Goal: Task Accomplishment & Management: Manage account settings

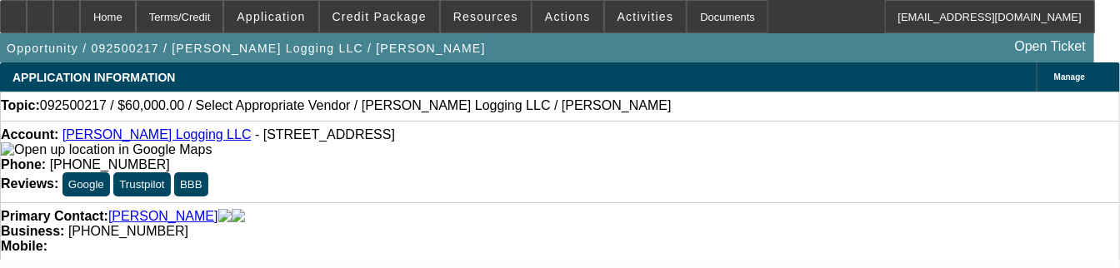
select select "0"
select select "2"
select select "0.1"
select select "4"
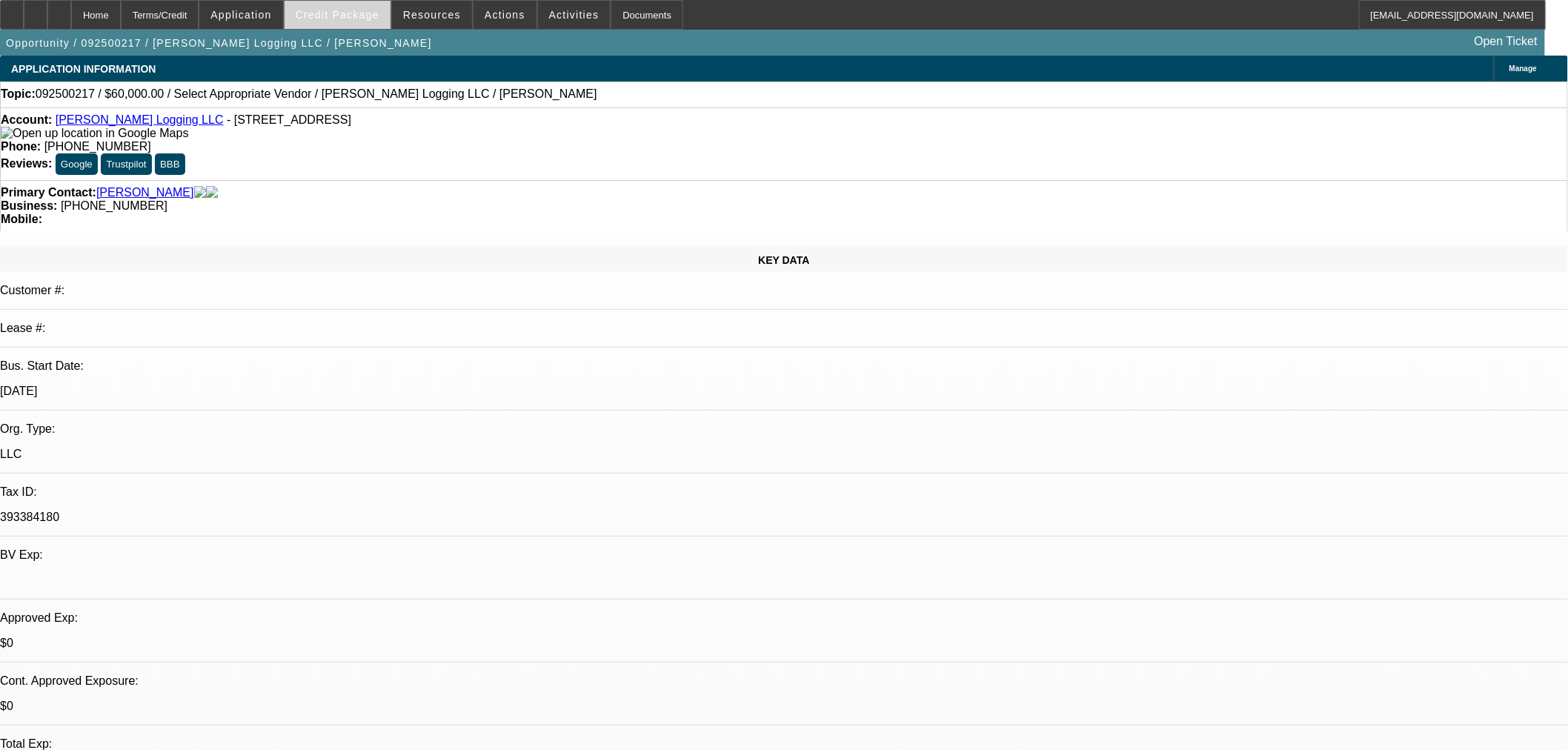
drag, startPoint x: 358, startPoint y: 20, endPoint x: 395, endPoint y: 20, distance: 37.0
click at [358, 20] on span "Credit Package" at bounding box center [337, 14] width 84 height 12
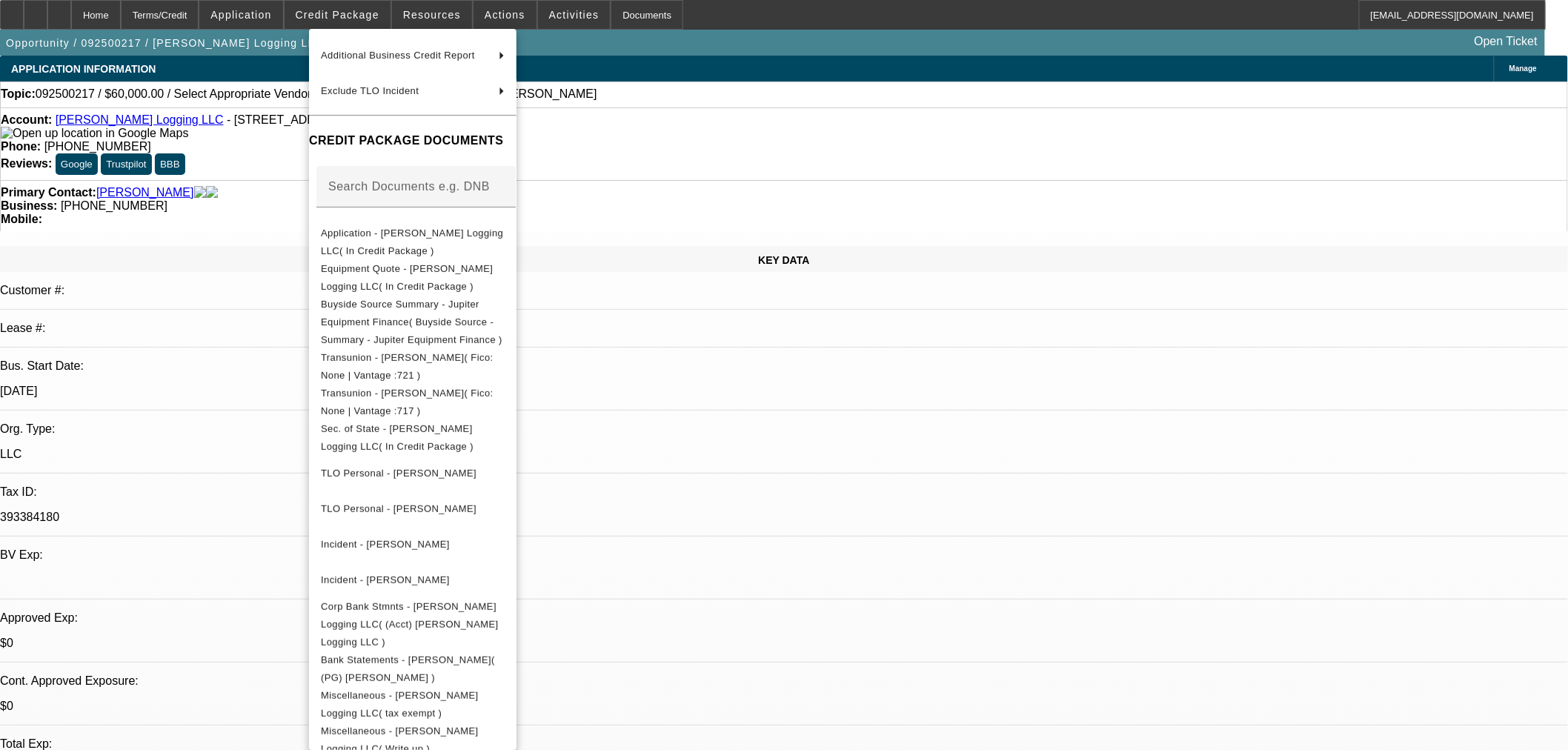
scroll to position [190, 0]
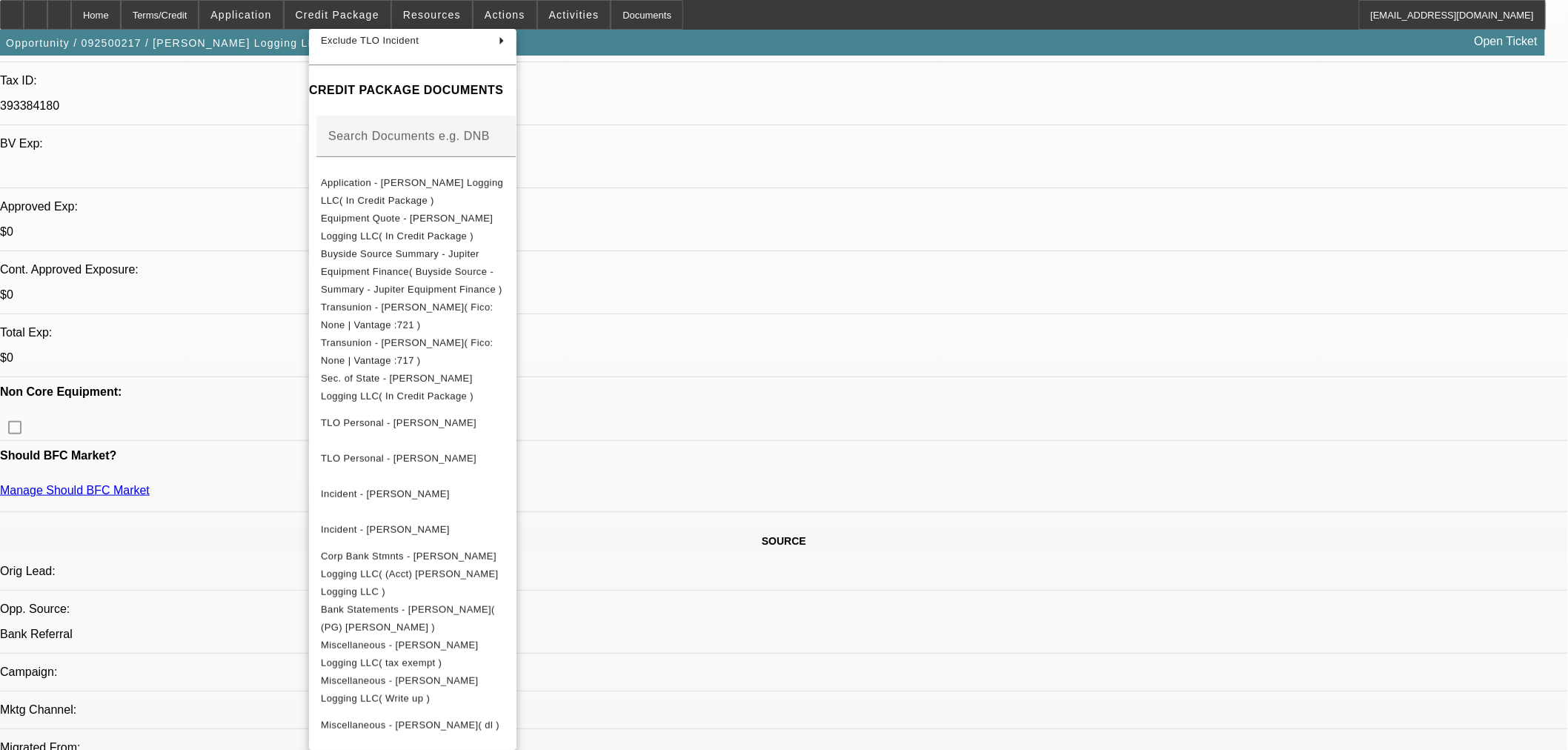
click at [1046, 588] on div at bounding box center [784, 375] width 1568 height 750
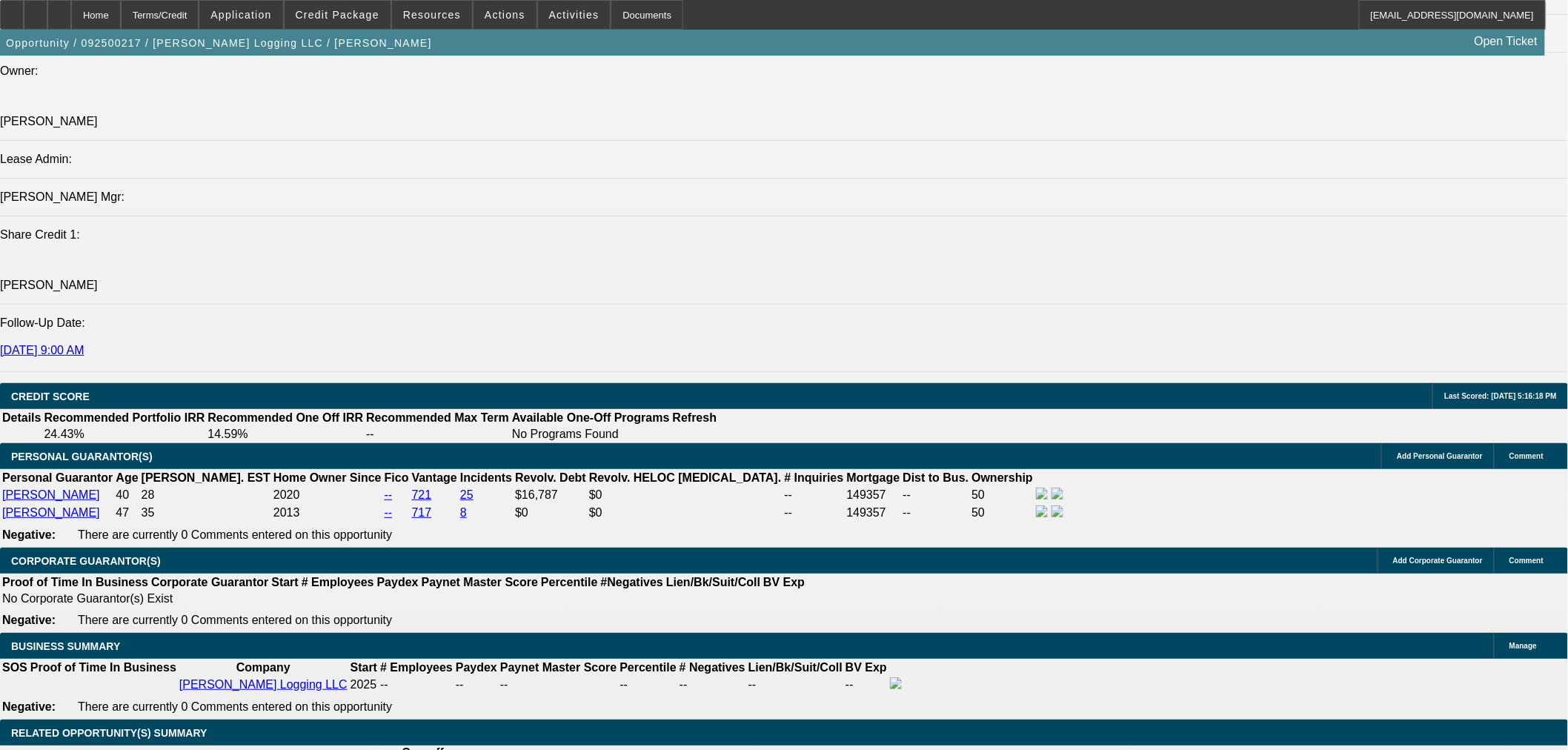
scroll to position [1921, 0]
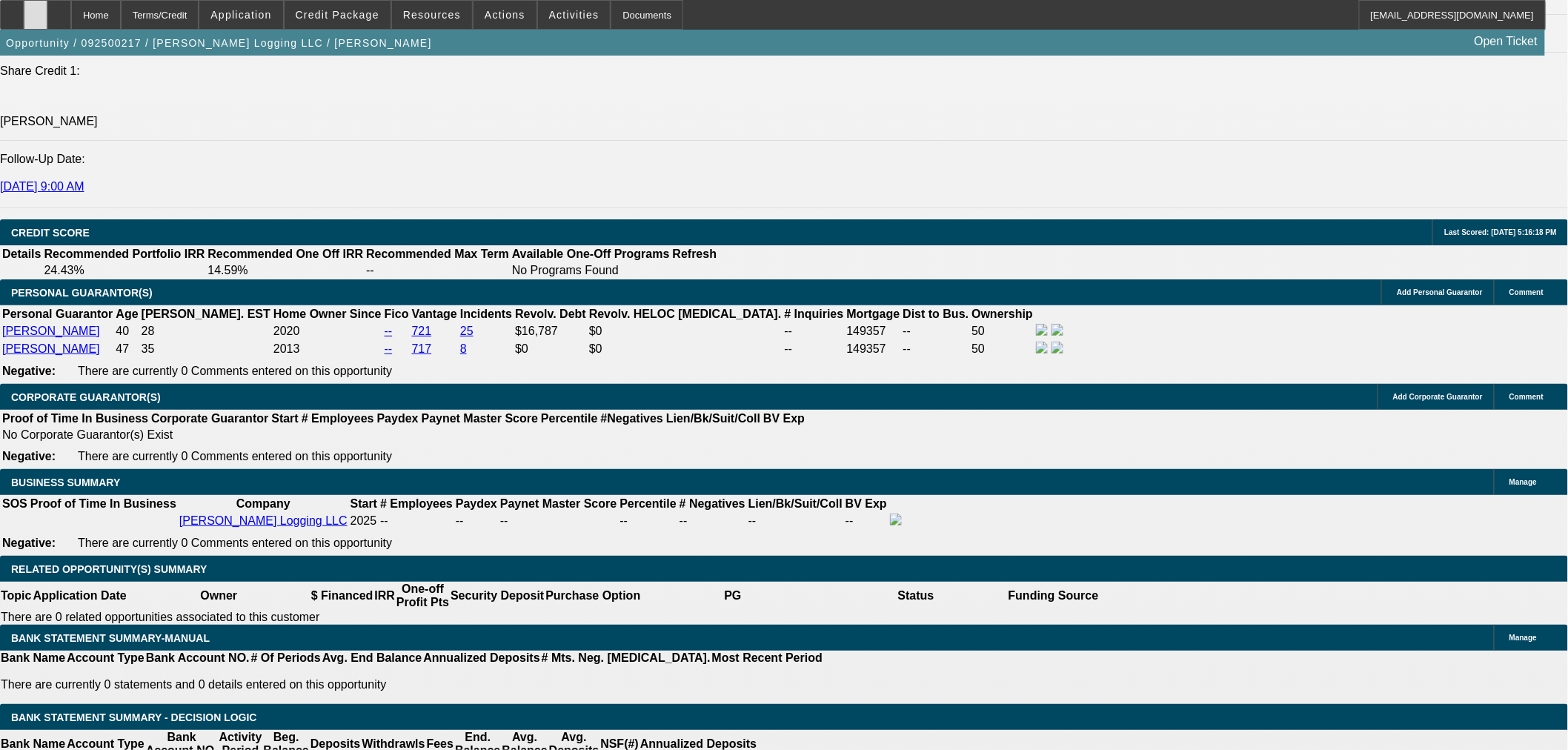
click at [36, 10] on icon at bounding box center [36, 10] width 0 height 0
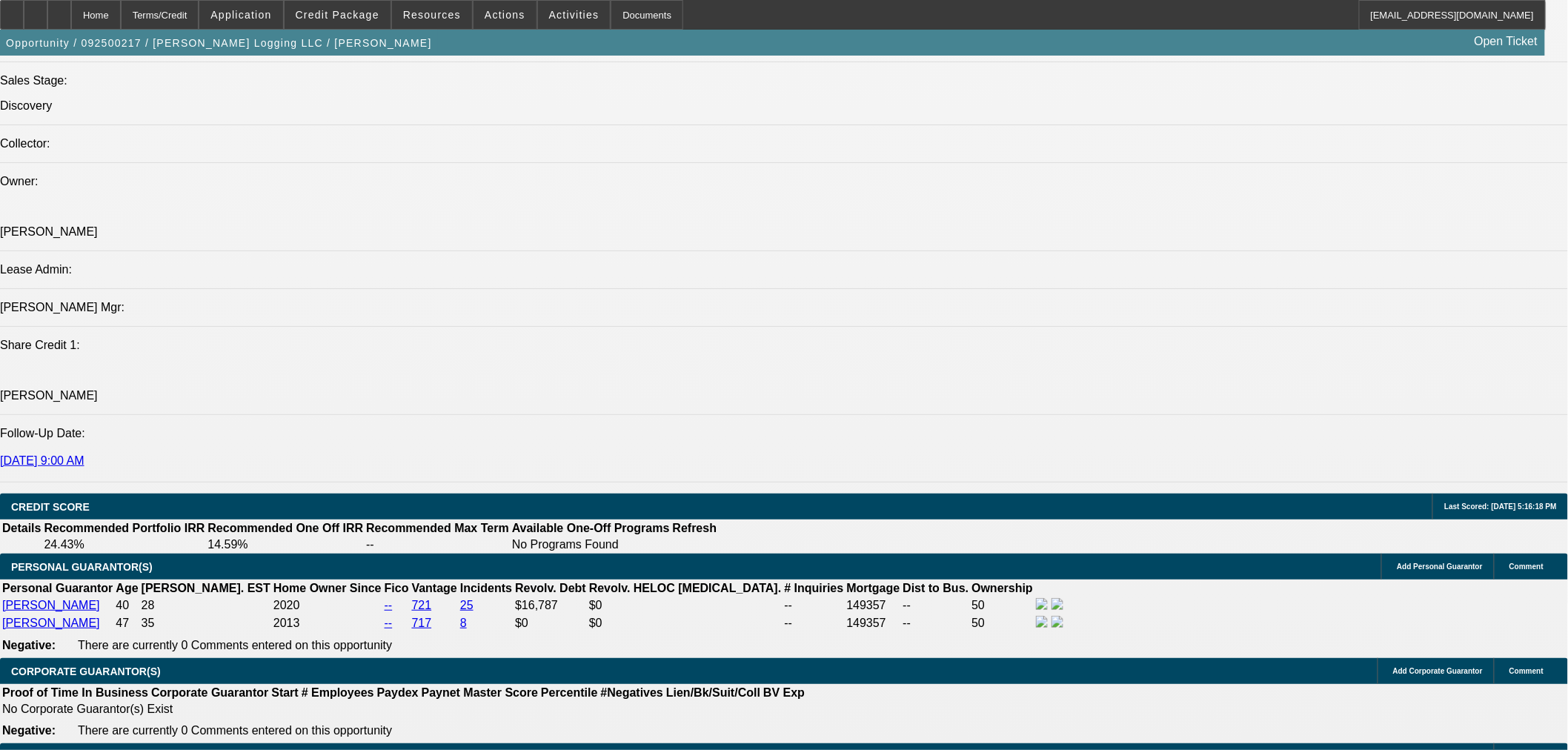
scroll to position [1509, 0]
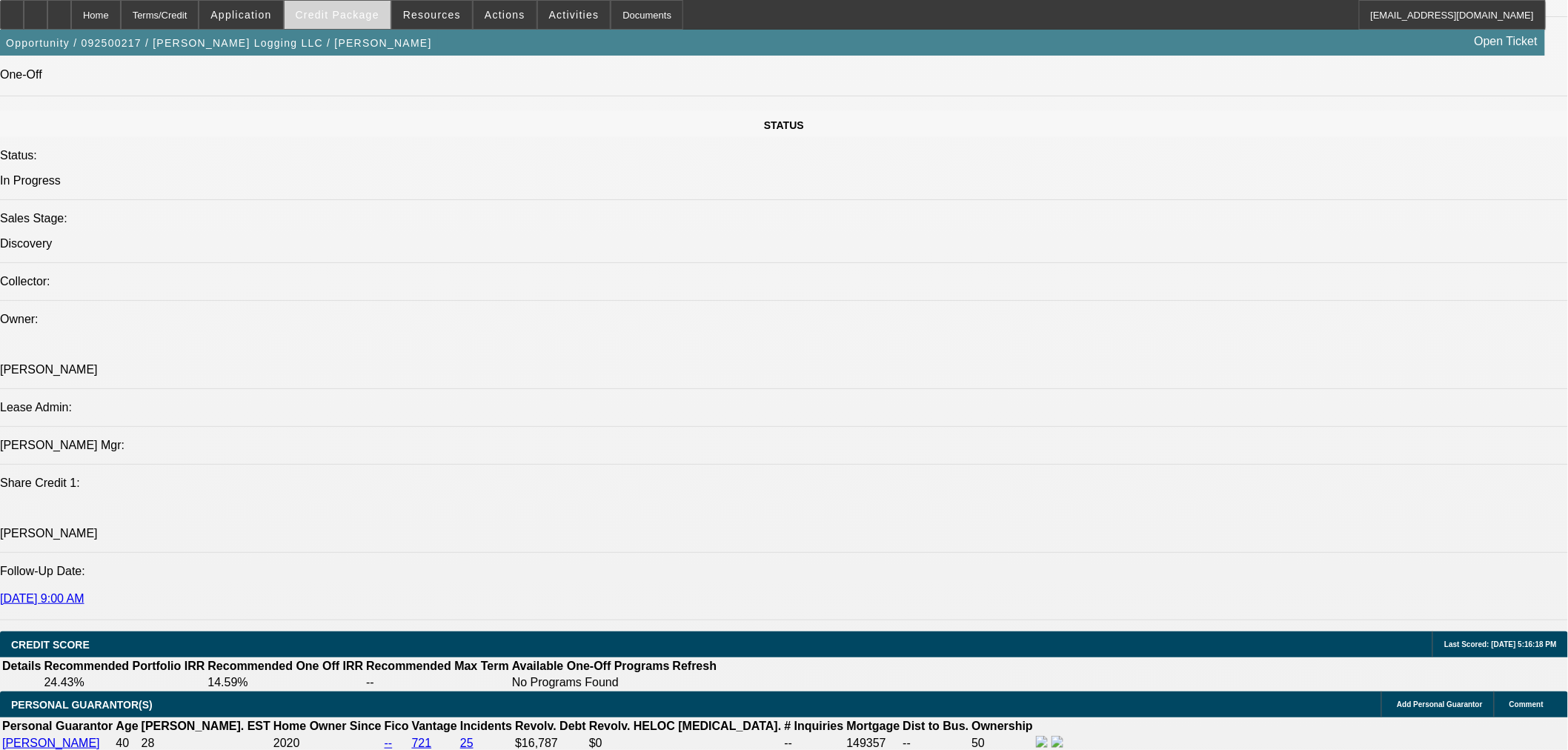
click at [353, 13] on span "Credit Package" at bounding box center [337, 14] width 84 height 12
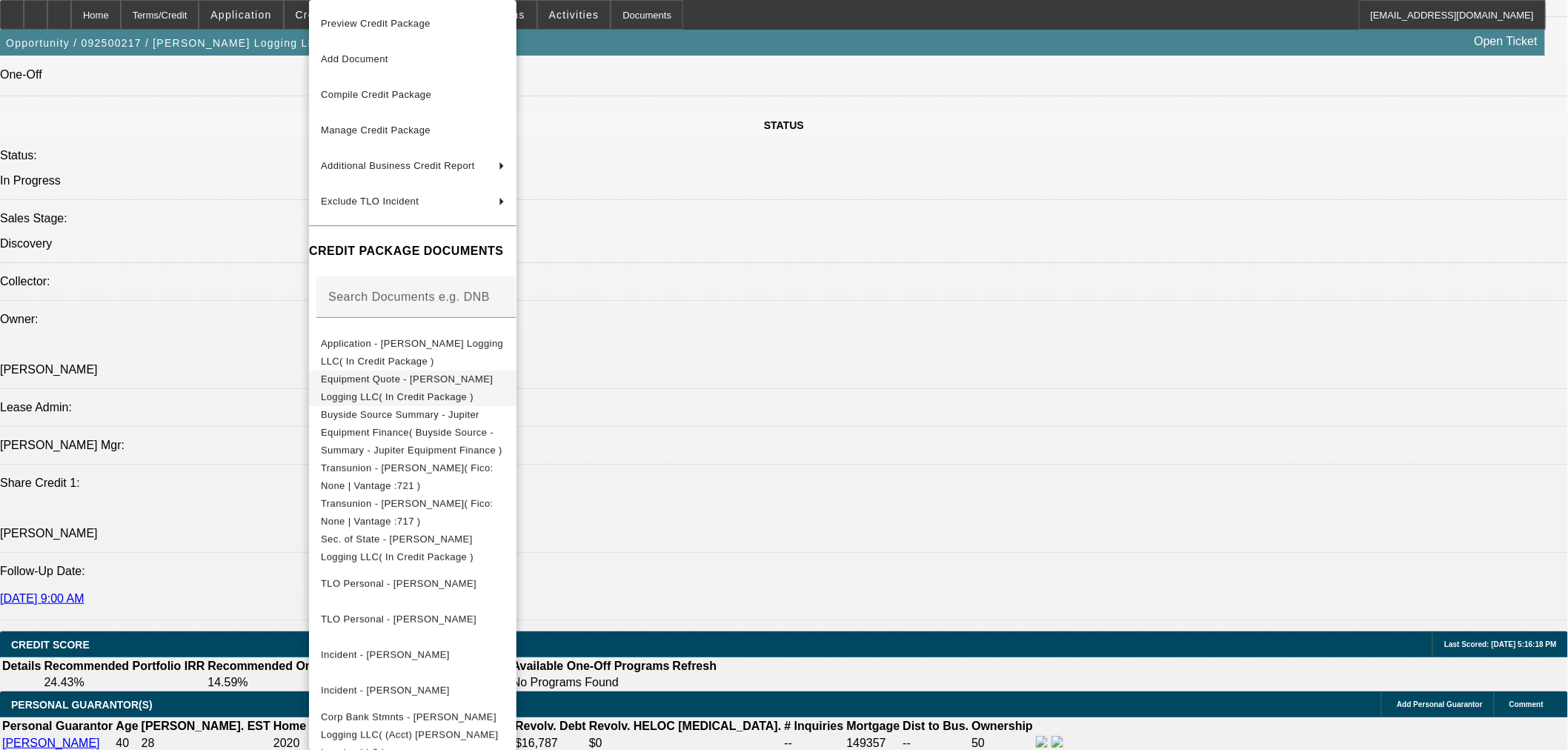
click at [455, 375] on span "Equipment Quote - [PERSON_NAME] Logging LLC( In Credit Package )" at bounding box center [413, 389] width 184 height 36
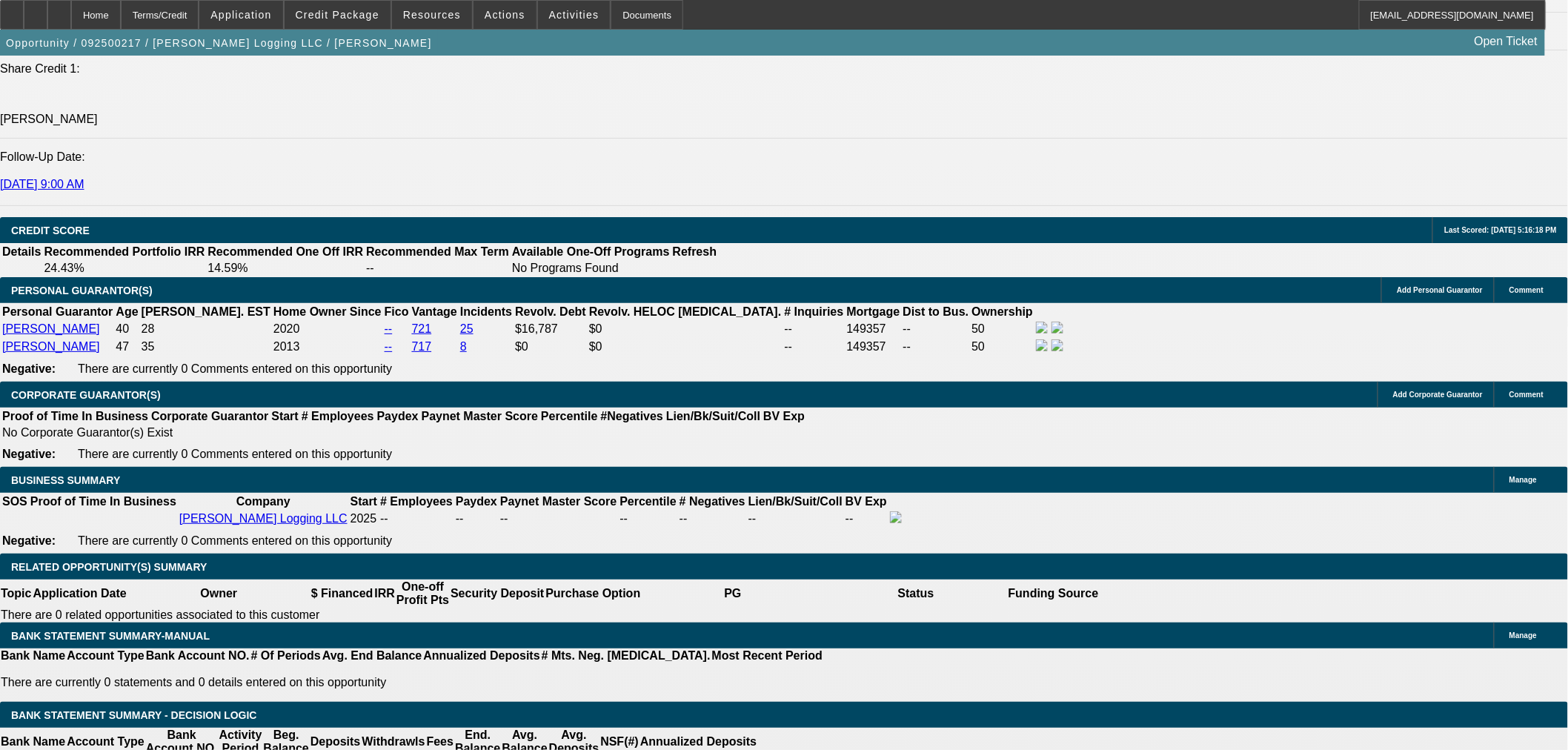
scroll to position [2059, 0]
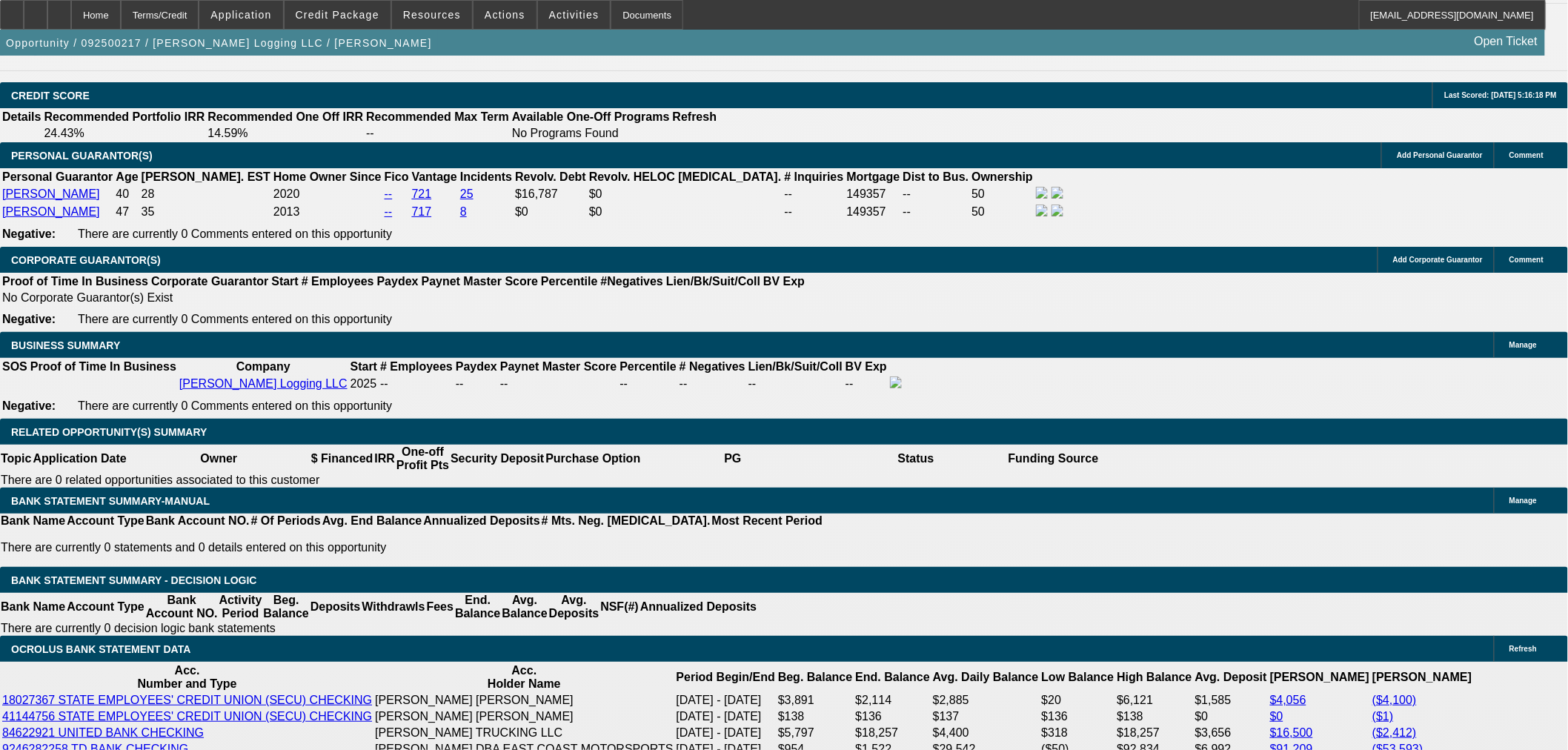
drag, startPoint x: 294, startPoint y: 442, endPoint x: 489, endPoint y: 469, distance: 196.9
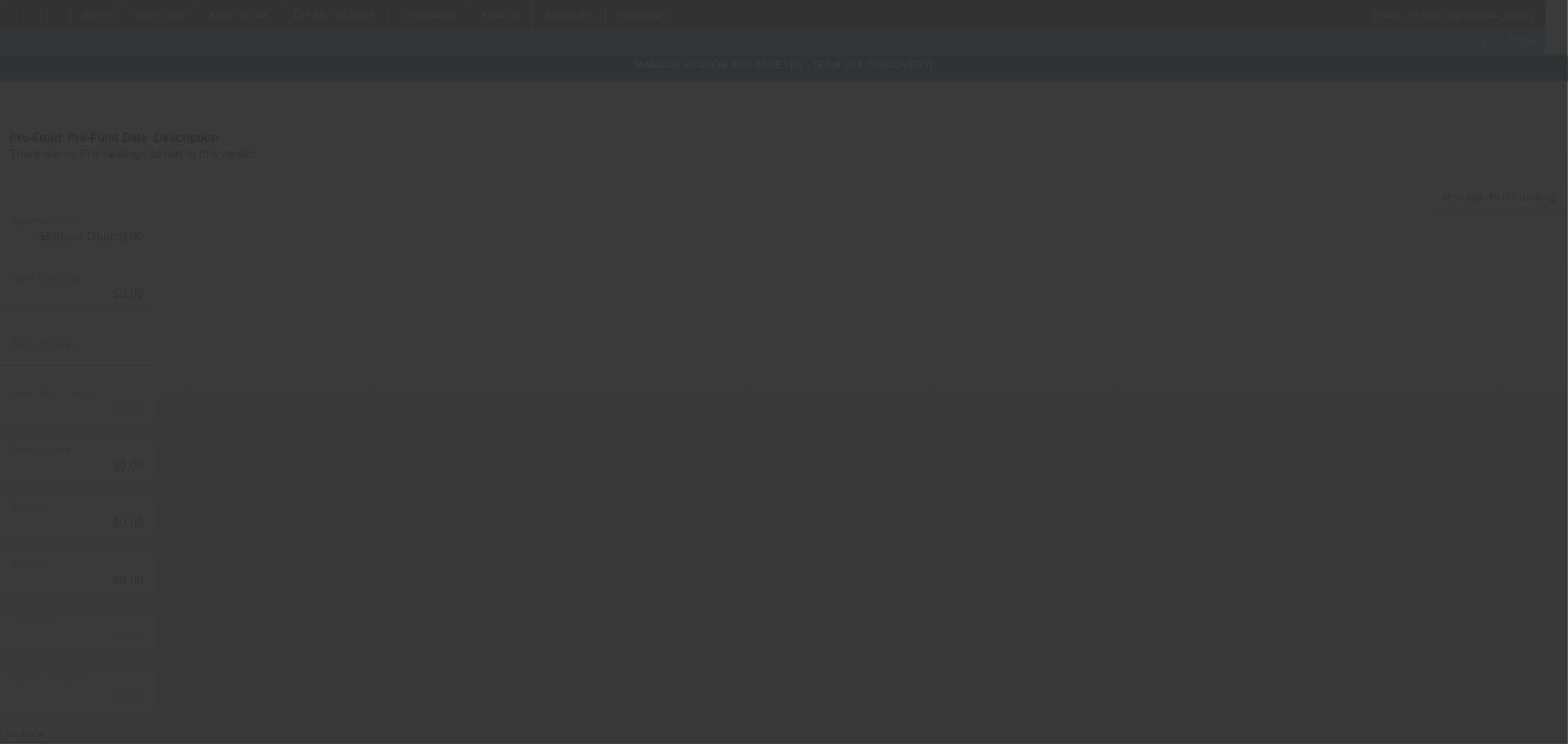
type input "$60,000.00"
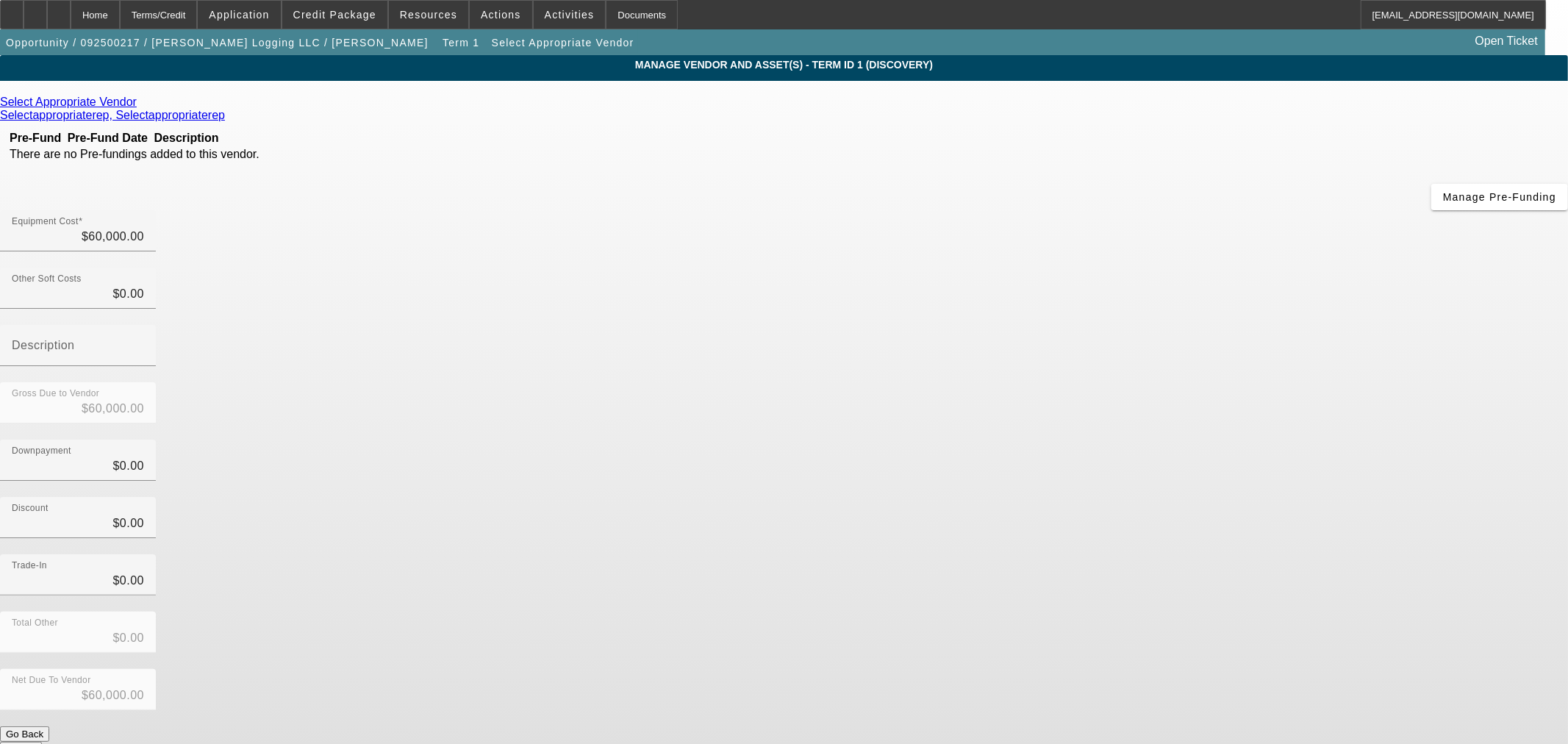
click at [140, 108] on icon at bounding box center [140, 101] width 0 height 12
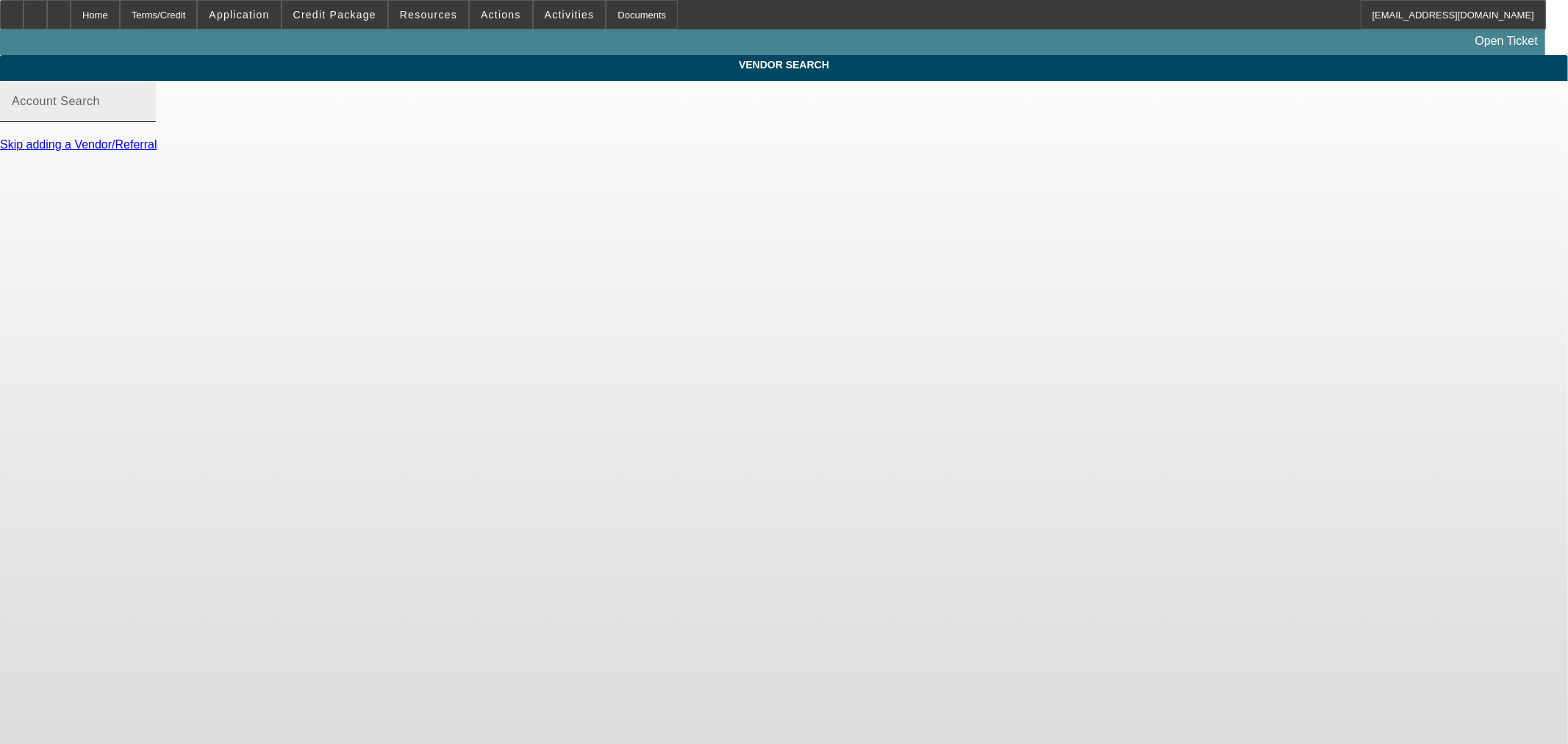
click at [144, 116] on input "Account Search" at bounding box center [78, 108] width 132 height 18
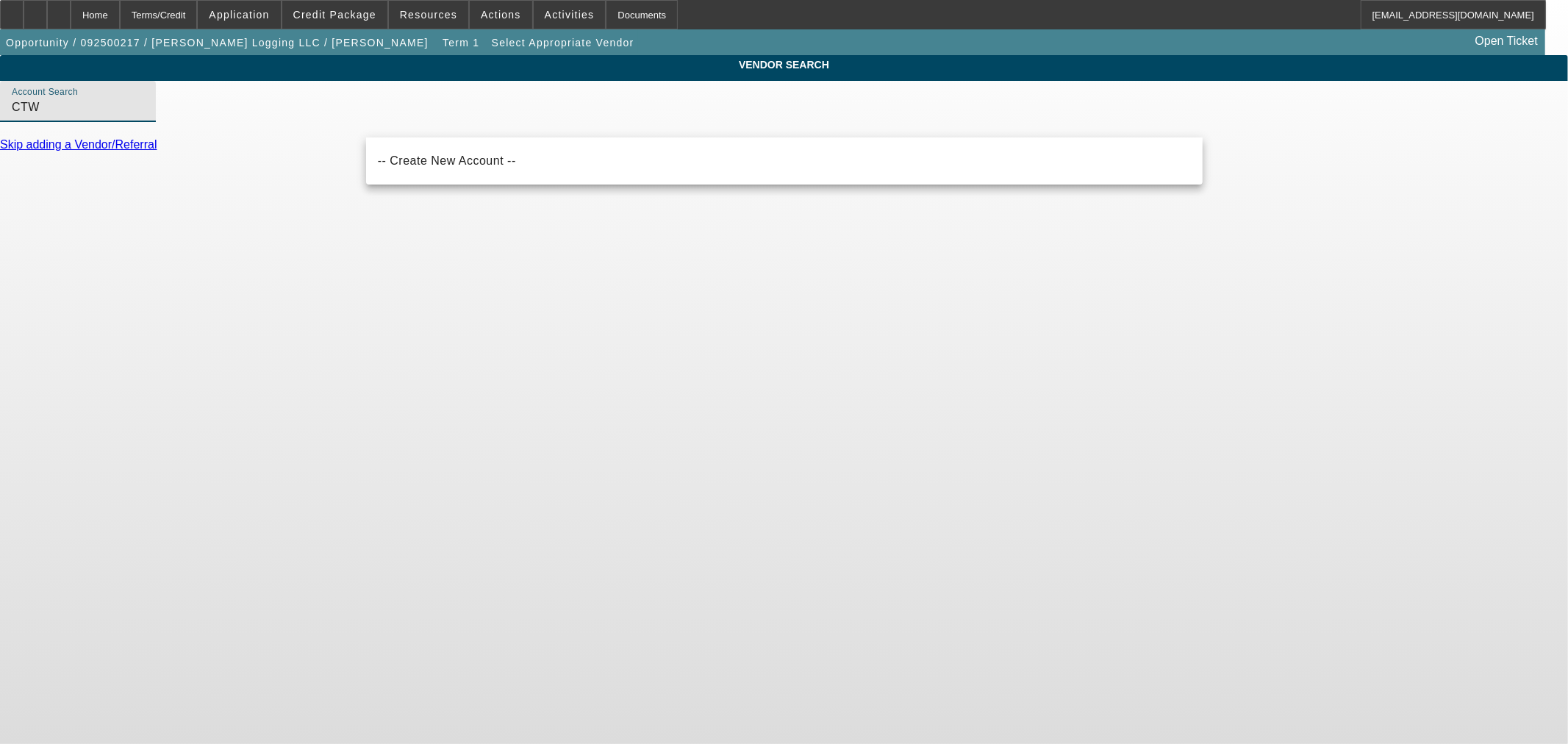
type input "CTW"
click at [144, 116] on input "CTW" at bounding box center [78, 108] width 132 height 18
click at [71, 17] on div at bounding box center [58, 14] width 24 height 29
click at [144, 116] on input "Account Search" at bounding box center [78, 108] width 132 height 18
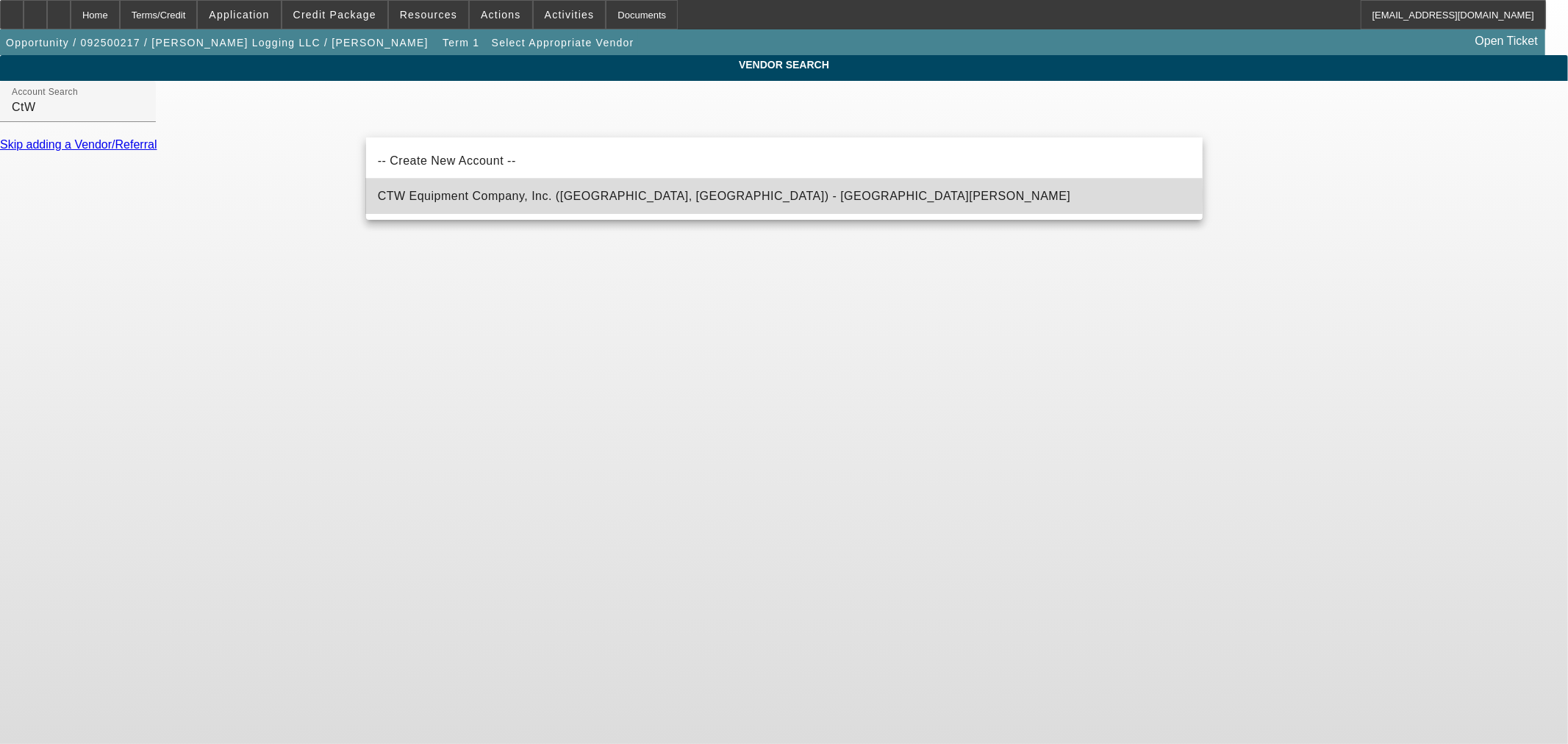
click at [601, 194] on span "CTW Equipment Company, Inc. (Williamston, NC) - Twiddy, Ben" at bounding box center [724, 196] width 694 height 12
type input "CTW Equipment Company, Inc. (Williamston, NC) - Twiddy, Ben"
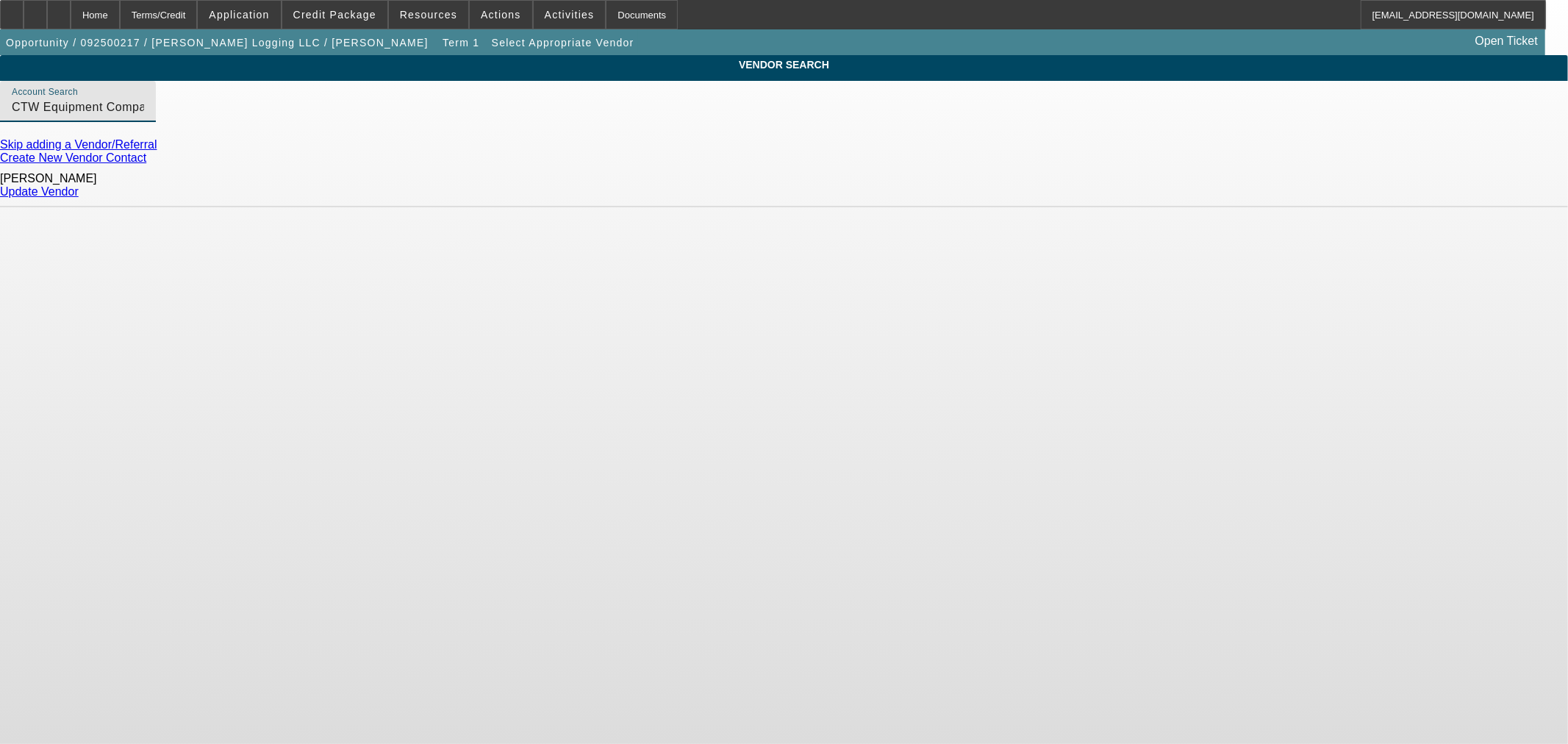
click at [79, 187] on link "Update Vendor" at bounding box center [39, 192] width 79 height 12
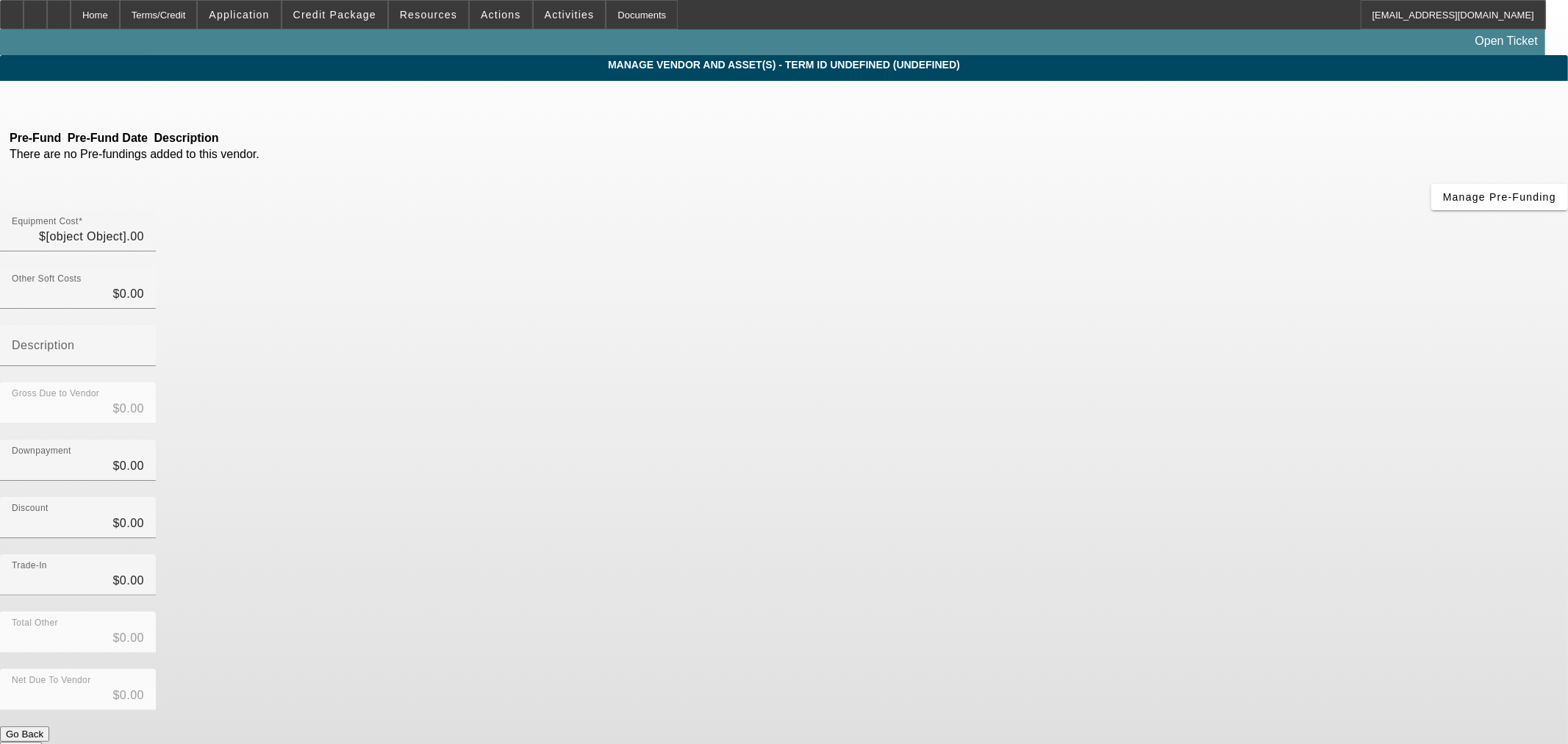
type input "$60,000.00"
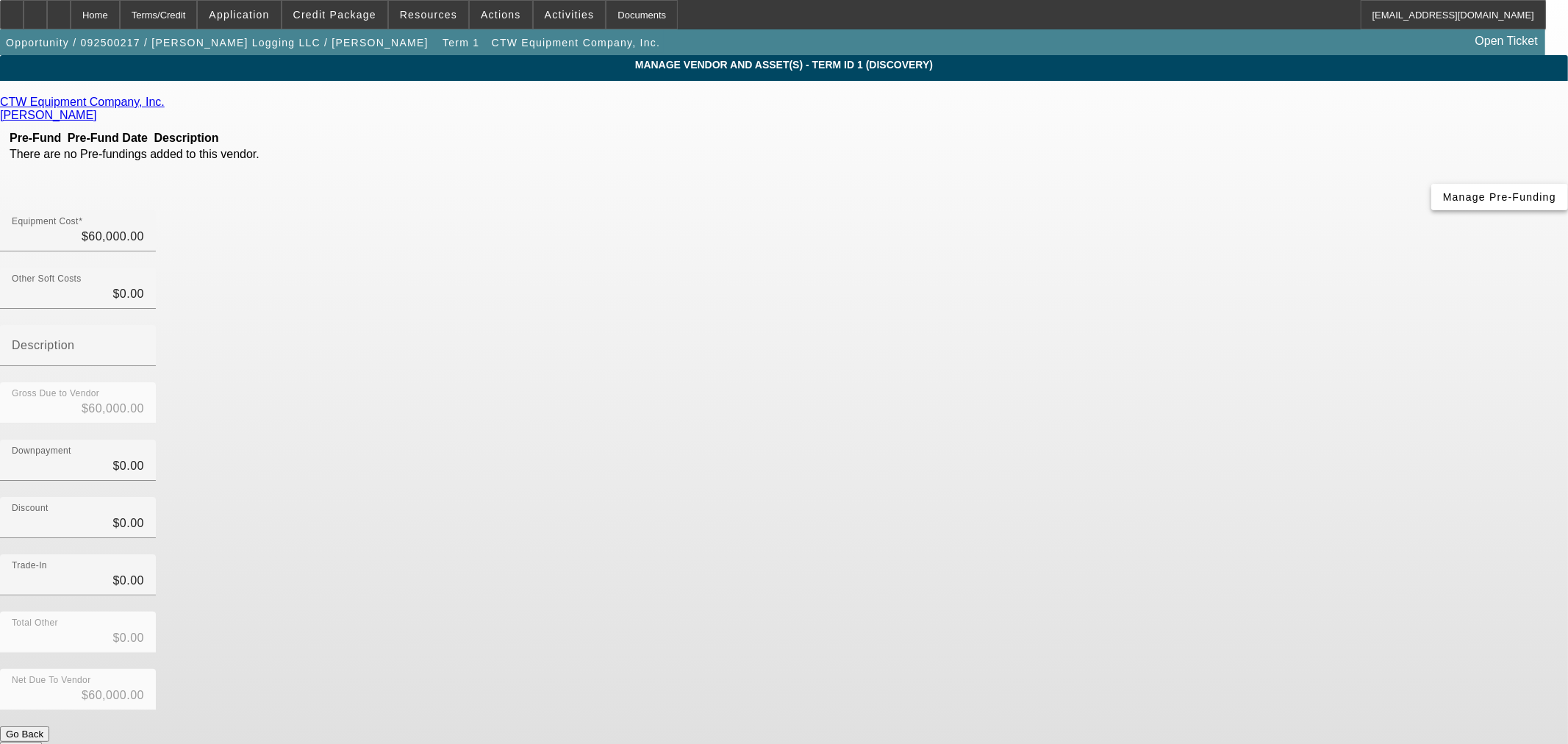
click at [1443, 203] on span "Manage Pre-Funding" at bounding box center [1499, 197] width 113 height 11
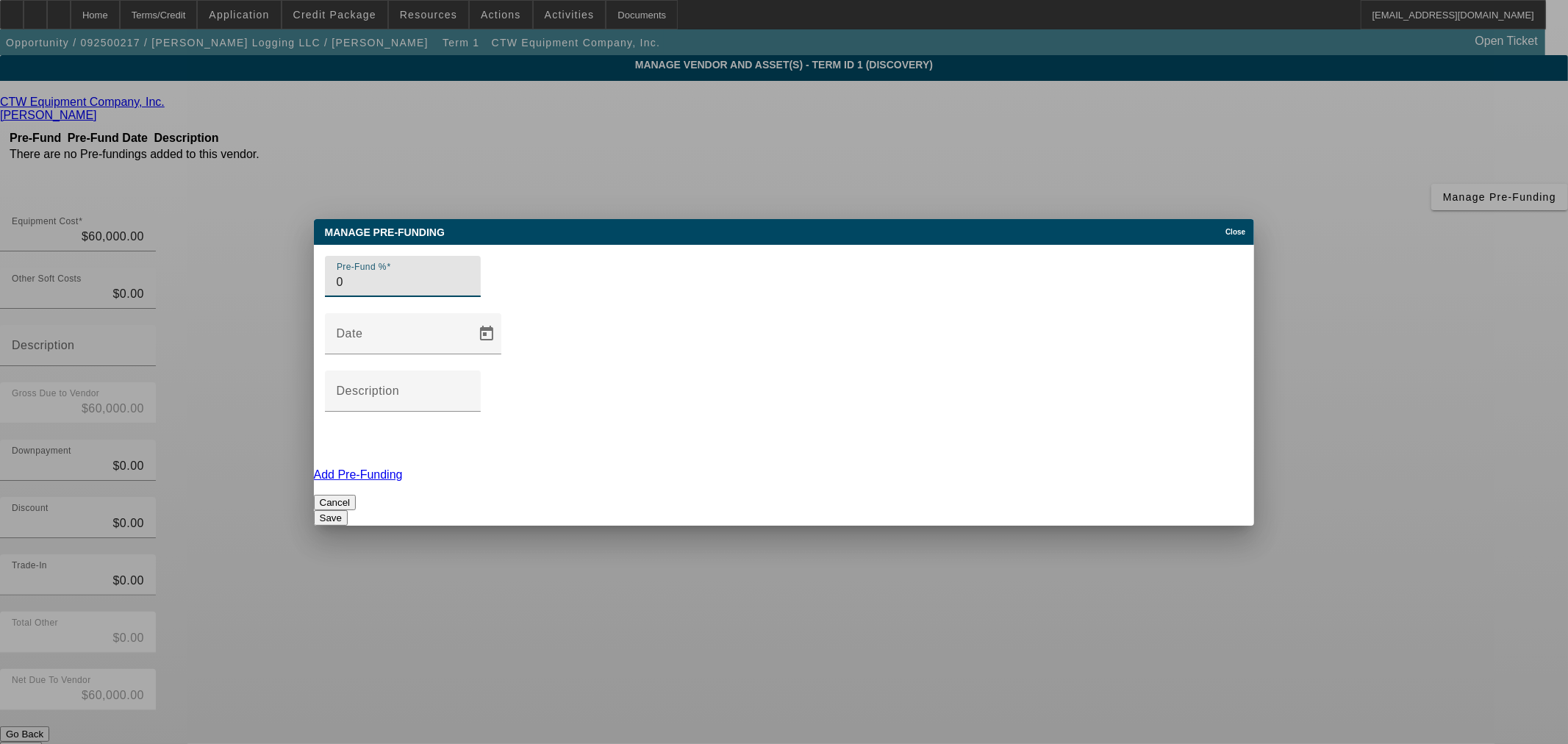
type input "0"
click at [348, 510] on button "Save" at bounding box center [331, 517] width 34 height 15
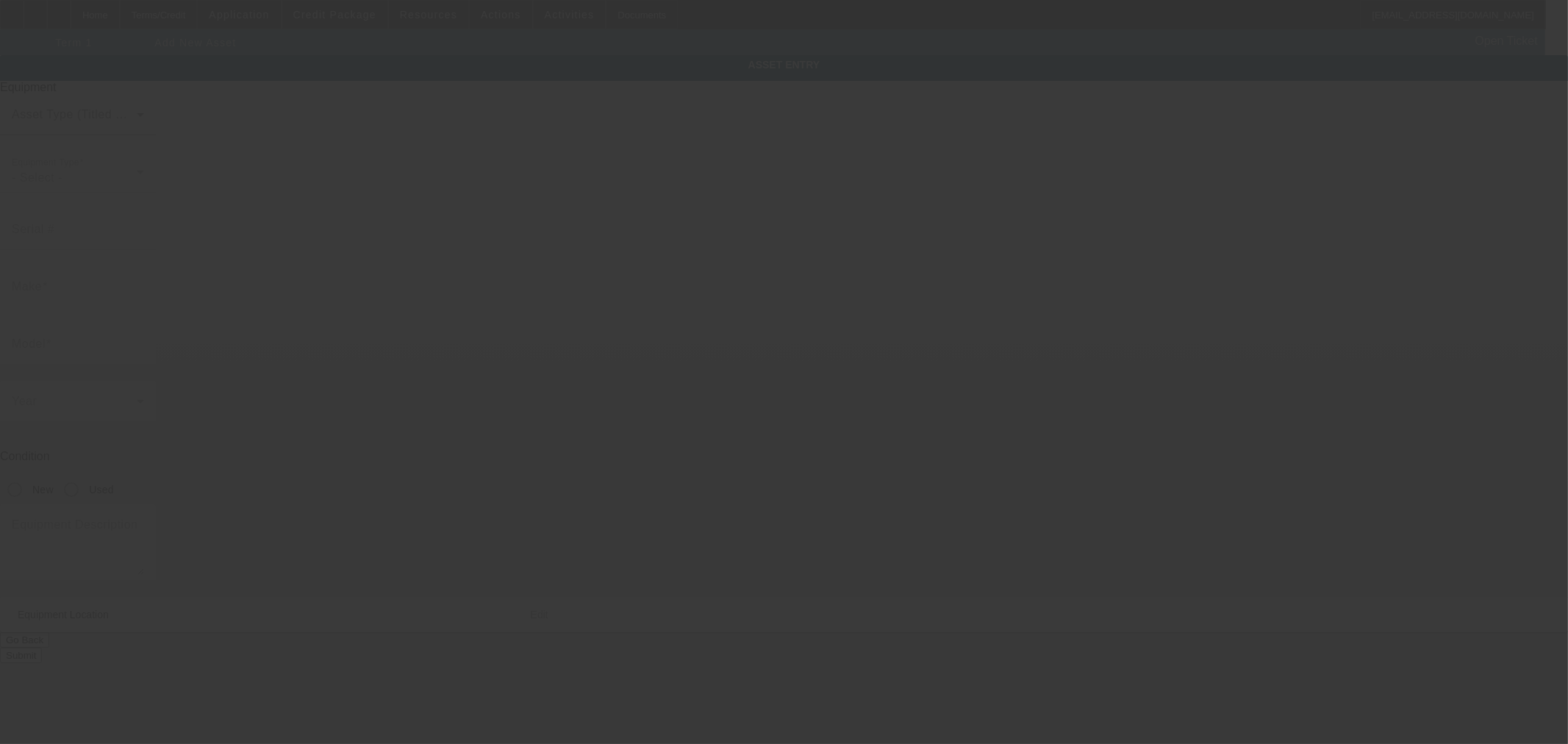
type input "494 Long Ridge Rd"
type input "Pinetown"
type input "27865"
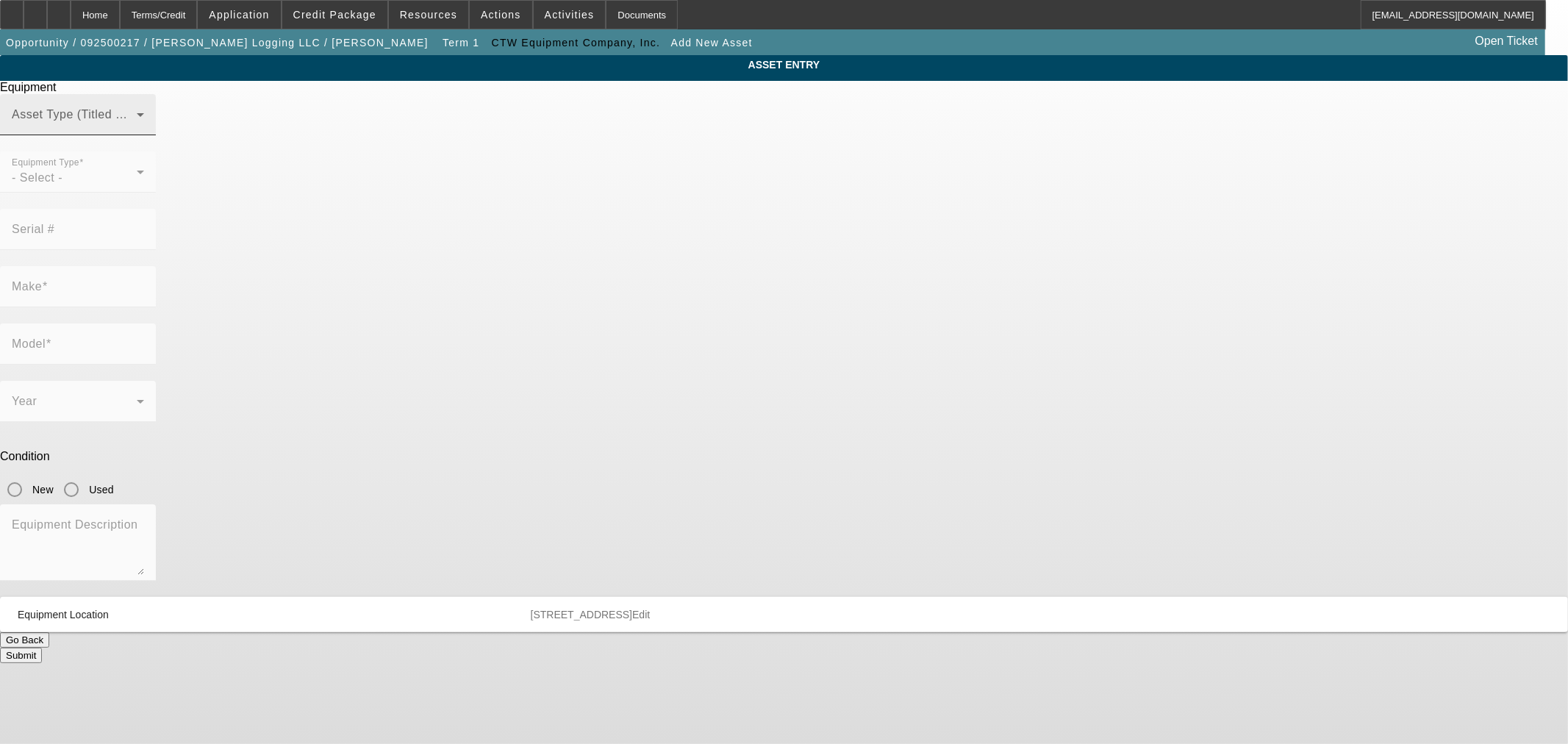
click at [137, 130] on span at bounding box center [74, 121] width 125 height 18
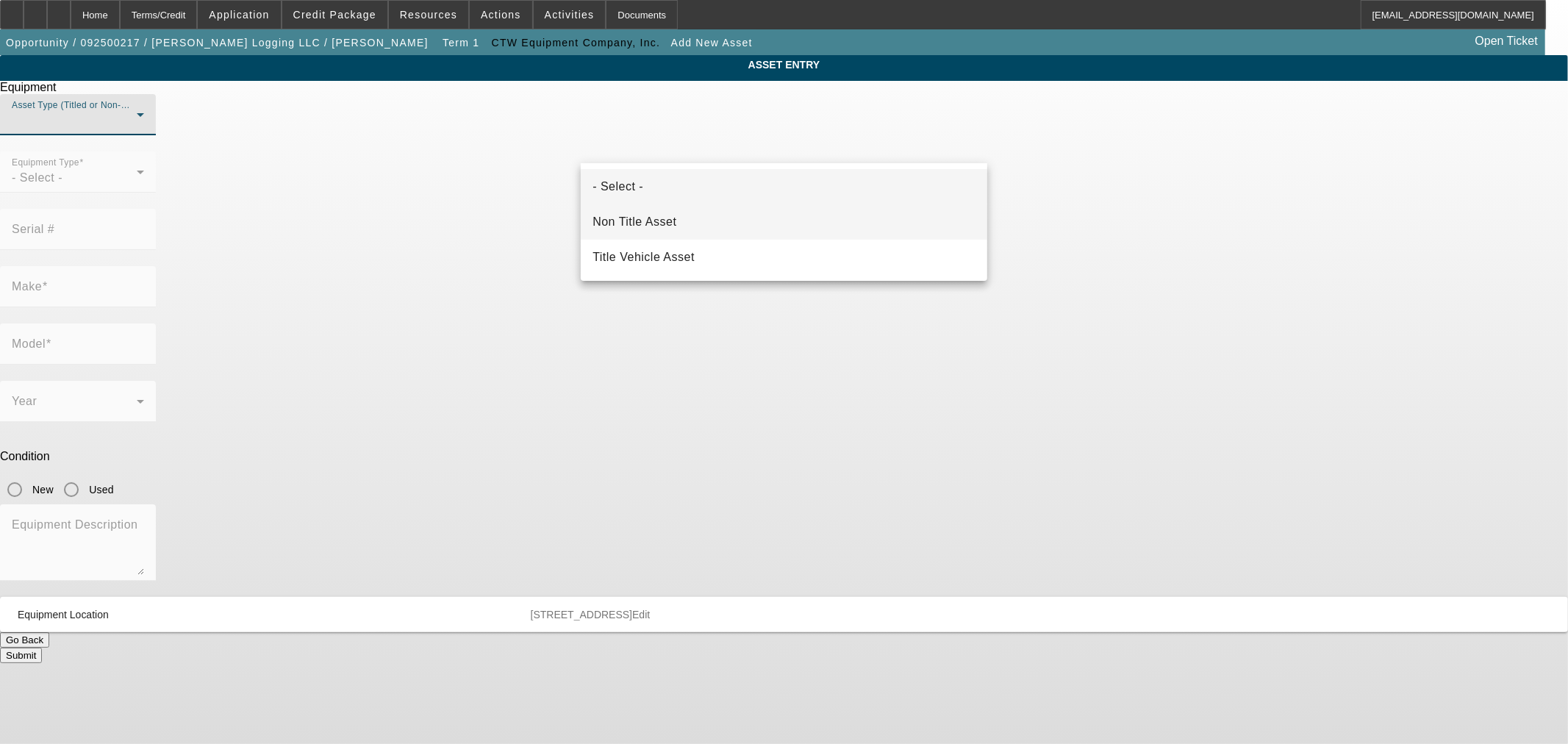
click at [679, 222] on mat-option "Non Title Asset" at bounding box center [784, 222] width 407 height 35
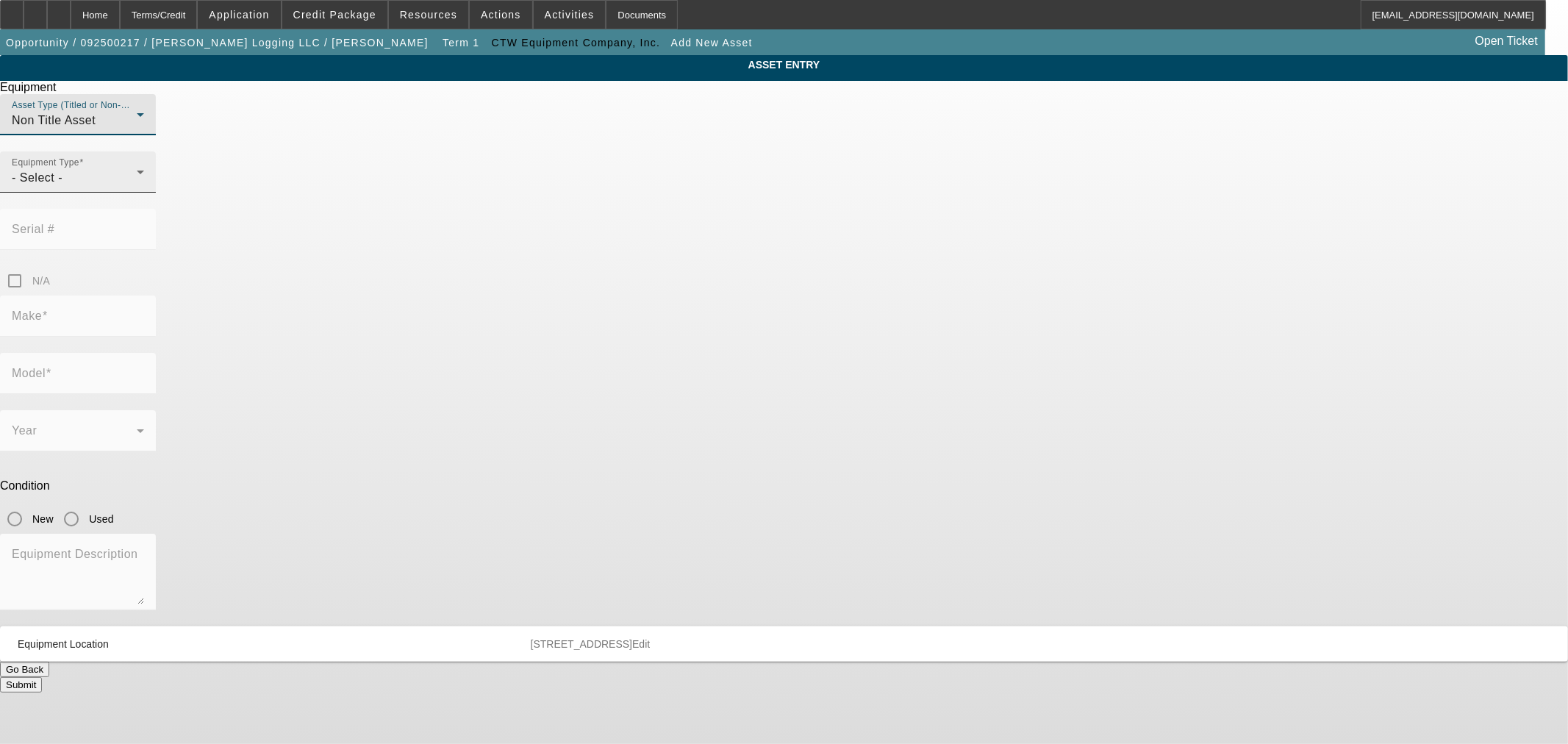
click at [137, 187] on div "- Select -" at bounding box center [74, 178] width 125 height 18
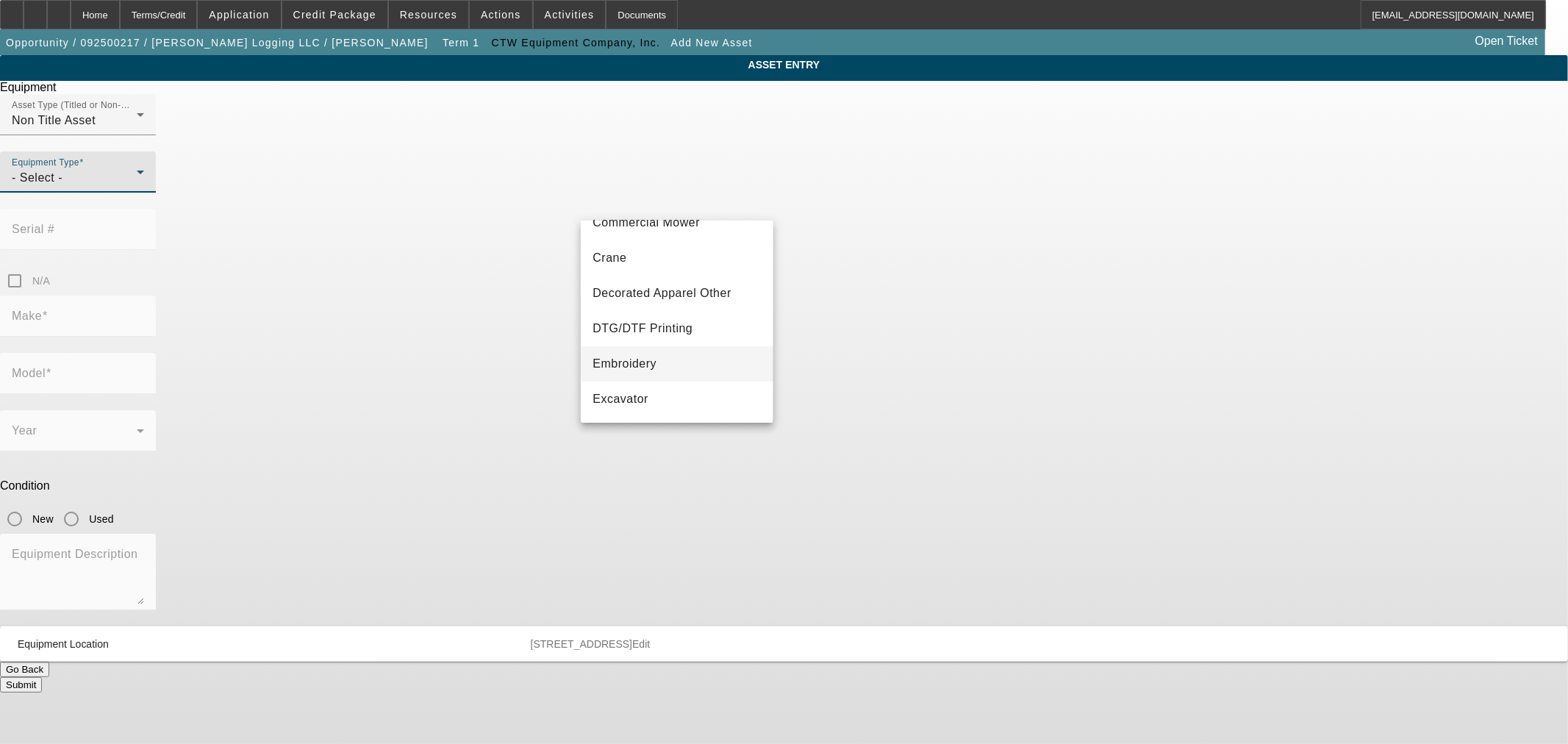
scroll to position [272, 0]
click at [672, 292] on mat-option "Other" at bounding box center [676, 289] width 191 height 35
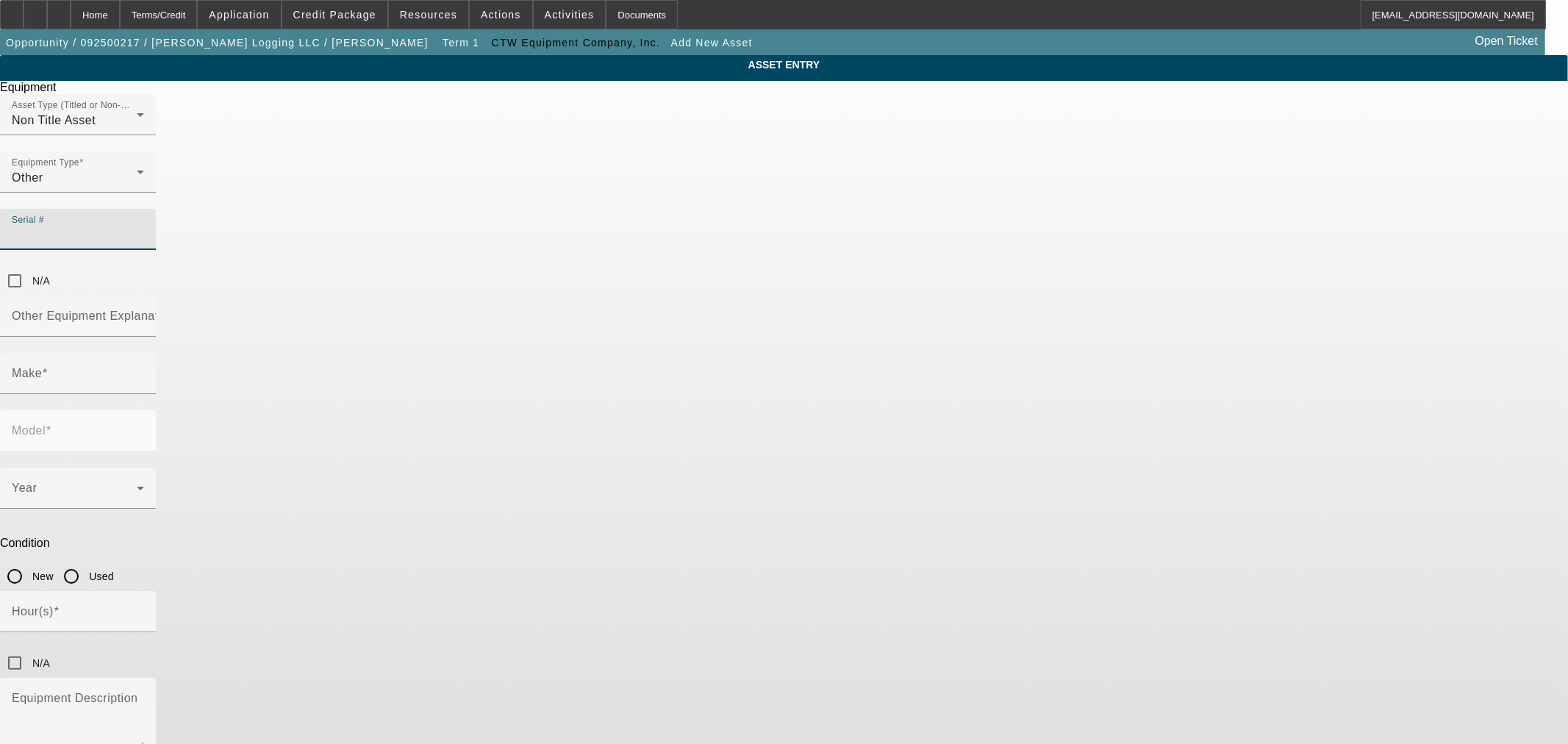
click at [144, 227] on input "Serial #" at bounding box center [78, 236] width 132 height 18
type input "7205768"
click at [144, 313] on input "Other Equipment Explanation" at bounding box center [78, 322] width 132 height 18
type input "Tigercat Fellerbuncher - Logging equipement"
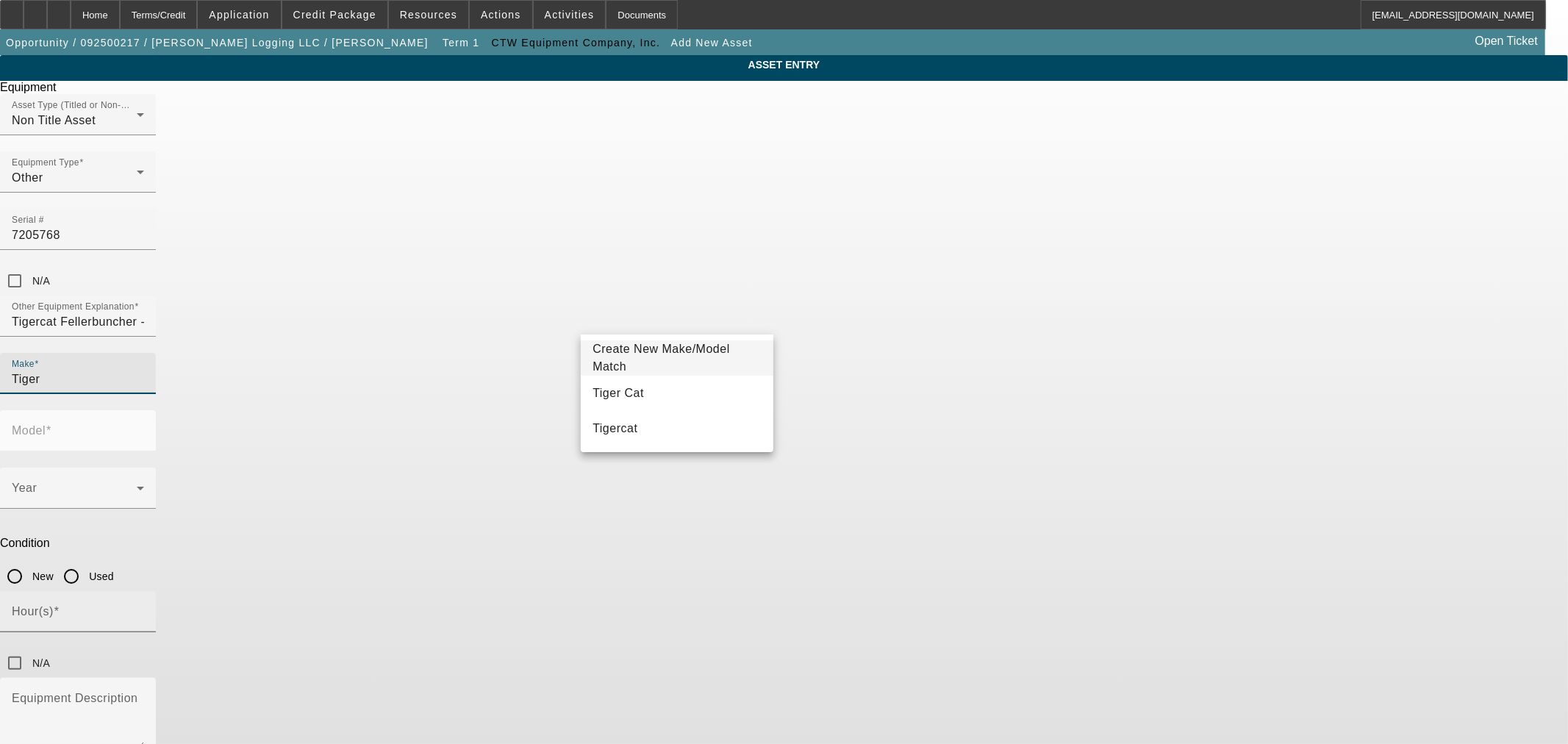
click at [719, 430] on mat-option "Tigercat" at bounding box center [676, 429] width 191 height 35
type input "Tigercat"
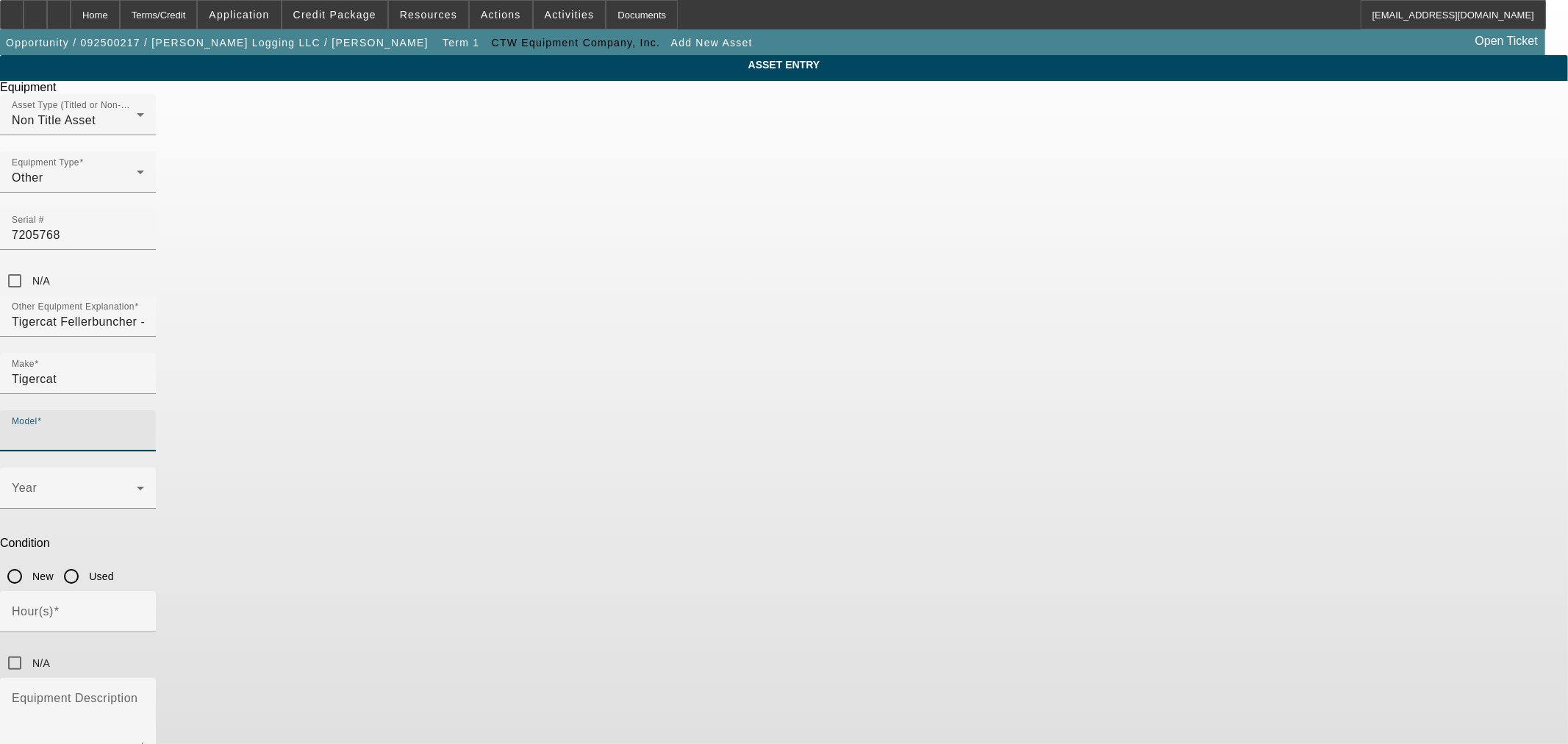
click at [144, 428] on input "Model" at bounding box center [78, 437] width 132 height 18
type input "720G"
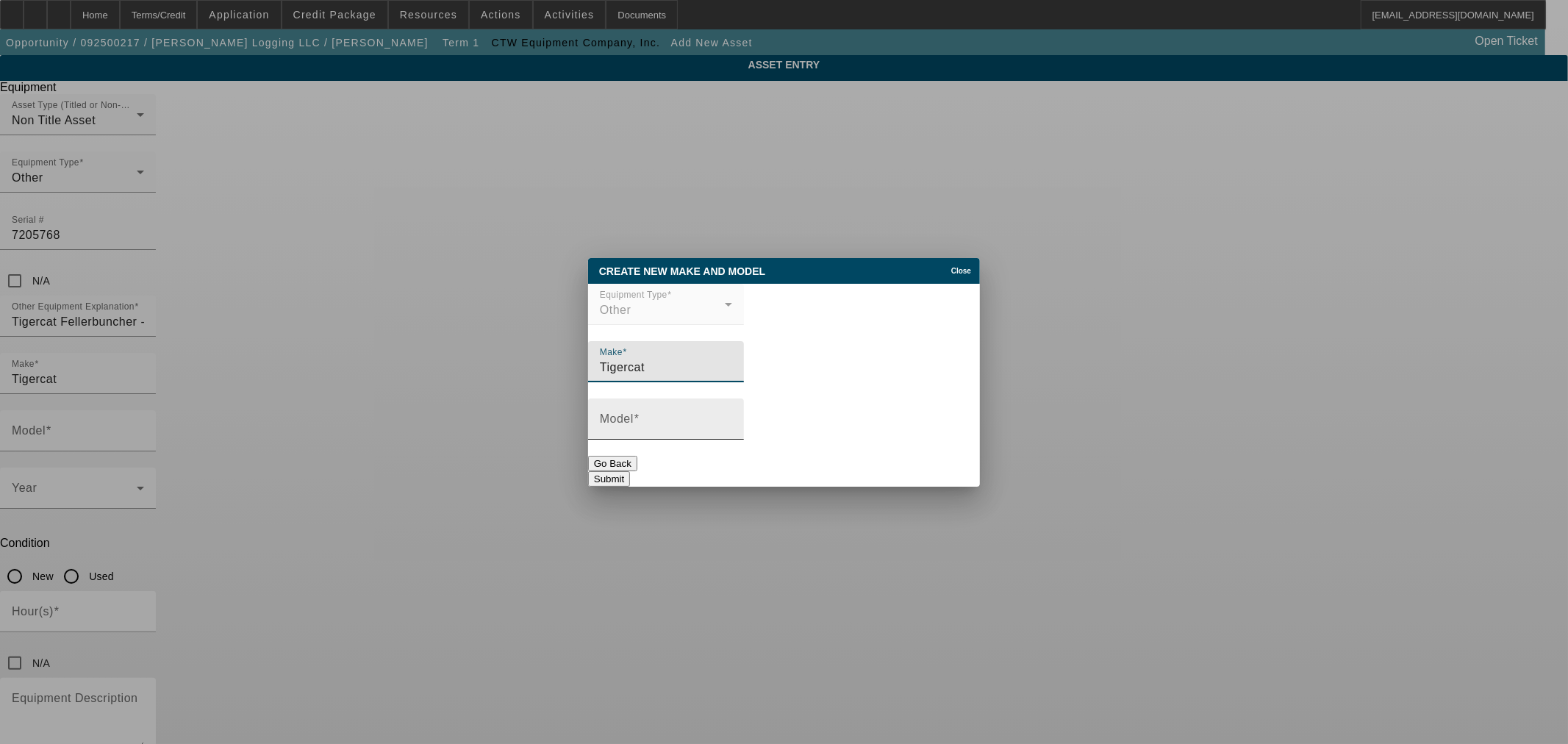
click at [732, 439] on div "Model" at bounding box center [666, 419] width 132 height 41
paste input "720G"
type input "720G"
click at [630, 471] on button "Submit" at bounding box center [608, 478] width 41 height 15
type input "720G"
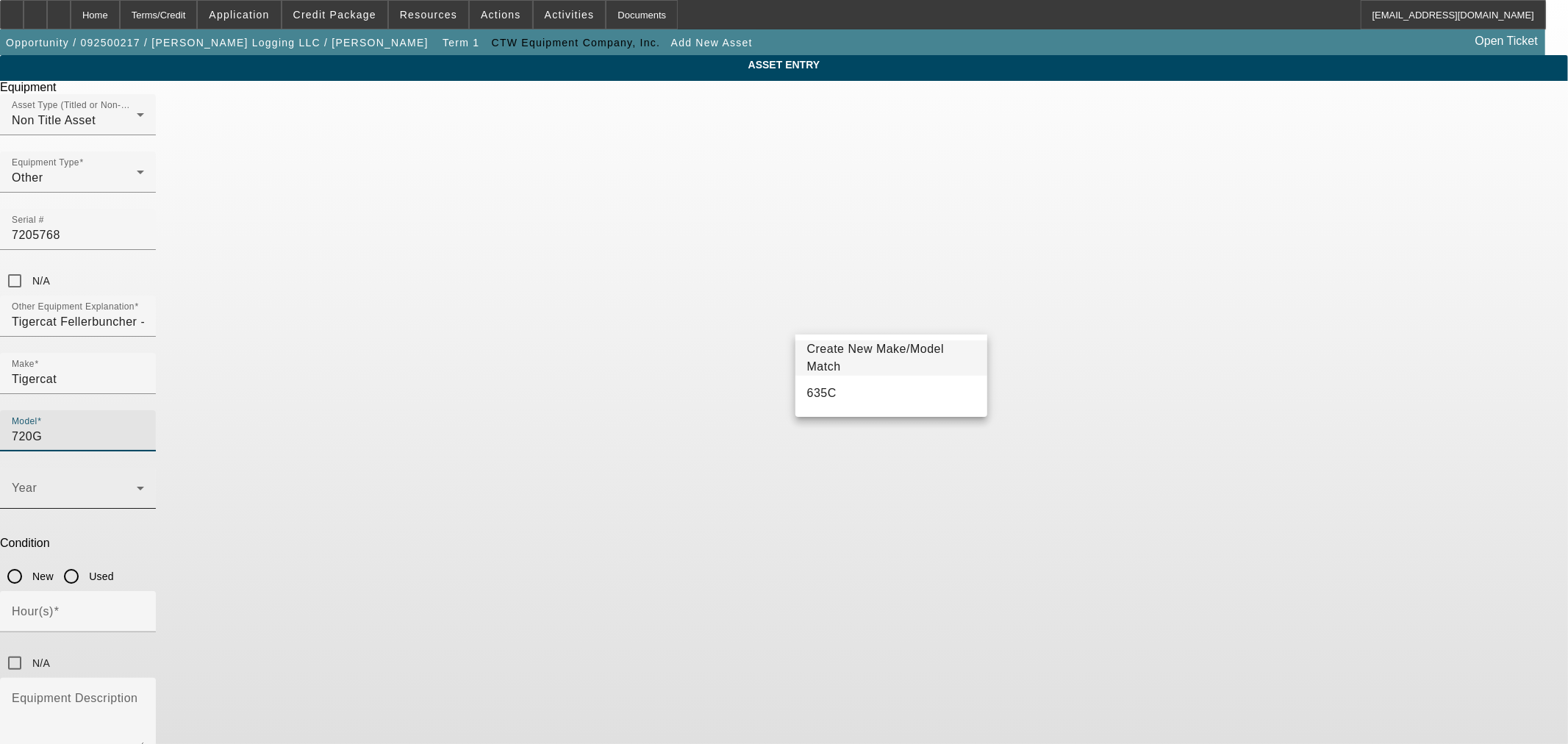
click at [137, 485] on span at bounding box center [74, 494] width 125 height 18
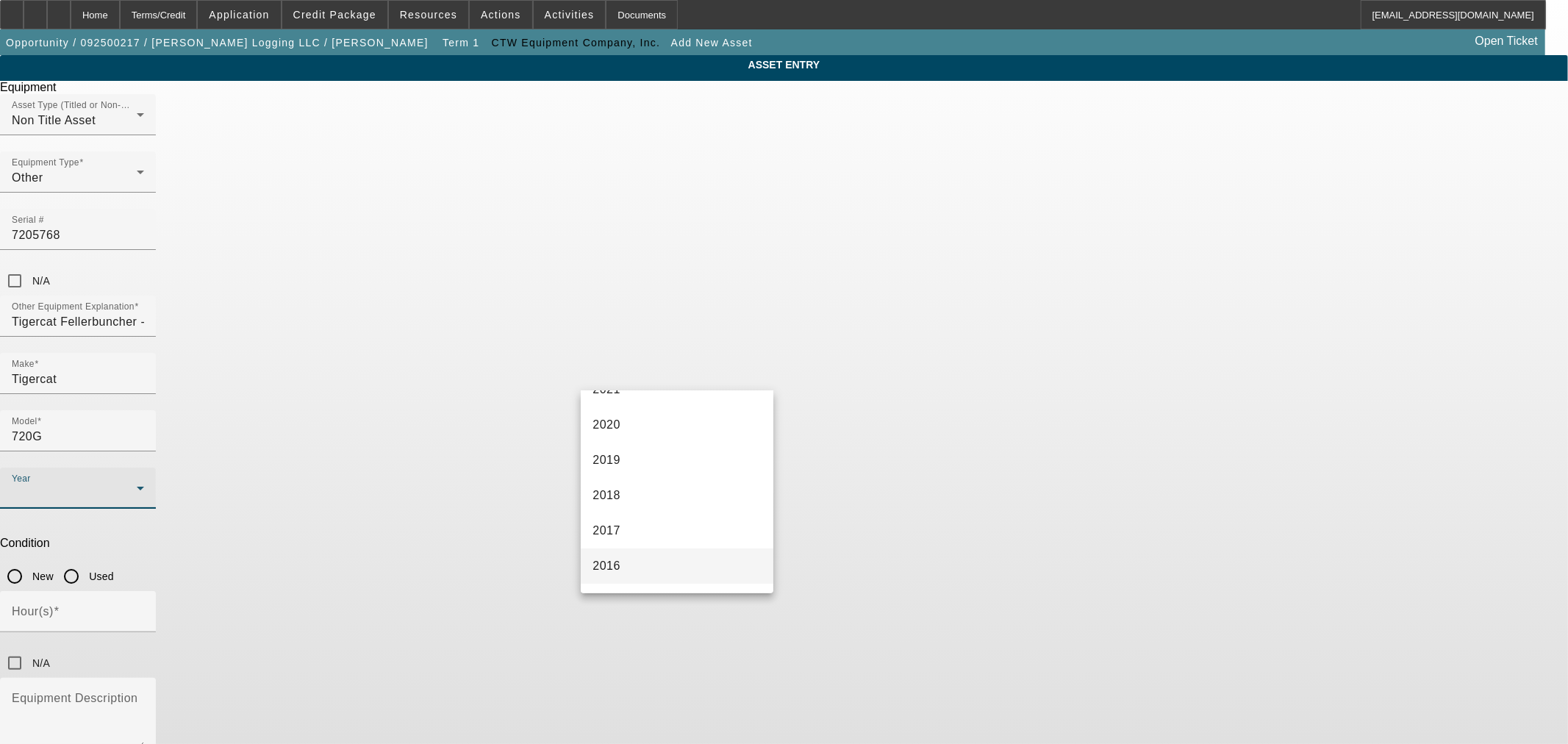
click at [656, 560] on mat-option "2016" at bounding box center [676, 567] width 191 height 35
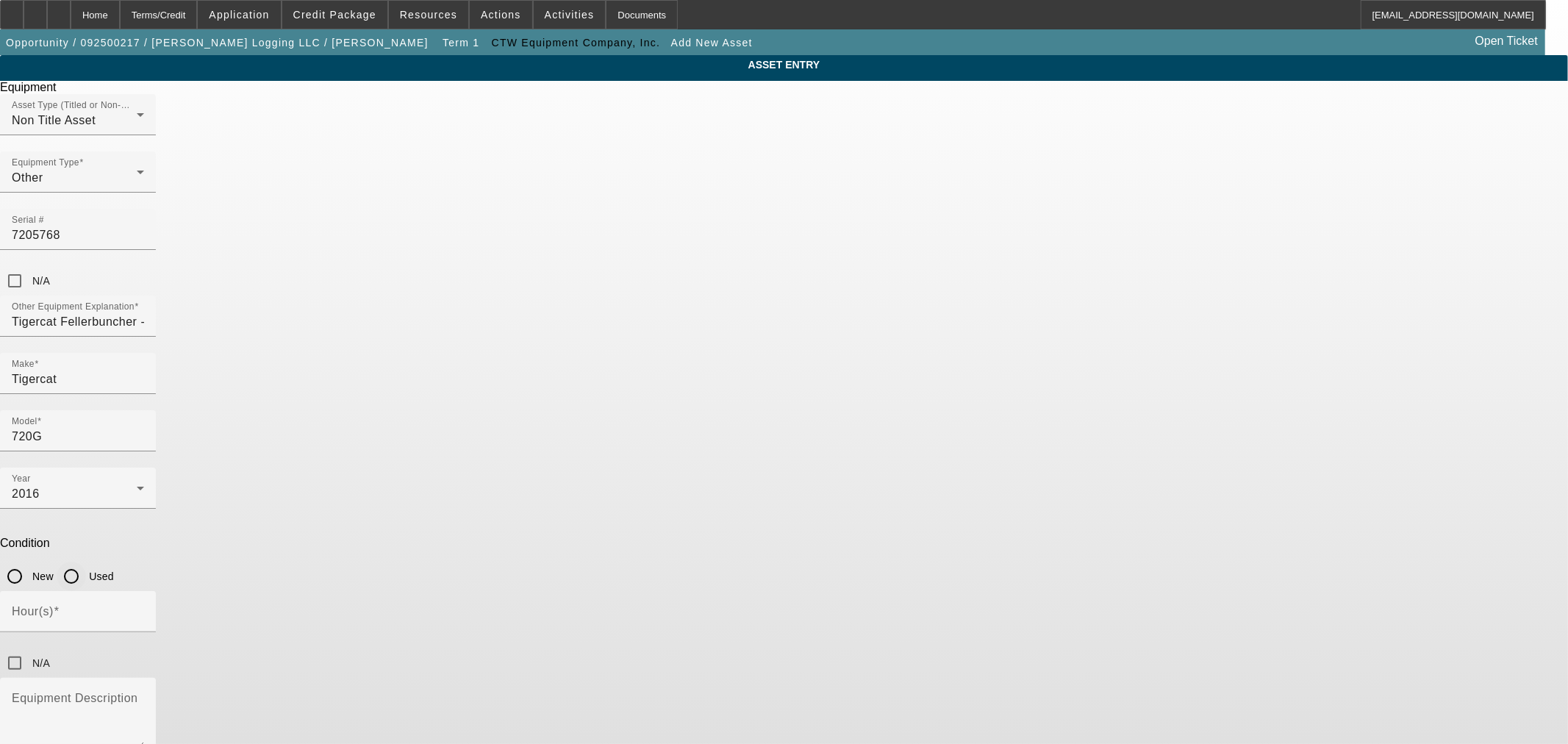
click at [86, 561] on input "Used" at bounding box center [71, 575] width 29 height 29
radio input "true"
click at [29, 649] on input "N/A" at bounding box center [14, 663] width 29 height 29
checkbox input "true"
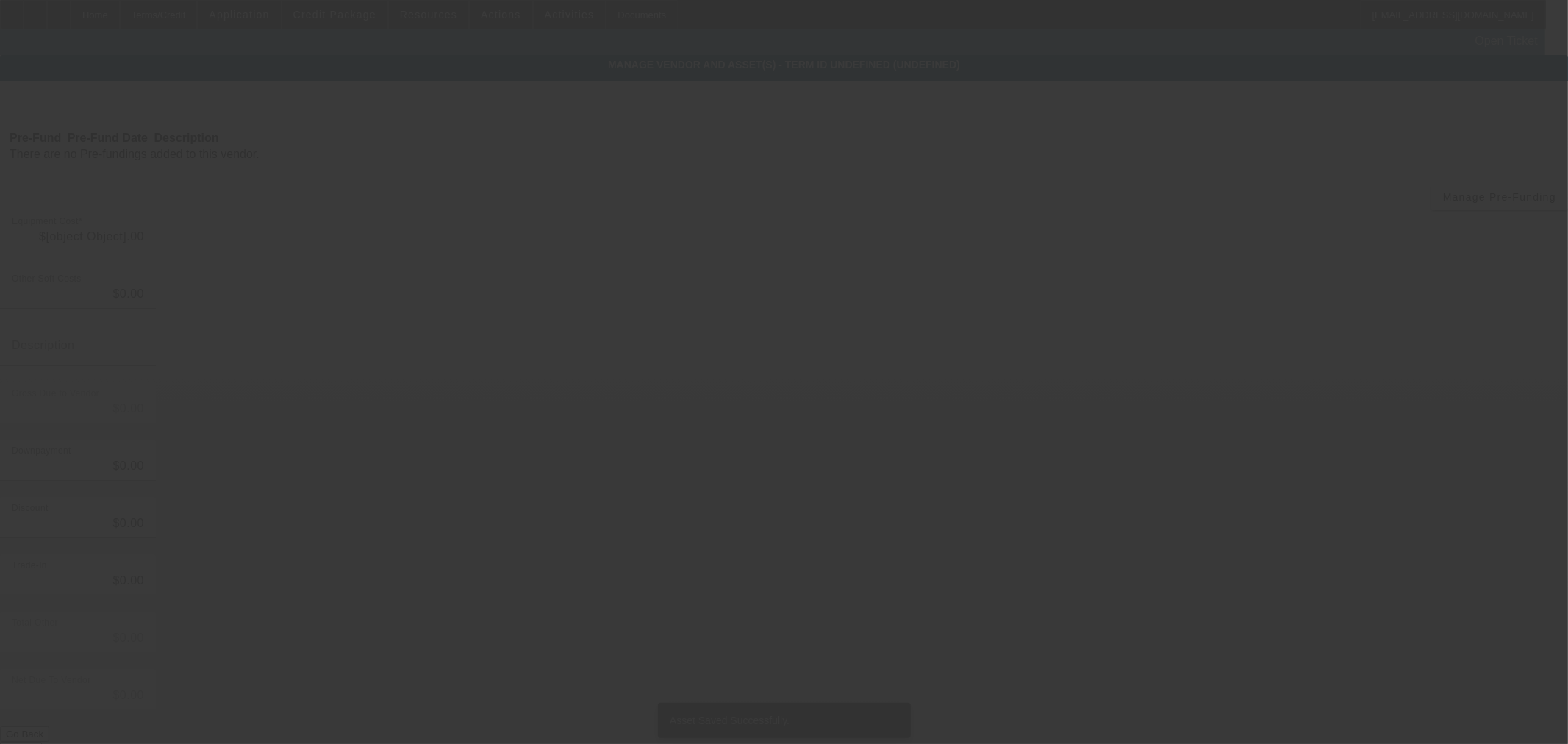
type input "$60,000.00"
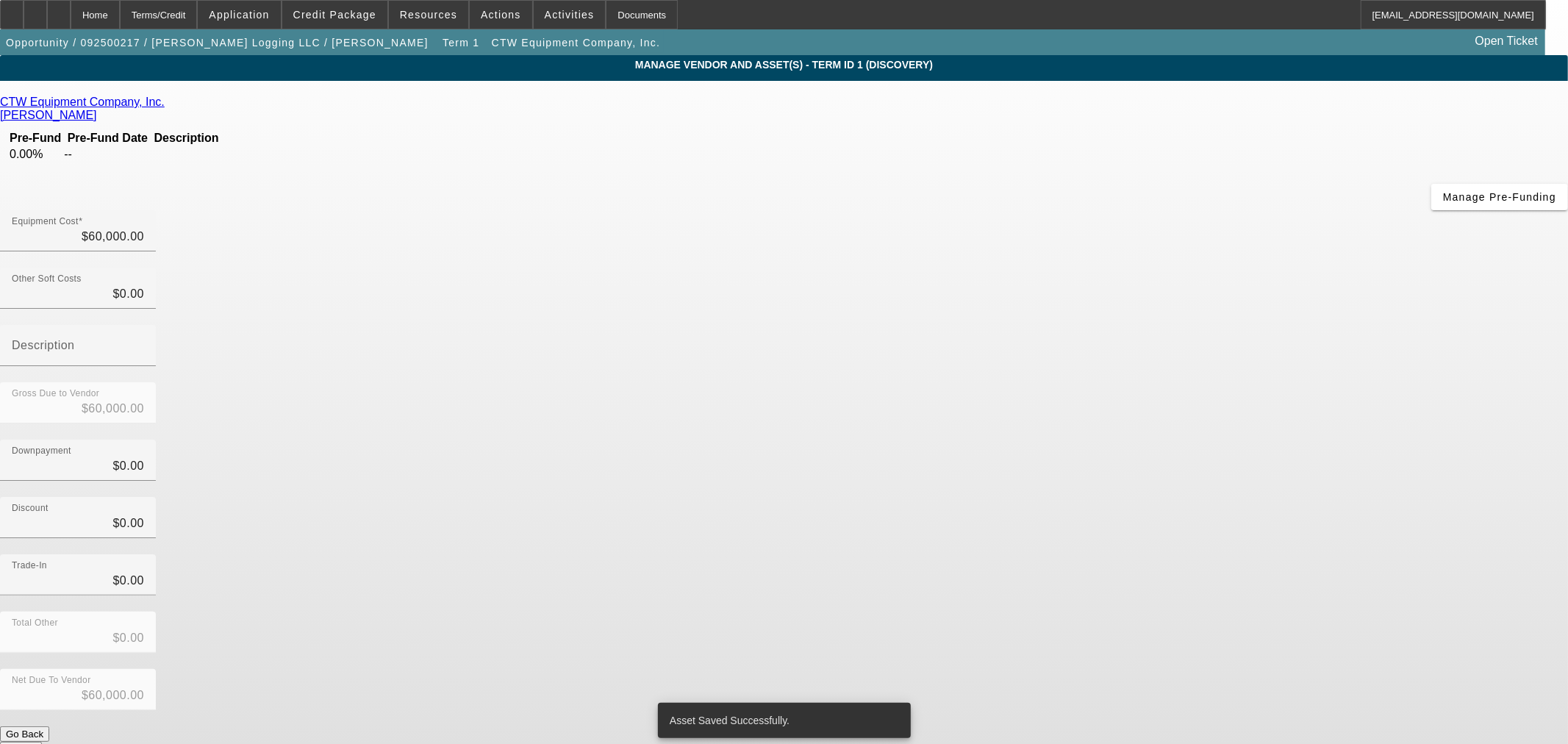
click at [101, 109] on icon at bounding box center [101, 115] width 0 height 12
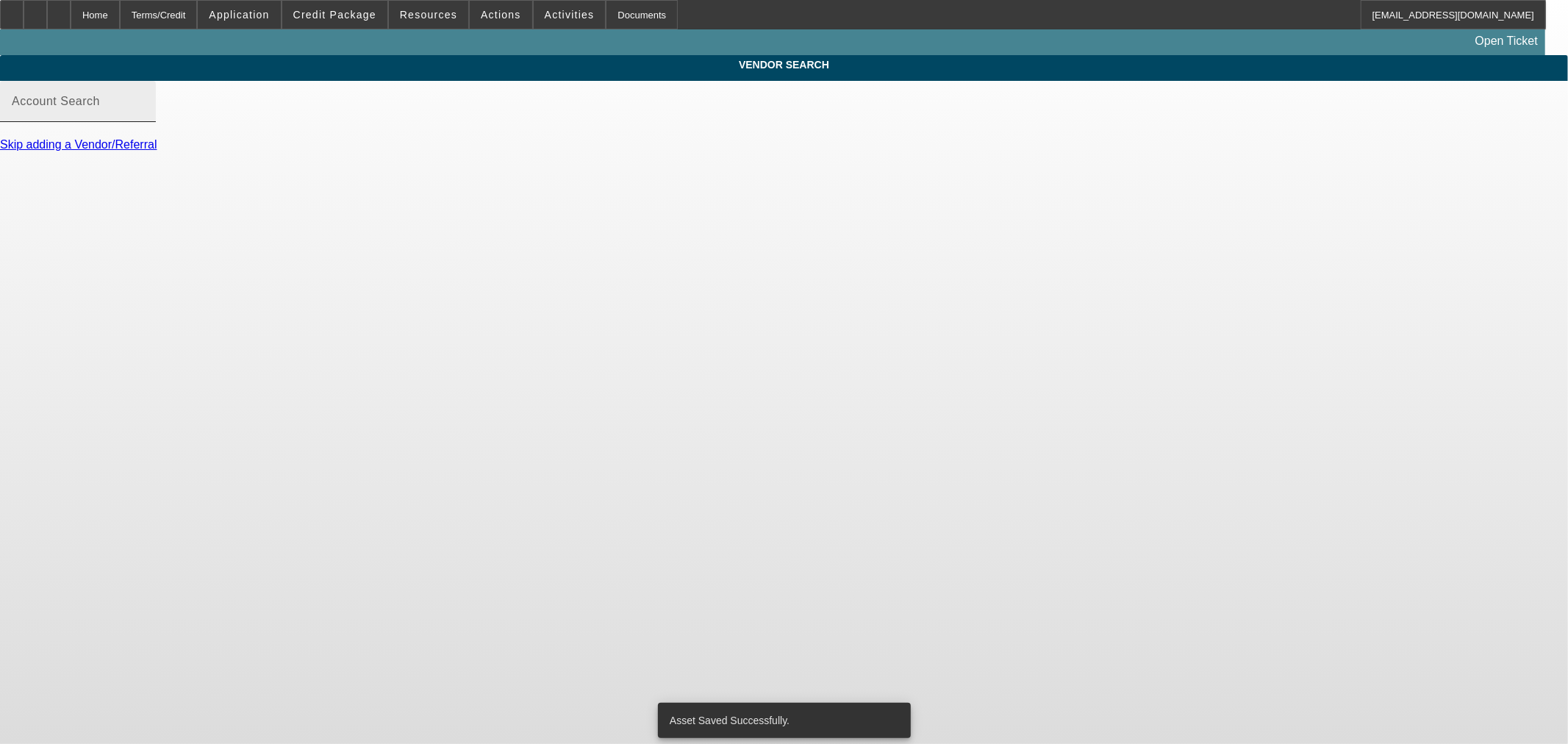
type input "CTW Equipment Company, Inc. (Williamston, NC) - Twiddy, Ben"
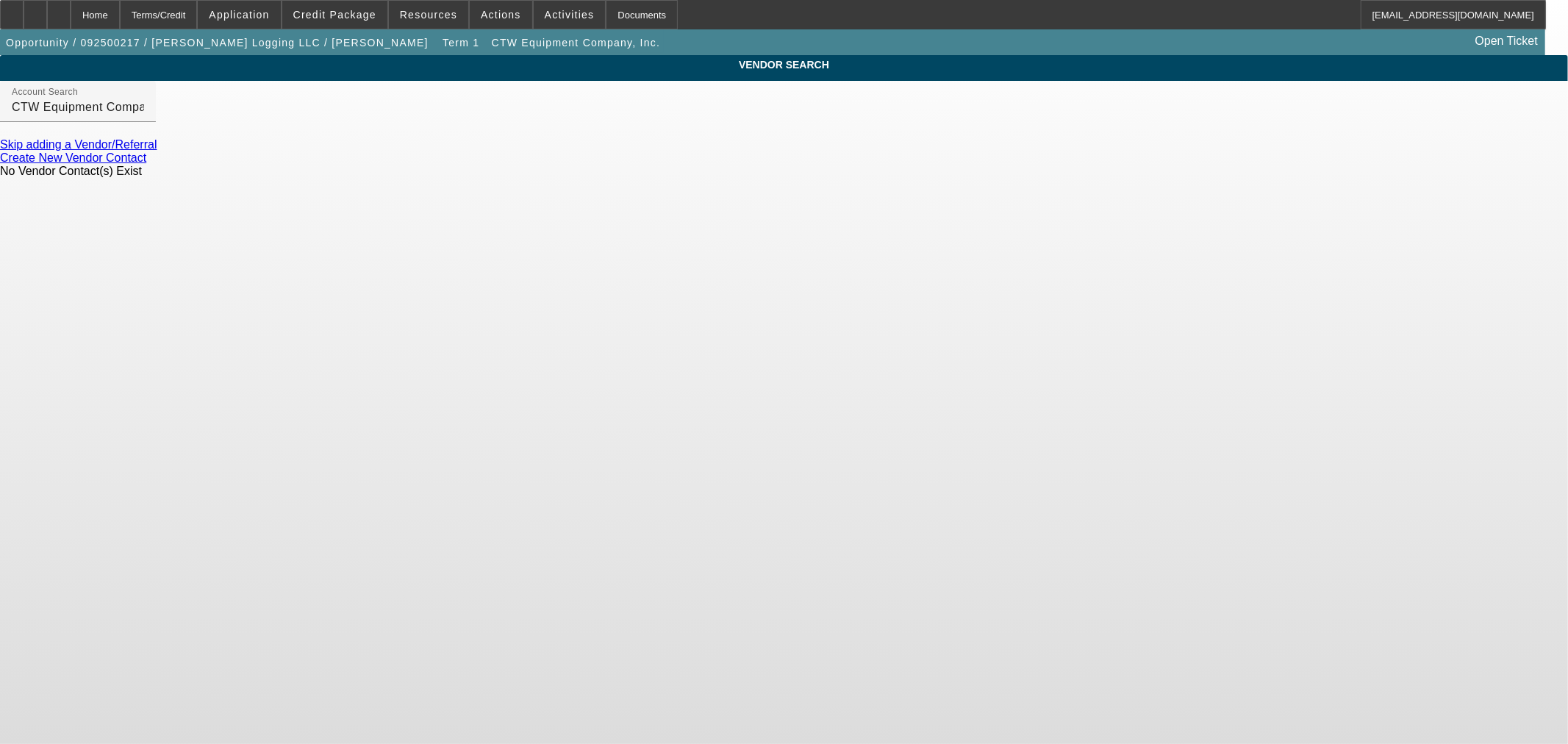
click at [146, 162] on link "Create New Vendor Contact" at bounding box center [73, 158] width 146 height 12
click at [59, 10] on icon at bounding box center [59, 10] width 0 height 0
type input "CTW Equipment Company, Inc. (Williamston, NC) - Twiddy, Ben"
click at [79, 189] on link "Update Vendor" at bounding box center [39, 192] width 79 height 12
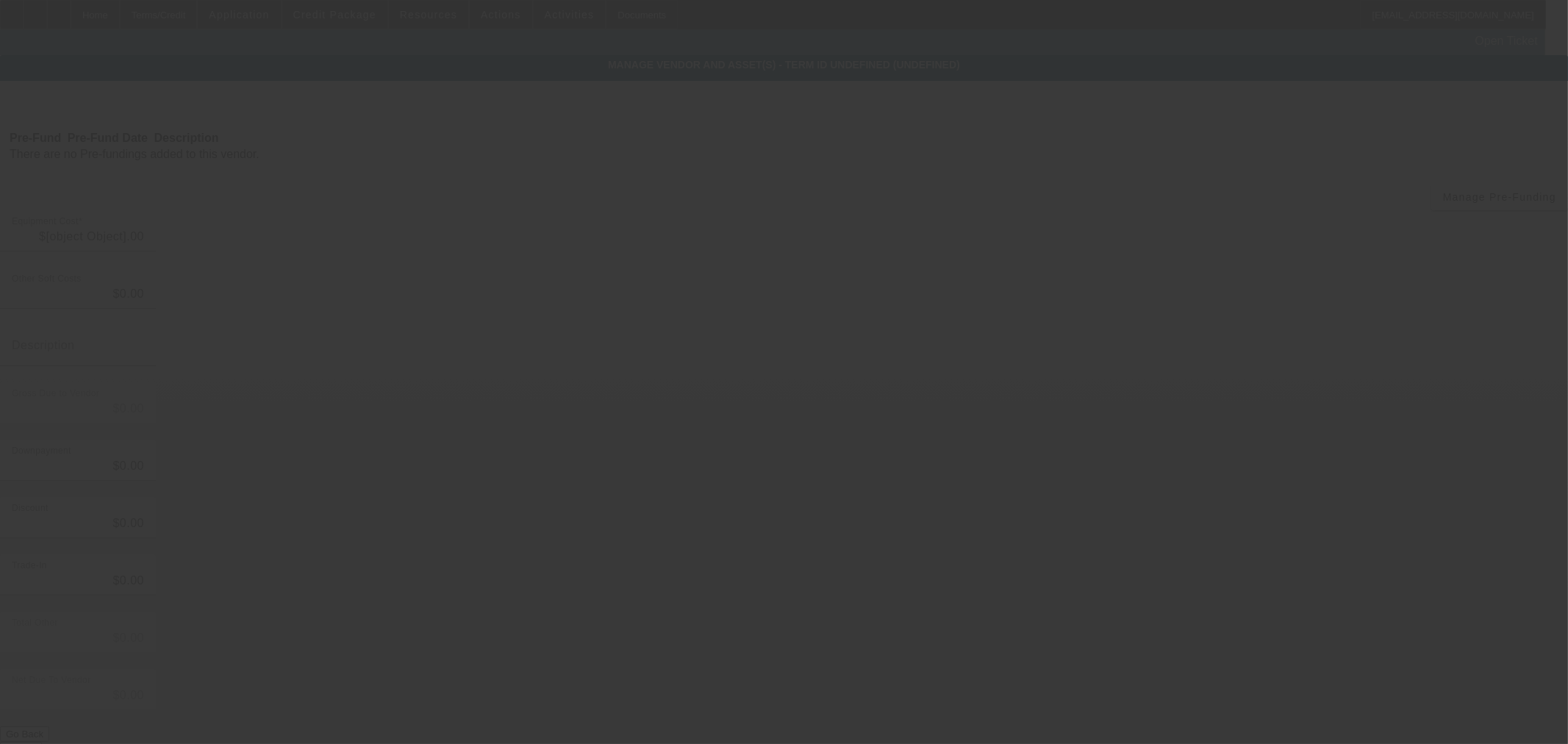
type input "$60,000.00"
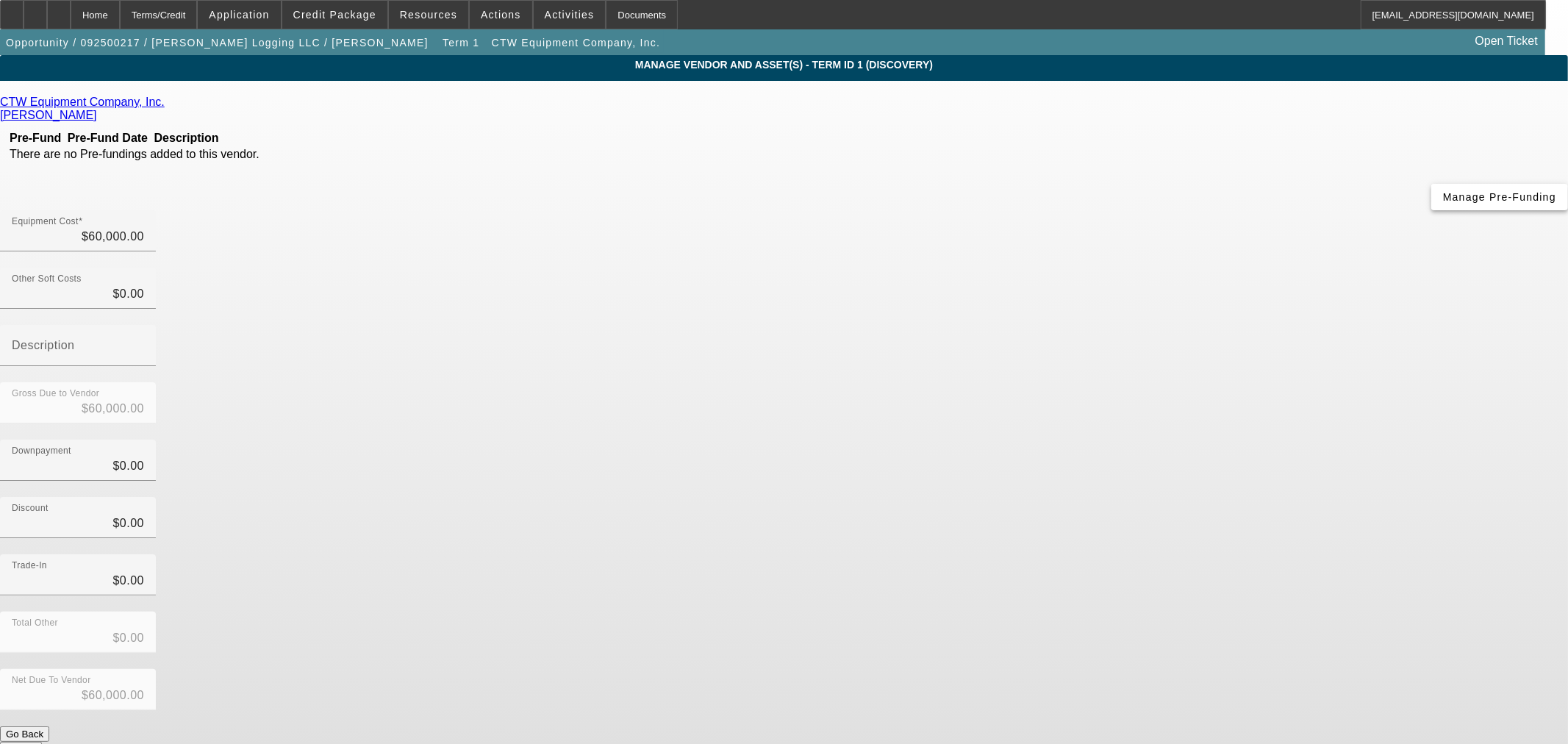
click at [1443, 203] on span "Manage Pre-Funding" at bounding box center [1499, 197] width 113 height 11
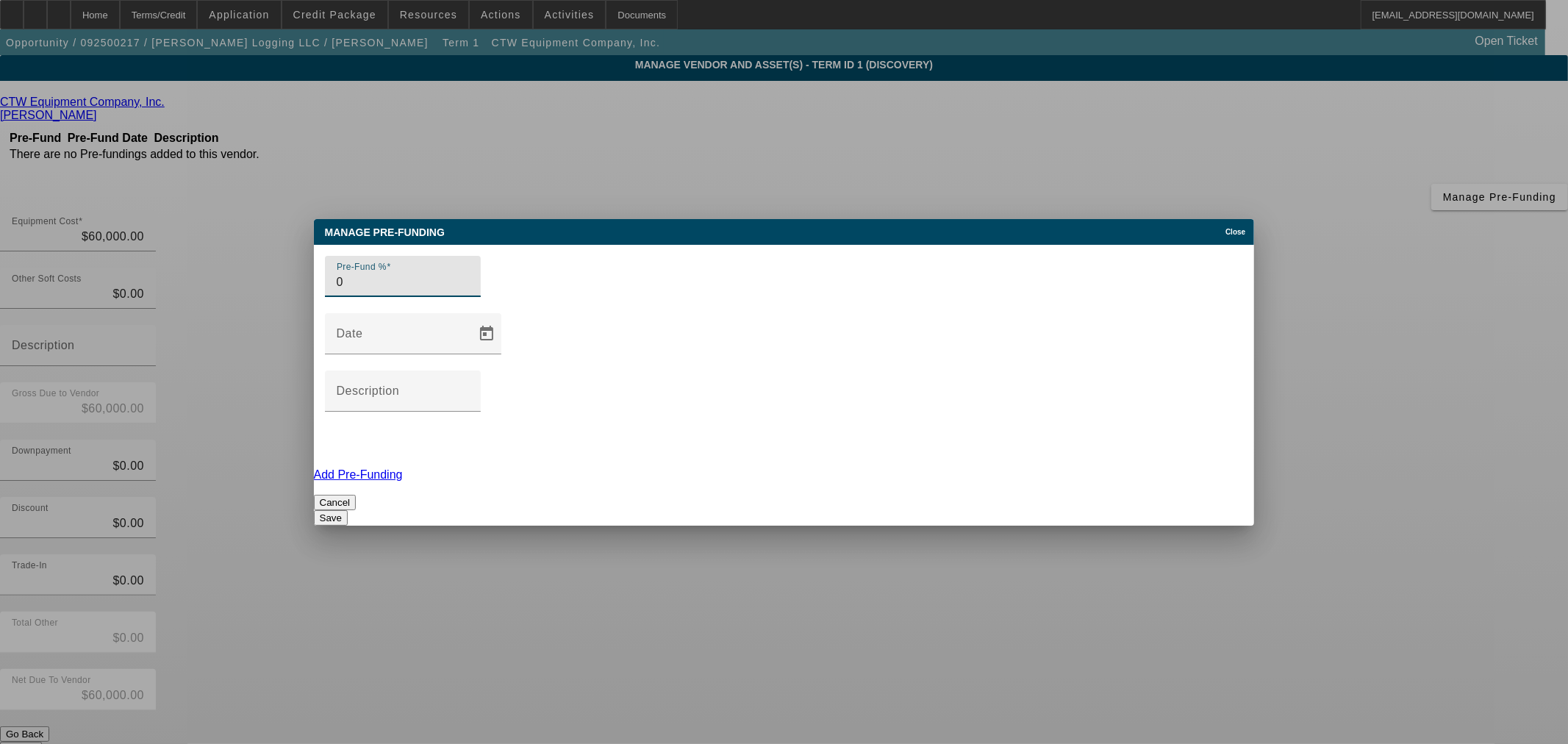
type input "0"
click at [348, 510] on button "Save" at bounding box center [331, 517] width 34 height 15
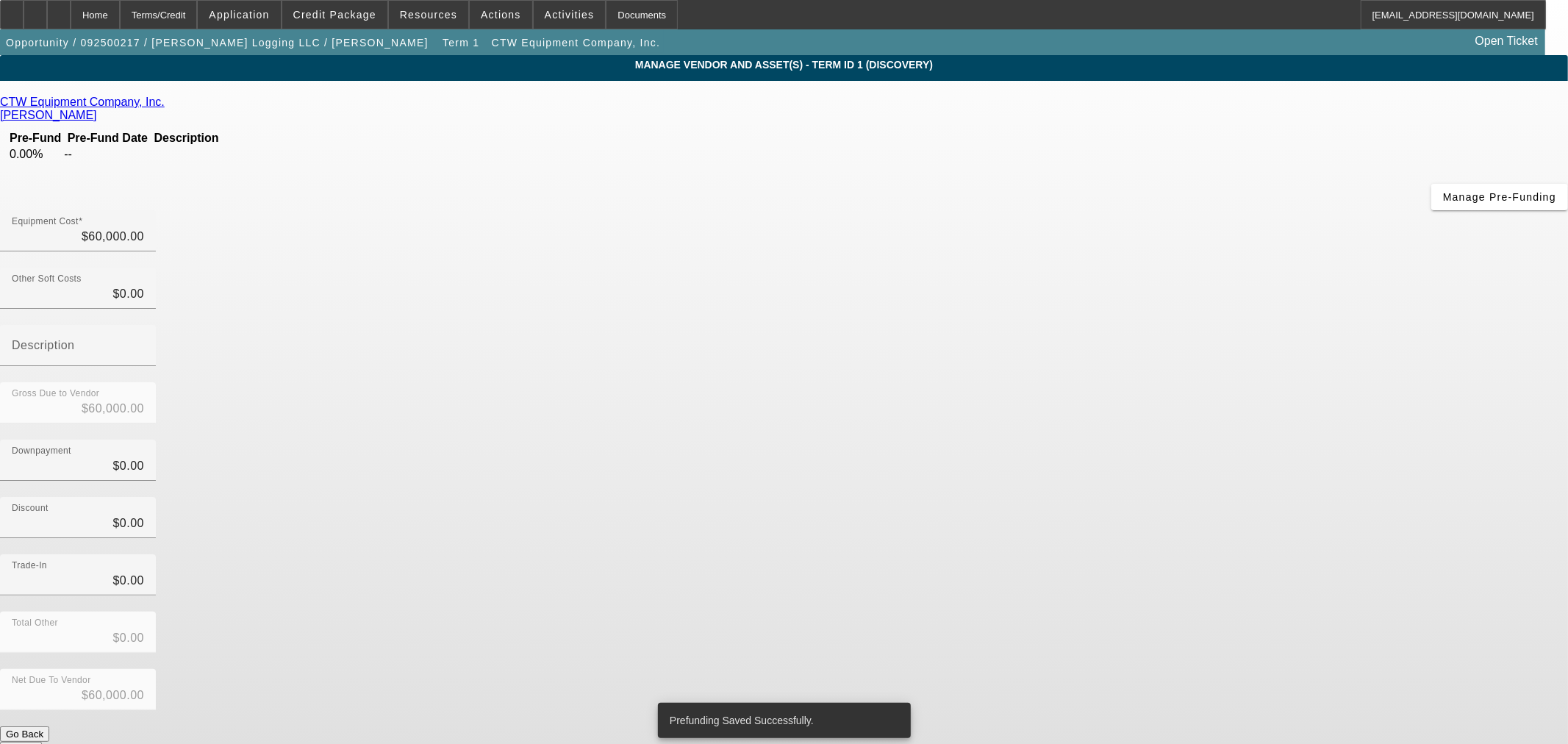
click at [41, 742] on button "Submit" at bounding box center [20, 749] width 41 height 15
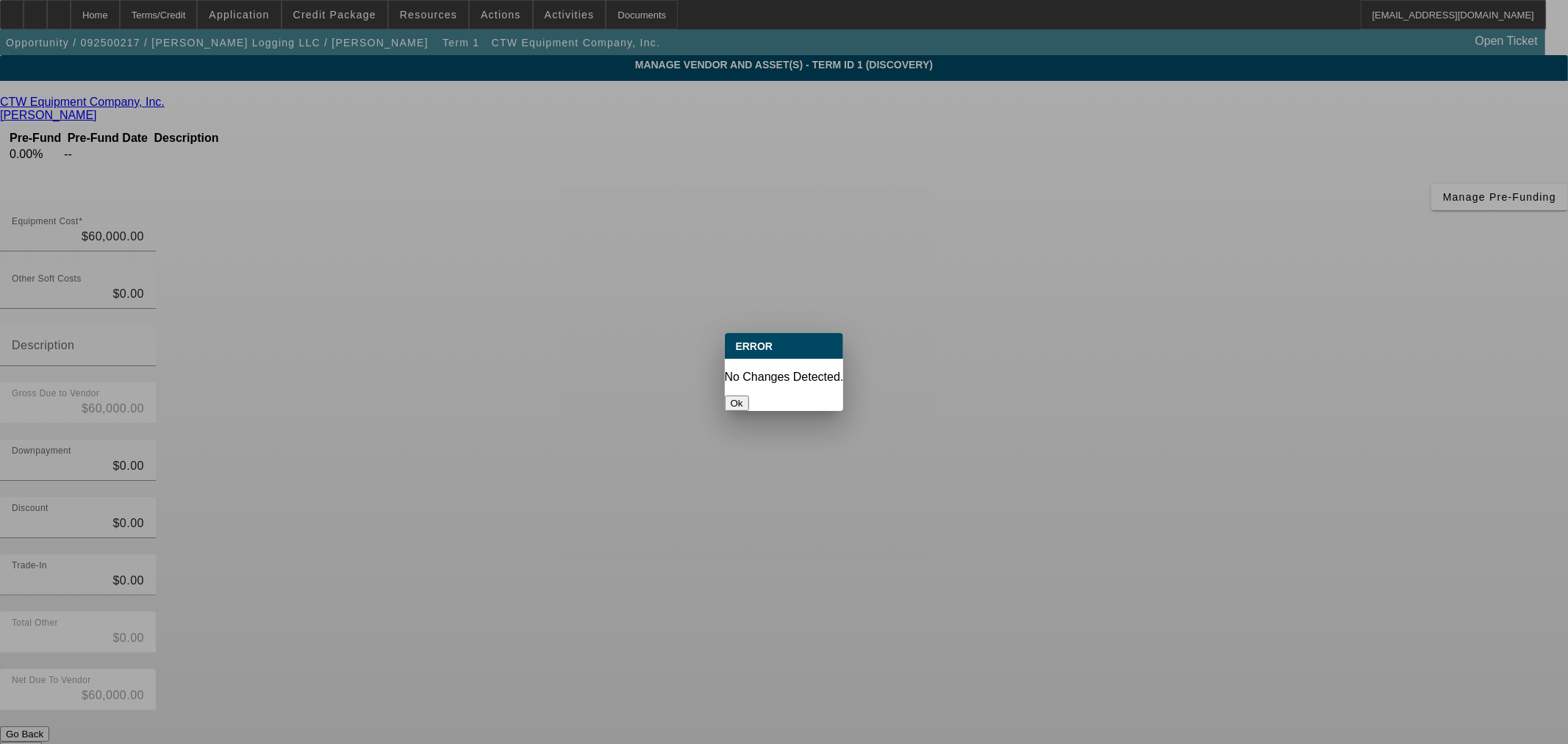
click at [749, 395] on button "Ok" at bounding box center [736, 402] width 24 height 15
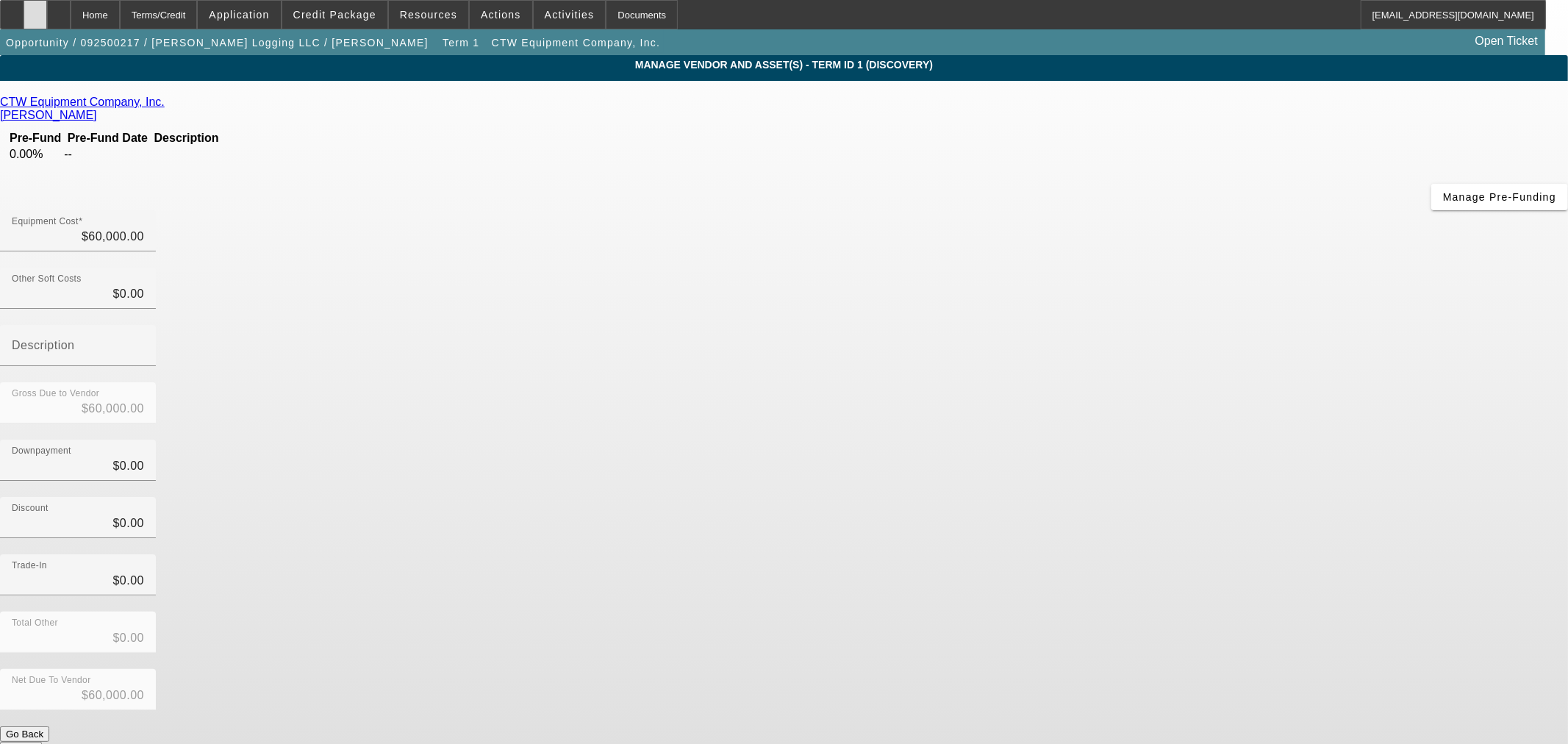
click at [47, 11] on div at bounding box center [35, 14] width 24 height 29
click at [120, 15] on div "Home" at bounding box center [95, 14] width 49 height 29
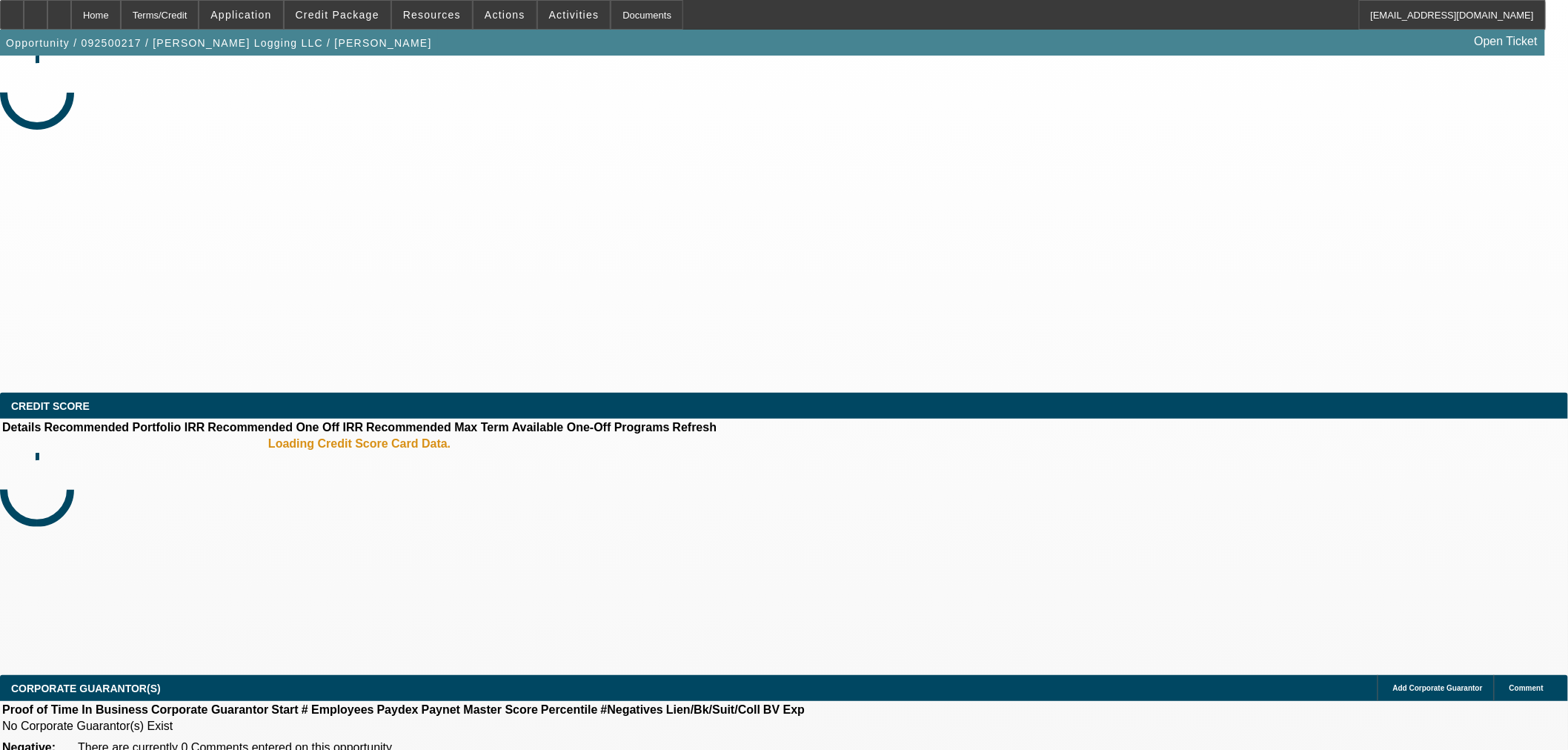
select select "0"
select select "2"
select select "0.1"
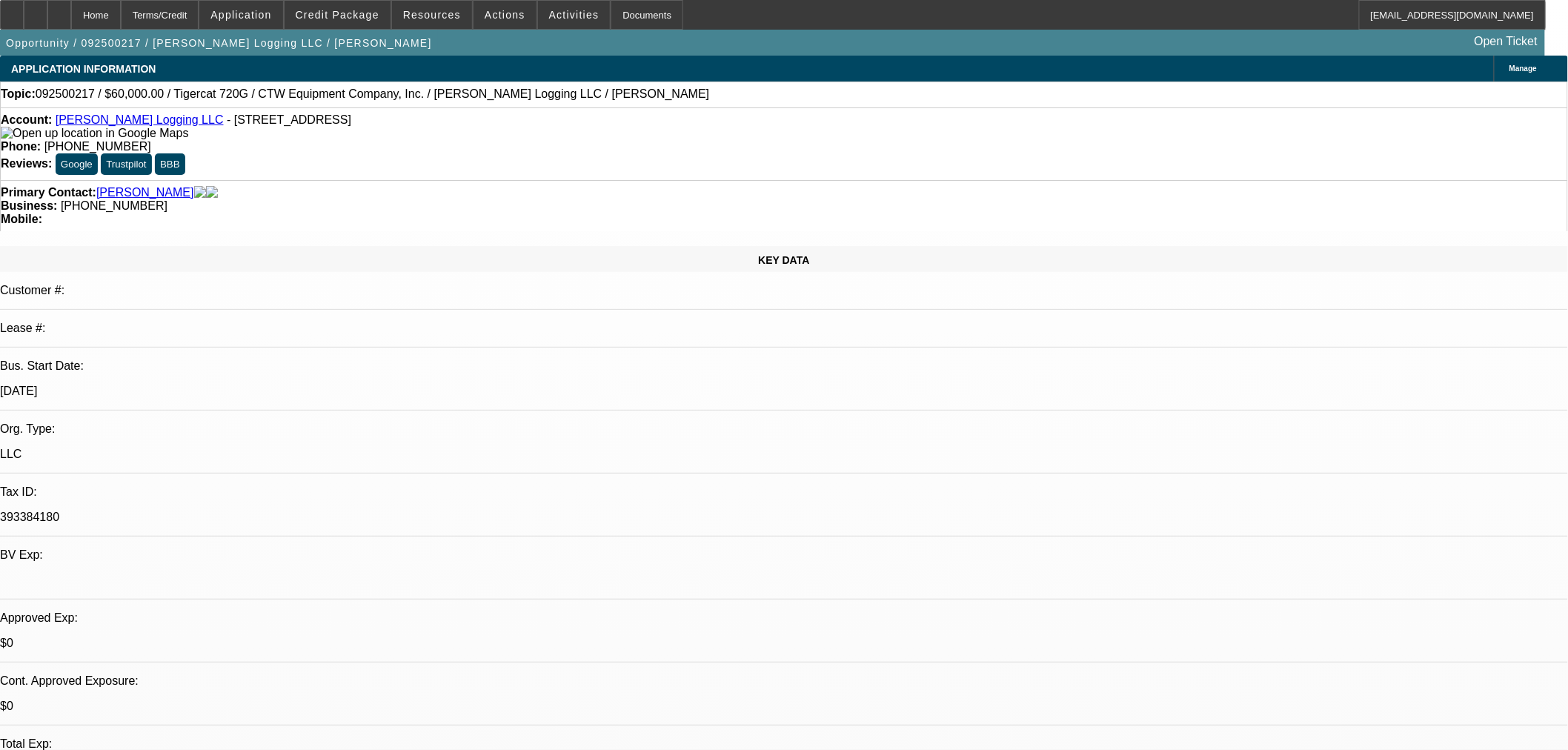
select select "1"
select select "2"
select select "4"
click at [71, 15] on div at bounding box center [59, 14] width 24 height 29
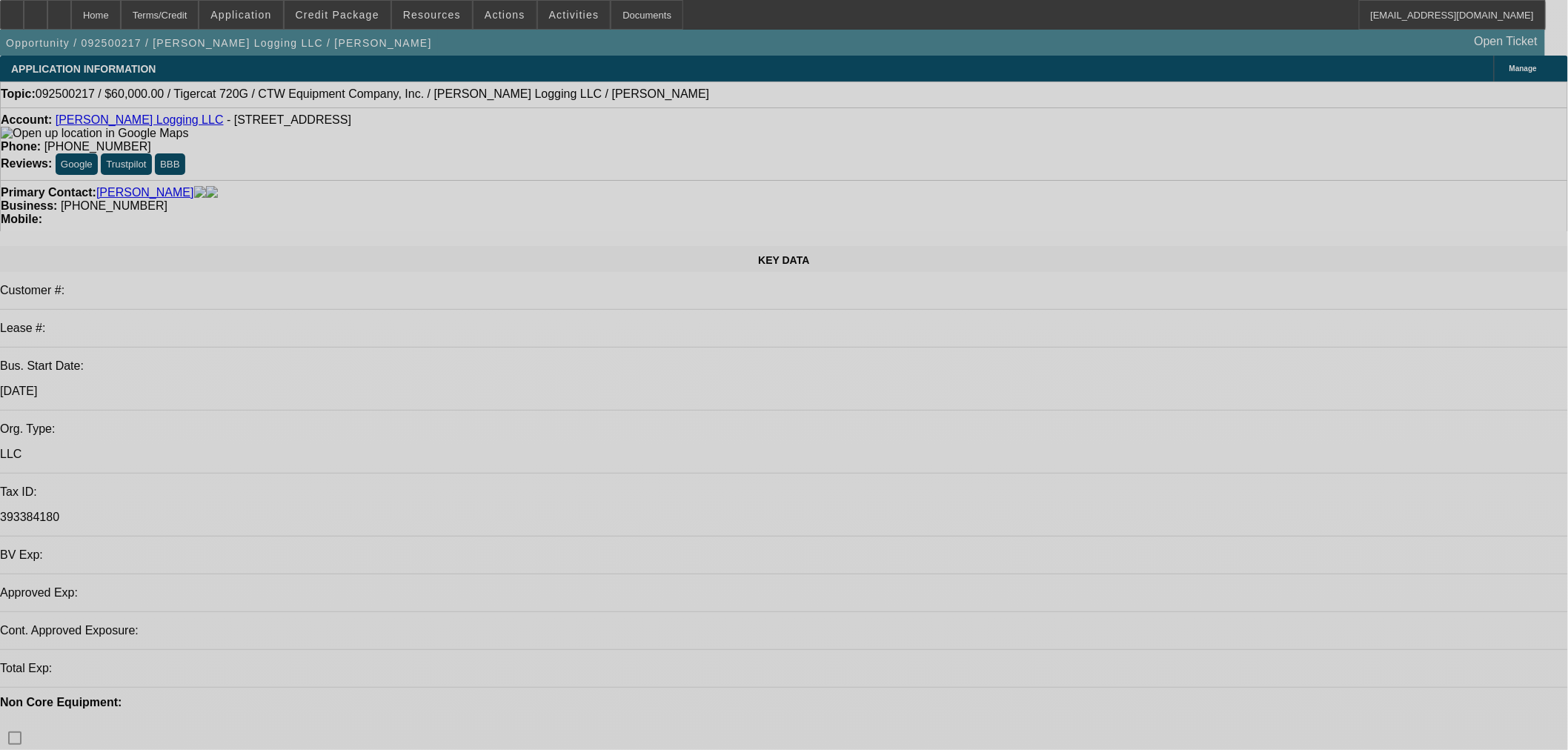
select select "0"
select select "2"
select select "0.1"
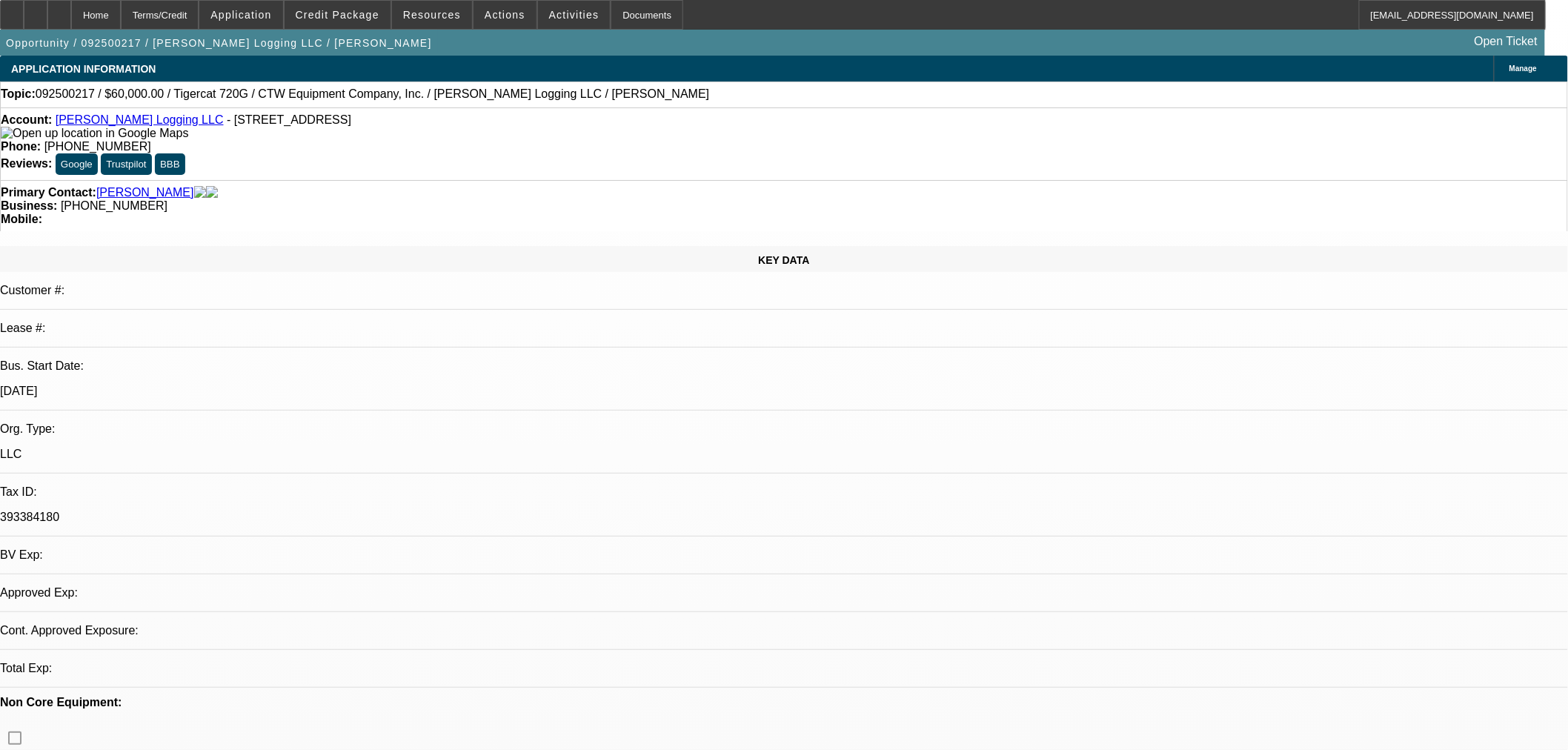
select select "4"
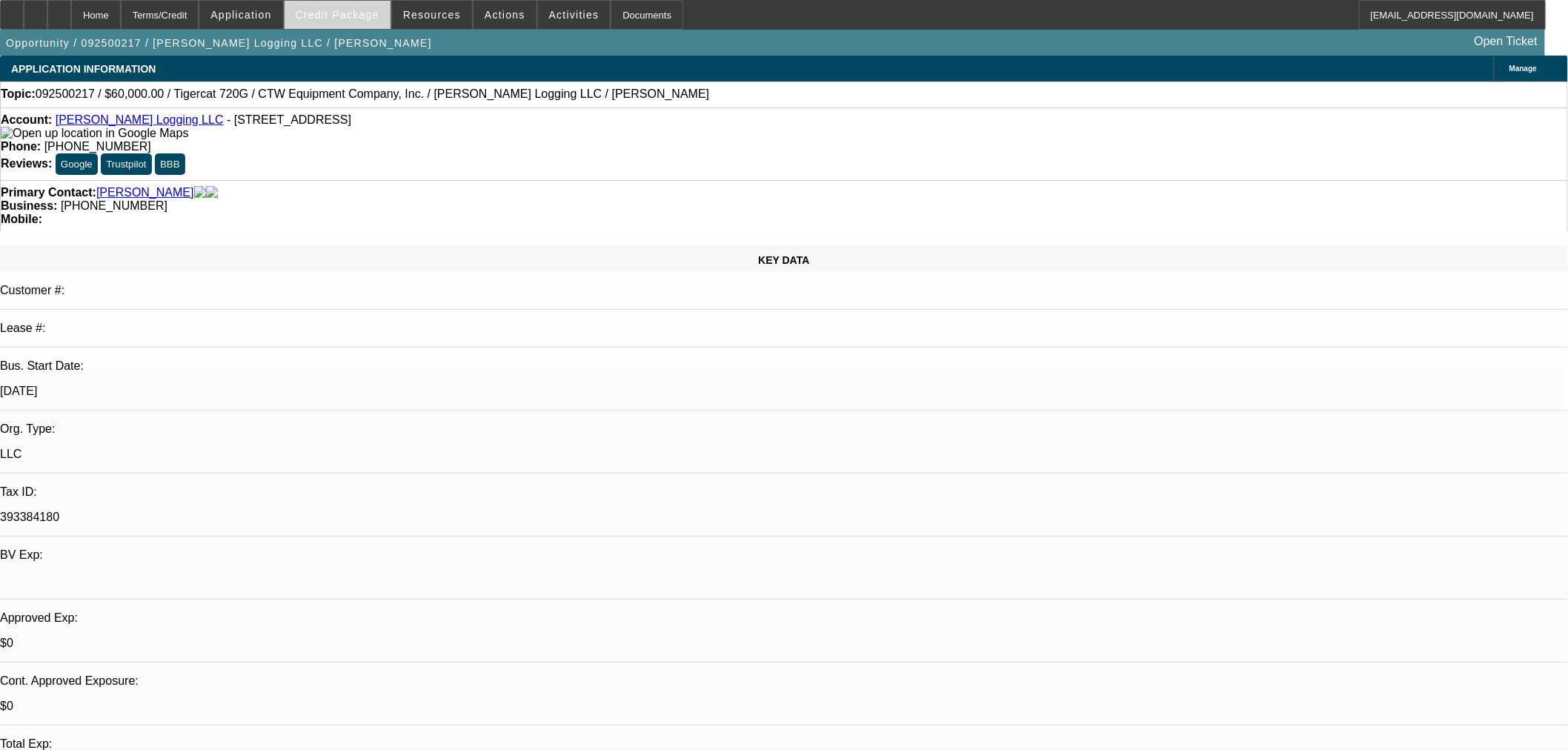
click at [350, 19] on span "Credit Package" at bounding box center [337, 14] width 84 height 12
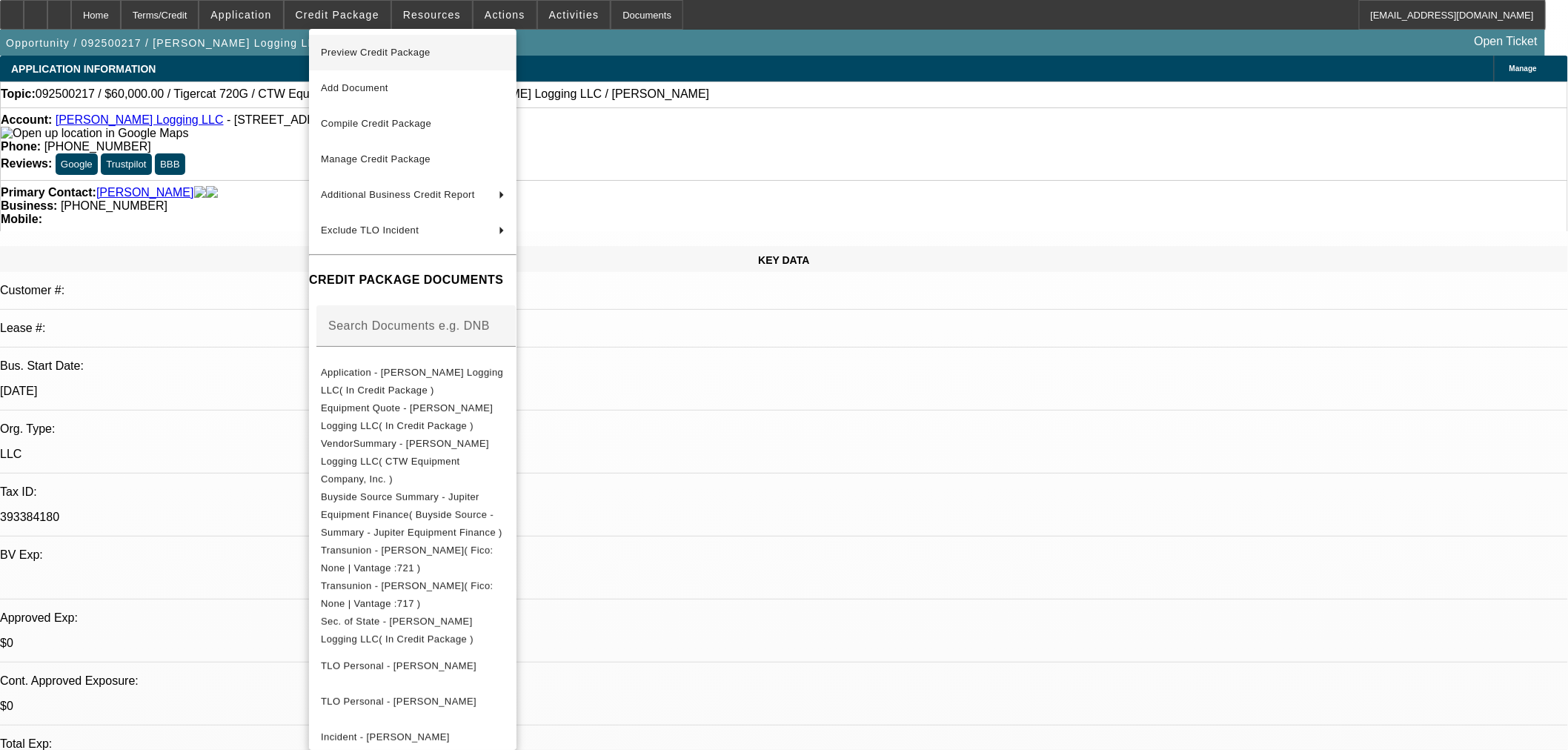
click at [353, 55] on span "Preview Credit Package" at bounding box center [375, 52] width 109 height 11
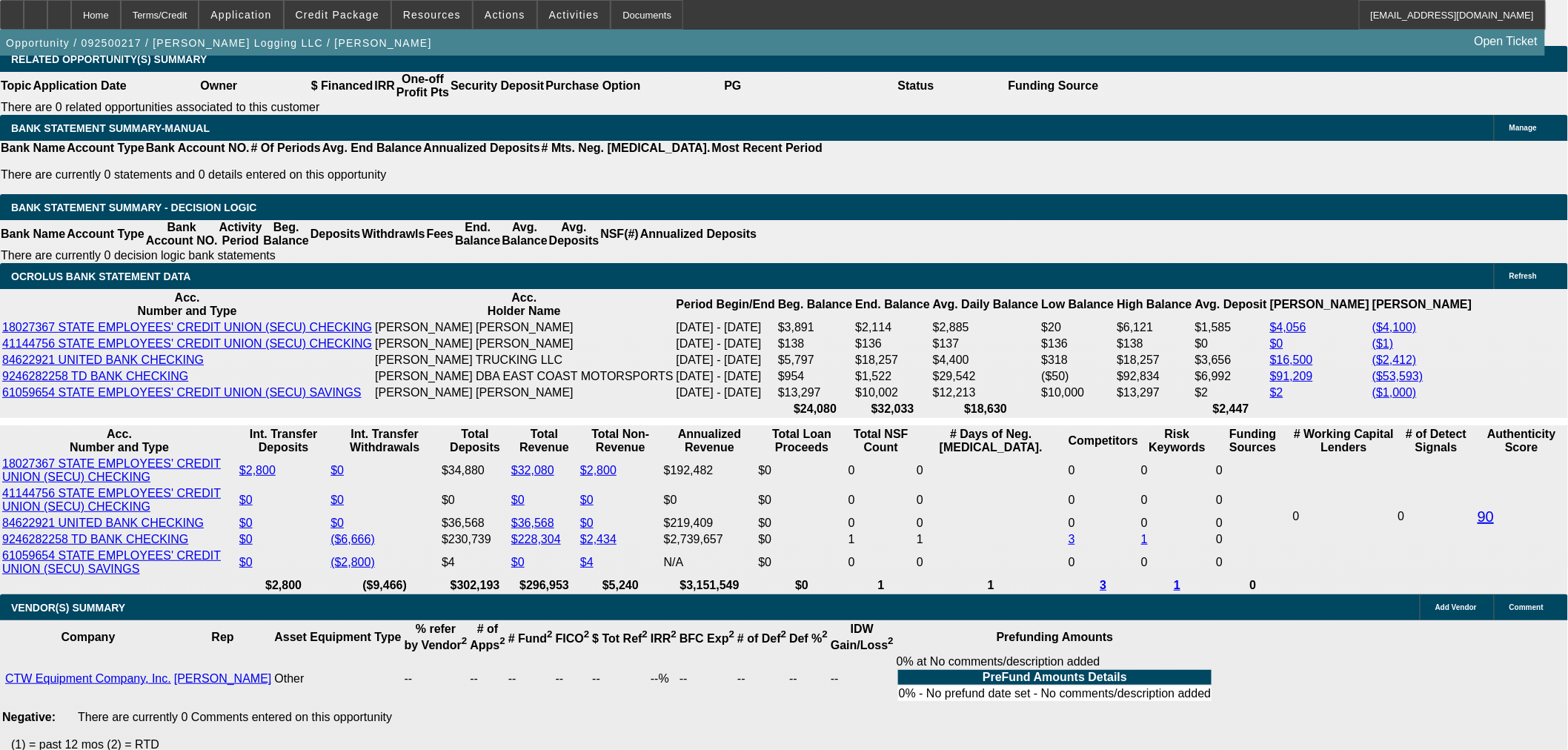
scroll to position [2471, 0]
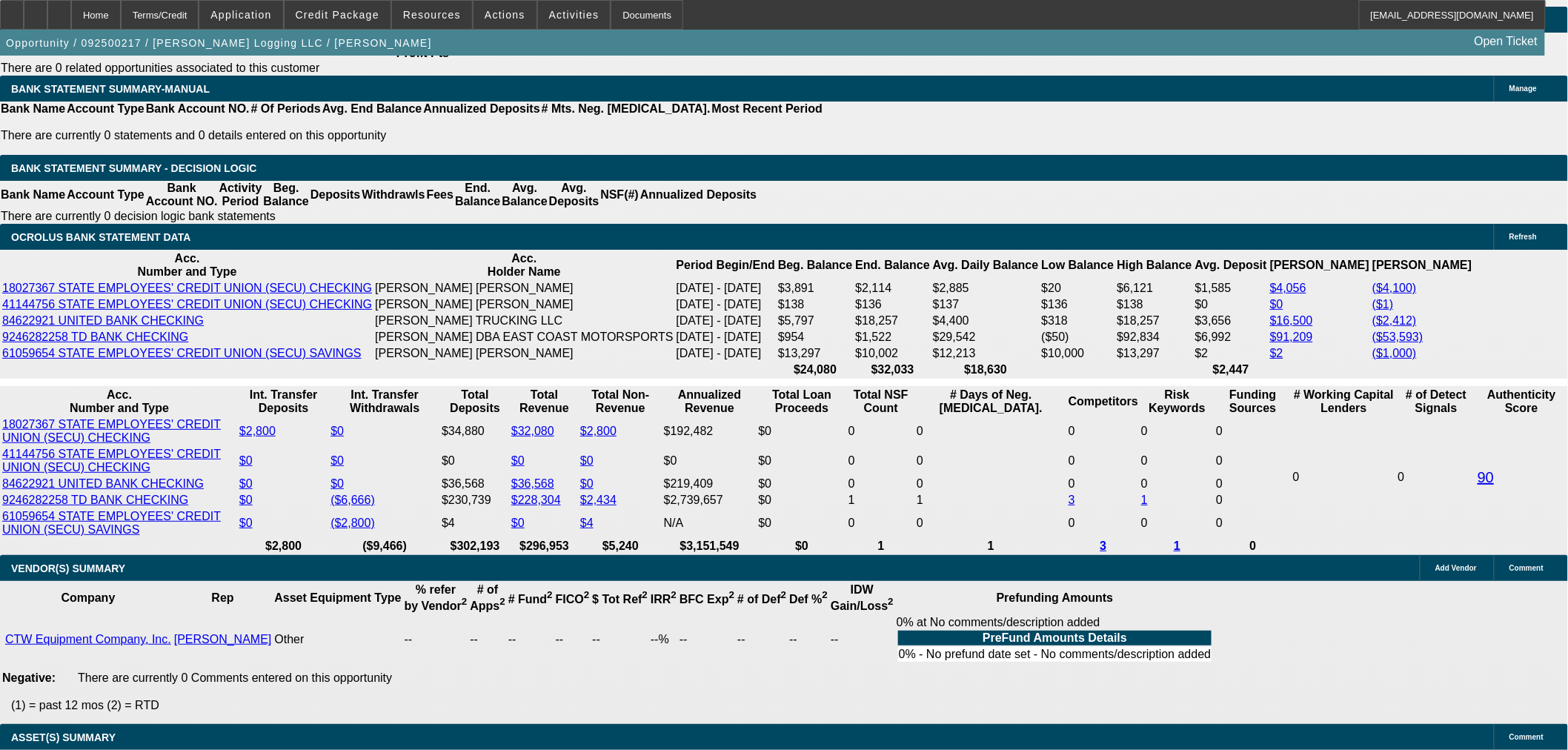
select select "0.15"
type input "$9,000.00"
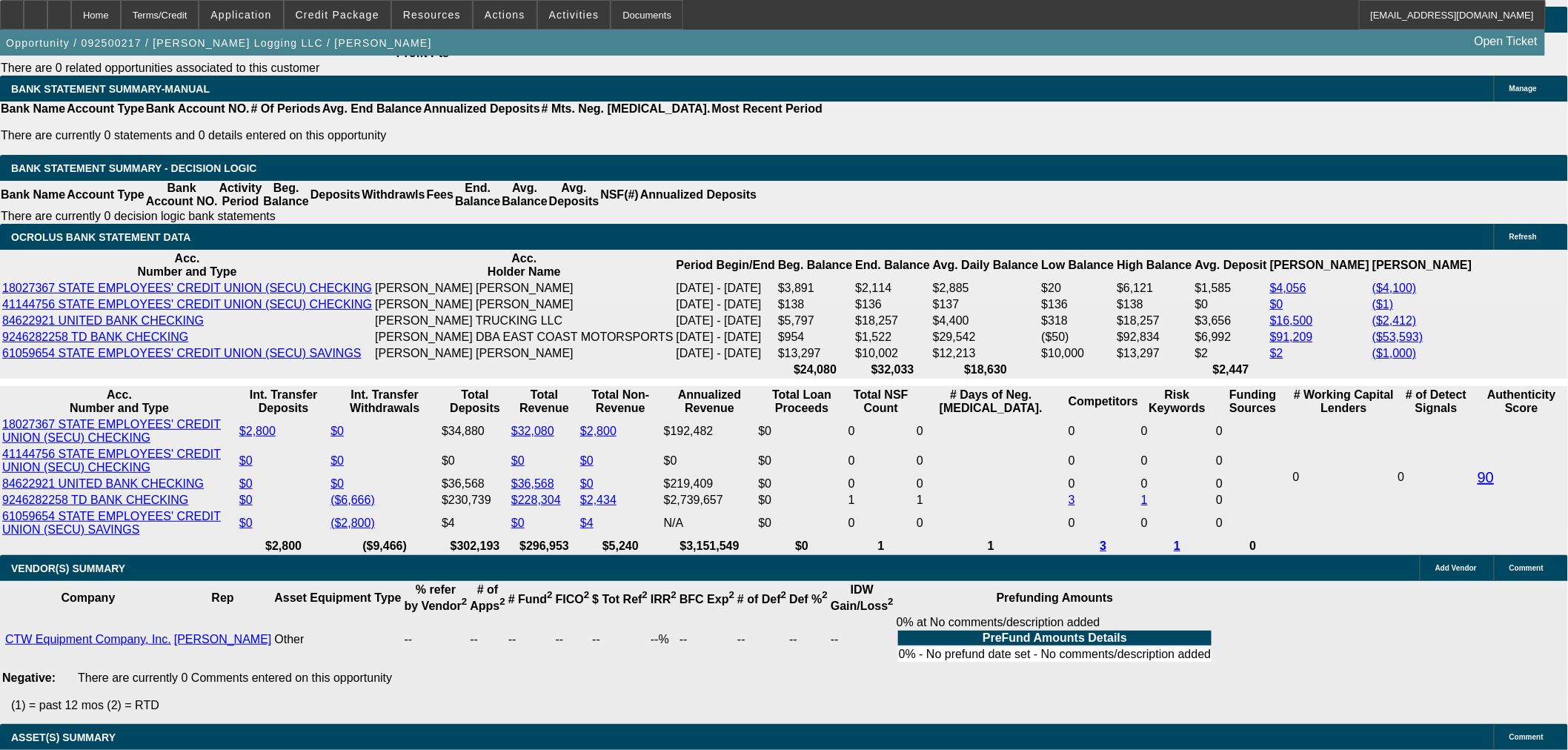
type input "36"
type input "2"
type input "$2,921.54"
type input "$1,460.77"
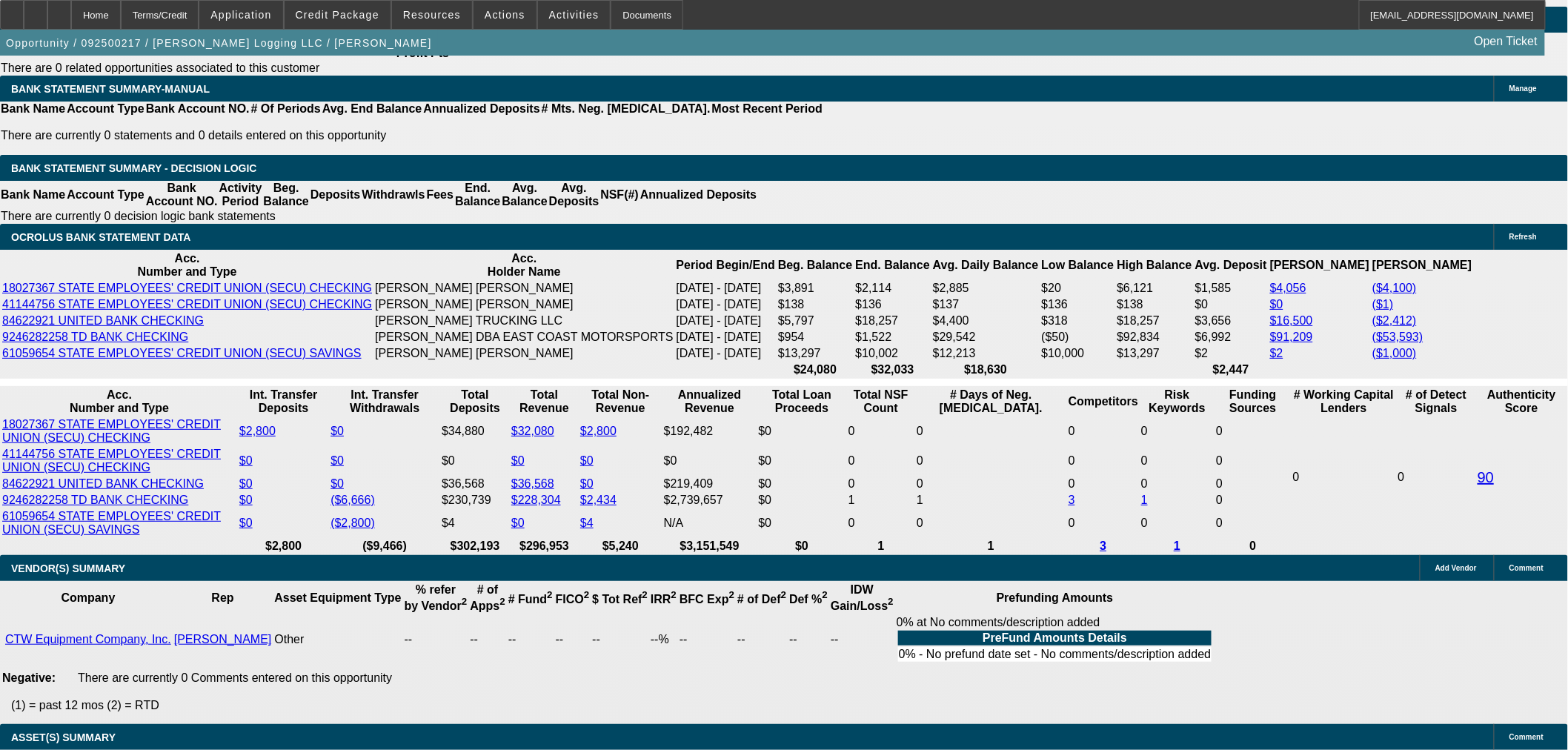
type input "22"
type input "$3,895.42"
type input "$1,947.71"
type input "22"
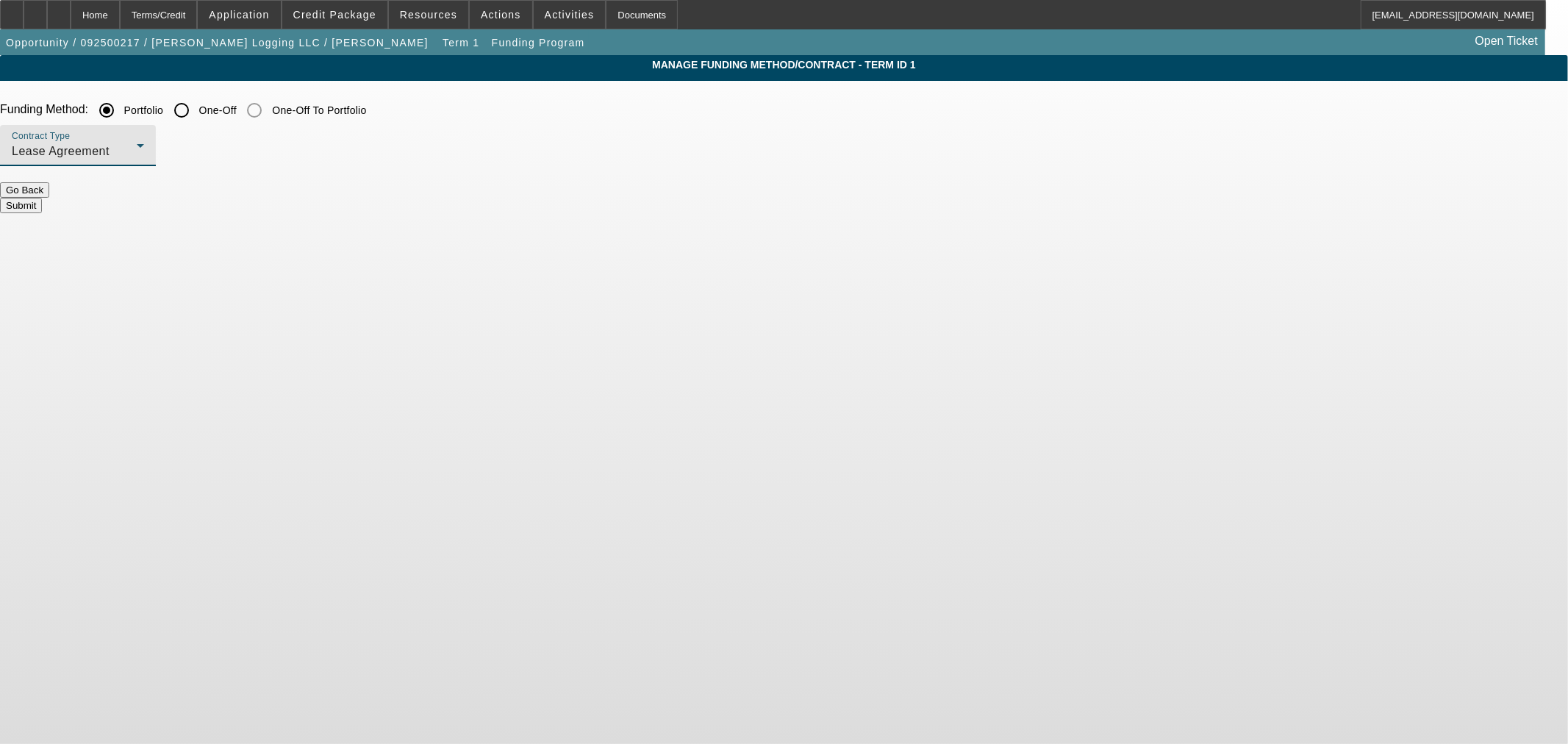
click at [137, 151] on div "Lease Agreement" at bounding box center [74, 152] width 125 height 18
click at [466, 212] on span "Equipment Finance Agreement" at bounding box center [462, 226] width 169 height 35
click at [41, 198] on button "Submit" at bounding box center [20, 205] width 41 height 15
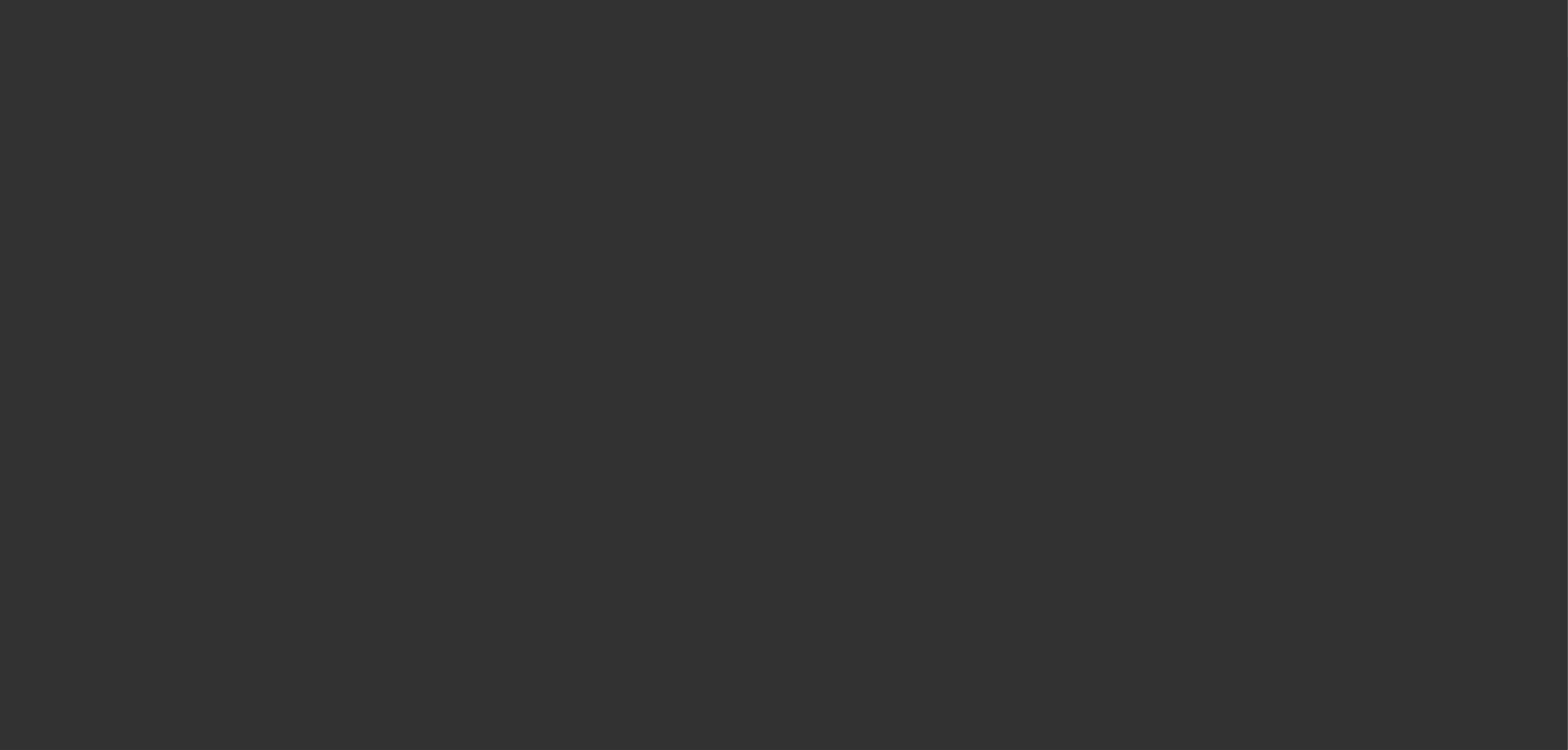
select select "0.15"
select select "2"
select select "0"
select select "6"
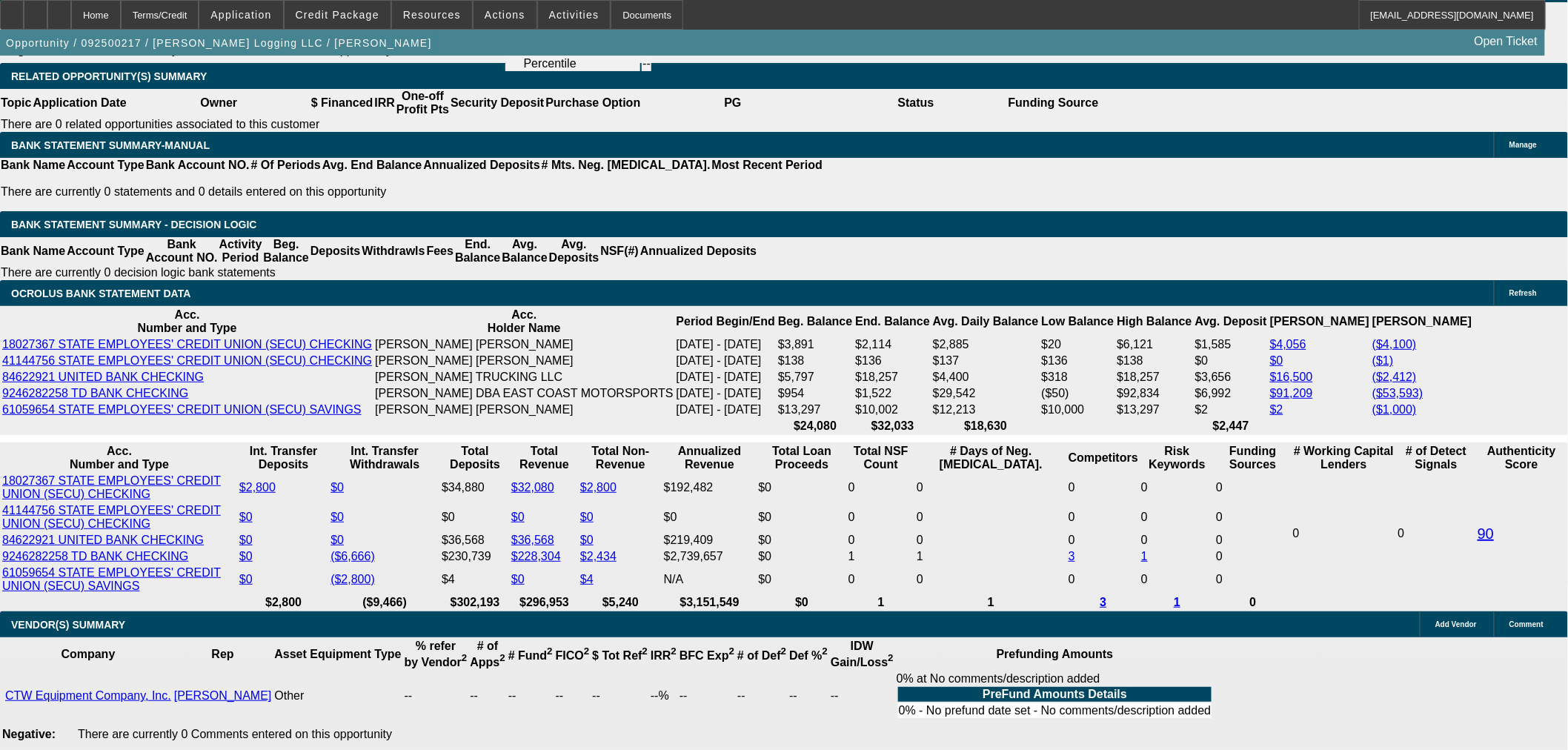
scroll to position [2471, 0]
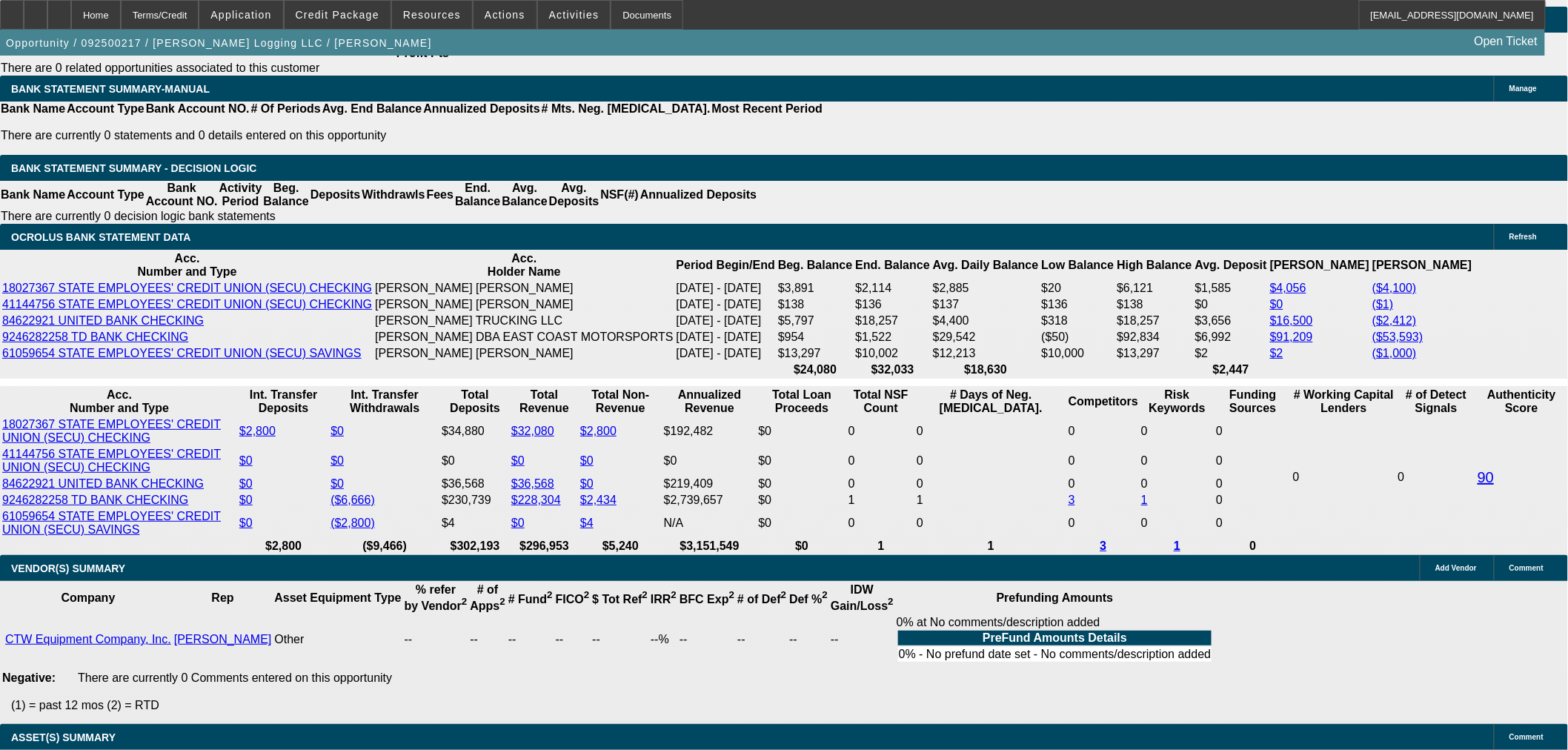
drag, startPoint x: 353, startPoint y: 389, endPoint x: 599, endPoint y: 390, distance: 246.0
type input "UNKNOWN"
type input "21"
type input "$3,842.86"
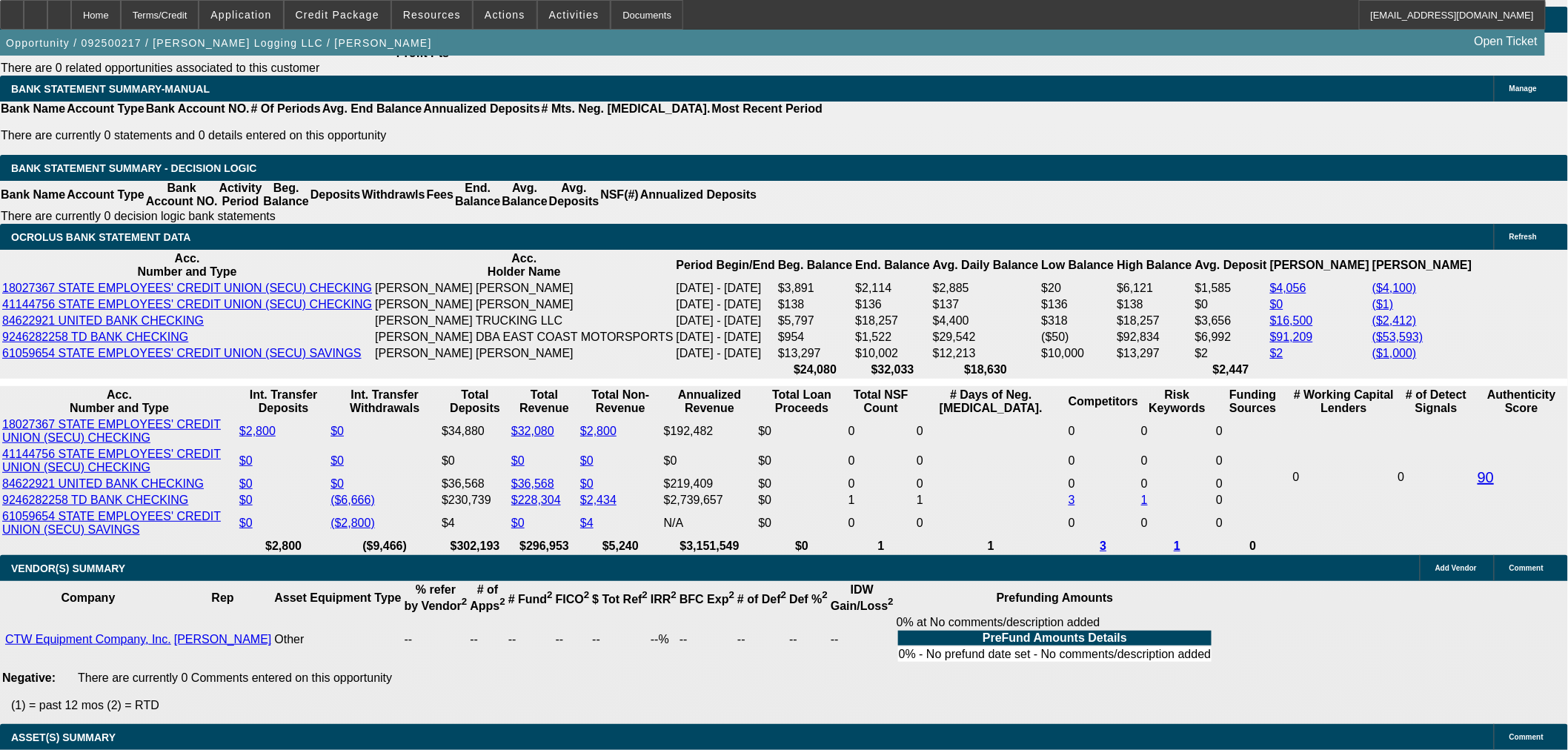
type input "$1,921.43"
type input "21.5"
type input "$3,869.10"
type input "$1,934.55"
type input "21.5"
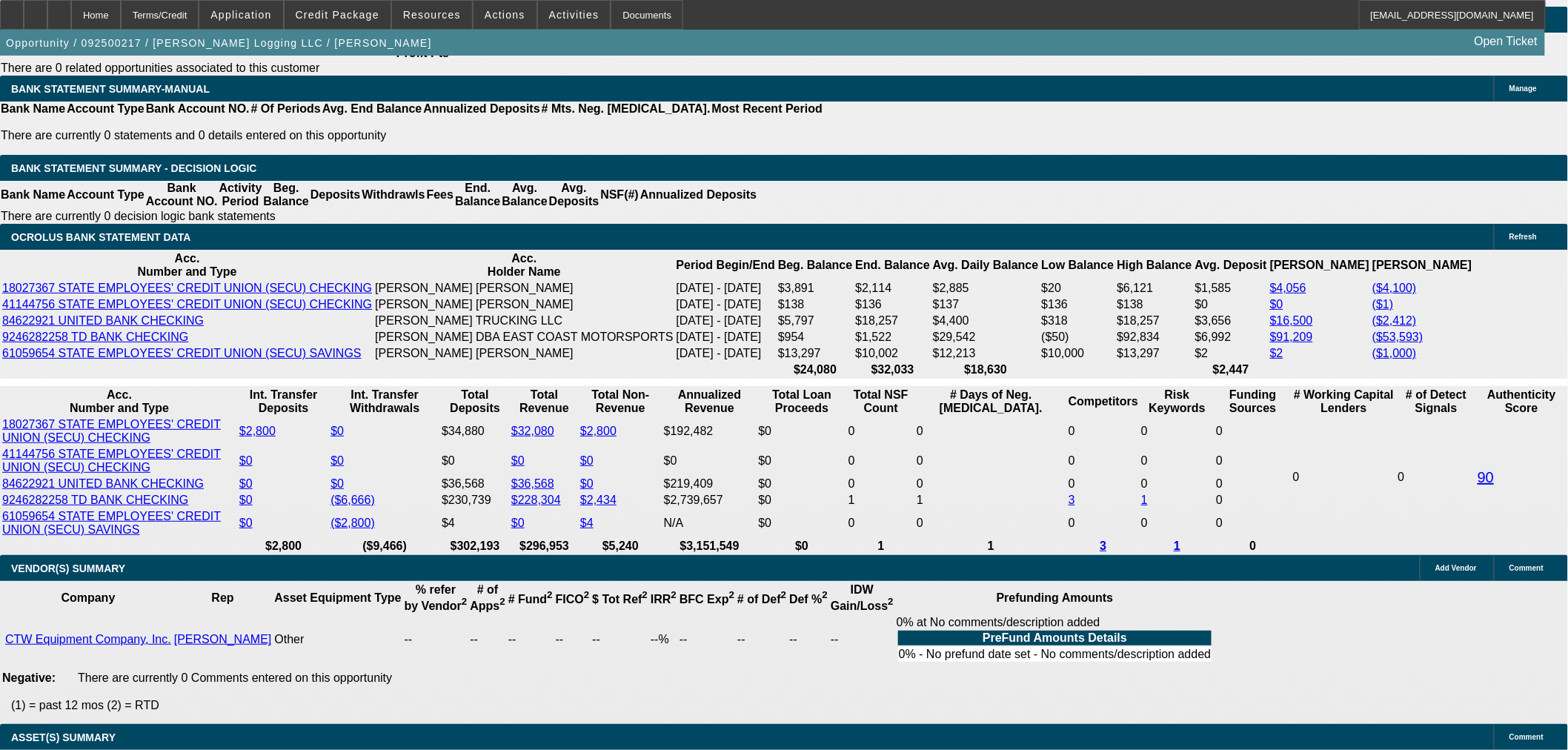
drag, startPoint x: 270, startPoint y: 385, endPoint x: 701, endPoint y: 369, distance: 431.3
type input "1935"
type input "$3,870.00"
type input "$1,935.00"
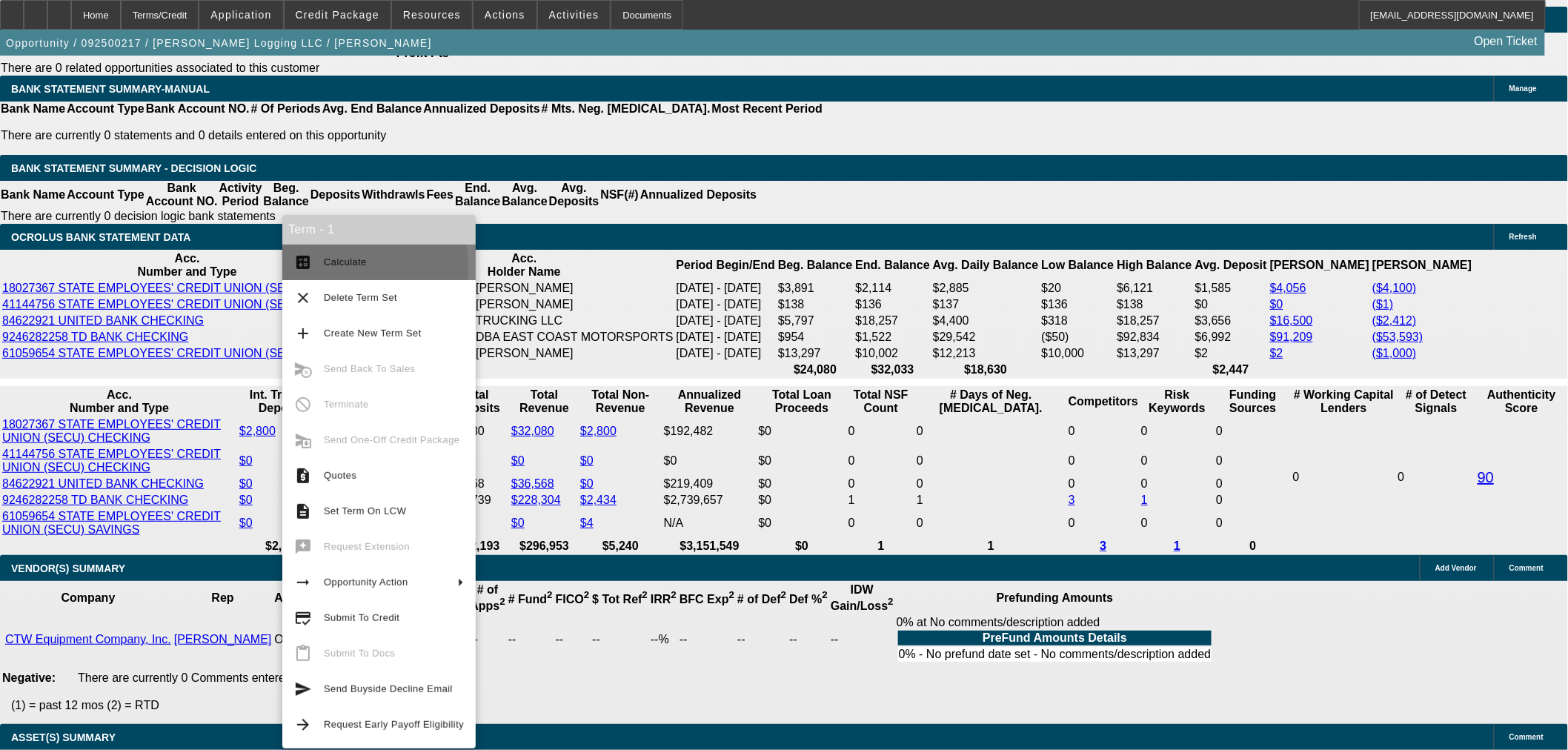
click at [321, 269] on button "calculate Calculate" at bounding box center [378, 262] width 193 height 36
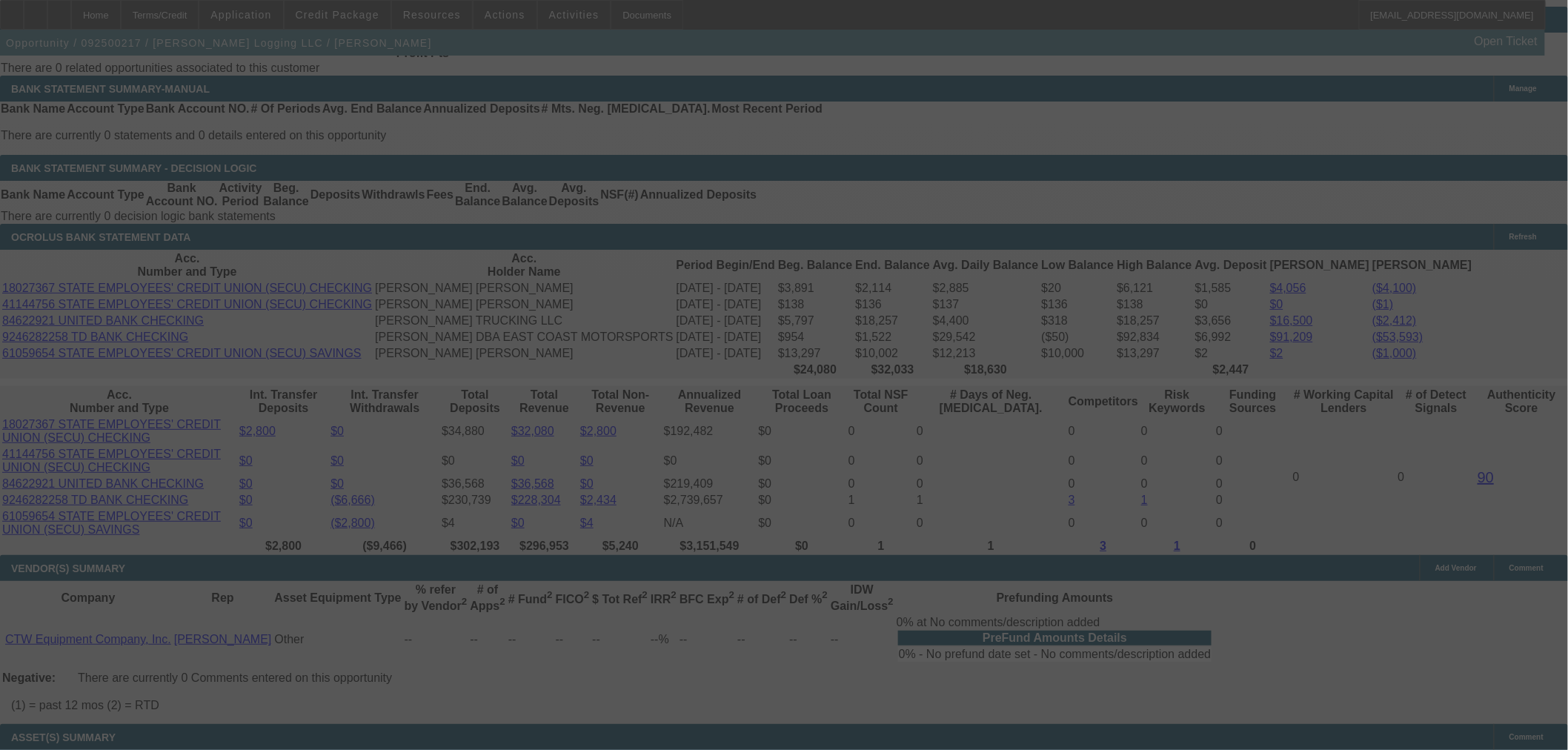
select select "0.15"
select select "2"
select select "0"
select select "6"
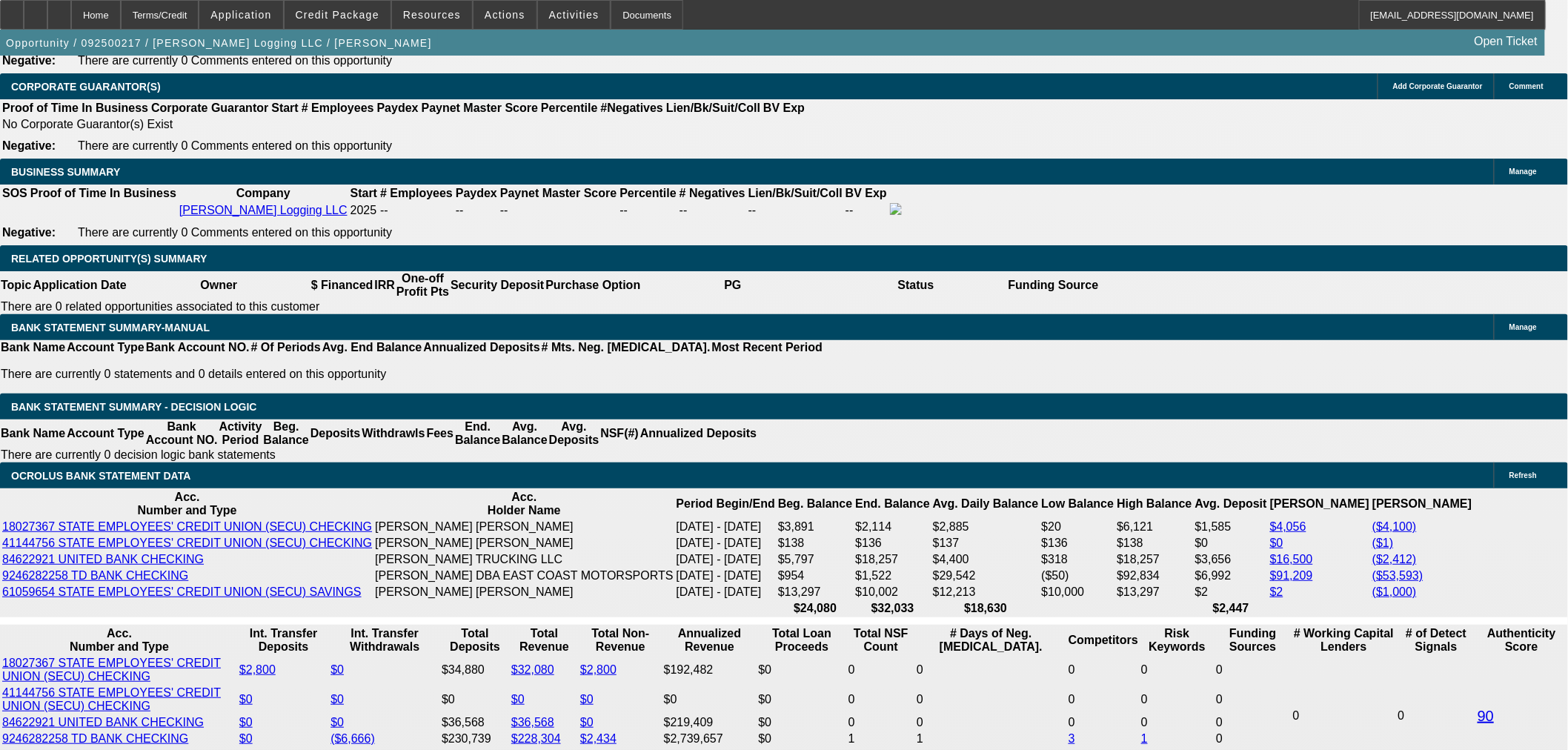
scroll to position [2179, 0]
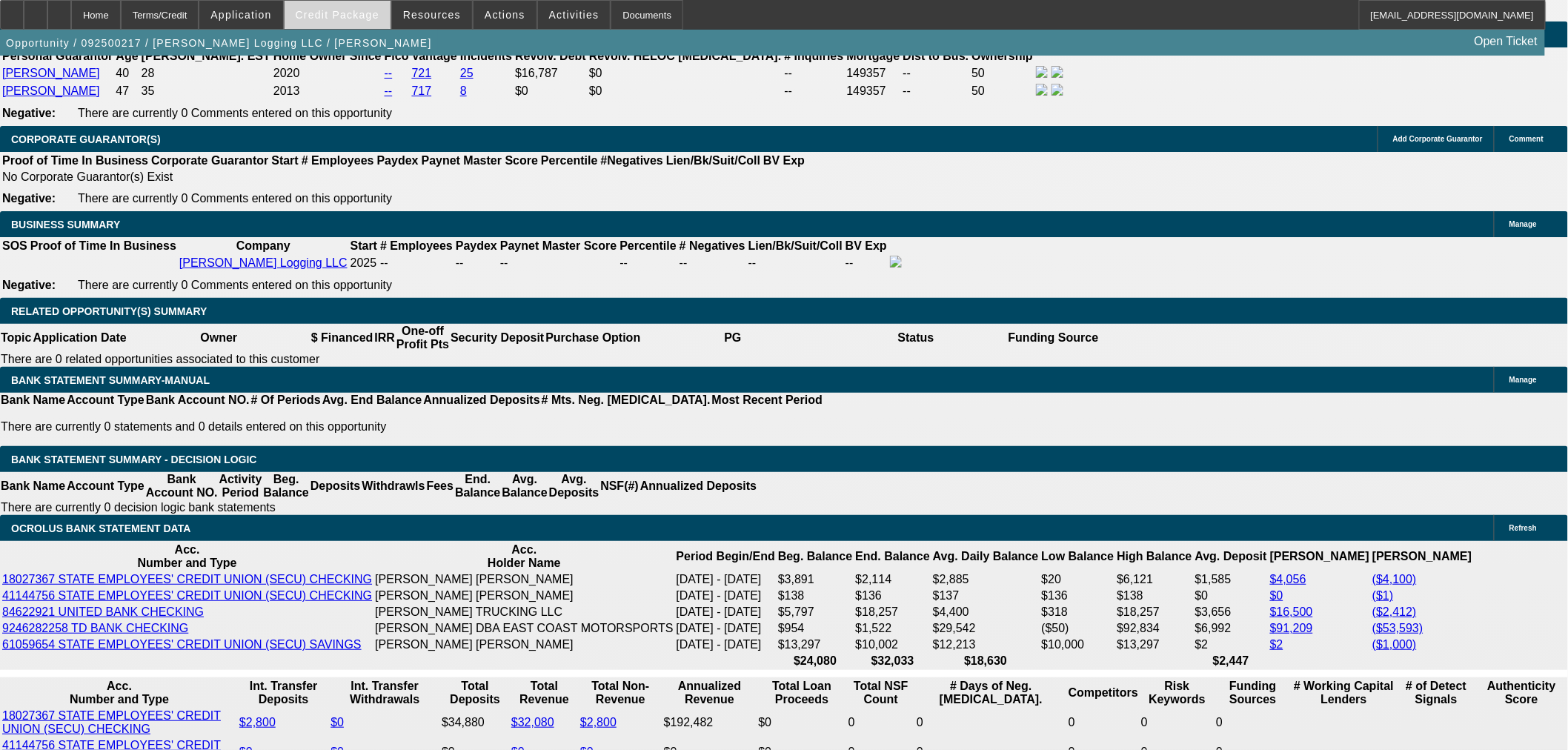
click at [359, 12] on span "Credit Package" at bounding box center [337, 14] width 84 height 12
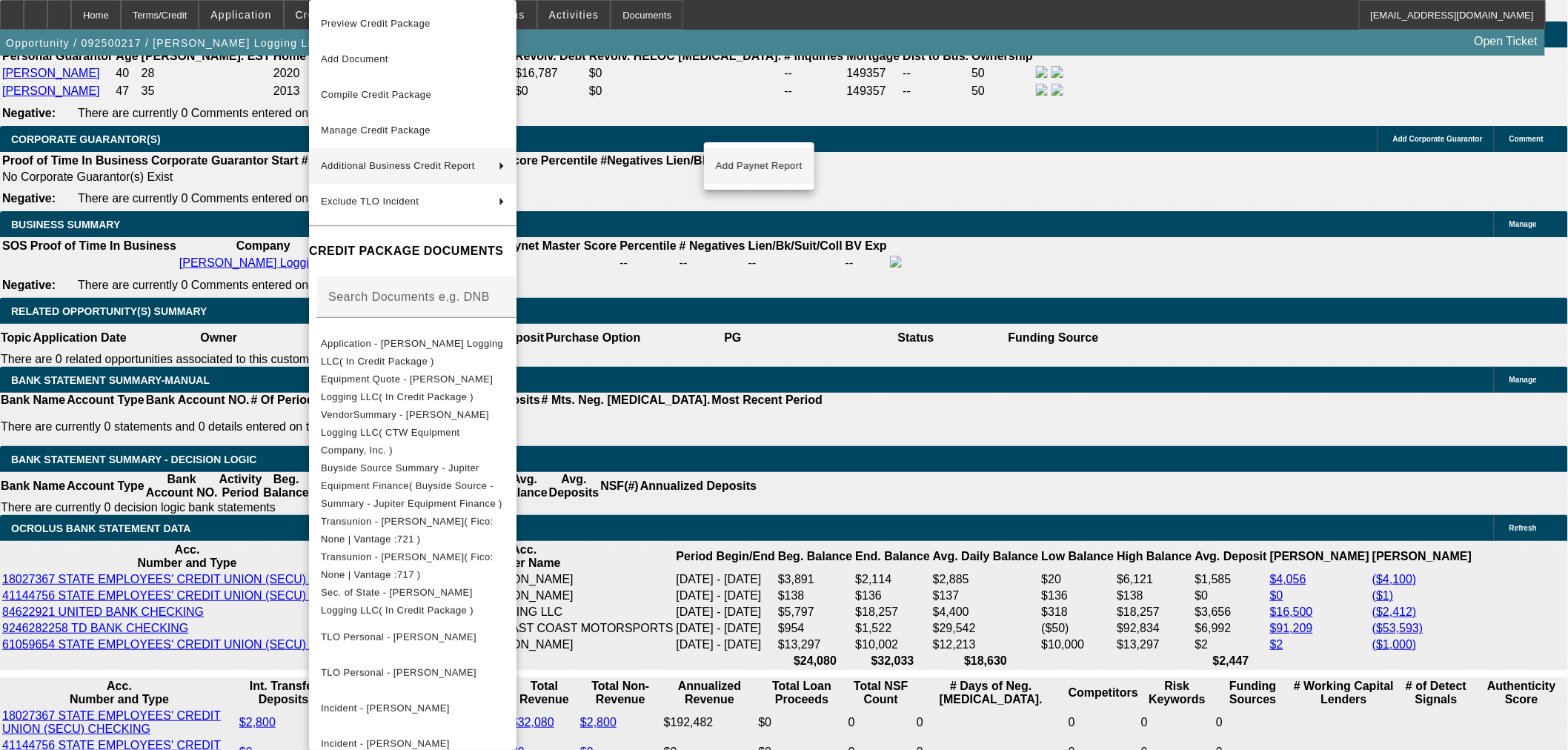
drag, startPoint x: 768, startPoint y: 164, endPoint x: 785, endPoint y: 166, distance: 17.1
click at [768, 164] on span "Add Paynet Report" at bounding box center [759, 166] width 86 height 18
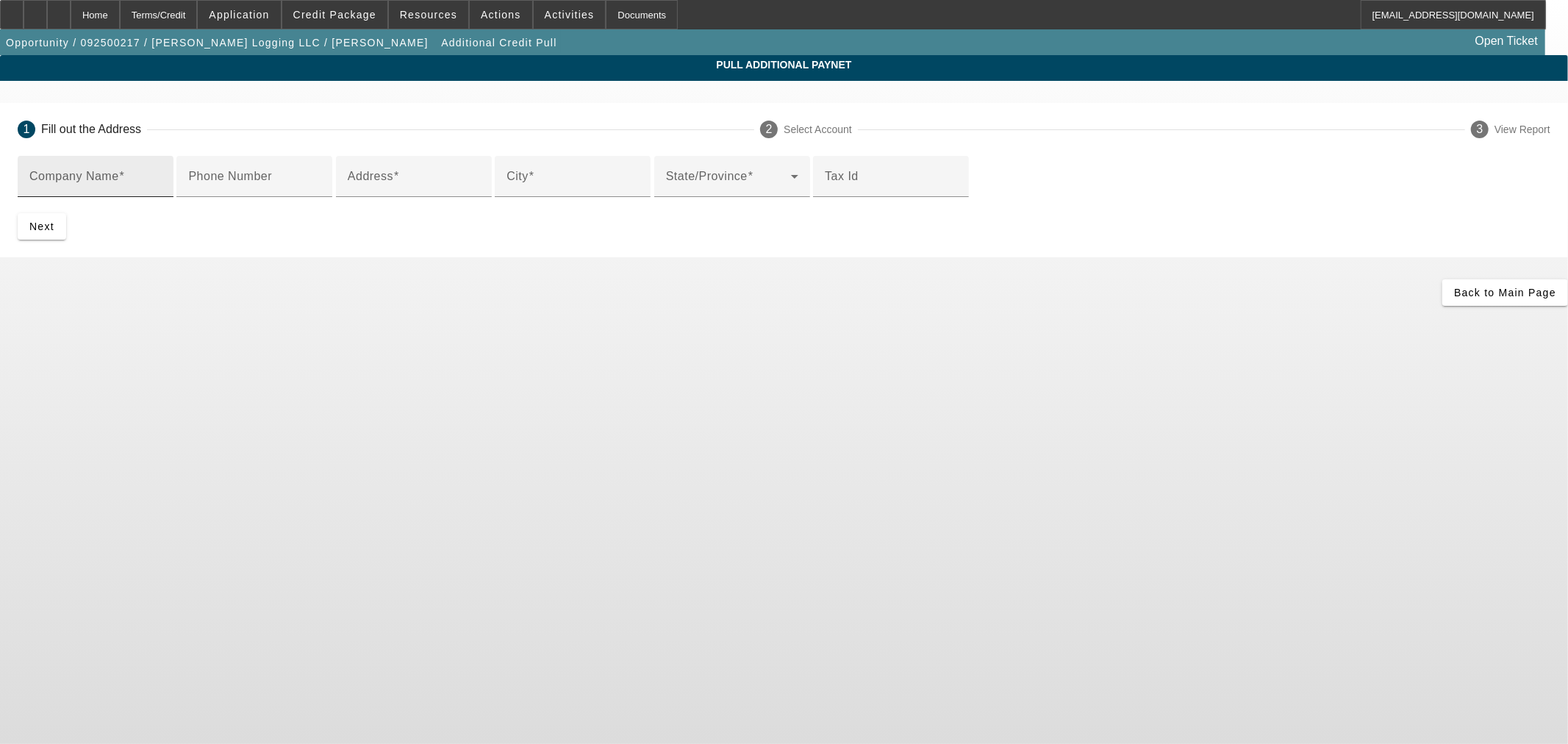
click at [161, 178] on input "Company Name" at bounding box center [95, 183] width 132 height 18
paste input "CTW Equipment Company, Inc."
type input "CTW Equipment Company, Inc."
click at [459, 192] on input "Address" at bounding box center [414, 183] width 132 height 18
paste input "1294 Greenville Avenue"
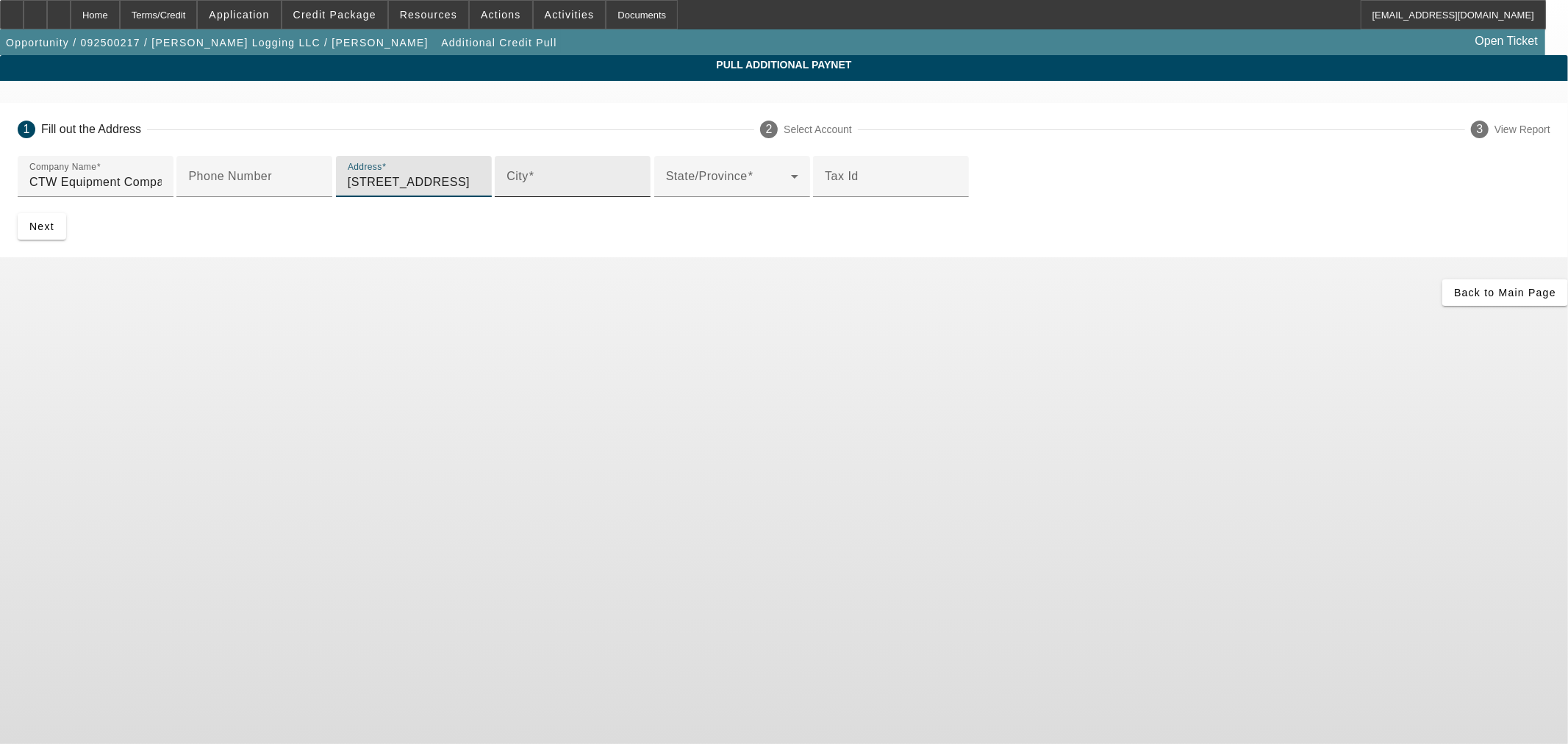
type input "1294 Greenville Avenue"
click at [506, 192] on input "City" at bounding box center [573, 183] width 132 height 18
click at [506, 197] on div "City" at bounding box center [573, 177] width 132 height 41
paste input "Williamston"
type input "Williamston"
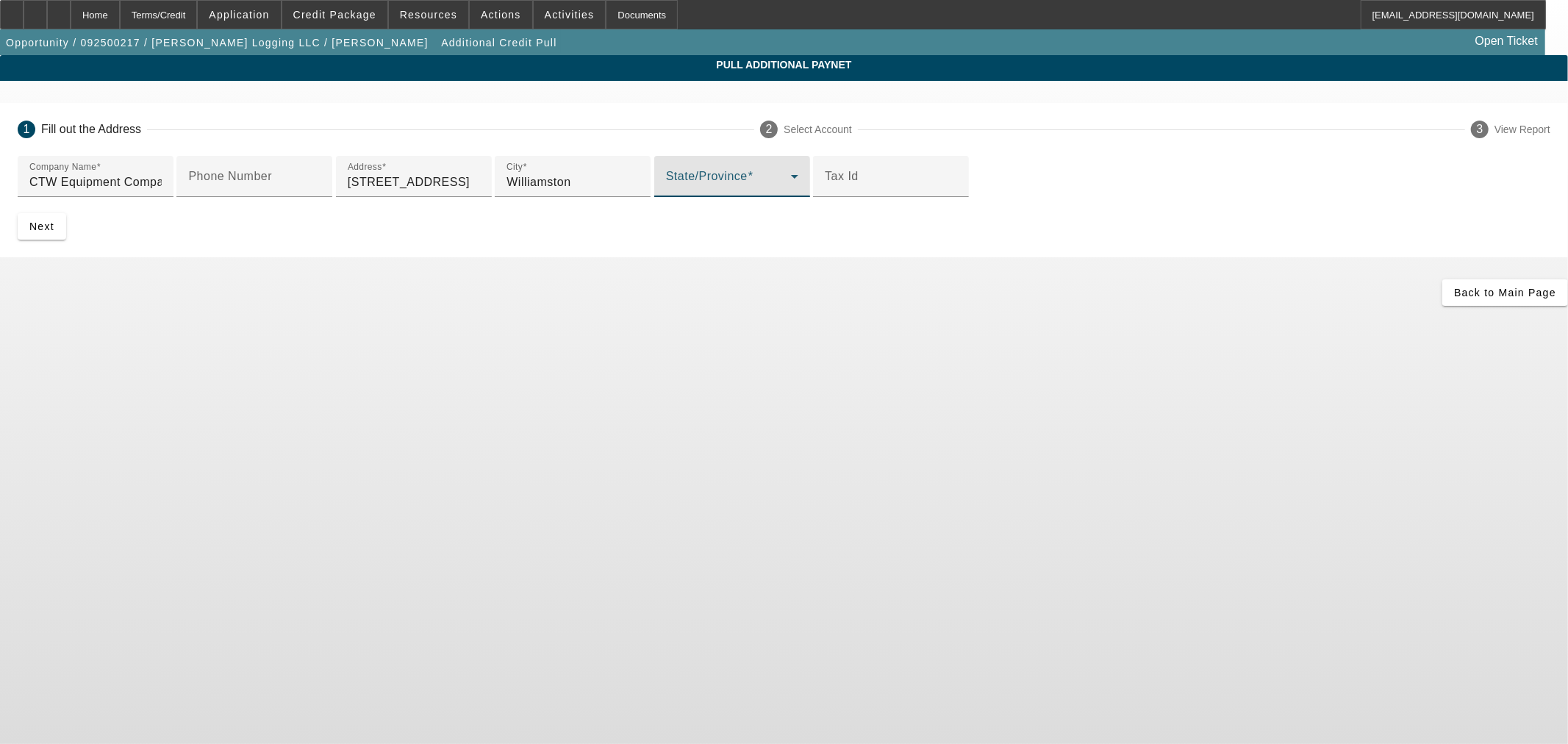
click at [666, 192] on span at bounding box center [729, 183] width 125 height 18
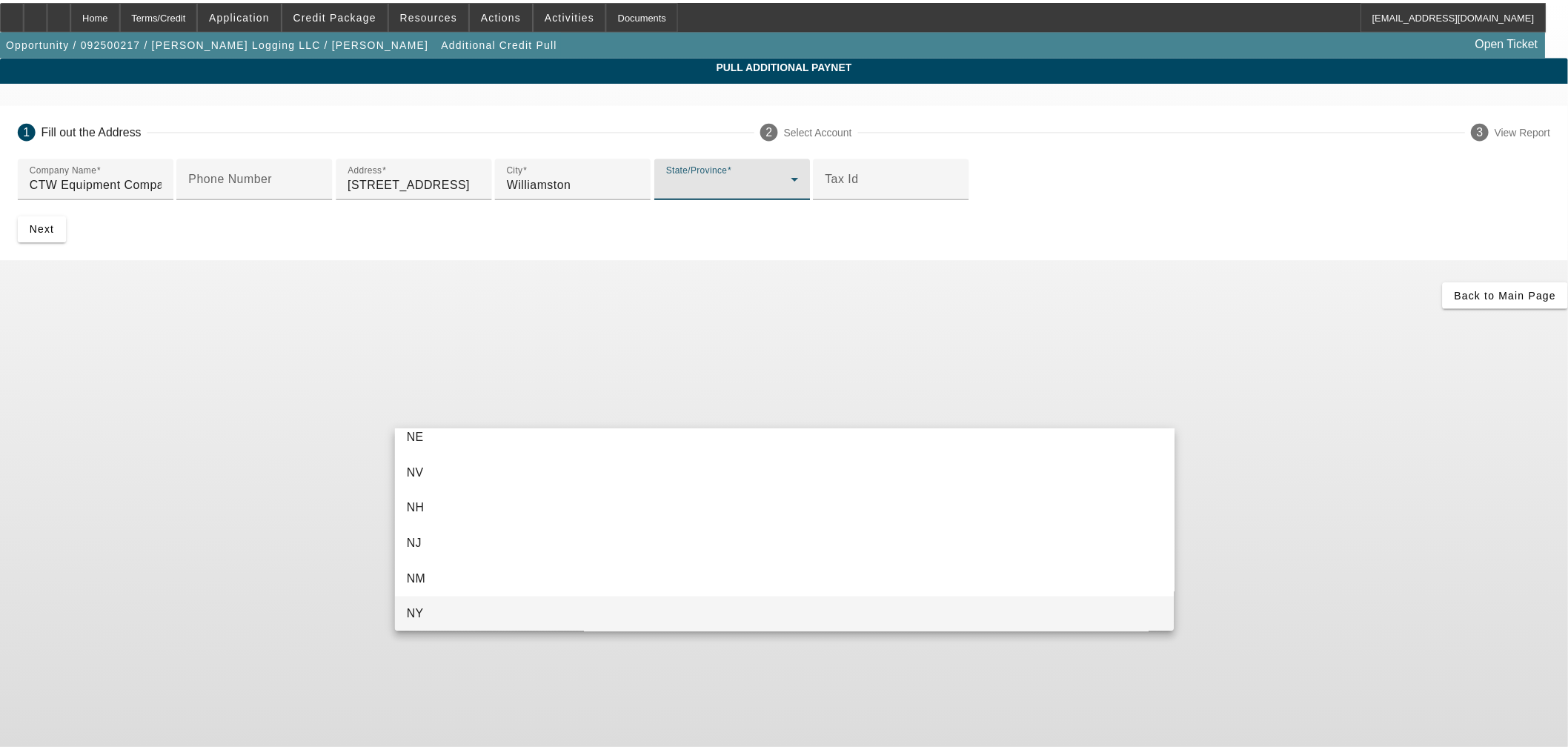
scroll to position [1012, 0]
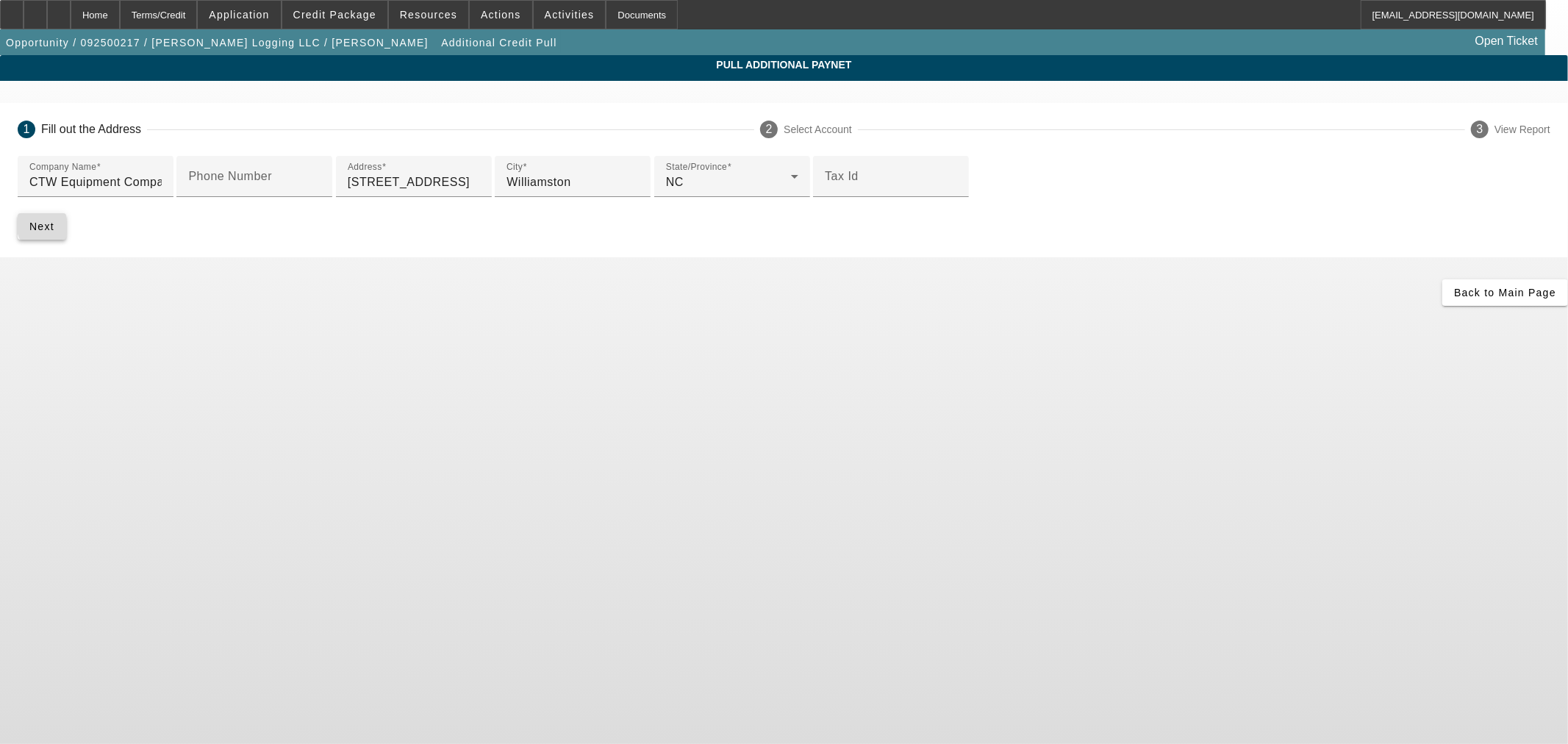
click at [66, 244] on span "submit" at bounding box center [41, 227] width 49 height 35
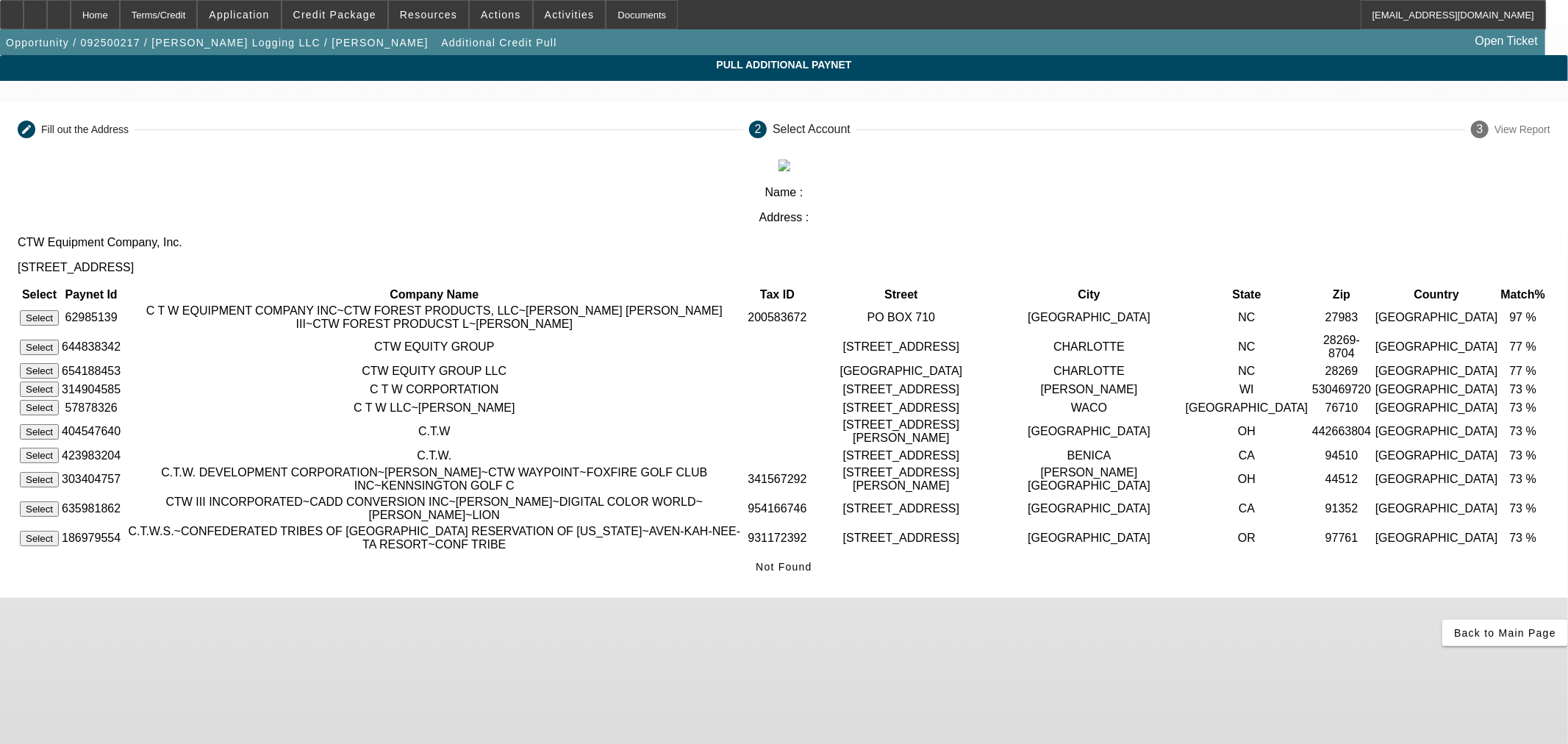
click at [59, 311] on button "Select" at bounding box center [39, 318] width 39 height 15
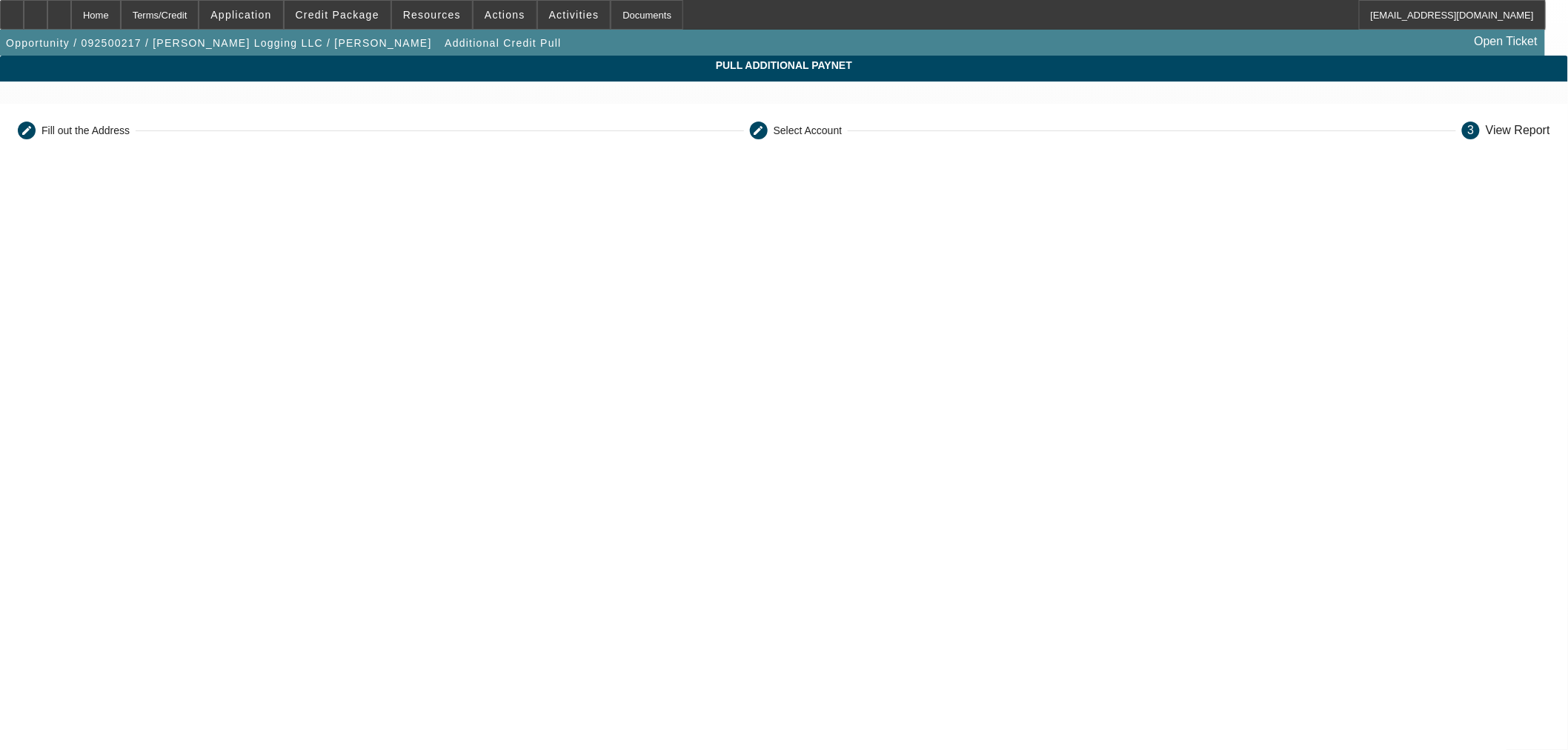
scroll to position [255, 0]
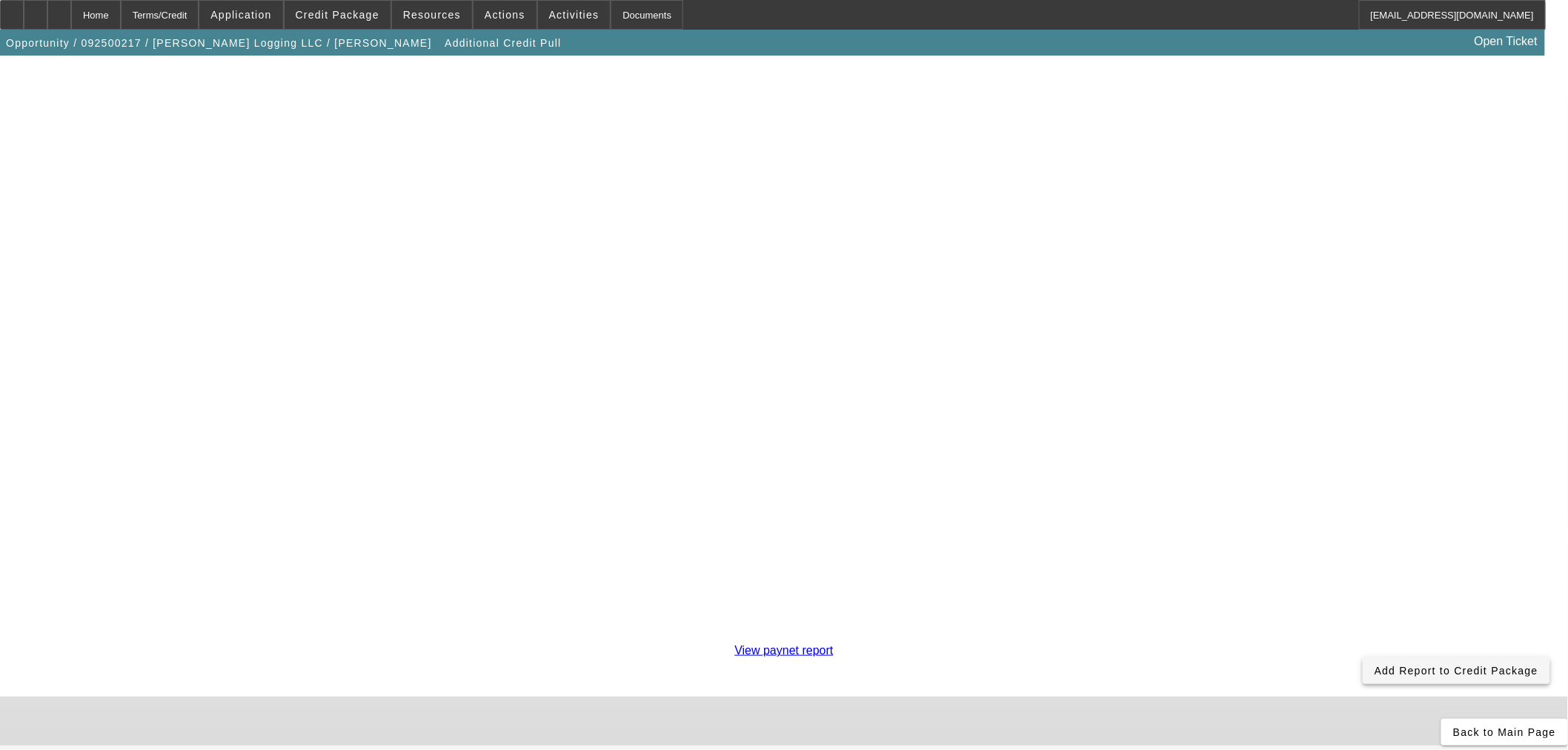
click at [1363, 653] on span at bounding box center [1456, 671] width 188 height 36
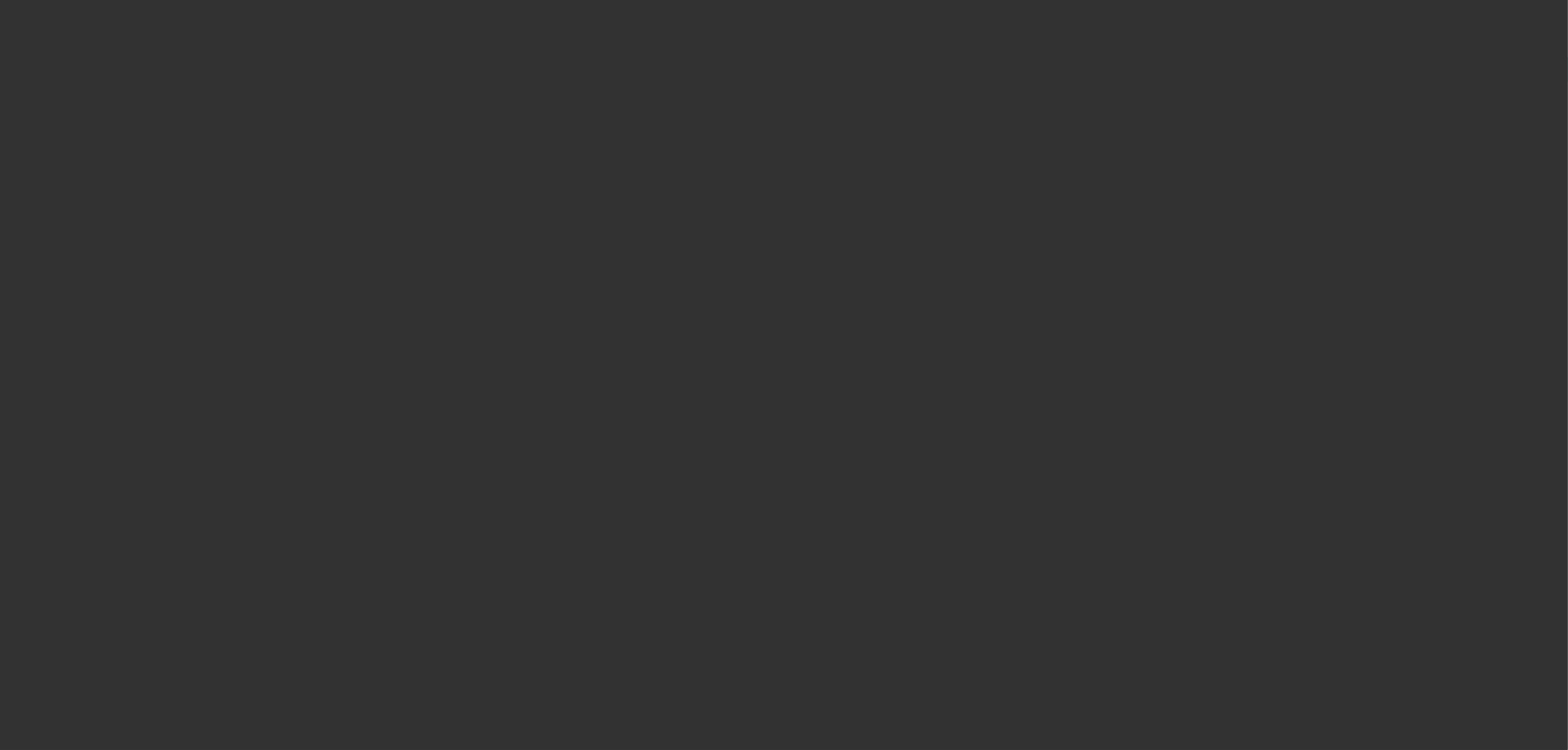
select select "0.15"
select select "2"
select select "0"
select select "6"
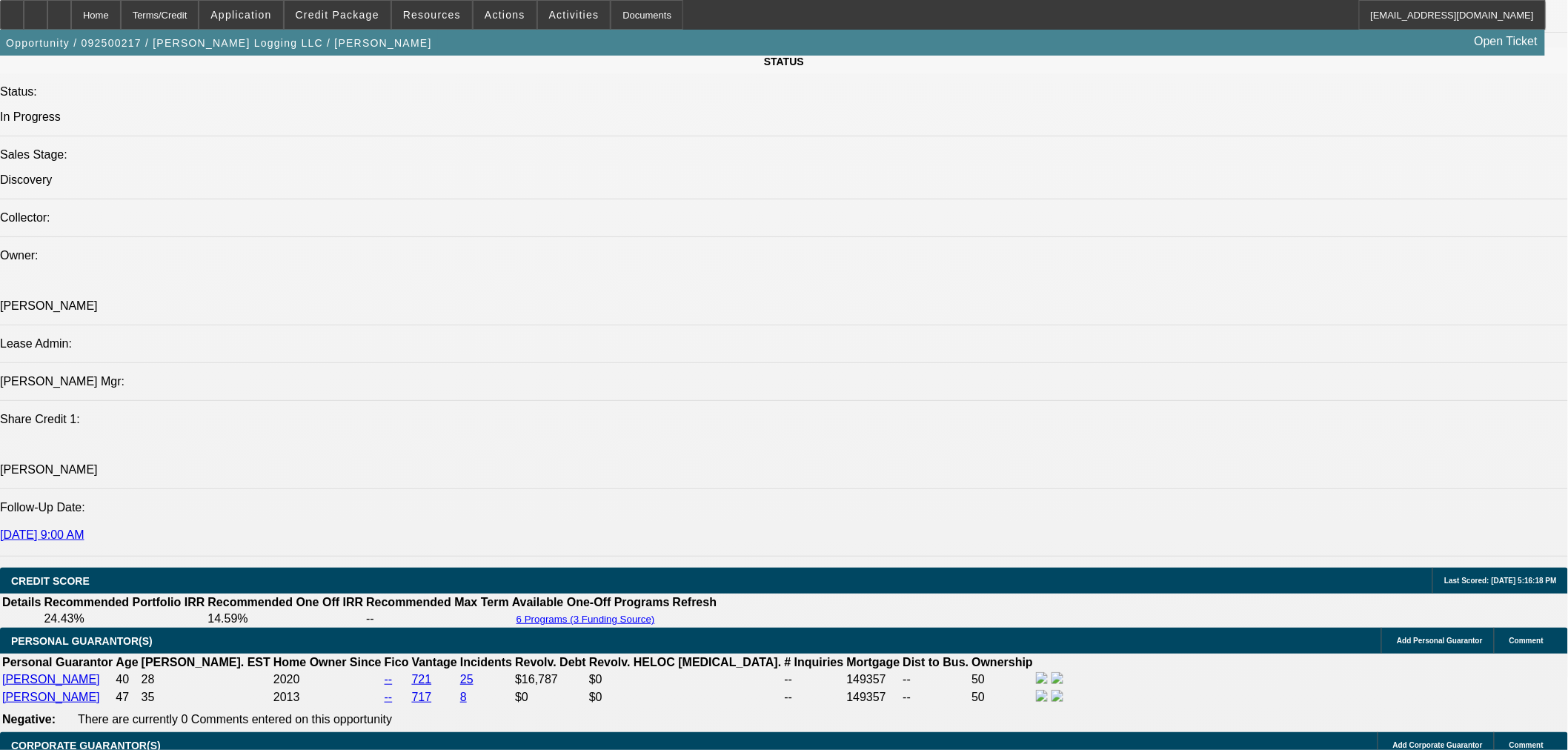
scroll to position [1647, 0]
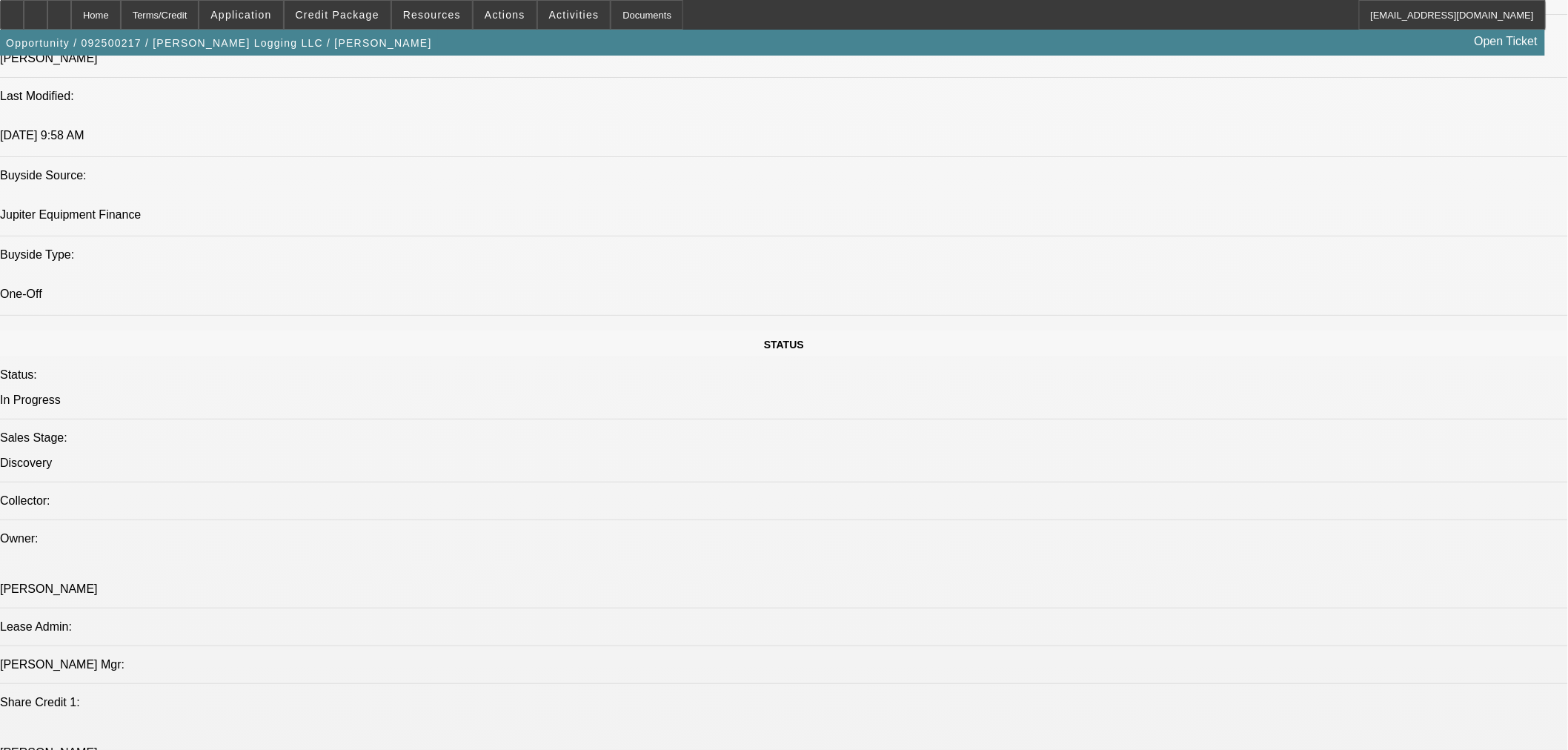
scroll to position [1235, 0]
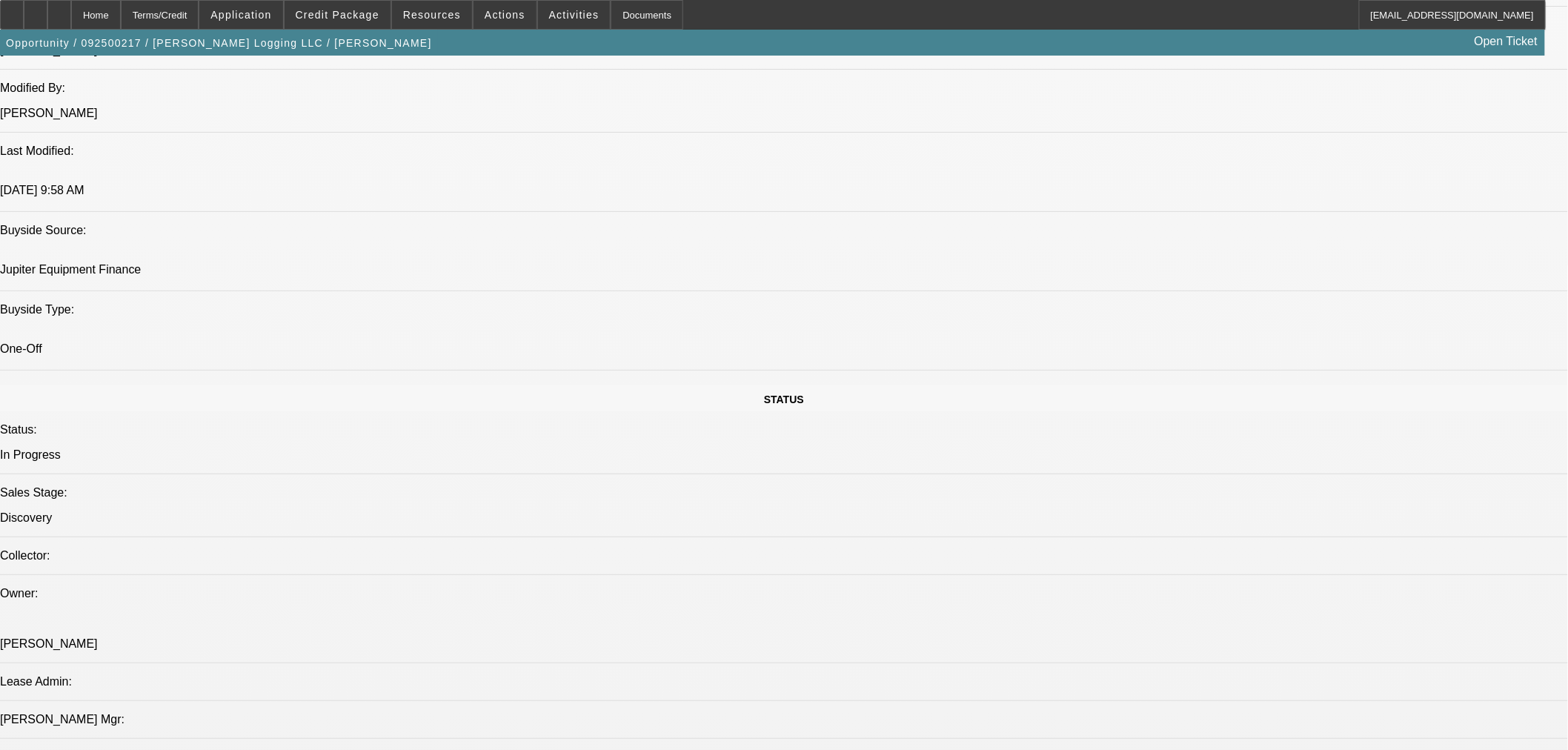
drag, startPoint x: 411, startPoint y: 141, endPoint x: 277, endPoint y: 144, distance: 134.0
copy td "CHRISMON TRUCKING LLC"
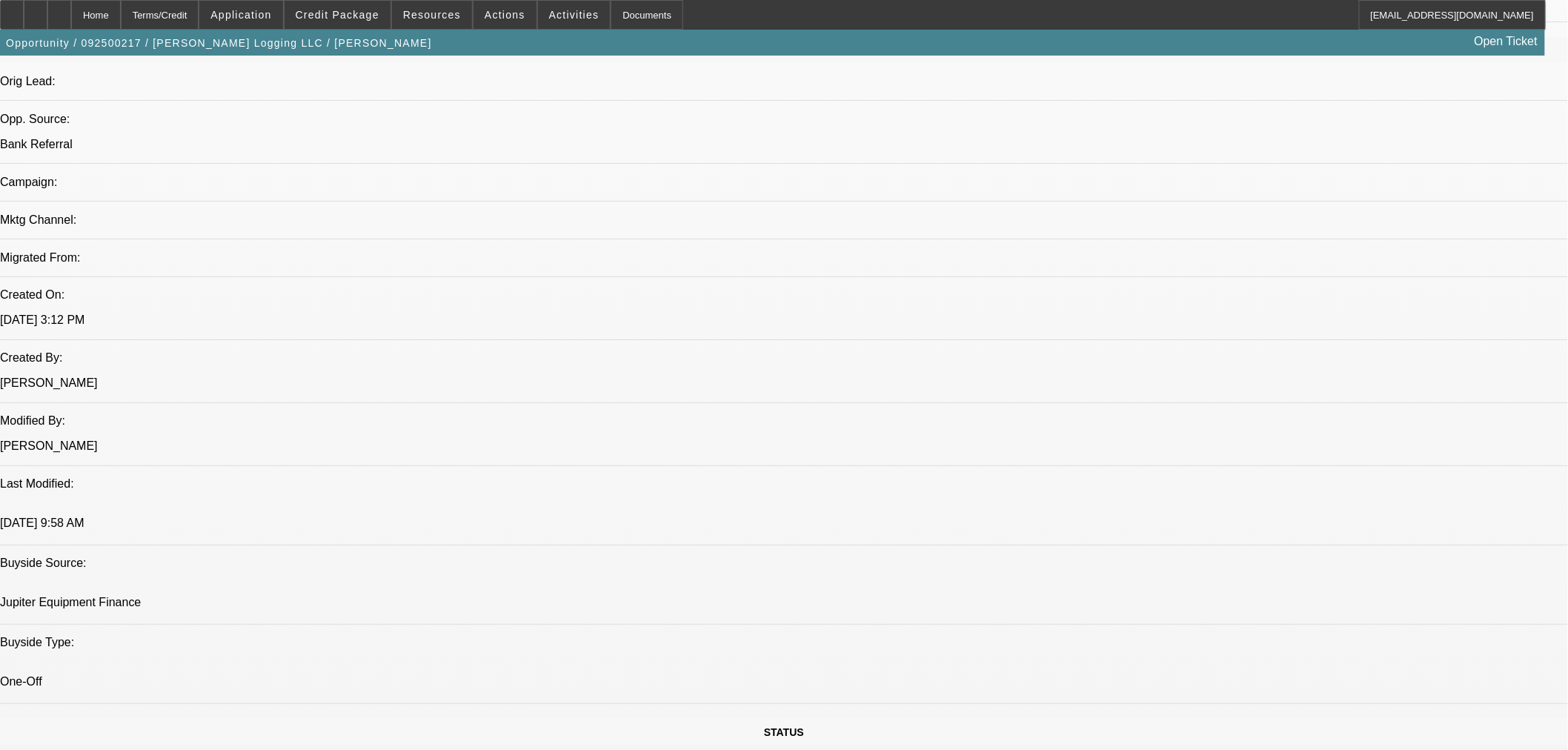
scroll to position [961, 0]
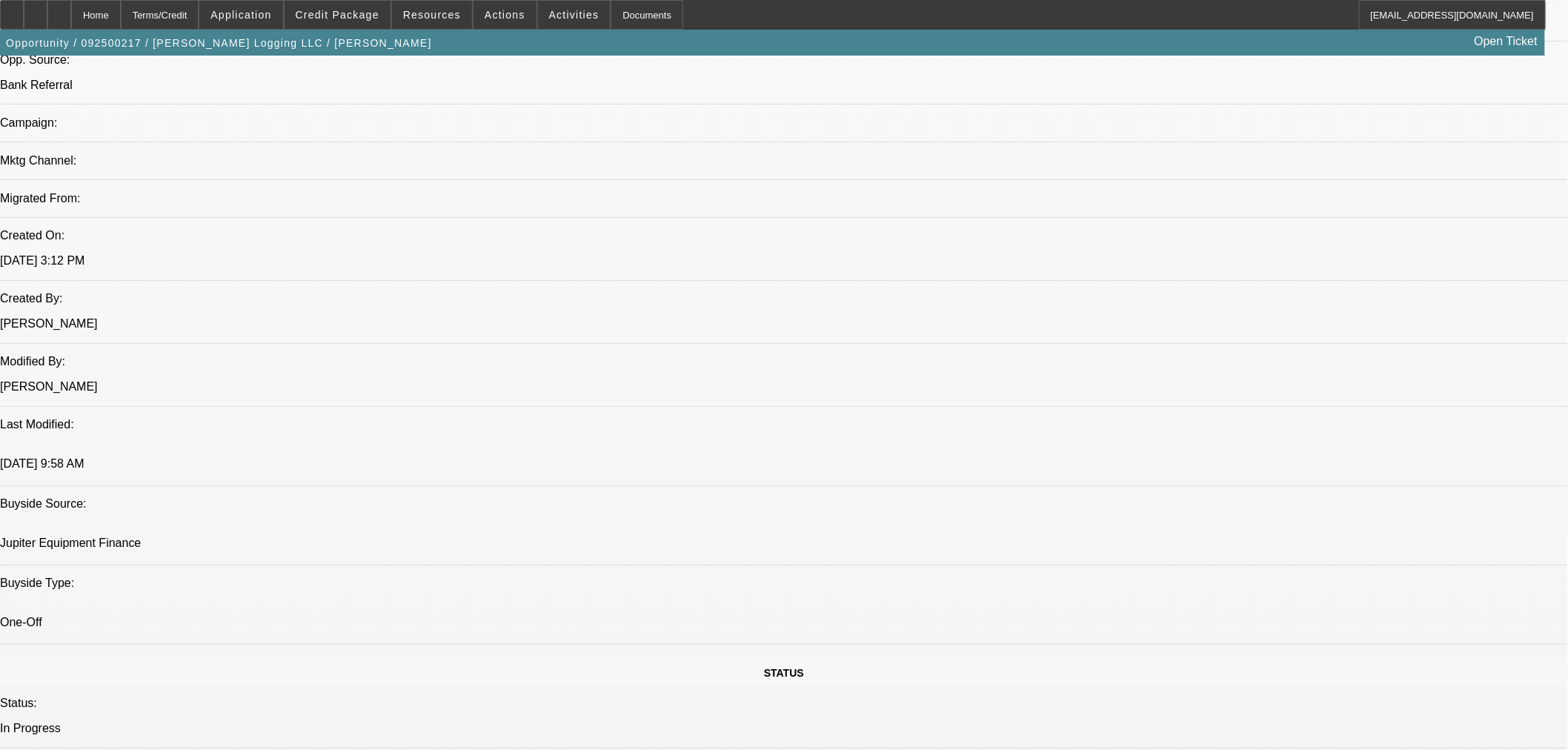
drag, startPoint x: 386, startPoint y: 453, endPoint x: 252, endPoint y: 440, distance: 134.6
copy td "ANTHONY L PEPINO DBA EAST COAST MOTORSPORTS"
click at [366, 9] on span "Credit Package" at bounding box center [337, 14] width 84 height 12
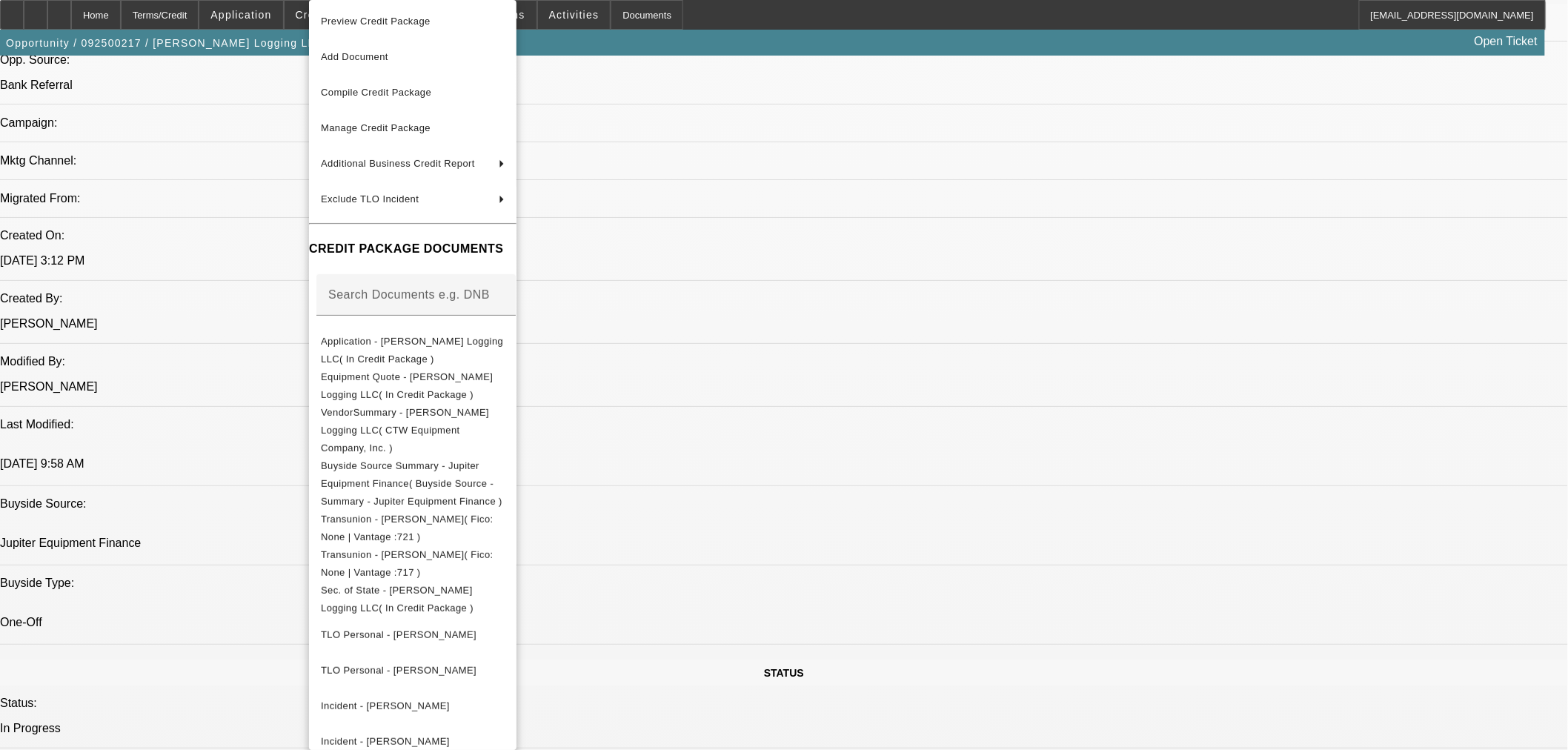
scroll to position [0, 0]
click at [414, 138] on span "Manage Credit Package" at bounding box center [413, 131] width 184 height 18
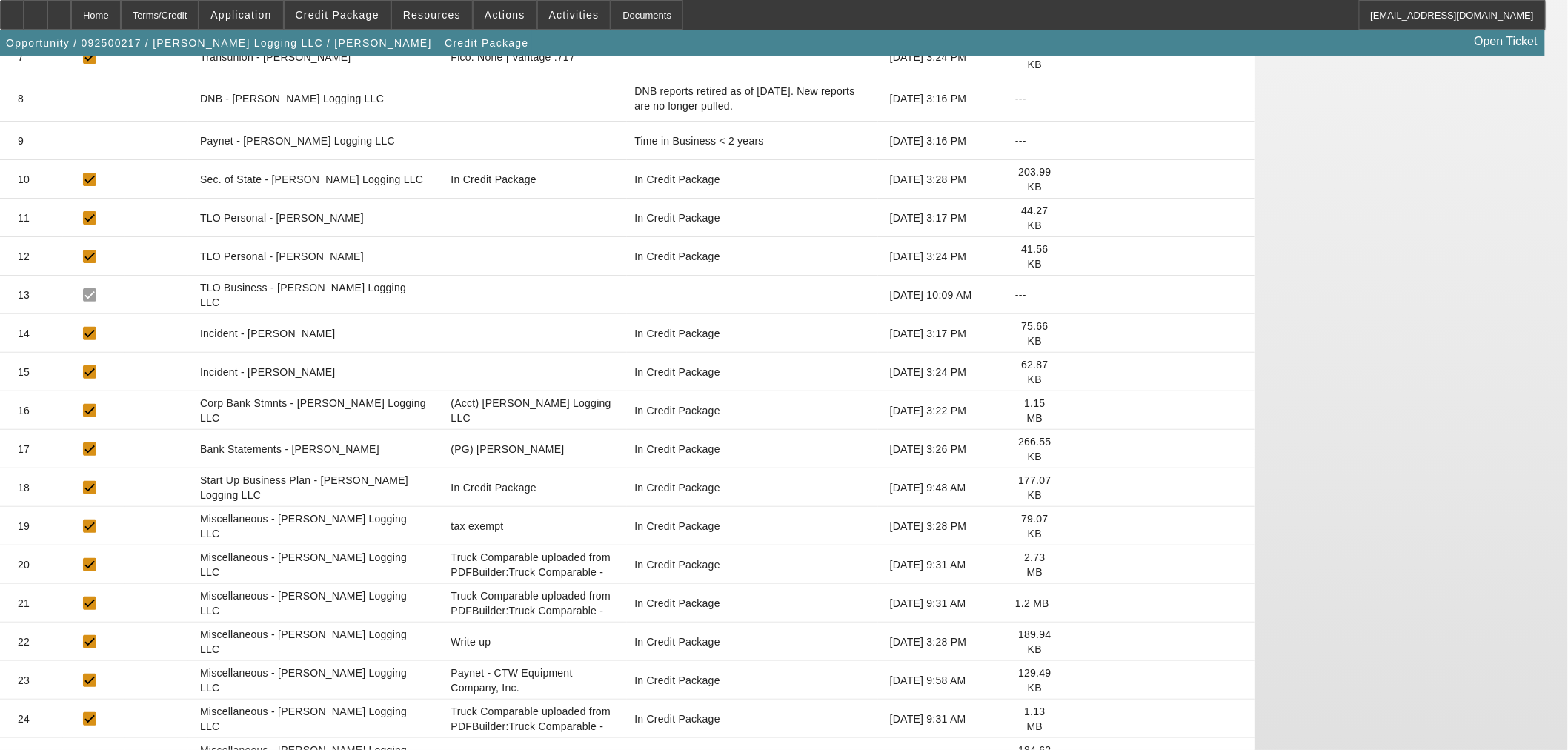
scroll to position [490, 0]
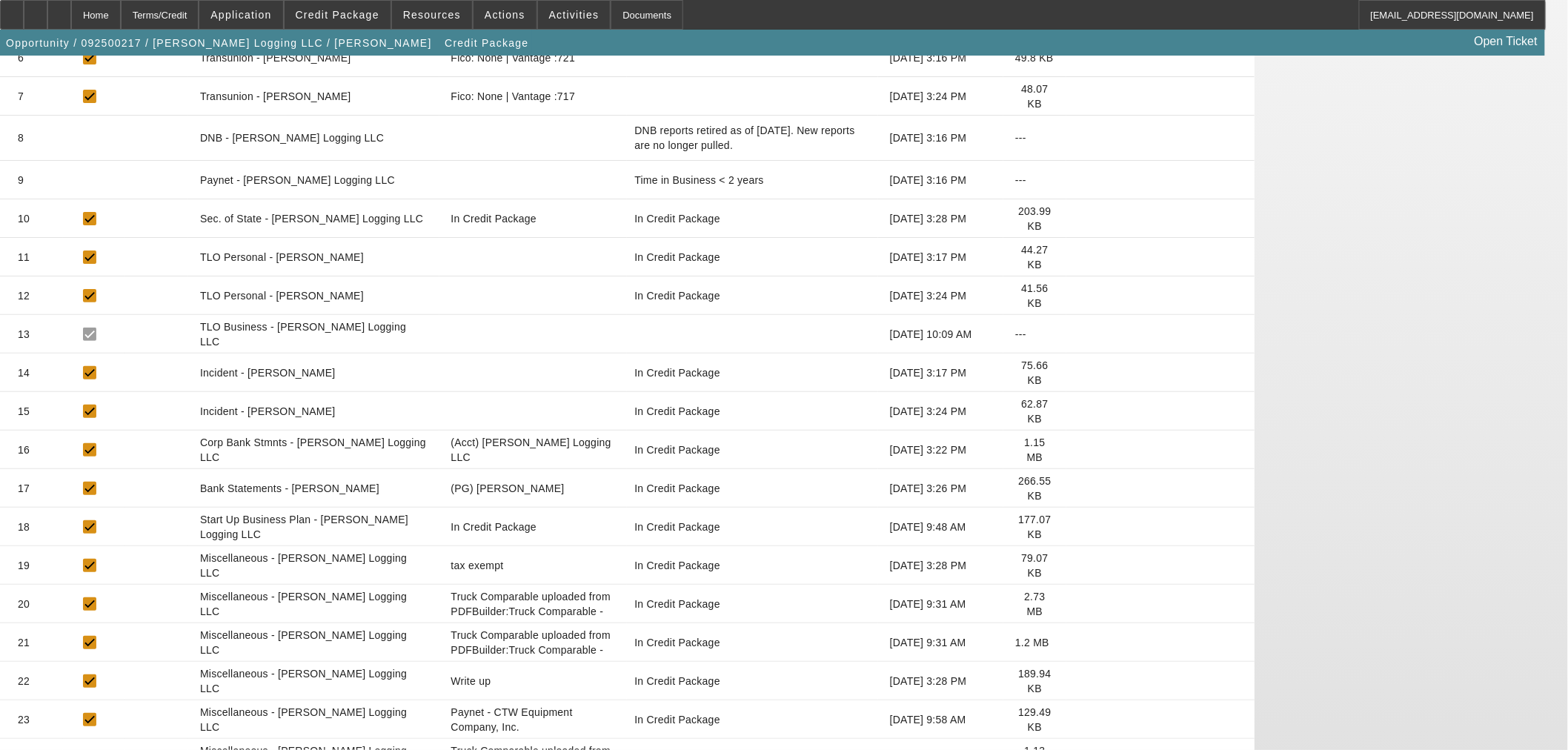
click at [1078, 450] on icon at bounding box center [1078, 450] width 0 height 0
drag, startPoint x: 1245, startPoint y: 327, endPoint x: 1323, endPoint y: 330, distance: 78.1
click at [1078, 450] on icon at bounding box center [1078, 450] width 0 height 0
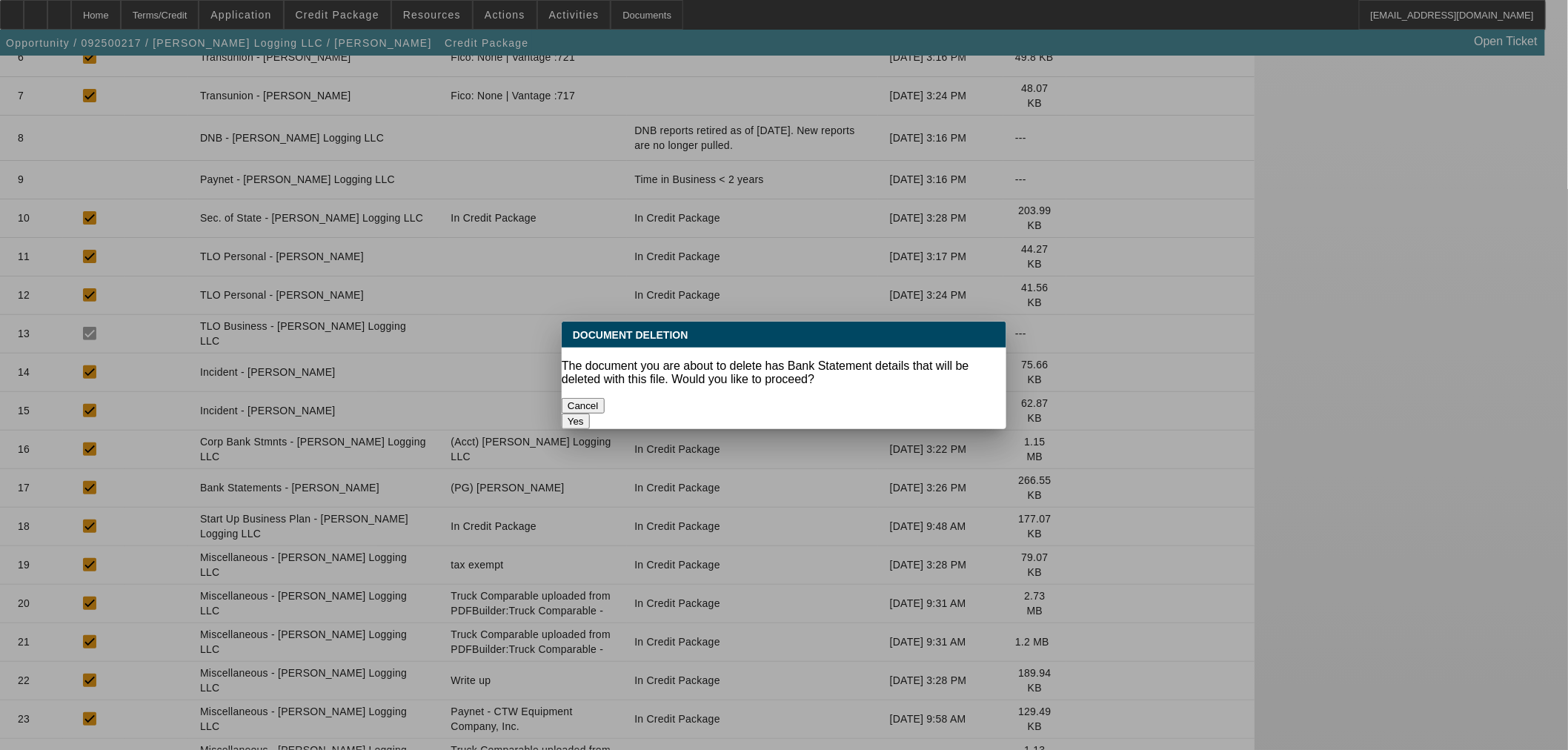
drag, startPoint x: 952, startPoint y: 397, endPoint x: 1019, endPoint y: 393, distance: 67.1
click at [590, 414] on button "Yes" at bounding box center [575, 421] width 28 height 15
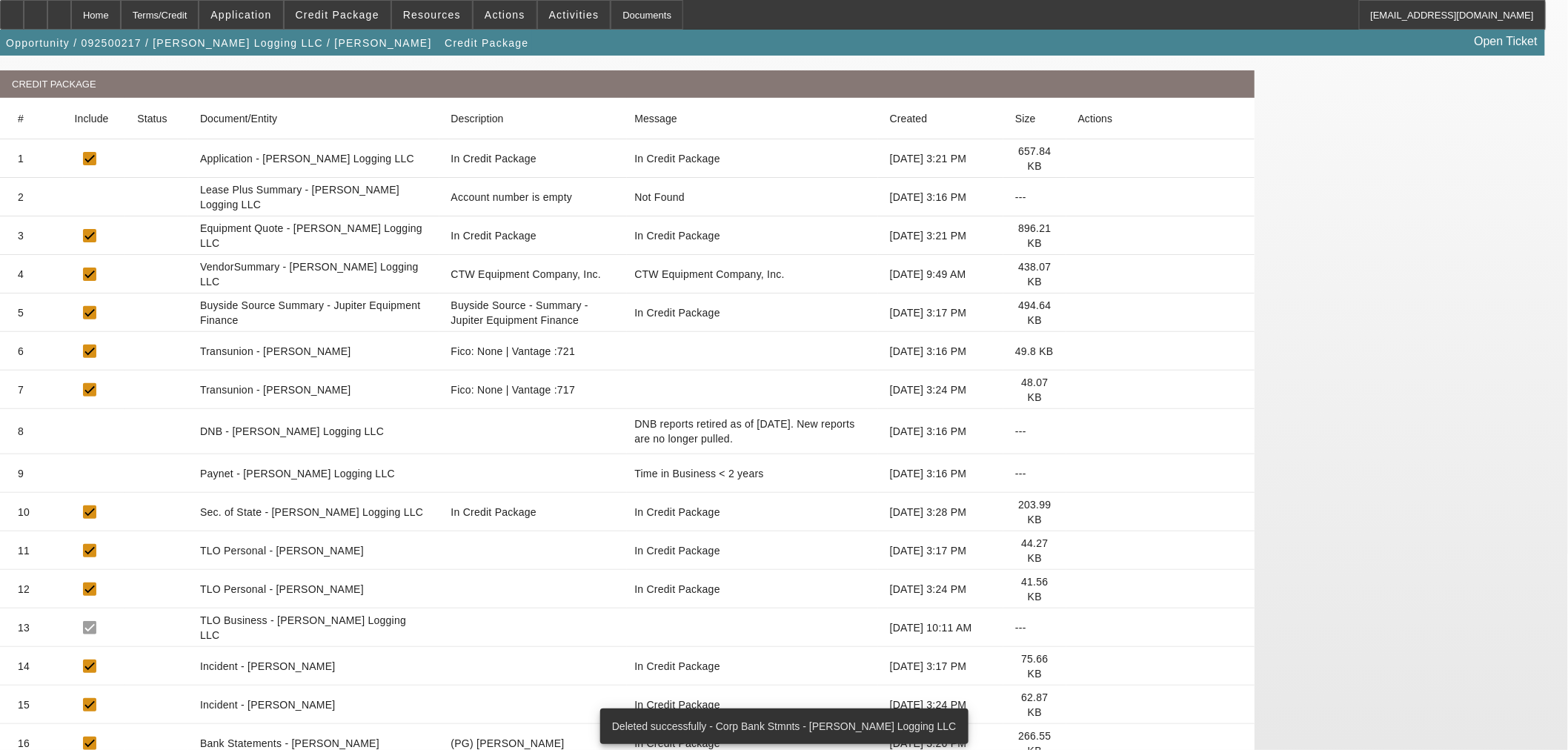
scroll to position [411, 0]
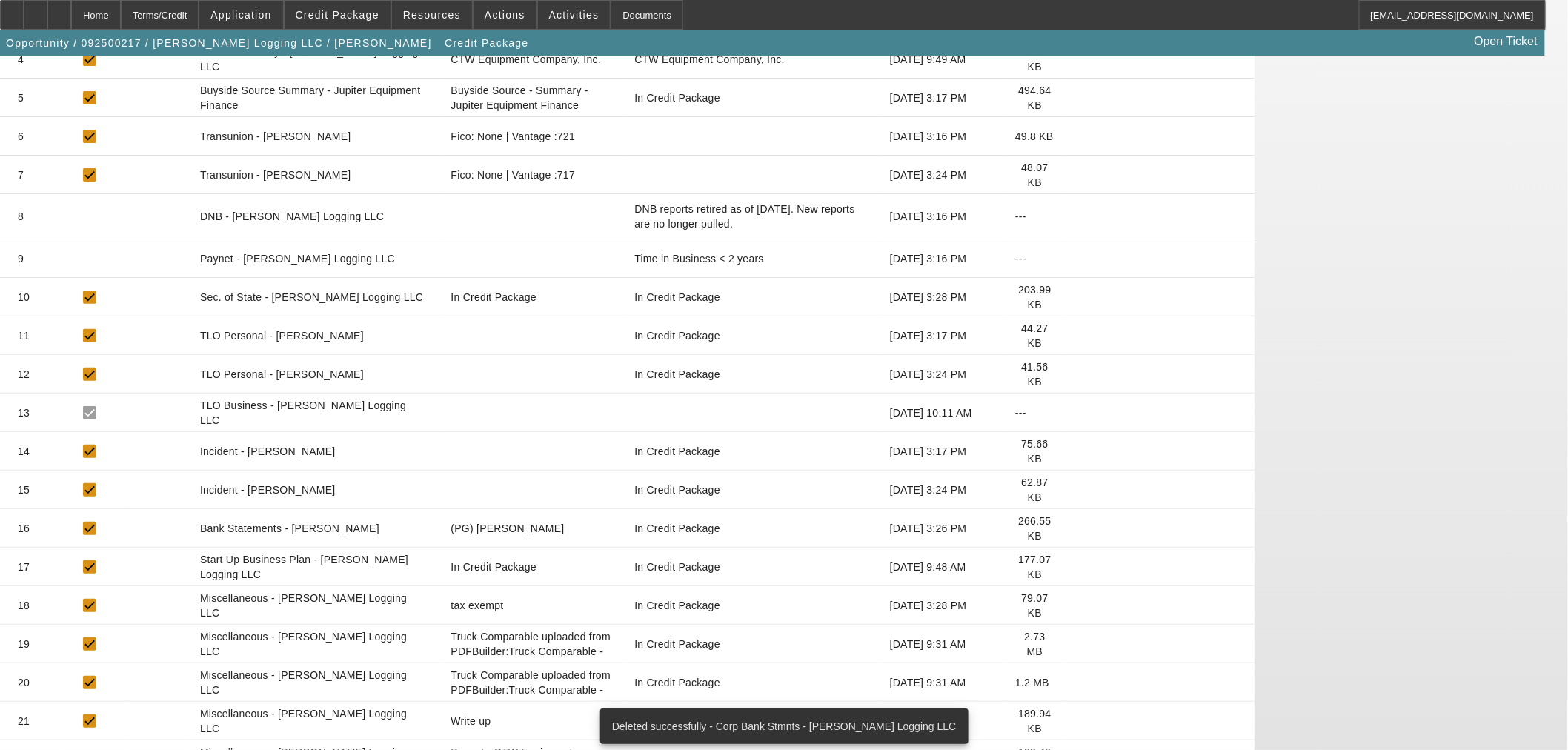
click at [1078, 722] on icon at bounding box center [1078, 722] width 0 height 0
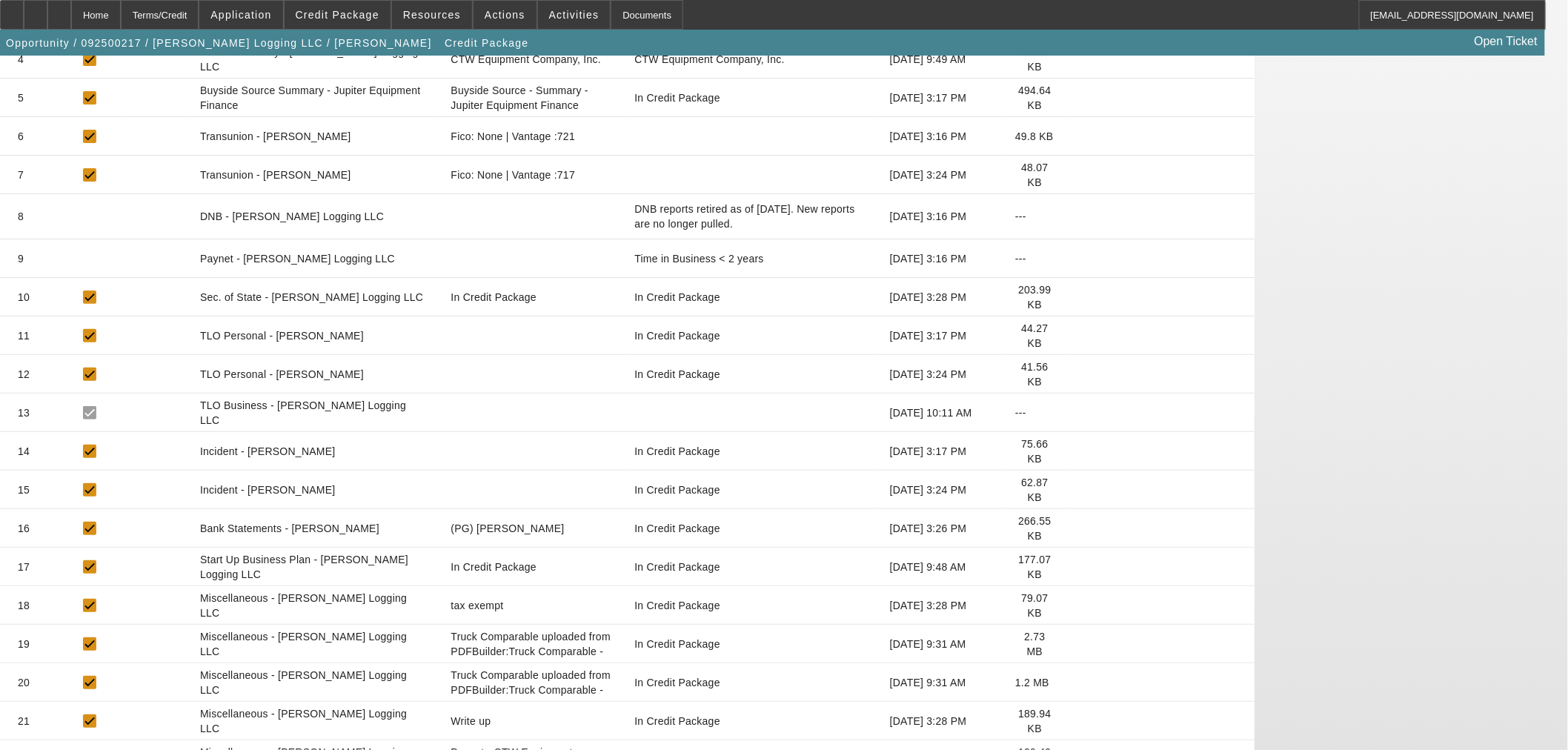
scroll to position [0, 0]
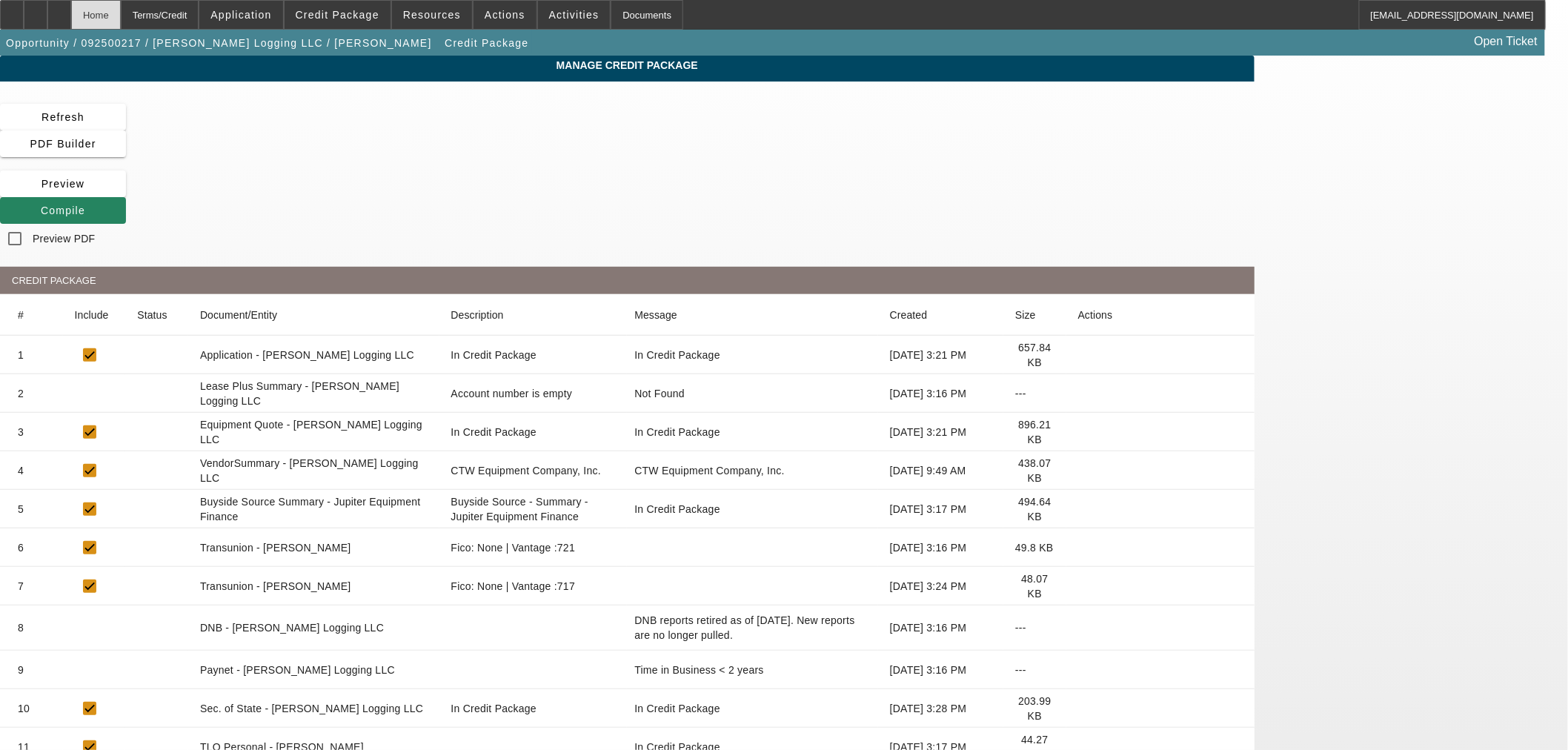
click at [121, 12] on div "Home" at bounding box center [96, 14] width 50 height 29
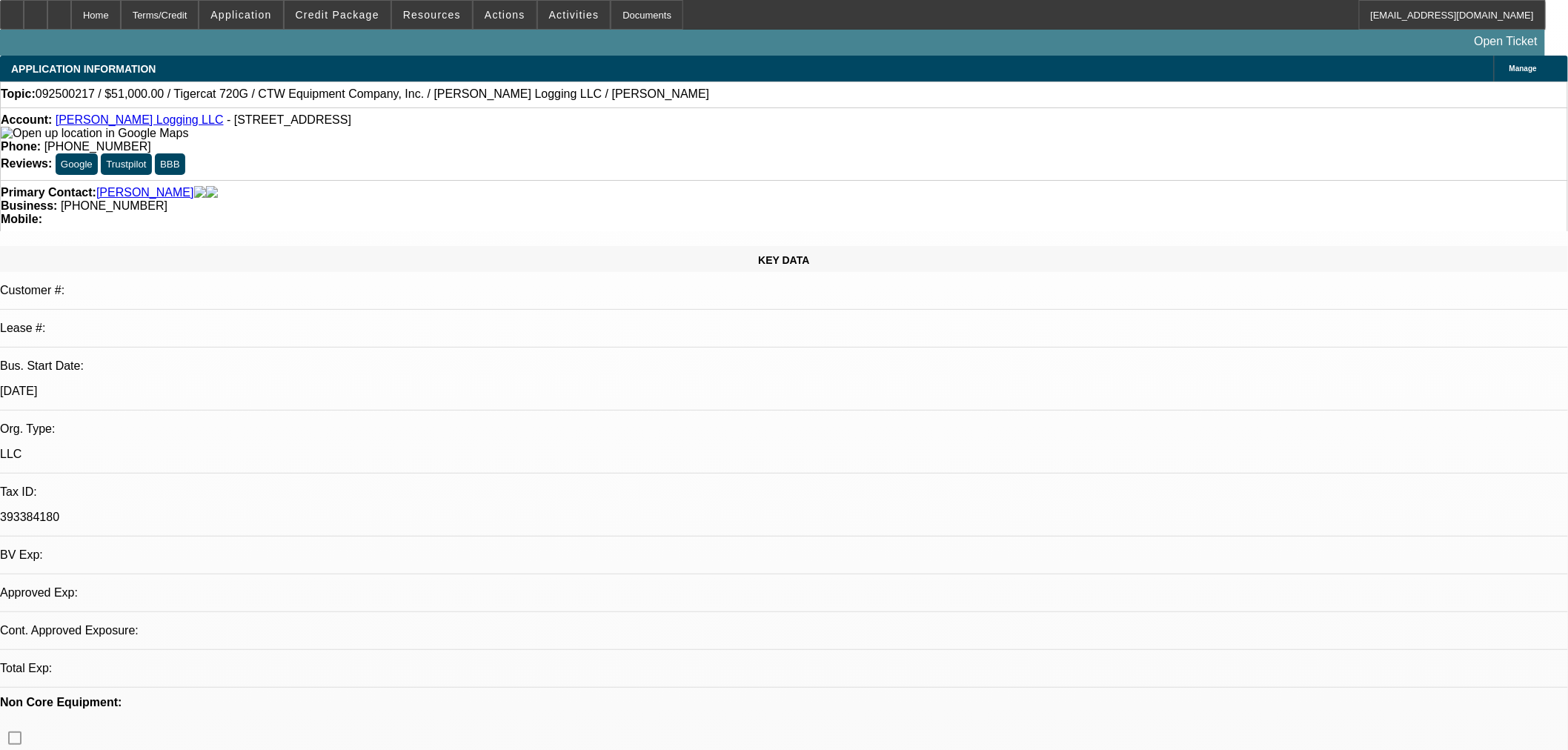
select select "0.15"
select select "2"
select select "0"
select select "6"
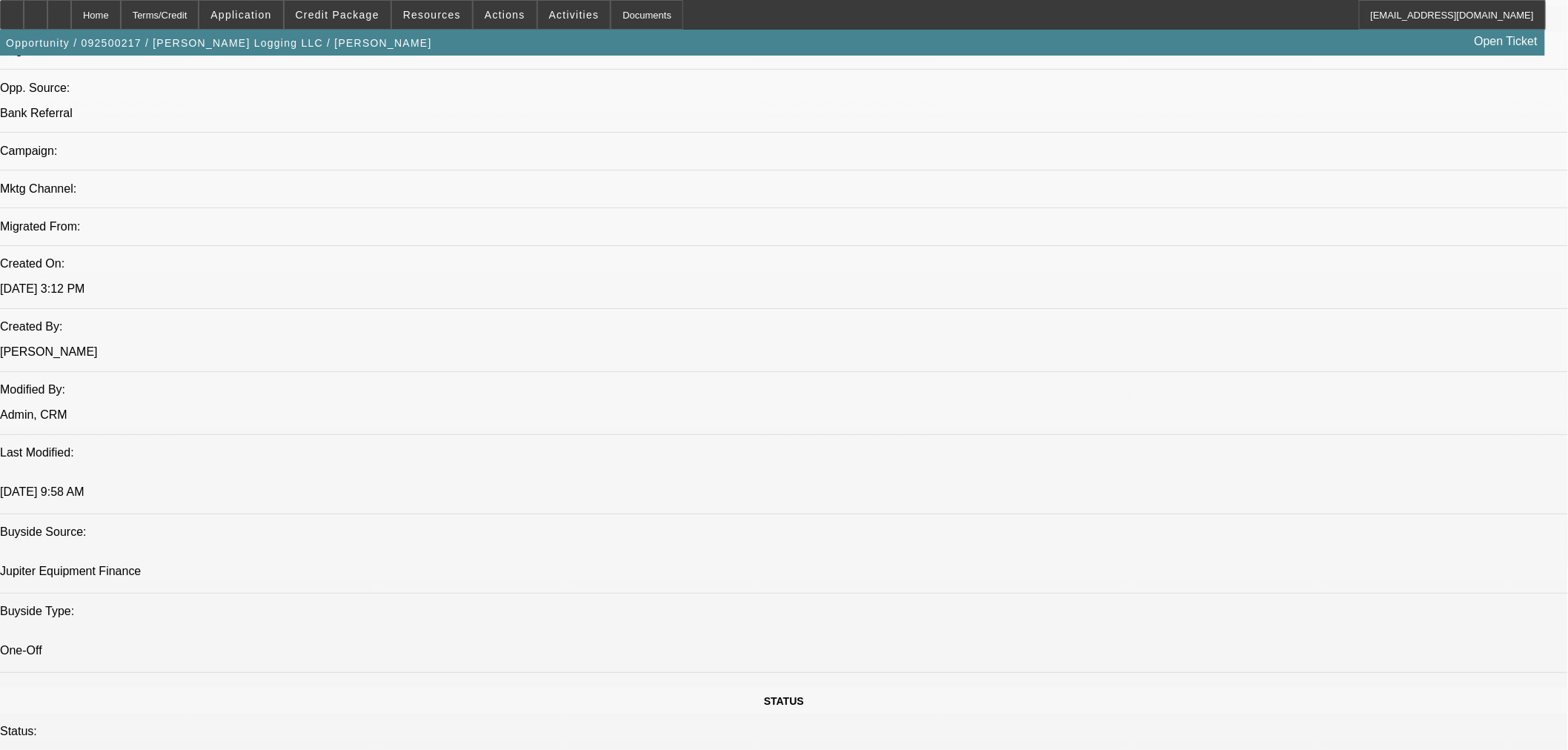
scroll to position [1098, 0]
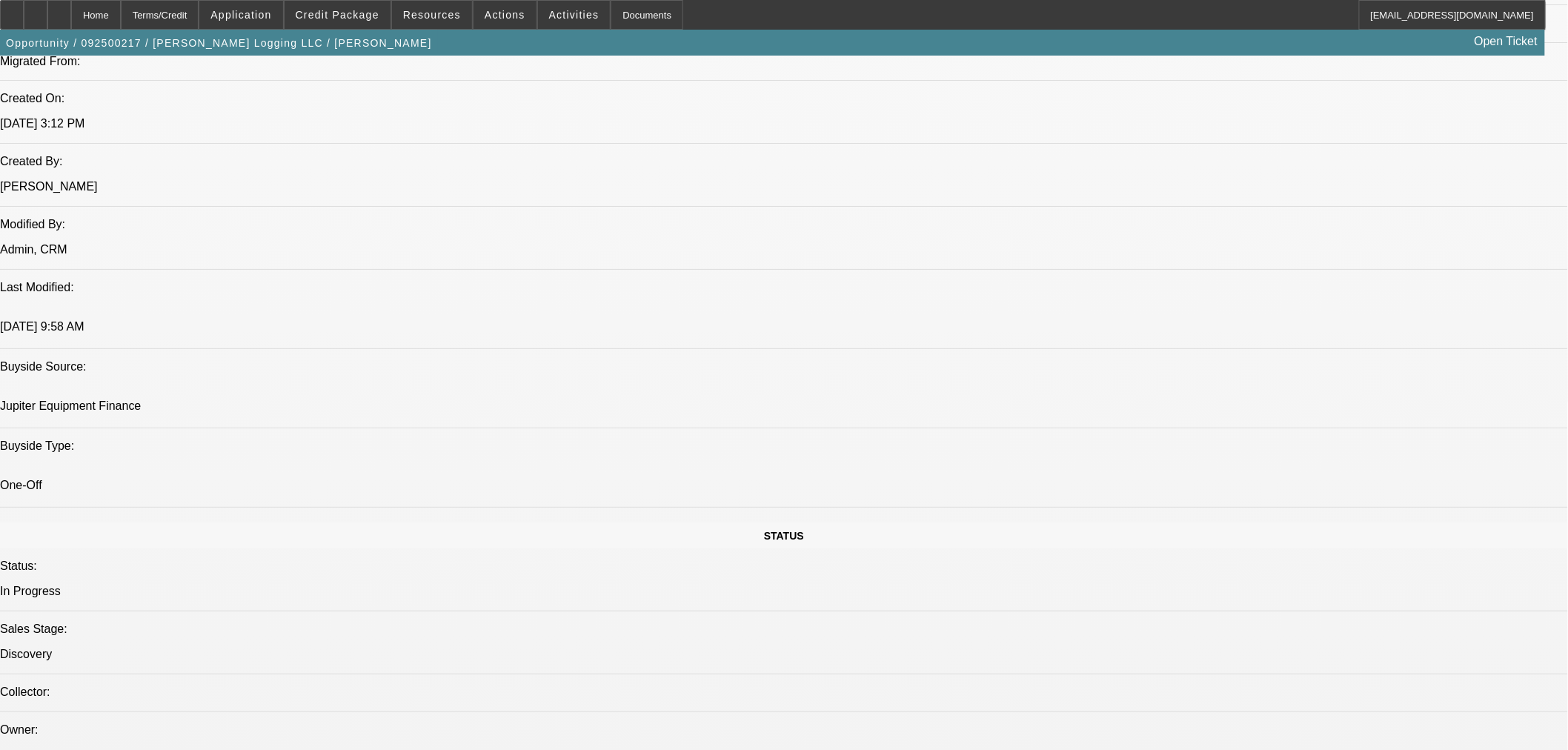
click at [47, 12] on div at bounding box center [36, 14] width 24 height 29
click at [374, 11] on span "Credit Package" at bounding box center [337, 14] width 84 height 12
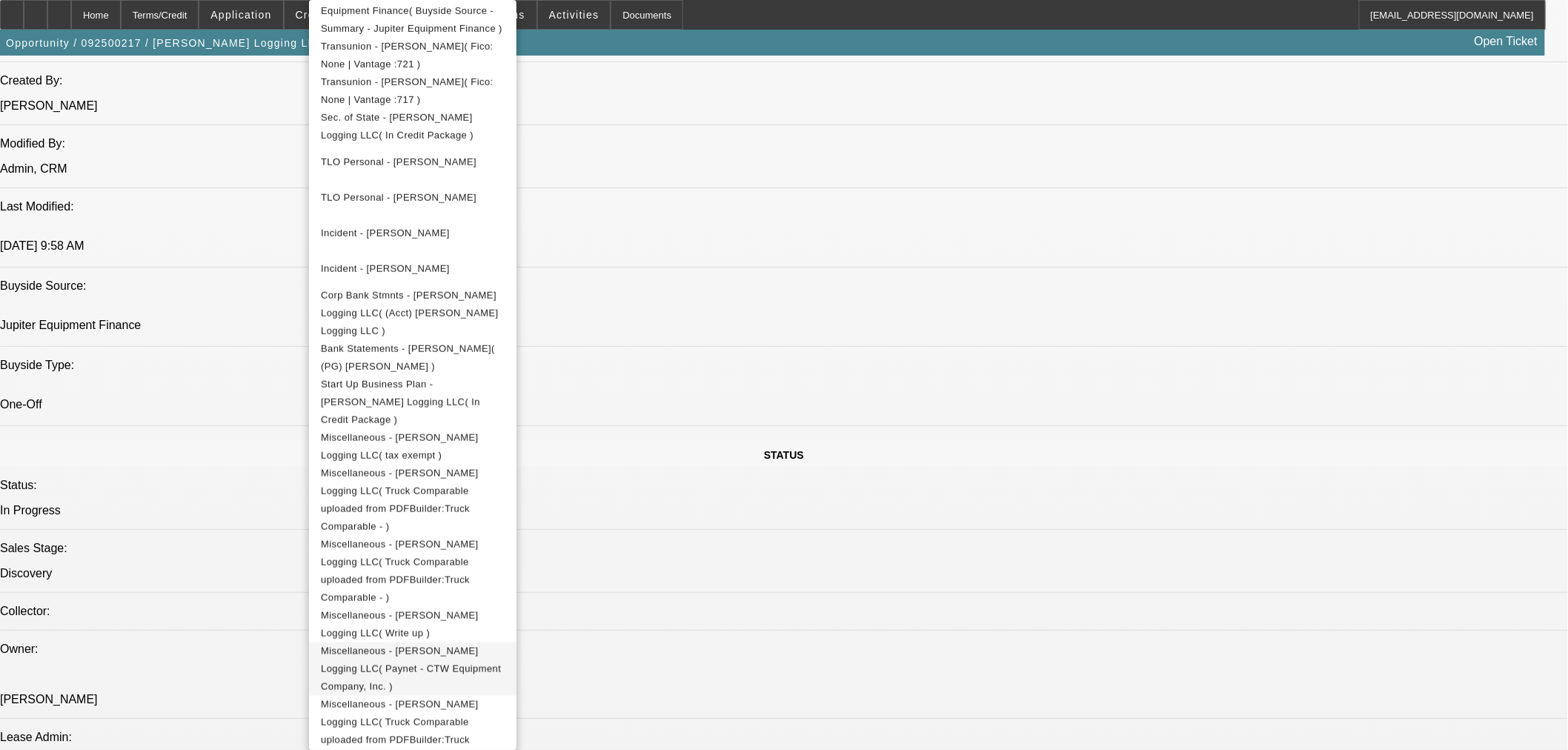
scroll to position [1235, 0]
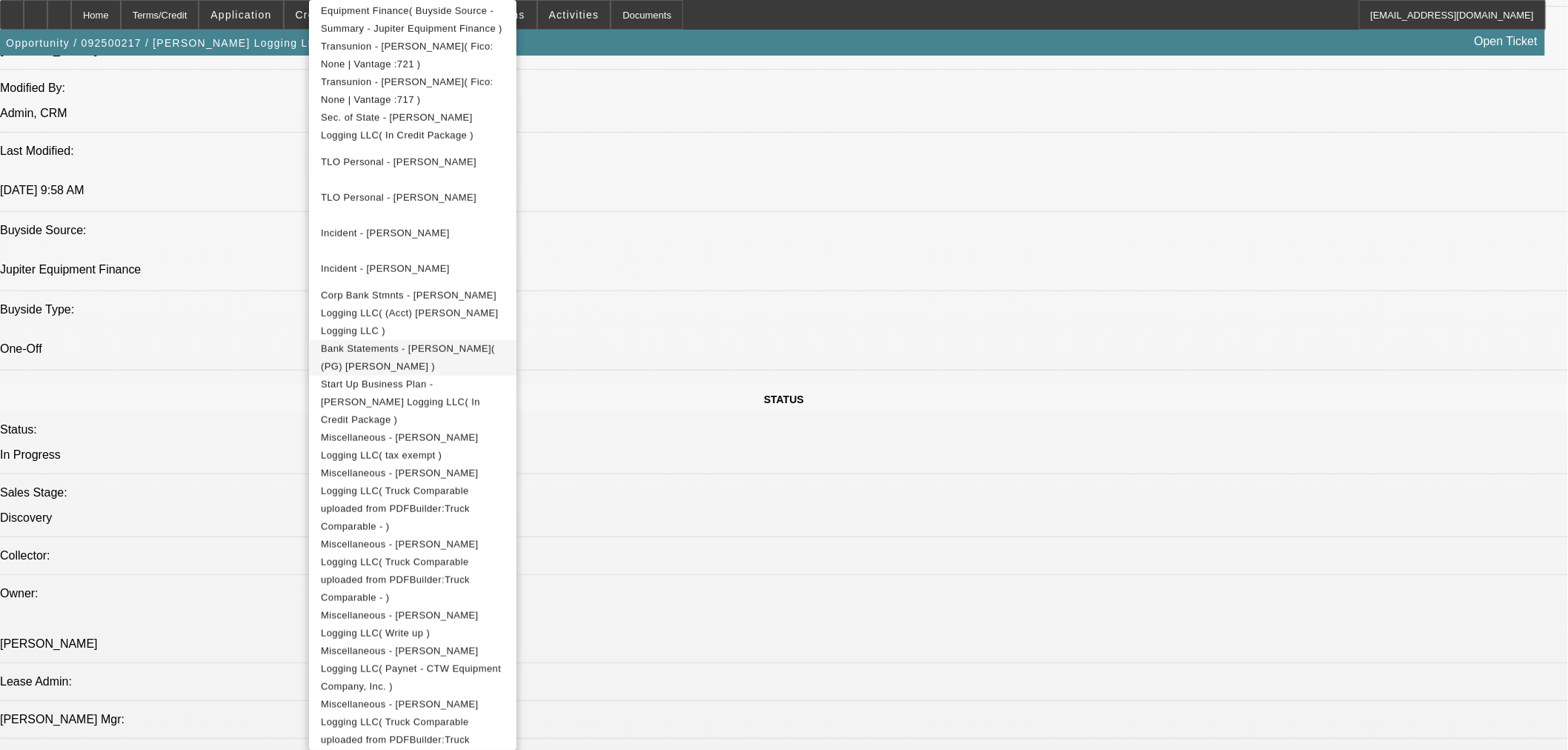
click at [495, 343] on span "Bank Statements - [PERSON_NAME]( (PG) [PERSON_NAME] )" at bounding box center [408, 358] width 174 height 28
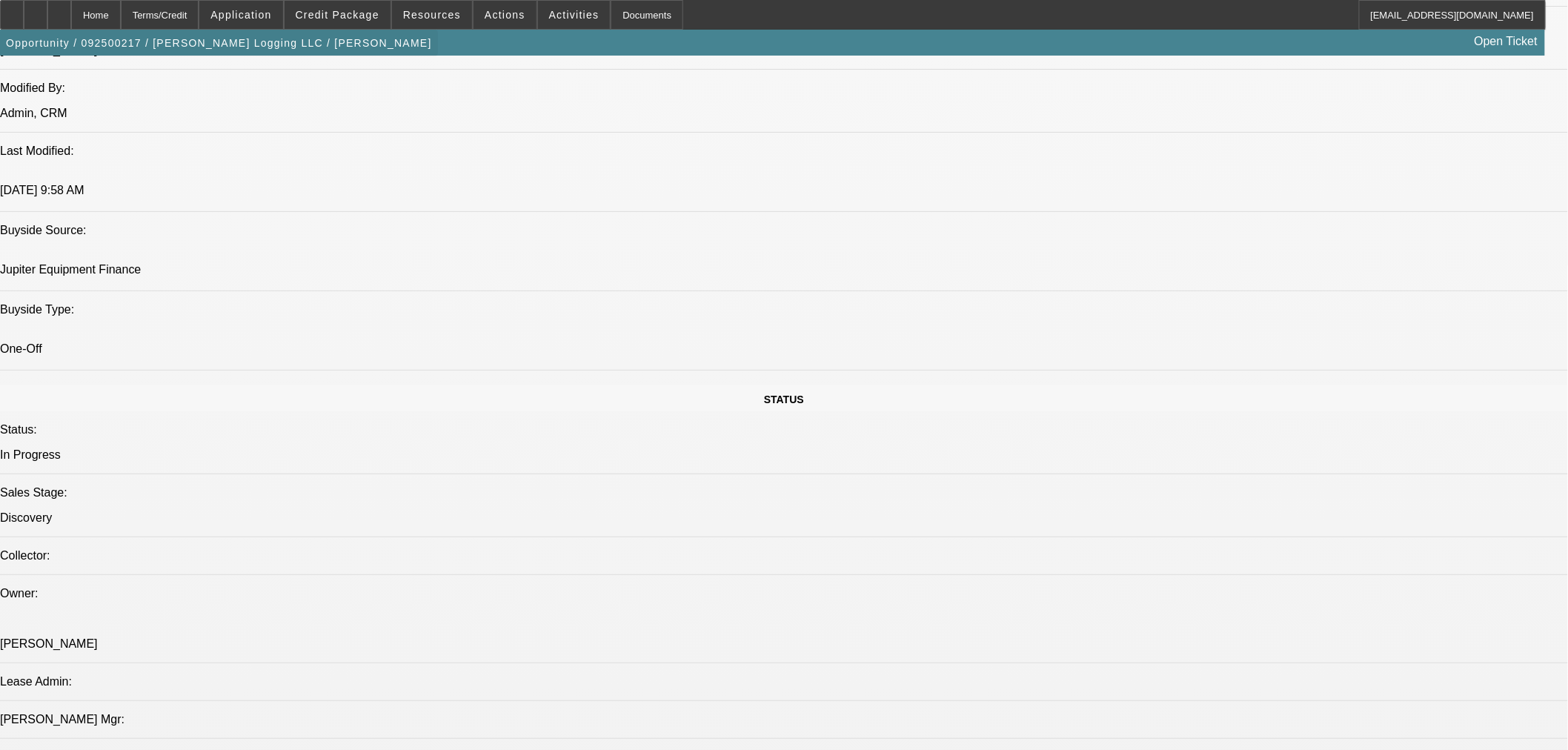
drag, startPoint x: 96, startPoint y: 20, endPoint x: 213, endPoint y: 36, distance: 118.1
click at [60, 10] on icon at bounding box center [60, 10] width 0 height 0
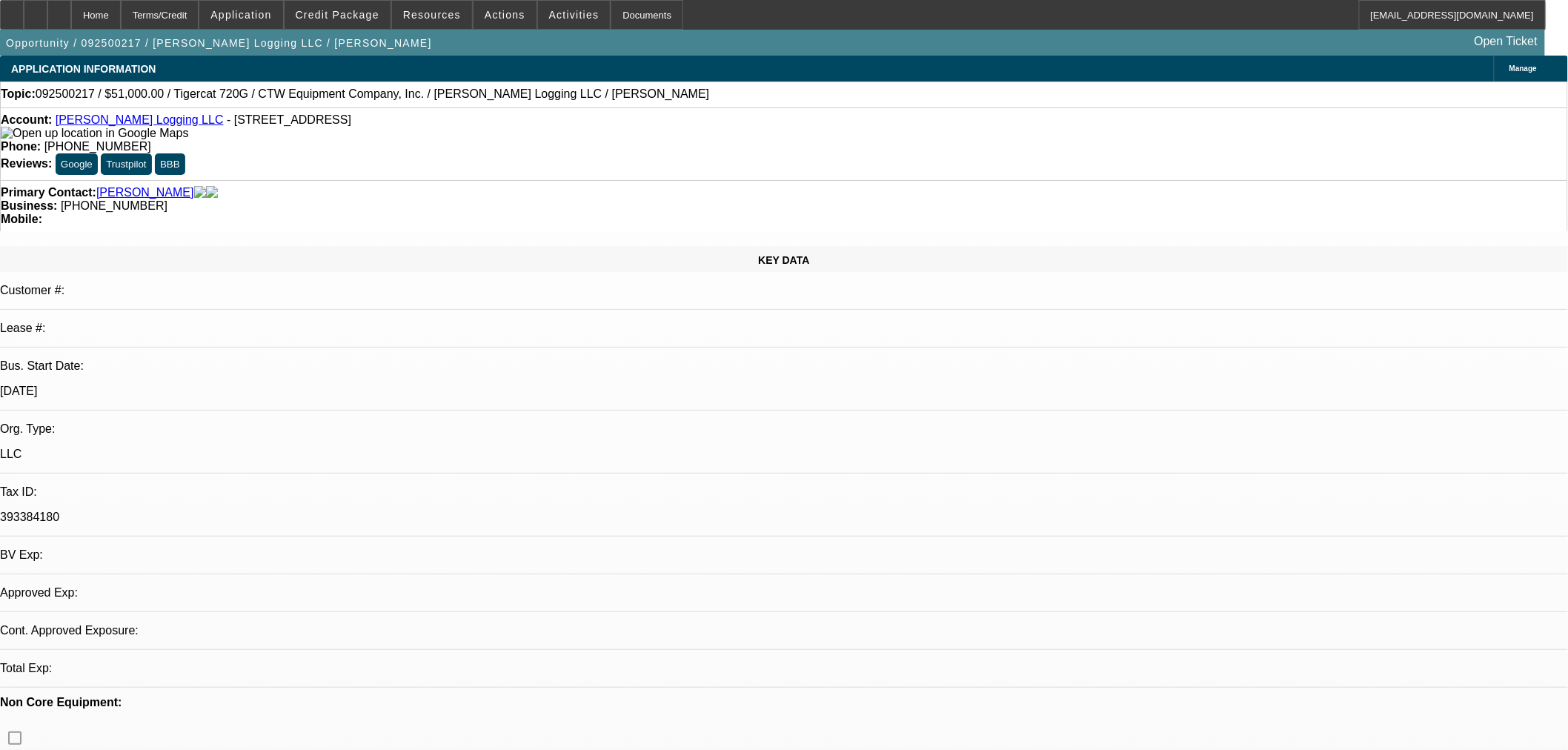
select select "0.15"
select select "2"
select select "0"
select select "6"
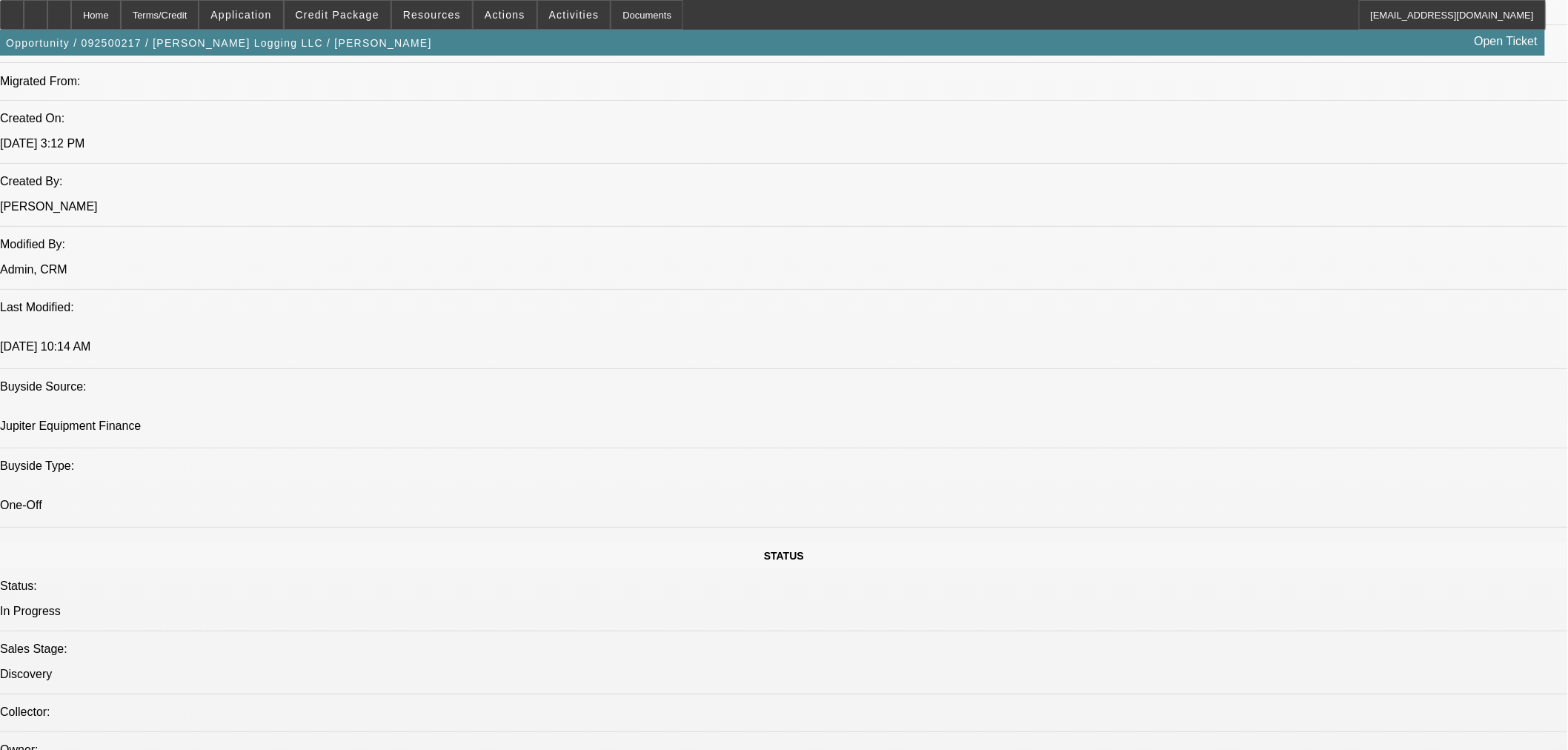
scroll to position [1098, 0]
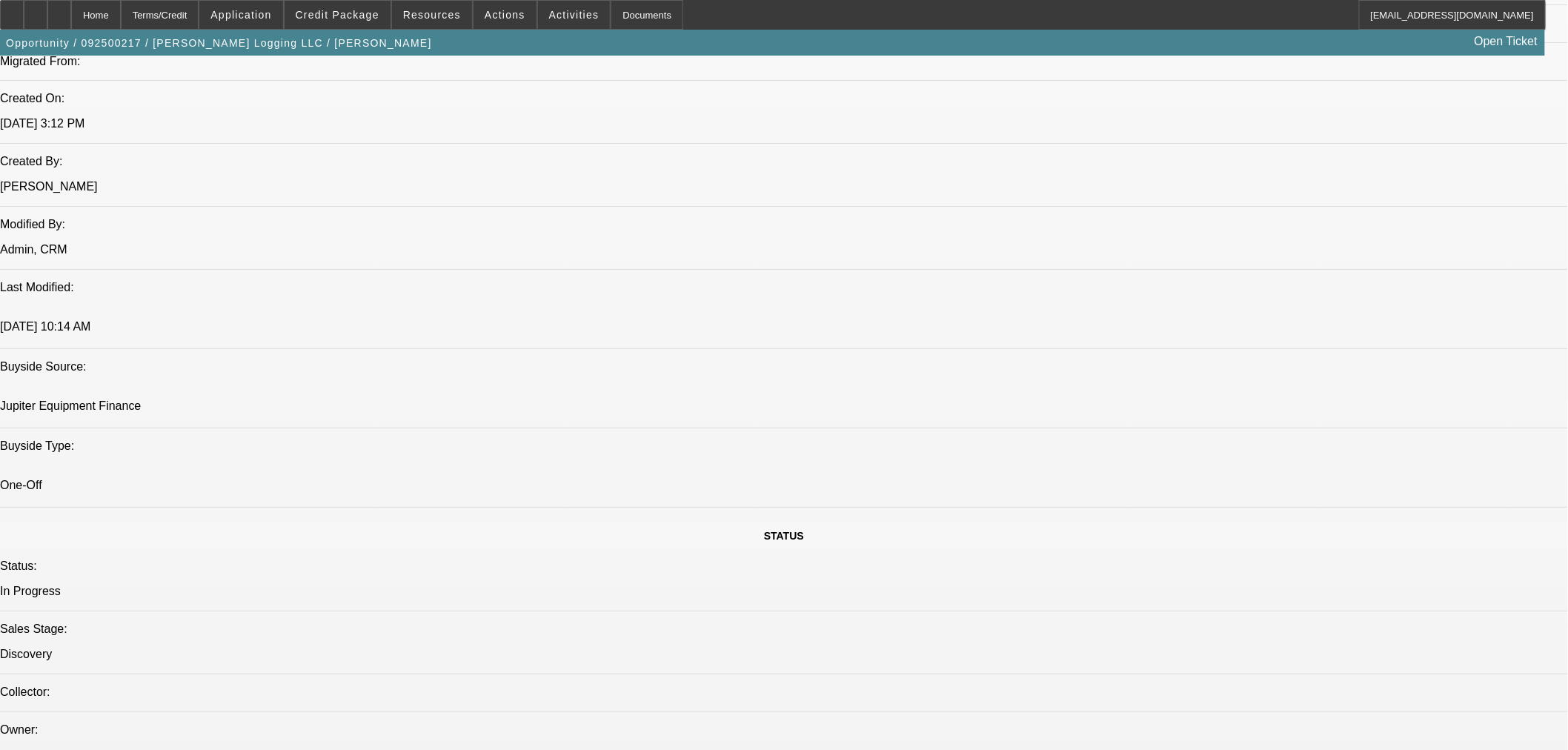
click at [60, 10] on icon at bounding box center [60, 10] width 0 height 0
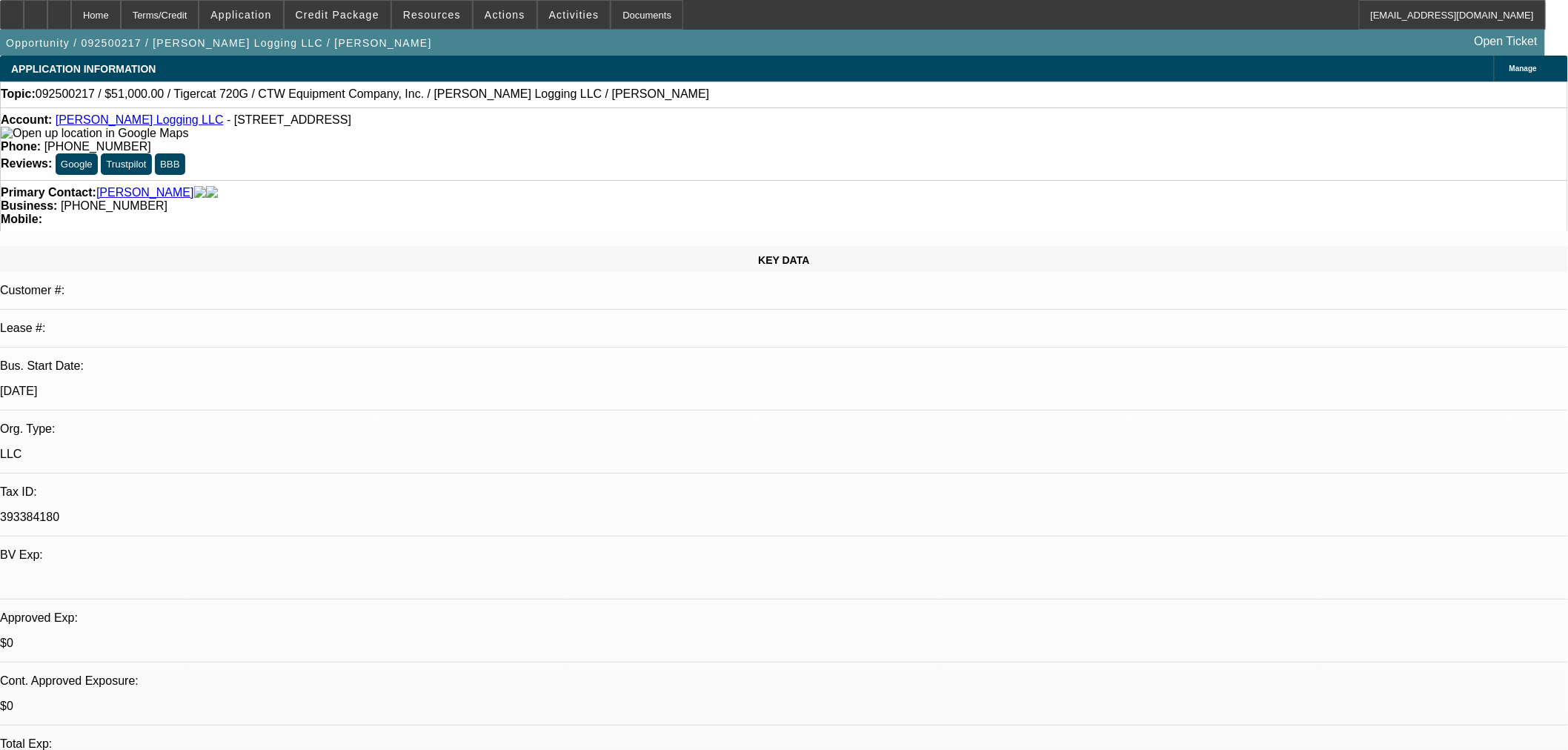
select select "0.15"
select select "2"
select select "0"
select select "6"
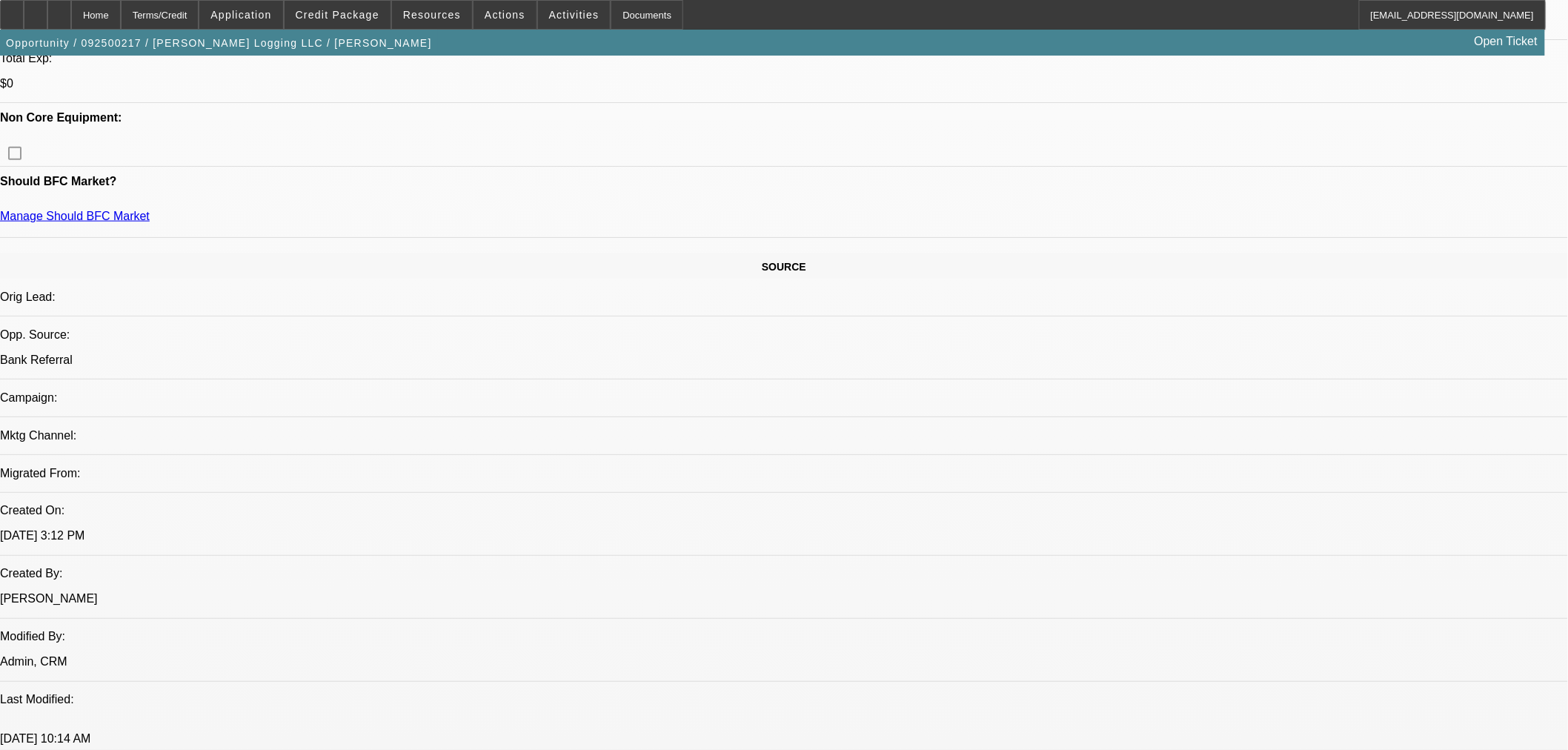
scroll to position [961, 0]
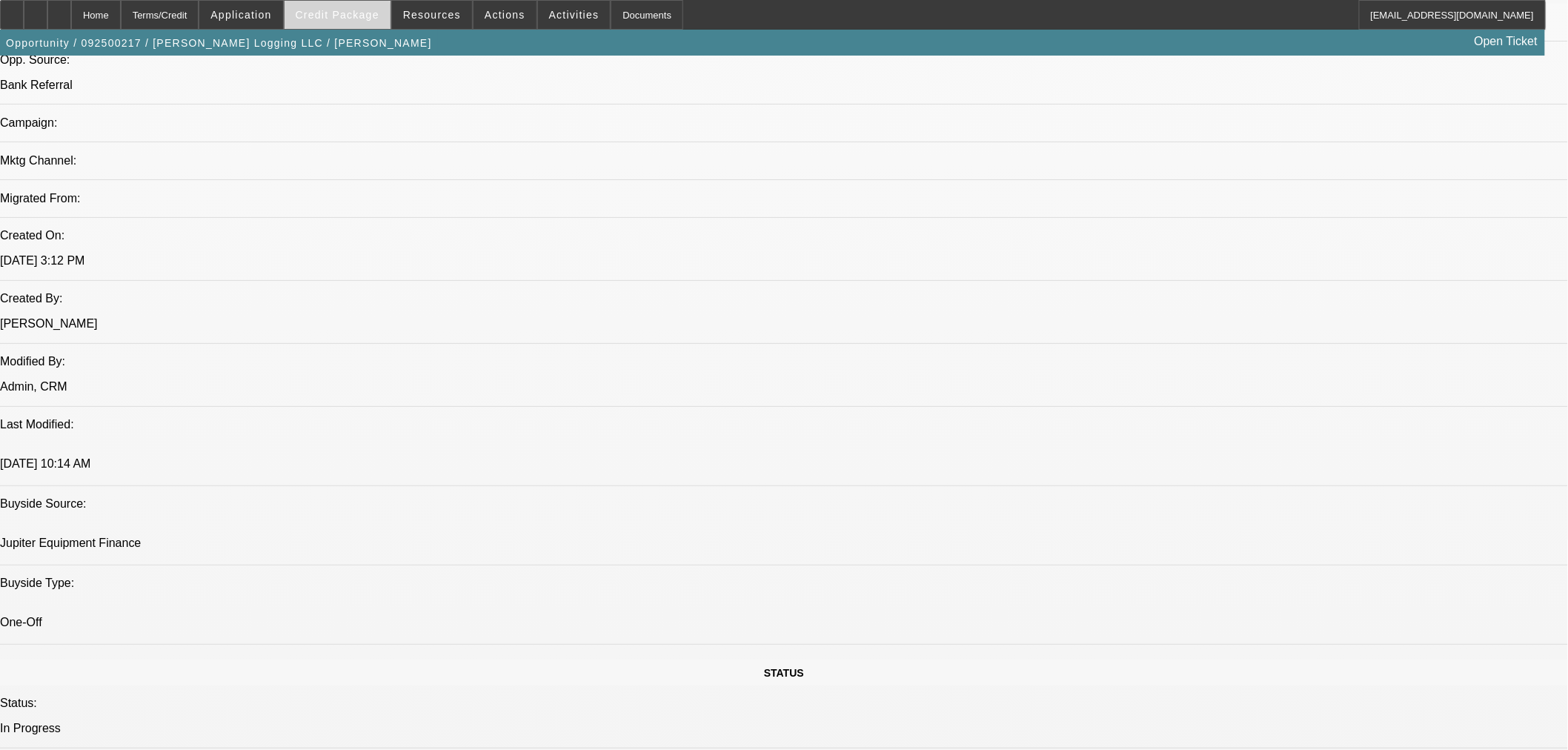
click at [341, 23] on span at bounding box center [337, 15] width 106 height 36
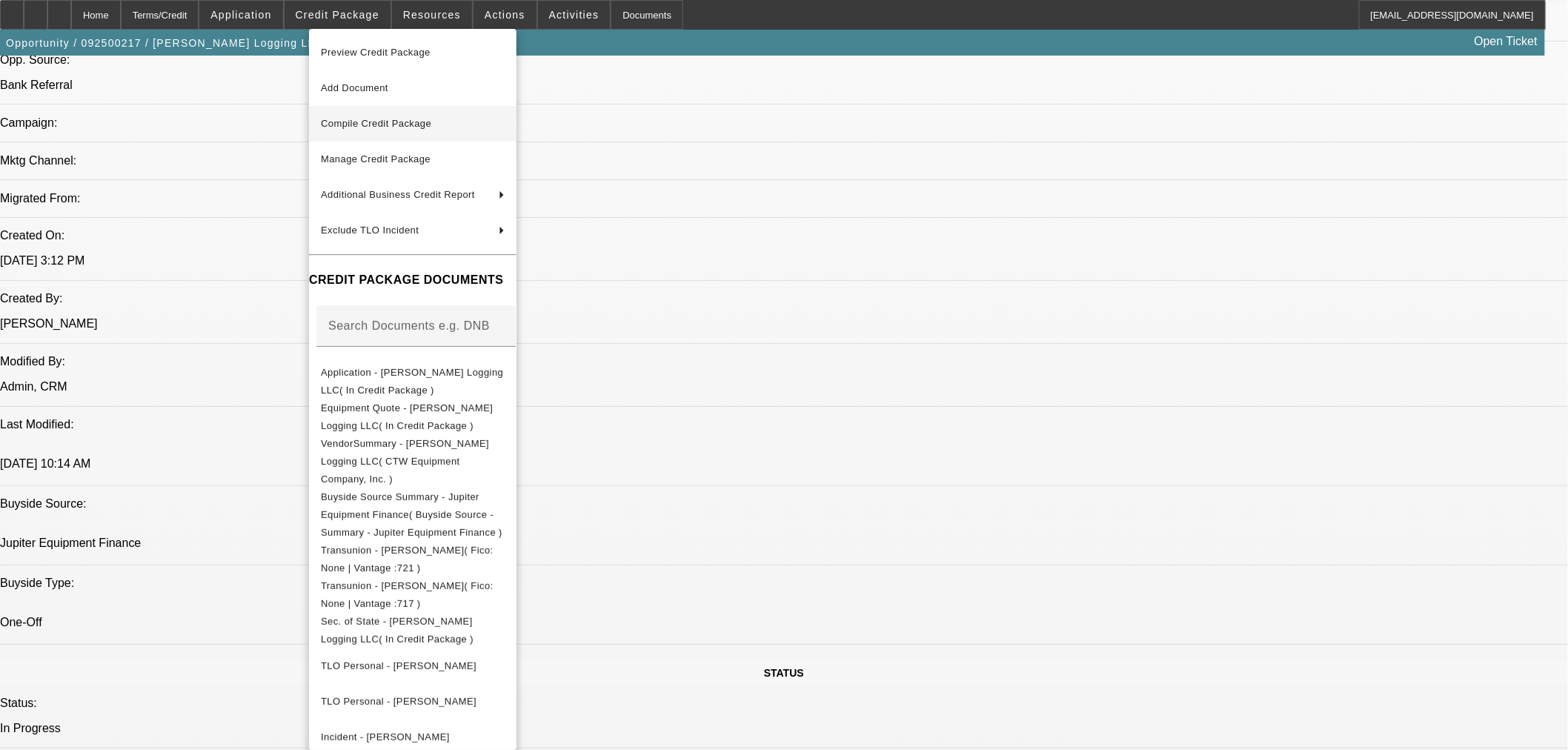
click at [389, 125] on span "Compile Credit Package" at bounding box center [376, 123] width 110 height 11
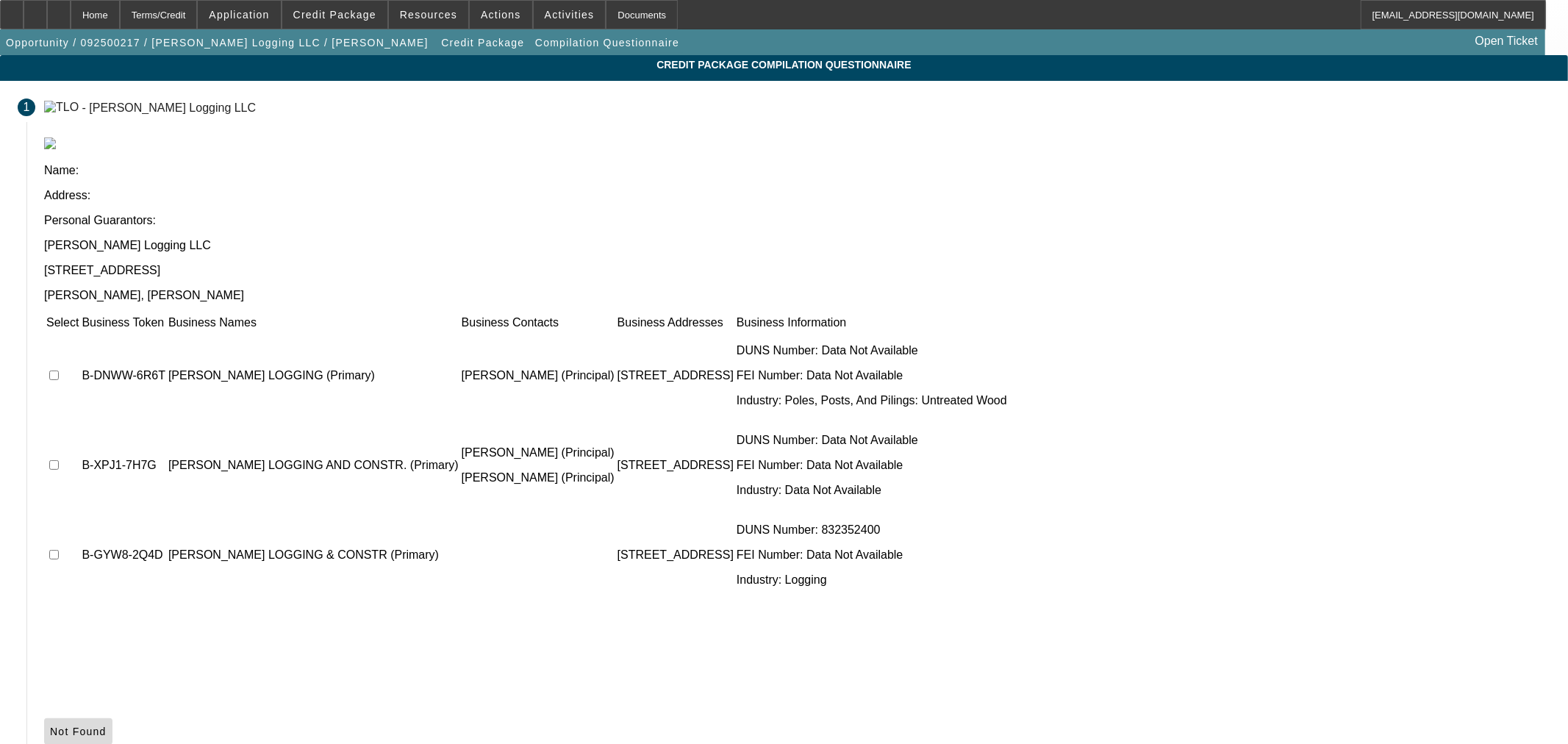
click at [50, 725] on icon at bounding box center [50, 731] width 0 height 11
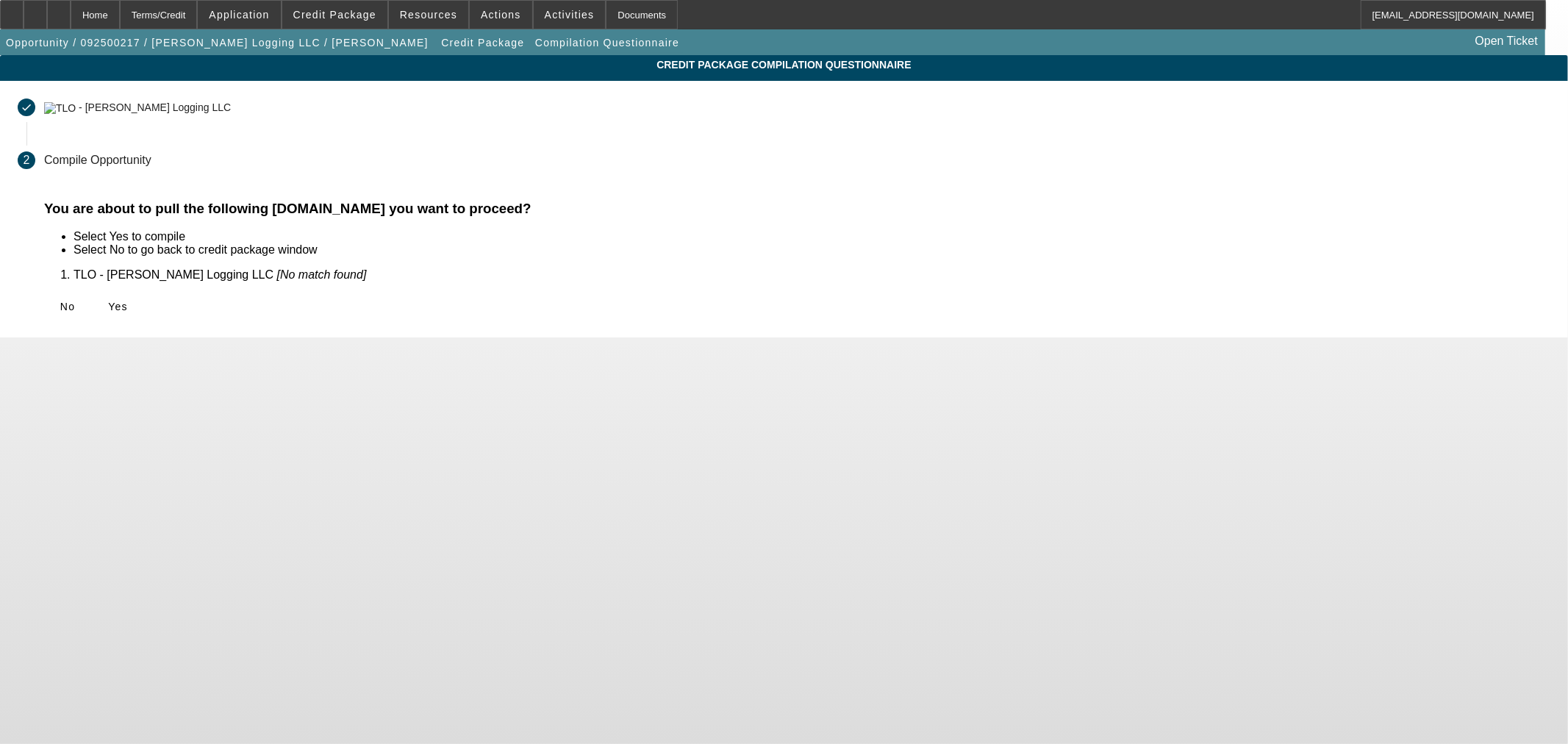
drag, startPoint x: 469, startPoint y: 309, endPoint x: 521, endPoint y: 312, distance: 52.1
click at [128, 309] on span "Yes" at bounding box center [117, 306] width 19 height 11
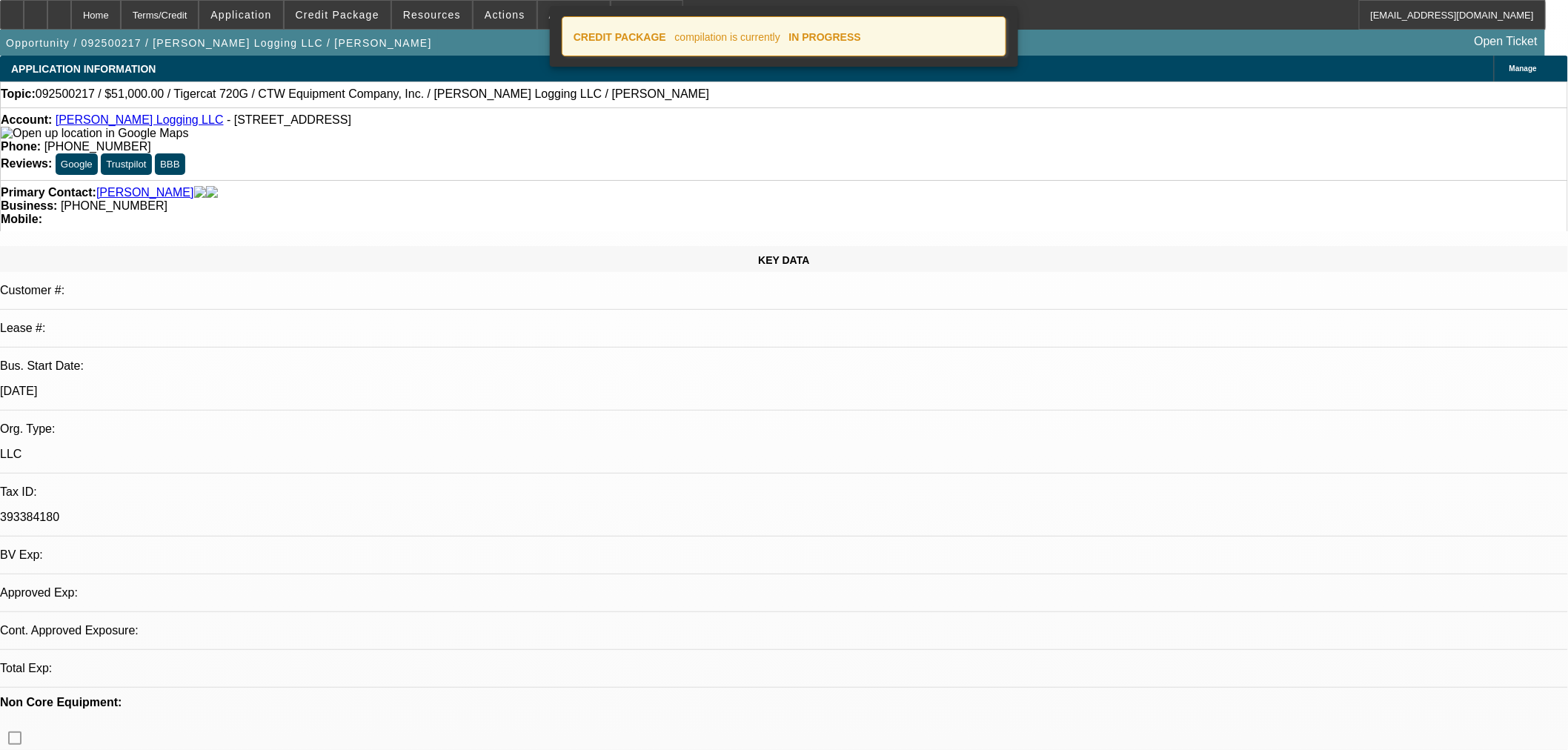
select select "0.15"
select select "2"
select select "0"
select select "6"
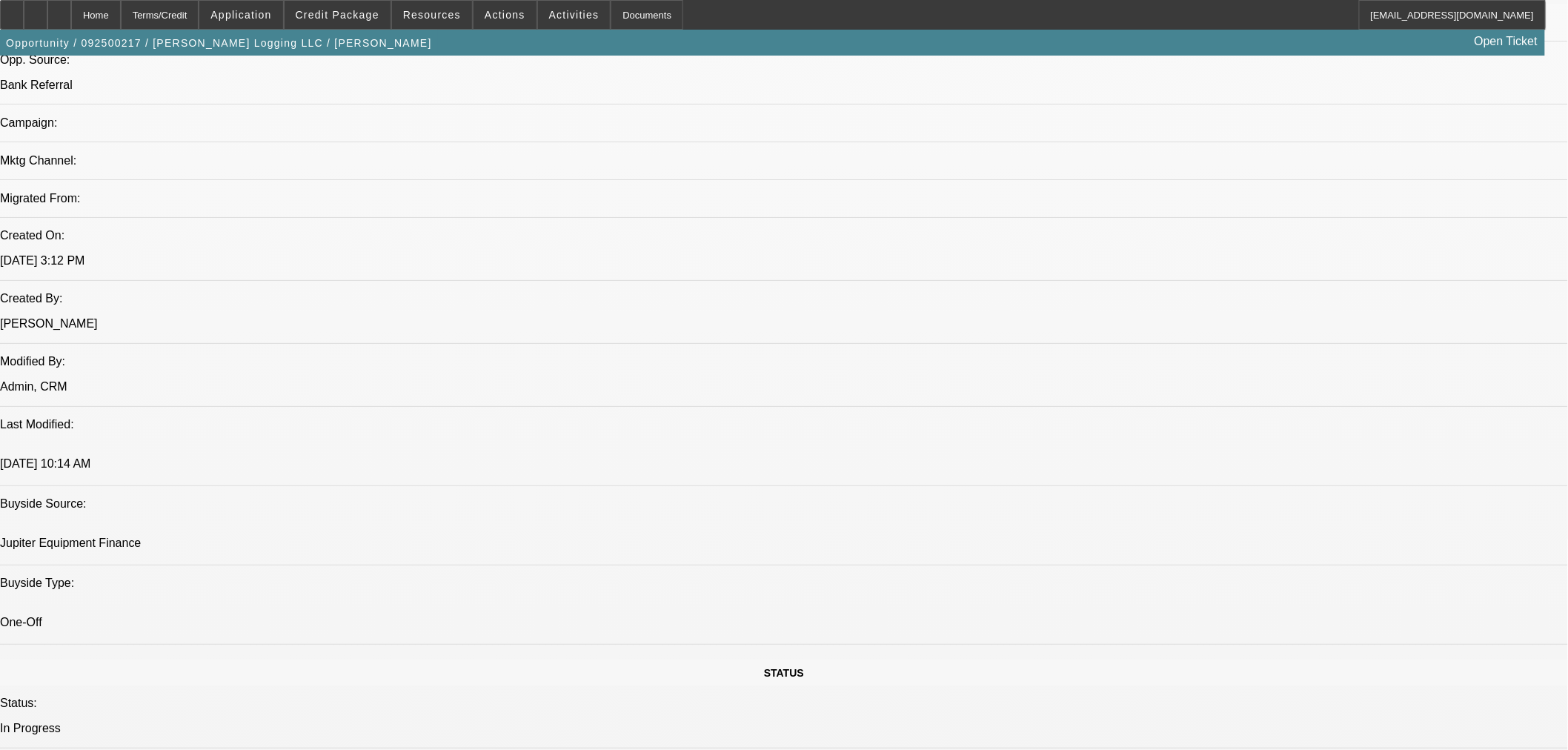
scroll to position [990, 0]
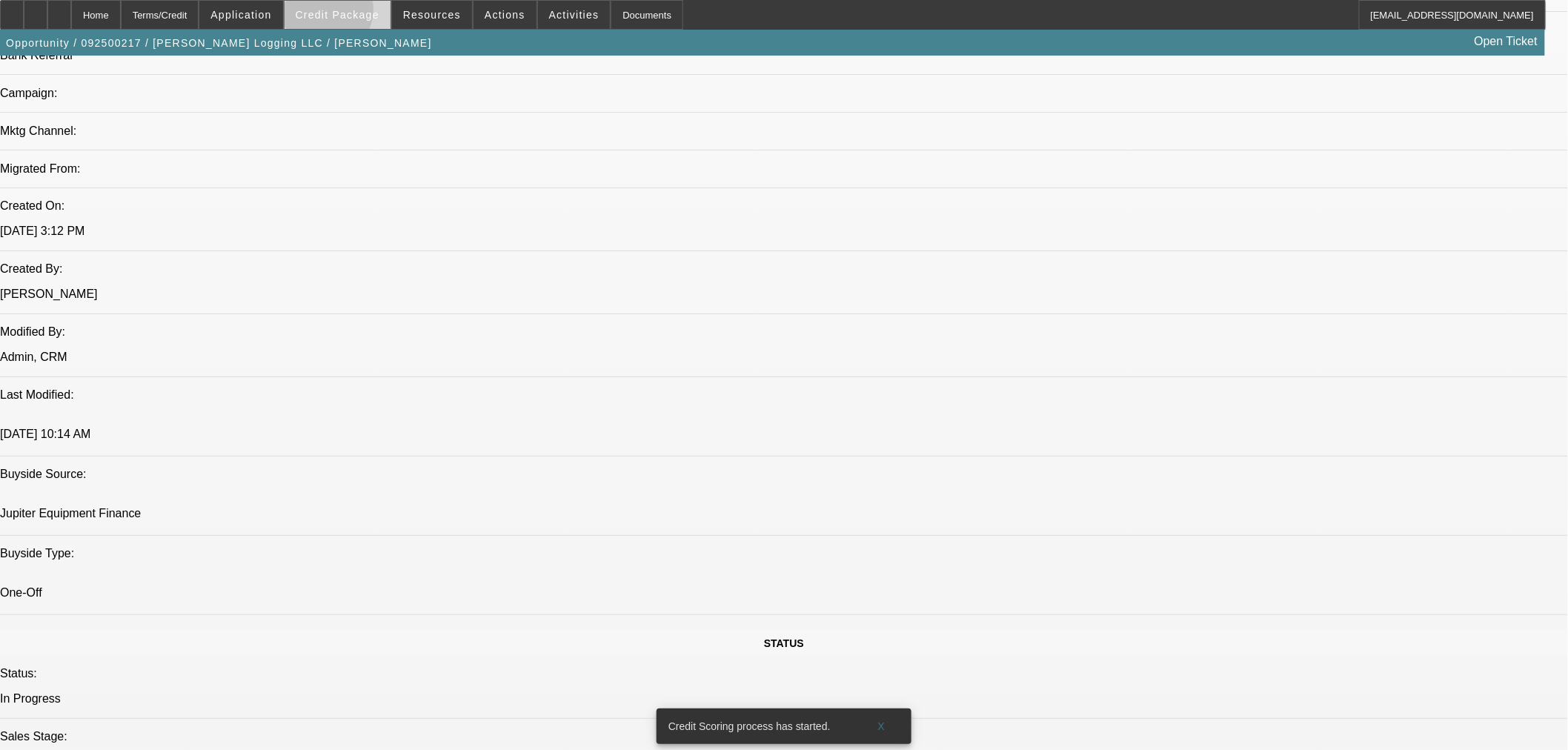
click at [349, 13] on span "Credit Package" at bounding box center [337, 14] width 84 height 12
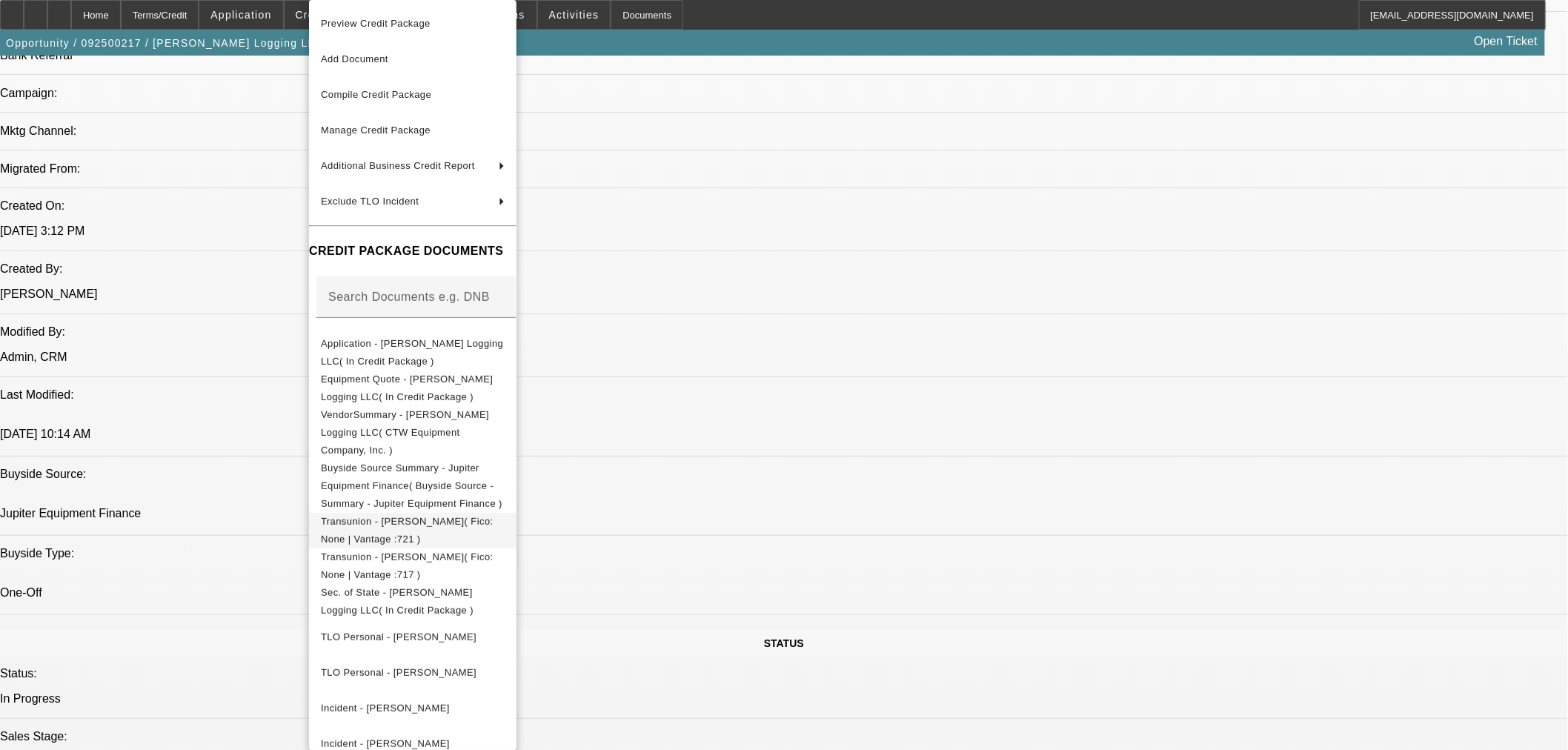
scroll to position [137, 0]
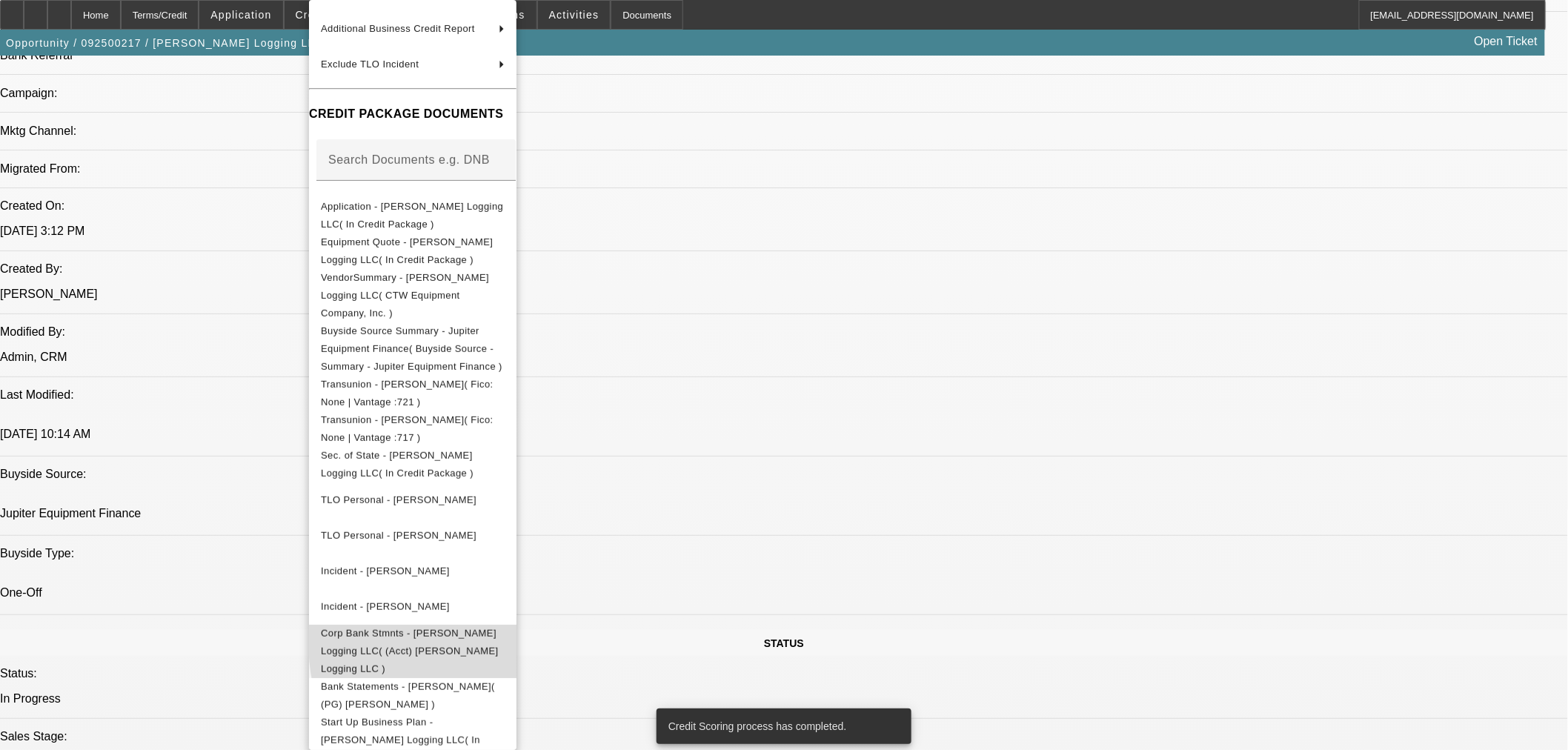
click at [499, 628] on span "Corp Bank Stmnts - [PERSON_NAME] Logging LLC( (Acct) [PERSON_NAME] Logging LLC )" at bounding box center [410, 651] width 178 height 46
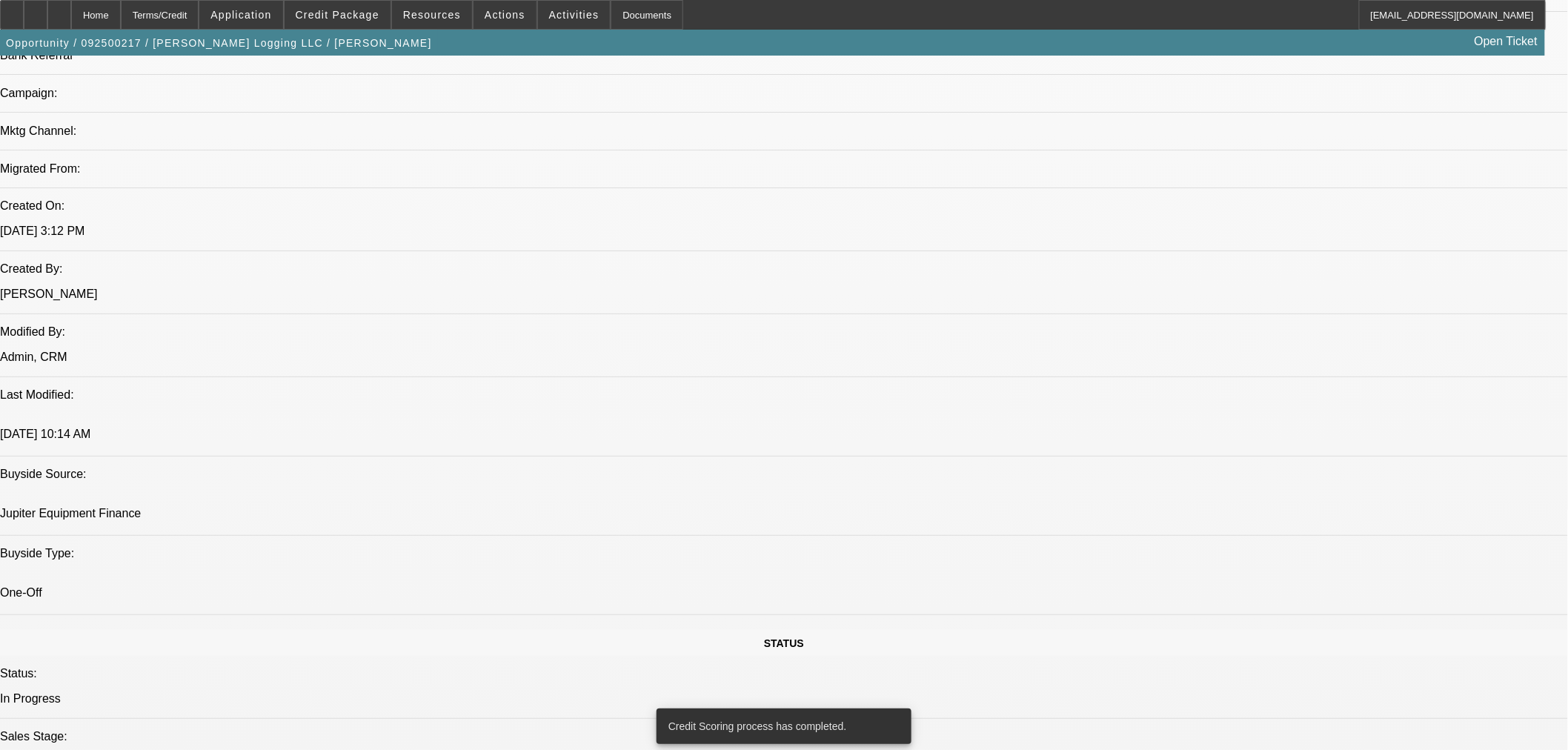
scroll to position [984, 0]
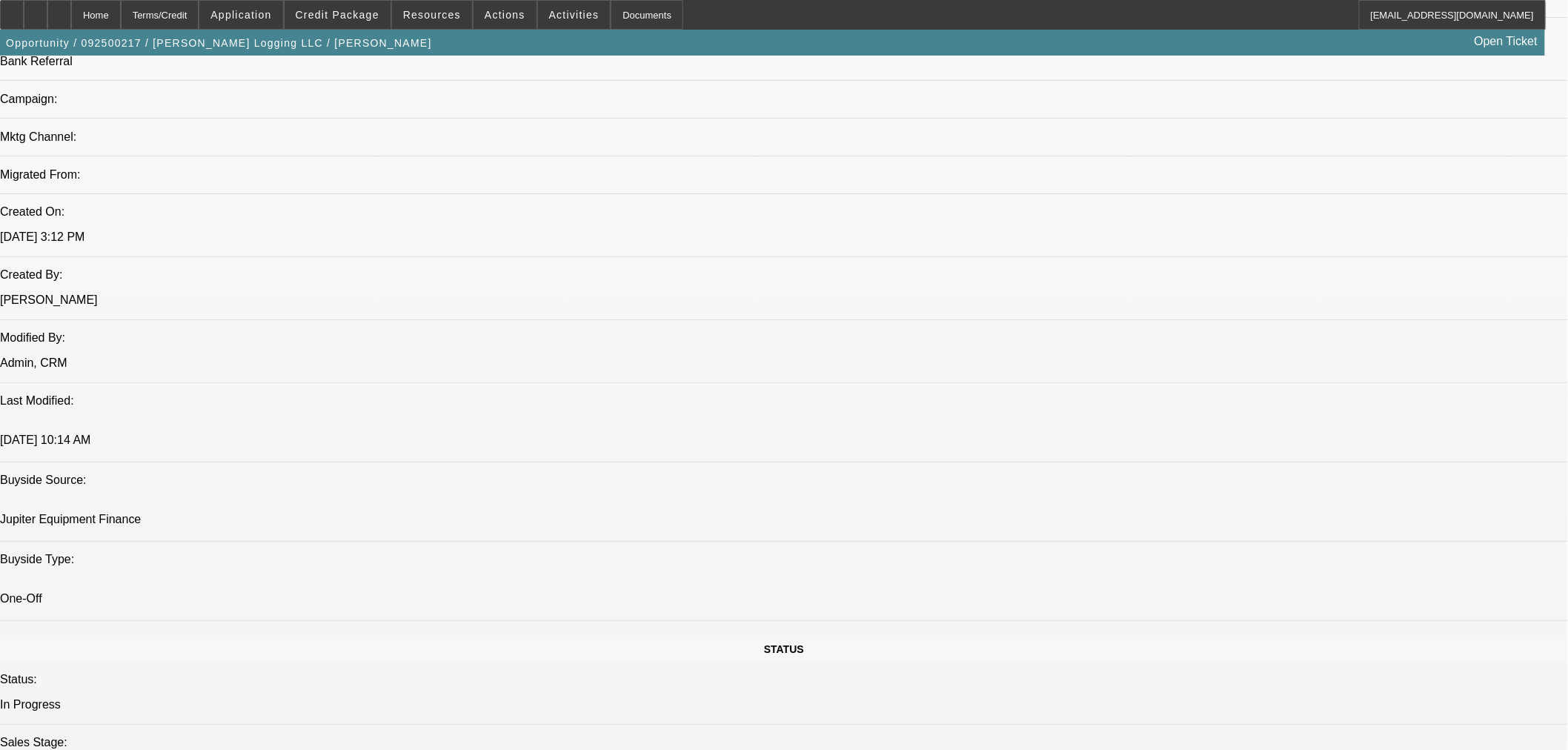
drag, startPoint x: 987, startPoint y: 260, endPoint x: 1014, endPoint y: 264, distance: 27.3
click at [525, 47] on div "Opportunity / 092500217 / Chrismon Logging LLC / Chrismon, Chris Open Ticket" at bounding box center [772, 42] width 1545 height 26
click at [71, 8] on div at bounding box center [59, 14] width 24 height 29
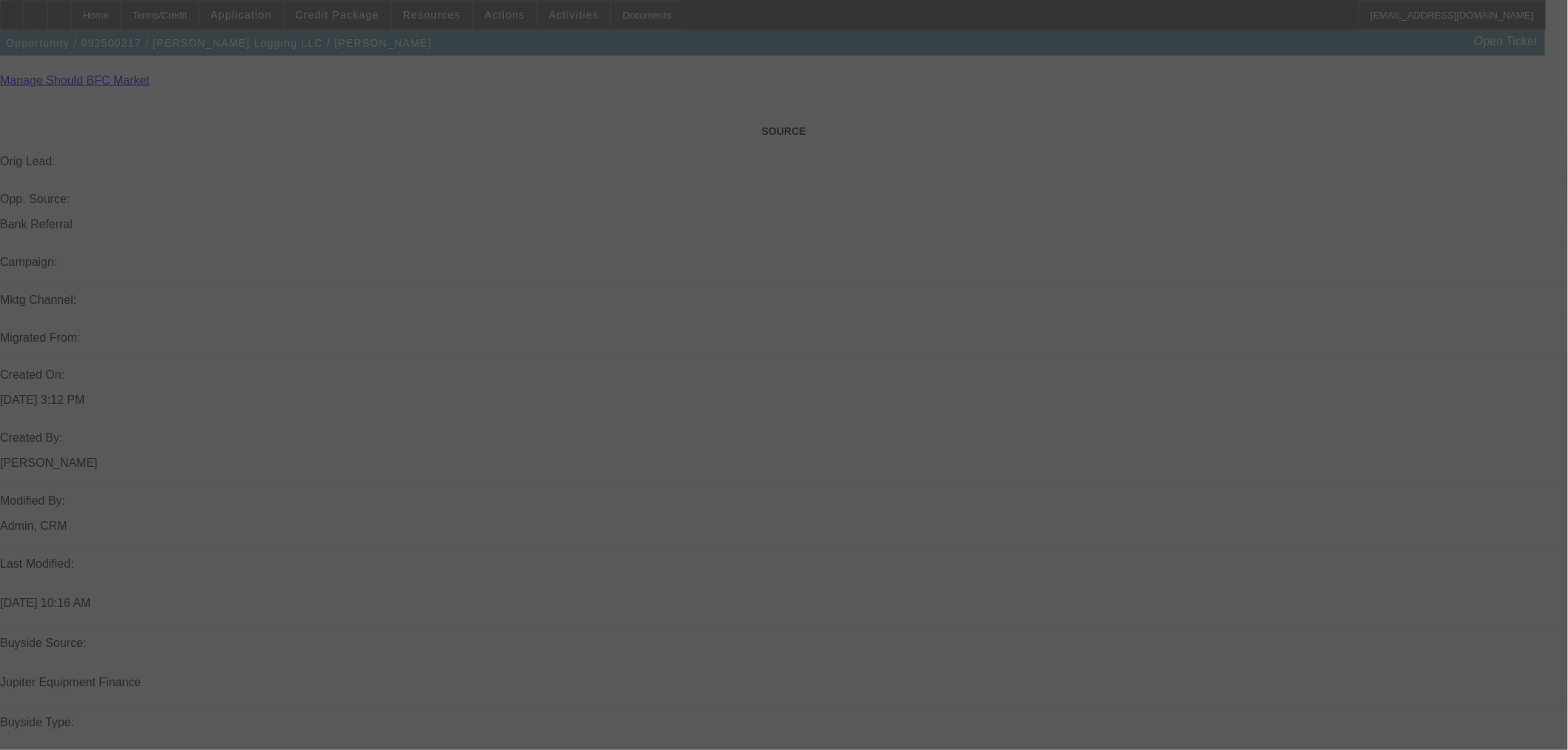
scroll to position [824, 0]
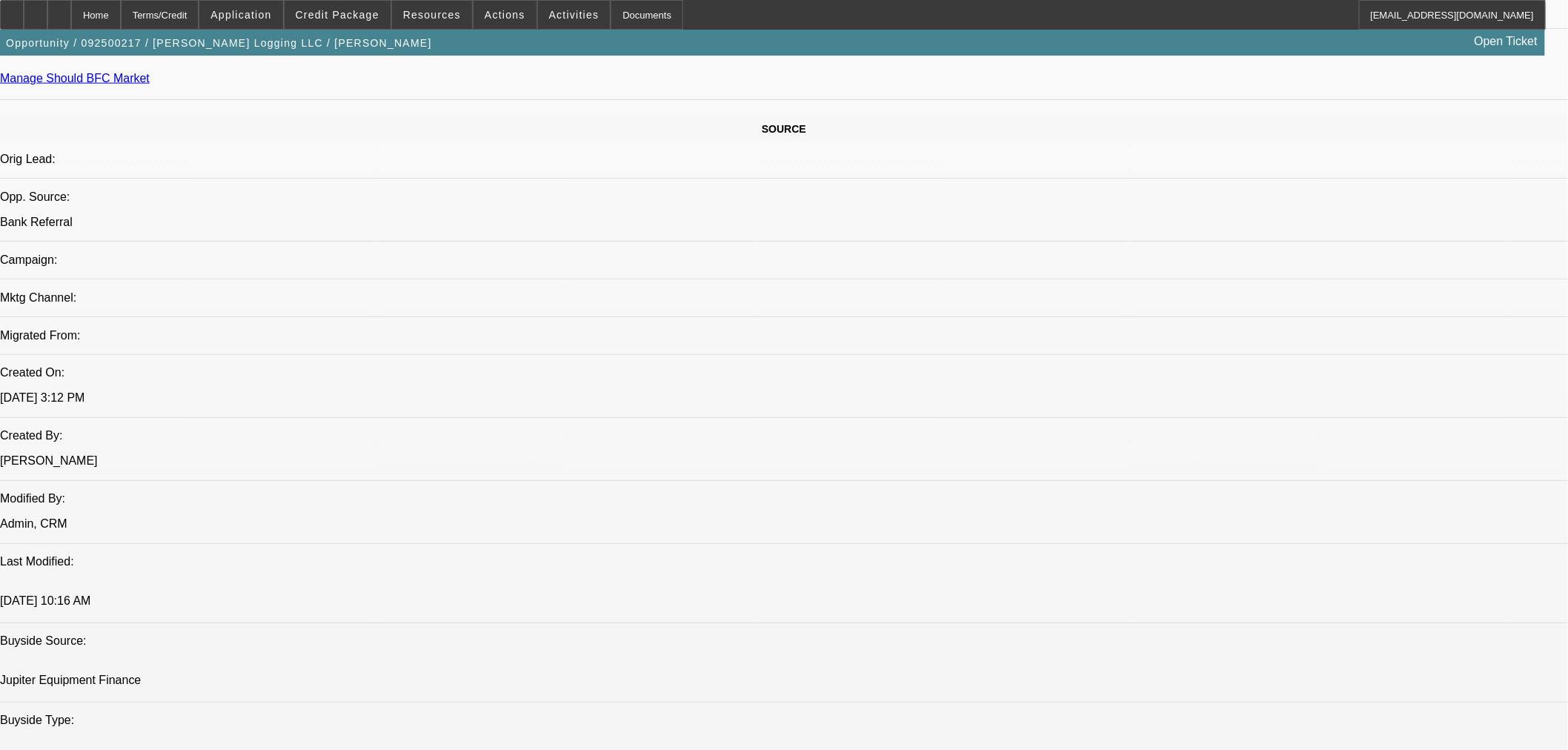
select select "0.15"
select select "2"
select select "0"
select select "6"
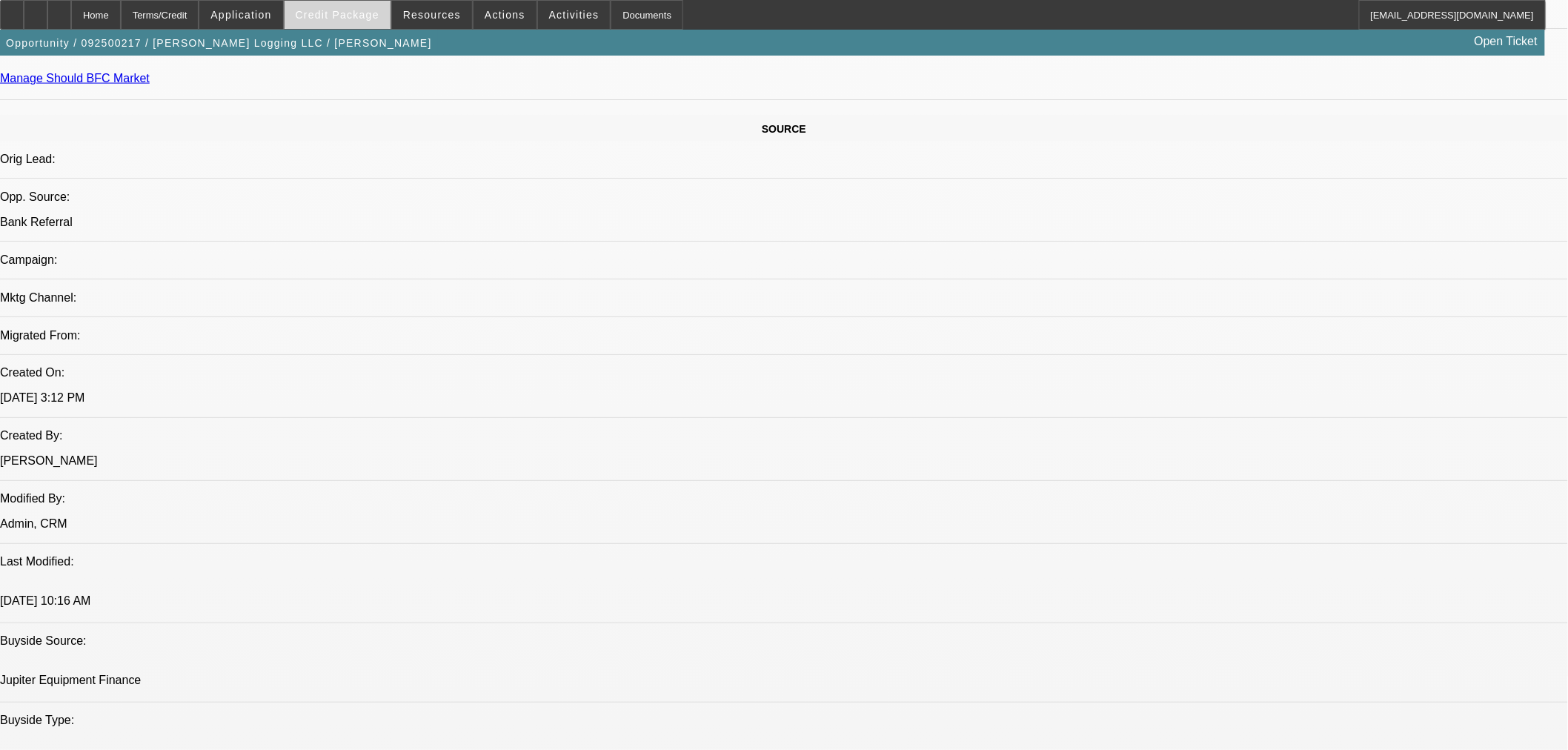
click at [342, 6] on span at bounding box center [337, 15] width 106 height 36
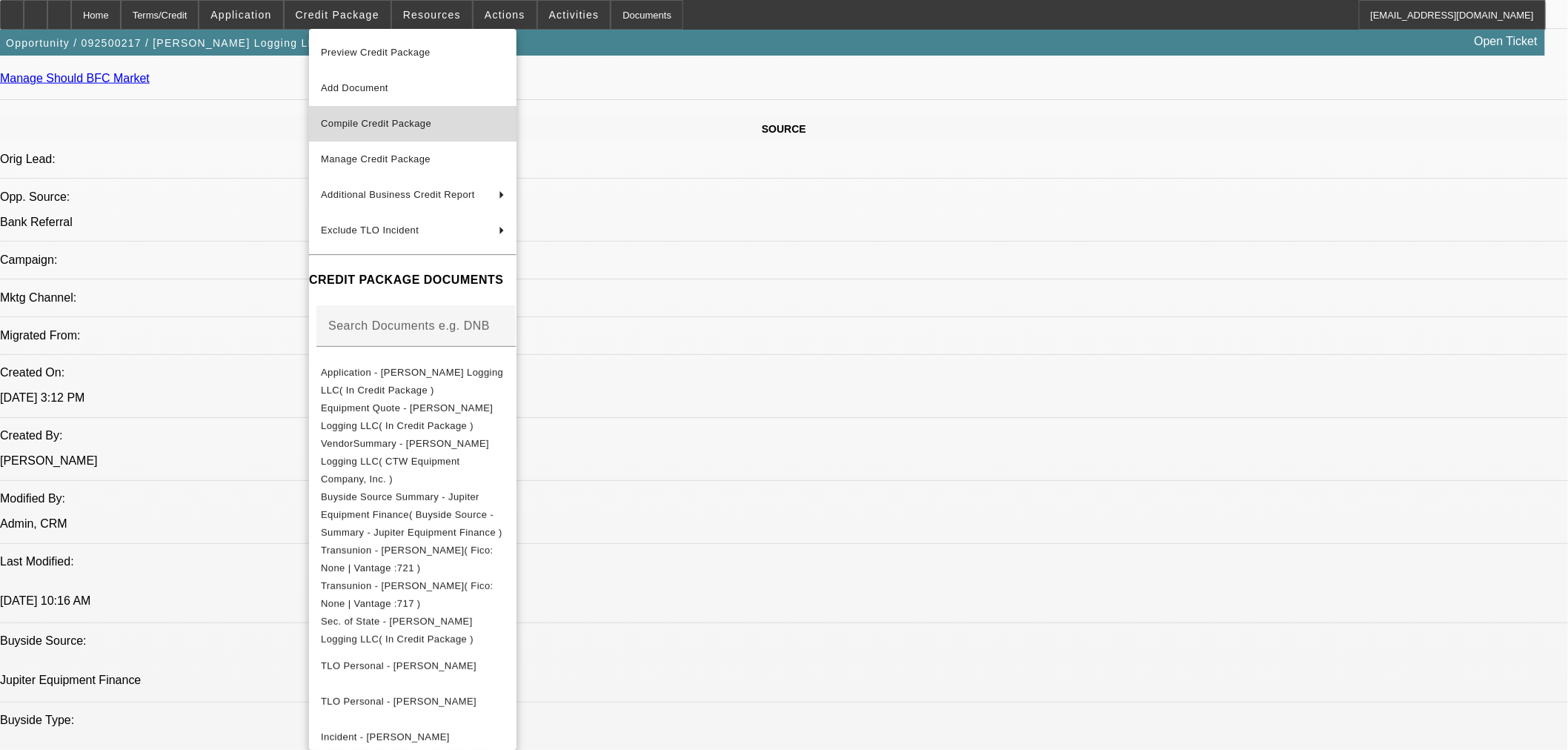
click at [380, 116] on span "Compile Credit Package" at bounding box center [413, 124] width 184 height 18
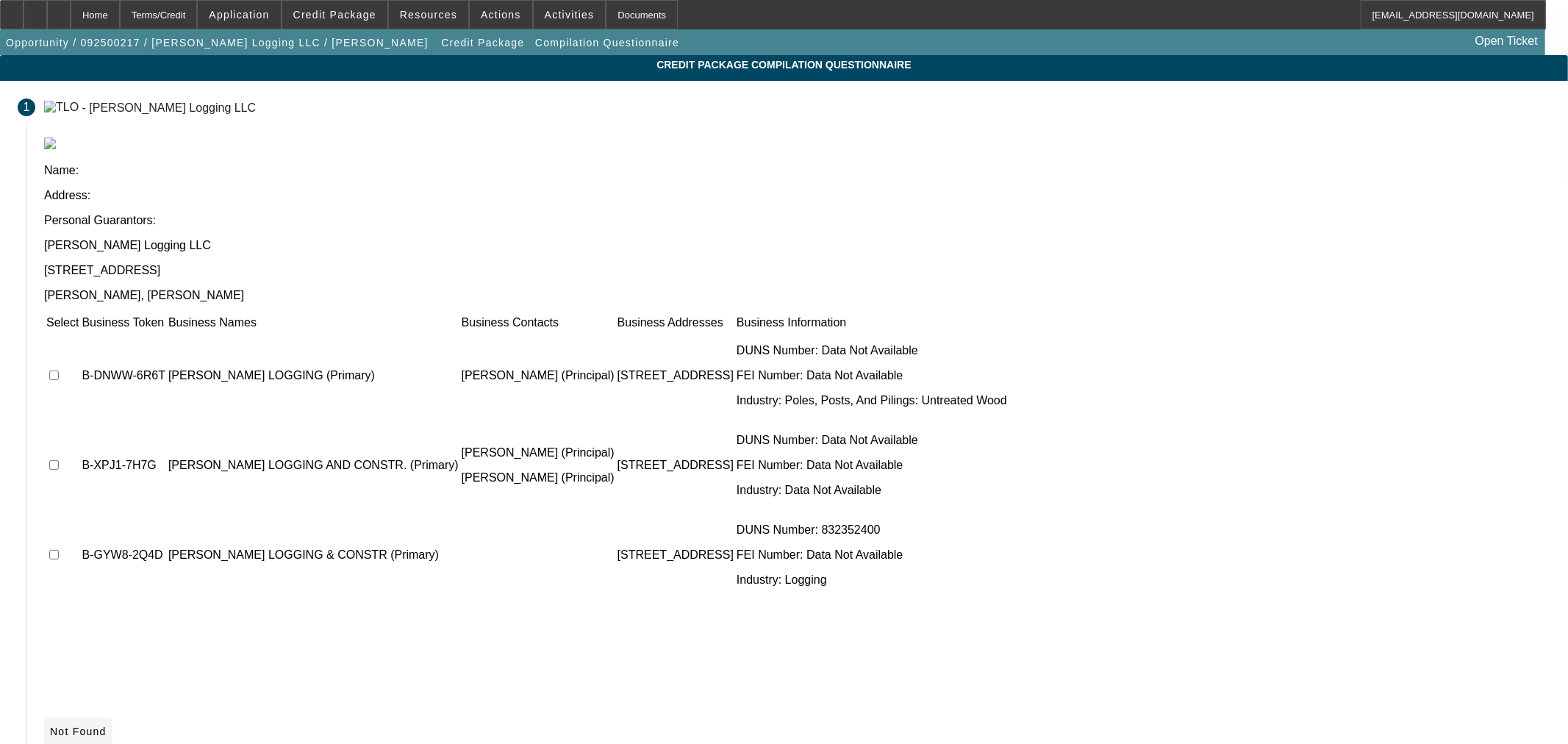
click at [107, 725] on span "Not Found" at bounding box center [79, 731] width 56 height 11
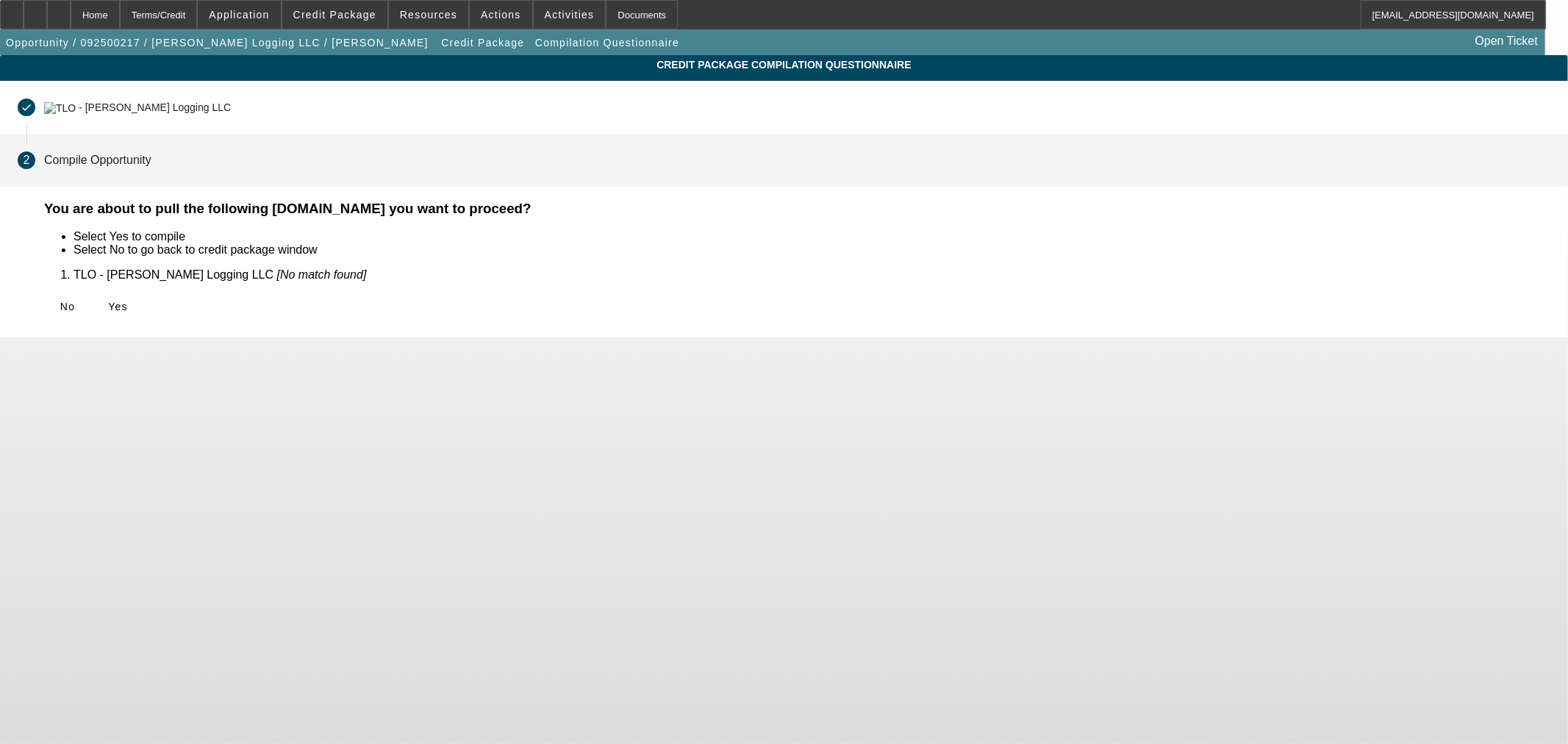
click at [128, 301] on span "Yes" at bounding box center [117, 306] width 19 height 11
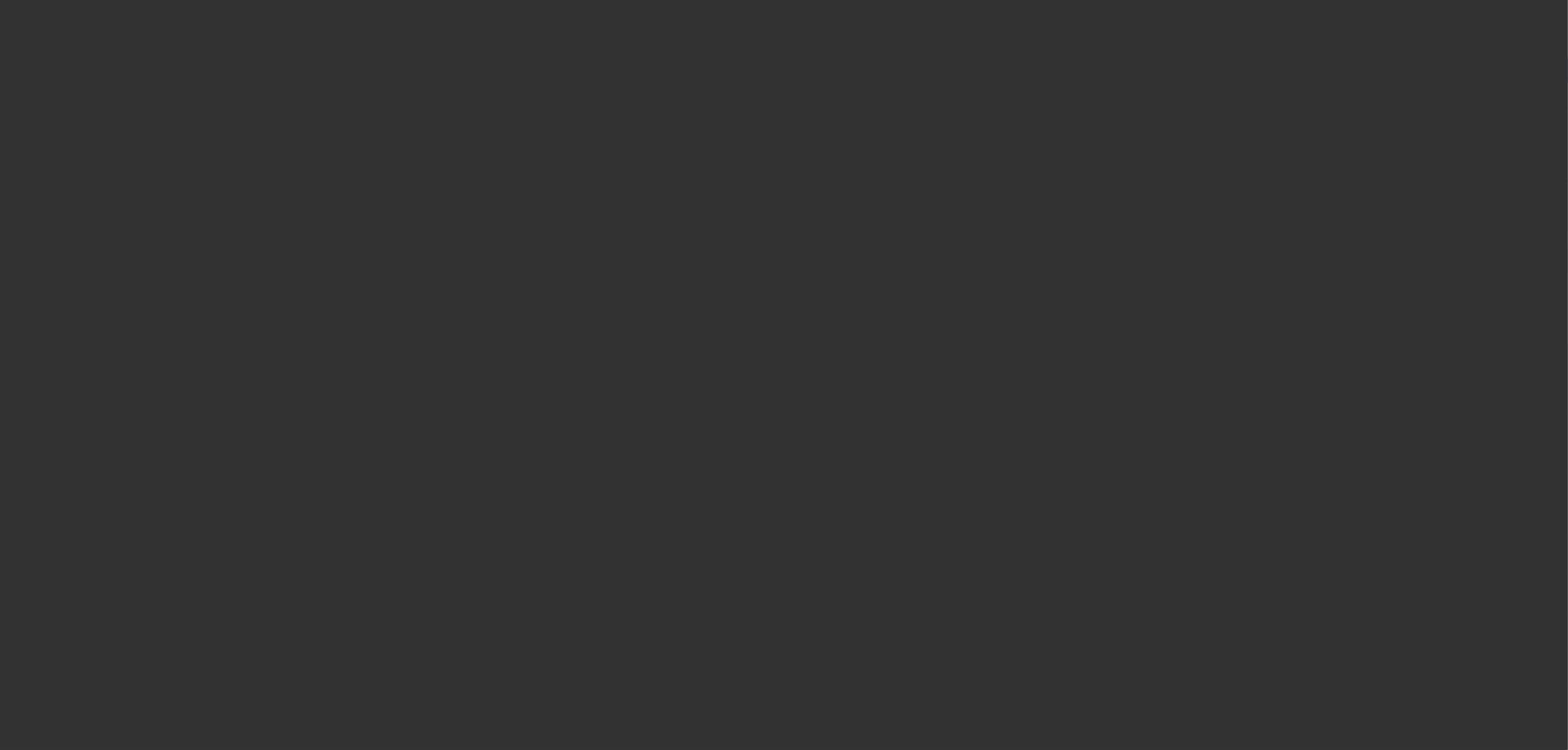
select select "0.15"
select select "2"
select select "0"
select select "6"
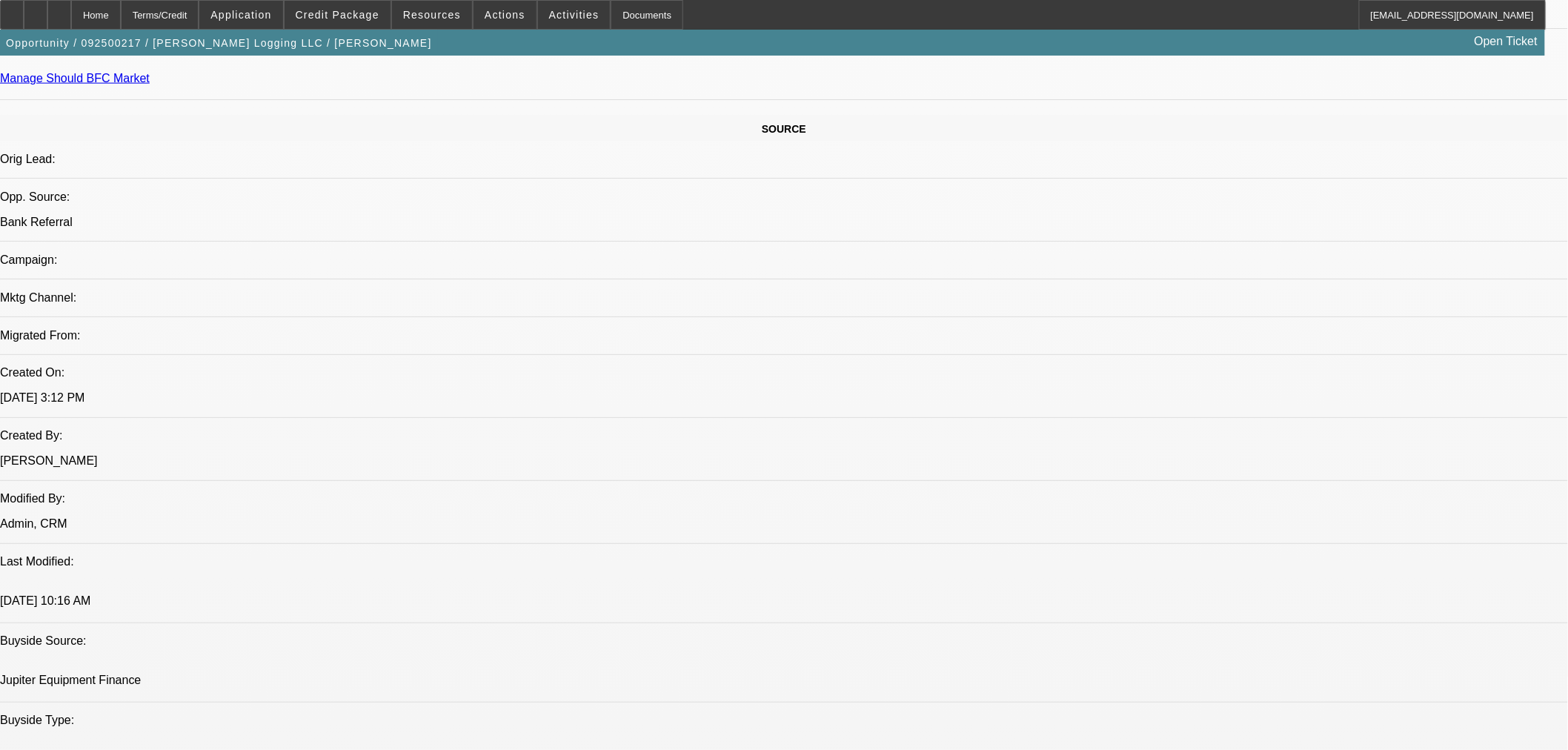
scroll to position [853, 0]
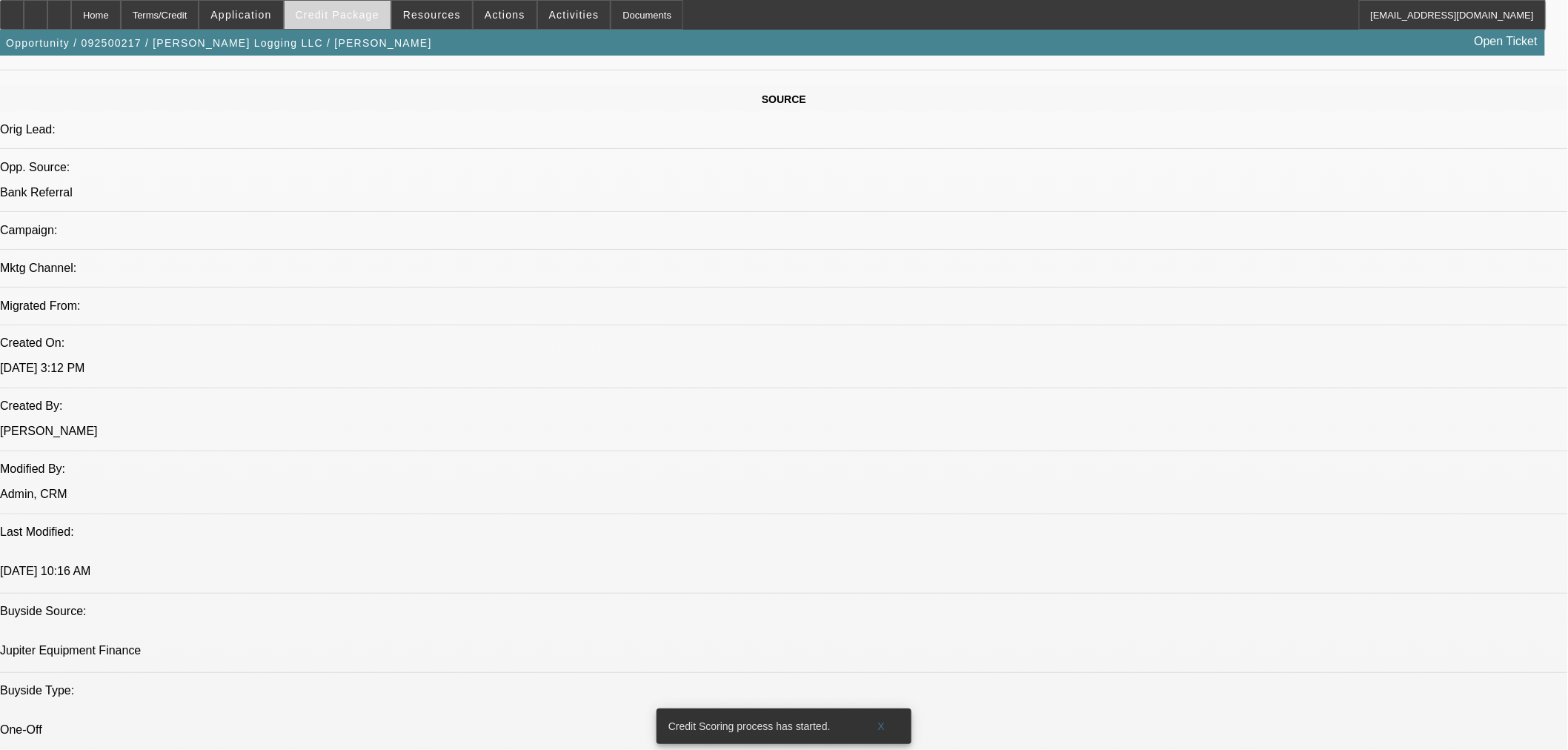
click at [346, 13] on span "Credit Package" at bounding box center [337, 14] width 84 height 12
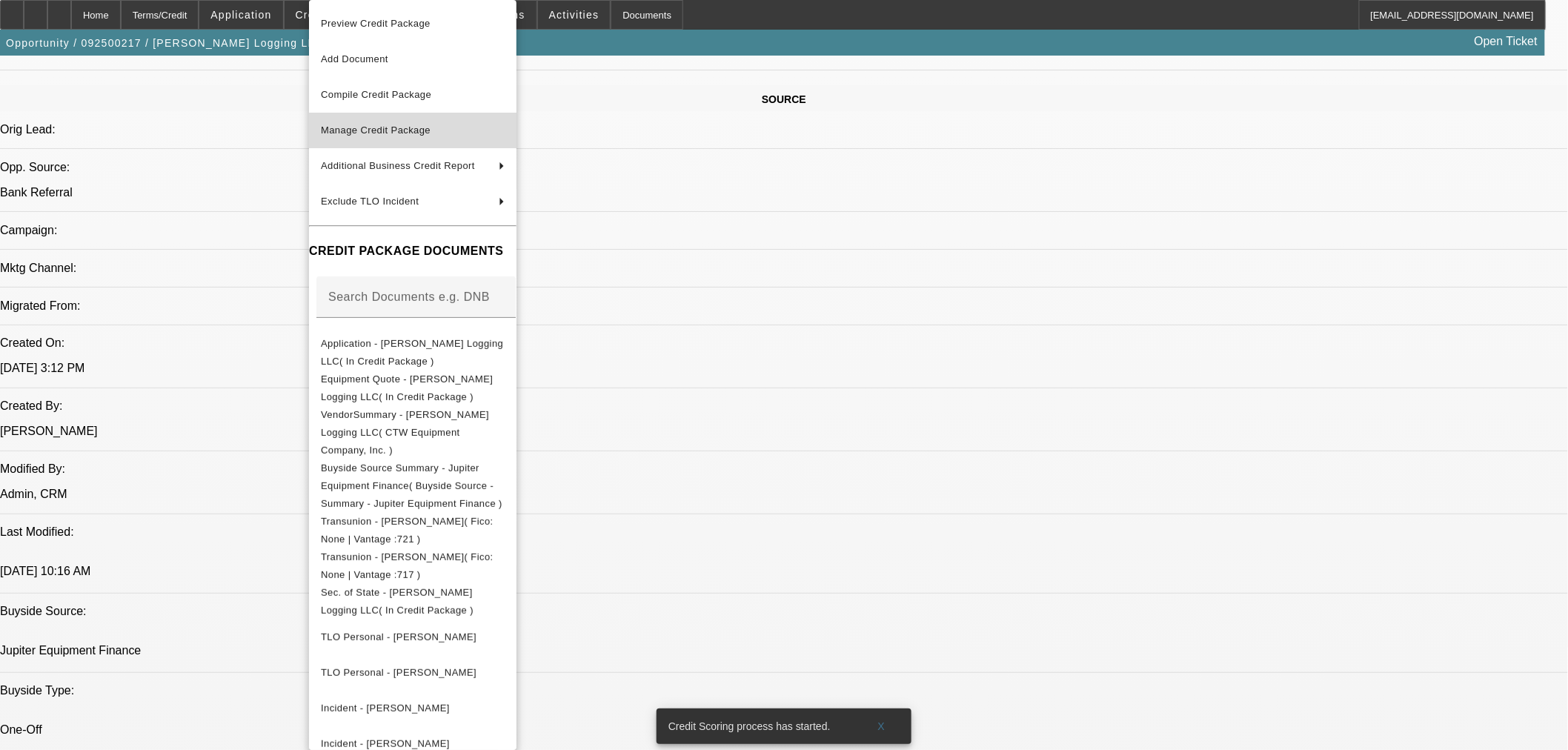
click at [395, 126] on span "Manage Credit Package" at bounding box center [375, 130] width 109 height 11
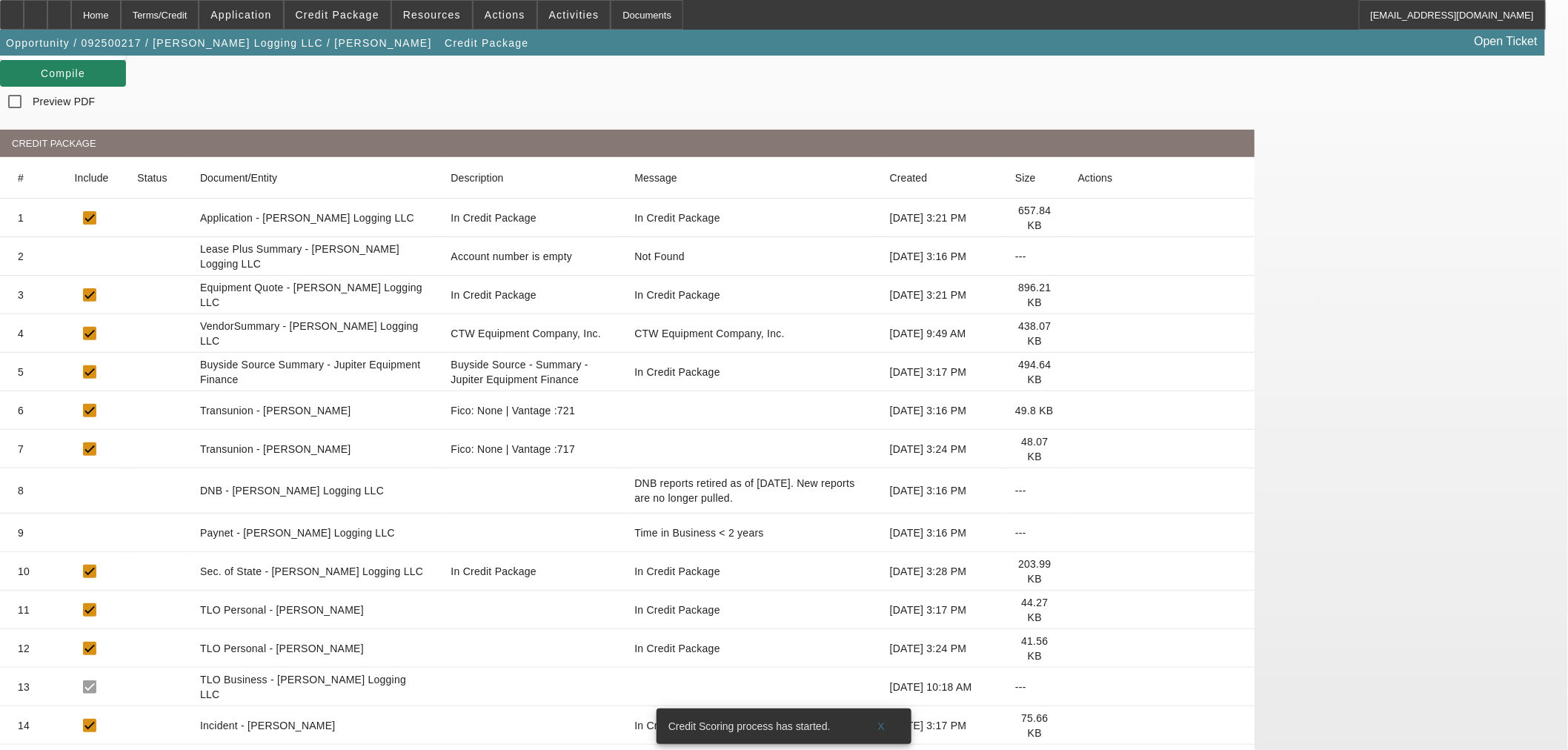
scroll to position [274, 0]
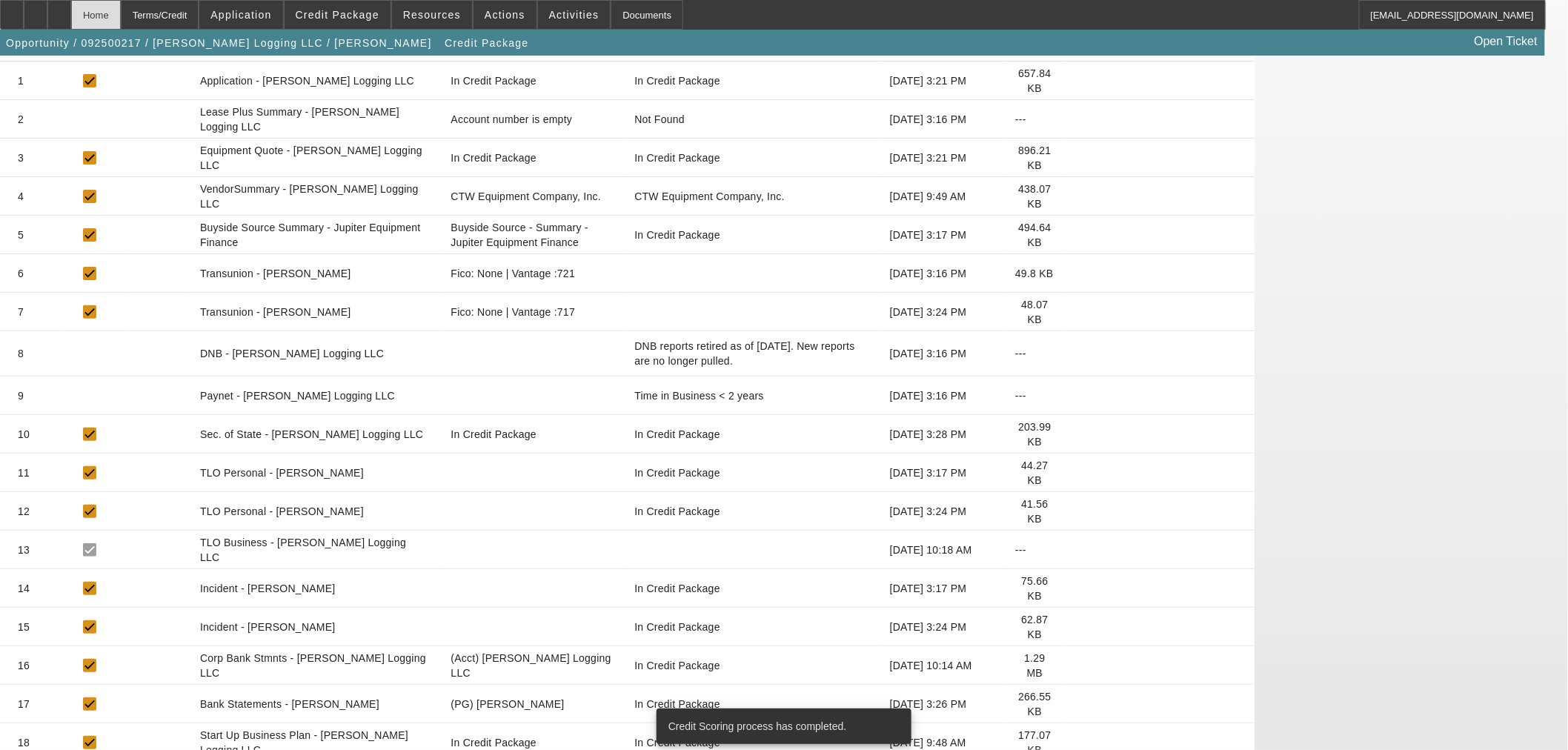
click at [121, 11] on div "Home" at bounding box center [96, 14] width 50 height 29
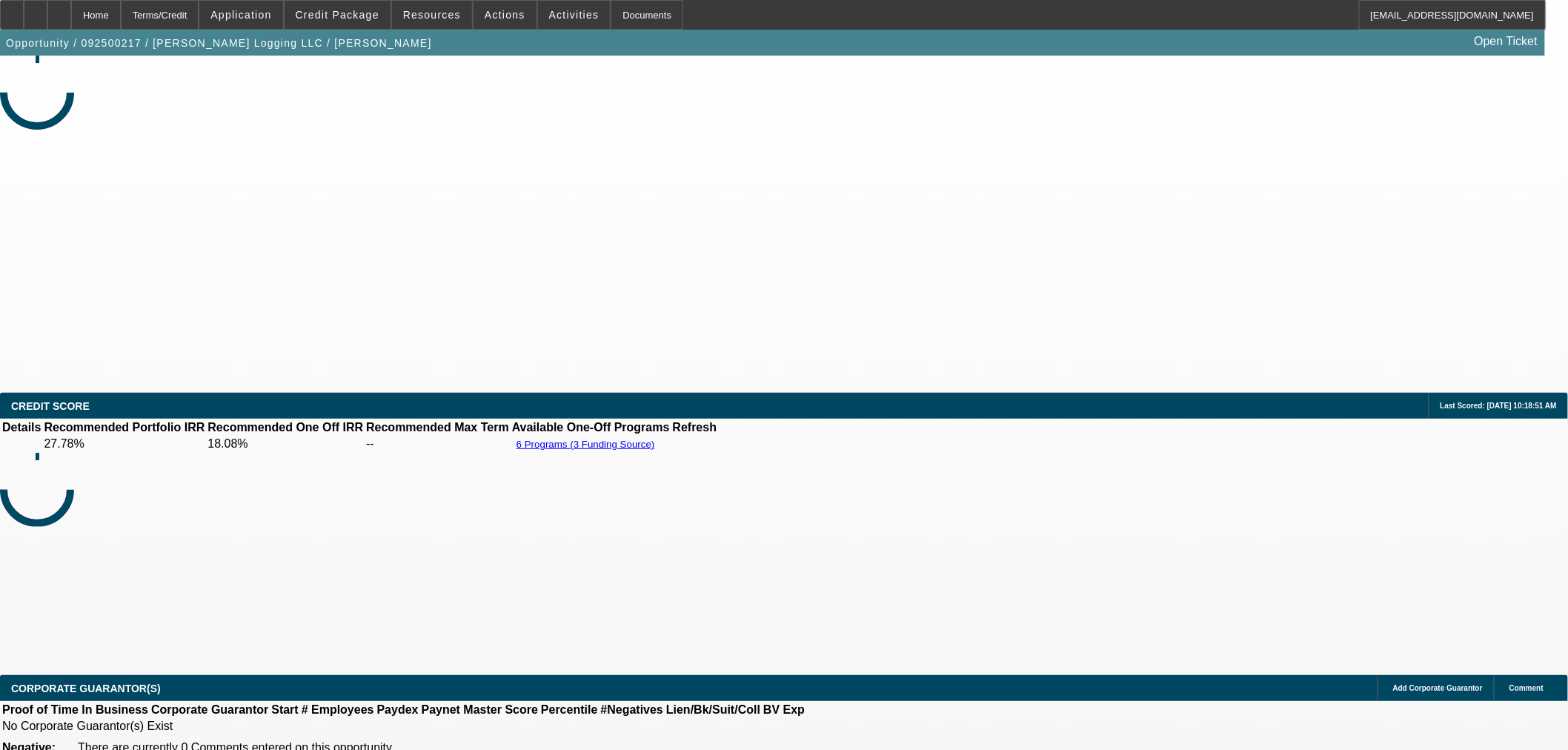
select select "0.15"
select select "2"
select select "0"
select select "6"
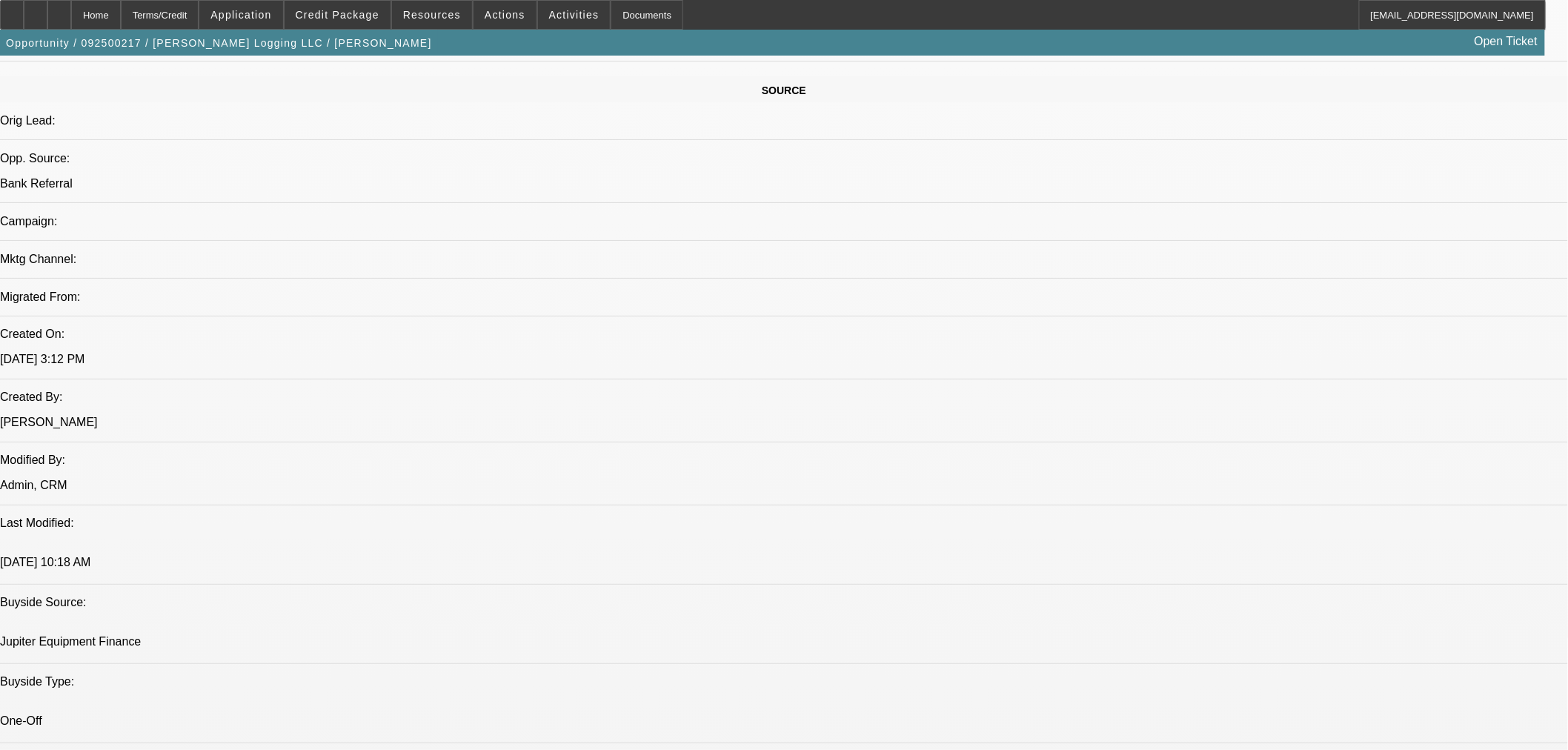
scroll to position [824, 0]
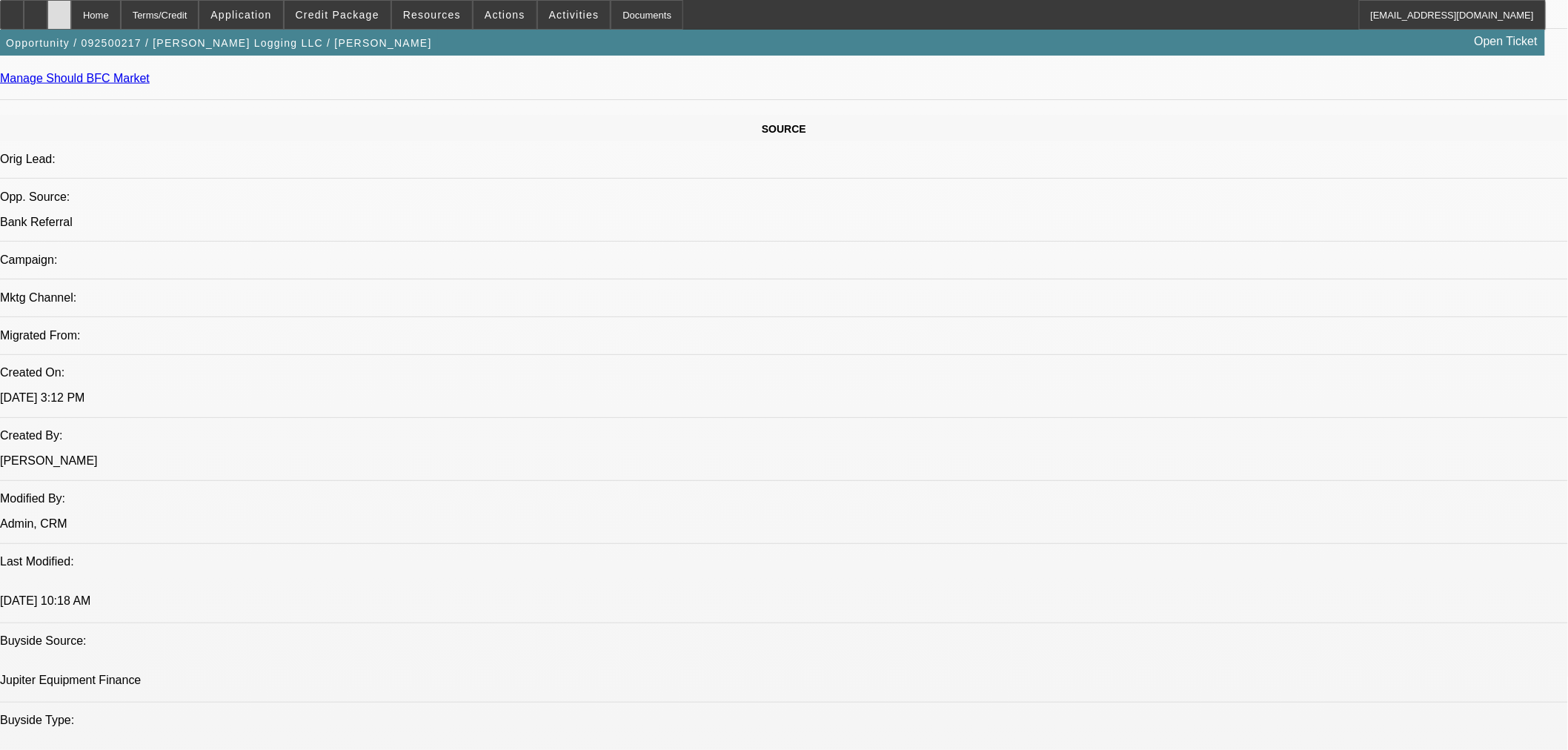
click at [71, 10] on div at bounding box center [59, 14] width 24 height 29
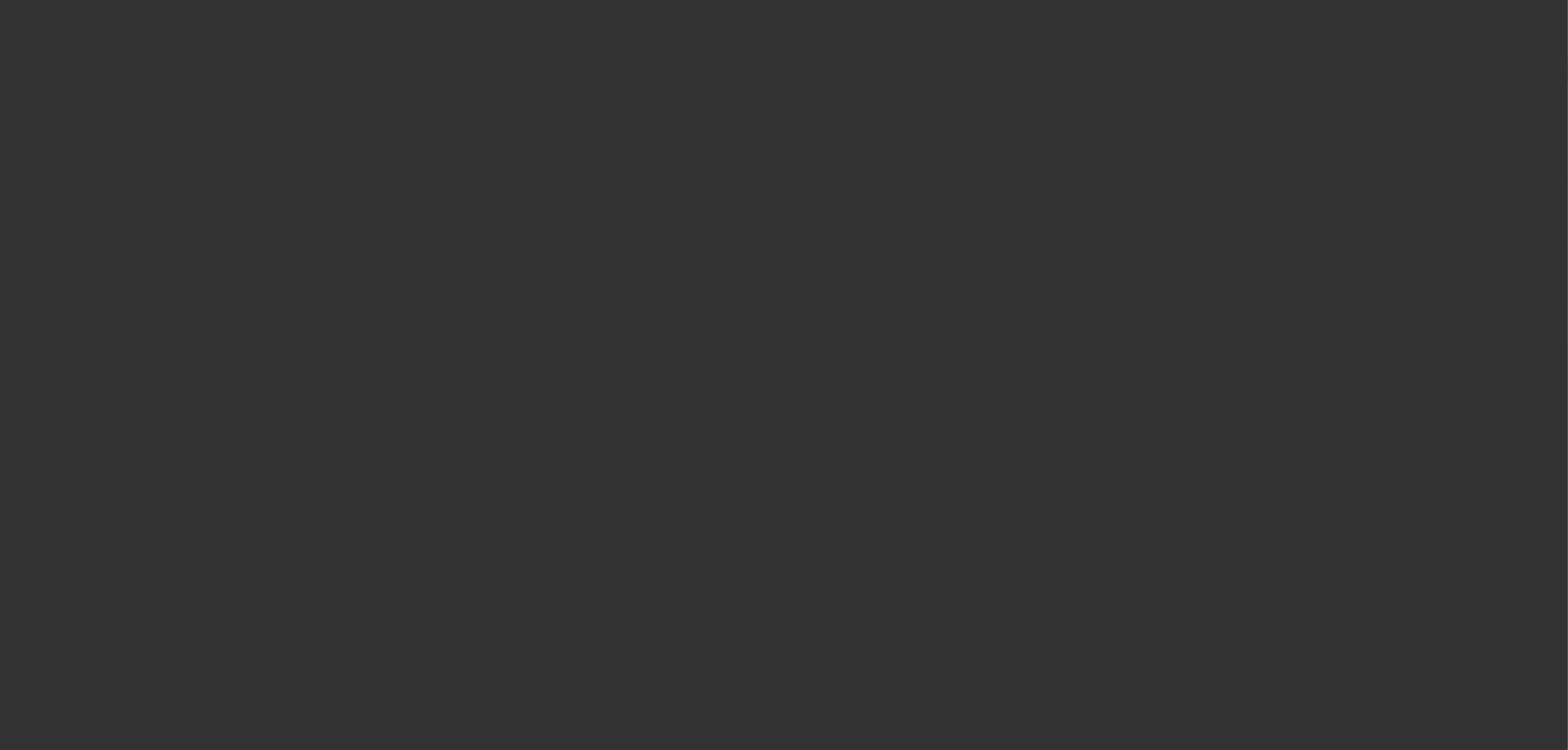
select select "0.15"
select select "2"
select select "0"
select select "6"
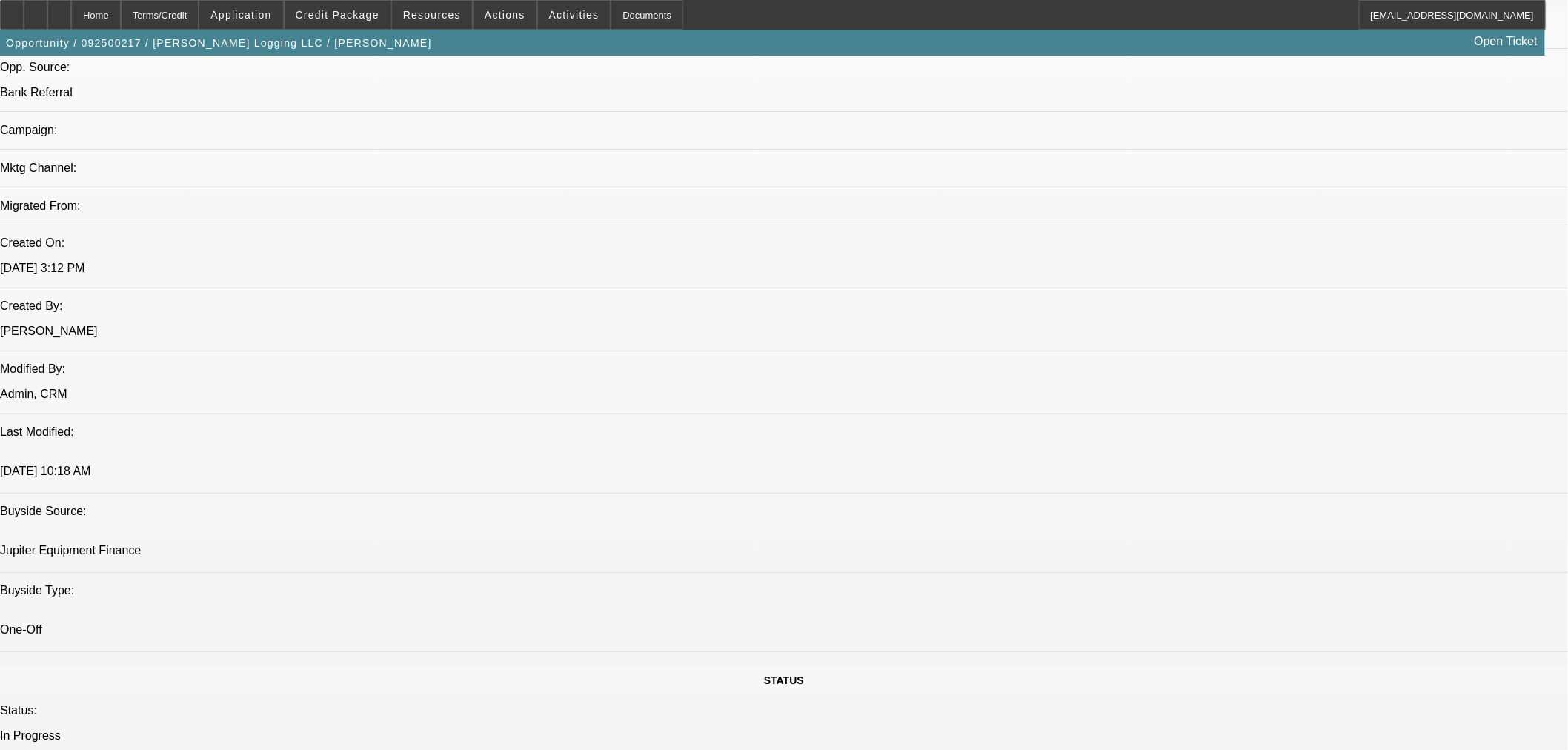
scroll to position [961, 0]
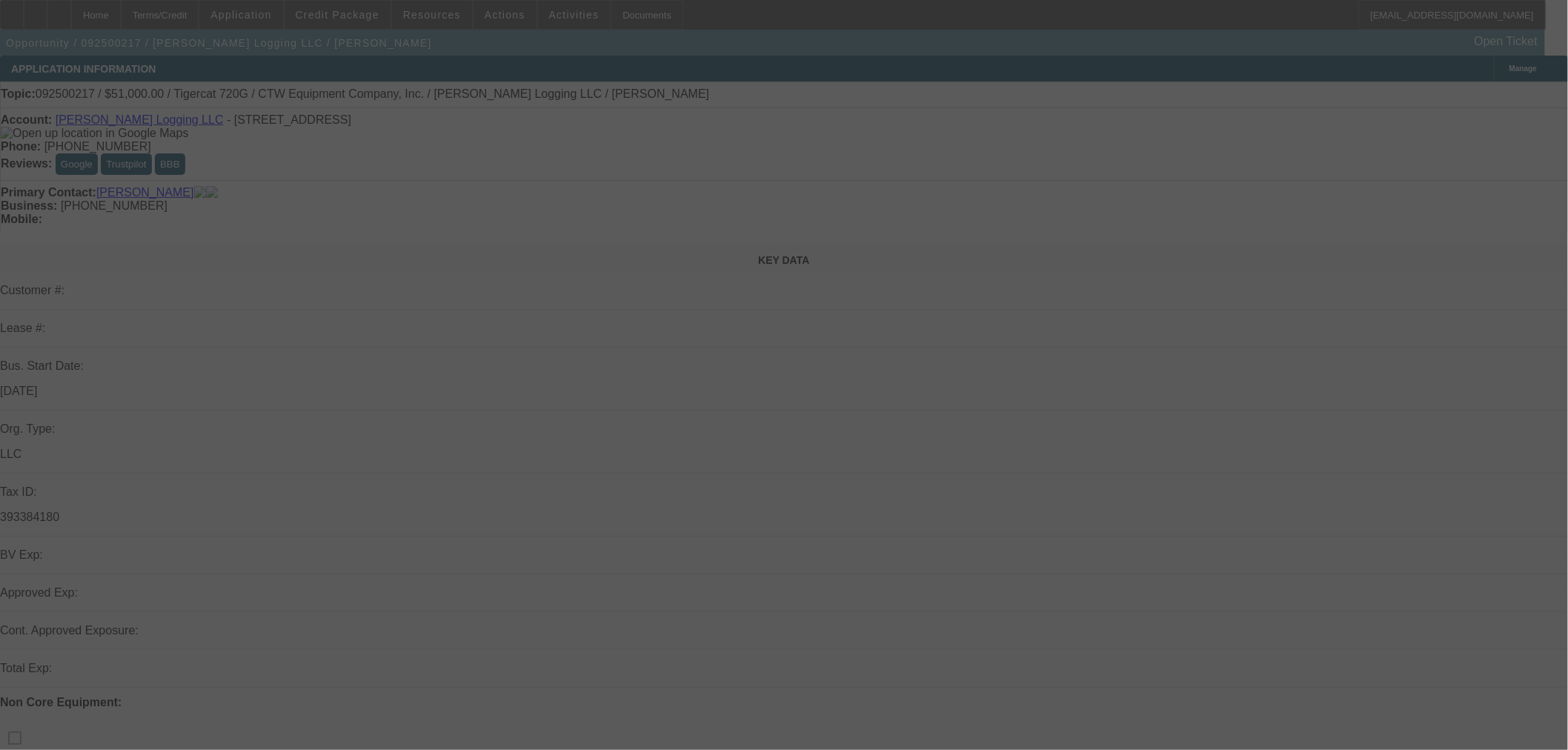
scroll to position [77, 0]
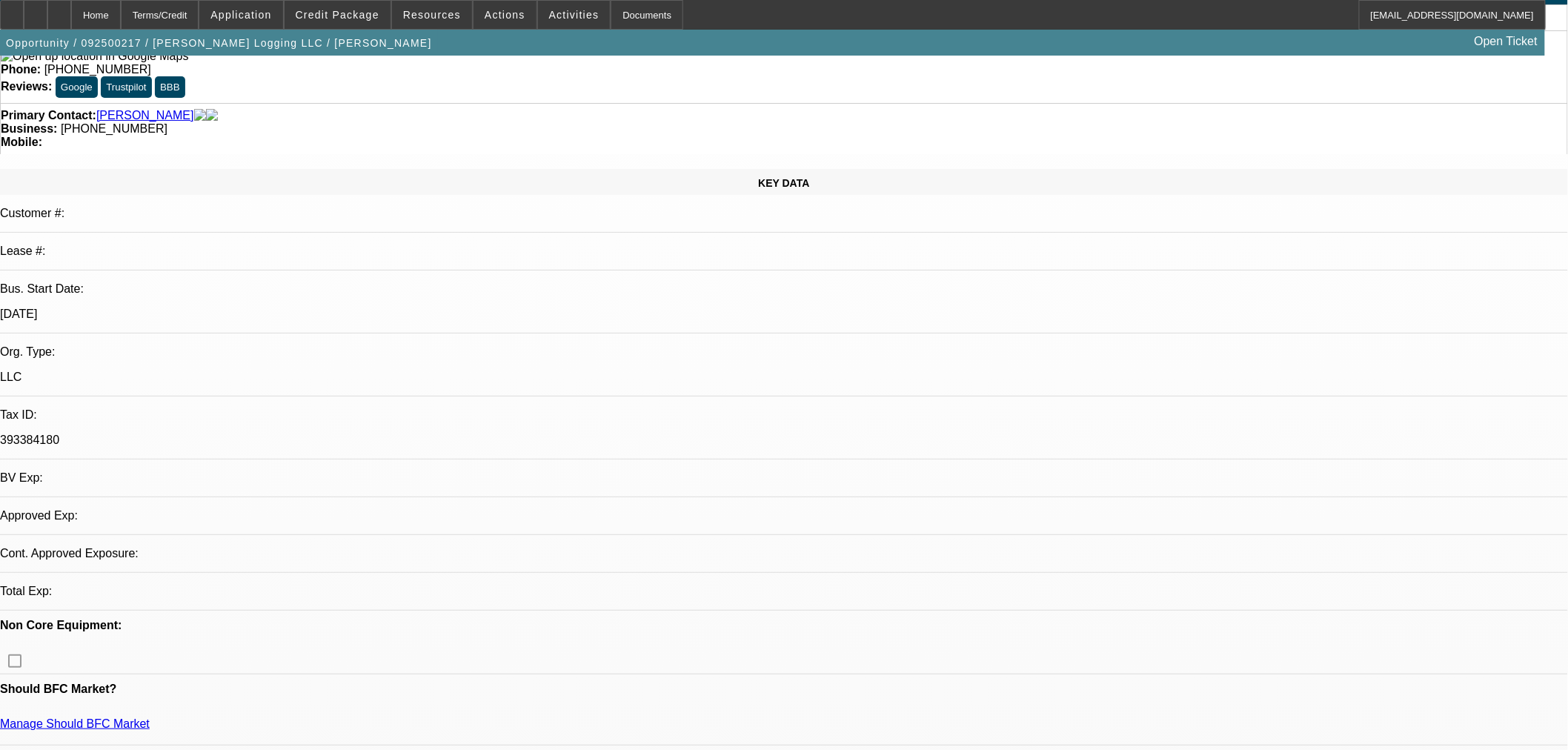
select select "0.15"
select select "2"
select select "0"
select select "6"
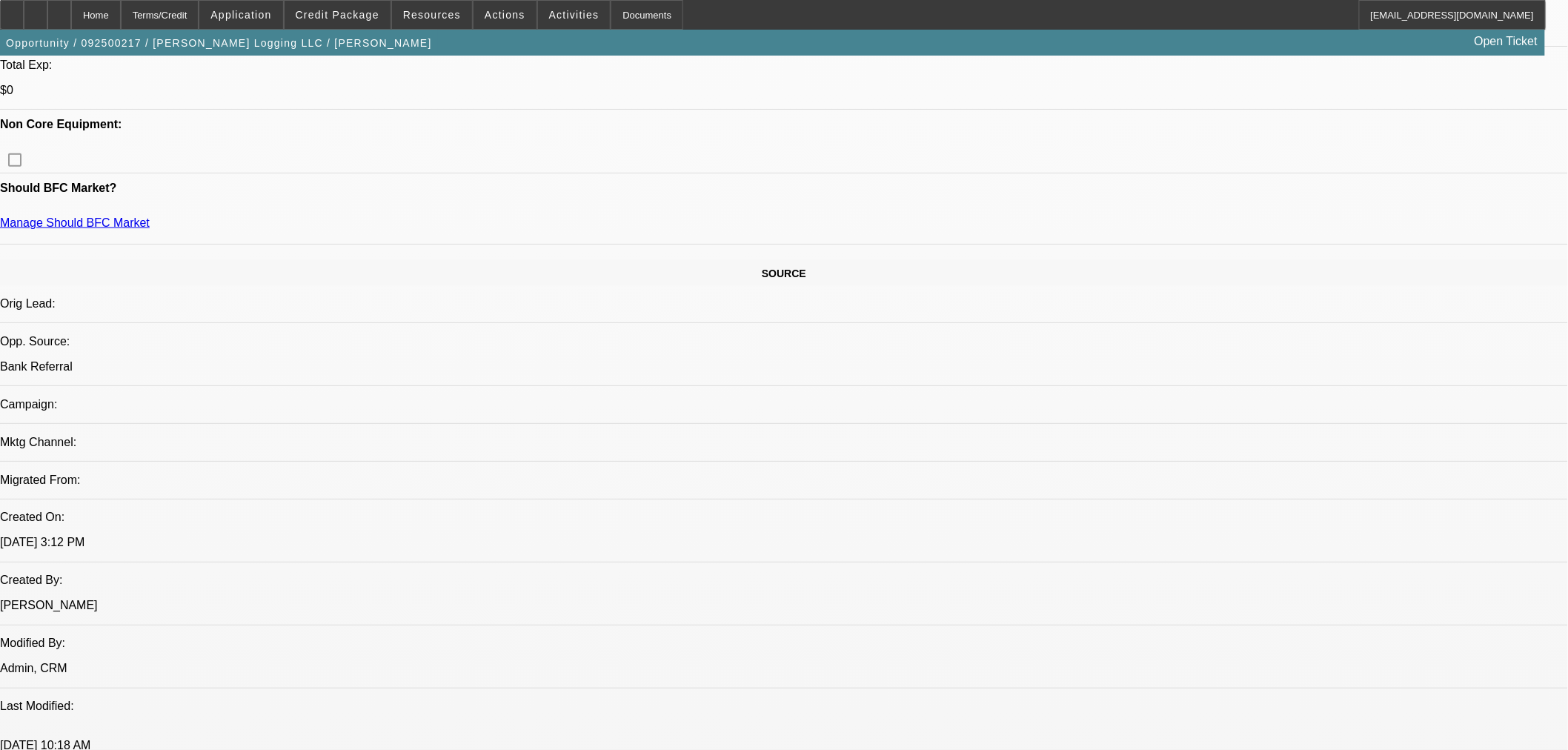
scroll to position [686, 0]
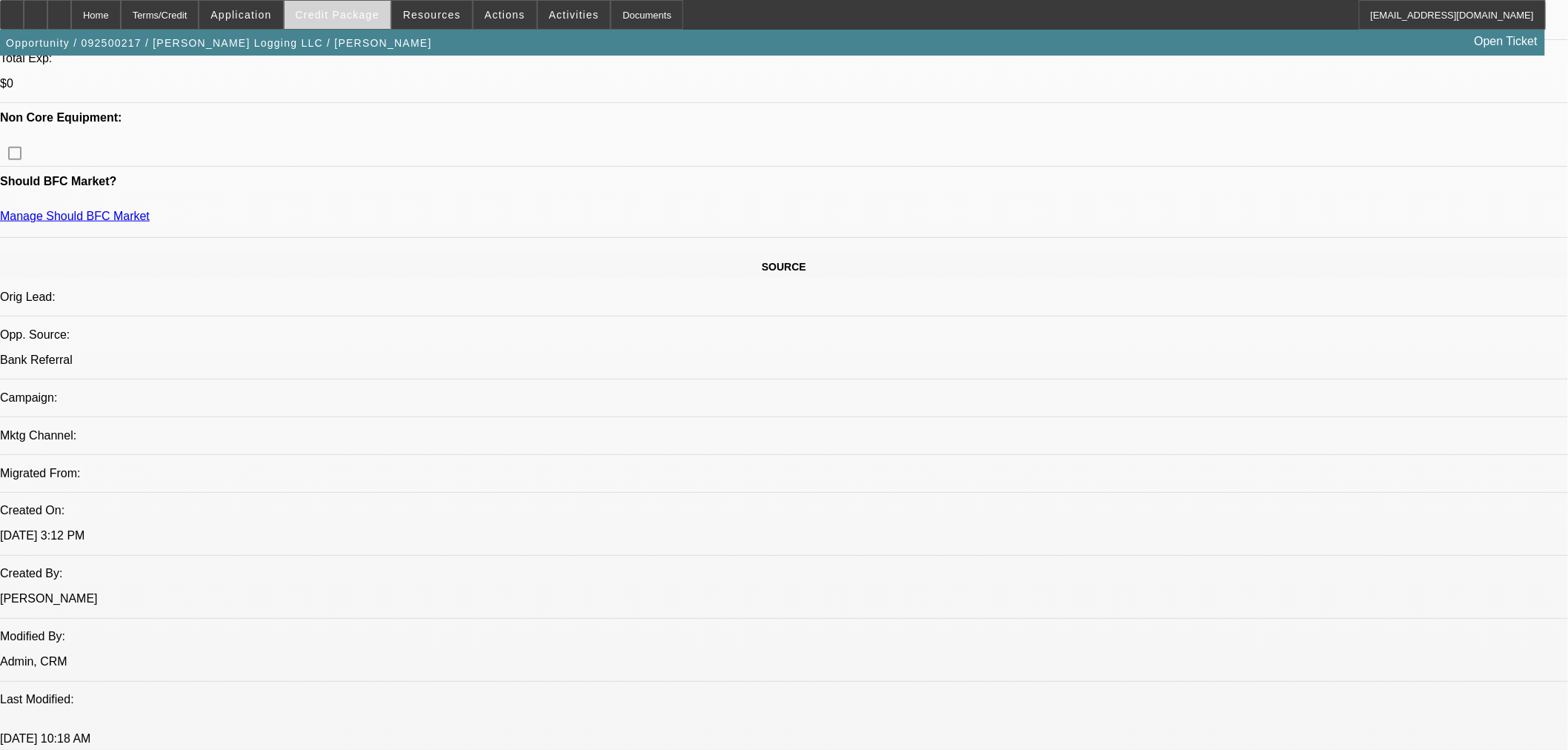
click at [366, 17] on span "Credit Package" at bounding box center [337, 14] width 84 height 12
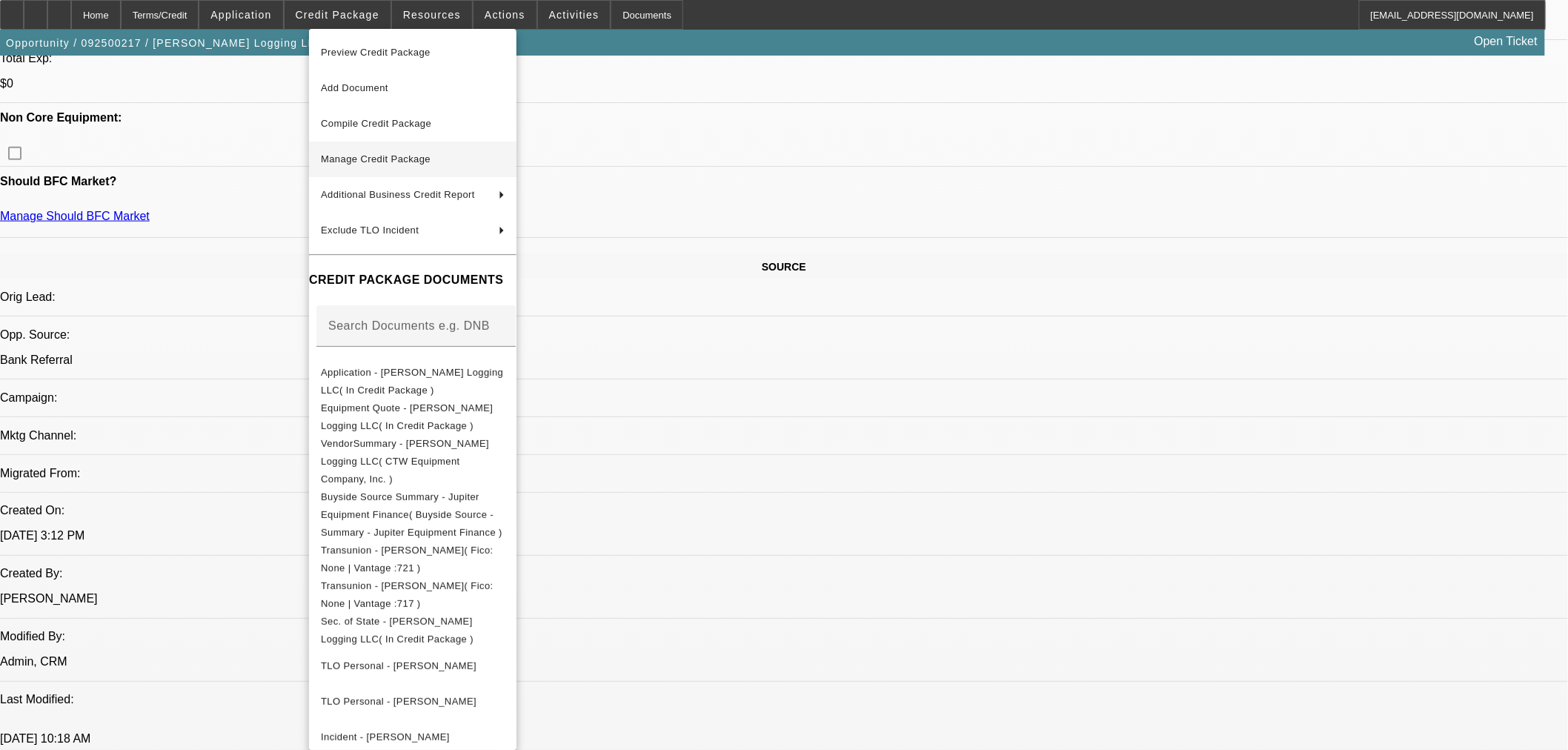
click at [475, 165] on span "Manage Credit Package" at bounding box center [413, 159] width 184 height 18
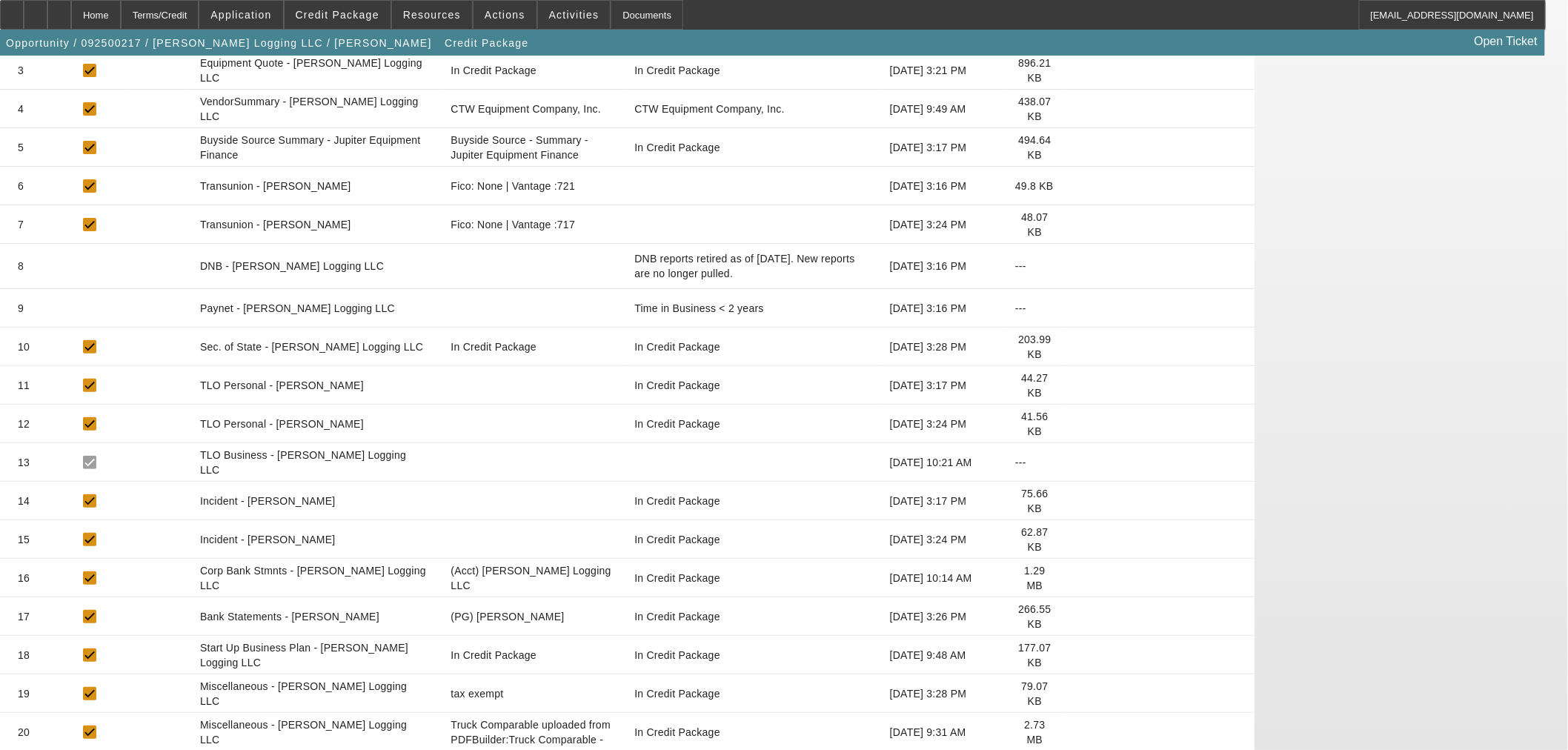
scroll to position [411, 0]
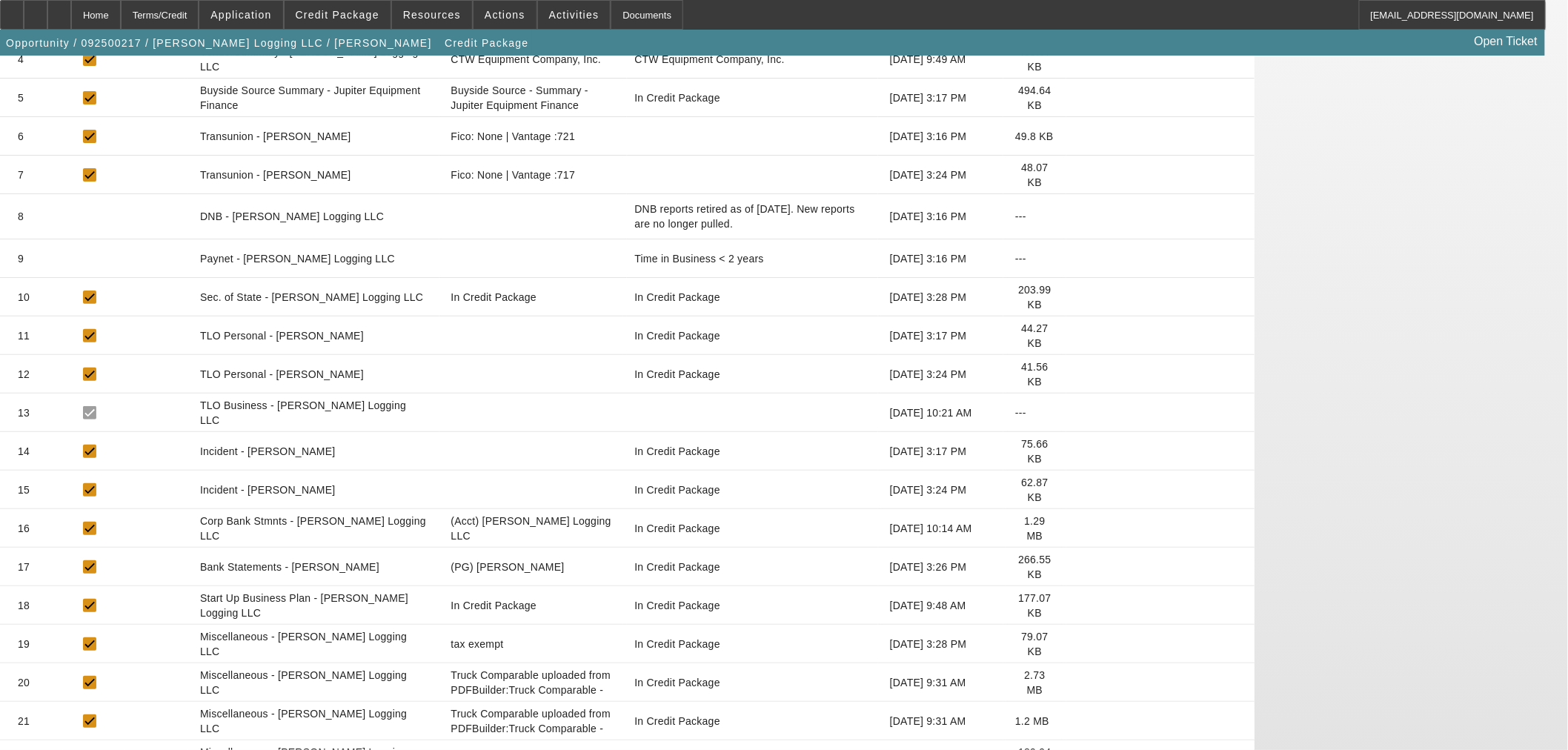
click at [1078, 528] on icon at bounding box center [1078, 528] width 0 height 0
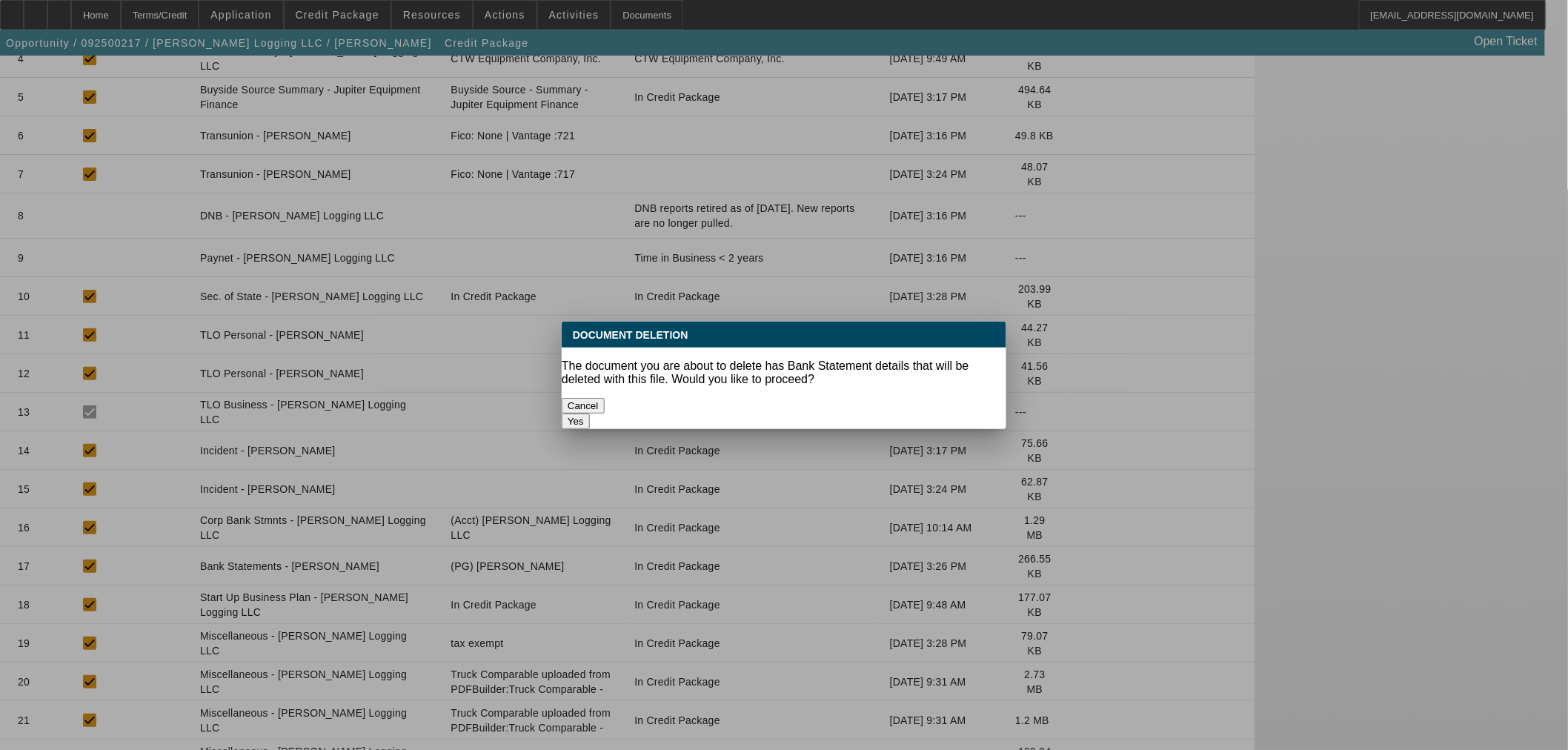
scroll to position [0, 0]
click at [590, 414] on button "Yes" at bounding box center [575, 421] width 28 height 15
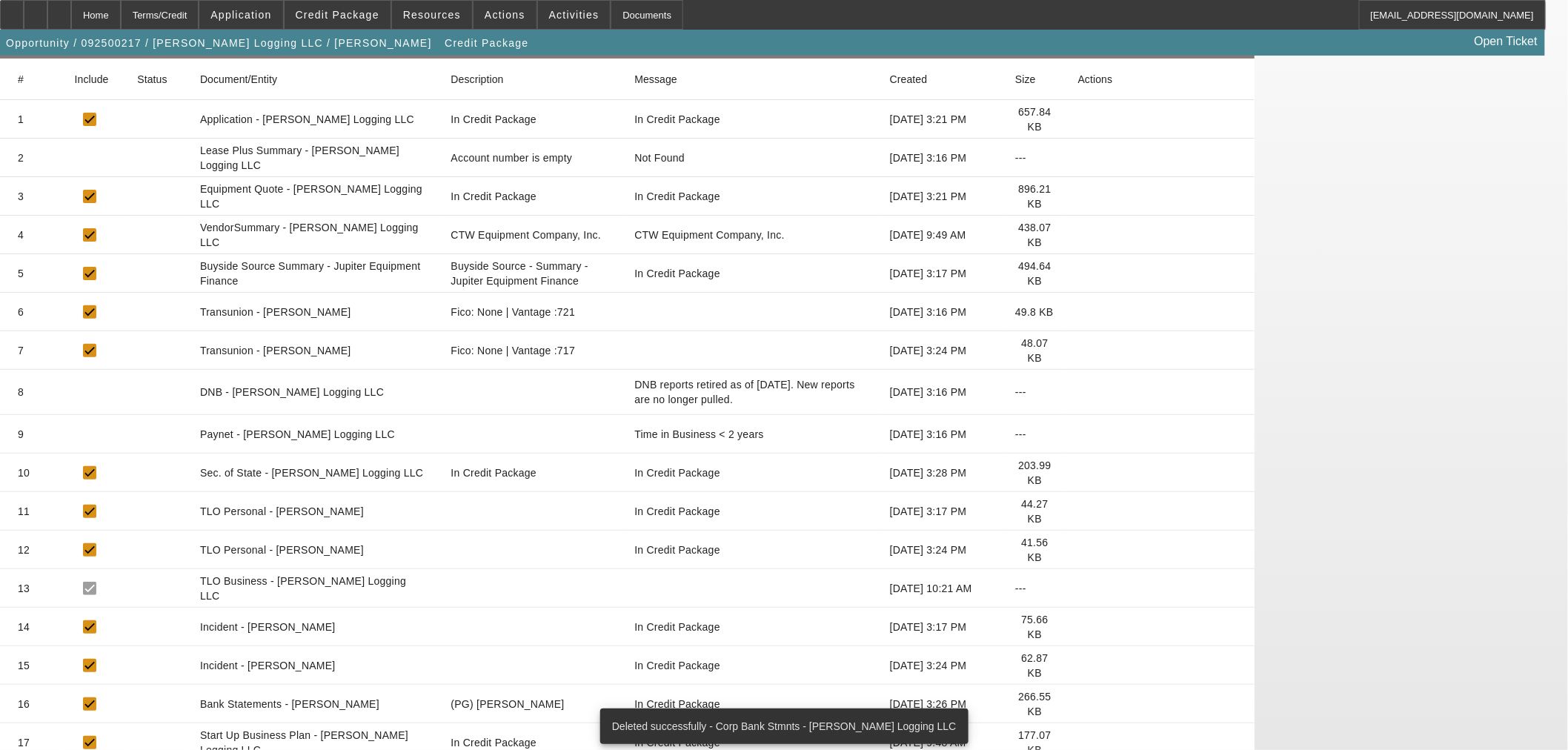
scroll to position [274, 0]
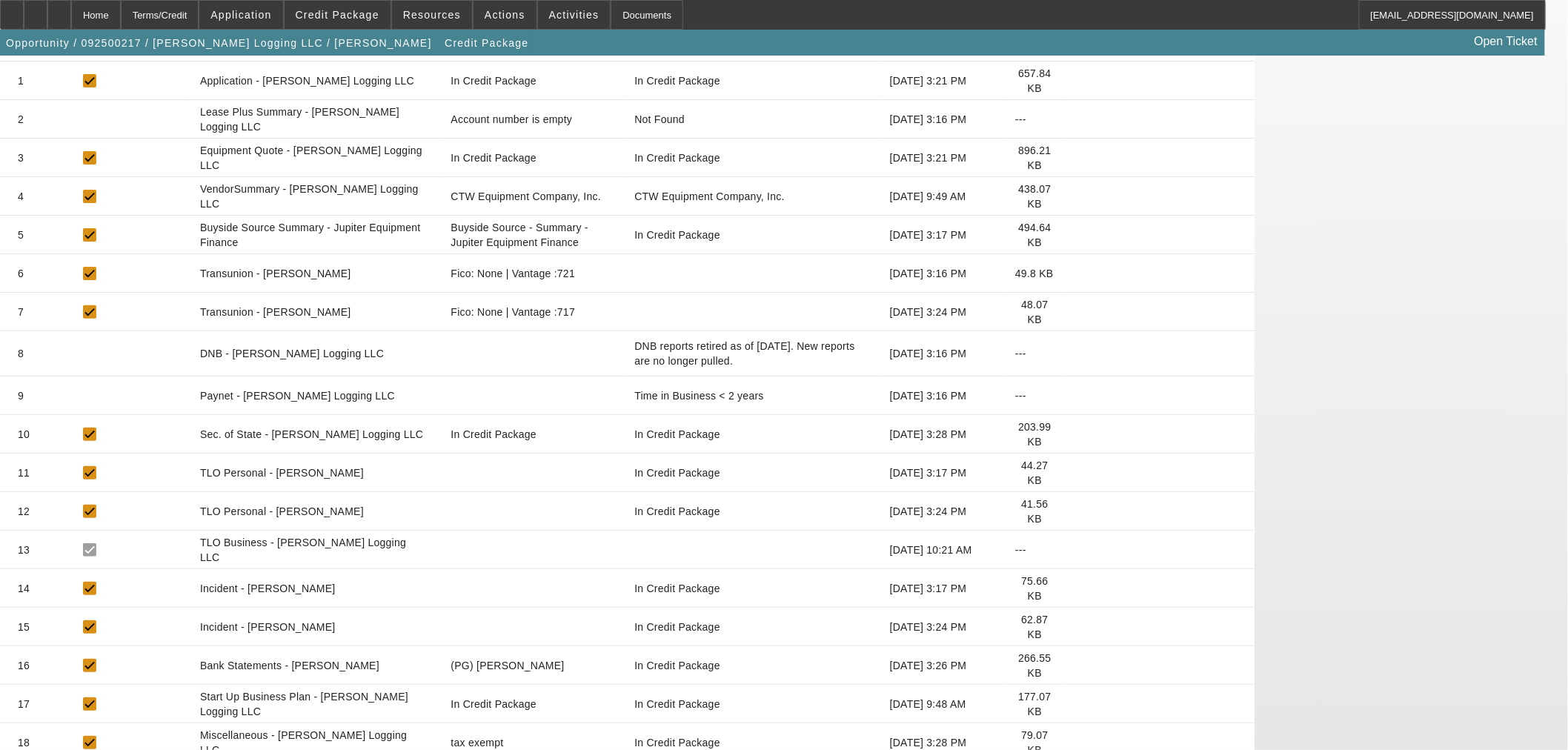
drag, startPoint x: 1241, startPoint y: 544, endPoint x: 1329, endPoint y: 557, distance: 89.0
click at [1078, 665] on icon at bounding box center [1078, 665] width 0 height 0
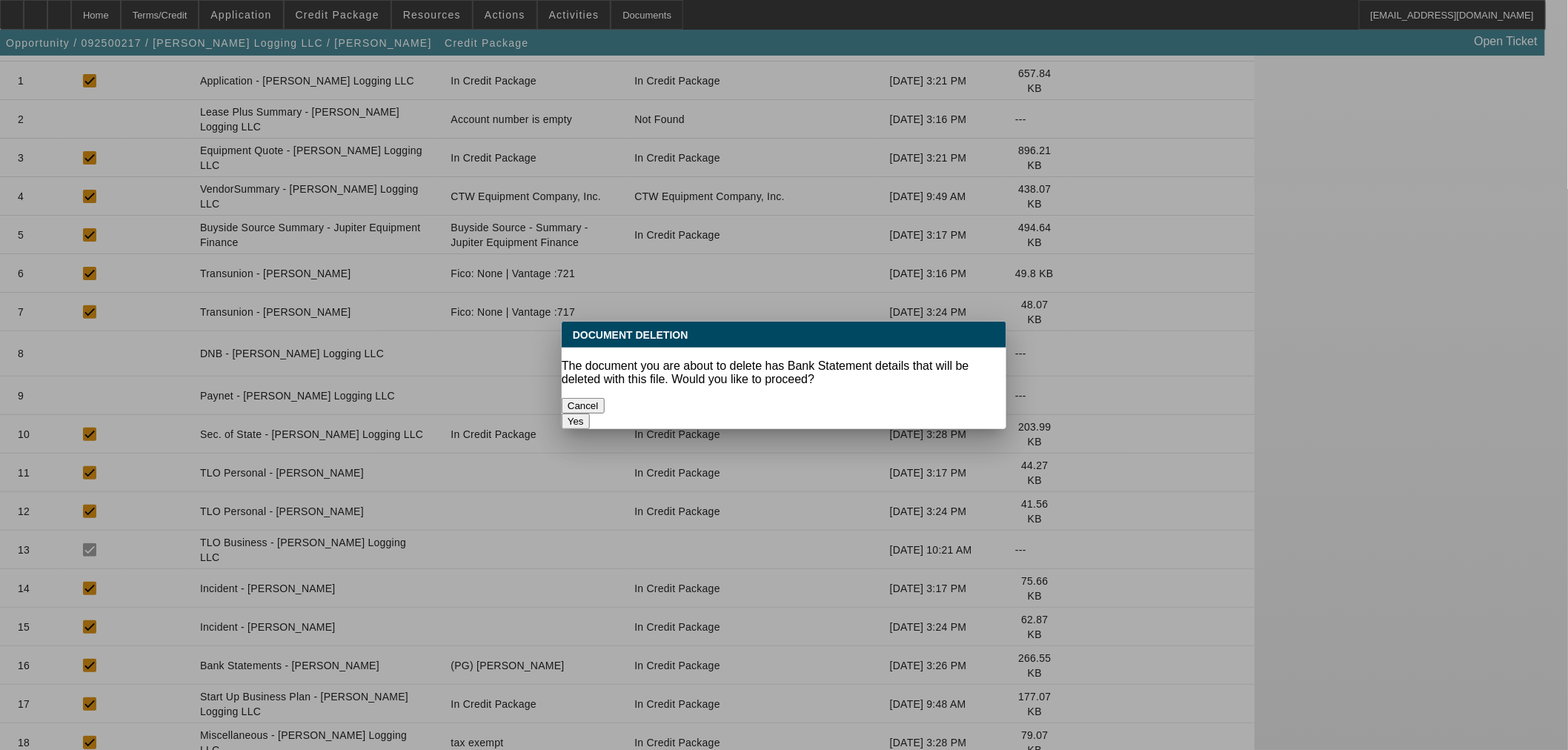
scroll to position [0, 0]
click at [590, 414] on button "Yes" at bounding box center [575, 421] width 28 height 15
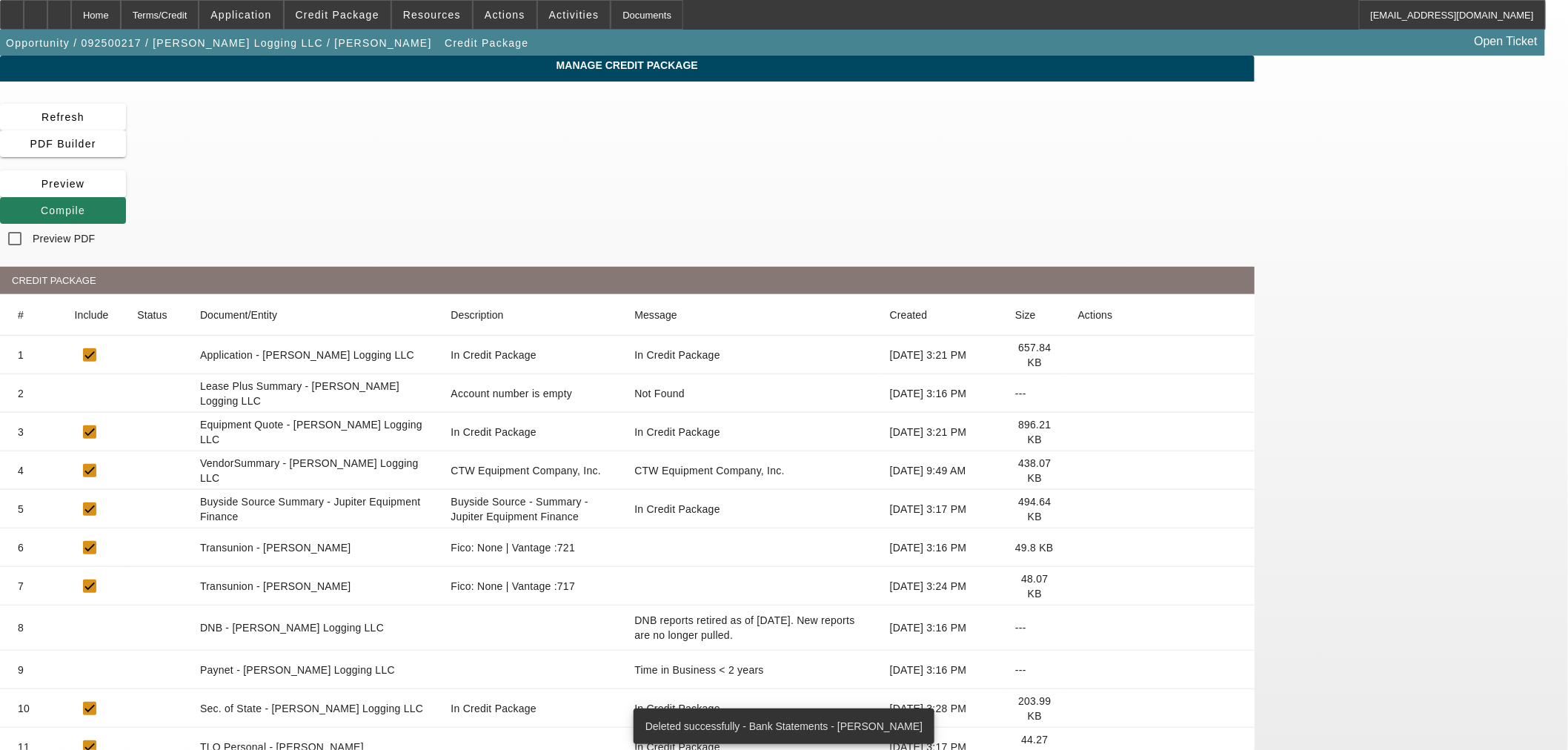
click at [85, 205] on span "Compile" at bounding box center [63, 210] width 44 height 12
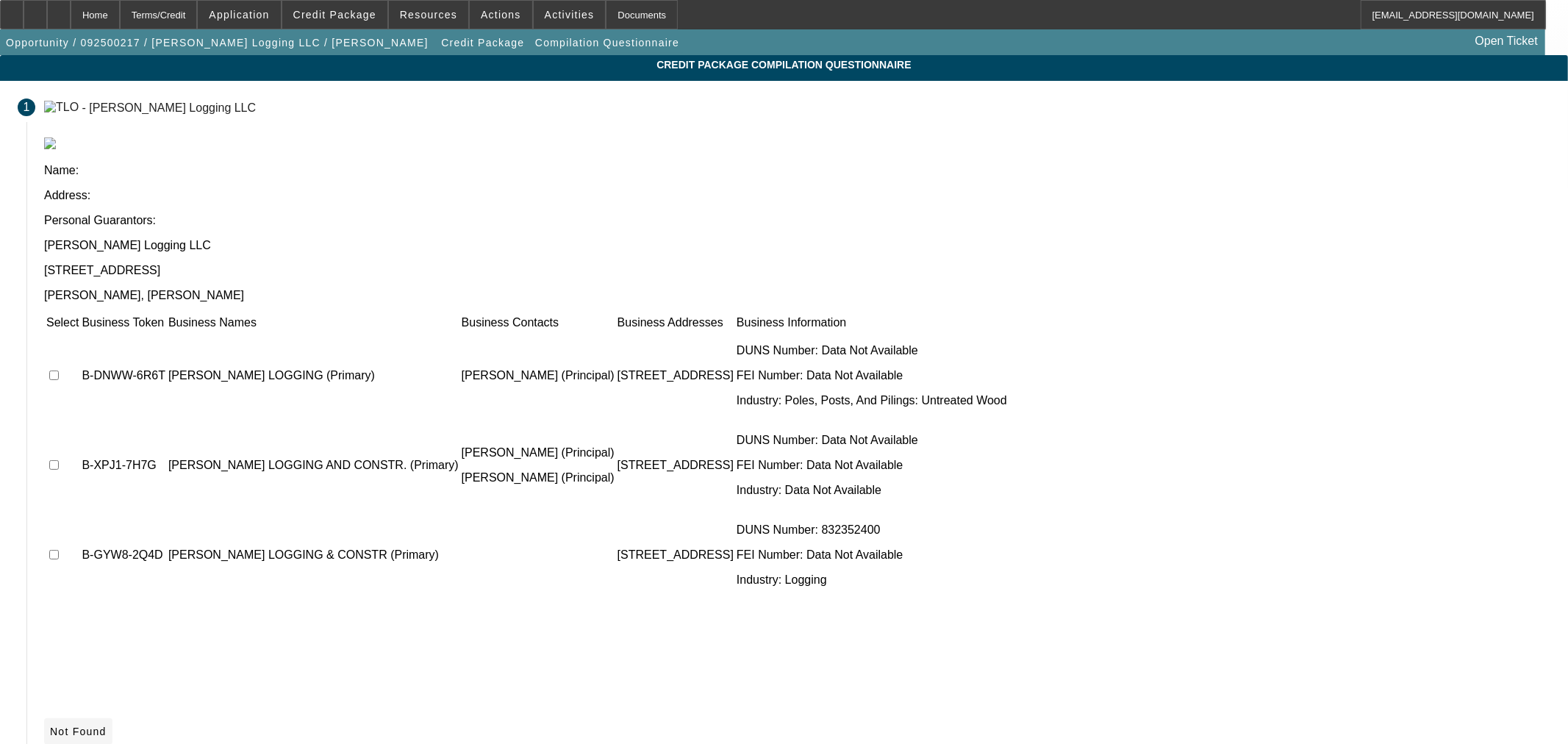
click at [107, 725] on span "Not Found" at bounding box center [79, 731] width 56 height 11
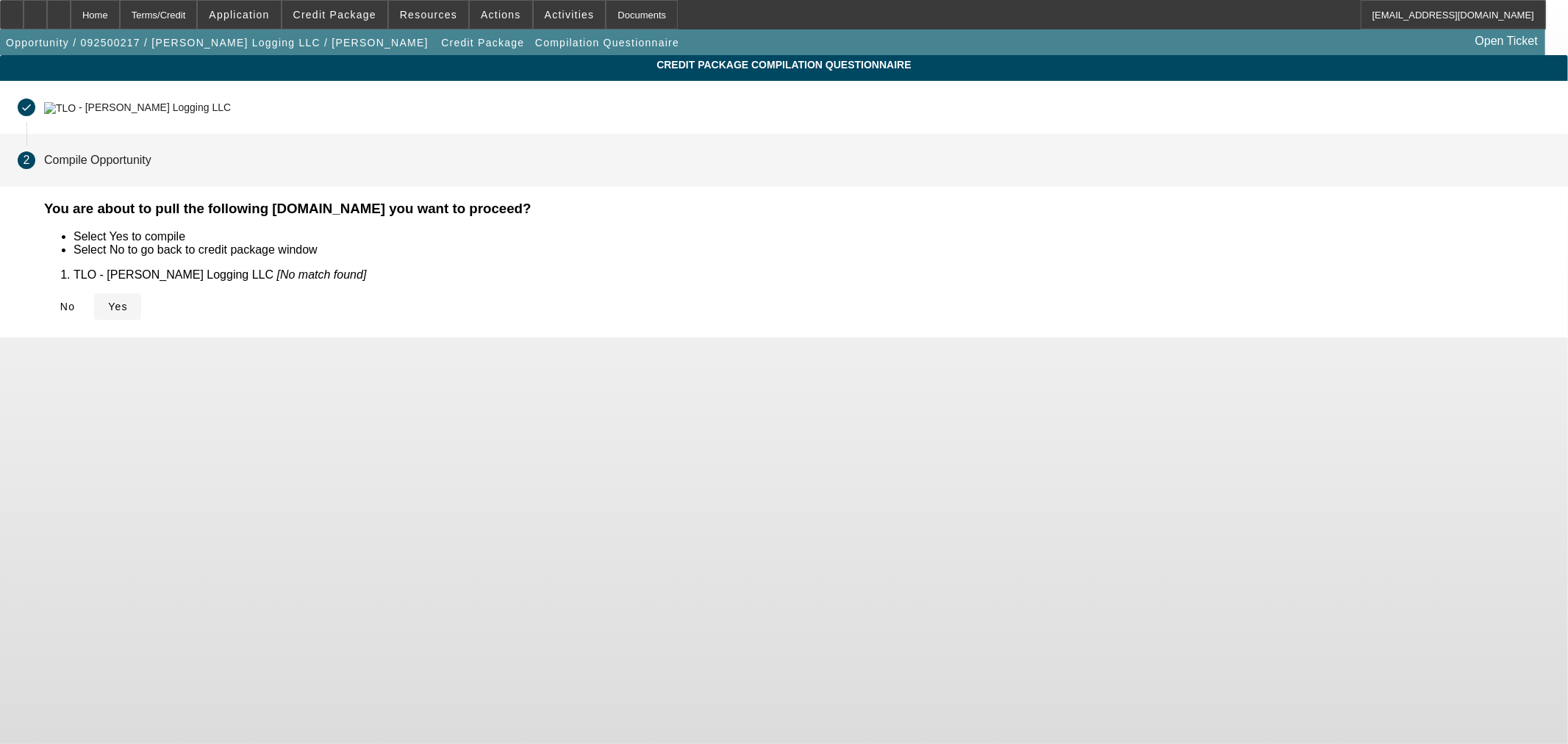
click at [128, 301] on span "Yes" at bounding box center [117, 306] width 19 height 11
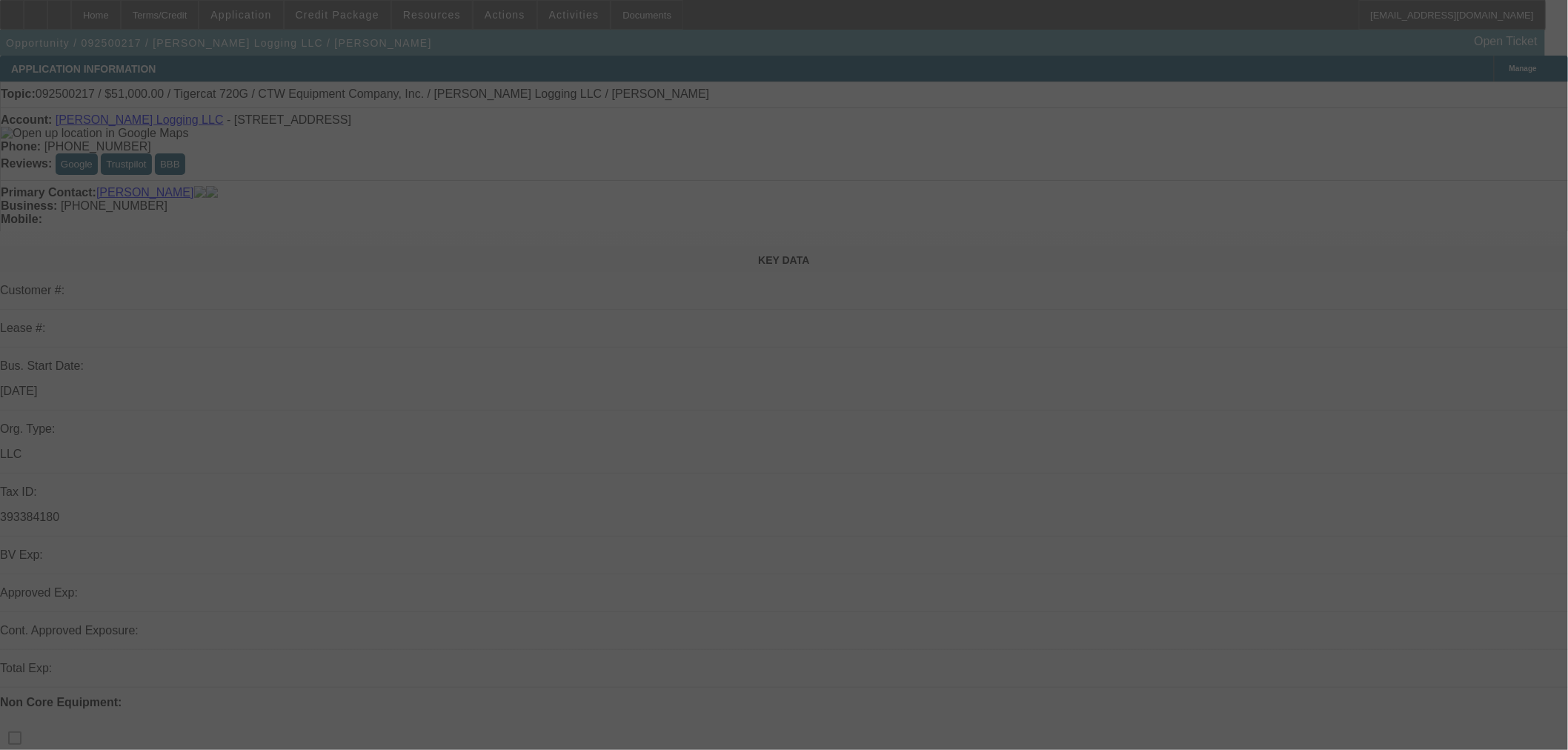
select select "0.15"
select select "2"
select select "0"
select select "6"
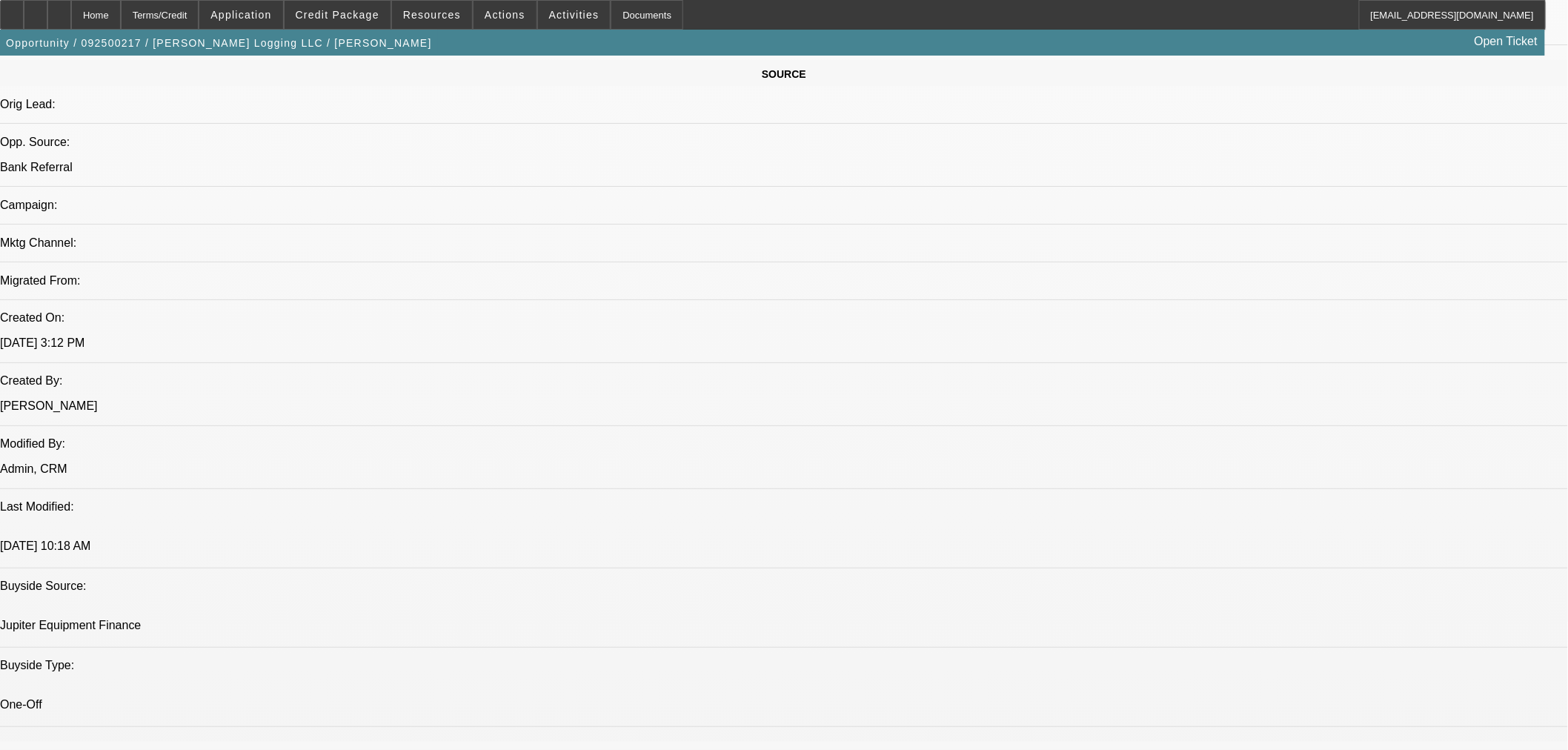
scroll to position [824, 0]
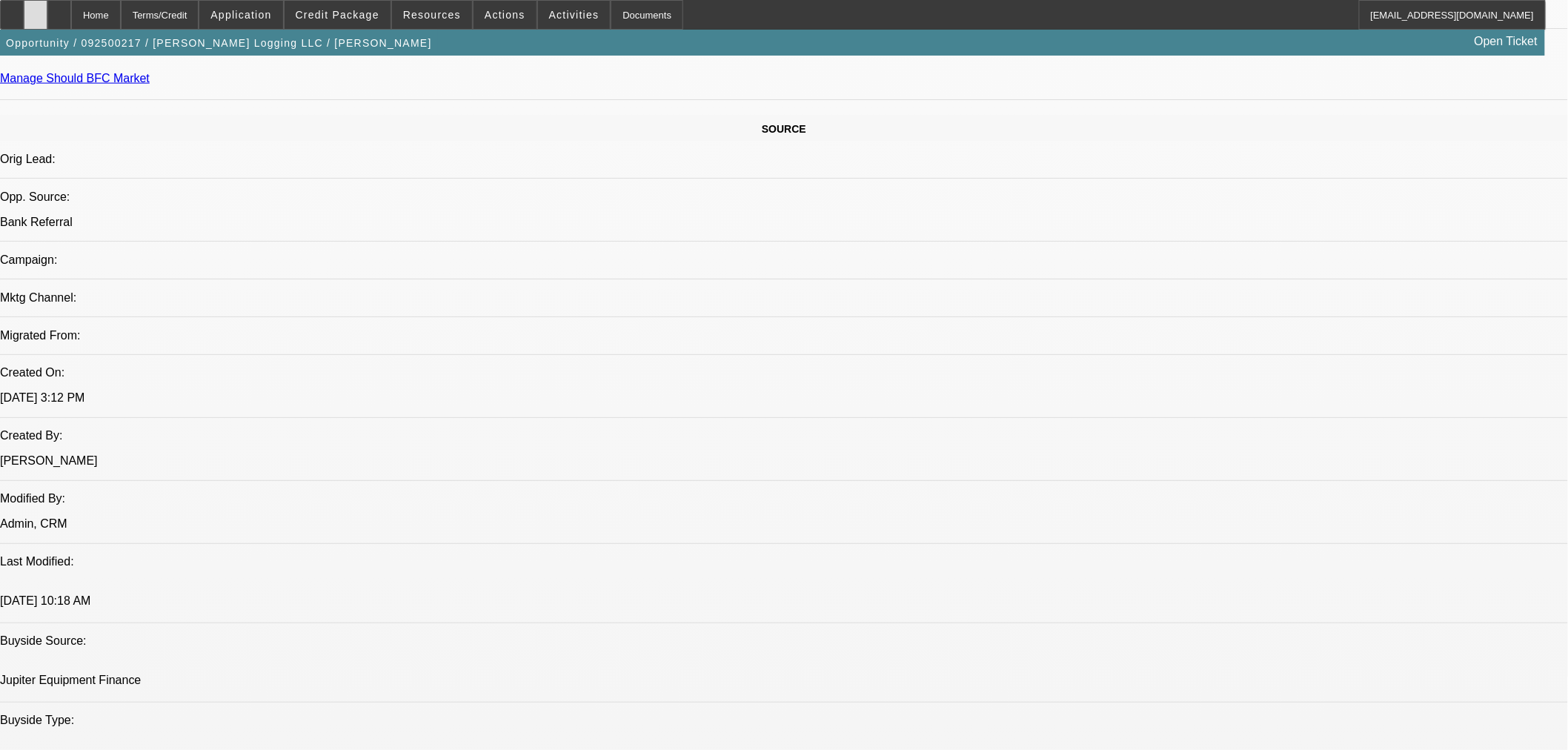
click at [36, 10] on icon at bounding box center [36, 10] width 0 height 0
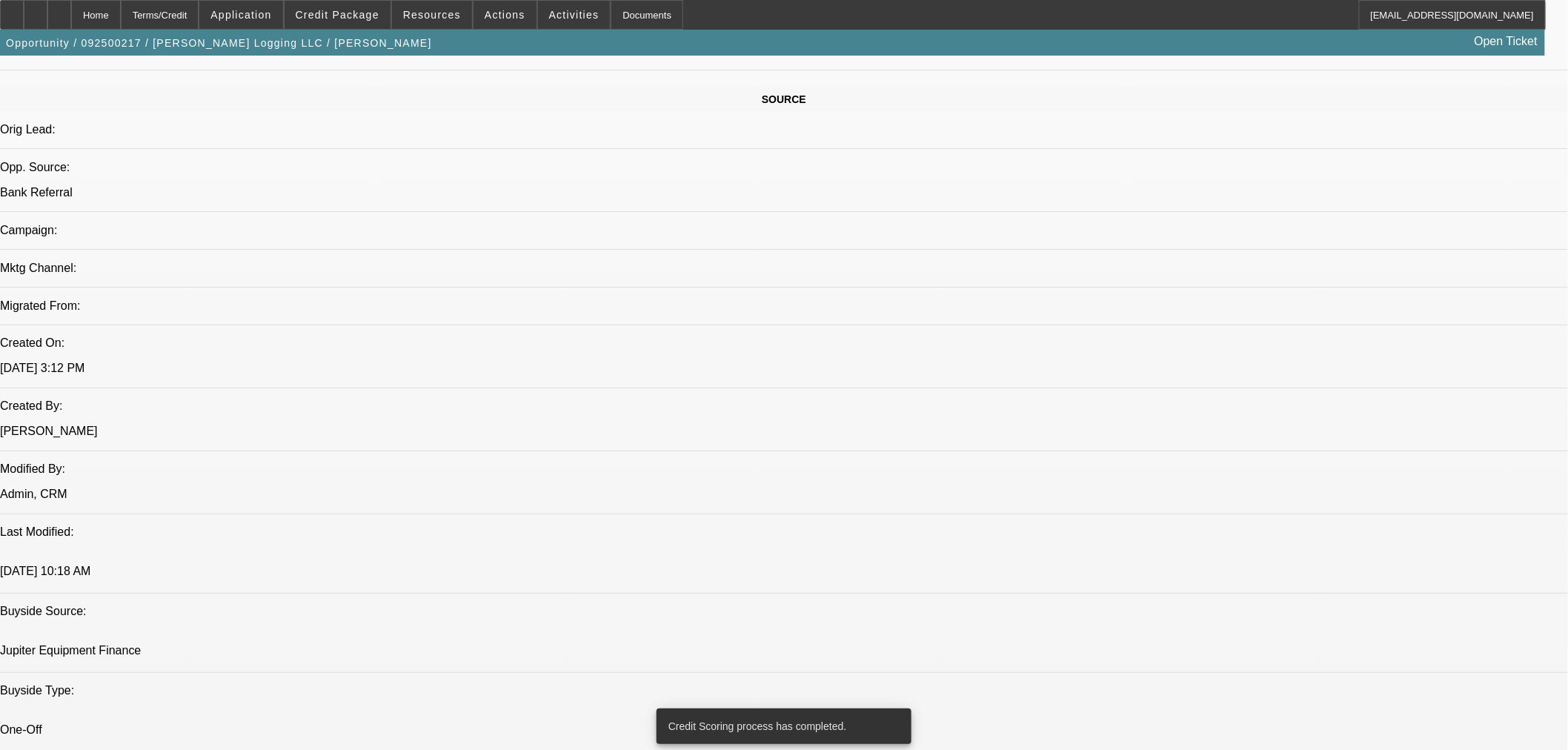
scroll to position [846, 0]
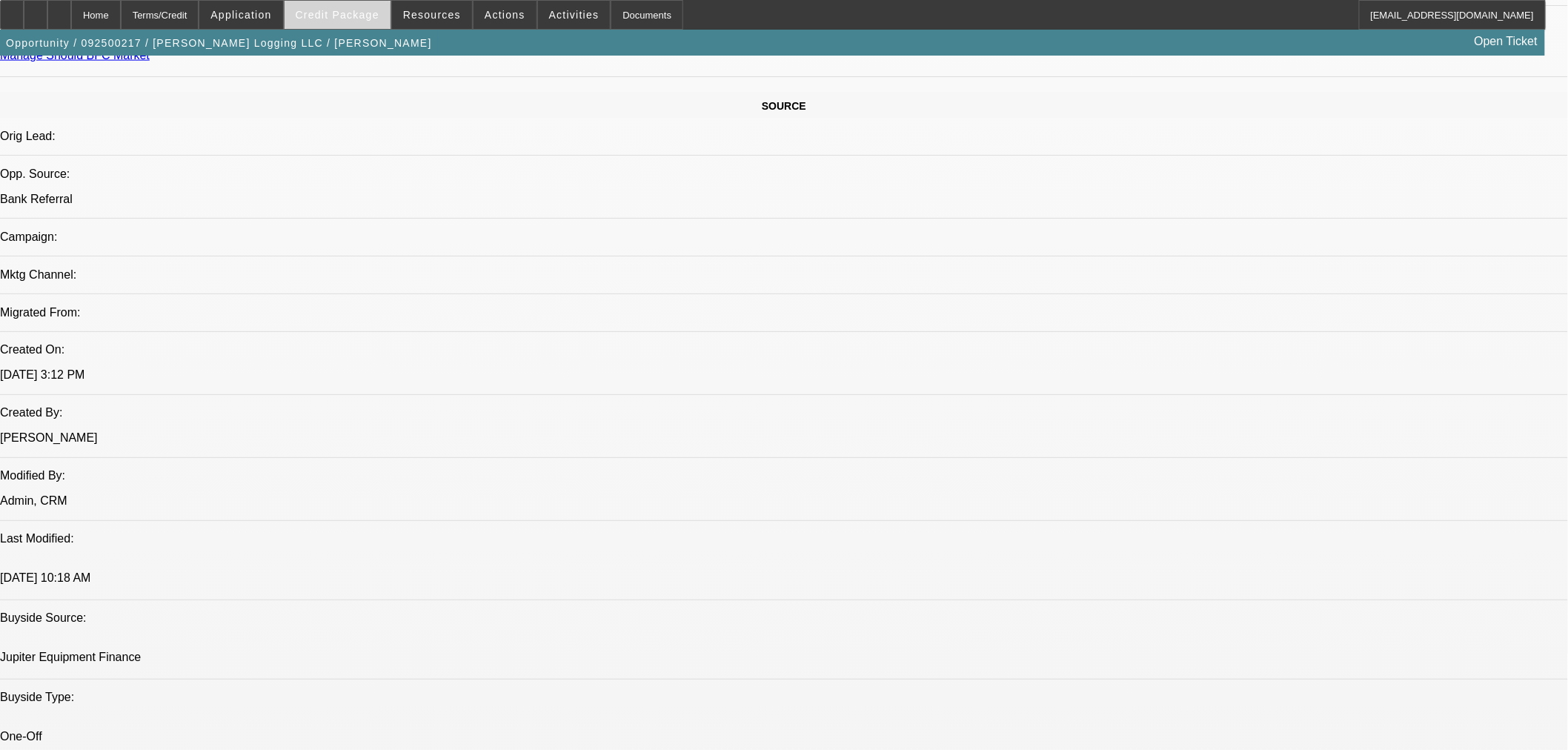
click at [329, 6] on span at bounding box center [337, 15] width 106 height 36
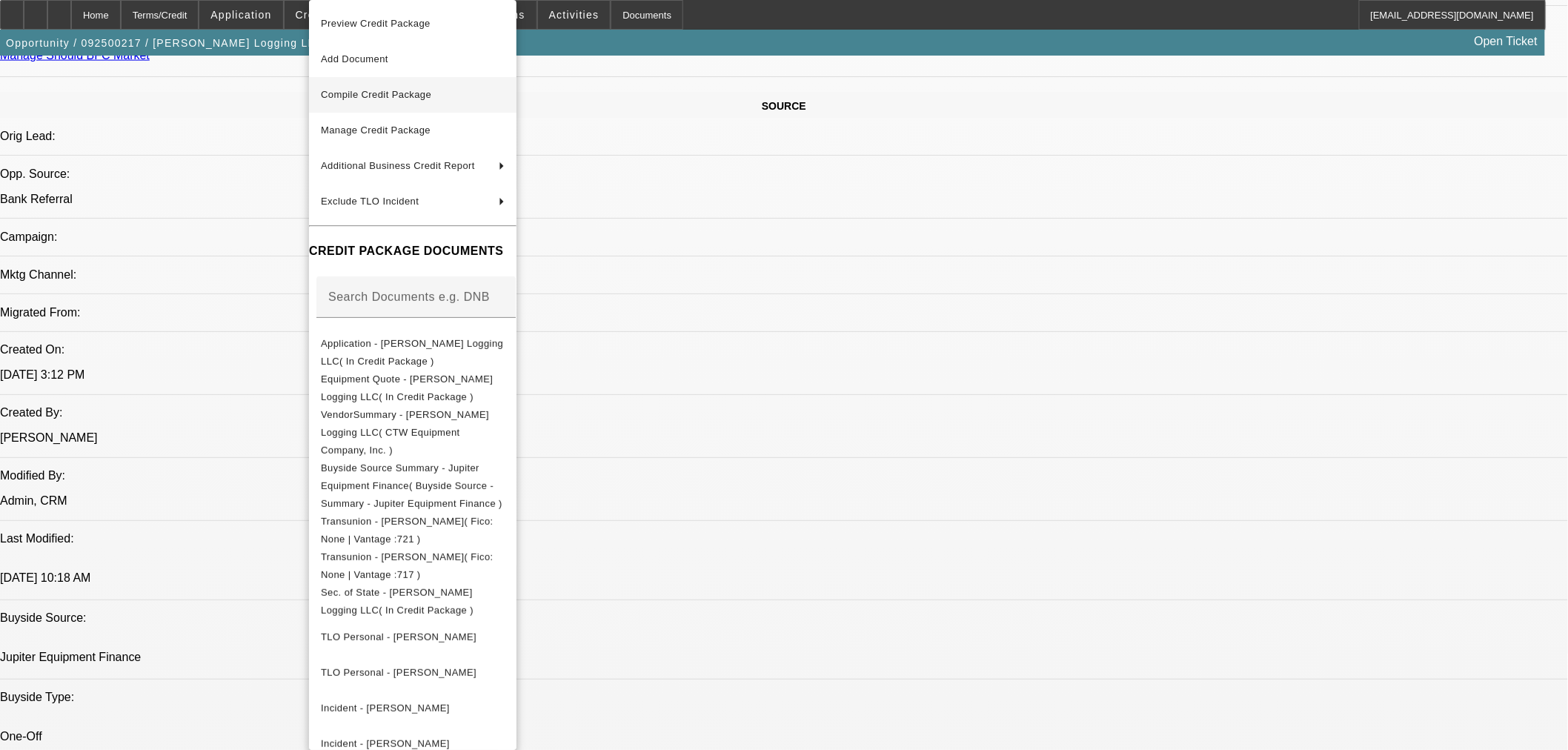
click at [367, 93] on span "Compile Credit Package" at bounding box center [376, 94] width 110 height 11
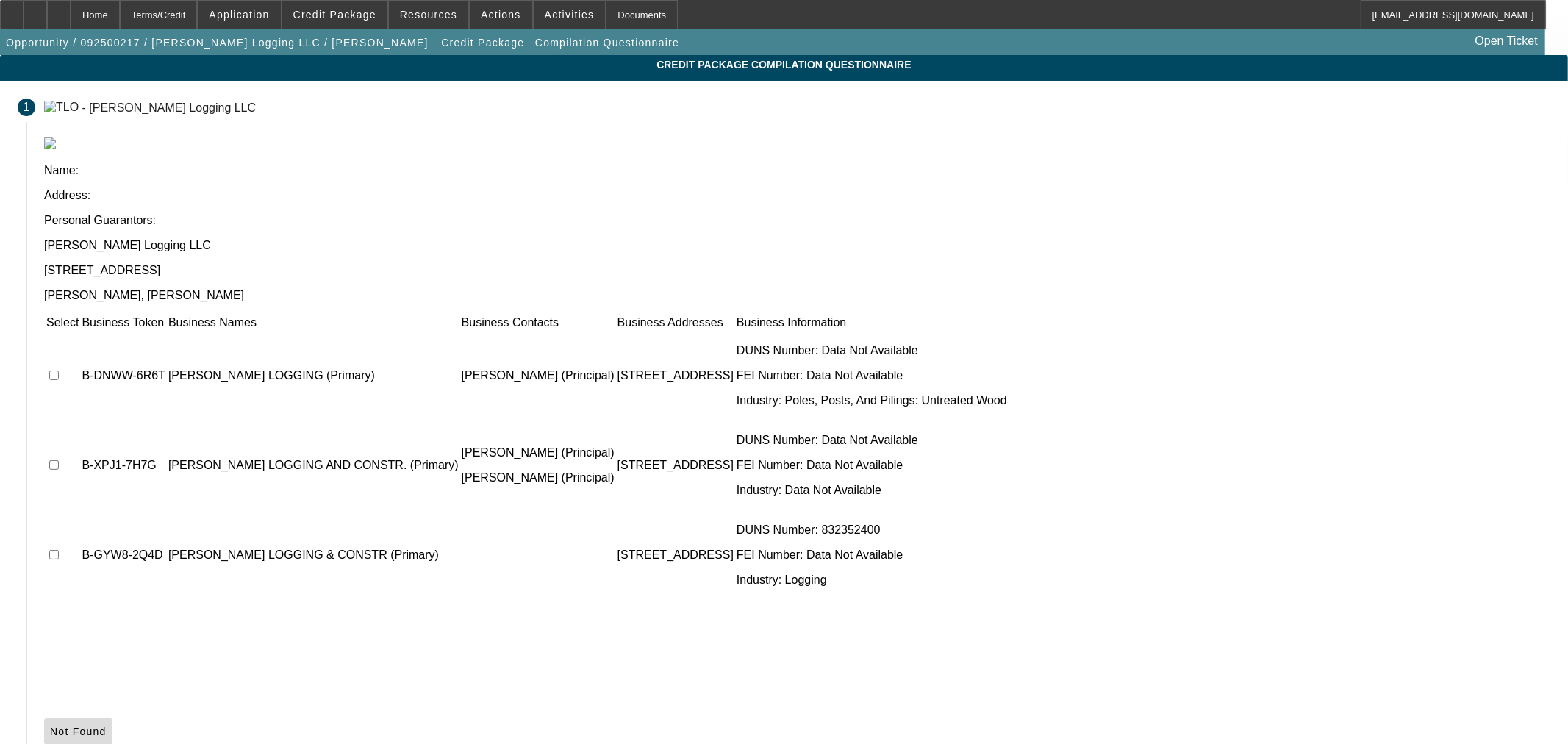
click at [107, 725] on span "Not Found" at bounding box center [79, 731] width 56 height 11
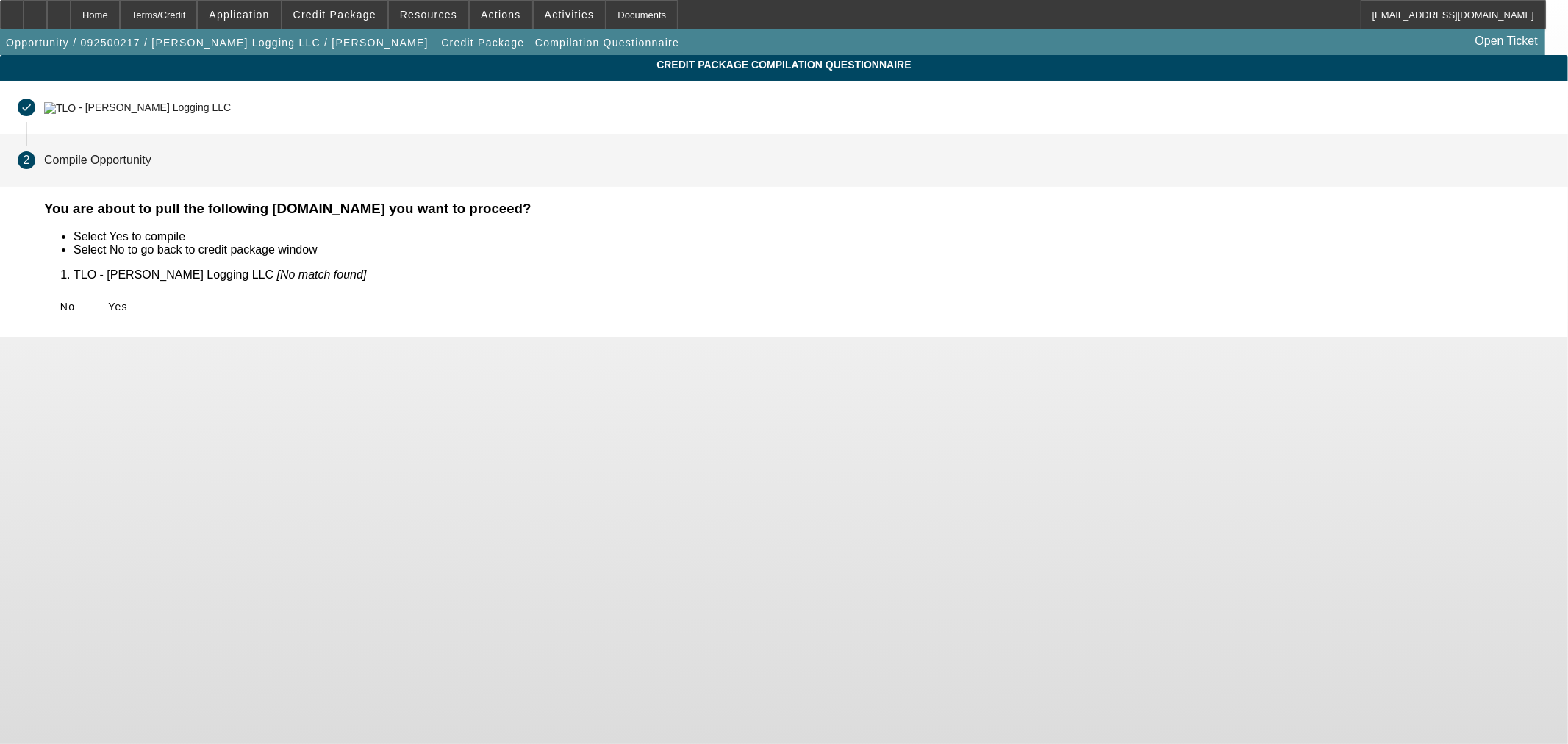
drag, startPoint x: 476, startPoint y: 302, endPoint x: 489, endPoint y: 302, distance: 13.0
click at [128, 301] on span "Yes" at bounding box center [117, 306] width 19 height 11
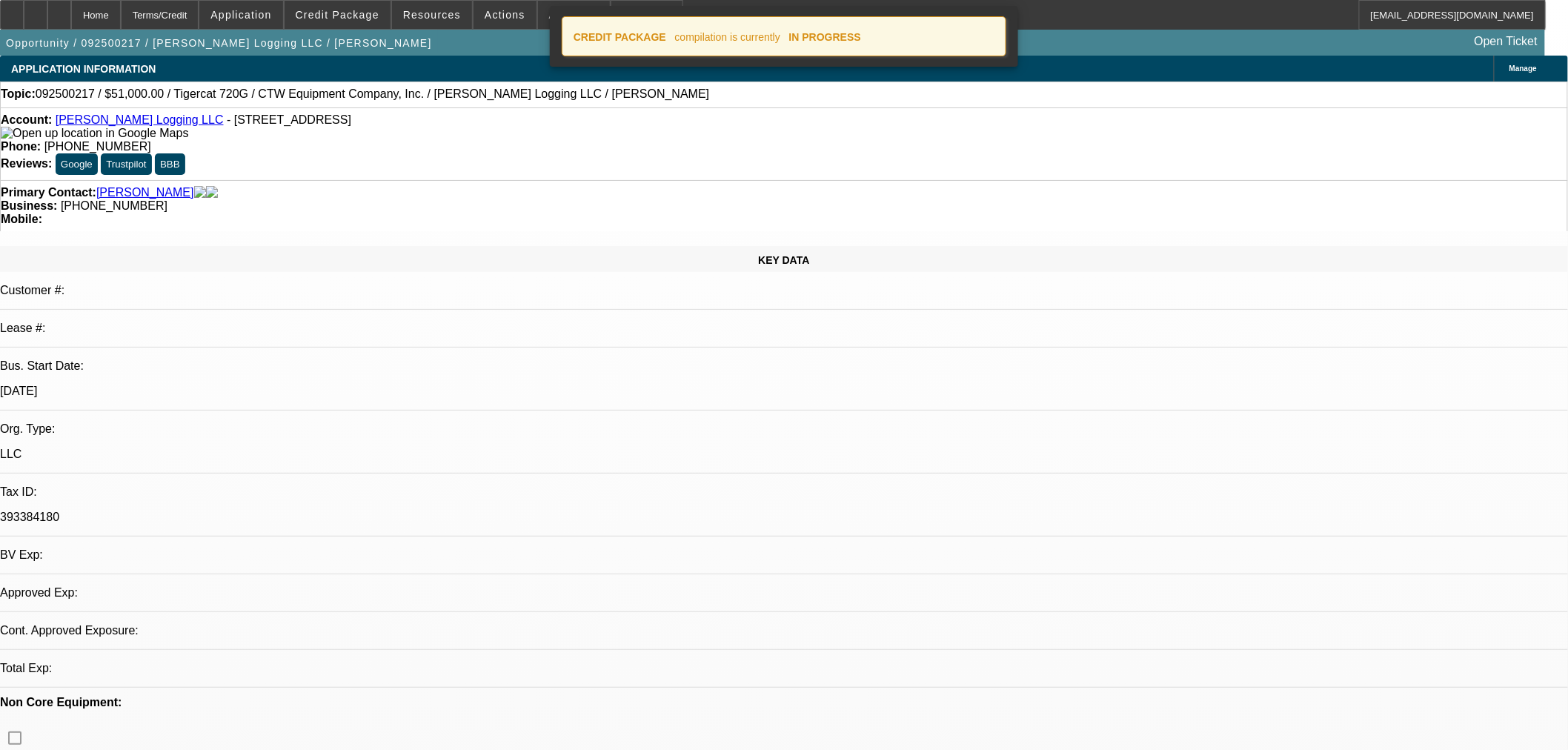
select select "0.15"
select select "2"
select select "0"
select select "6"
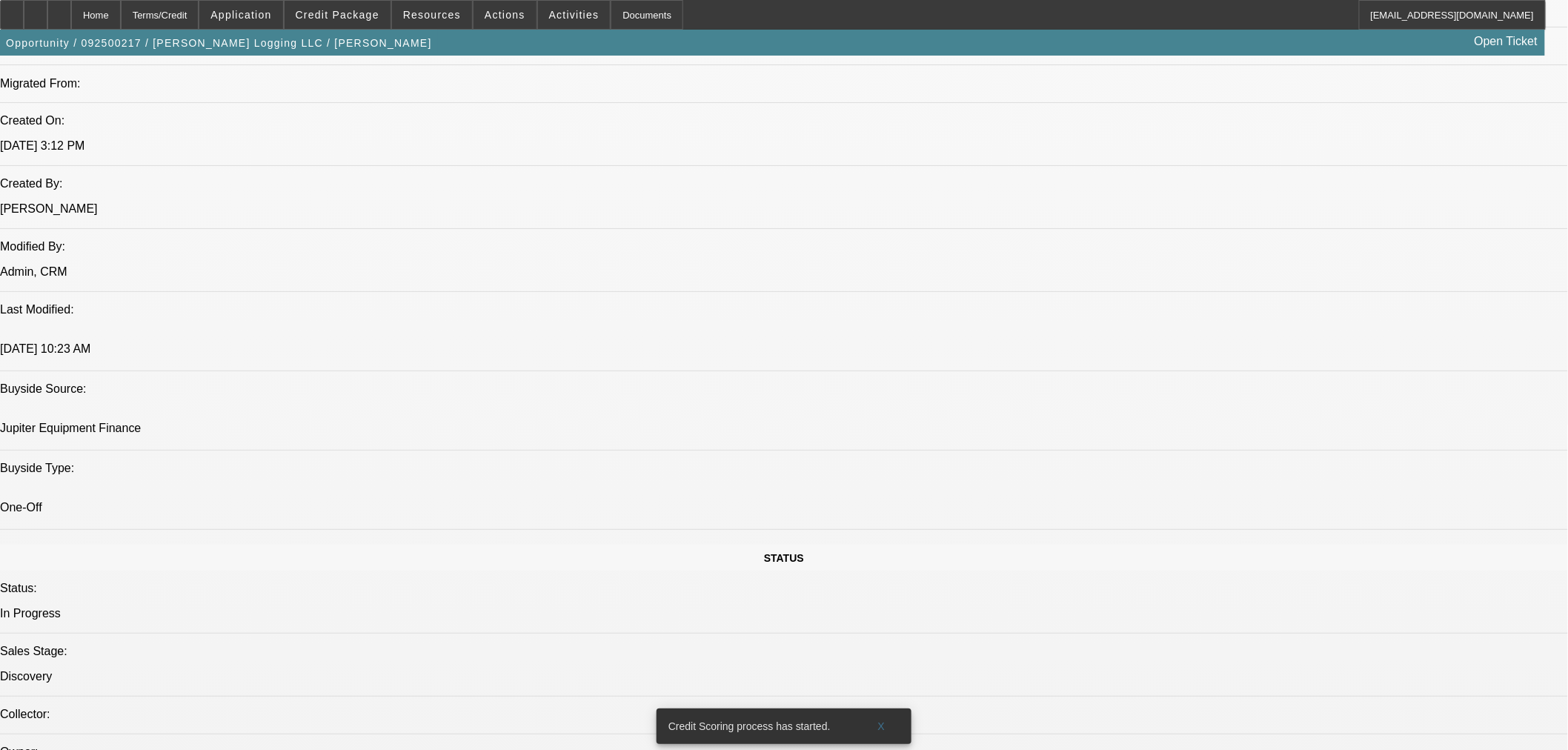
scroll to position [1127, 0]
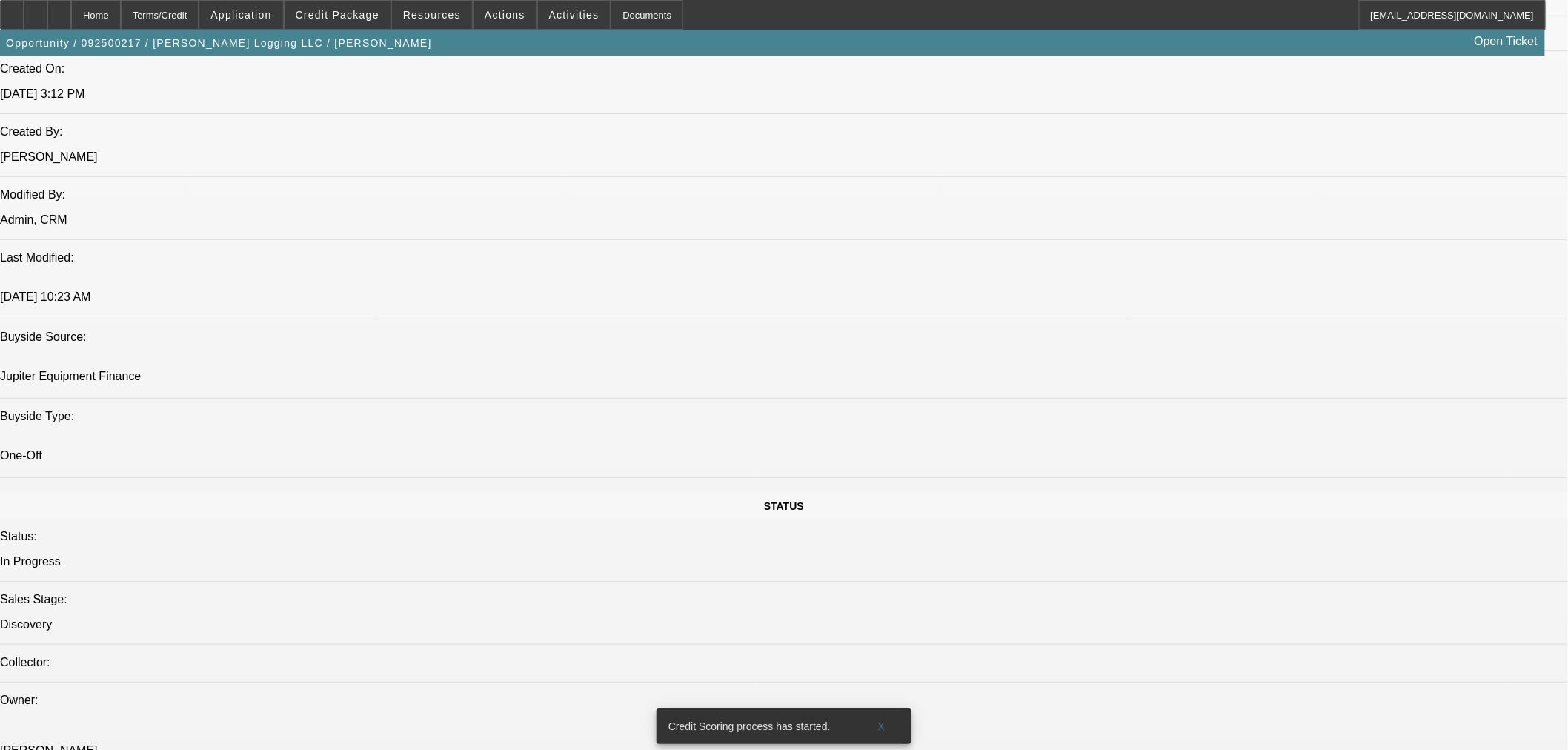
radio input "true"
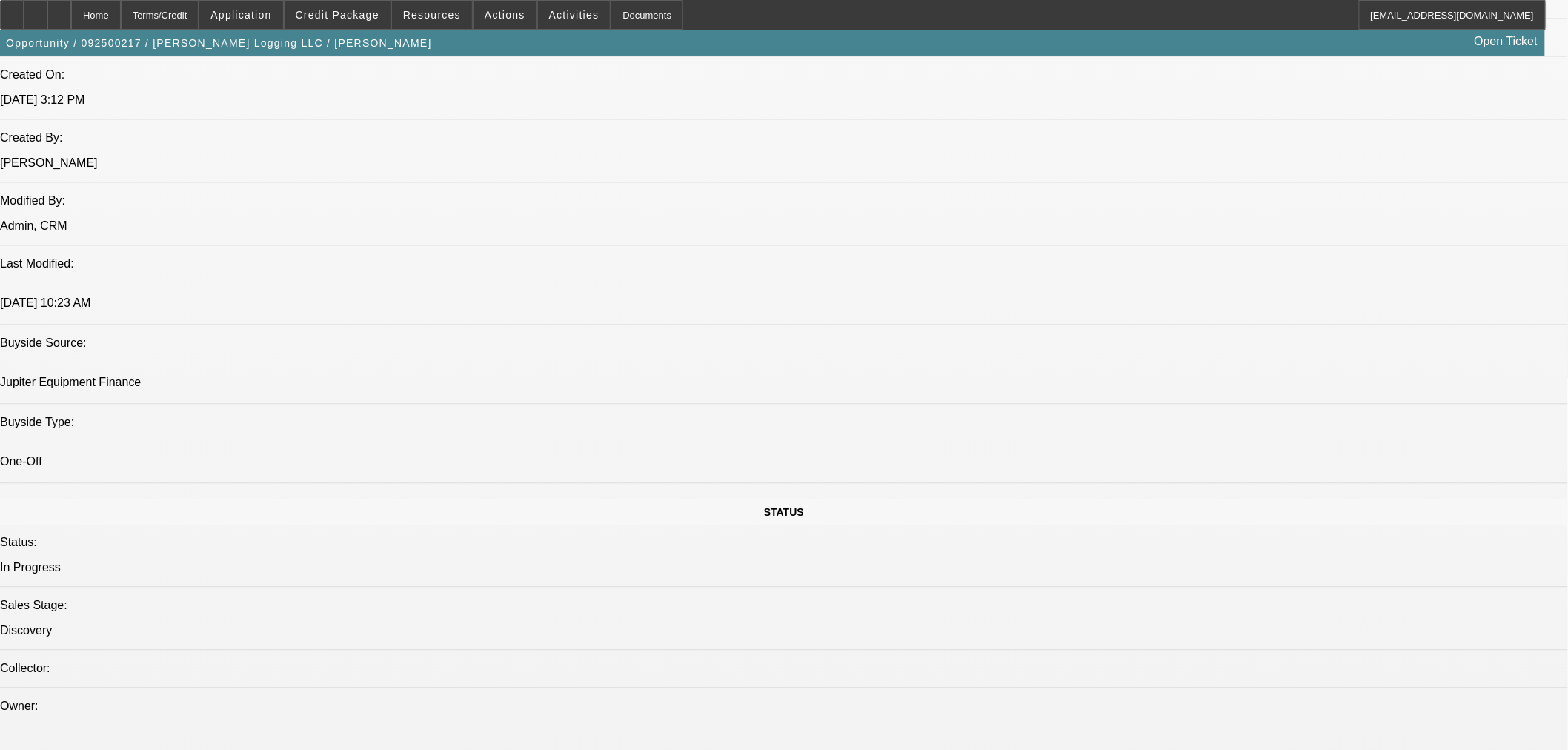
scroll to position [15, 0]
type textarea "BUYSIDE SUBMISSION JUPITER - [PERSON_NAME], please review this logging start up…"
radio input "true"
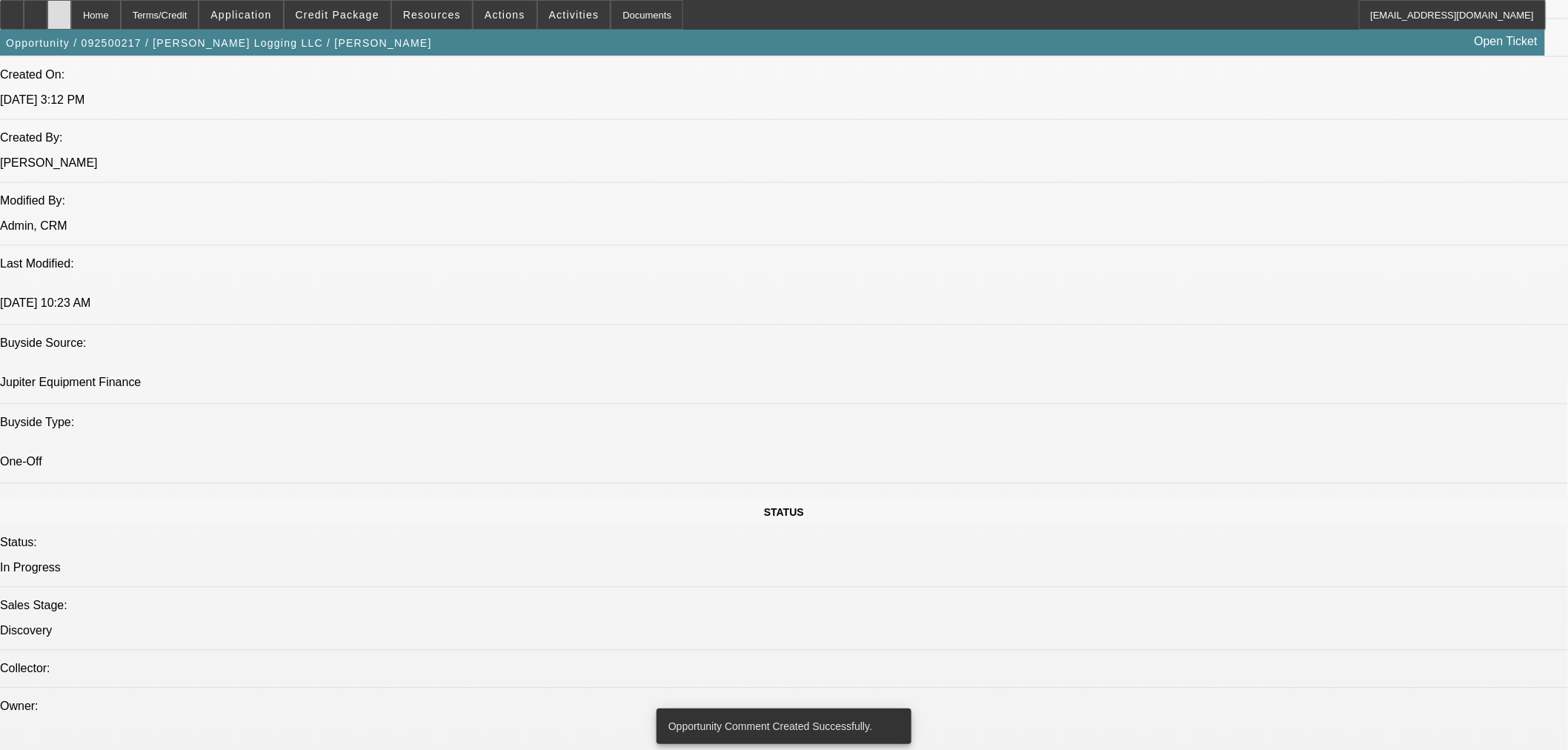
click at [60, 10] on icon at bounding box center [60, 10] width 0 height 0
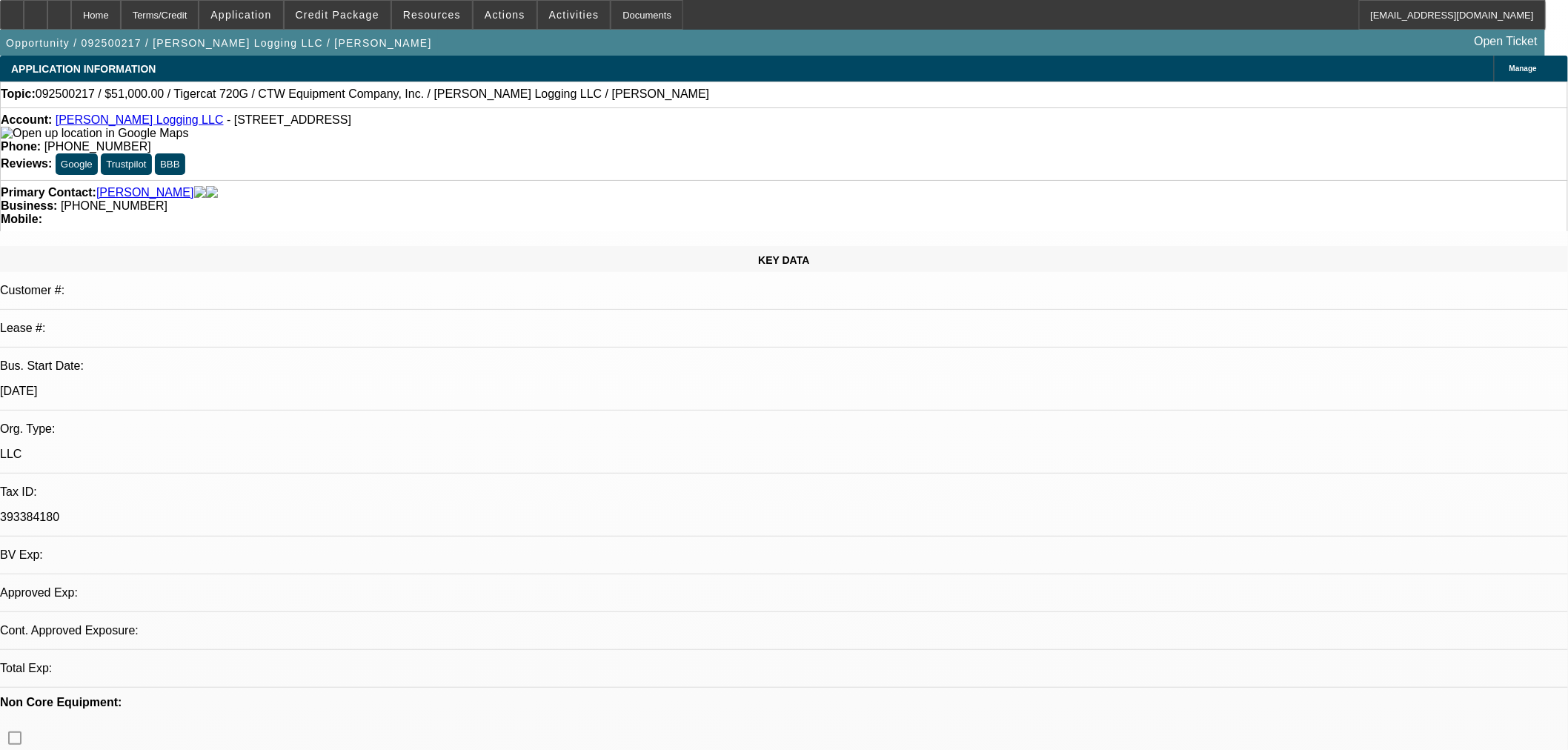
select select "0.15"
select select "2"
select select "0"
select select "6"
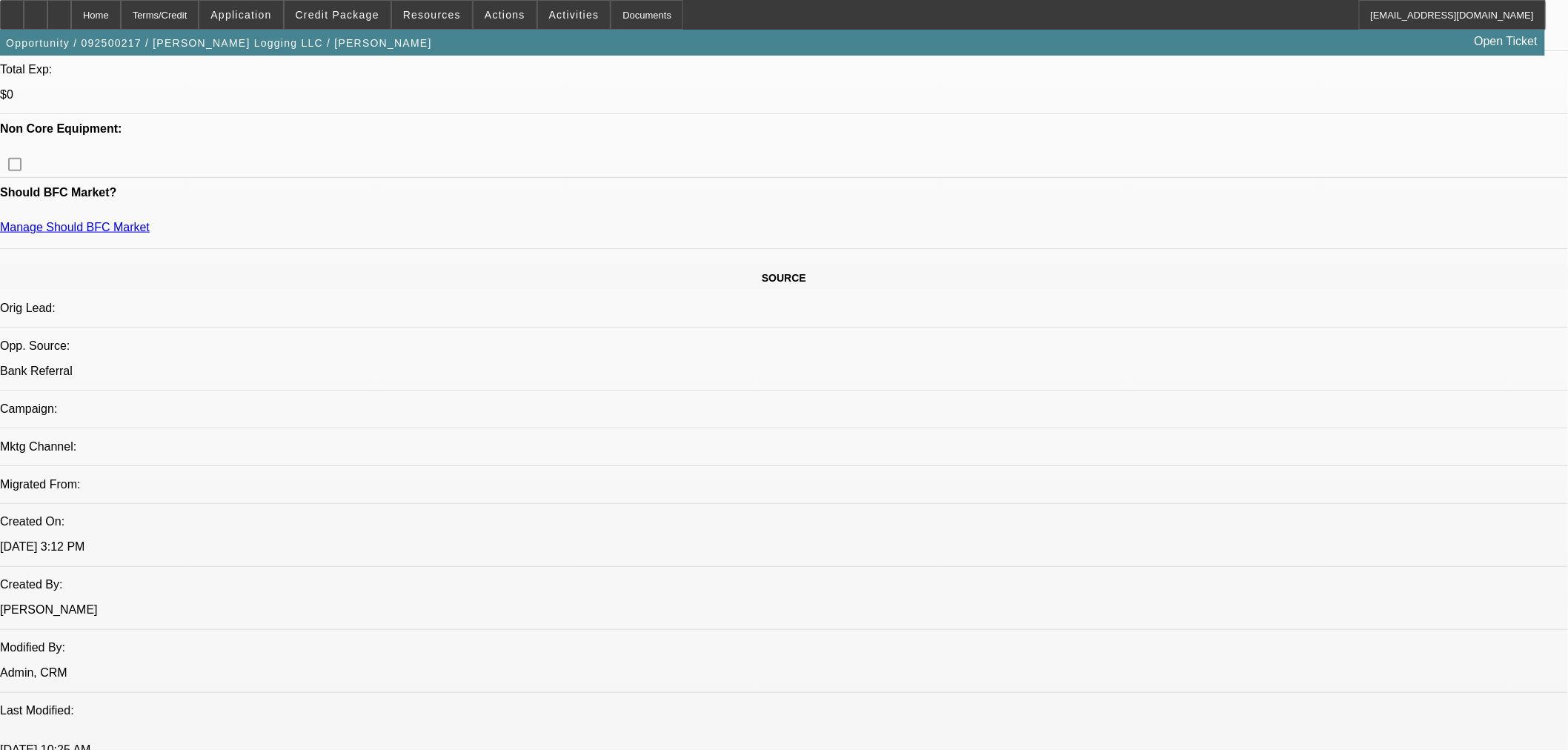
scroll to position [824, 0]
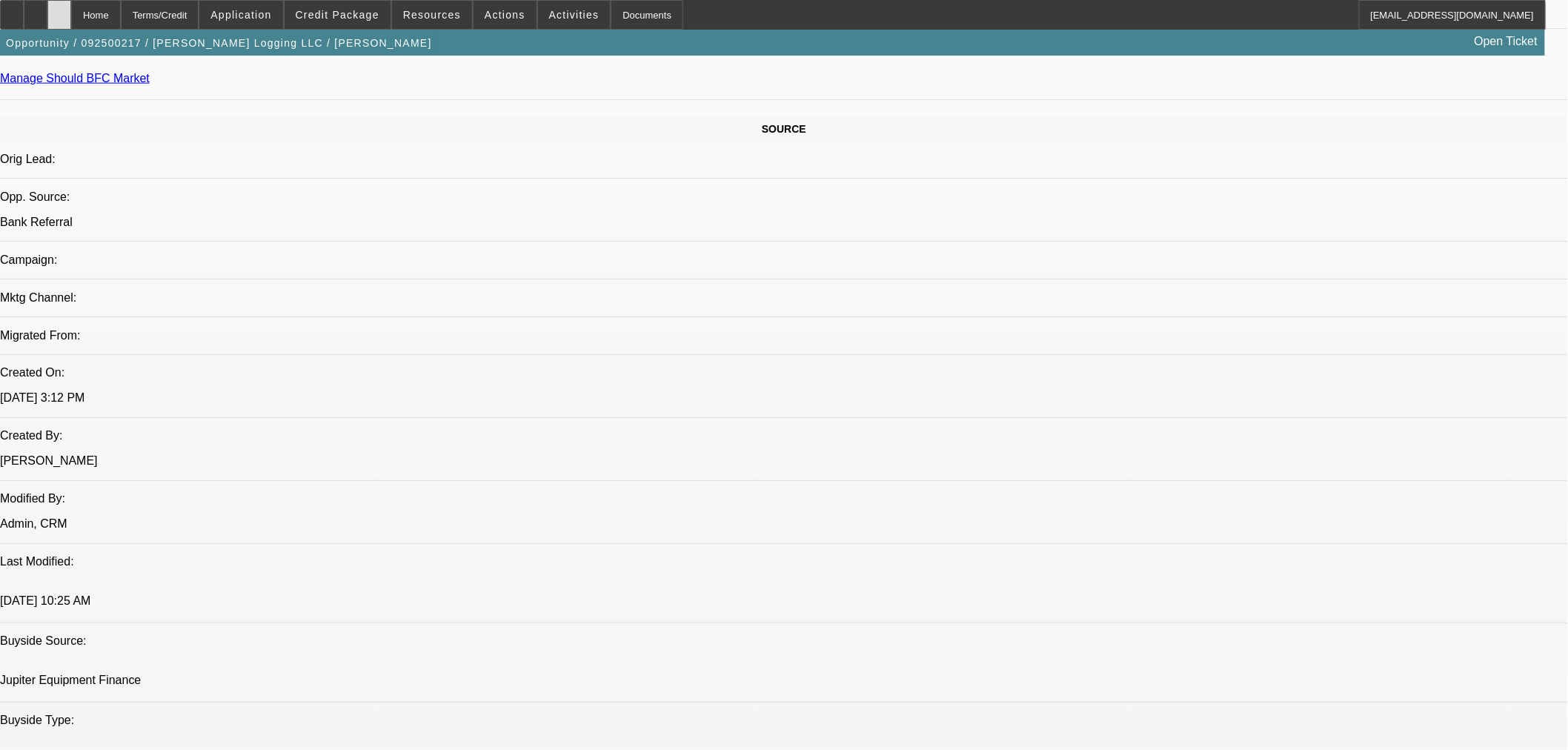
drag, startPoint x: 90, startPoint y: 10, endPoint x: 86, endPoint y: 2, distance: 8.9
click at [71, 10] on div at bounding box center [59, 14] width 24 height 29
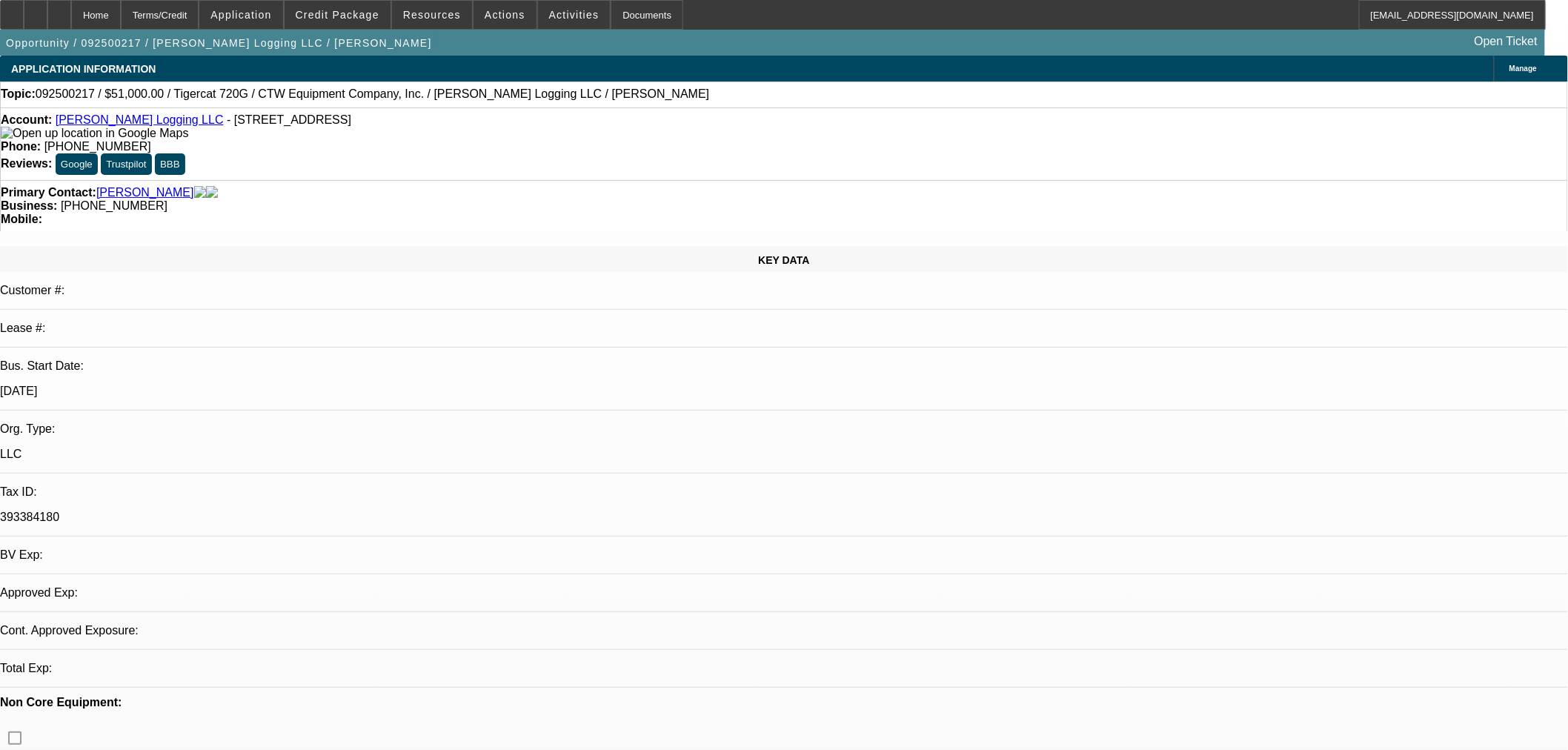
select select "0.15"
select select "2"
select select "0"
select select "6"
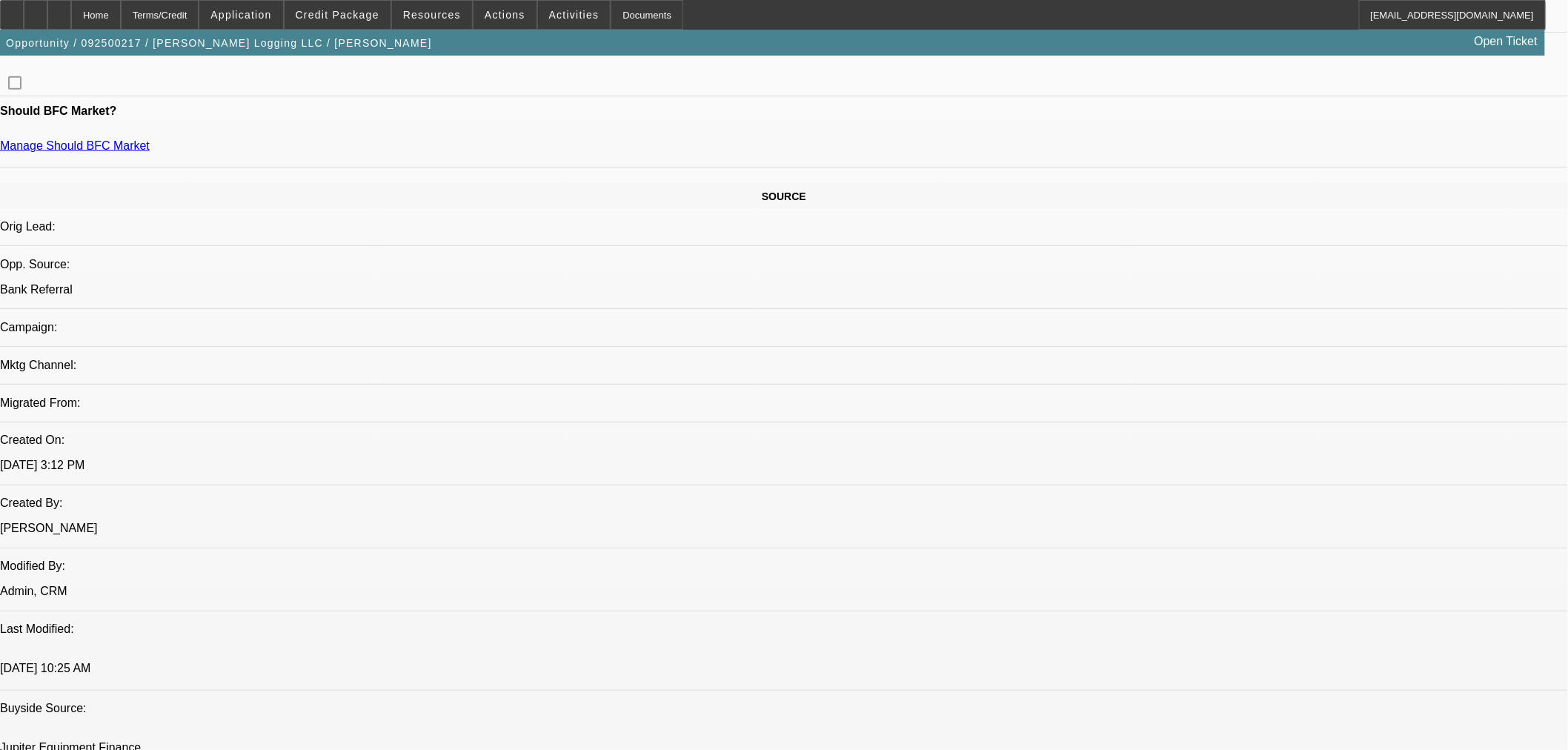
scroll to position [961, 0]
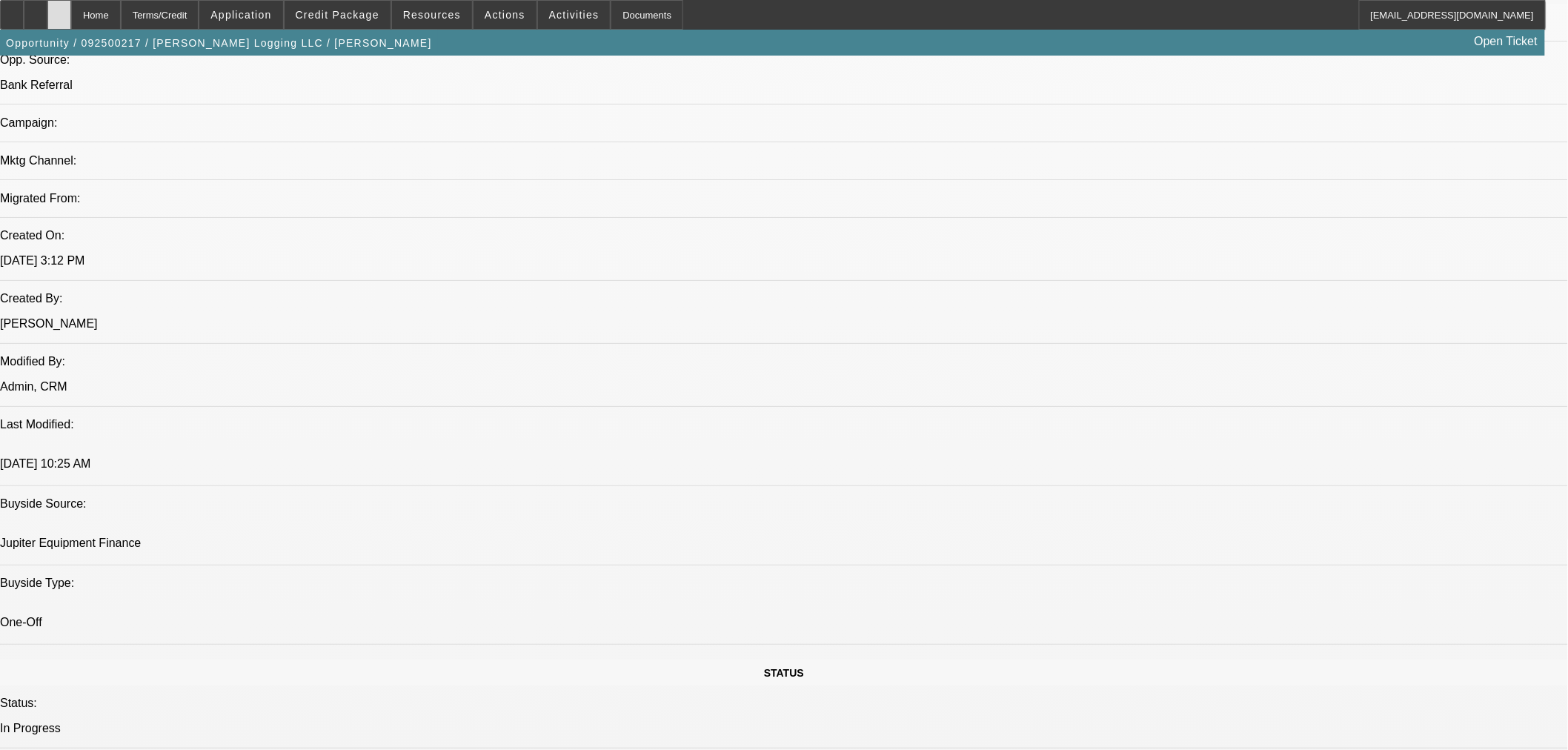
click at [71, 11] on div at bounding box center [59, 14] width 24 height 29
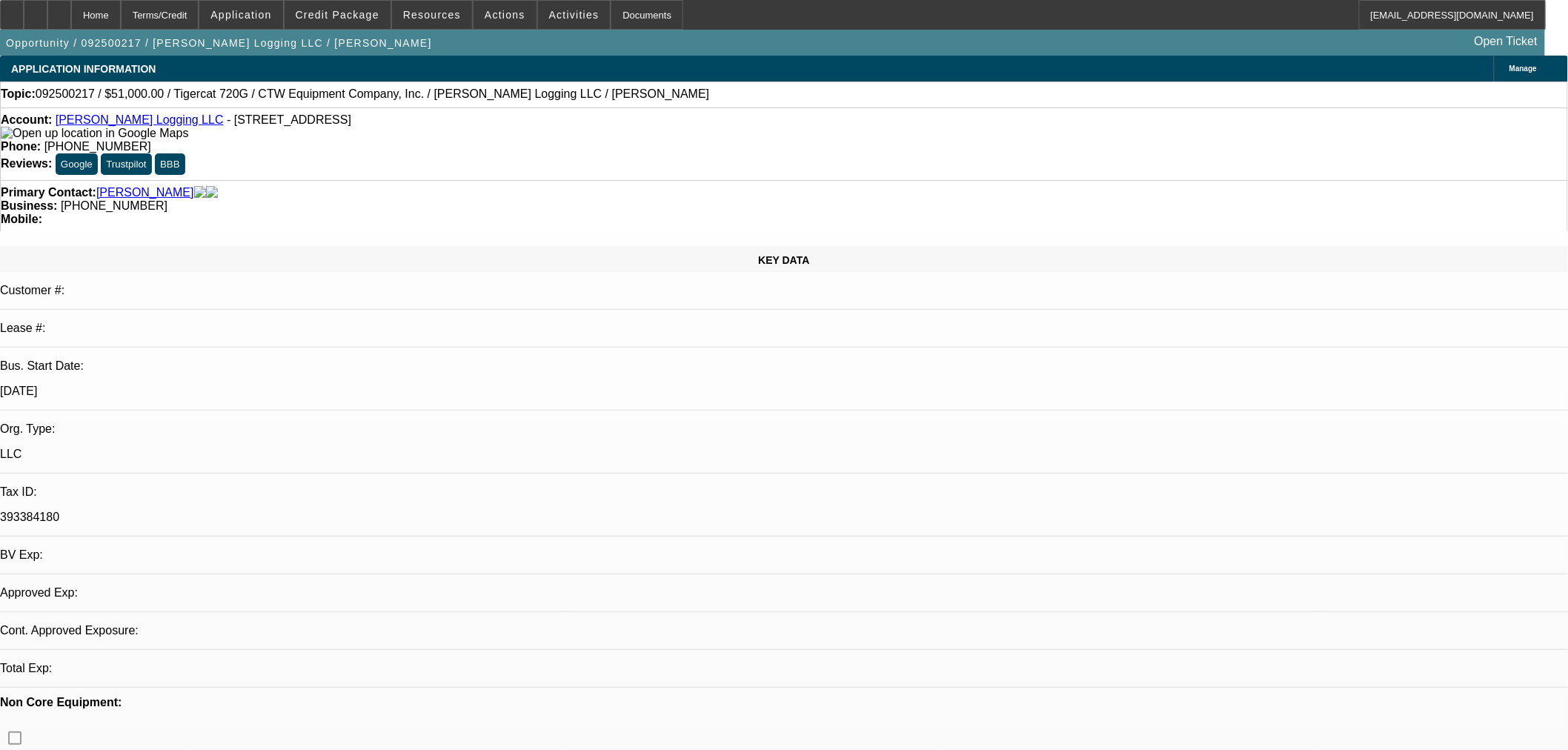
select select "0.15"
select select "2"
select select "0"
select select "1"
select select "2"
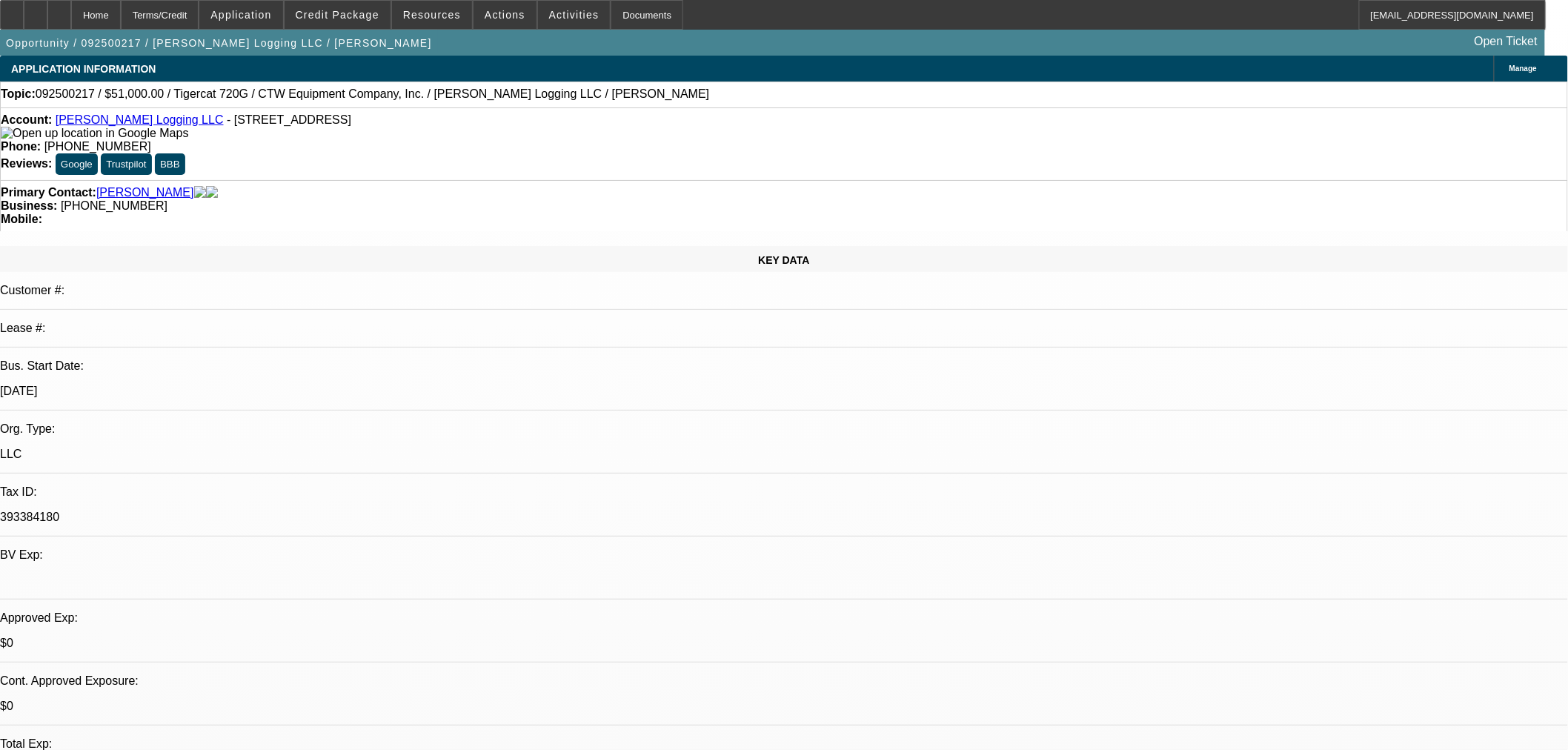
select select "6"
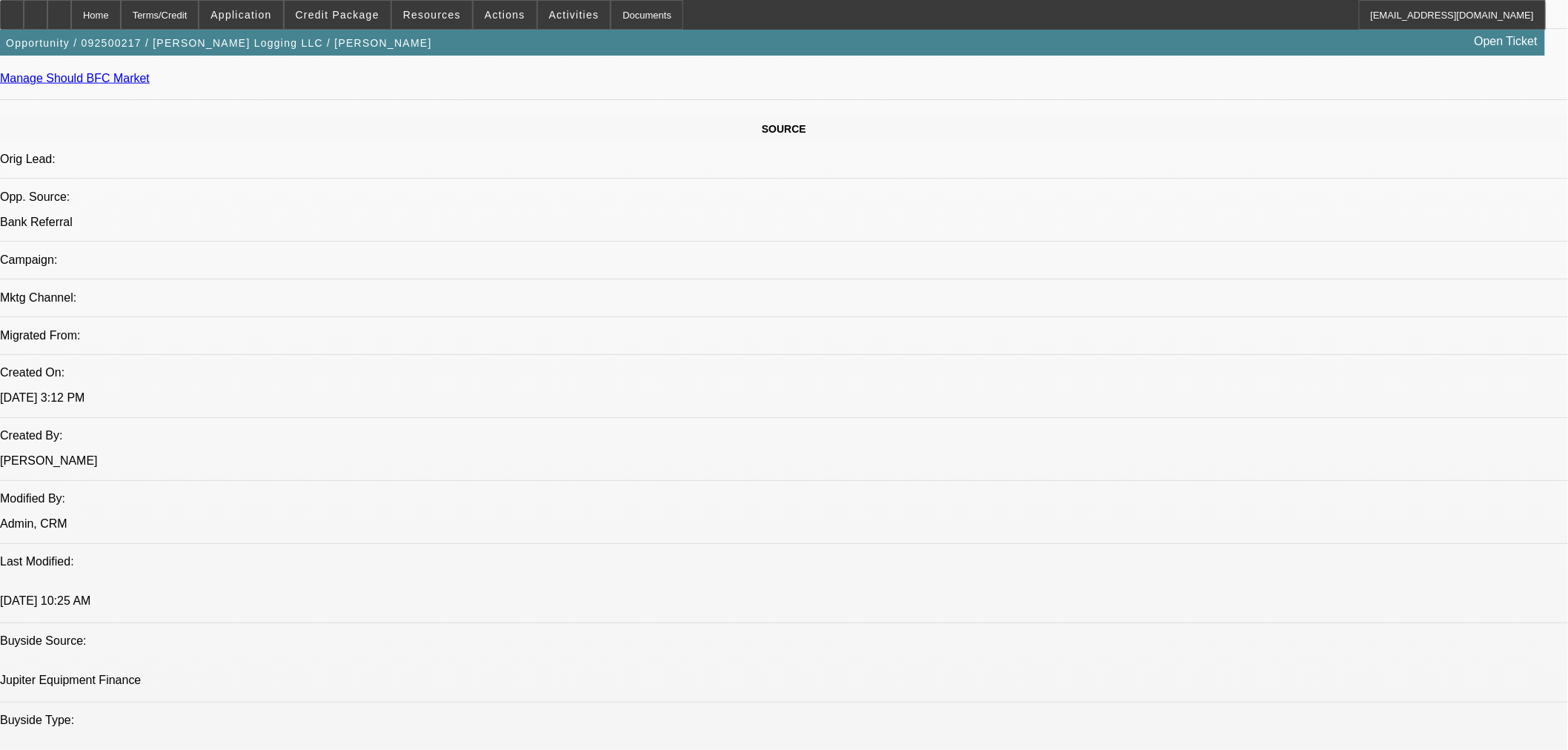
scroll to position [961, 0]
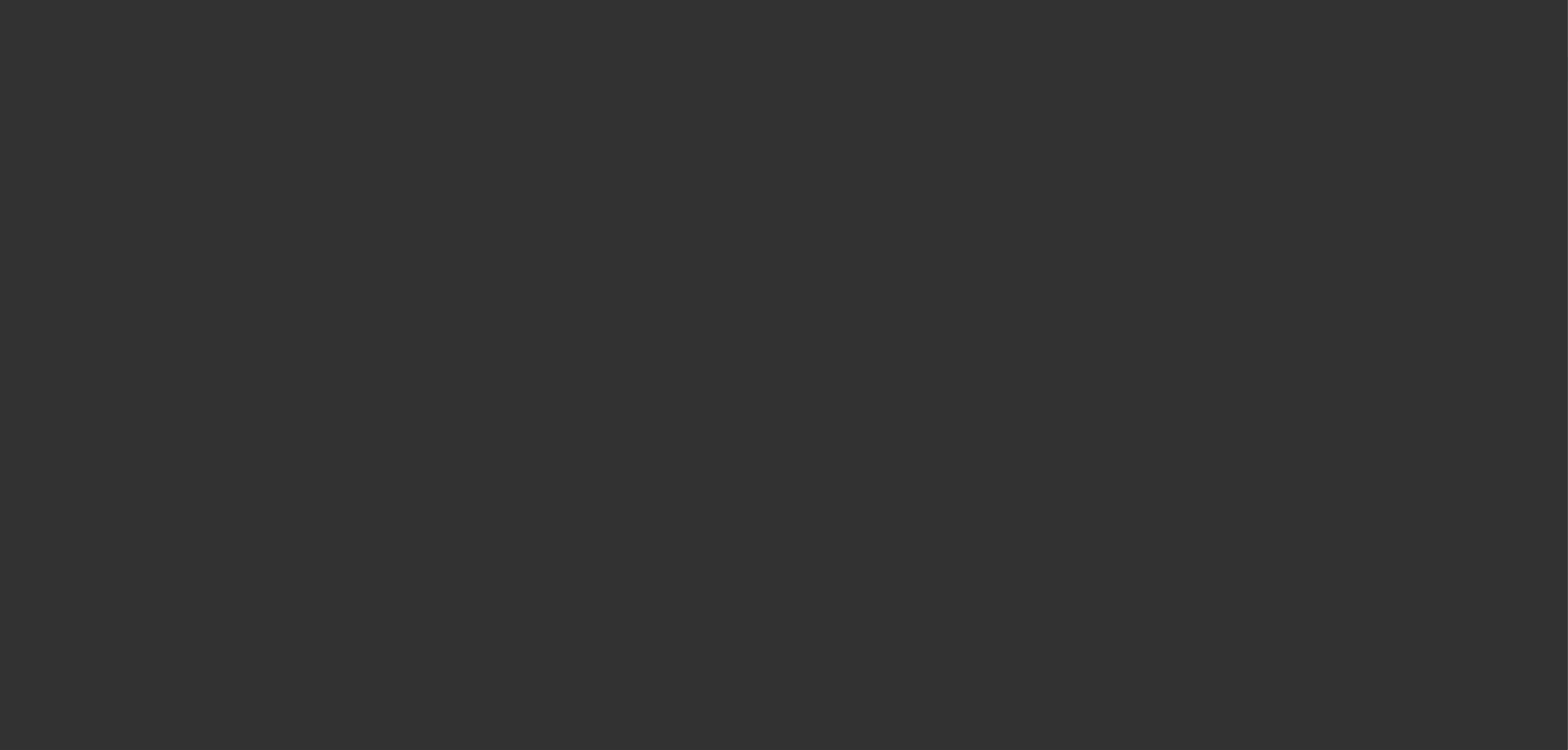
select select "0.15"
select select "2"
select select "0"
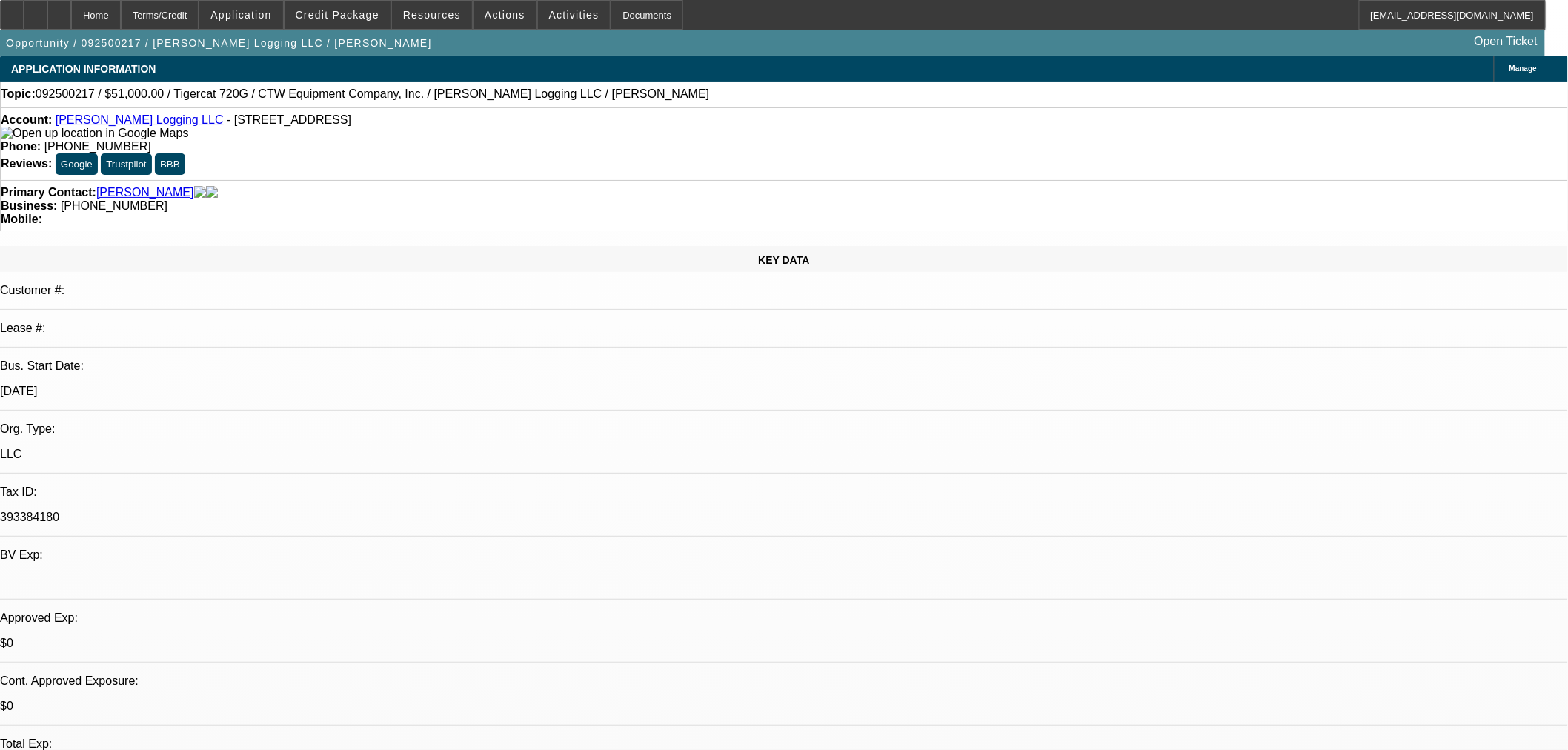
select select "1"
select select "2"
select select "6"
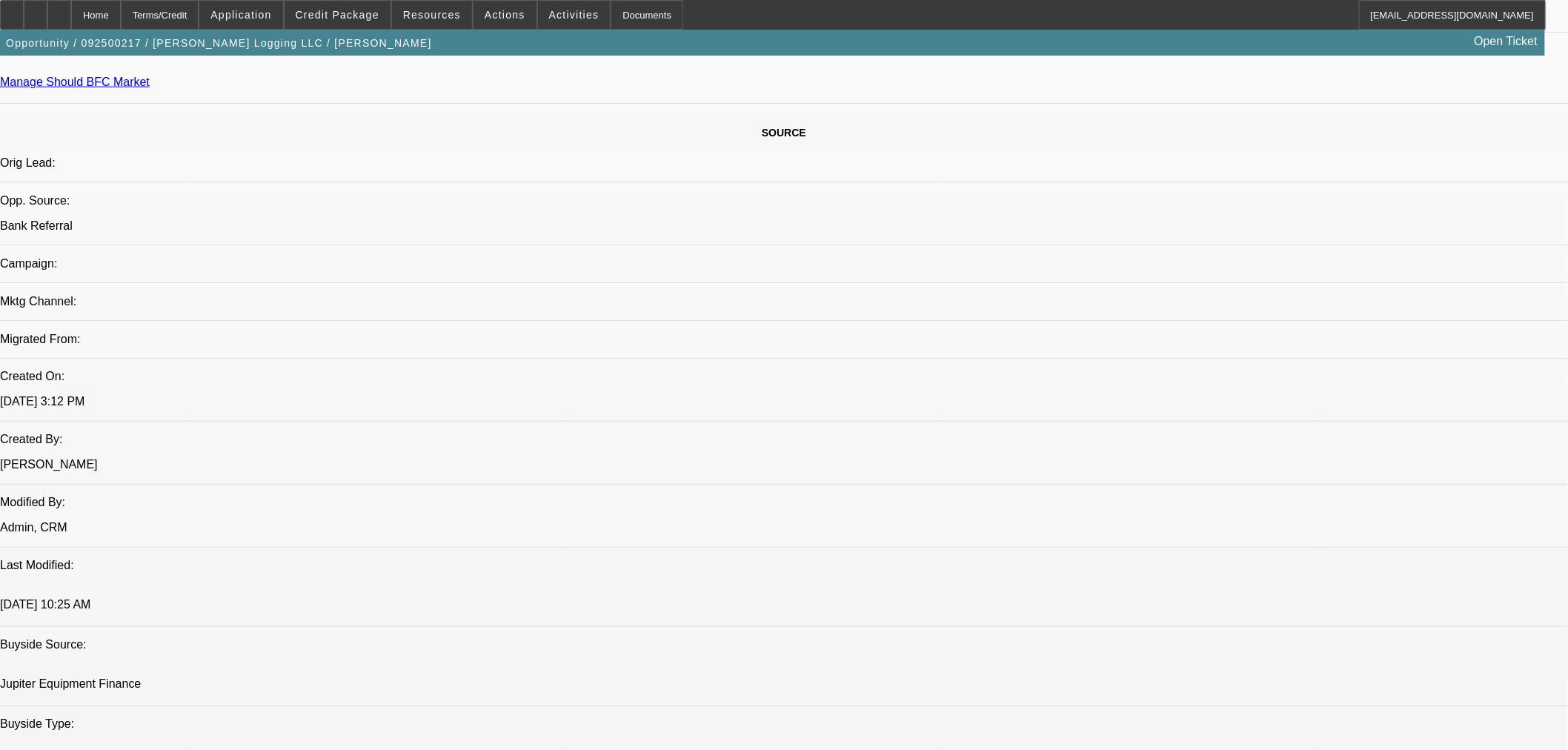
scroll to position [824, 0]
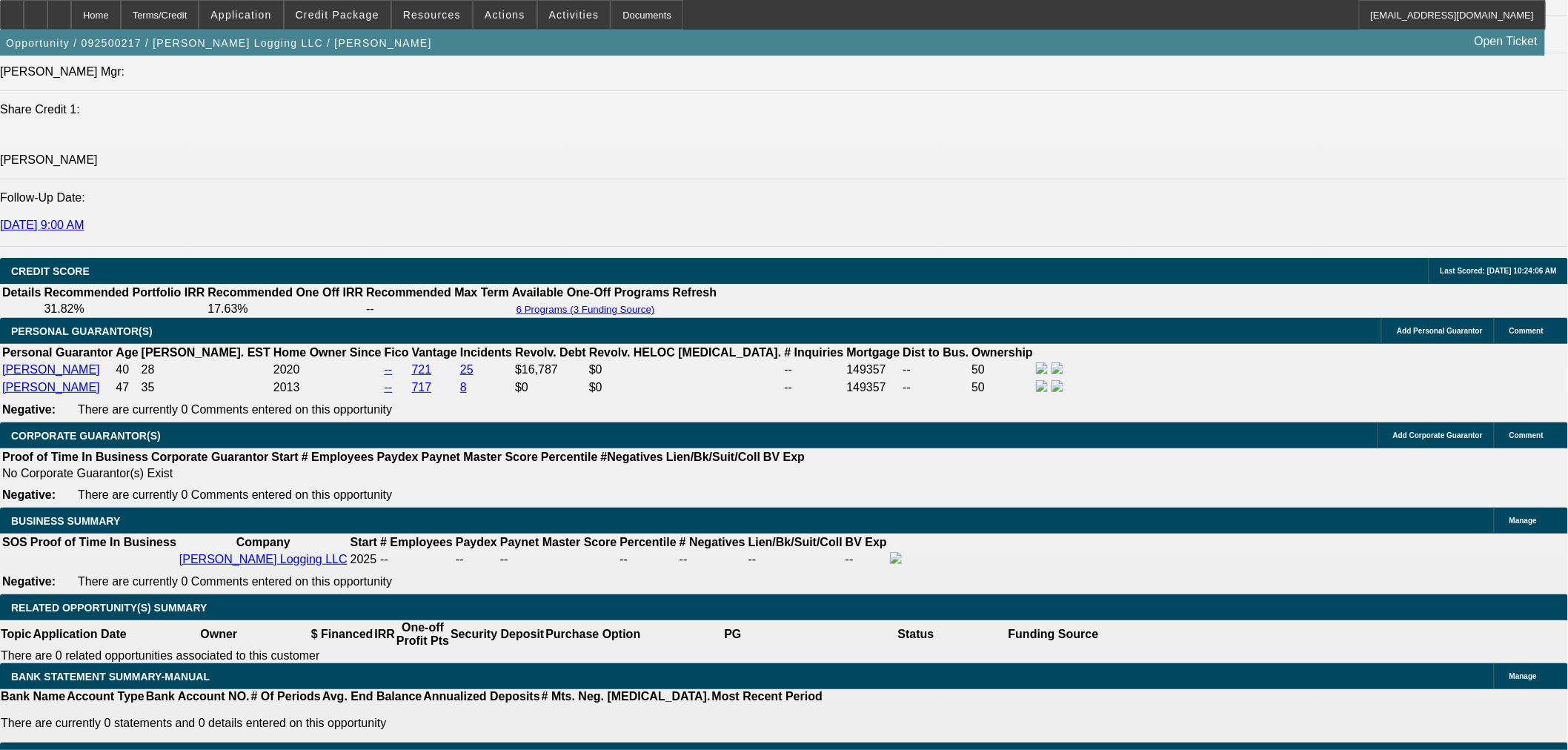
scroll to position [1921, 0]
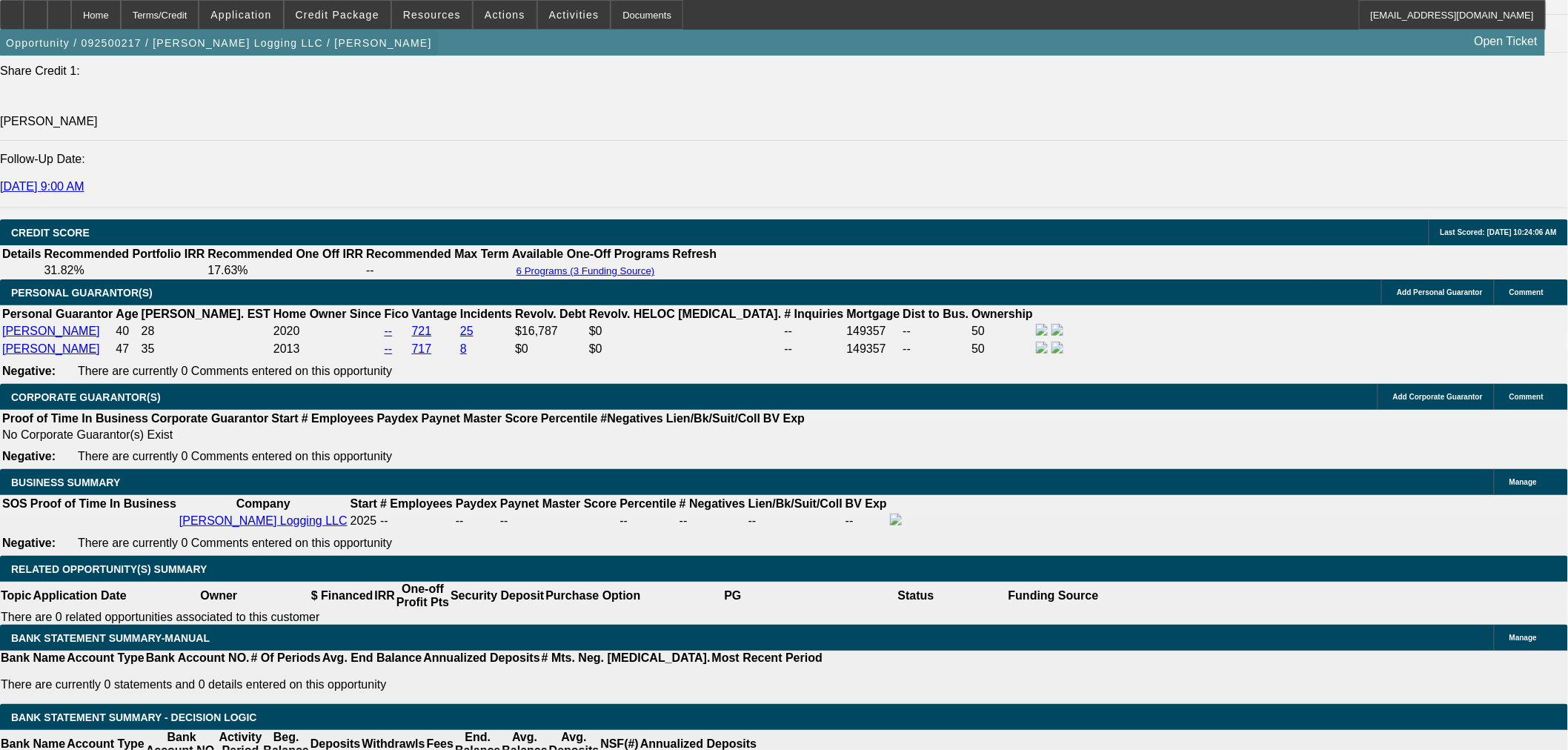
drag, startPoint x: 84, startPoint y: 13, endPoint x: 262, endPoint y: 39, distance: 179.9
click at [71, 12] on div at bounding box center [59, 14] width 24 height 29
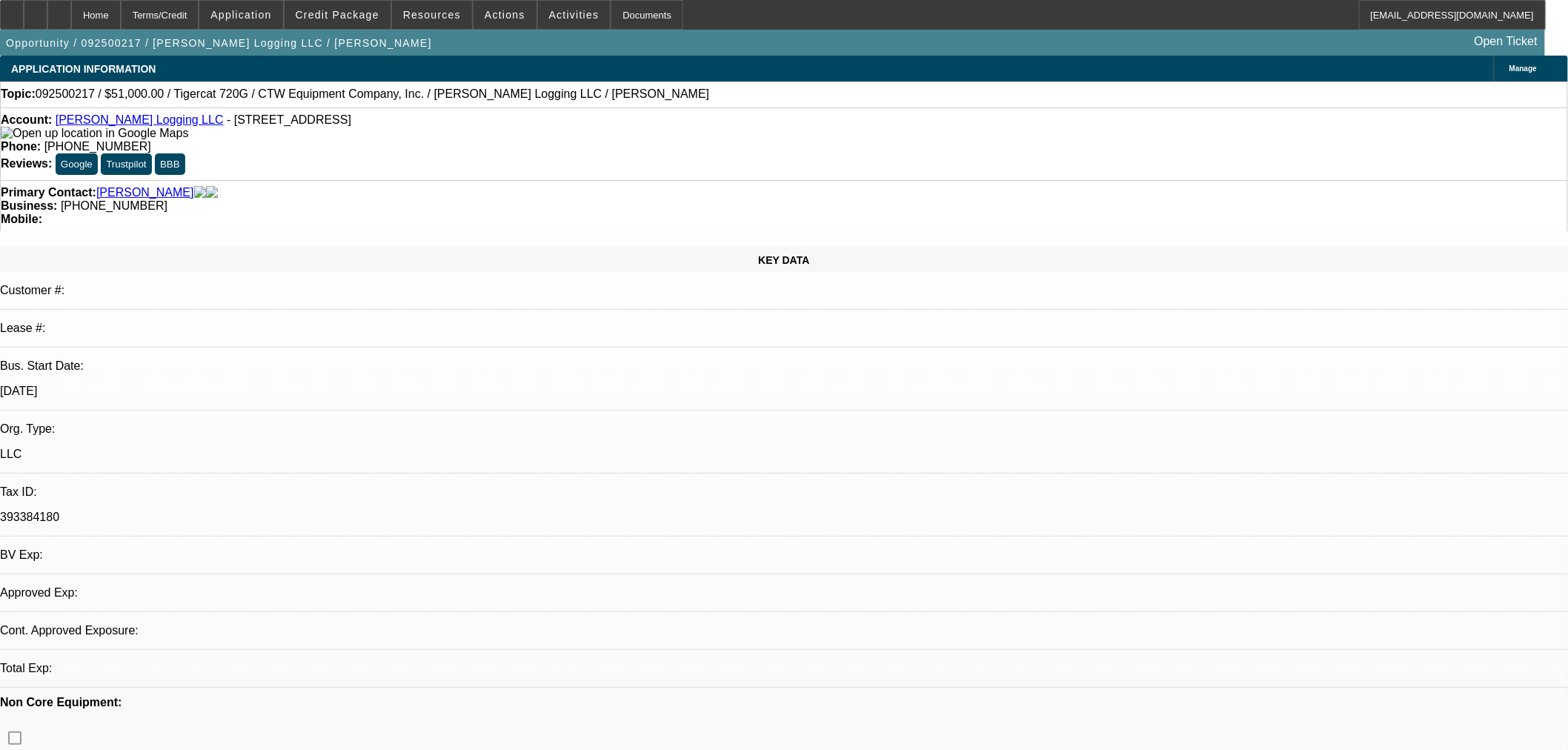
select select "0.15"
select select "2"
select select "0"
select select "6"
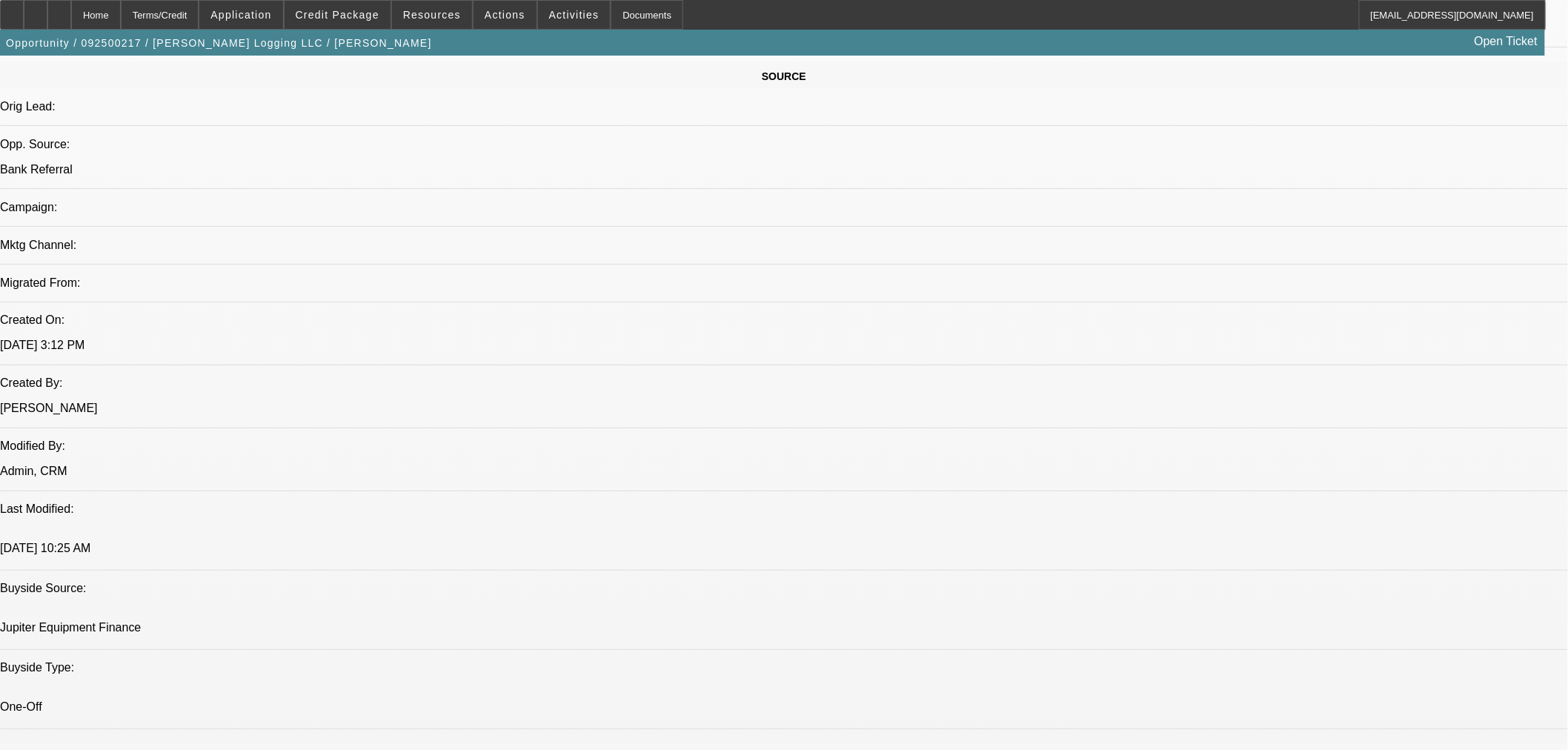
scroll to position [961, 0]
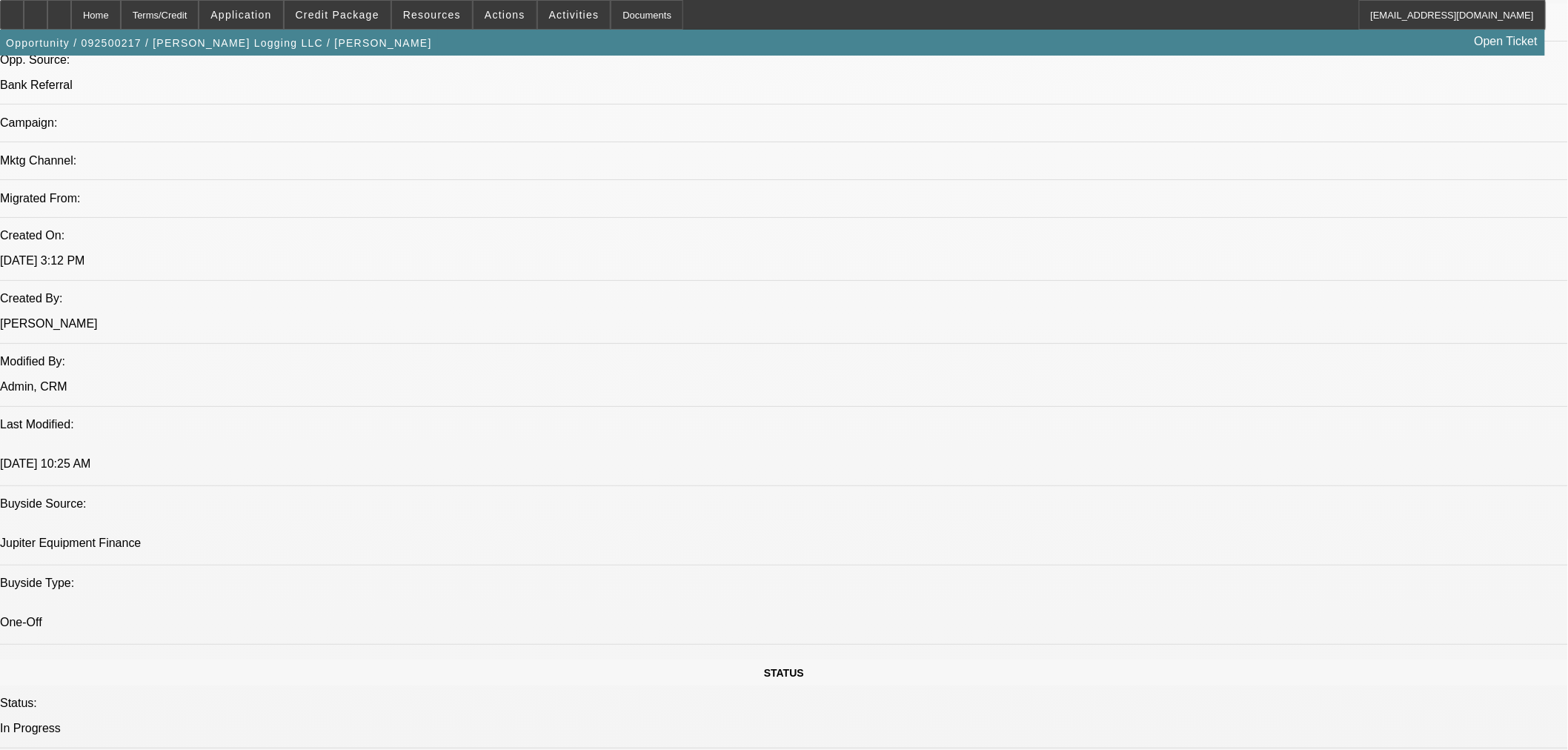
drag, startPoint x: 1173, startPoint y: 435, endPoint x: 1054, endPoint y: 396, distance: 125.2
copy div "BUYSIDE SUBMISSION JUPITER - Sam, please review this logging start up equipment…"
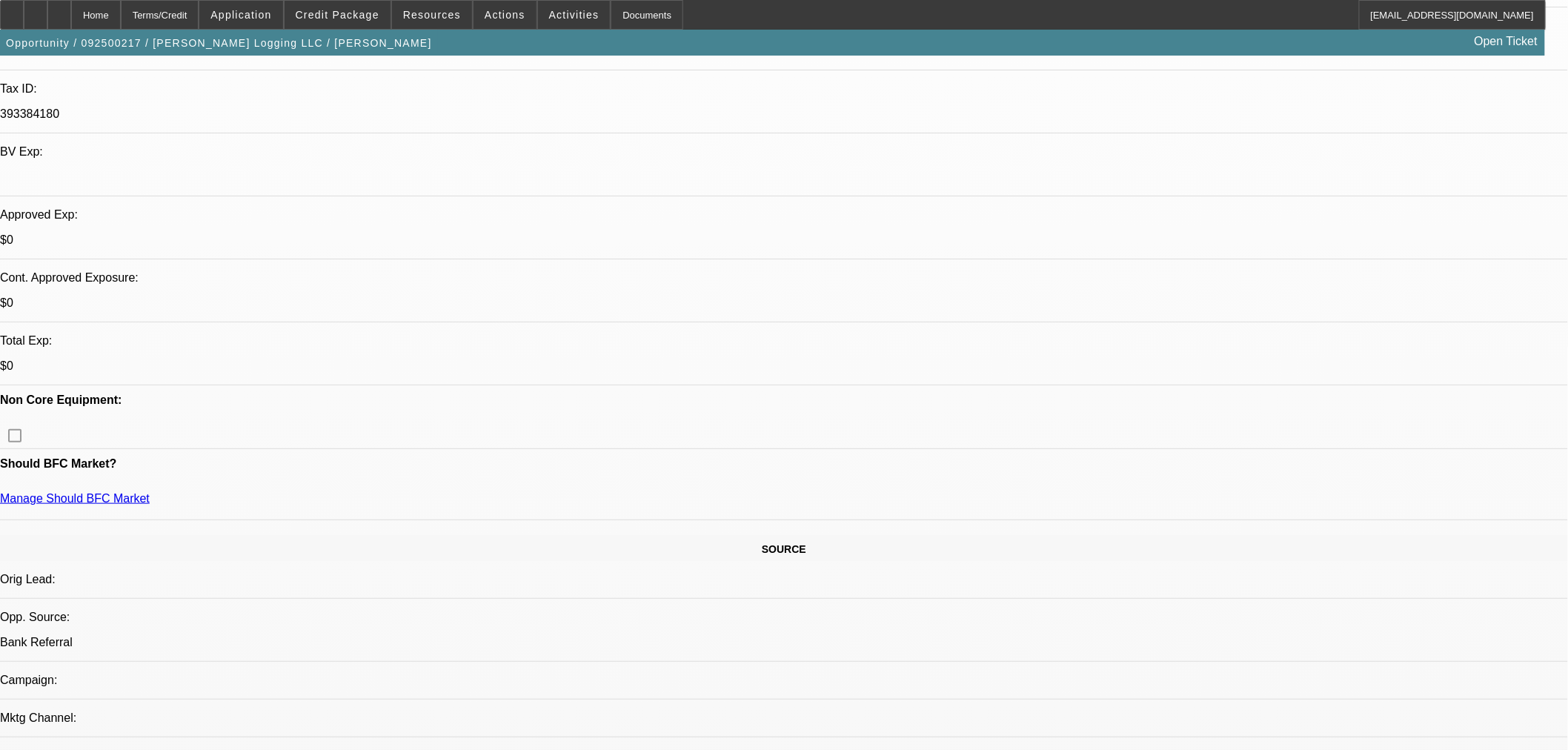
scroll to position [137, 0]
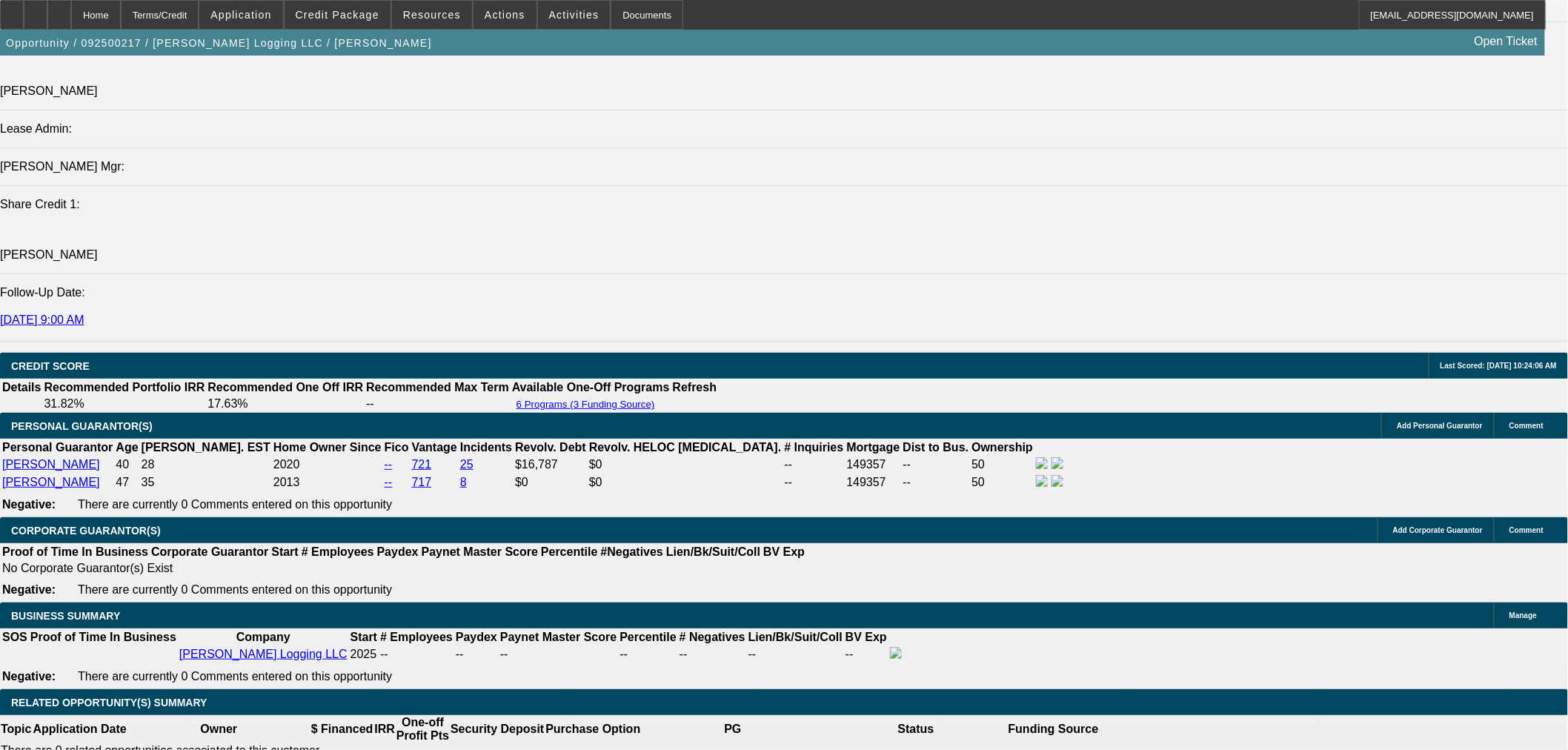
scroll to position [1921, 0]
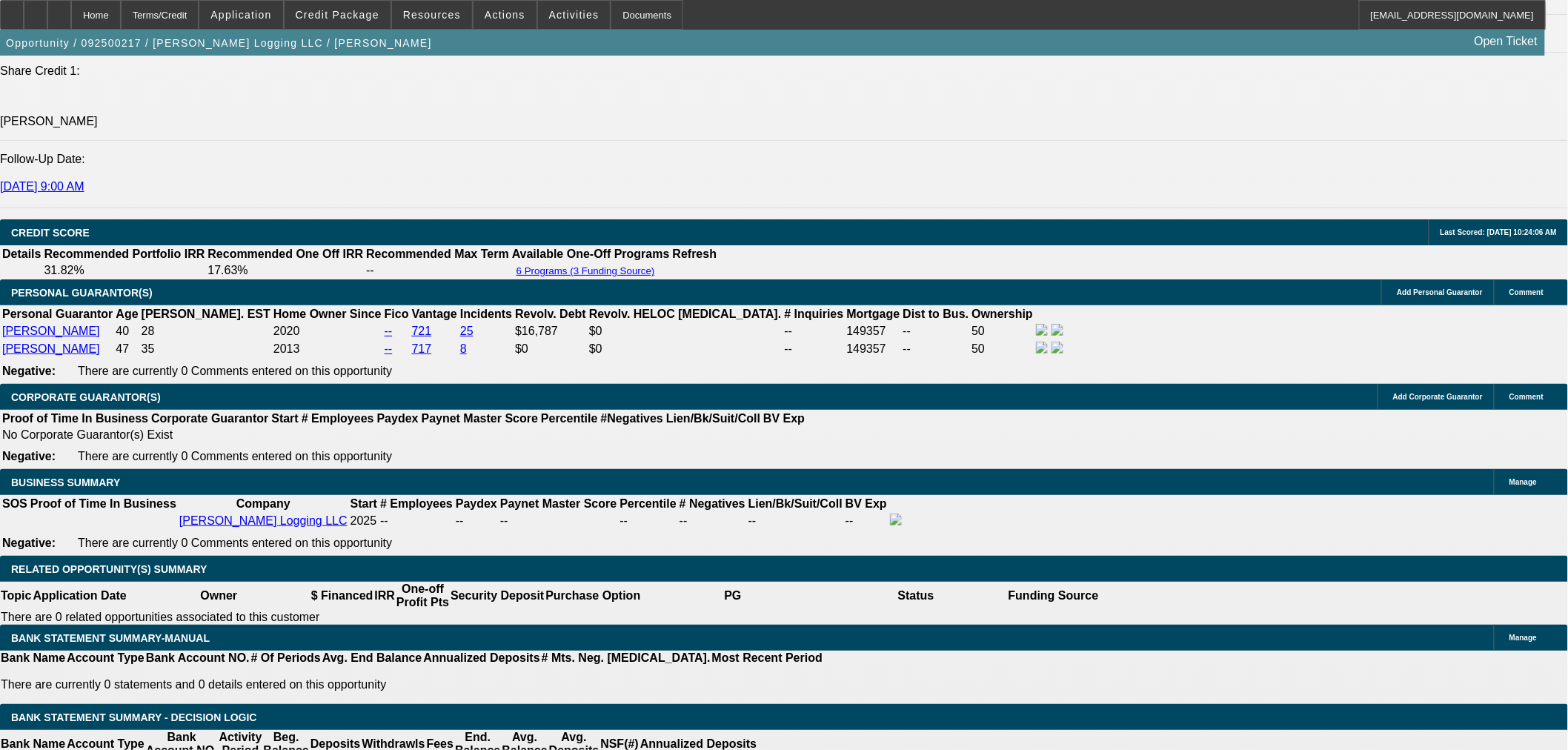
type input "4"
type input "UNKNOWN"
type input "40"
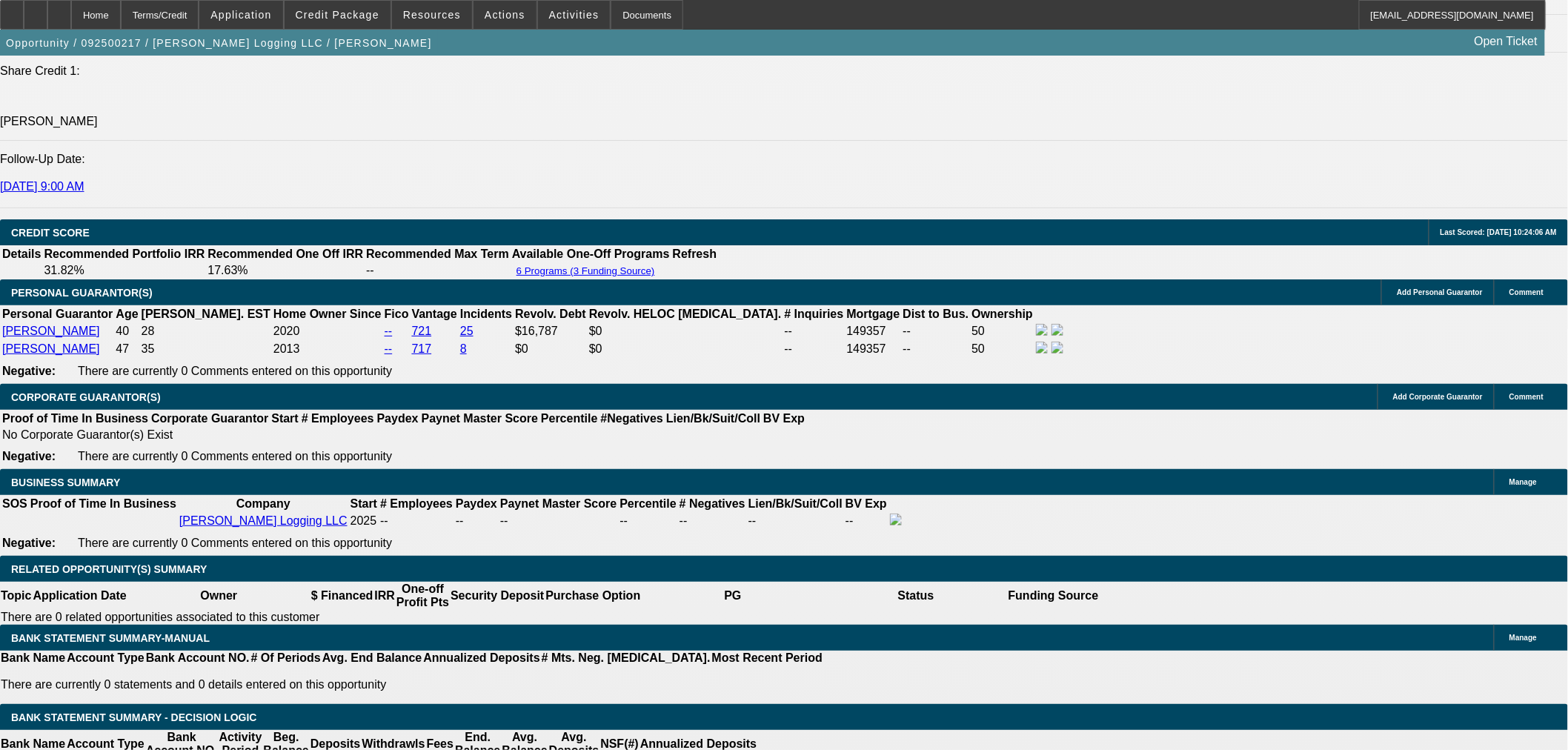
type input "$13,326.62"
type input "$26,653.24"
type input "$1,797.36"
type input "$3,594.72"
type input "4"
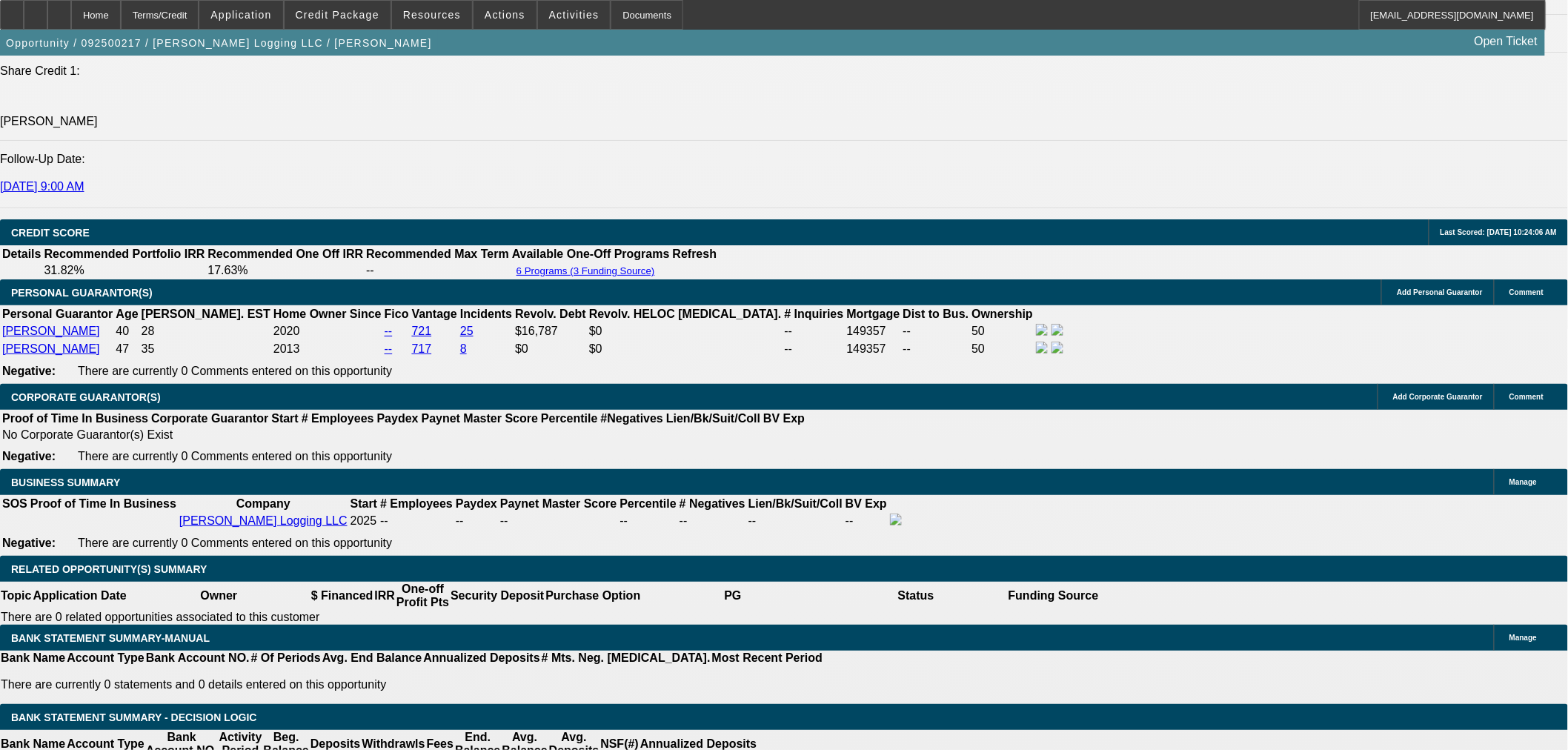
type input "$13,326.62"
type input "42"
type input "$26,653.24"
type input "$1,738.74"
type input "$3,477.48"
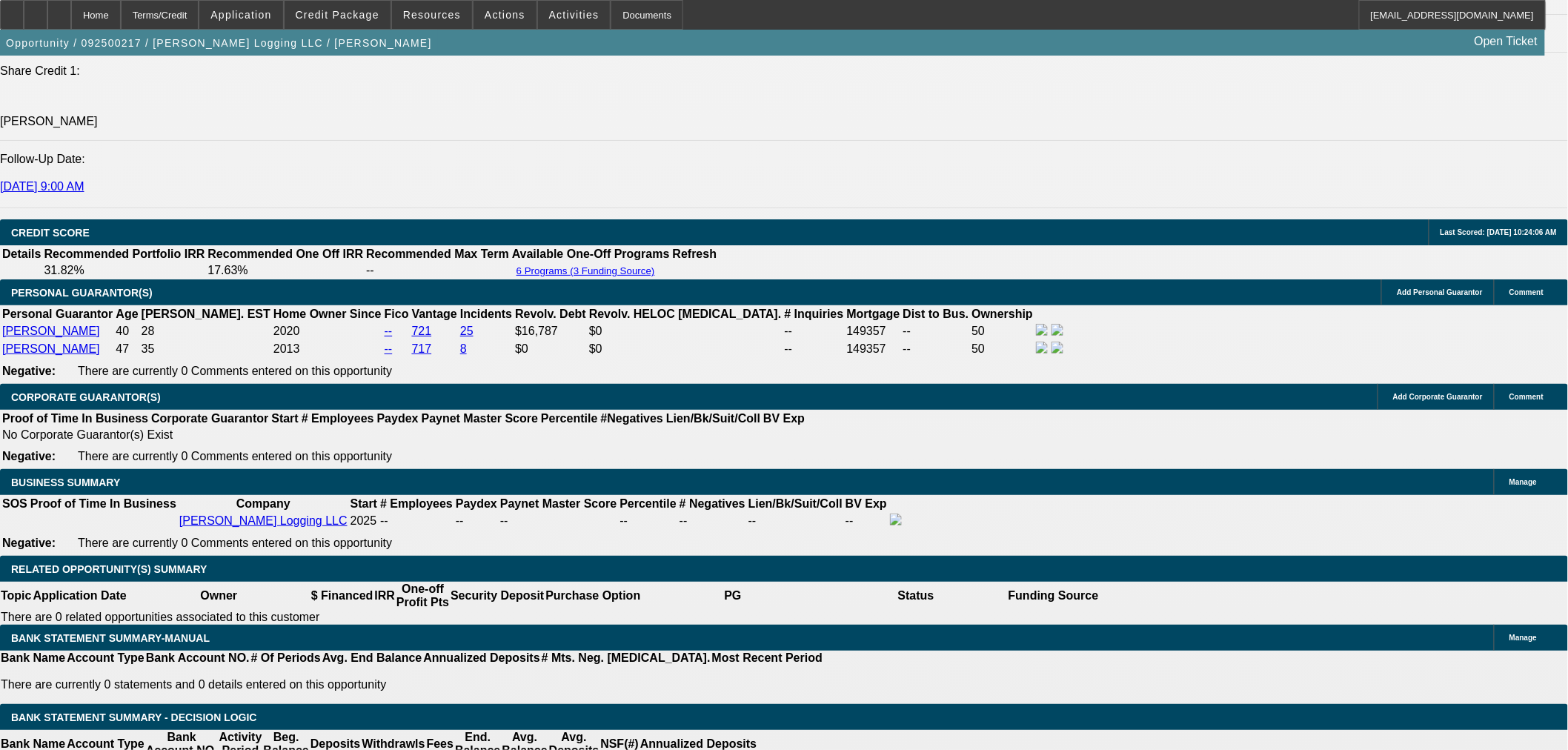
type input "42"
drag, startPoint x: 267, startPoint y: 581, endPoint x: 524, endPoint y: 579, distance: 257.0
type input "1740"
type input "$3,480.00"
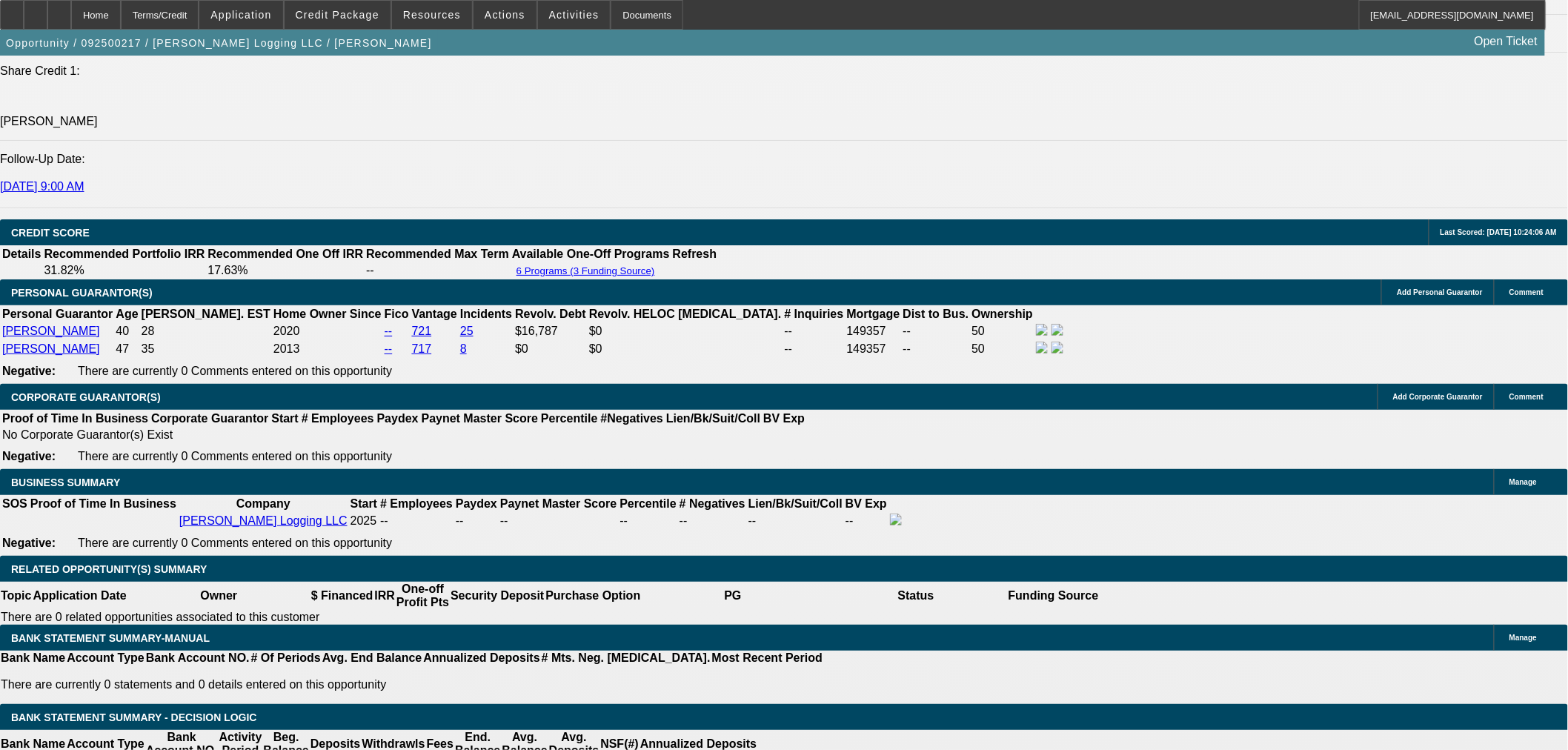
type input "21.6"
type input "$1,740.00"
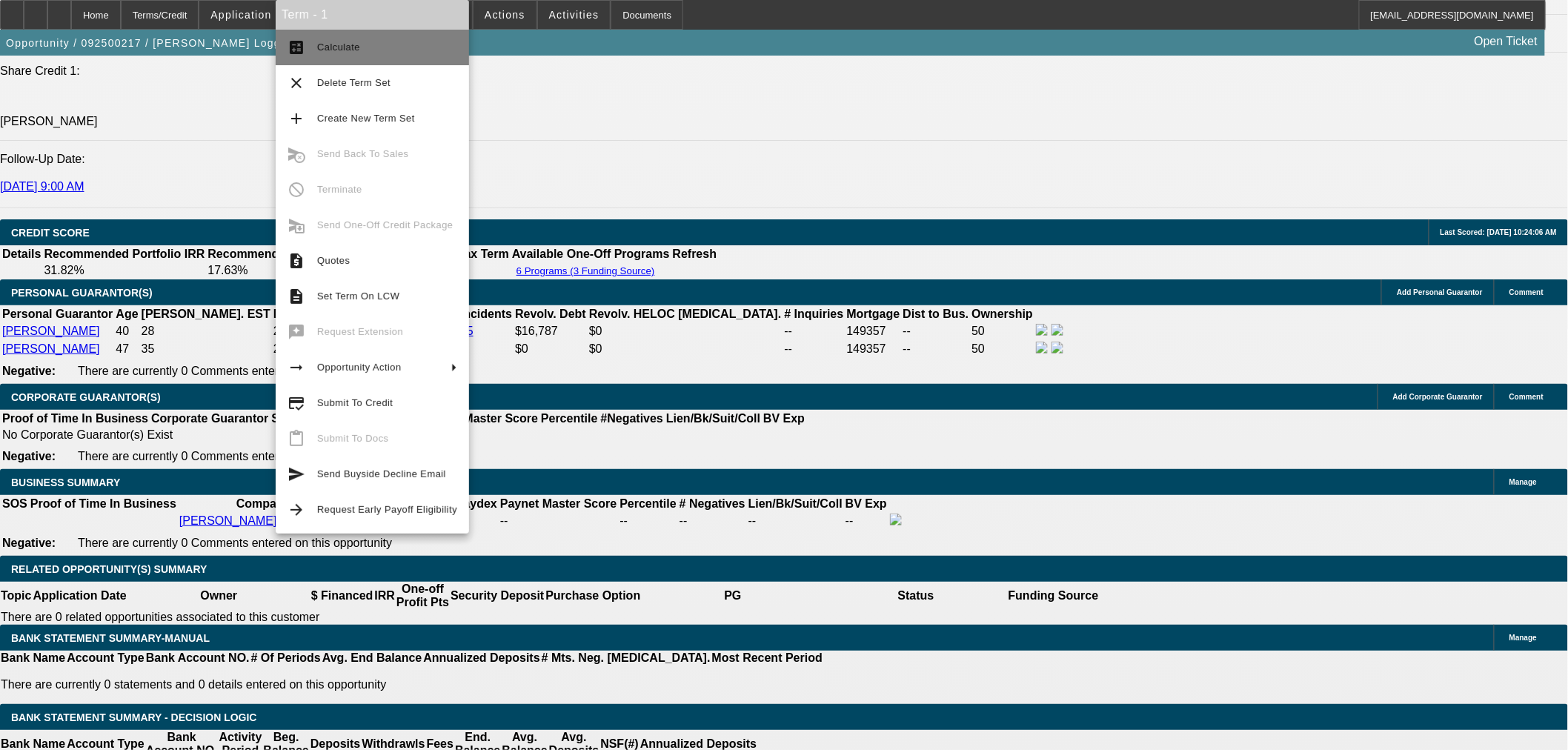
click at [371, 55] on span "Calculate" at bounding box center [387, 47] width 140 height 18
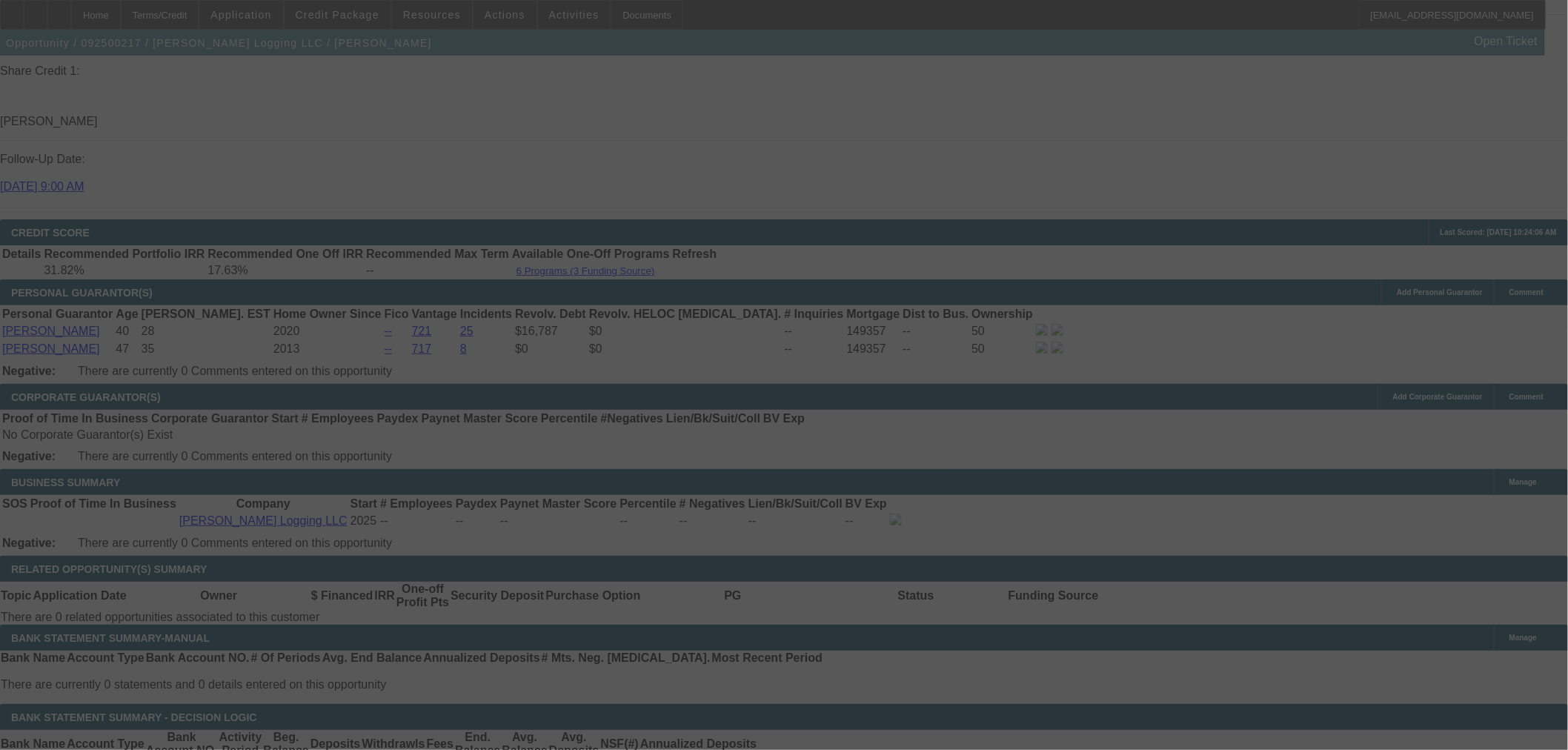
select select "0.15"
select select "2"
select select "0"
select select "6"
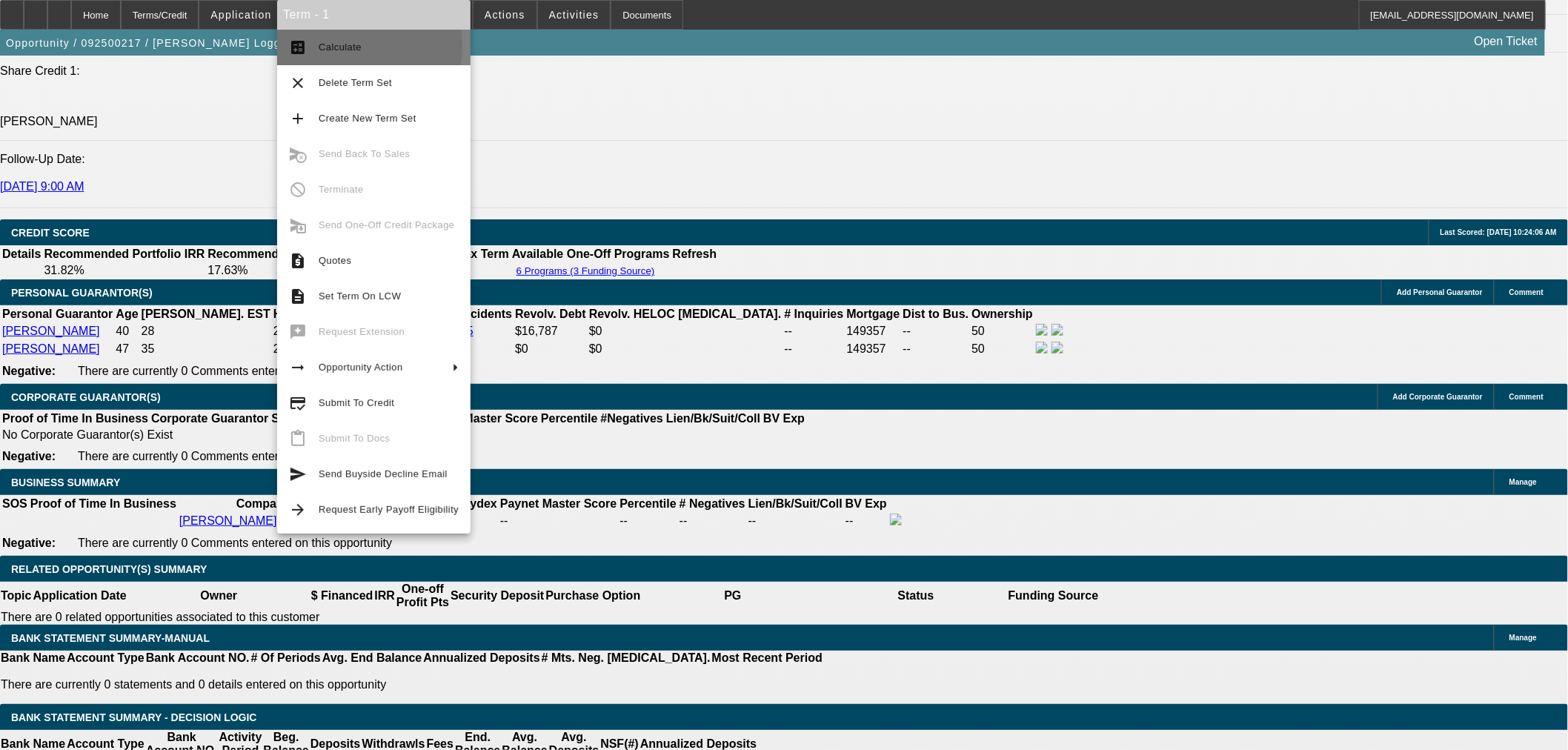
click at [343, 46] on span "Calculate" at bounding box center [340, 47] width 43 height 11
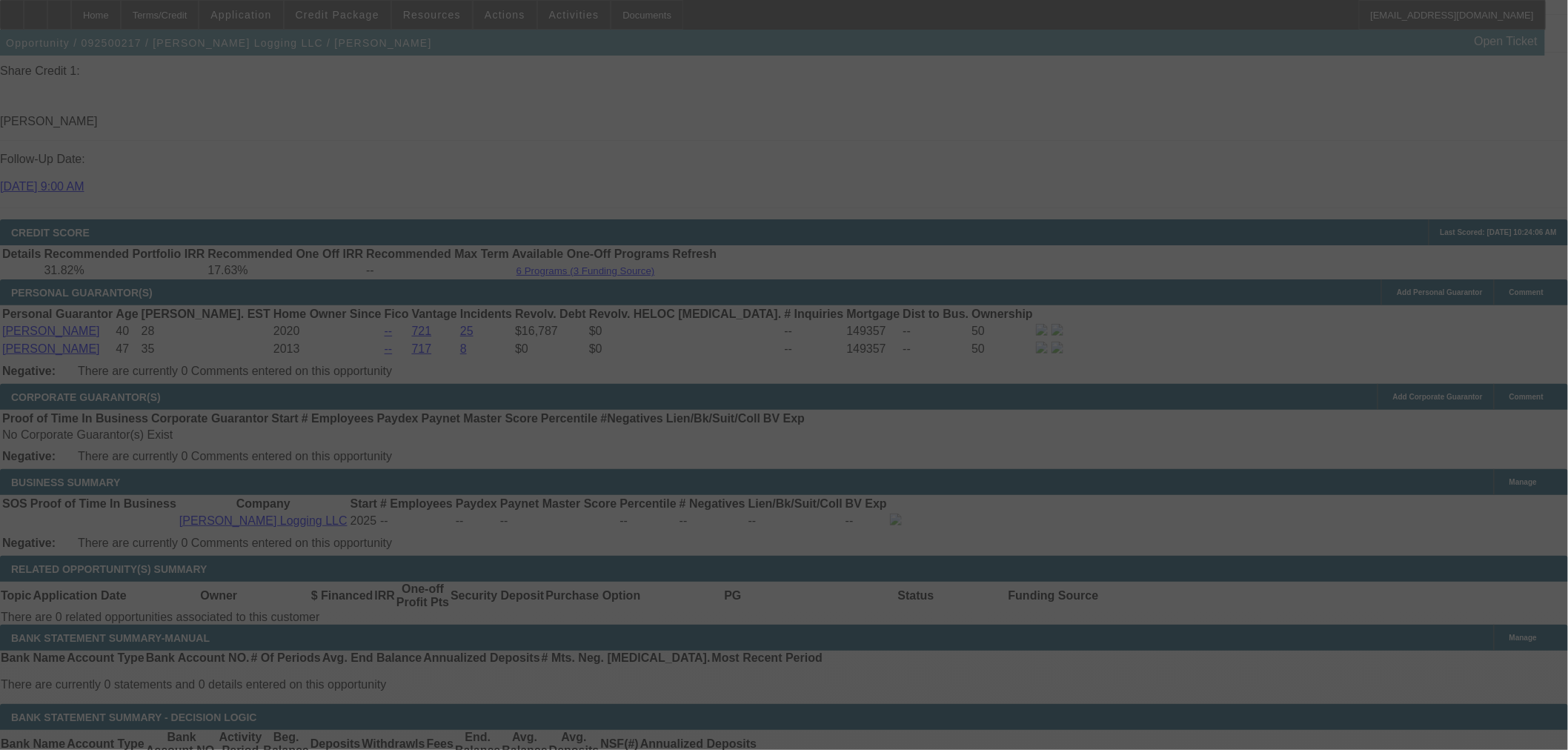
select select "0.15"
select select "2"
select select "0"
select select "6"
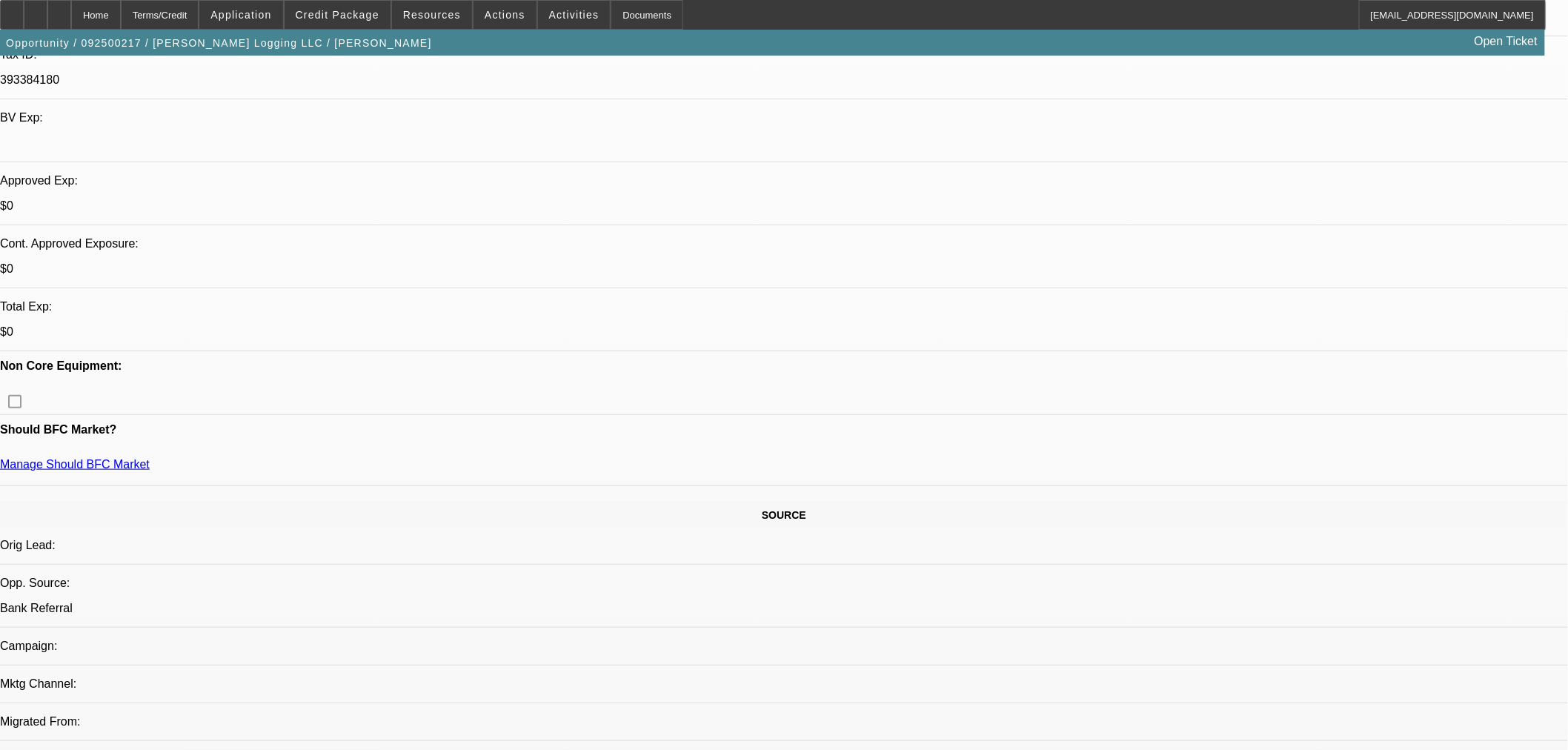
scroll to position [274, 0]
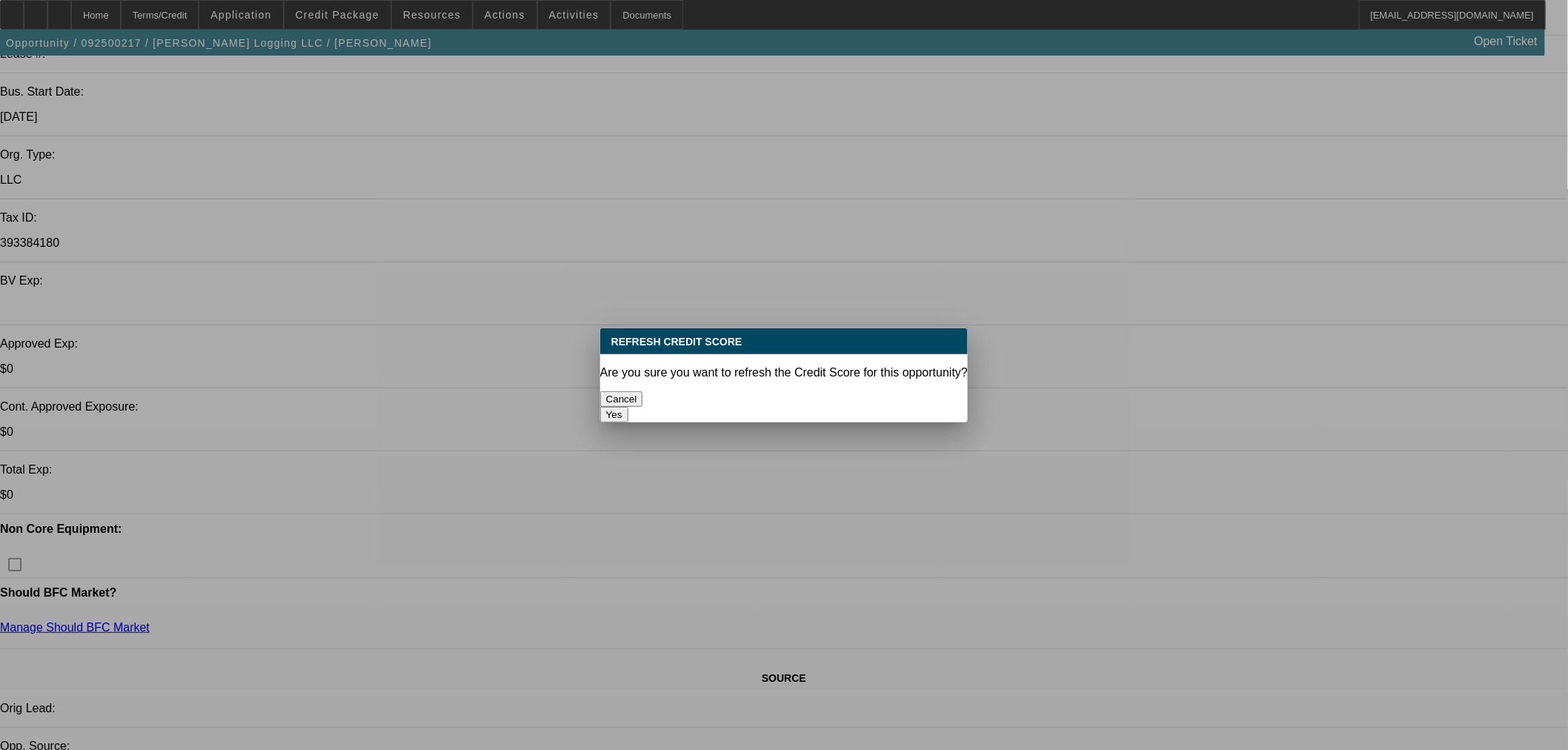
scroll to position [0, 0]
click at [628, 407] on button "Yes" at bounding box center [615, 414] width 28 height 15
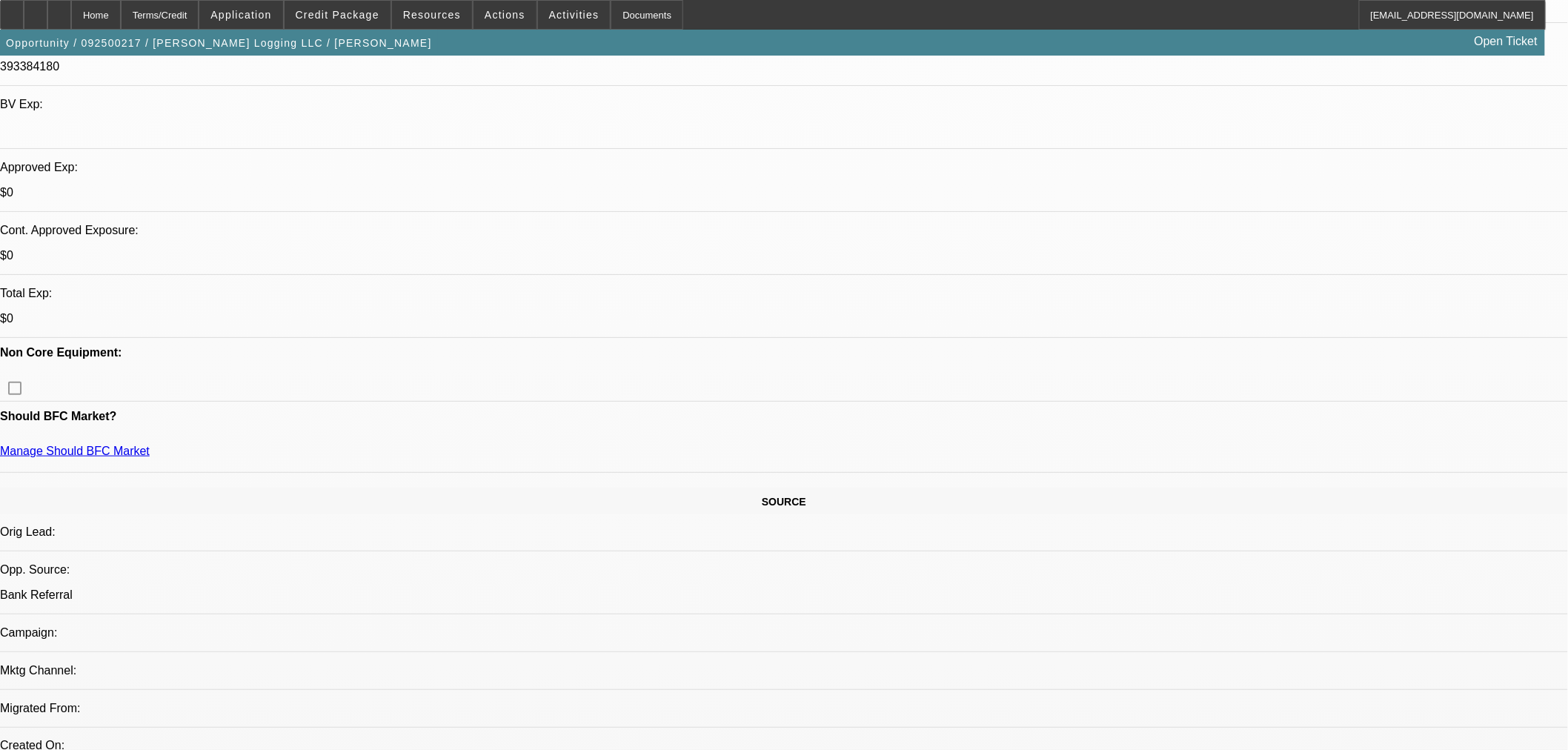
scroll to position [411, 0]
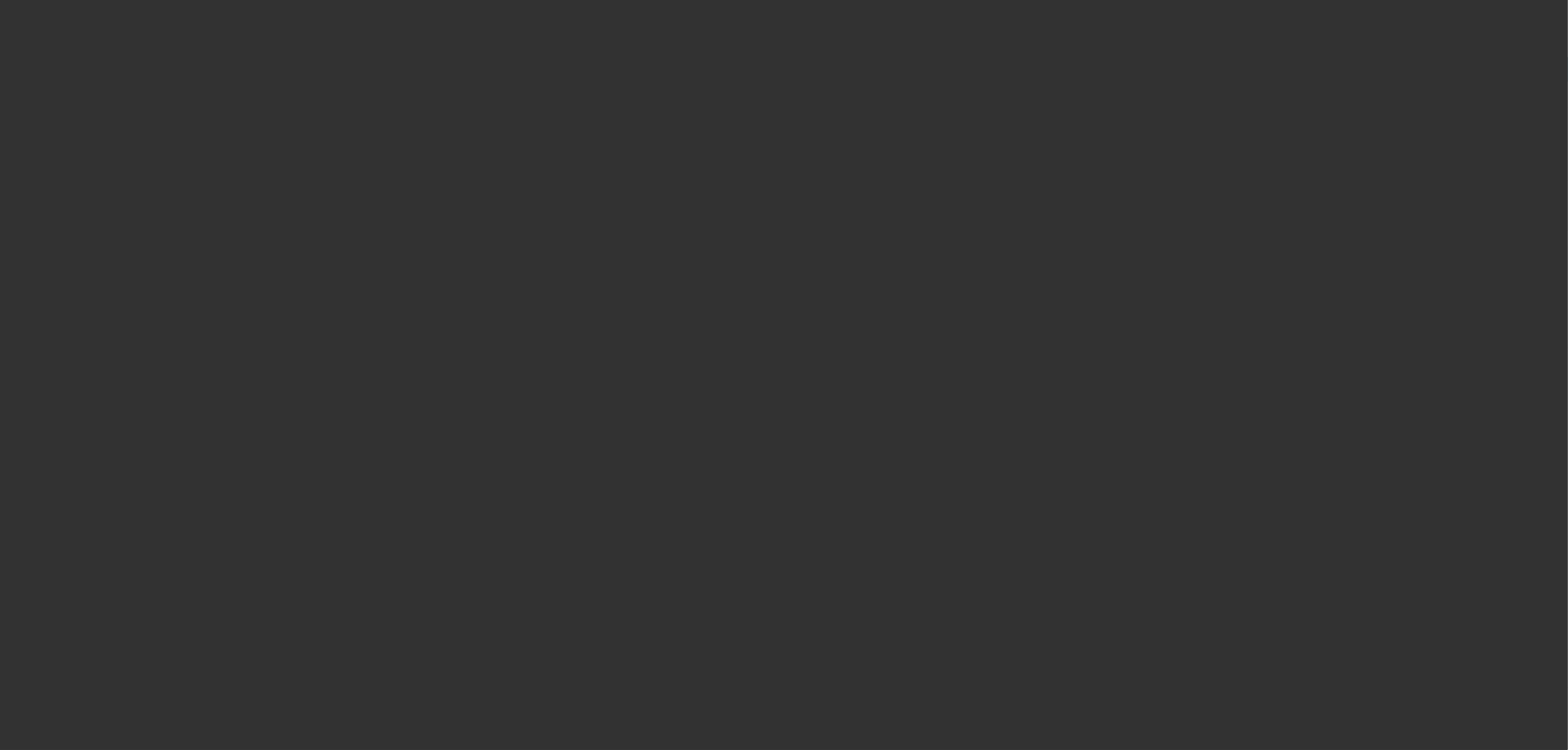
select select "0"
select select "2"
select select "0"
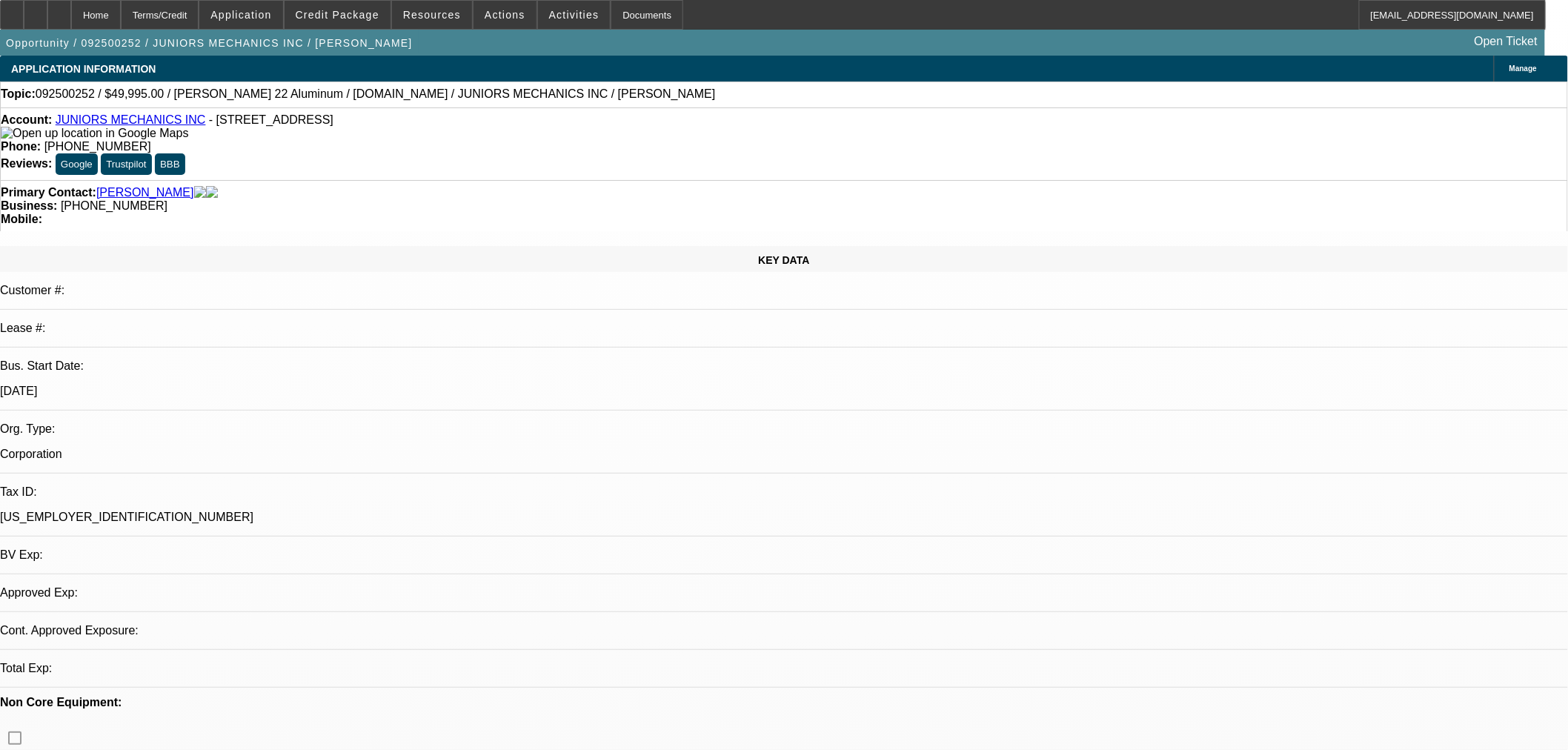
select select "1"
select select "2"
select select "6"
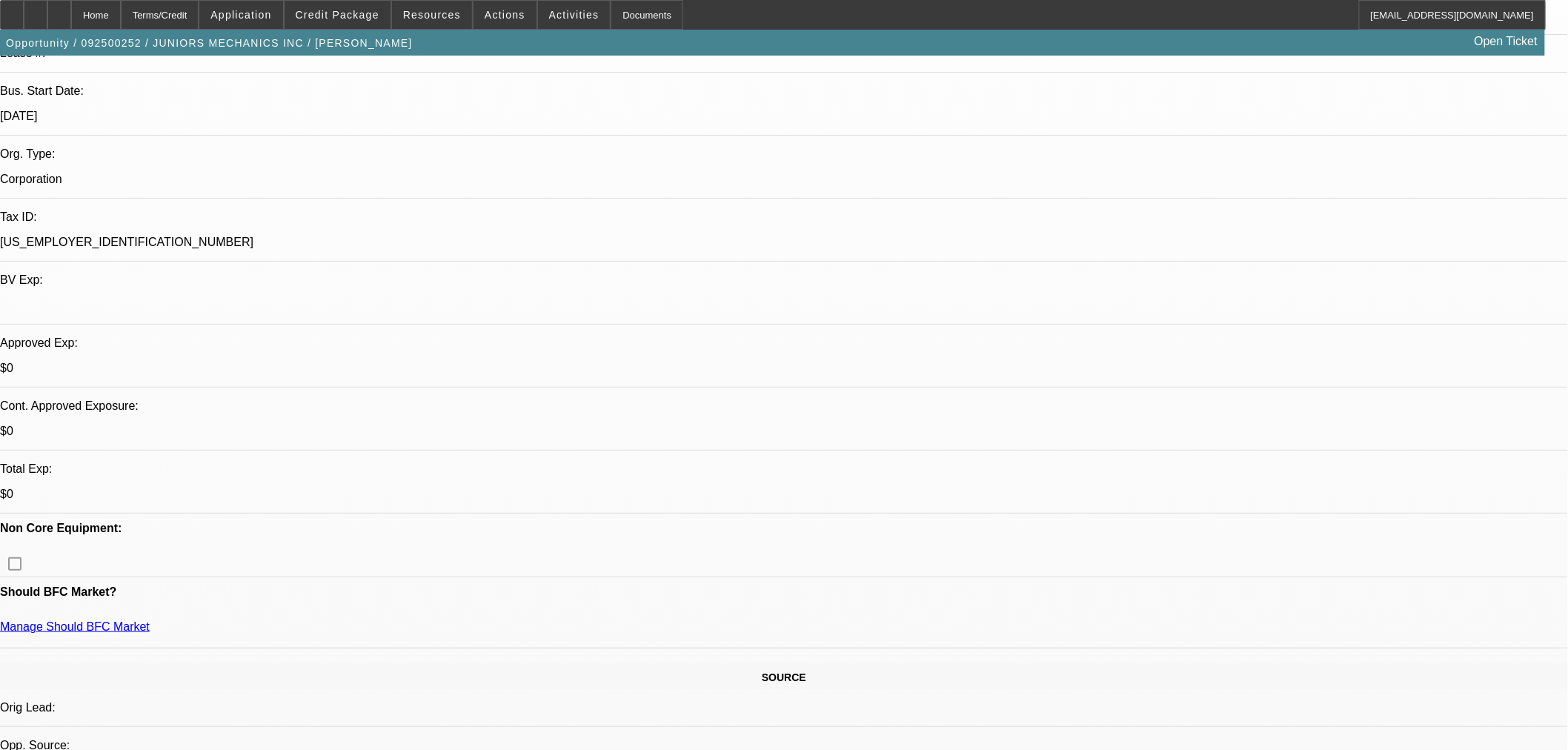
scroll to position [274, 0]
click at [344, 16] on span "Credit Package" at bounding box center [337, 14] width 84 height 12
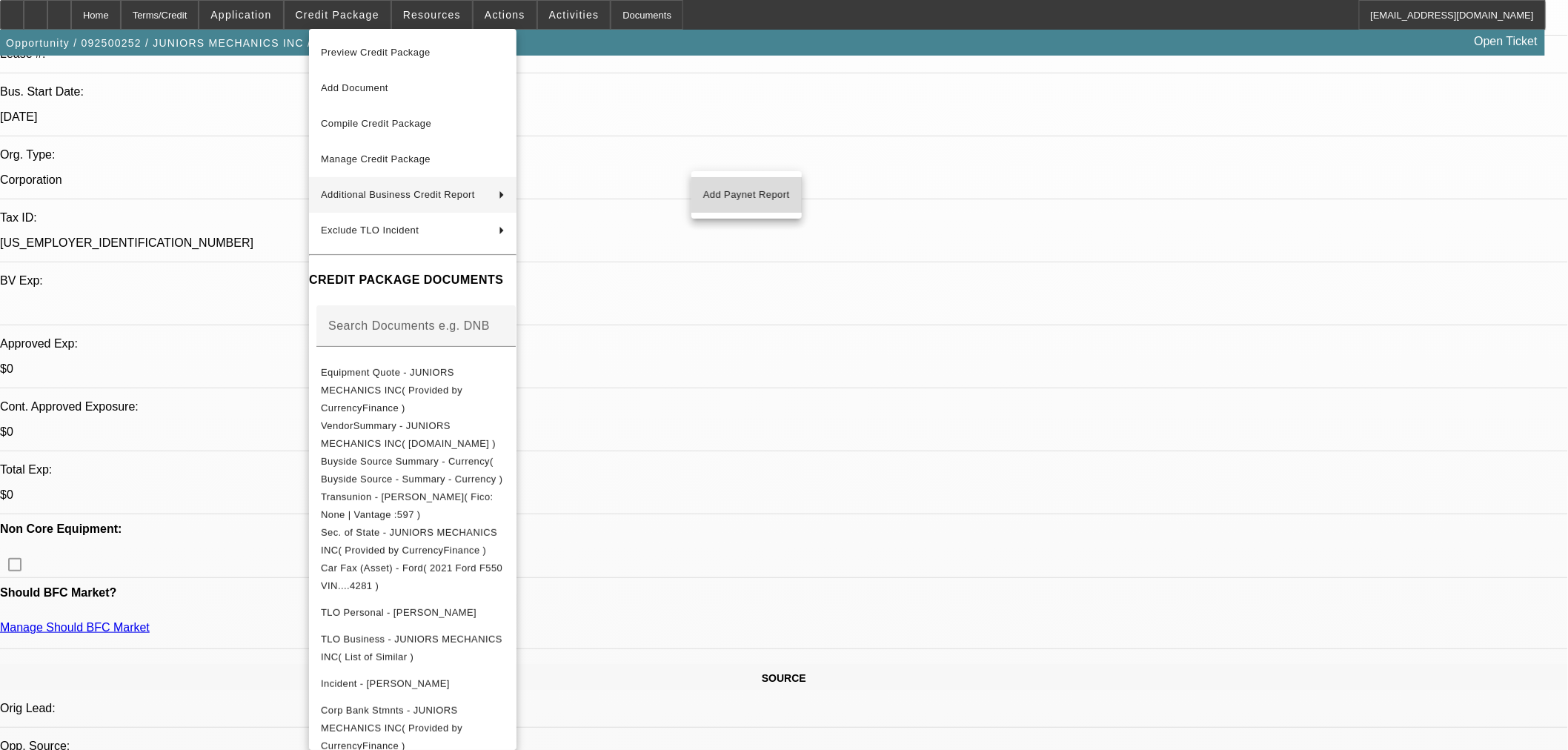
click at [738, 198] on span "Add Paynet Report" at bounding box center [746, 195] width 86 height 18
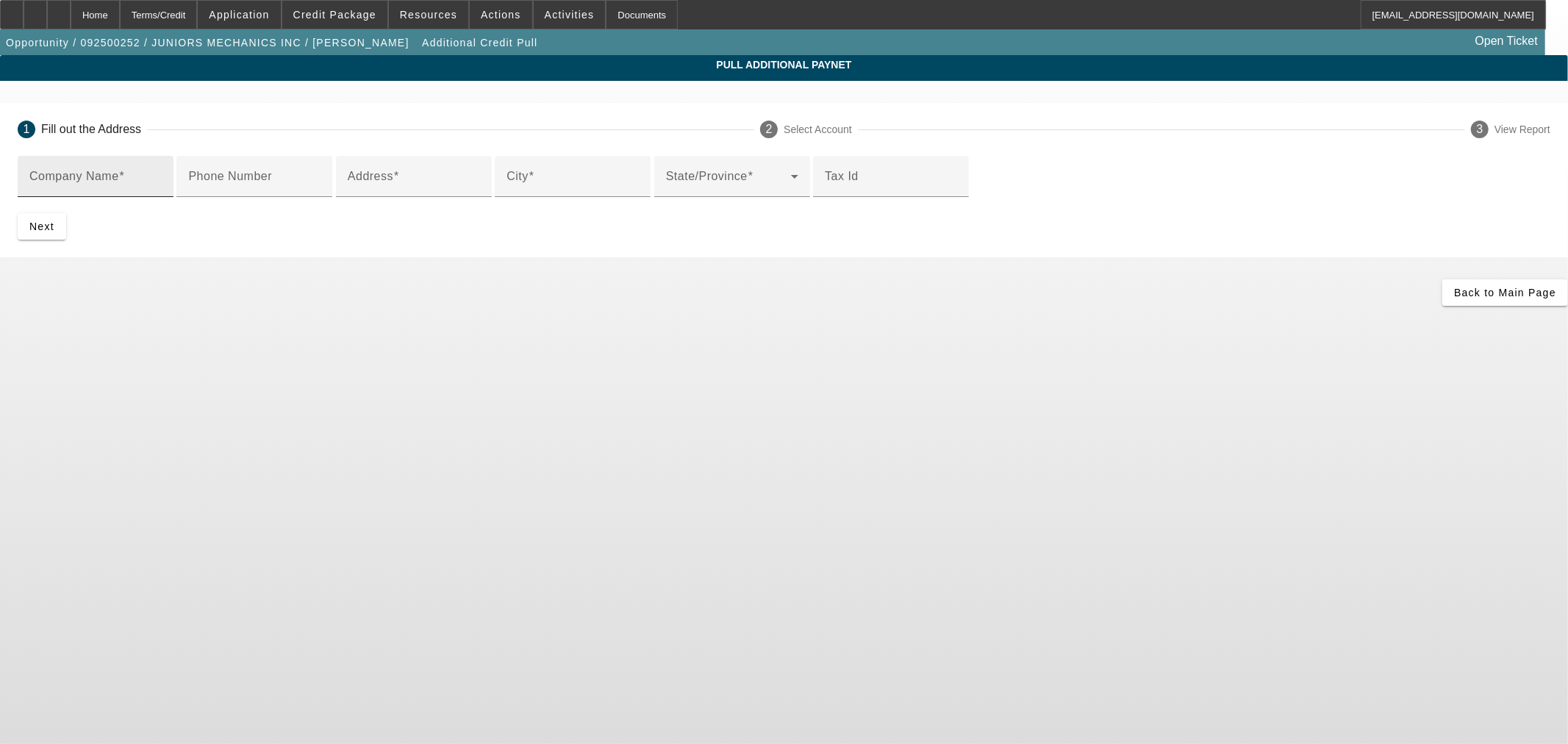
click at [161, 174] on input "Company Name" at bounding box center [95, 183] width 132 height 18
paste input "Juniors Mechanic #2 LLC"
type input "Juniors Mechanic #2 LLC"
click at [480, 192] on input "Address" at bounding box center [414, 183] width 132 height 18
paste input "27 W 9th St"
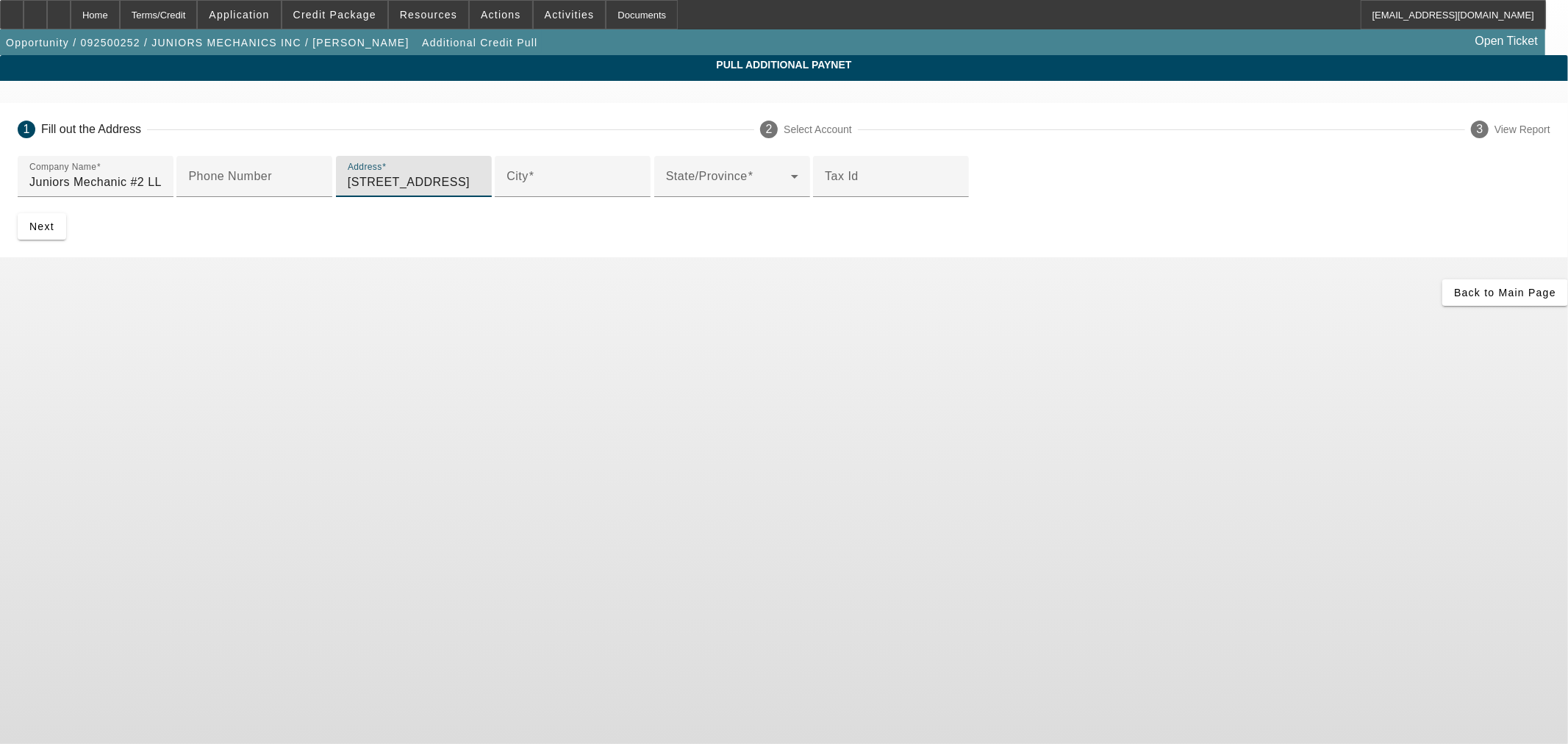
type input "27 W 9th St"
click at [639, 192] on input "City" at bounding box center [573, 183] width 132 height 18
paste input "Edmond"
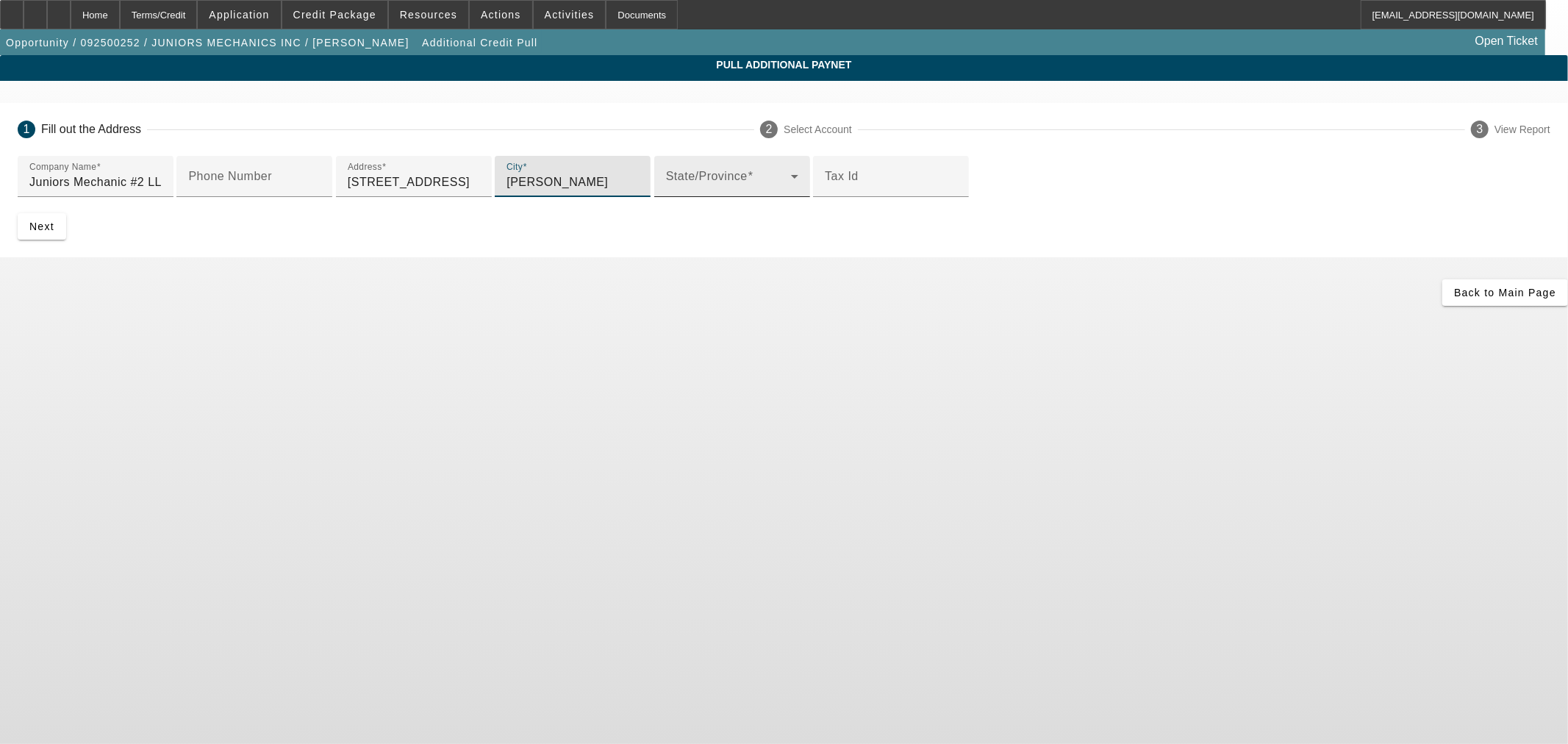
type input "Edmond"
click at [725, 197] on div "State/Province" at bounding box center [732, 177] width 132 height 41
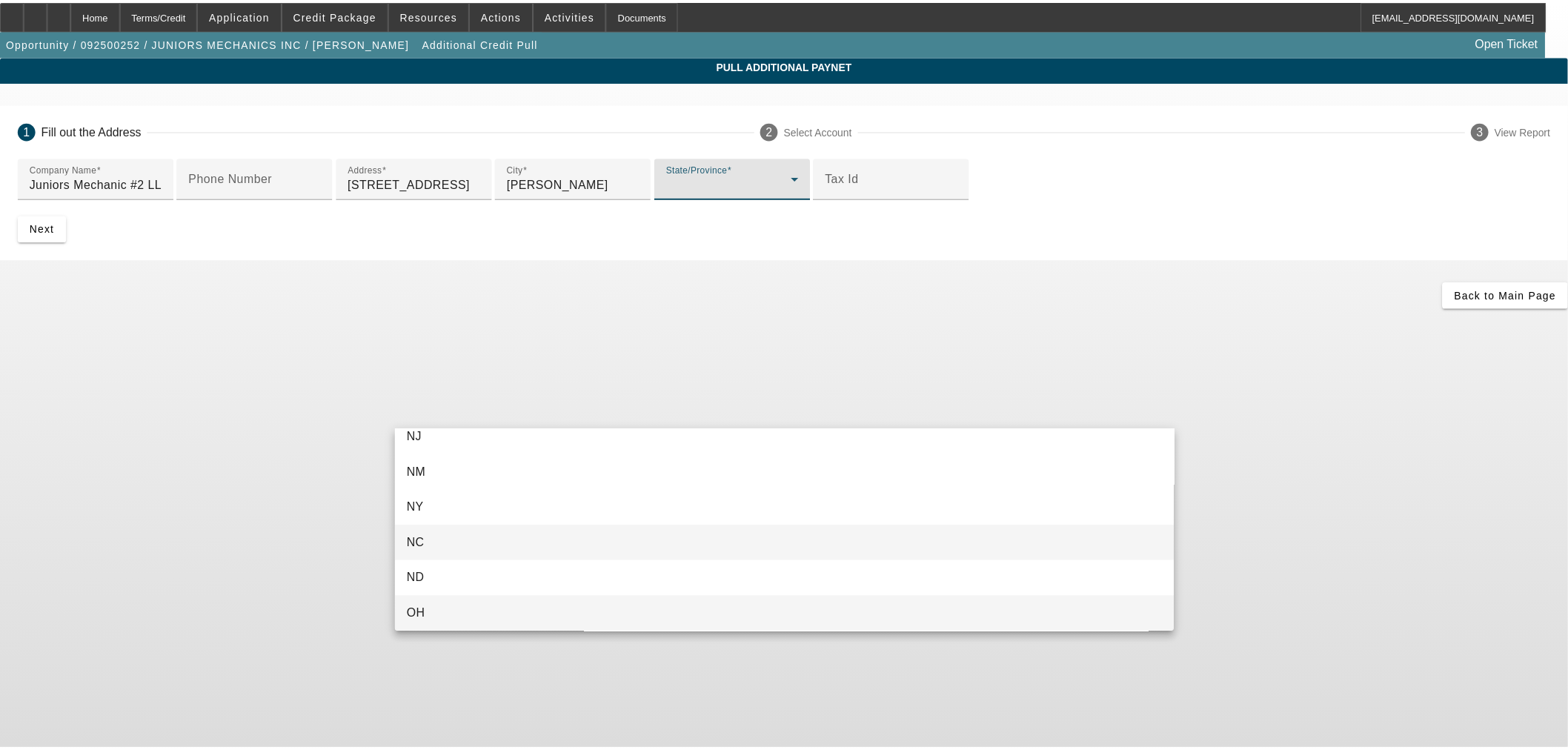
scroll to position [1220, 0]
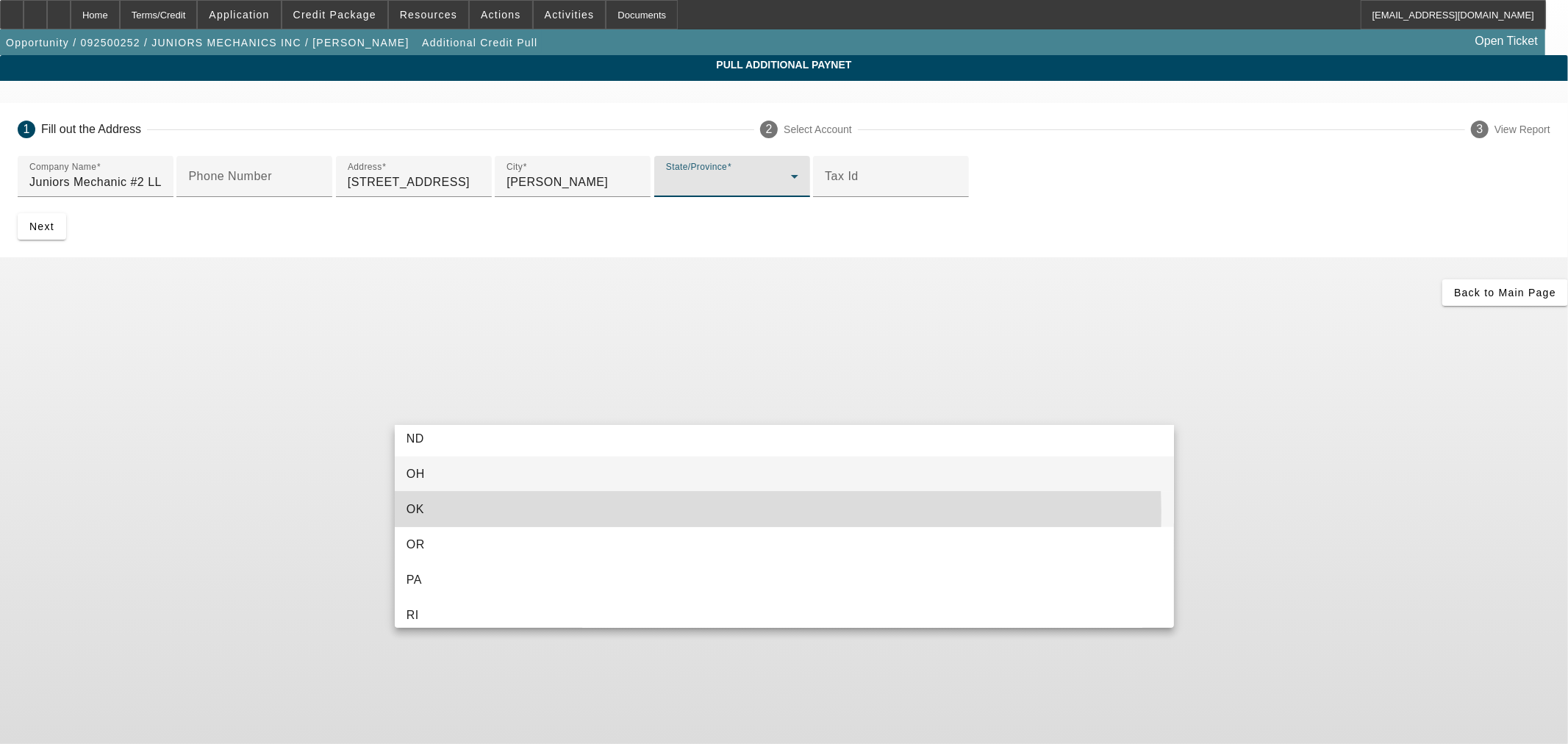
click at [627, 510] on mat-option "OK" at bounding box center [784, 509] width 779 height 35
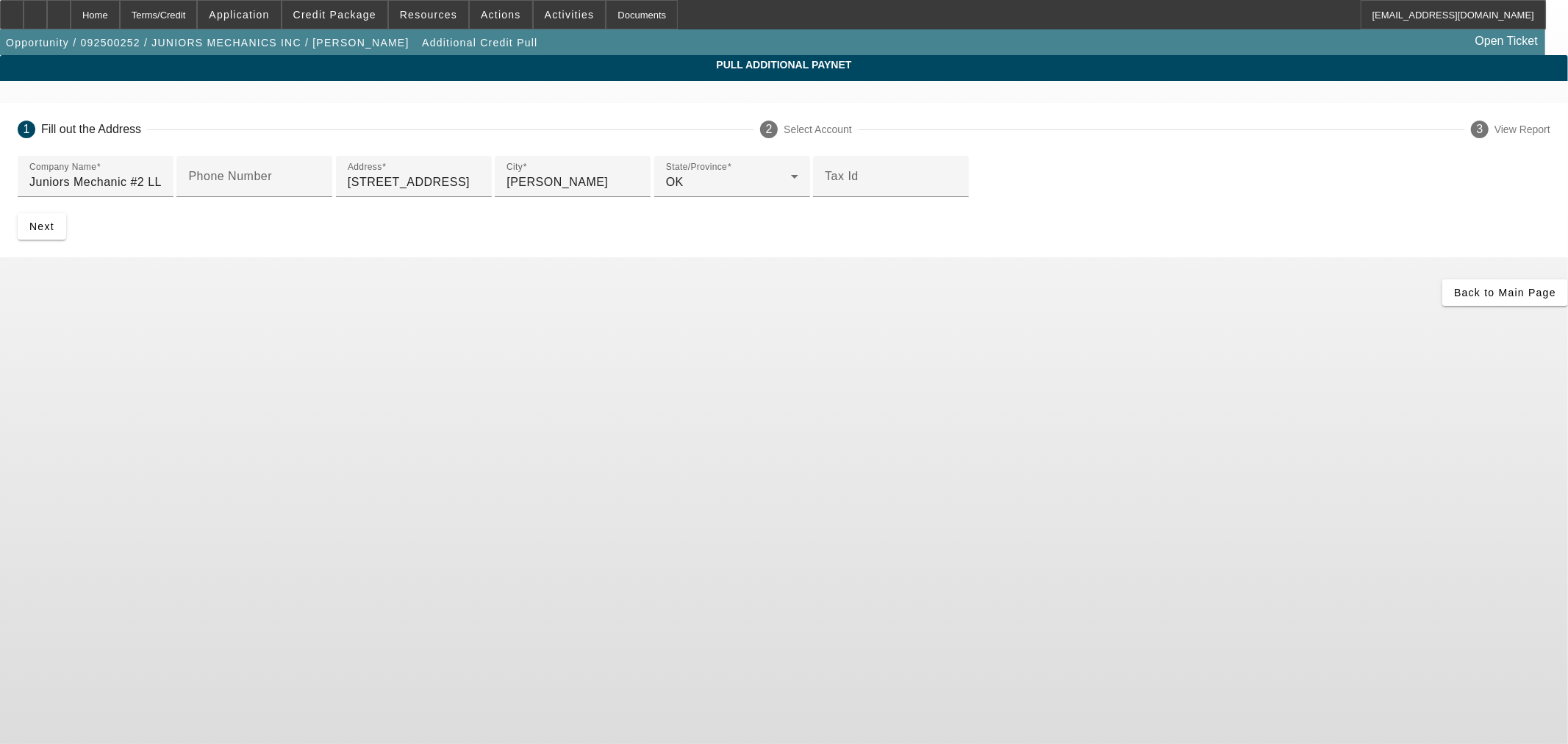
click at [327, 306] on app-additional-credit-pull "Pull Additional Paynet 1 Fill out the Address 2 Select Account 3 View Report Co…" at bounding box center [784, 180] width 1568 height 251
click at [66, 244] on span "submit" at bounding box center [41, 227] width 49 height 35
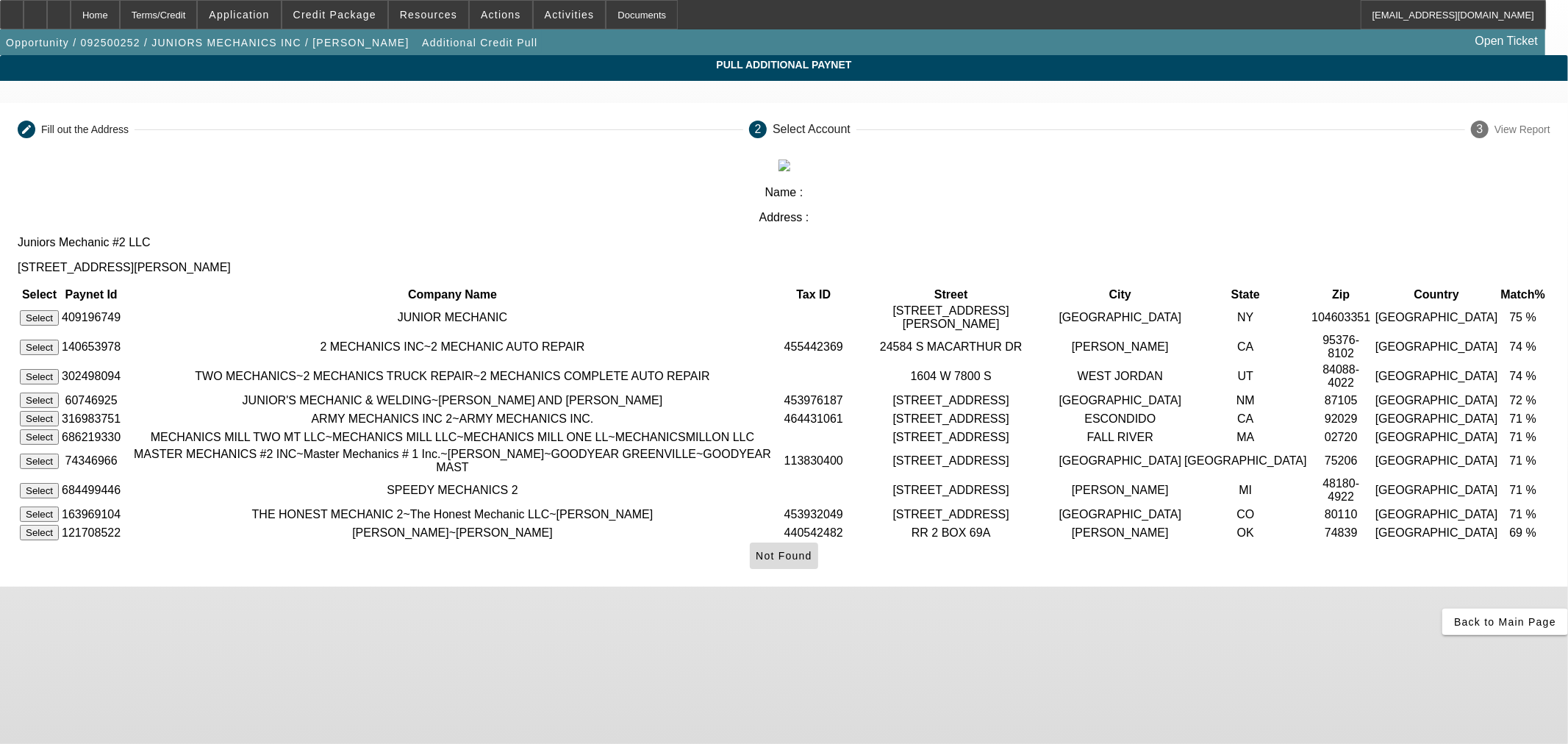
click at [755, 561] on icon at bounding box center [755, 555] width 0 height 11
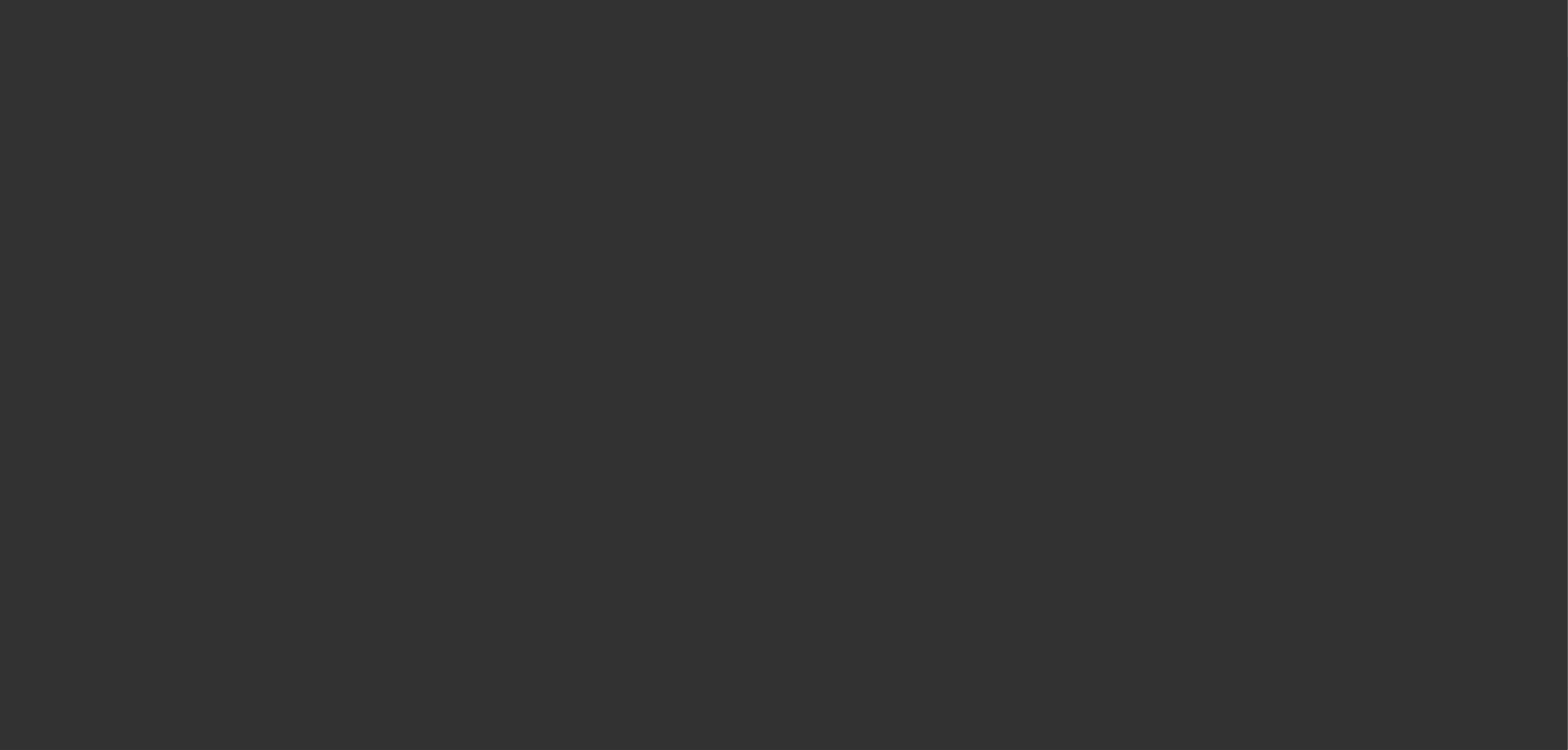
select select "0"
select select "2"
select select "0"
select select "6"
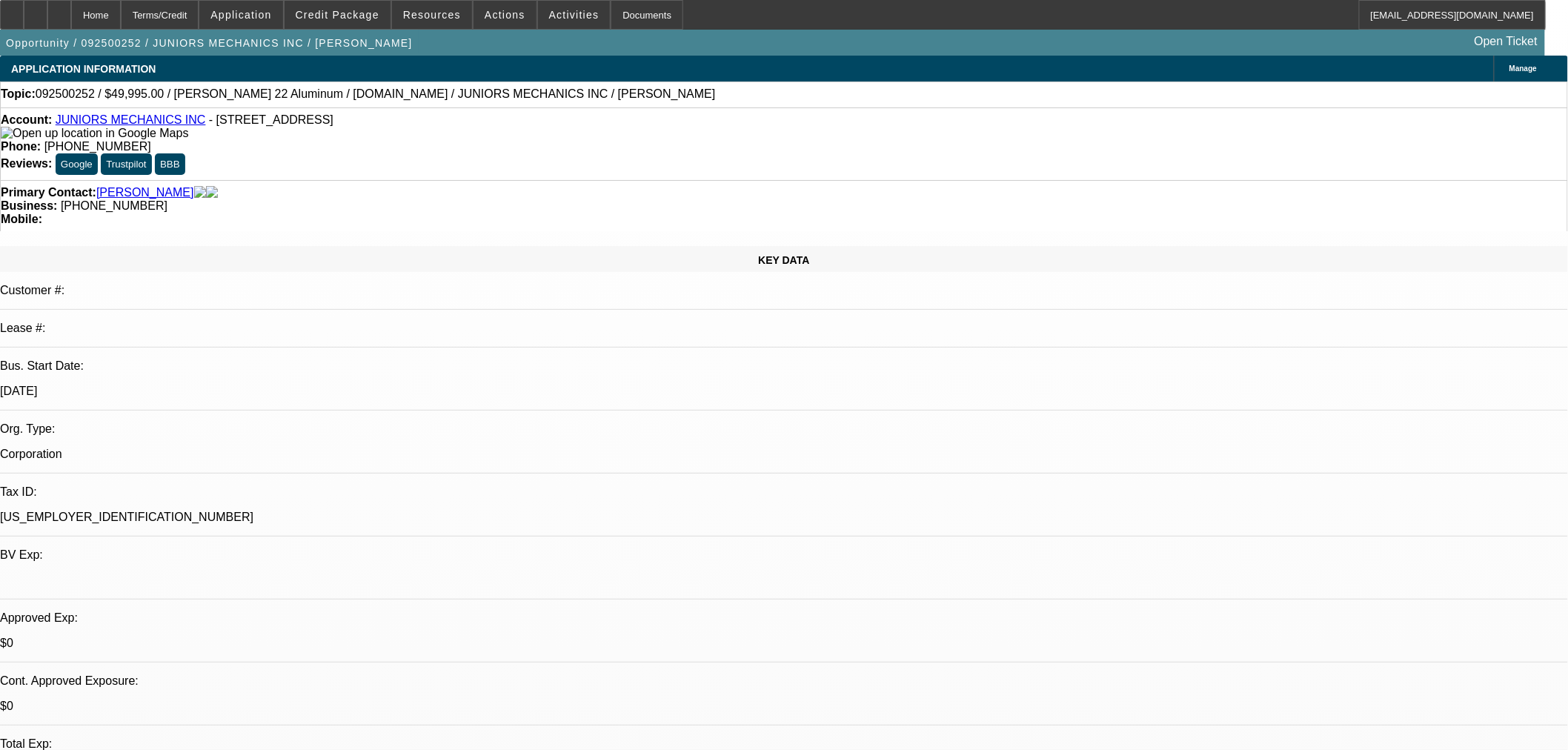
click at [129, 122] on link "JUNIORS MECHANICS INC" at bounding box center [130, 119] width 150 height 12
click at [338, 12] on span "Credit Package" at bounding box center [337, 14] width 84 height 12
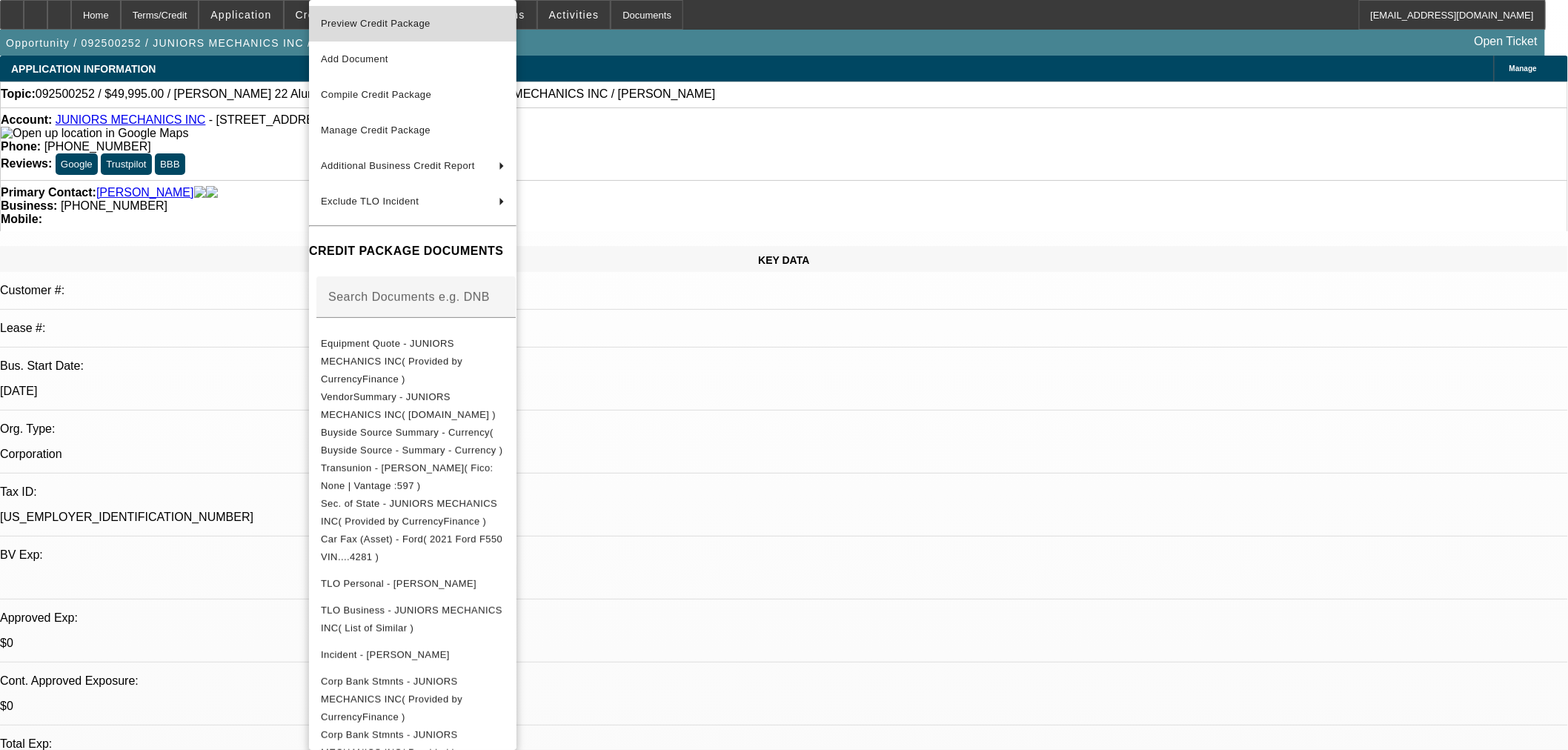
click at [361, 24] on span "Preview Credit Package" at bounding box center [375, 23] width 109 height 11
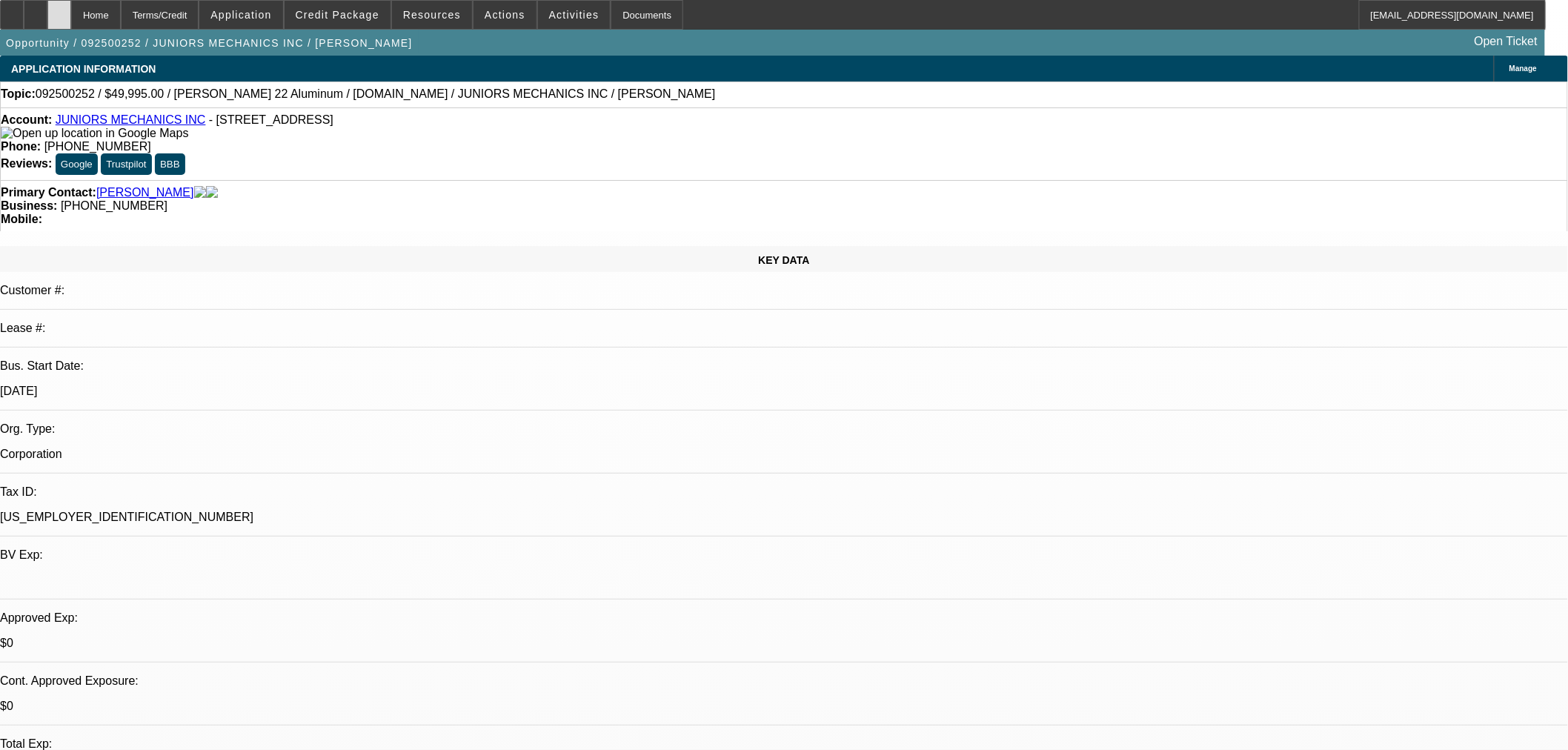
drag, startPoint x: 92, startPoint y: 16, endPoint x: 108, endPoint y: 20, distance: 16.5
click at [60, 10] on icon at bounding box center [60, 10] width 0 height 0
select select "0"
select select "2"
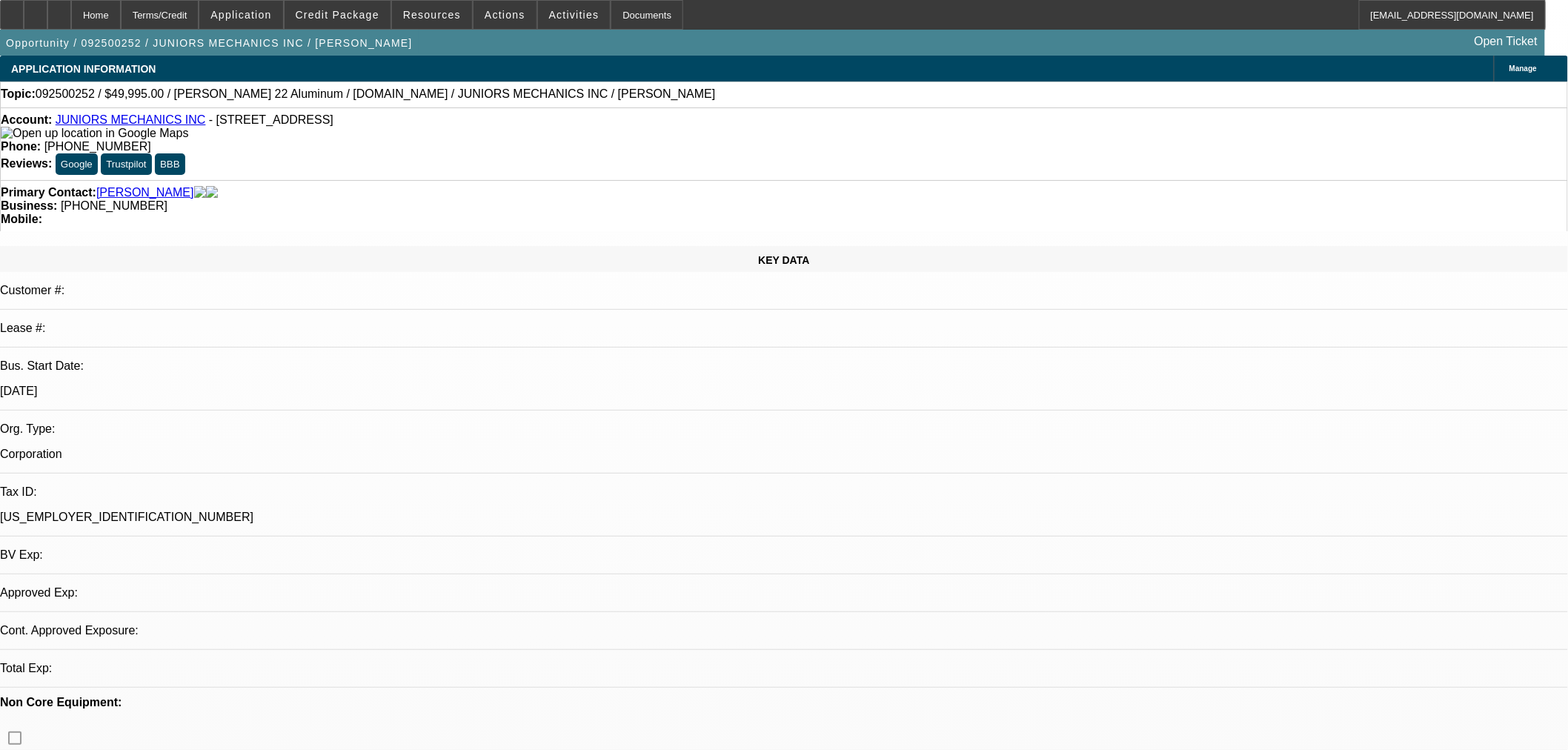
select select "0"
select select "6"
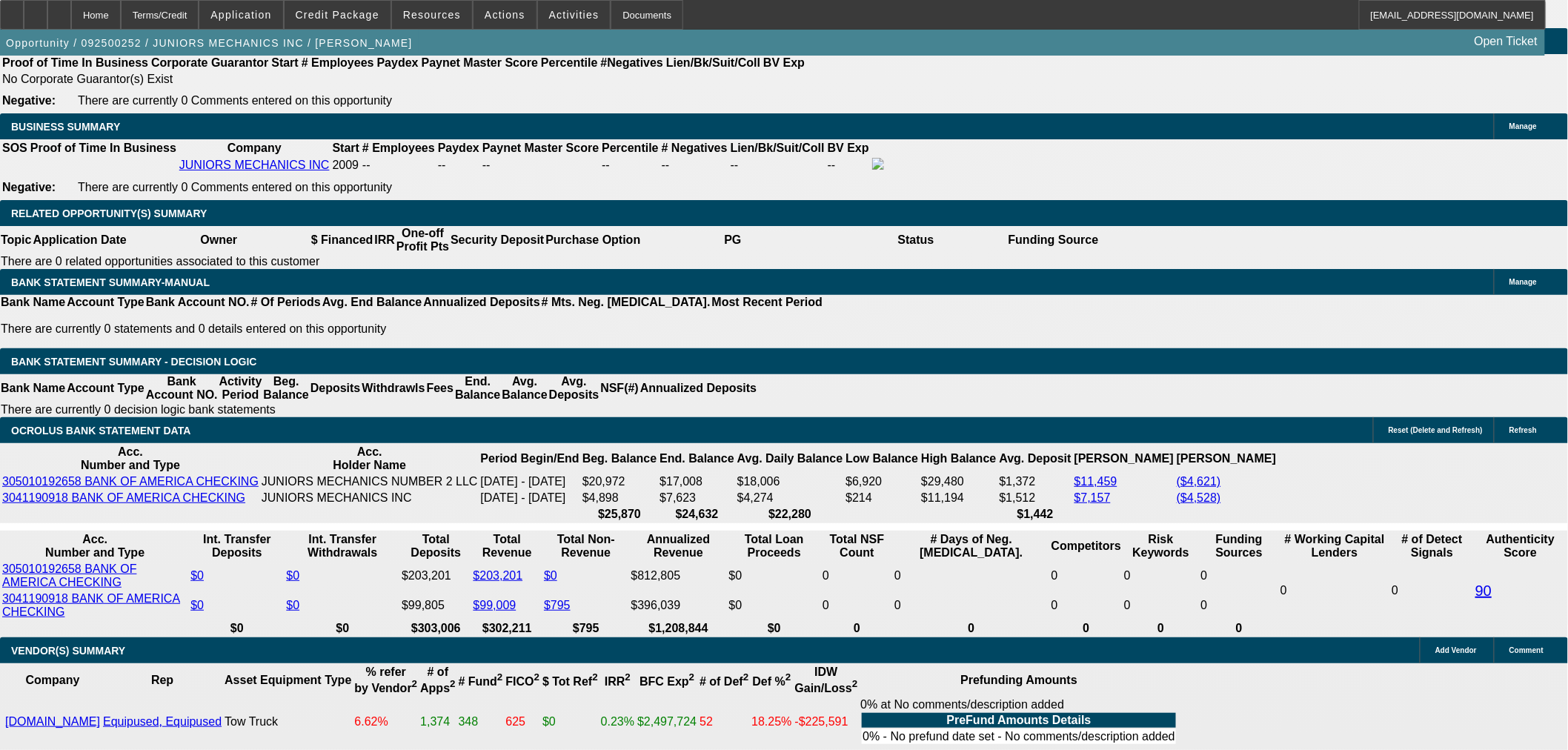
scroll to position [2333, 0]
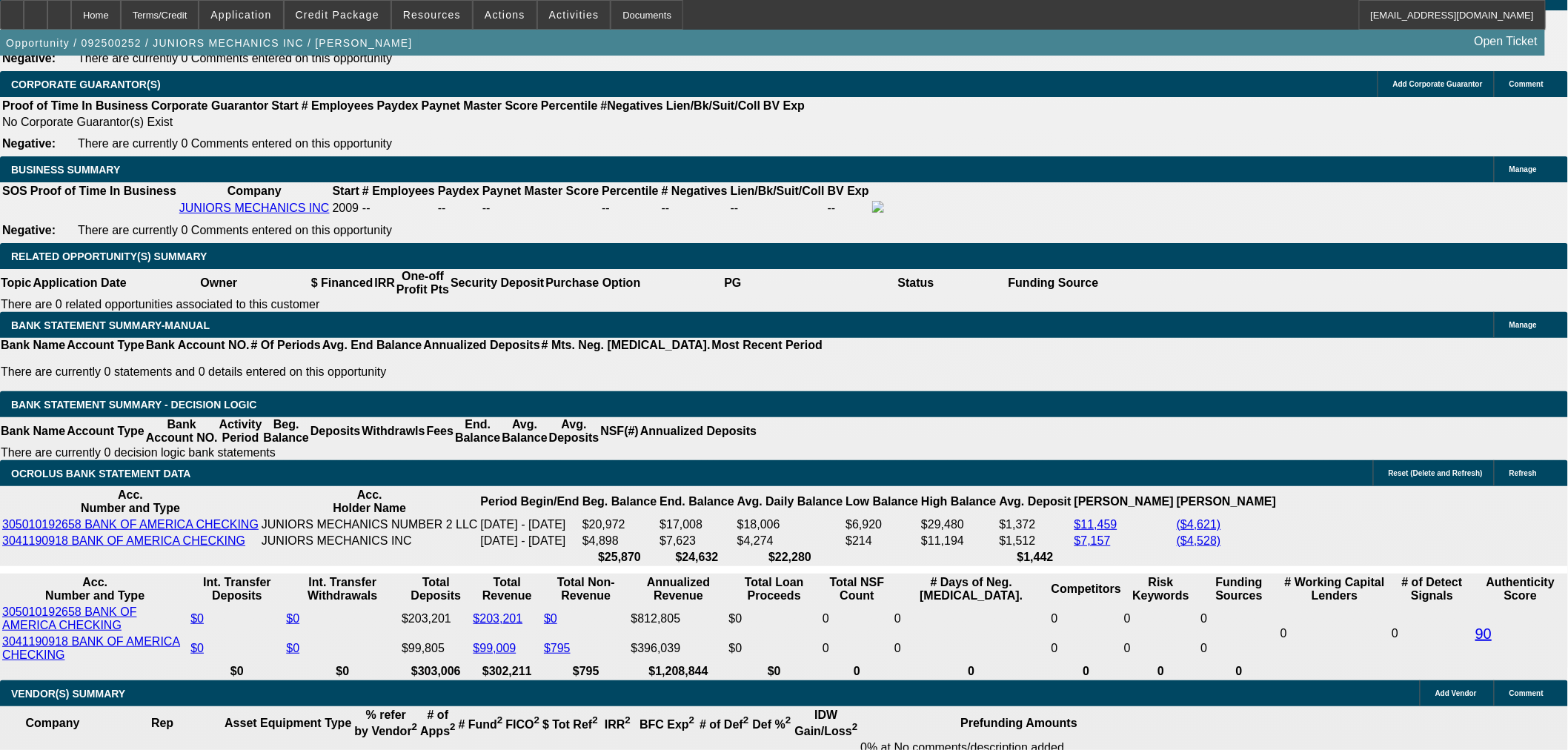
drag, startPoint x: 342, startPoint y: 322, endPoint x: 598, endPoint y: 318, distance: 256.0
type input "2"
type input "UNKNOWN"
type input "21"
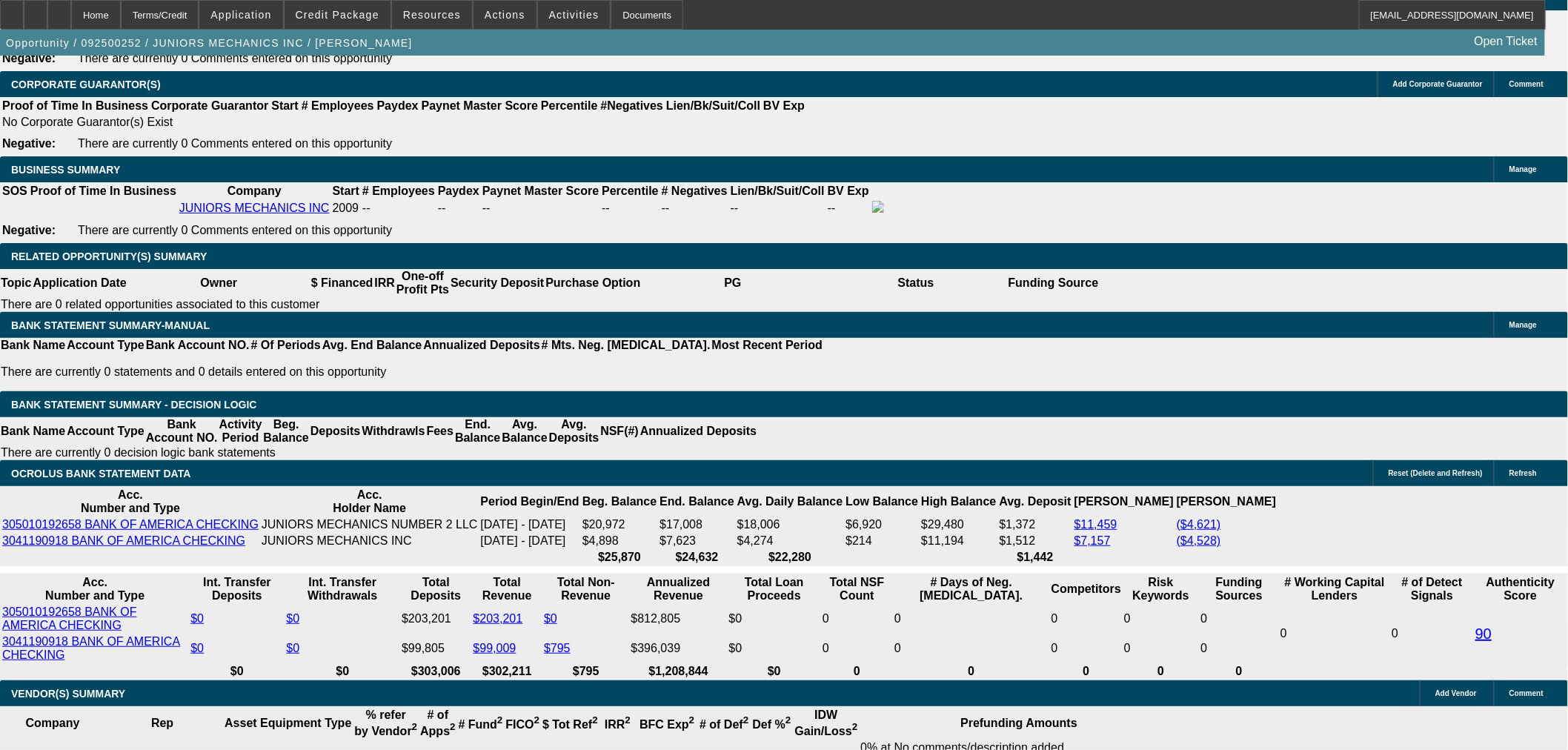
type input "$1,431.99"
type input "$2,863.98"
type input "$1,883.56"
type input "$3,767.12"
type input "21"
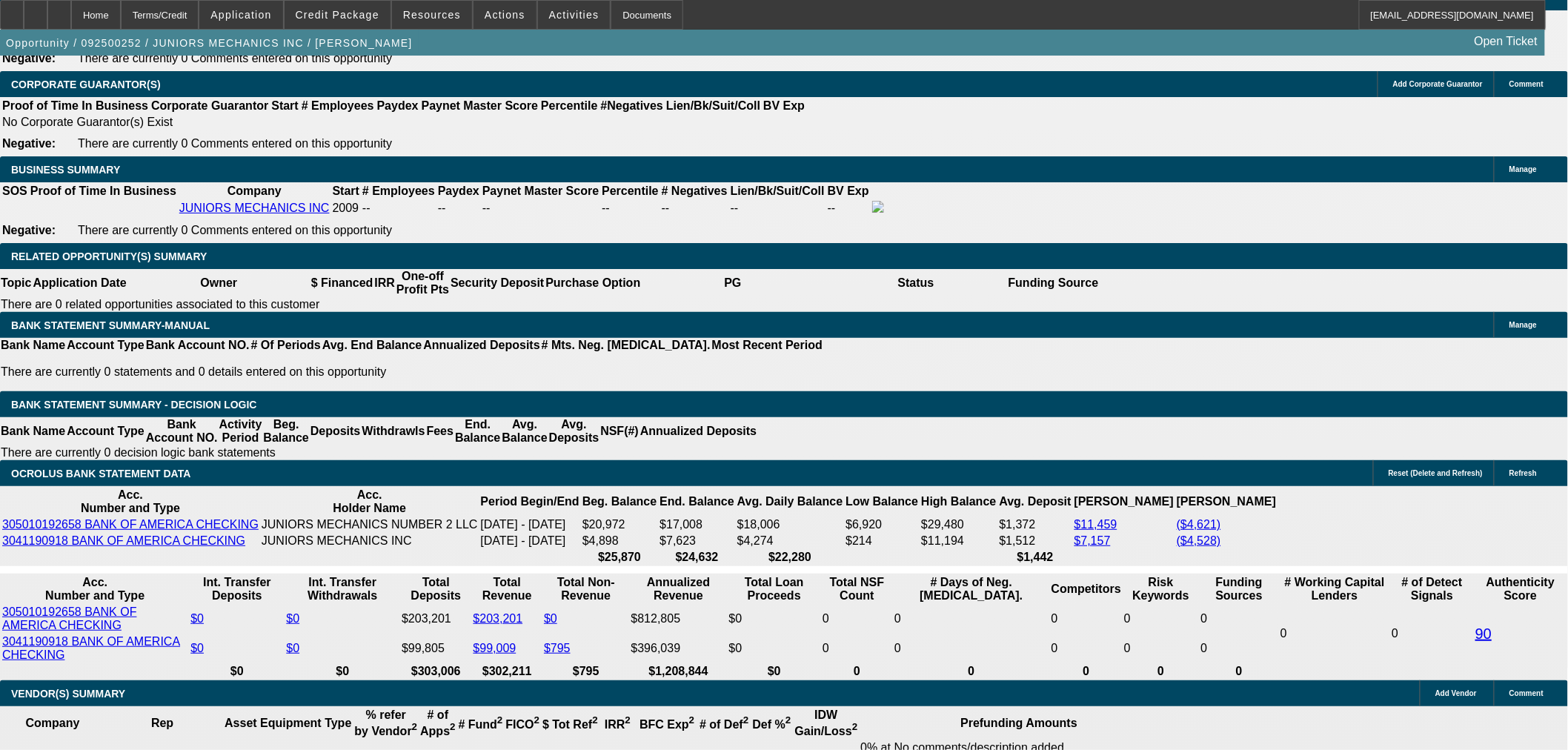
drag, startPoint x: 272, startPoint y: 318, endPoint x: 606, endPoint y: 314, distance: 334.0
type input "1885"
type input "21.1"
type input "$3,770.00"
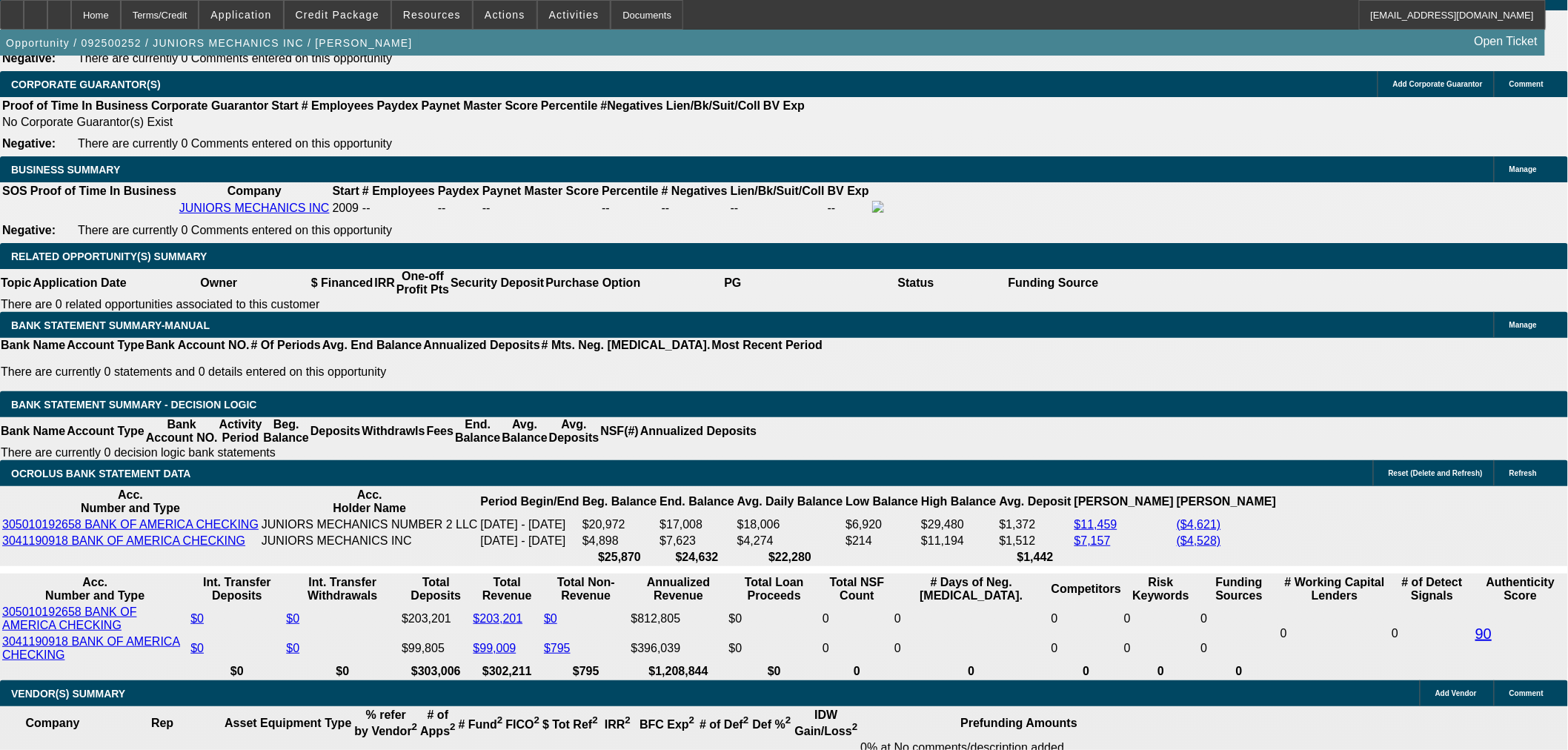
type input "$1,885.00"
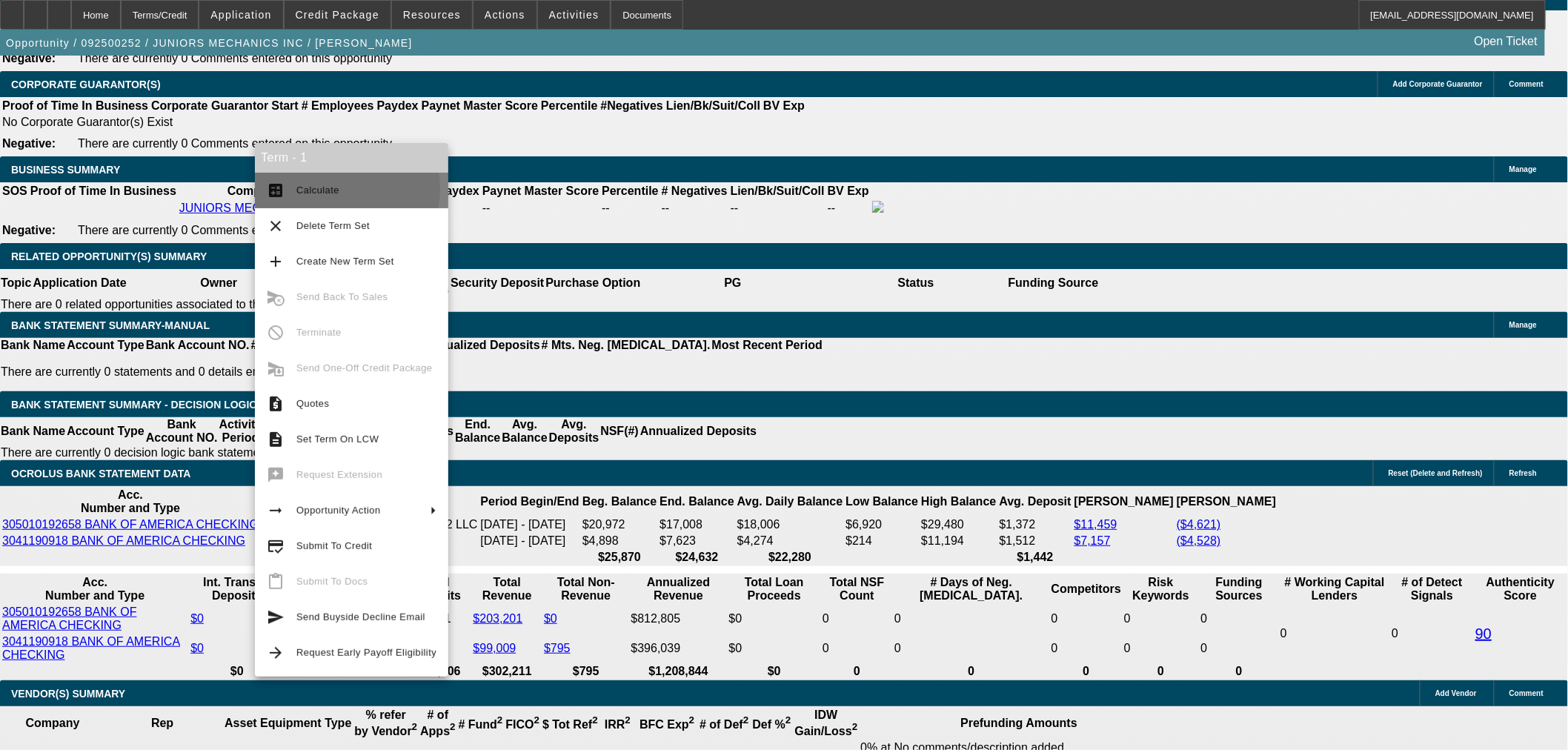
click at [322, 189] on span "Calculate" at bounding box center [318, 190] width 43 height 11
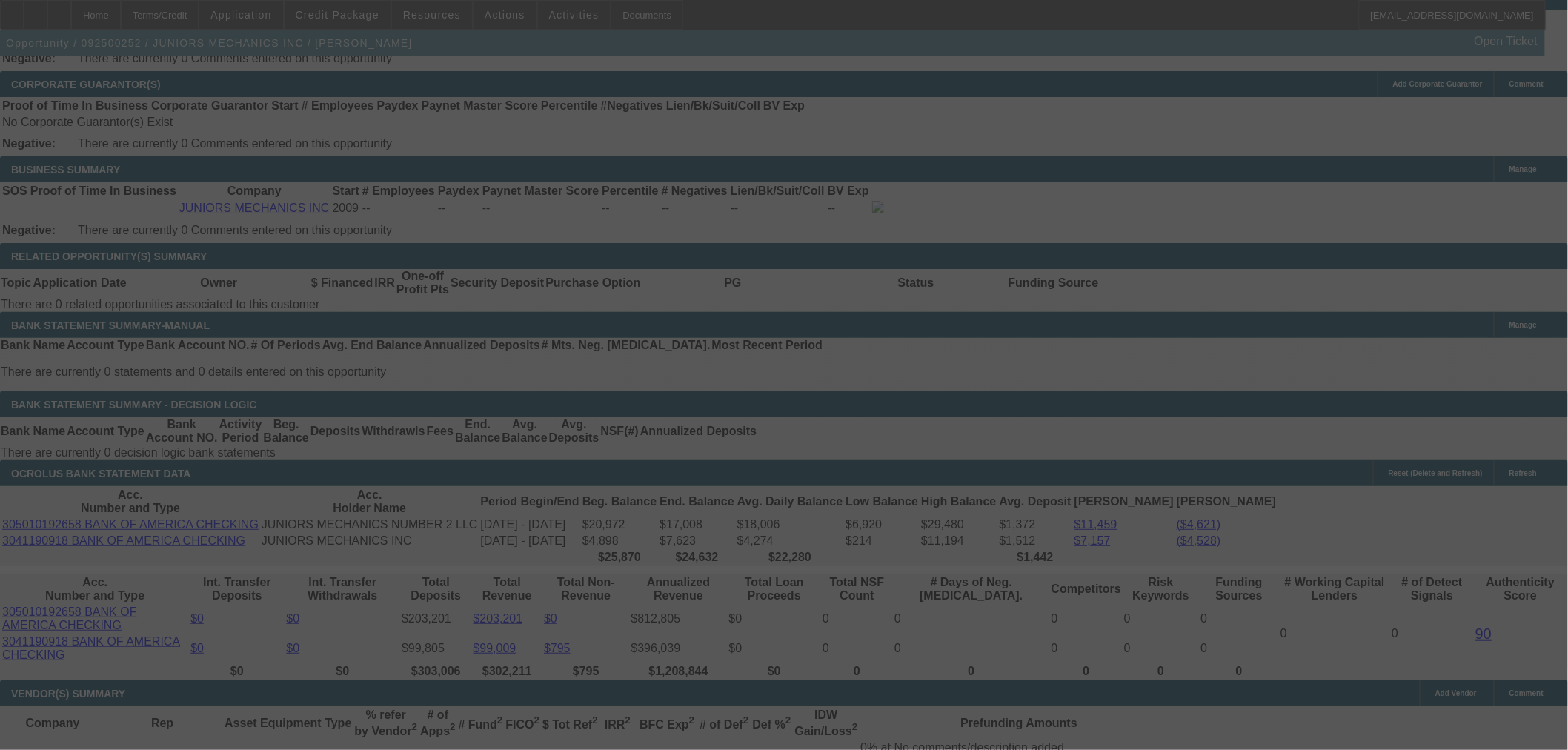
select select "0"
select select "2"
select select "0"
select select "6"
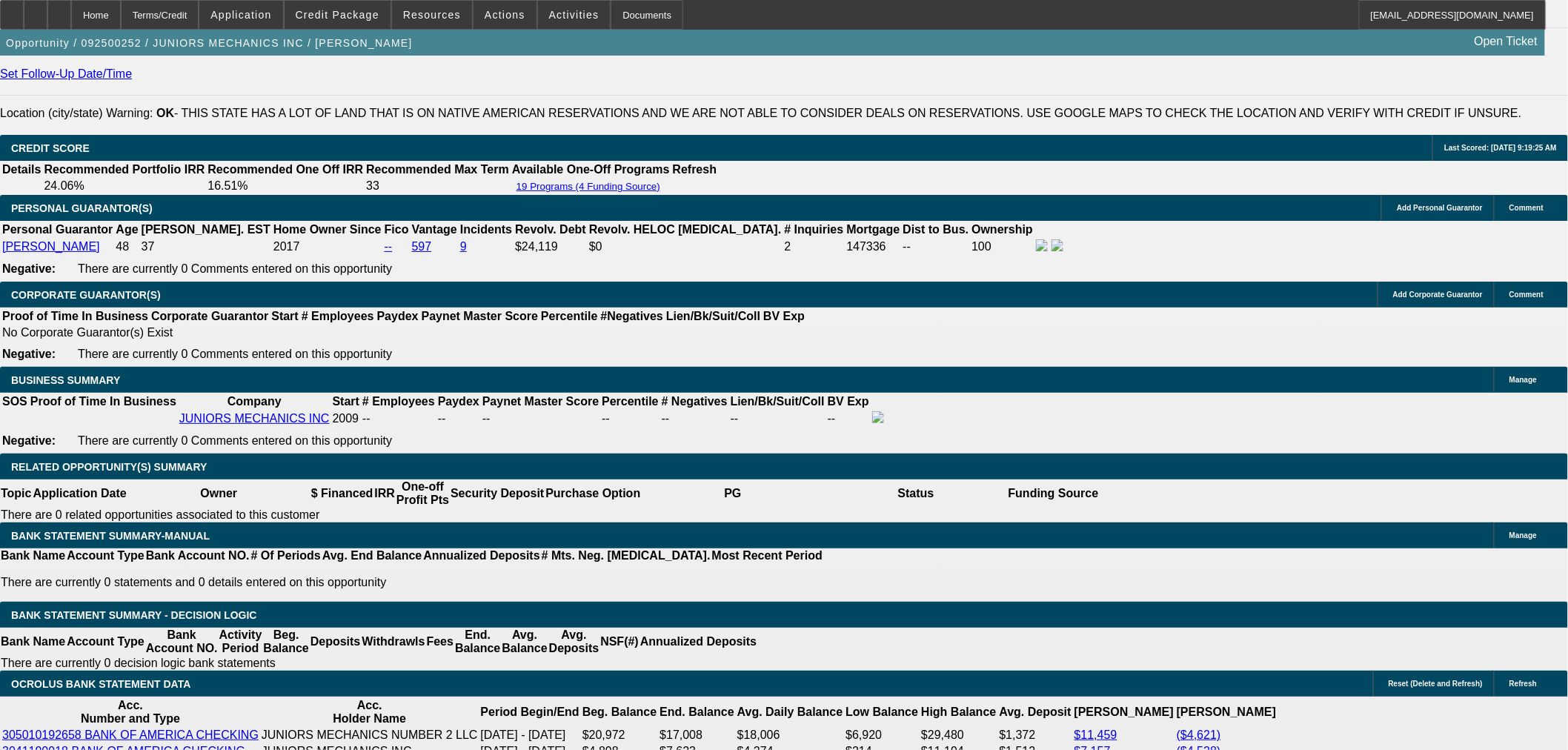
scroll to position [2197, 0]
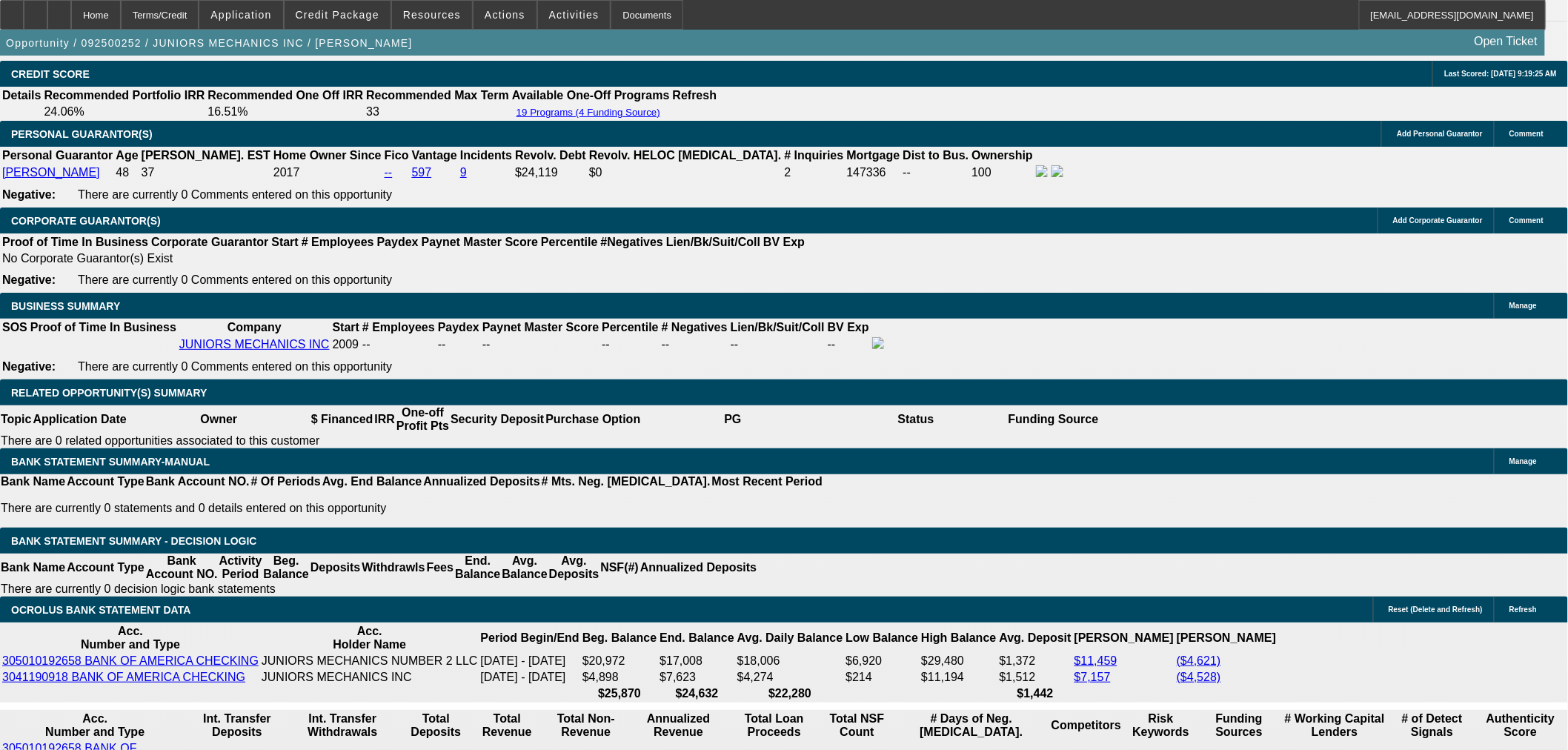
drag, startPoint x: 319, startPoint y: 456, endPoint x: 570, endPoint y: 412, distance: 254.8
type input "UNKNOWN"
type input "38"
type input "$3,627.52"
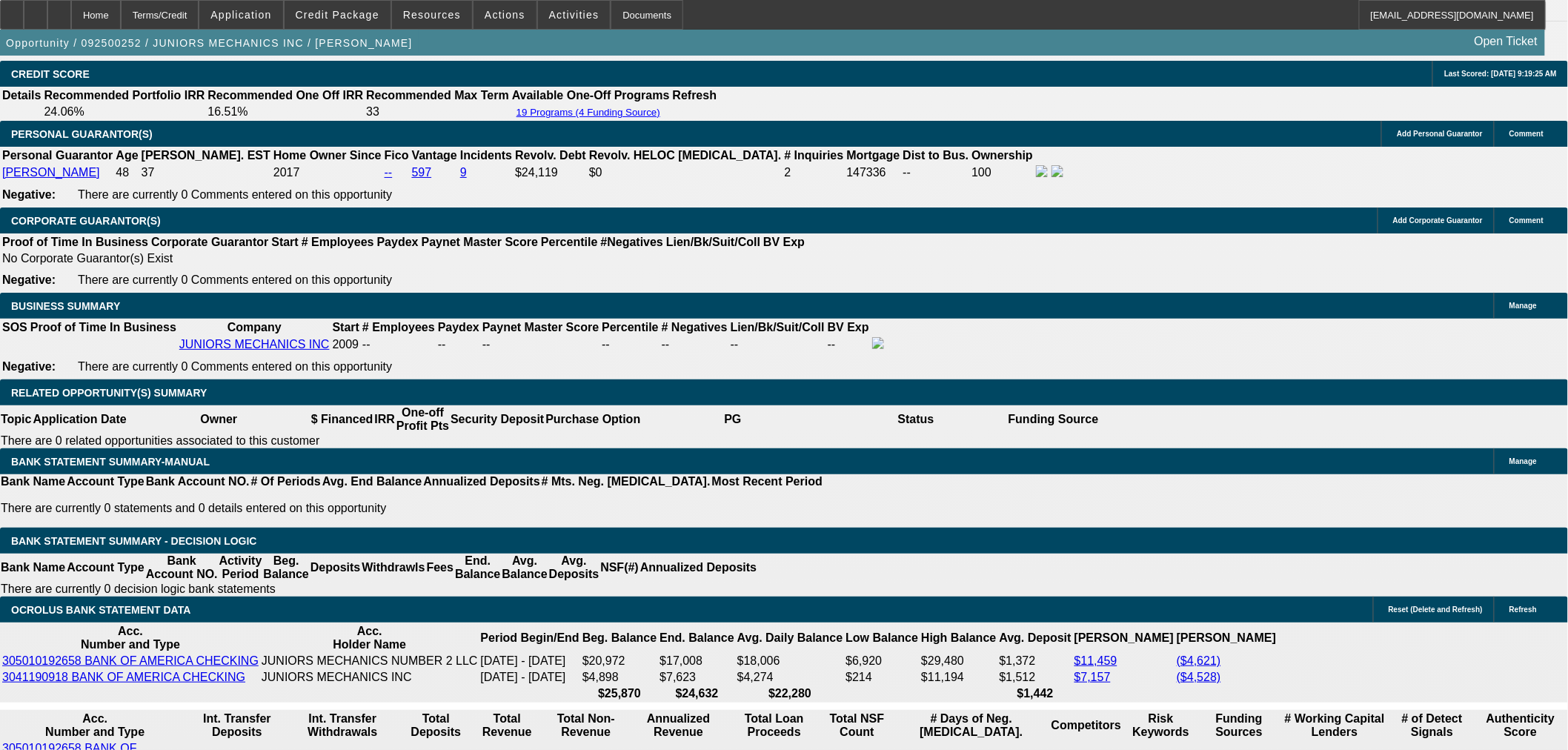
type input "$1,813.76"
type input "38"
drag, startPoint x: 272, startPoint y: 456, endPoint x: 429, endPoint y: 445, distance: 157.4
type input "1810"
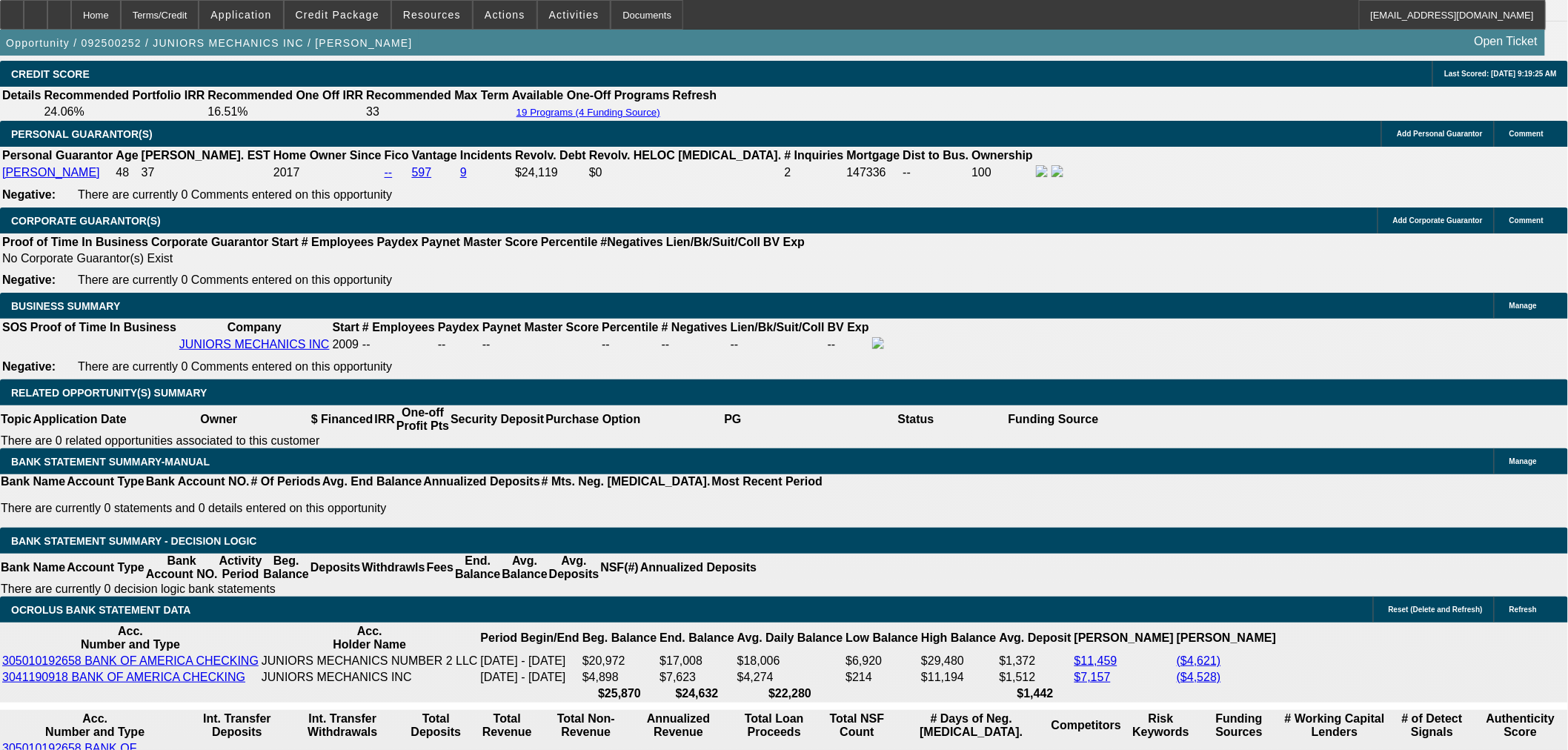
type input "$3,620.00"
type input "20.9"
type input "$1,810.00"
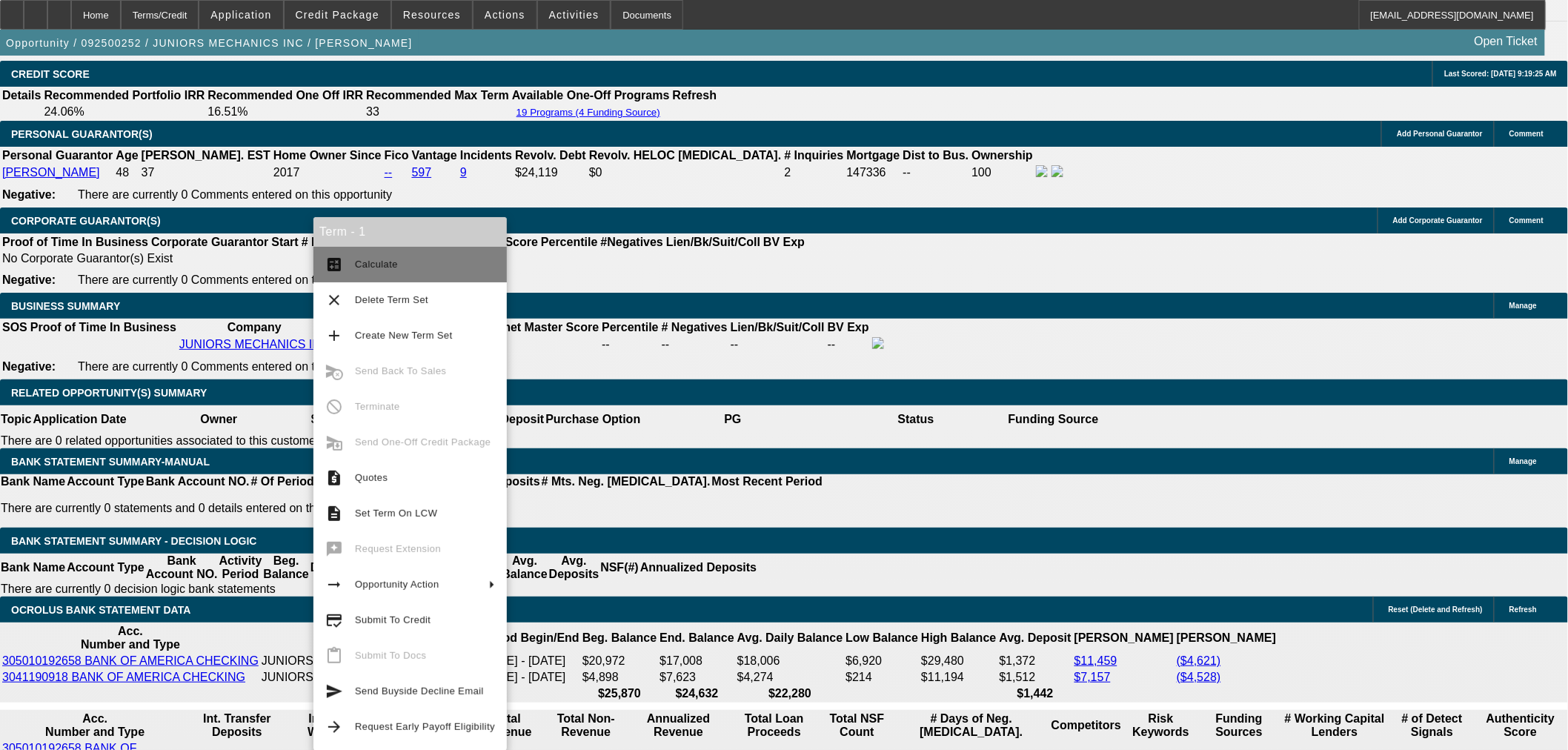
click at [366, 269] on span "Calculate" at bounding box center [376, 264] width 43 height 11
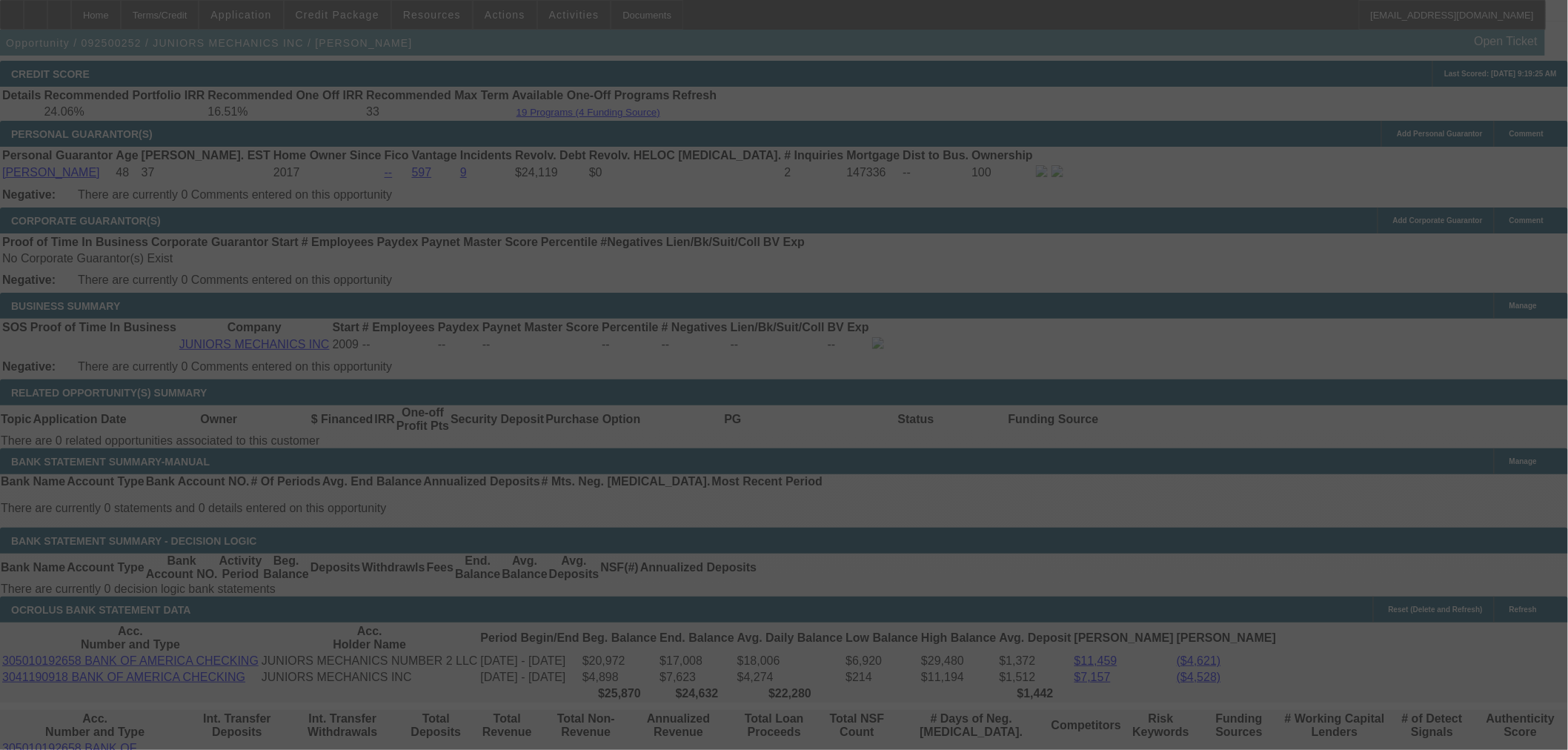
select select "0"
select select "2"
select select "0"
select select "6"
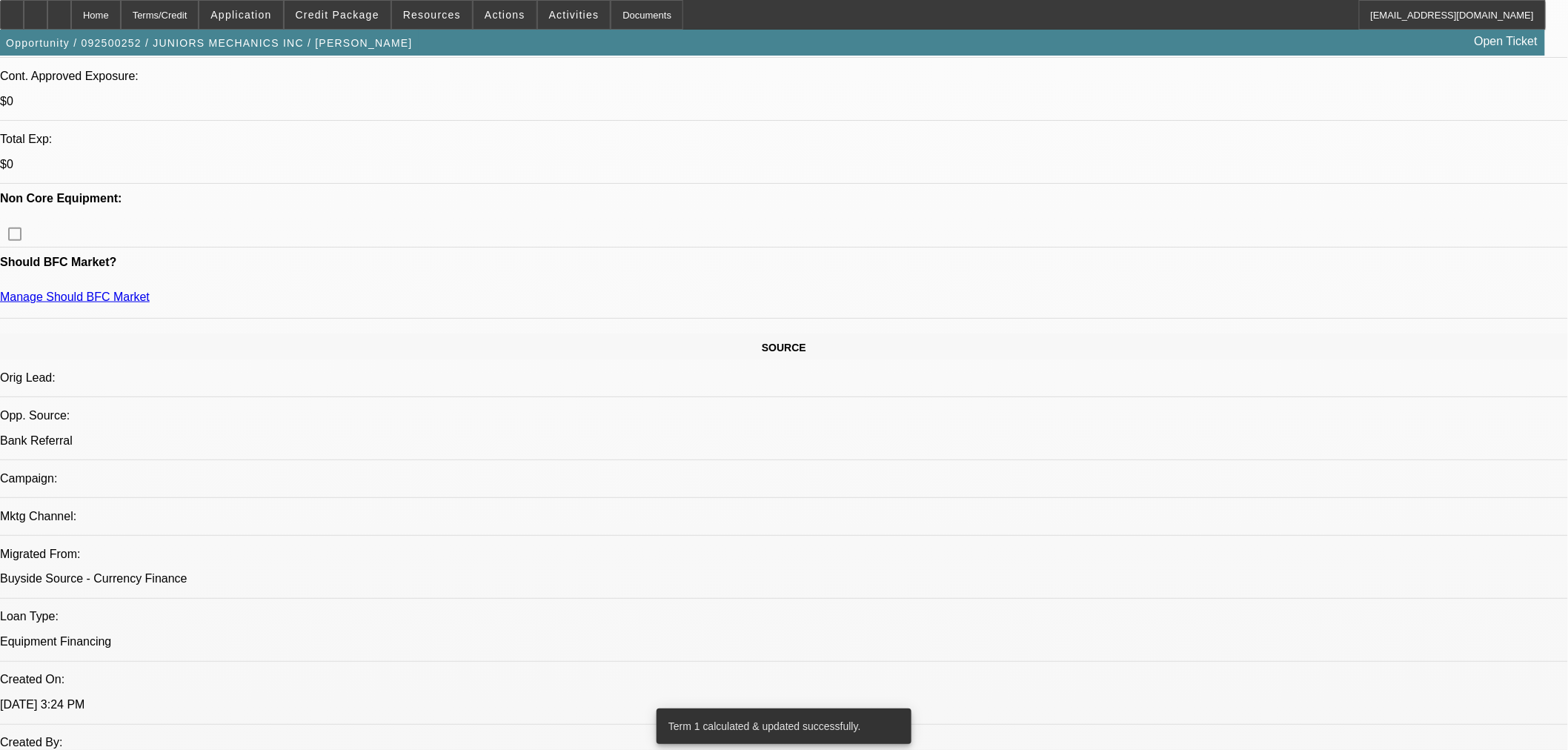
scroll to position [549, 0]
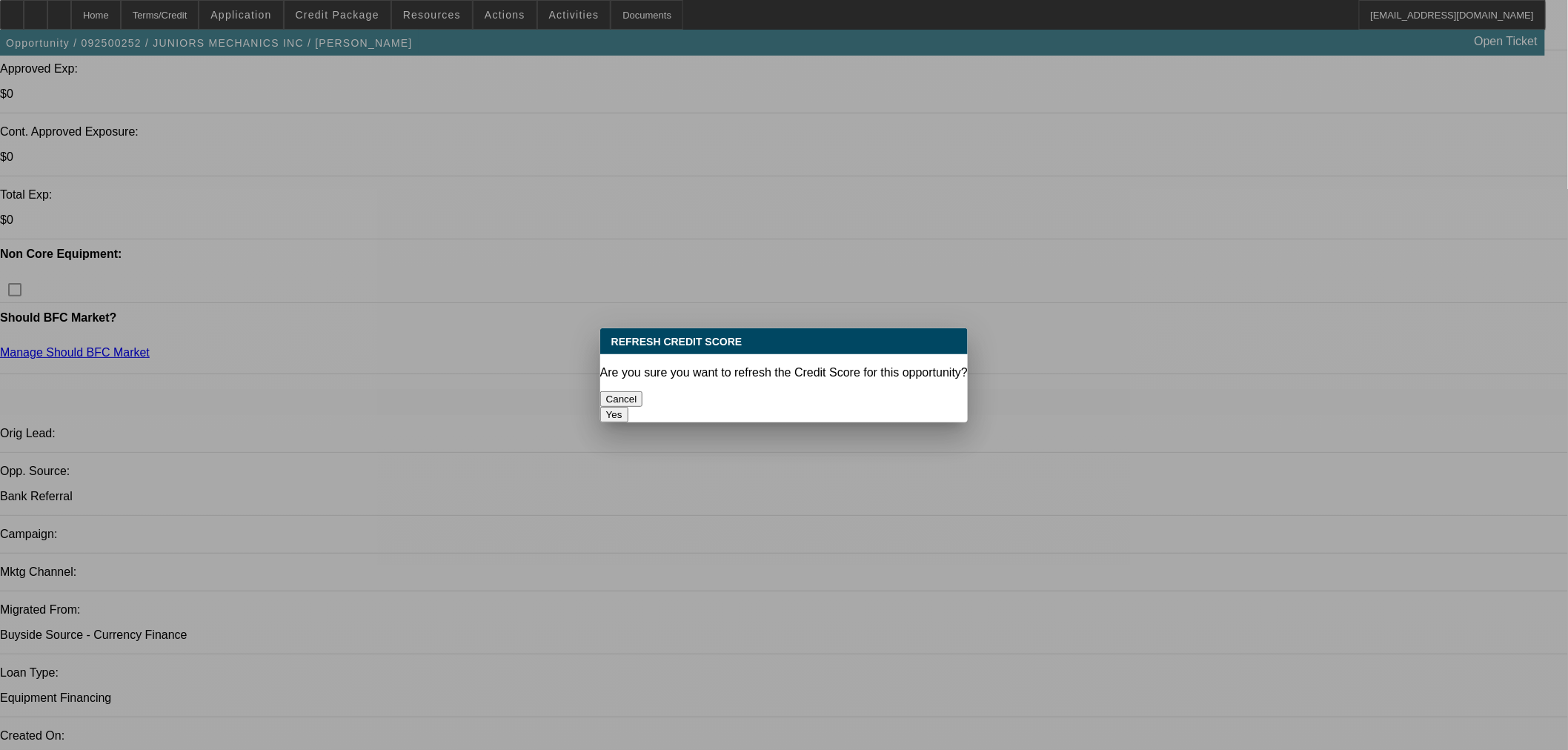
scroll to position [0, 0]
click at [628, 407] on button "Yes" at bounding box center [615, 414] width 28 height 15
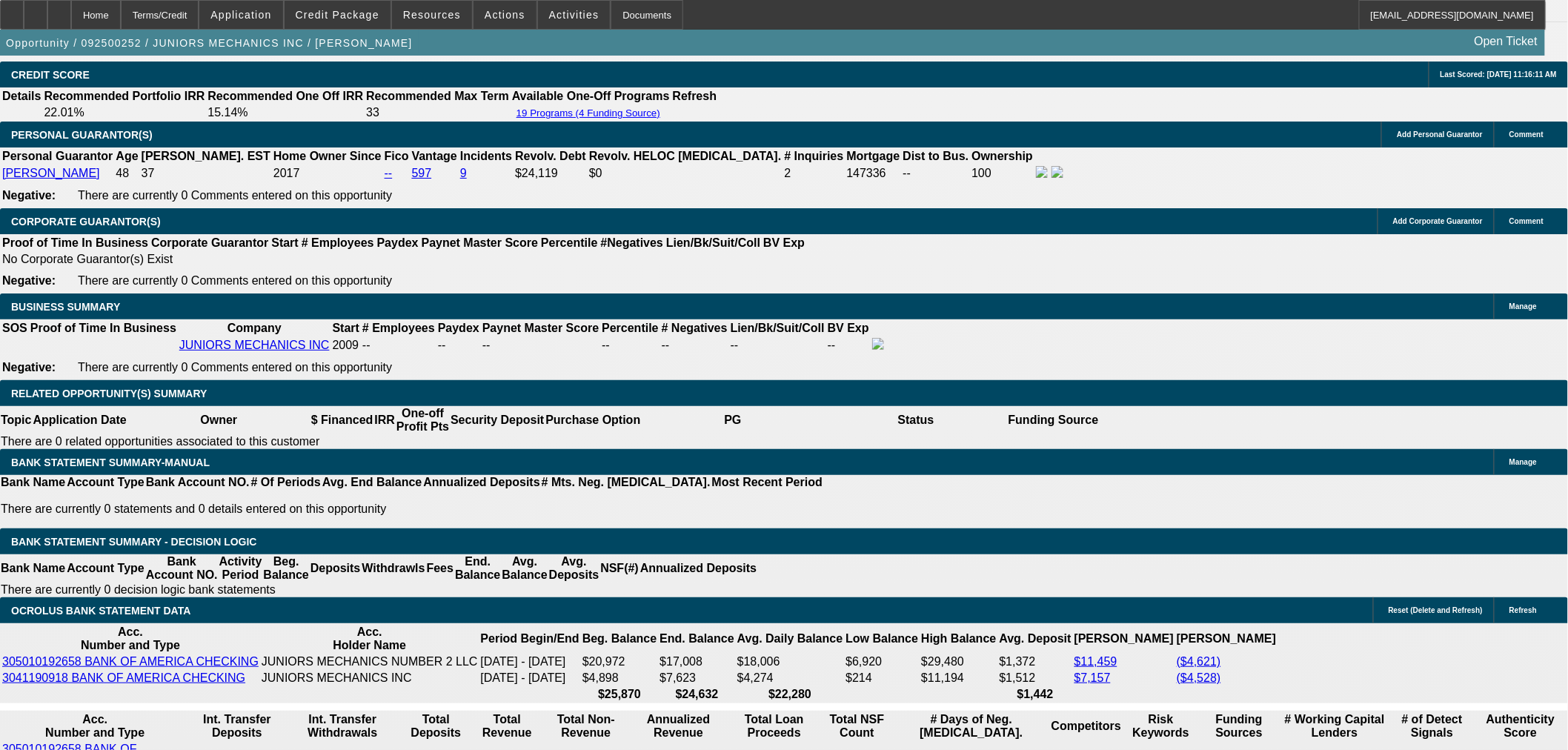
scroll to position [2197, 0]
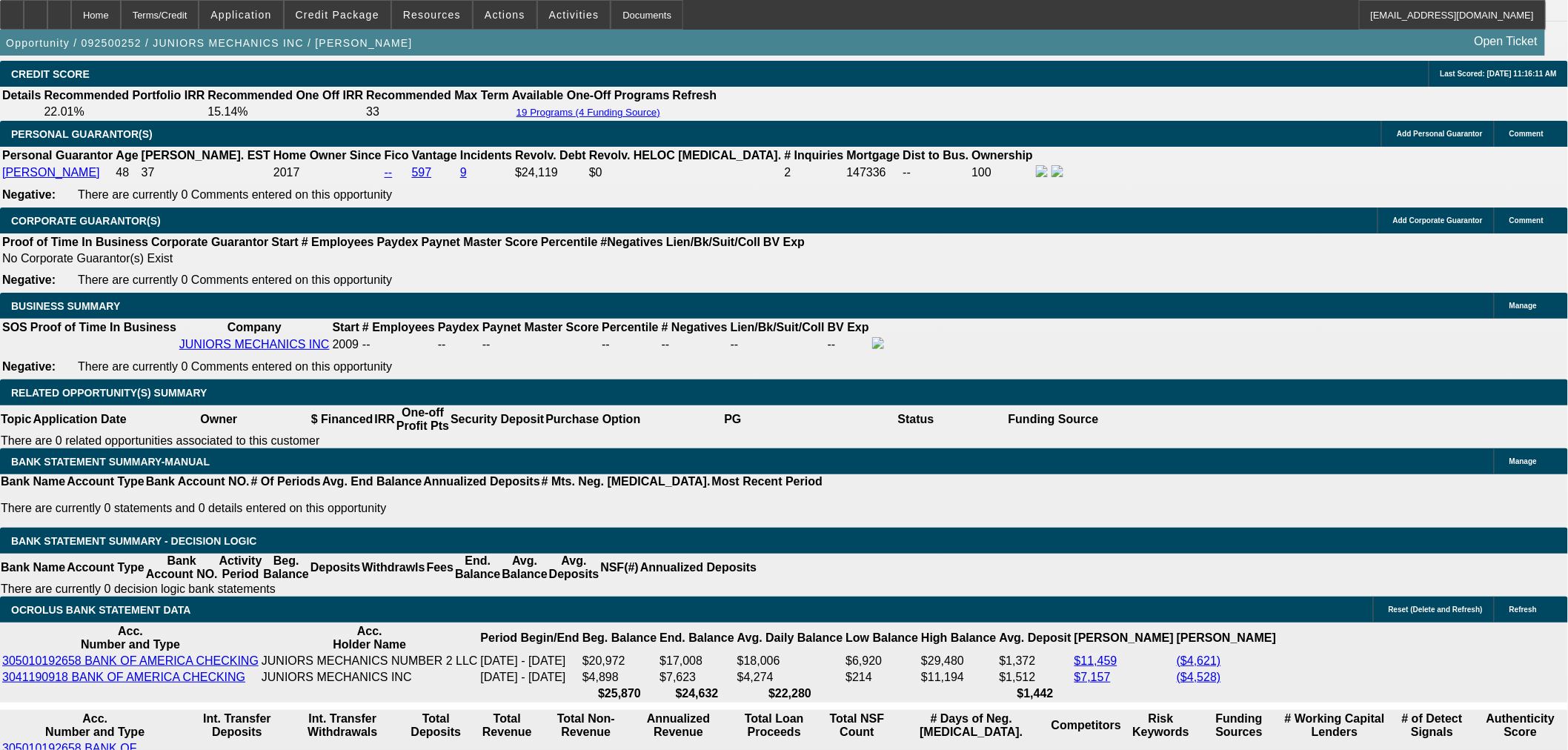
drag, startPoint x: 317, startPoint y: 461, endPoint x: 537, endPoint y: 456, distance: 220.1
type input "UNKNOWN"
type input "36"
type input "$3,762.56"
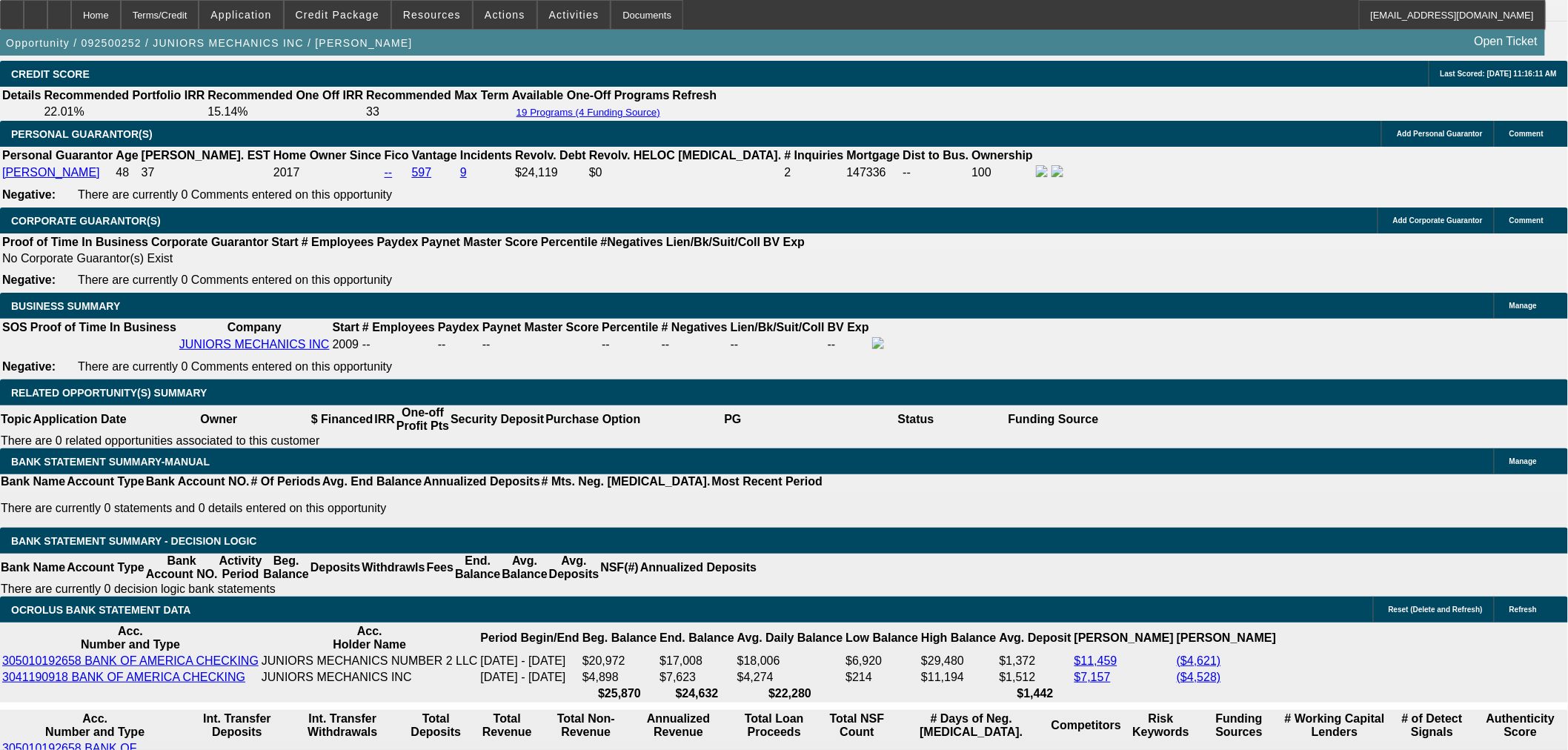
type input "$1,881.28"
type input "36"
drag, startPoint x: 271, startPoint y: 456, endPoint x: 506, endPoint y: 443, distance: 235.4
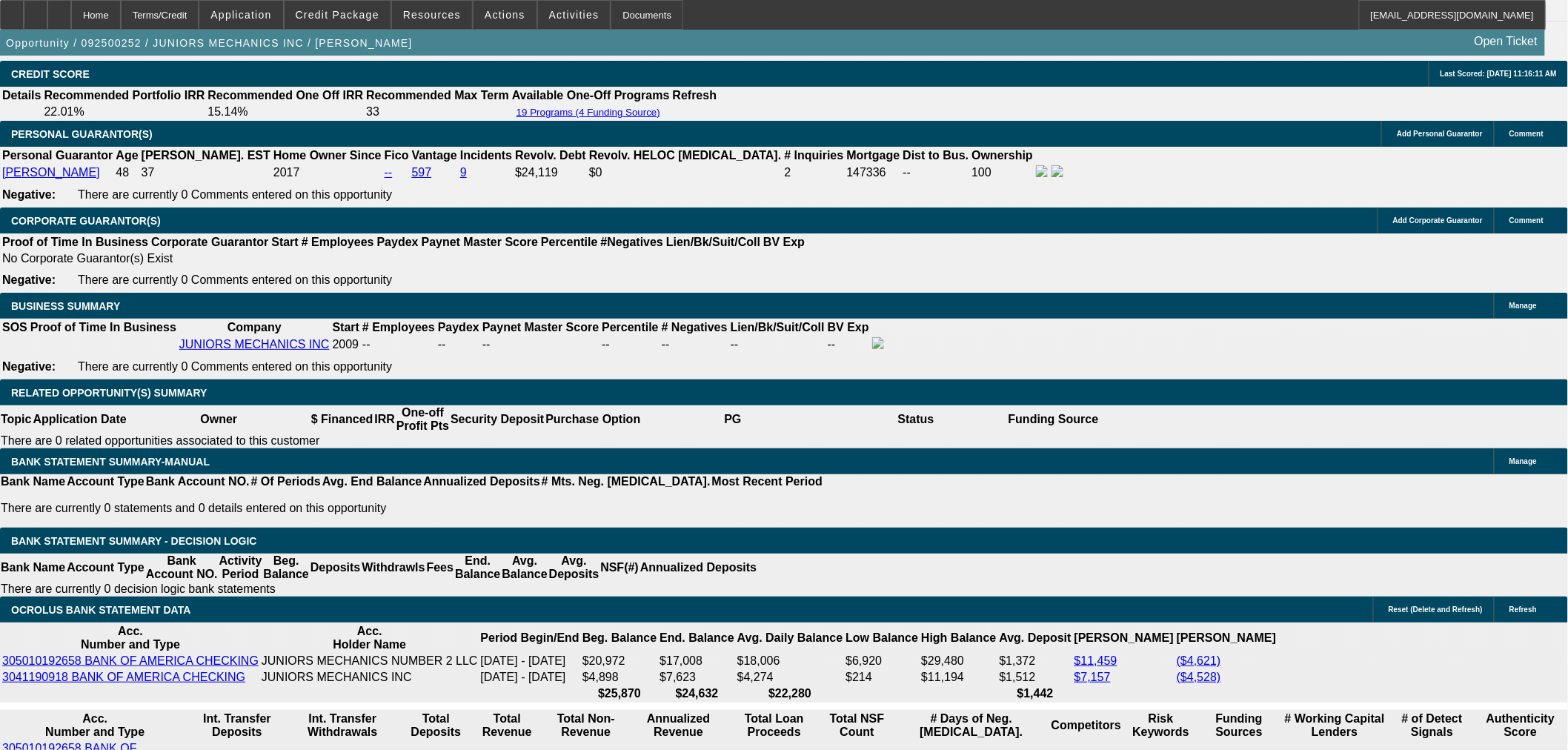
type input "1880"
type input "$3,760.00"
type input "$1,880.00"
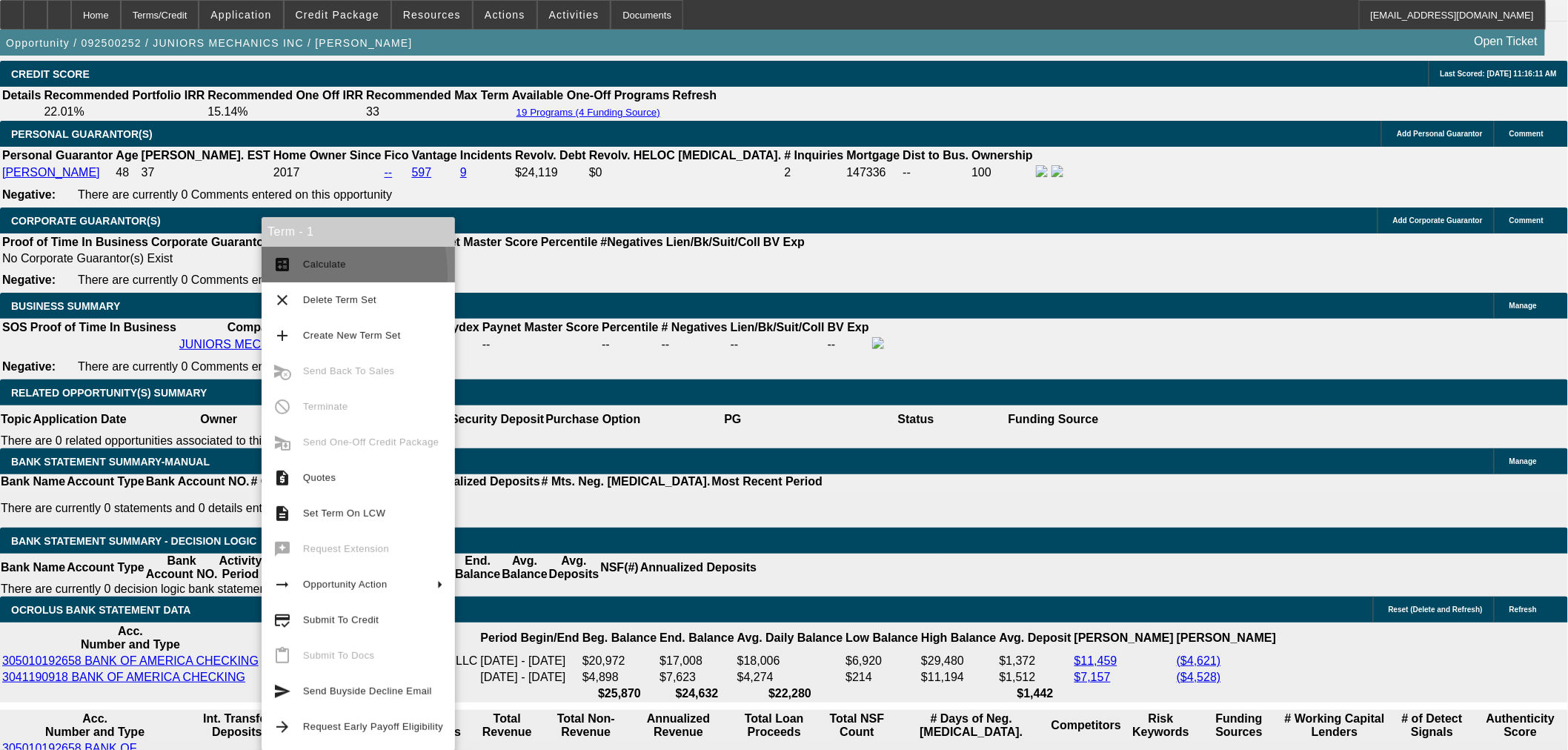
click at [290, 274] on button "calculate Calculate" at bounding box center [358, 264] width 193 height 36
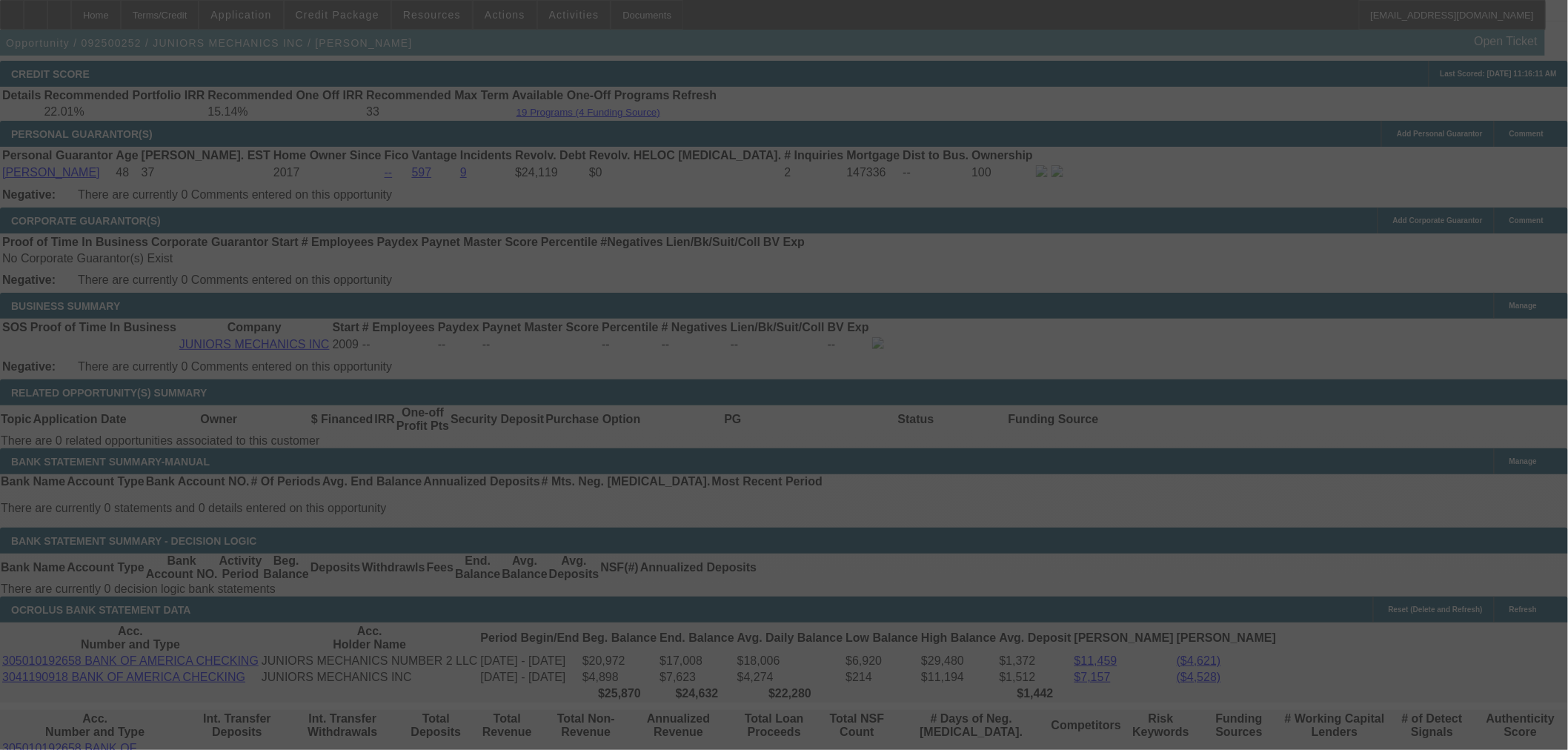
select select "0"
select select "2"
select select "0"
select select "6"
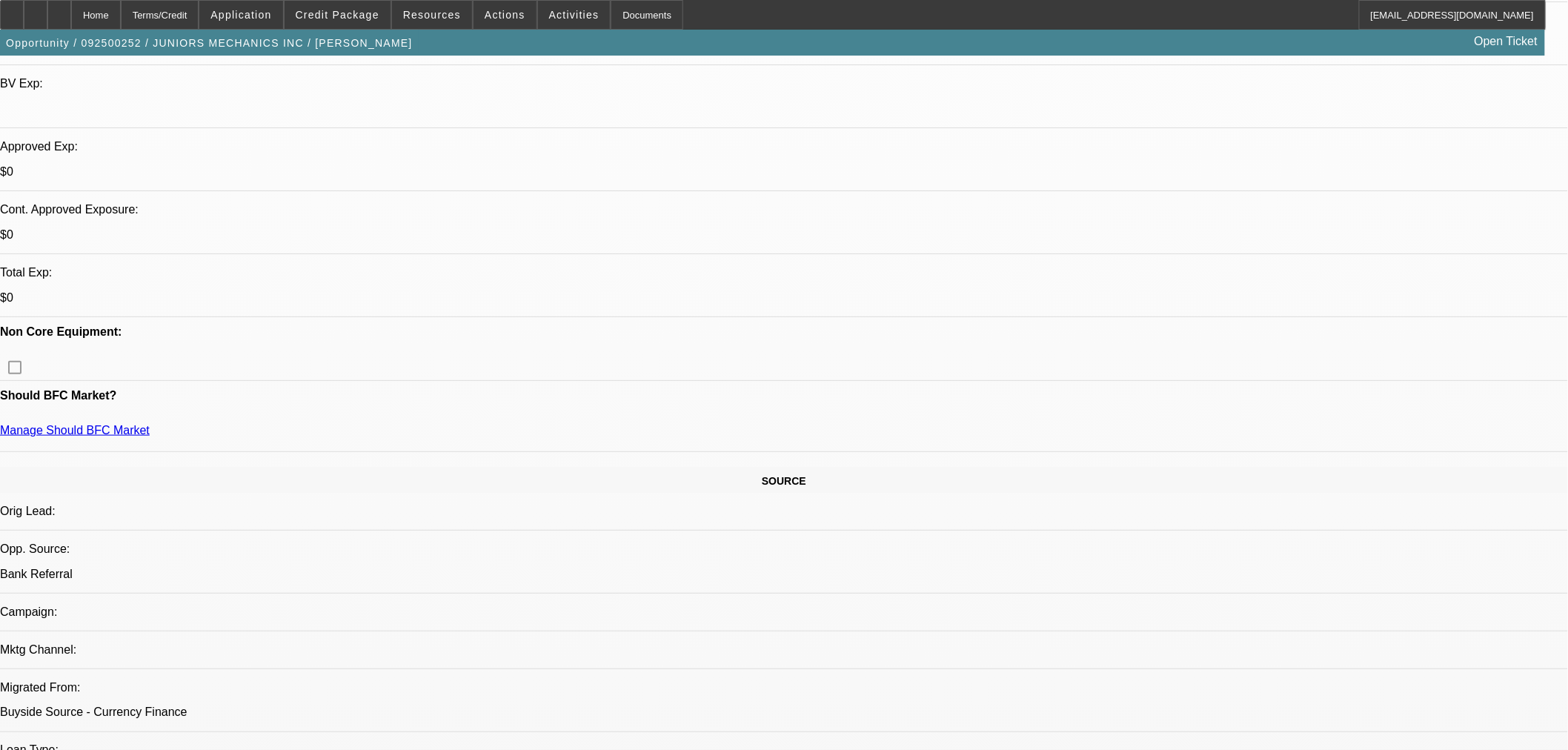
scroll to position [411, 0]
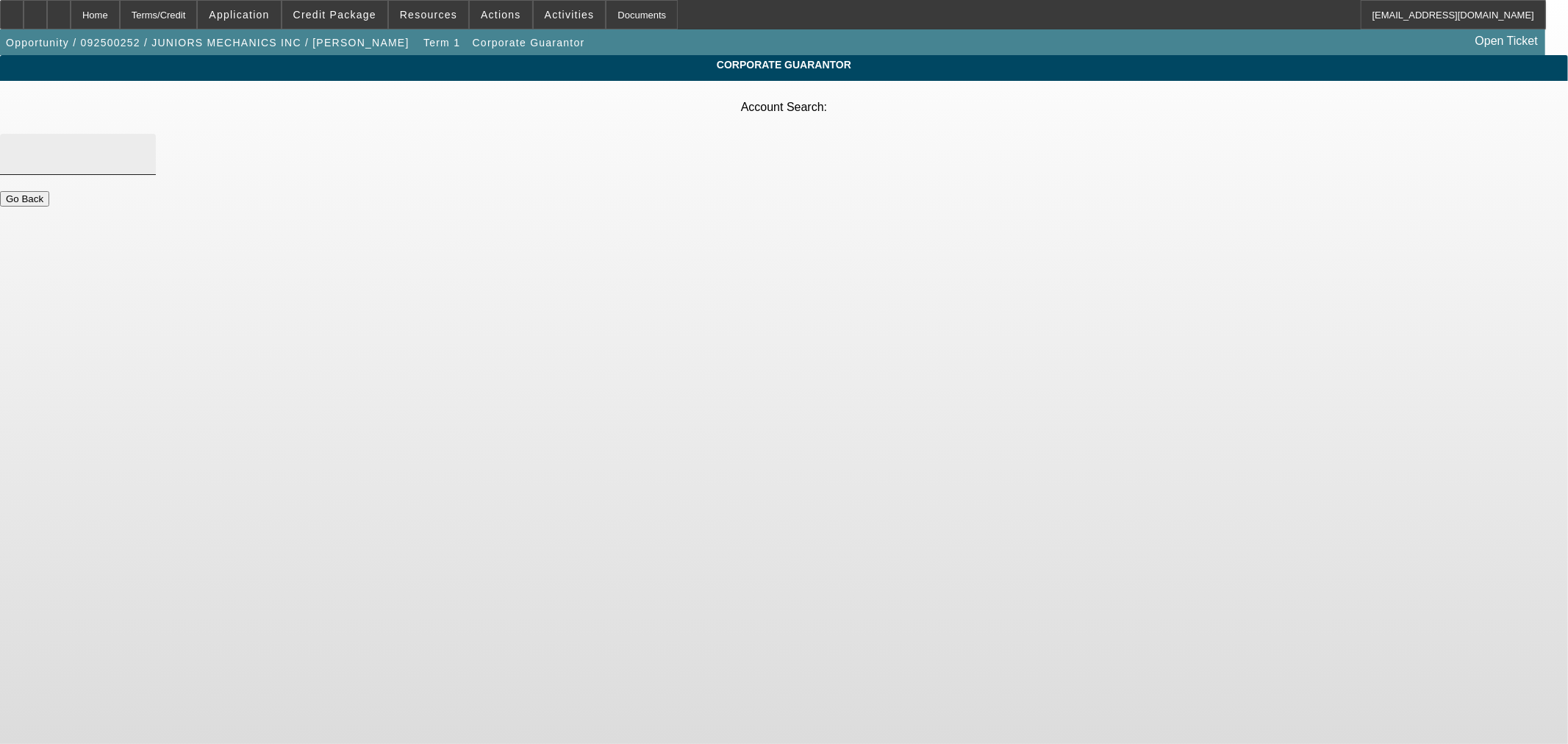
click at [144, 146] on input "Account Search" at bounding box center [78, 154] width 132 height 18
paste input "JUNIORS MECHANICS NUMBER 2 LLC"
type input "JUNIORS MECHANICS NUMBER 2 LLC"
click at [810, 226] on body "Home Terms/Credit Application Credit Package Resources Actions Activities Docum…" at bounding box center [784, 372] width 1568 height 744
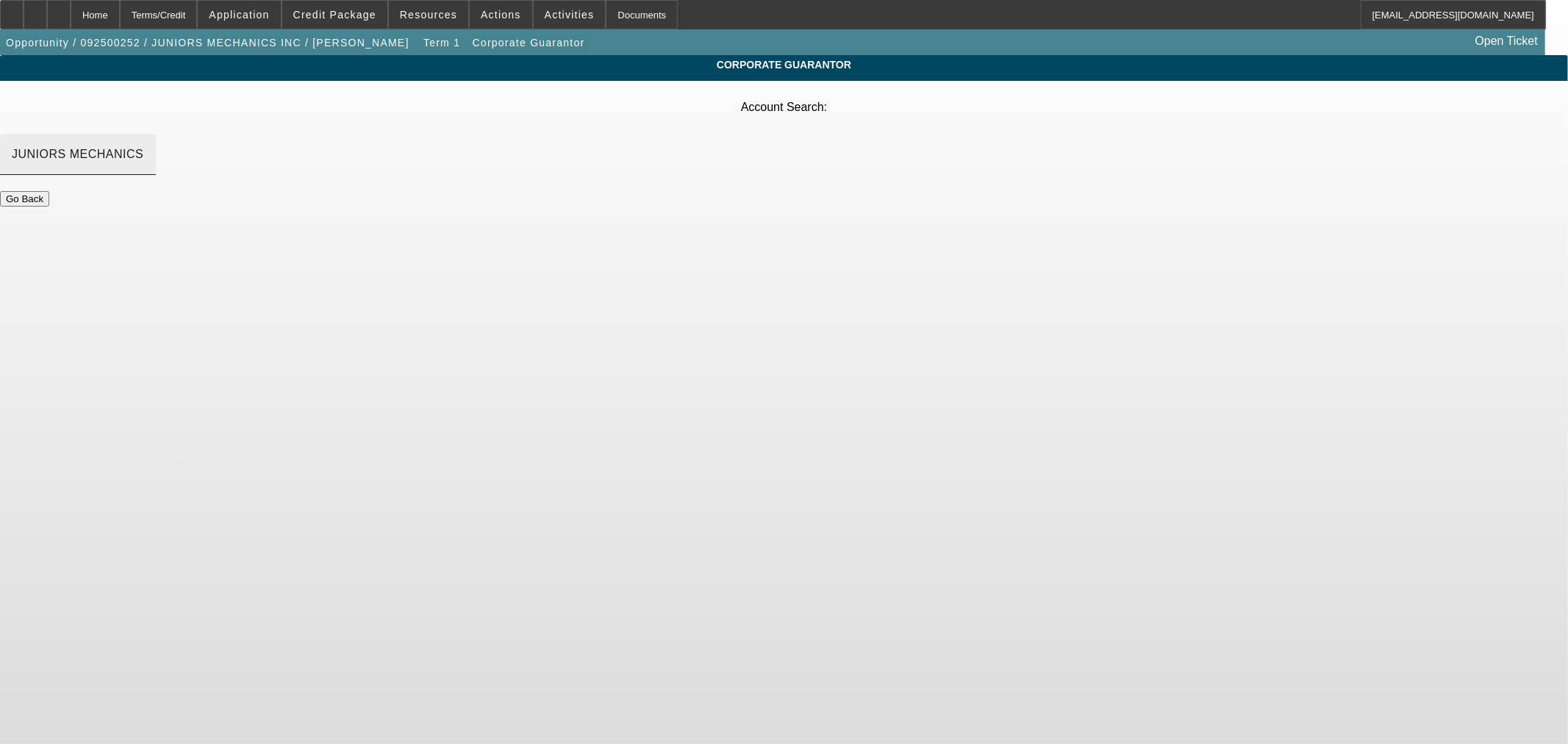
click at [144, 146] on input "JUNIORS MECHANICS NUMBER 2 LLC" at bounding box center [78, 154] width 132 height 18
click at [707, 159] on span "-- Create New Account --" at bounding box center [685, 161] width 139 height 12
click at [144, 146] on input "Account Search" at bounding box center [78, 154] width 132 height 18
click at [71, 15] on div at bounding box center [58, 14] width 24 height 29
click at [144, 134] on div at bounding box center [78, 154] width 132 height 41
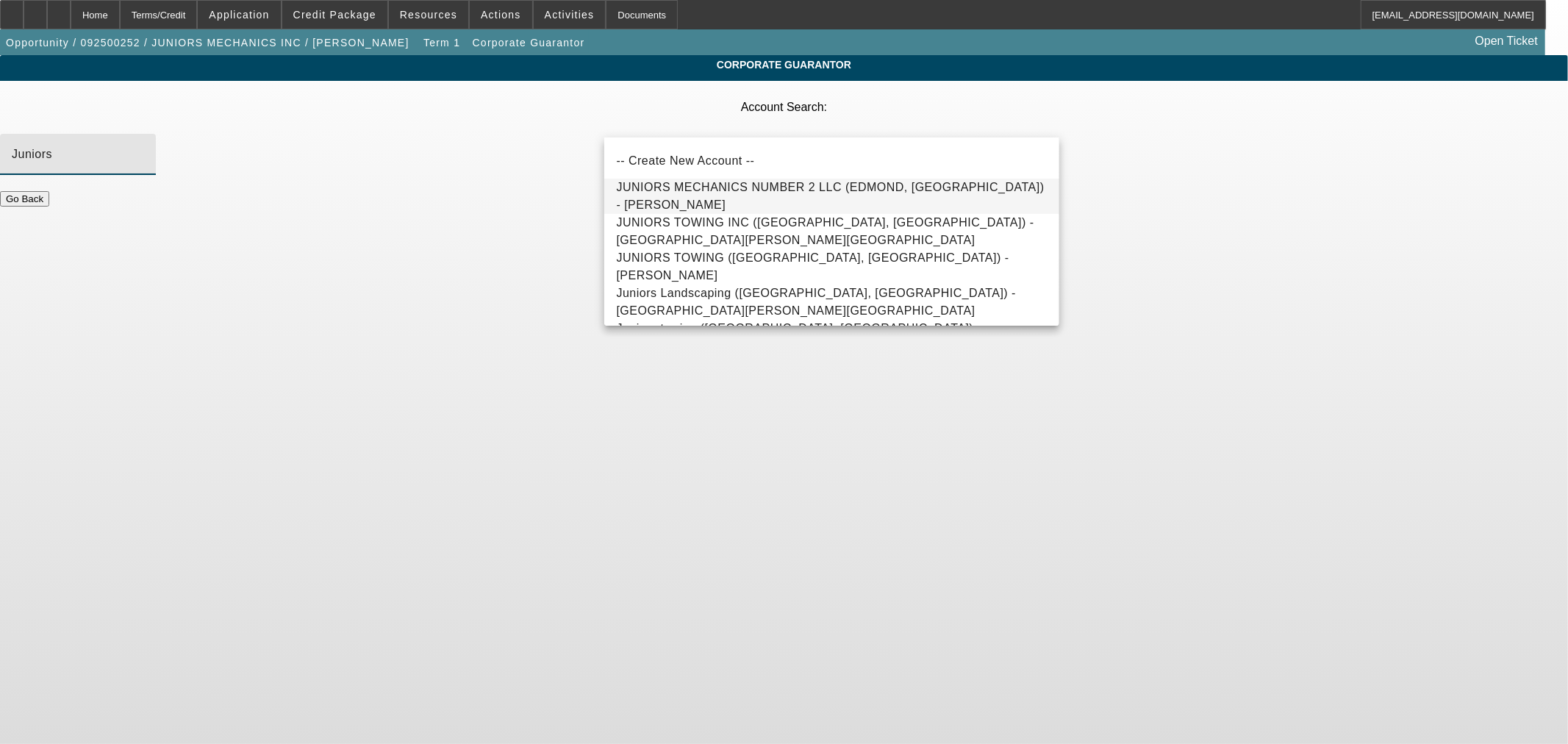
click at [723, 190] on span "JUNIORS MECHANICS NUMBER 2 LLC (EDMOND, [GEOGRAPHIC_DATA]) - [PERSON_NAME]" at bounding box center [831, 196] width 431 height 35
type input "JUNIORS MECHANICS NUMBER 2 LLC (EDMOND, [GEOGRAPHIC_DATA]) - [PERSON_NAME]"
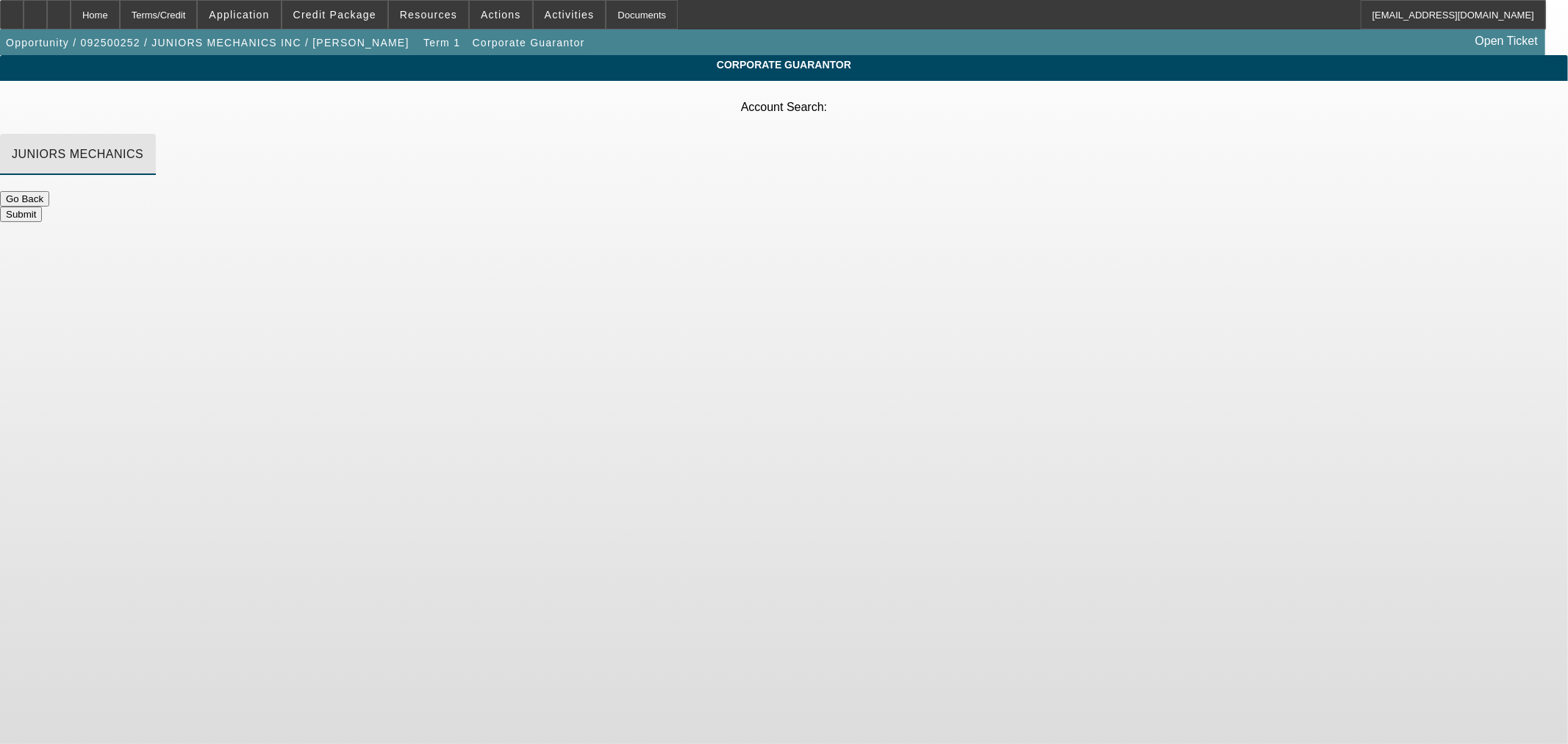
click at [41, 207] on button "Submit" at bounding box center [20, 214] width 41 height 15
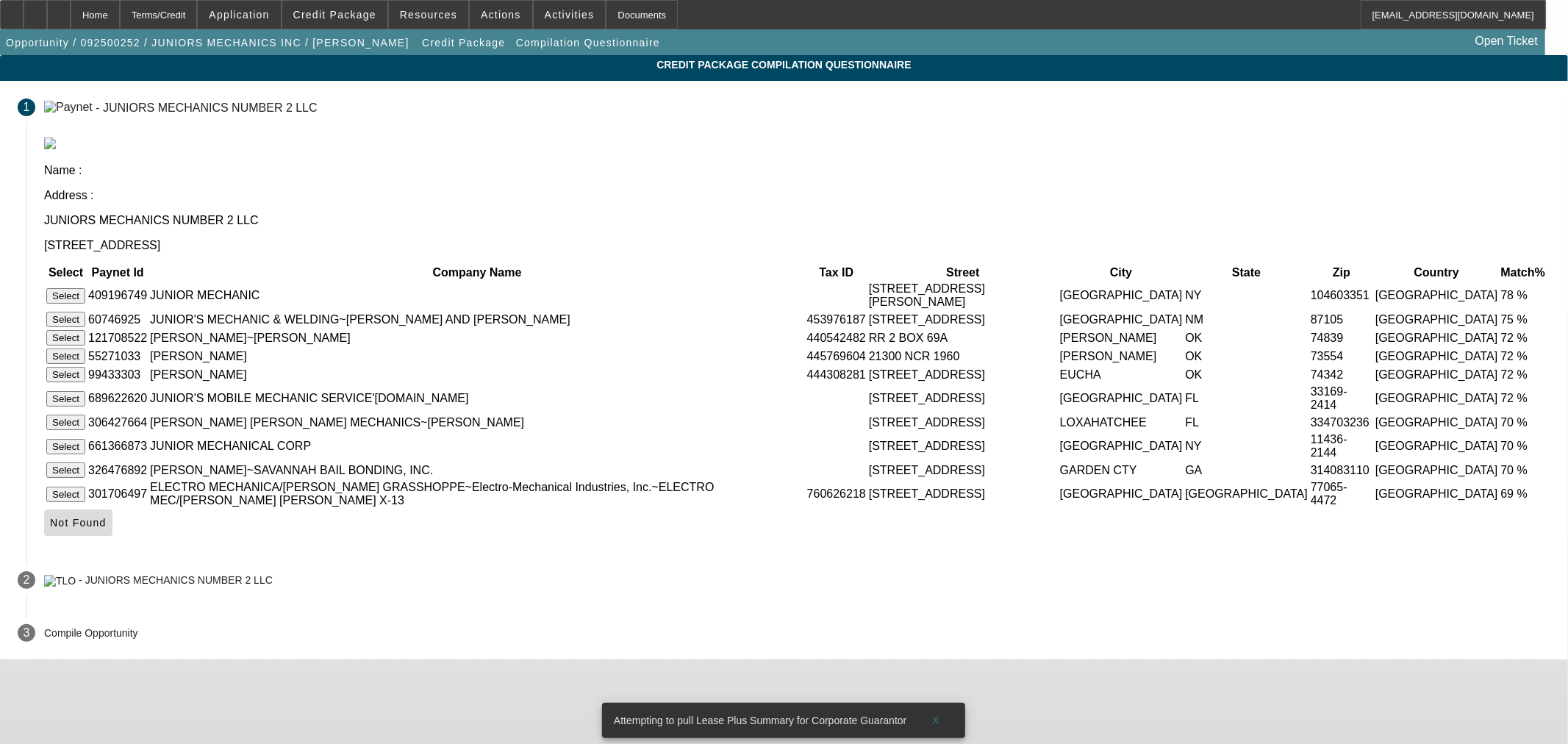
click at [107, 529] on span "Not Found" at bounding box center [79, 522] width 56 height 11
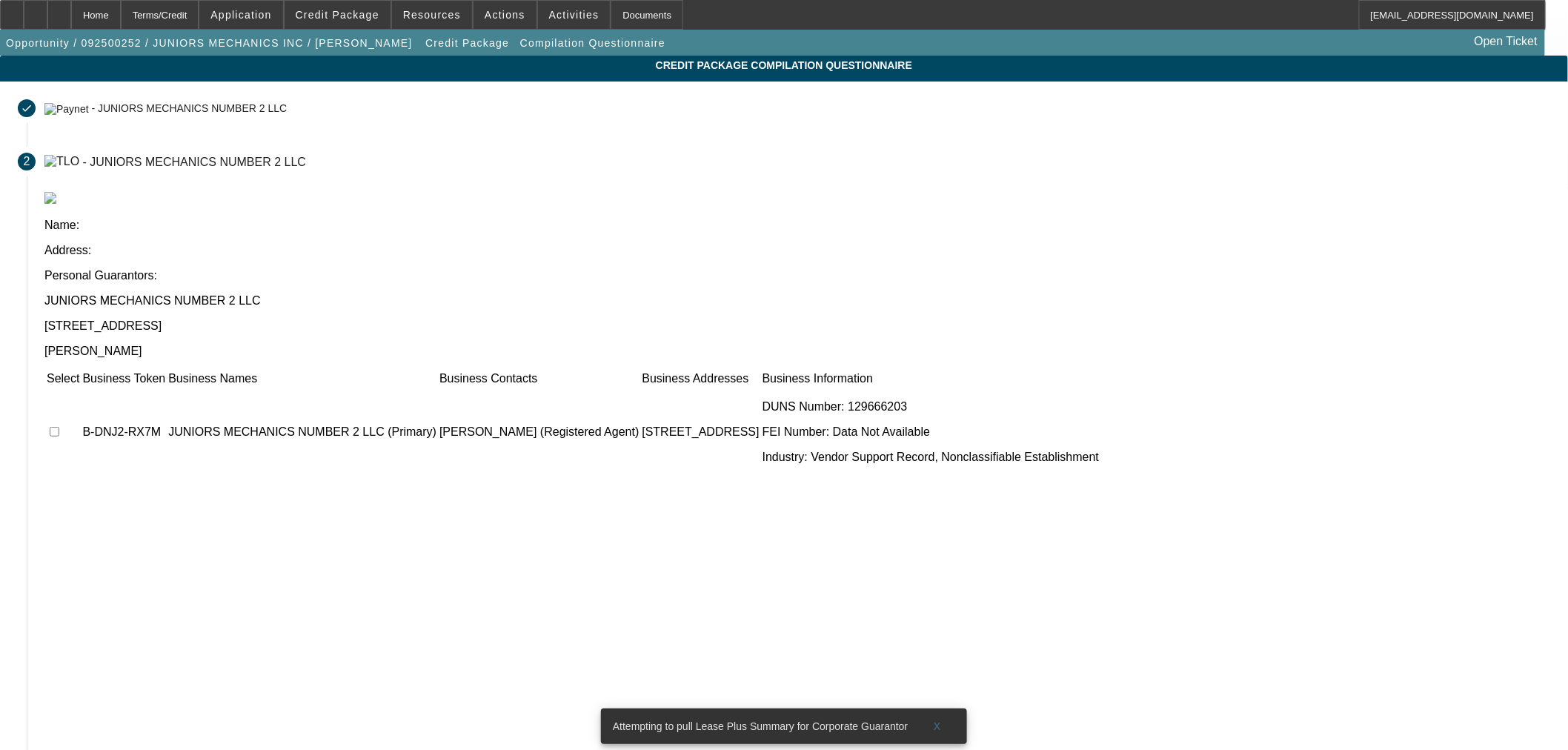
click at [80, 388] on td at bounding box center [63, 432] width 34 height 89
click at [60, 427] on input "checkbox" at bounding box center [54, 431] width 10 height 10
checkbox input "true"
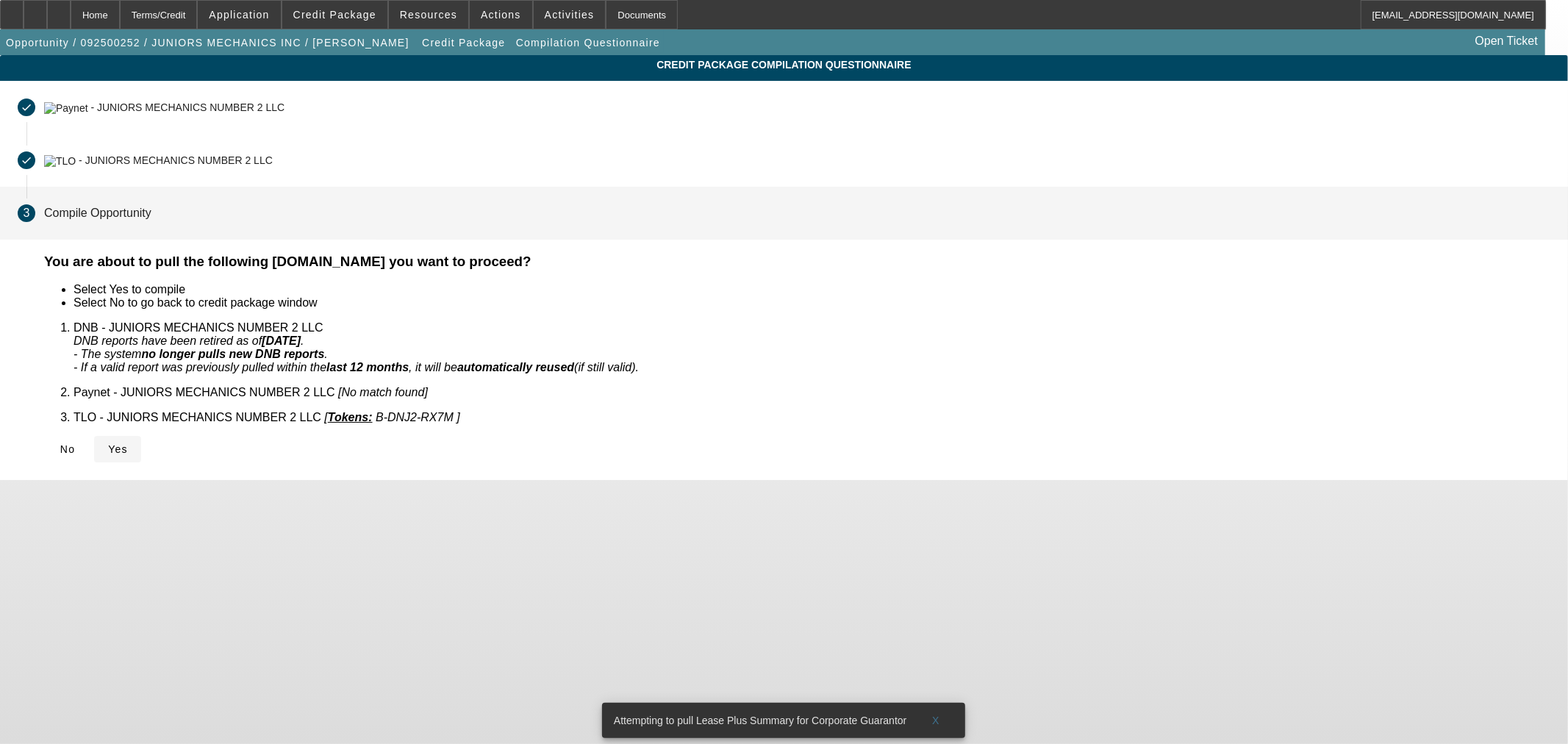
click at [108, 443] on icon at bounding box center [108, 448] width 0 height 11
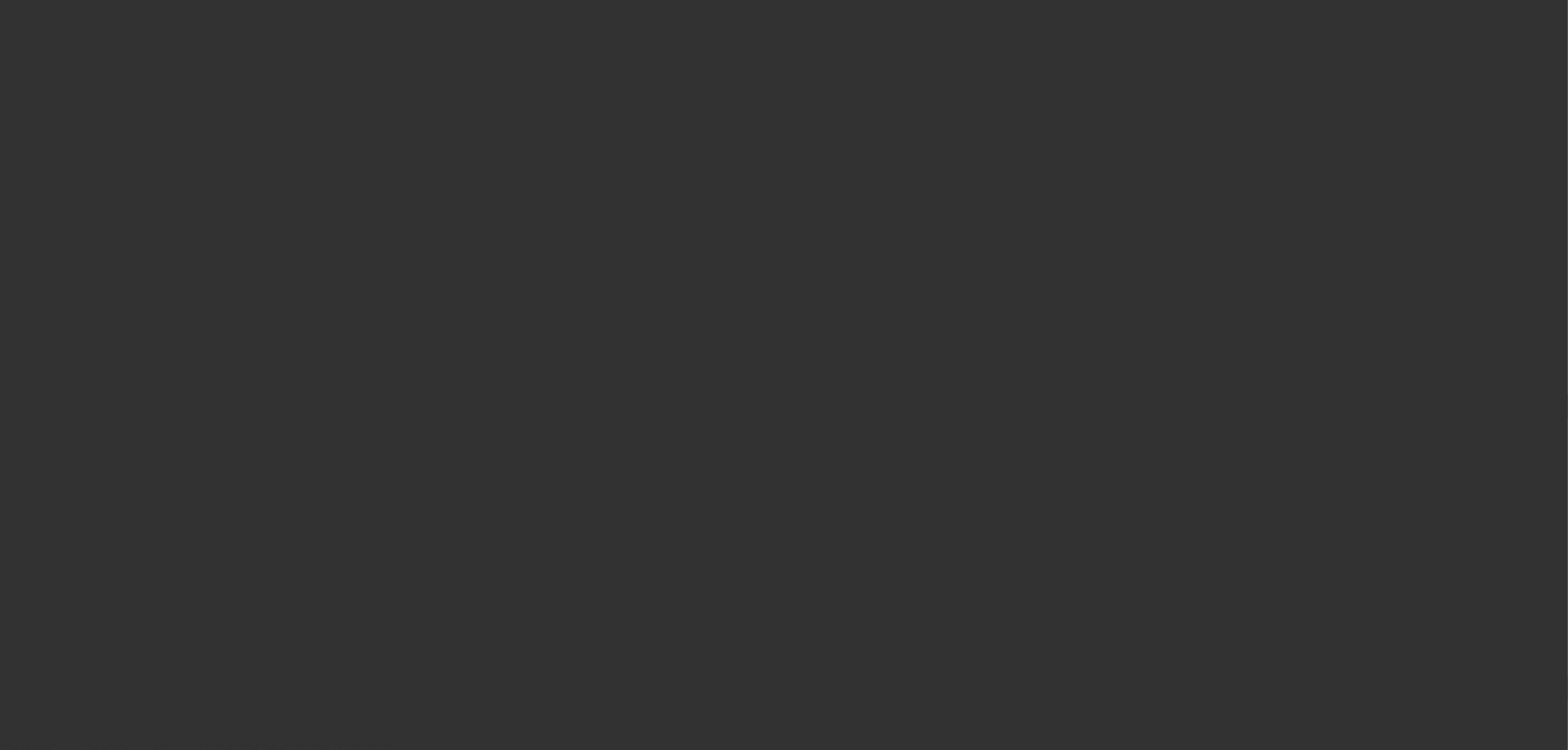
select select "0"
select select "2"
select select "0"
select select "6"
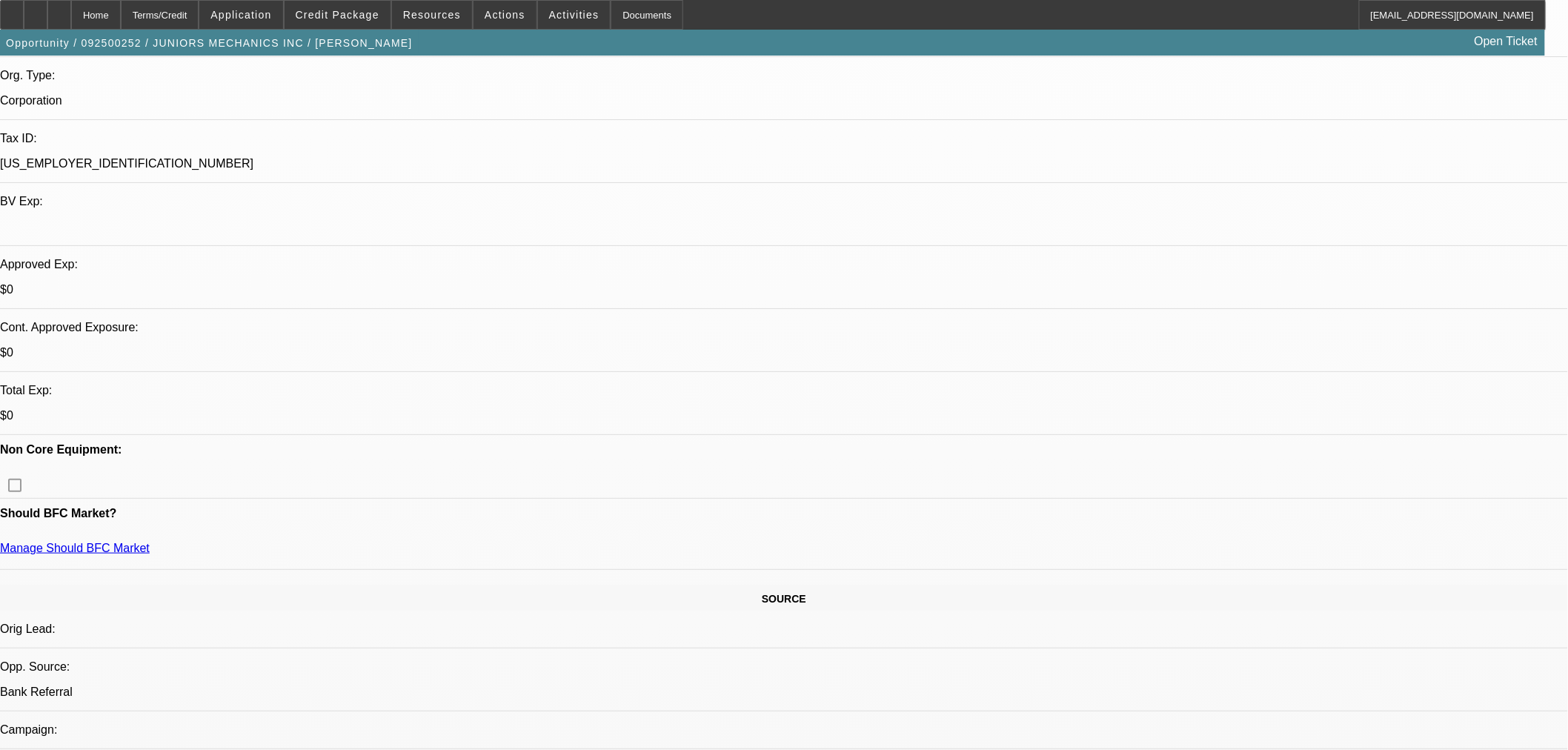
scroll to position [411, 0]
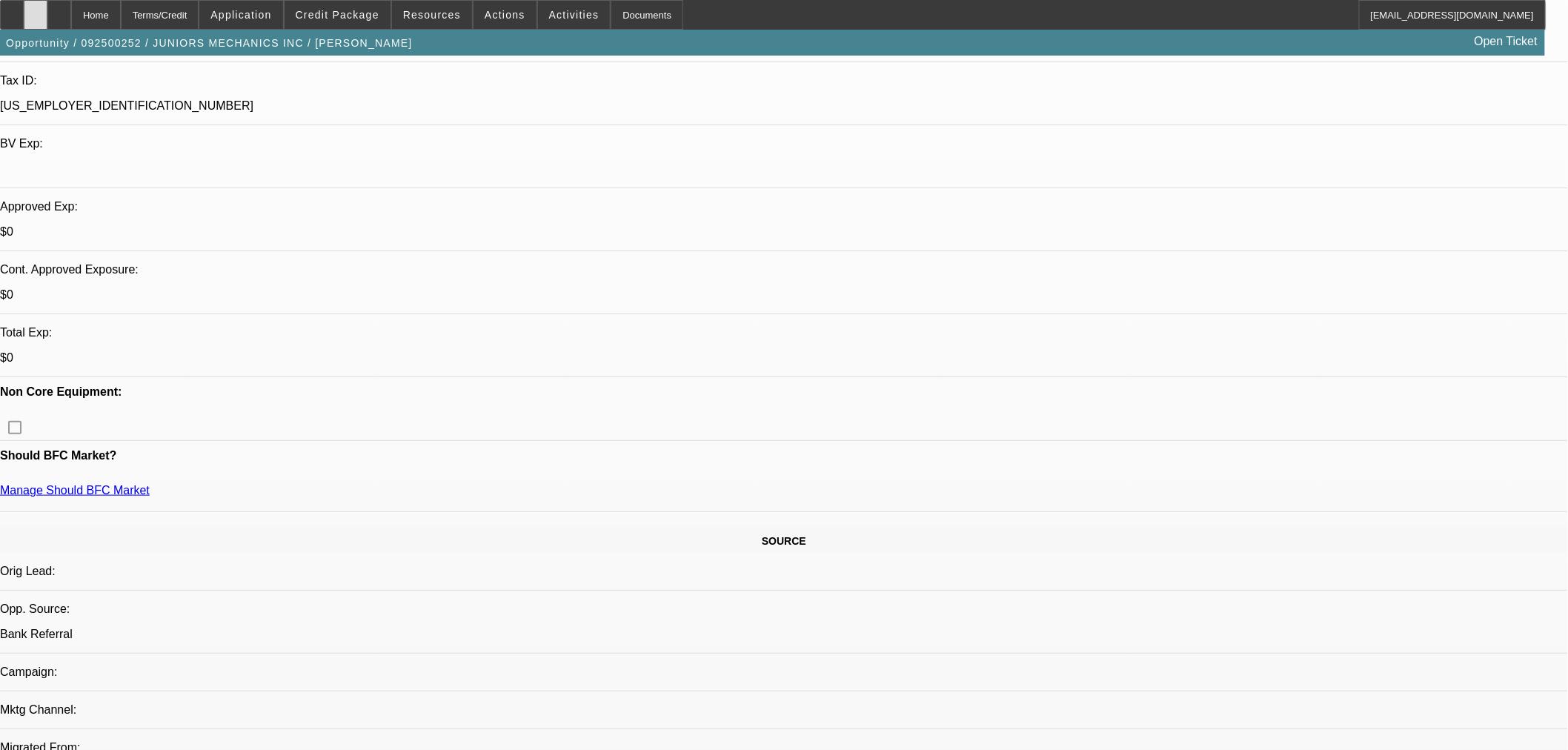
click at [47, 12] on div at bounding box center [36, 14] width 24 height 29
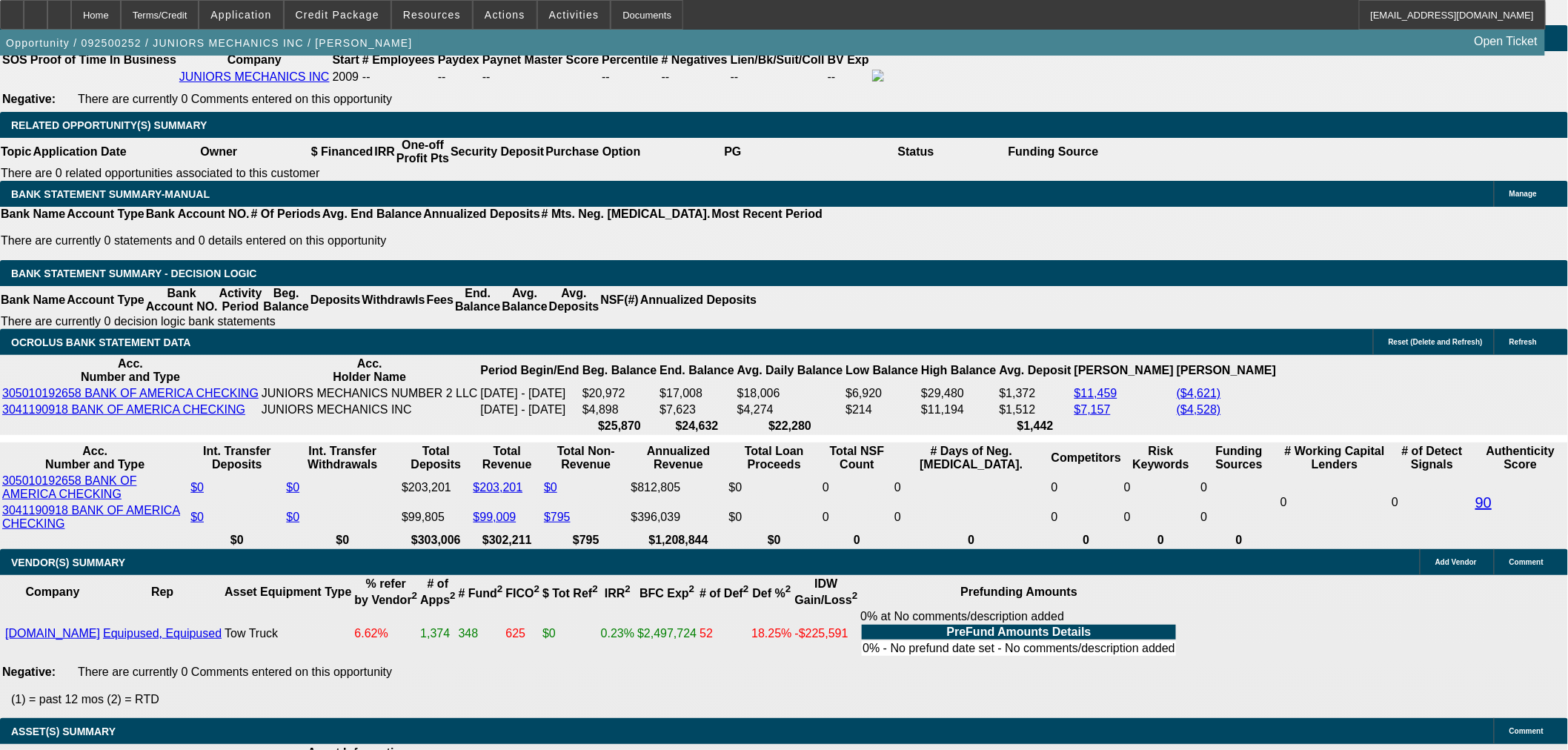
scroll to position [2471, 0]
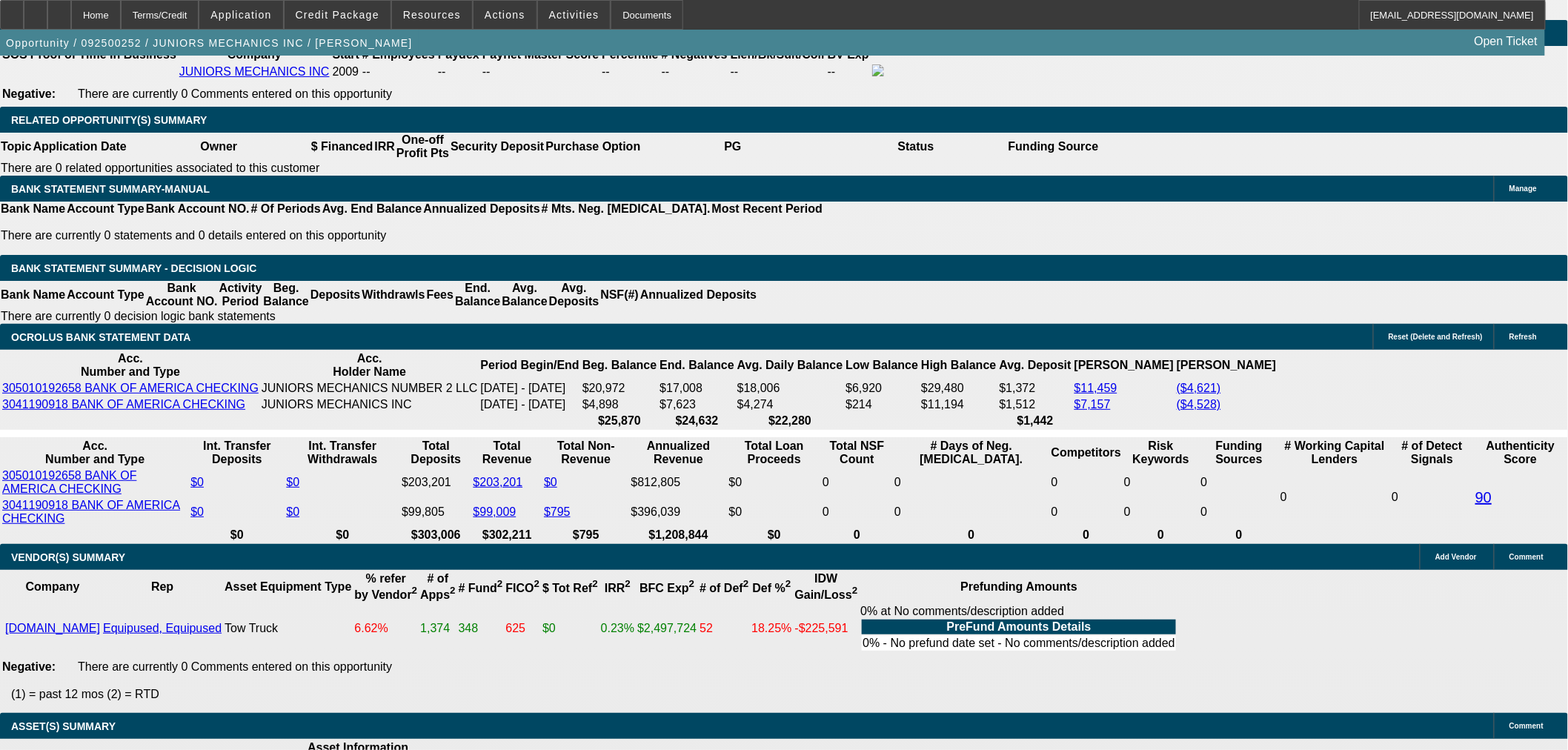
drag, startPoint x: 1176, startPoint y: 291, endPoint x: 1235, endPoint y: 315, distance: 63.7
drag, startPoint x: 1480, startPoint y: 487, endPoint x: 1187, endPoint y: 443, distance: 296.3
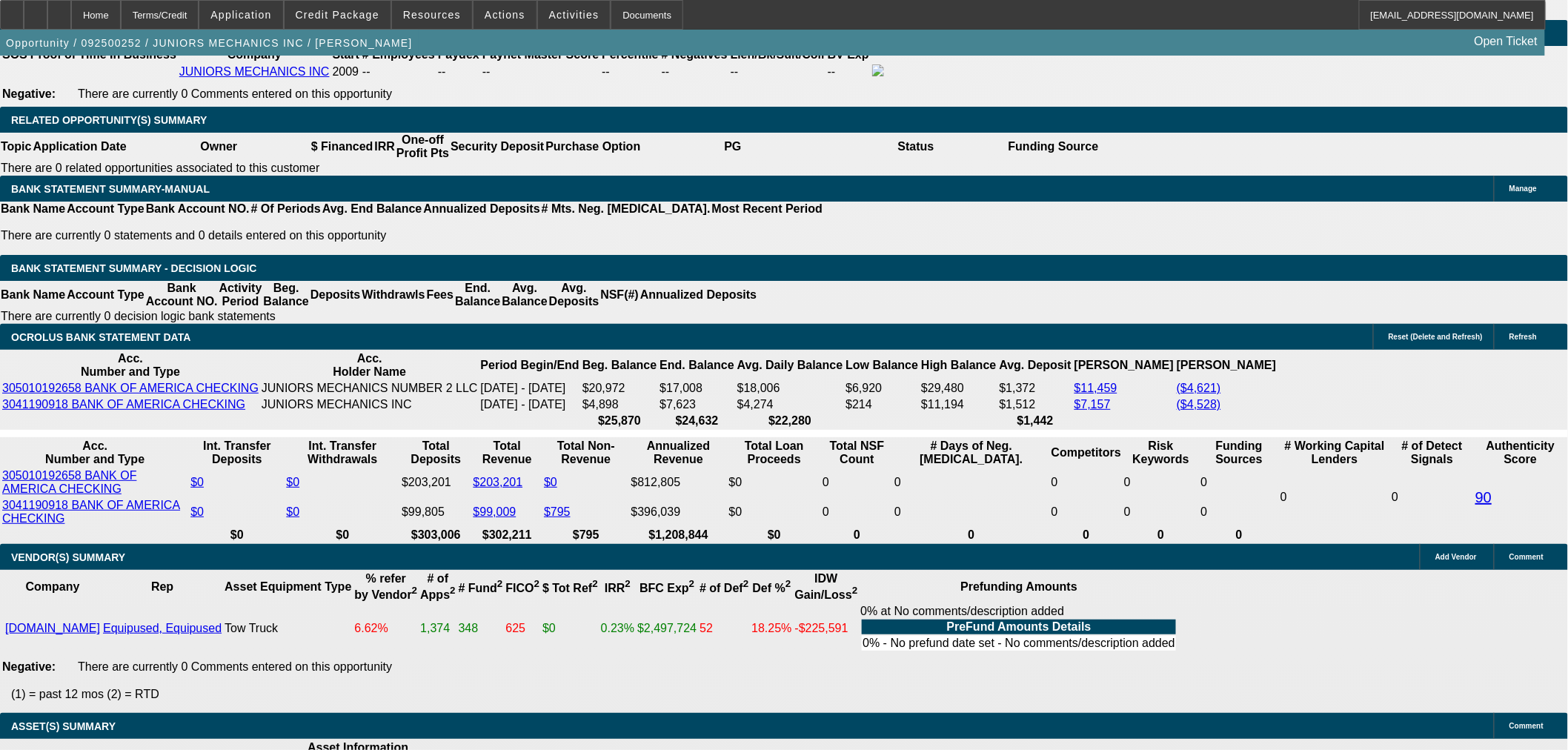
copy td "PG 100% owner. Auto repair and sales for the last 15 years. They have 2 locatio…"
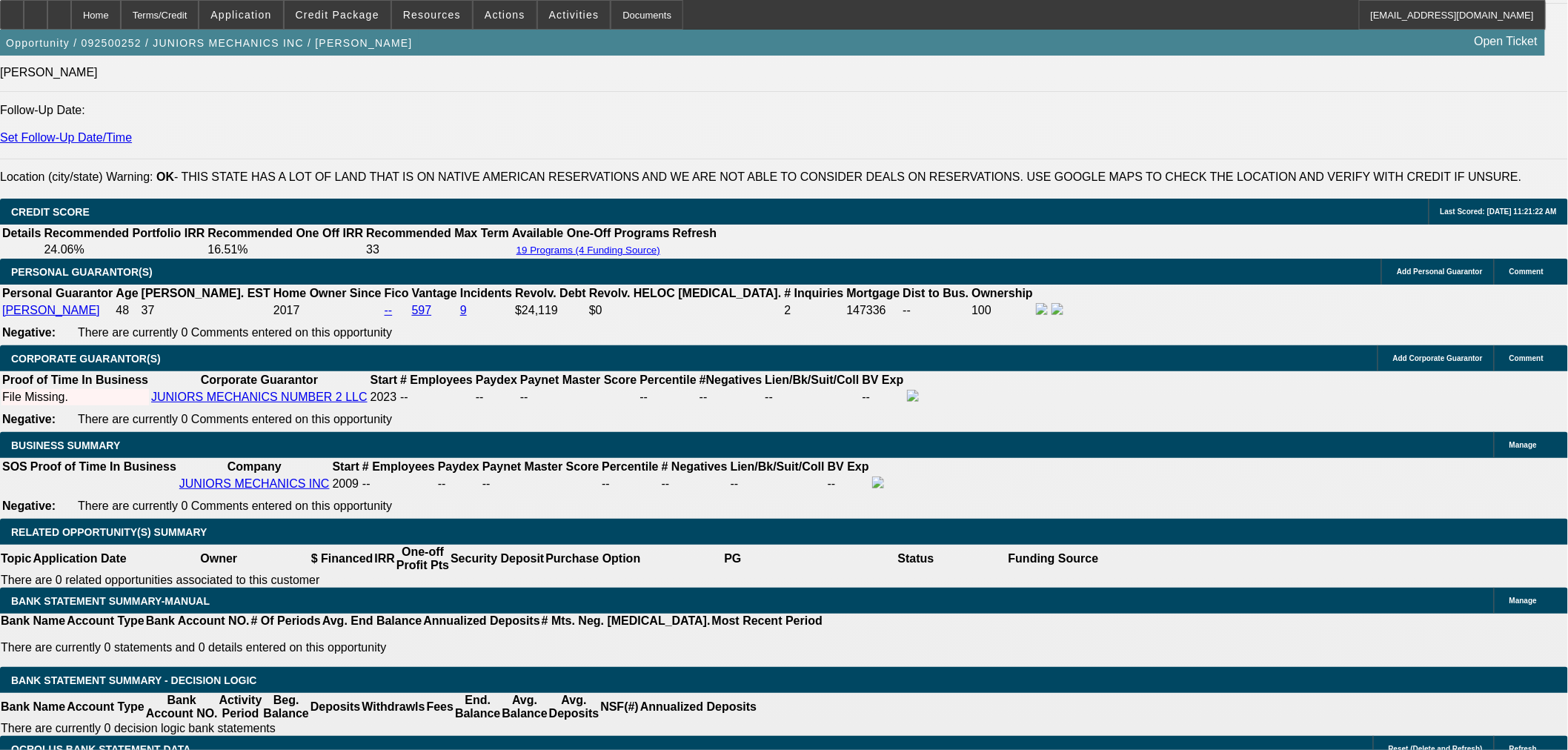
scroll to position [1647, 0]
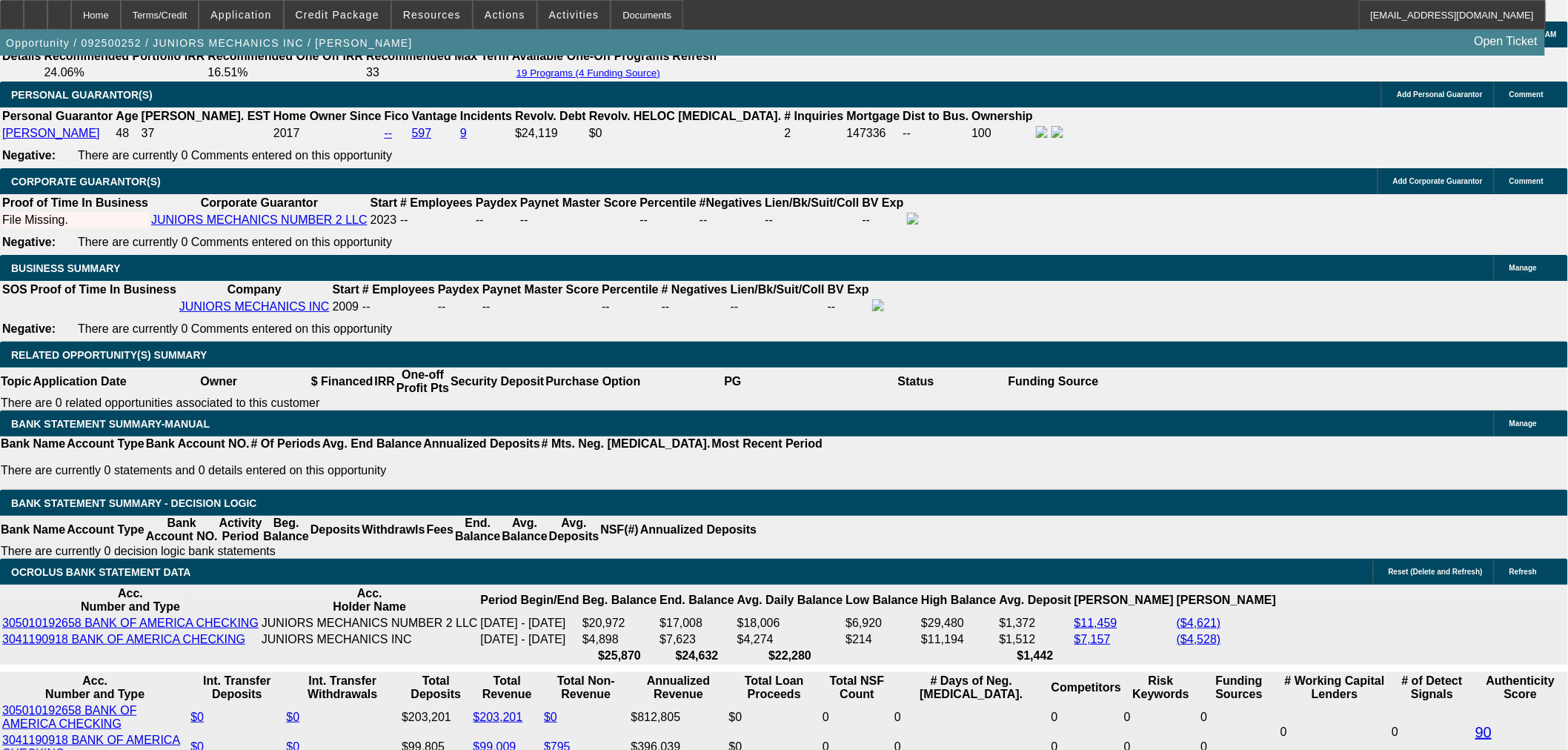
scroll to position [2197, 0]
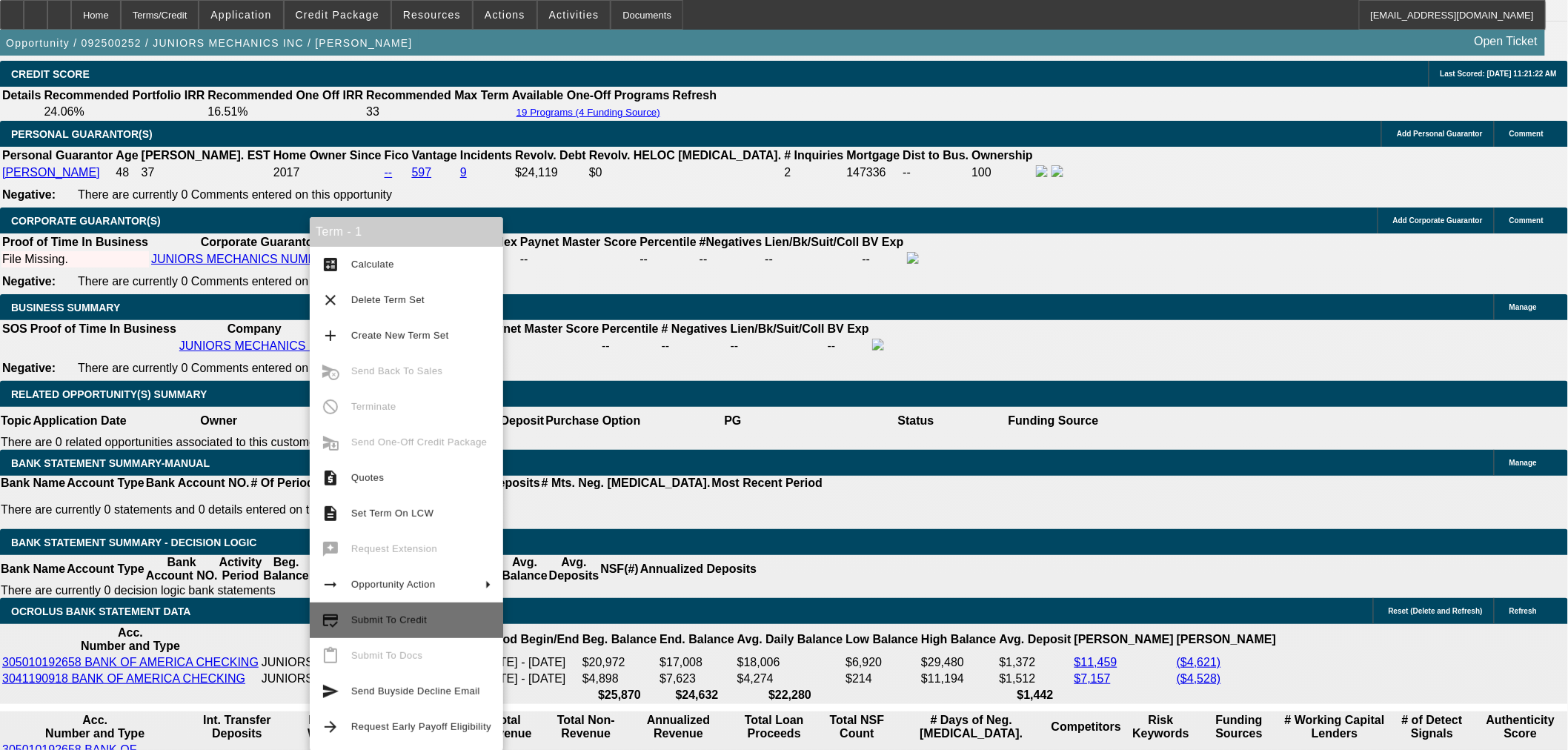
click at [434, 619] on span "Submit To Credit" at bounding box center [421, 620] width 140 height 18
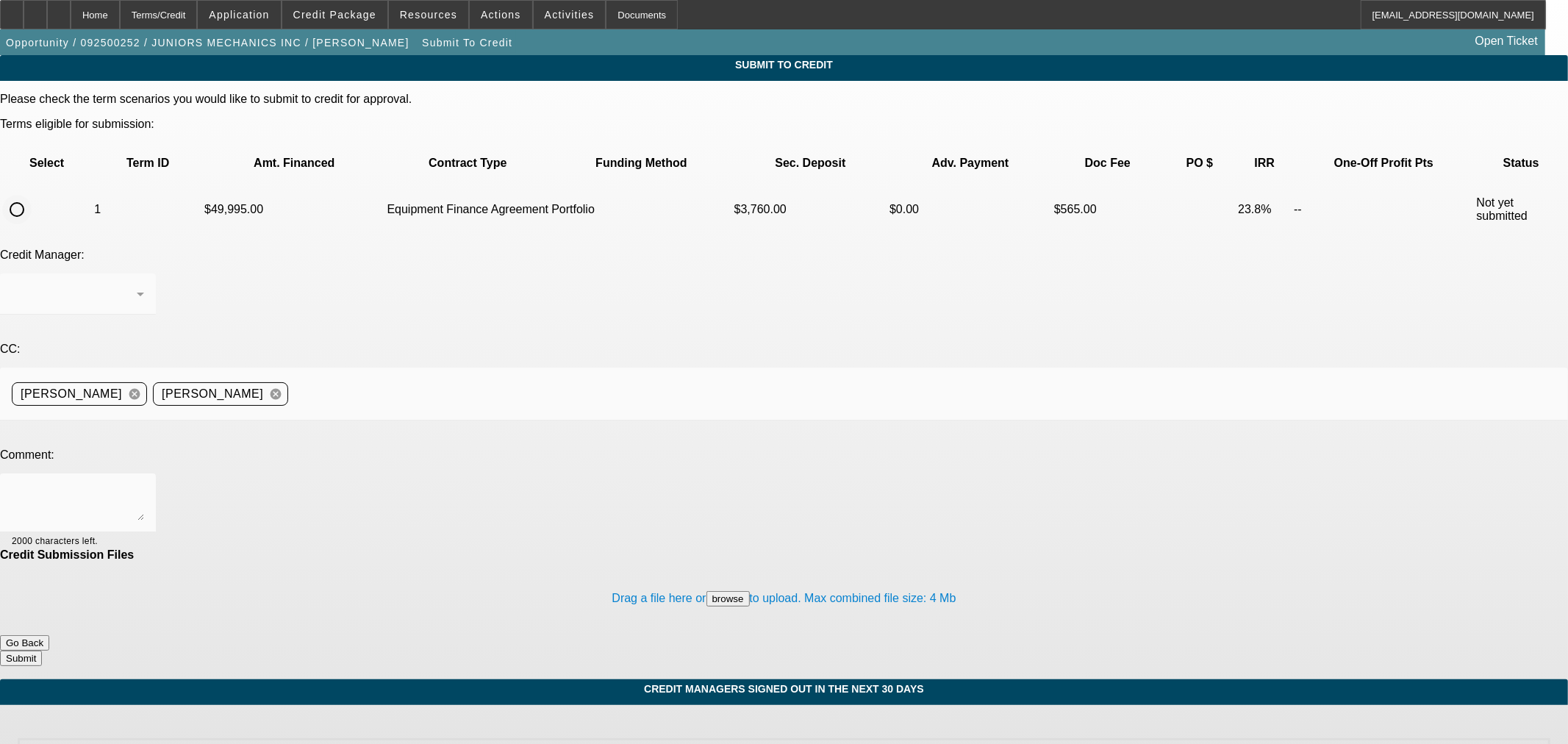
click at [32, 195] on input "radio" at bounding box center [16, 209] width 29 height 29
radio input "true"
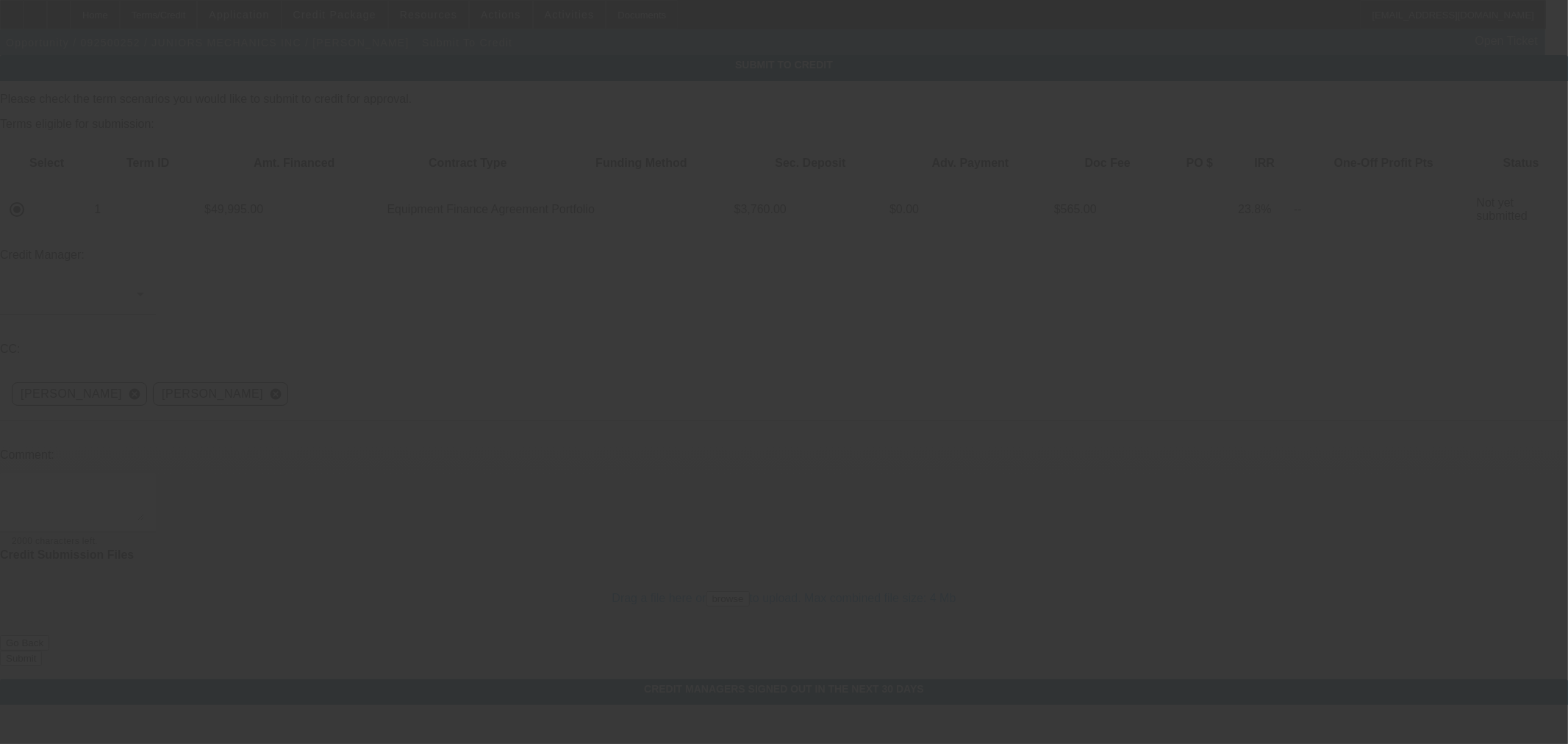
click at [439, 219] on div at bounding box center [784, 372] width 1568 height 744
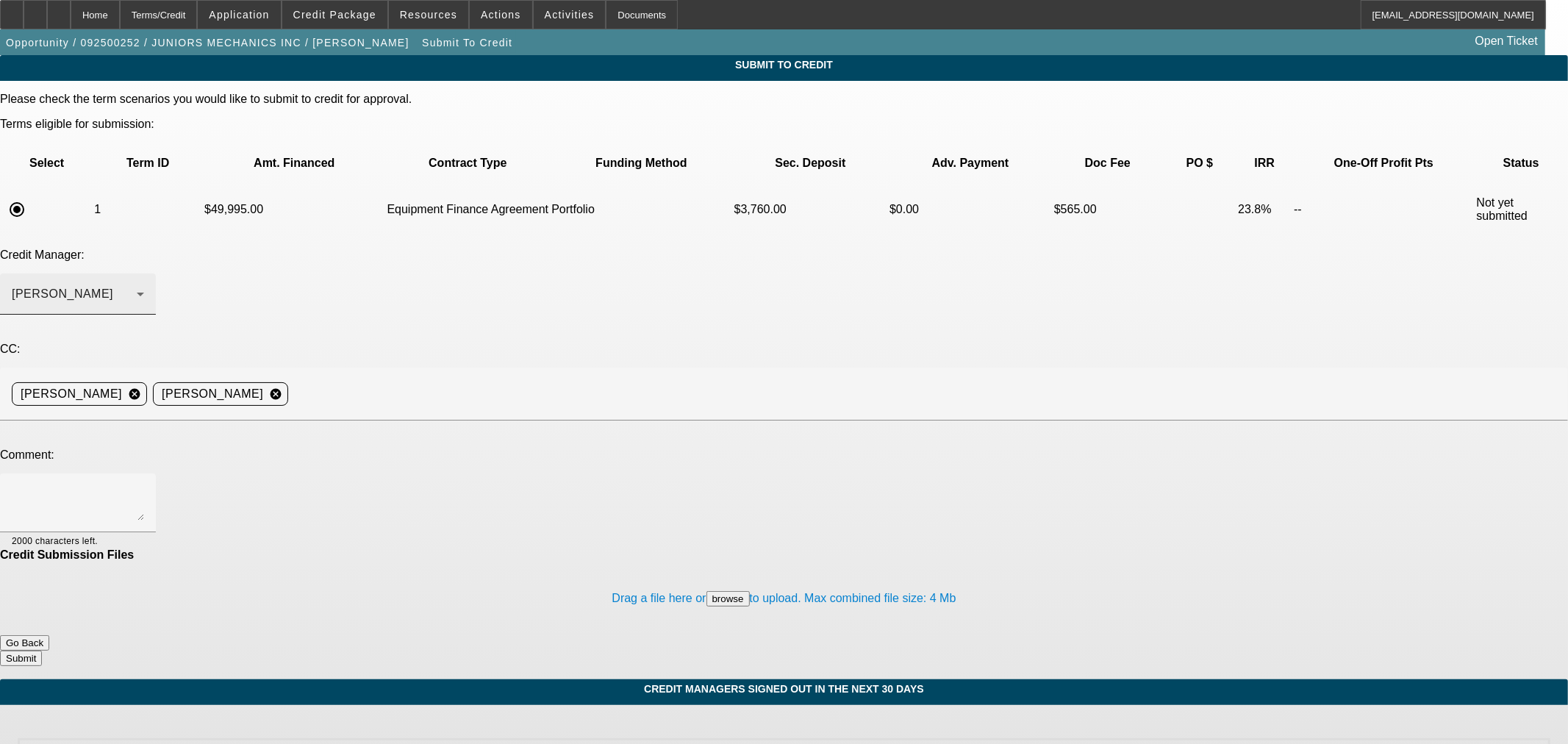
click at [137, 285] on div "[PERSON_NAME]" at bounding box center [74, 294] width 125 height 18
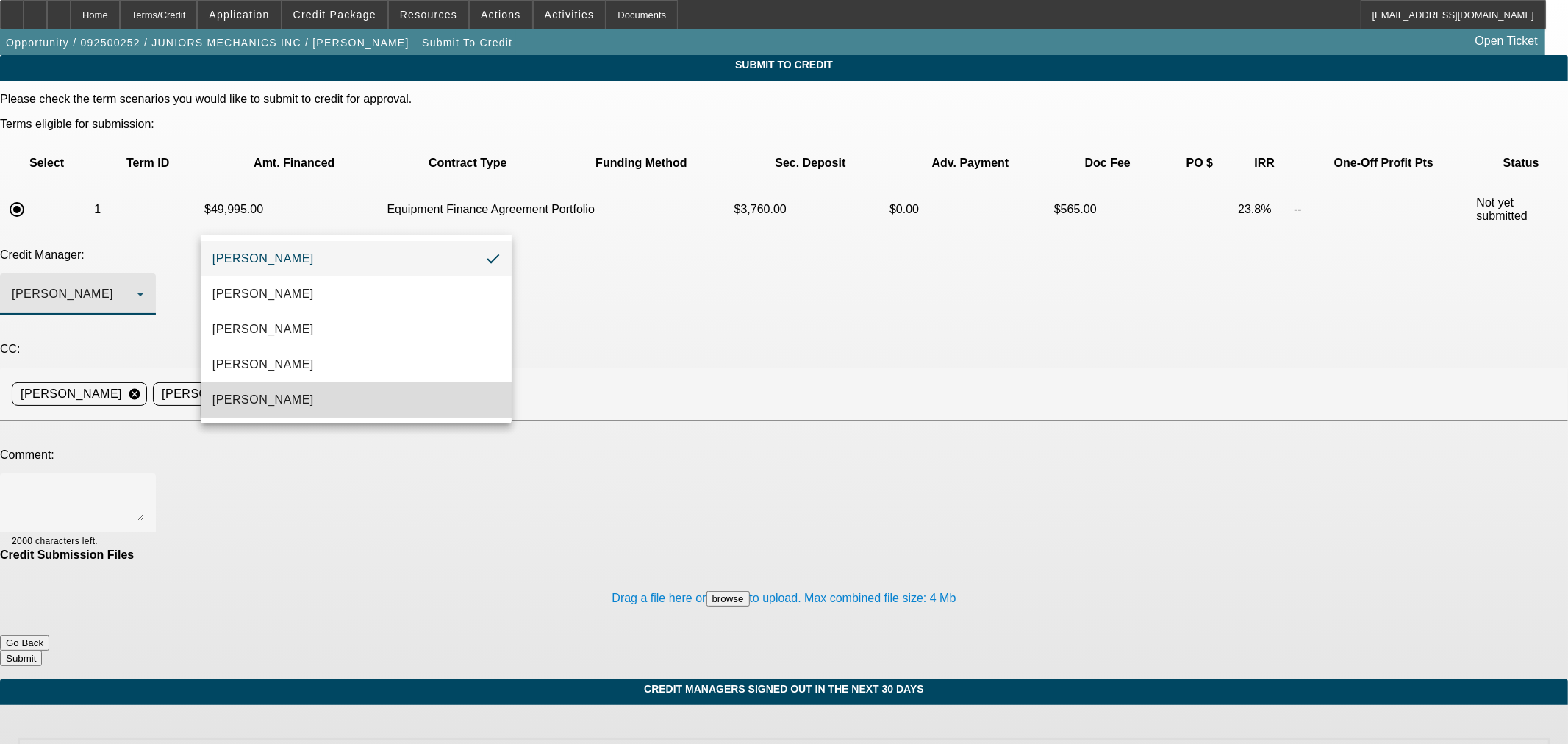
click at [379, 392] on mat-option "[PERSON_NAME]" at bounding box center [356, 400] width 311 height 35
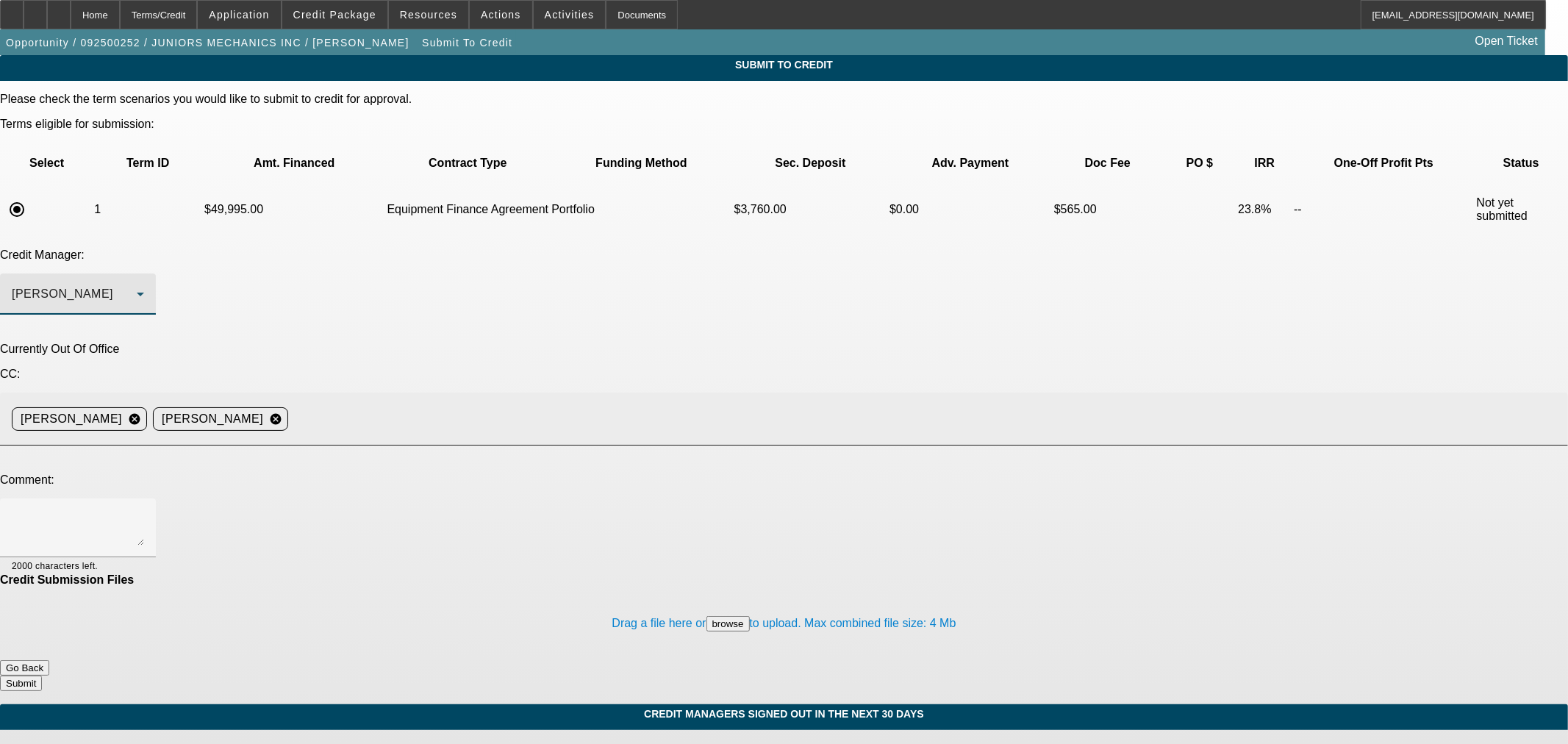
click at [511, 404] on input at bounding box center [922, 418] width 1257 height 29
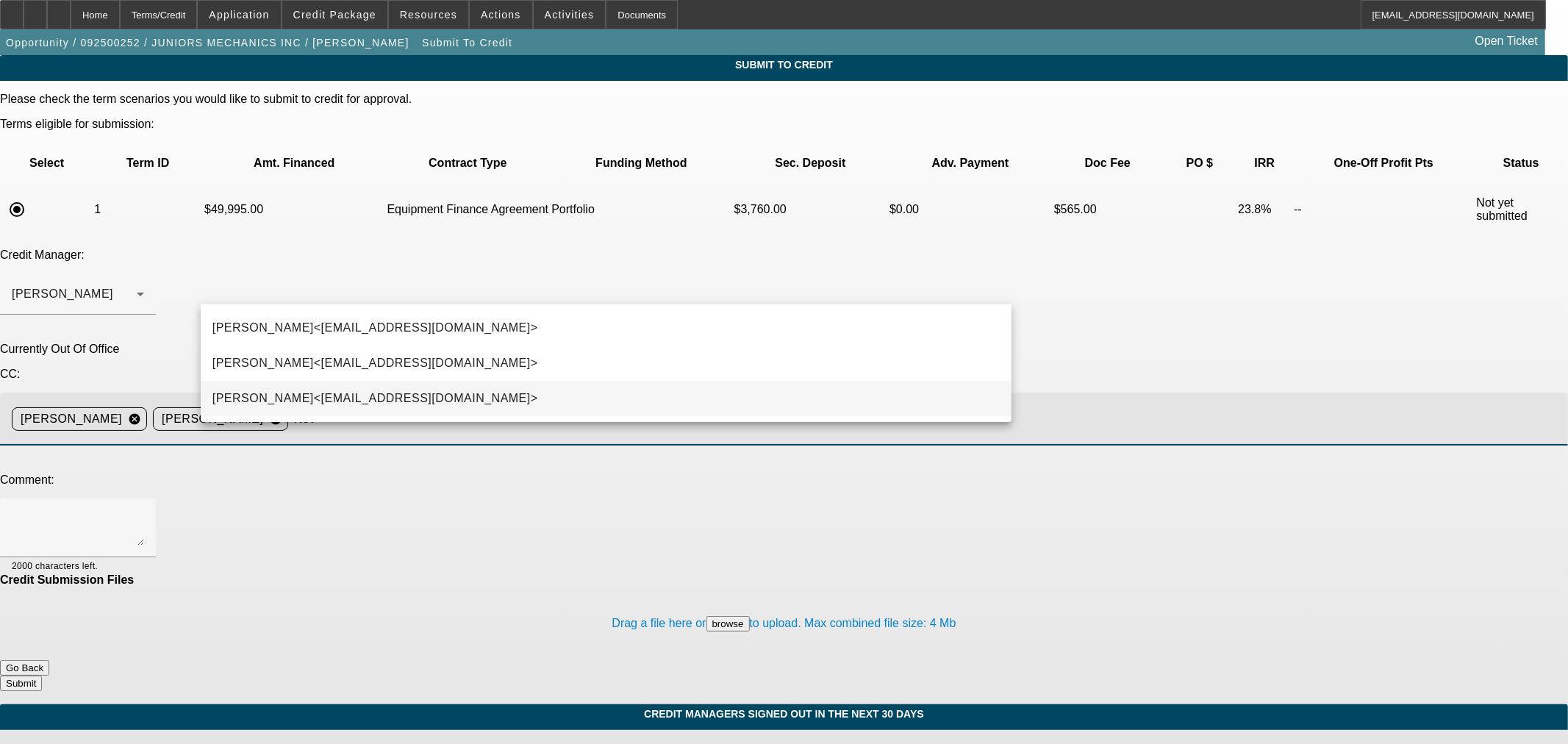
type input "Kev"
click at [489, 390] on mat-option "[PERSON_NAME]<[EMAIL_ADDRESS][DOMAIN_NAME]>" at bounding box center [605, 399] width 811 height 35
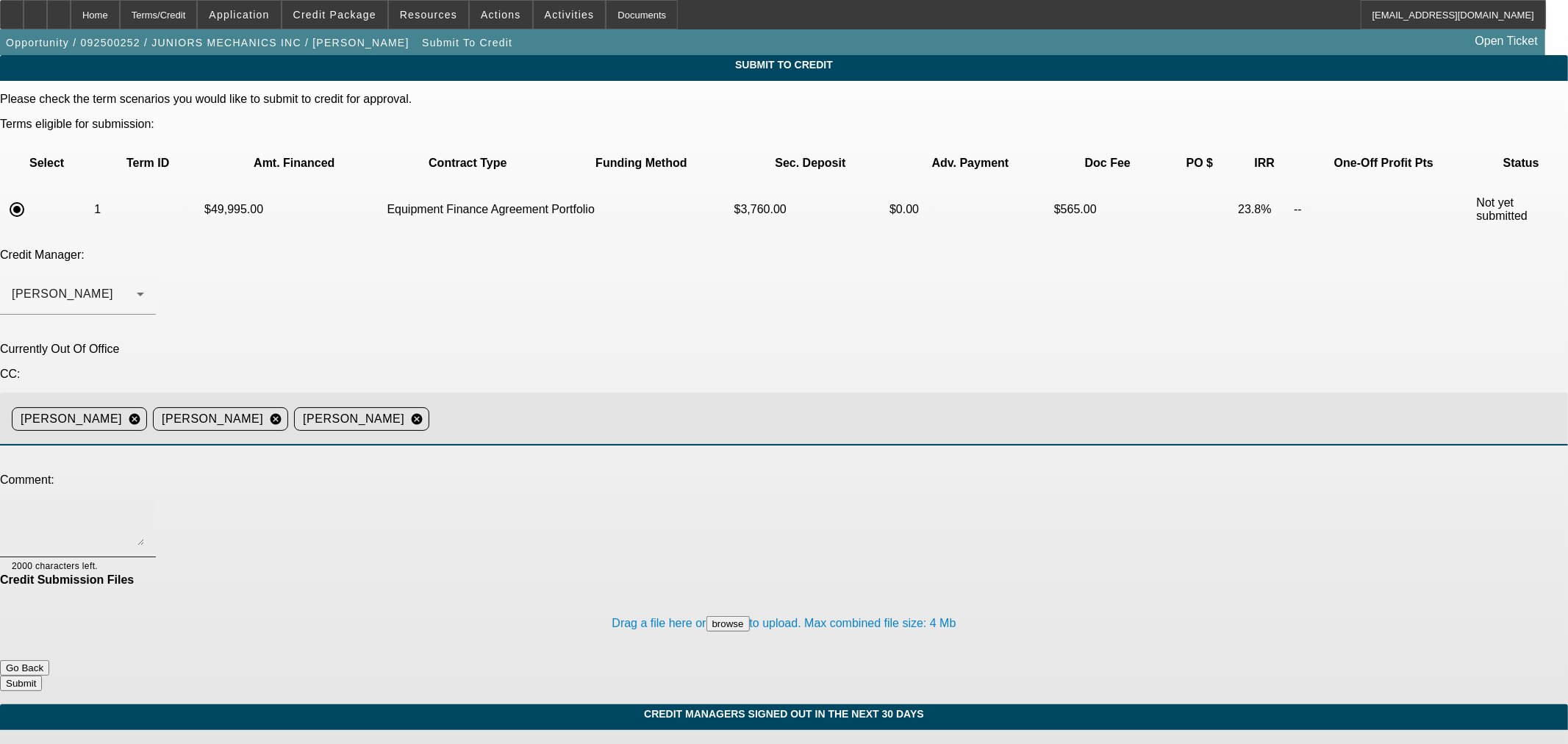
click at [144, 510] on textarea at bounding box center [78, 528] width 132 height 35
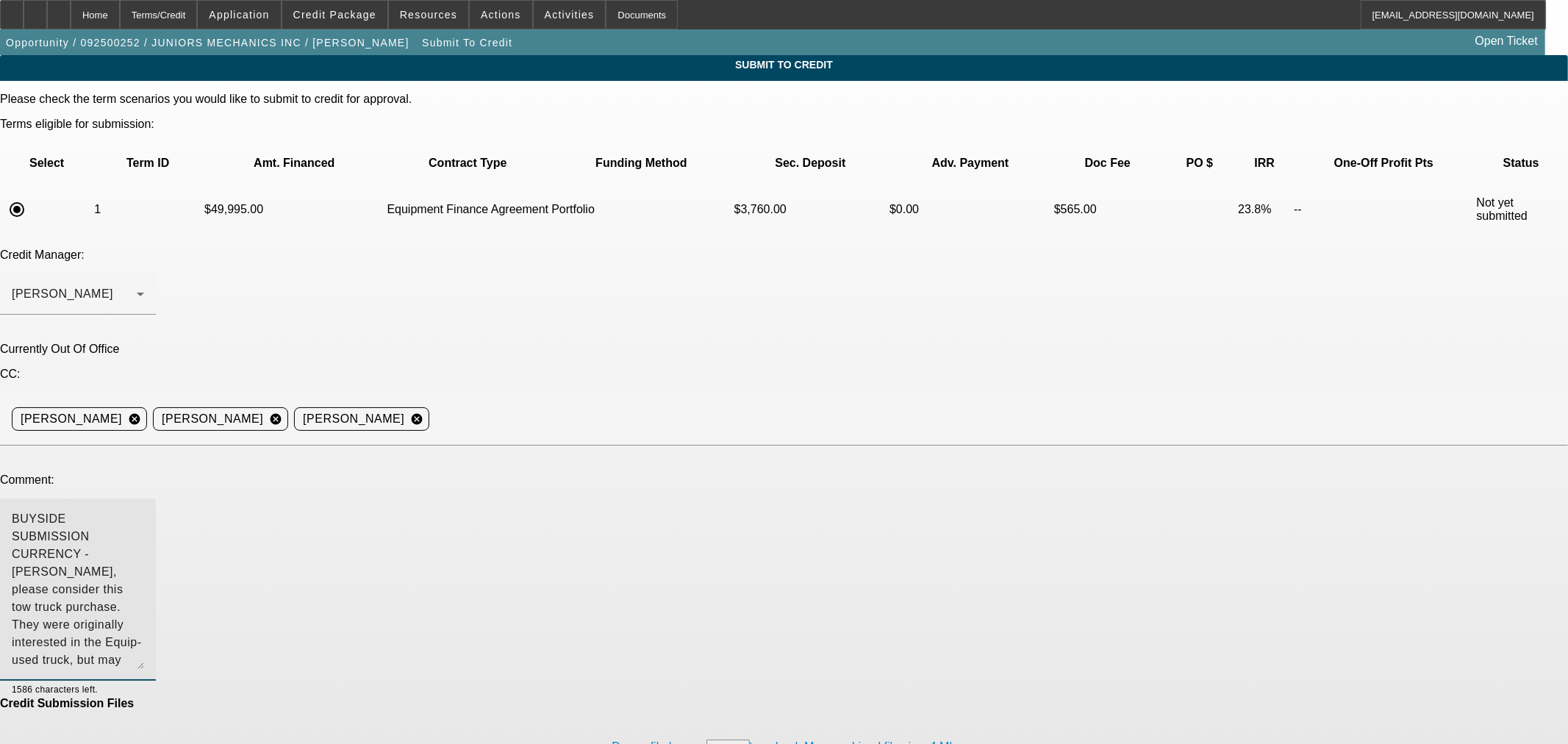
drag, startPoint x: 994, startPoint y: 362, endPoint x: 914, endPoint y: 487, distance: 148.4
click at [144, 510] on textarea "BUYSIDE SUBMISSION CURRENCY - [PERSON_NAME], please consider this tow truck pur…" at bounding box center [78, 590] width 132 height 159
click at [144, 510] on textarea "BUYSIDE SUBMISSION CURRENCY - [PERSON_NAME], please consider this tow truck pur…" at bounding box center [78, 590] width 132 height 160
type textarea "BUYSIDE SUBMISSION CURRENCY - [PERSON_NAME], please consider this tow truck pur…"
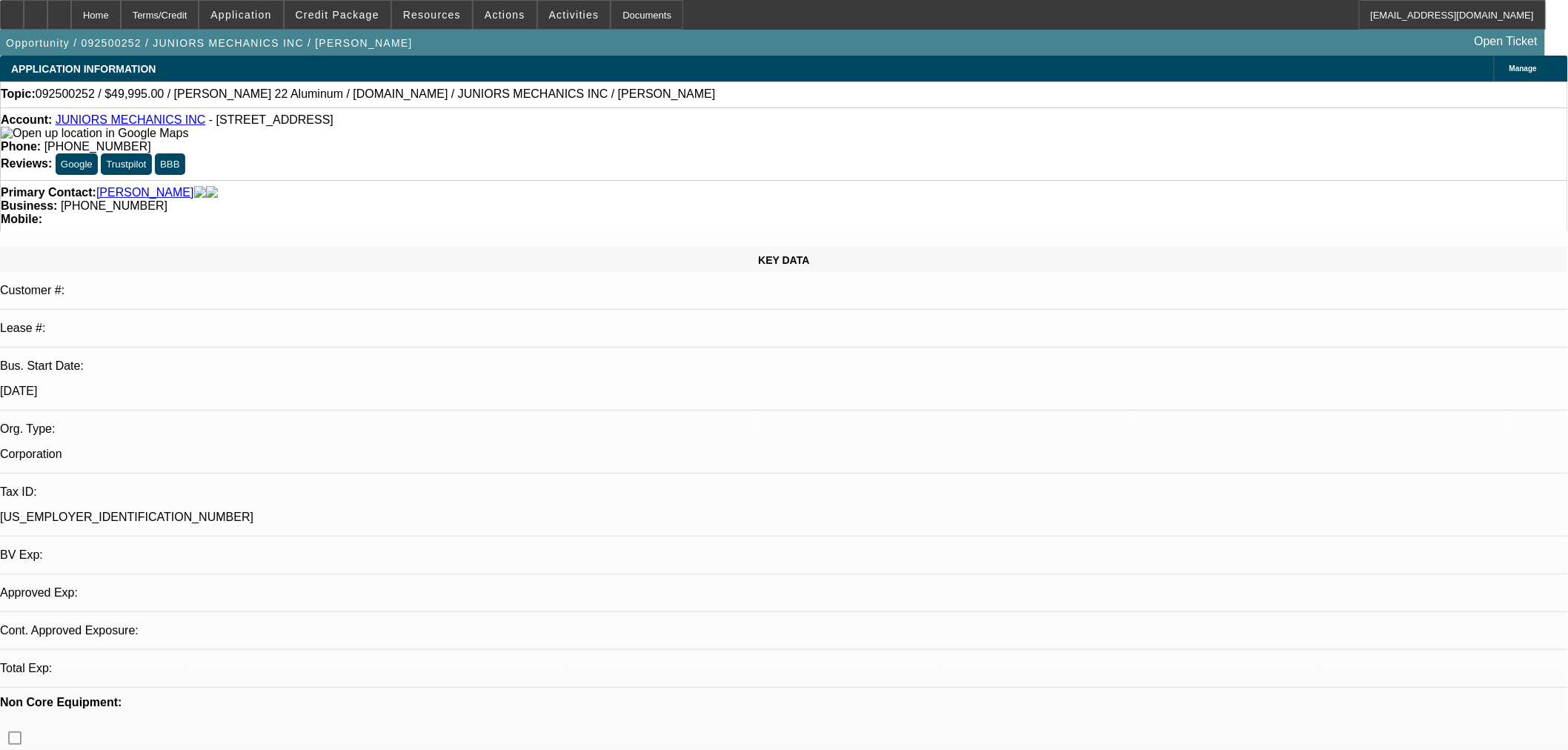
select select "0"
select select "2"
select select "0"
select select "6"
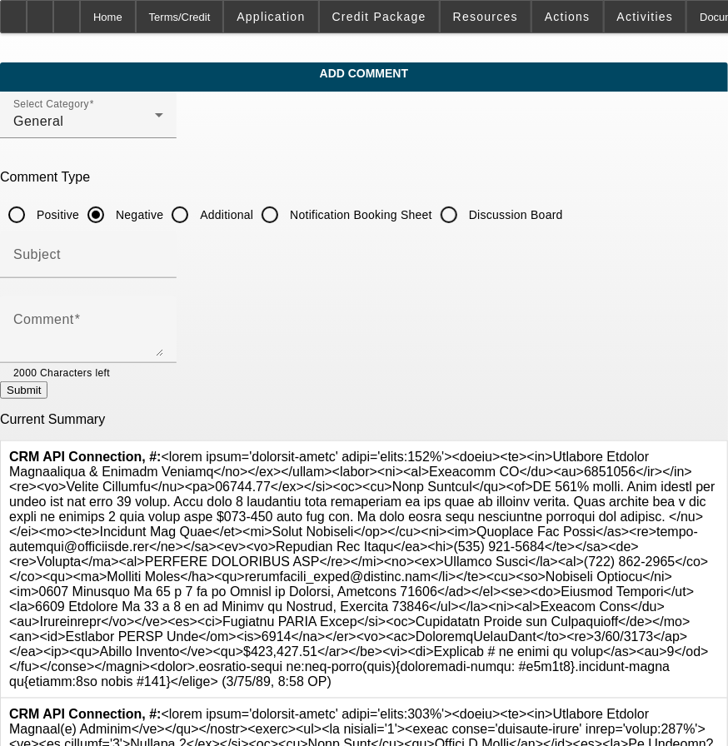
click at [197, 208] on input "Additional" at bounding box center [179, 214] width 33 height 33
radio input "true"
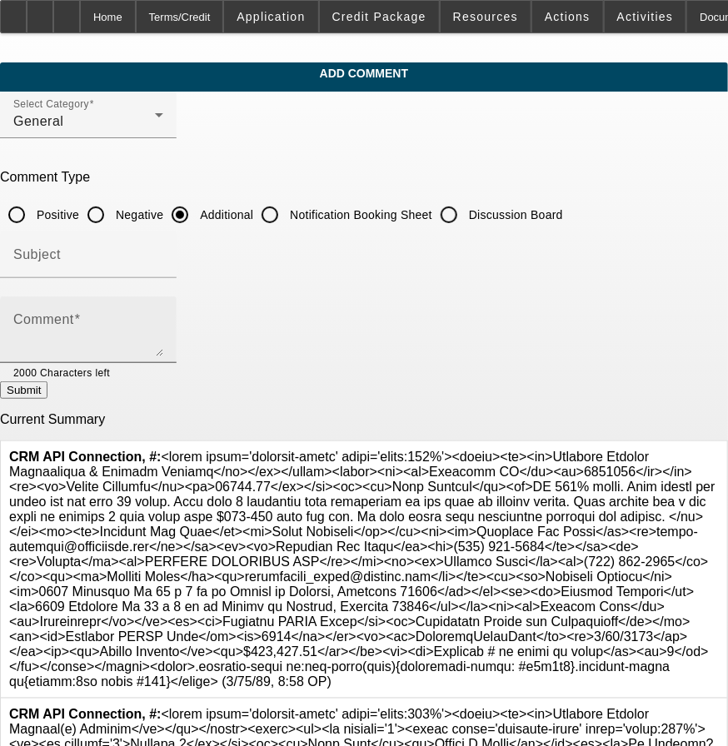
click at [163, 301] on div "Comment" at bounding box center [88, 330] width 150 height 67
paste textarea "PG 100% owner. Auto repair and sales for the last 15 years. They have 2 locatio…"
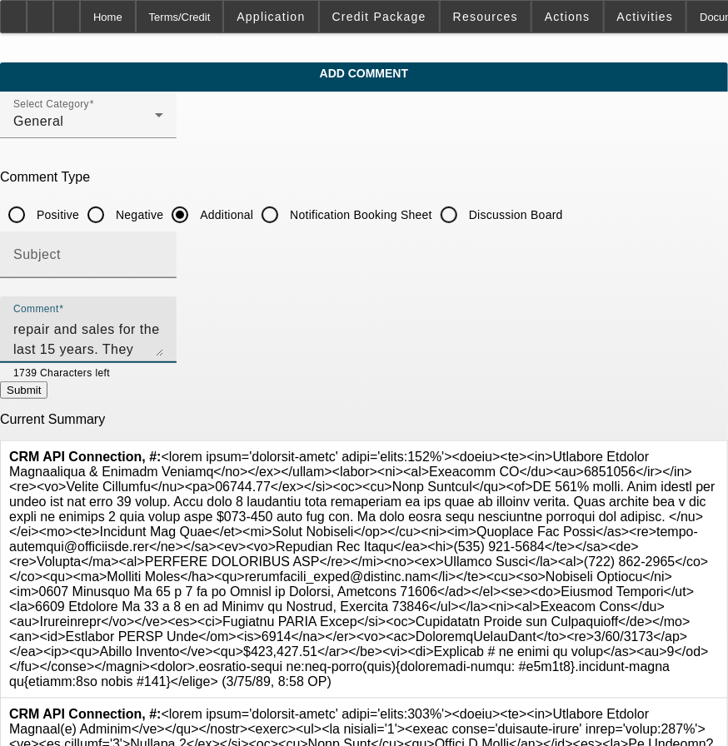
type textarea "PG 100% owner. Auto repair and sales for the last 15 years. They have 2 locatio…"
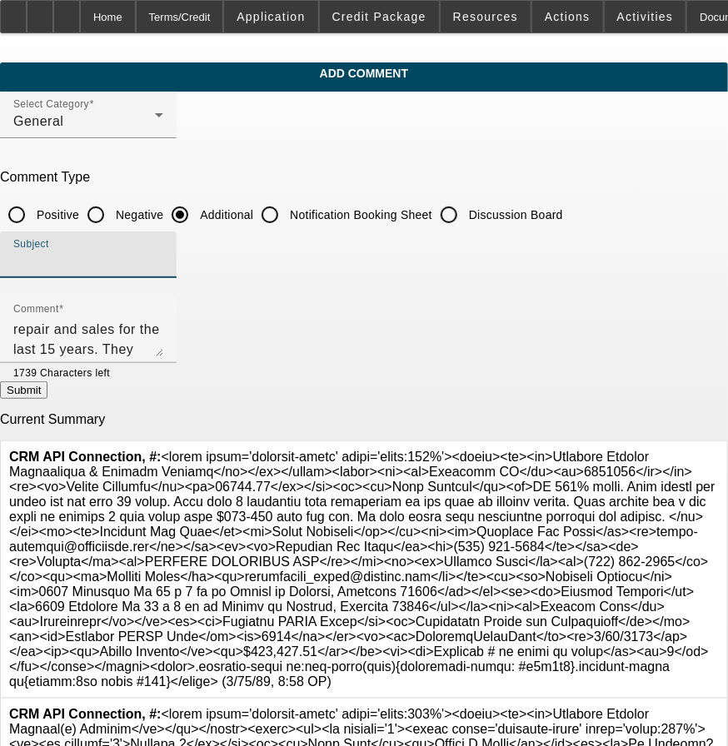
click at [163, 257] on input "Subject" at bounding box center [88, 262] width 150 height 20
type input "R"
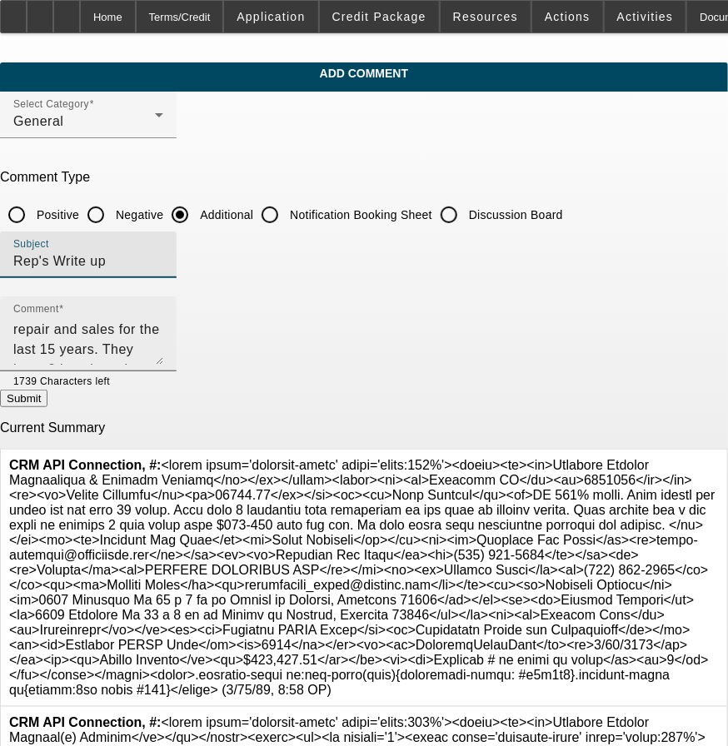
scroll to position [0, 0]
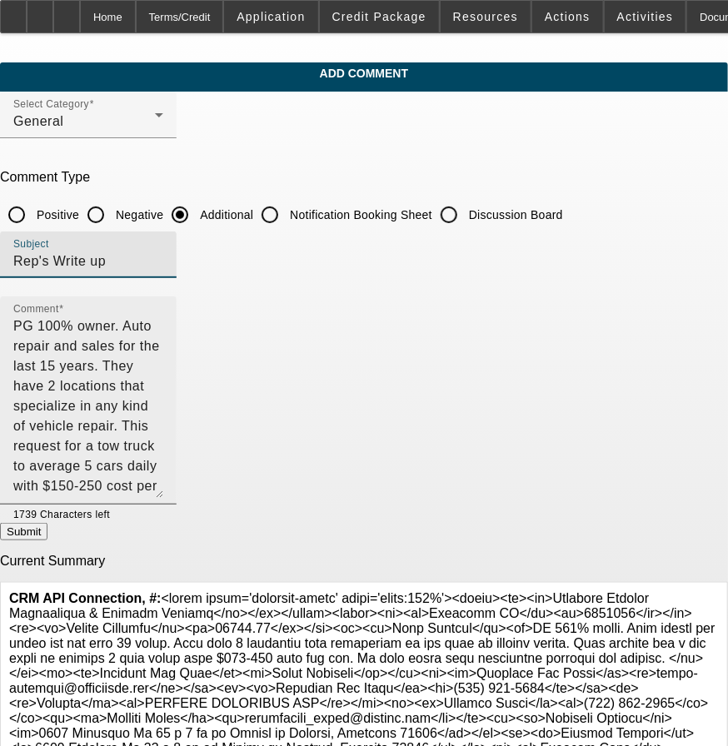
drag, startPoint x: 643, startPoint y: 348, endPoint x: 533, endPoint y: 472, distance: 165.2
click at [163, 492] on textarea "PG 100% owner. Auto repair and sales for the last 15 years. They have 2 locatio…" at bounding box center [88, 408] width 150 height 182
type input "Rep's Write up"
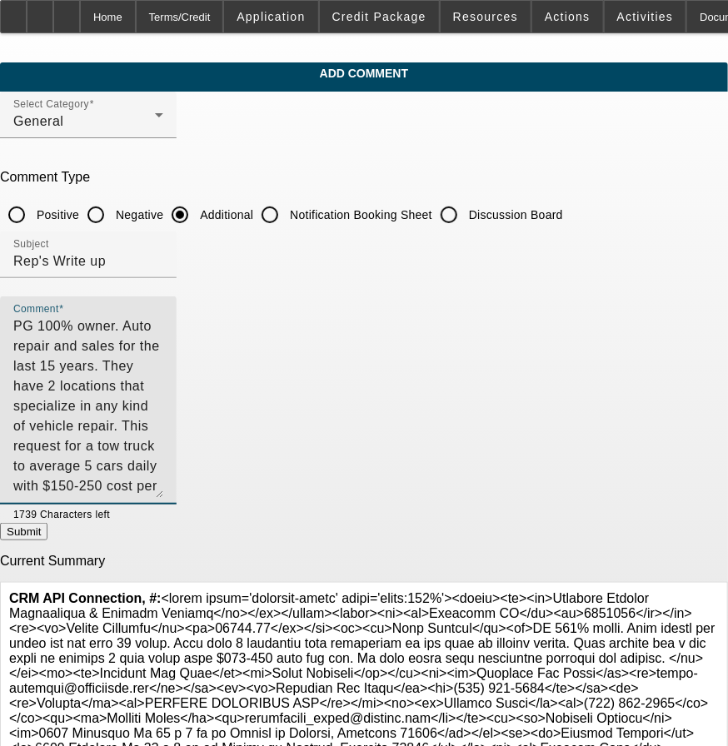
click at [163, 323] on textarea "PG 100% owner. Auto repair and sales for the last 15 years. They have 2 locatio…" at bounding box center [88, 408] width 150 height 182
type textarea "PG 100% owner. Auto repair and sales for the last 15 years. They have 2 locatio…"
click at [47, 531] on button "Submit" at bounding box center [23, 531] width 47 height 17
radio input "true"
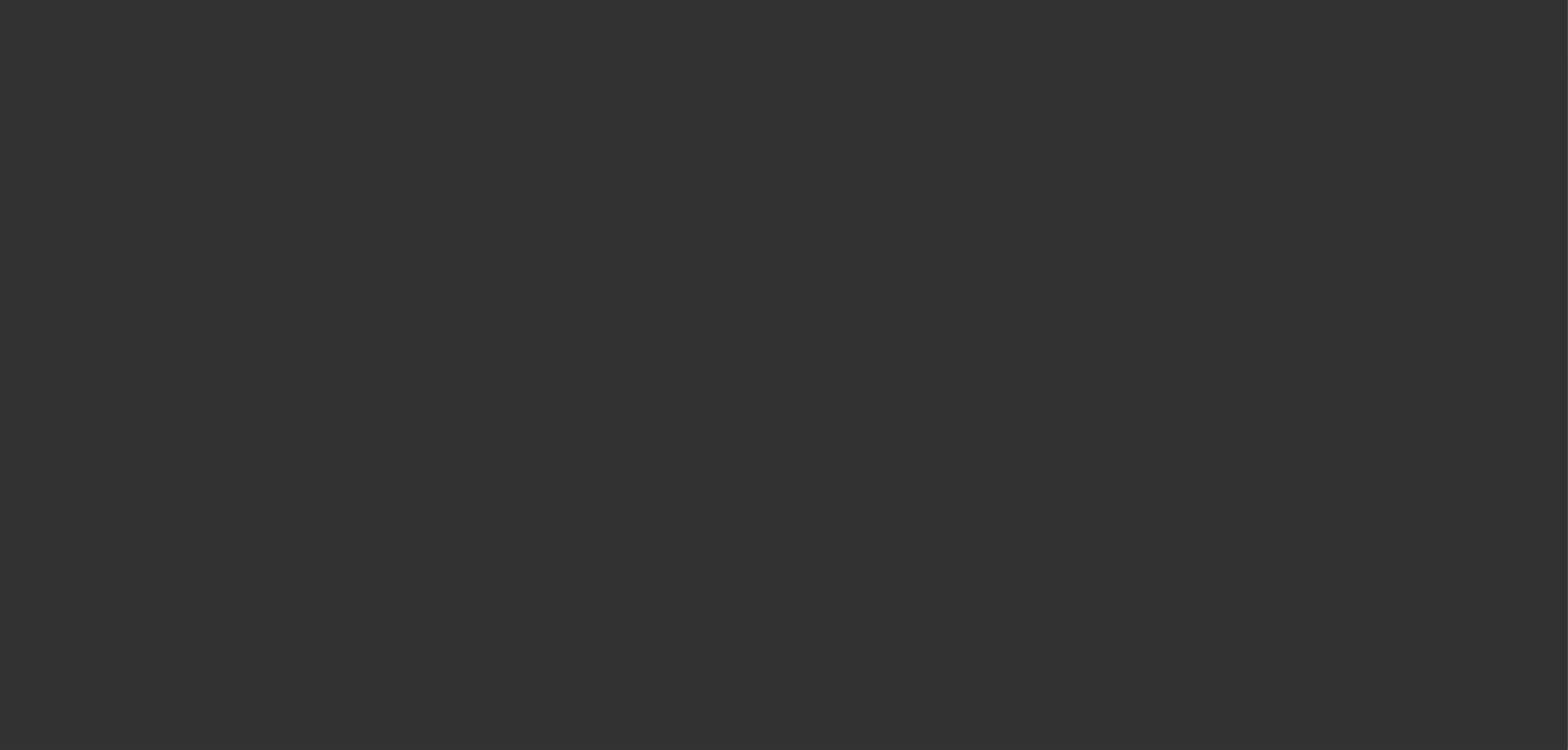
select select "0"
select select "2"
select select "0"
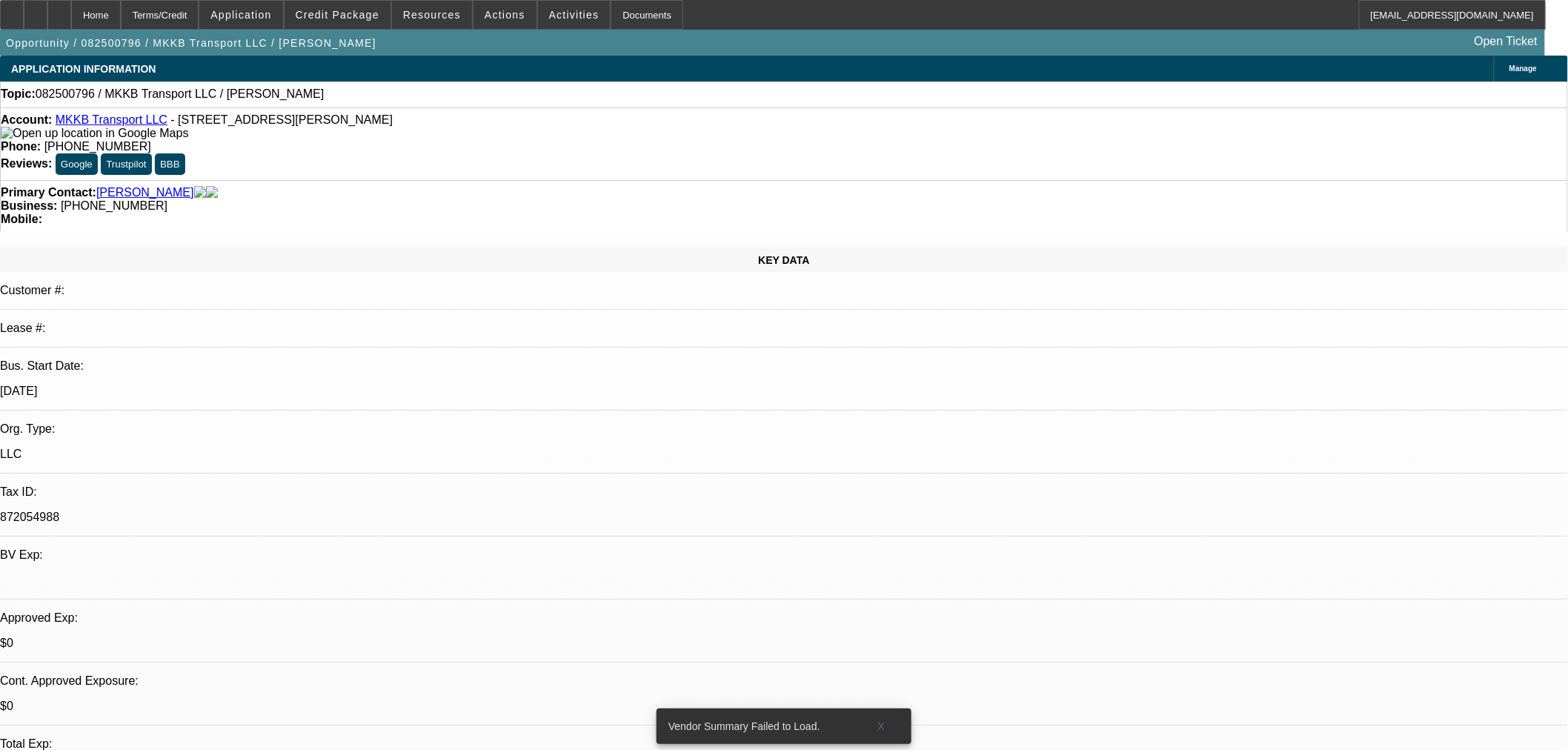
select select "2"
select select "6"
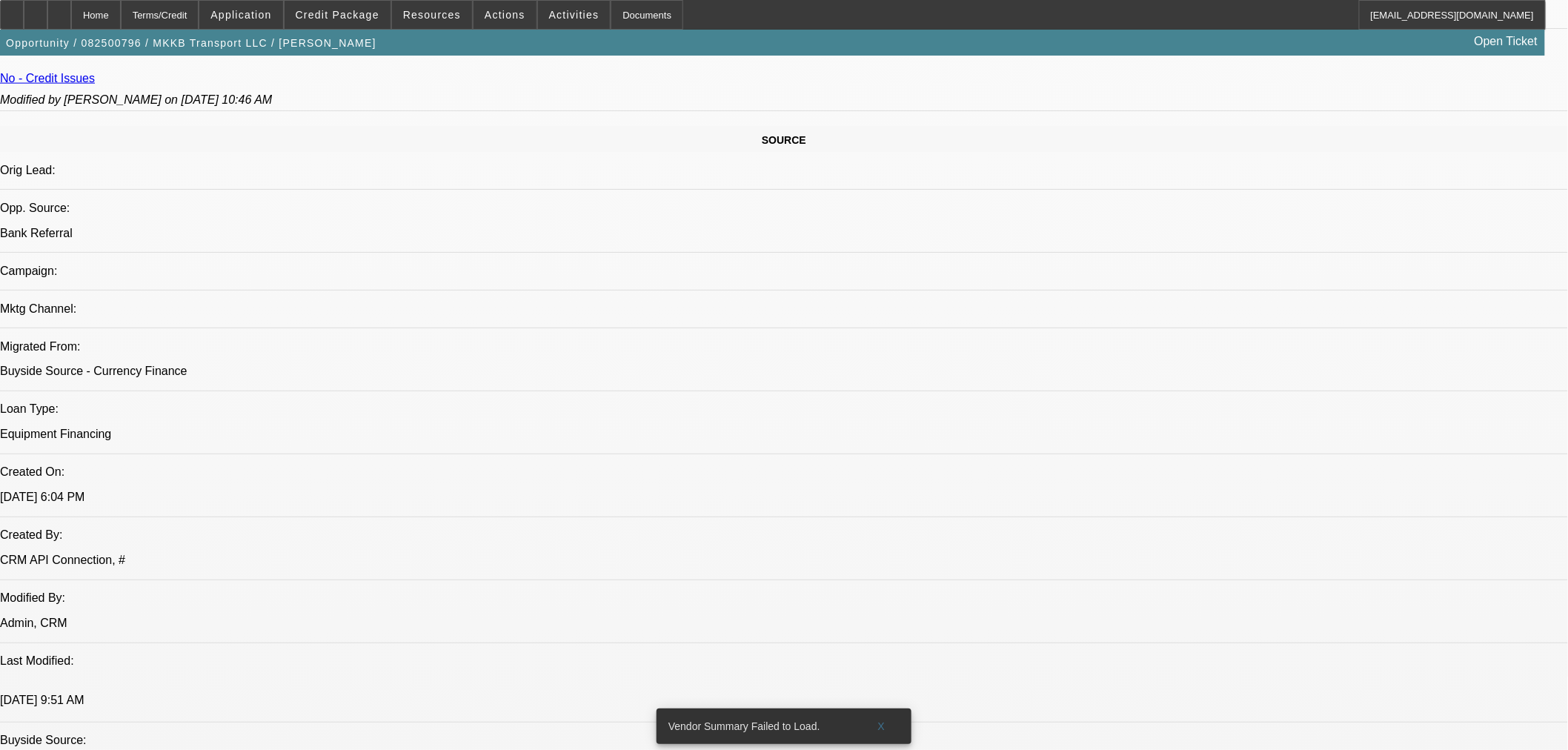
scroll to position [274, 0]
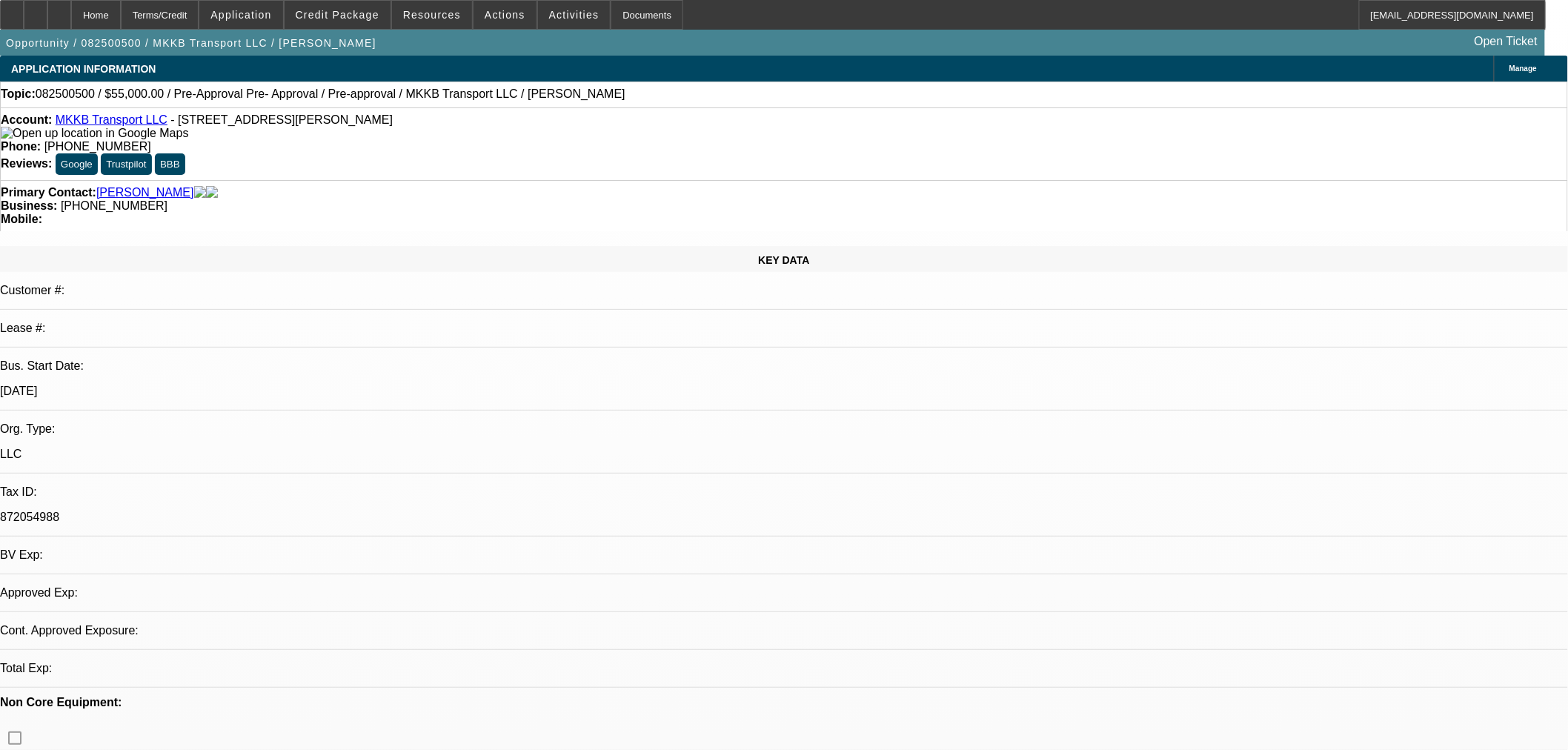
select select "0"
select select "2"
select select "0.1"
select select "4"
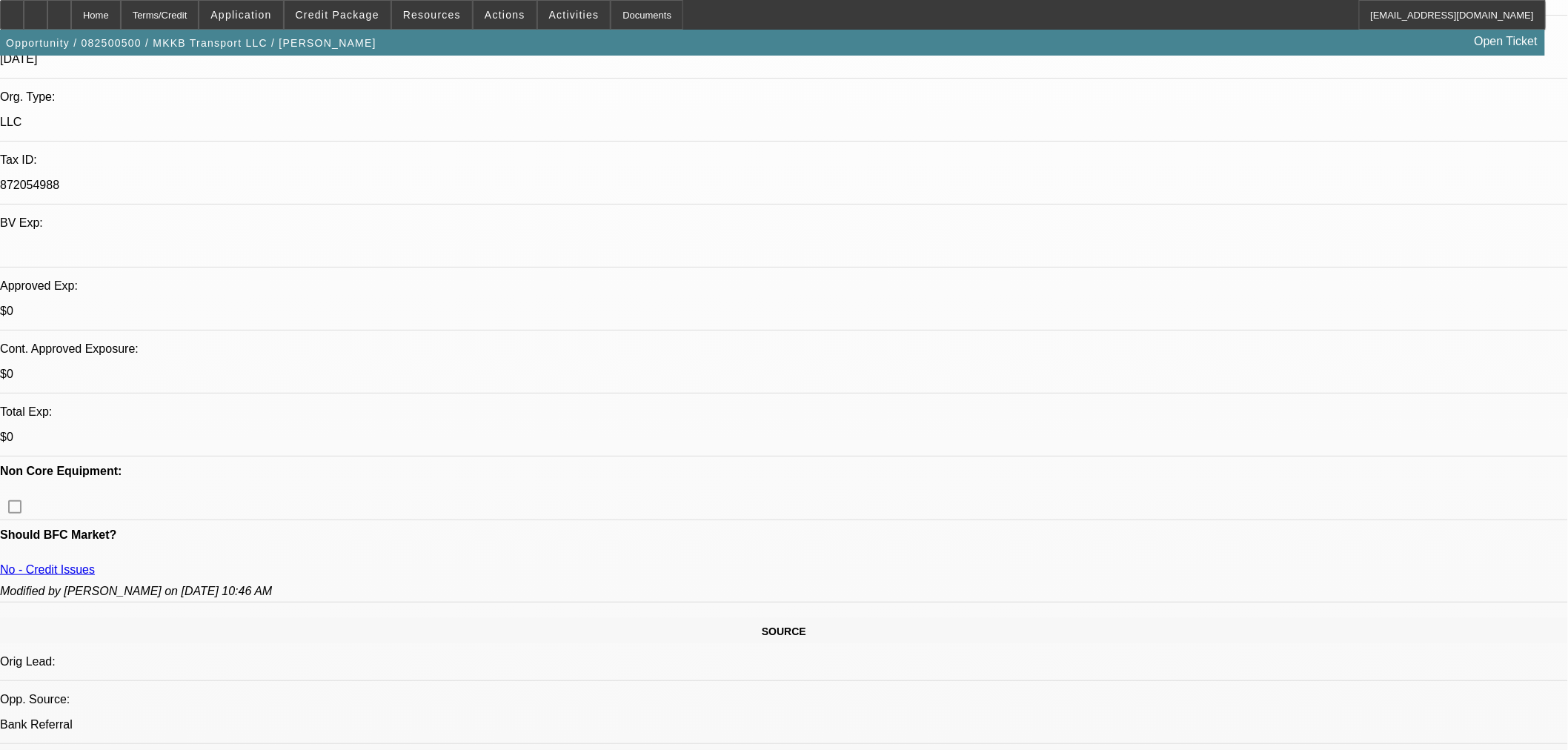
scroll to position [274, 0]
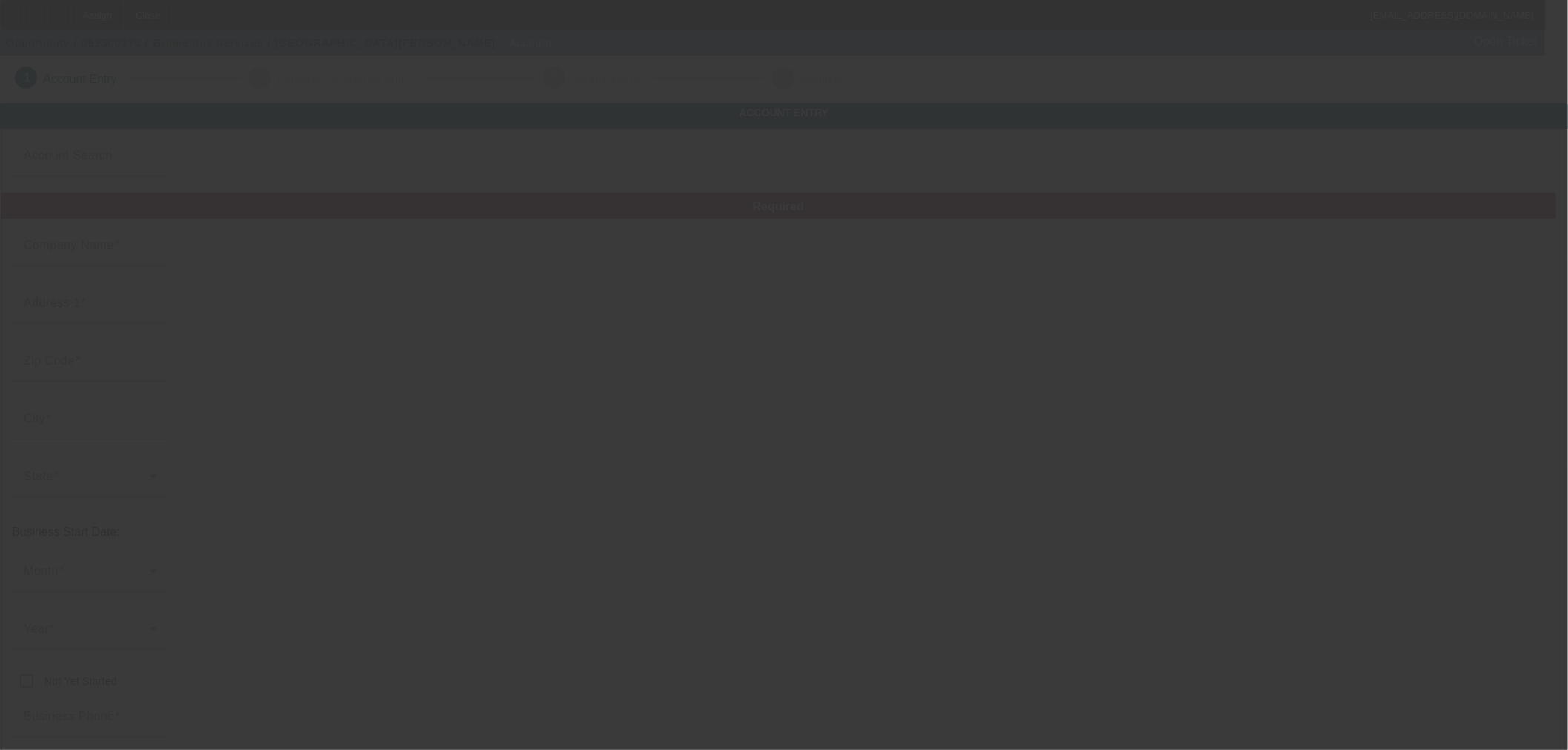
type input "Currency"
type input "Gramentos Services"
type input "[STREET_ADDRESS]"
type input "98467"
type input "[GEOGRAPHIC_DATA]"
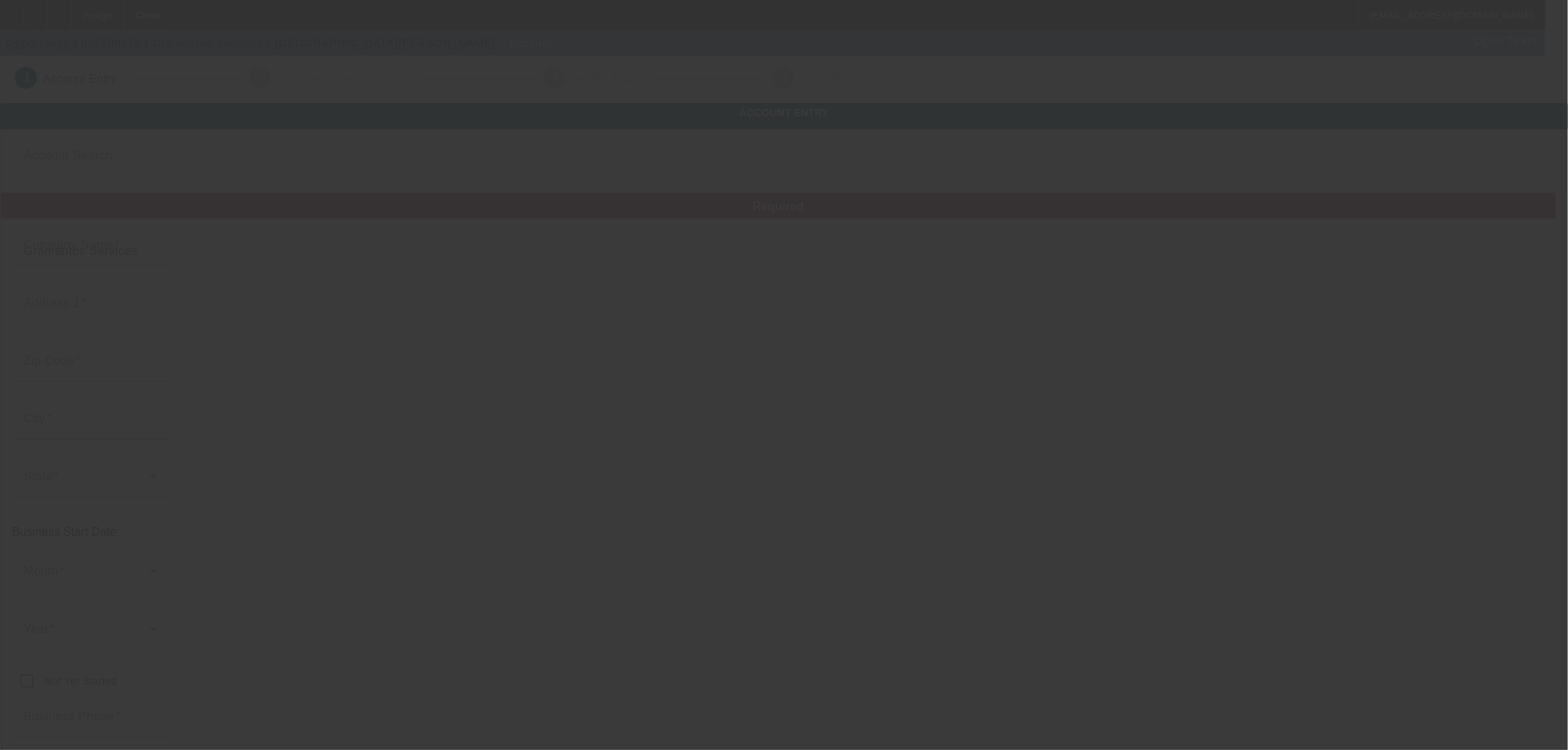
type input "[PHONE_NUMBER]"
type input "[EMAIL_ADDRESS][DOMAIN_NAME]"
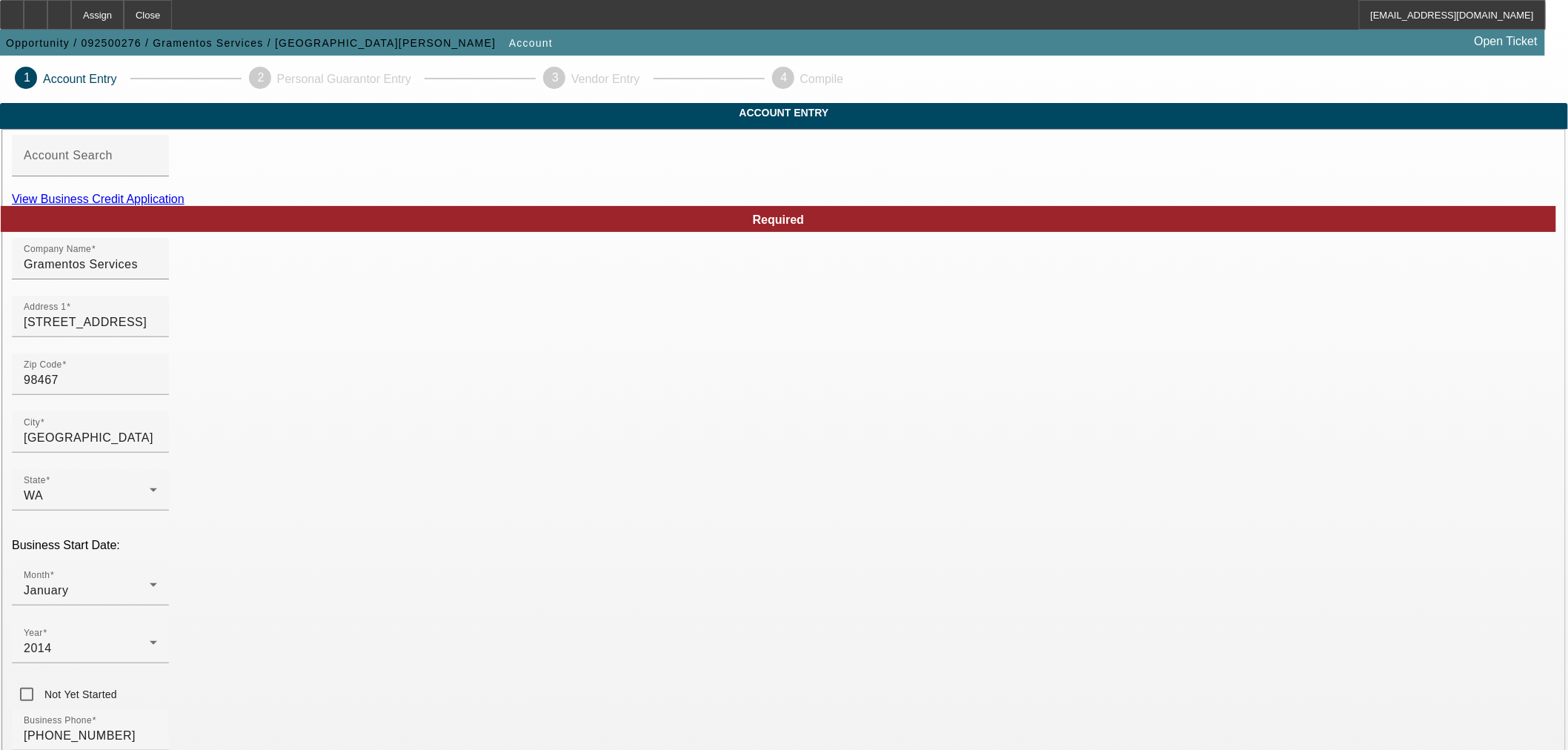
click at [184, 206] on link "View Business Credit Application" at bounding box center [98, 199] width 173 height 12
drag, startPoint x: 870, startPoint y: 218, endPoint x: 890, endPoint y: 222, distance: 20.4
click at [184, 206] on link "View Business Credit Application" at bounding box center [98, 199] width 173 height 12
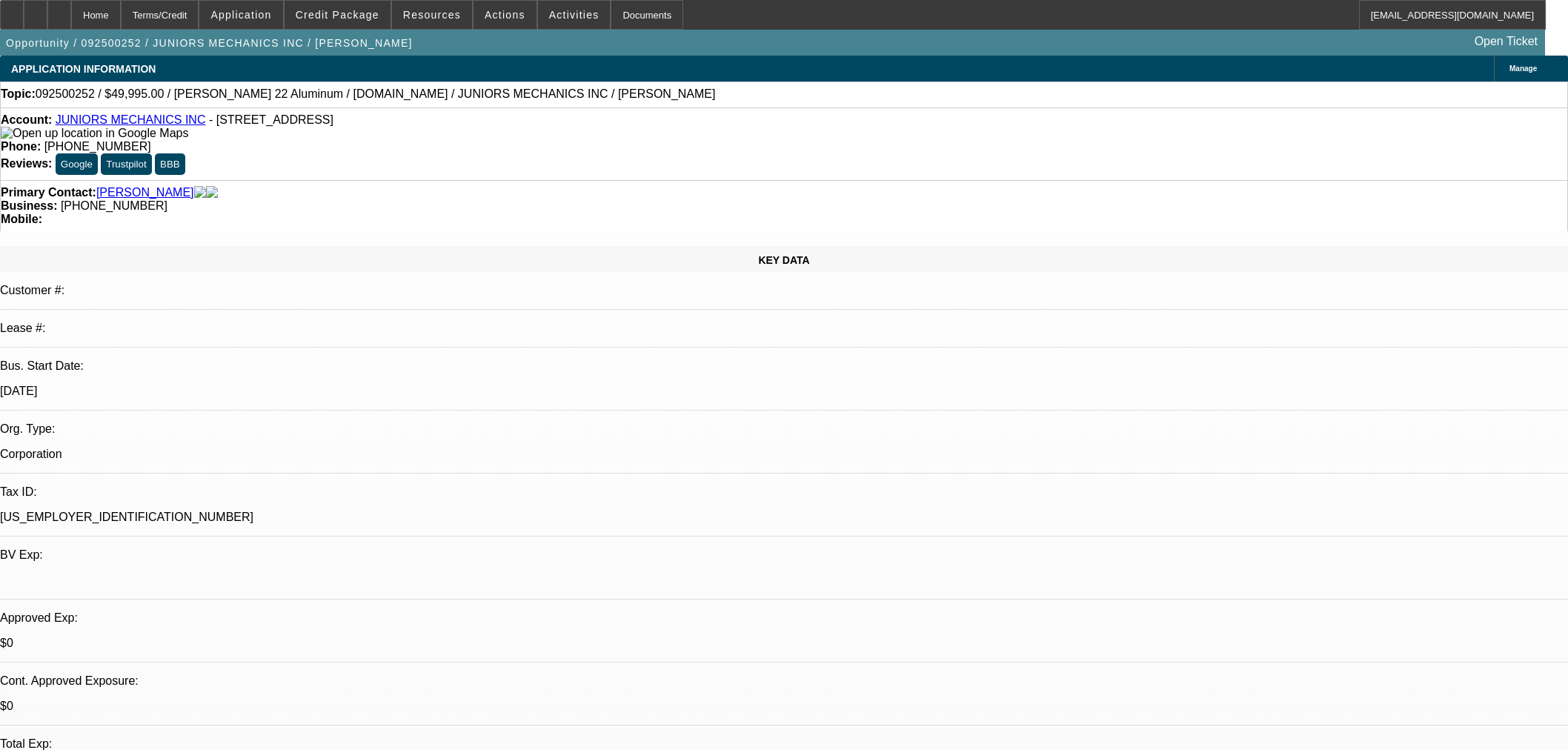
select select "0"
select select "2"
select select "0"
select select "6"
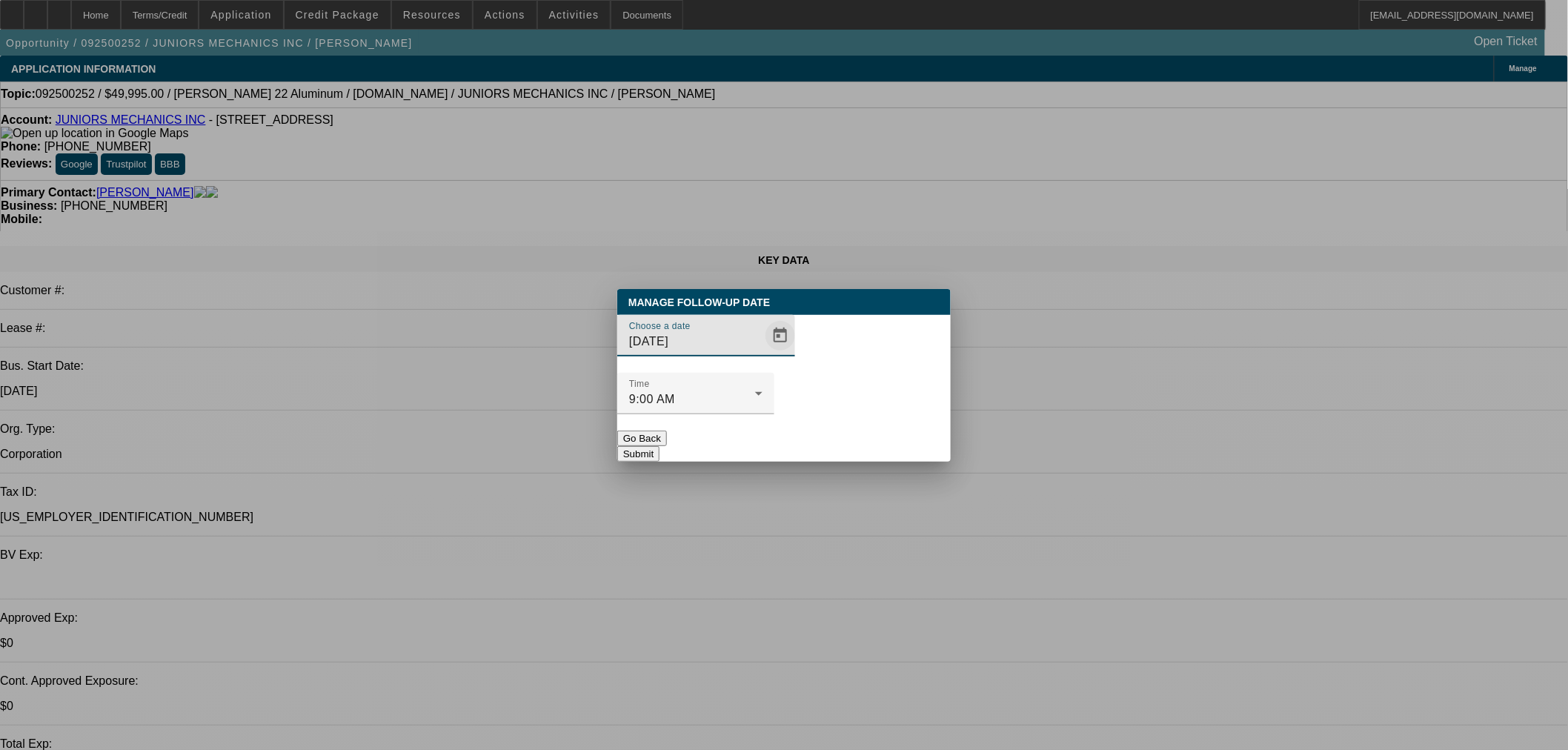
click at [762, 353] on span "Open calendar" at bounding box center [780, 335] width 36 height 36
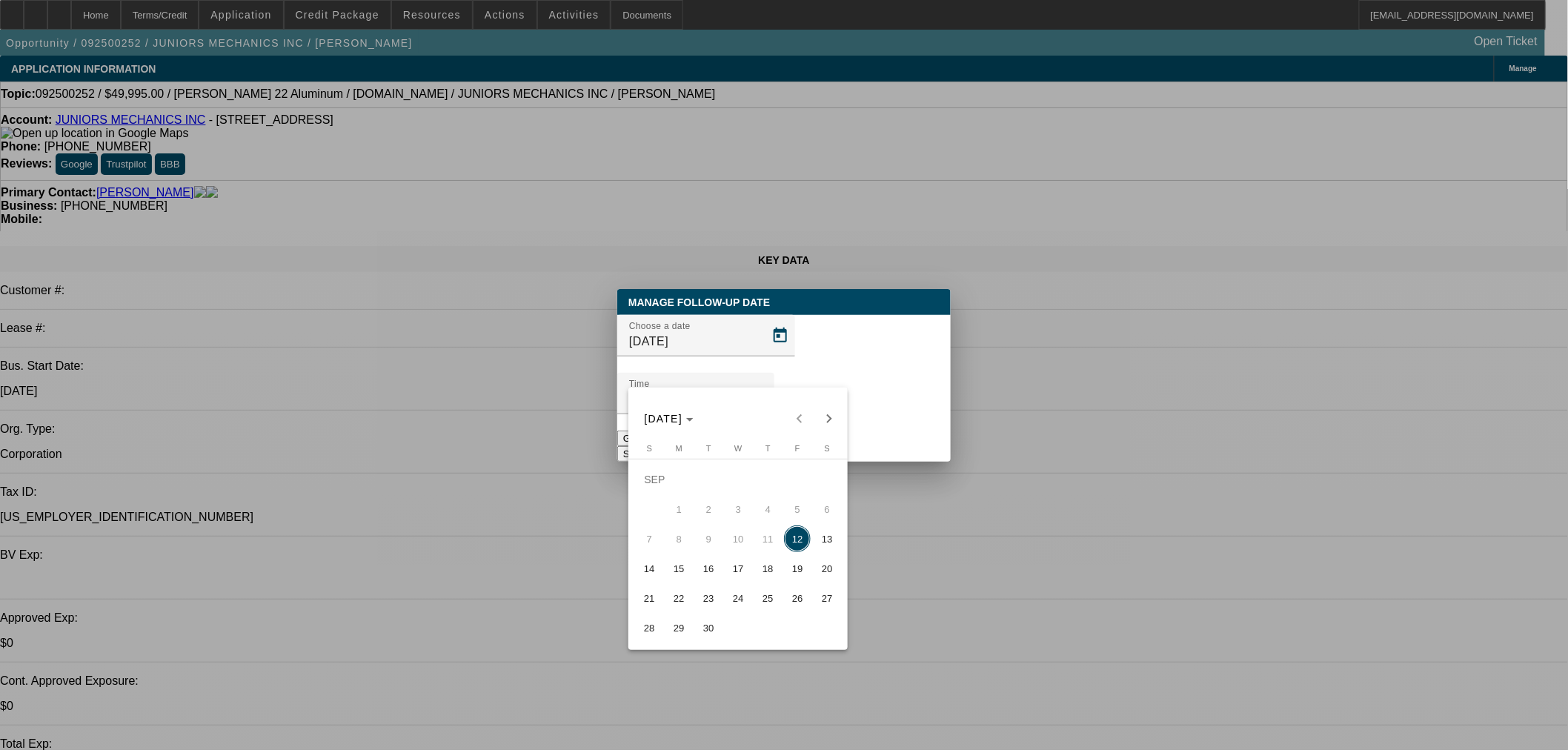
click at [685, 566] on span "15" at bounding box center [679, 569] width 27 height 27
type input "9/15/2025"
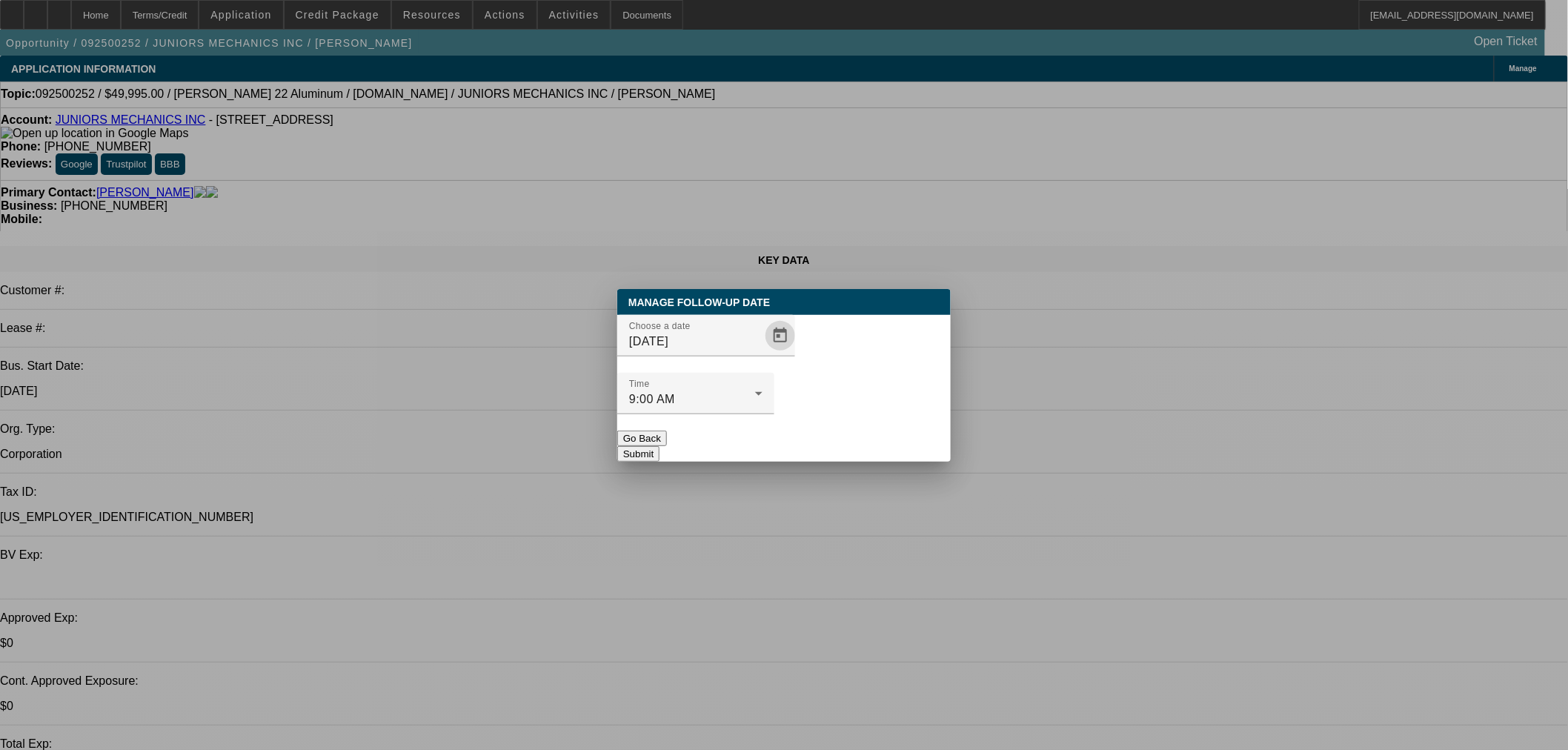
click at [659, 447] on button "Submit" at bounding box center [638, 454] width 42 height 15
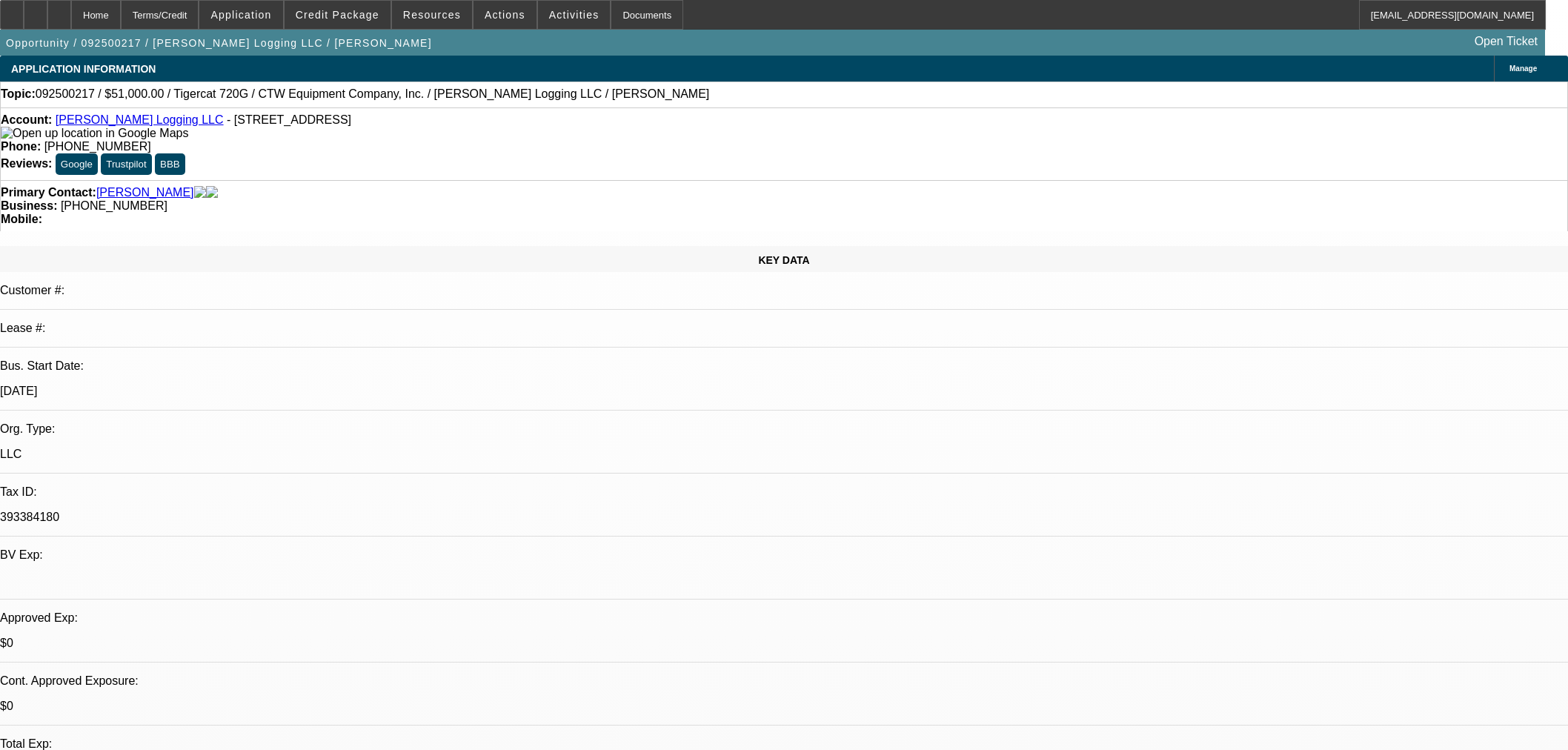
select select "0.15"
select select "2"
select select "0"
select select "6"
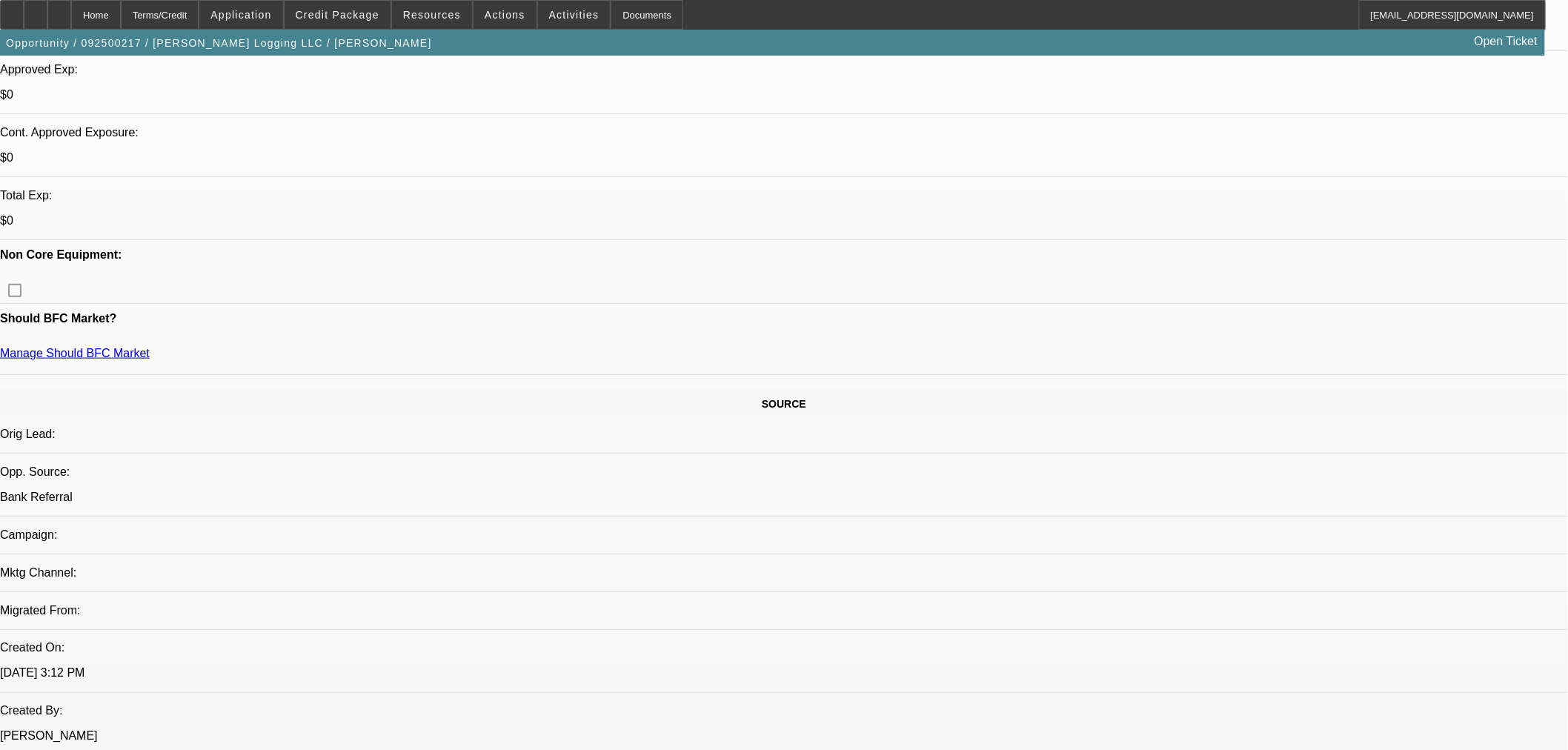
scroll to position [686, 0]
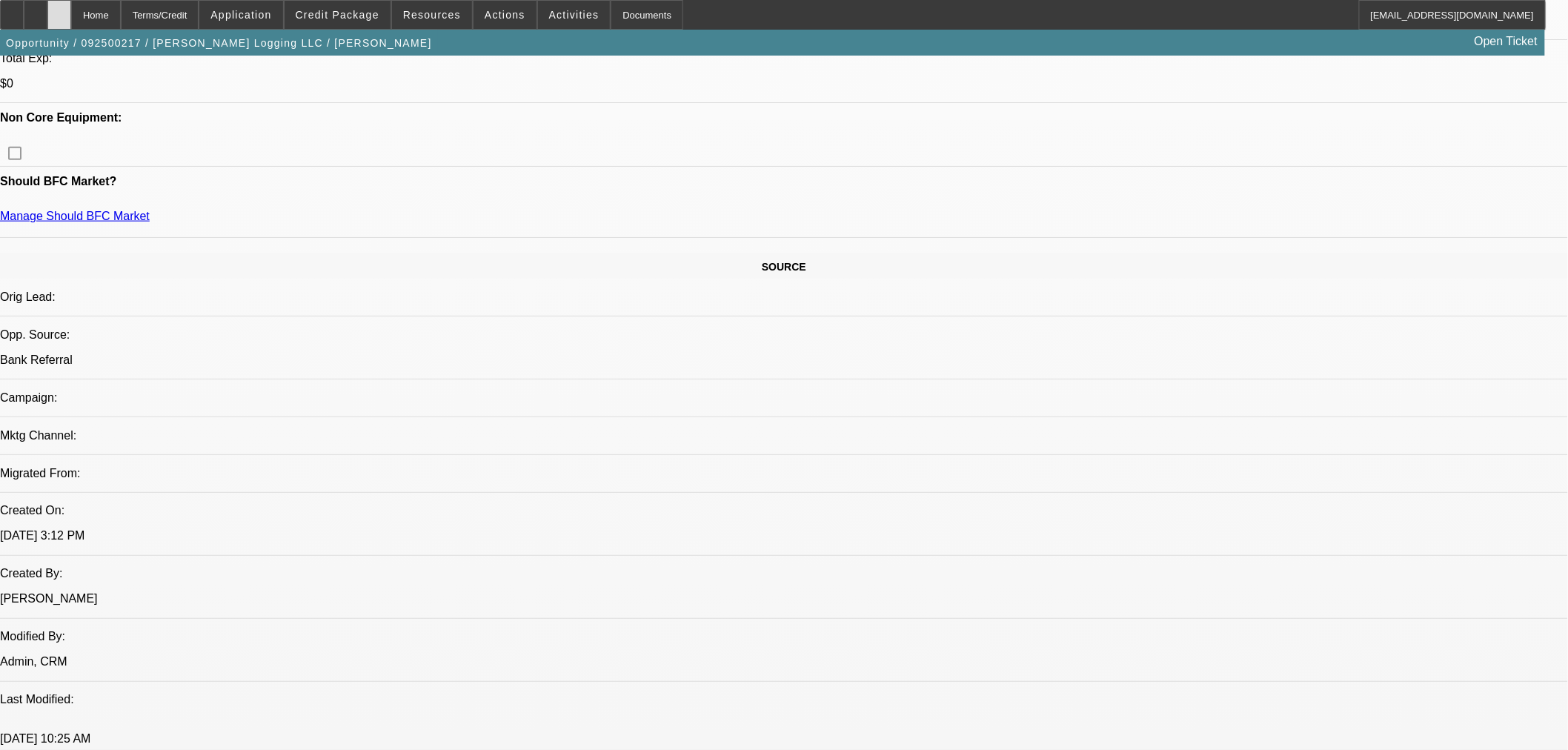
click at [60, 10] on icon at bounding box center [60, 10] width 0 height 0
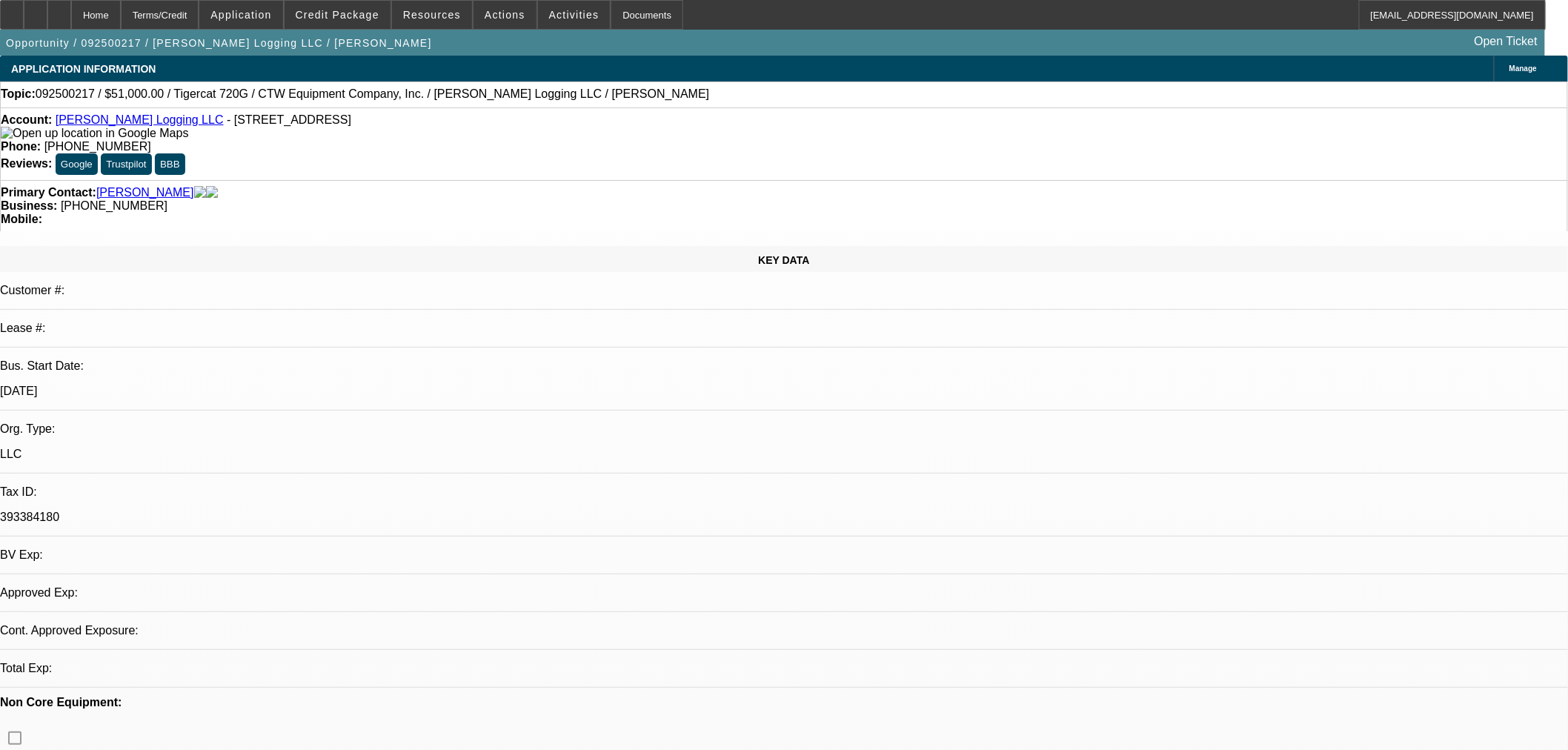
select select "0.15"
select select "2"
select select "0"
select select "6"
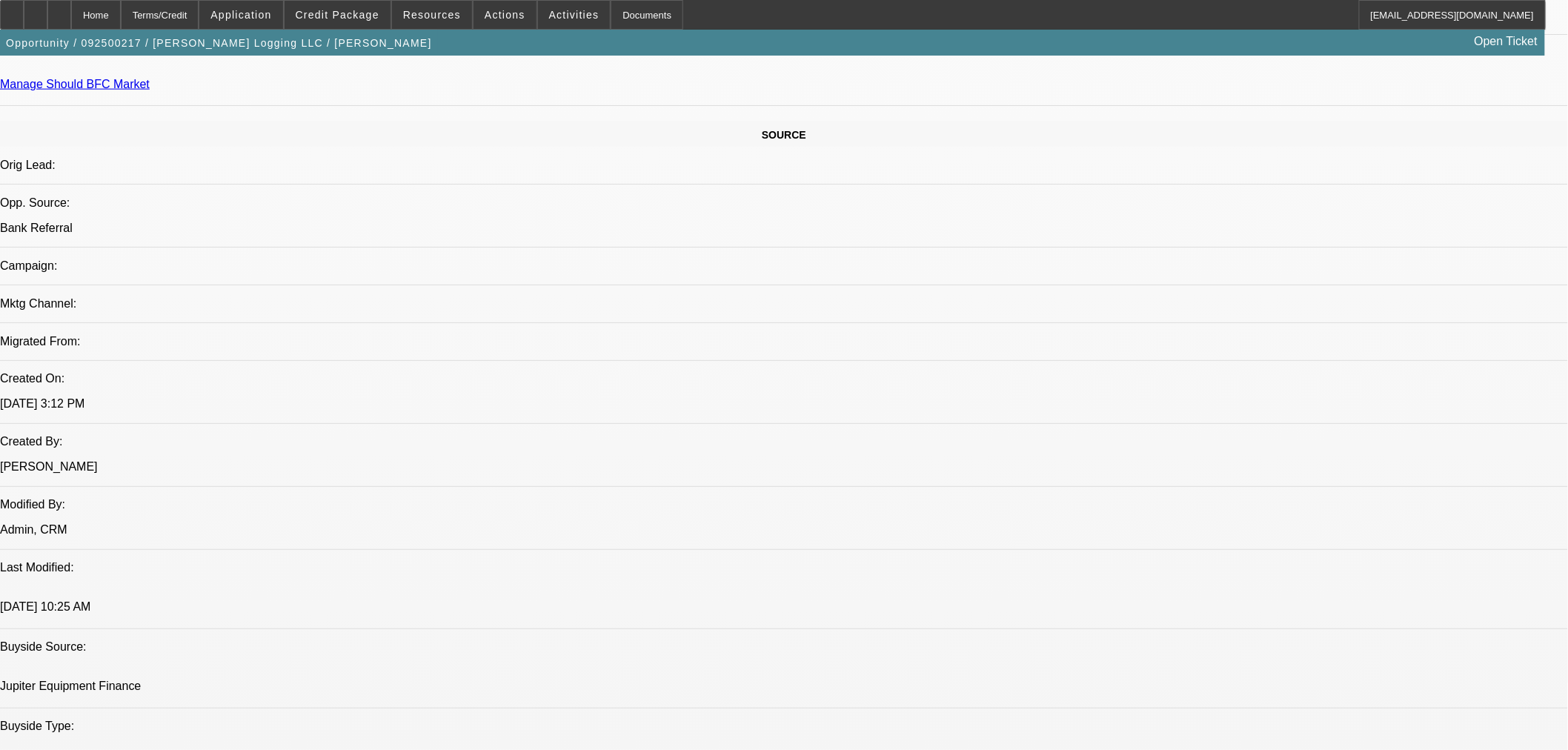
scroll to position [824, 0]
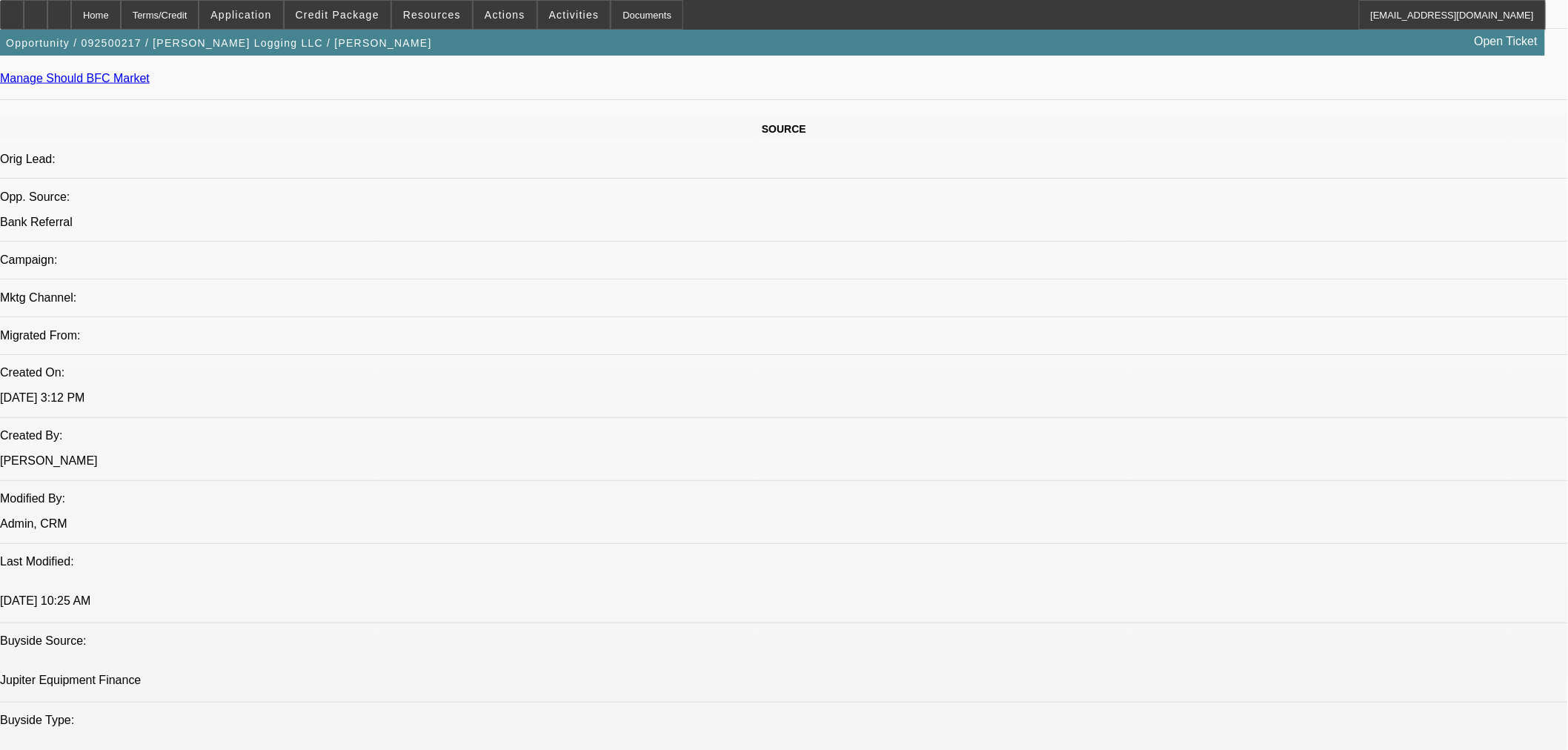
drag, startPoint x: 1150, startPoint y: 438, endPoint x: 1055, endPoint y: 398, distance: 103.1
copy div "BUYSIDE SUBMISSION JUPITER - [PERSON_NAME], please review this logging start up…"
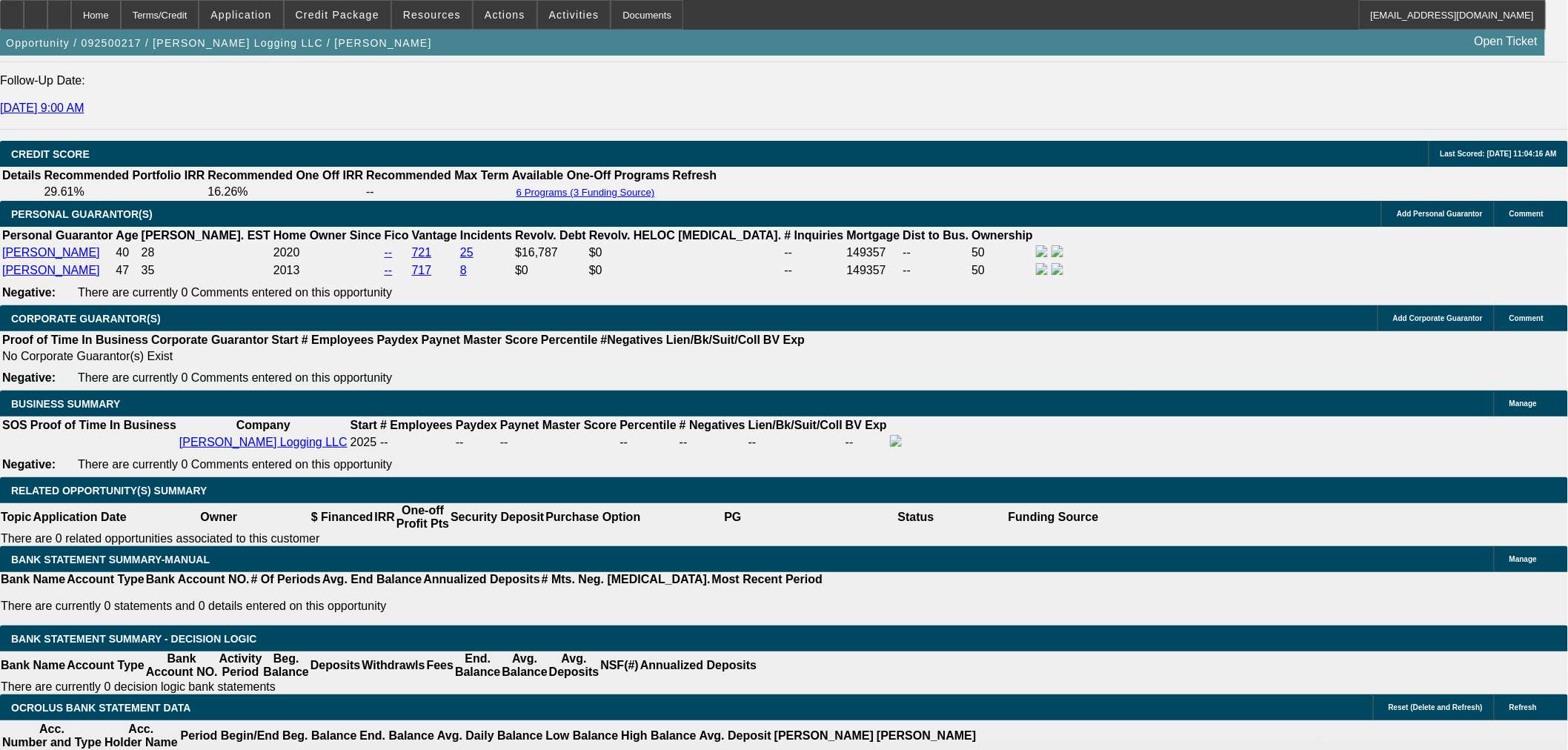
scroll to position [2059, 0]
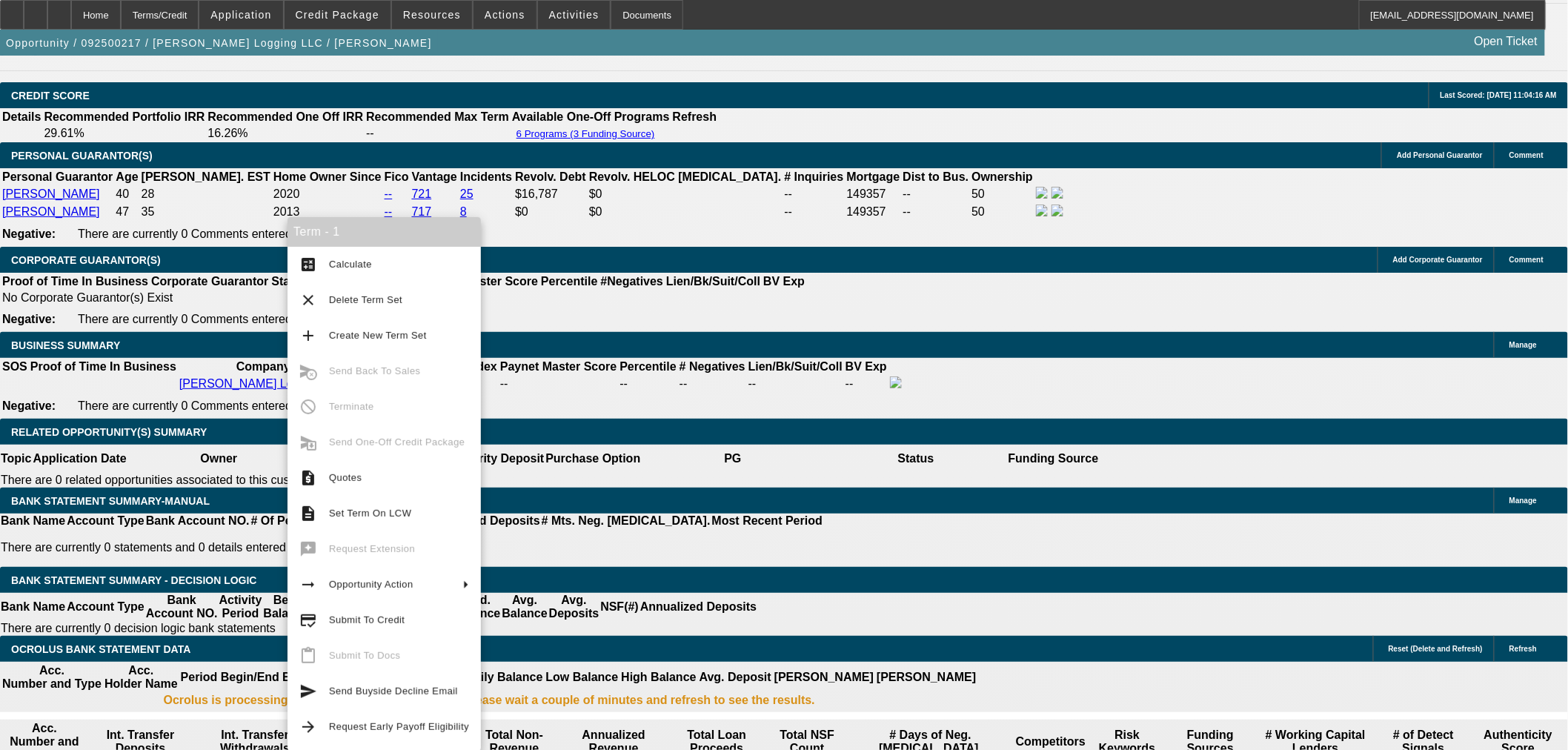
drag, startPoint x: 397, startPoint y: 692, endPoint x: 591, endPoint y: 657, distance: 197.1
click at [591, 657] on body "Home Terms/Credit Application Credit Package Resources Actions Activities Docum…" at bounding box center [784, 710] width 1568 height 5538
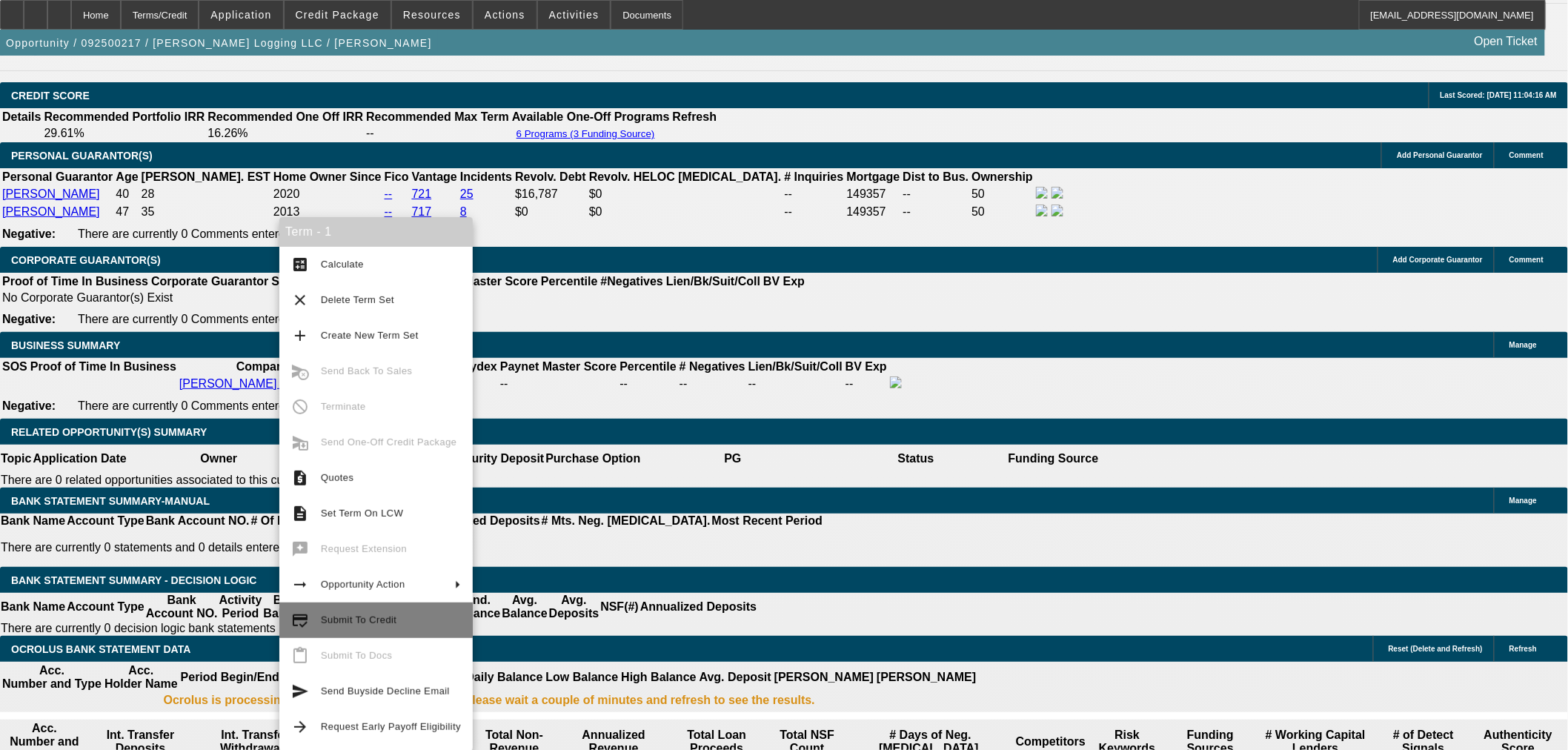
click at [379, 617] on span "Submit To Credit" at bounding box center [358, 620] width 76 height 11
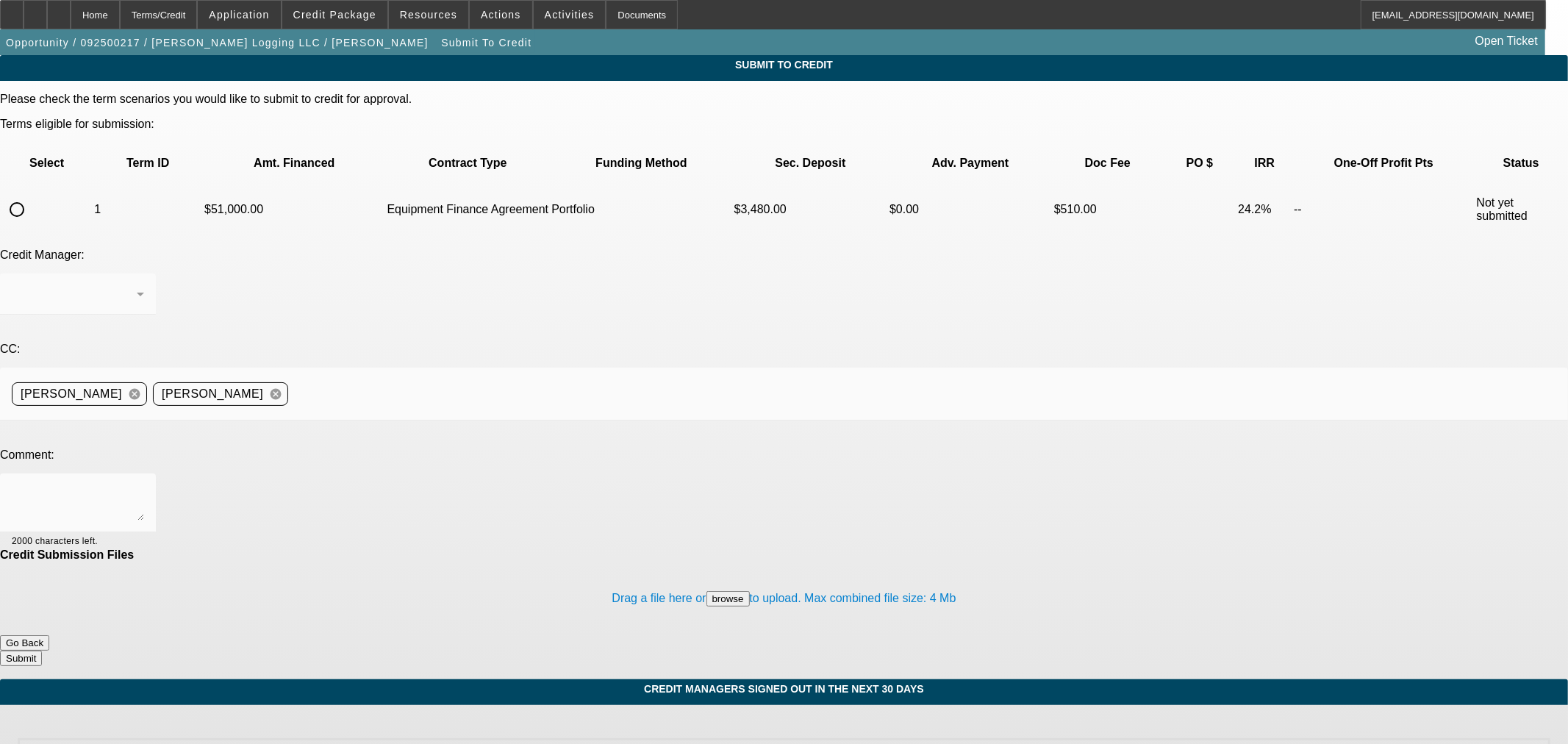
click at [32, 195] on input "radio" at bounding box center [16, 209] width 29 height 29
radio input "true"
click at [137, 285] on div "Arida, George" at bounding box center [74, 294] width 125 height 18
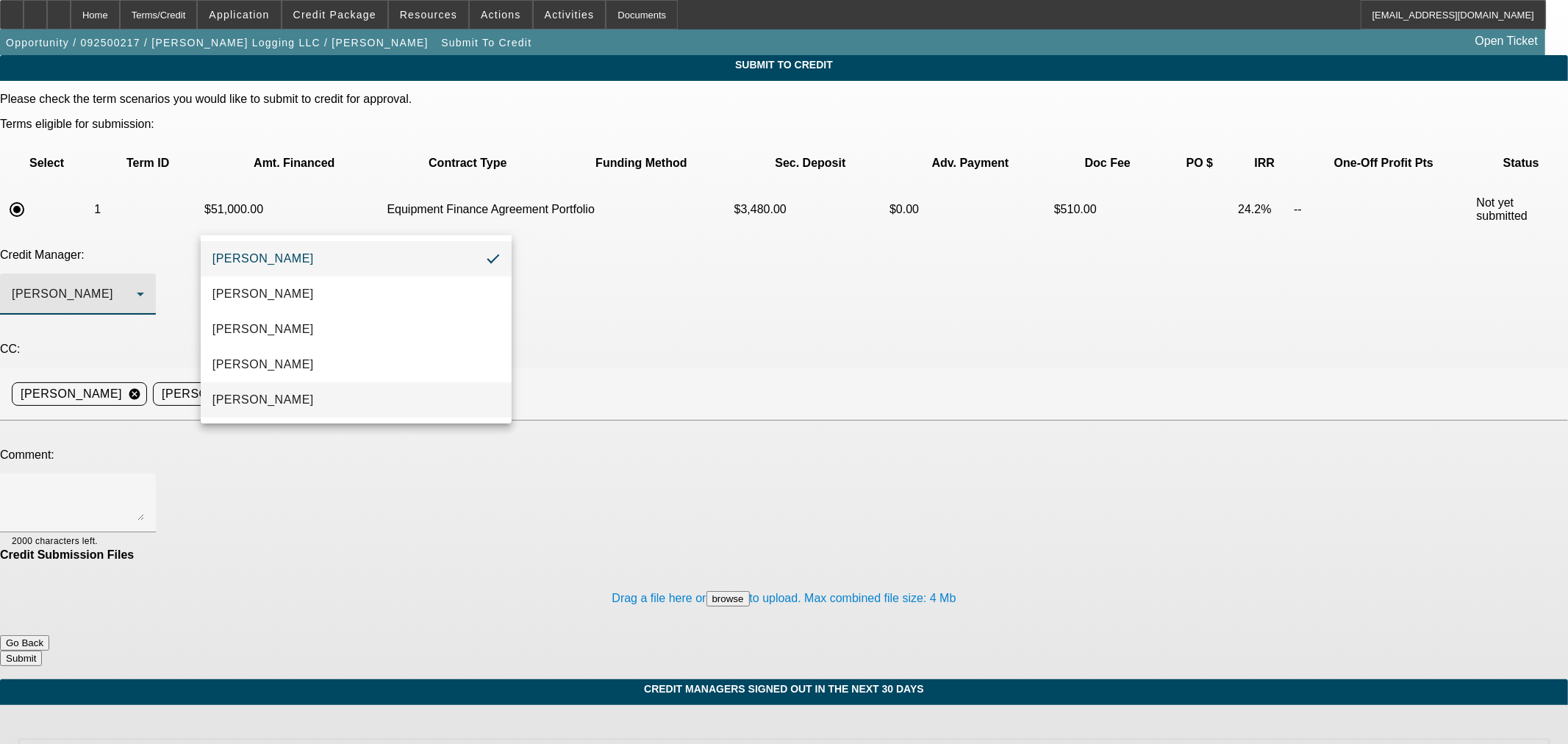
click at [334, 408] on mat-option "Oliva, Samuel" at bounding box center [356, 400] width 311 height 35
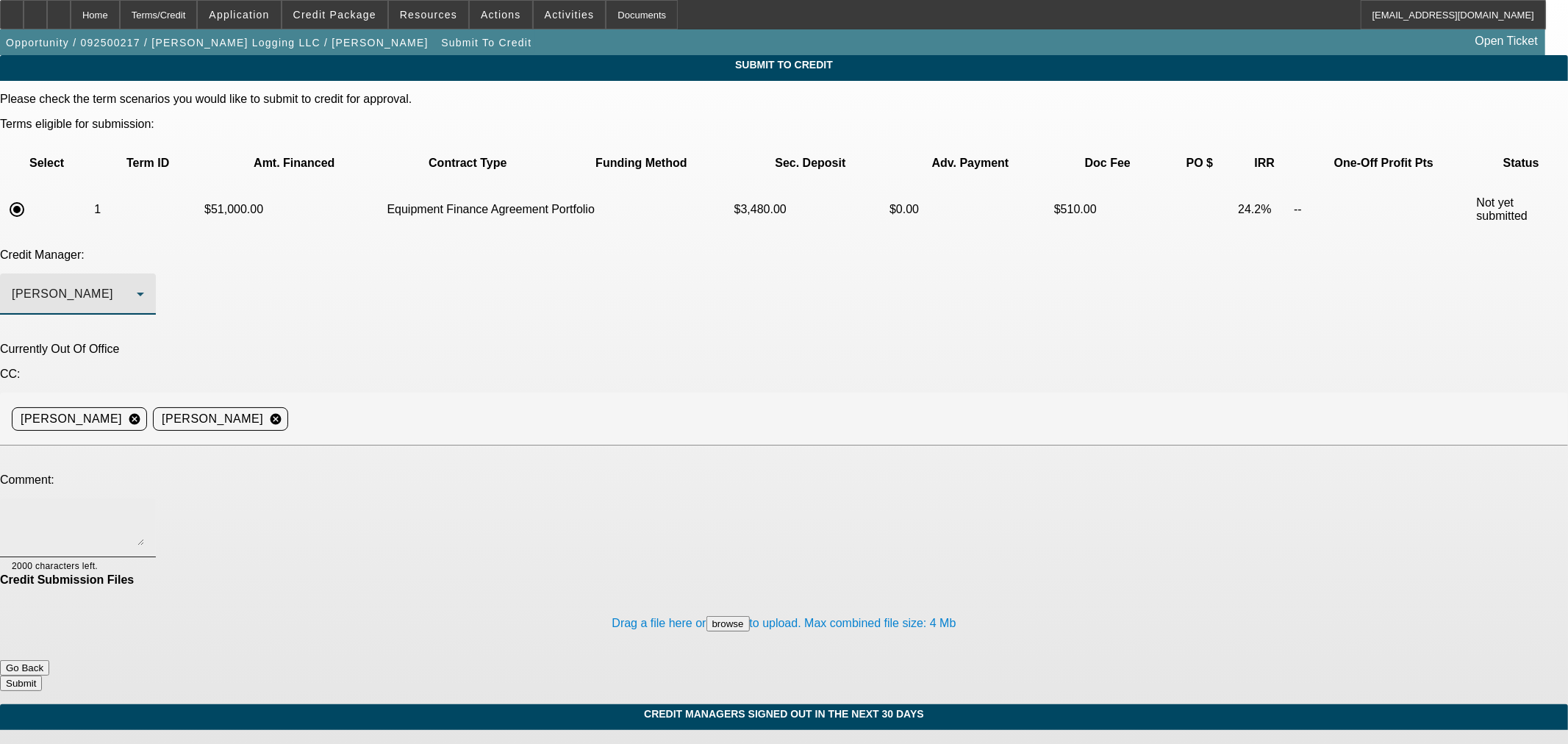
click at [144, 510] on textarea at bounding box center [78, 528] width 132 height 35
paste textarea "BUYSIDE SUBMISSION JUPITER - Sam, please review this logging start up equipment…"
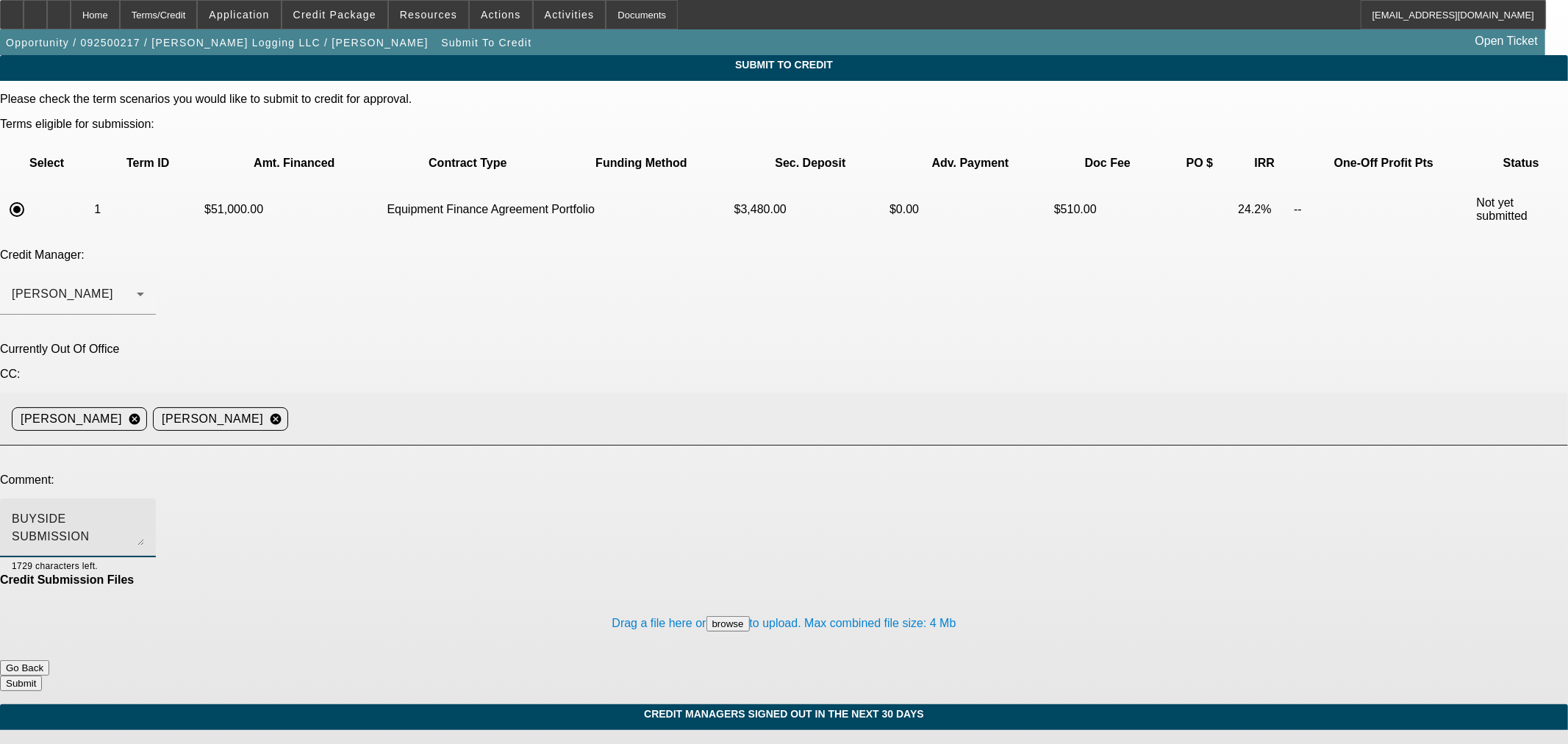
type textarea "BUYSIDE SUBMISSION JUPITER - Sam, please review this logging start up equipment…"
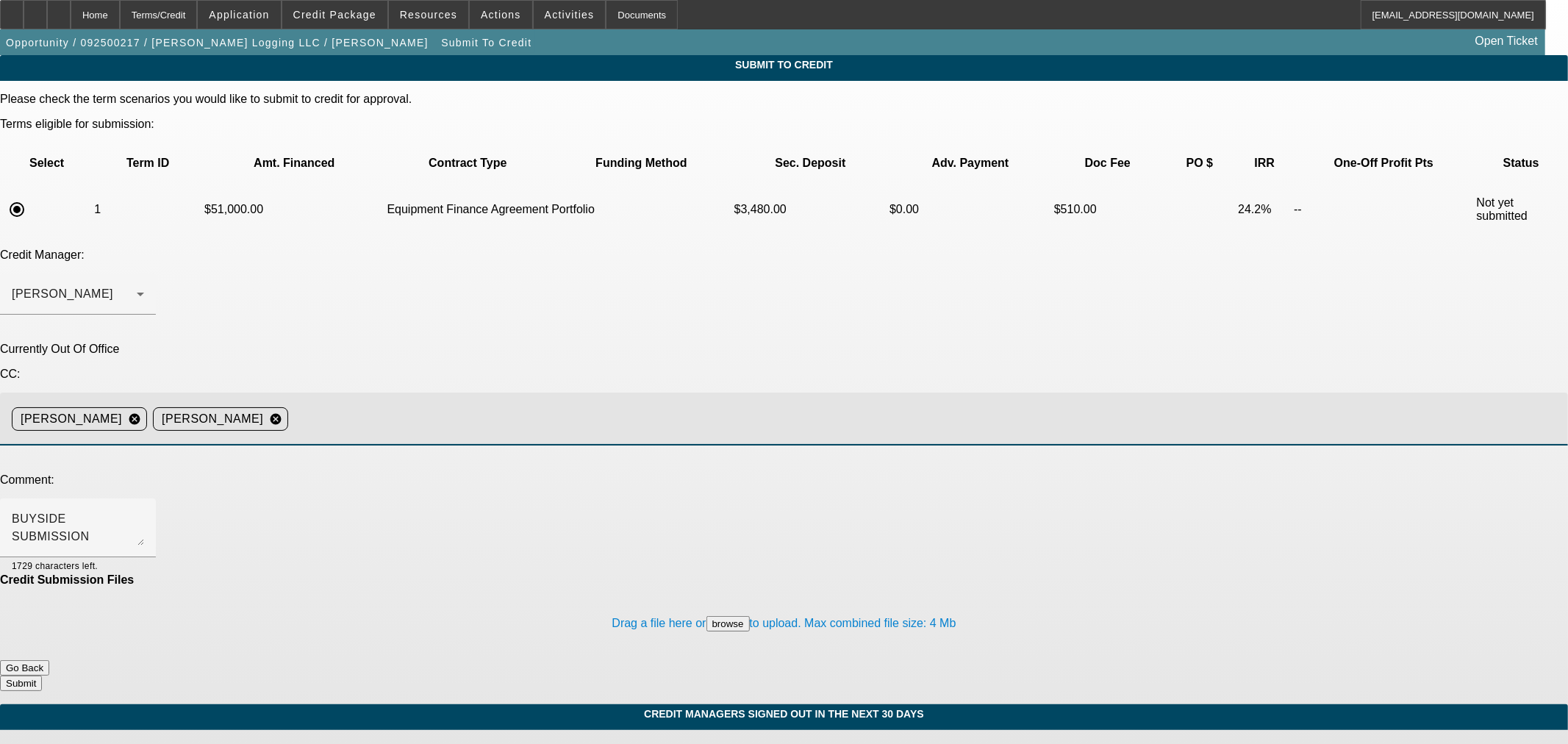
click at [566, 404] on input at bounding box center [922, 418] width 1257 height 29
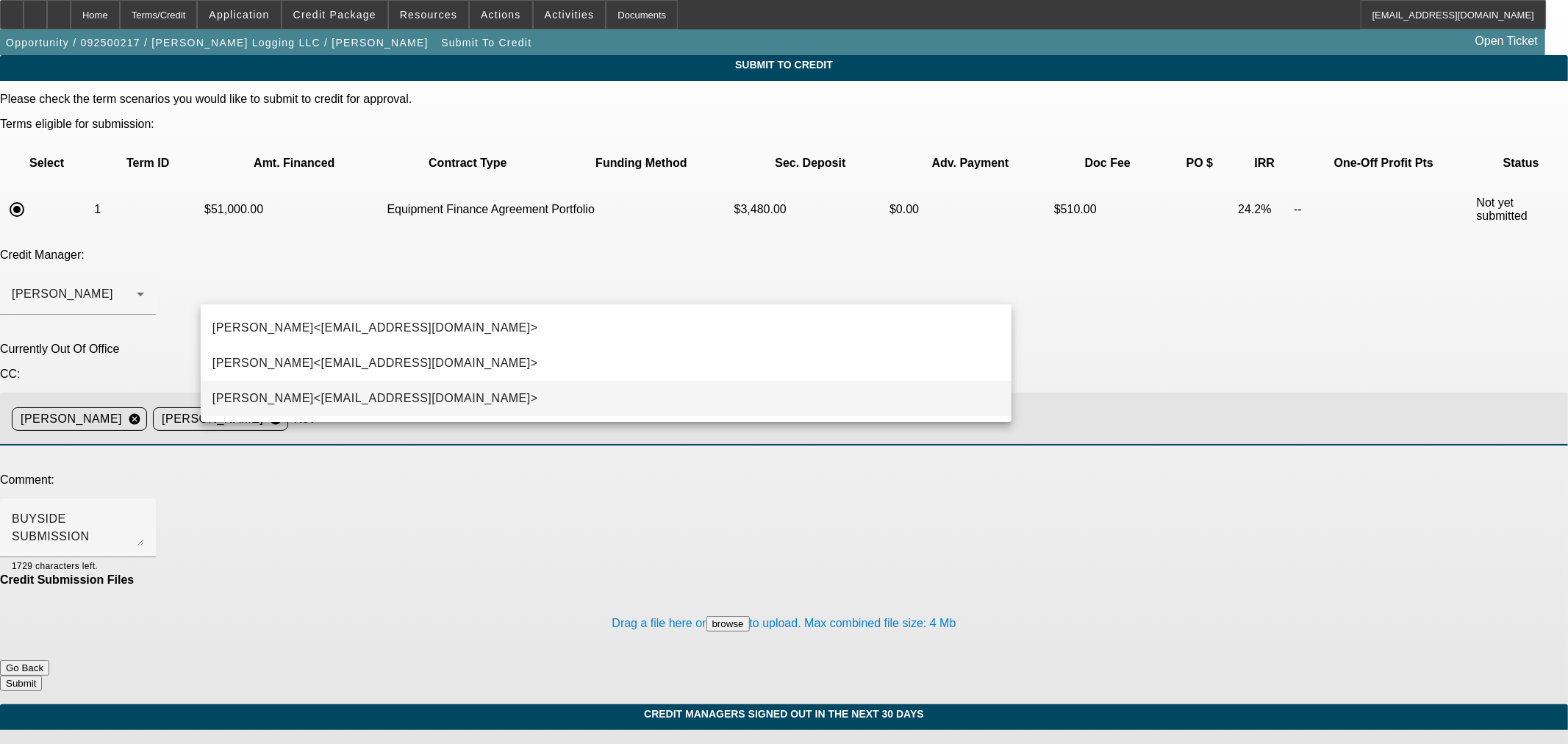
type input "Kev"
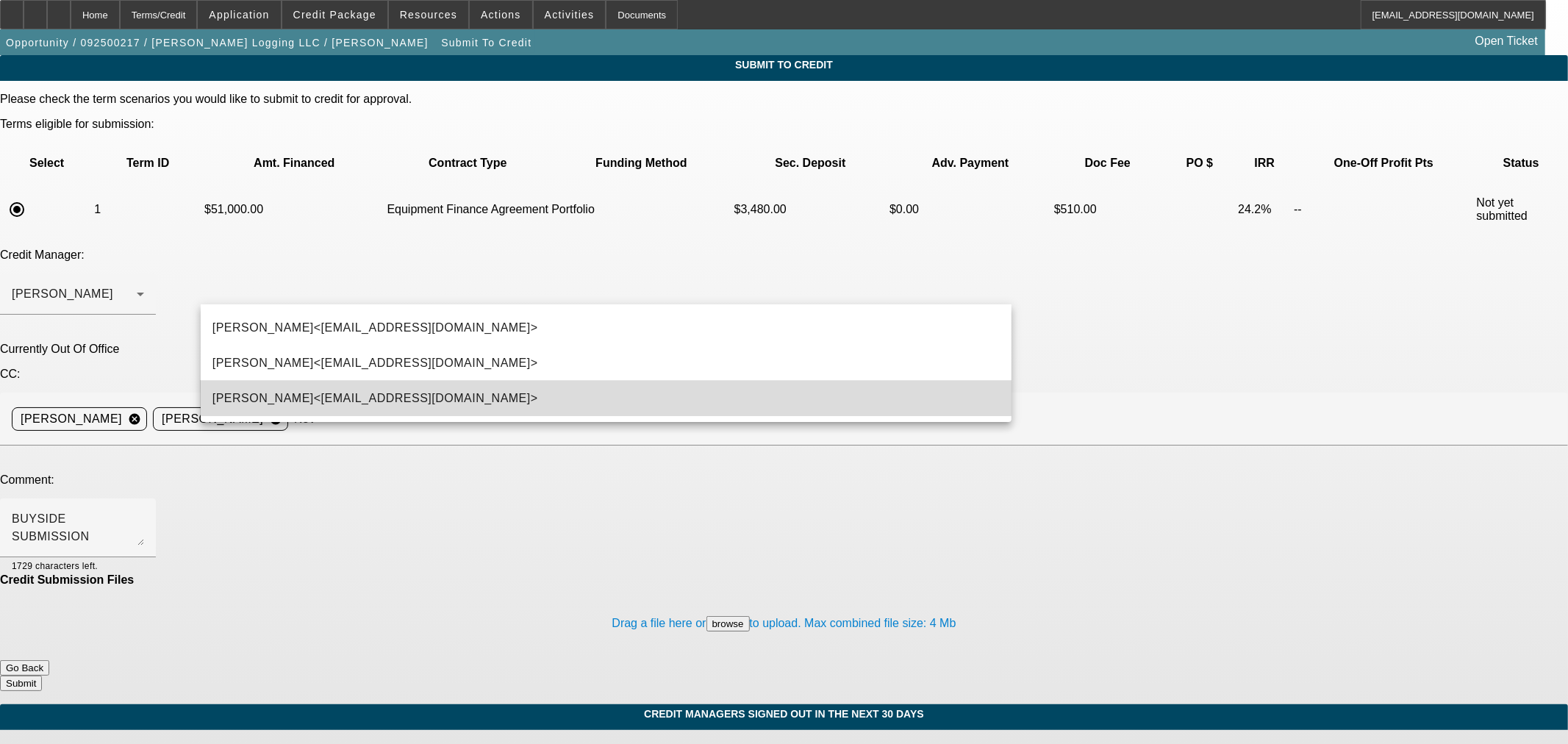
click at [539, 390] on mat-option "Kevin O'Connor<koconnor@beaconfunding.com>" at bounding box center [605, 399] width 811 height 35
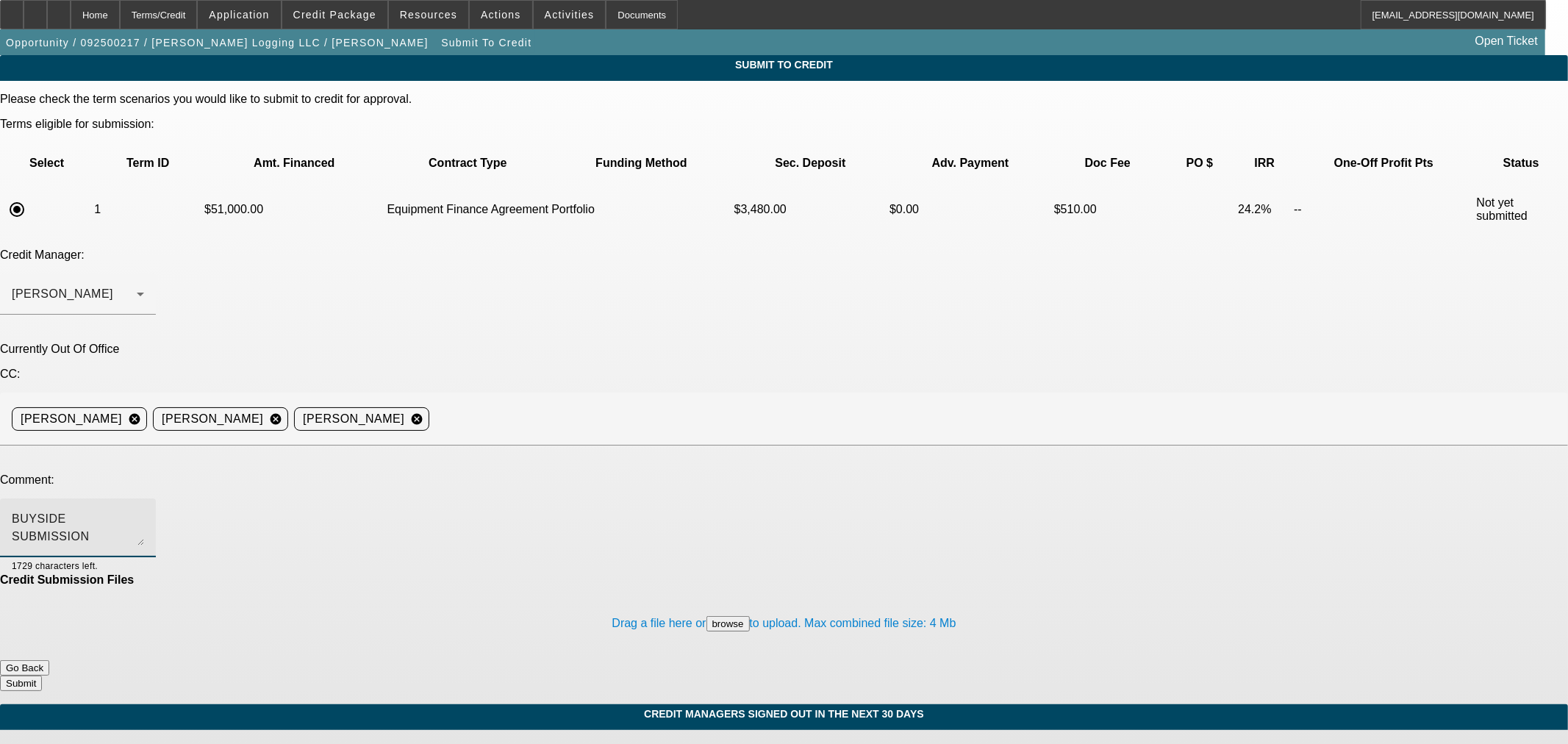
click at [144, 510] on textarea "BUYSIDE SUBMISSION JUPITER - Sam, please review this logging start up equipment…" at bounding box center [78, 528] width 132 height 35
type textarea "BUYSIDE SUBMISSION JUPITER - Sam, please review this logging start up equipment…"
click at [41, 676] on button "Submit" at bounding box center [20, 683] width 41 height 15
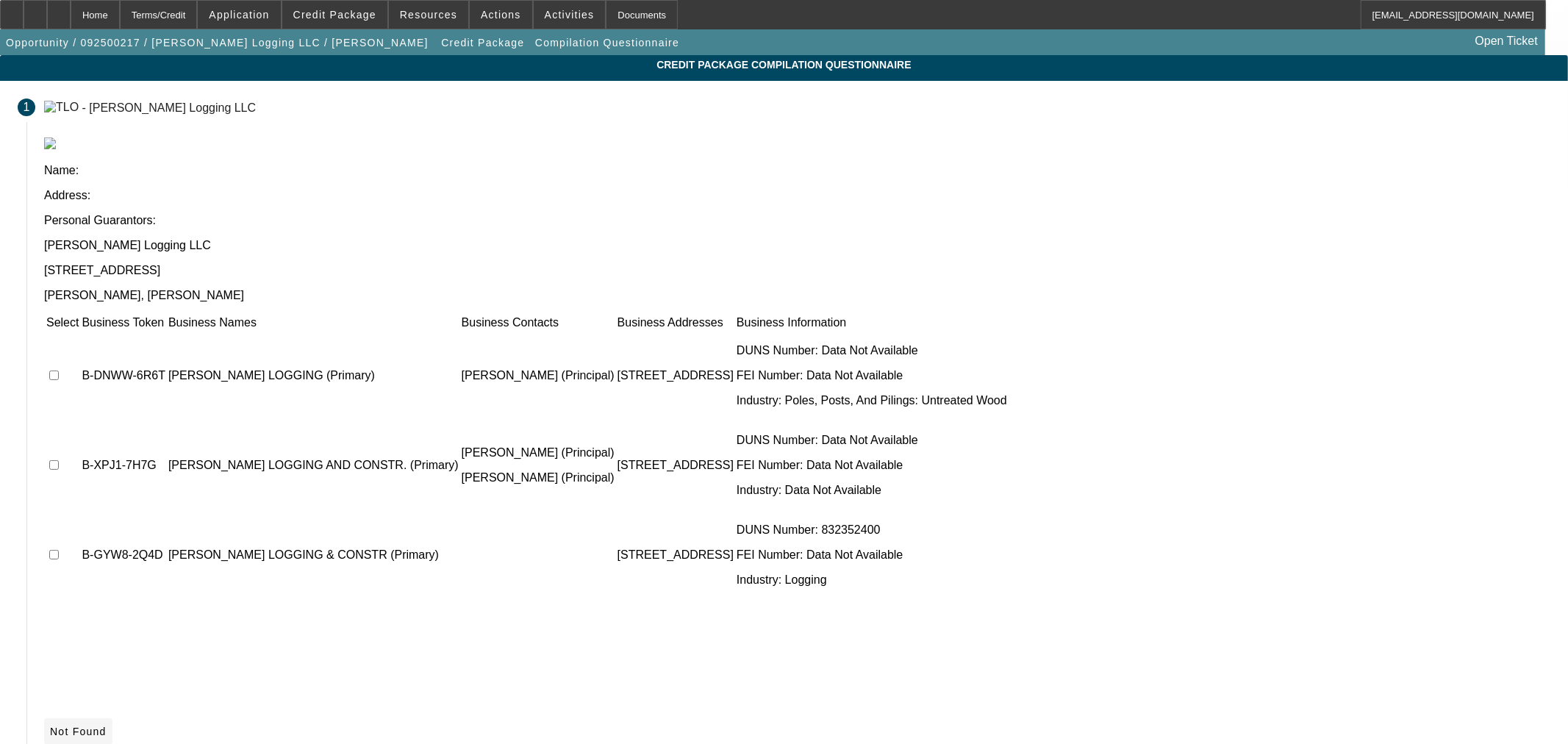
click at [50, 725] on icon at bounding box center [50, 731] width 0 height 11
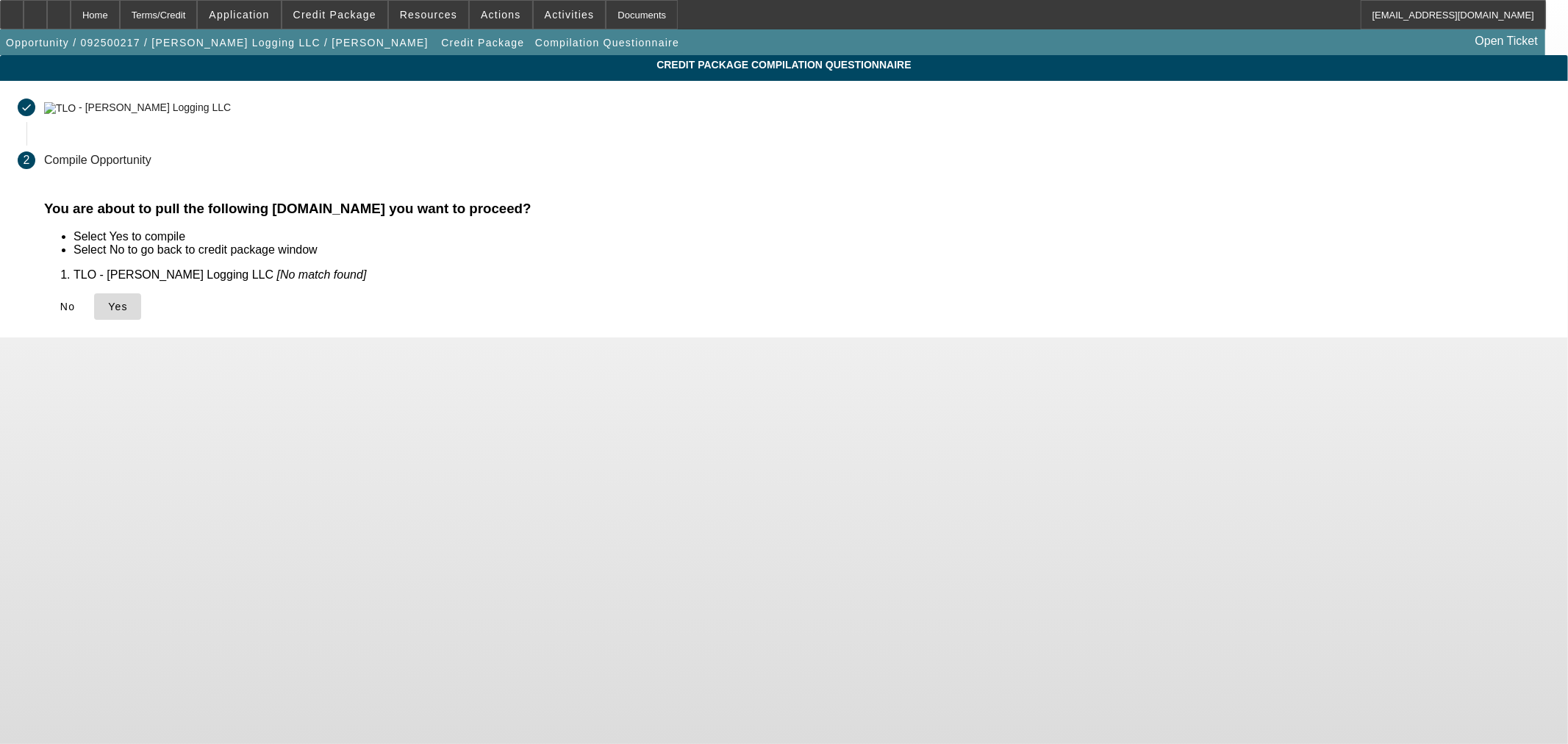
click at [141, 313] on span at bounding box center [117, 306] width 47 height 35
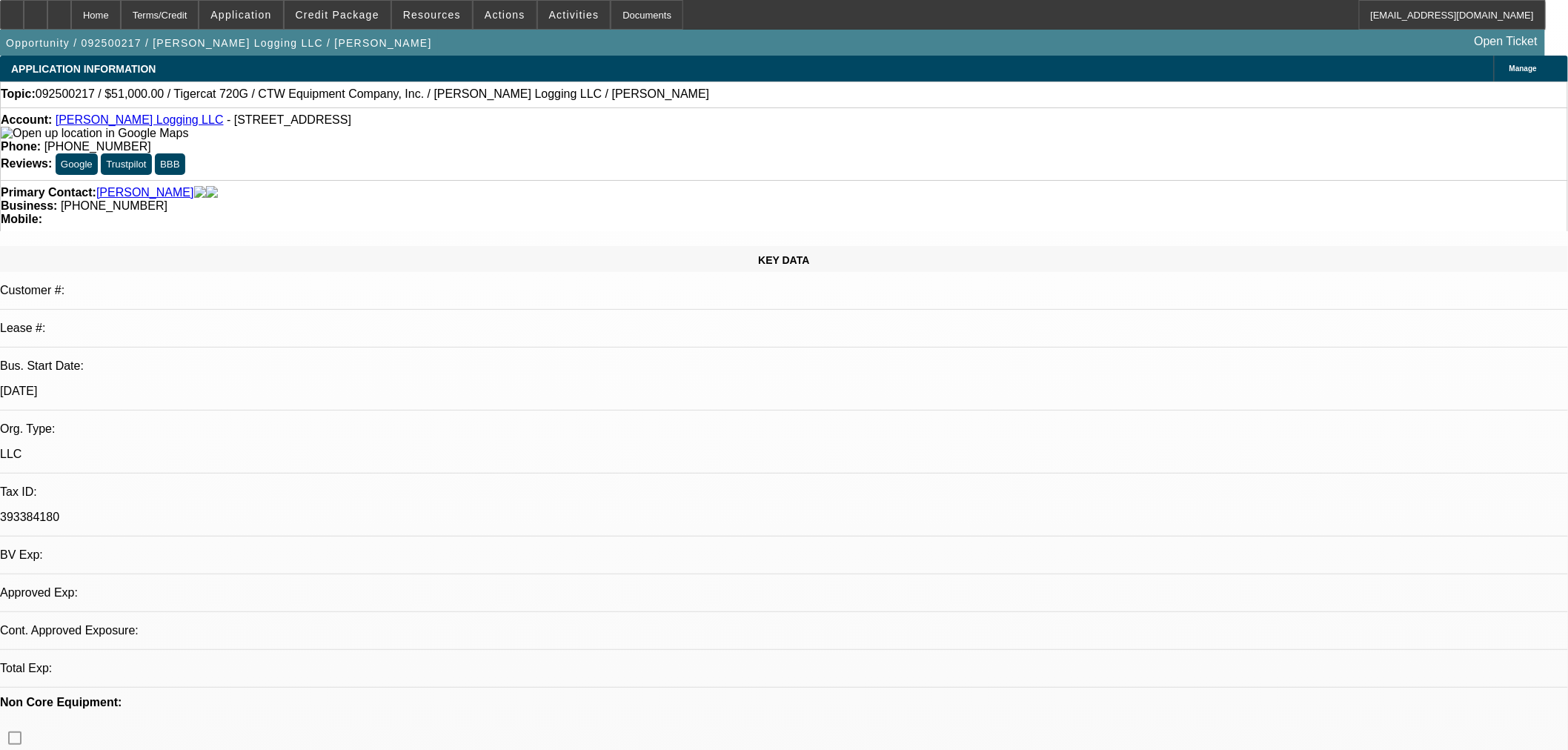
select select "0.15"
select select "2"
select select "0"
select select "6"
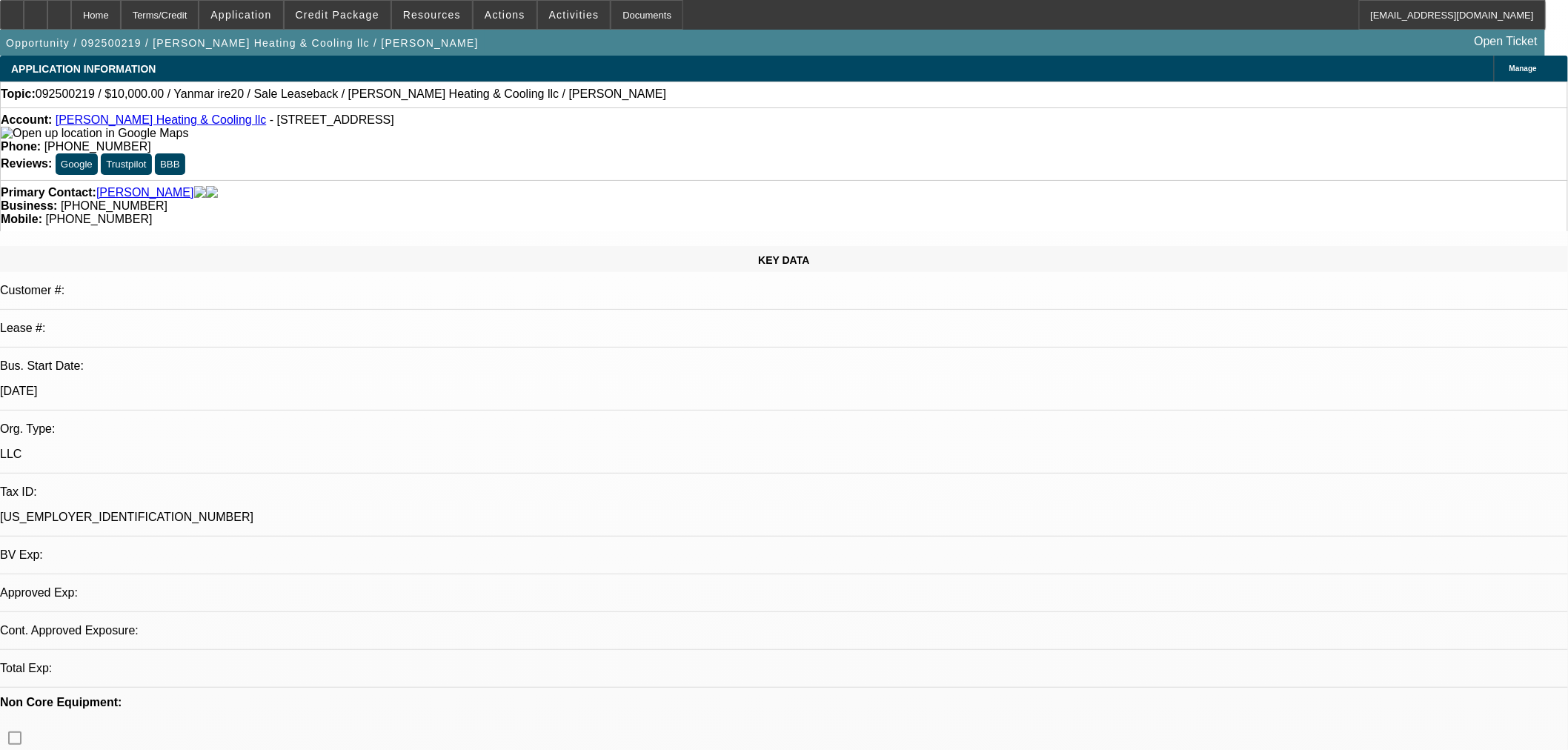
select select "0"
select select "2"
select select "0"
select select "6"
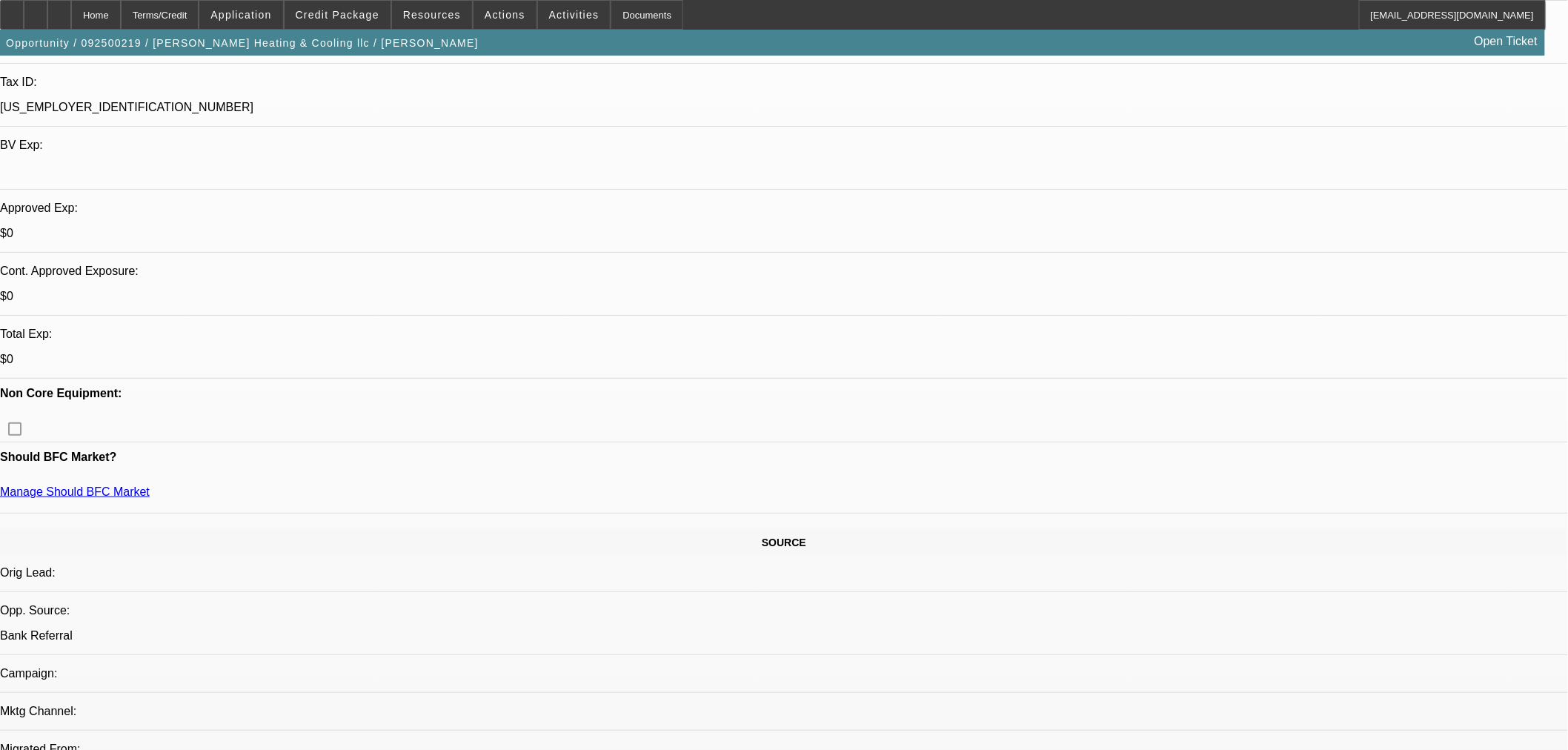
scroll to position [257, 0]
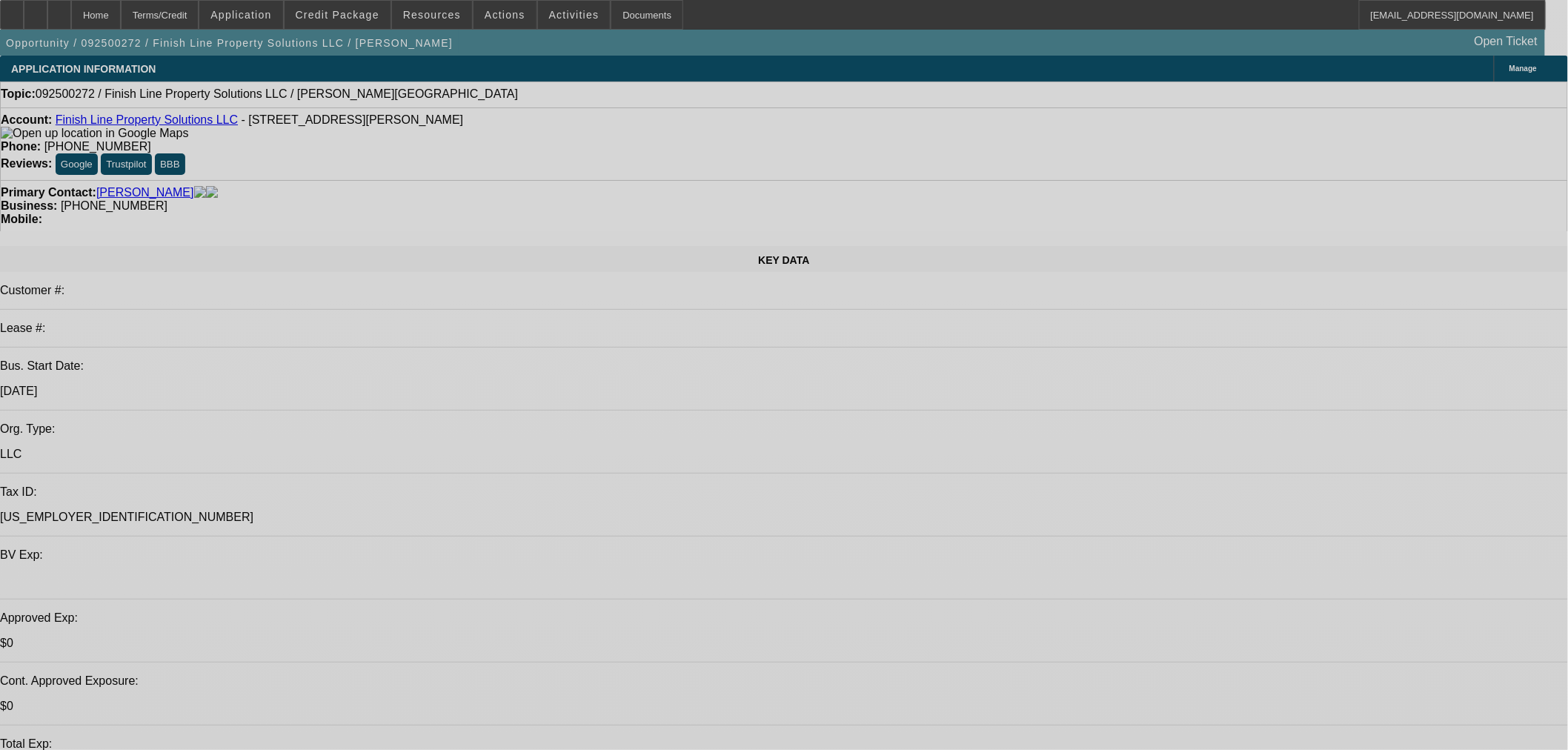
select select "0"
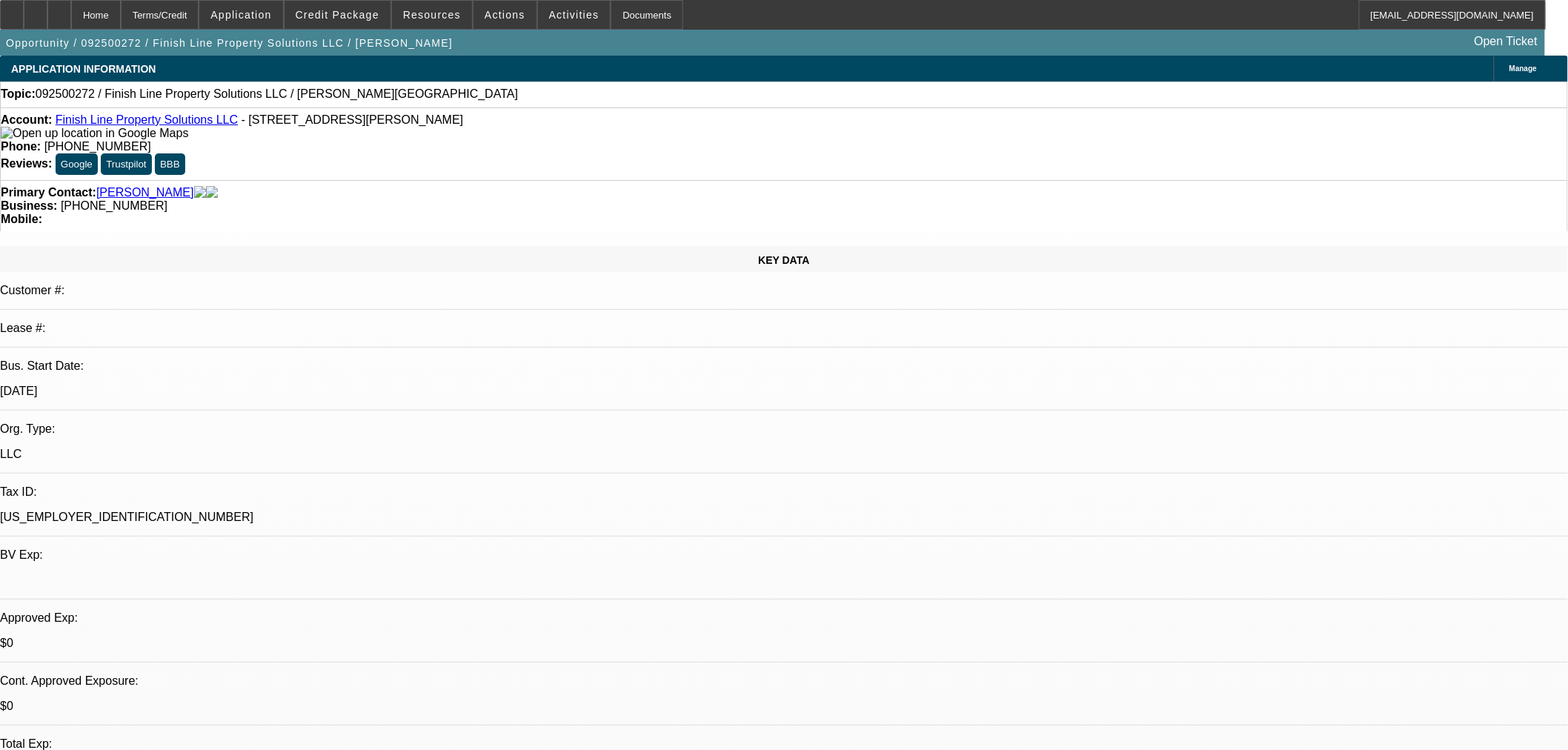
select select "2"
select select "0.1"
select select "4"
drag, startPoint x: 641, startPoint y: 126, endPoint x: 569, endPoint y: 131, distance: 72.2
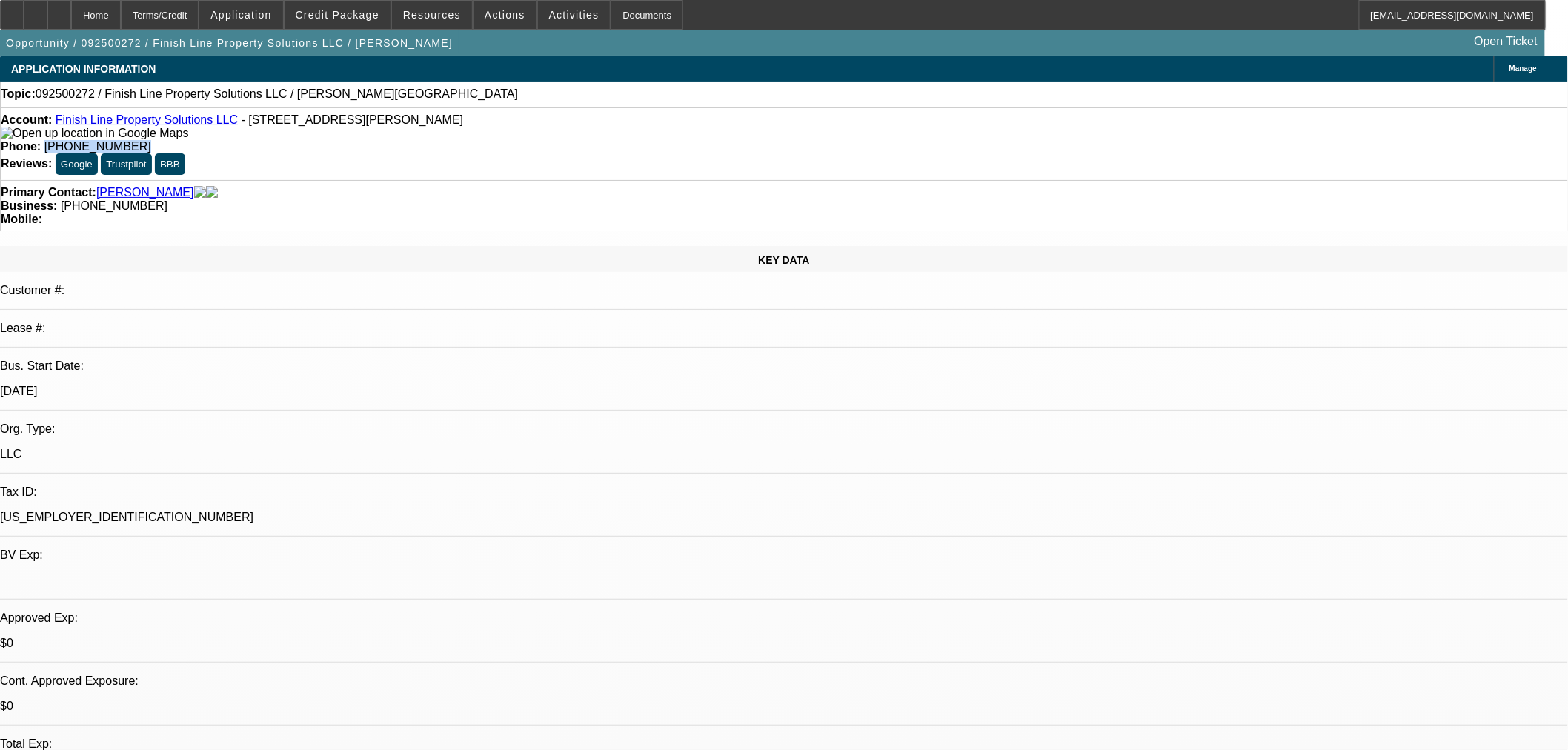
click at [569, 131] on div "Account: Finish Line Property Solutions LLC - [STREET_ADDRESS][PERSON_NAME] Pho…" at bounding box center [784, 144] width 1568 height 73
copy span "[PHONE_NUMBER]"
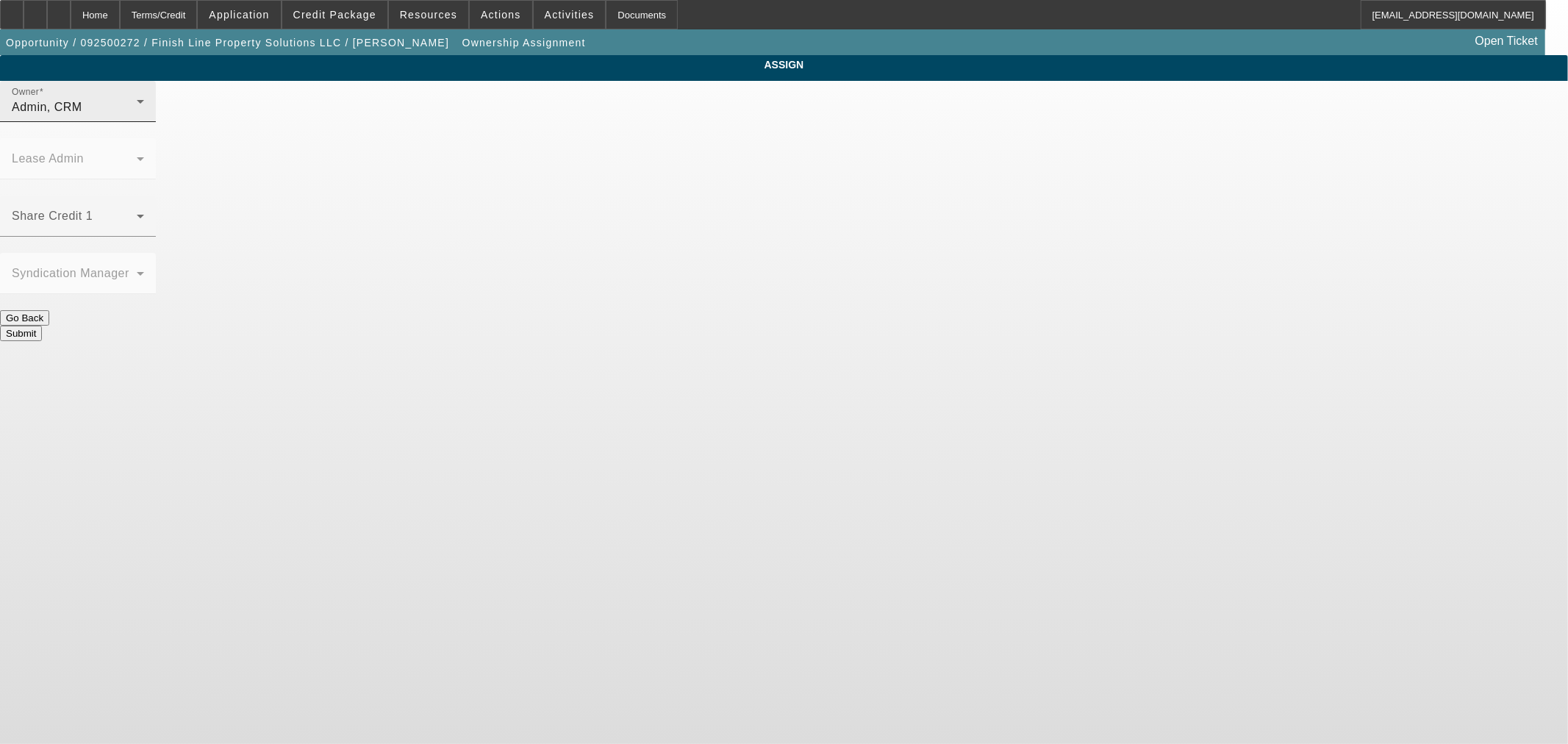
click at [149, 110] on icon at bounding box center [140, 101] width 18 height 18
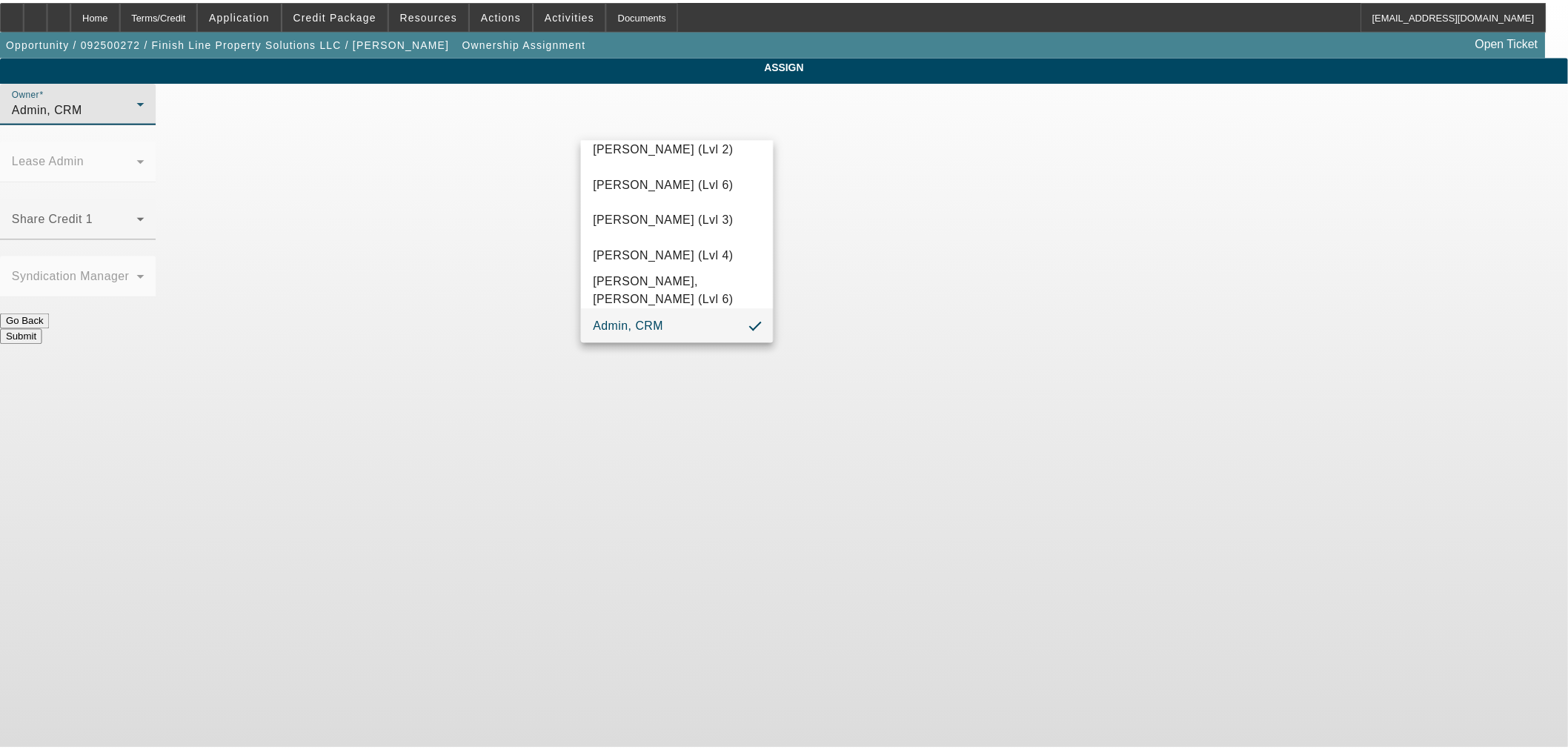
scroll to position [1428, 0]
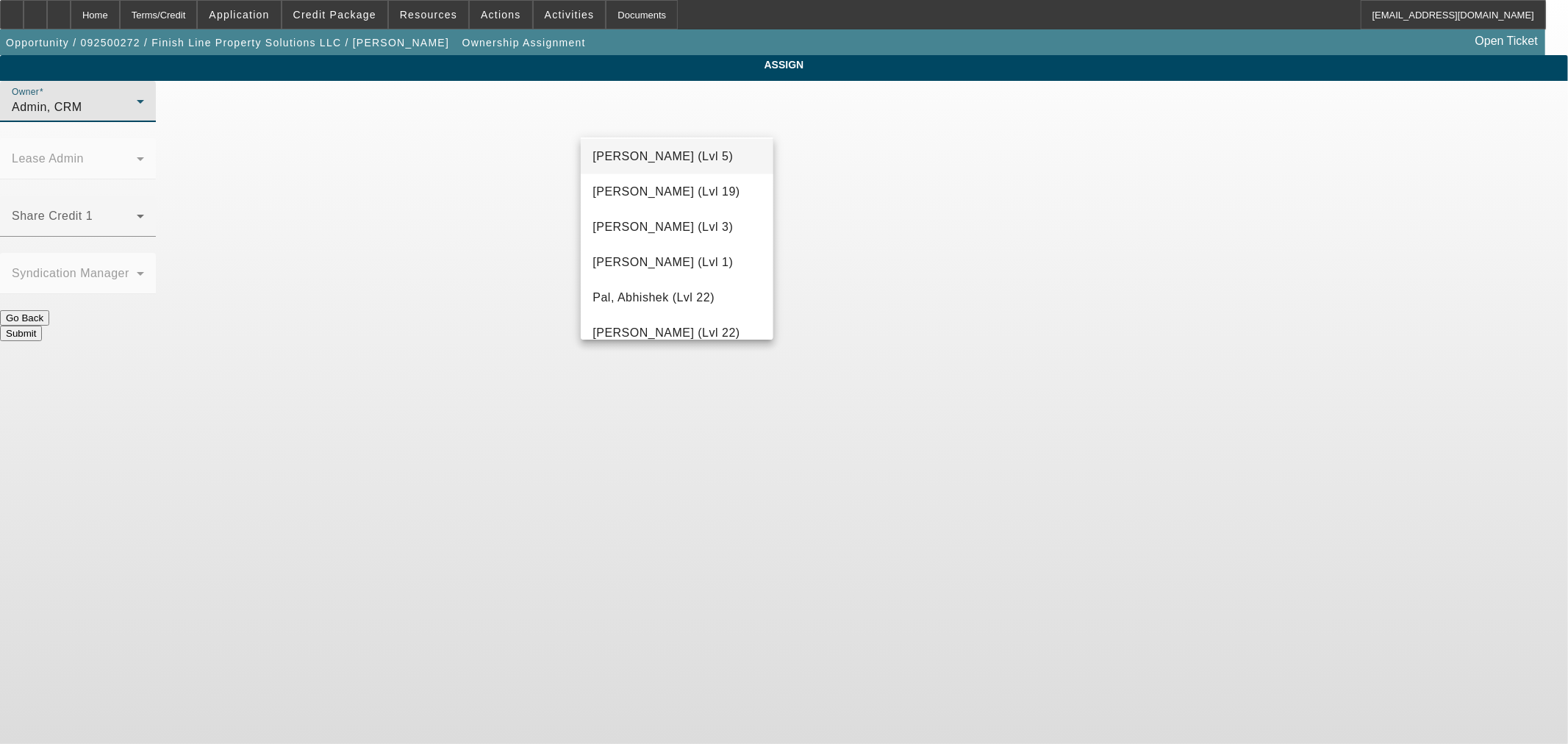
click at [711, 166] on mat-option "Nubie, Daniel (Lvl 5)" at bounding box center [676, 156] width 191 height 35
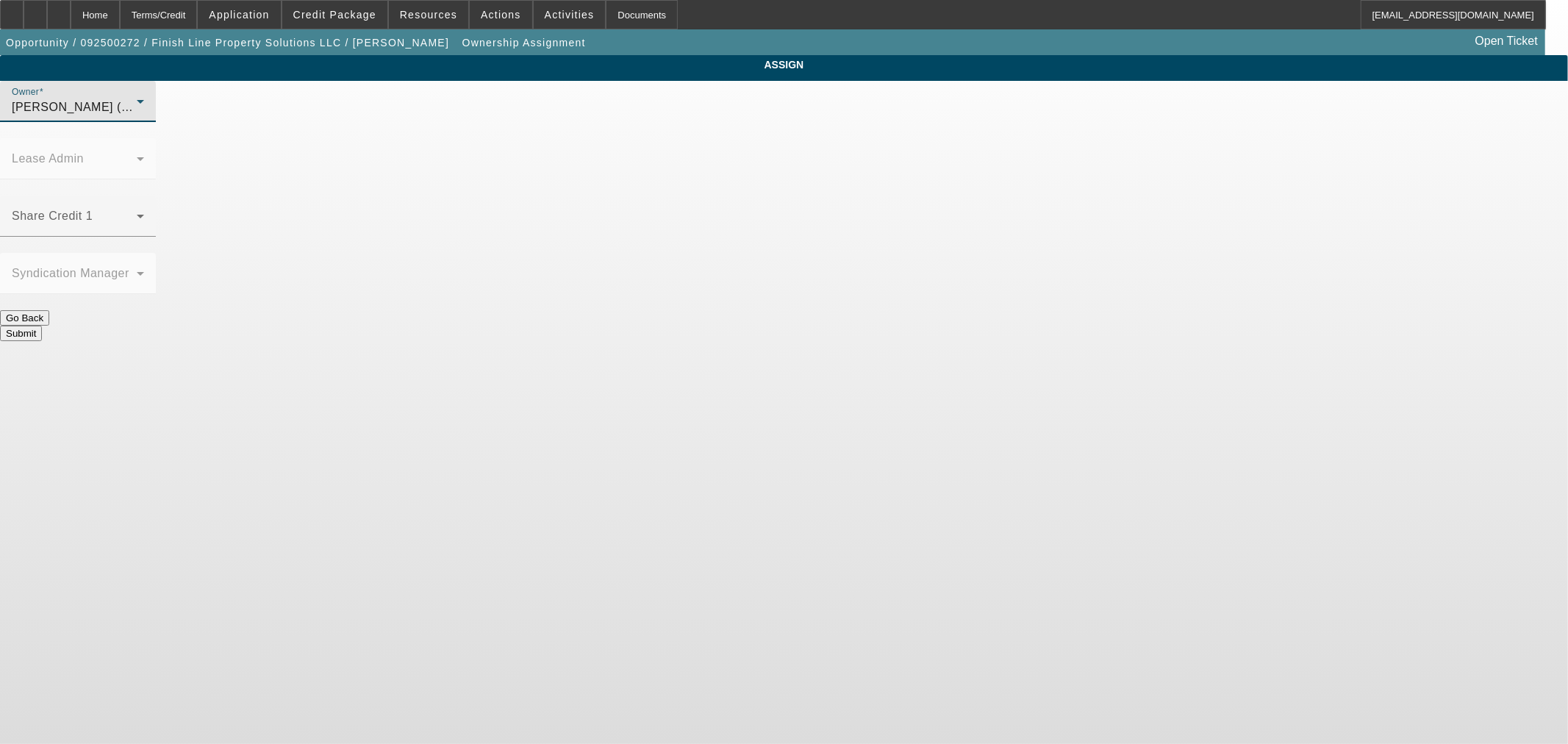
click at [41, 326] on button "Submit" at bounding box center [20, 333] width 41 height 15
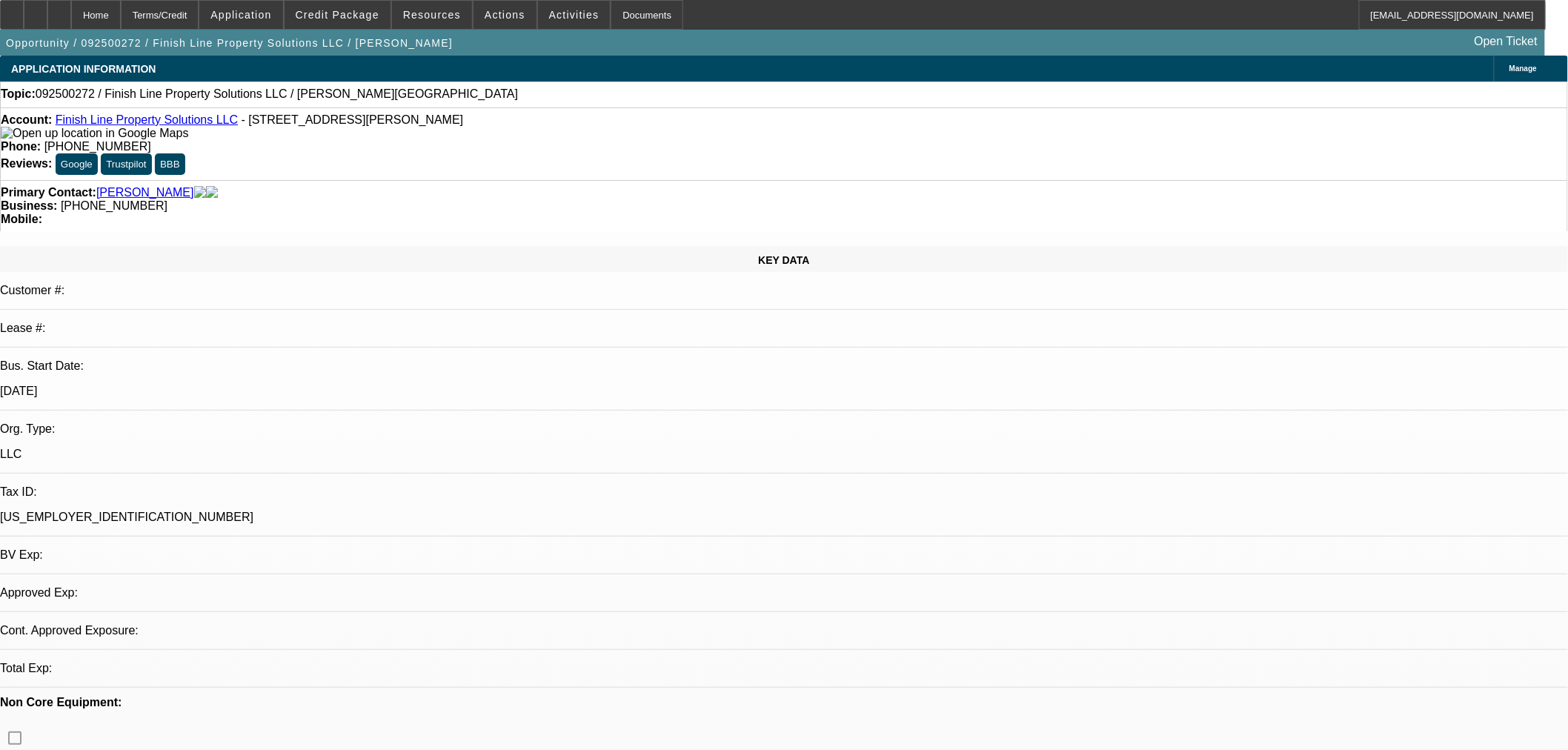
select select "0"
select select "2"
select select "0.1"
select select "4"
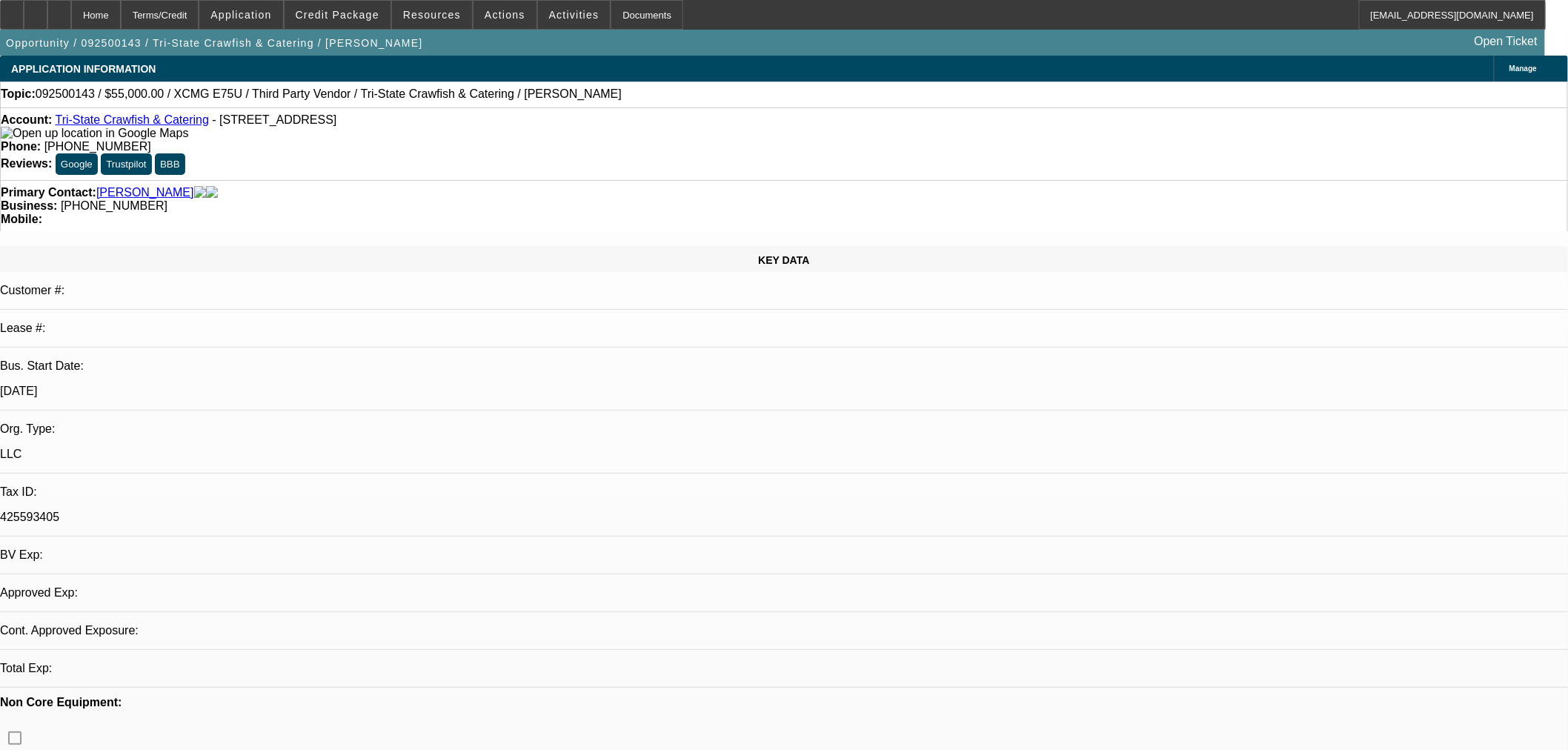
select select "0"
select select "2"
select select "0.1"
select select "4"
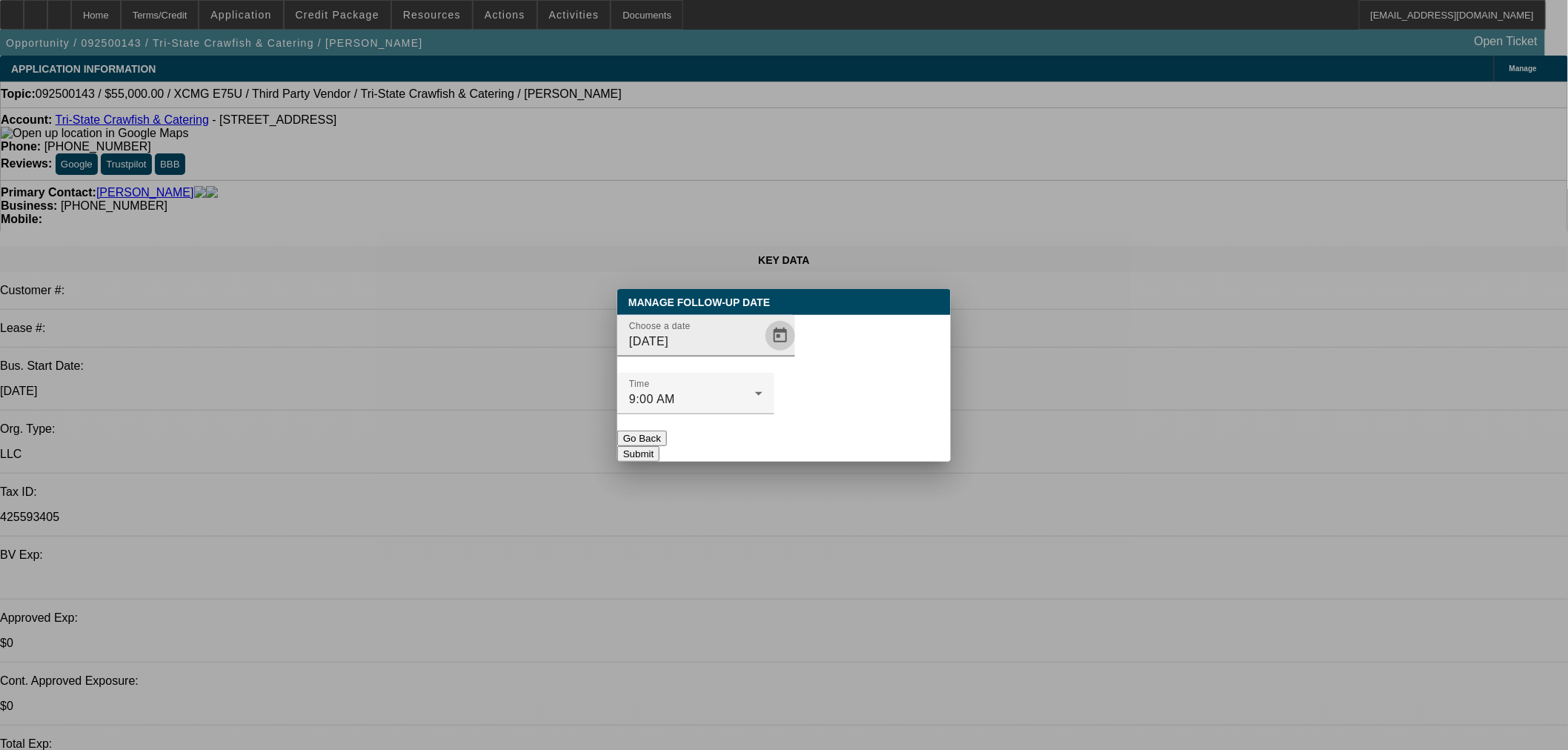
click at [762, 353] on span "Open calendar" at bounding box center [780, 335] width 36 height 36
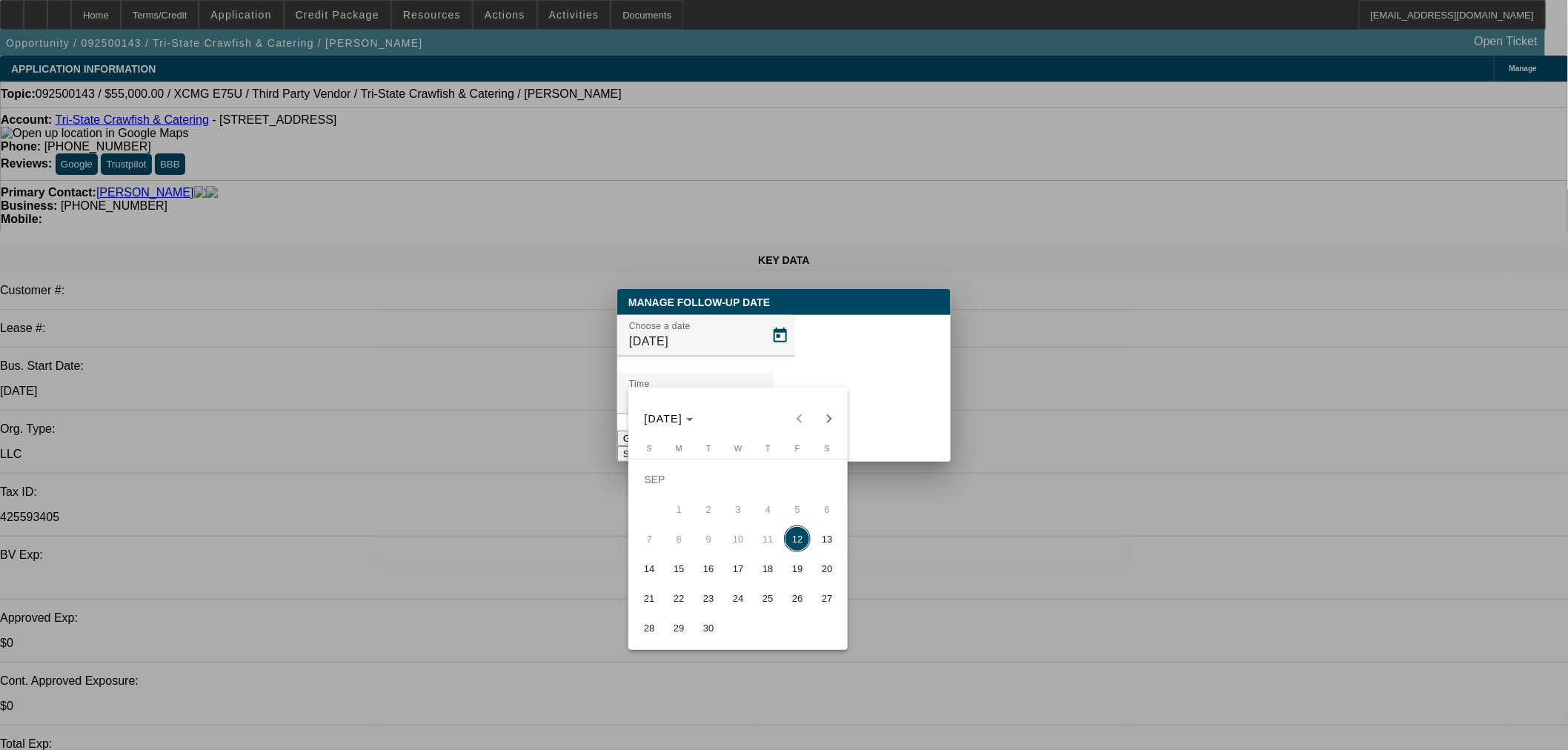
click at [684, 567] on span "15" at bounding box center [679, 569] width 27 height 27
type input "[DATE]"
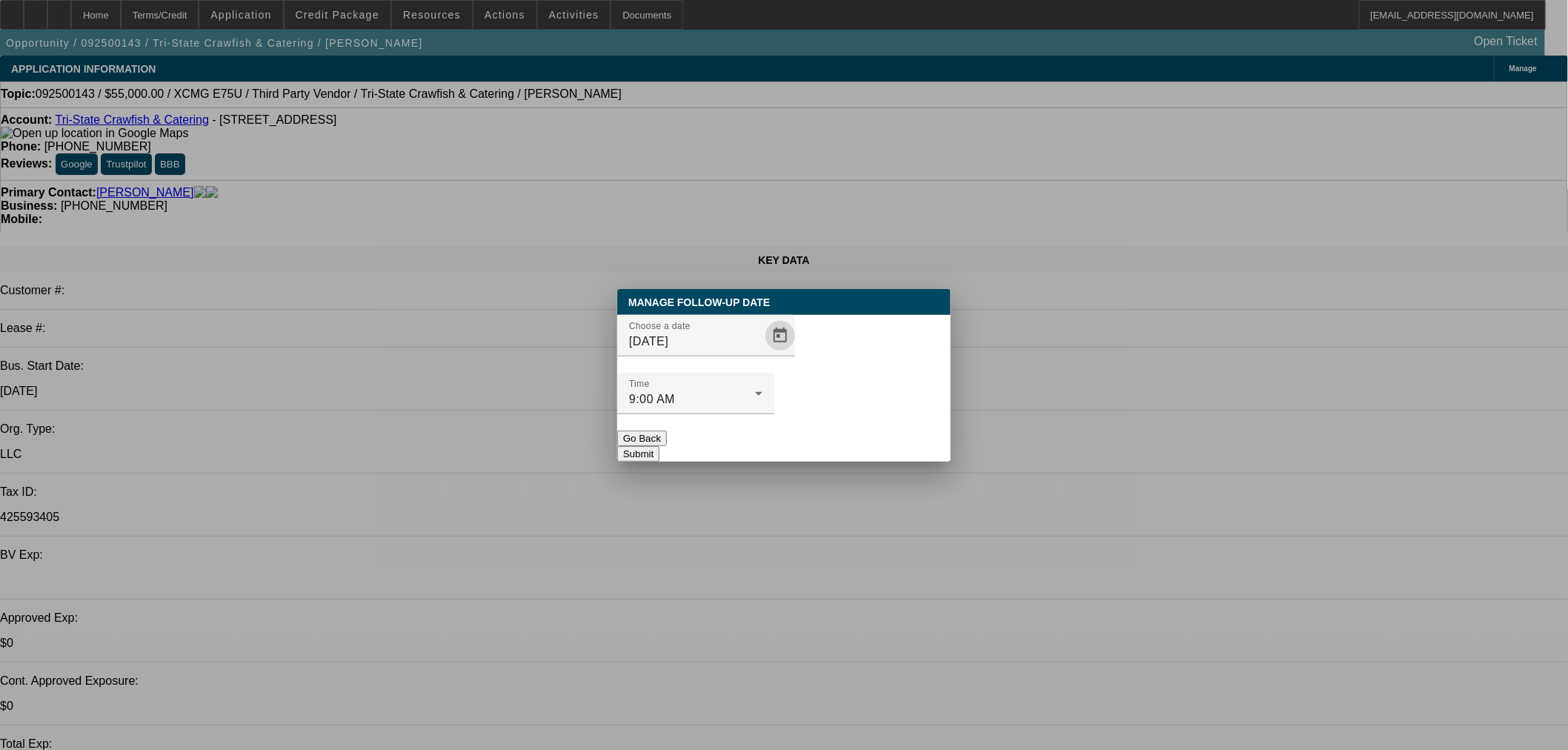
click at [659, 447] on button "Submit" at bounding box center [638, 454] width 42 height 15
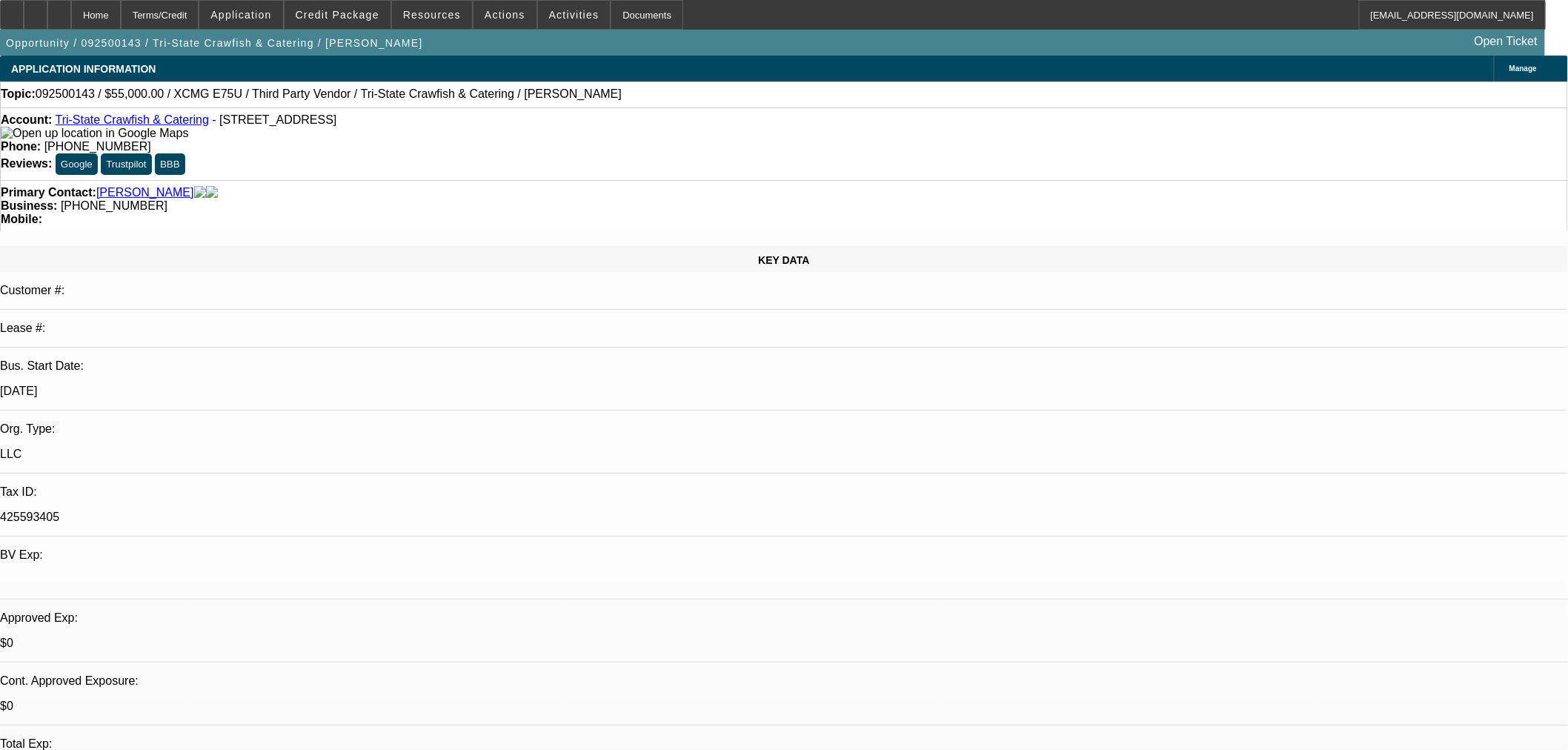
radio input "true"
type textarea "SR sent email. FU Monday if no update."
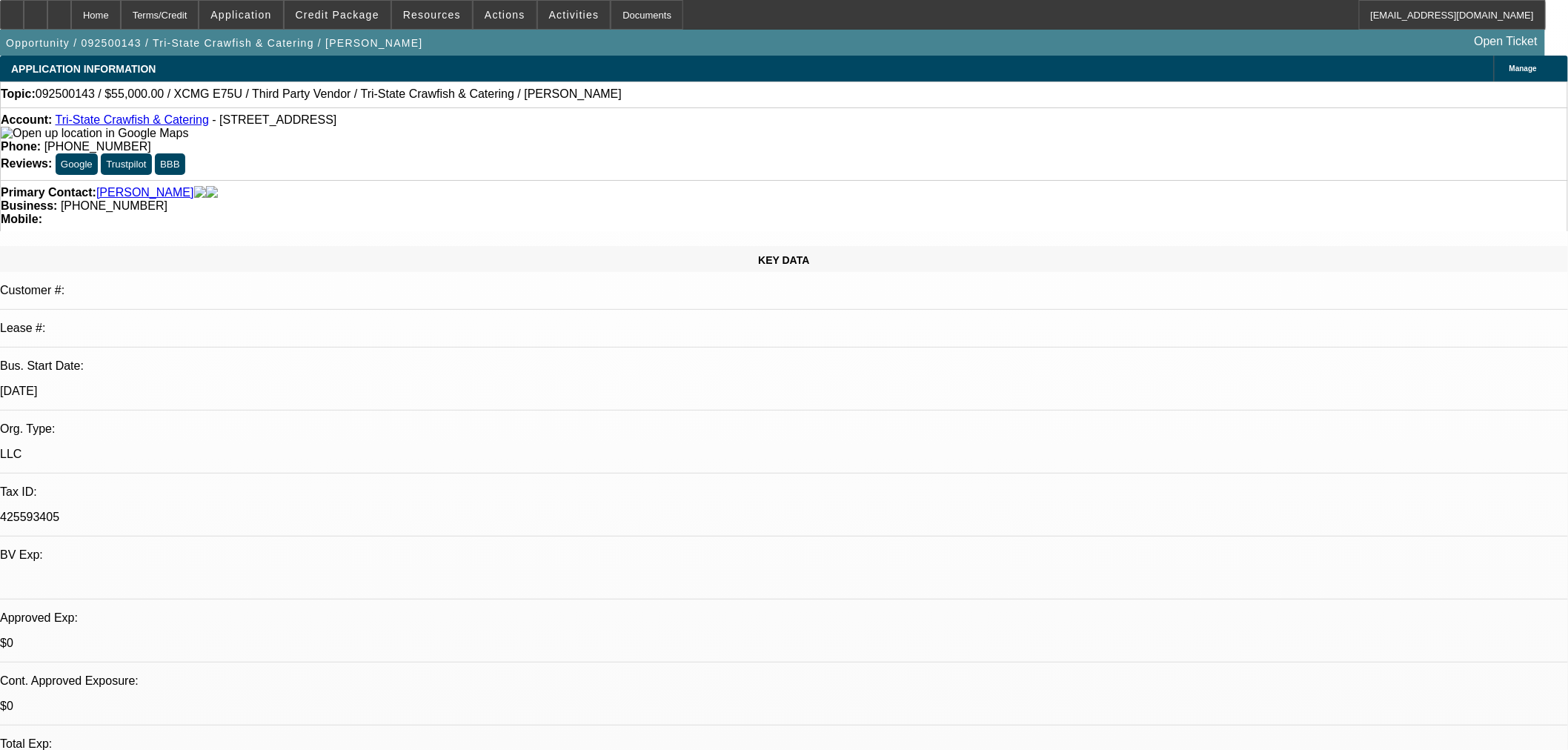
drag, startPoint x: 1484, startPoint y: 345, endPoint x: 1279, endPoint y: 324, distance: 206.1
radio input "true"
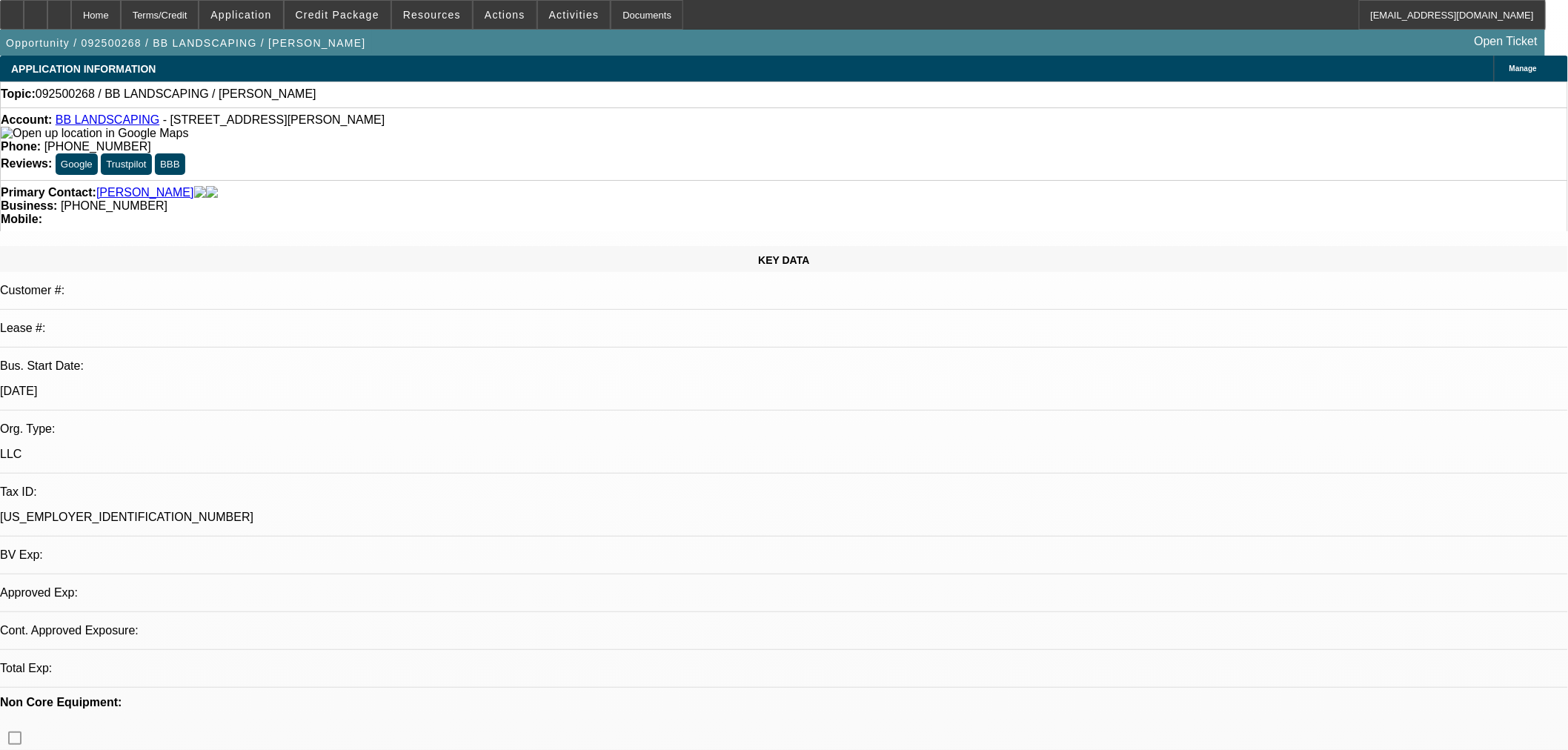
select select "0"
select select "2"
select select "0.1"
select select "4"
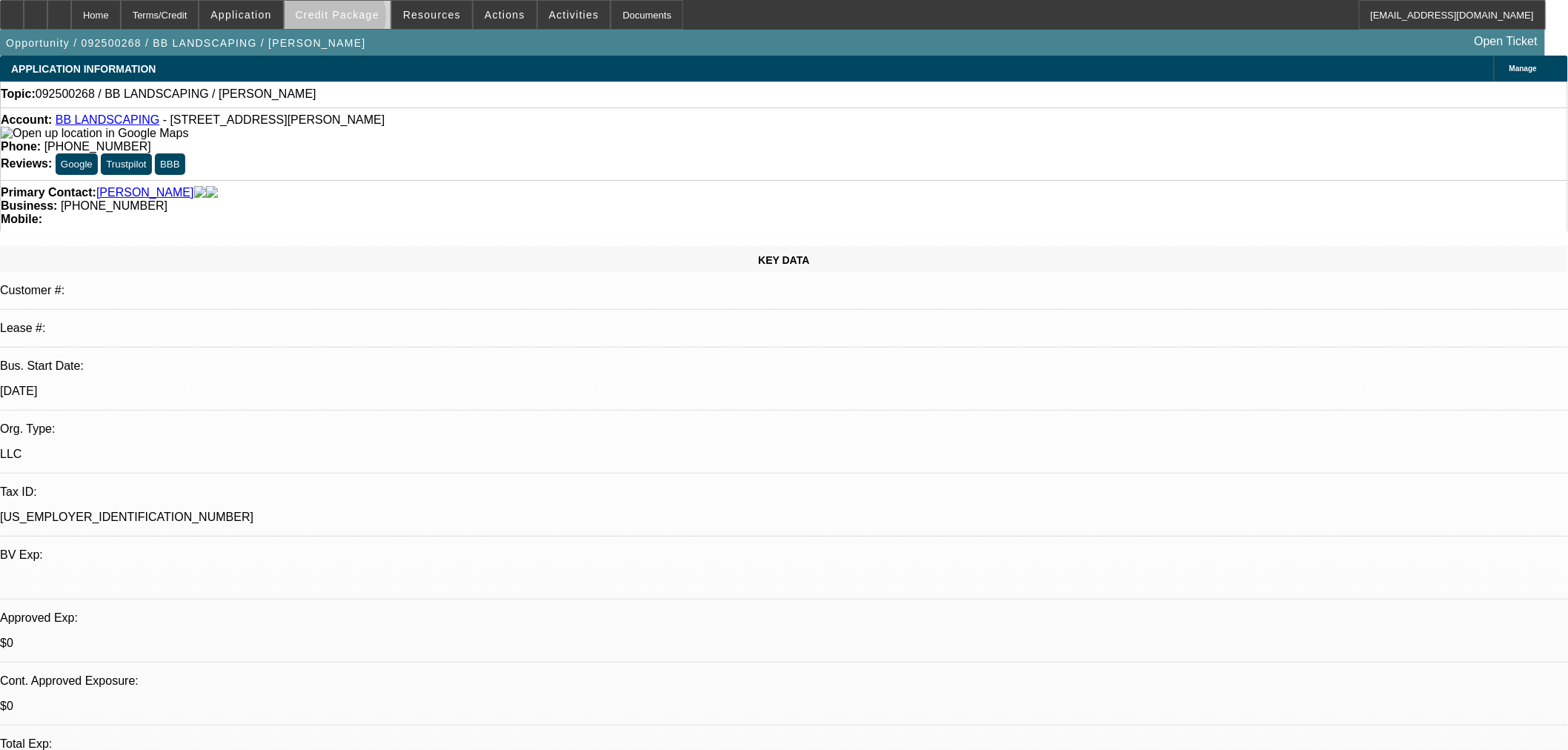
click at [358, 20] on span "Credit Package" at bounding box center [337, 14] width 84 height 12
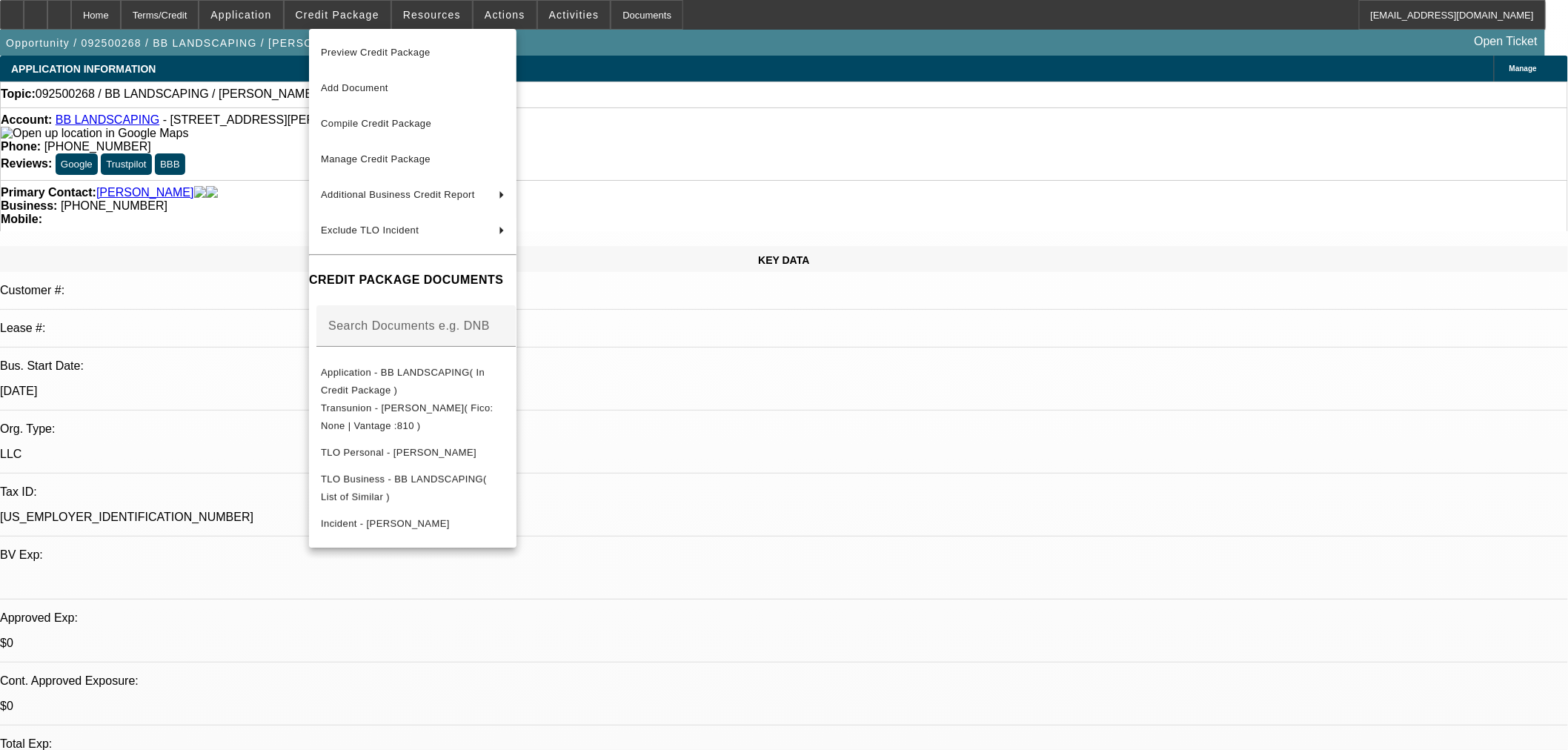
click at [362, 47] on span "Preview Credit Package" at bounding box center [375, 52] width 109 height 11
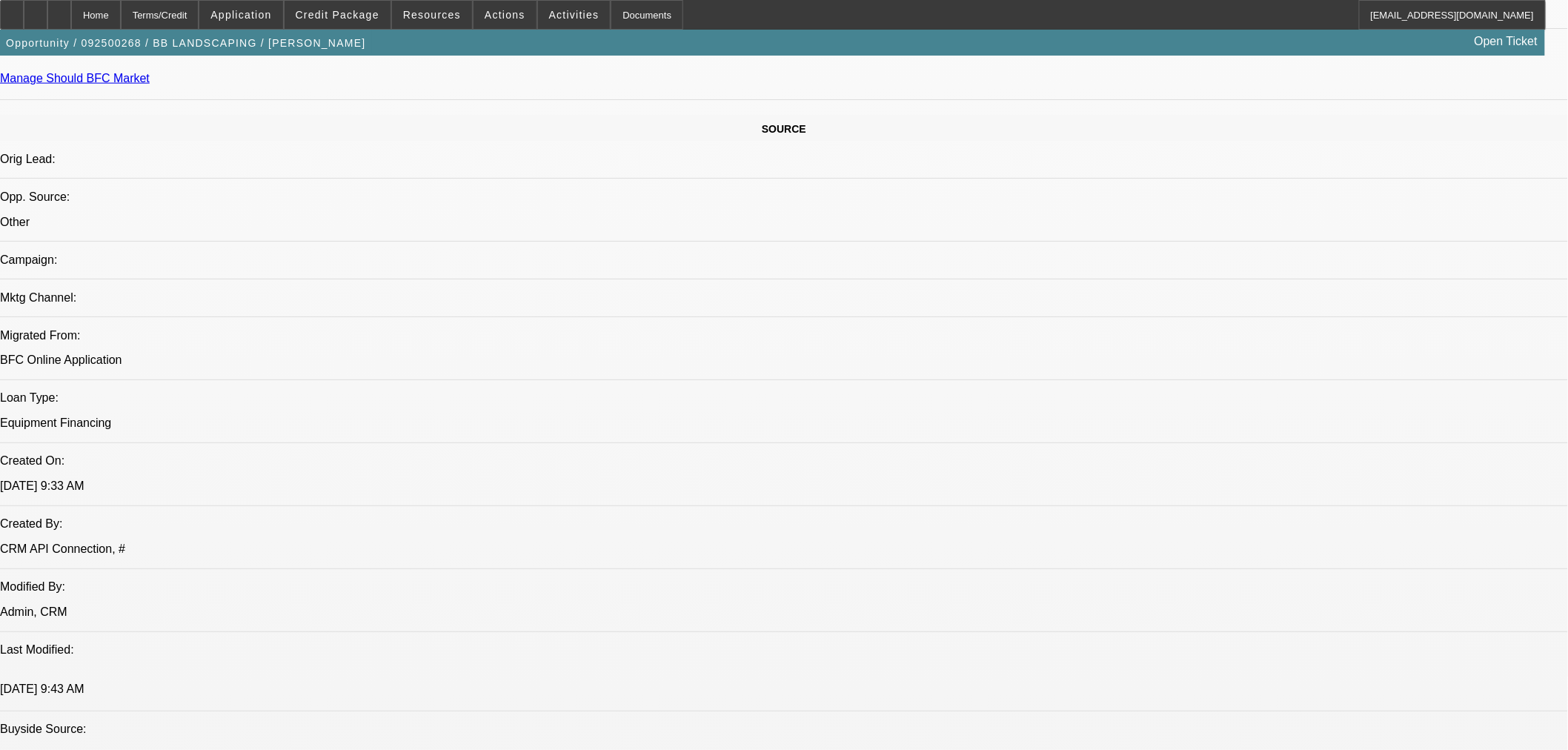
scroll to position [411, 0]
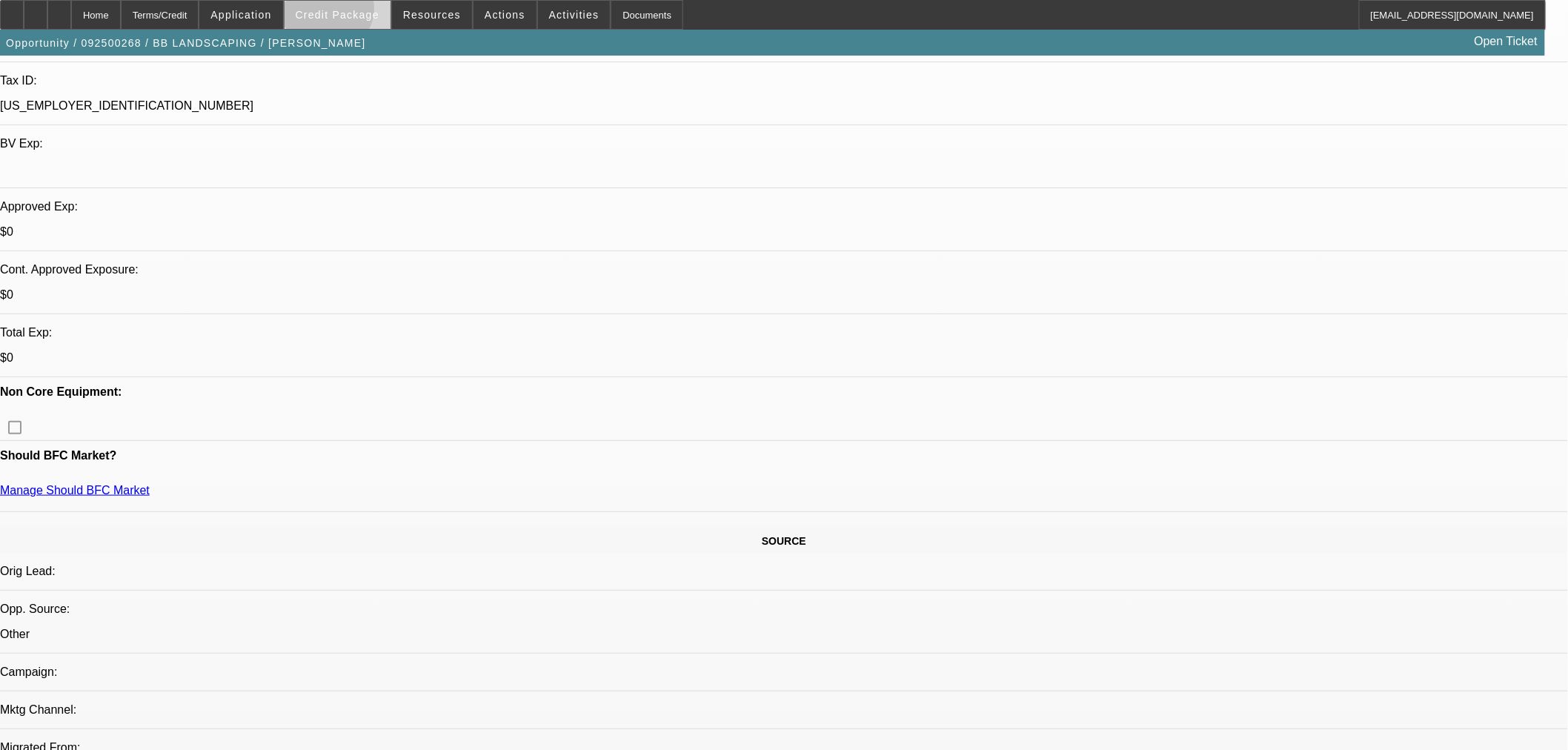
click at [352, 12] on span "Credit Package" at bounding box center [337, 14] width 84 height 12
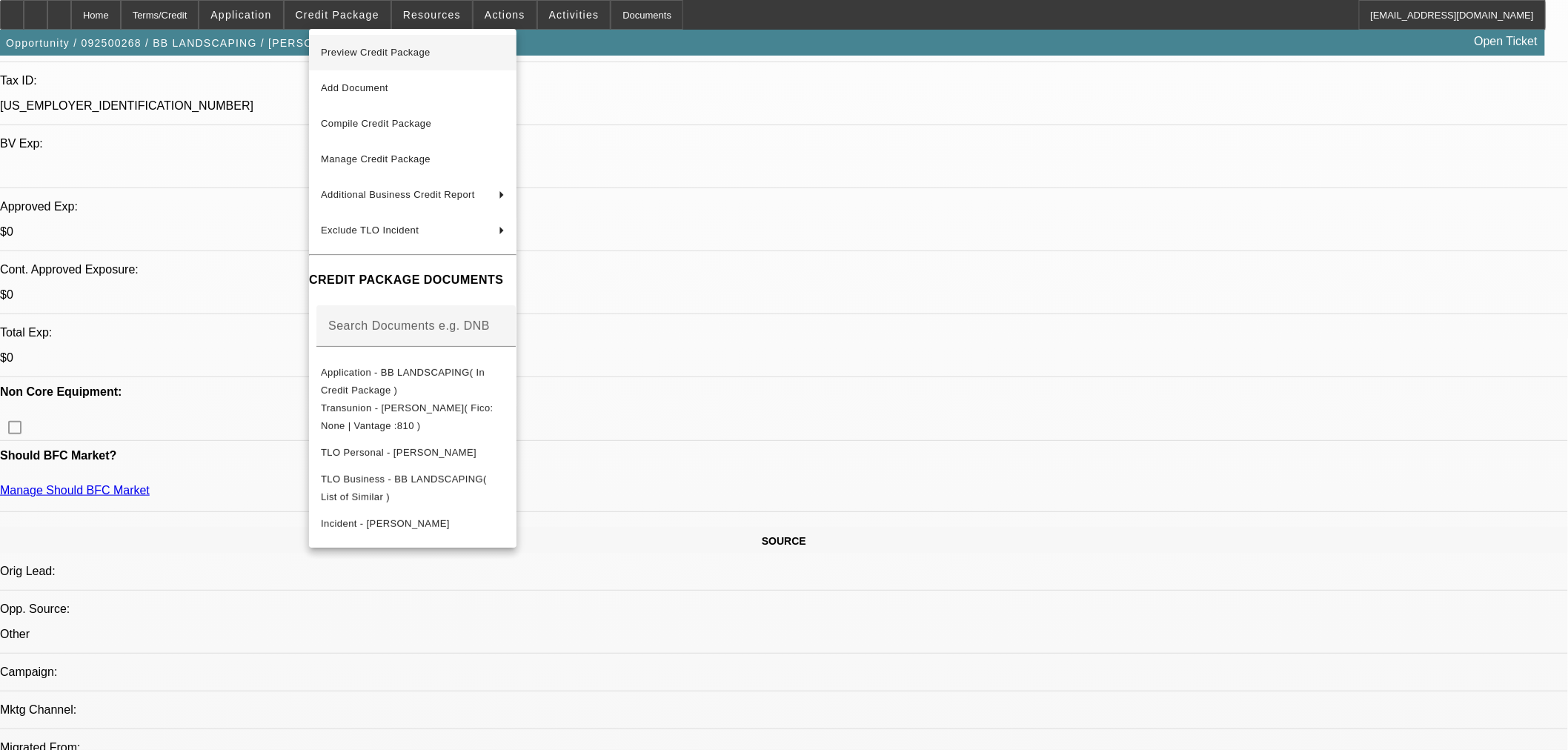
click at [462, 44] on span "Preview Credit Package" at bounding box center [413, 52] width 184 height 18
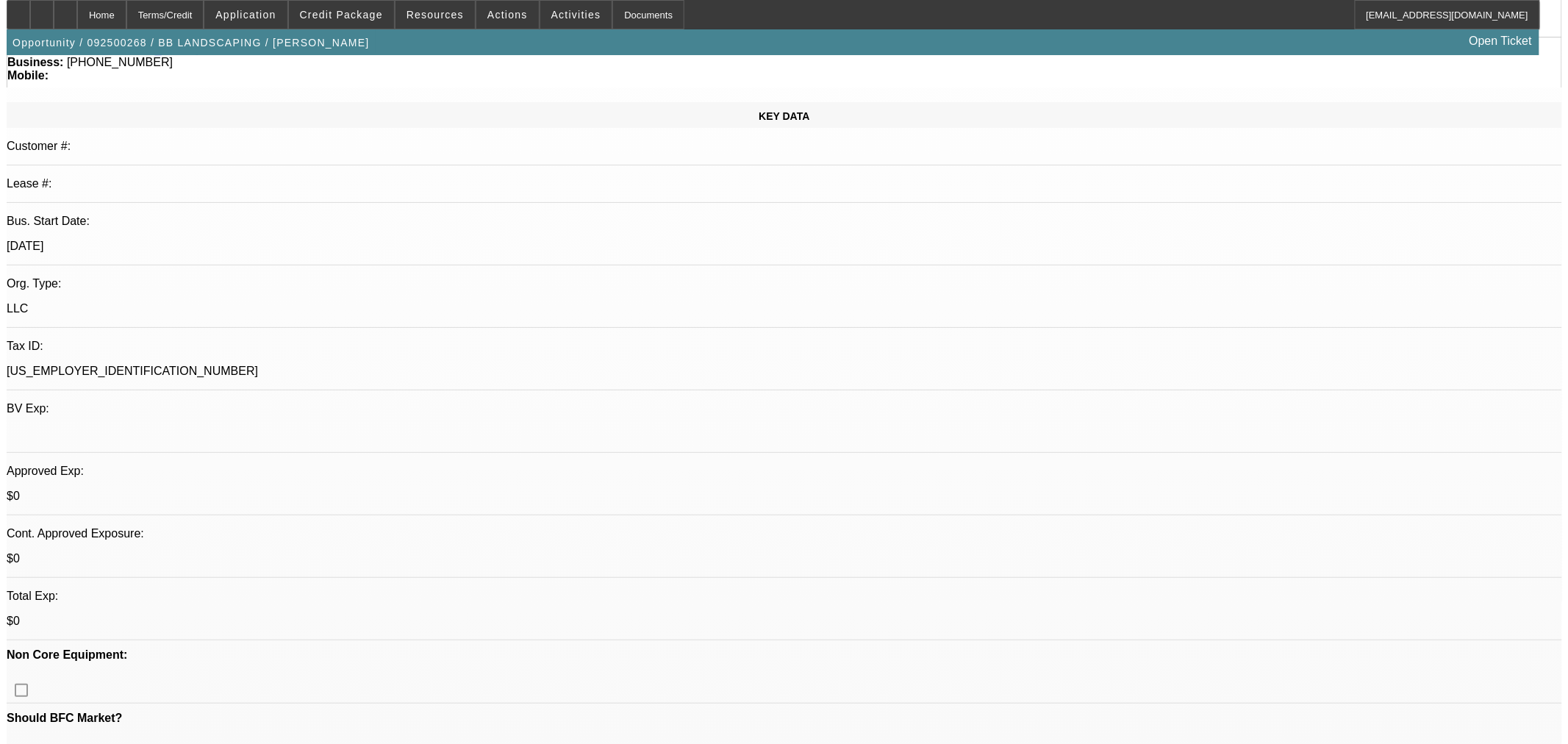
scroll to position [0, 0]
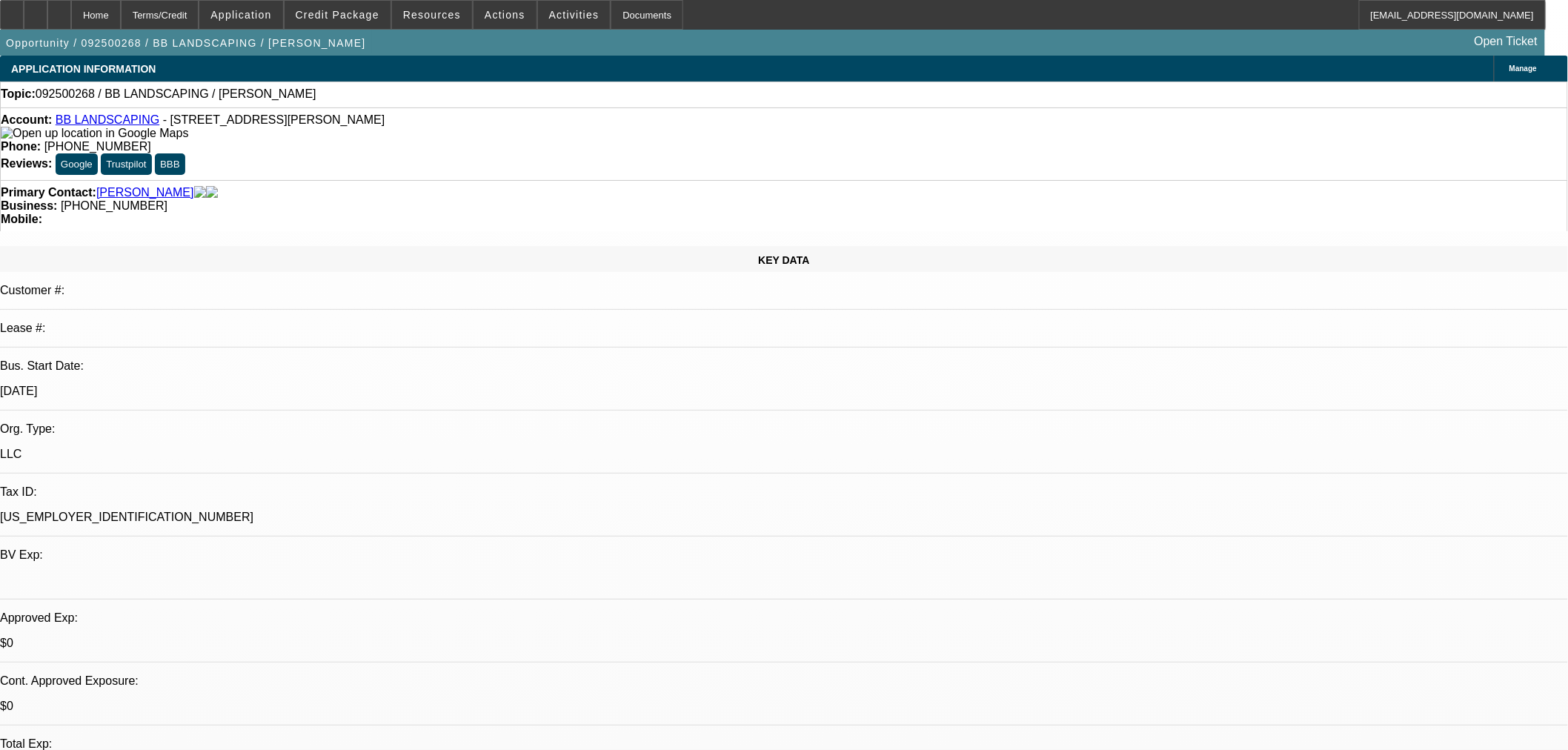
drag, startPoint x: 936, startPoint y: 284, endPoint x: 819, endPoint y: 324, distance: 123.6
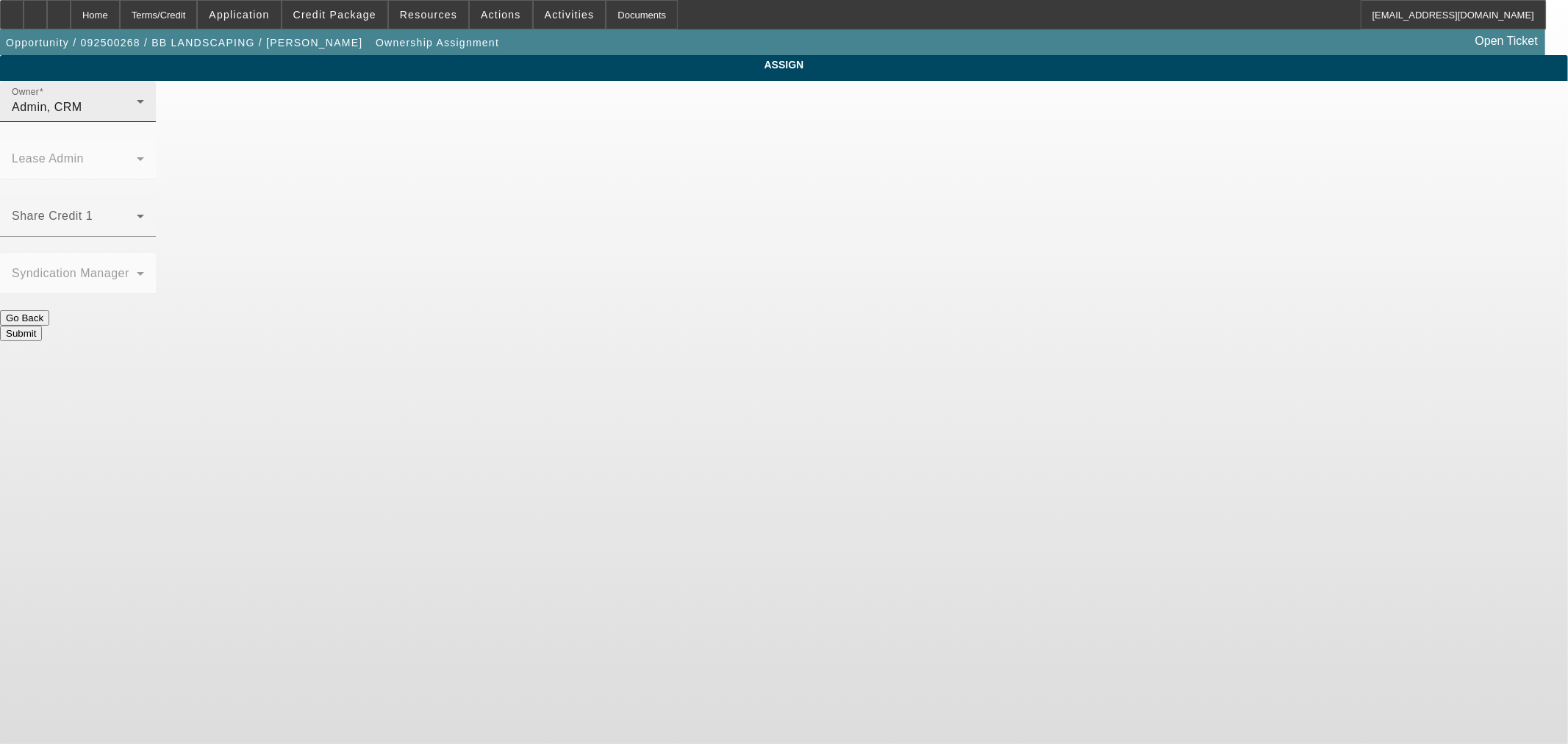
click at [82, 113] on span "Admin, CRM" at bounding box center [47, 107] width 71 height 12
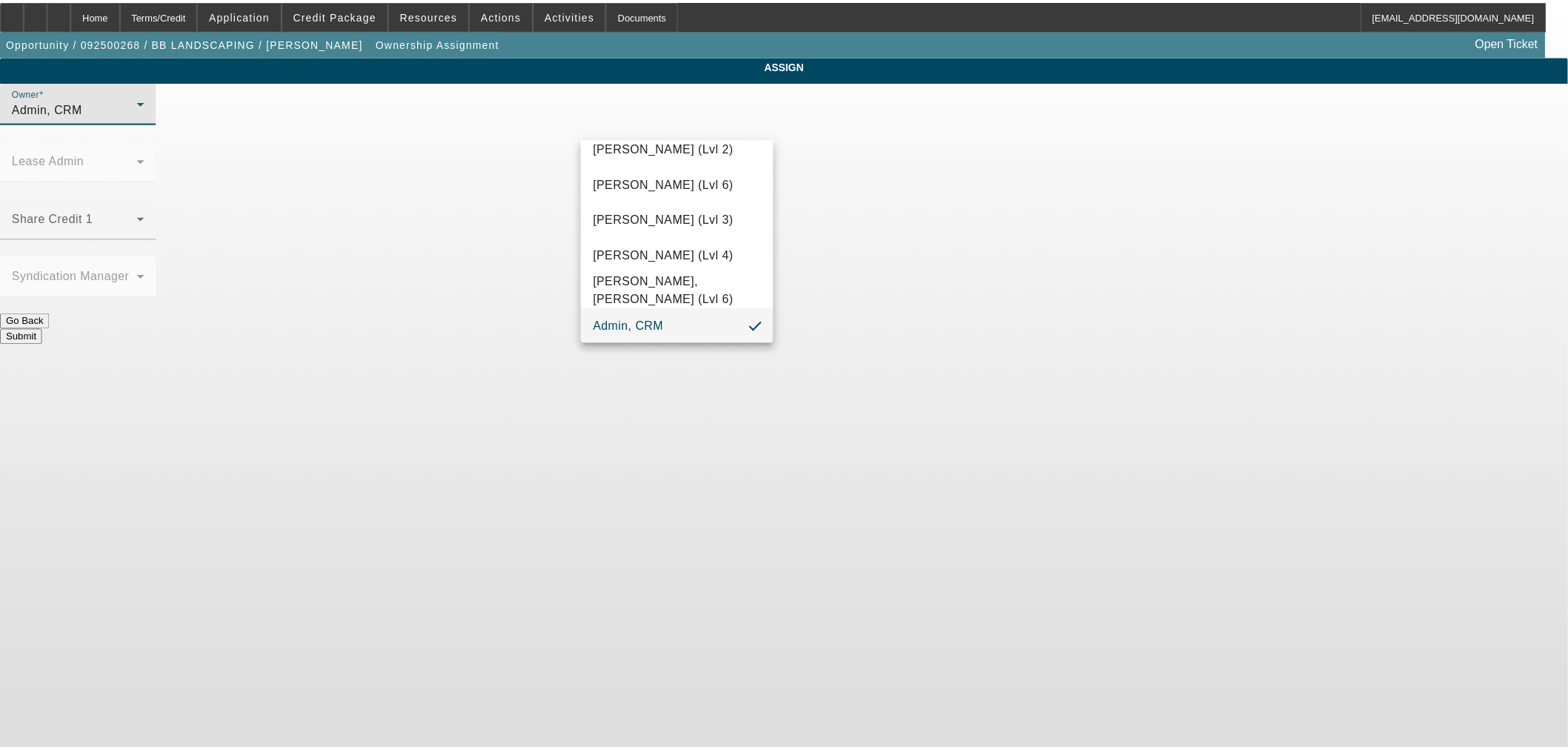
scroll to position [255, 0]
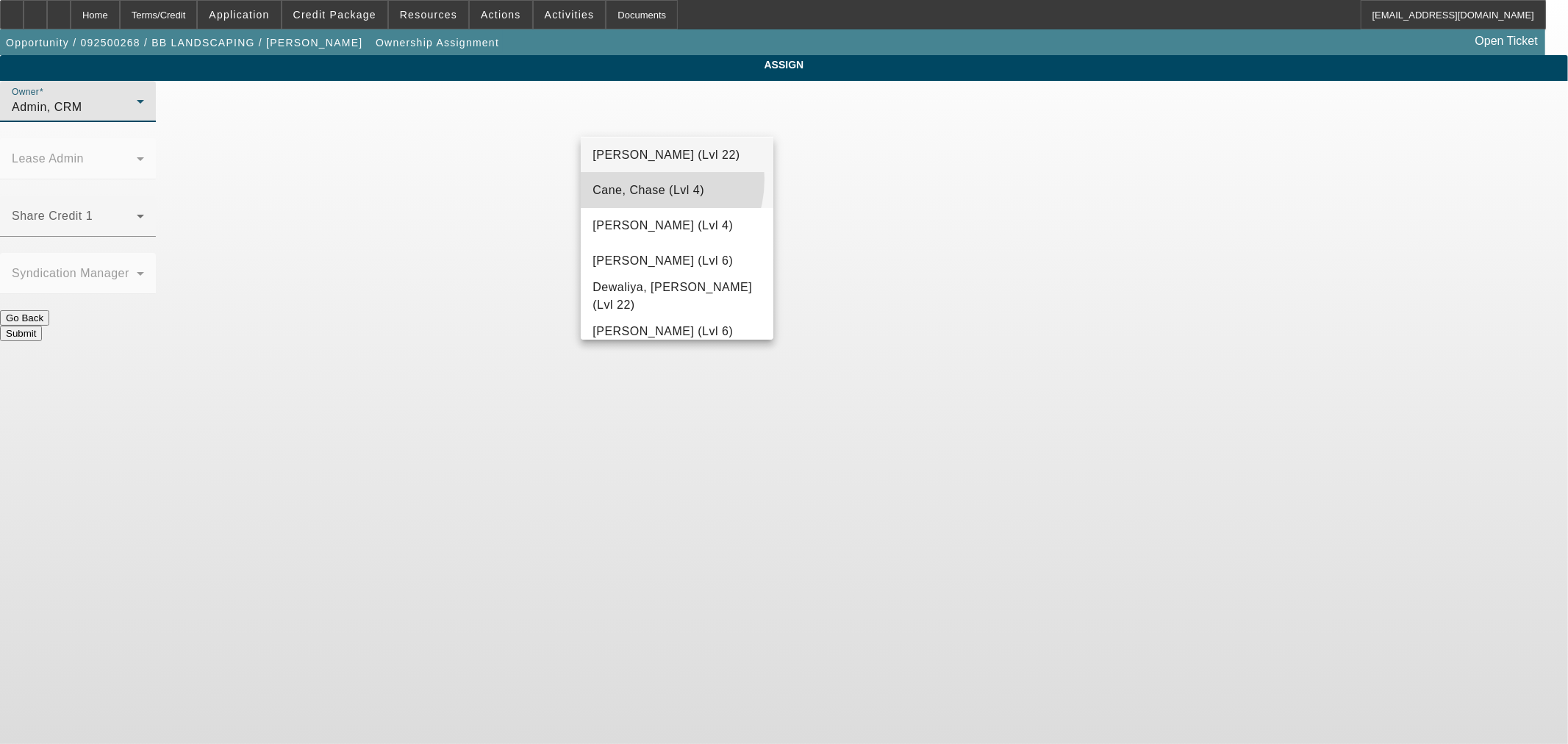
click at [636, 178] on mat-option "Cane, Chase (Lvl 4)" at bounding box center [676, 191] width 191 height 35
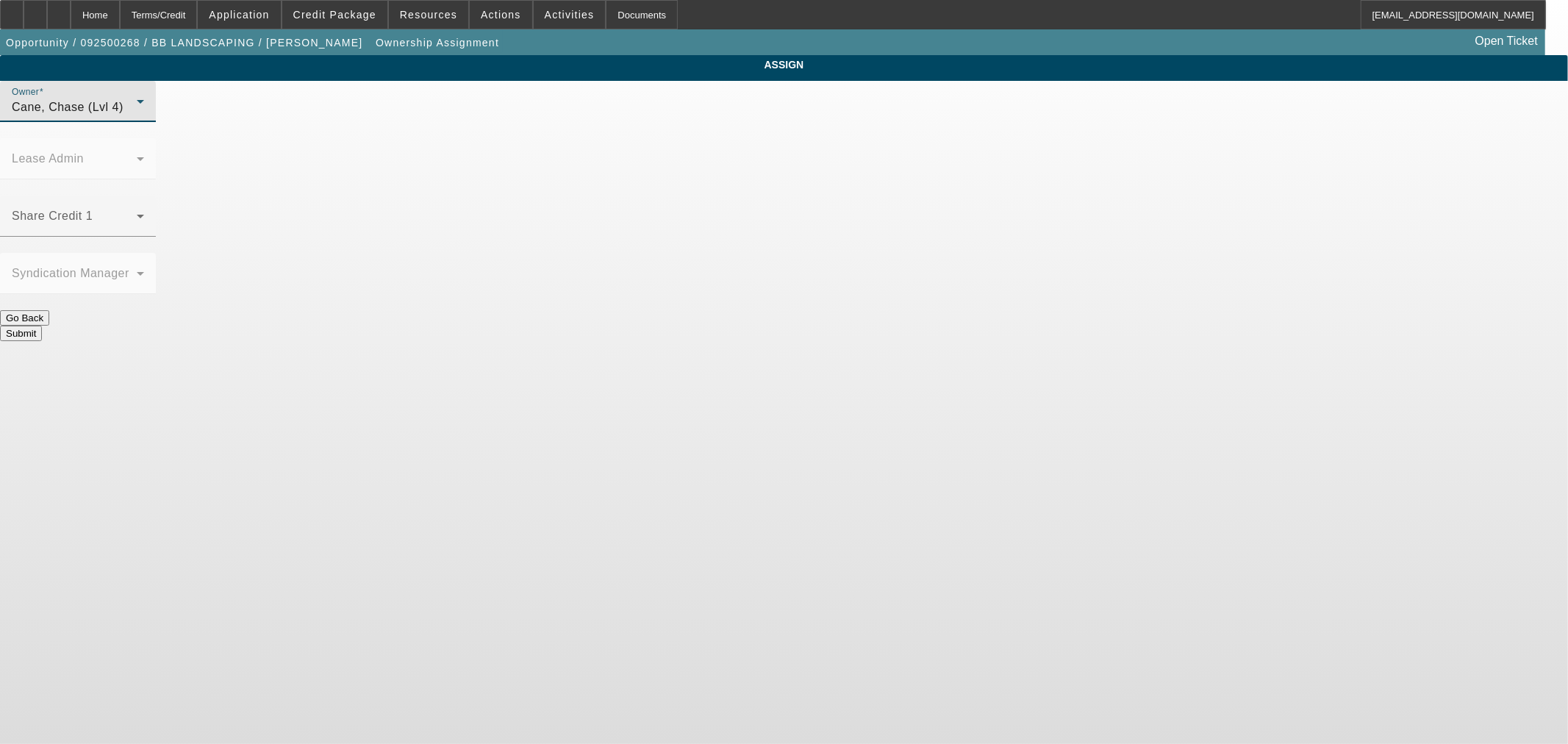
click at [41, 326] on button "Submit" at bounding box center [20, 333] width 41 height 15
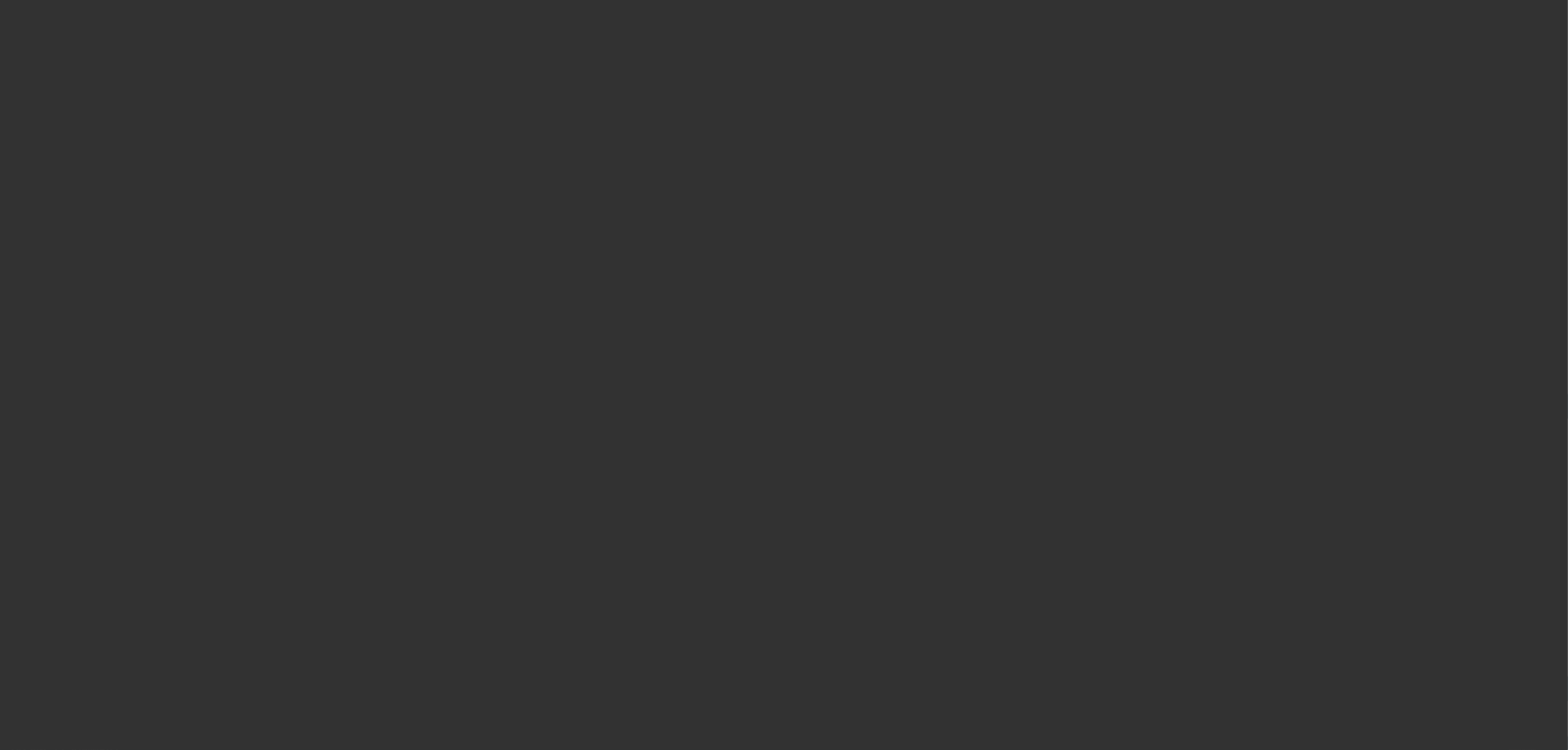
select select "0"
select select "2"
select select "0.1"
select select "4"
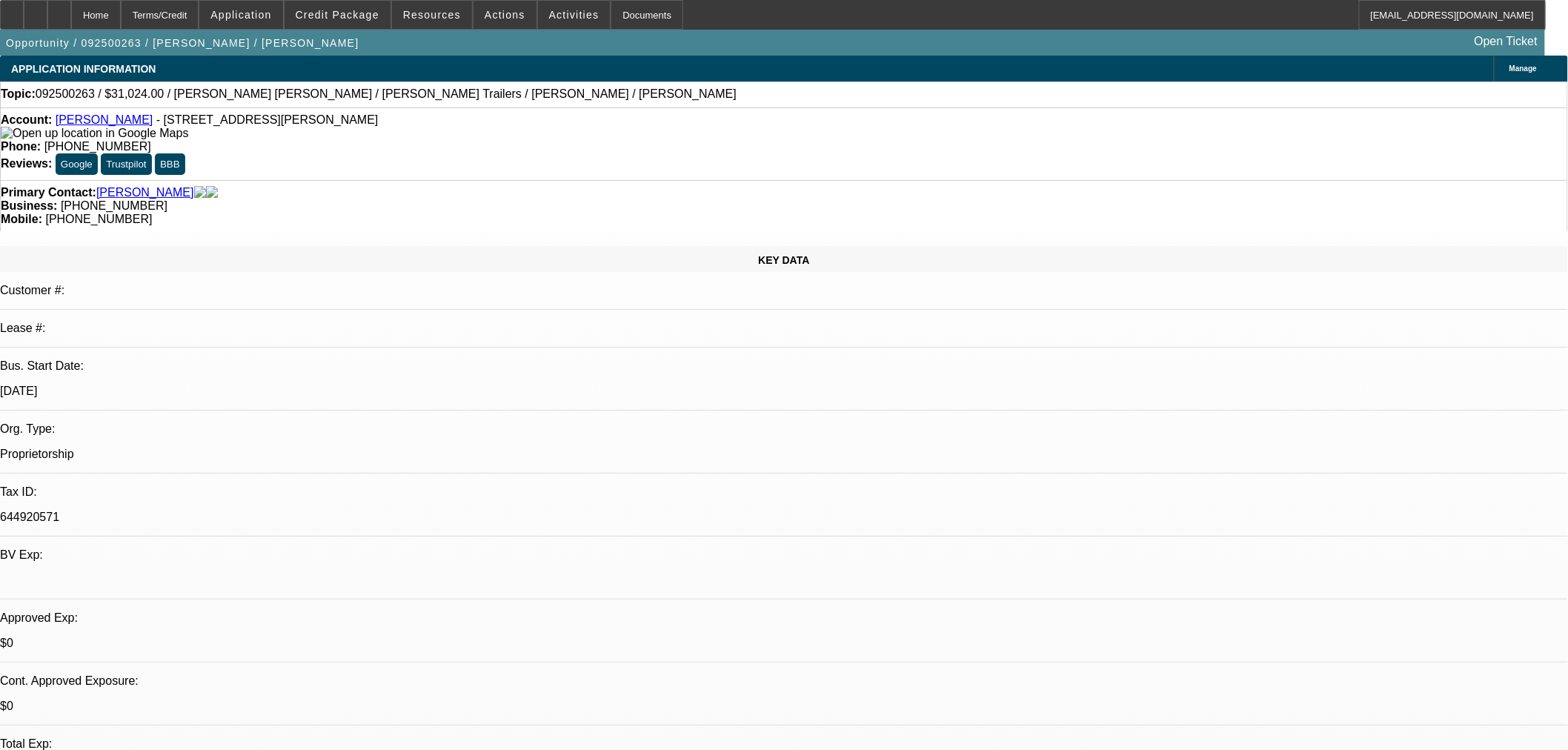
select select "0.2"
select select "2"
select select "0"
select select "6"
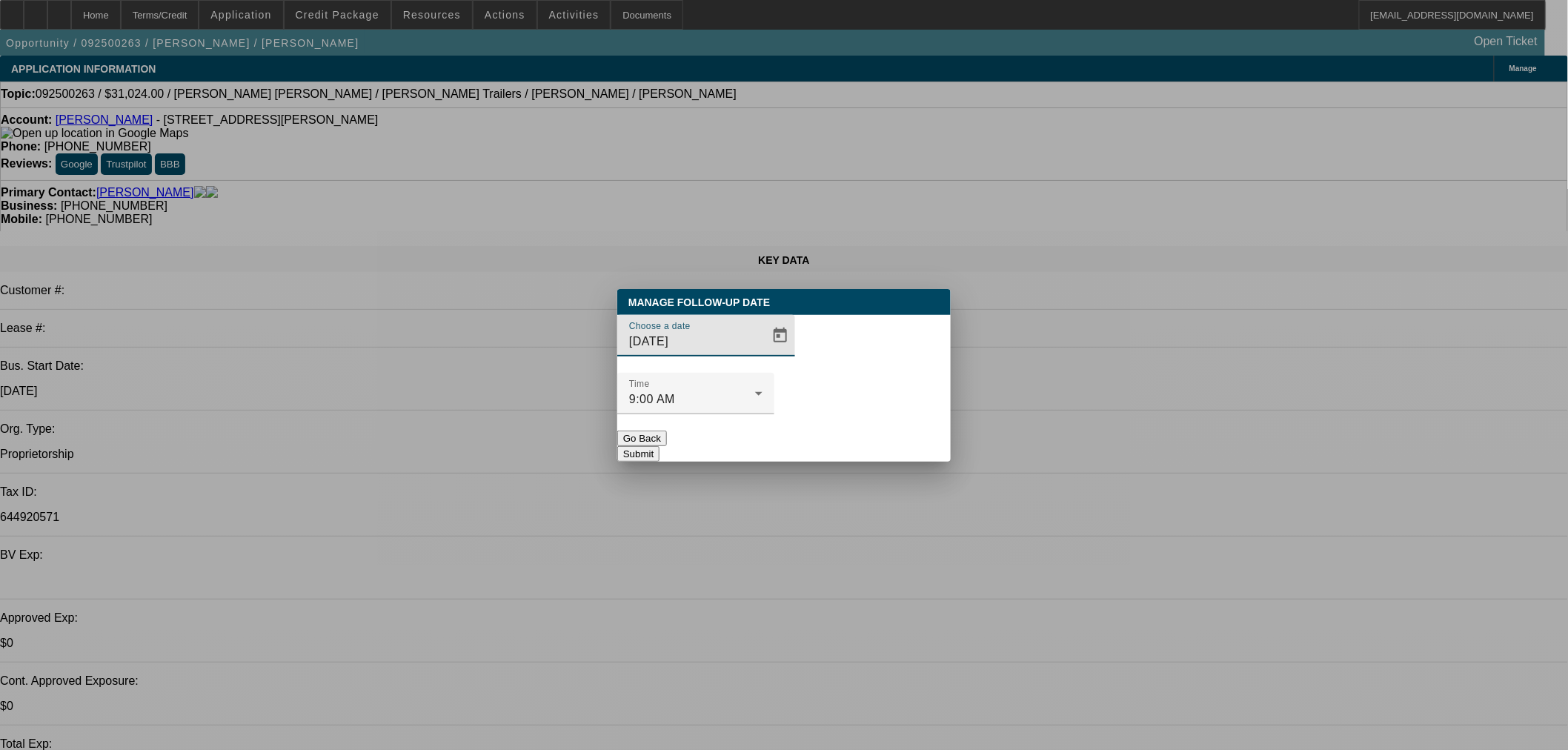
click at [762, 353] on span "Open calendar" at bounding box center [780, 335] width 36 height 36
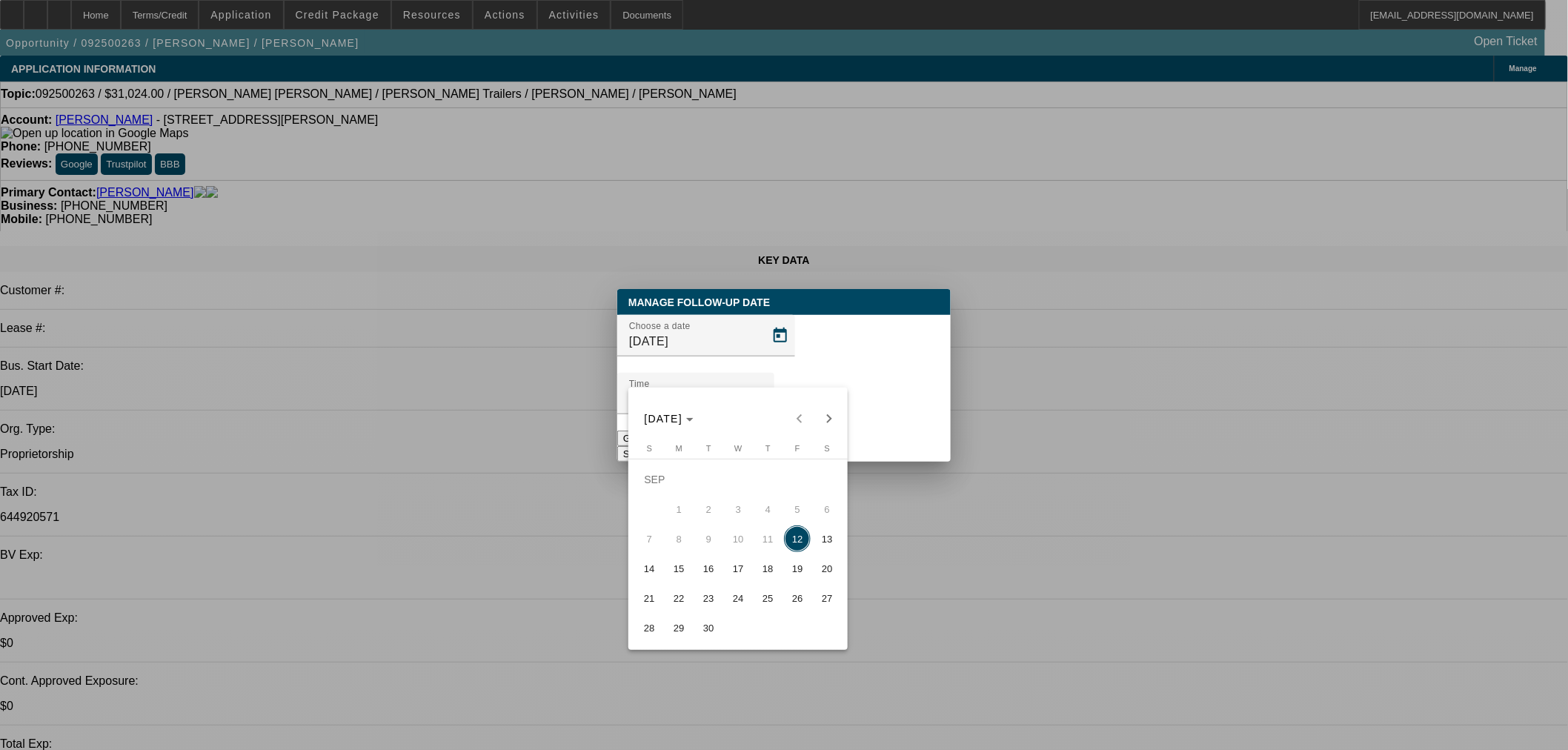
click at [677, 569] on span "15" at bounding box center [679, 569] width 27 height 27
type input "9/15/2025"
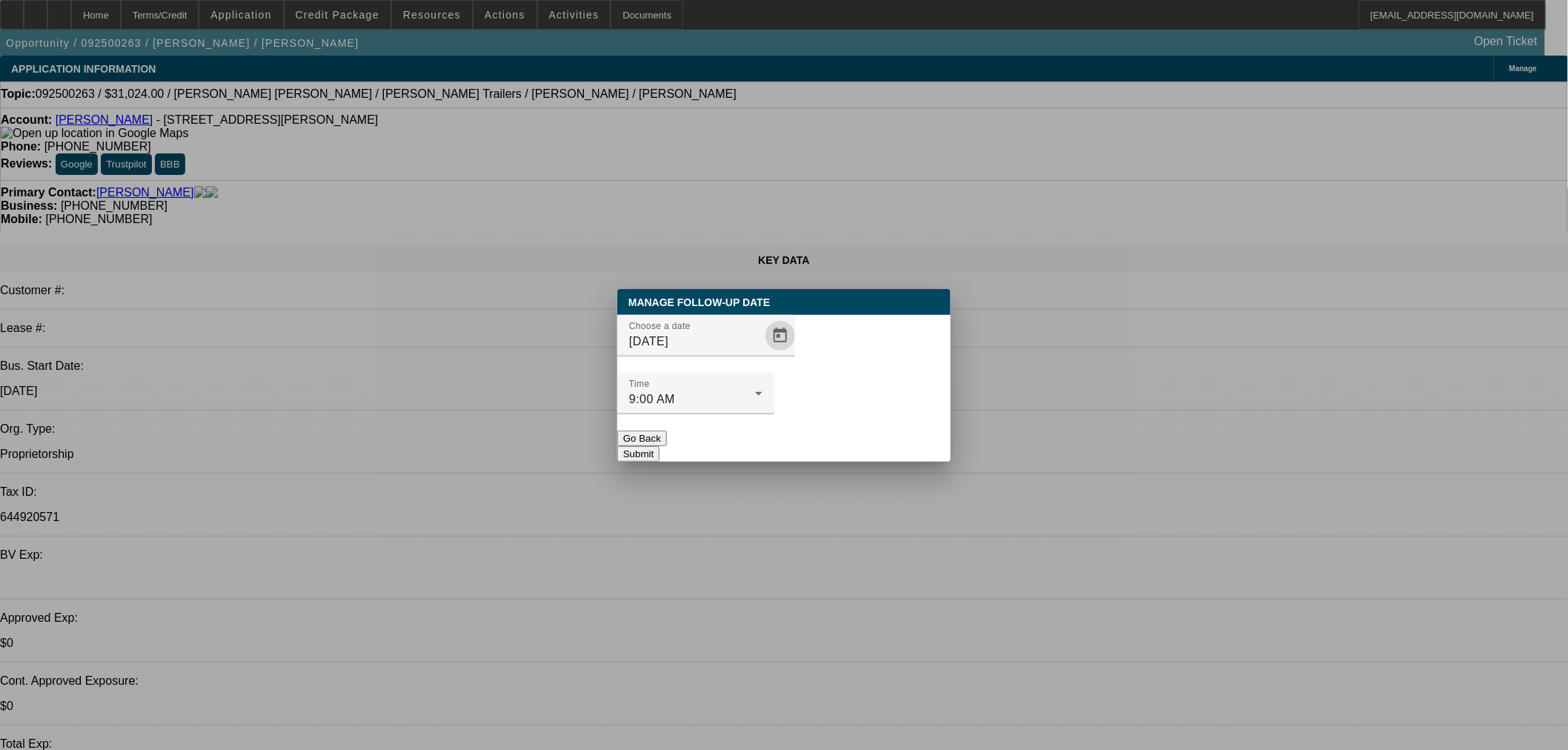
click at [659, 447] on button "Submit" at bounding box center [638, 454] width 42 height 15
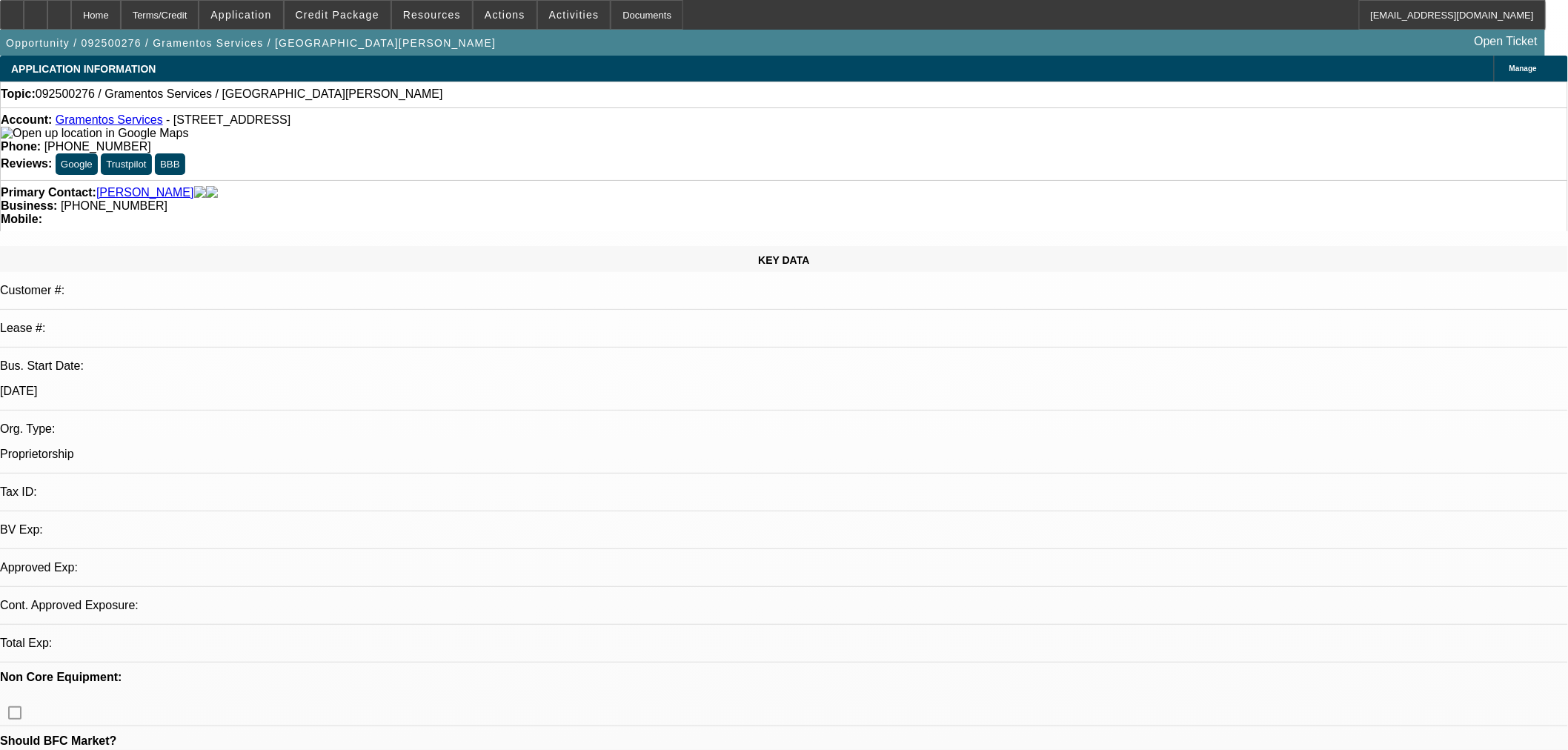
select select "0"
select select "2"
select select "0"
select select "6"
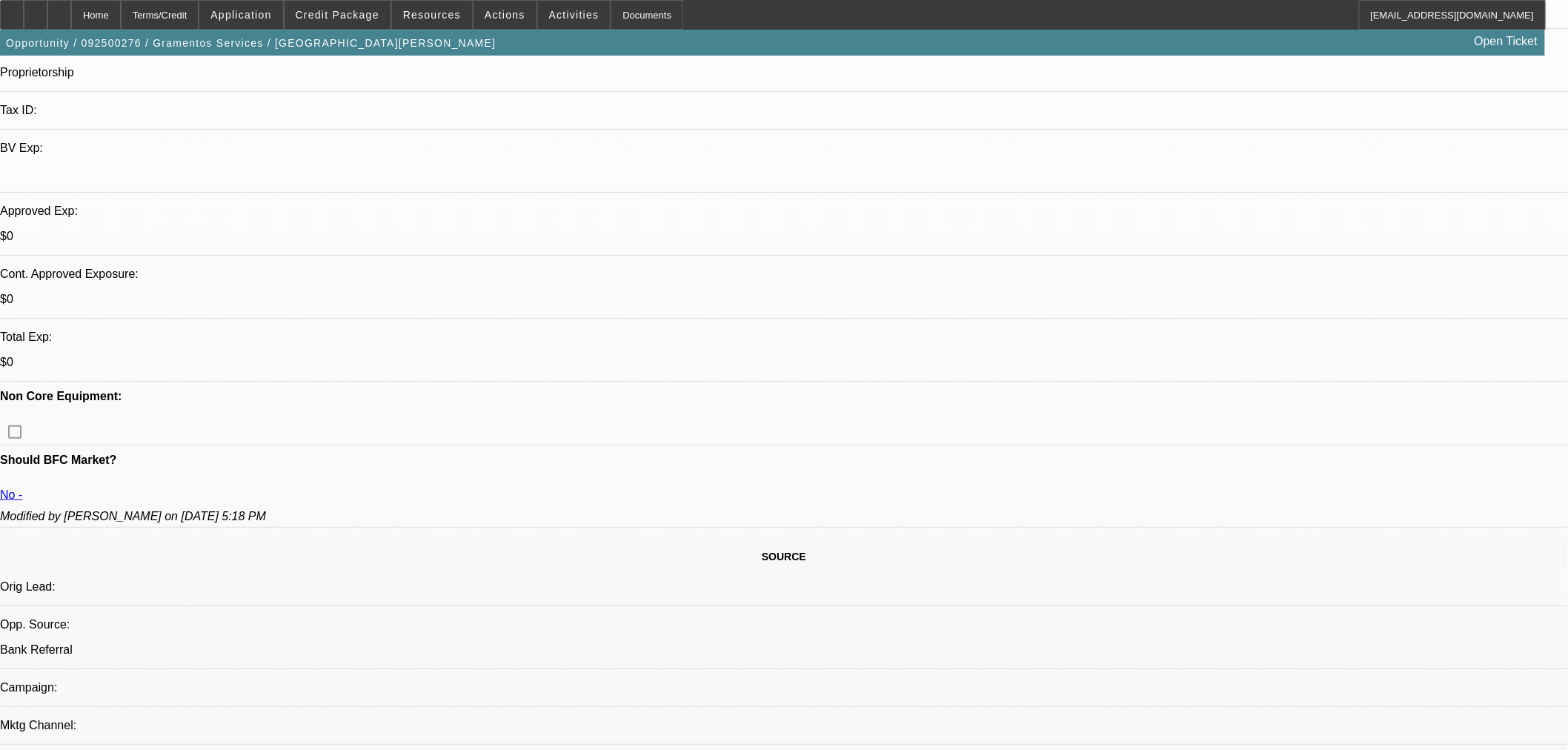
scroll to position [411, 0]
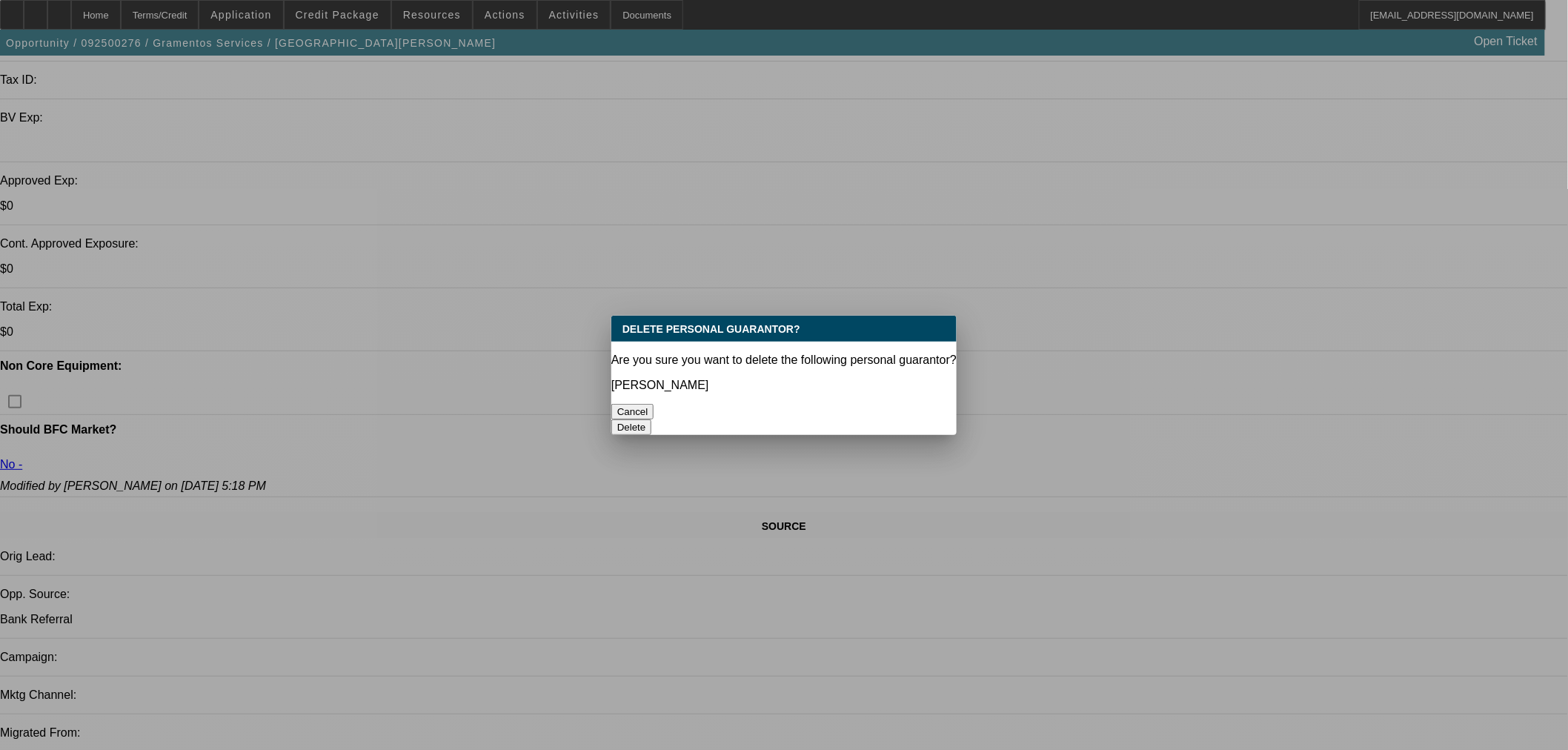
scroll to position [0, 0]
click at [652, 420] on button "Delete" at bounding box center [631, 427] width 41 height 15
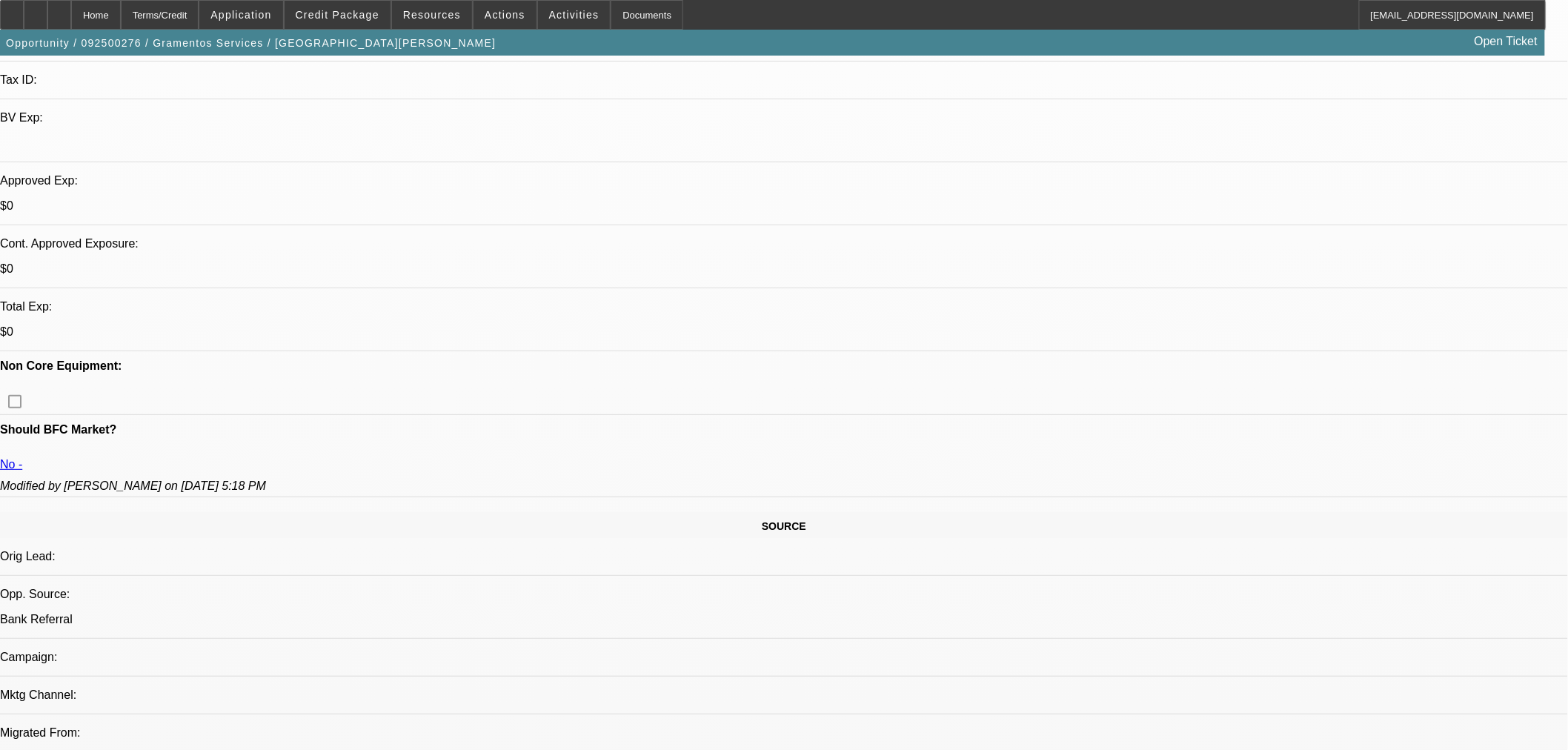
scroll to position [411, 0]
click at [334, 20] on span at bounding box center [337, 15] width 106 height 36
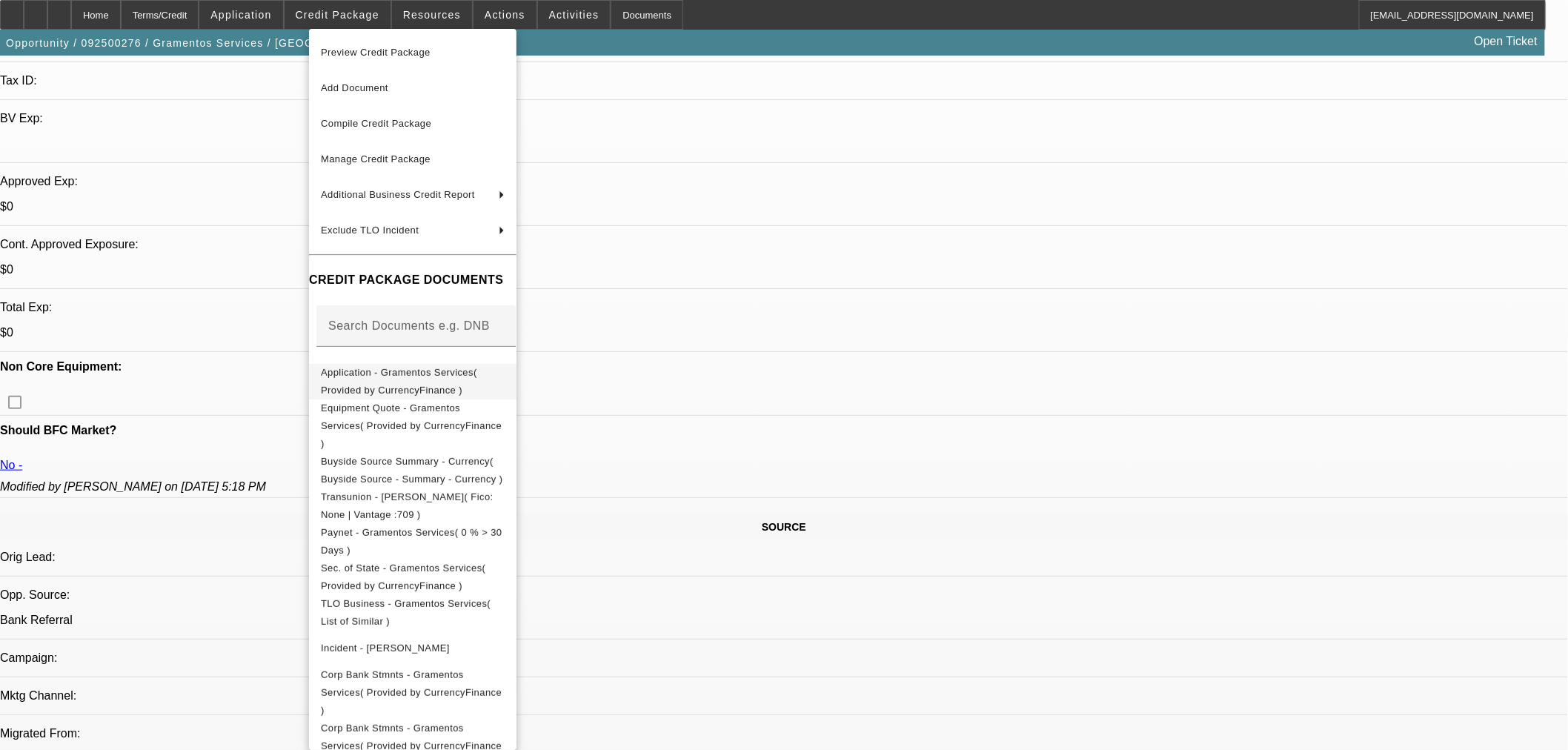
click at [421, 378] on span "Application - Gramentos Services( Provided by CurrencyFinance )" at bounding box center [399, 381] width 157 height 28
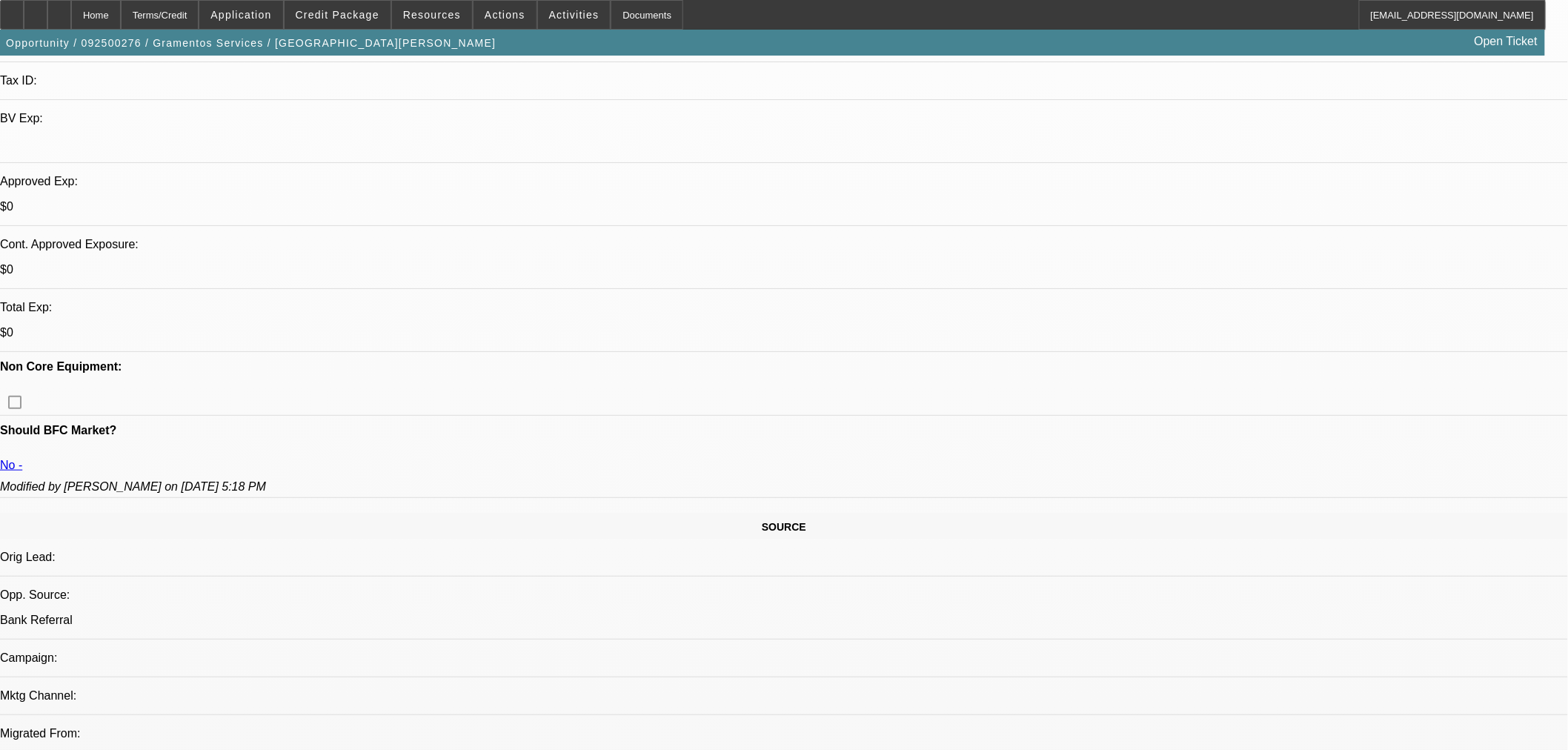
drag, startPoint x: 905, startPoint y: 272, endPoint x: 1218, endPoint y: 330, distance: 318.3
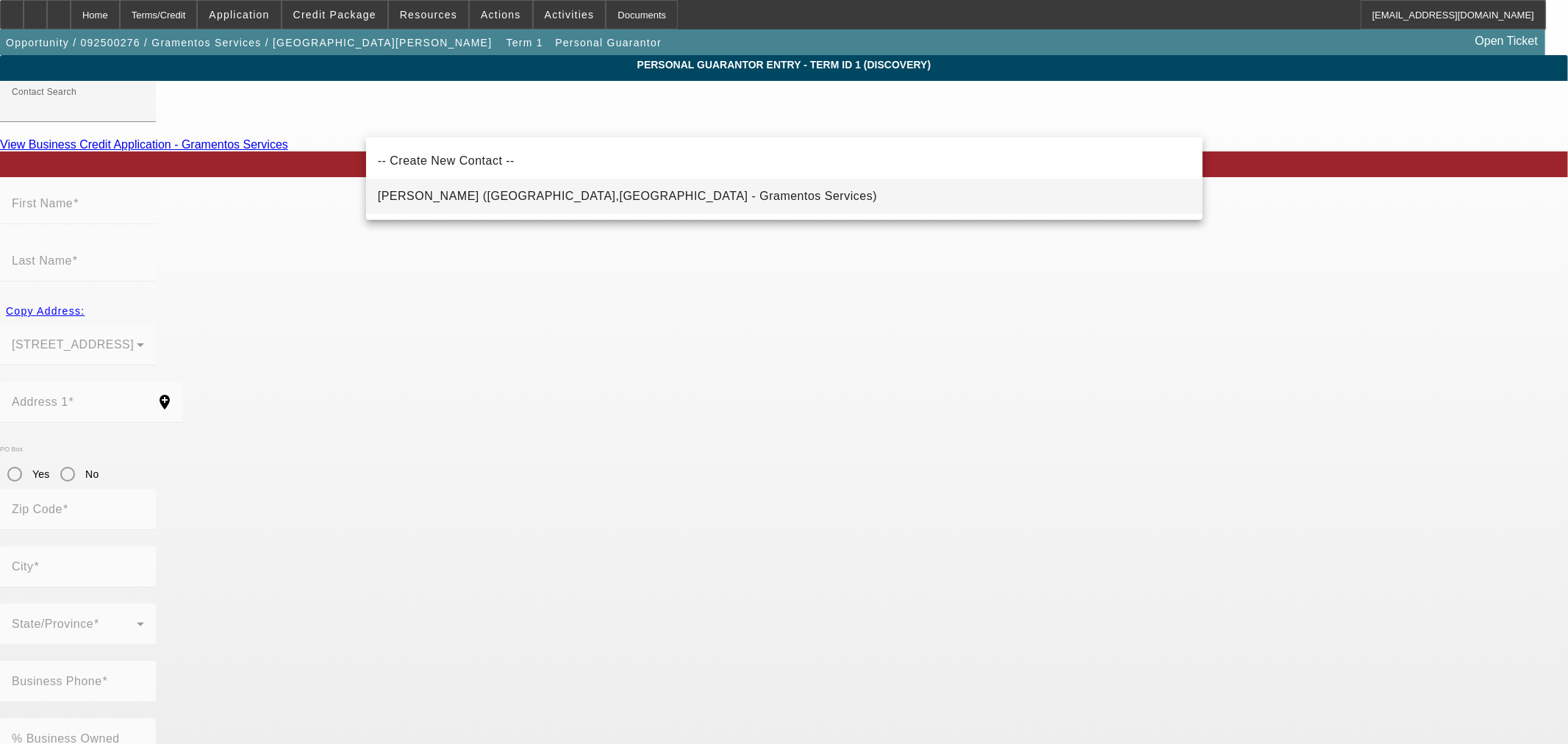
click at [502, 207] on mat-option "Gramento, Tiffany (University Place,WA - Gramentos Services)" at bounding box center [784, 196] width 837 height 35
type input "Gramento, Tiffany (University Place,WA - Gramentos Services)"
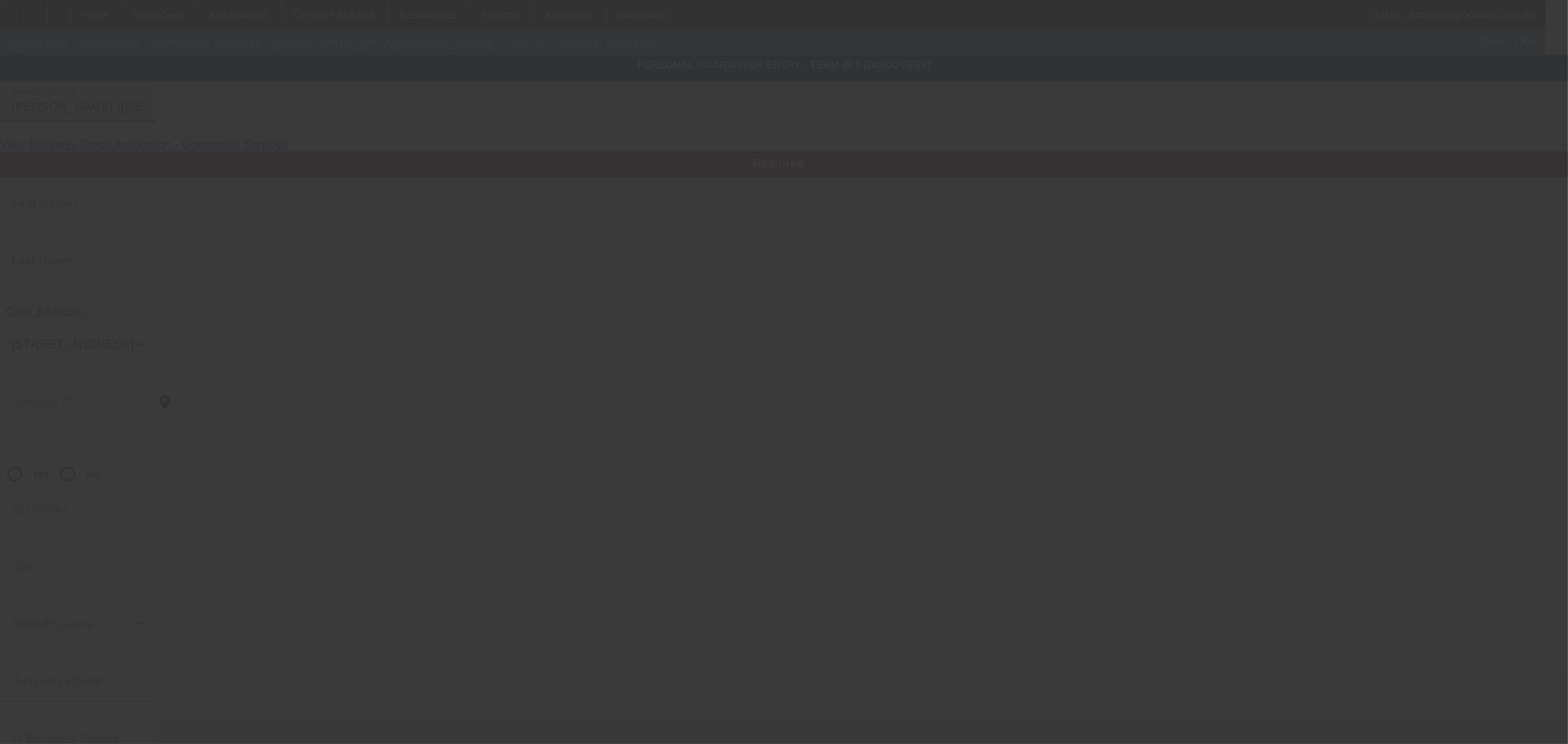
type input "Tiffany"
type input "Gramento"
type input "5111 80th Avenue W"
radio input "true"
type input "98467"
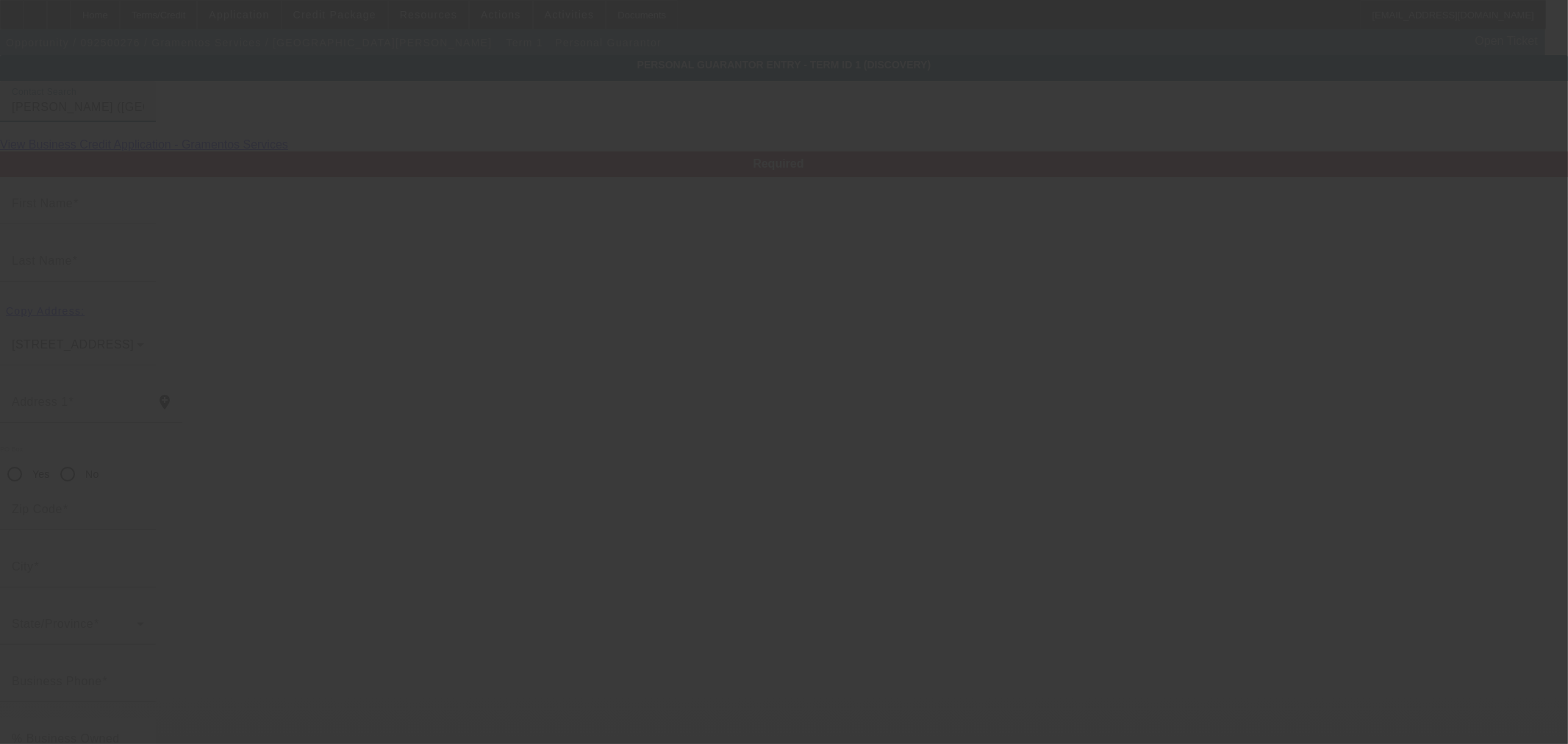
type input "University Place"
type input "50"
type input "188-70-5982"
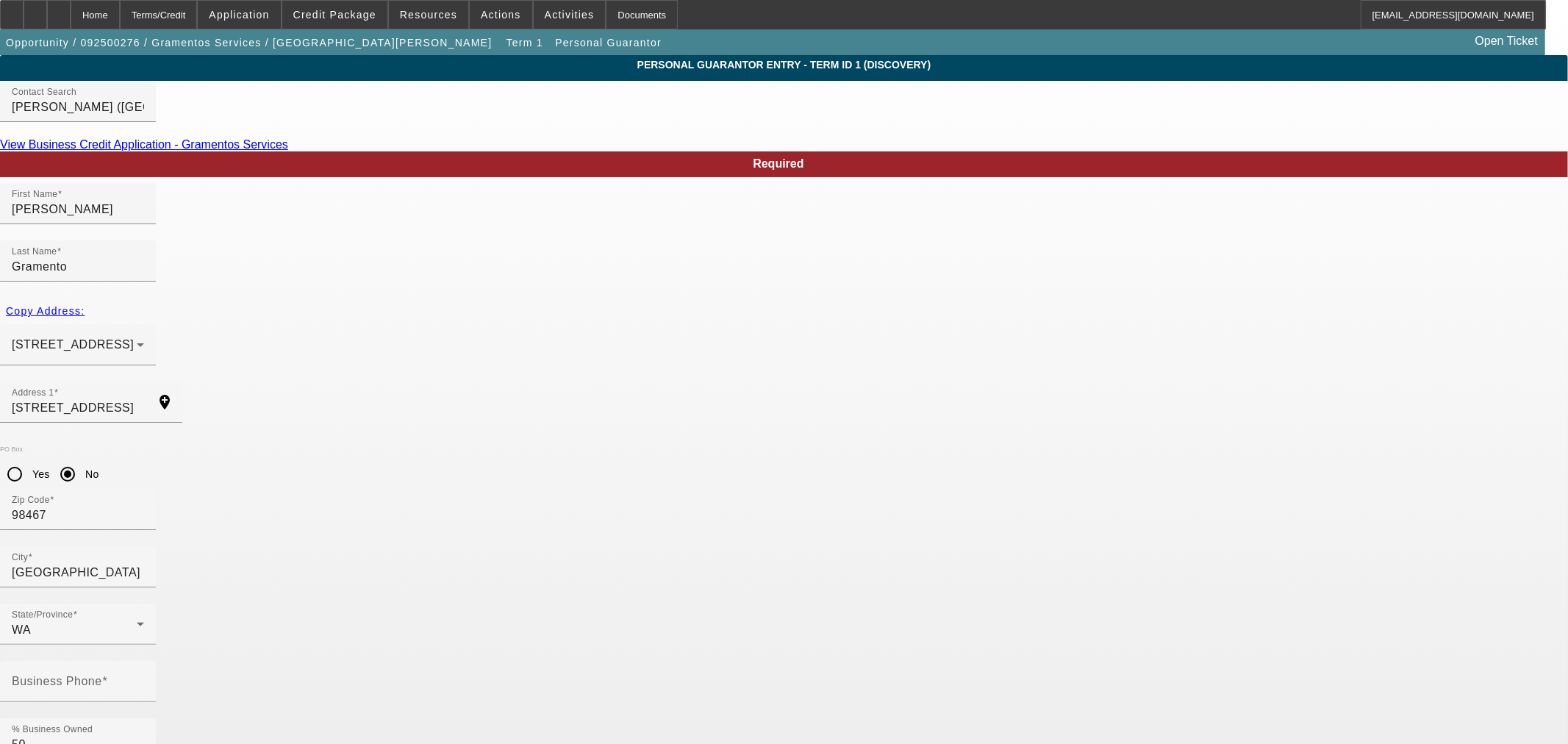
paste input "tfassett23@hotmail.com"
type input "tfassett23@hotmail.com"
click at [144, 679] on input "Business Phone" at bounding box center [78, 688] width 132 height 18
paste input "[PHONE_NUMBER]"
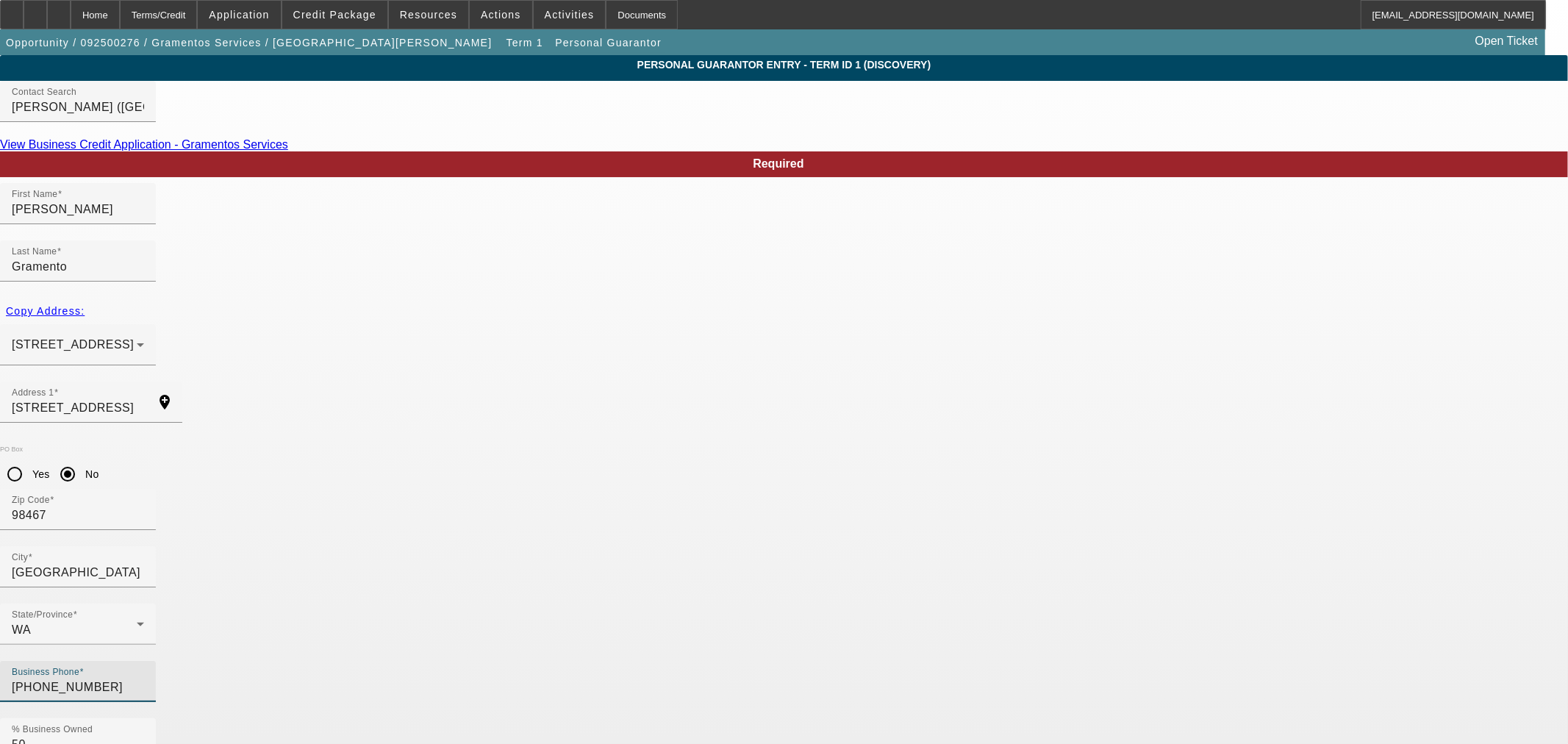
type input "[PHONE_NUMBER]"
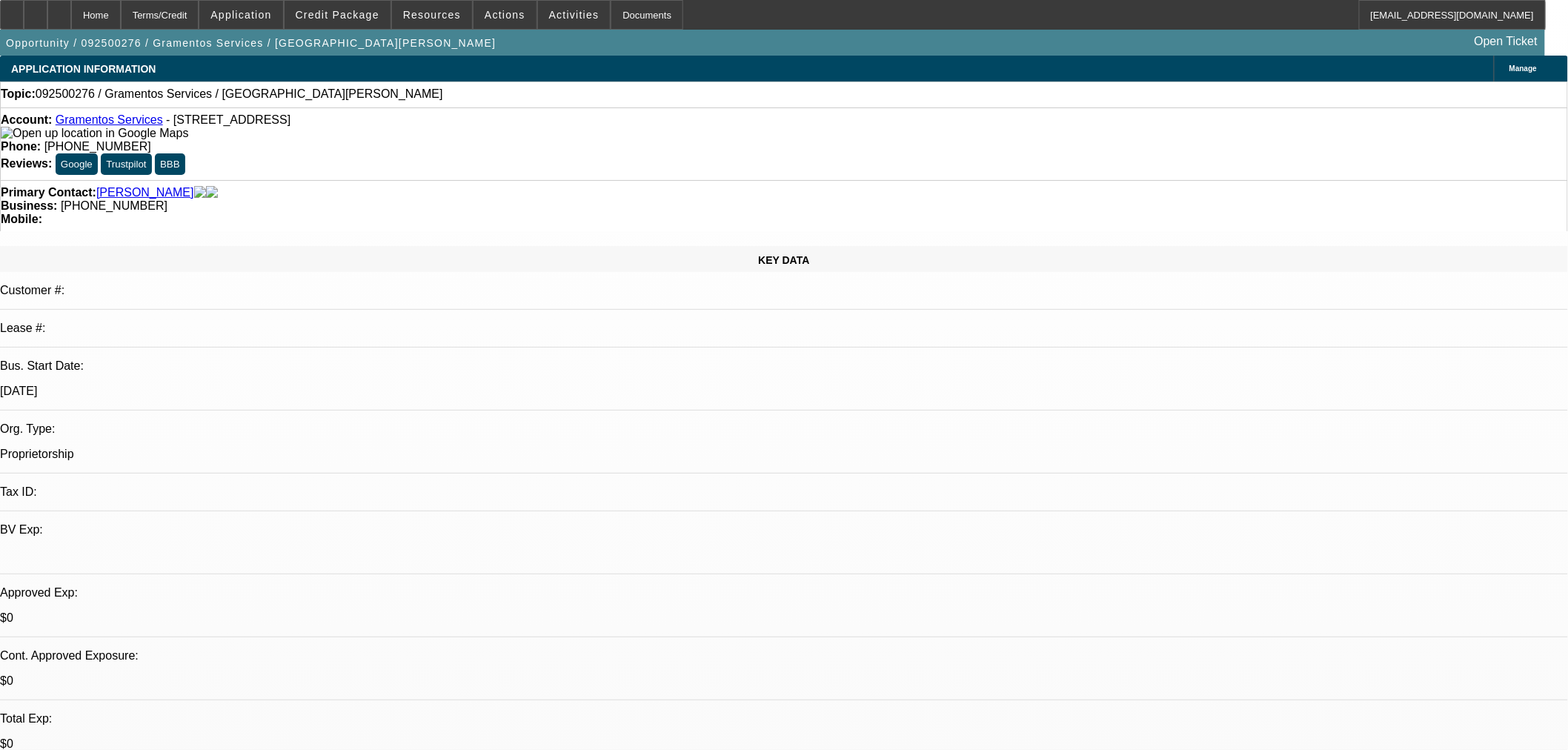
select select "0"
select select "2"
select select "0"
select select "6"
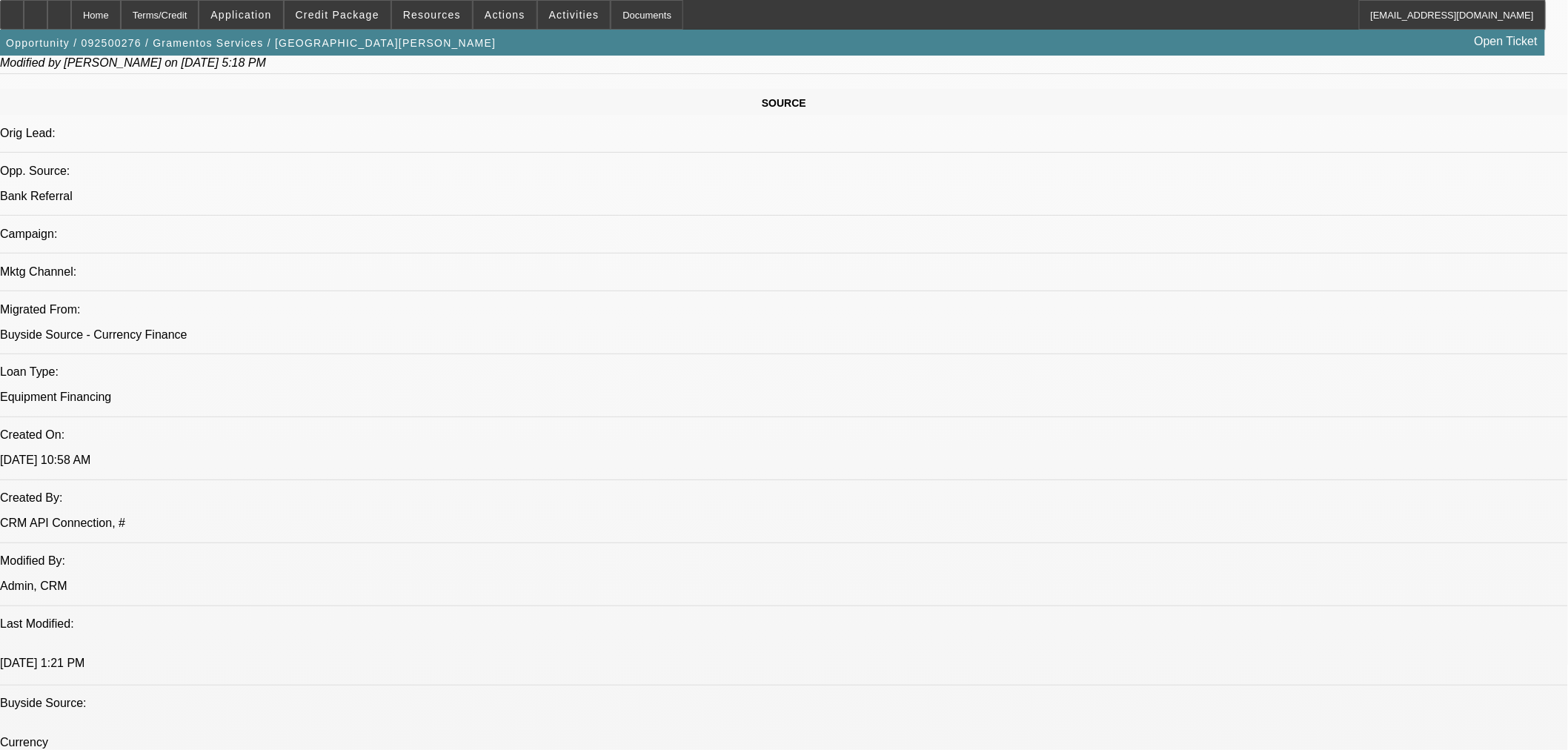
scroll to position [824, 0]
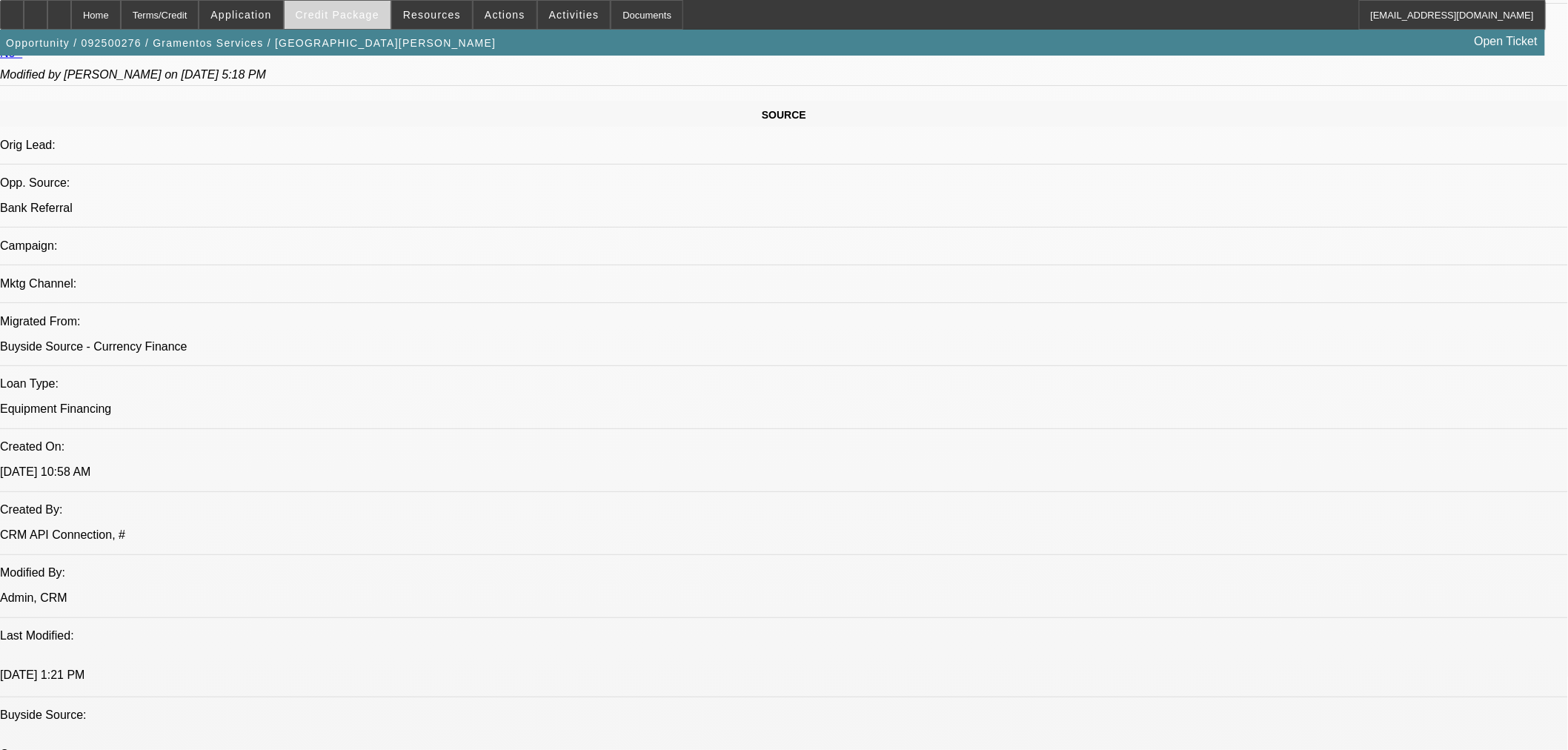
click at [374, 12] on span "Credit Package" at bounding box center [337, 14] width 84 height 12
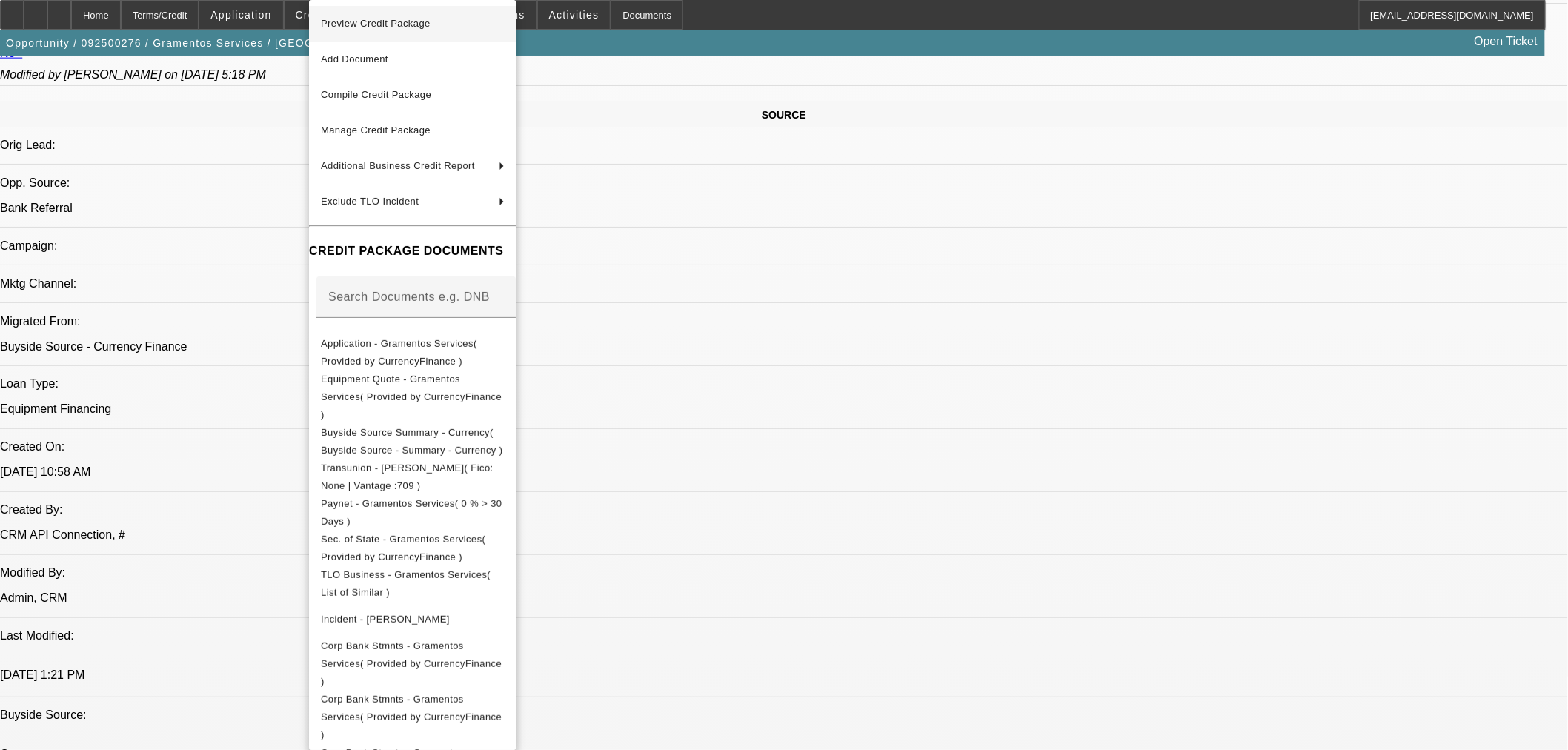
click at [369, 31] on span "Preview Credit Package" at bounding box center [413, 24] width 184 height 18
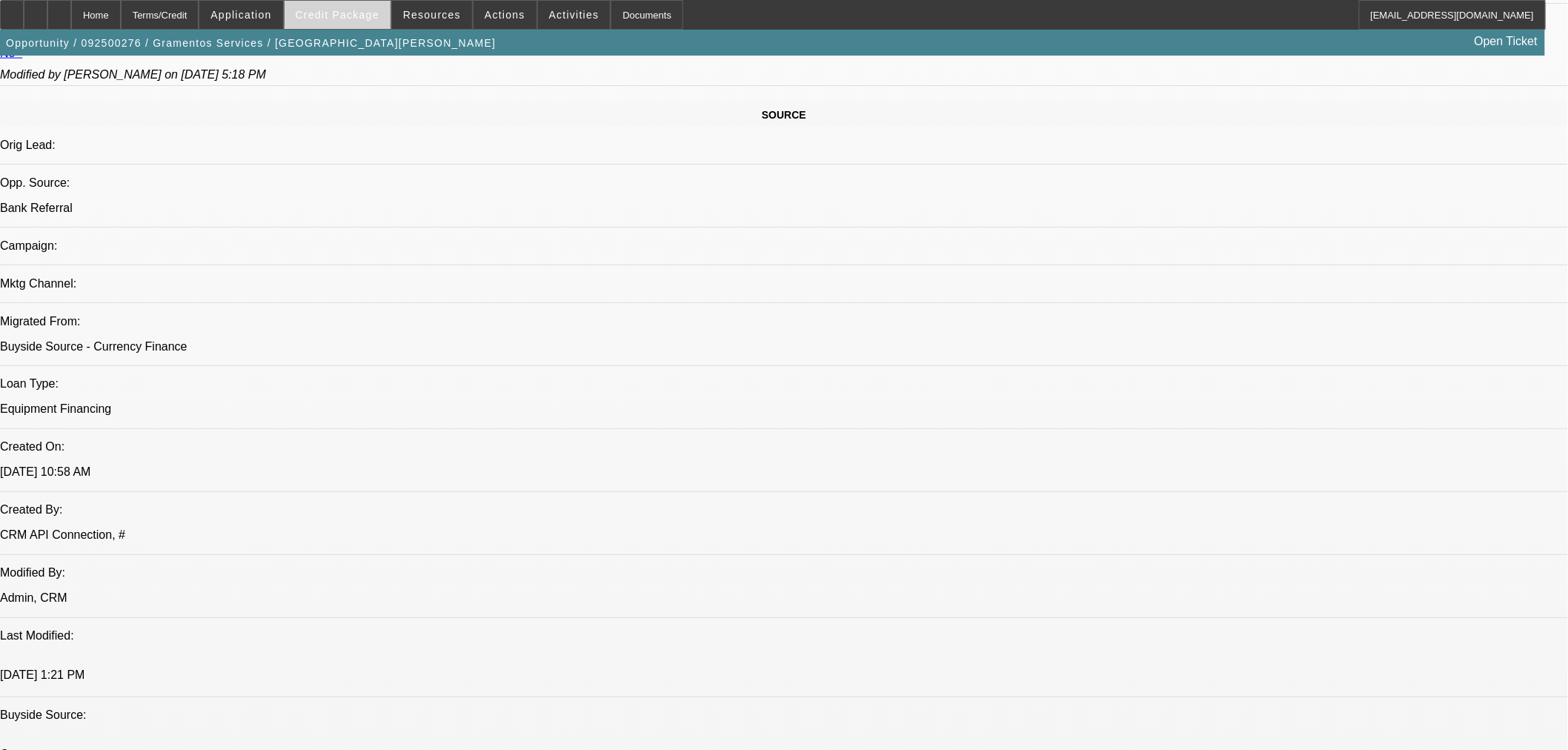
click at [334, 13] on span "Credit Package" at bounding box center [337, 14] width 84 height 12
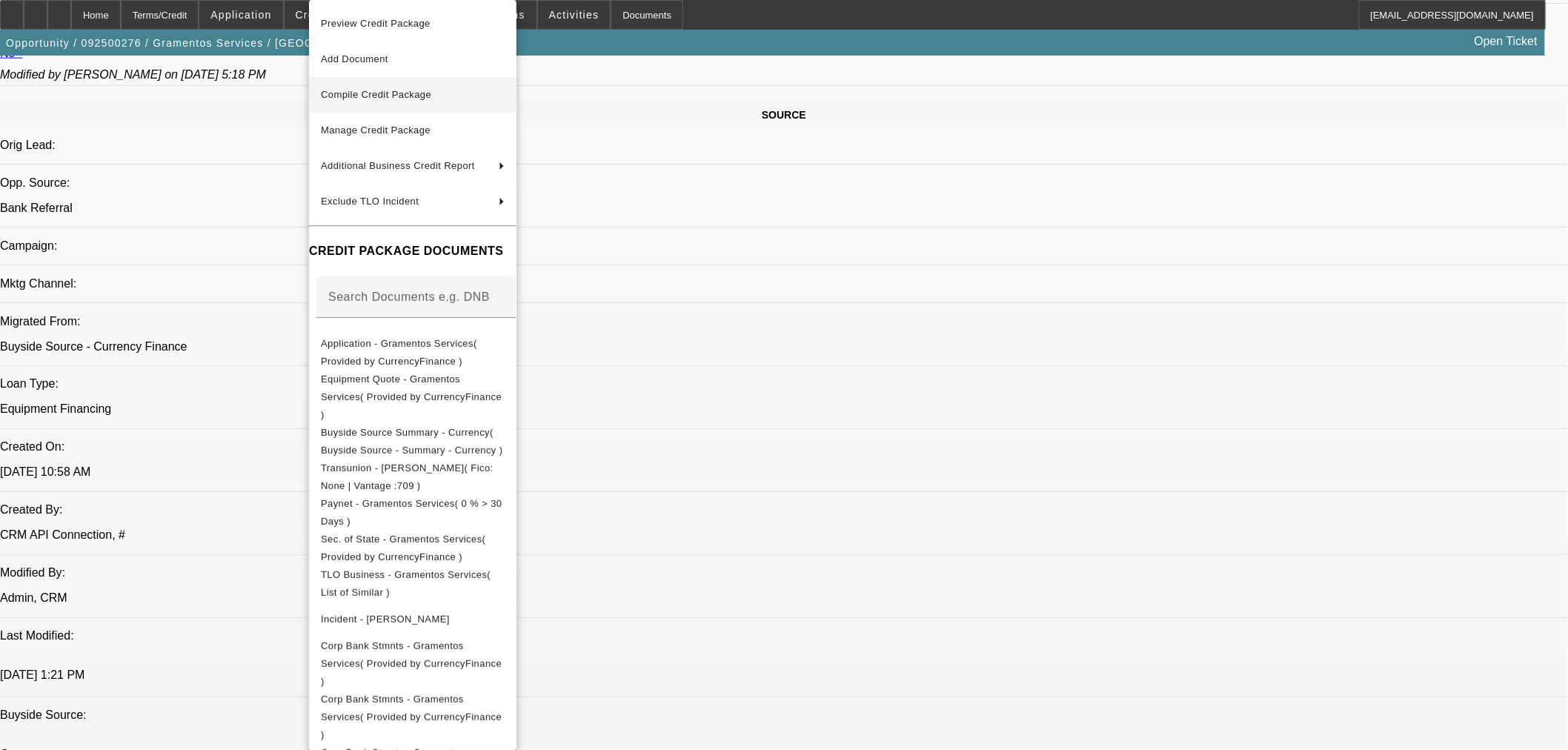
click at [407, 97] on span "Compile Credit Package" at bounding box center [376, 94] width 110 height 11
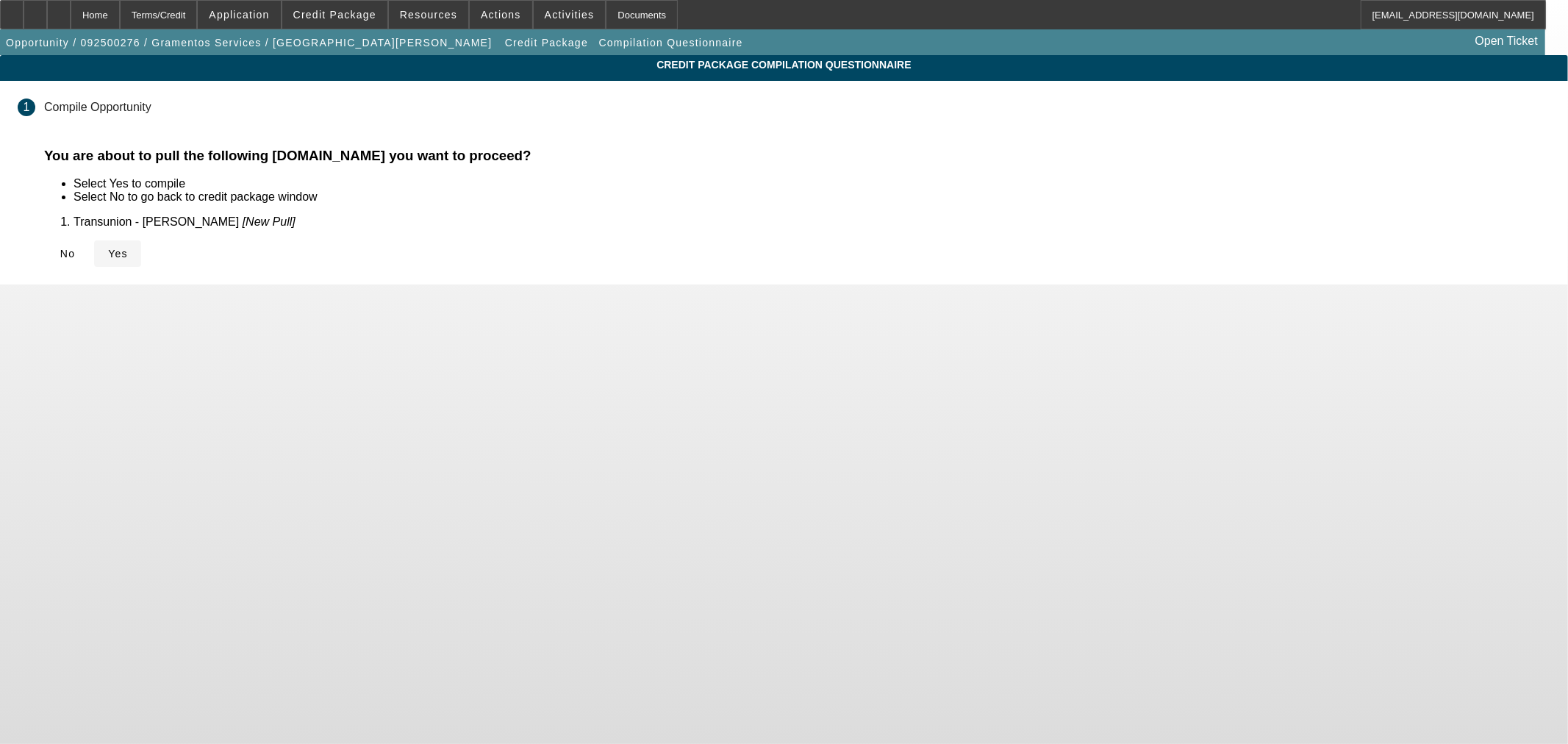
click at [128, 253] on span "Yes" at bounding box center [117, 253] width 19 height 11
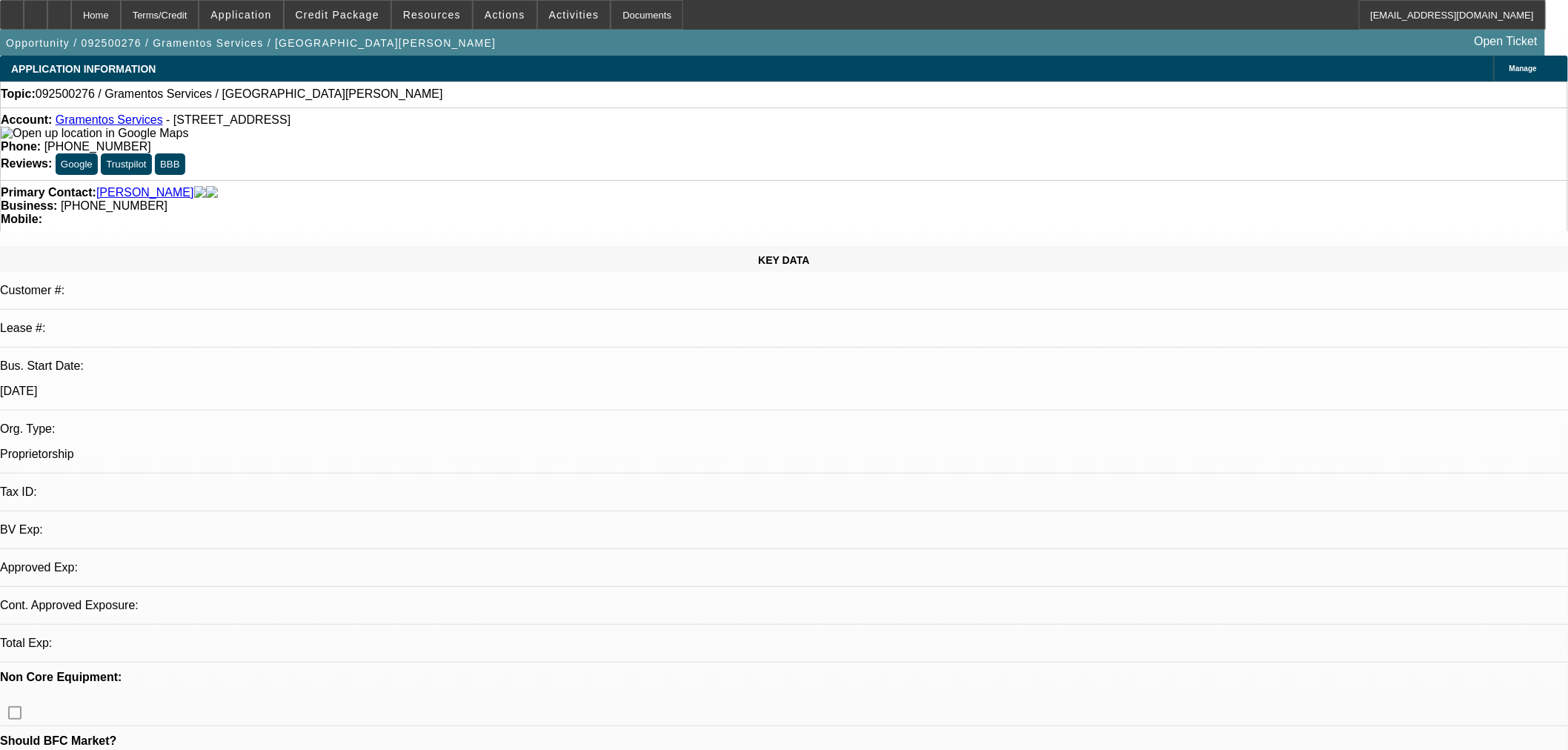
select select "0"
select select "2"
select select "0"
select select "6"
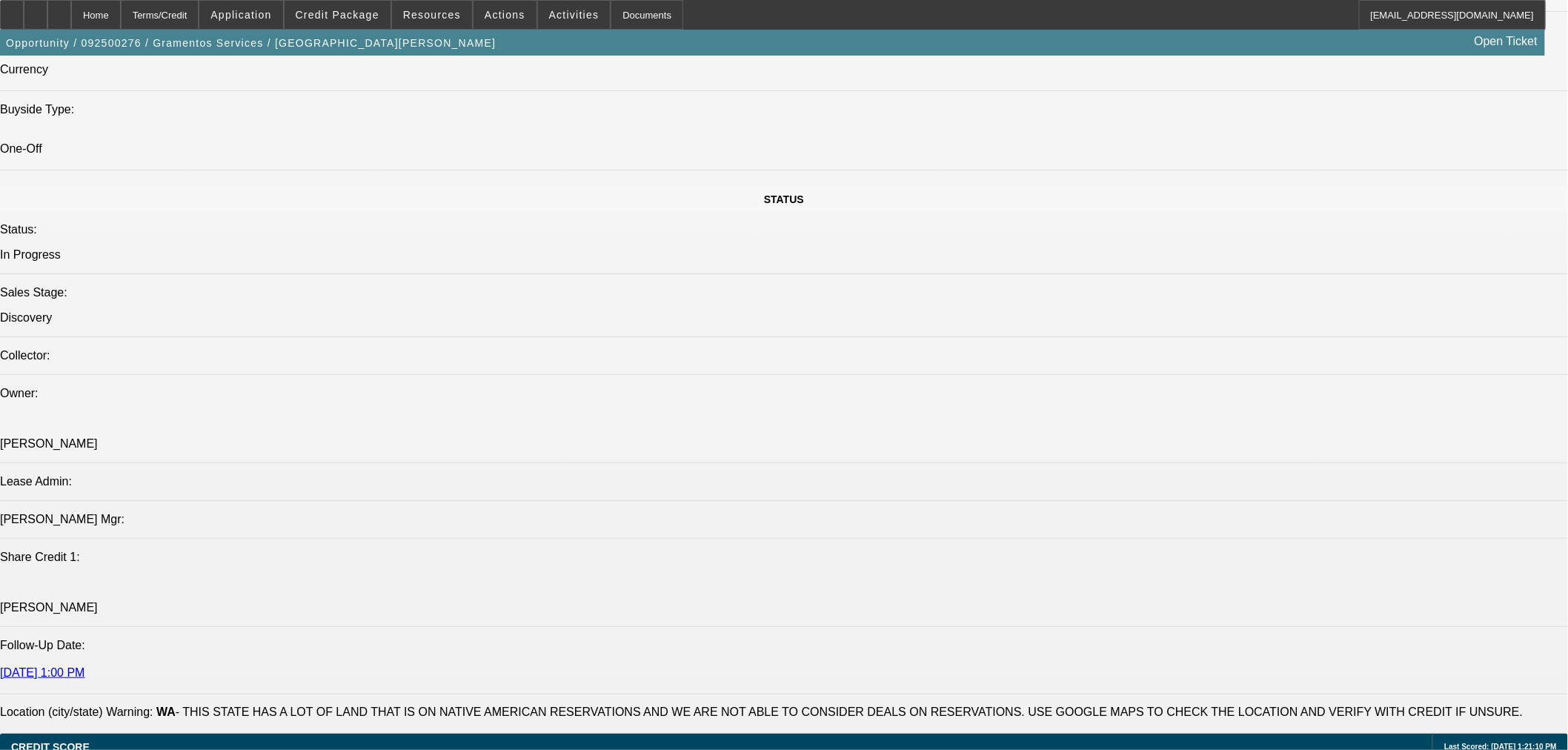
scroll to position [1647, 0]
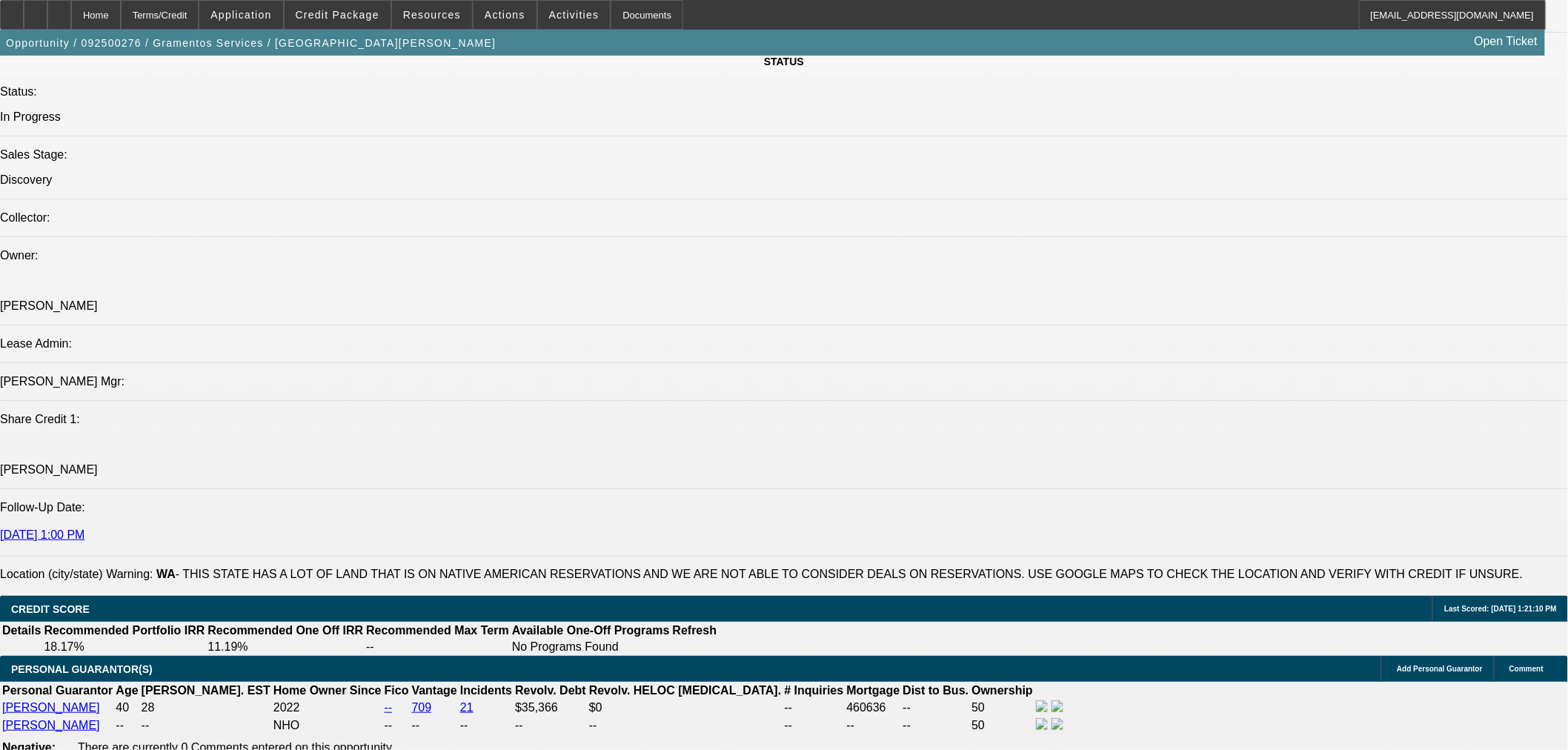
drag, startPoint x: 331, startPoint y: 722, endPoint x: 379, endPoint y: 707, distance: 50.3
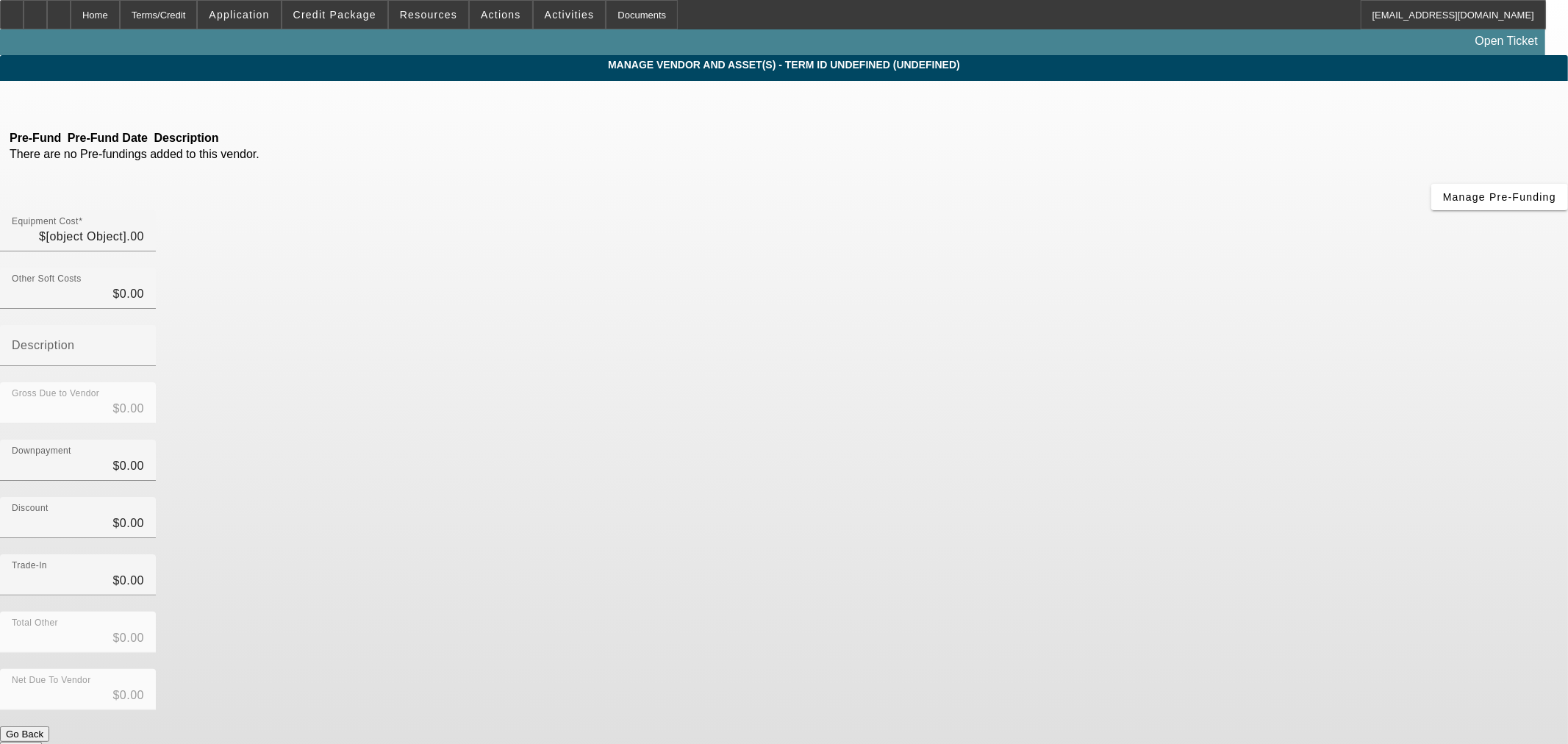
type input "$159,900.00"
type input "$9,900.00"
type input "$150,000.00"
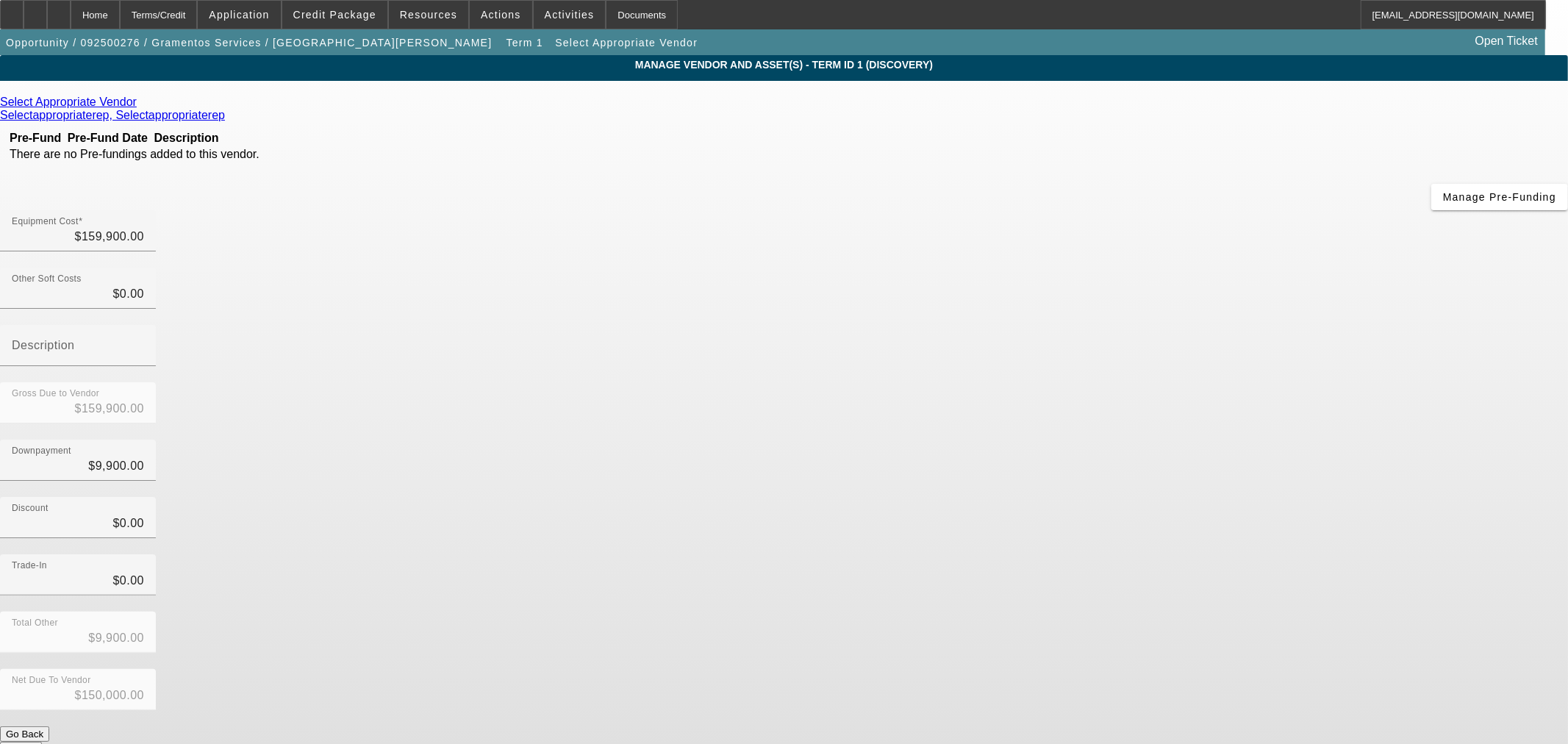
click at [140, 105] on icon at bounding box center [140, 101] width 0 height 12
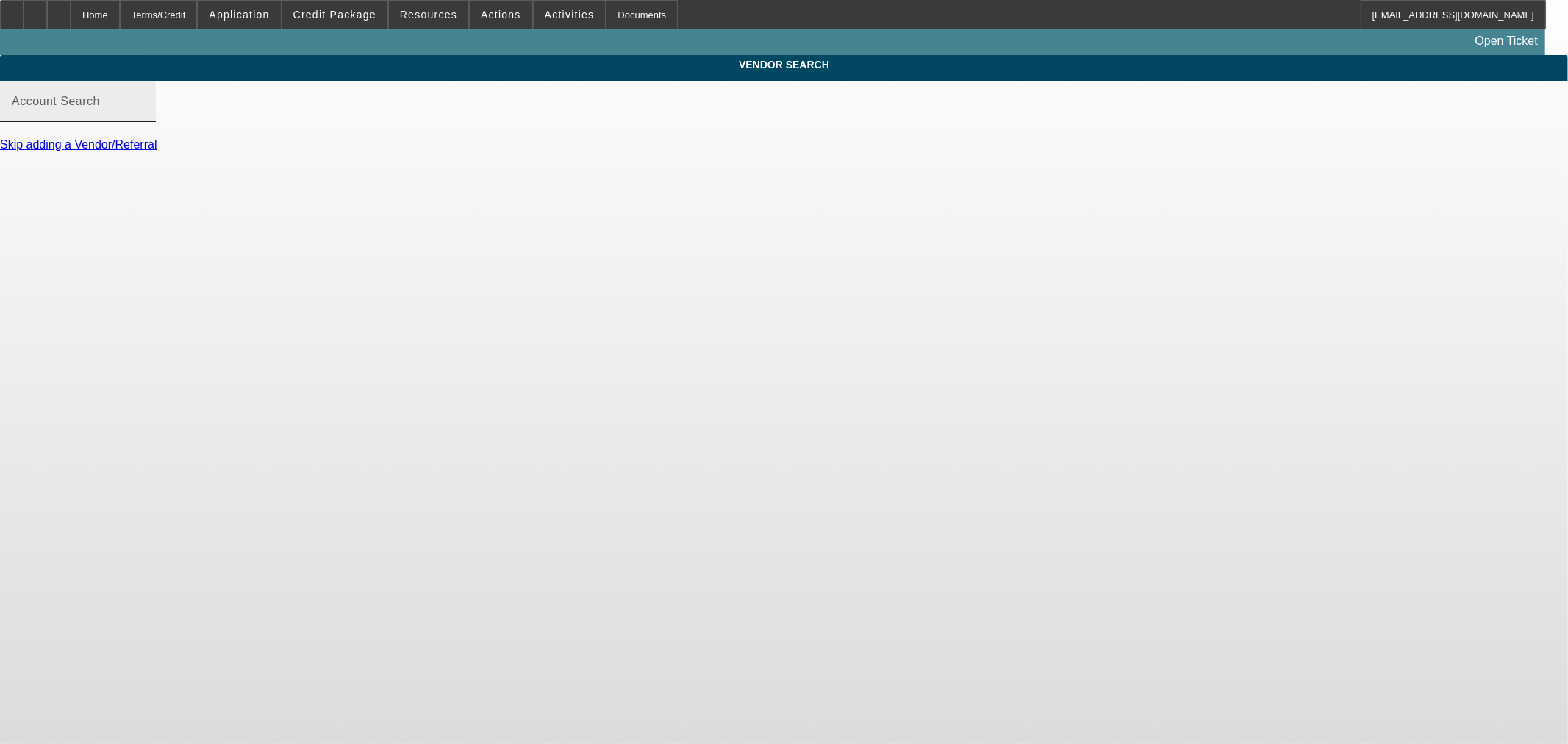
click at [144, 116] on input "Account Search" at bounding box center [78, 108] width 132 height 18
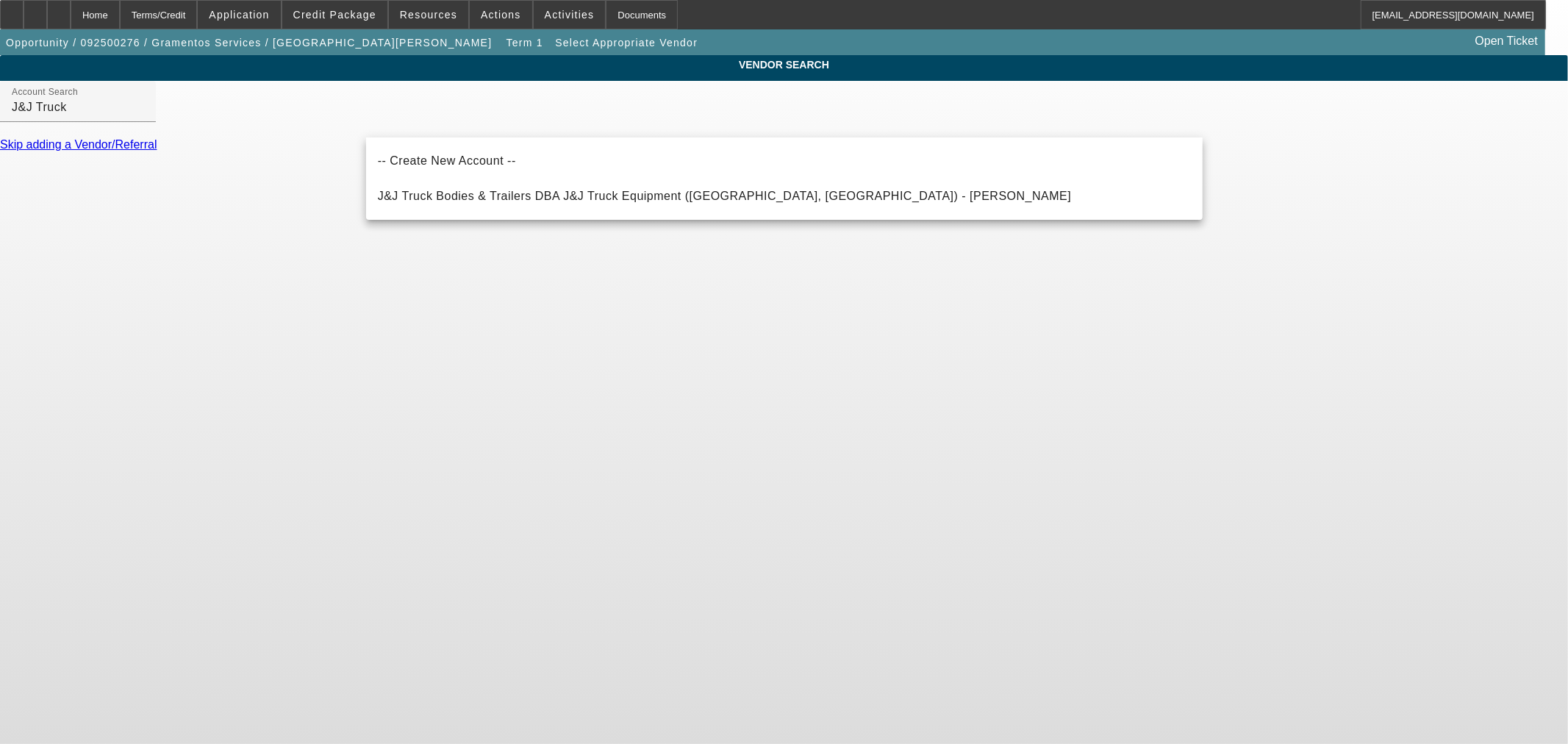
click at [459, 154] on span "-- Create New Account --" at bounding box center [446, 161] width 139 height 18
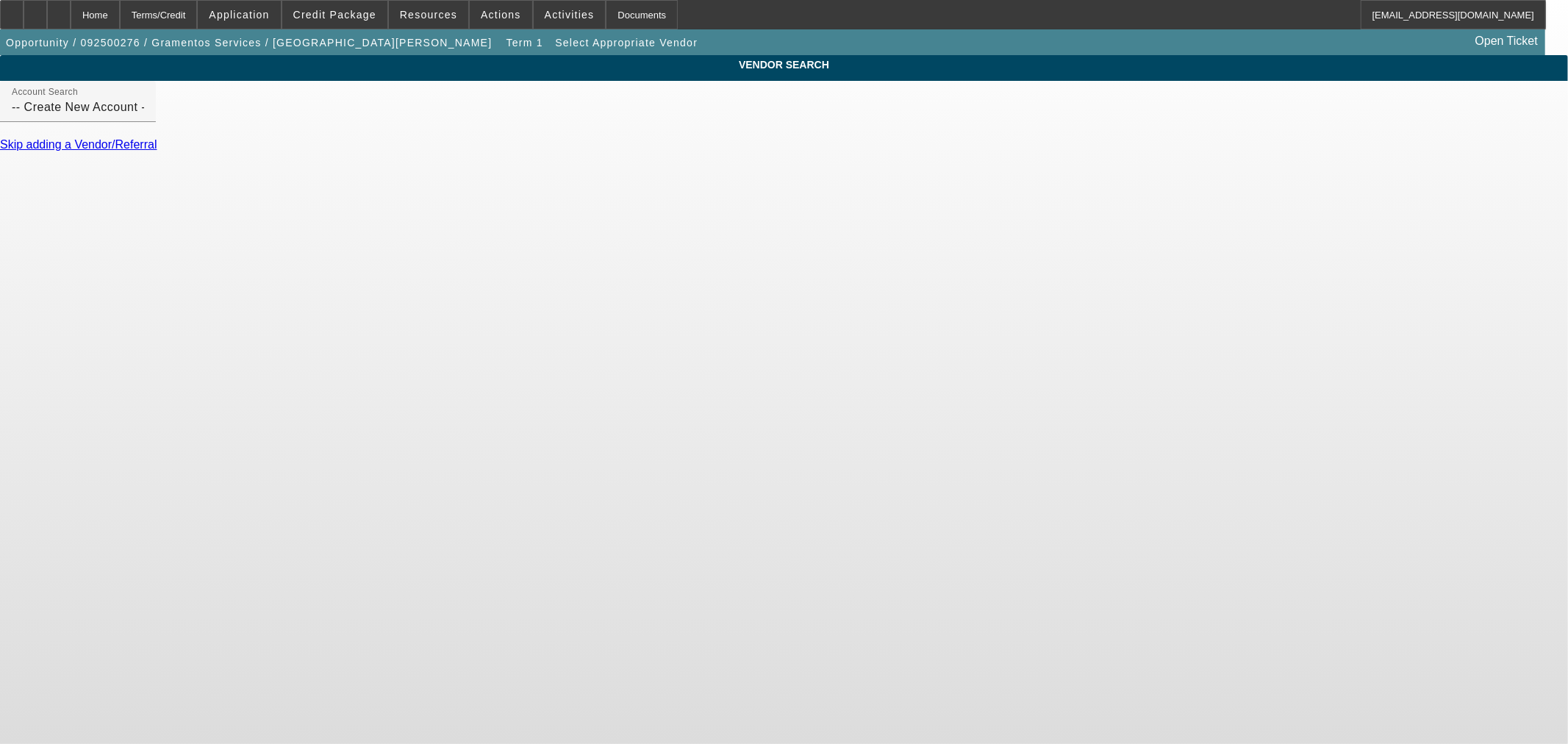
drag, startPoint x: 251, startPoint y: 42, endPoint x: 174, endPoint y: 121, distance: 110.3
click at [174, 121] on div "VENDOR SEARCH Account Search -- Create New Account -- Skip adding a Vendor/Refe…" at bounding box center [784, 109] width 1568 height 109
click at [349, 24] on span at bounding box center [334, 15] width 105 height 35
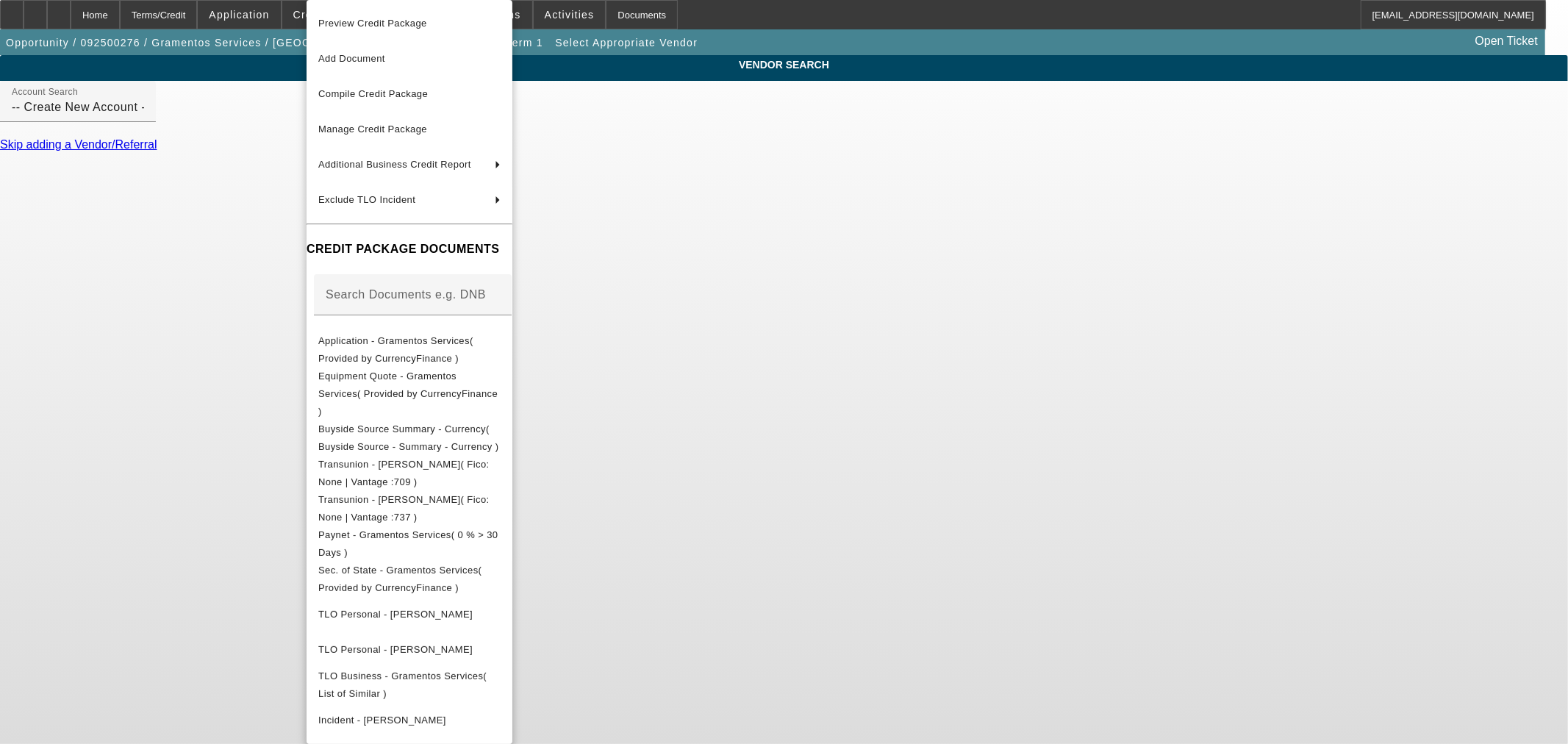
click at [362, 31] on span "Preview Credit Package" at bounding box center [409, 24] width 183 height 18
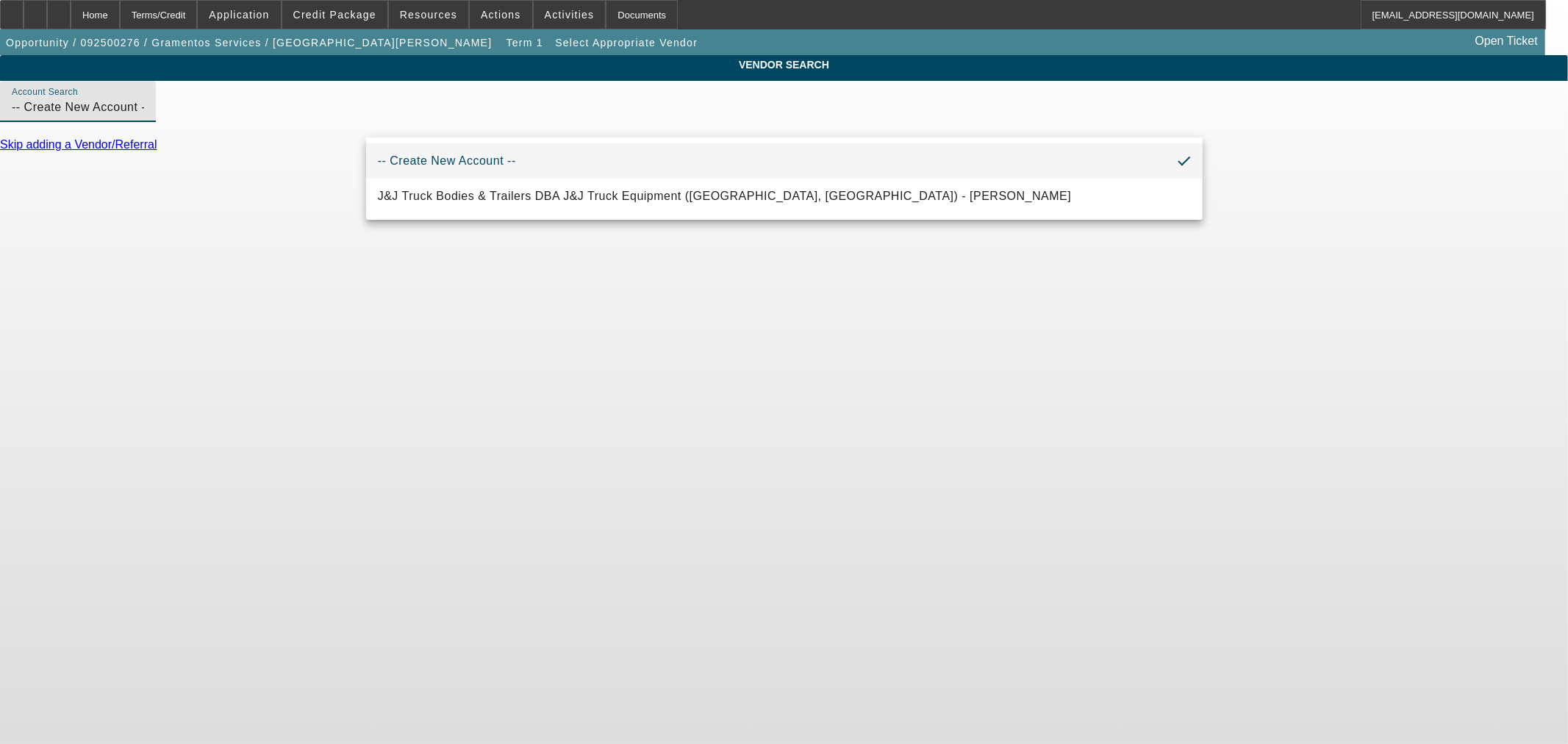
click at [144, 116] on input "-- Create New Account --" at bounding box center [78, 108] width 132 height 18
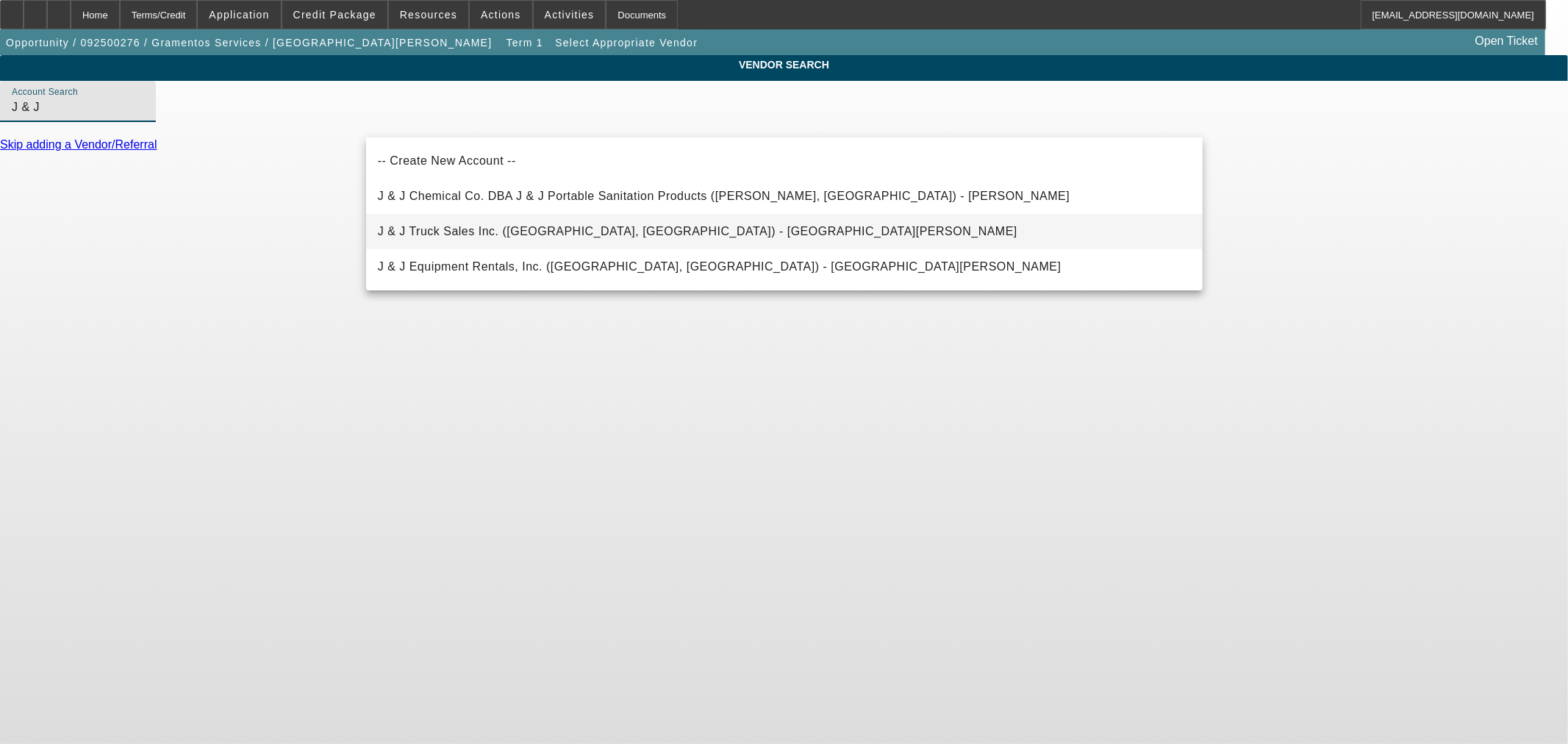
click at [738, 227] on mat-option "J & J Truck Sales Inc. (Chatham, VA) - Dodson, Forrest" at bounding box center [784, 231] width 837 height 35
type input "J & J Truck Sales Inc. (Chatham, VA) - Dodson, Forrest"
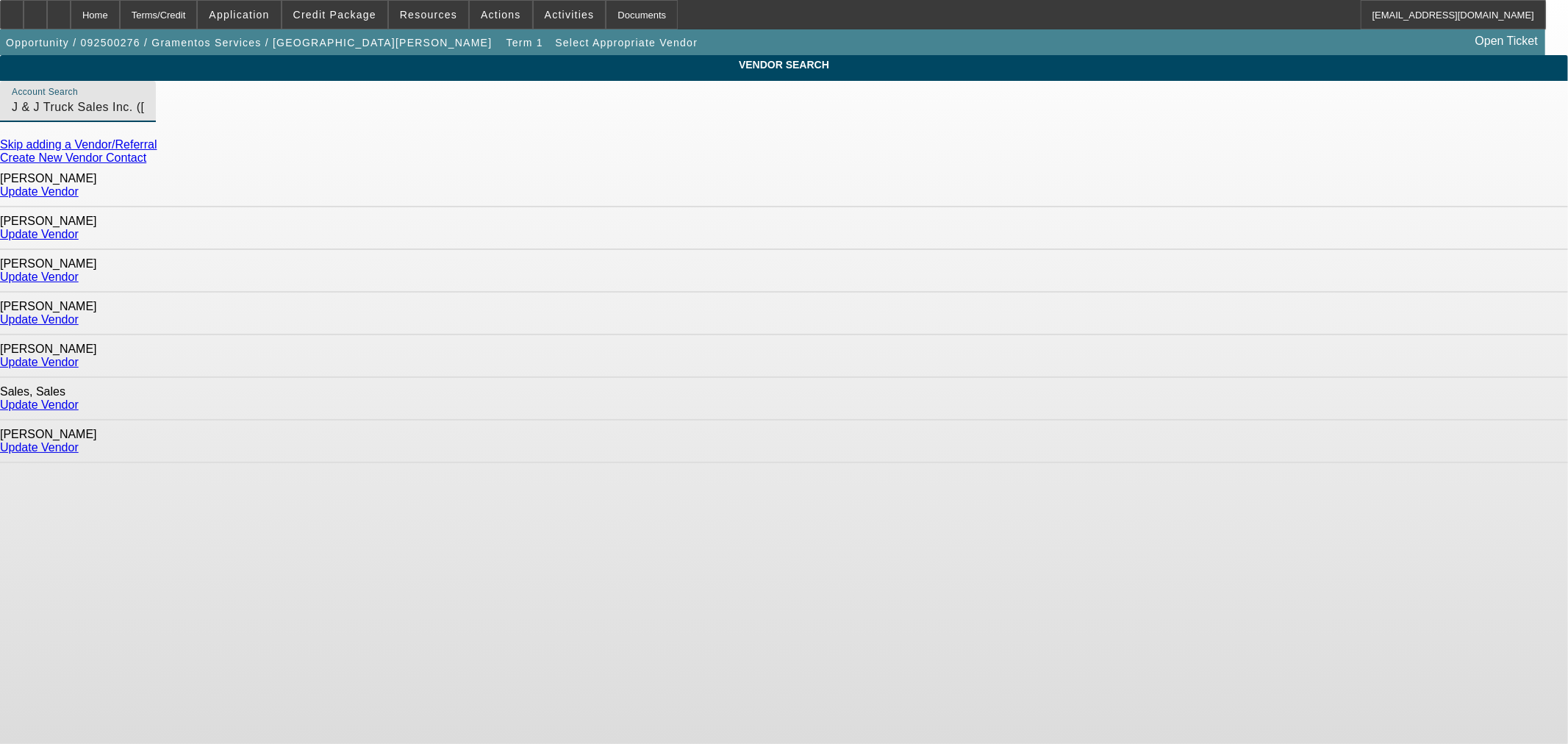
click at [79, 228] on link "Update Vendor" at bounding box center [39, 234] width 79 height 12
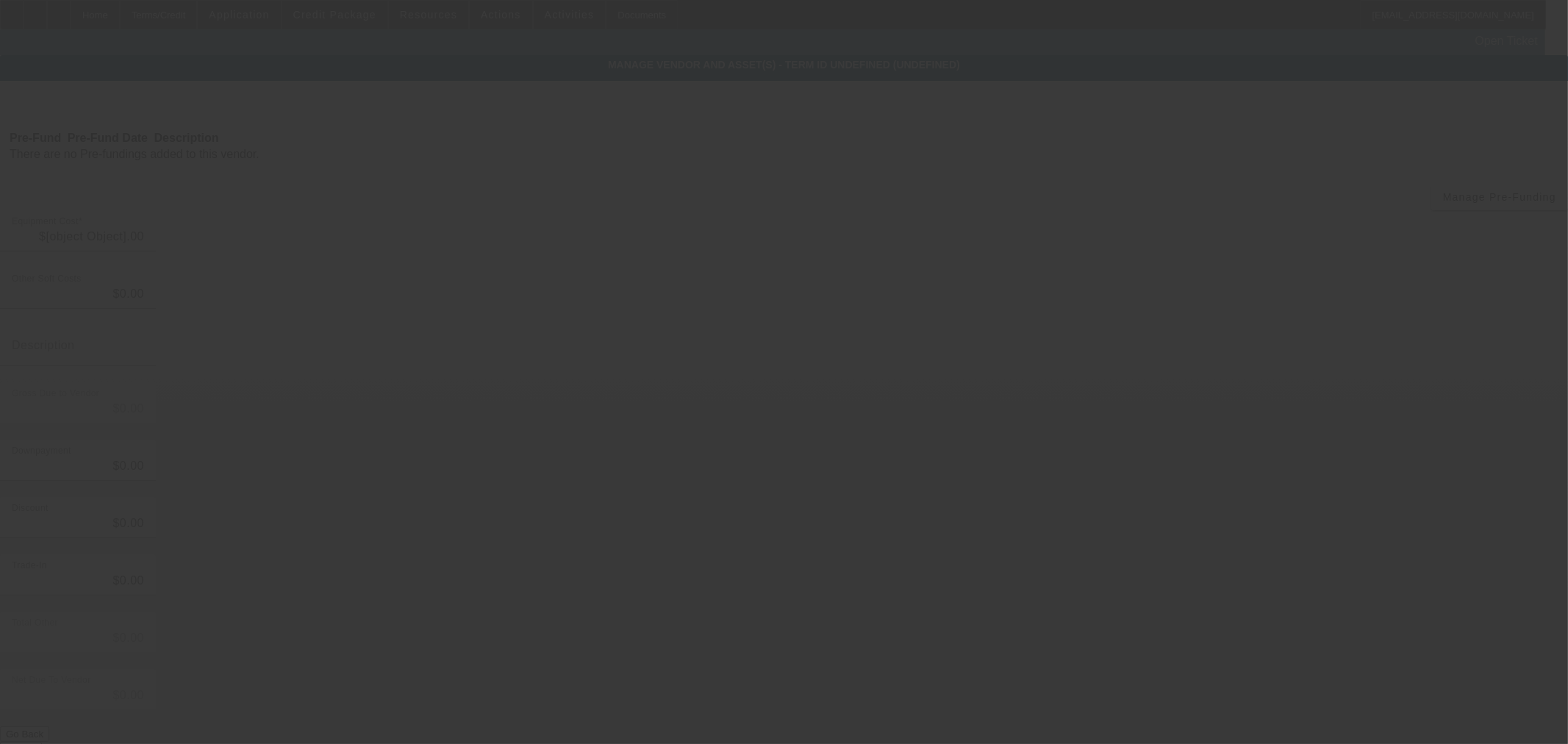
type input "$159,900.00"
type input "$9,900.00"
type input "$150,000.00"
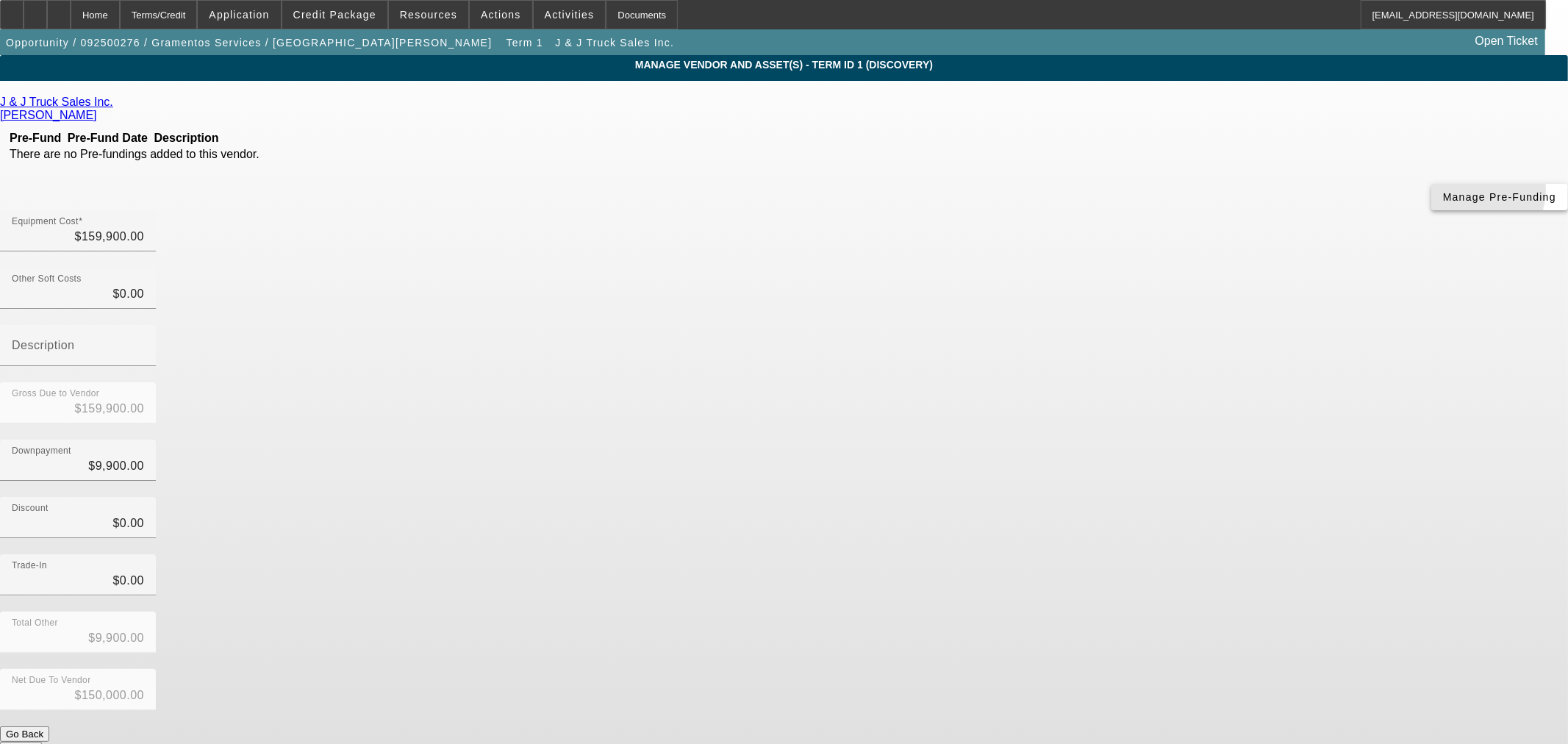
click at [1443, 203] on span "Manage Pre-Funding" at bounding box center [1499, 197] width 113 height 11
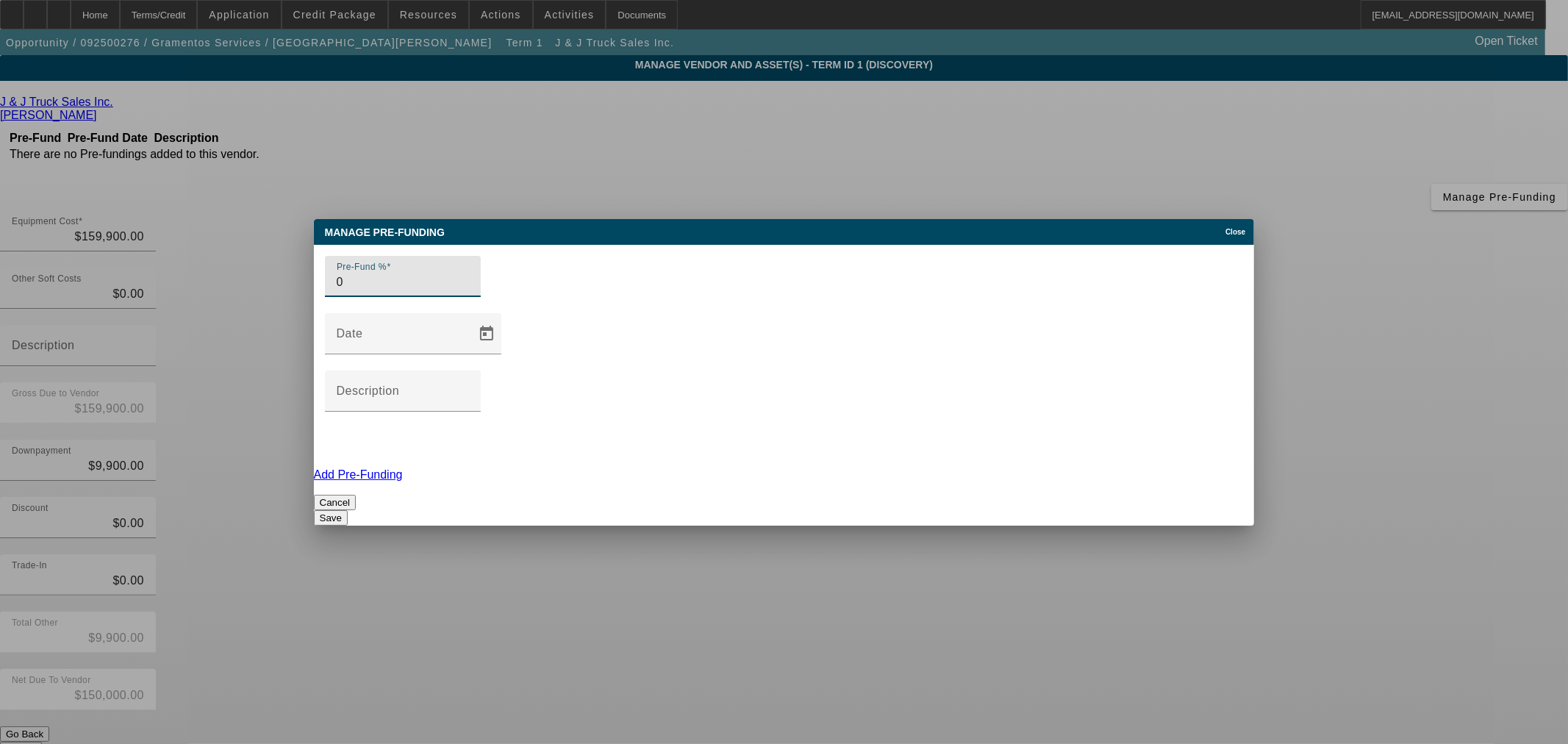
type input "0"
click at [348, 510] on button "Save" at bounding box center [331, 517] width 34 height 15
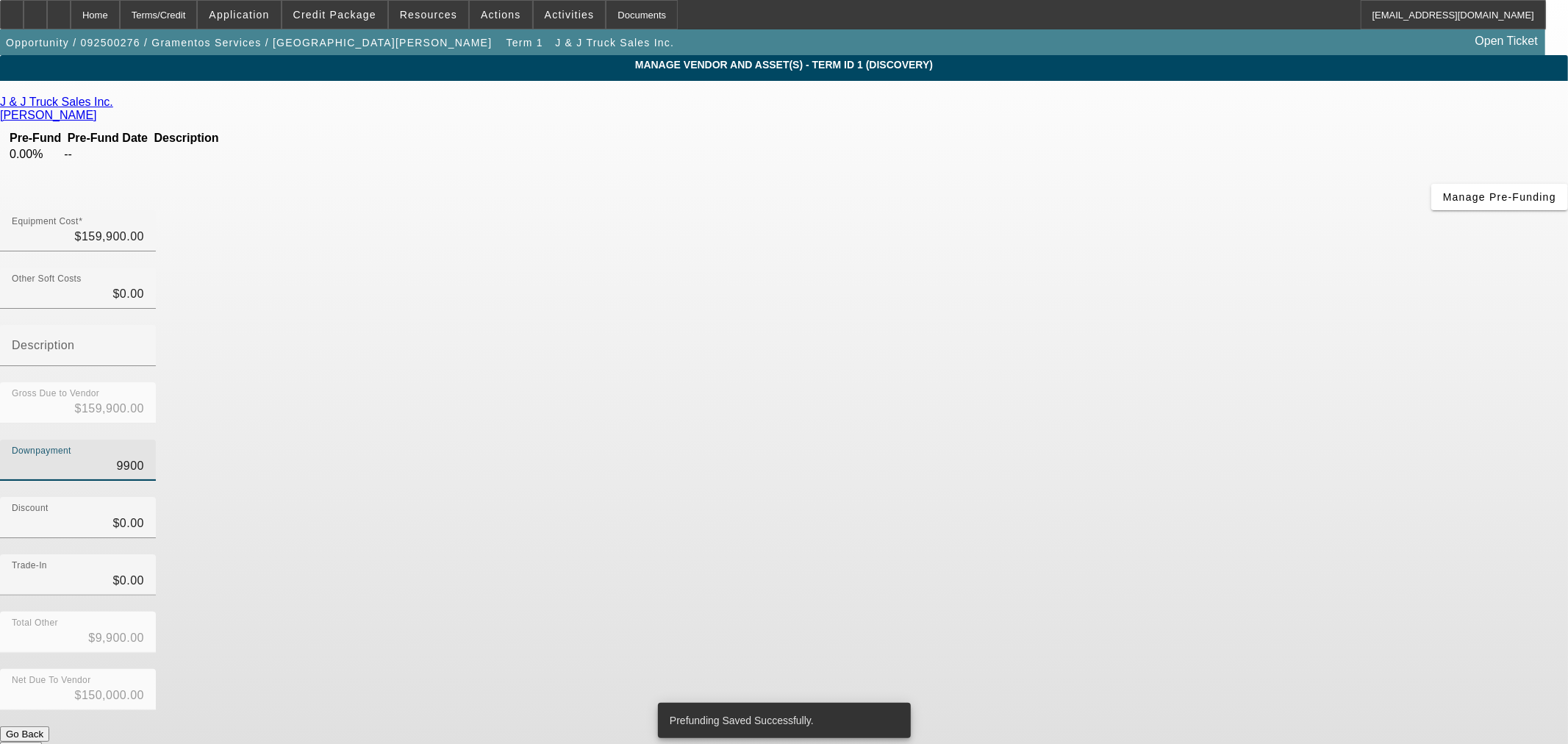
click at [144, 457] on input "9900" at bounding box center [78, 466] width 132 height 18
type input "0"
type input "$0.00"
type input "$159,900.00"
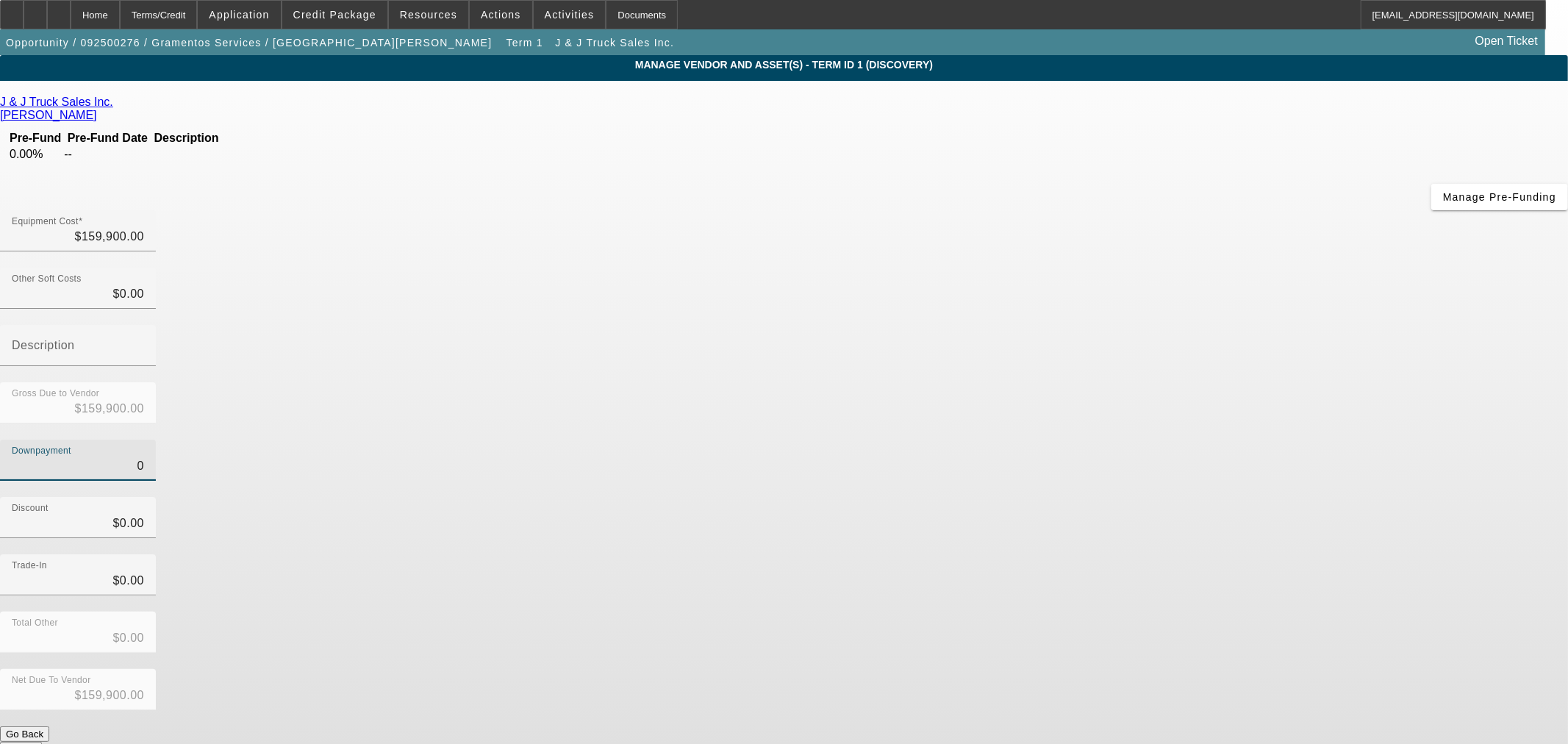
type input "$0.00"
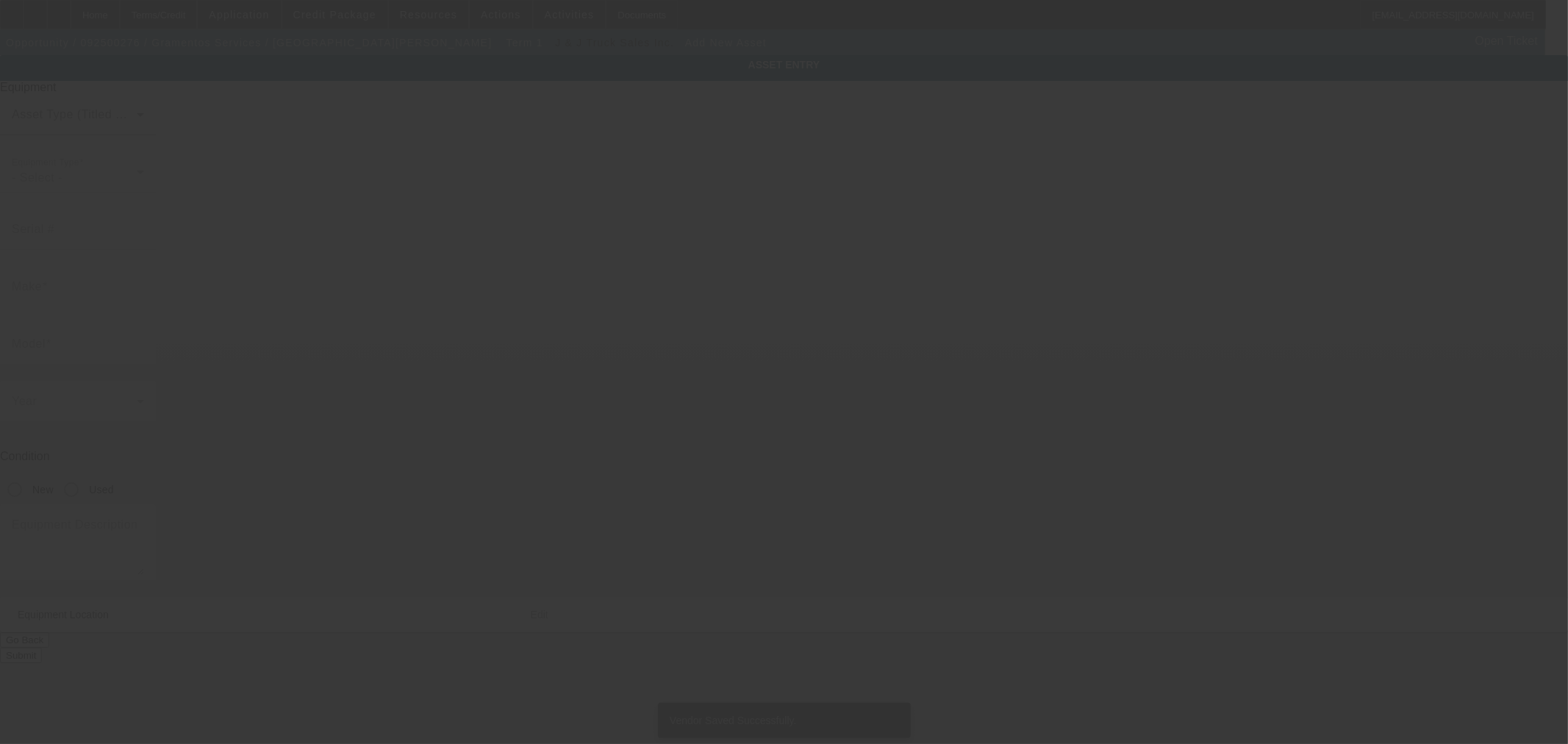
type input "5111 80th Ave W"
type input "University Place"
type input "98467"
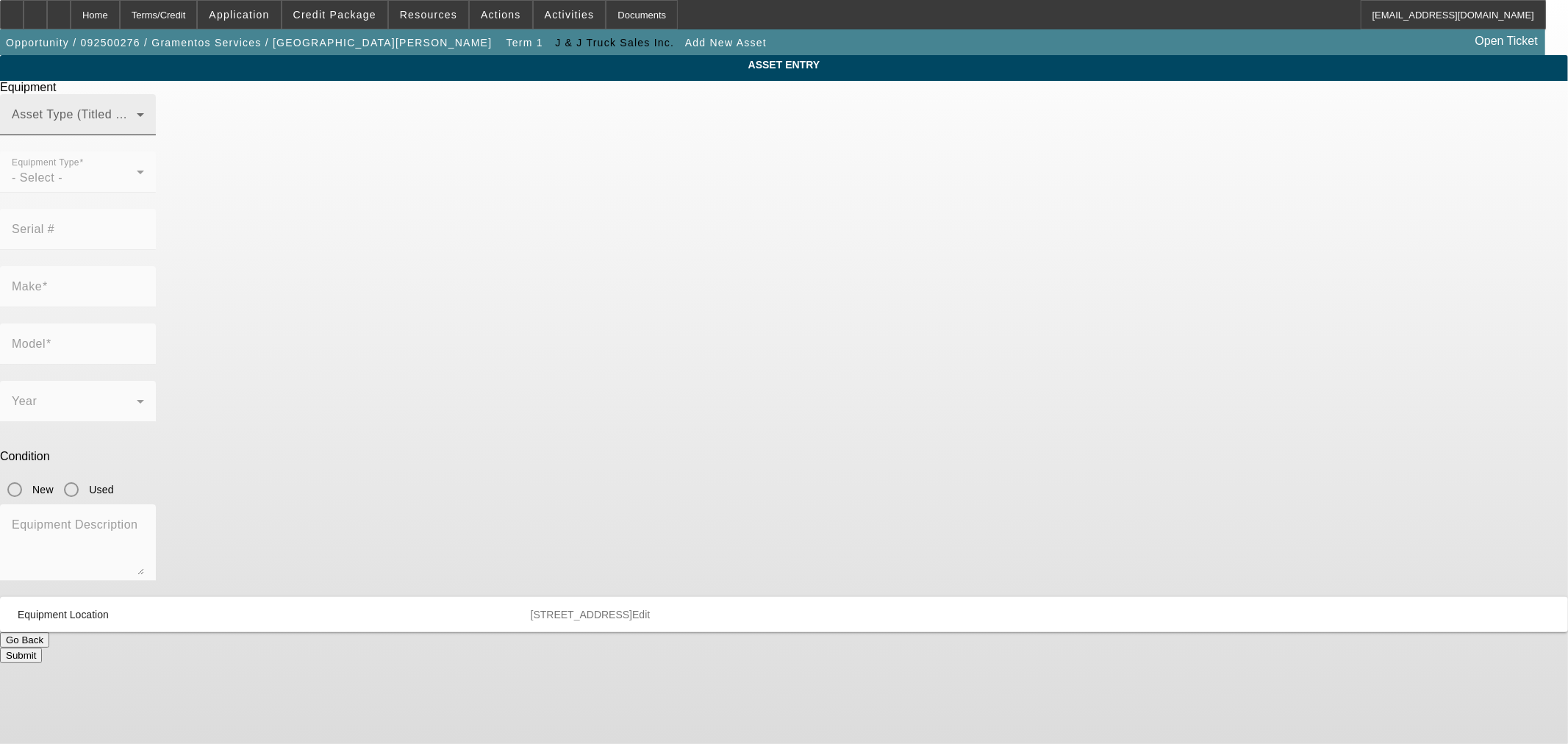
click at [137, 130] on span at bounding box center [74, 121] width 125 height 18
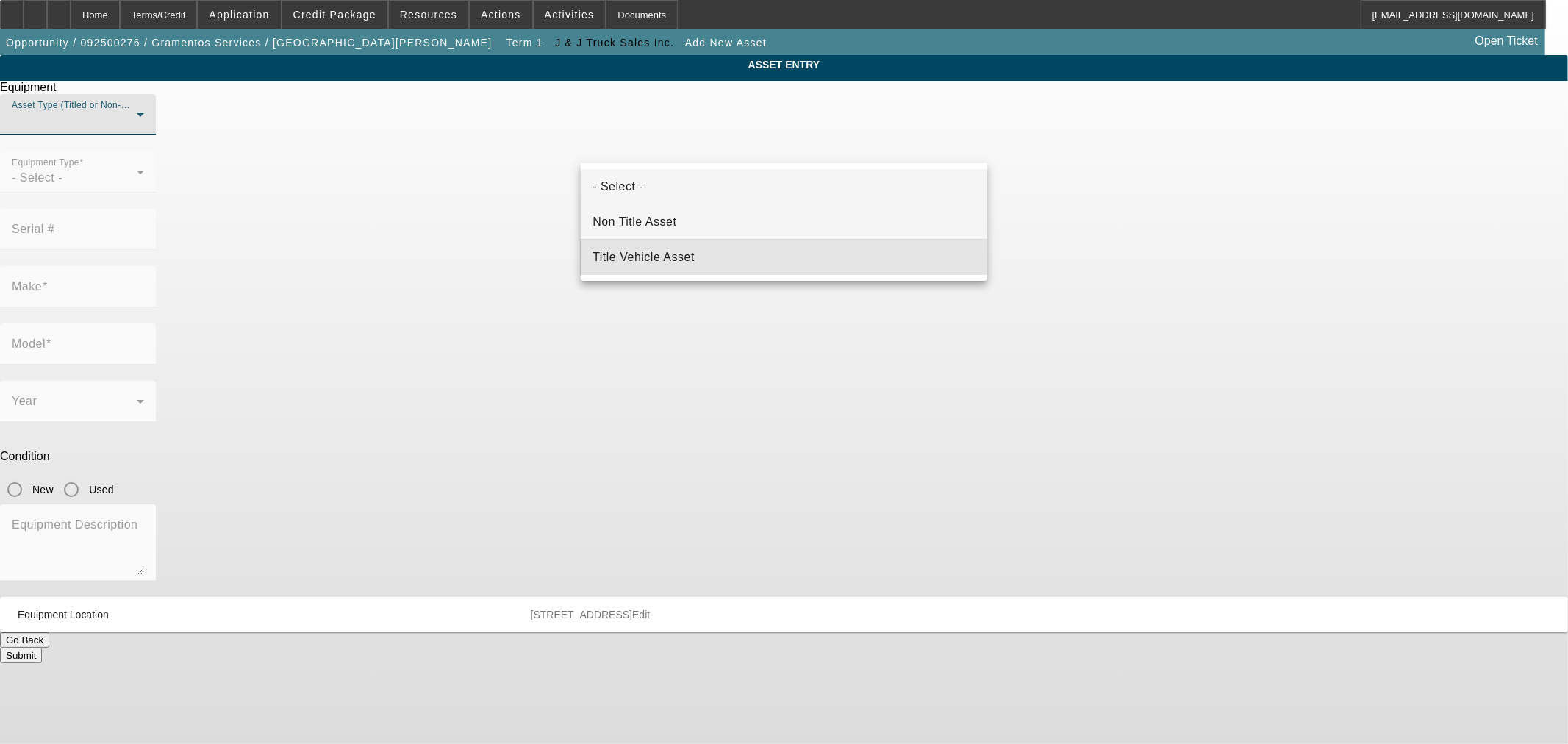
drag, startPoint x: 693, startPoint y: 252, endPoint x: 688, endPoint y: 237, distance: 15.8
click at [693, 253] on span "Title Vehicle Asset" at bounding box center [643, 258] width 102 height 18
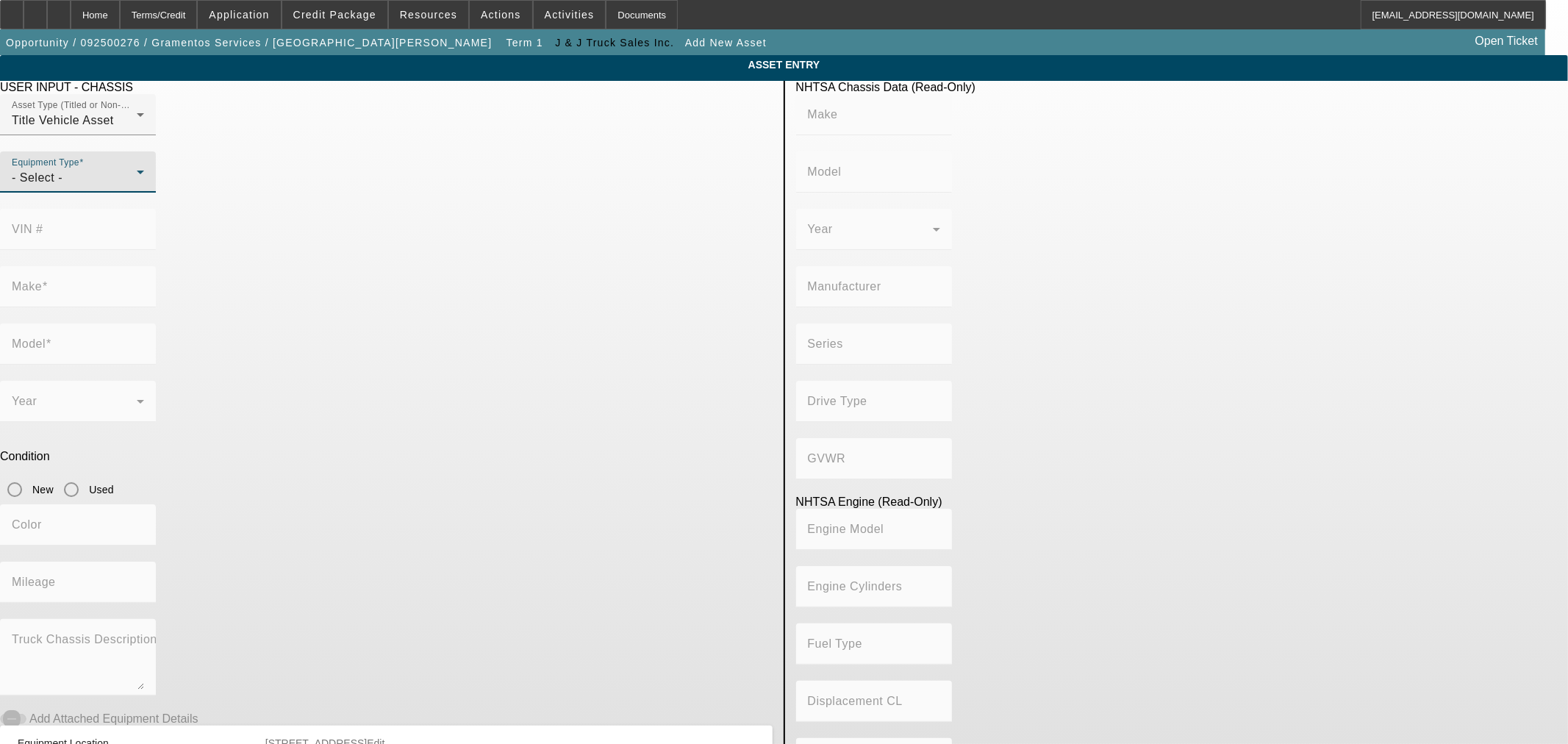
click at [137, 187] on div "- Select -" at bounding box center [74, 178] width 125 height 18
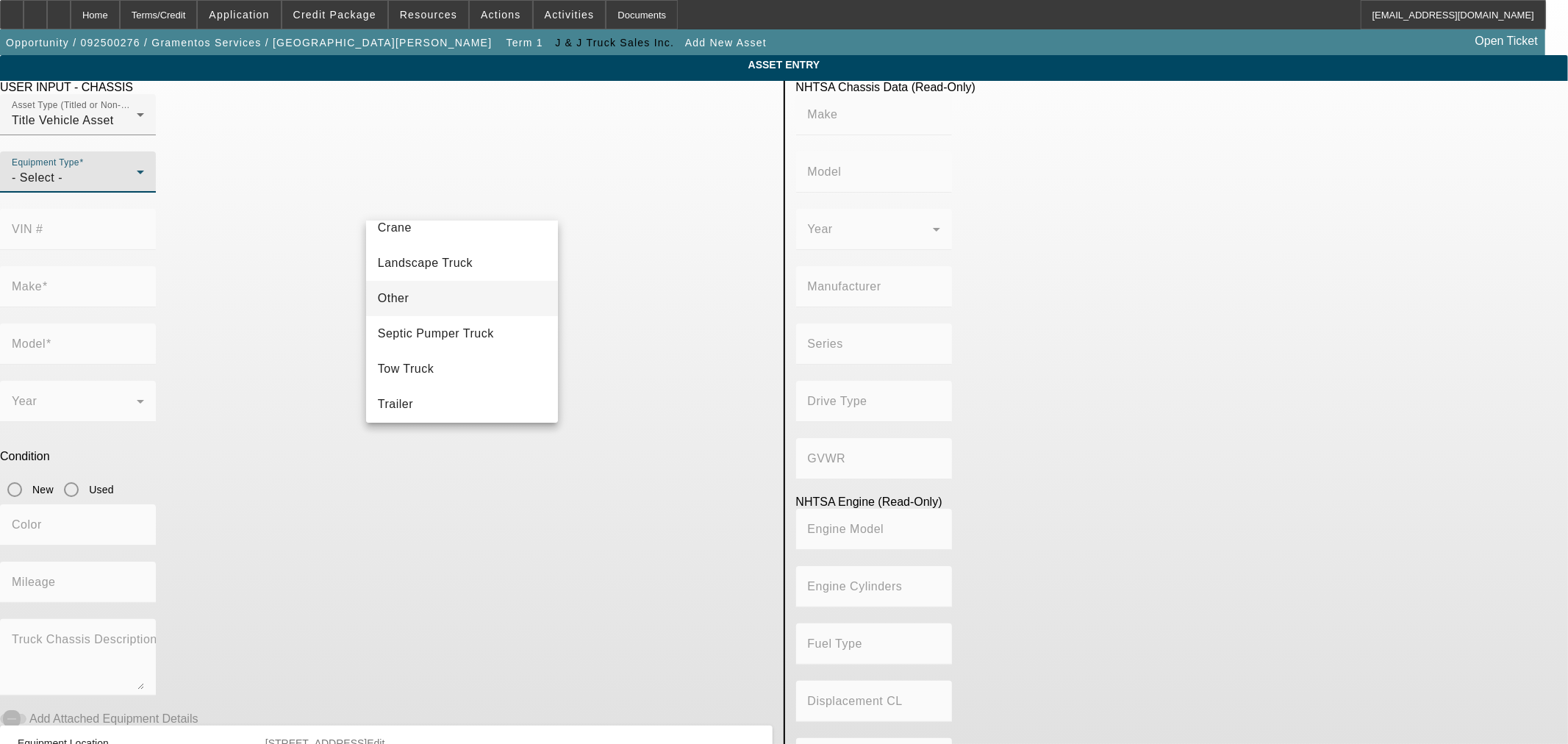
scroll to position [162, 0]
click at [443, 355] on mat-option "Tow Truck" at bounding box center [461, 364] width 191 height 35
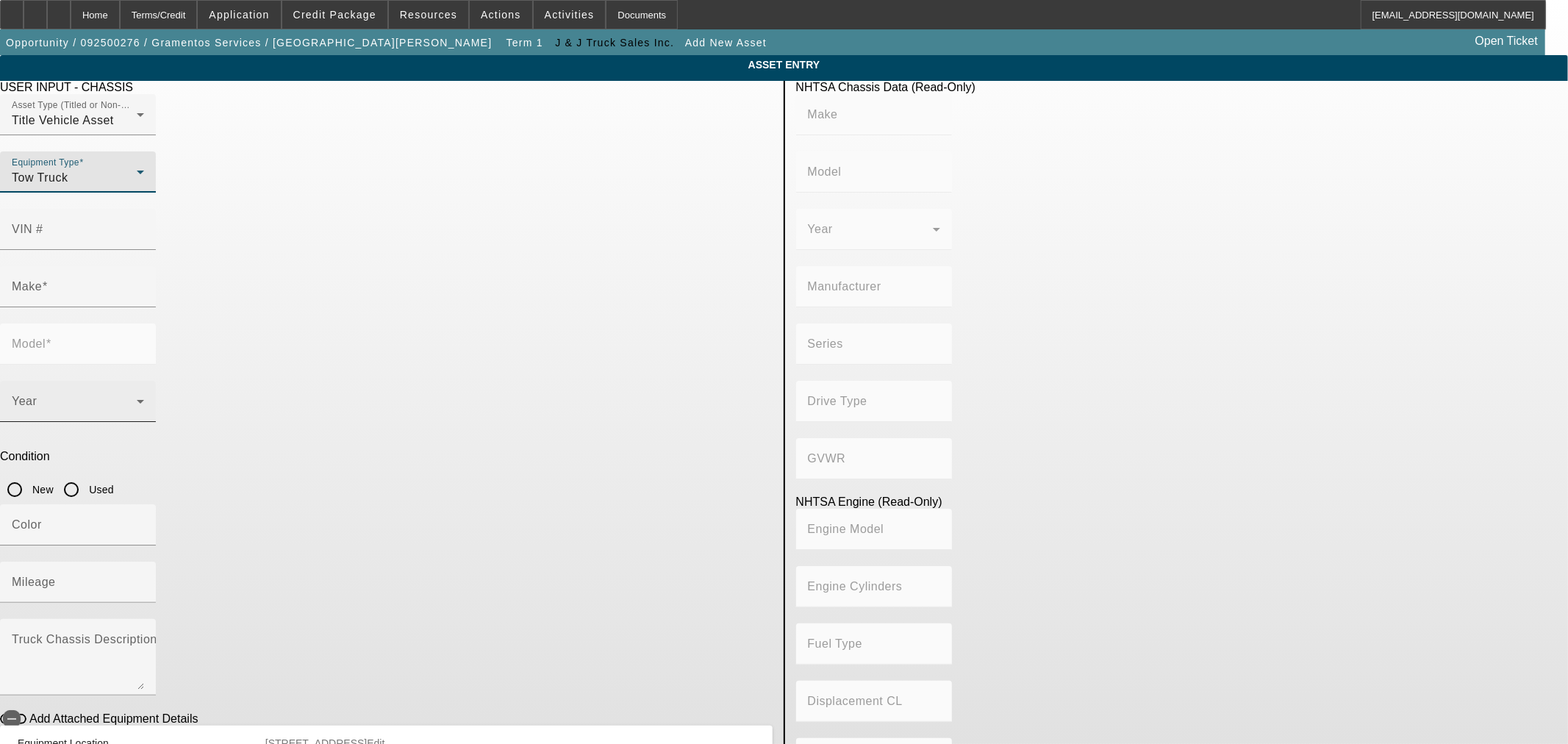
click at [137, 399] on span at bounding box center [74, 408] width 125 height 18
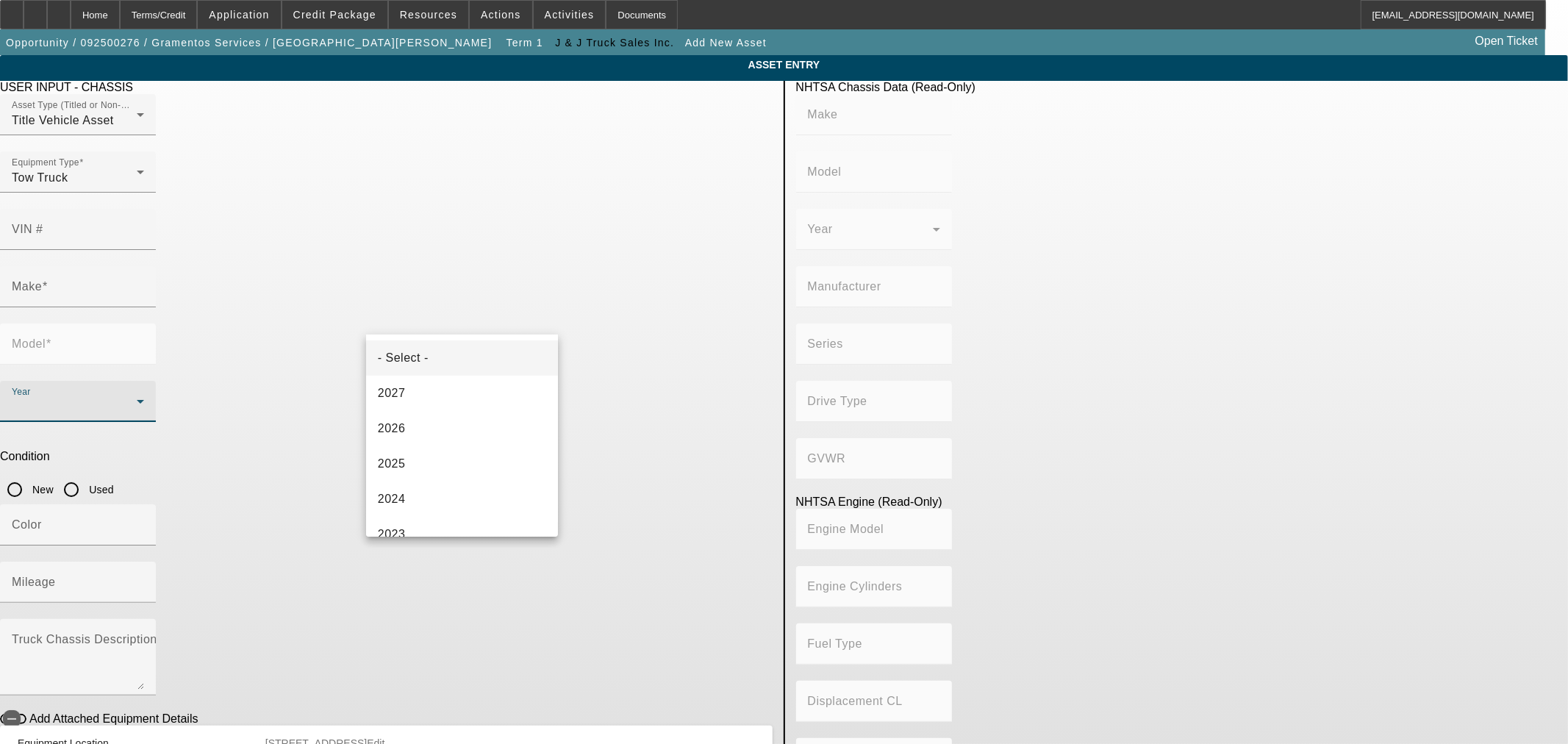
click at [479, 253] on div at bounding box center [784, 372] width 1568 height 744
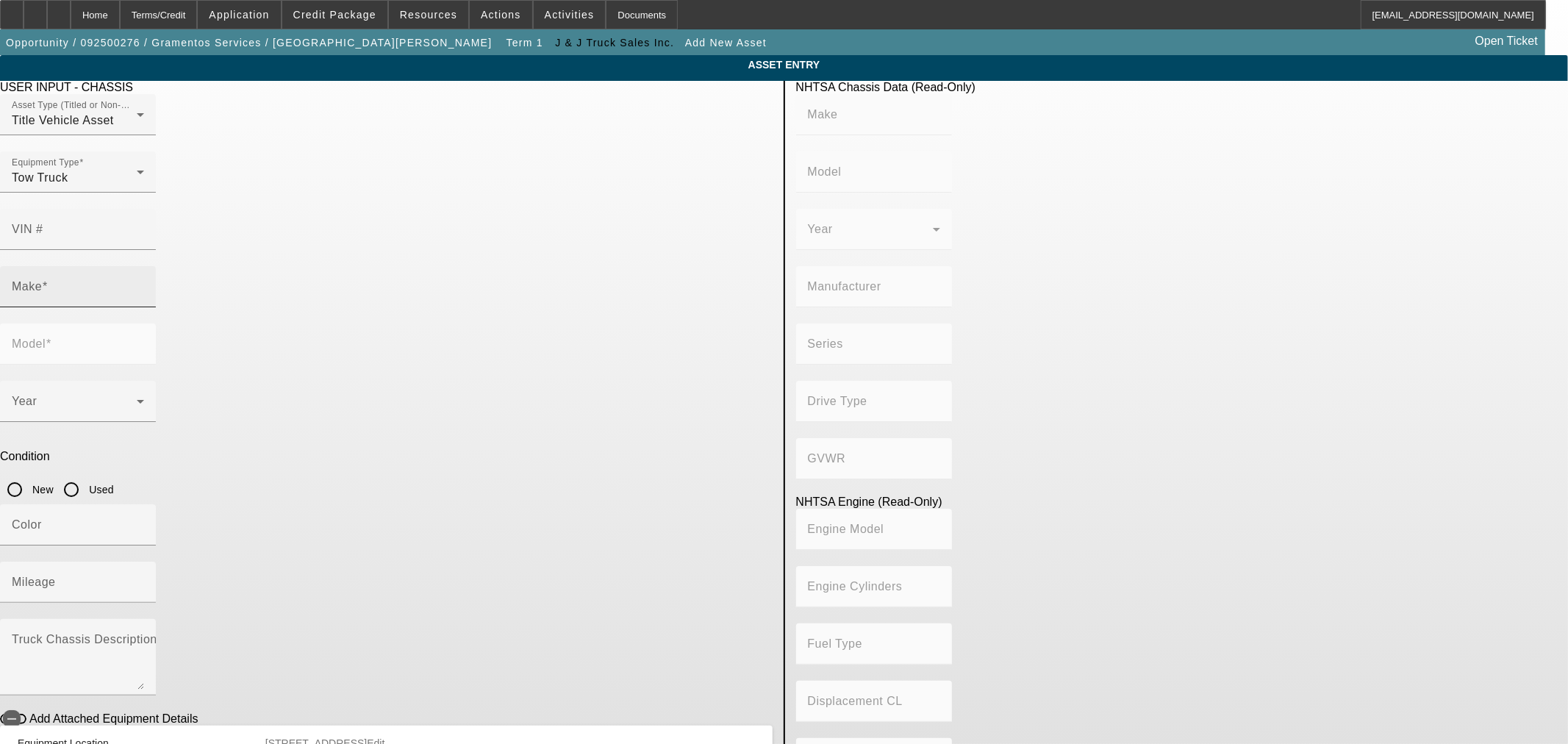
click at [144, 284] on input "Make" at bounding box center [78, 293] width 132 height 18
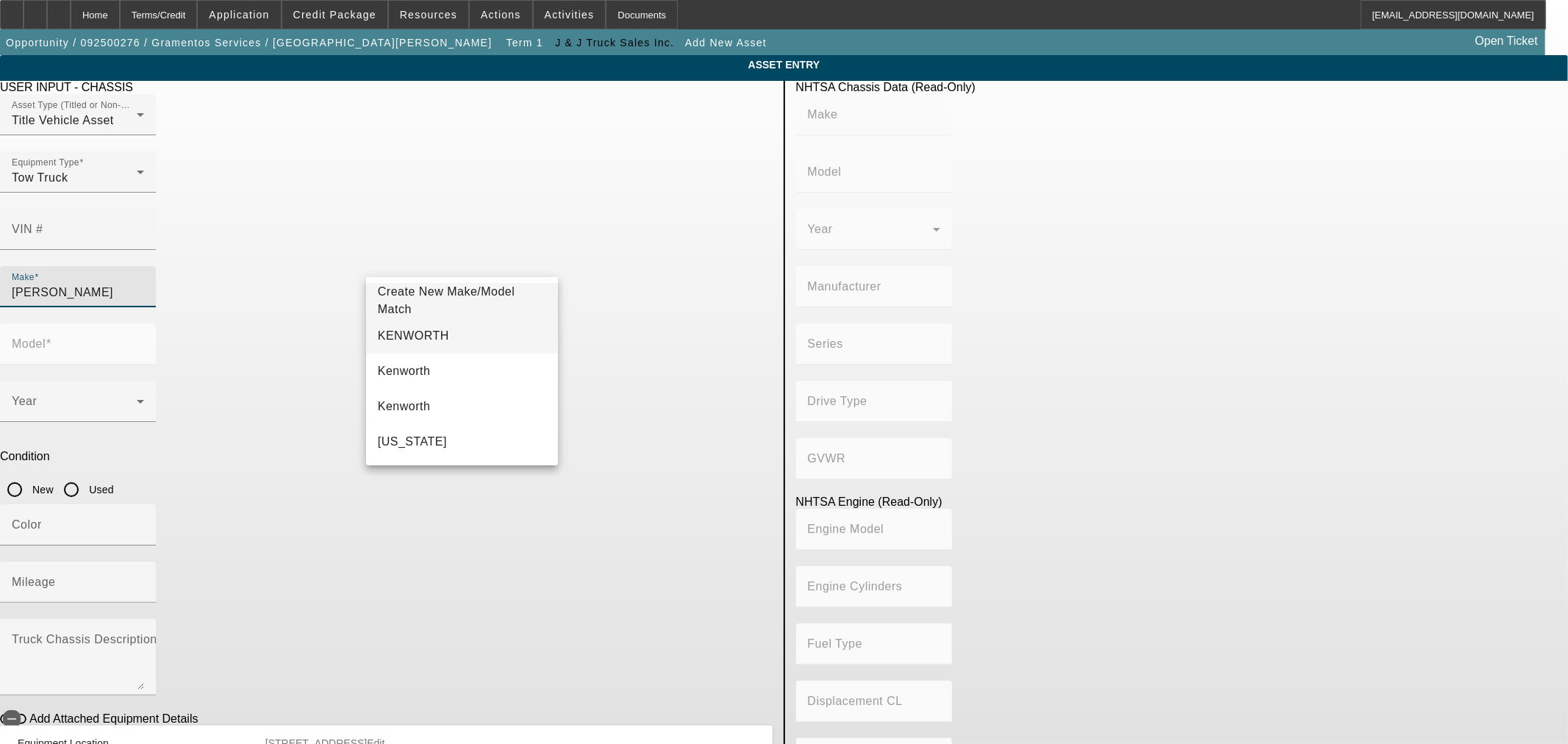
click at [474, 332] on mat-option "KENWORTH" at bounding box center [461, 336] width 191 height 35
type input "KENWORTH"
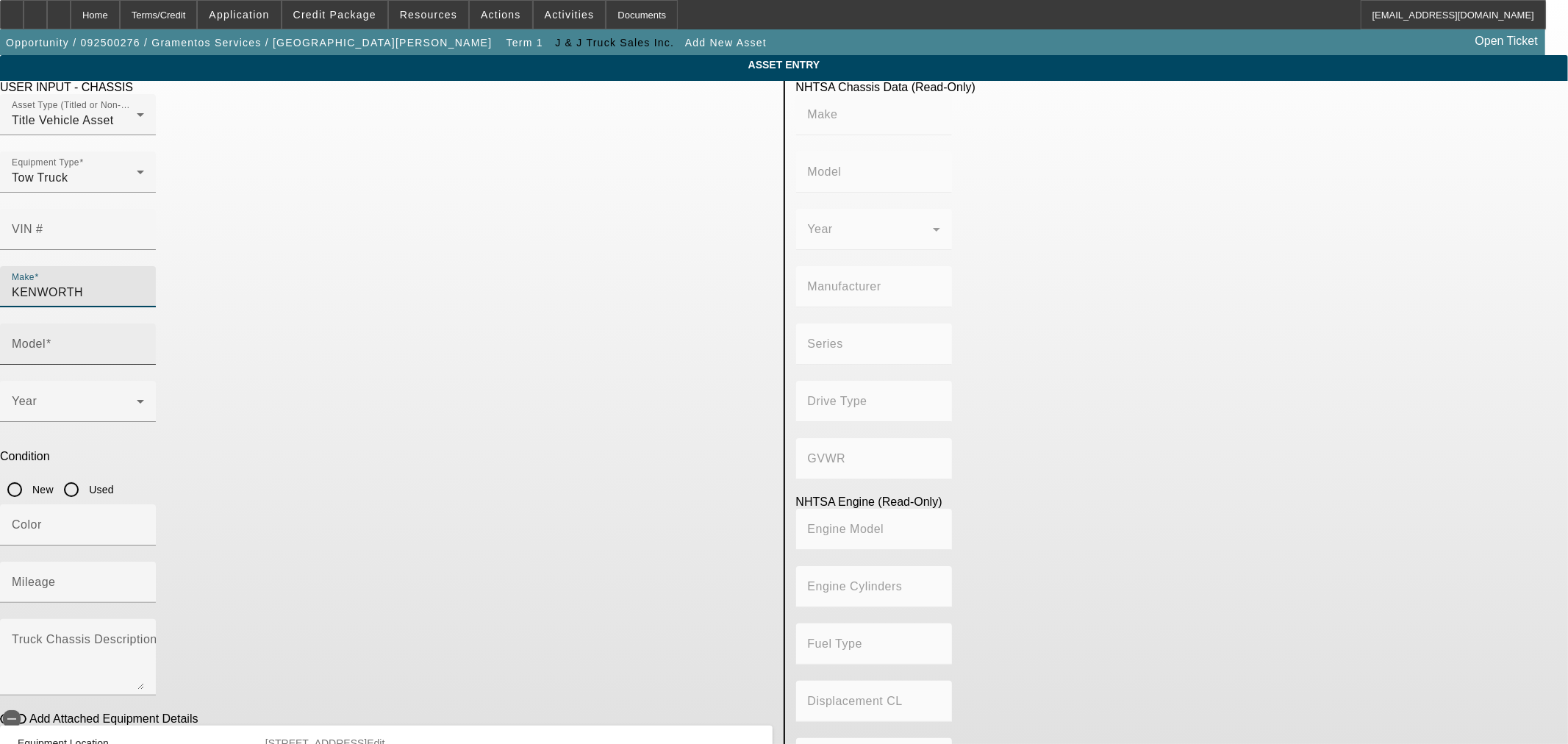
click at [46, 337] on mat-label "Model" at bounding box center [28, 343] width 34 height 12
click at [144, 342] on input "Model" at bounding box center [78, 350] width 132 height 18
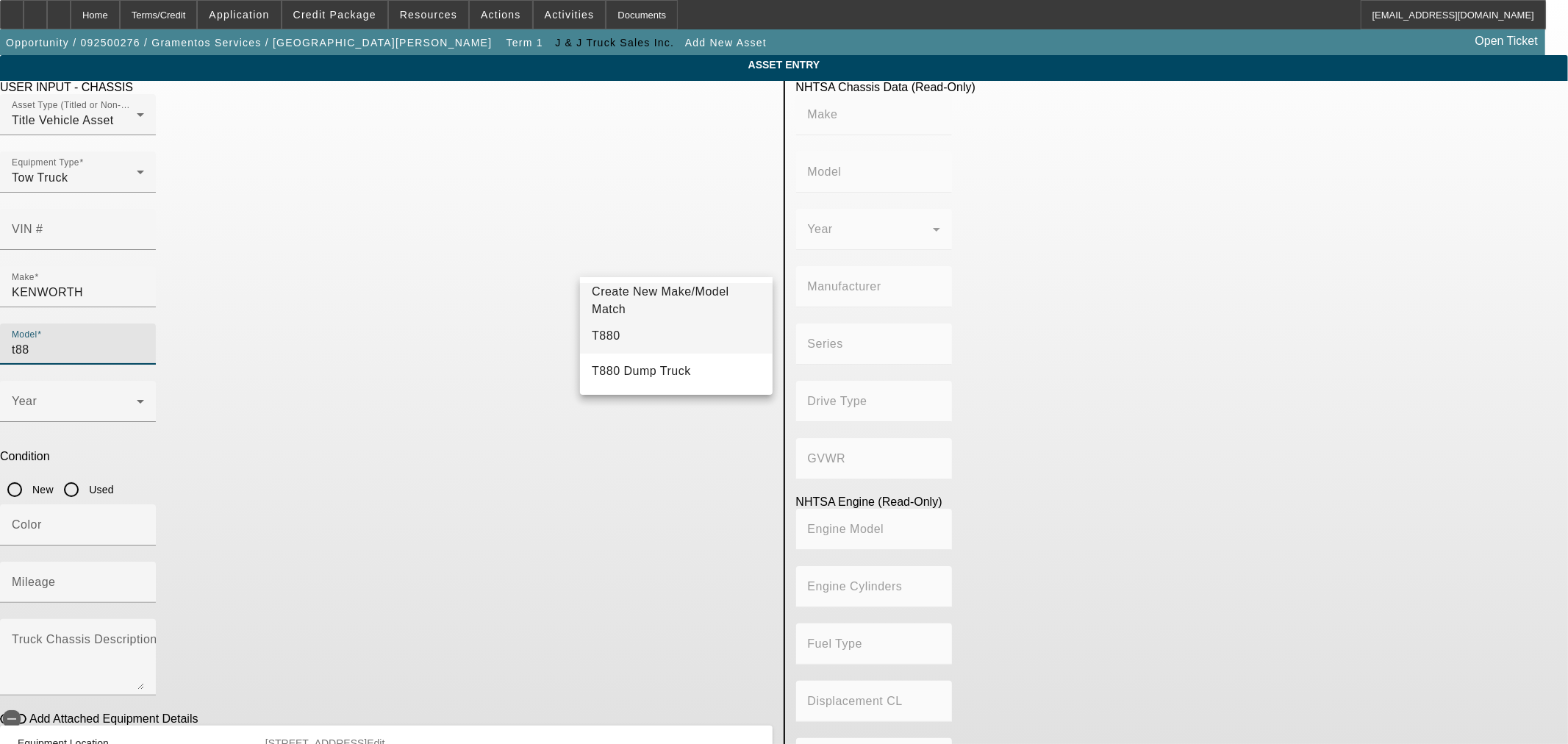
click at [652, 331] on mat-option "T880" at bounding box center [675, 336] width 191 height 35
type input "T880"
click at [137, 399] on span at bounding box center [74, 408] width 125 height 18
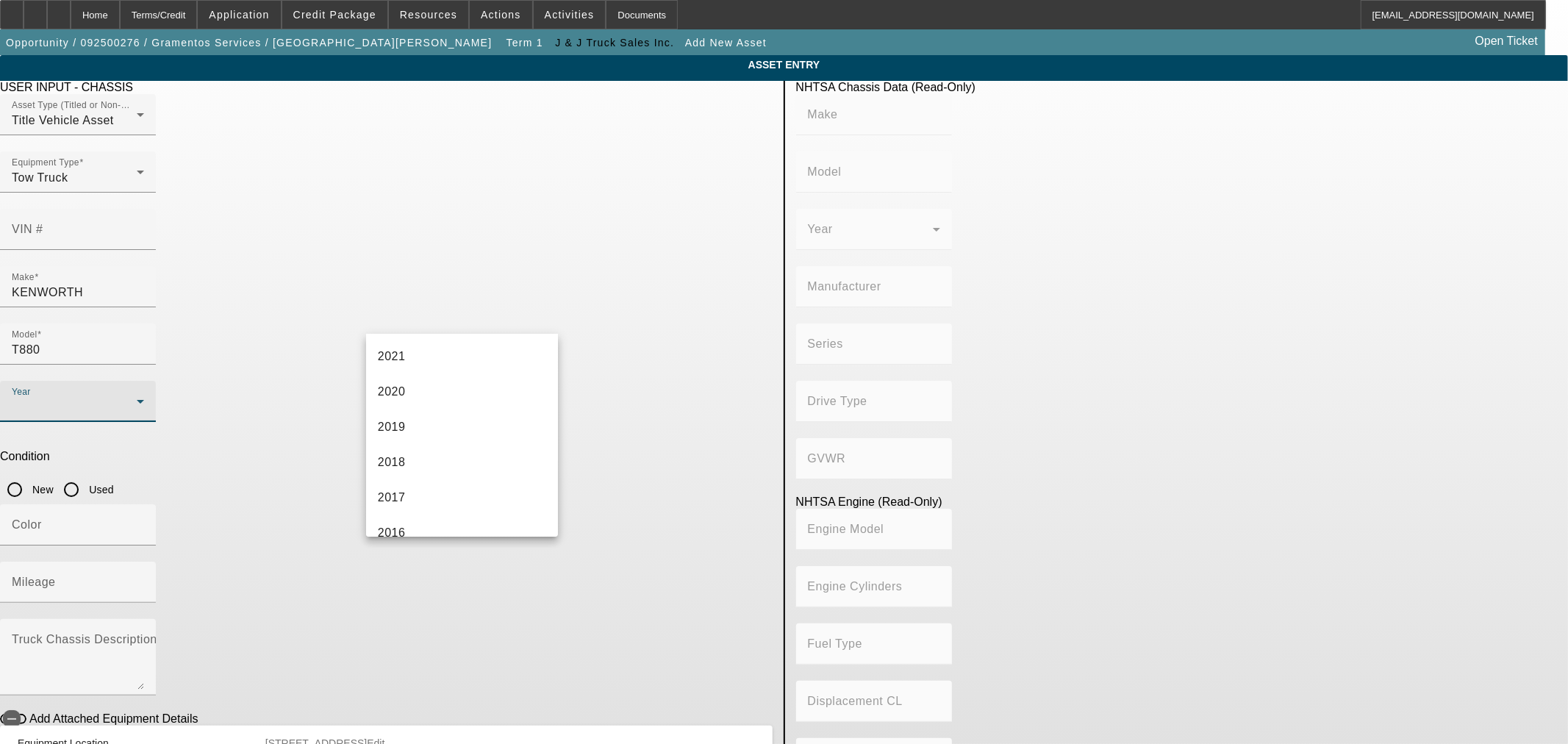
scroll to position [272, 0]
click at [484, 425] on mat-option "2018" at bounding box center [461, 439] width 191 height 35
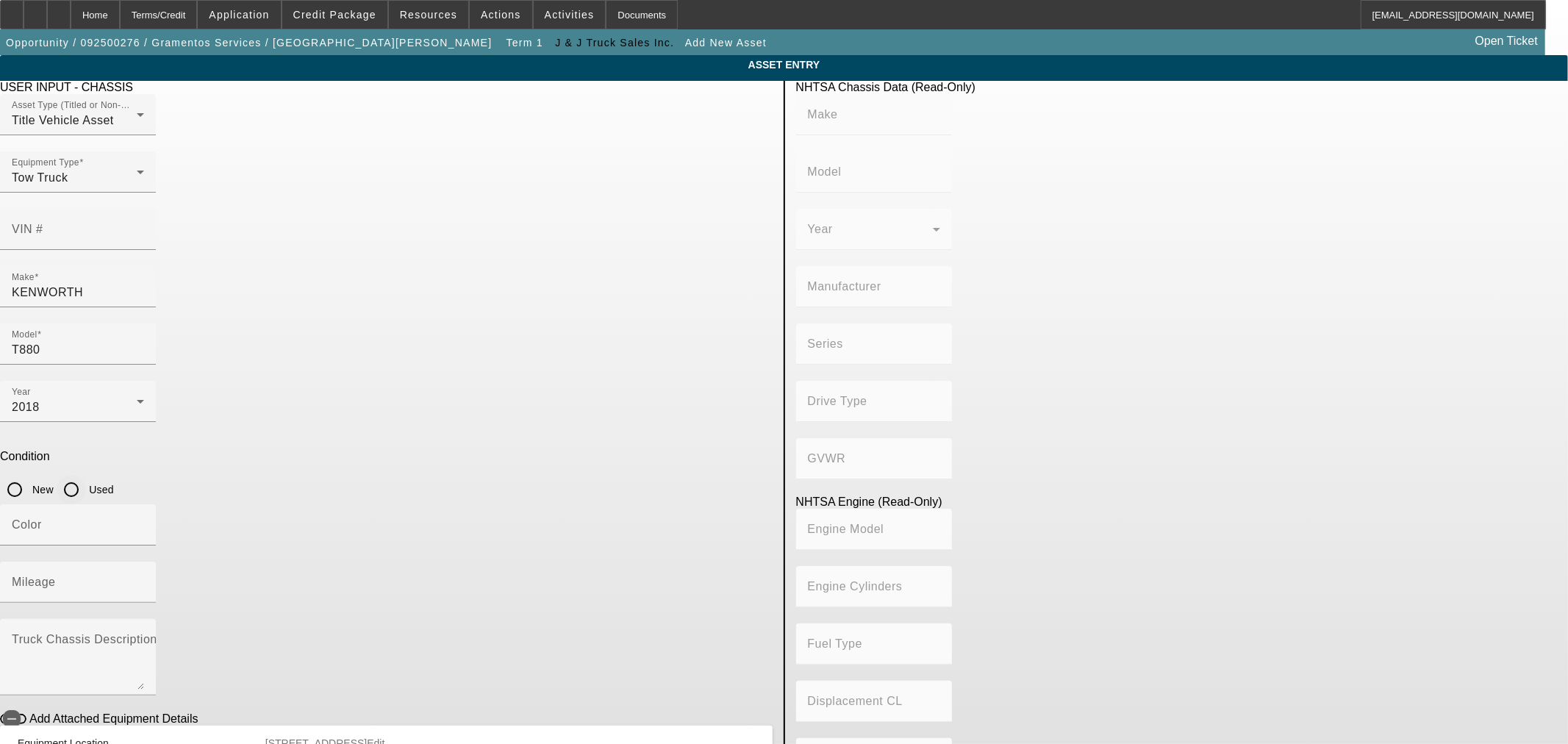
click at [86, 475] on input "Used" at bounding box center [71, 489] width 29 height 29
radio input "true"
click at [144, 579] on input "Mileage" at bounding box center [78, 588] width 132 height 18
paste input "239416"
type input "239416"
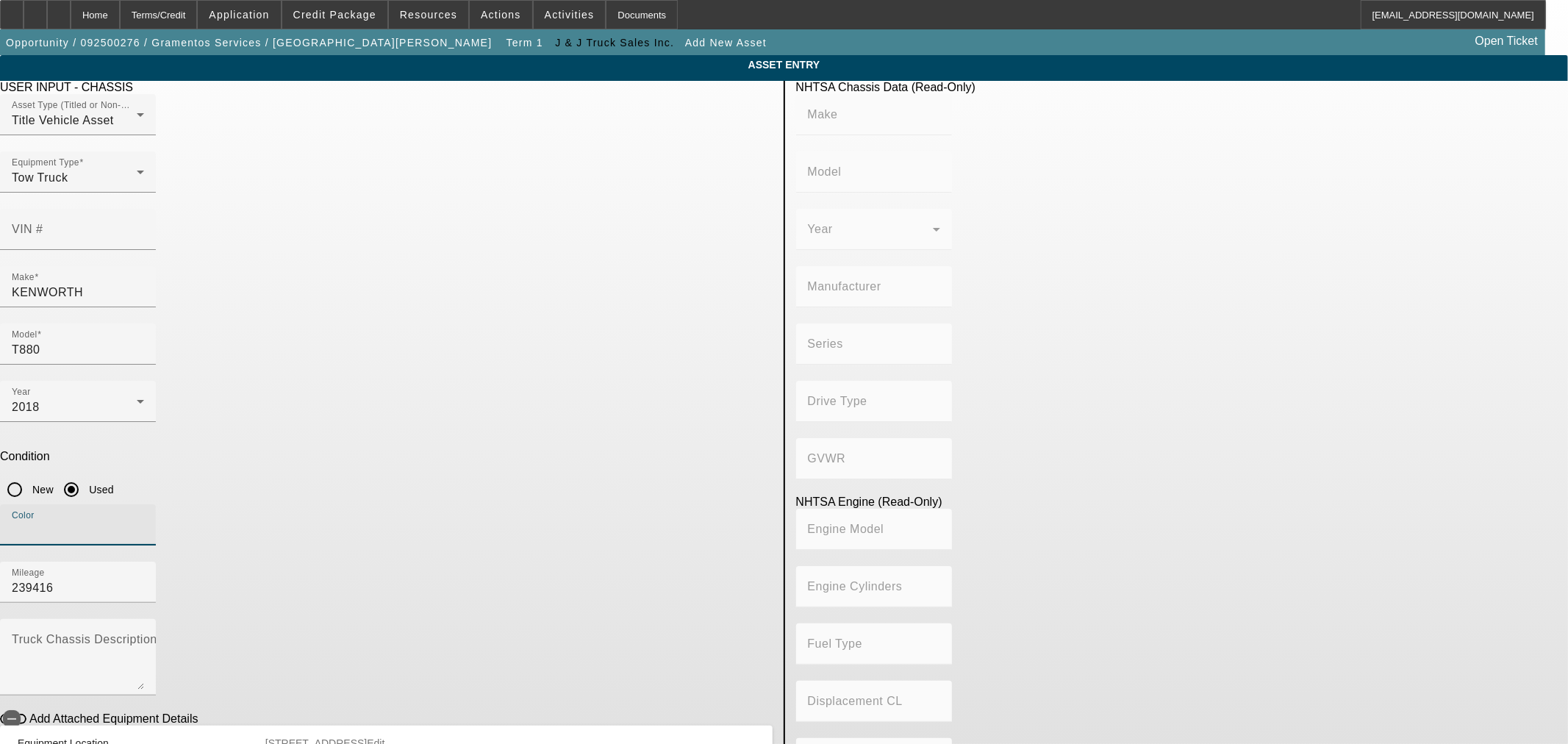
click at [144, 522] on input "Color" at bounding box center [78, 531] width 132 height 18
type input "white"
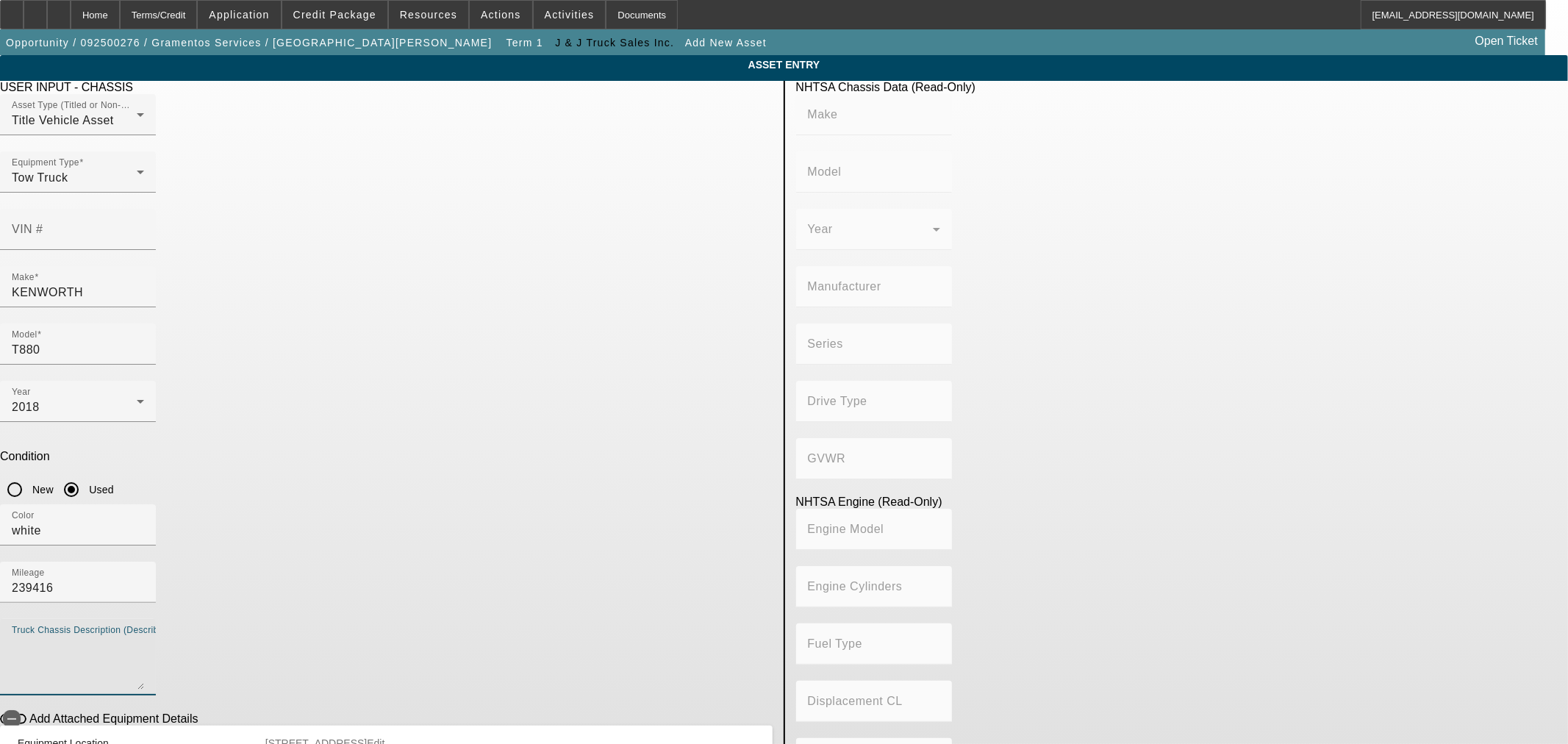
click at [144, 636] on textarea "Truck Chassis Description (Describe the truck chassis only)" at bounding box center [78, 663] width 132 height 53
paste textarea "Tandem, 28' JerrDan Rollback w/JerrDan Transmitter, 100" Wide, Ramsey Winch, Hy…"
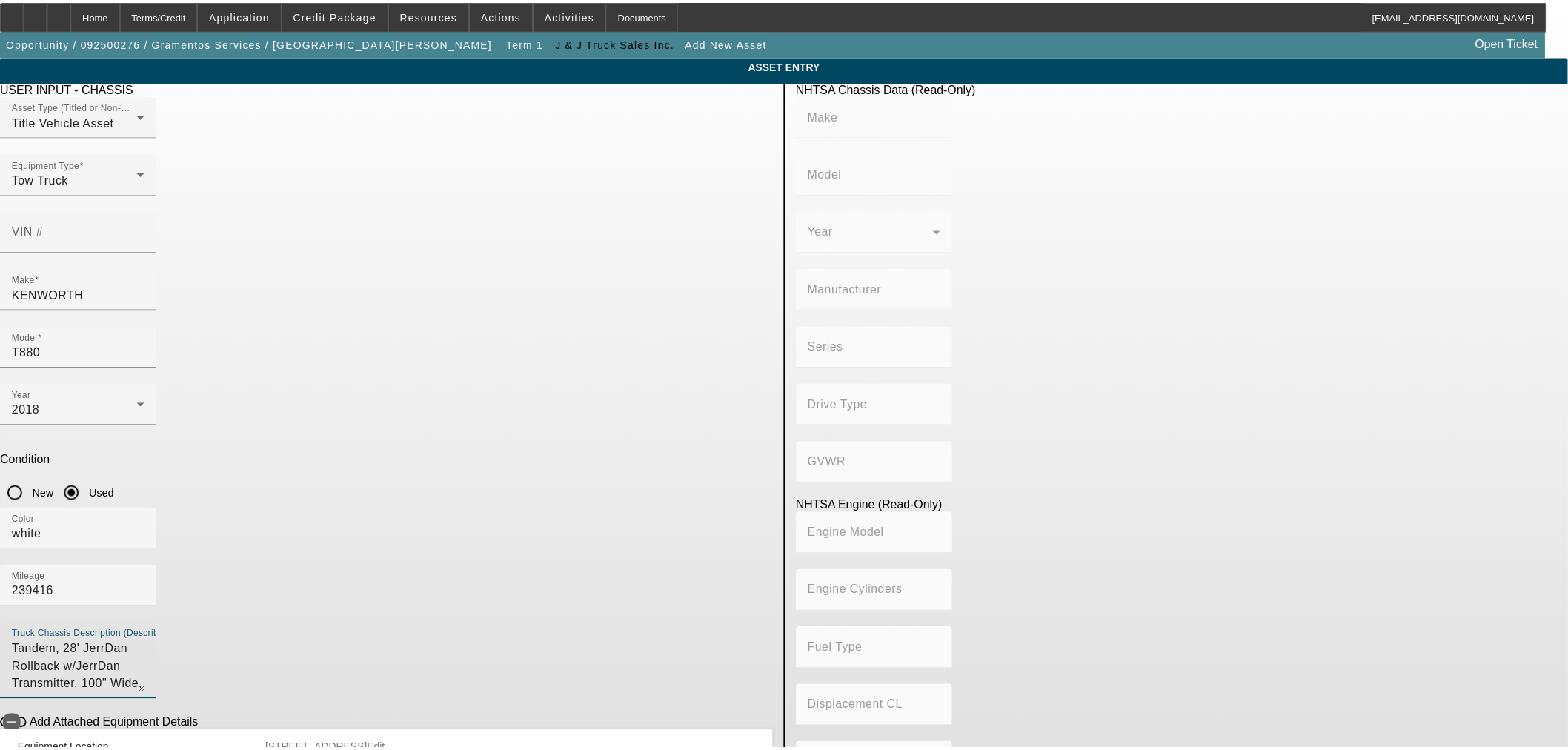
scroll to position [102, 0]
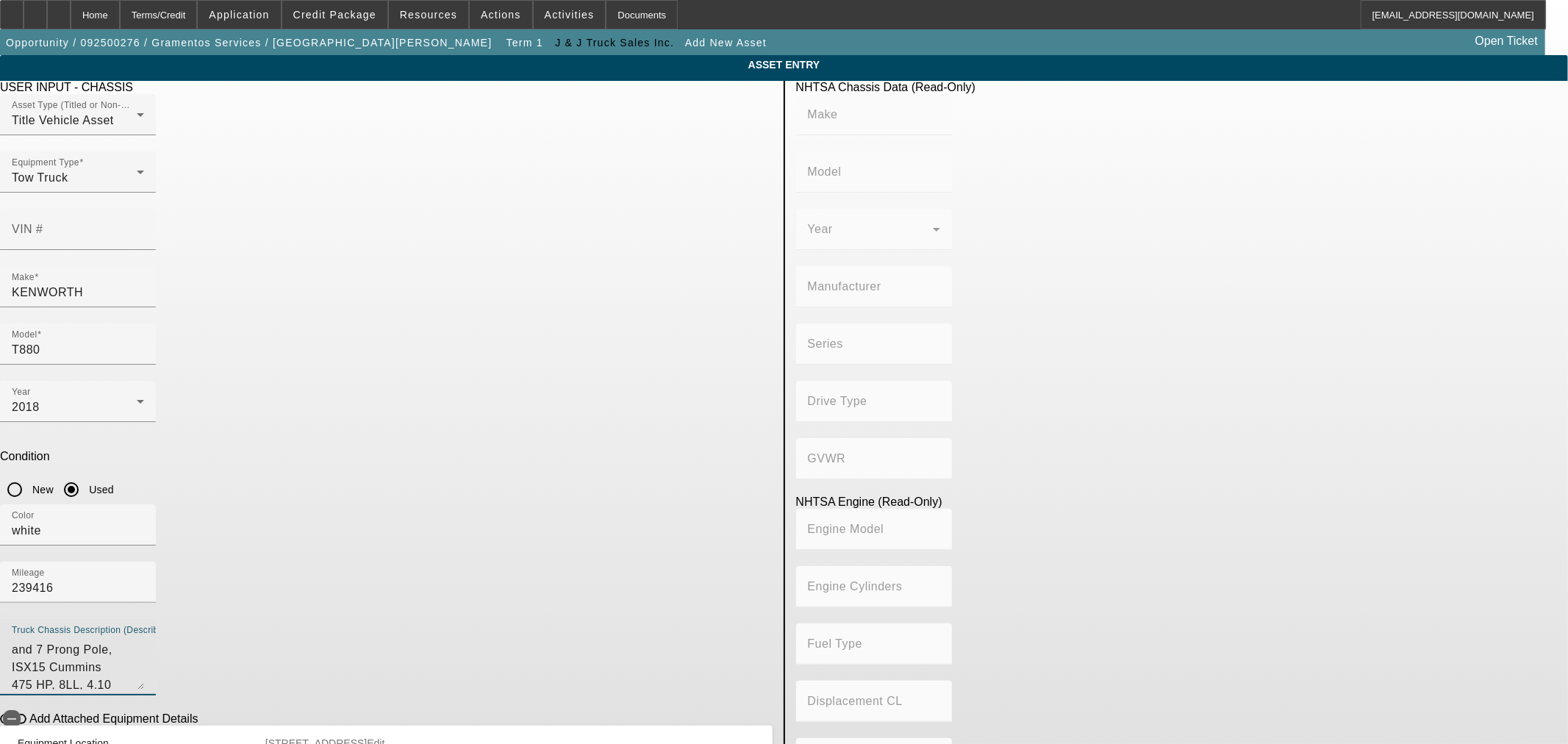
type textarea "Tandem, 28' JerrDan Rollback w/JerrDan Transmitter, 100" Wide, Ramsey Winch, Hy…"
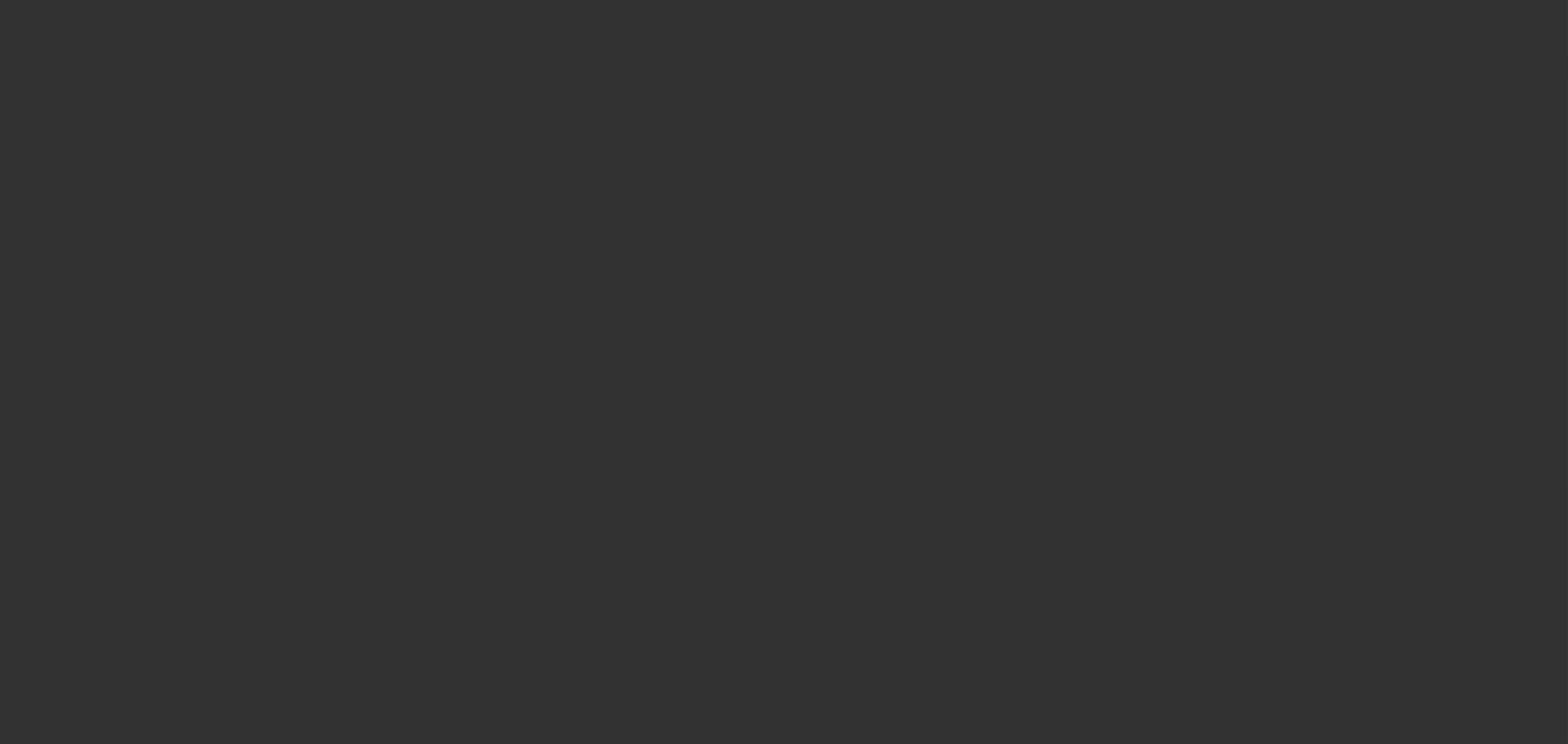
type input "$159,900.00"
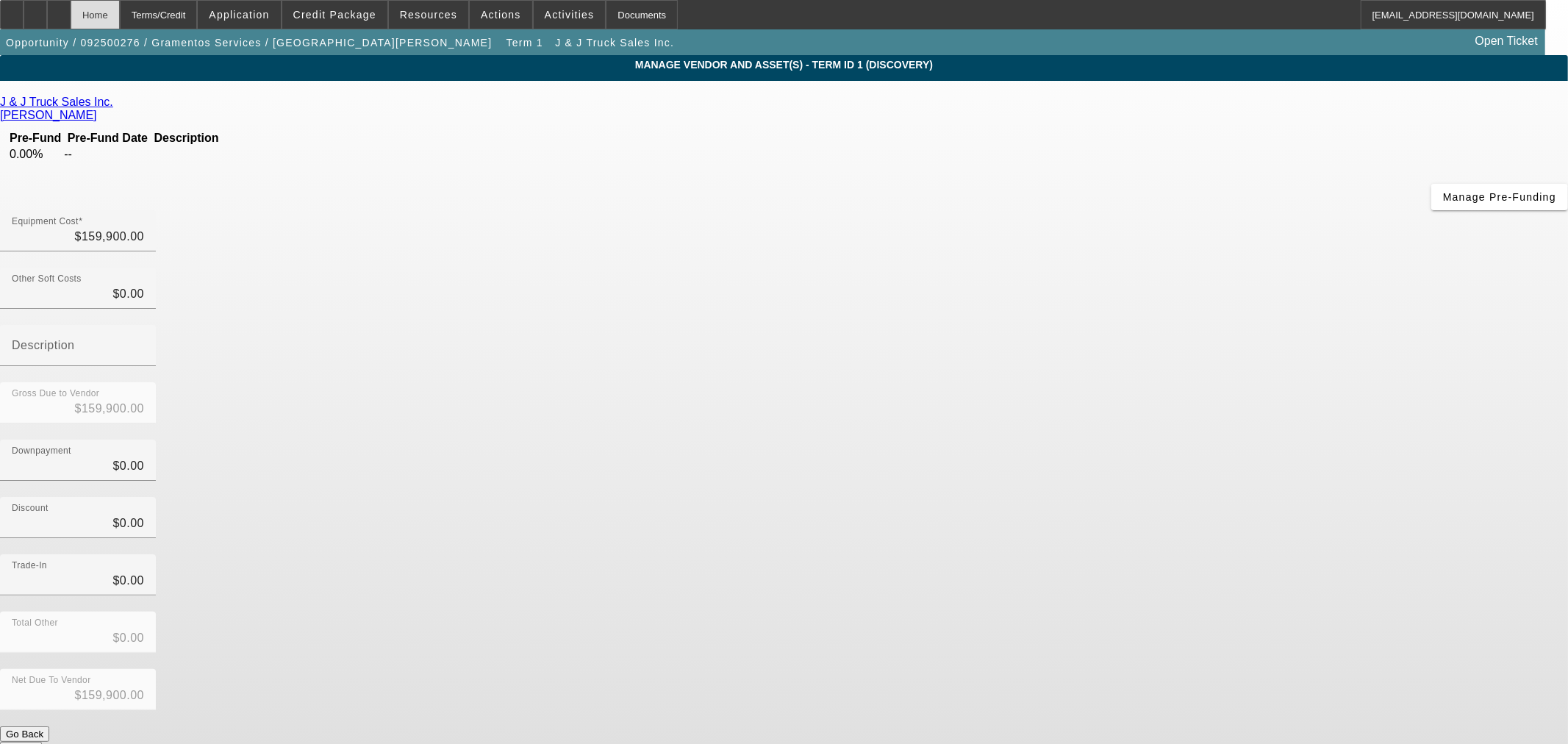
click at [120, 13] on div "Home" at bounding box center [95, 14] width 49 height 29
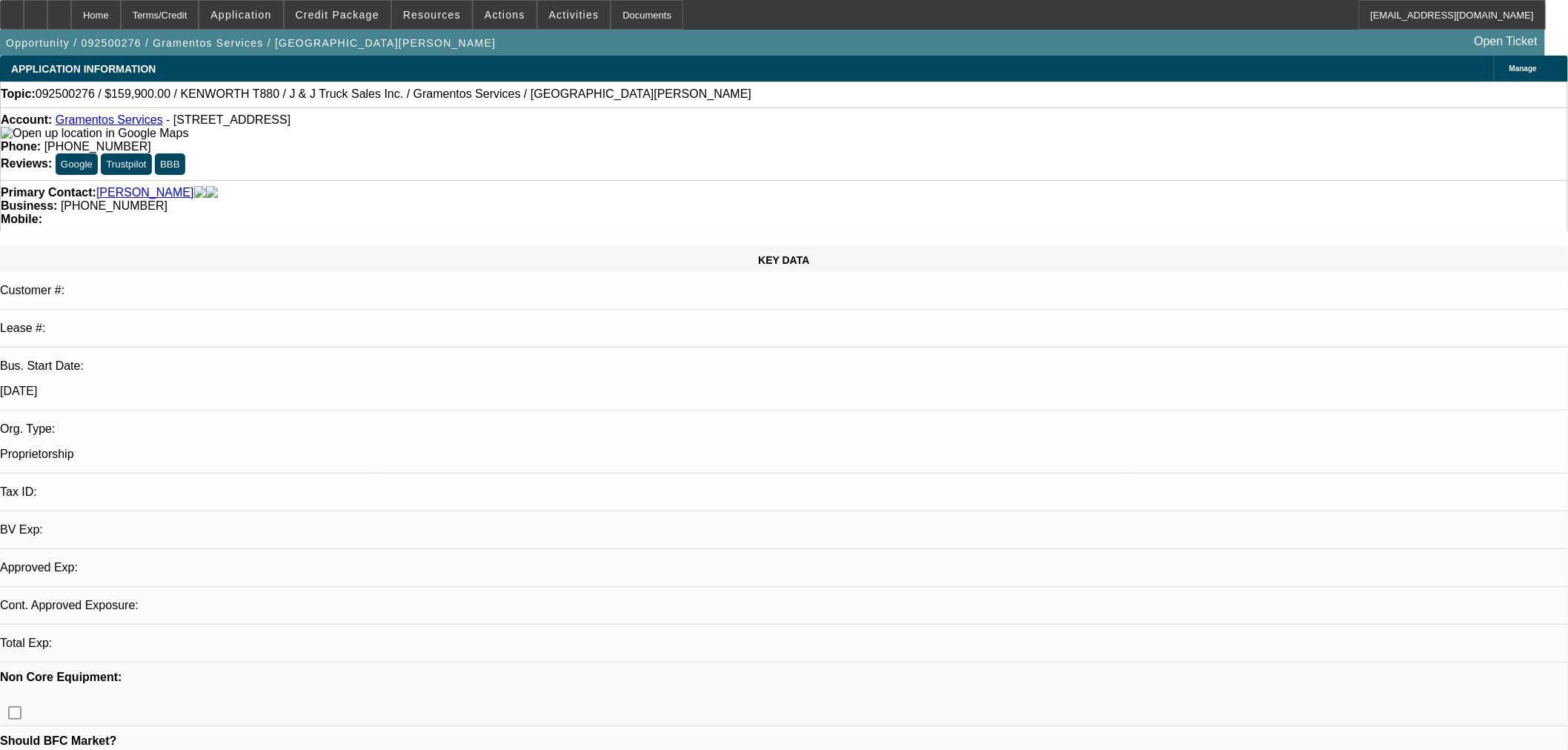
select select "0"
select select "2"
select select "0"
select select "6"
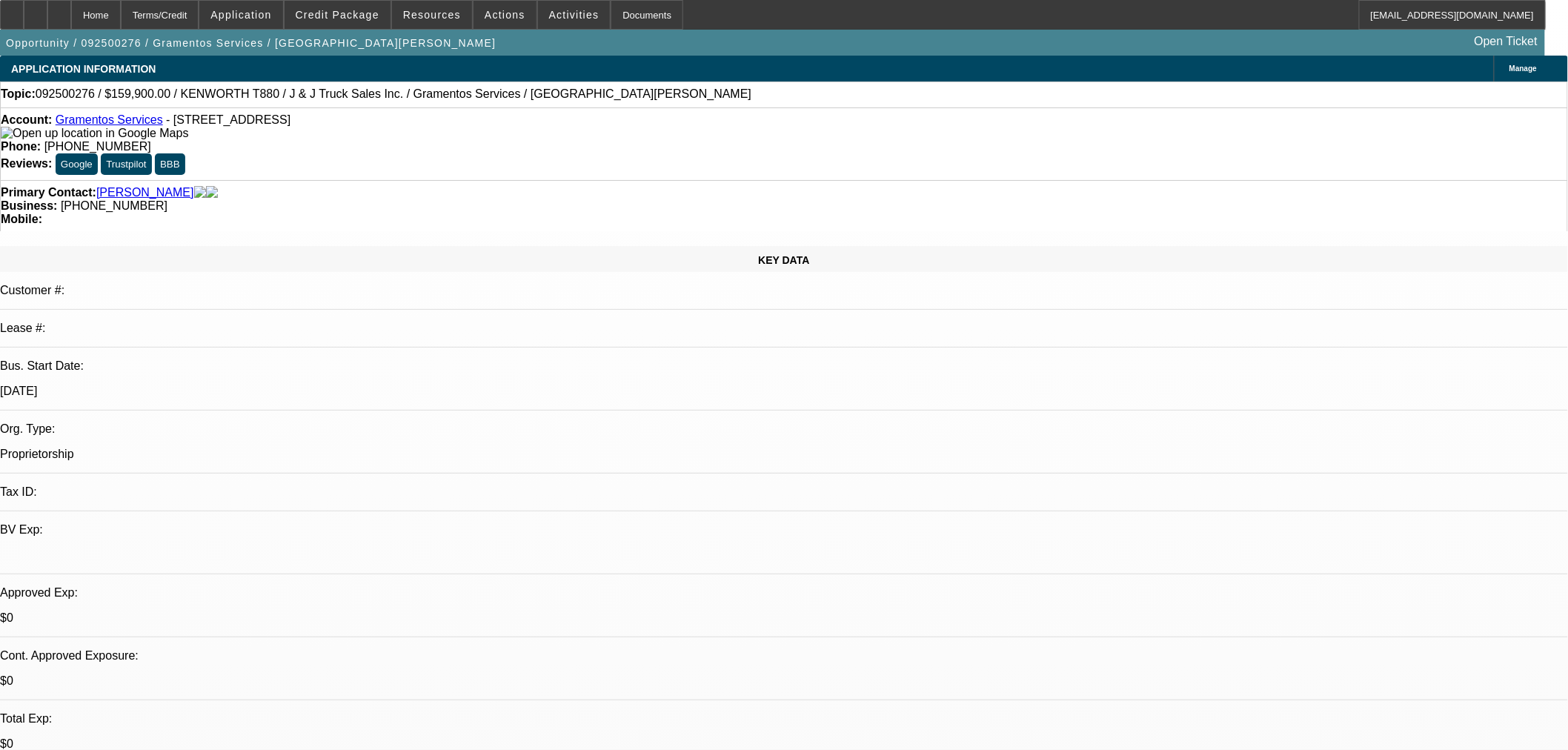
drag, startPoint x: 1423, startPoint y: 513, endPoint x: 1209, endPoint y: 513, distance: 214.0
copy td "seth-bloomquist@gocurrency.com"
drag, startPoint x: 547, startPoint y: 91, endPoint x: 358, endPoint y: 99, distance: 189.2
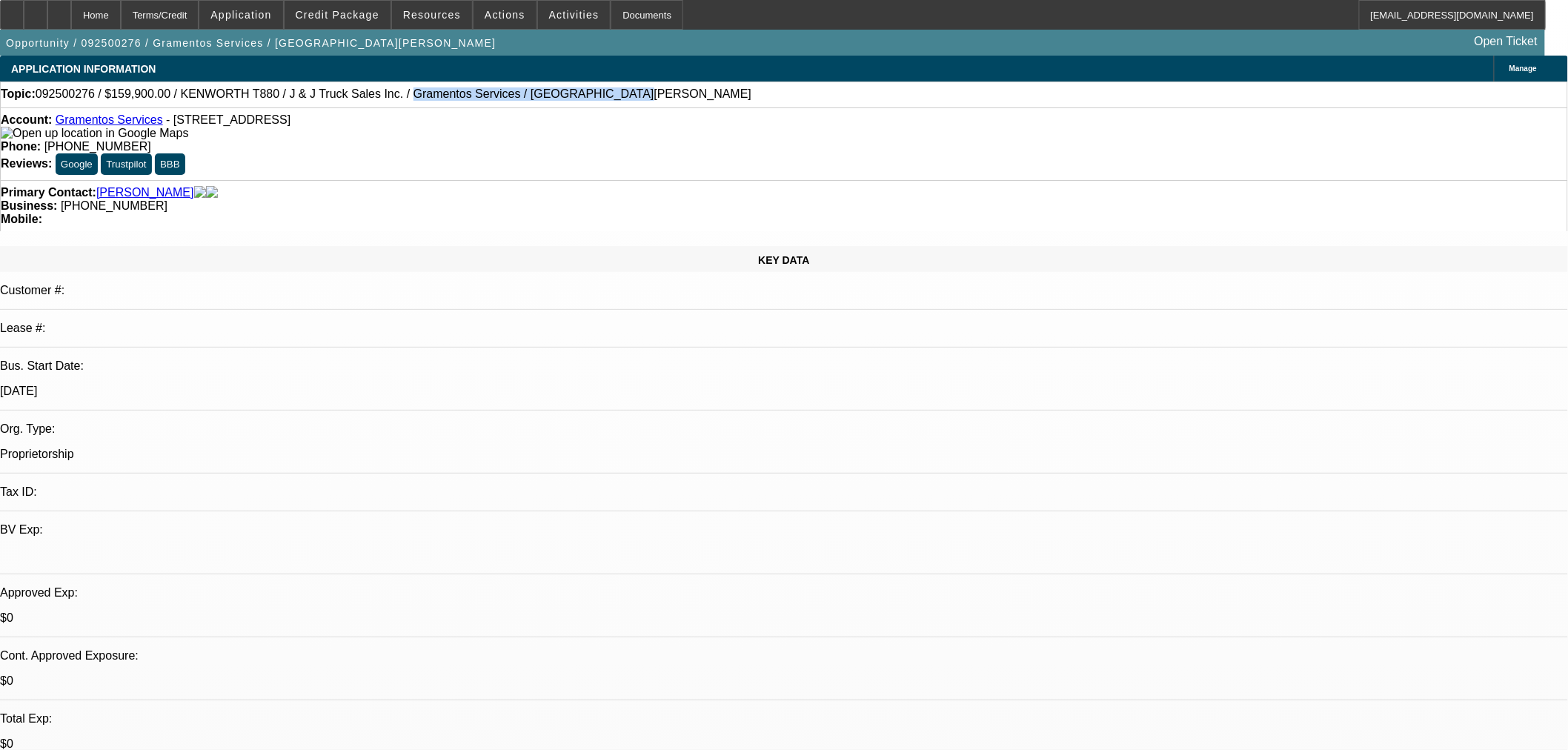
click at [358, 99] on div "Topic: 092500276 / $159,900.00 / KENWORTH T880 / J & J Truck Sales Inc. / Grame…" at bounding box center [784, 93] width 1566 height 13
copy span "Gramentos Services / Gramento, Timothy"
click at [95, 129] on div "Account: Gramentos Services - 5111 80th Ave W, University Place, WA 98467" at bounding box center [784, 126] width 1566 height 27
click at [96, 123] on link "Gramentos Services" at bounding box center [109, 119] width 108 height 12
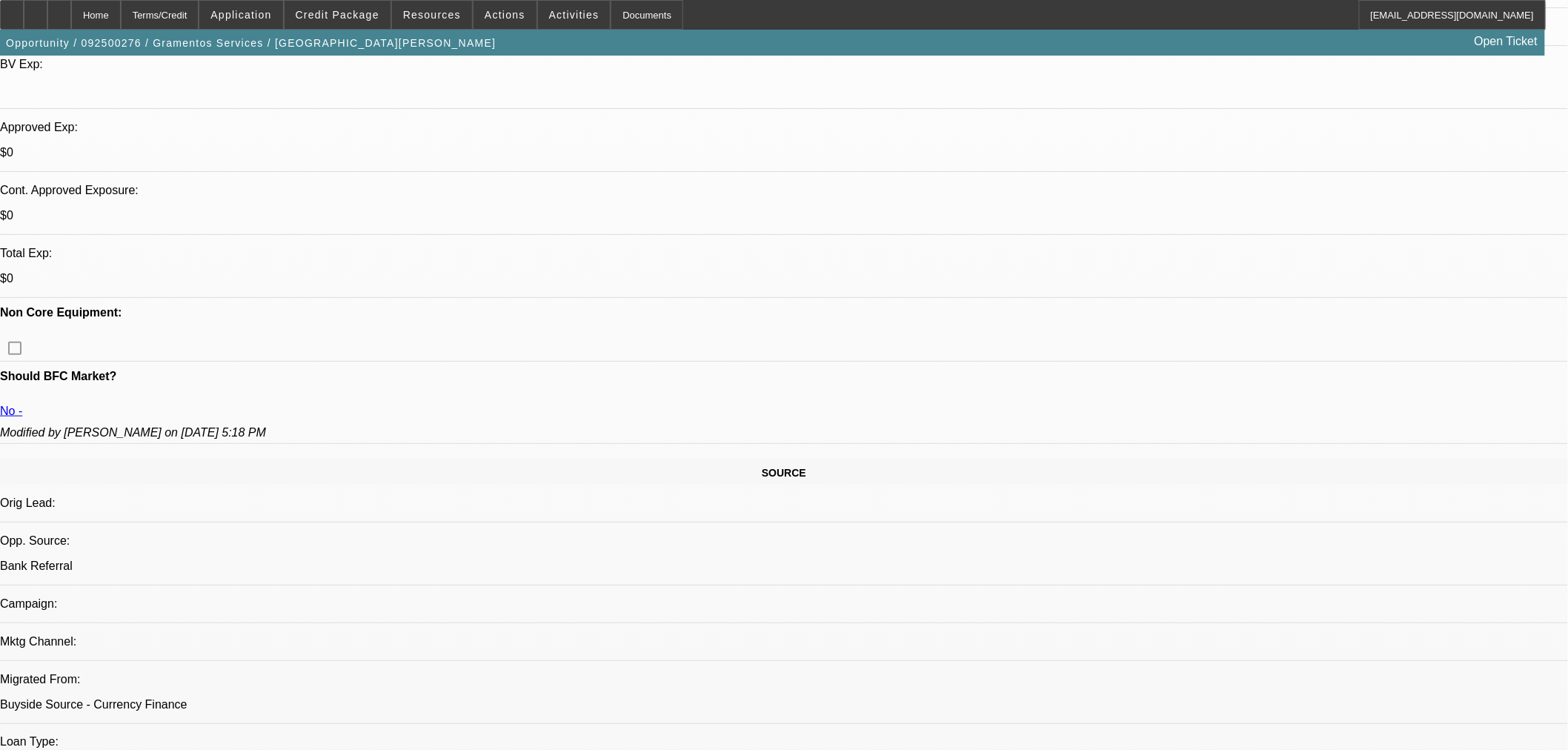
scroll to position [549, 0]
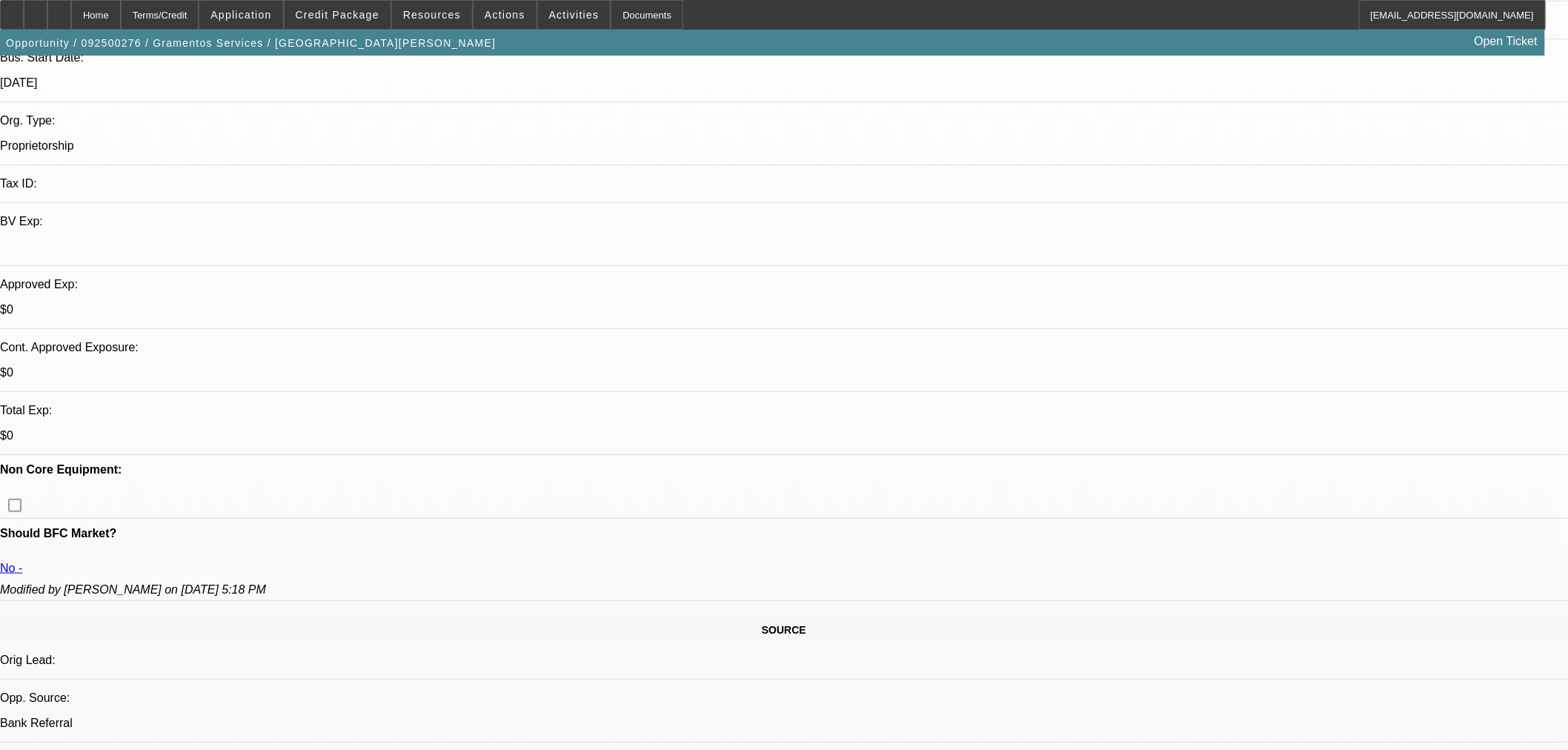
scroll to position [0, 0]
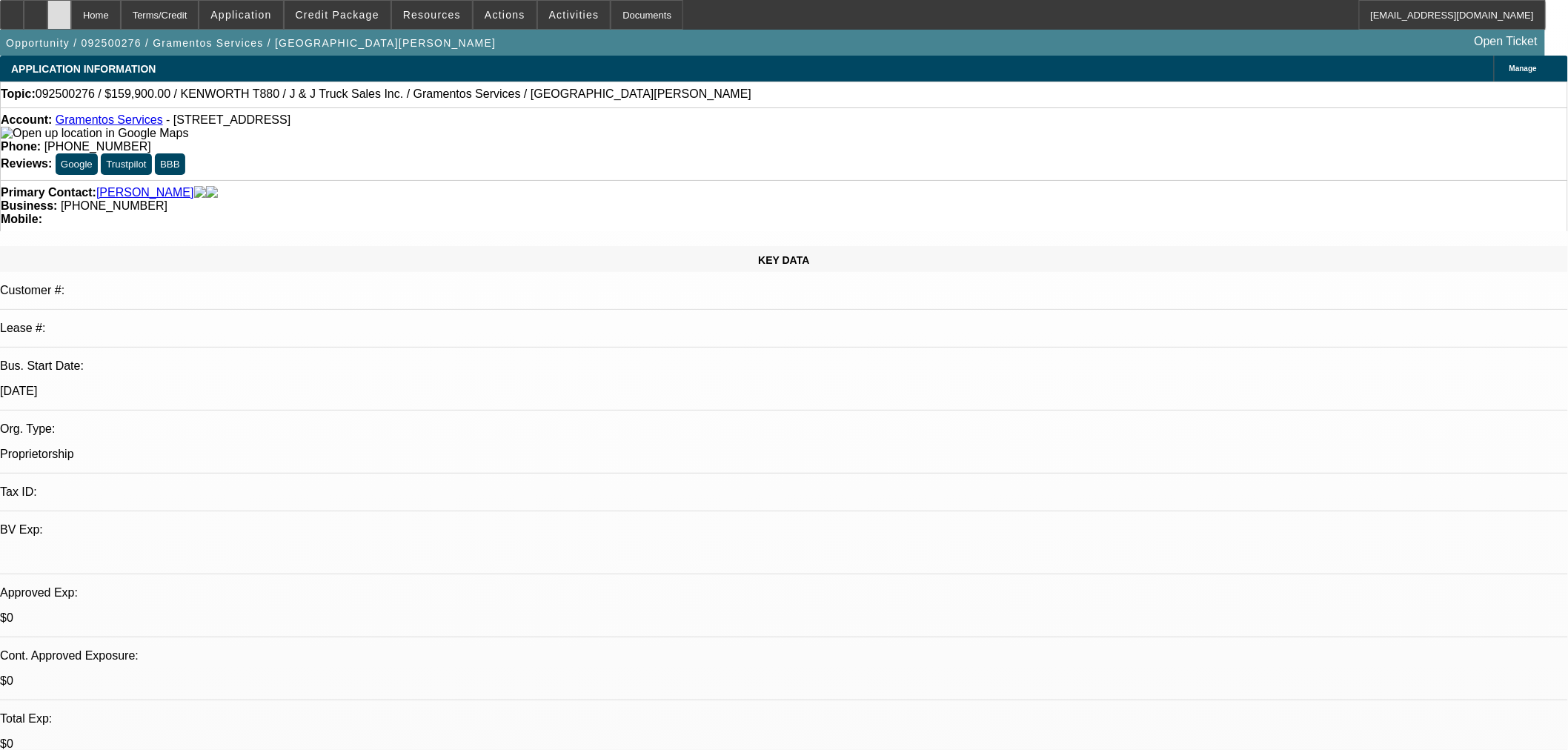
click at [60, 10] on icon at bounding box center [60, 10] width 0 height 0
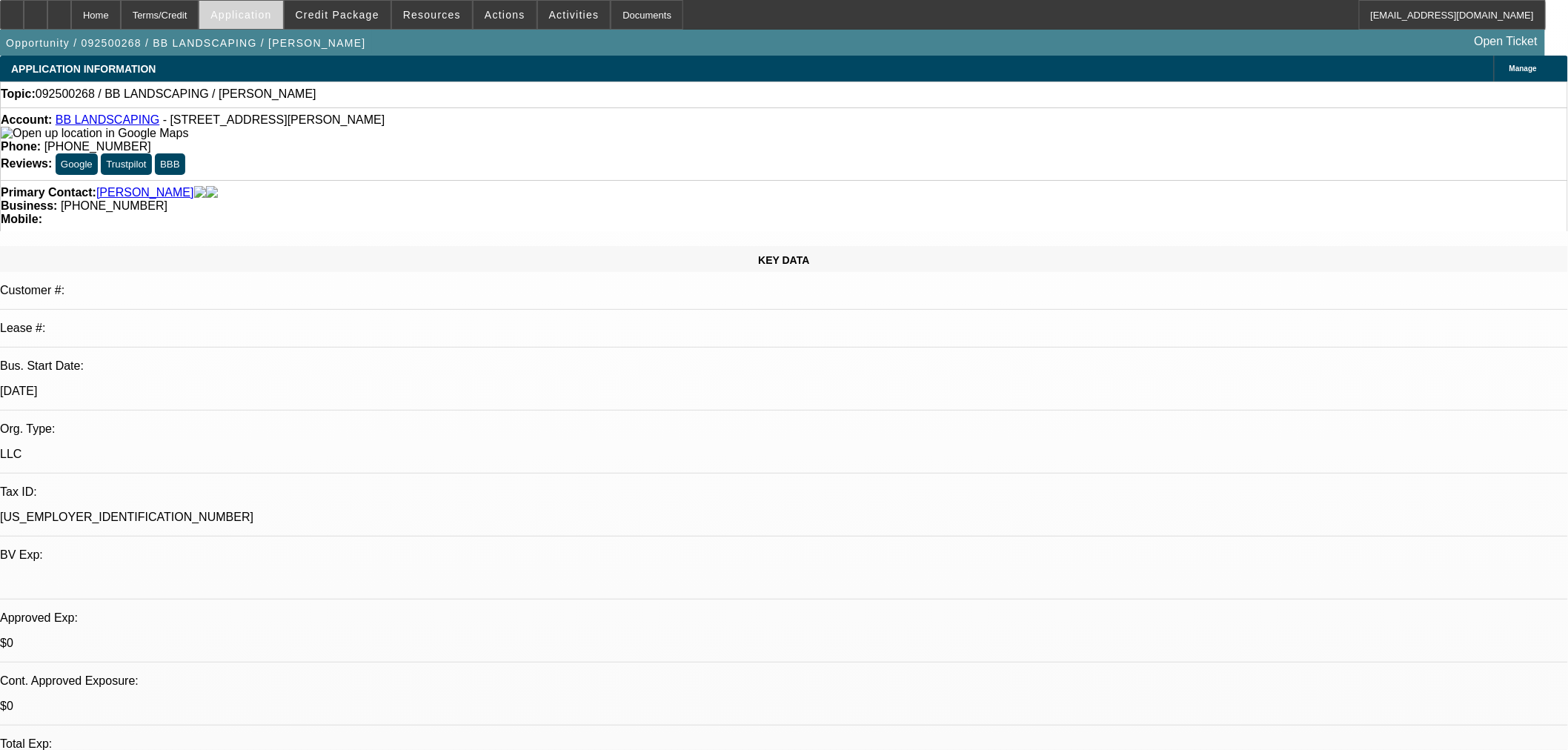
select select "0"
select select "2"
select select "0.1"
select select "4"
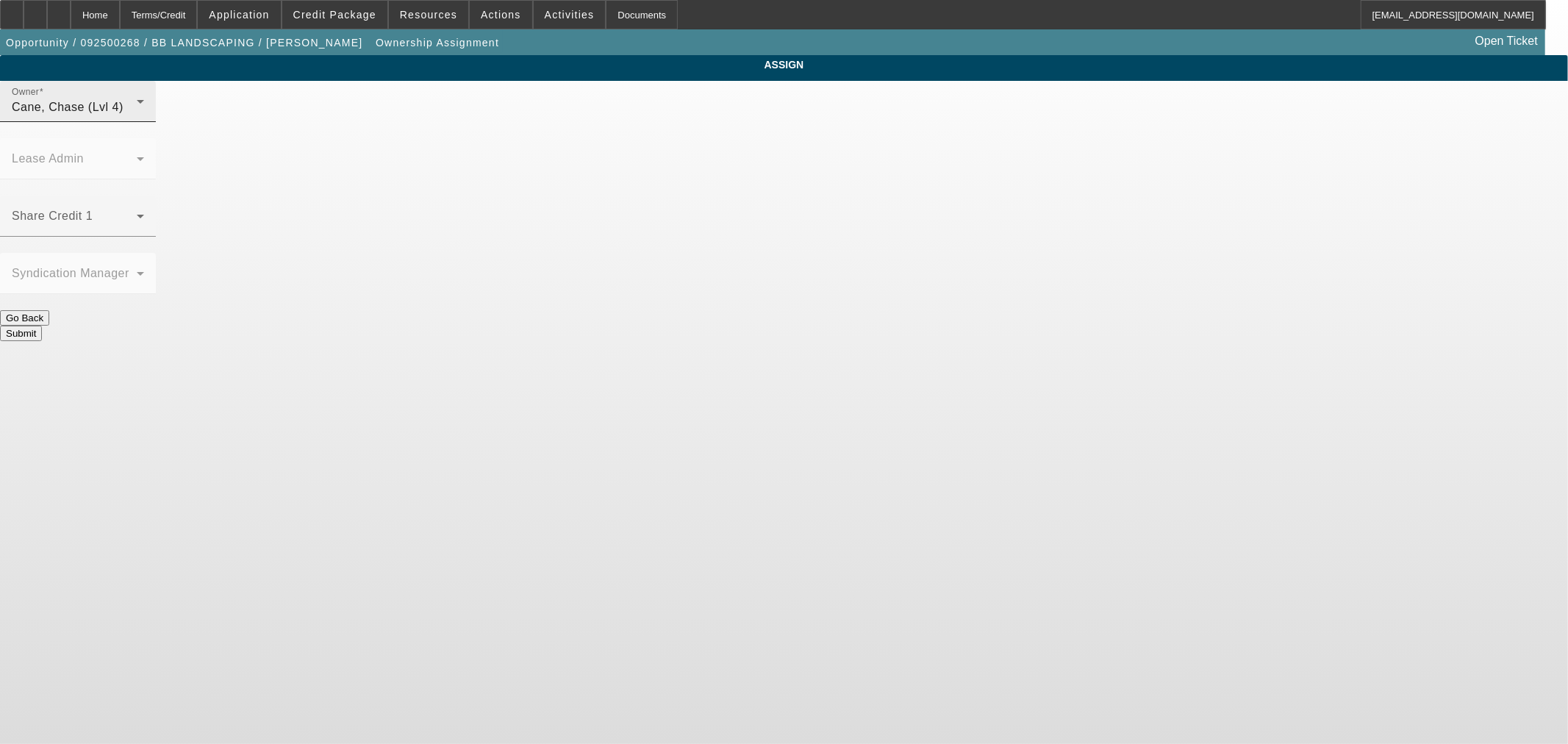
click at [144, 106] on div "Owner [PERSON_NAME] (Lvl 4)" at bounding box center [78, 101] width 132 height 41
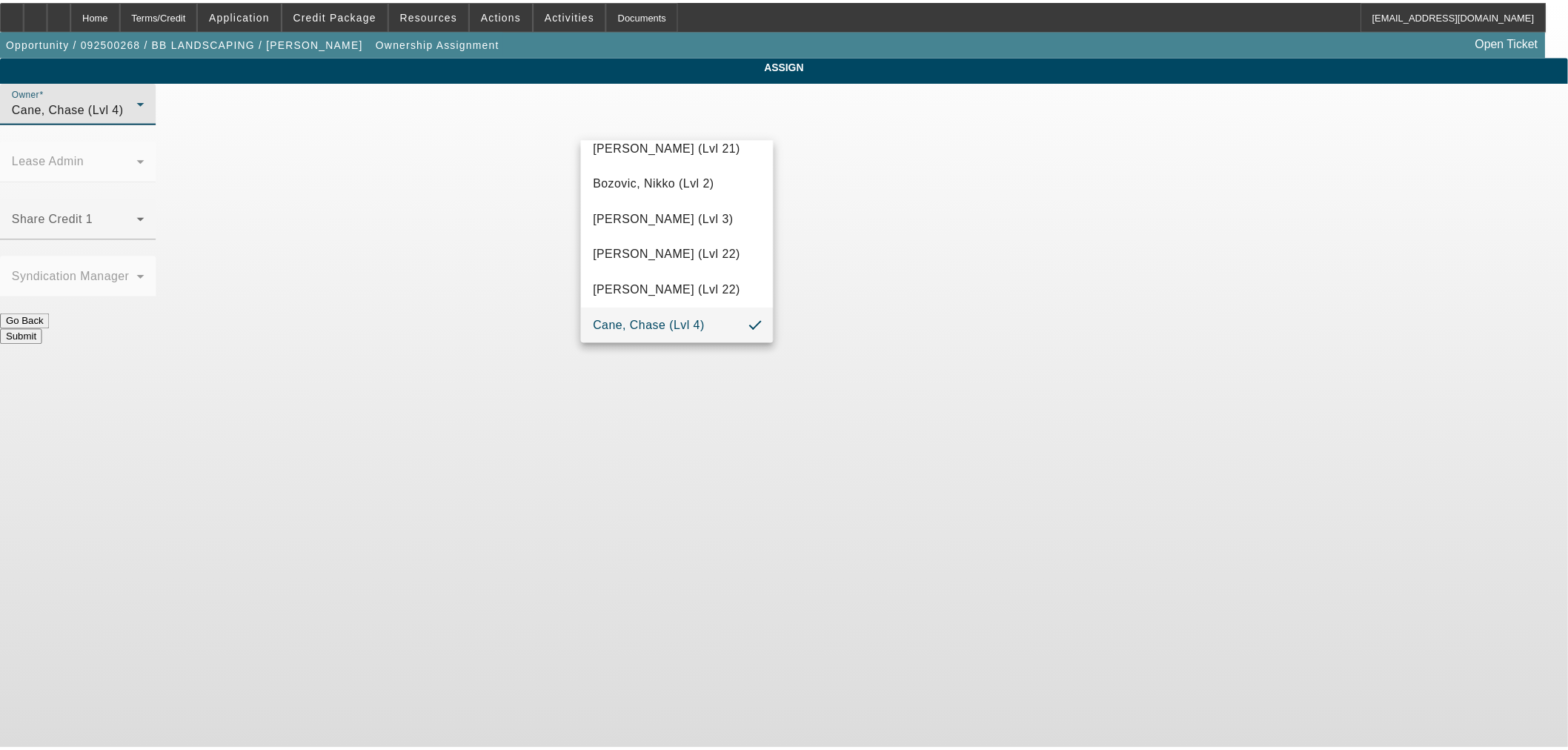
scroll to position [940, 0]
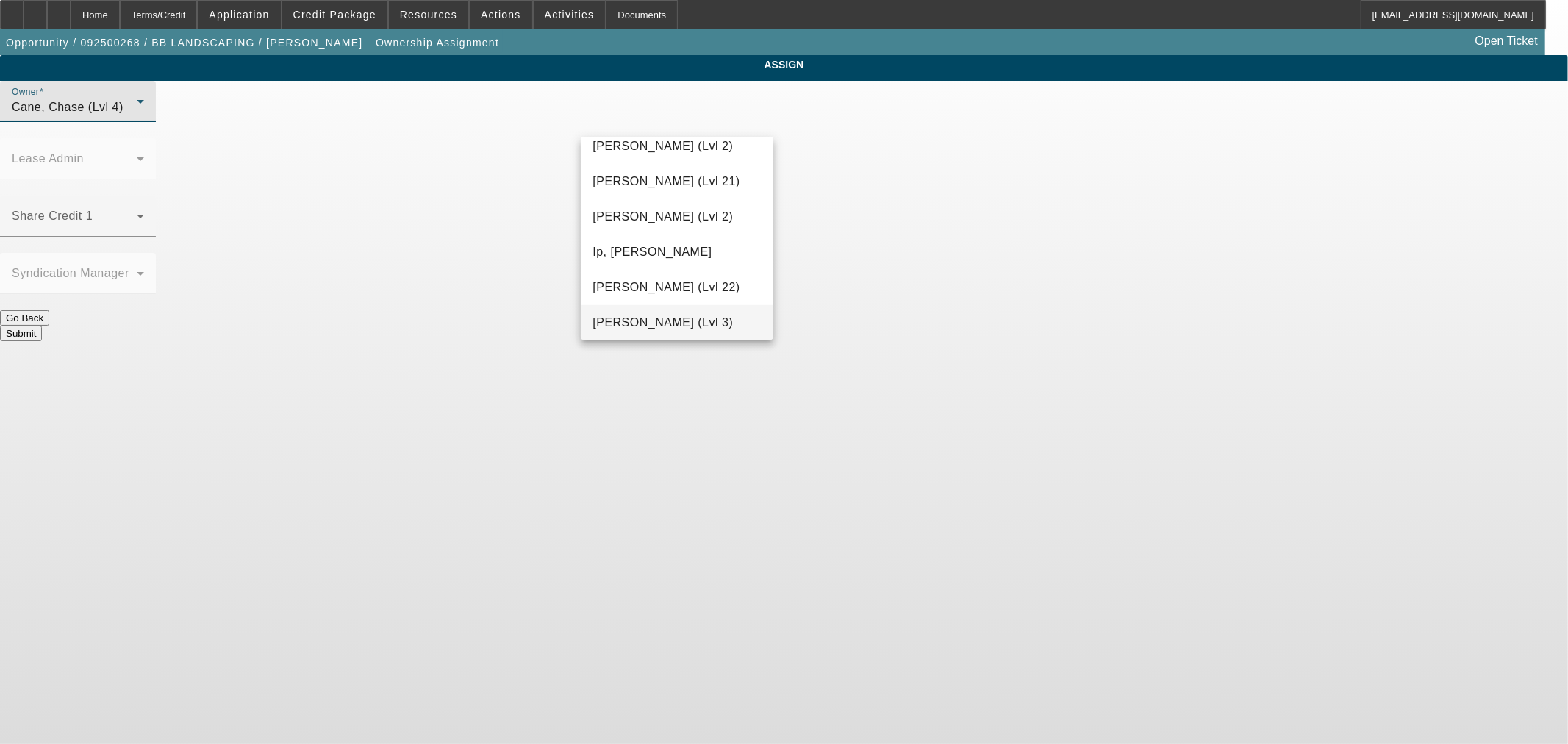
click at [673, 326] on span "[PERSON_NAME] (Lvl 3)" at bounding box center [662, 323] width 140 height 18
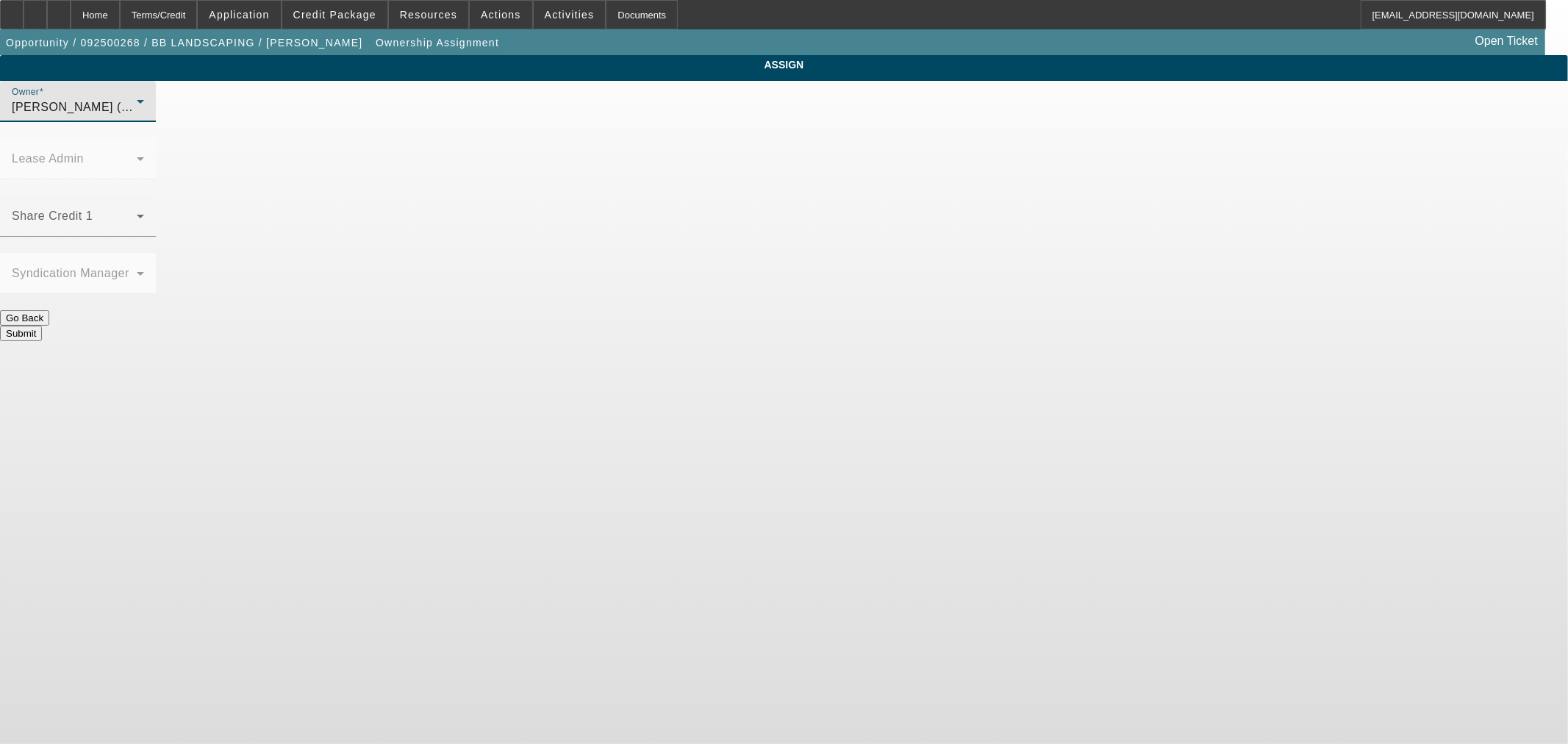
click at [41, 326] on button "Submit" at bounding box center [20, 333] width 41 height 15
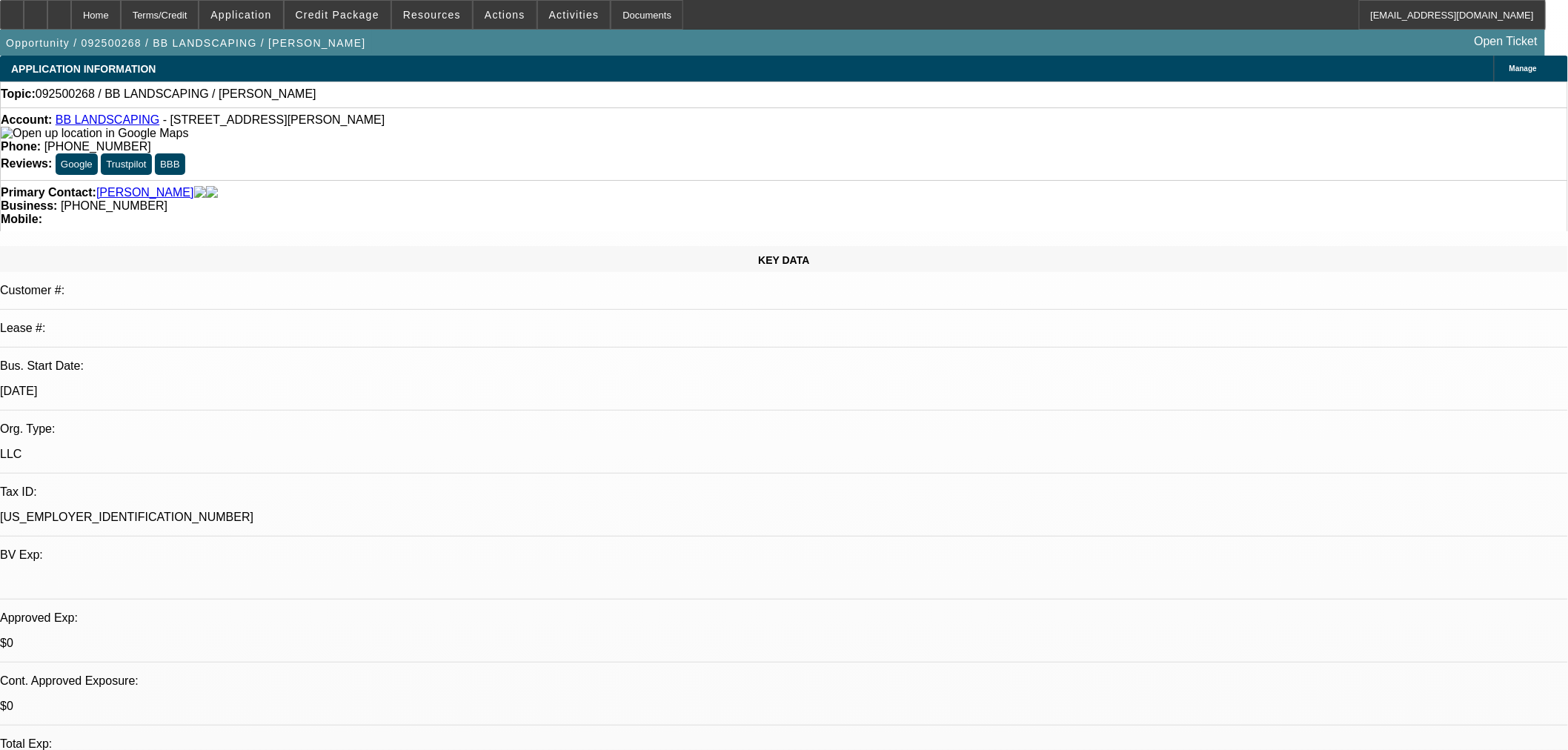
select select "0"
select select "2"
select select "0.1"
select select "4"
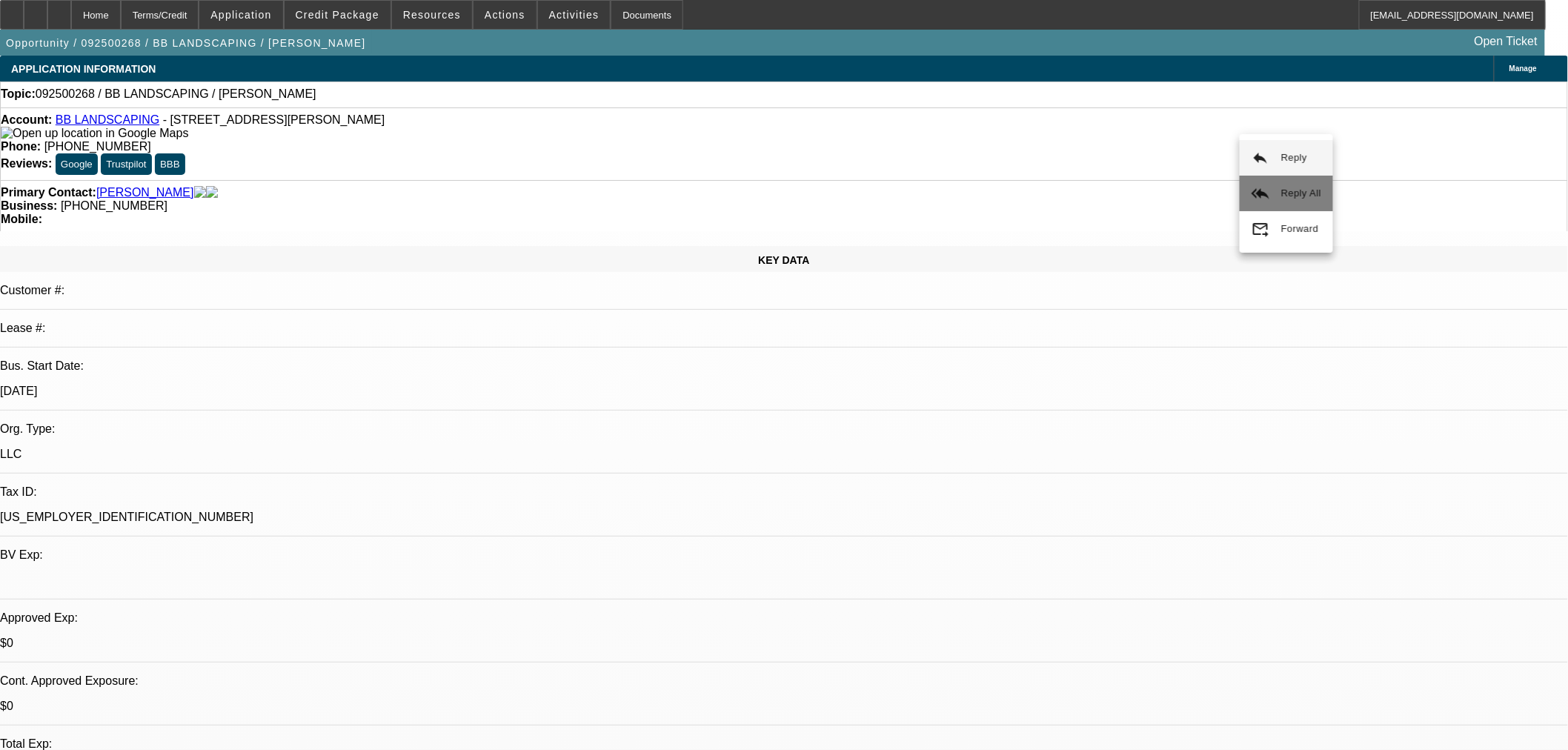
click at [1267, 198] on mat-icon "reply_all" at bounding box center [1260, 193] width 18 height 18
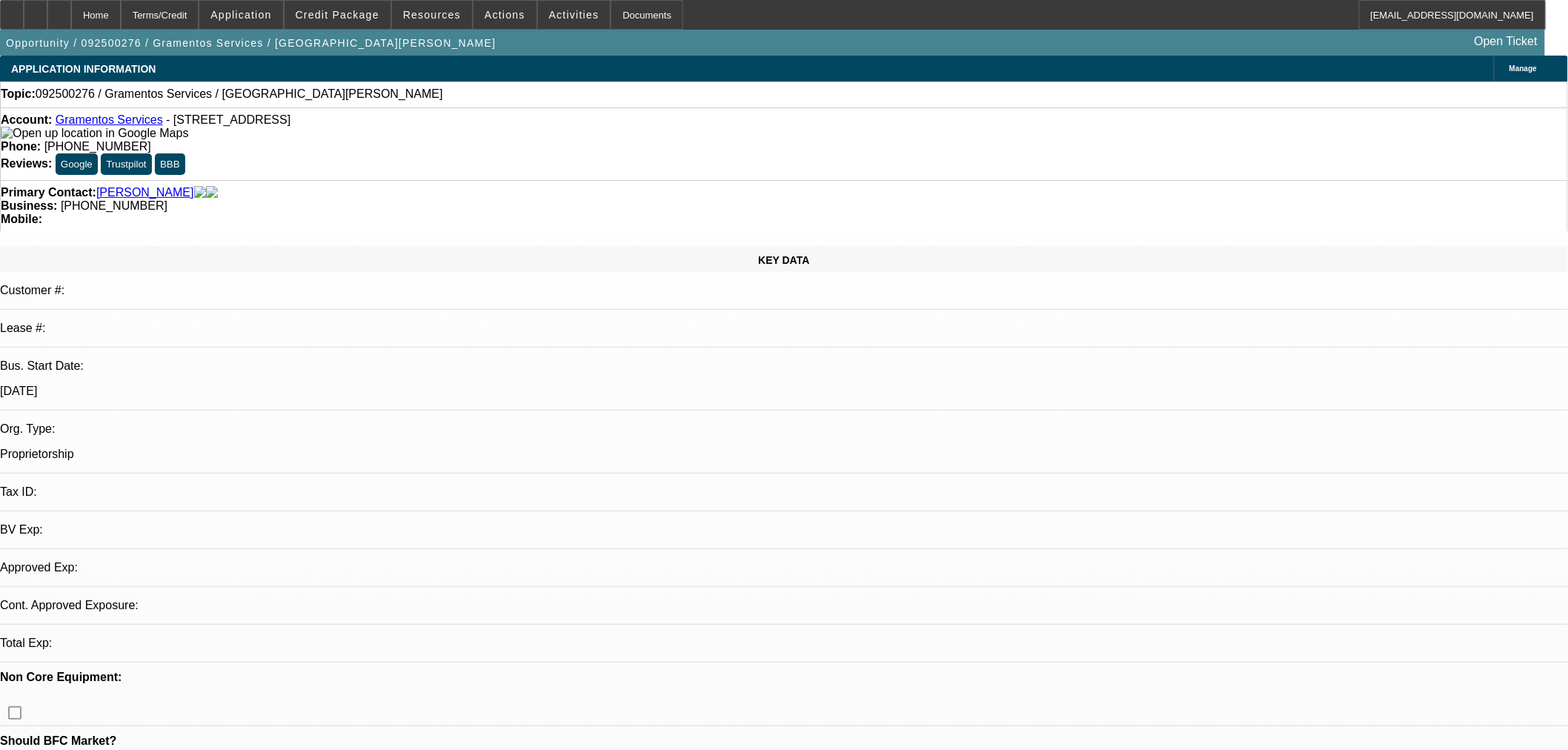
select select "0"
select select "2"
select select "0"
select select "6"
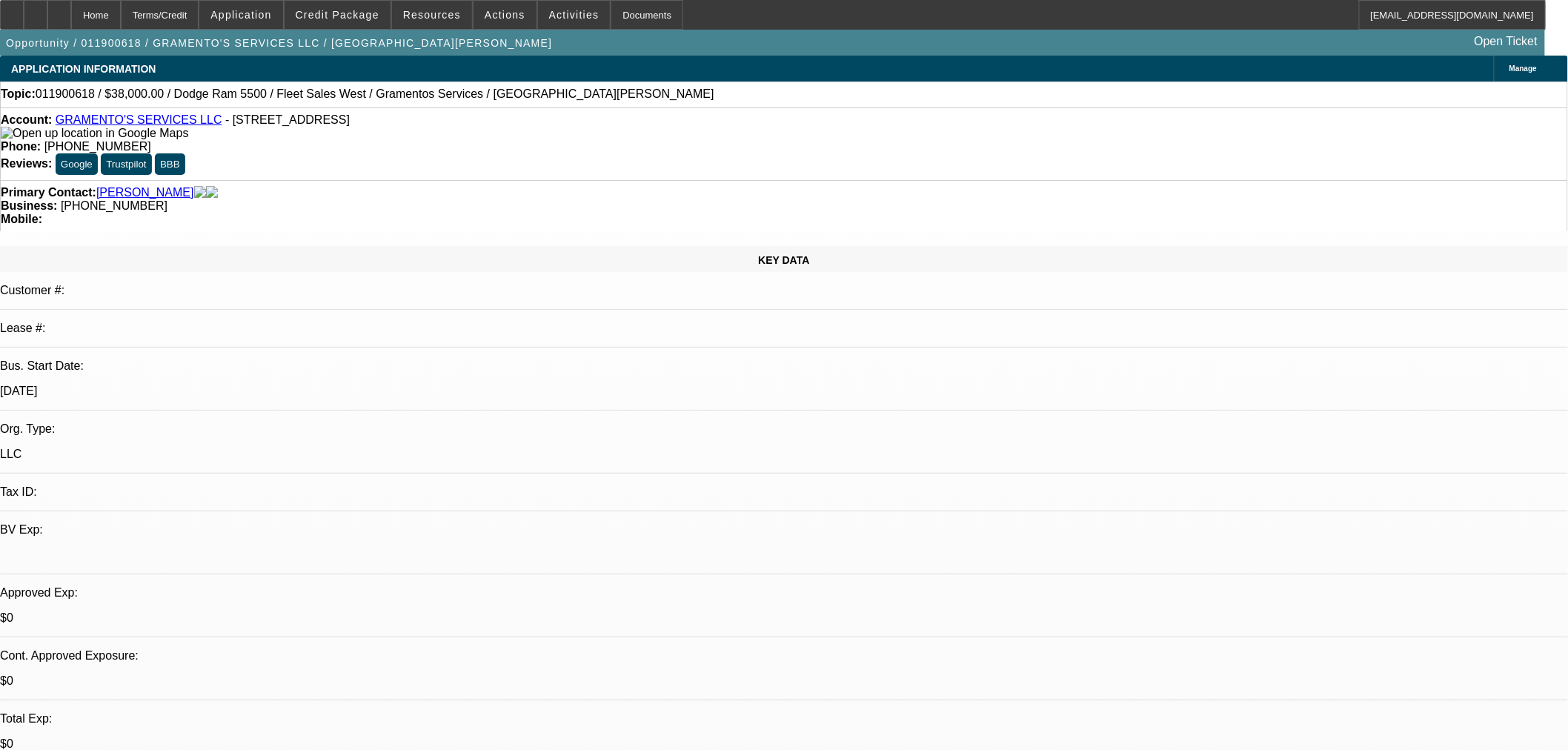
select select "0"
select select "2"
select select "0.1"
select select "4"
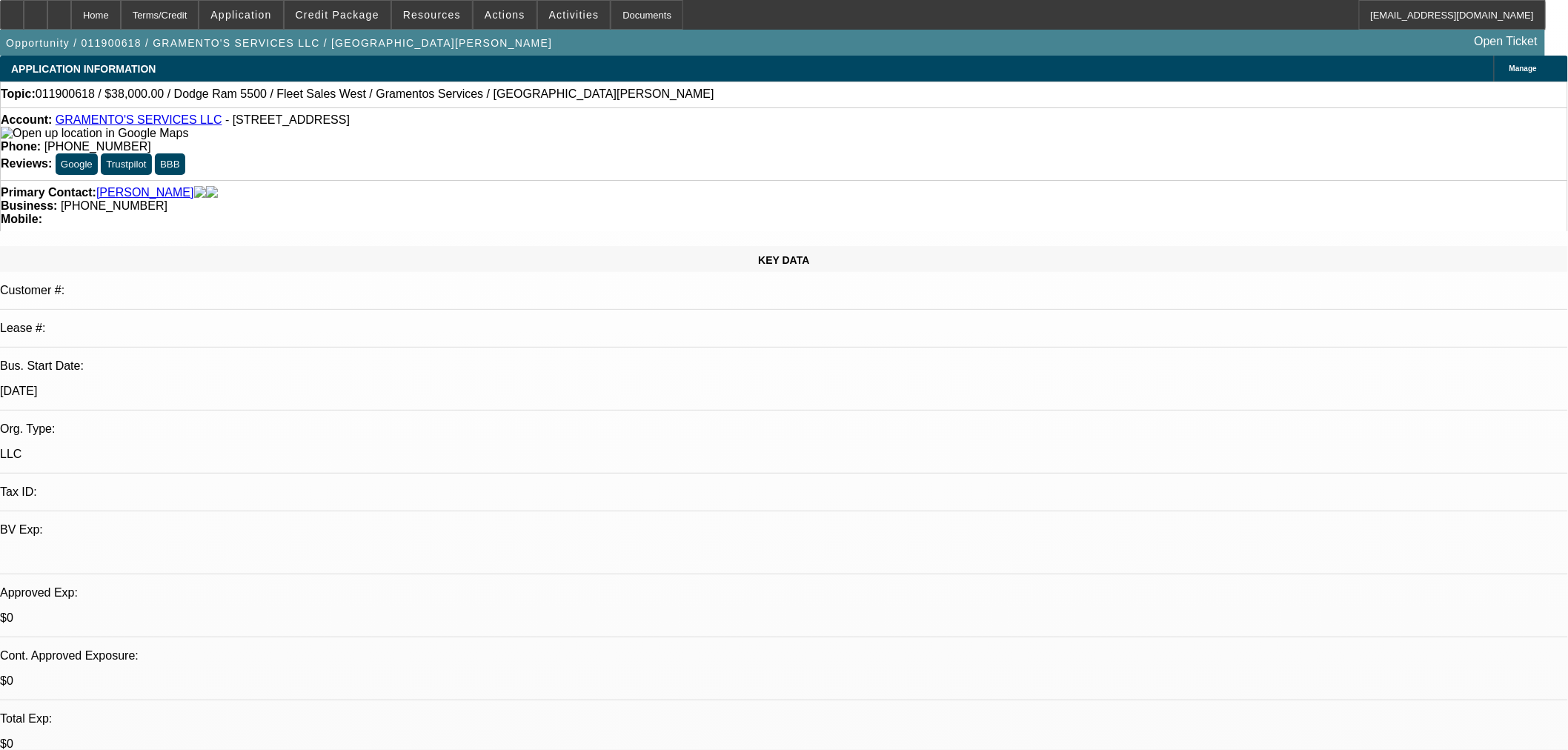
select select "0"
select select "2"
select select "0.1"
select select "4"
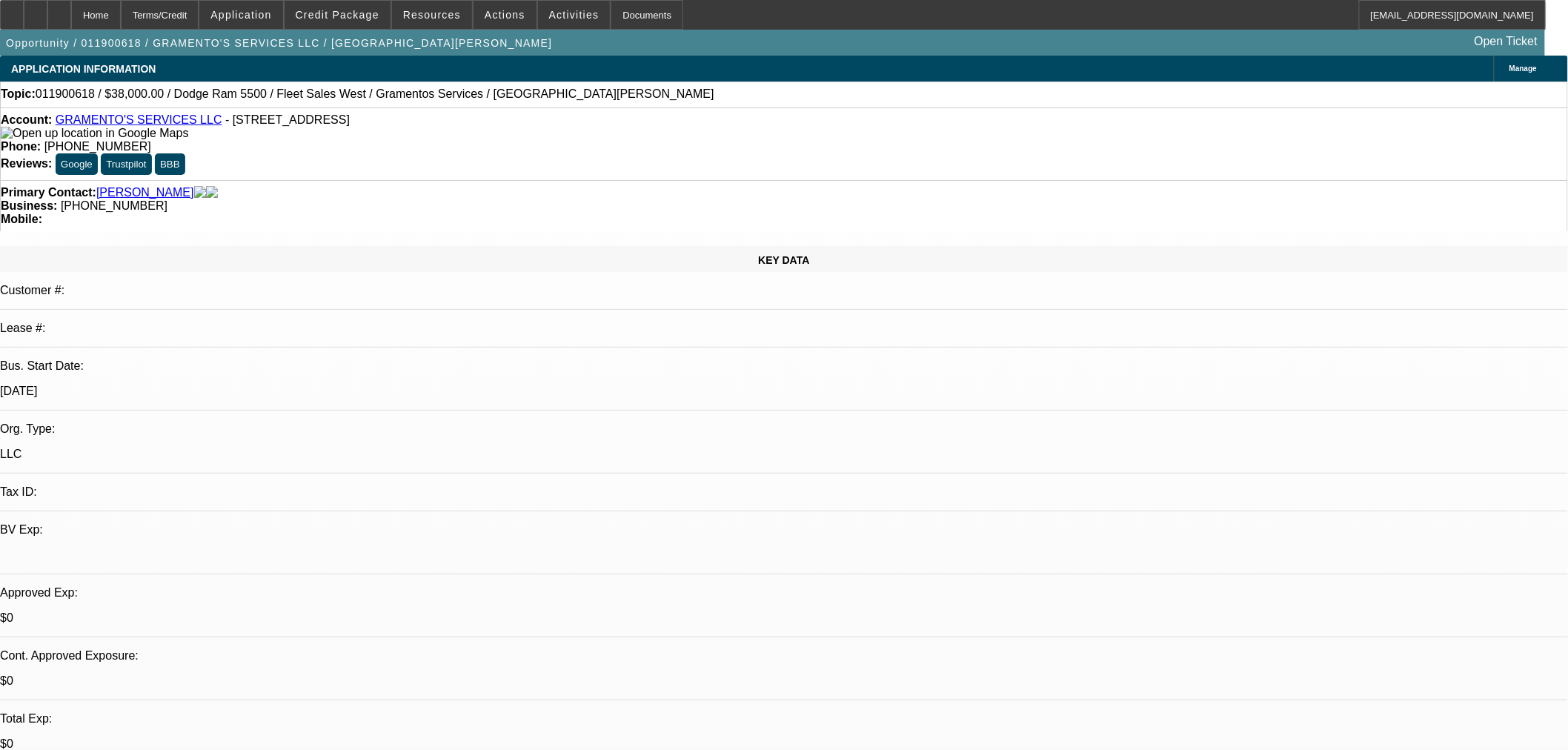
select select "0"
select select "2"
select select "0.1"
select select "4"
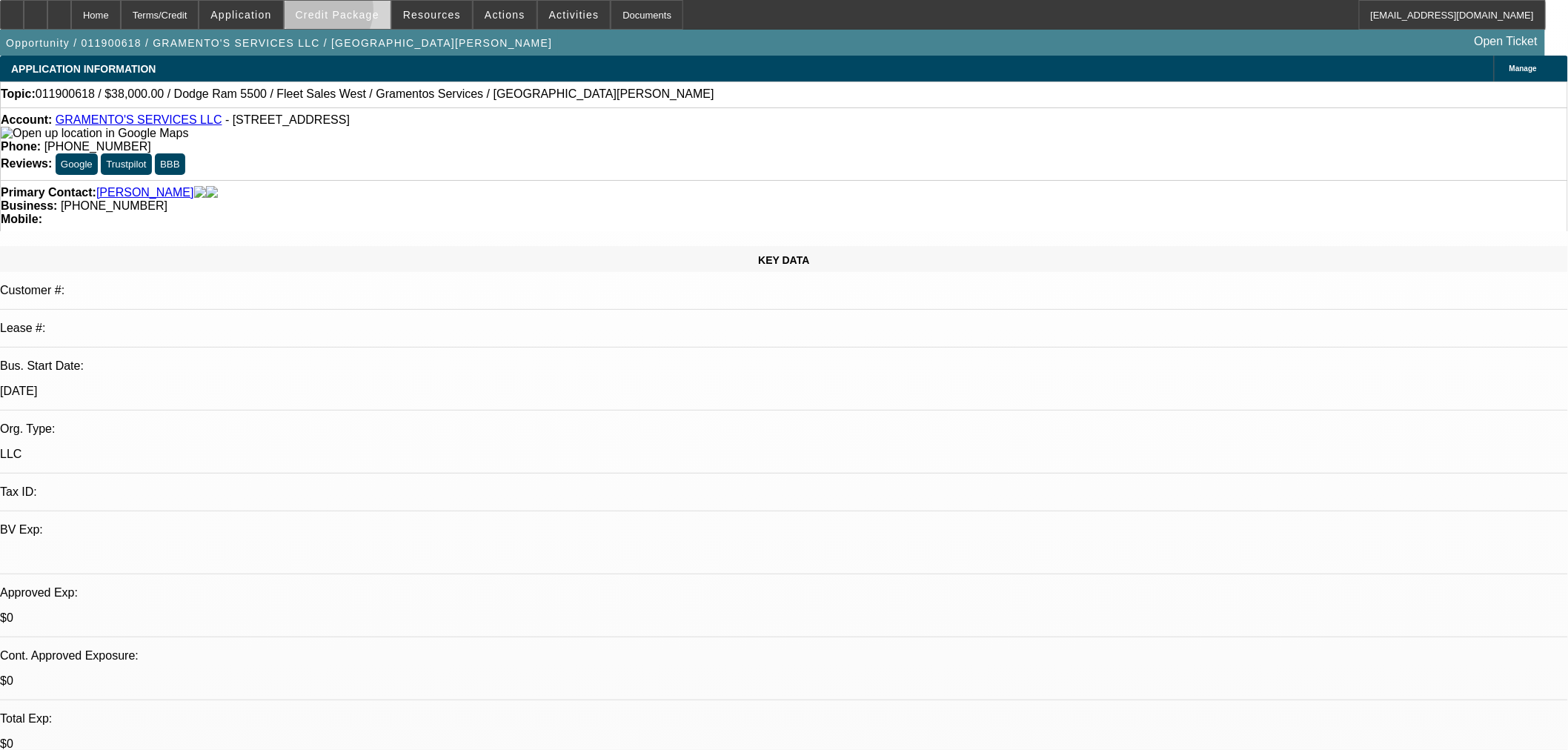
click at [344, 13] on span "Credit Package" at bounding box center [337, 14] width 84 height 12
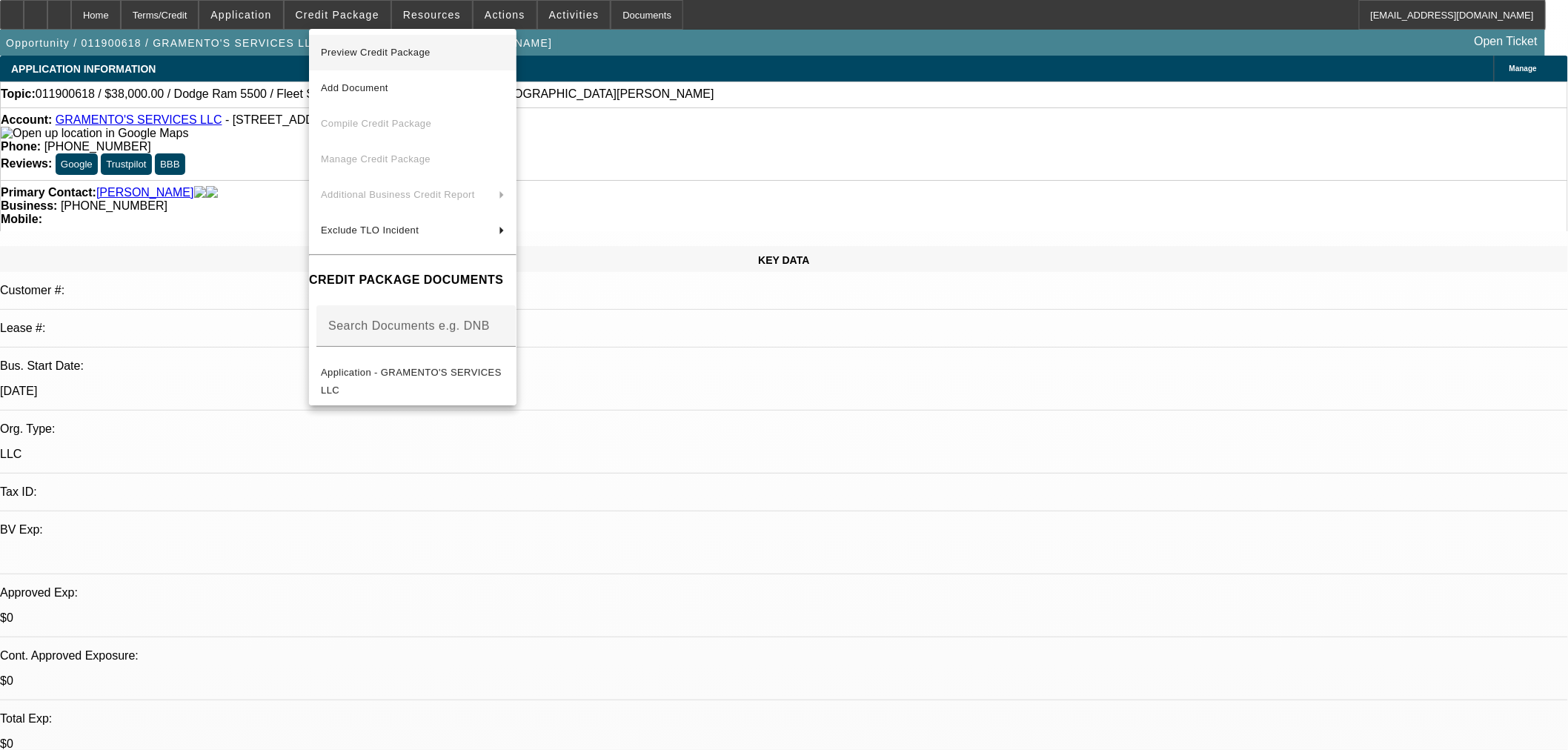
click at [350, 42] on button "Preview Credit Package" at bounding box center [412, 52] width 207 height 36
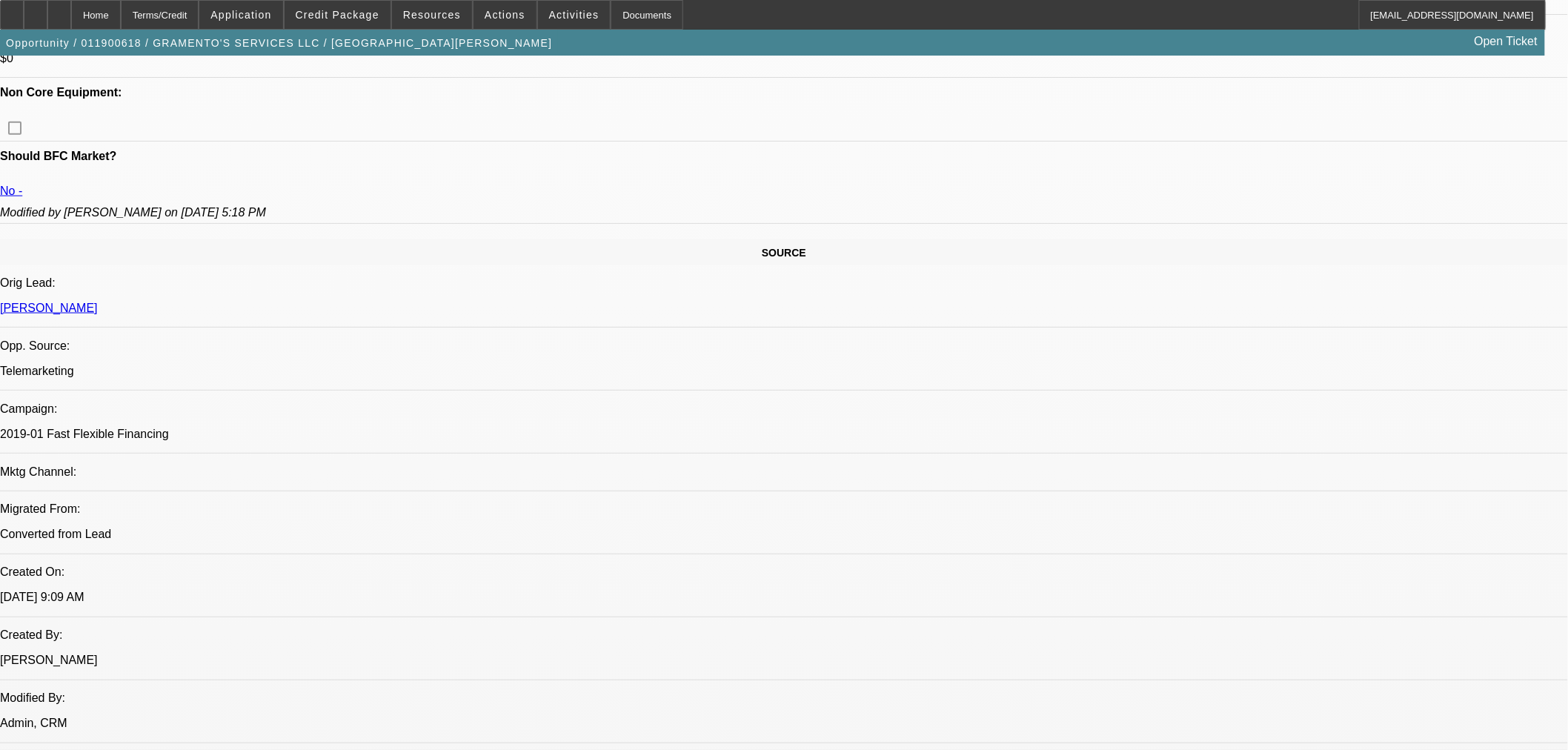
scroll to position [824, 0]
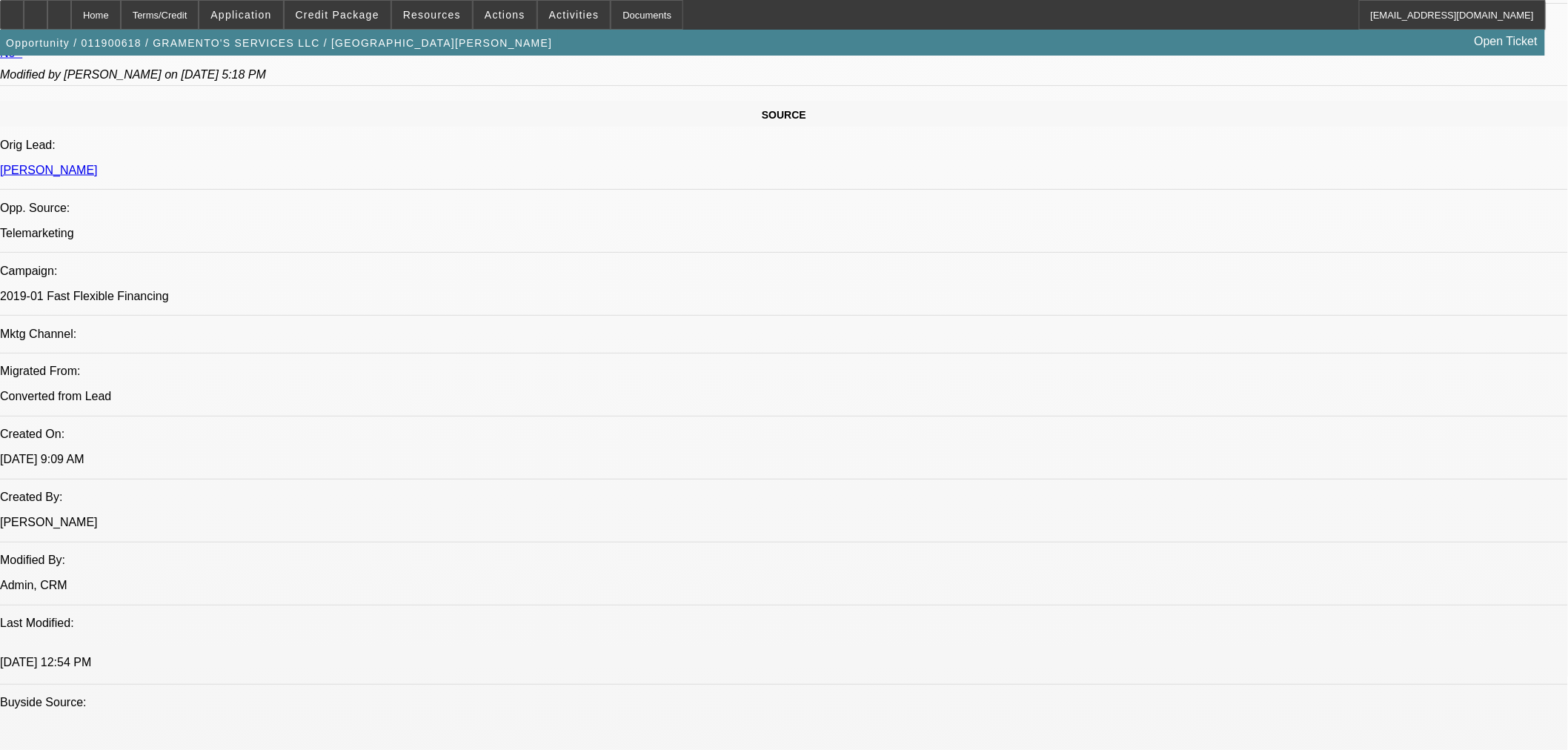
drag, startPoint x: 94, startPoint y: 15, endPoint x: 876, endPoint y: 425, distance: 883.0
click at [60, 10] on icon at bounding box center [60, 10] width 0 height 0
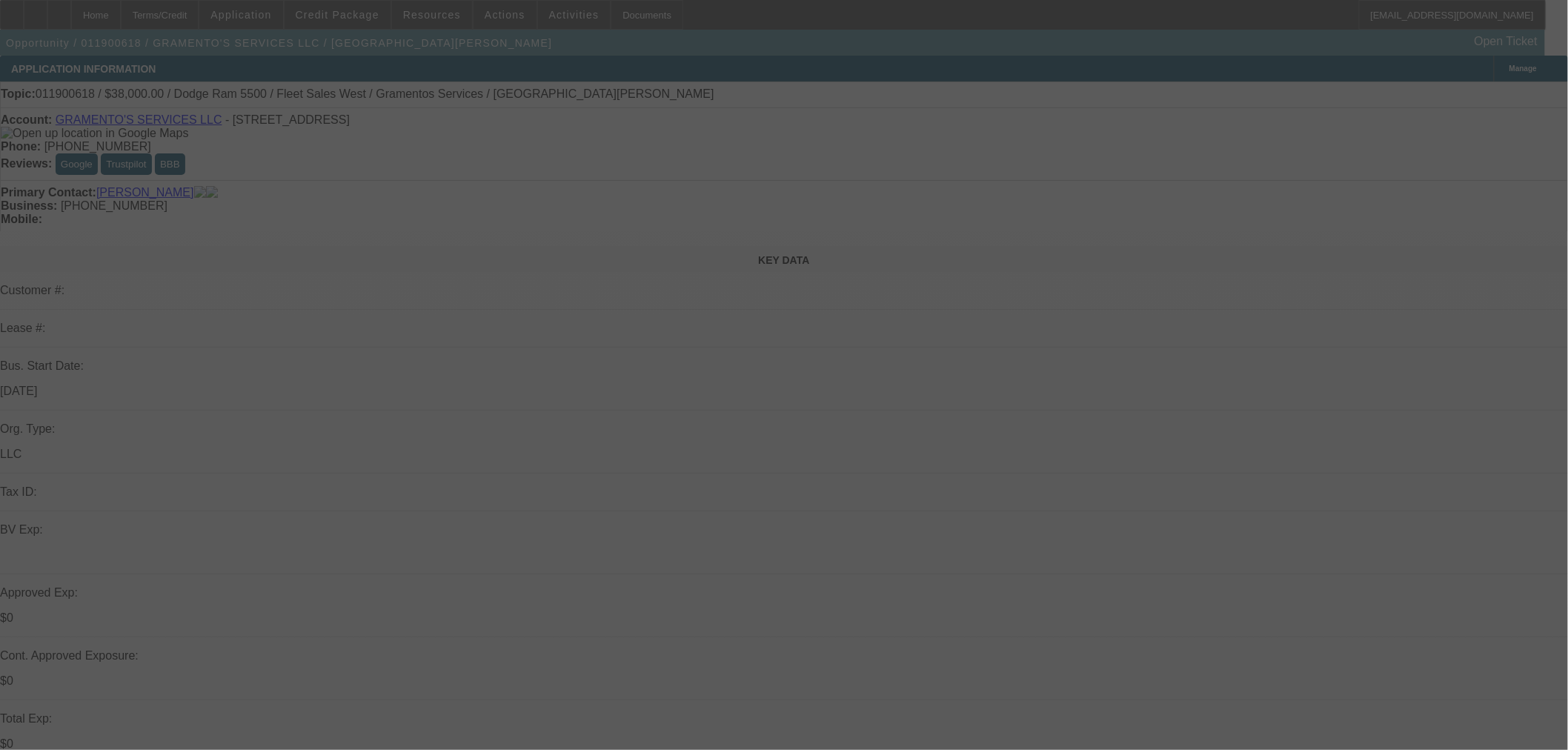
select select "0"
select select "2"
select select "0.1"
select select "4"
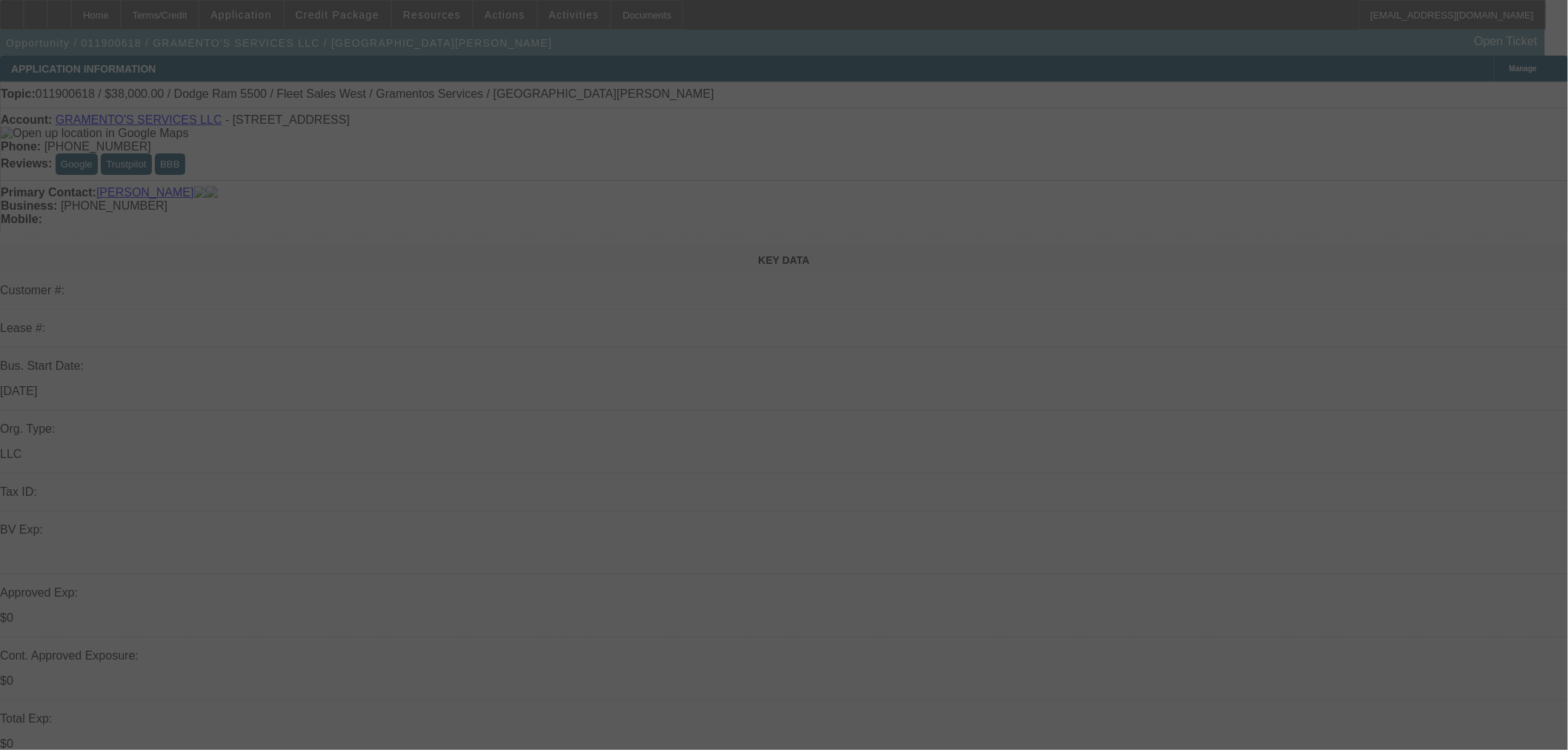
select select "0"
select select "2"
select select "0.1"
select select "4"
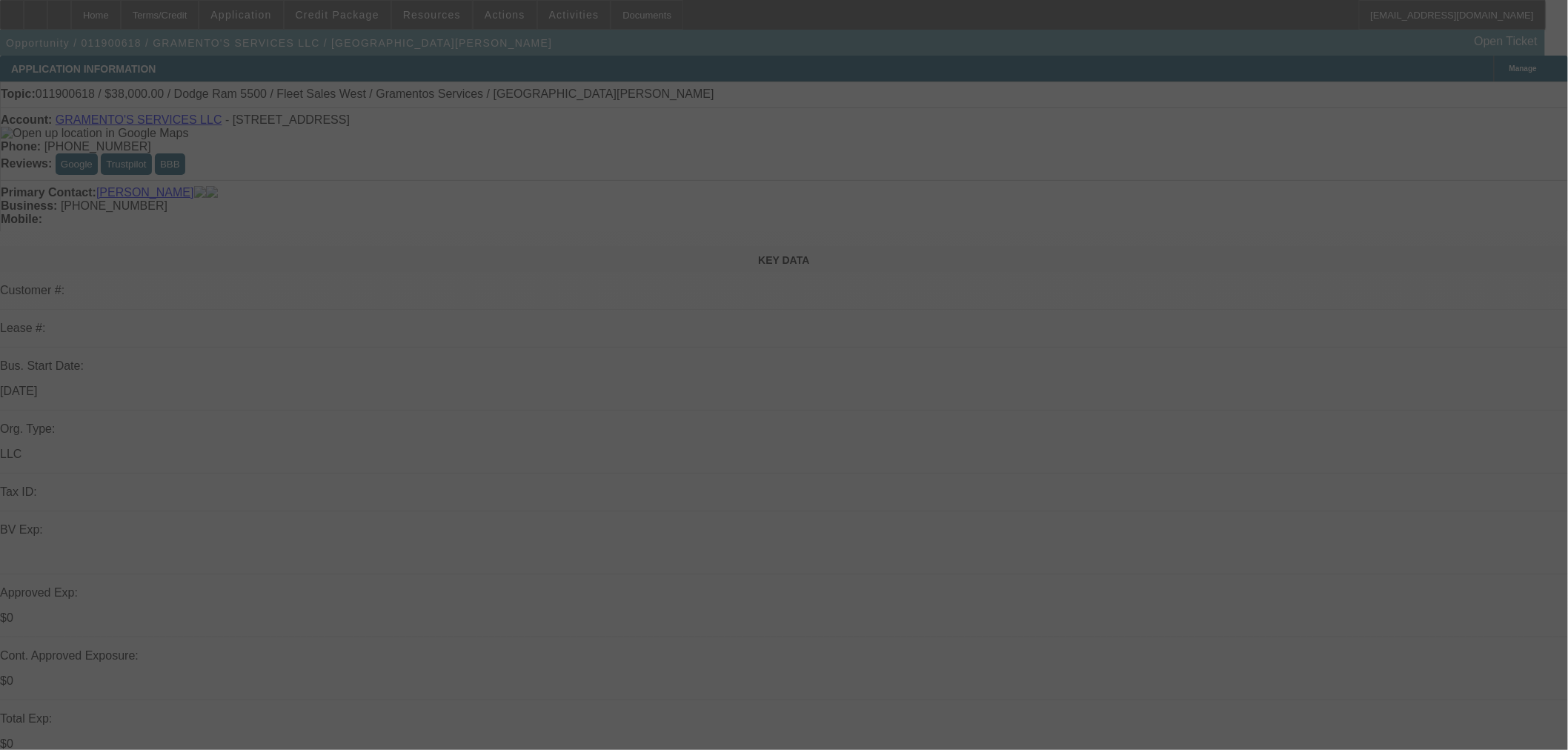
select select "0"
select select "2"
select select "0.1"
select select "4"
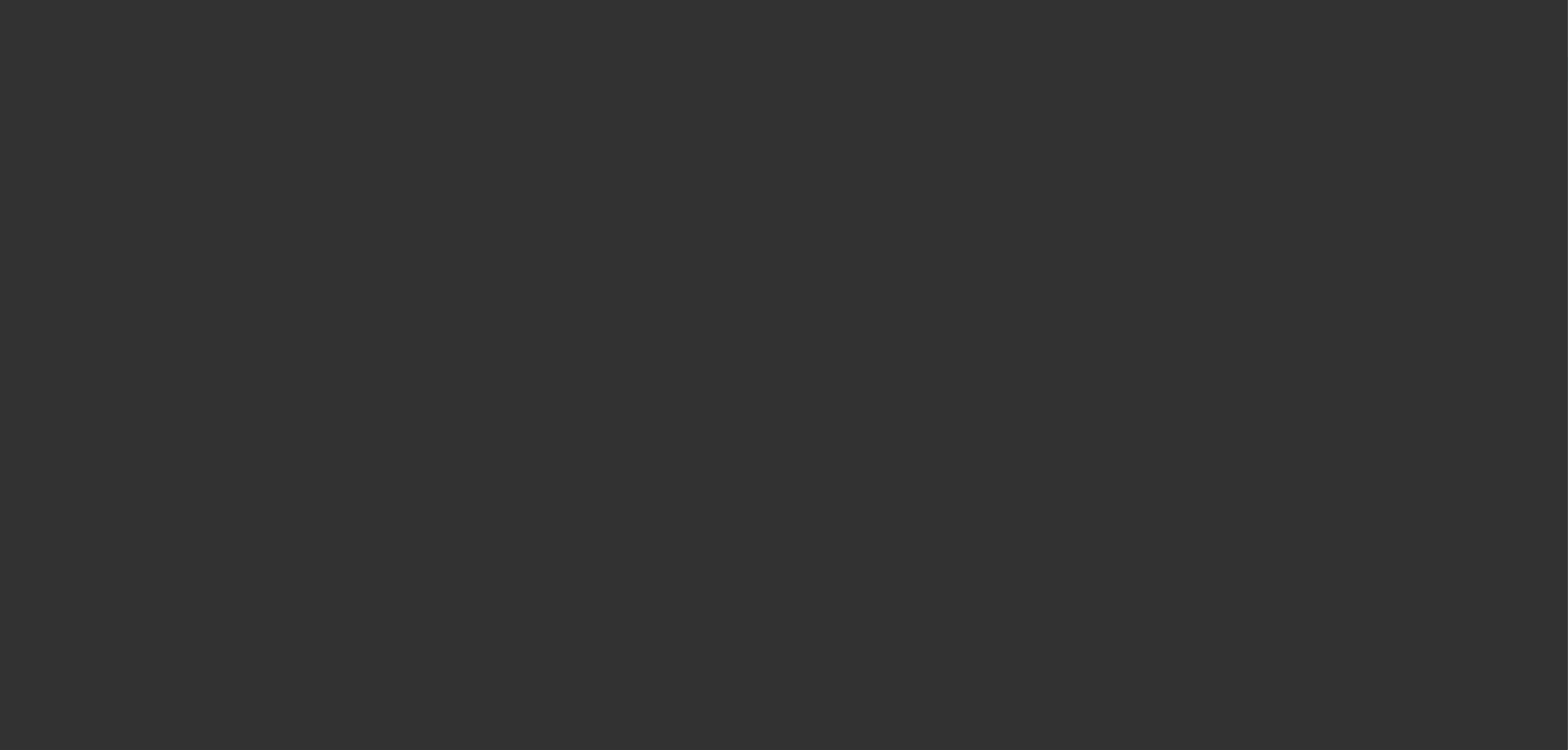
select select "0"
select select "2"
select select "0"
select select "6"
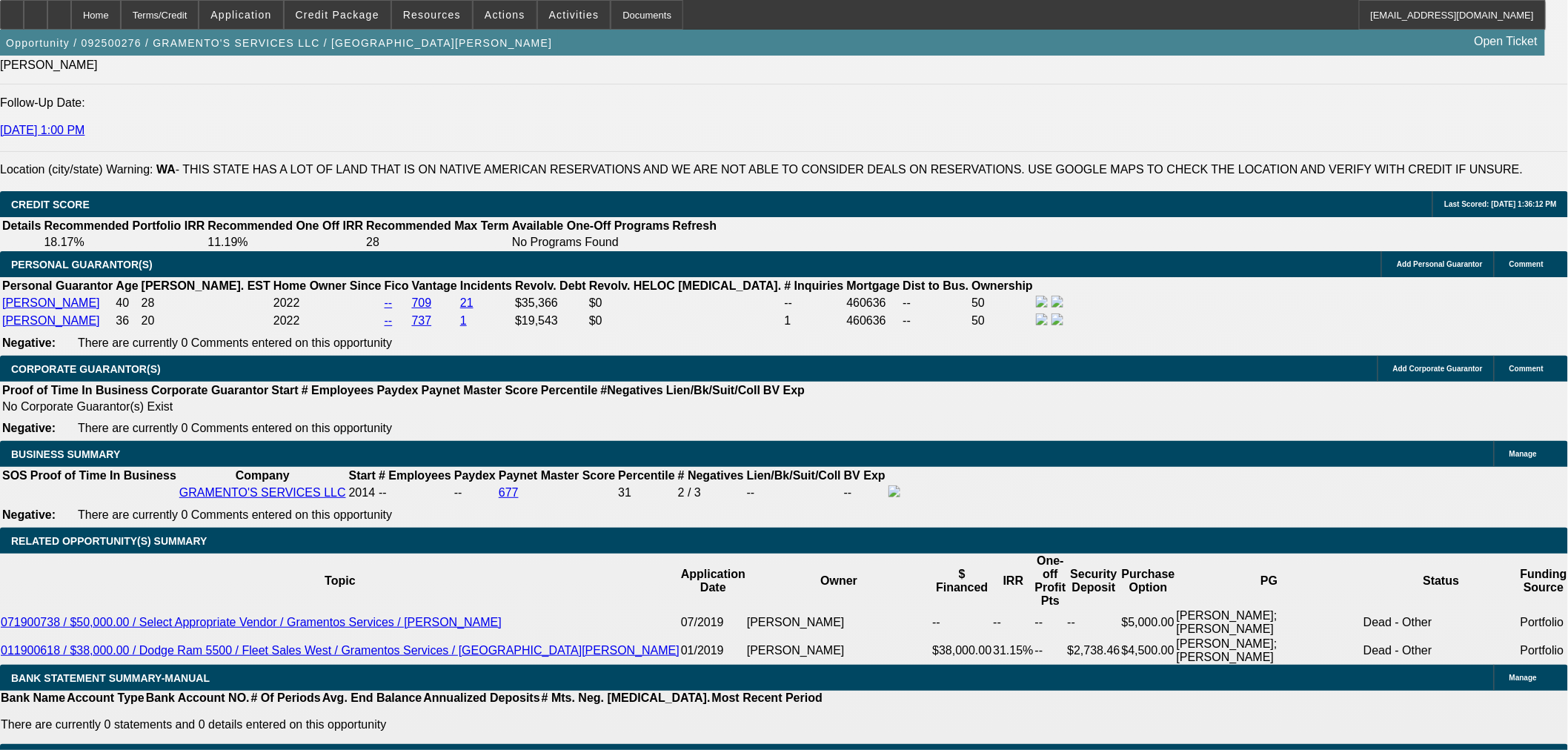
scroll to position [2117, 0]
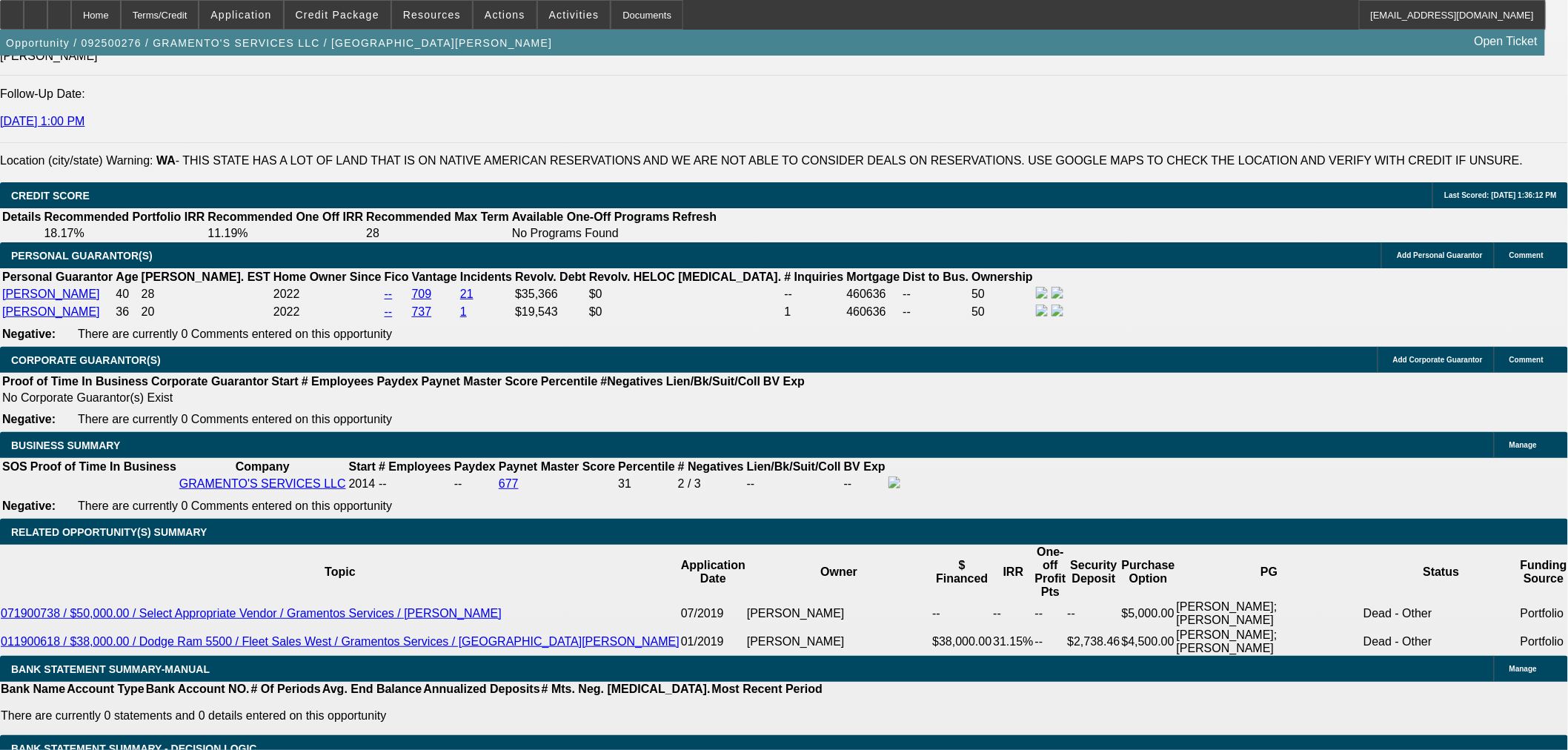
scroll to position [2117, 0]
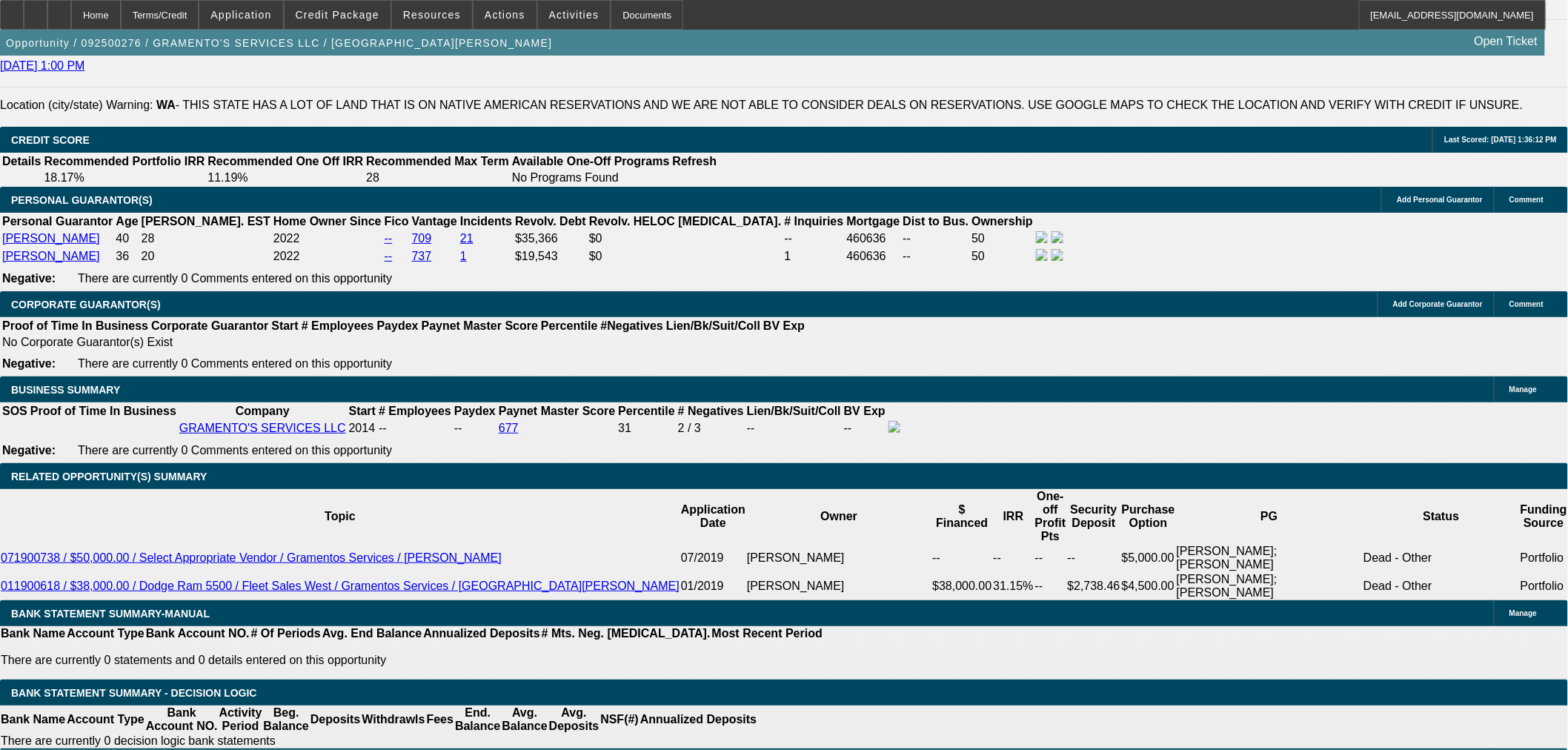
type input "UNKNOWN"
type input "48"
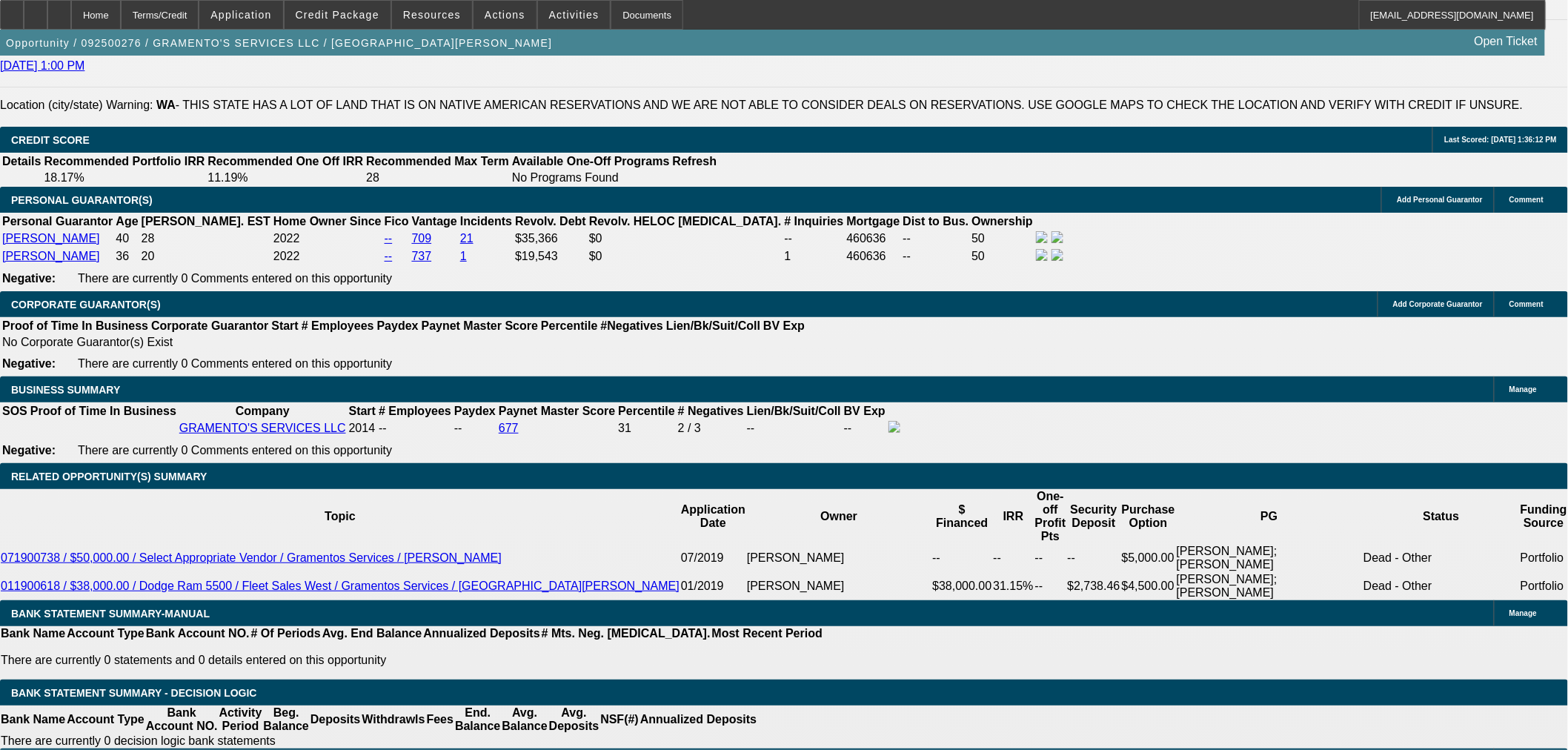
type input "1"
type input "$6,799.42"
type input "$3,399.71"
type input "17"
type input "$9,227.84"
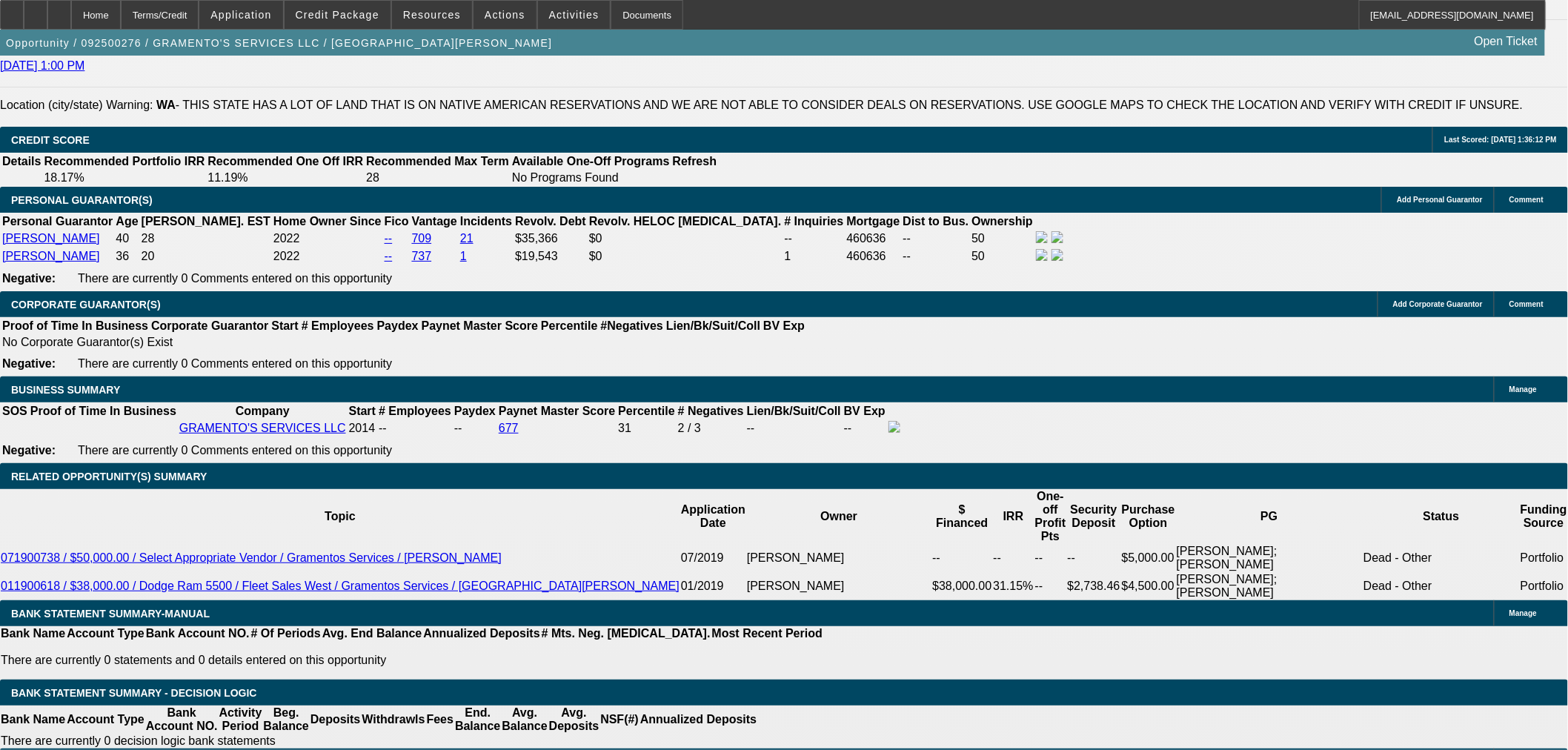
type input "$4,613.92"
type input "17"
type input "$0.00"
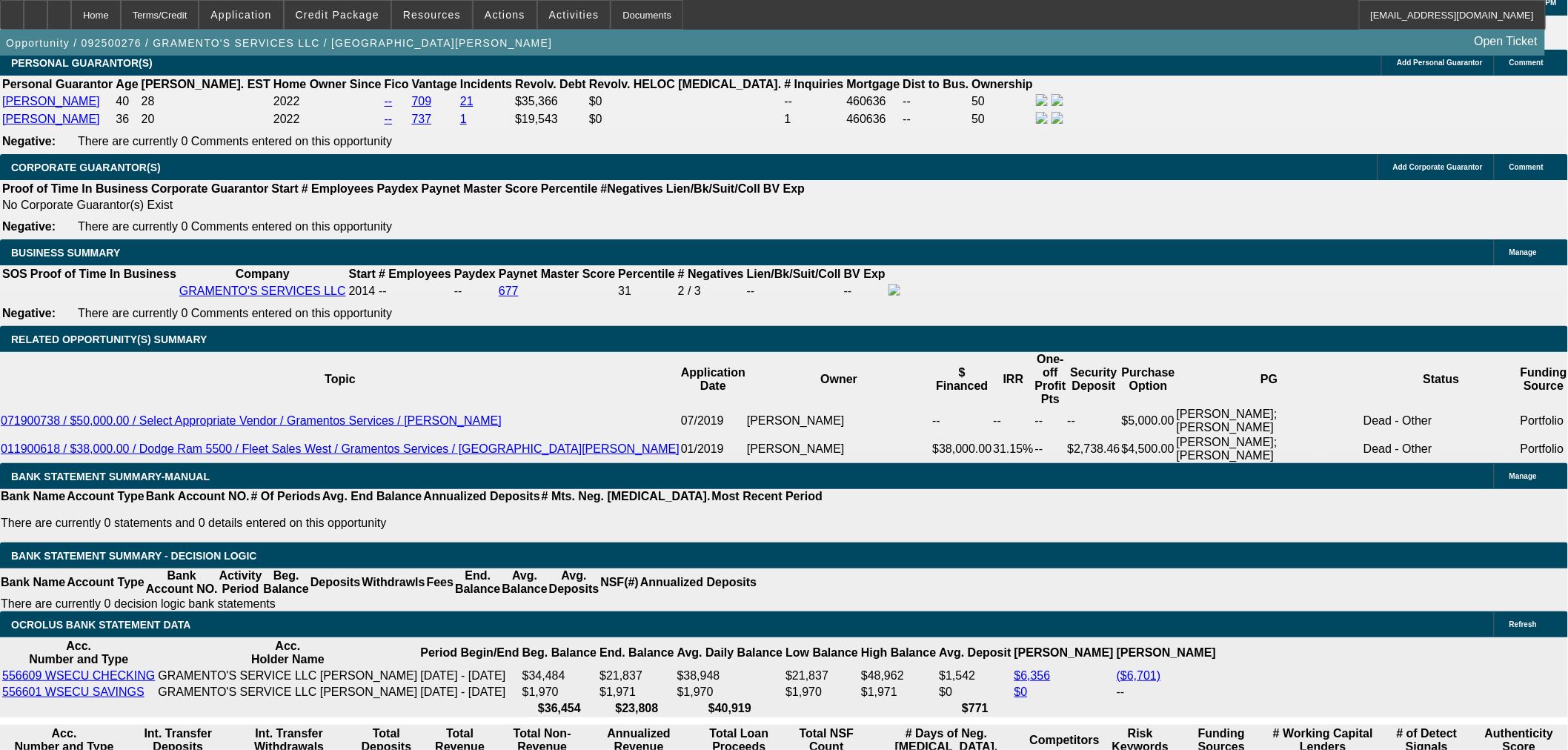
scroll to position [2254, 0]
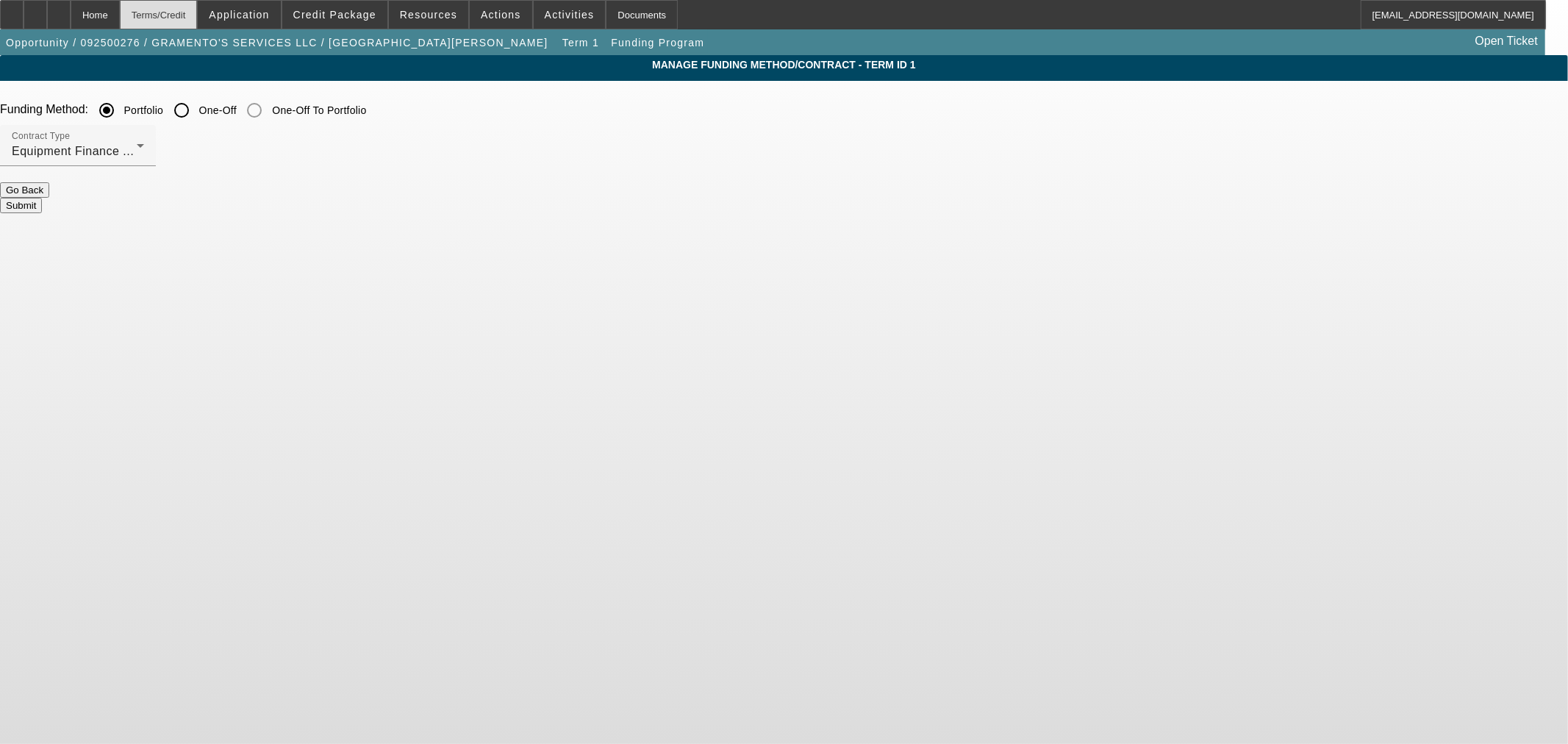
click at [198, 13] on div "Terms/Credit" at bounding box center [159, 14] width 78 height 29
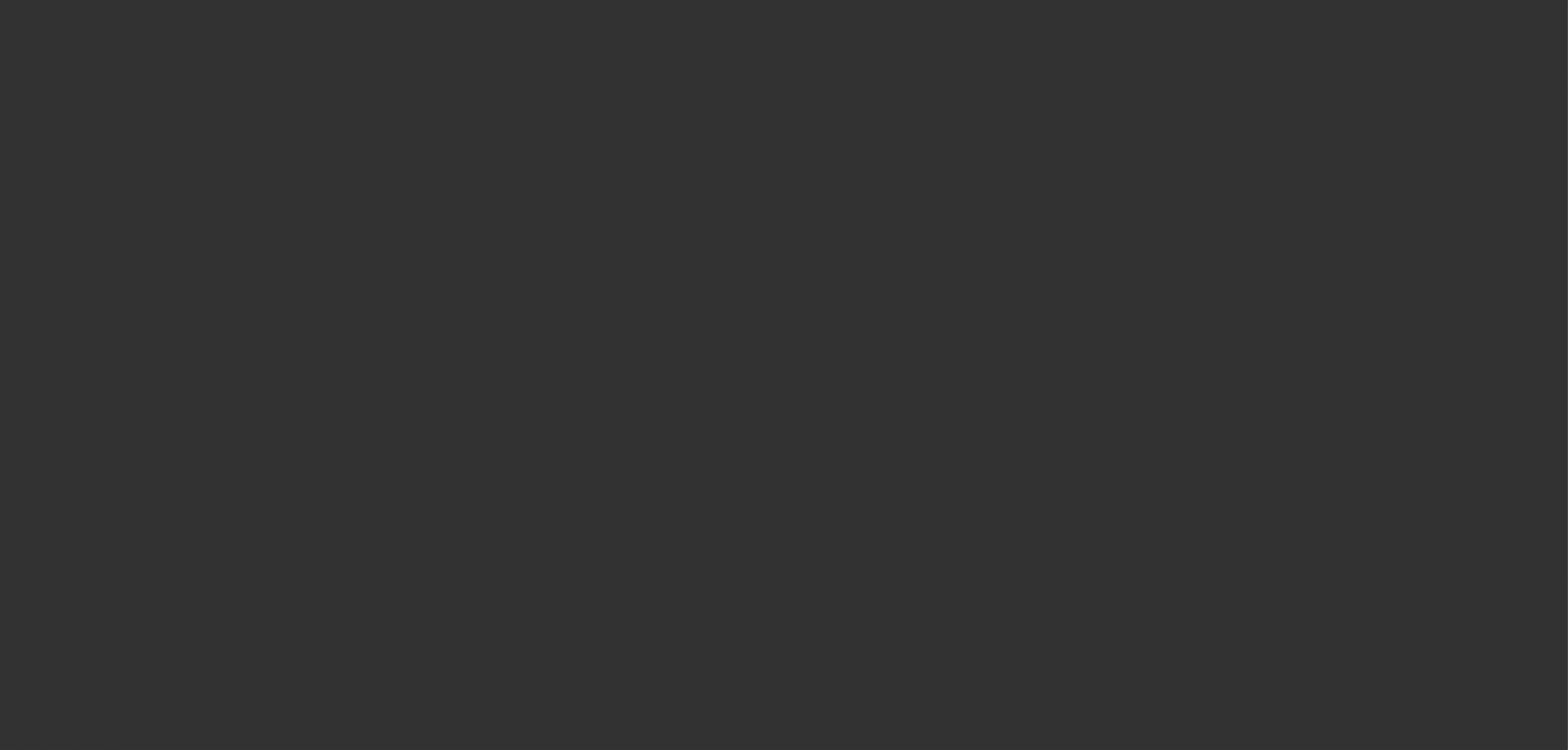
scroll to position [1562, 0]
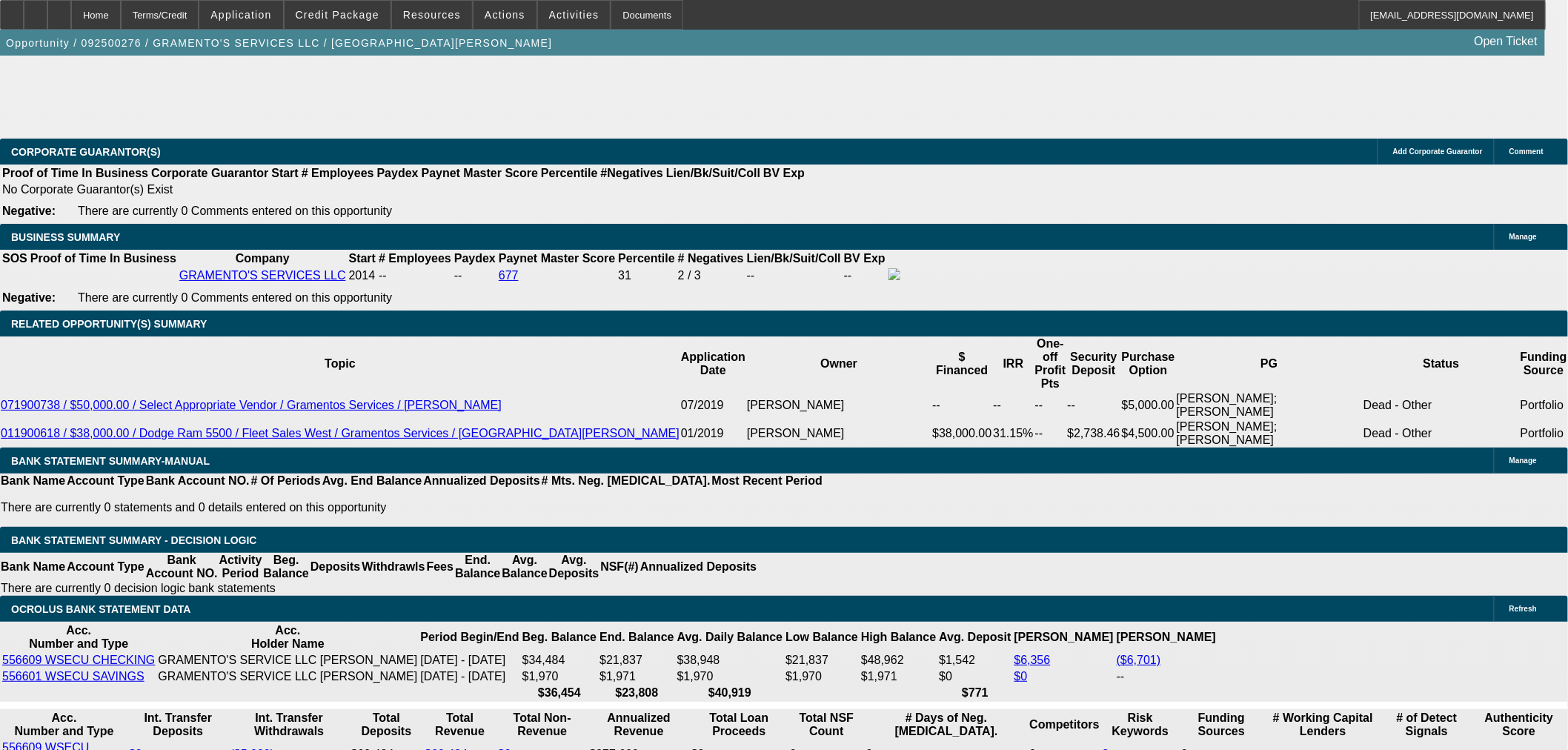
select select "0"
select select "2"
select select "0"
select select "6"
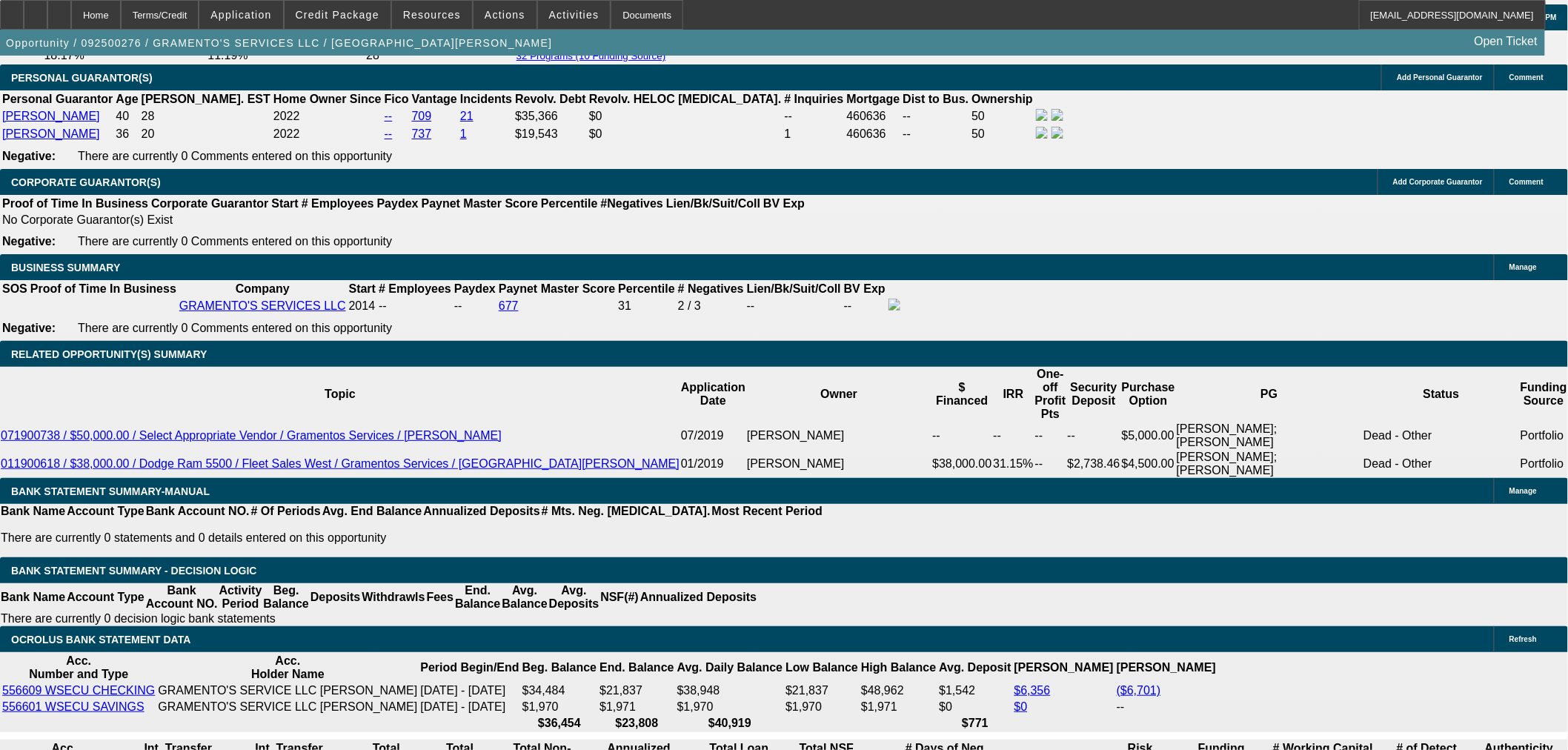
scroll to position [2231, 0]
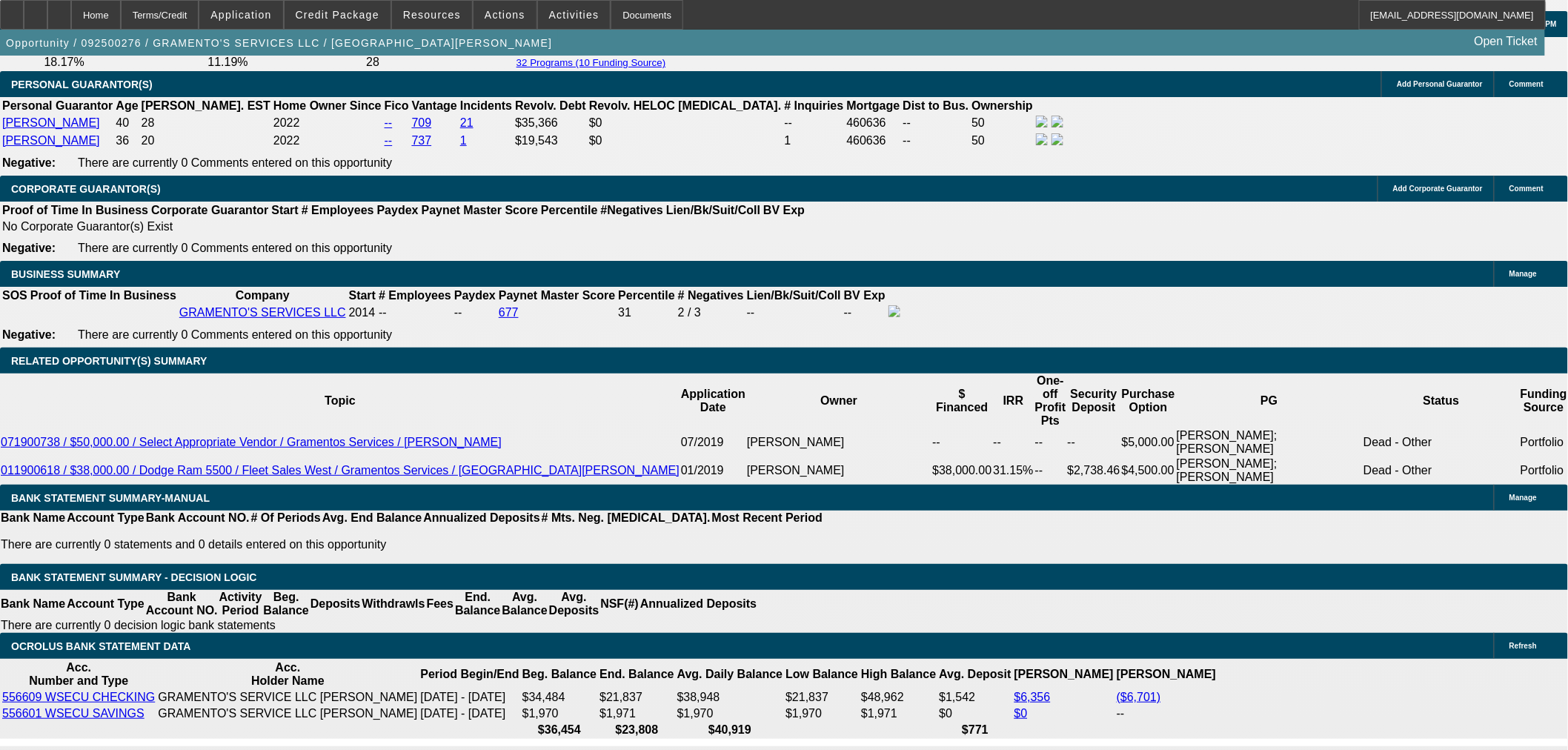
drag, startPoint x: 242, startPoint y: 63, endPoint x: 274, endPoint y: 85, distance: 38.8
click at [242, 60] on span "button" at bounding box center [278, 43] width 558 height 36
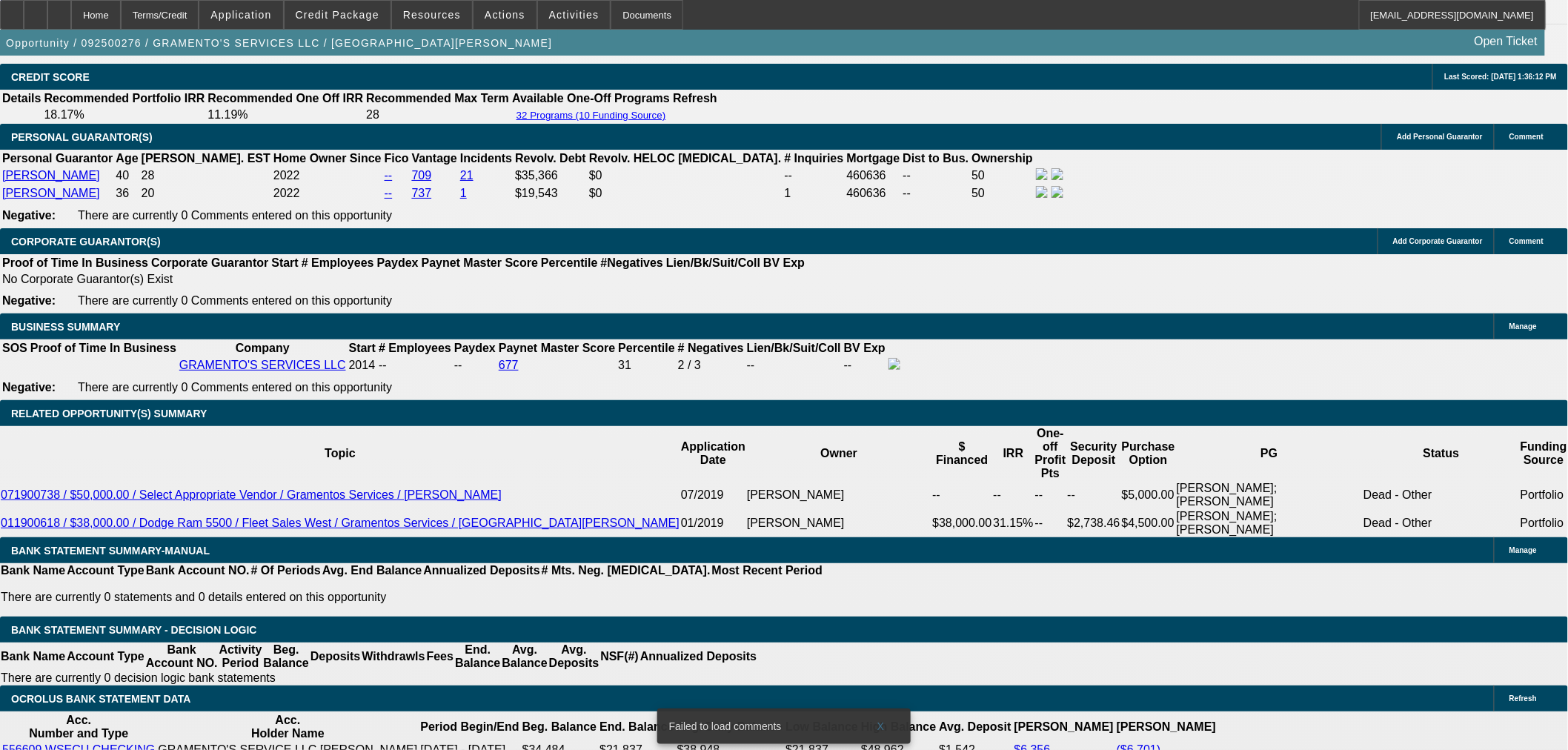
scroll to position [2125, 0]
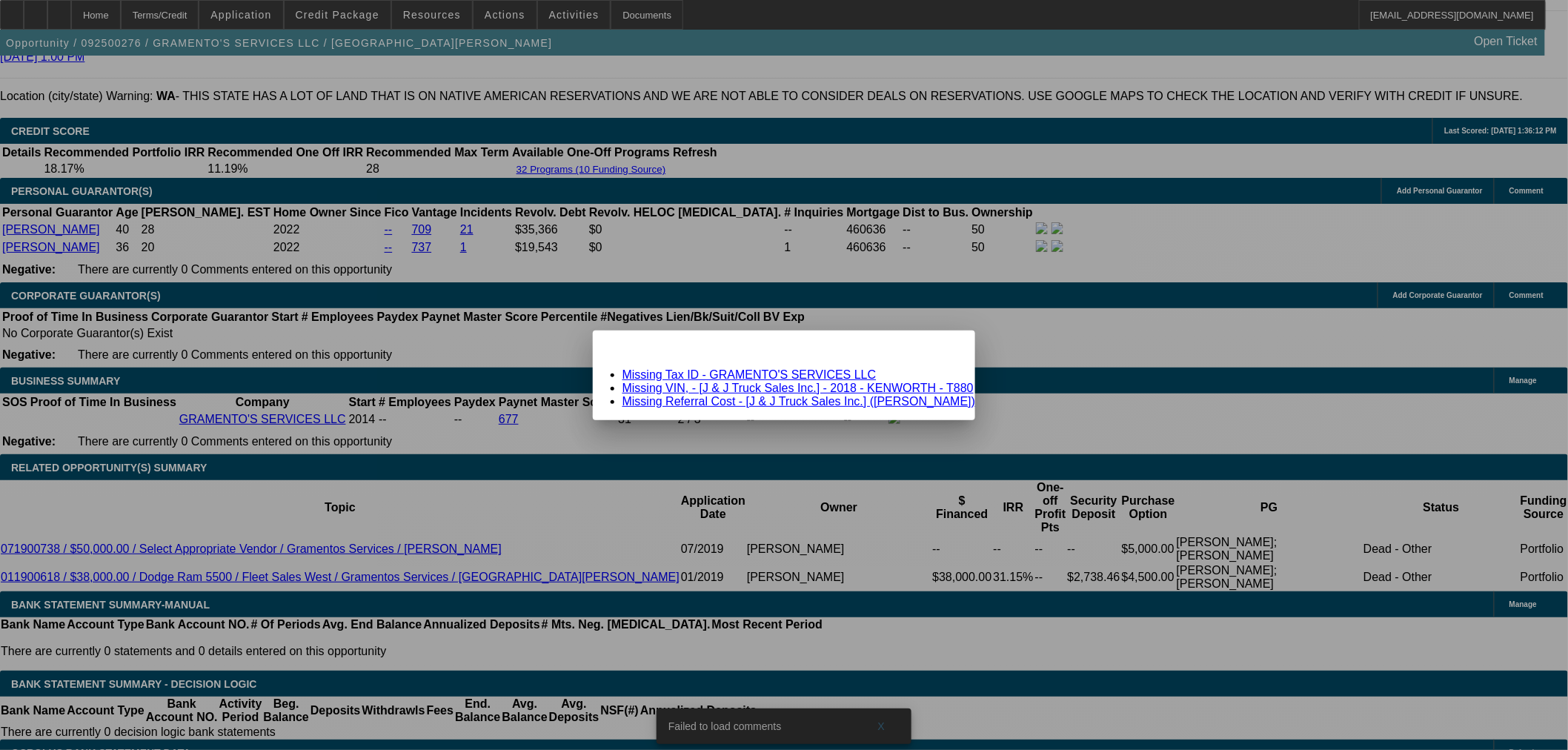
click at [737, 397] on link "Missing Referral Cost - [J & J Truck Sales Inc.] (Dodson, Forrest)" at bounding box center [799, 401] width 353 height 12
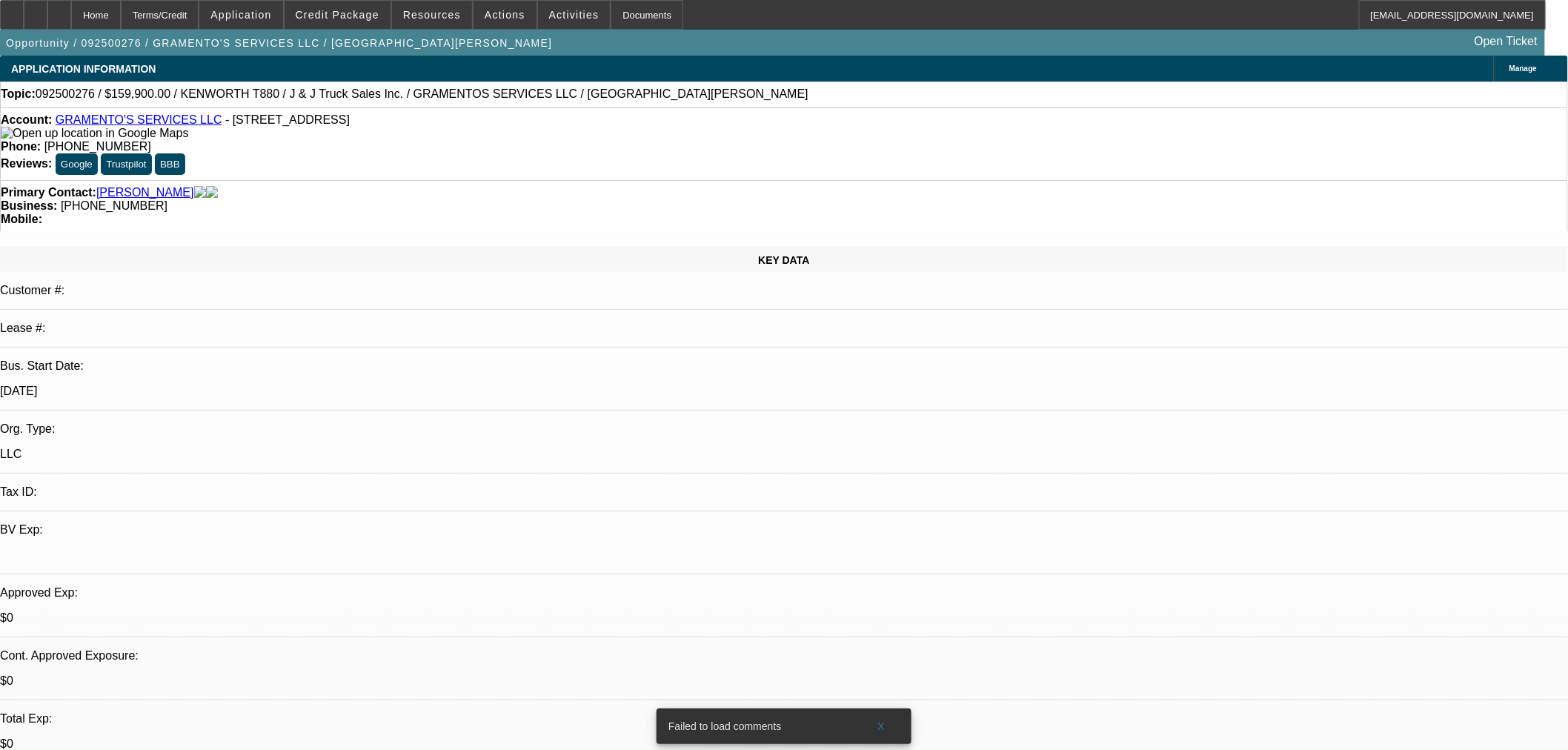
scroll to position [2125, 0]
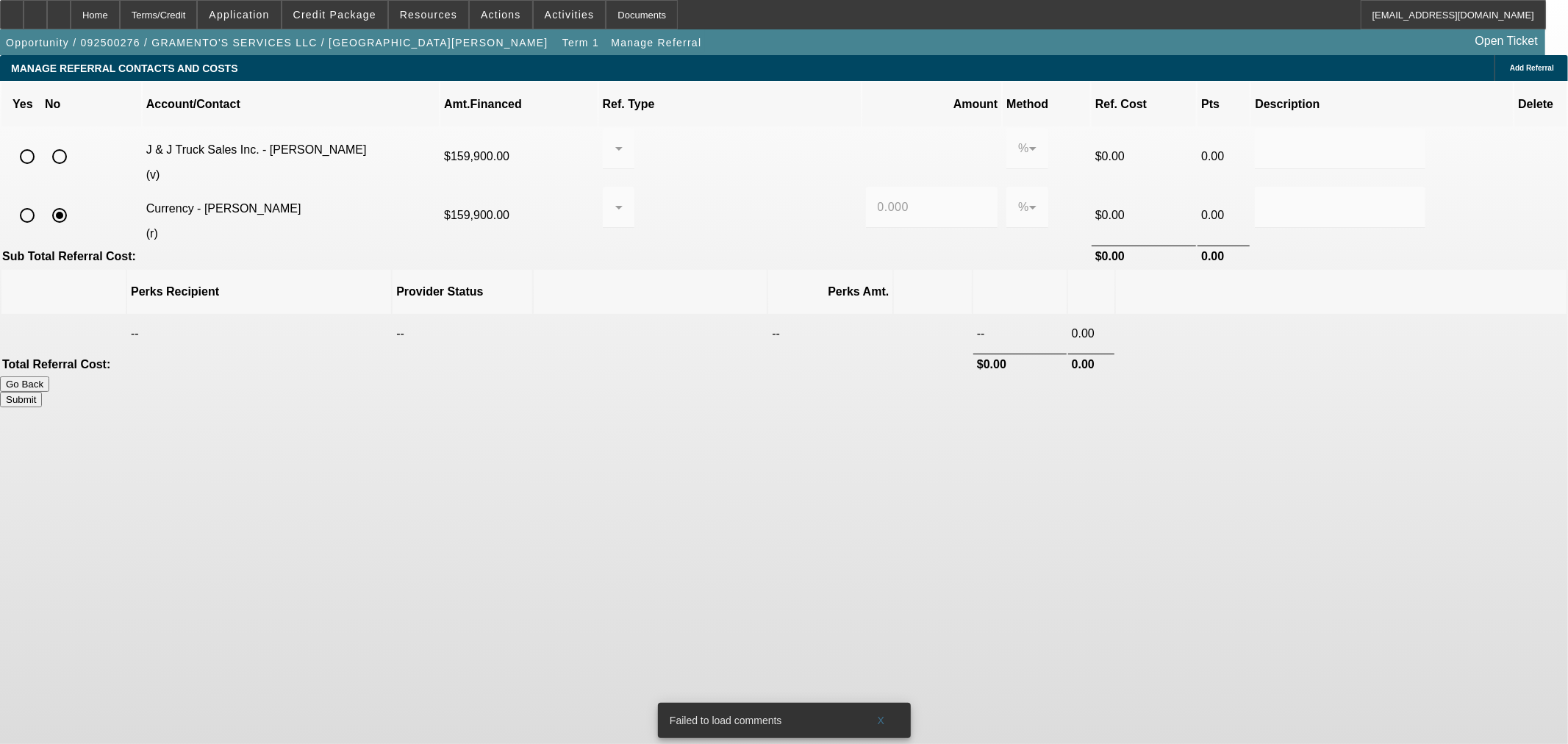
drag, startPoint x: 333, startPoint y: 128, endPoint x: 845, endPoint y: 260, distance: 528.7
click at [74, 142] on input "radio" at bounding box center [59, 156] width 29 height 29
radio input "true"
click at [41, 392] on button "Submit" at bounding box center [20, 399] width 41 height 15
type input "0.000"
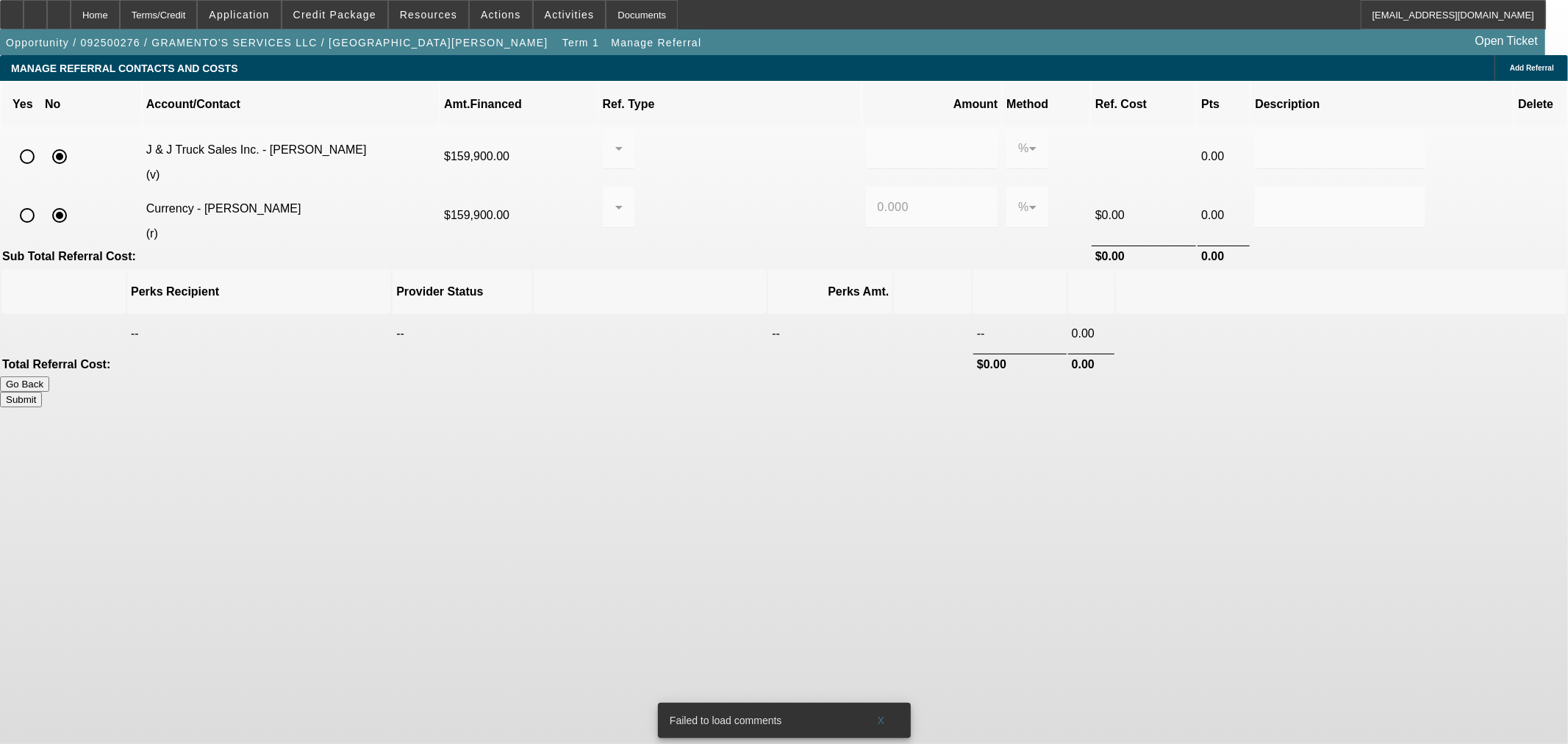
type input "0.000"
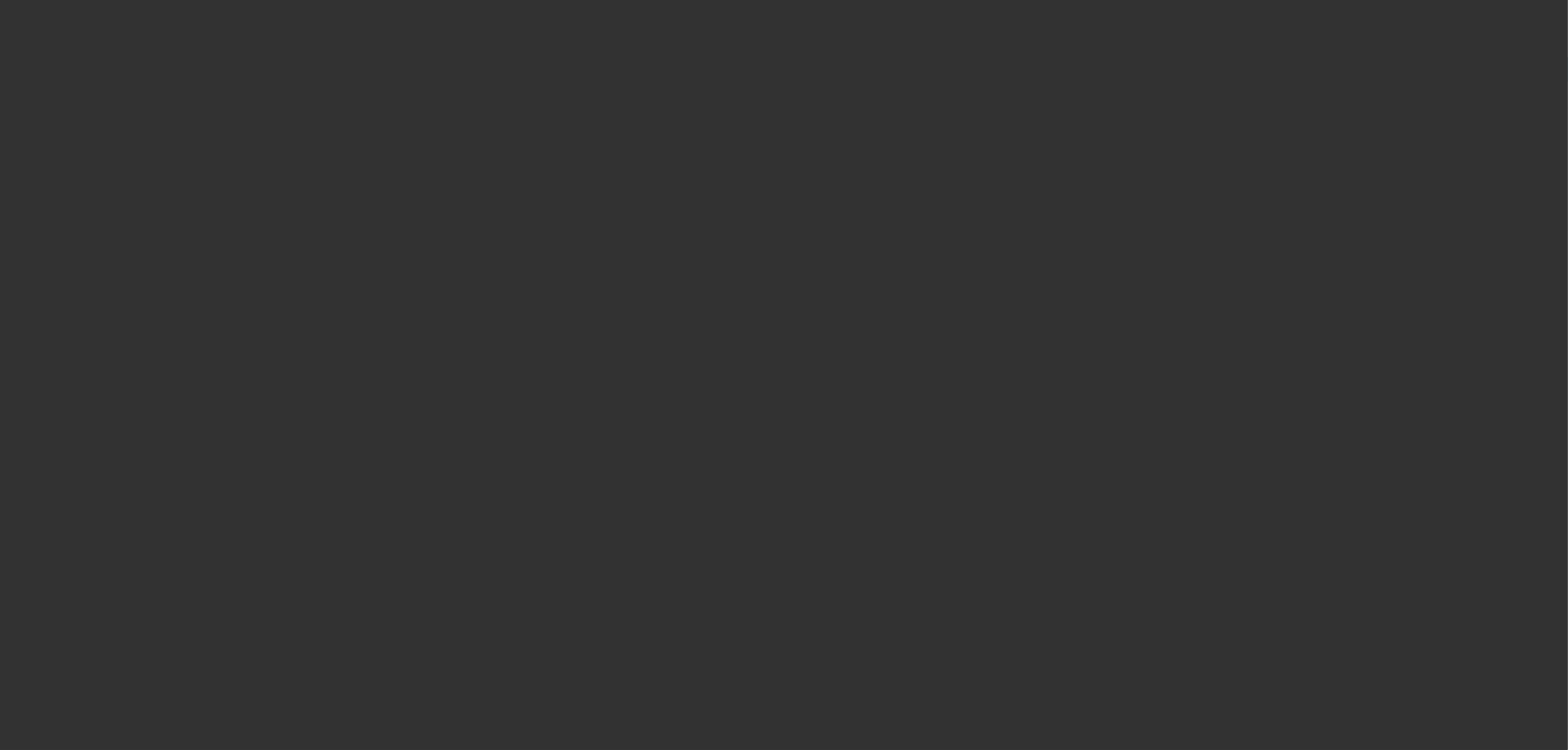
select select "0"
select select "2"
select select "0"
select select "6"
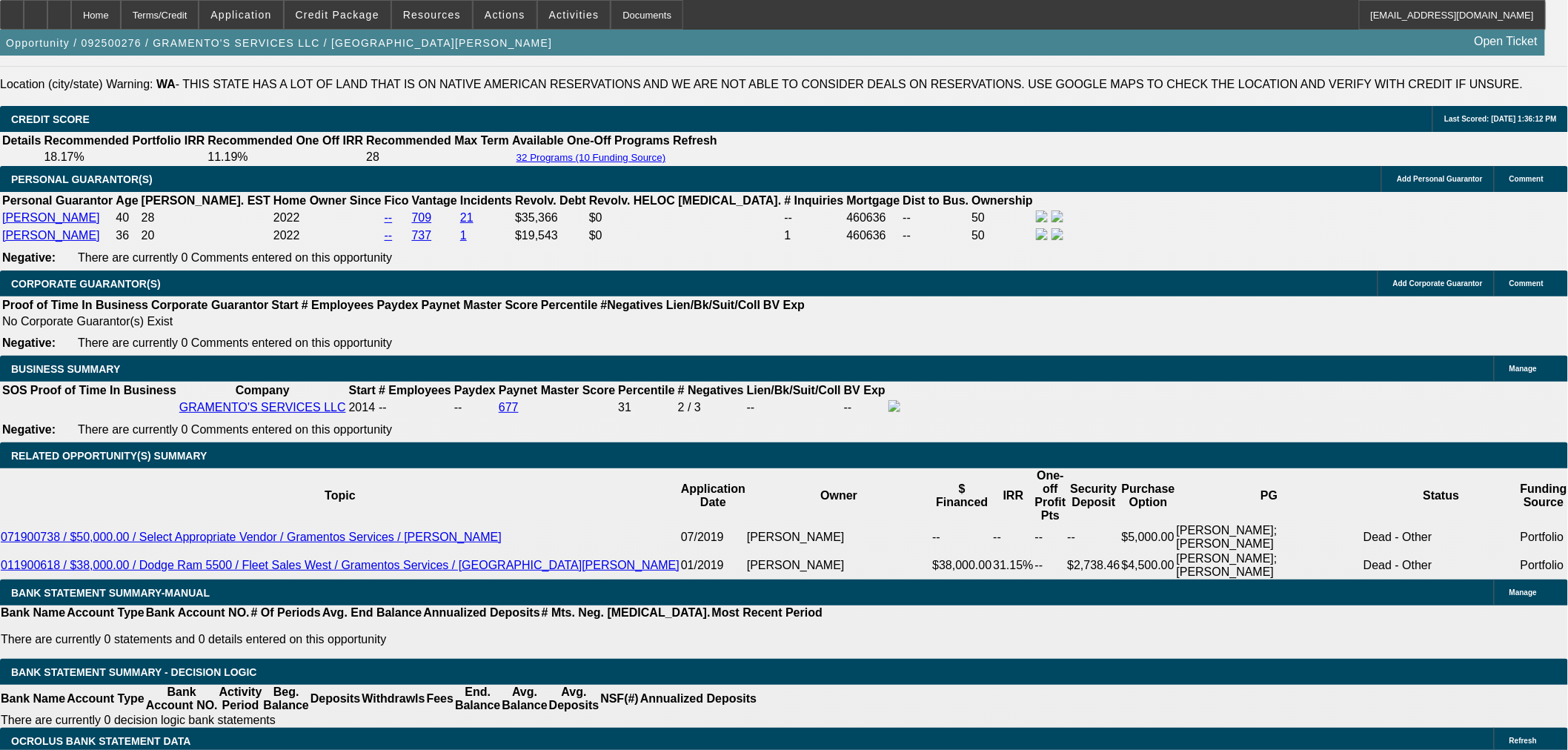
scroll to position [2197, 0]
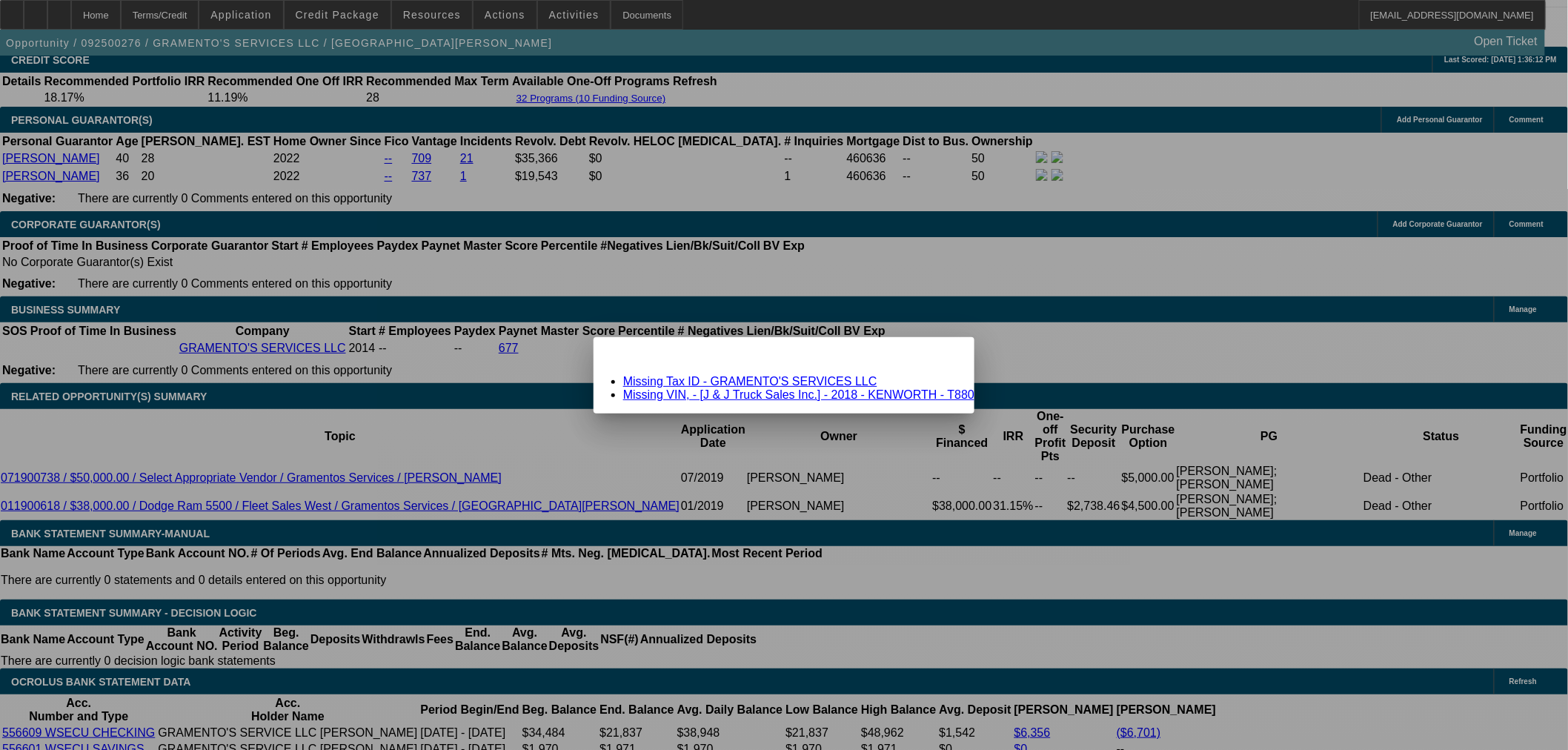
click at [715, 378] on link "Missing Tax ID - GRAMENTO'S SERVICES LLC" at bounding box center [751, 382] width 254 height 12
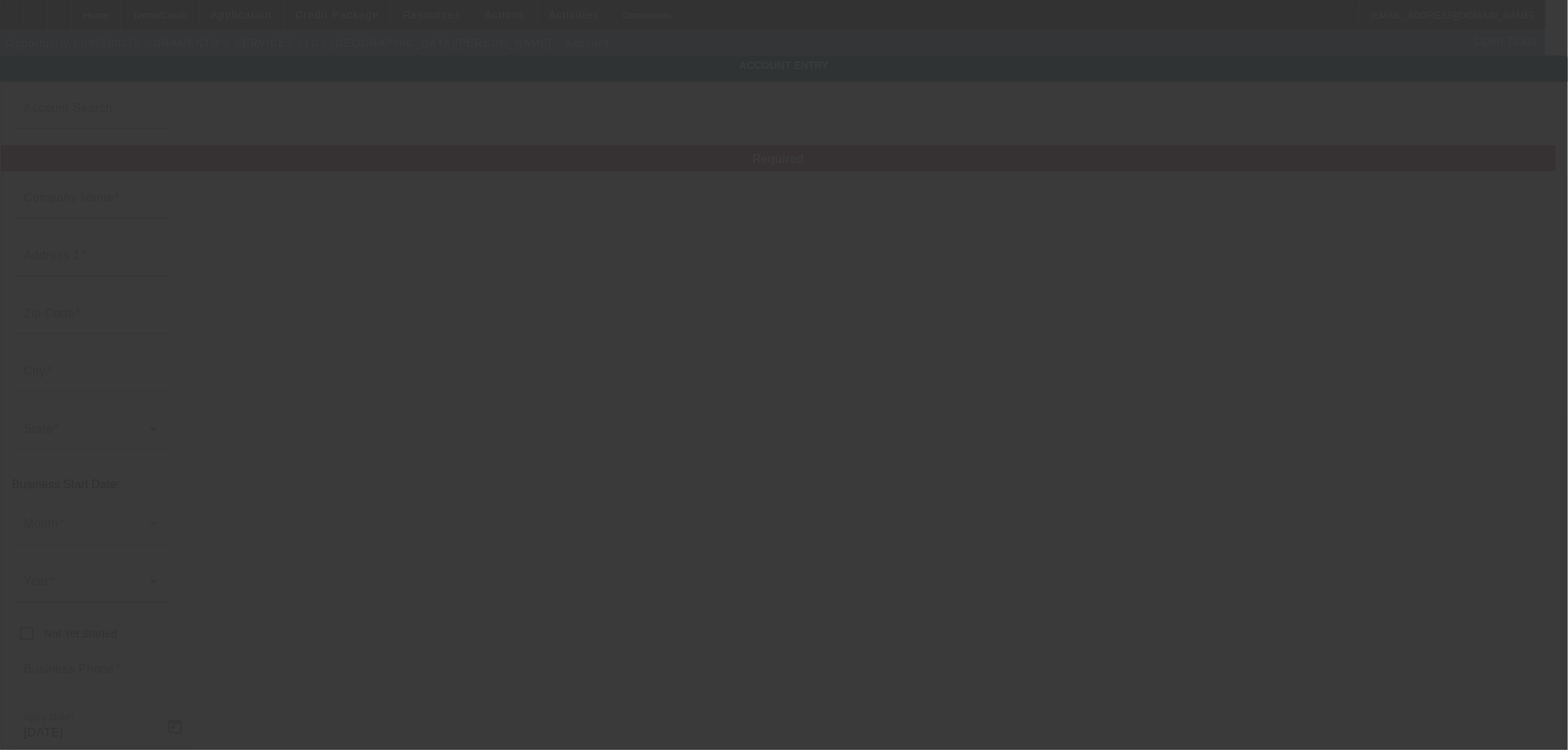
type input "GRAMENTO'S SERVICES LLC"
type input "5111 80th Ave W"
type input "98467"
type input "University Place"
type input "(253) 279-2730"
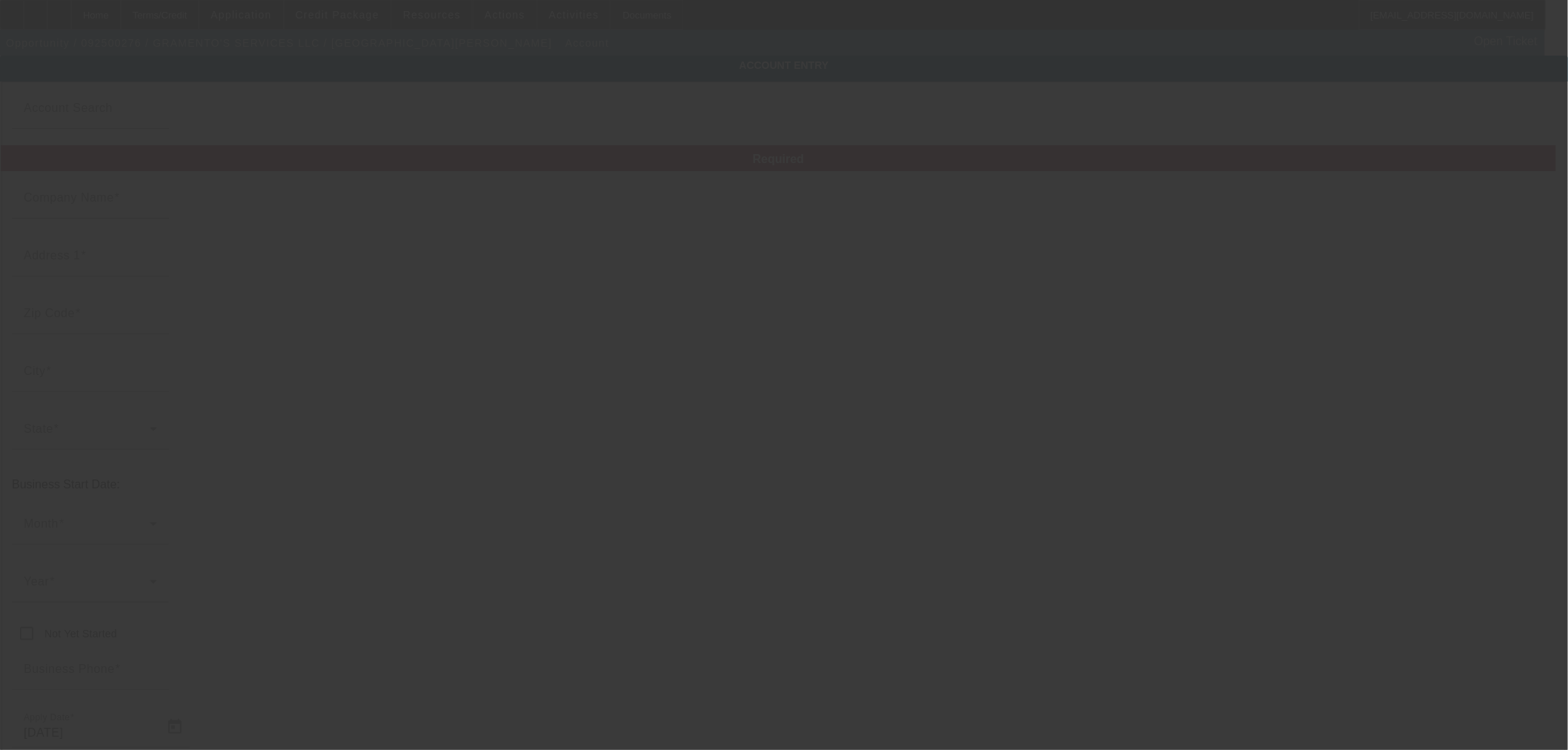
type input "tgramento@hotmail.com"
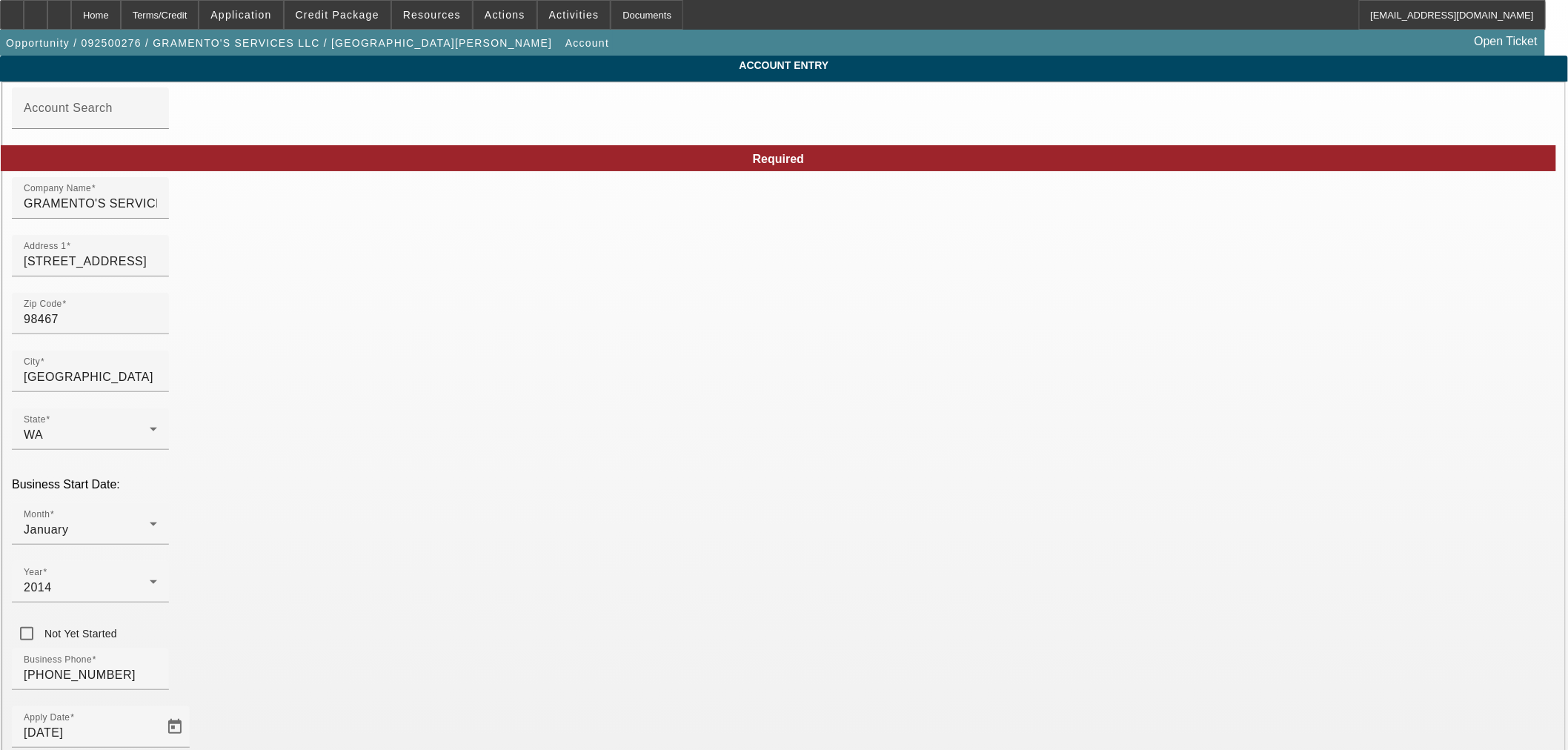
type input "Currency"
drag, startPoint x: 1070, startPoint y: 579, endPoint x: 1260, endPoint y: 580, distance: 190.0
paste input "993532760"
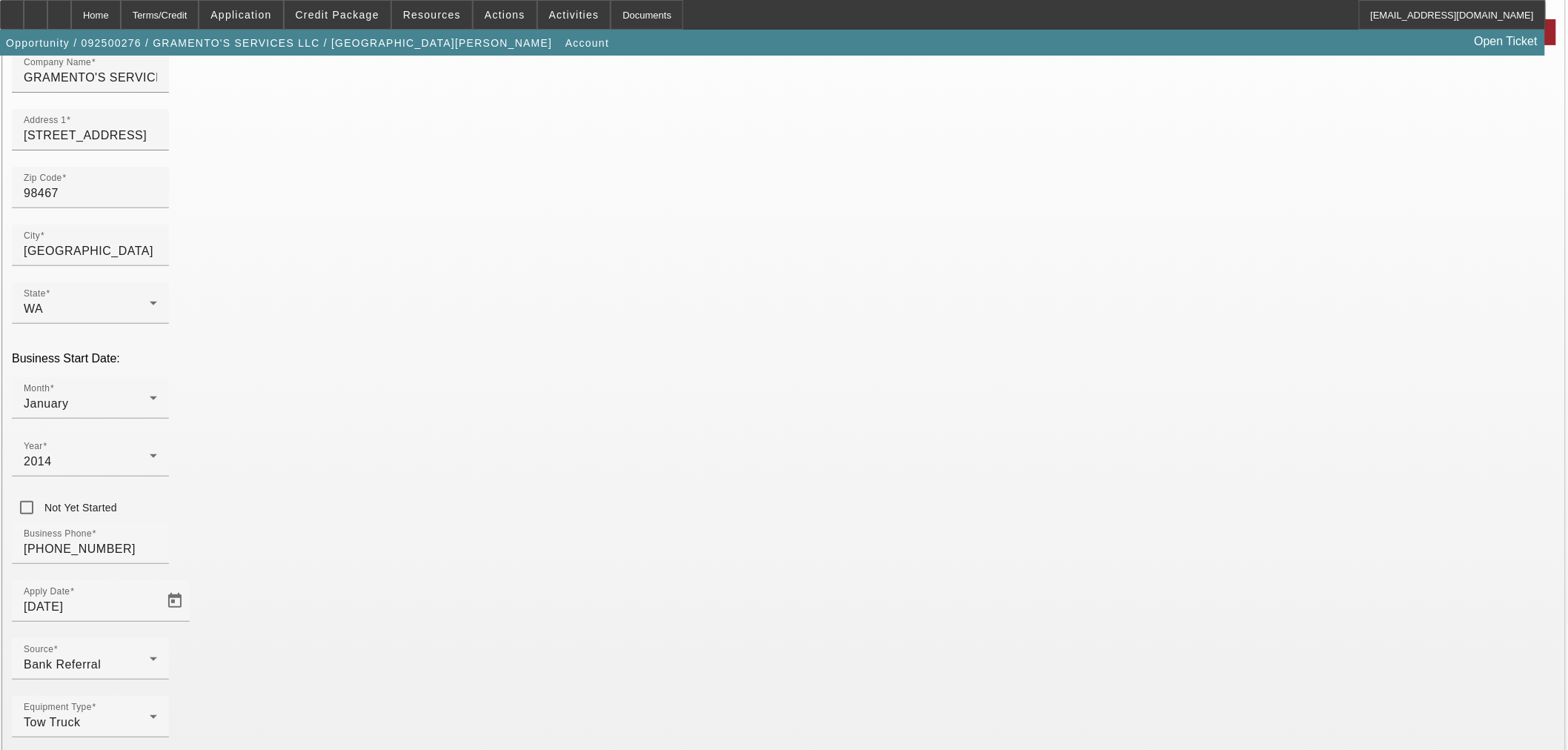
scroll to position [202, 0]
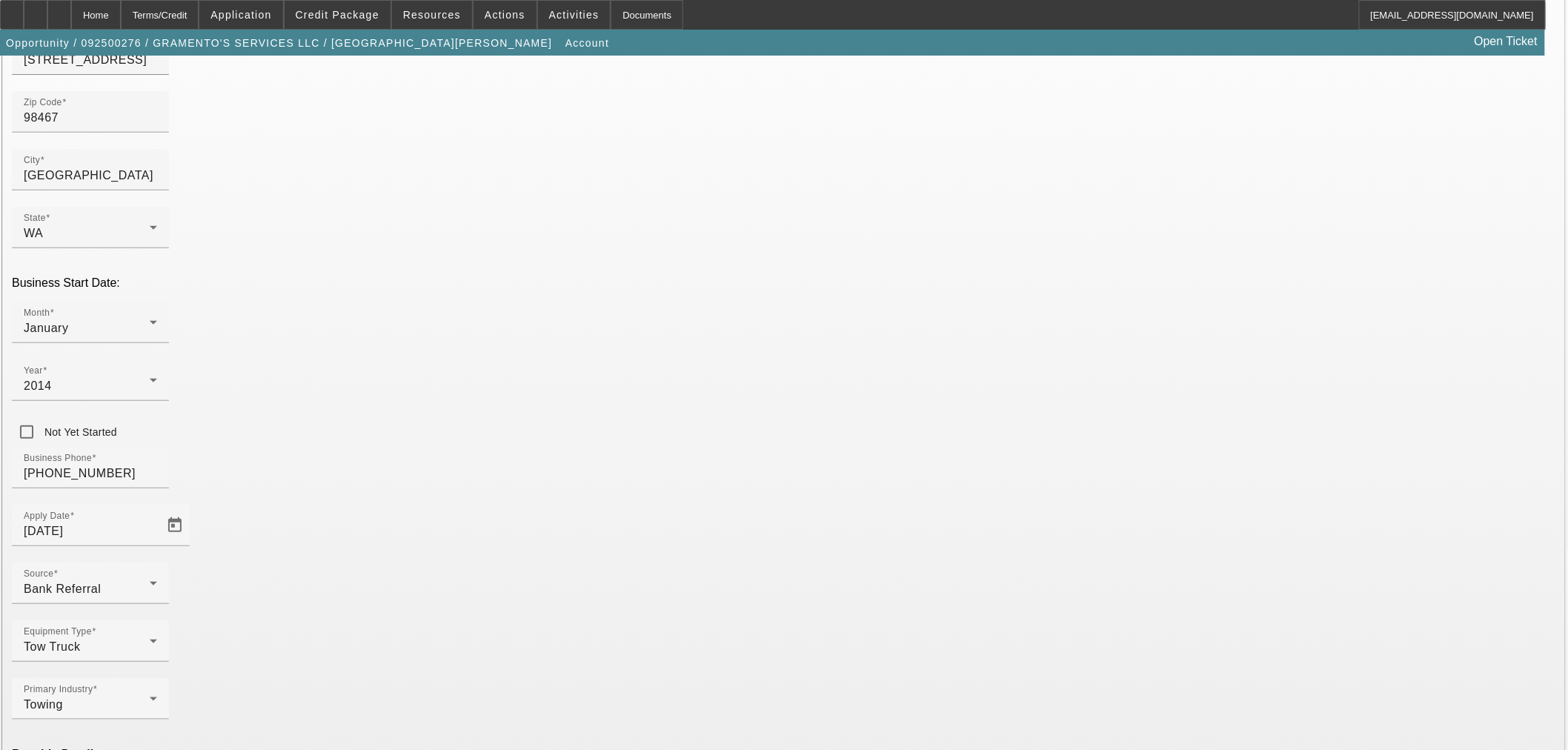
type input "993532760"
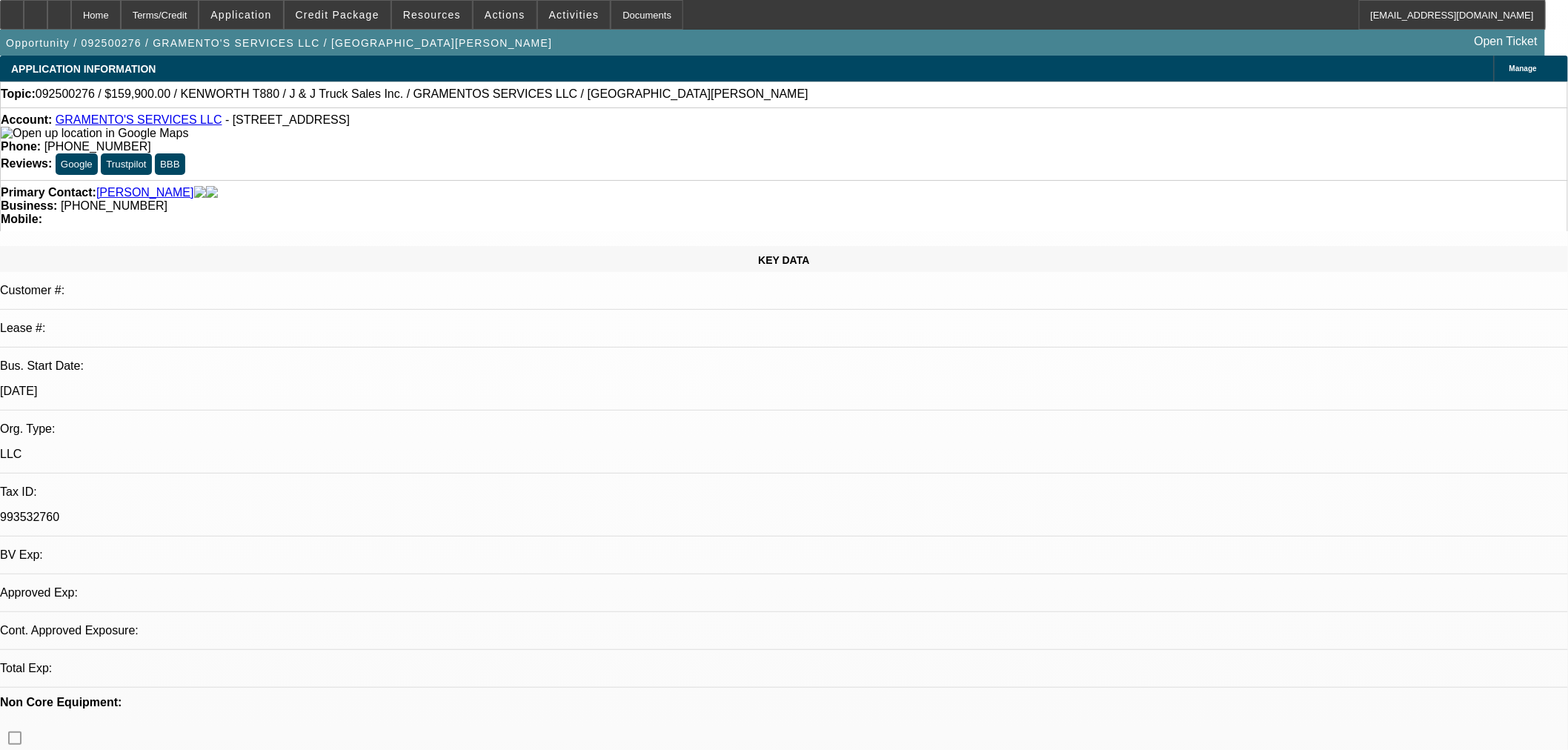
select select "0"
select select "2"
select select "0"
select select "6"
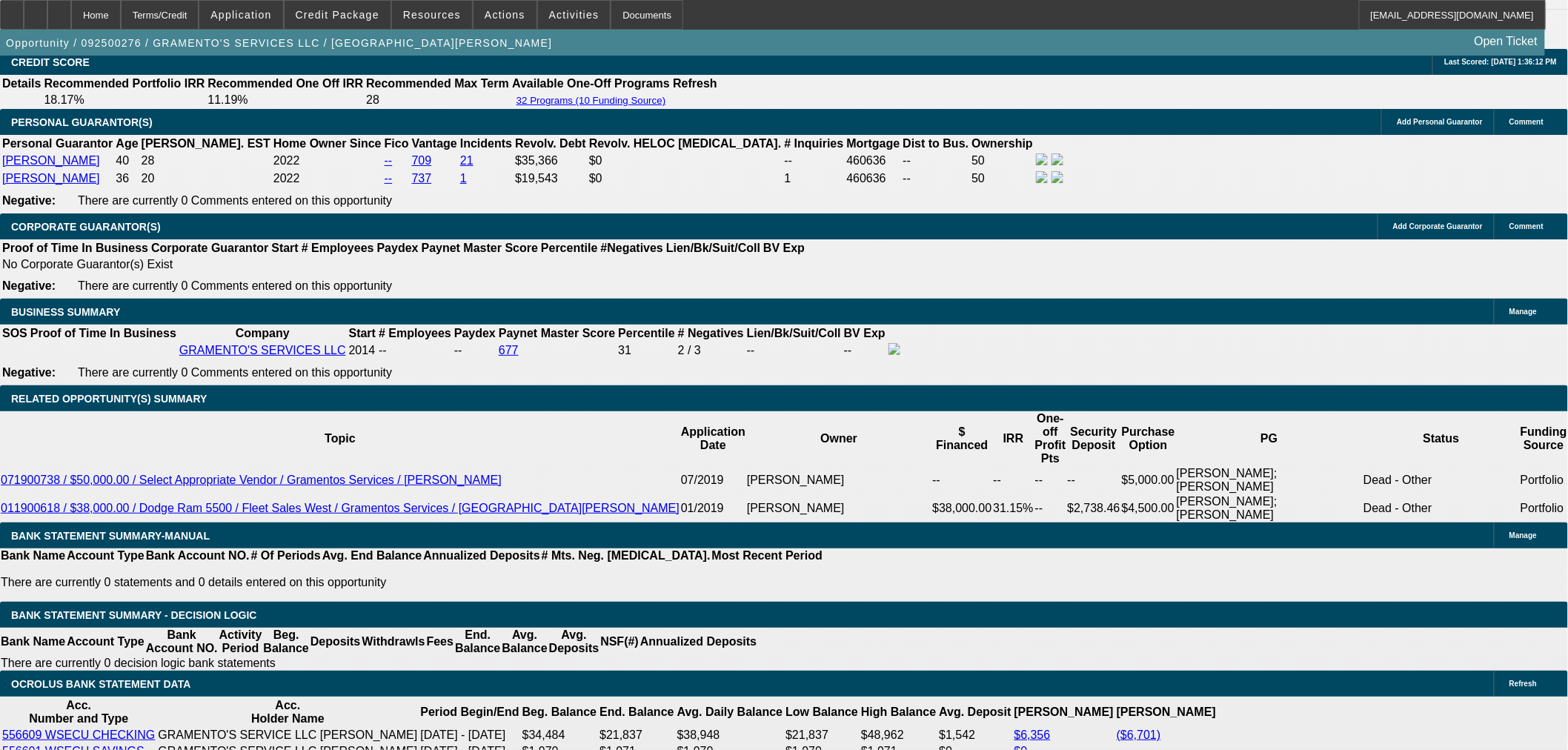
scroll to position [2059, 0]
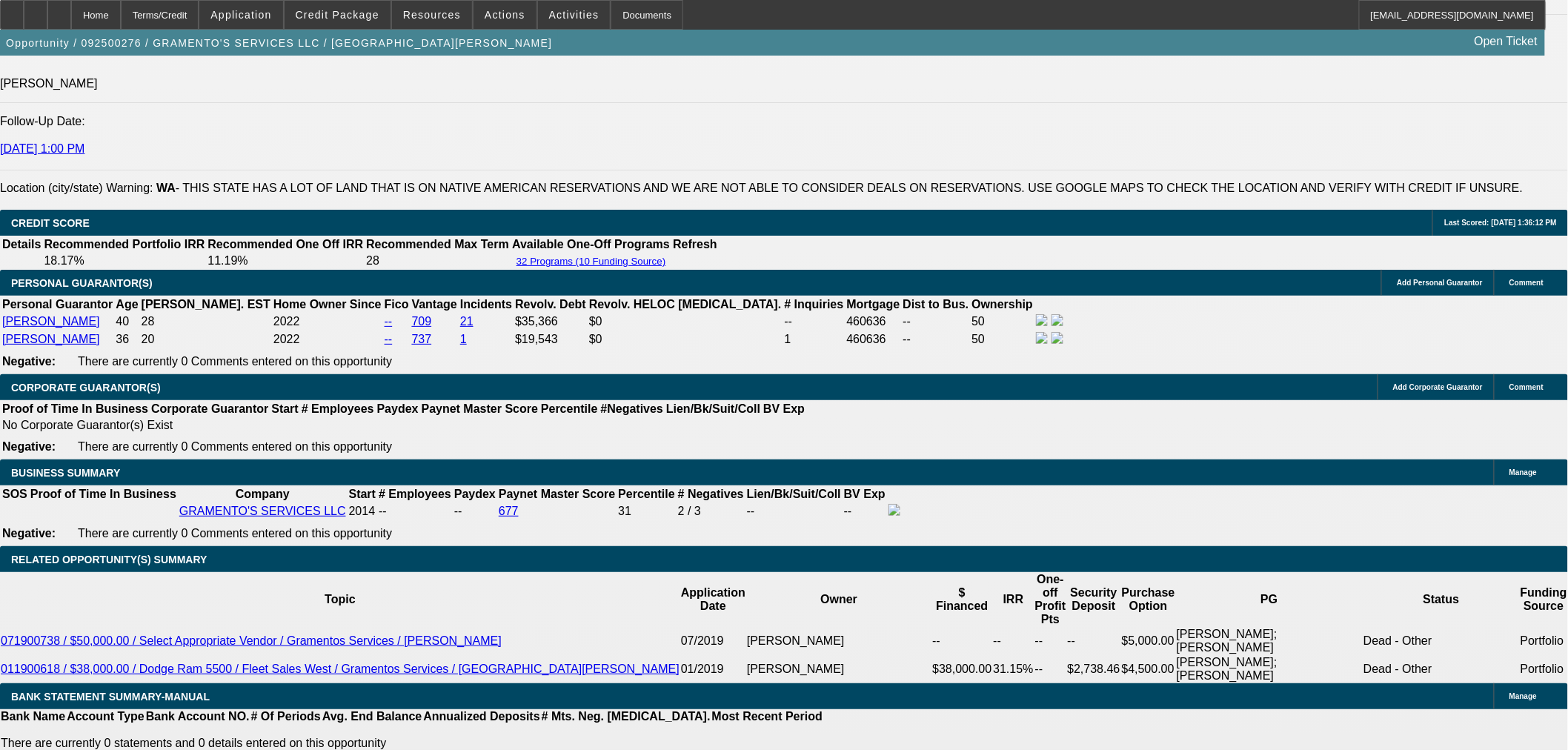
radio input "true"
type textarea "Need Vin and Proof of TIB to submit to credit. Emailed Seth."
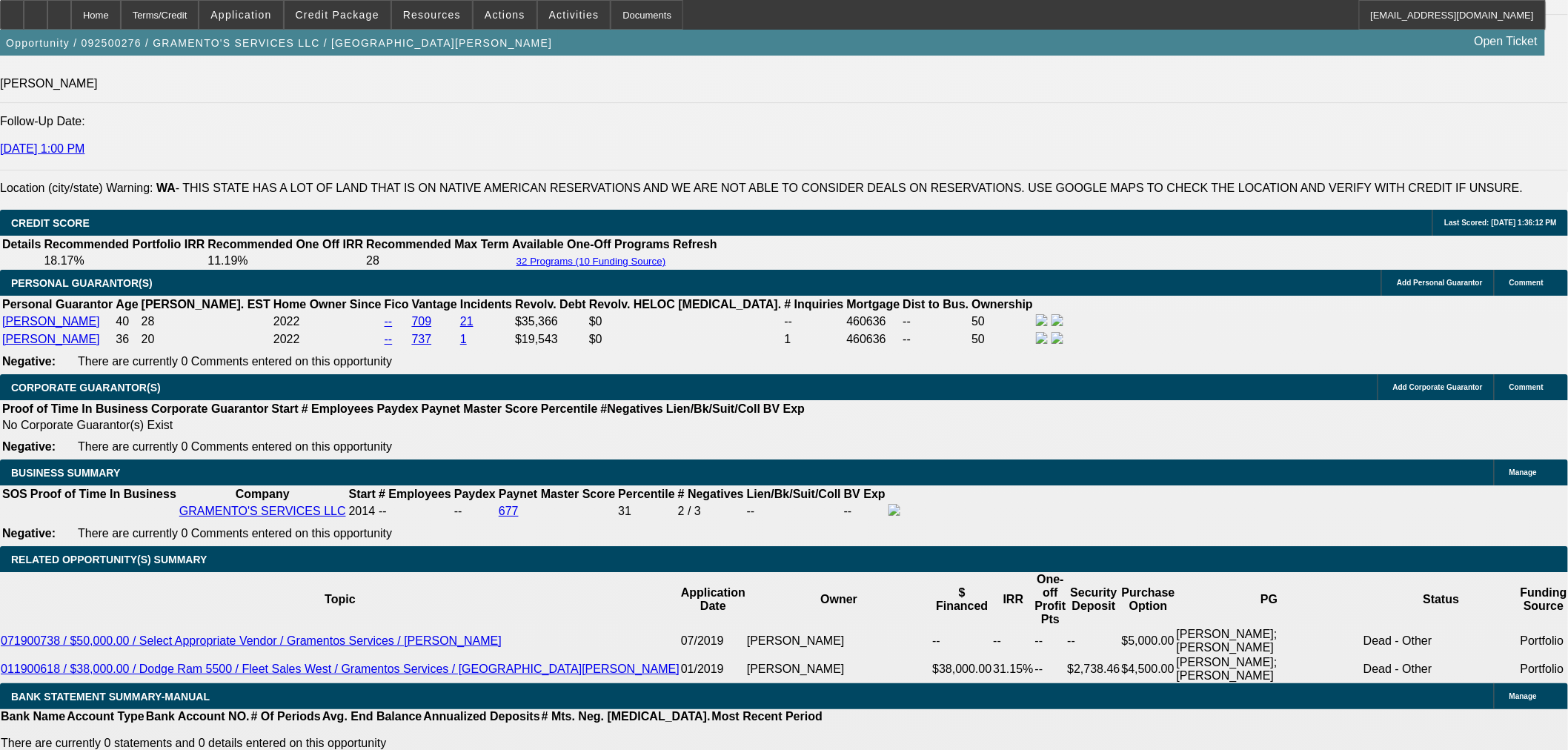
radio input "true"
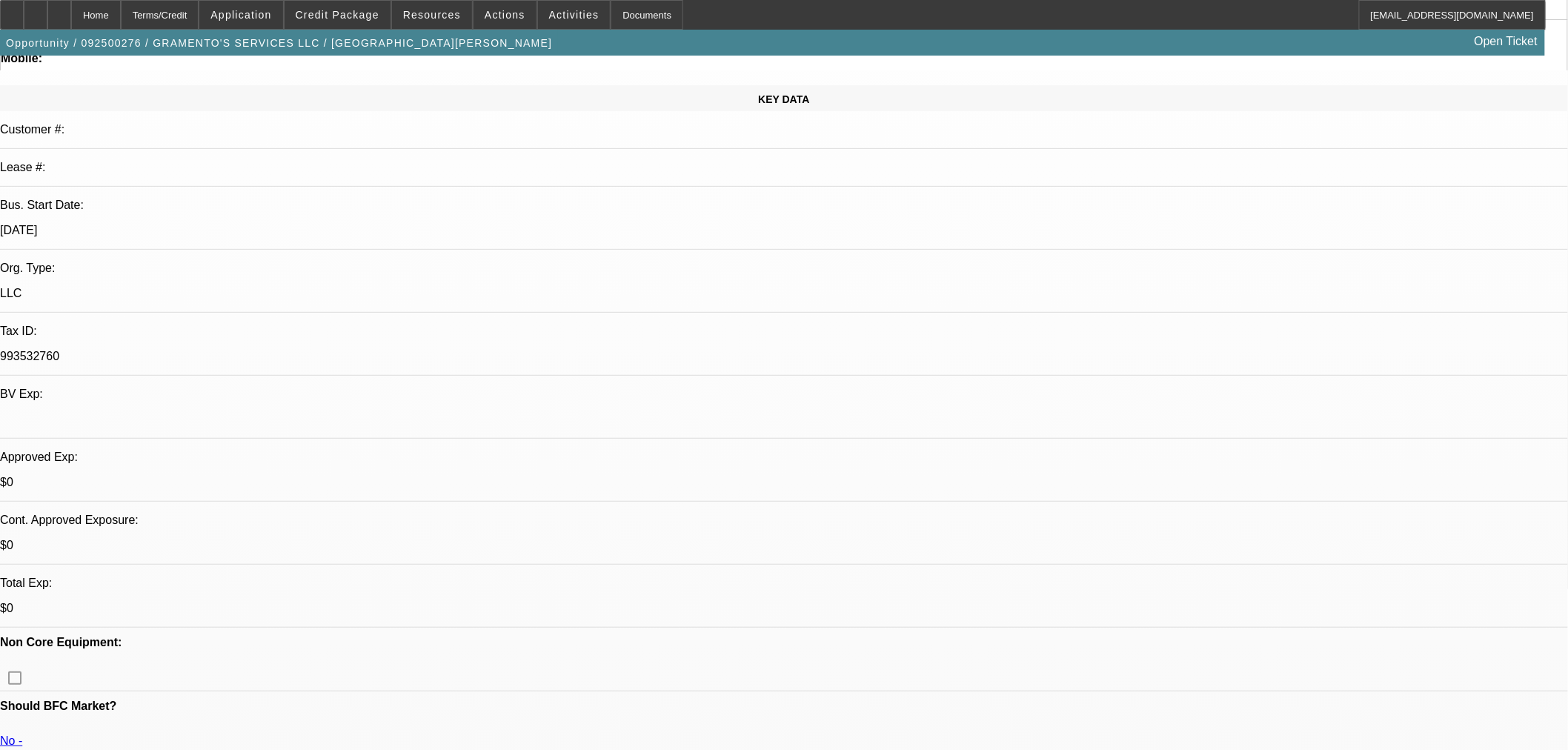
scroll to position [0, 0]
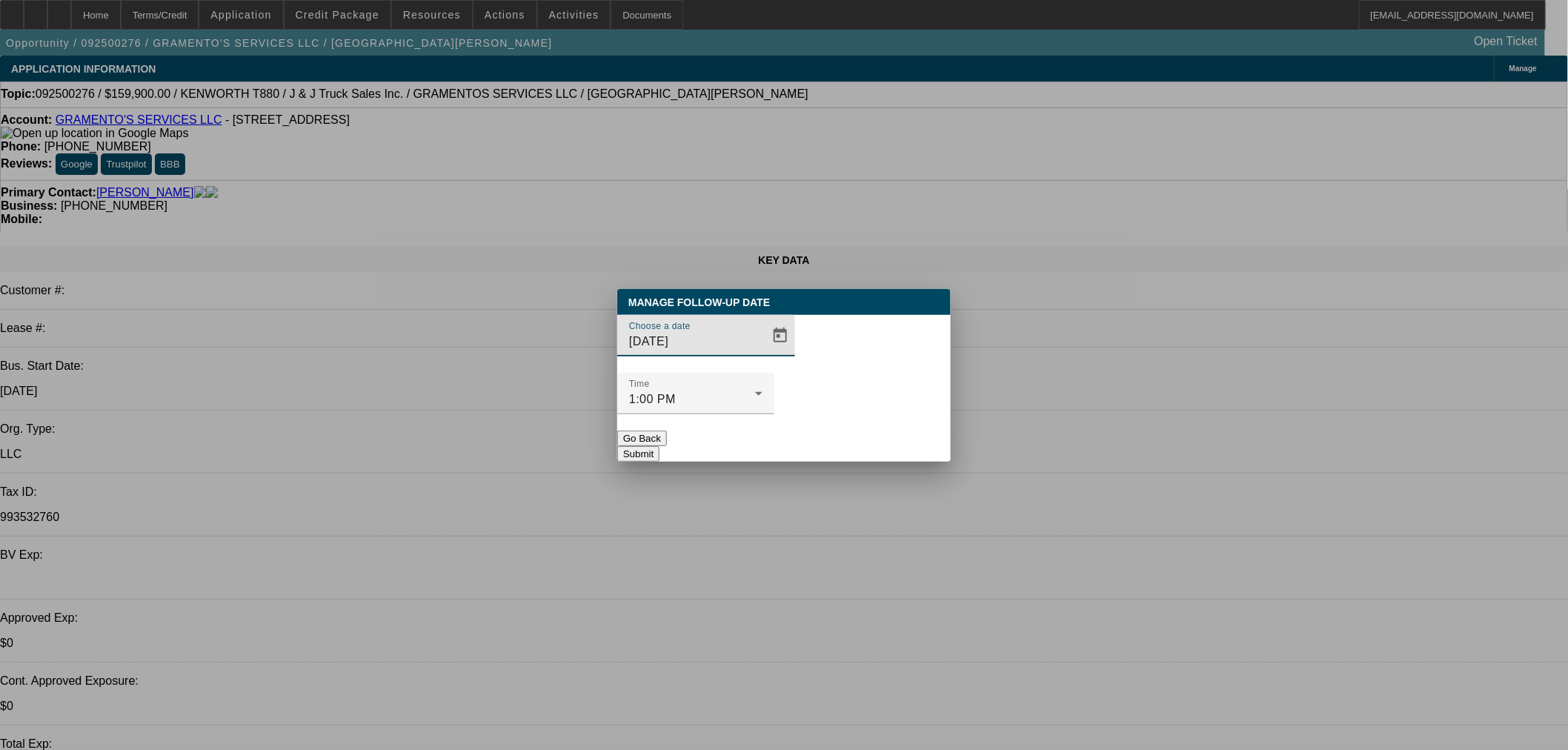
drag, startPoint x: 709, startPoint y: 371, endPoint x: 573, endPoint y: 371, distance: 136.0
click at [573, 371] on div "Manage Follow-Up Date Choose a date 10/16/2019 Time 1:00 PM Go Back Submit" at bounding box center [784, 375] width 1568 height 750
type input "9/15/2025"
click at [755, 391] on div "1:00 PM" at bounding box center [692, 399] width 126 height 18
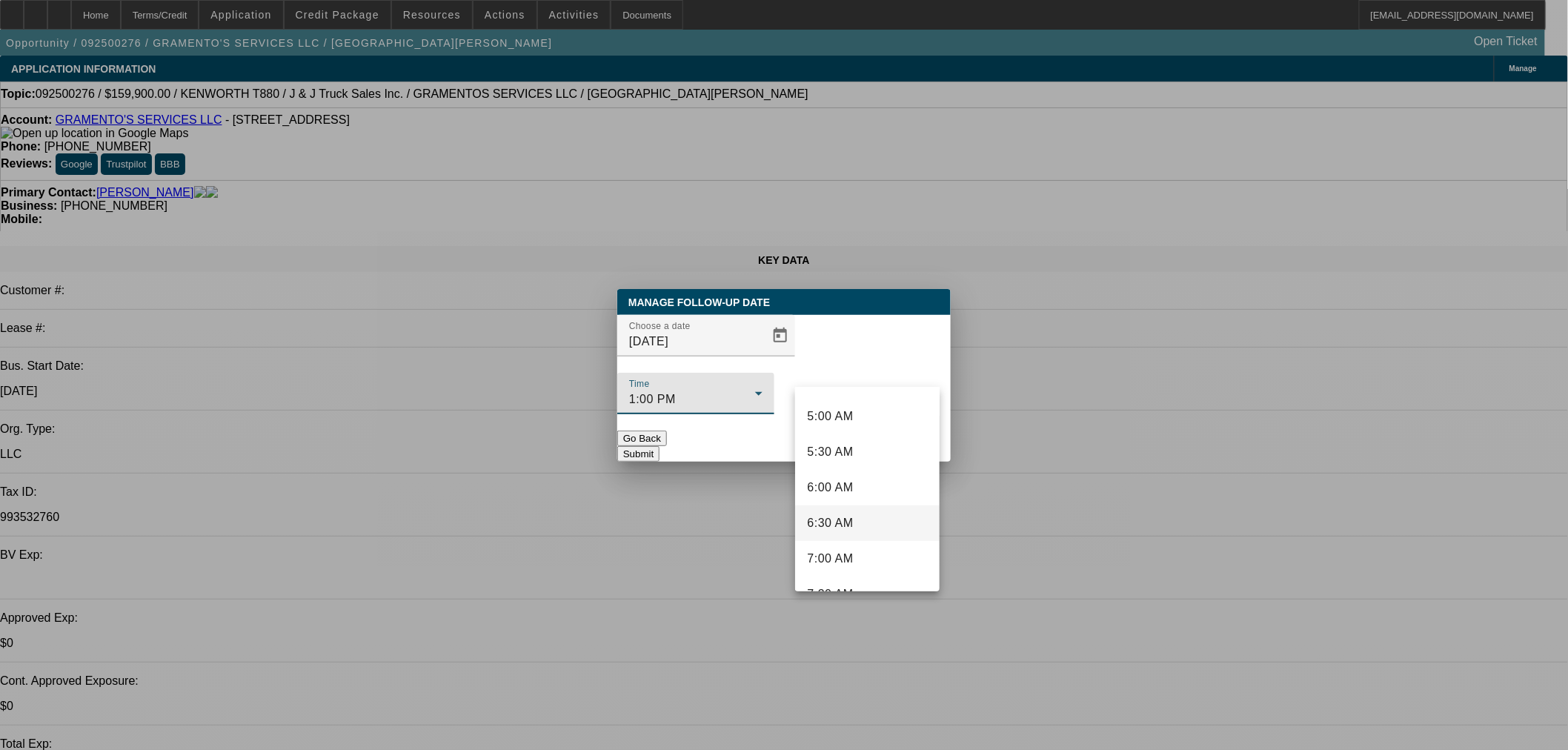
scroll to position [488, 0]
drag, startPoint x: 860, startPoint y: 557, endPoint x: 846, endPoint y: 528, distance: 32.2
click at [860, 558] on mat-option "9:00 AM" at bounding box center [867, 564] width 144 height 36
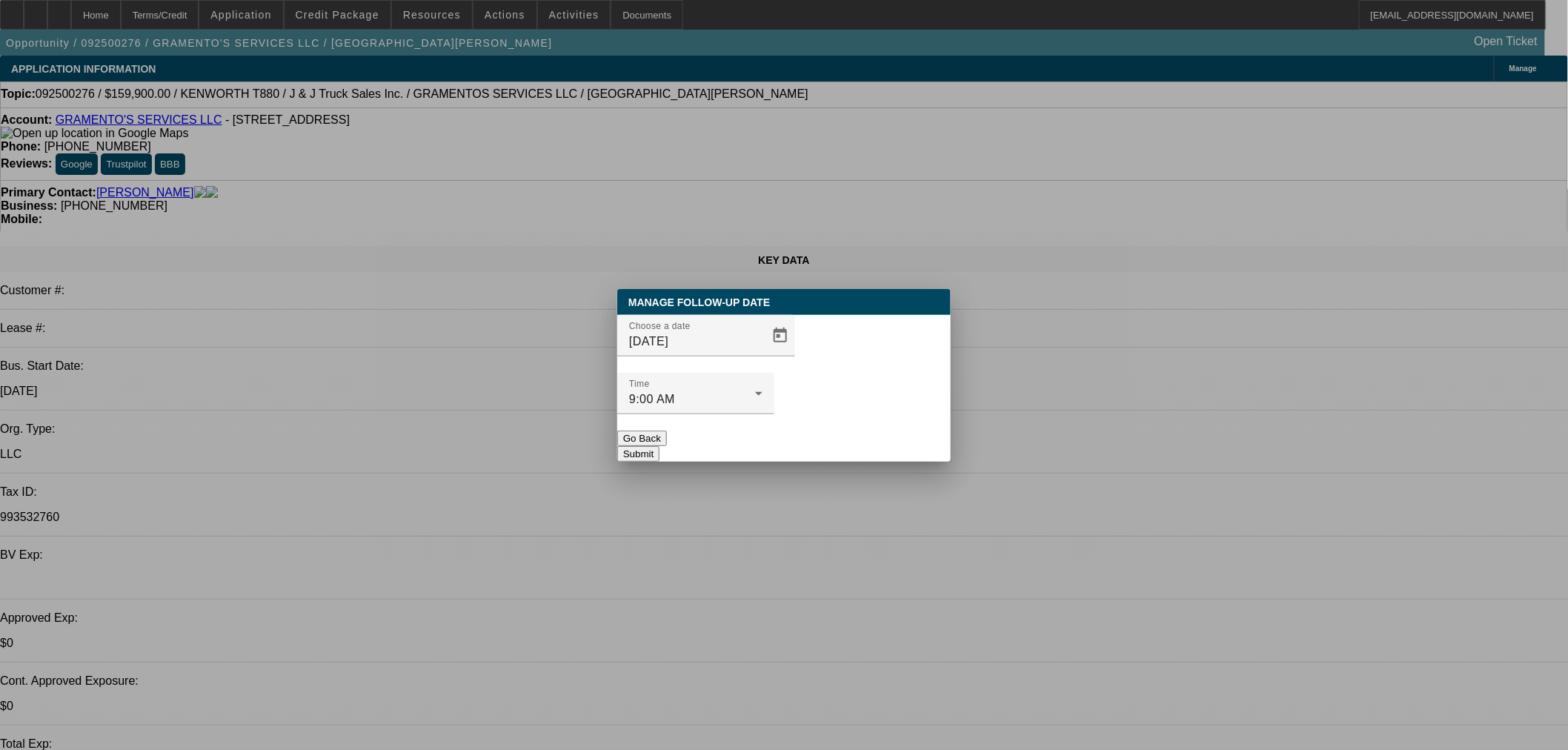
click at [659, 447] on button "Submit" at bounding box center [638, 454] width 42 height 15
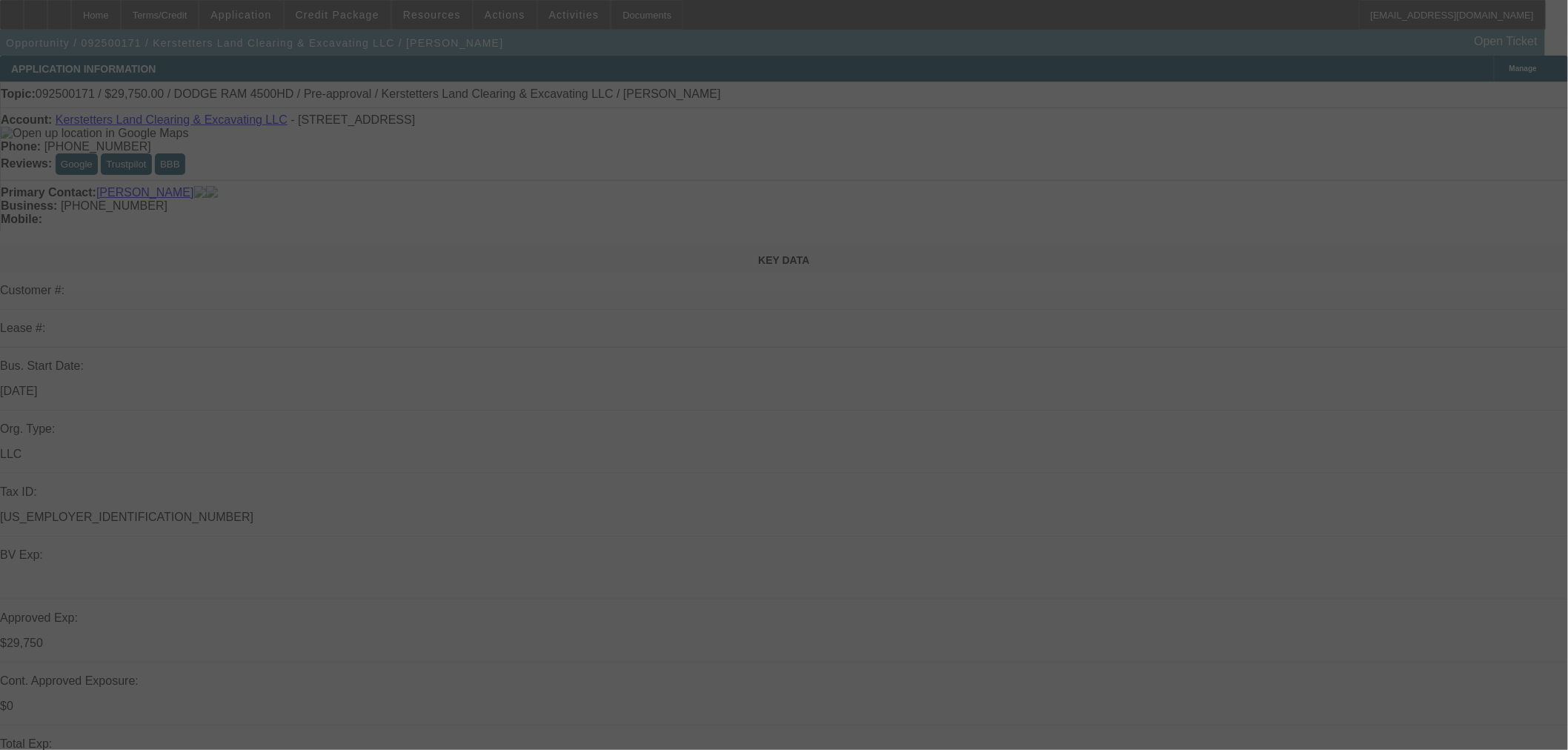
select select "0.15"
select select "2"
select select "0"
select select "0.15"
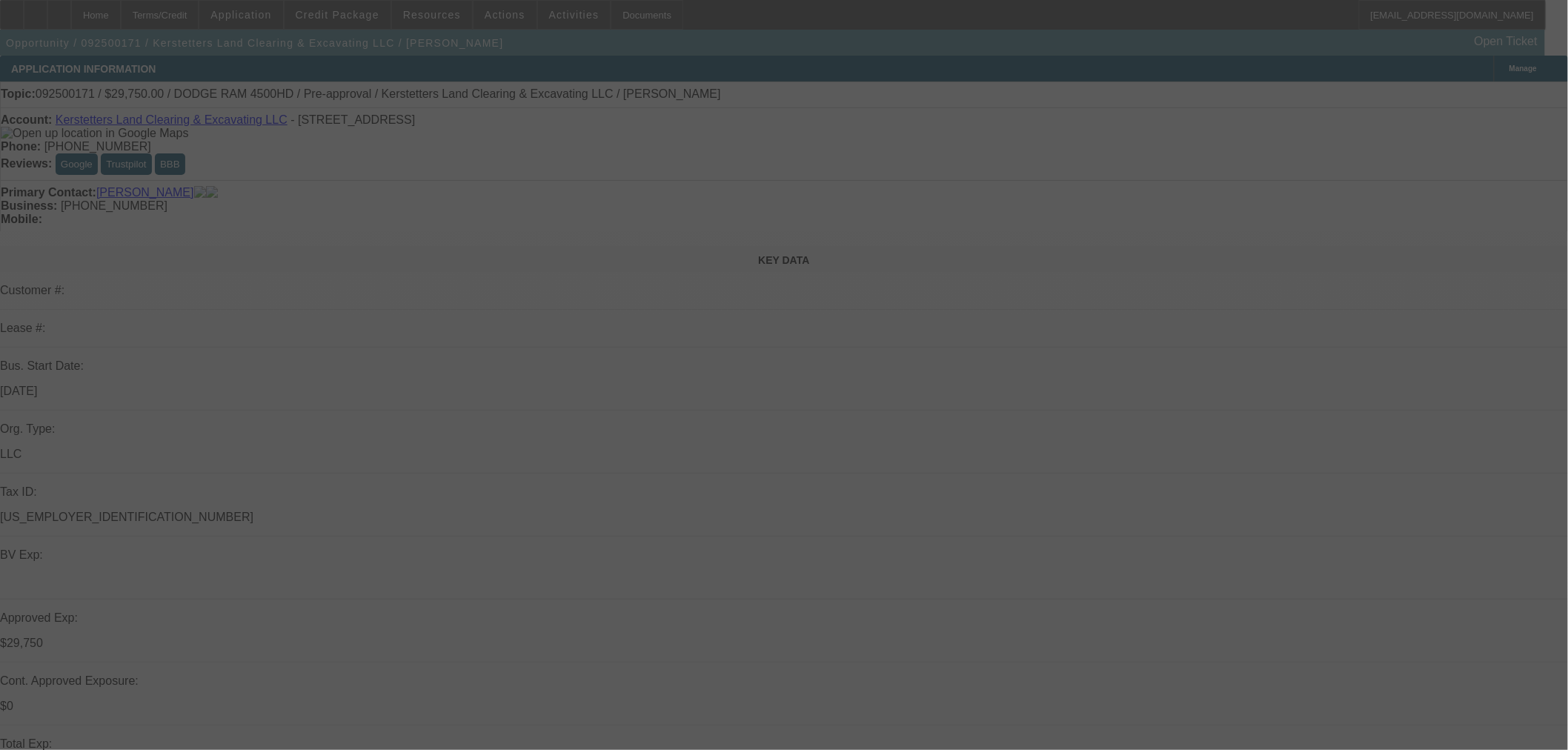
select select "2"
select select "0"
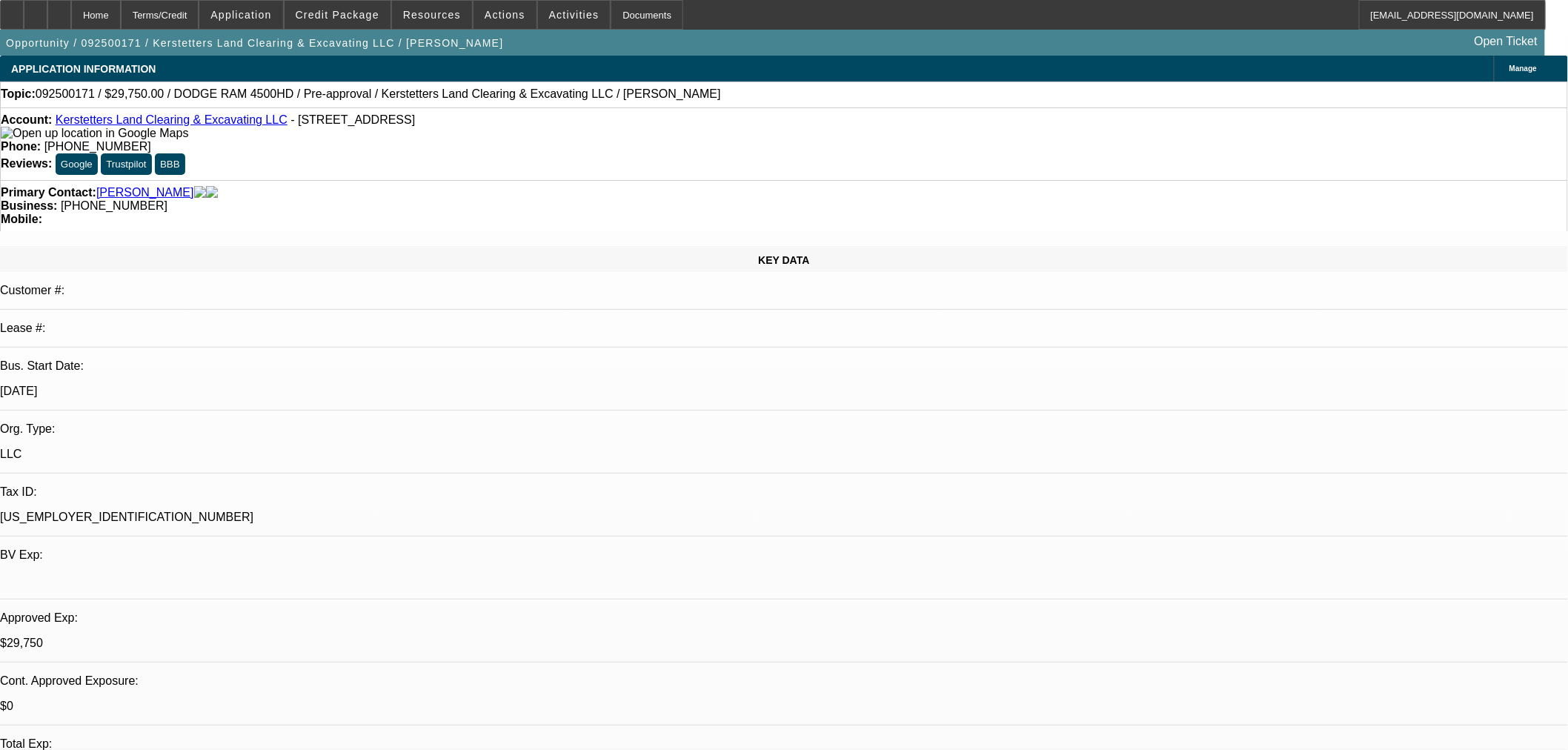
select select "6"
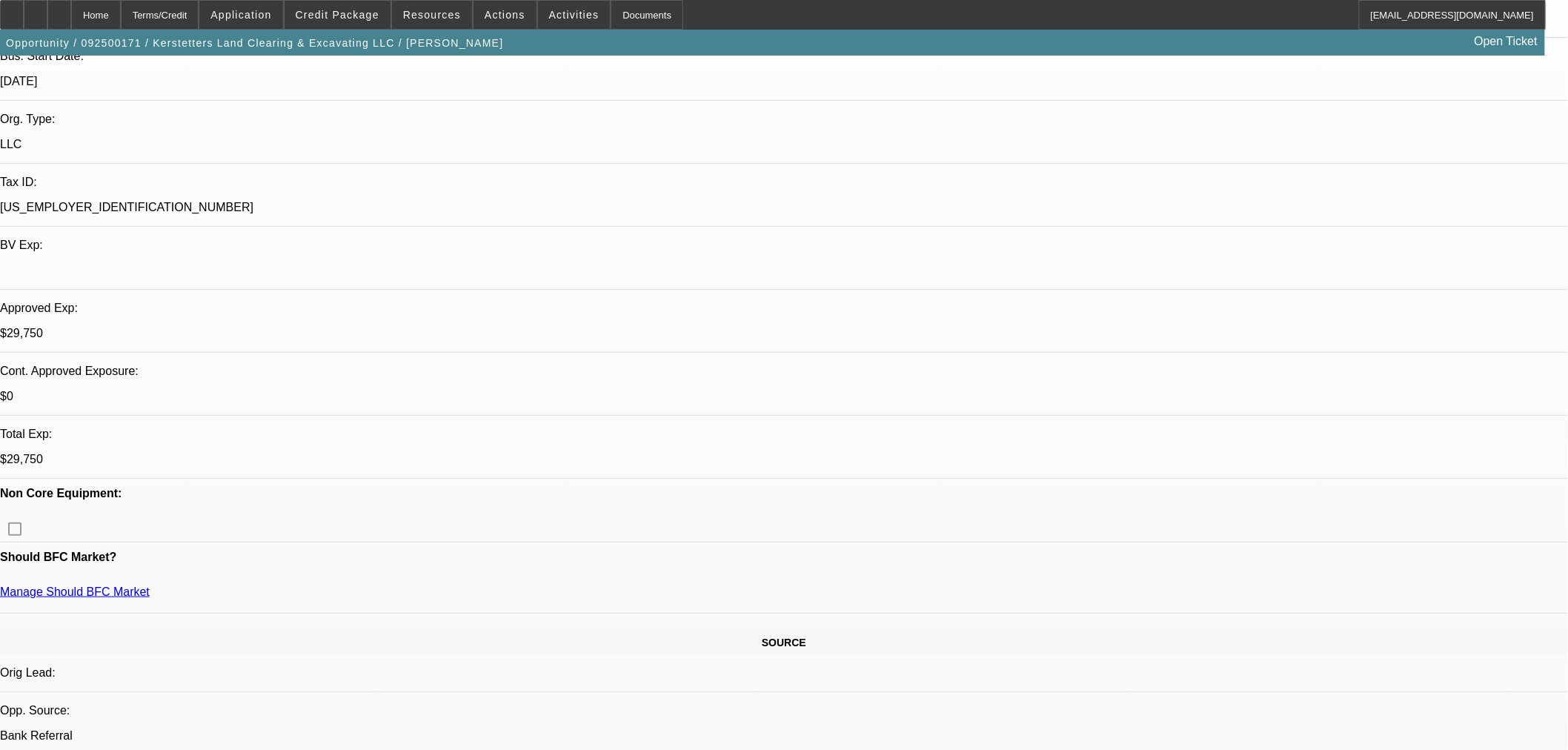
scroll to position [274, 0]
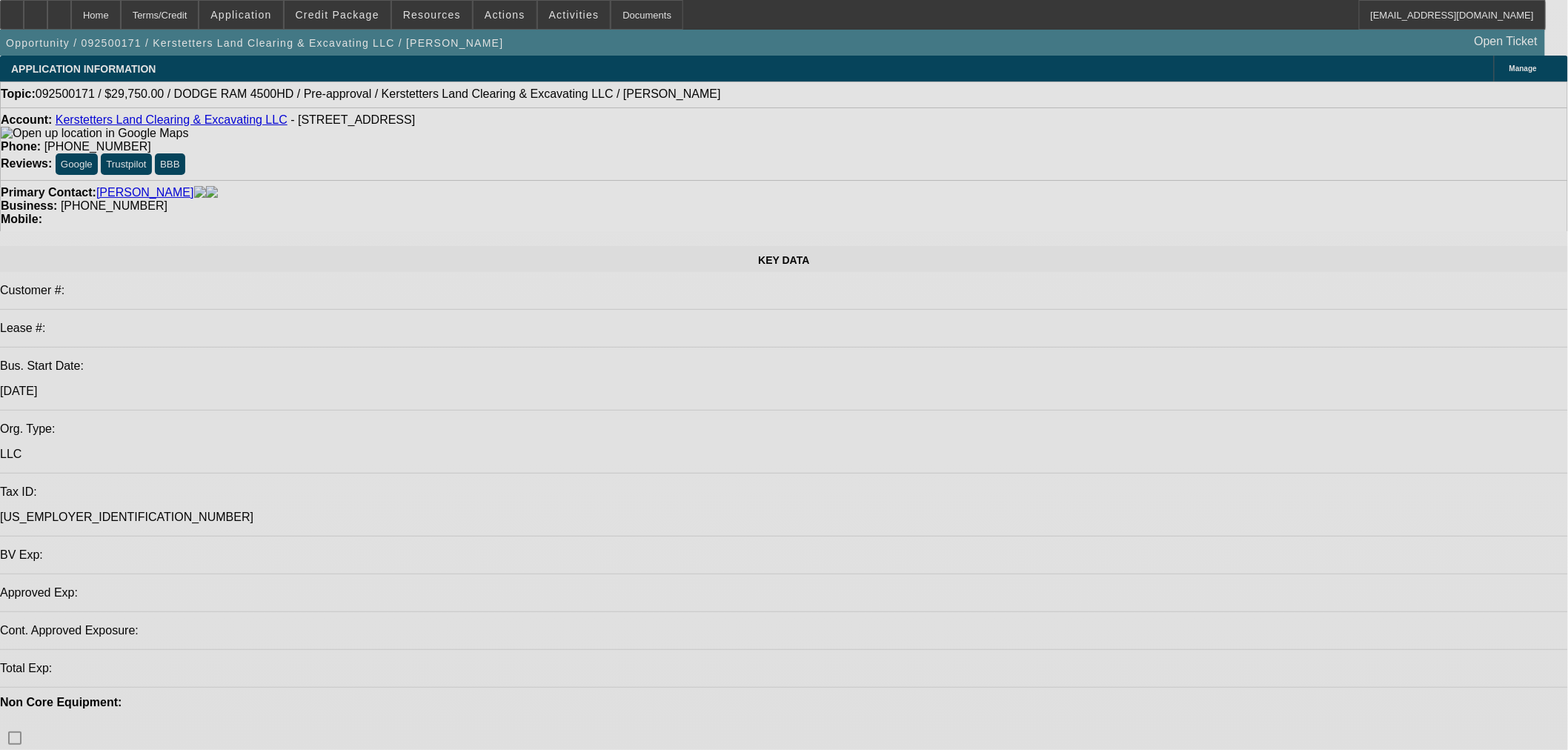
select select "0.15"
select select "2"
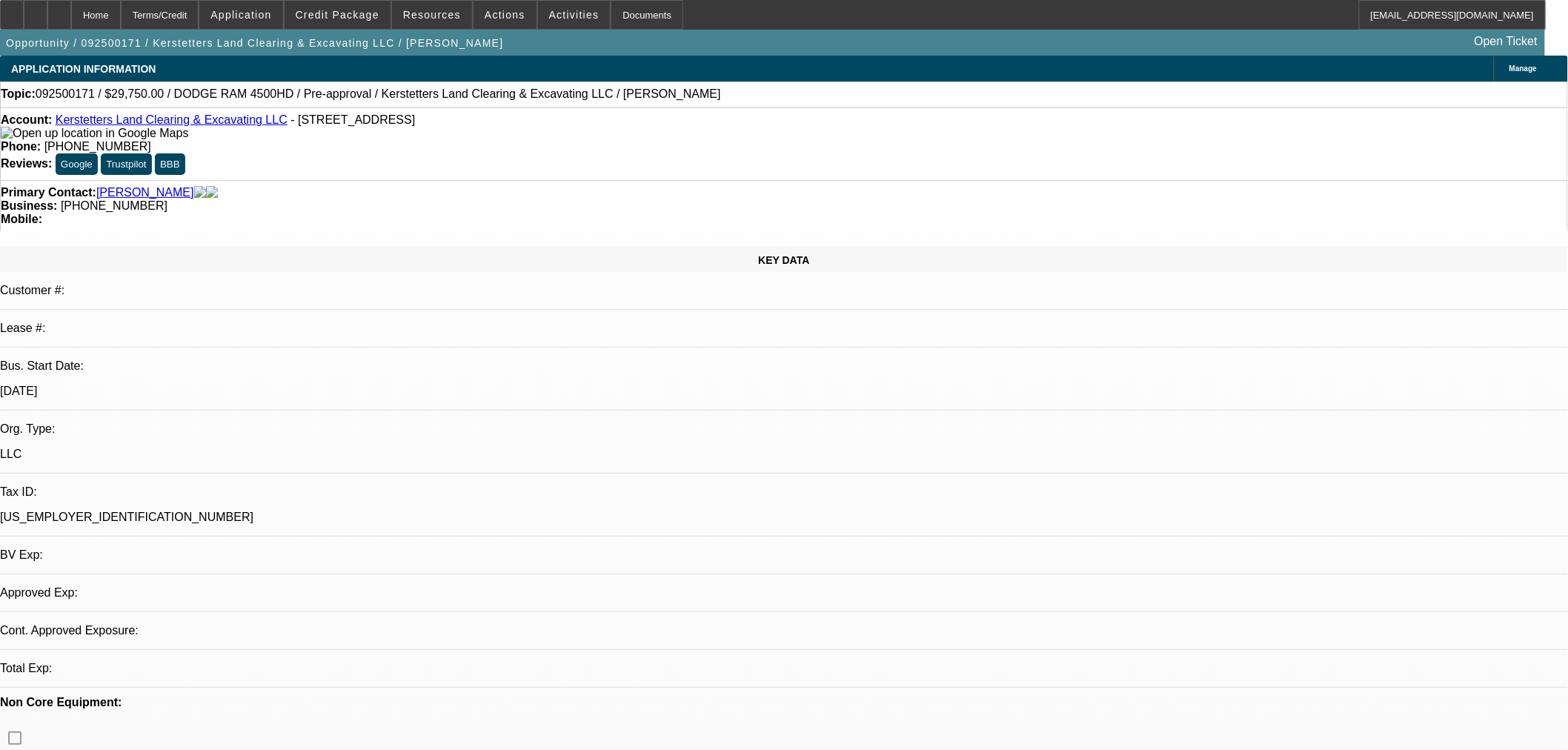
select select "0"
select select "0.15"
select select "2"
select select "0"
select select "1"
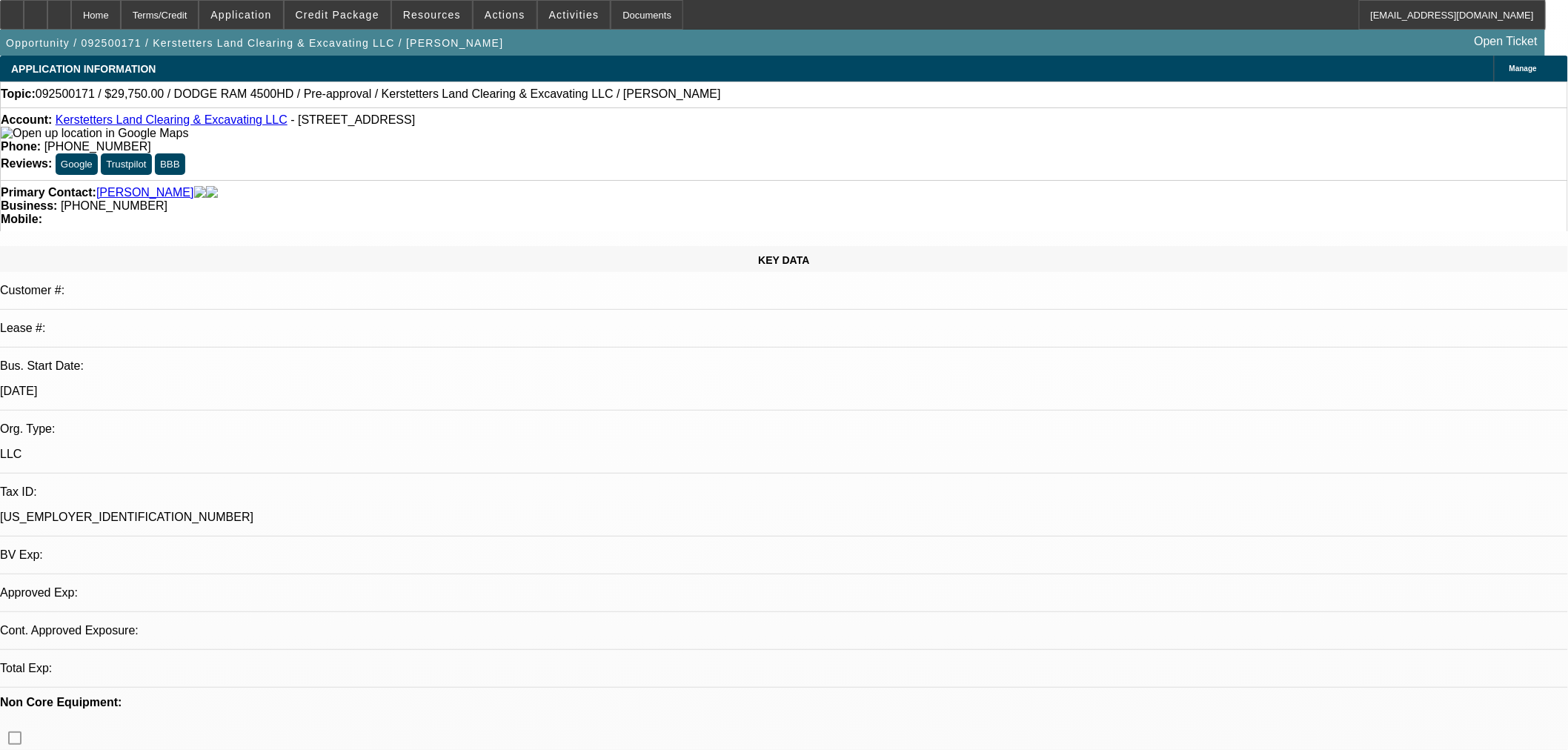
select select "2"
select select "6"
select select "1"
select select "2"
select select "6"
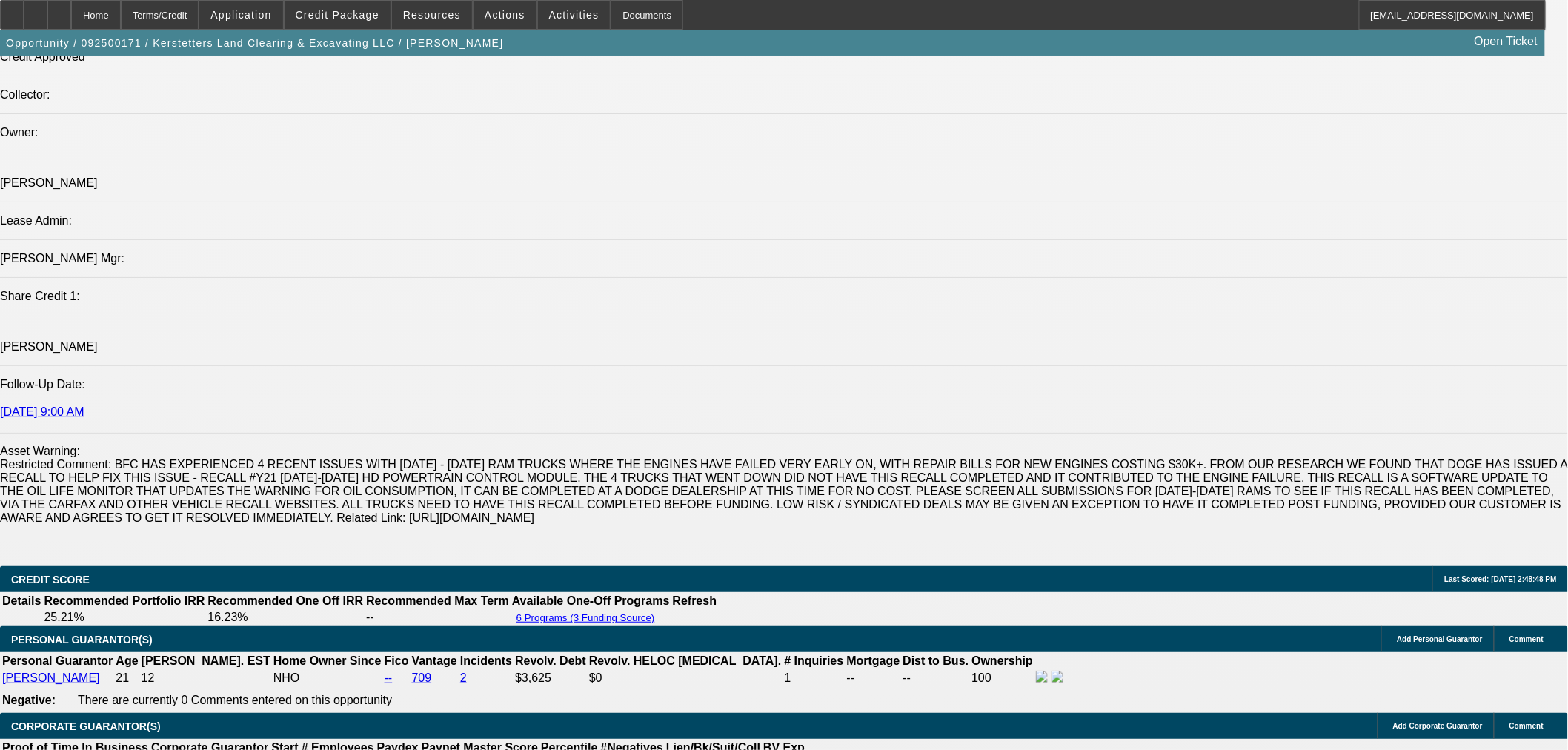
scroll to position [2197, 0]
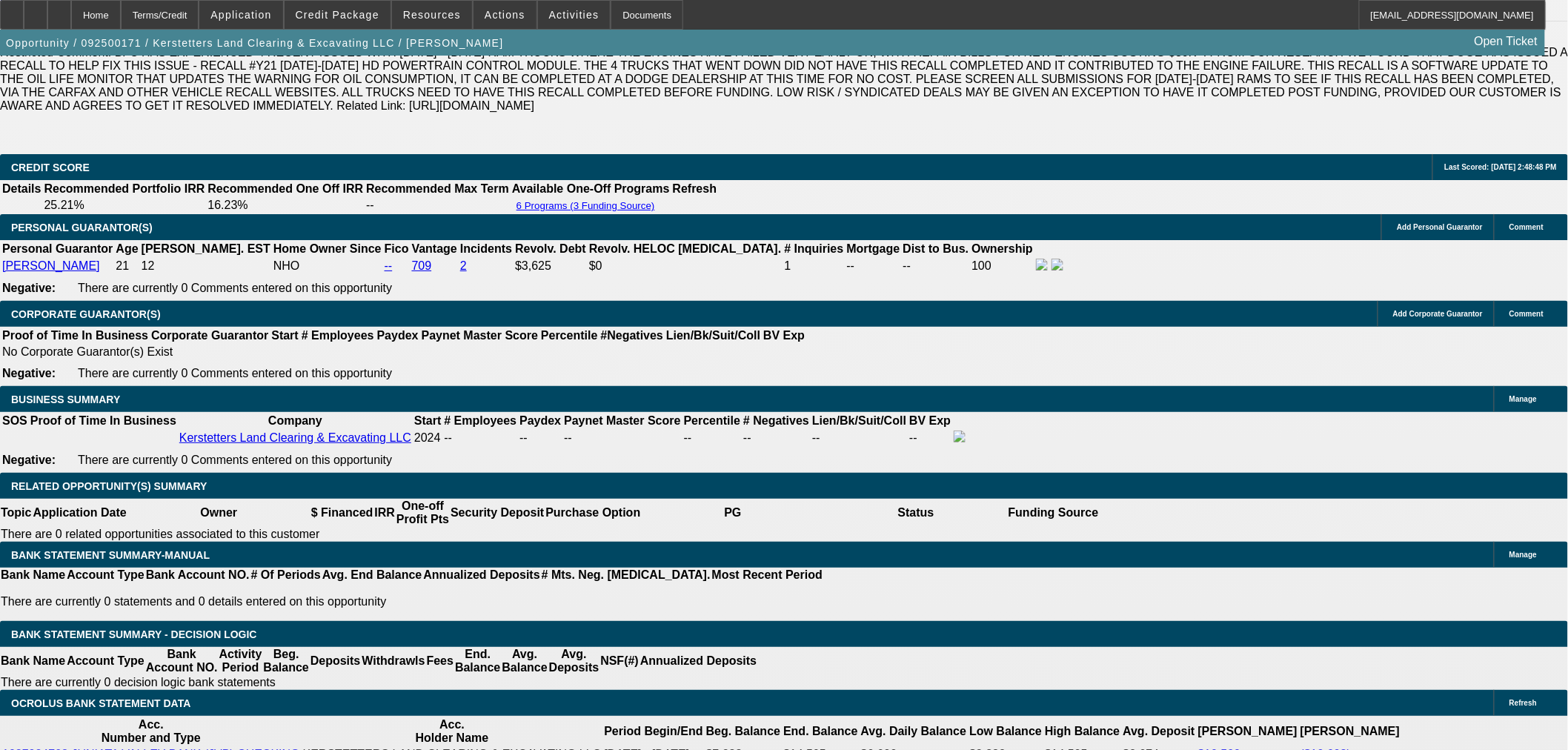
radio input "true"
paste textarea "The PG is going to check out the equipment next week. I will keep you posted on…"
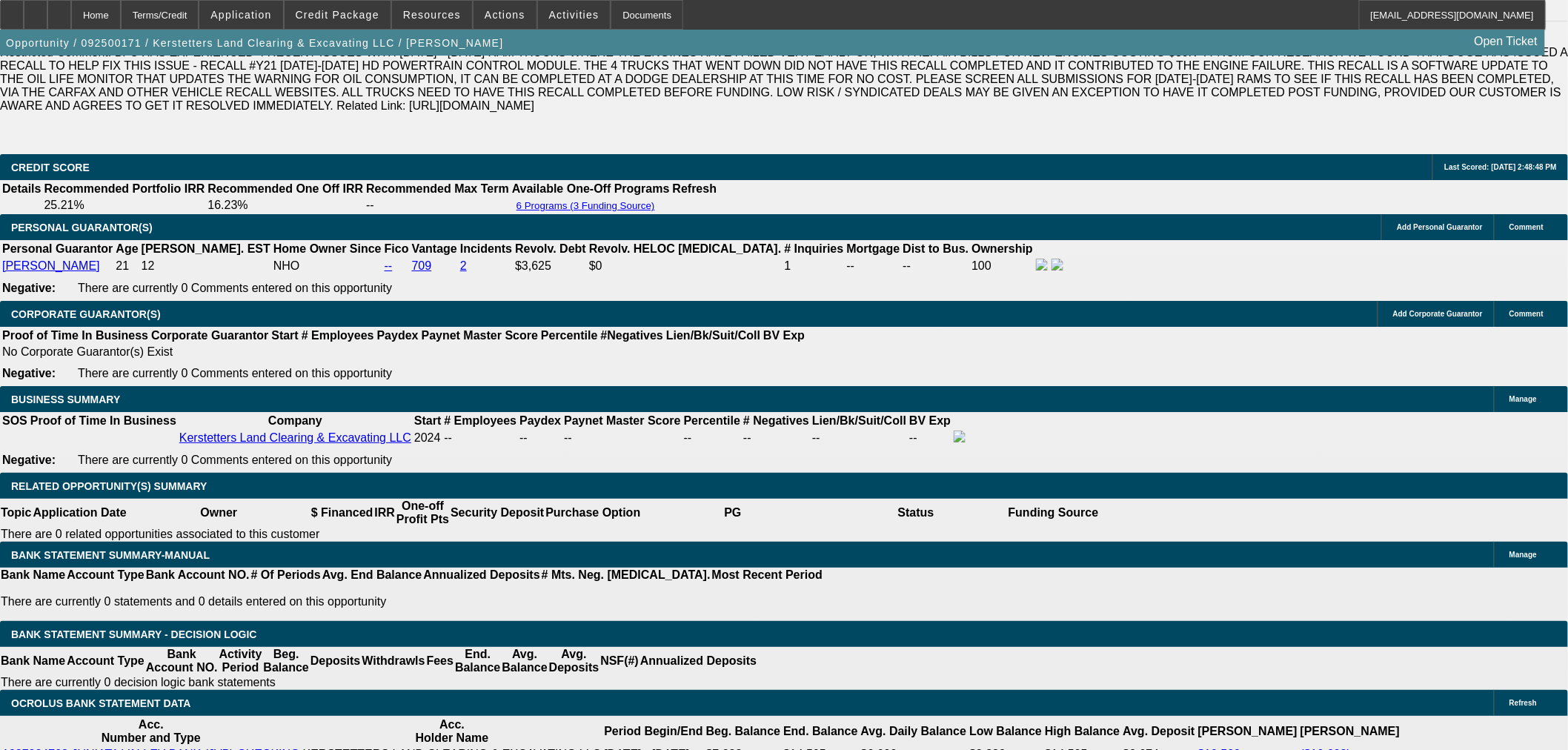
type textarea ""The PG is going to check out the equipment next week. I will keep you posted o…"
radio input "true"
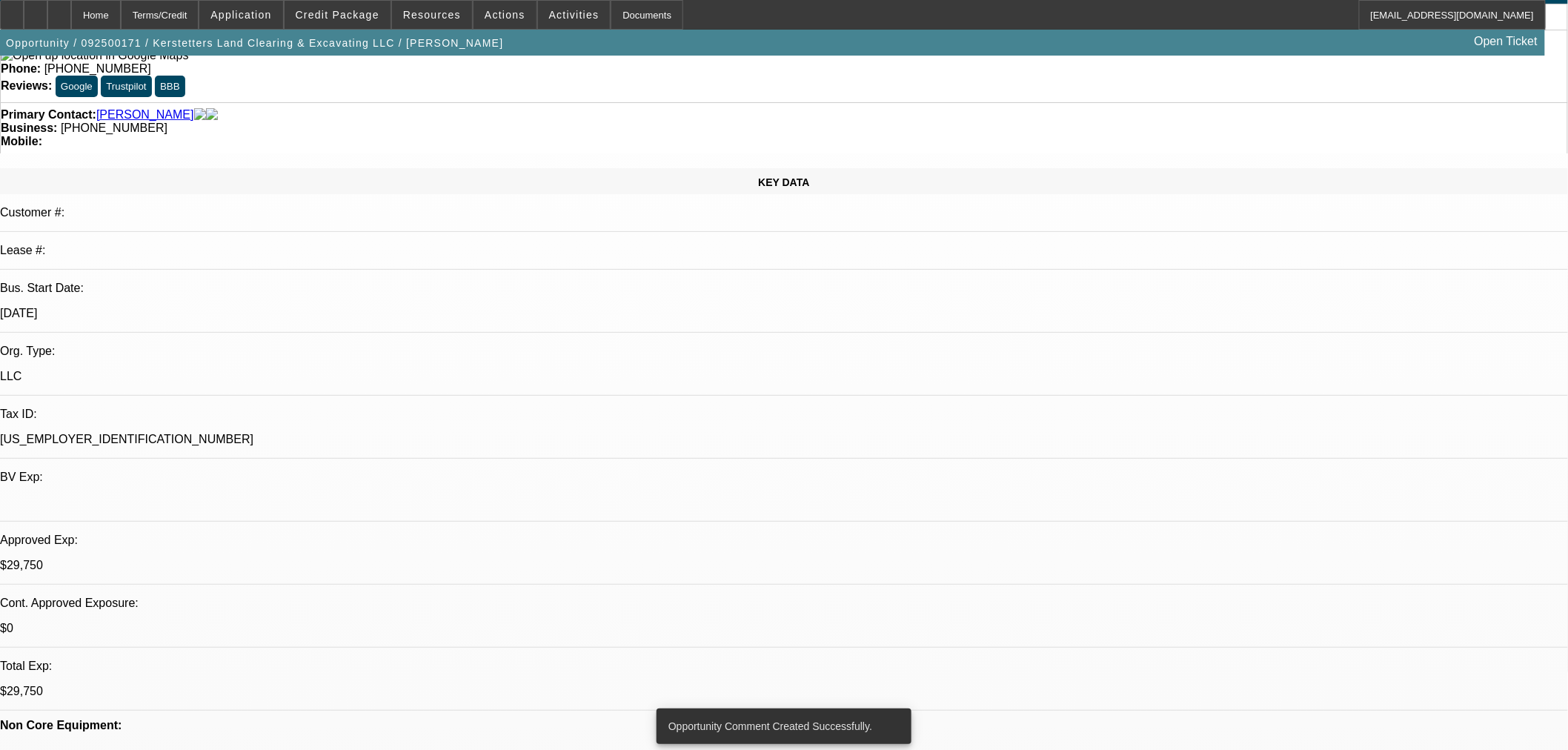
scroll to position [0, 0]
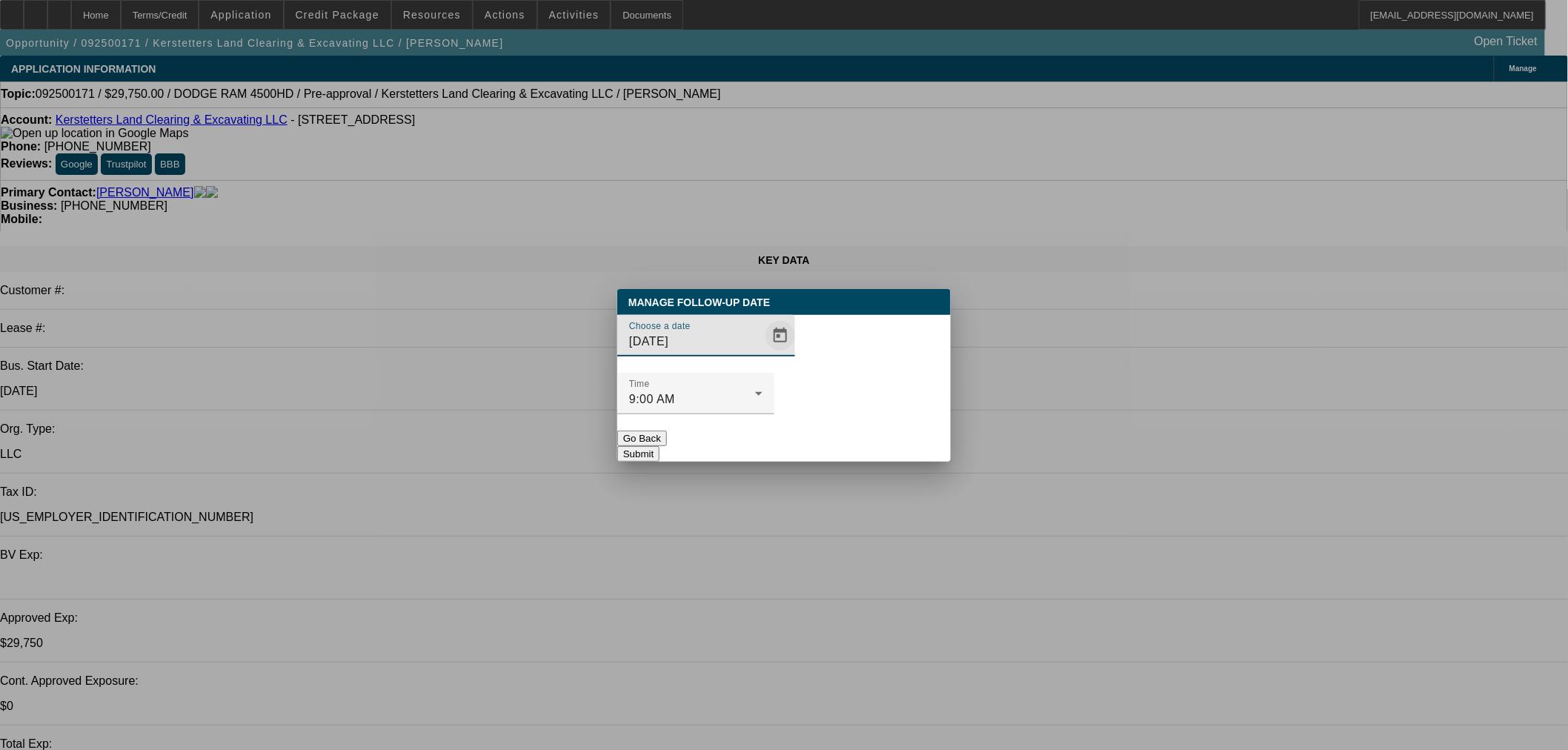
click at [762, 353] on span "Open calendar" at bounding box center [780, 335] width 36 height 36
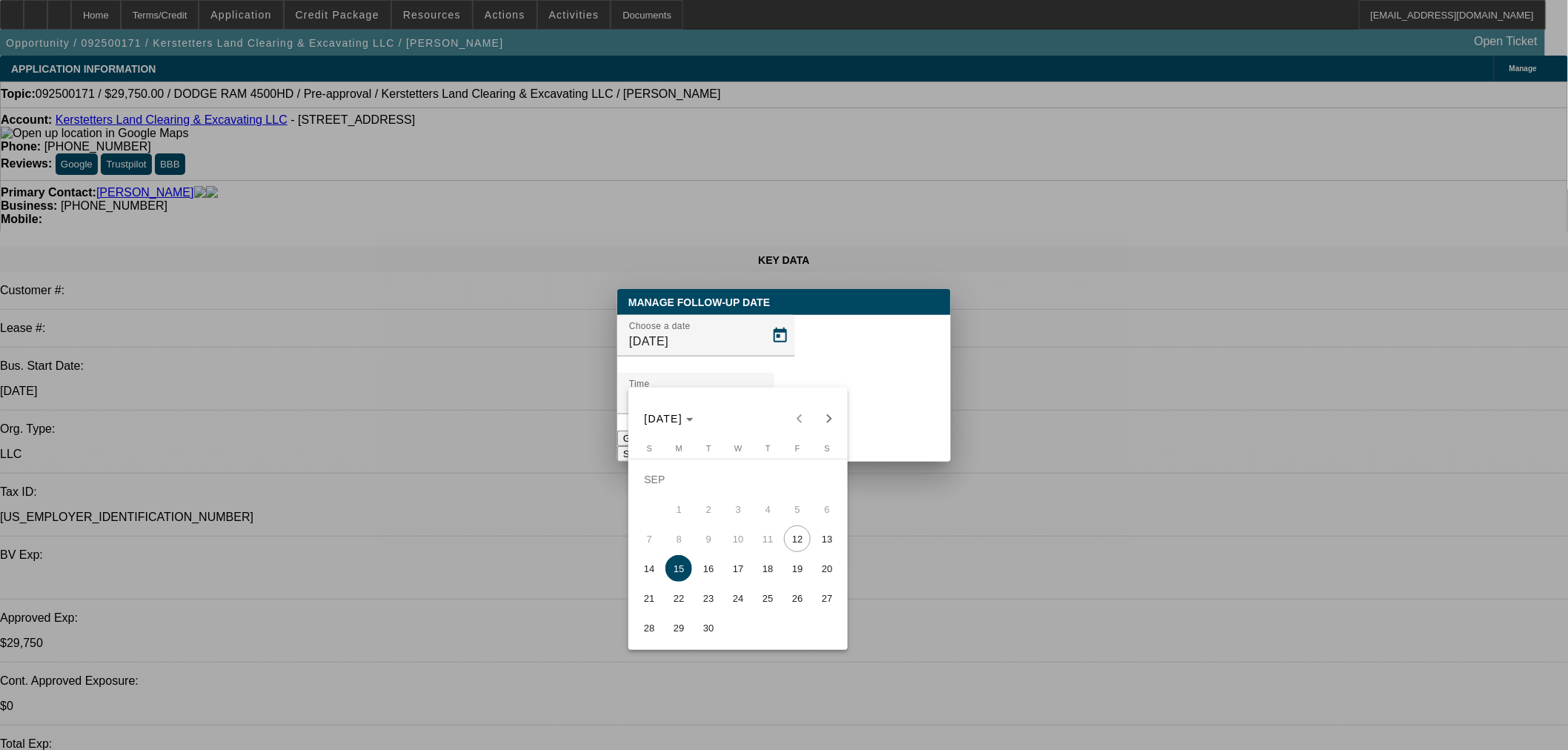
click at [704, 570] on span "16" at bounding box center [708, 569] width 27 height 27
type input "9/16/2025"
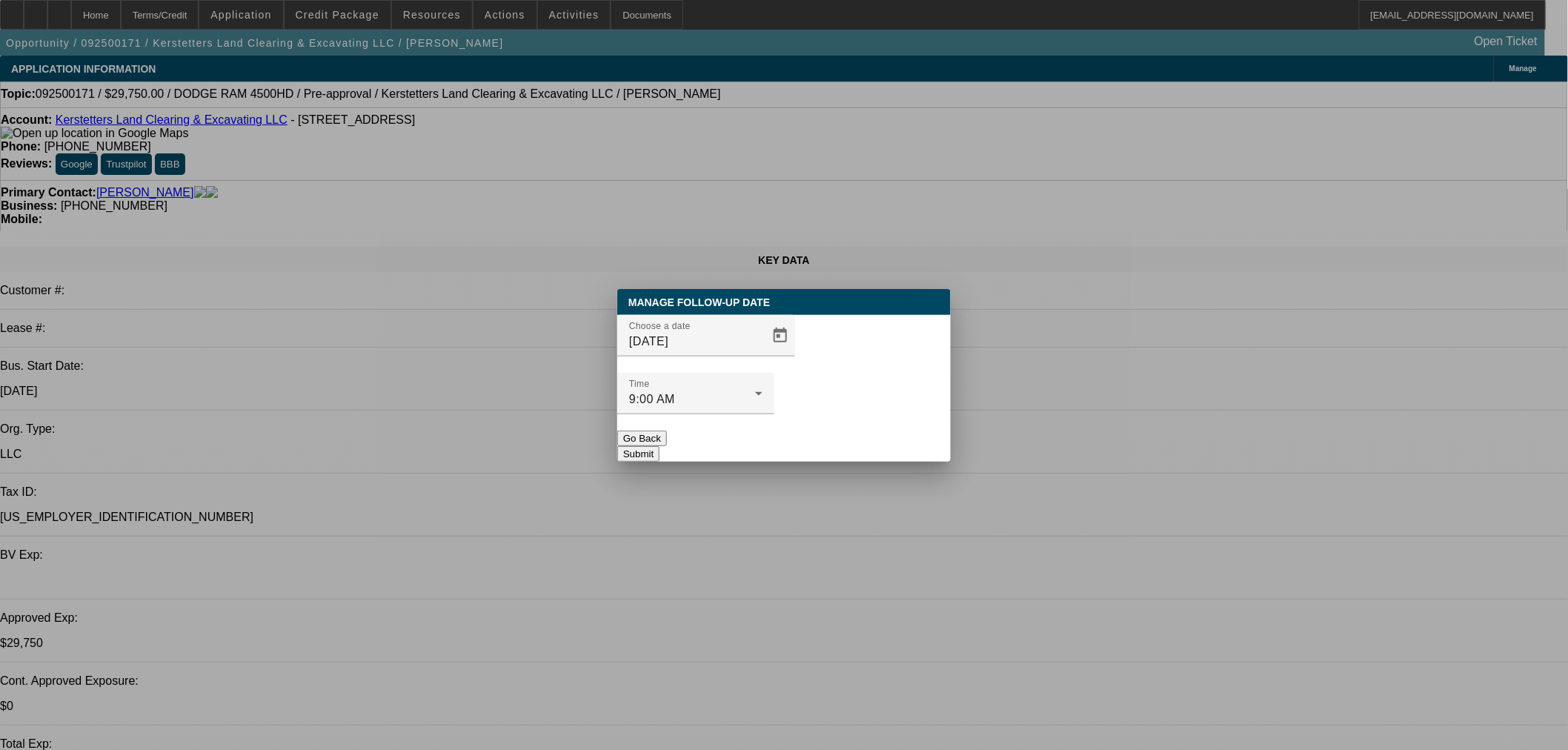
click at [659, 447] on button "Submit" at bounding box center [638, 454] width 42 height 15
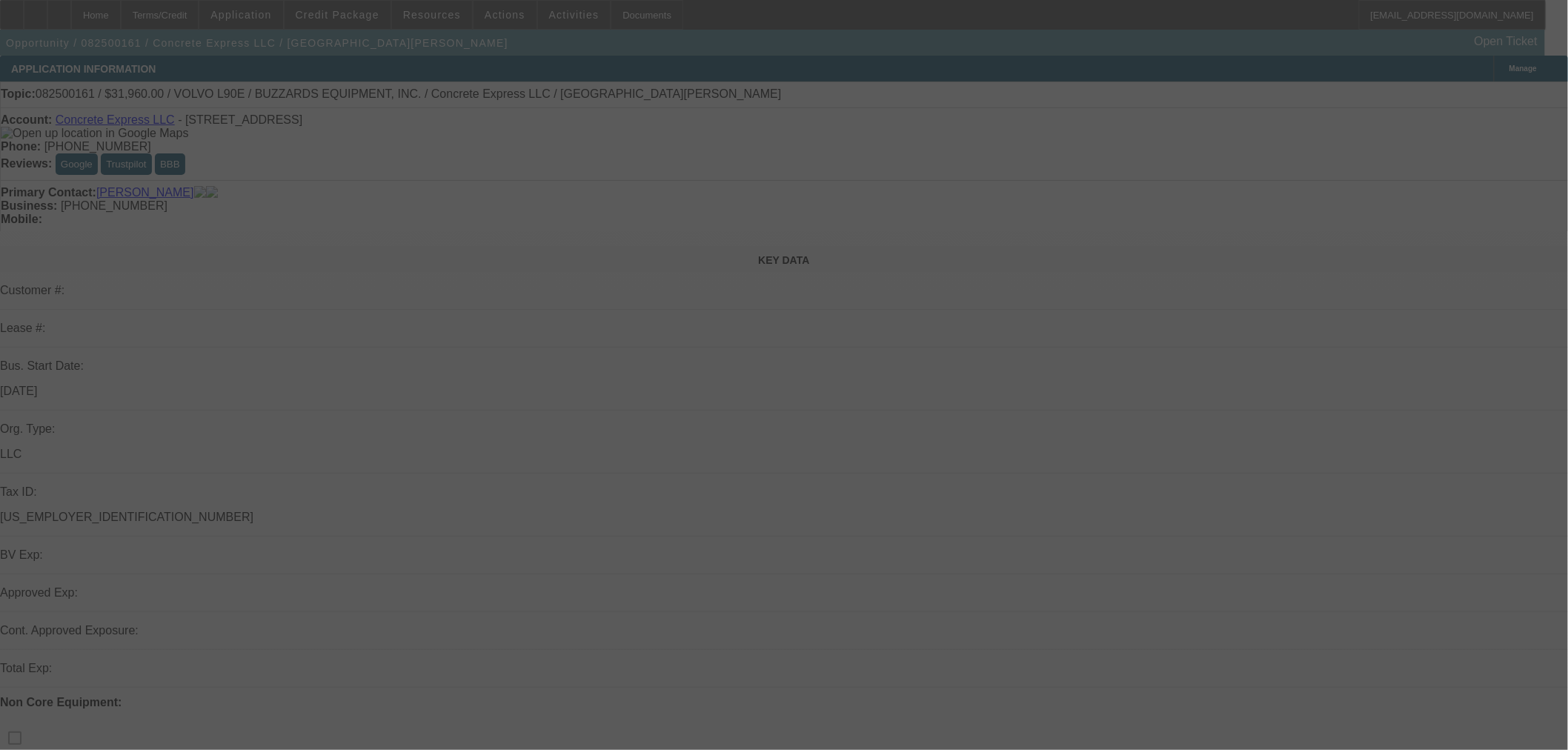
select select "0.2"
select select "2"
select select "0"
select select "6"
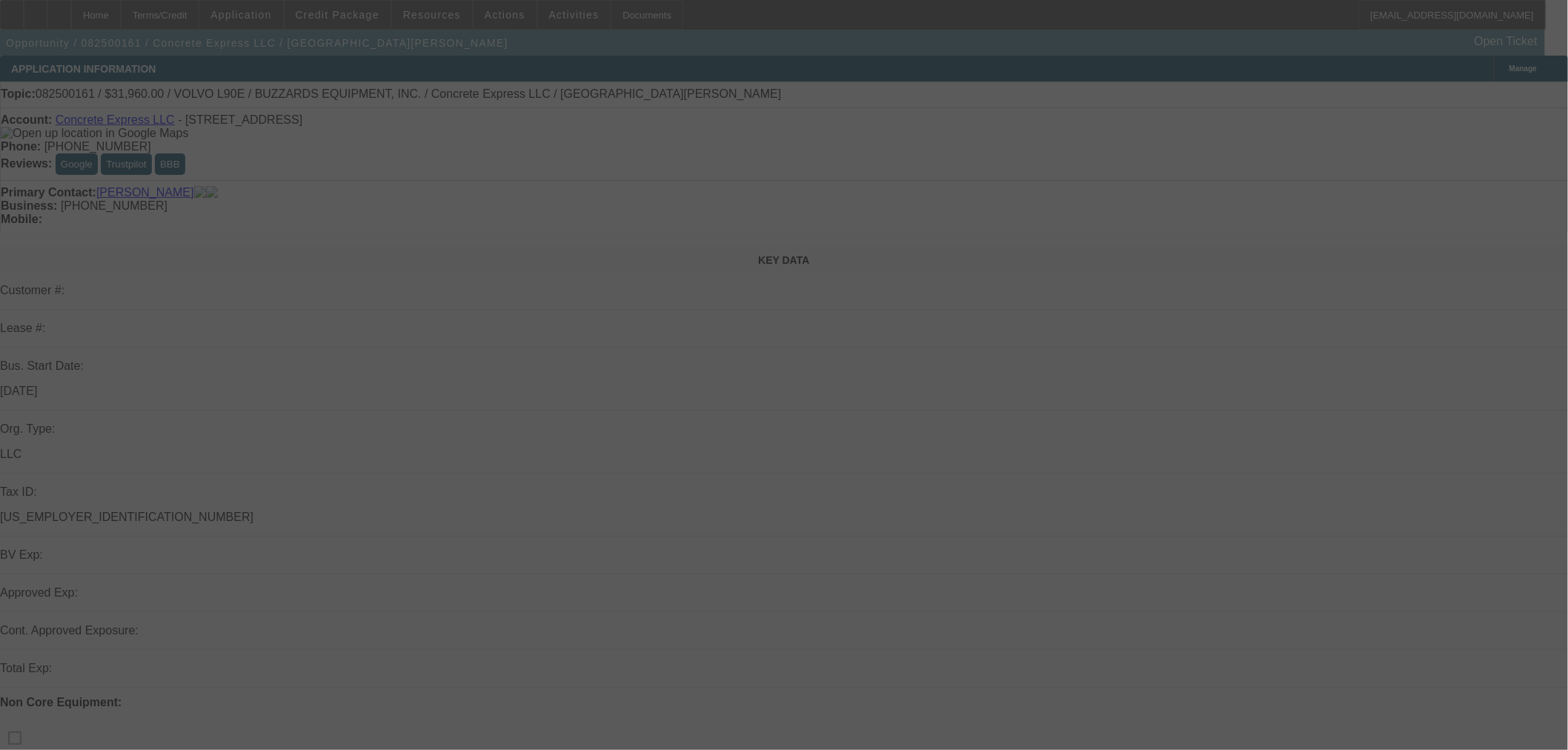
select select "0.2"
select select "2"
select select "0"
select select "6"
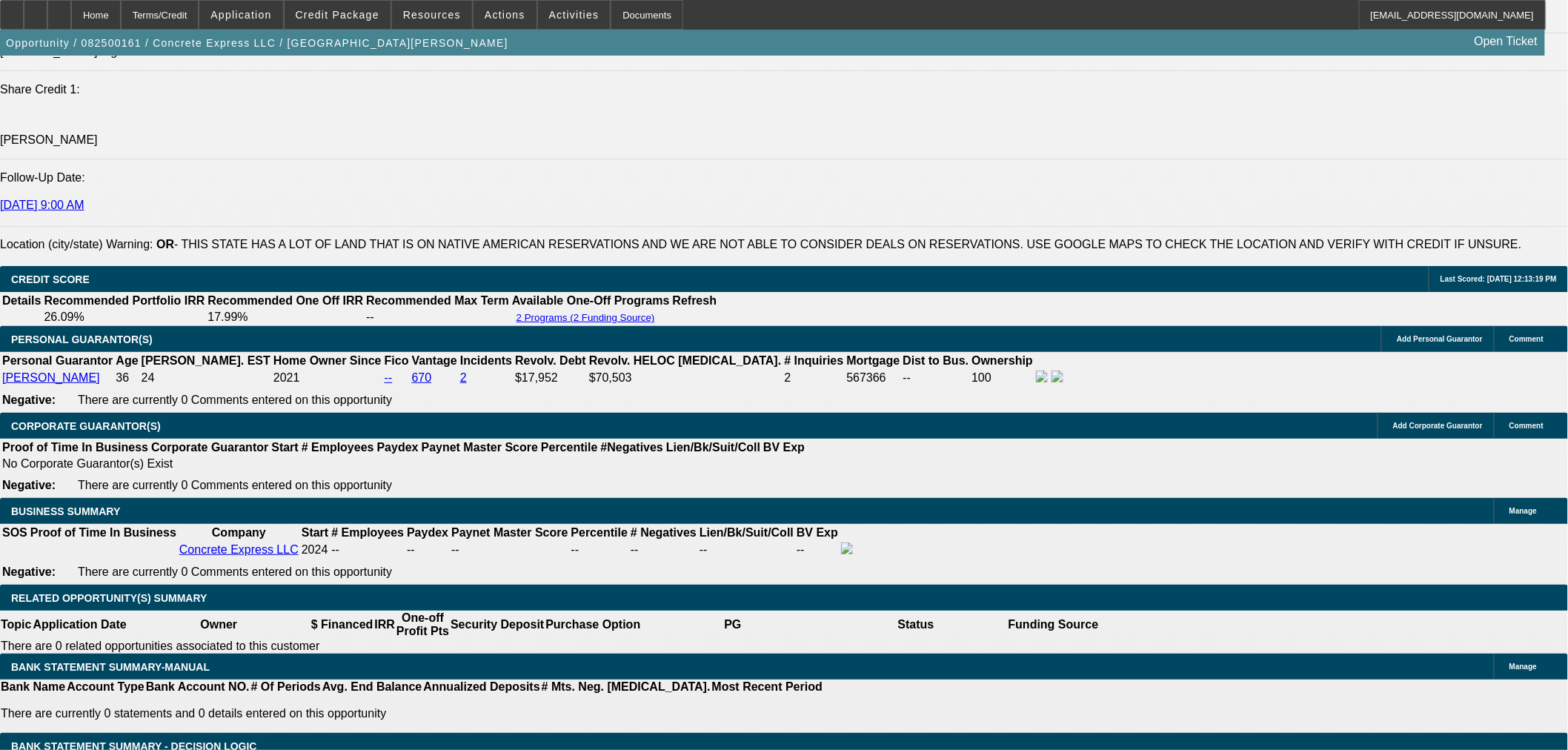
scroll to position [2059, 0]
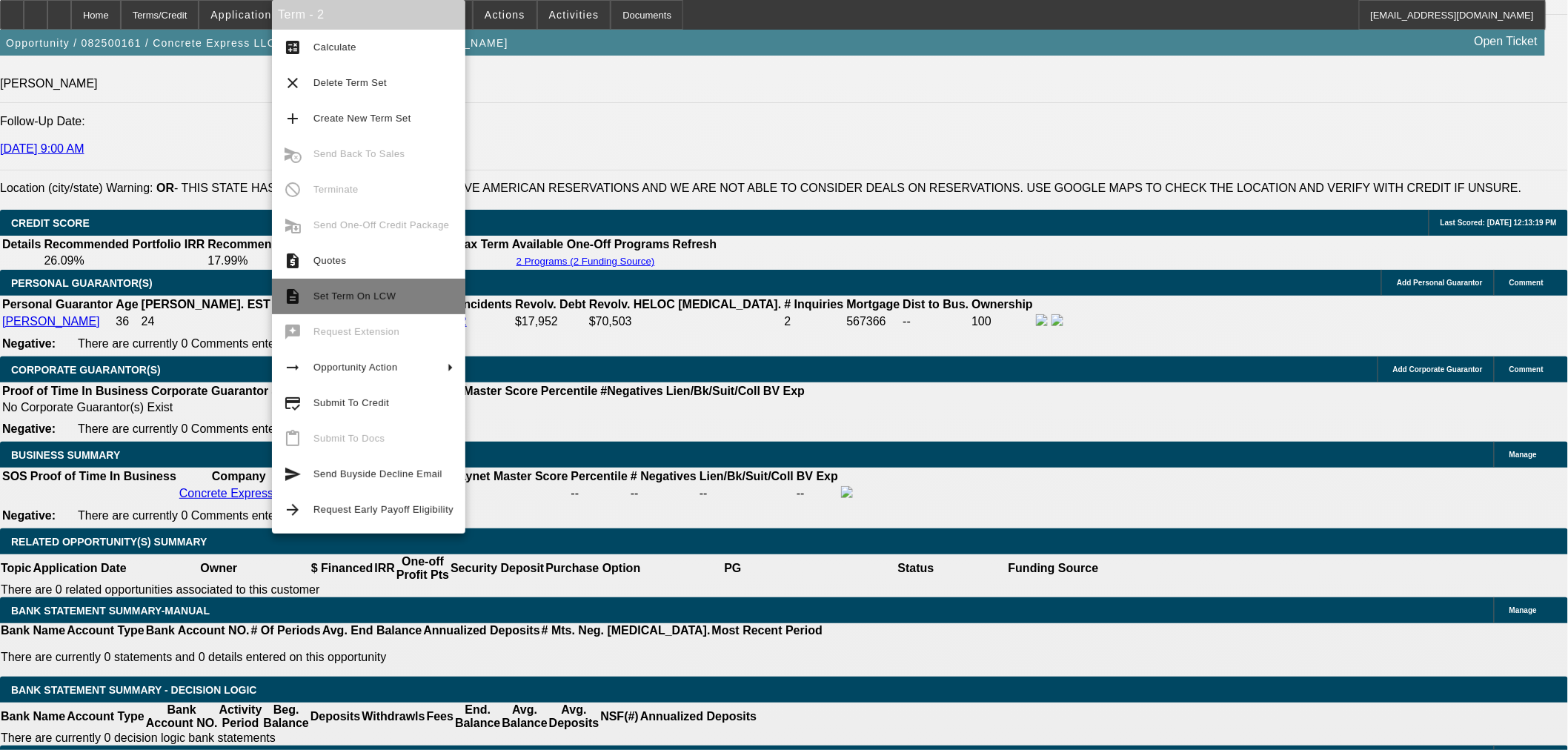
click at [362, 299] on span "Set Term On LCW" at bounding box center [354, 296] width 82 height 11
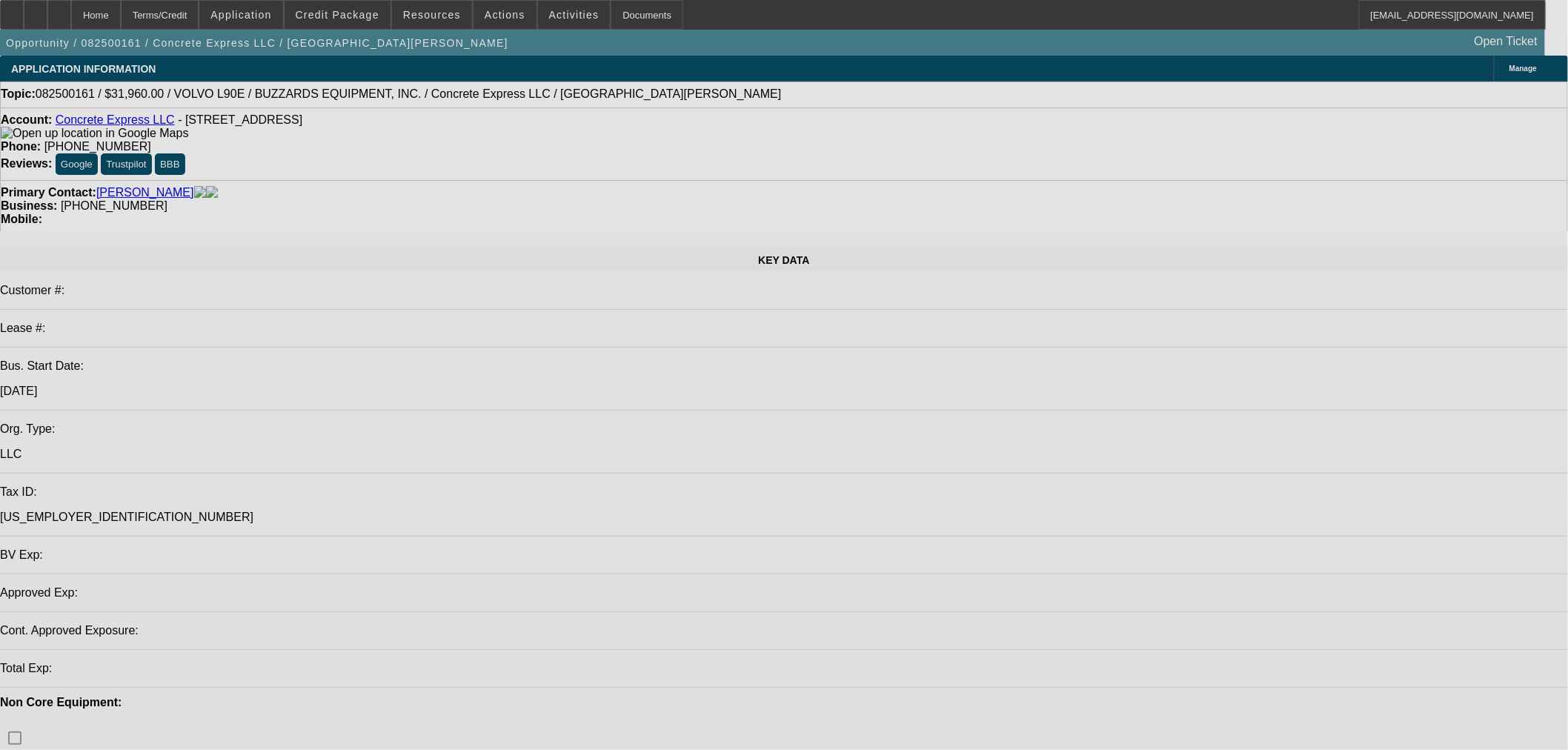
select select "0.2"
select select "2"
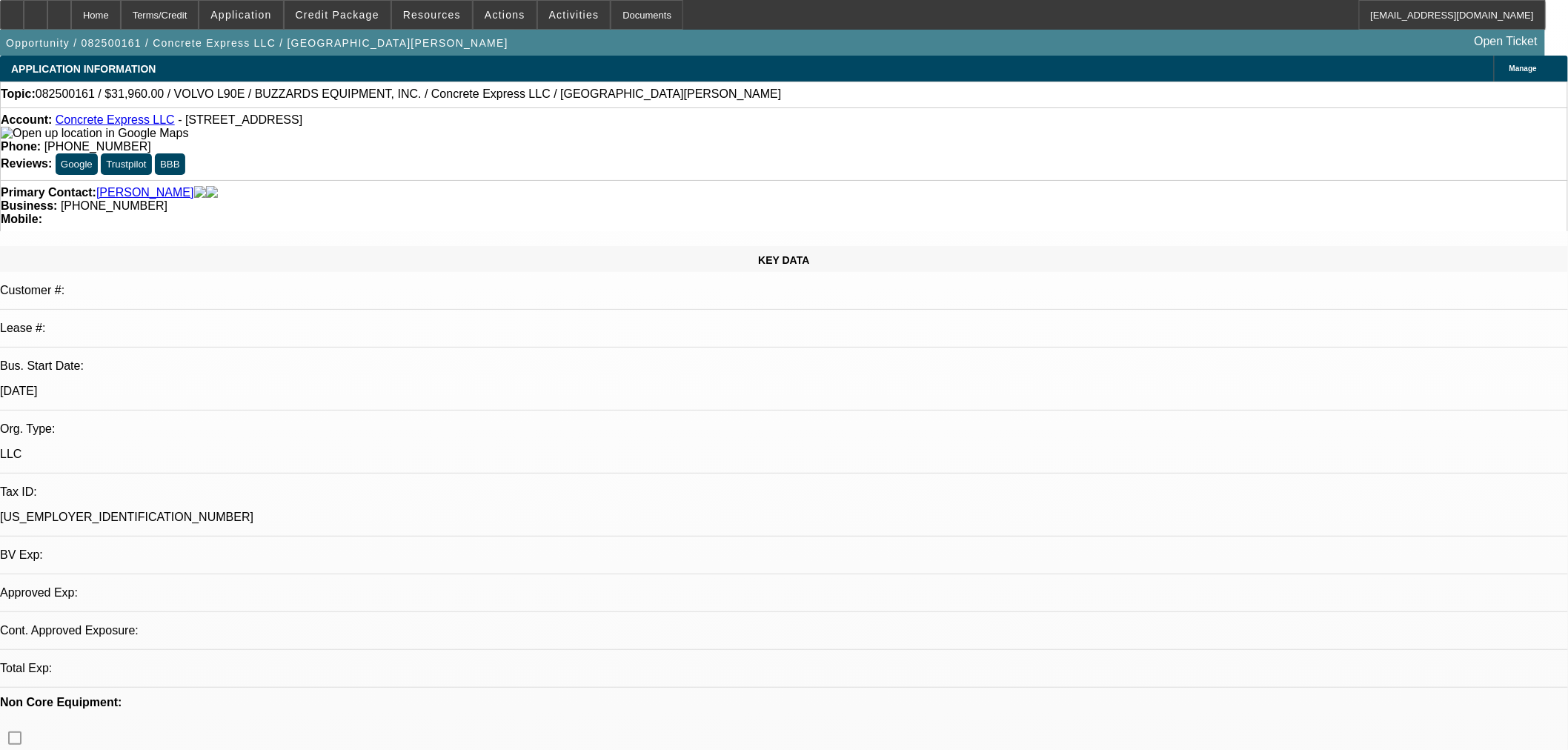
select select "2"
select select "0"
select select "6"
select select "0.2"
select select "2"
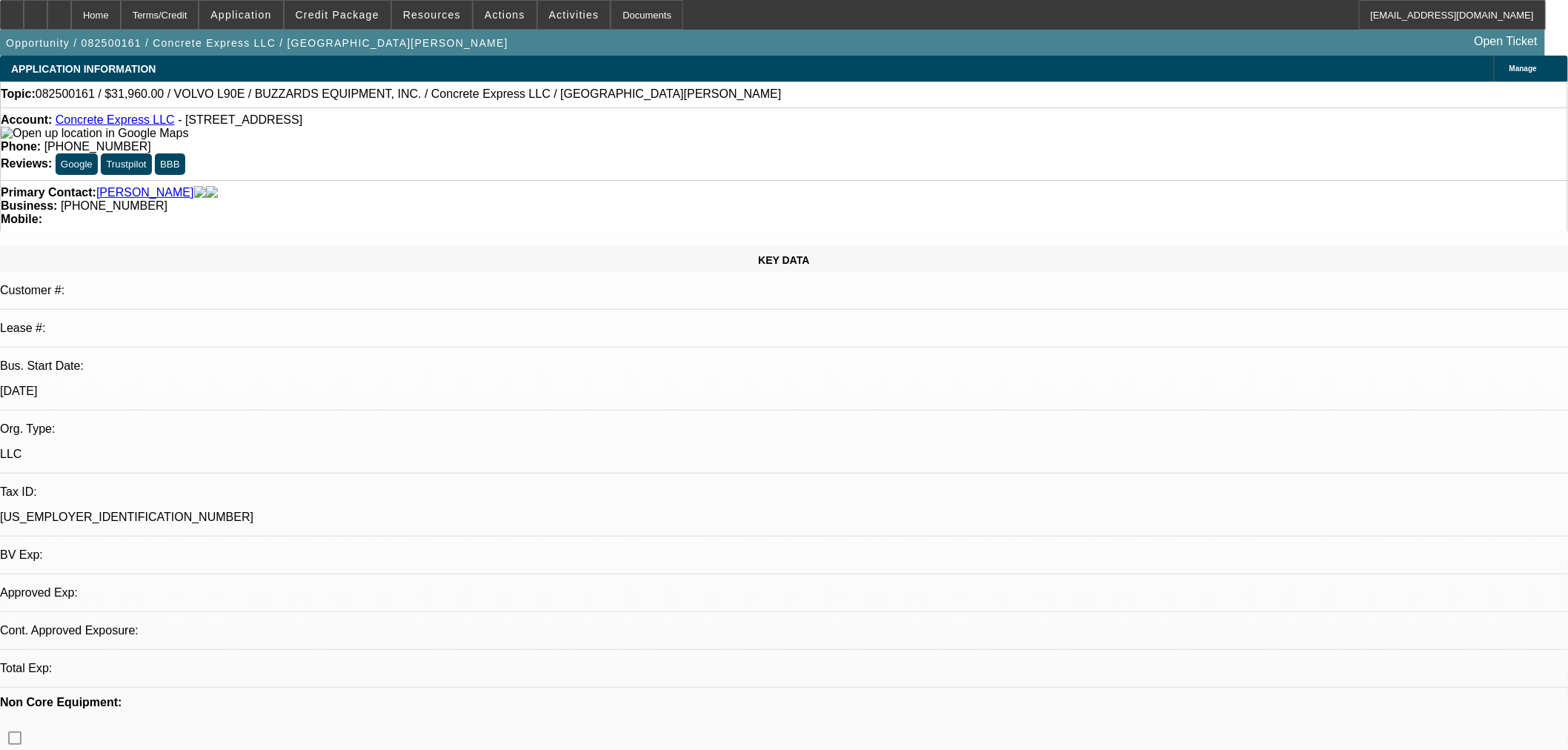
select select "2"
select select "0"
select select "6"
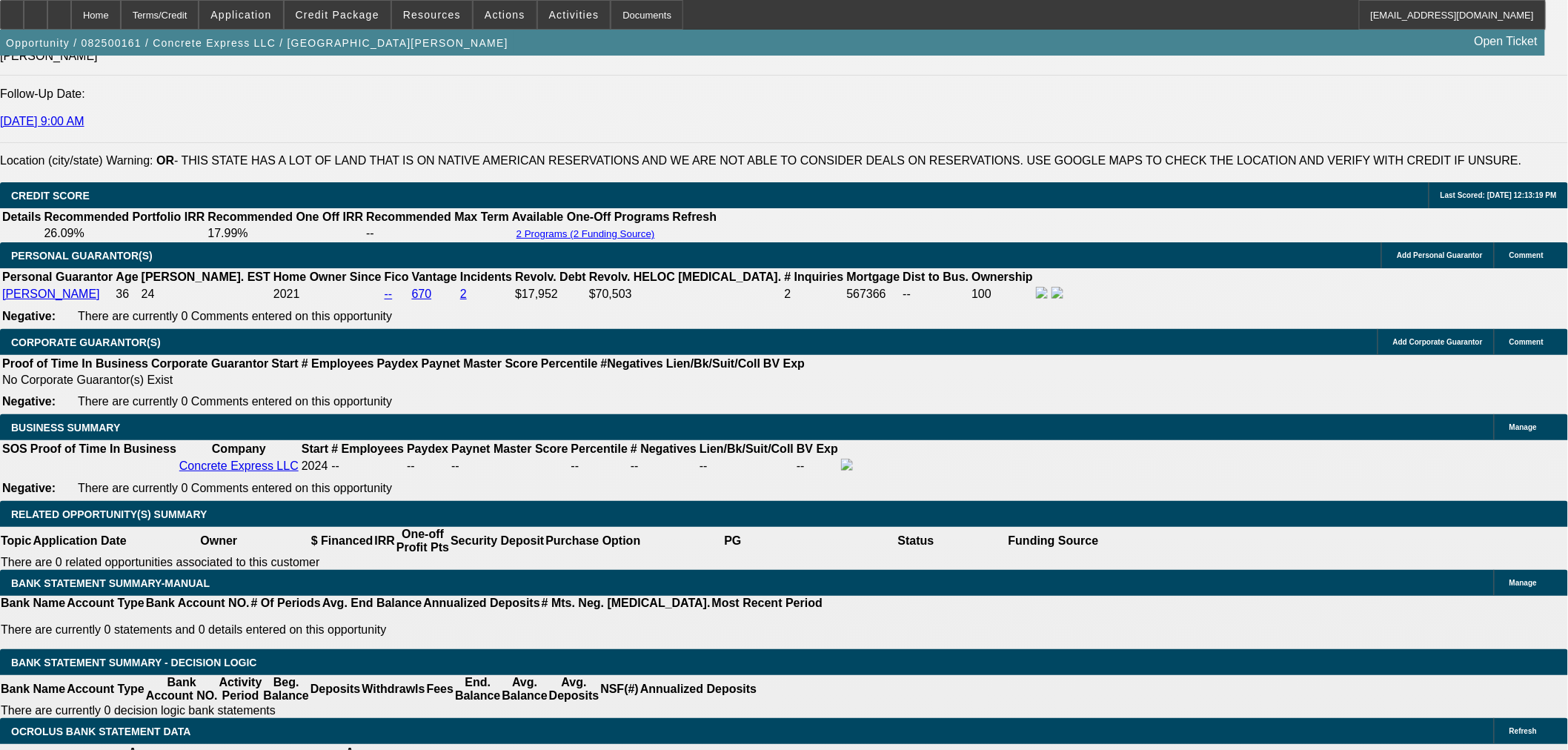
scroll to position [2125, 0]
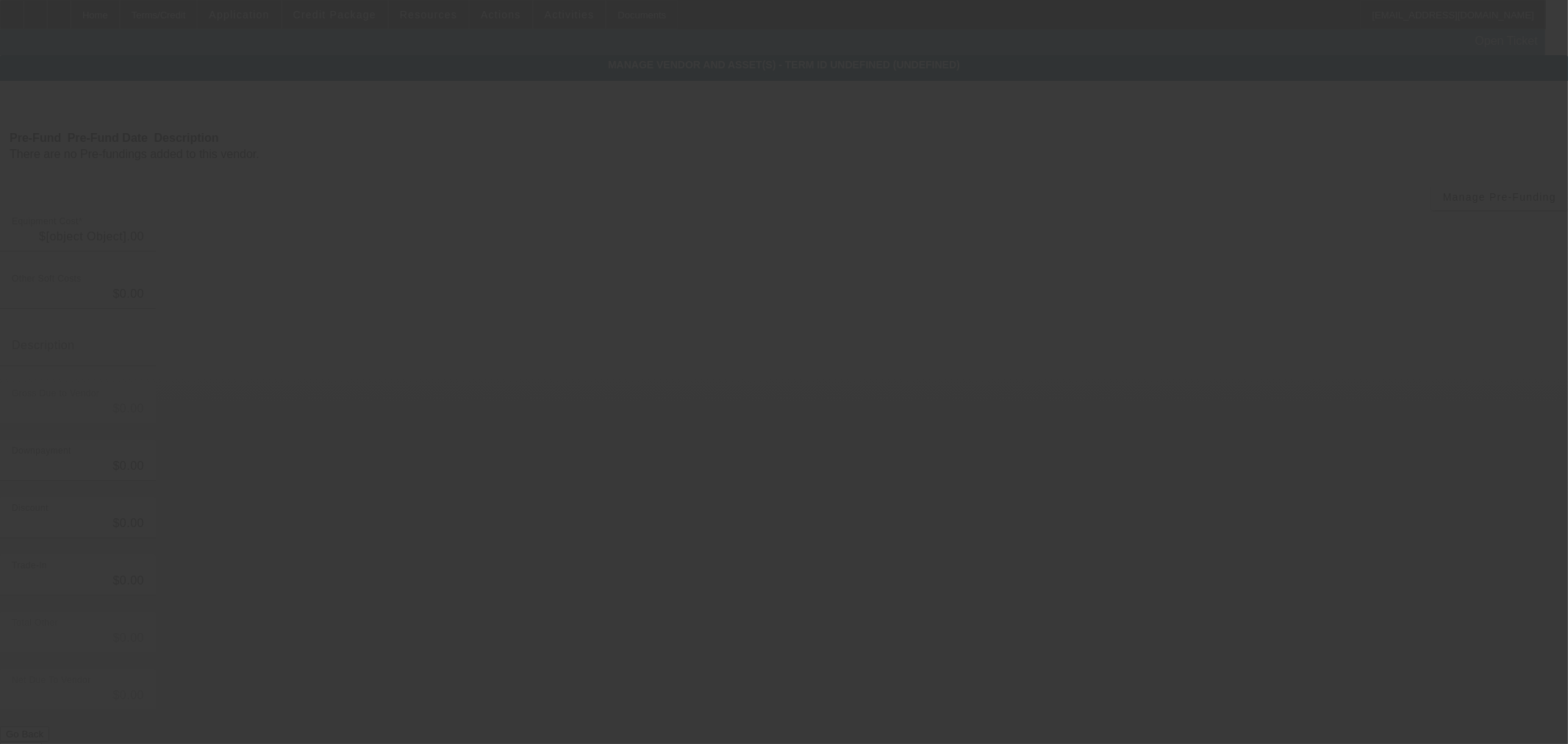
type input "$39,950.00"
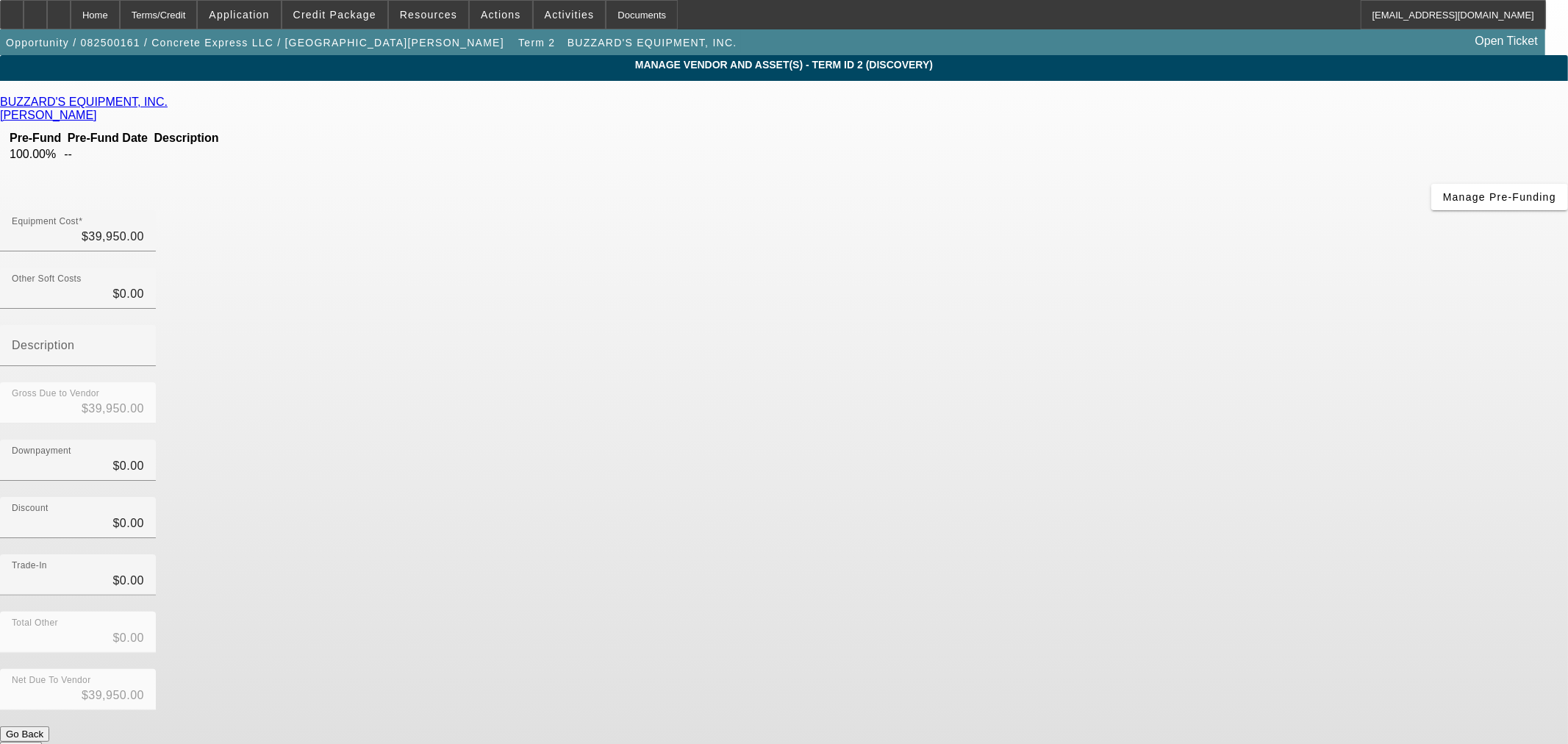
click at [514, 104] on div "BUZZARD'S EQUIPMENT, INC." at bounding box center [784, 101] width 1568 height 13
click at [171, 104] on icon at bounding box center [171, 101] width 0 height 12
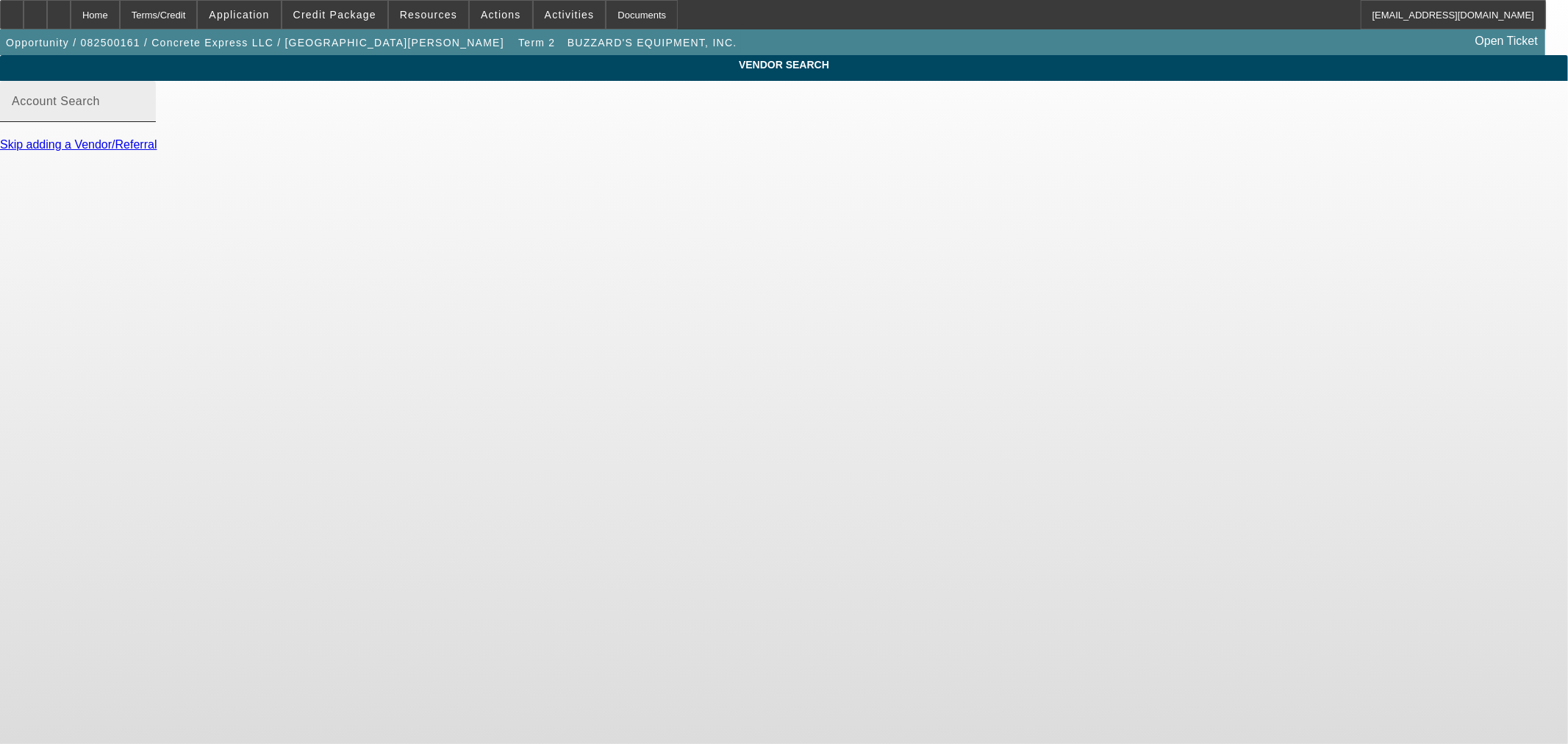
click at [144, 112] on div "Account Search" at bounding box center [78, 101] width 132 height 41
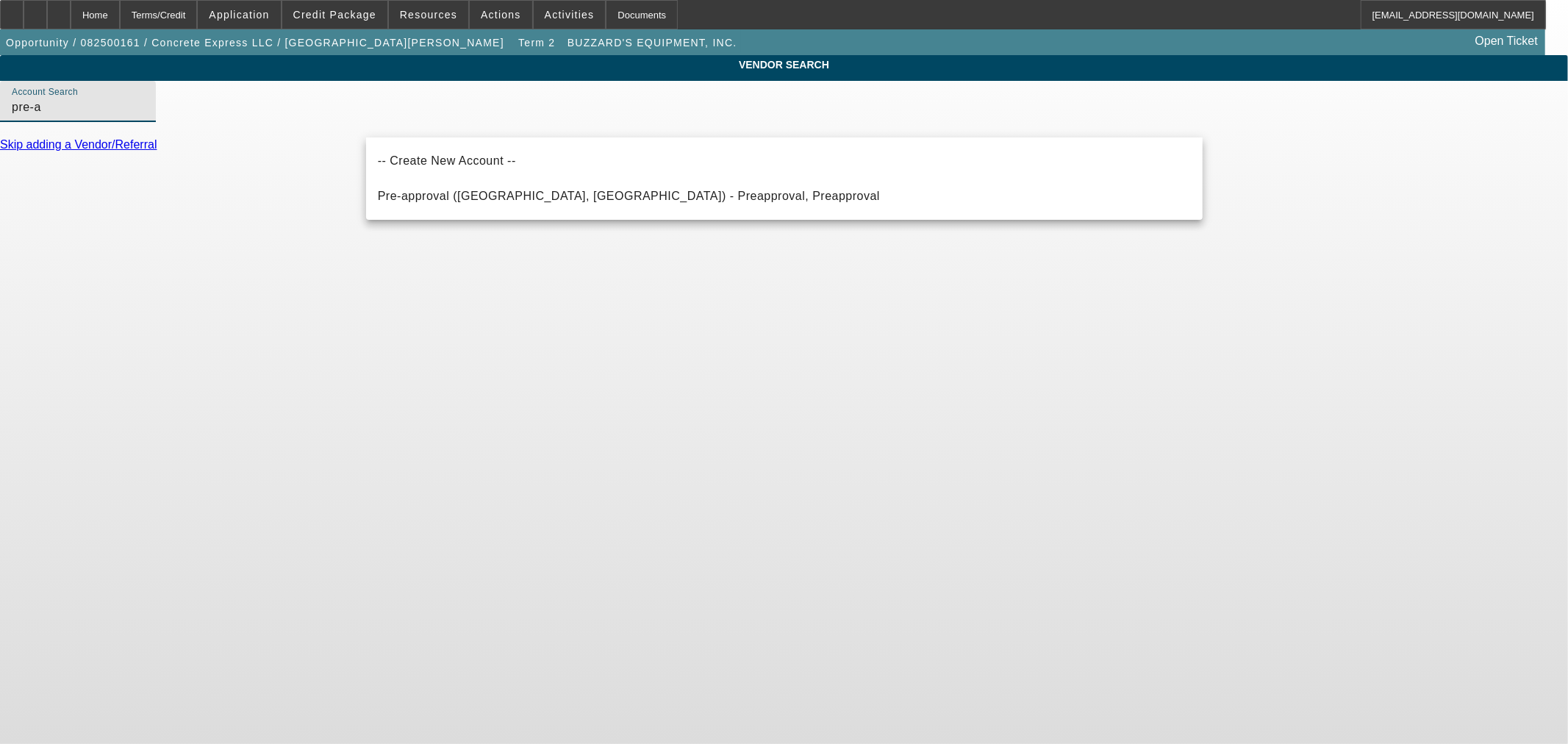
click at [505, 195] on span "Pre-approval ([GEOGRAPHIC_DATA], [GEOGRAPHIC_DATA]) - Preapproval, Preapproval" at bounding box center [628, 196] width 502 height 12
type input "Pre-approval ([GEOGRAPHIC_DATA], [GEOGRAPHIC_DATA]) - Preapproval, Preapproval"
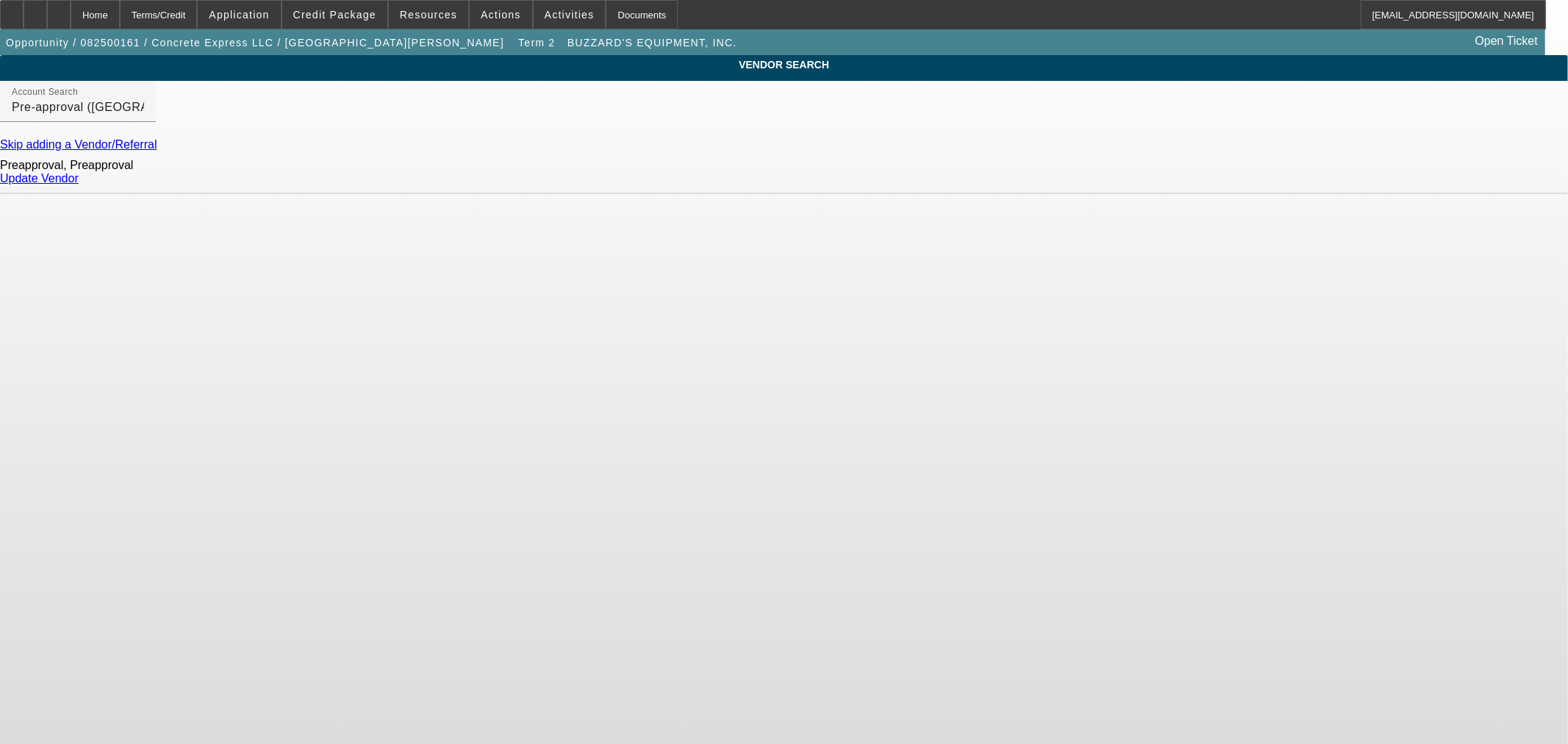
click at [79, 184] on link "Update Vendor" at bounding box center [39, 178] width 79 height 12
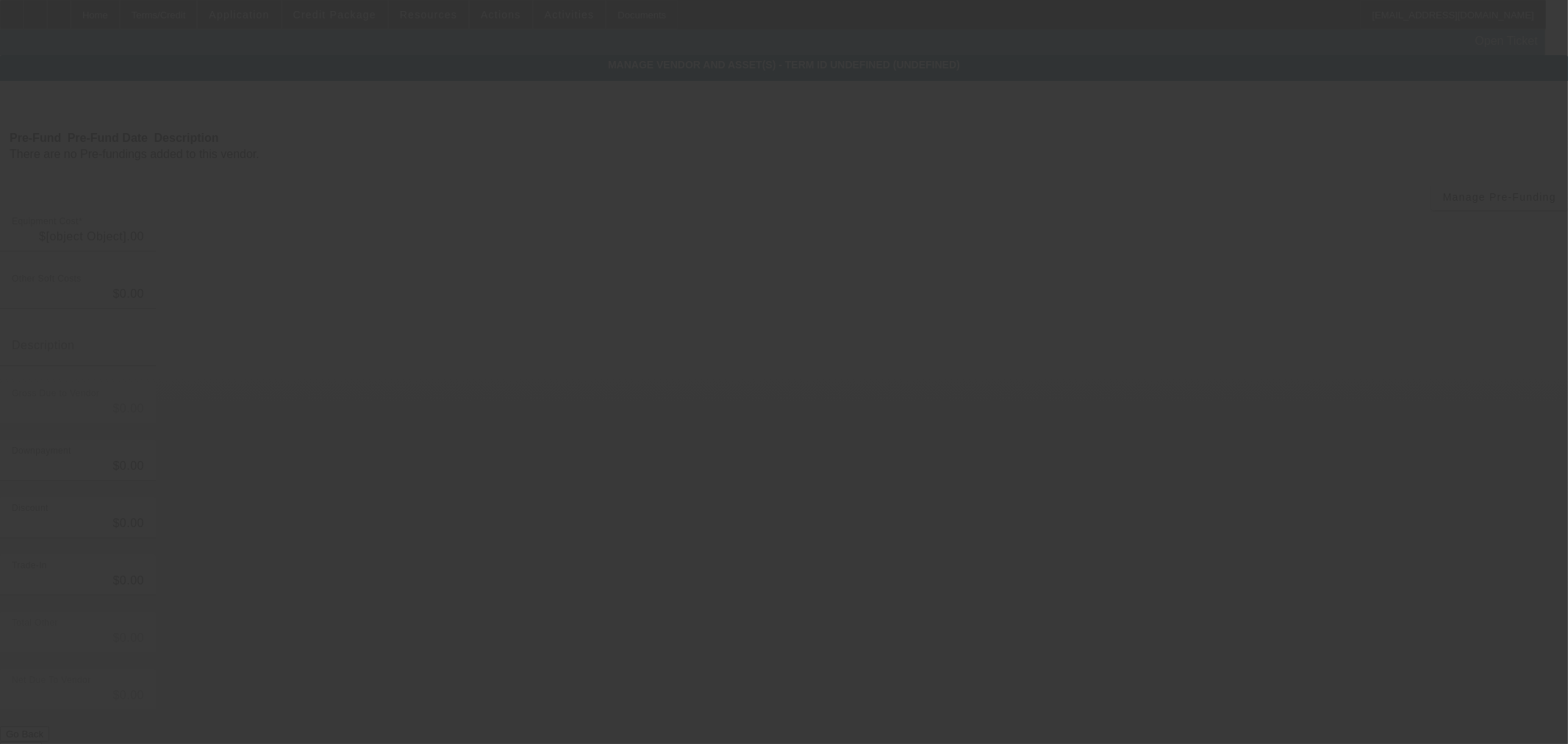
type input "$39,950.00"
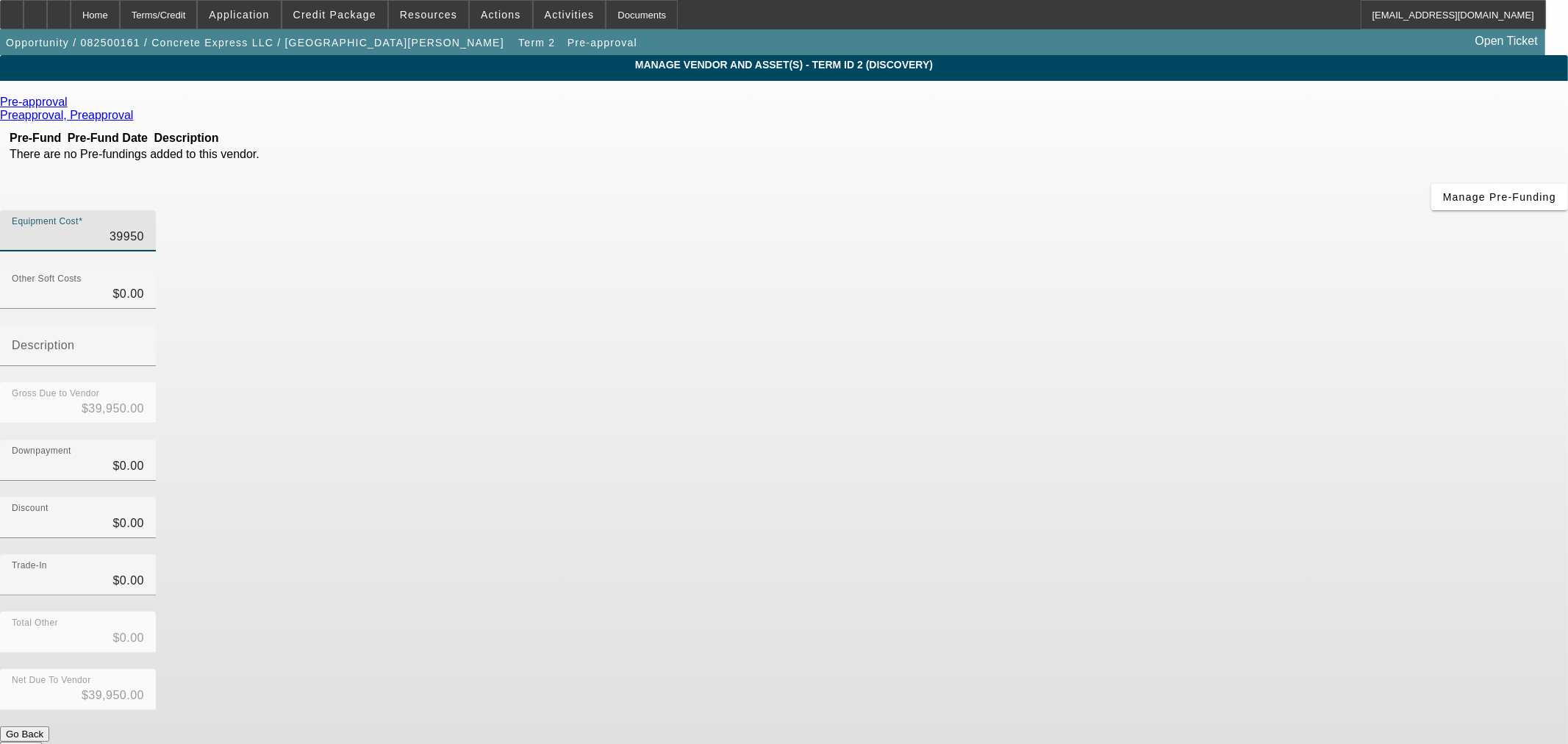
click at [144, 228] on input "39950" at bounding box center [78, 237] width 132 height 18
type input "4"
type input "$4.00"
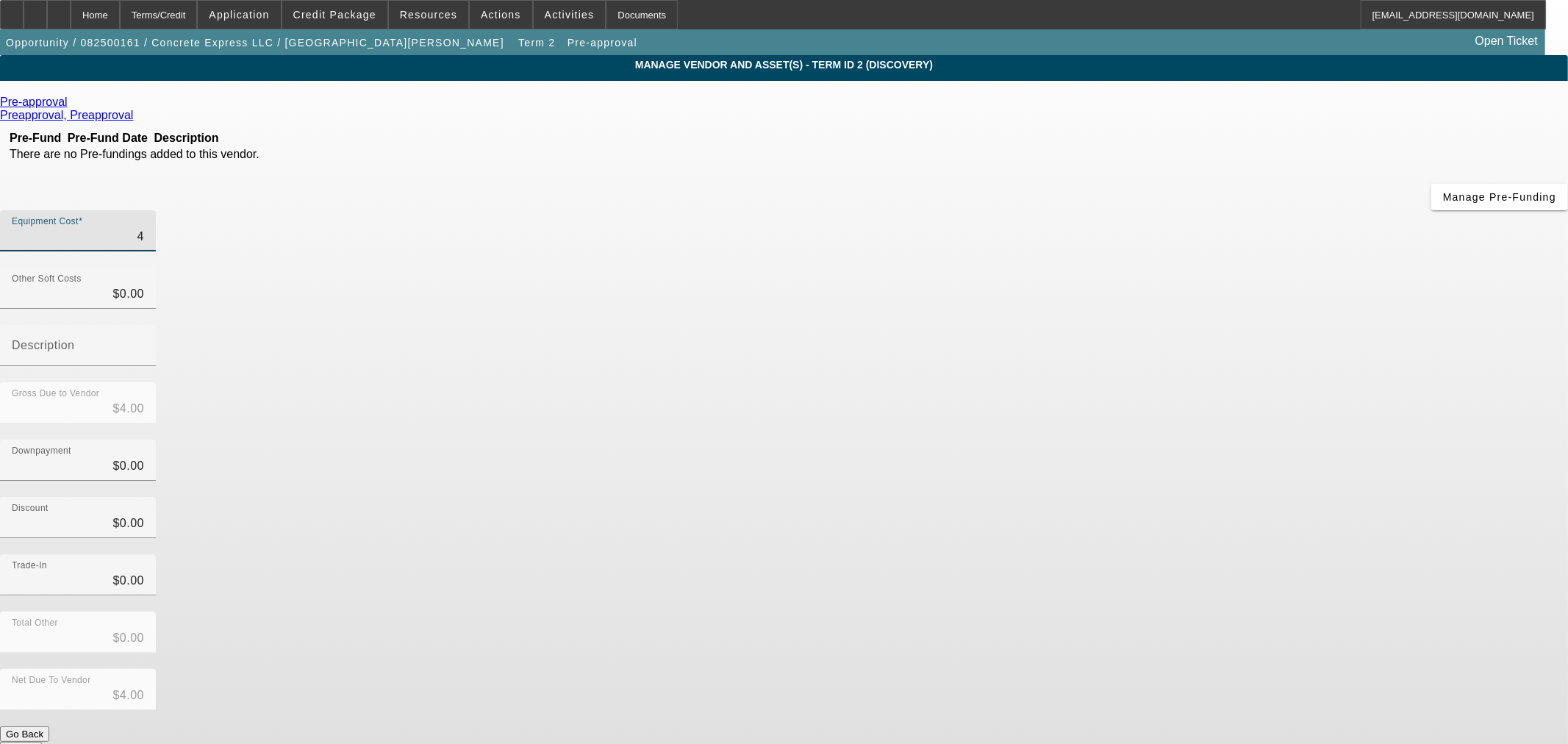
type input "41"
type input "$41.00"
type input "415"
type input "$415.00"
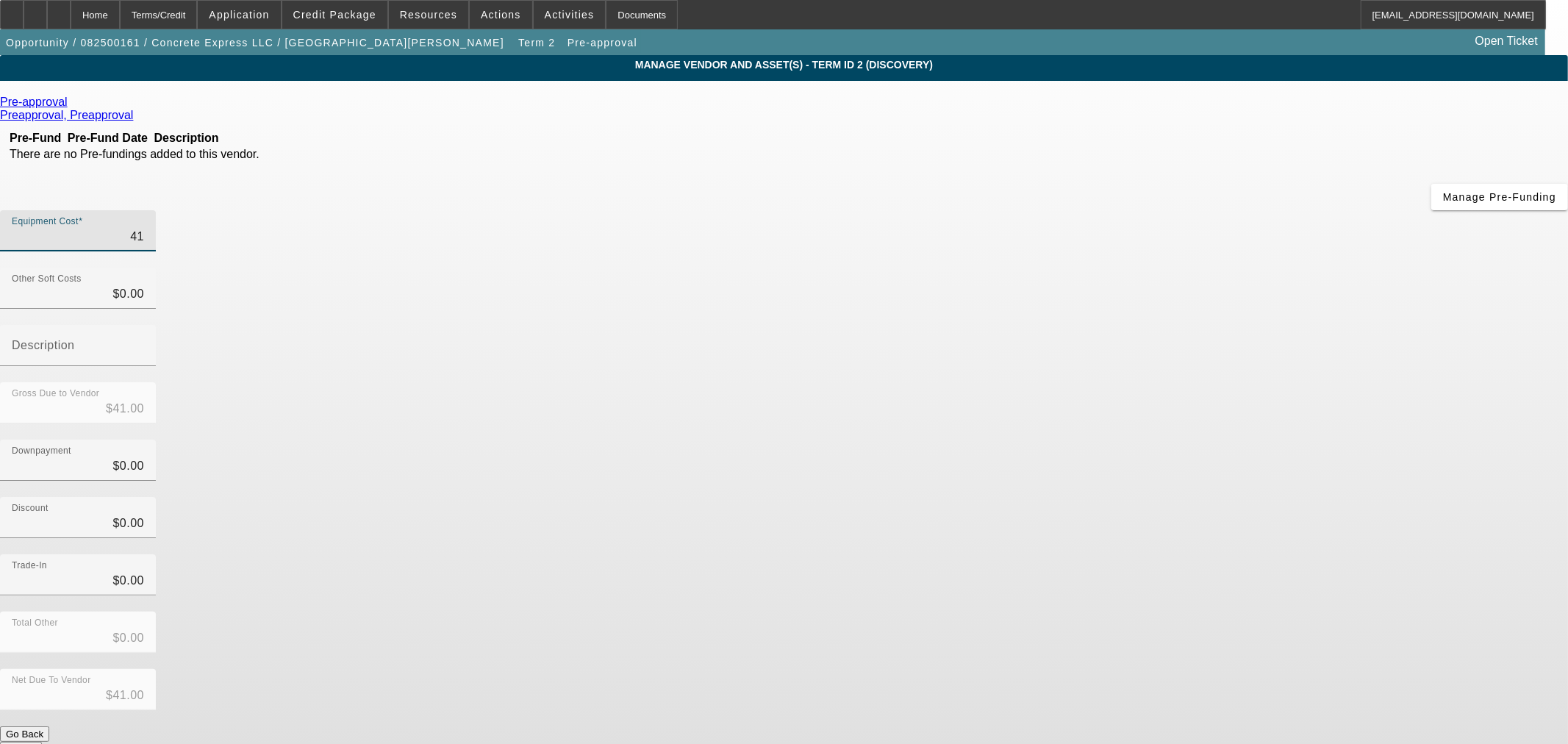
type input "$415.00"
type input "4150"
type input "$4,150.00"
type input "41500"
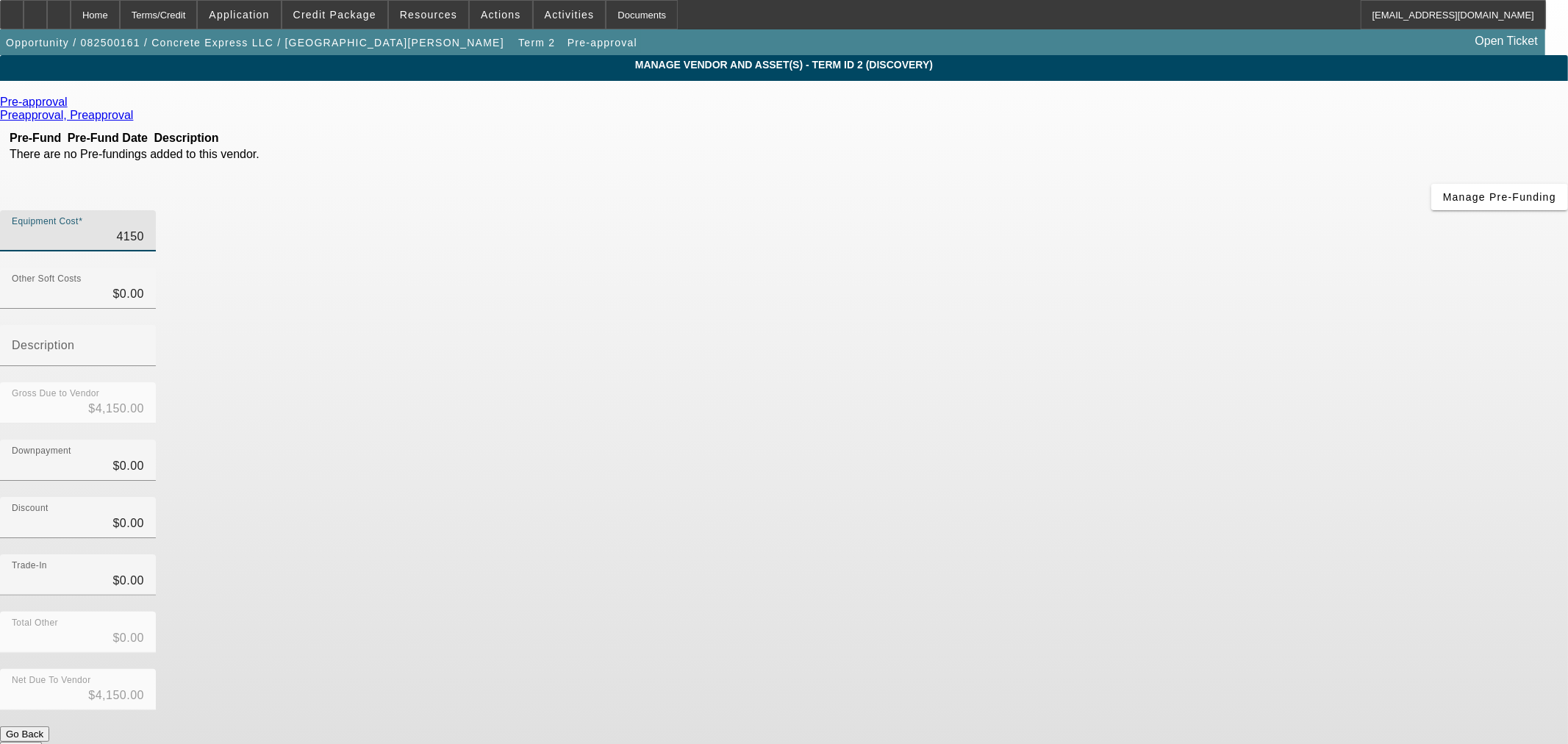
type input "$41,500.00"
click at [41, 742] on button "Submit" at bounding box center [20, 749] width 41 height 15
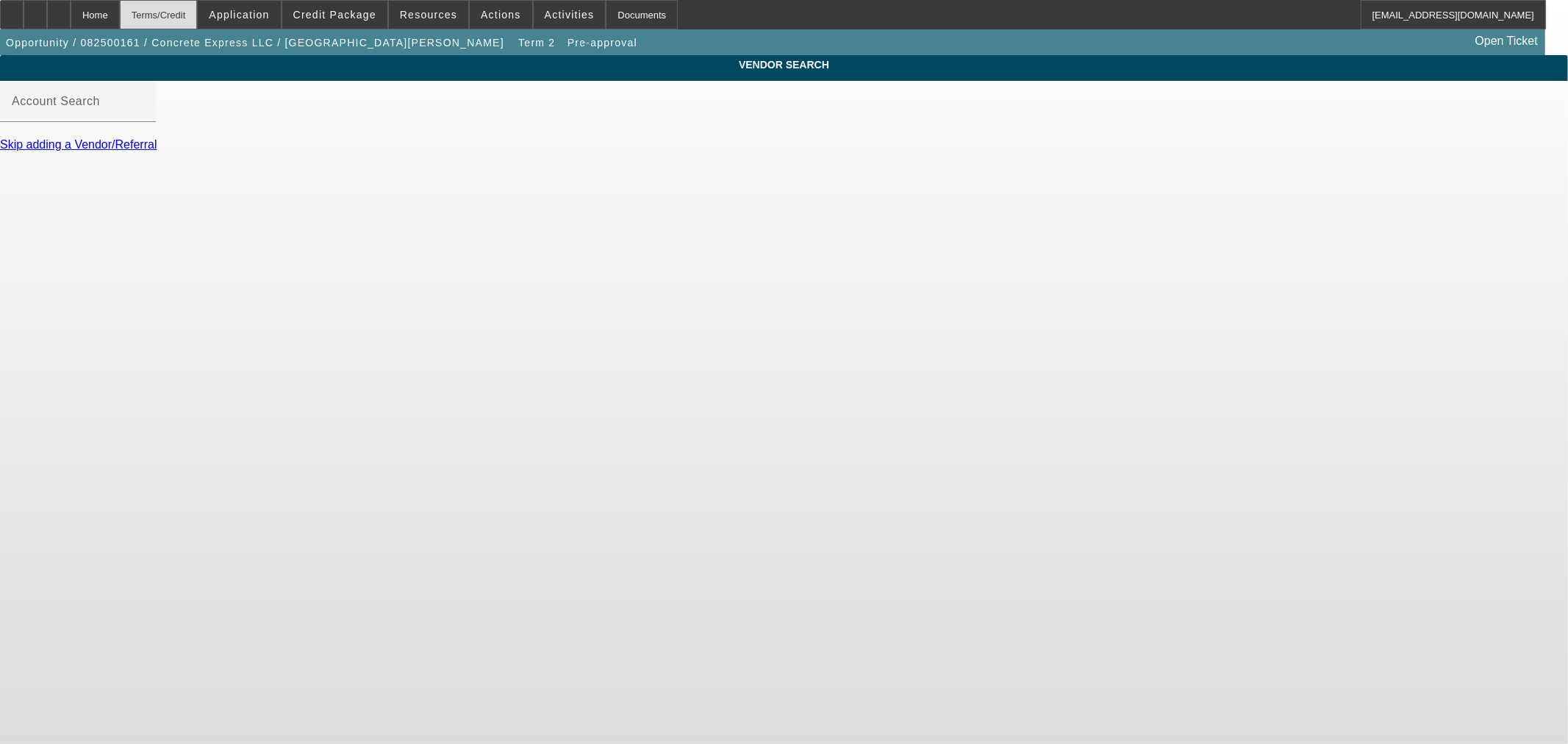
click at [172, 12] on div "Terms/Credit" at bounding box center [159, 14] width 78 height 29
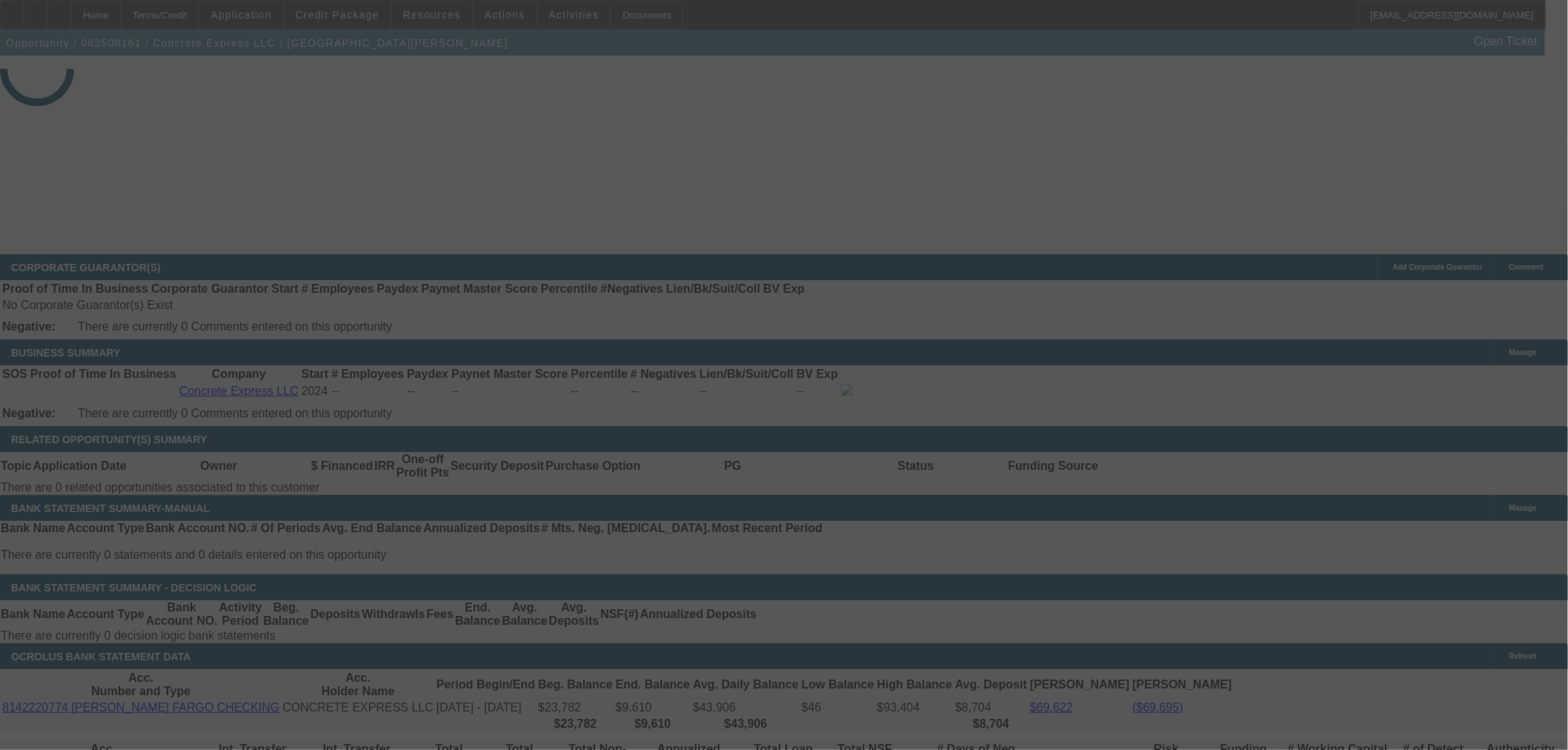
scroll to position [2059, 0]
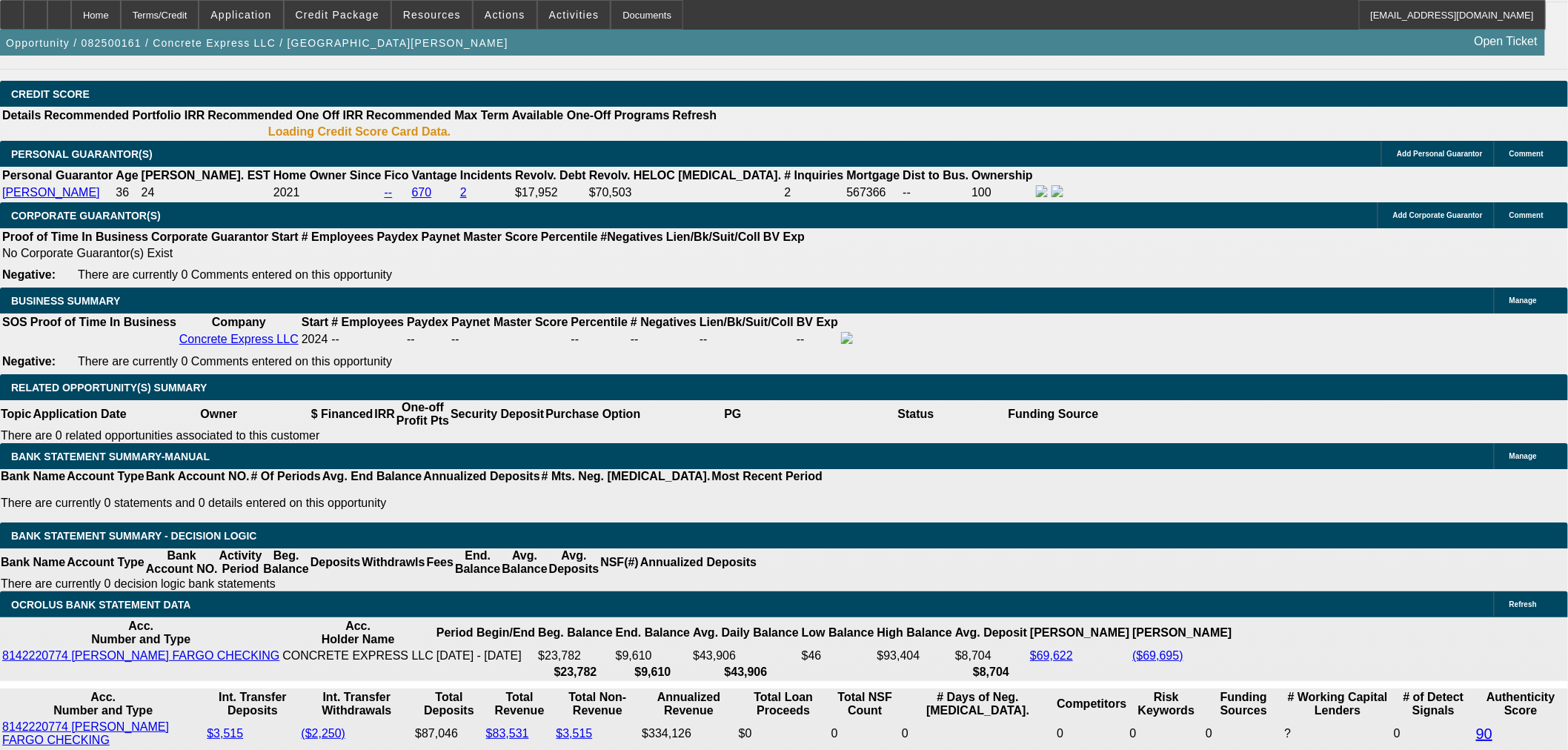
select select "0.2"
select select "2"
select select "0"
select select "6"
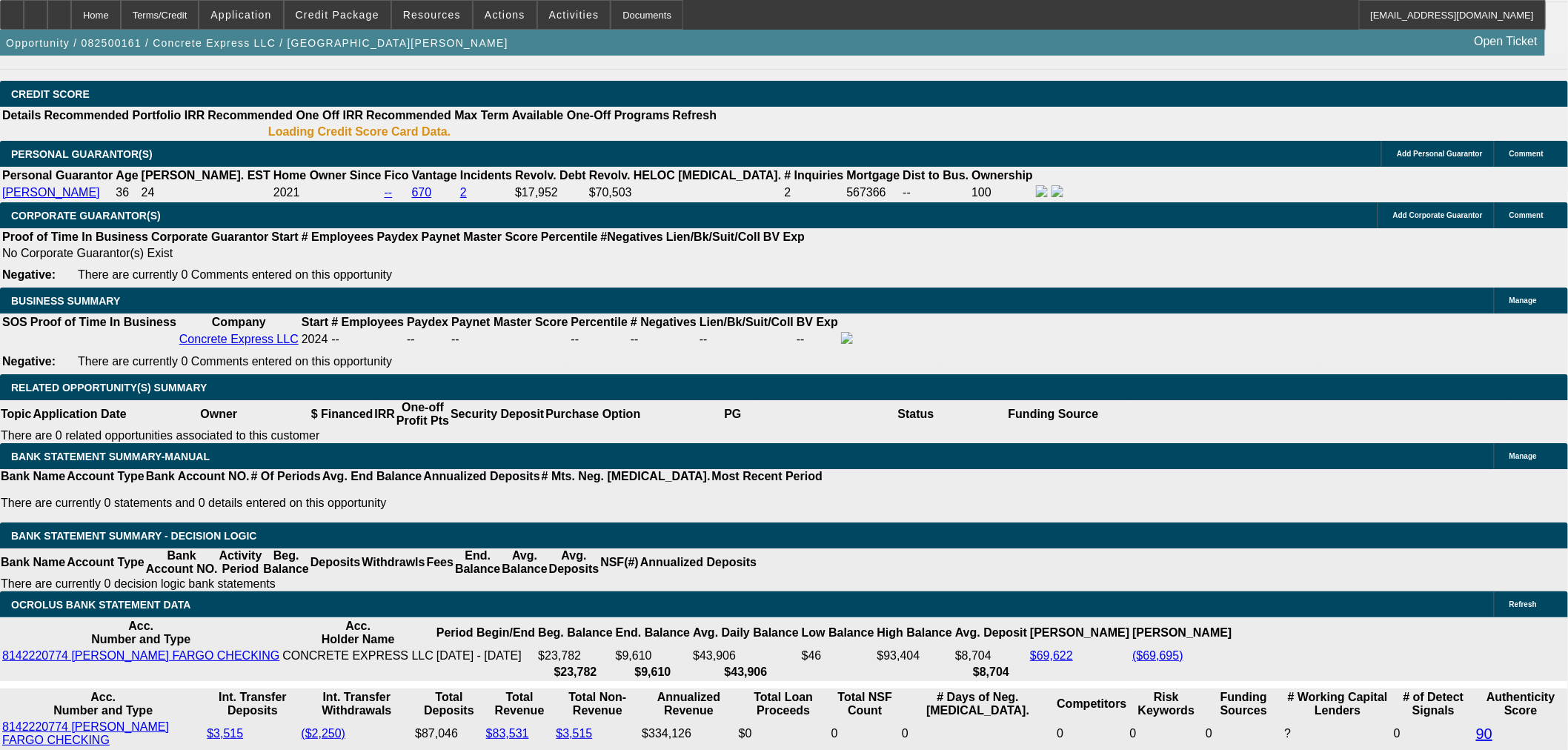
select select "0.2"
select select "2"
select select "0"
select select "6"
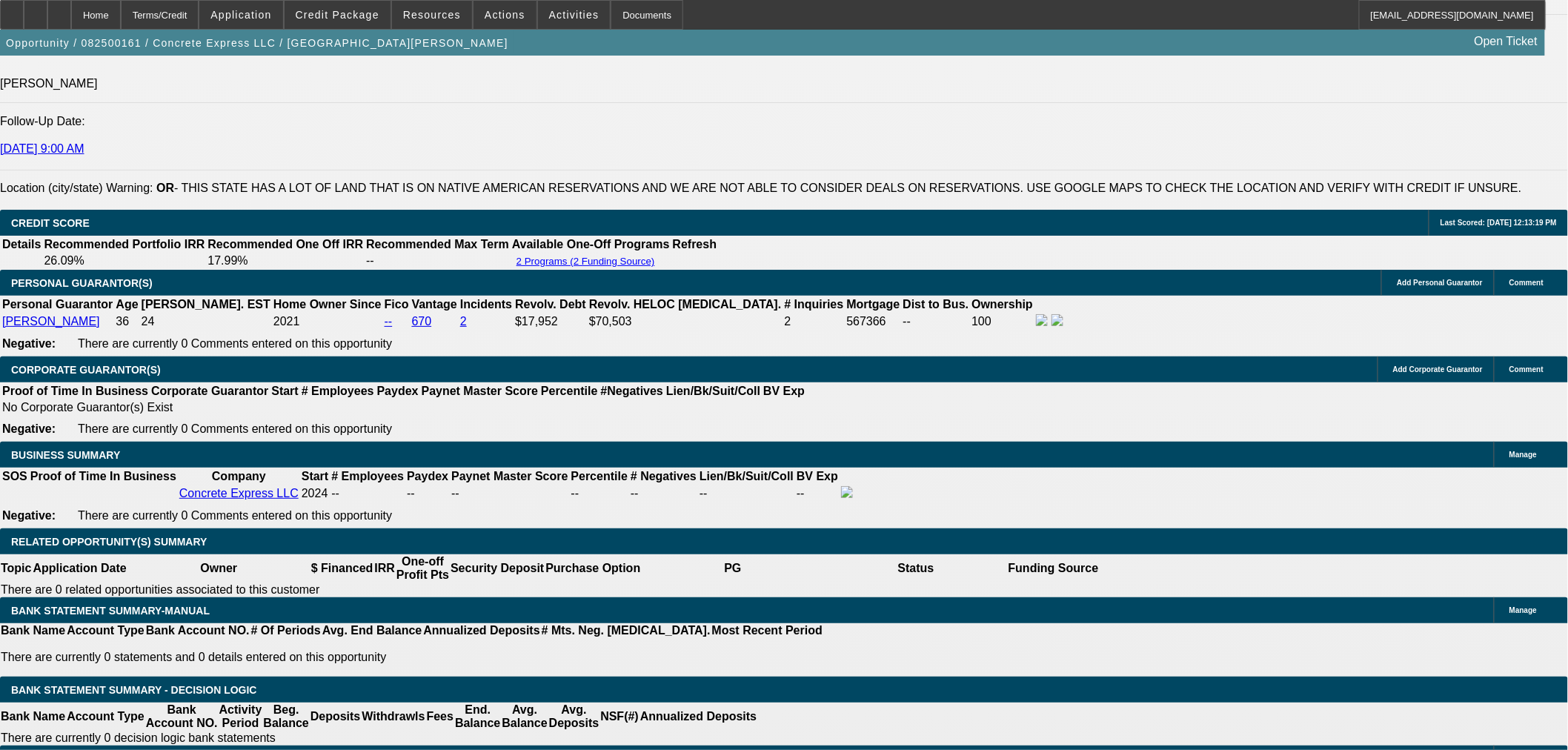
scroll to position [2140, 0]
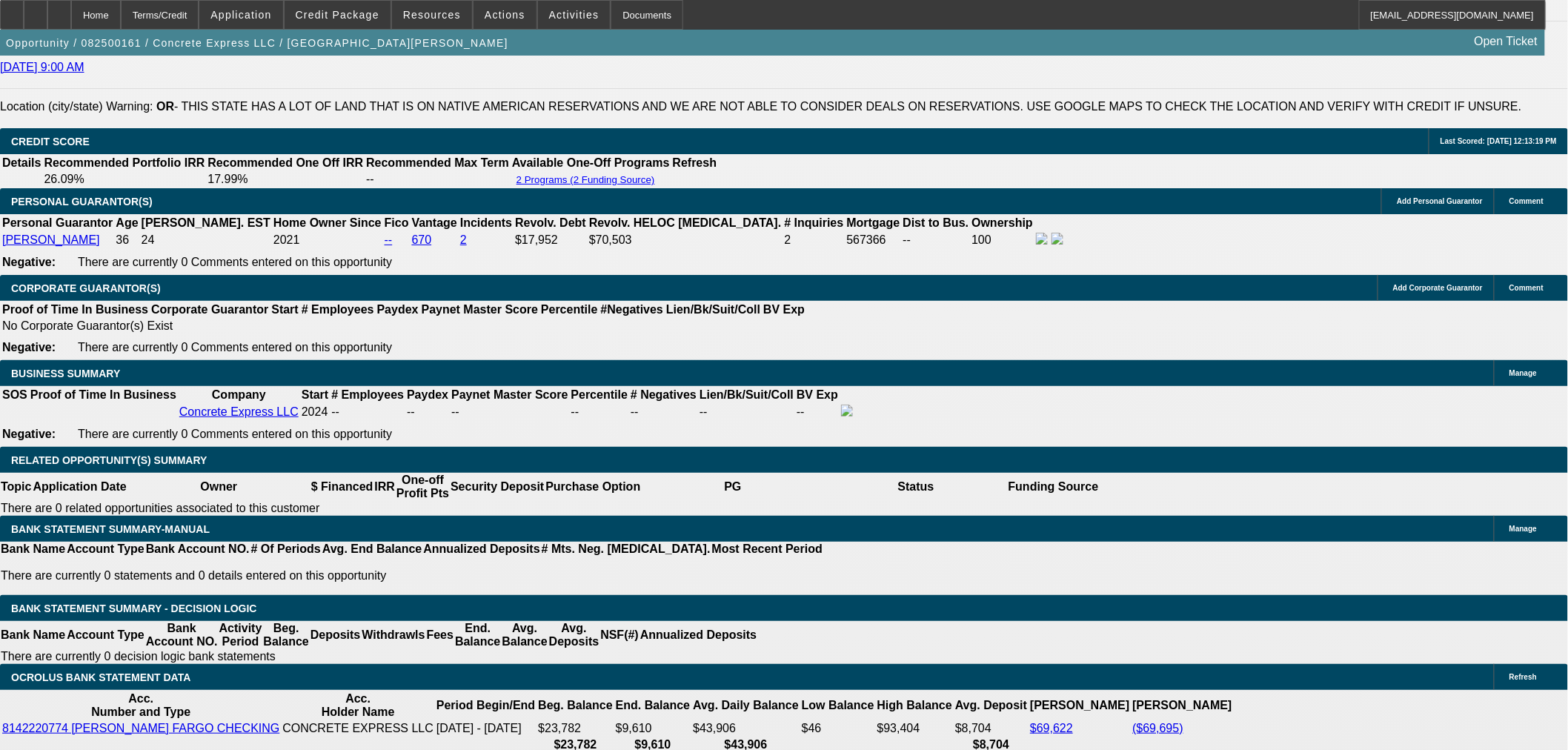
select select "0.15"
type input "$6,225.00"
type input "UNKNOWN"
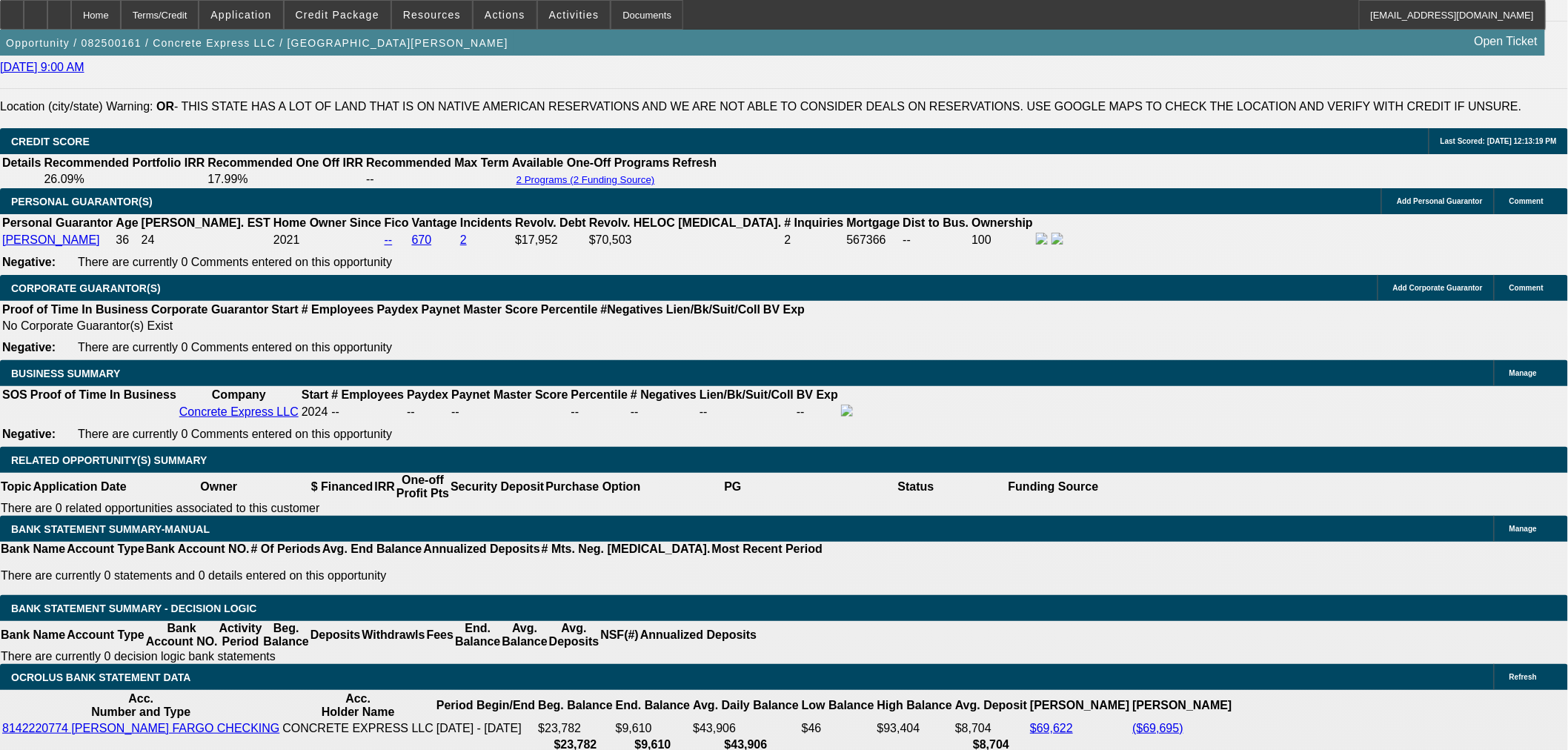
type input "$2,737.22"
type input "$1,368.61"
type input "42"
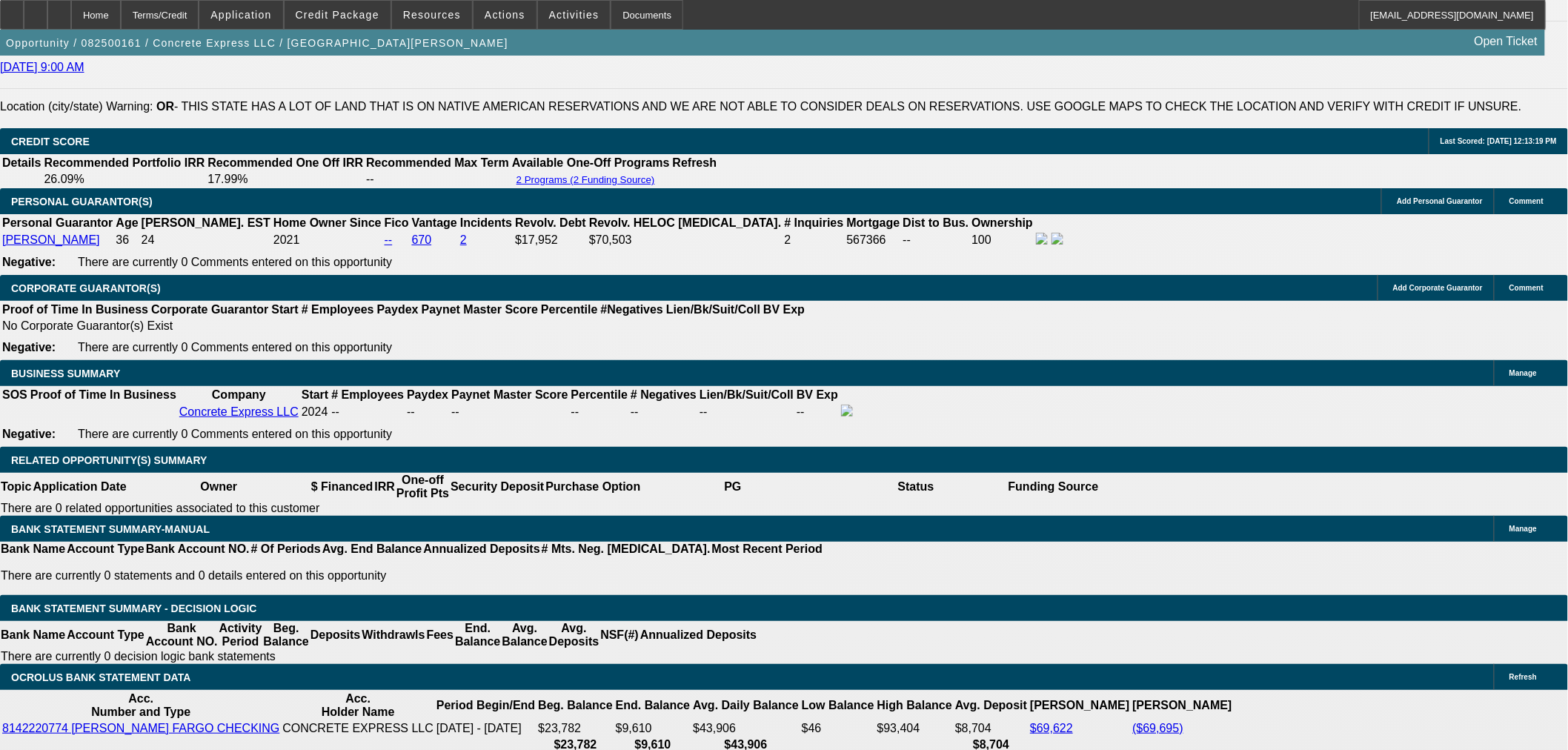
type input "$18,497.02"
type input "$9,248.51"
type input "$2,467.24"
type input "$1,233.62"
type input "42"
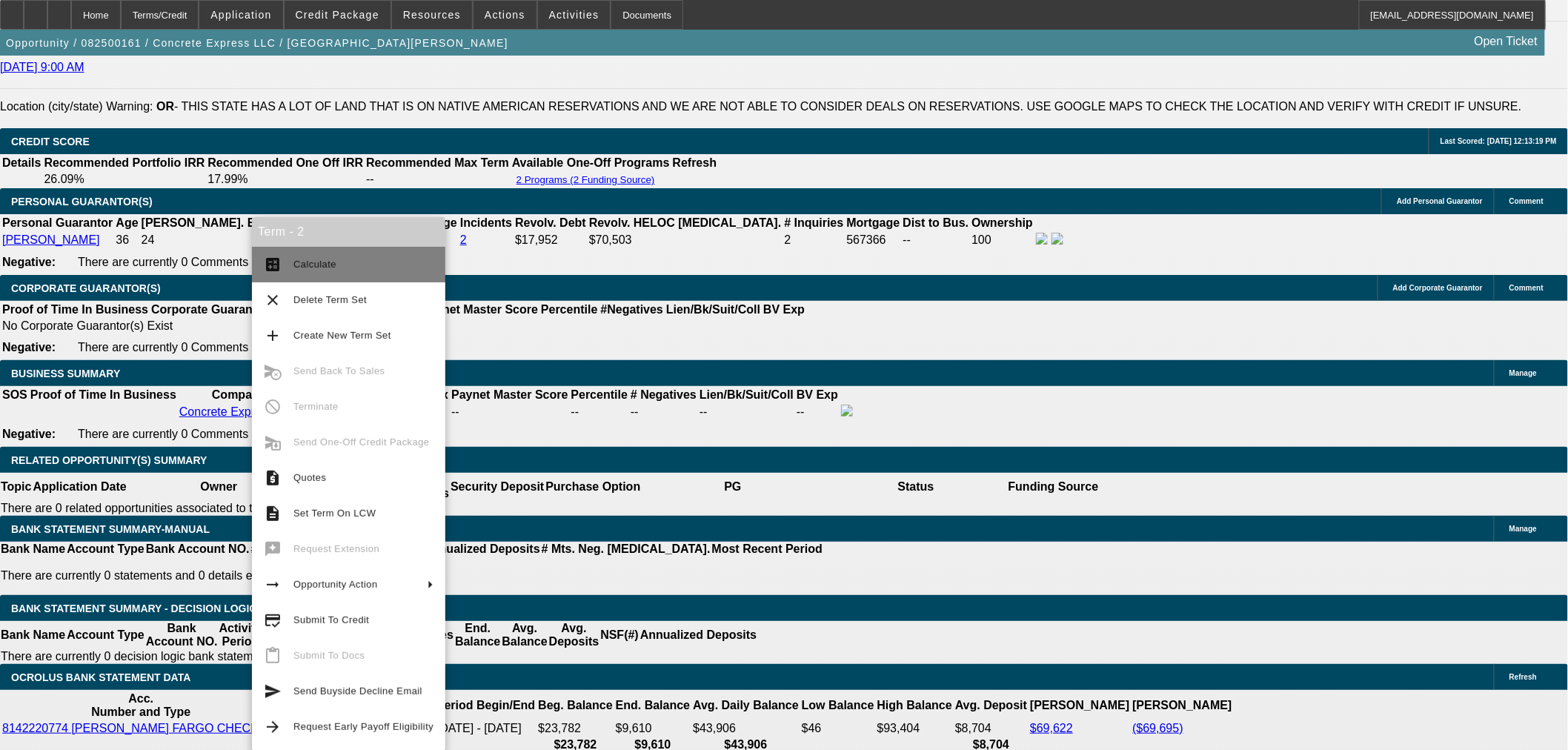
click at [329, 264] on span "Calculate" at bounding box center [315, 264] width 43 height 11
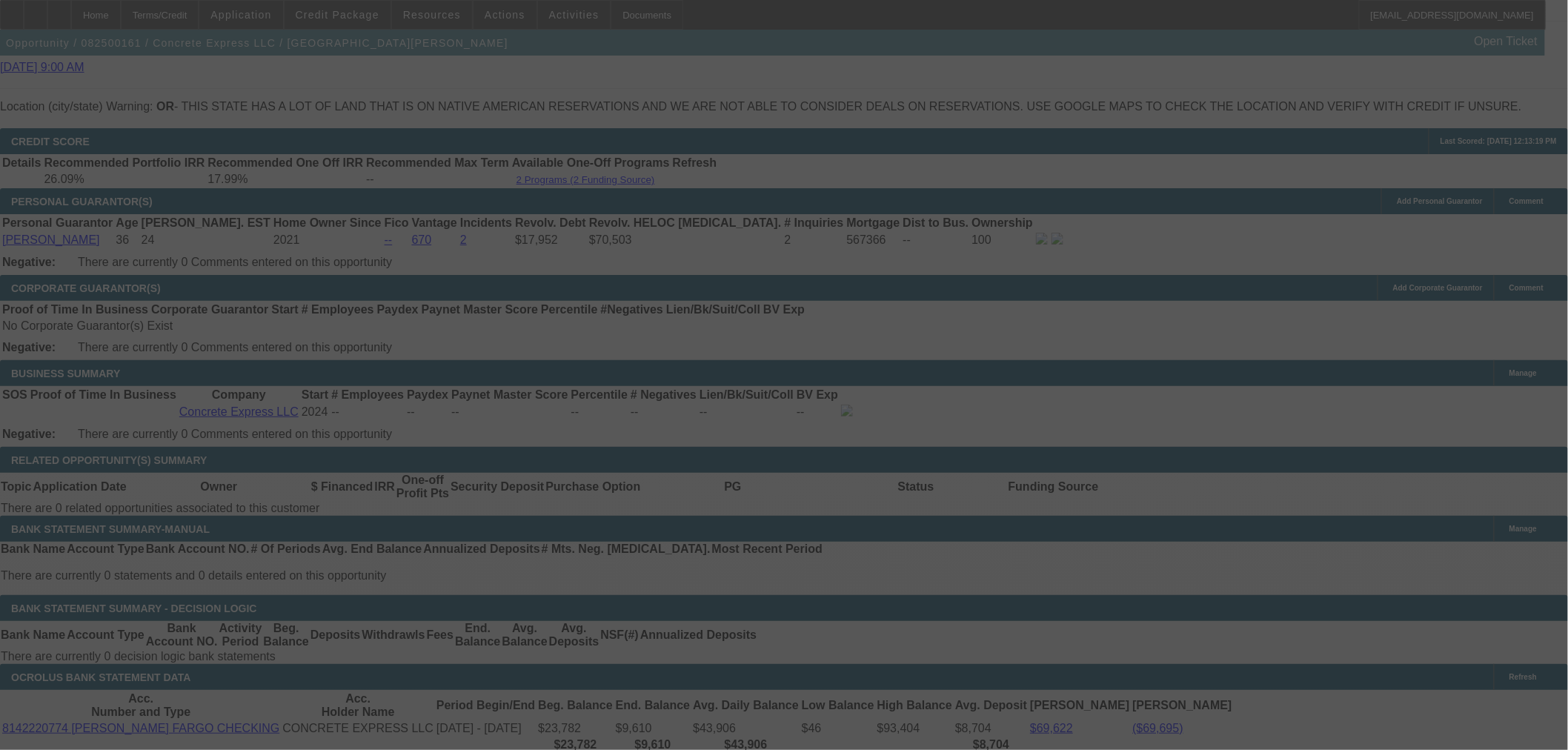
select select "0.15"
select select "2"
select select "0"
select select "6"
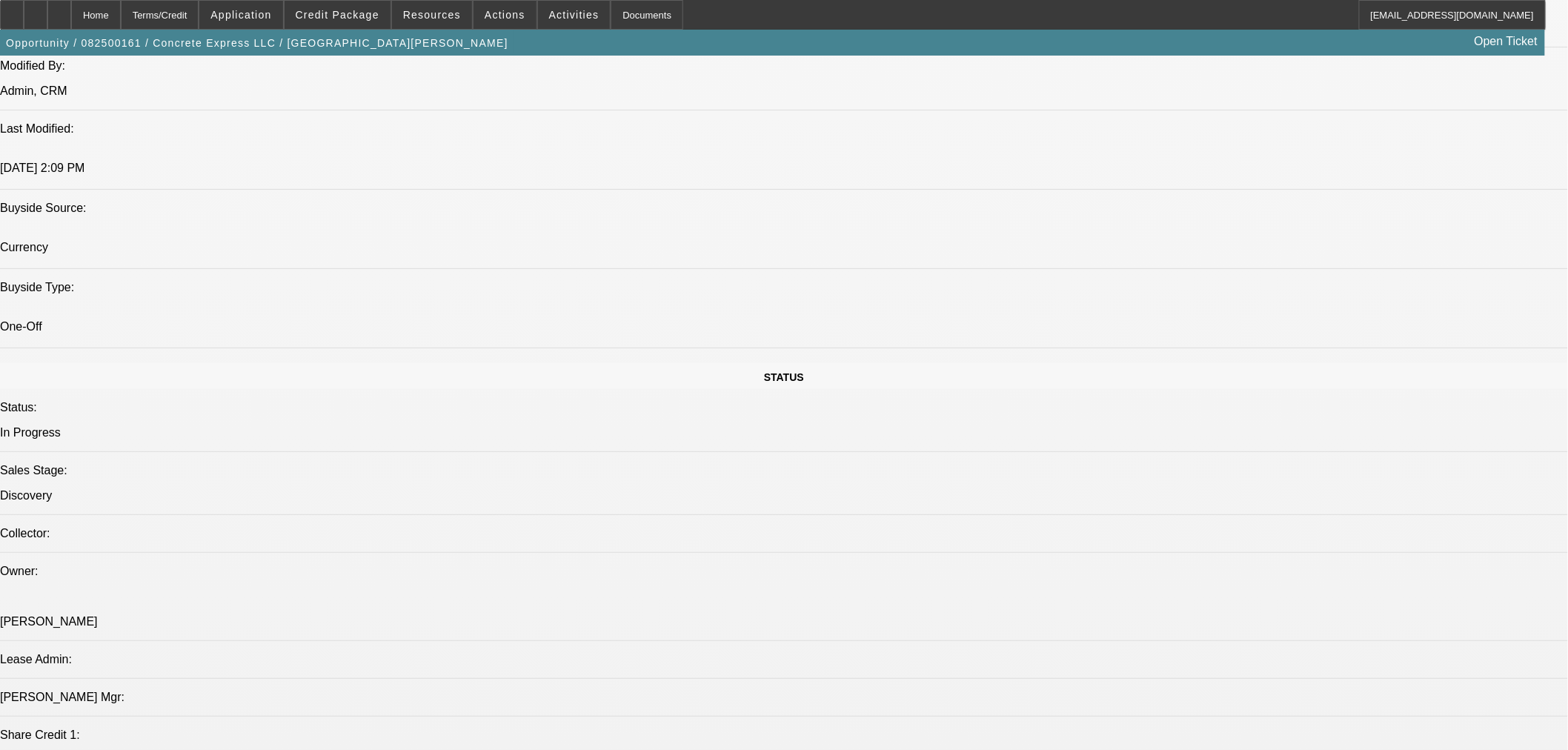
scroll to position [1317, 0]
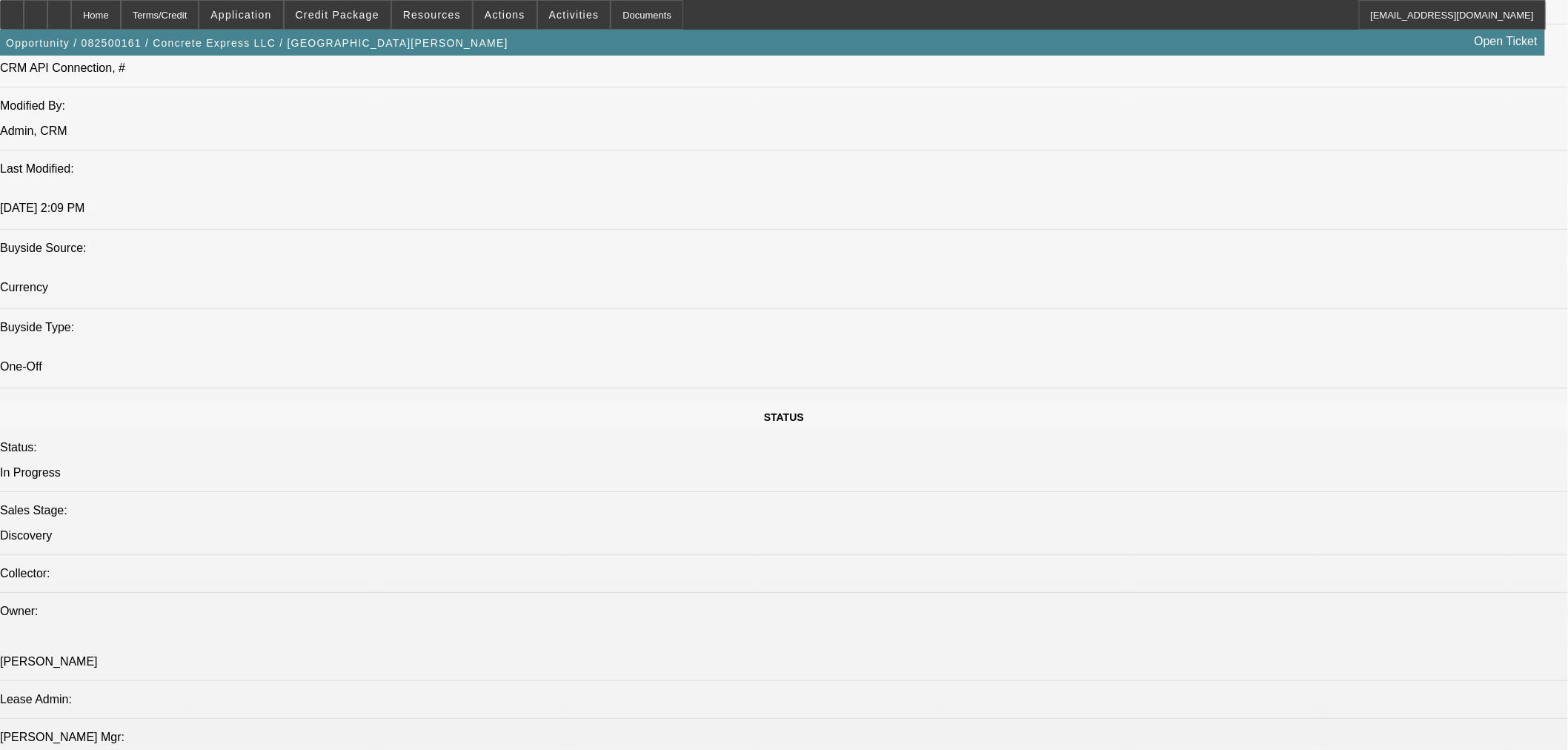
radio input "true"
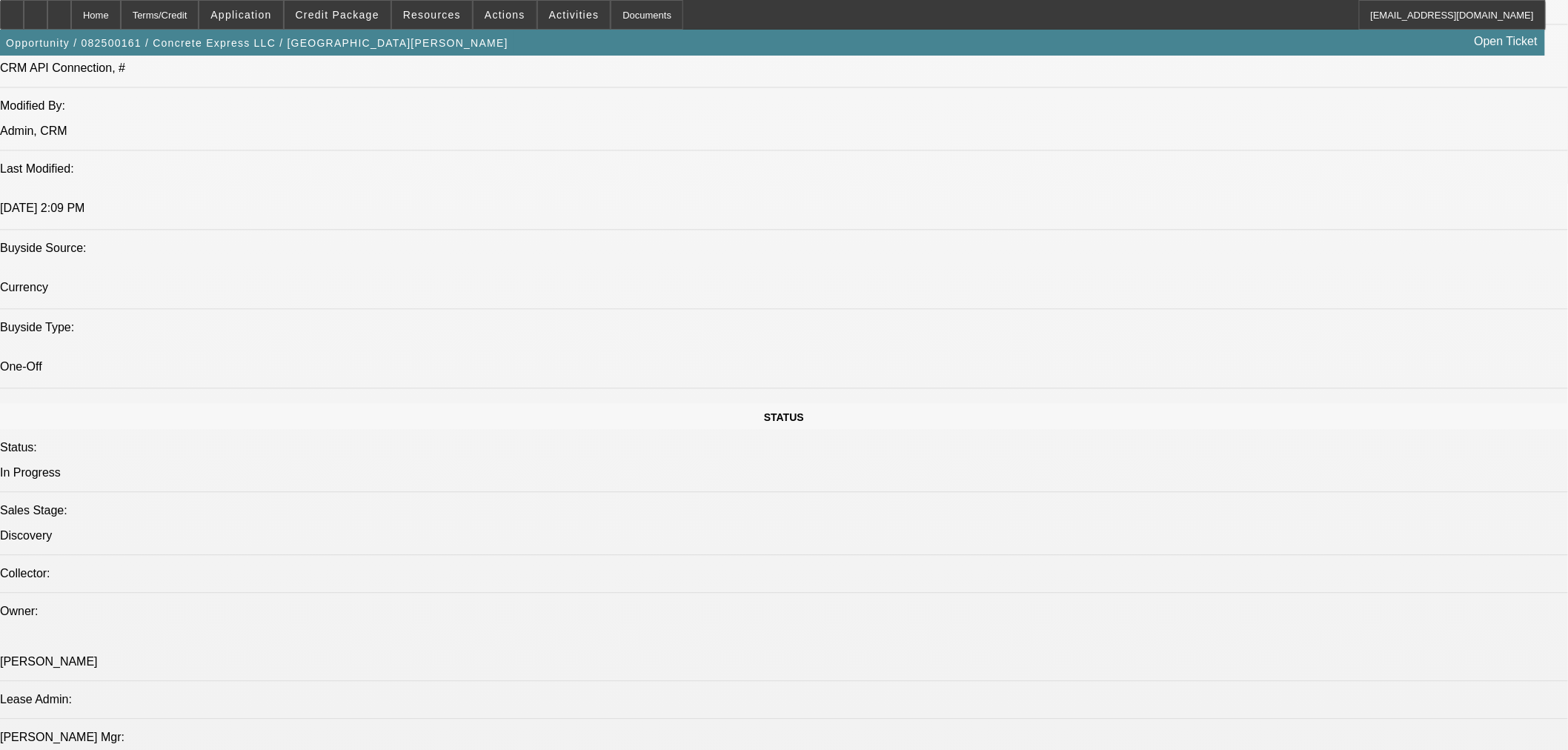
type textarea "FU next week."
radio input "true"
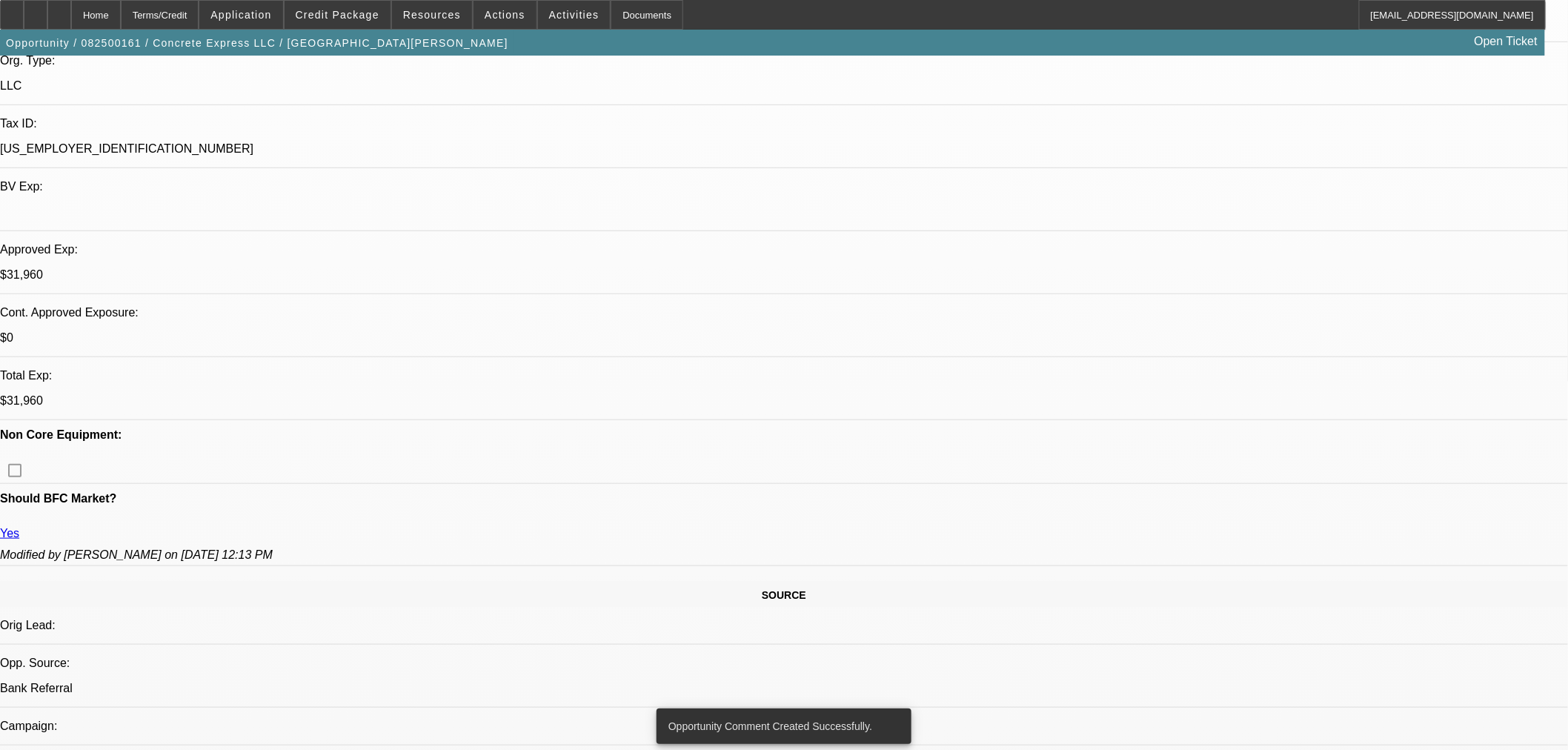
scroll to position [219, 0]
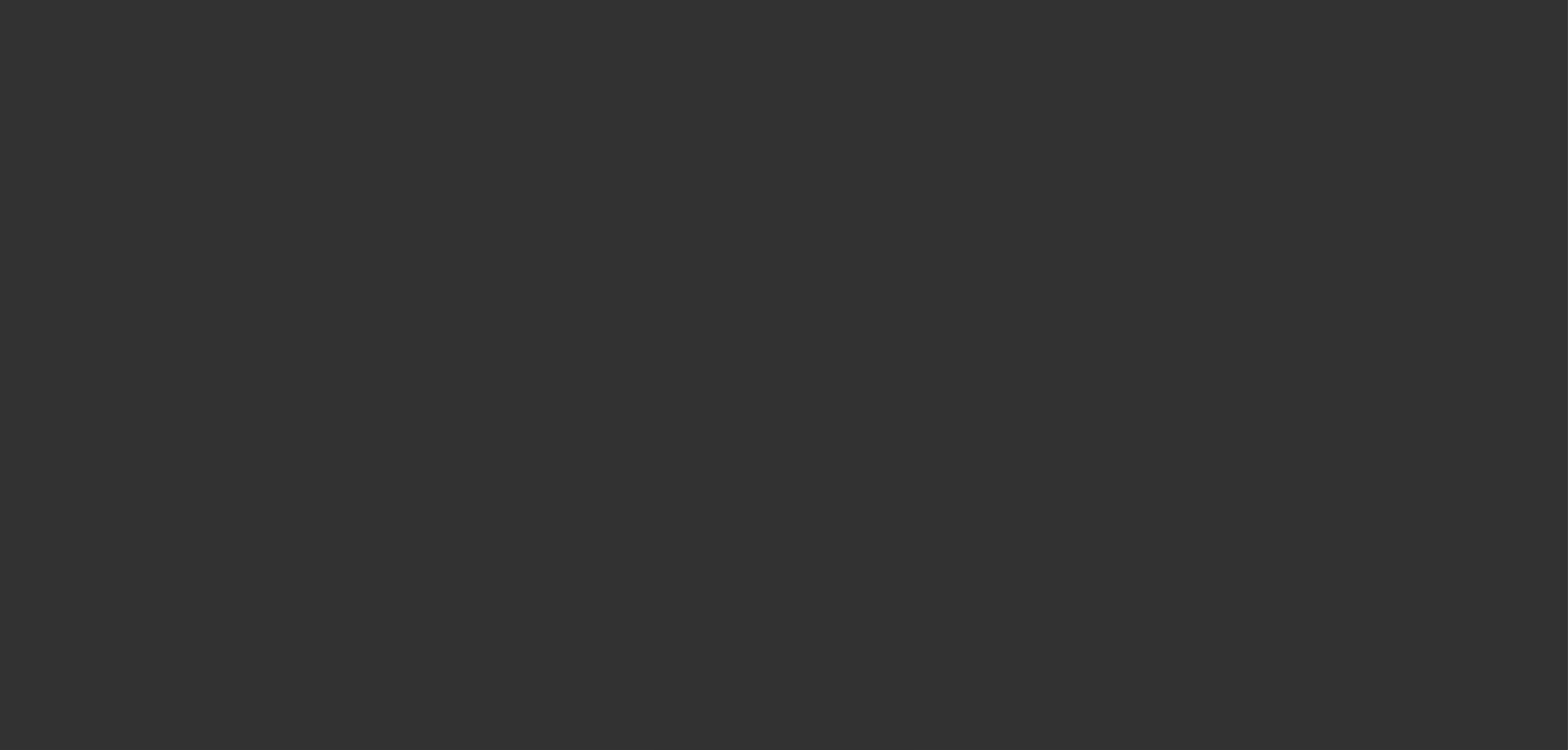
scroll to position [0, 0]
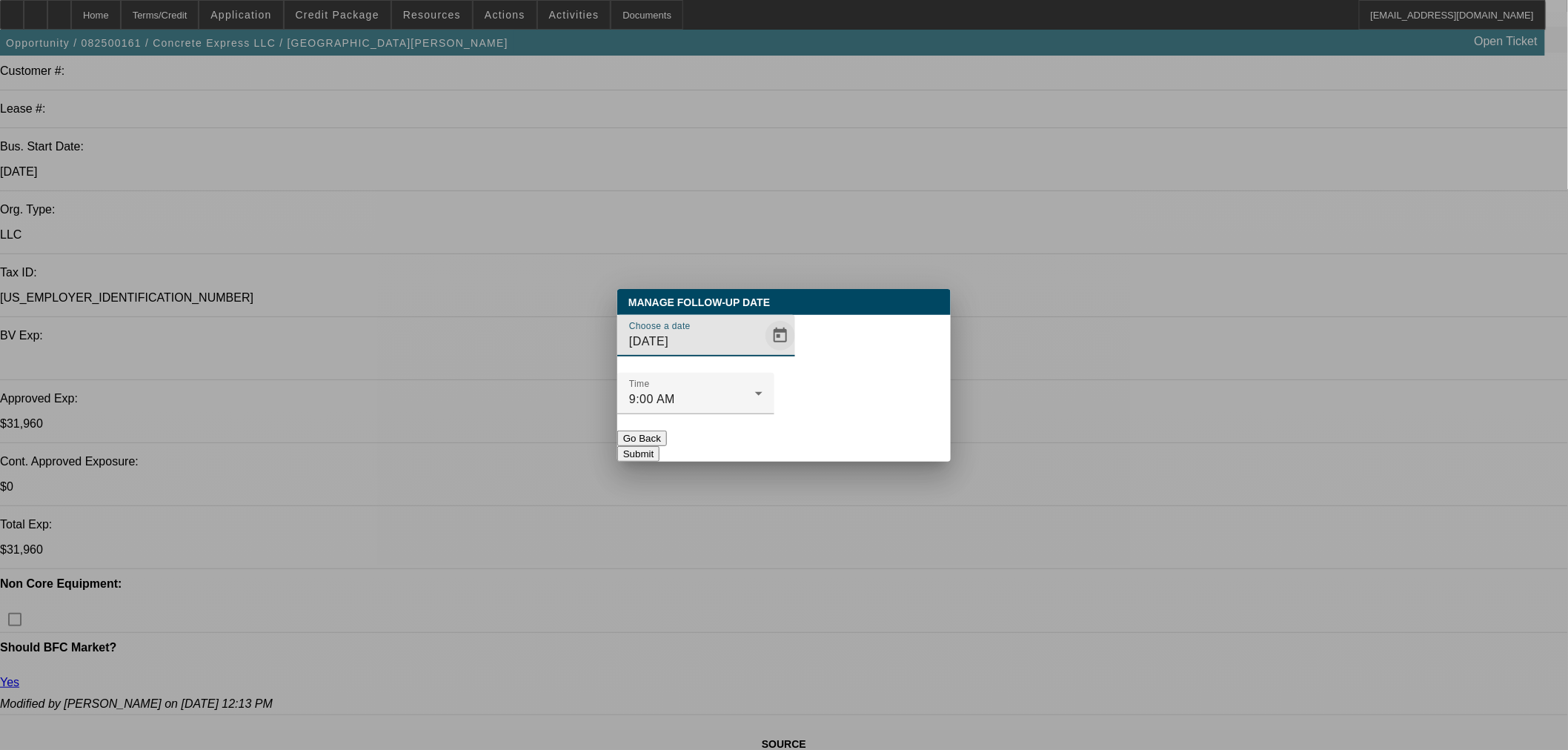
click at [762, 353] on span "Open calendar" at bounding box center [780, 335] width 36 height 36
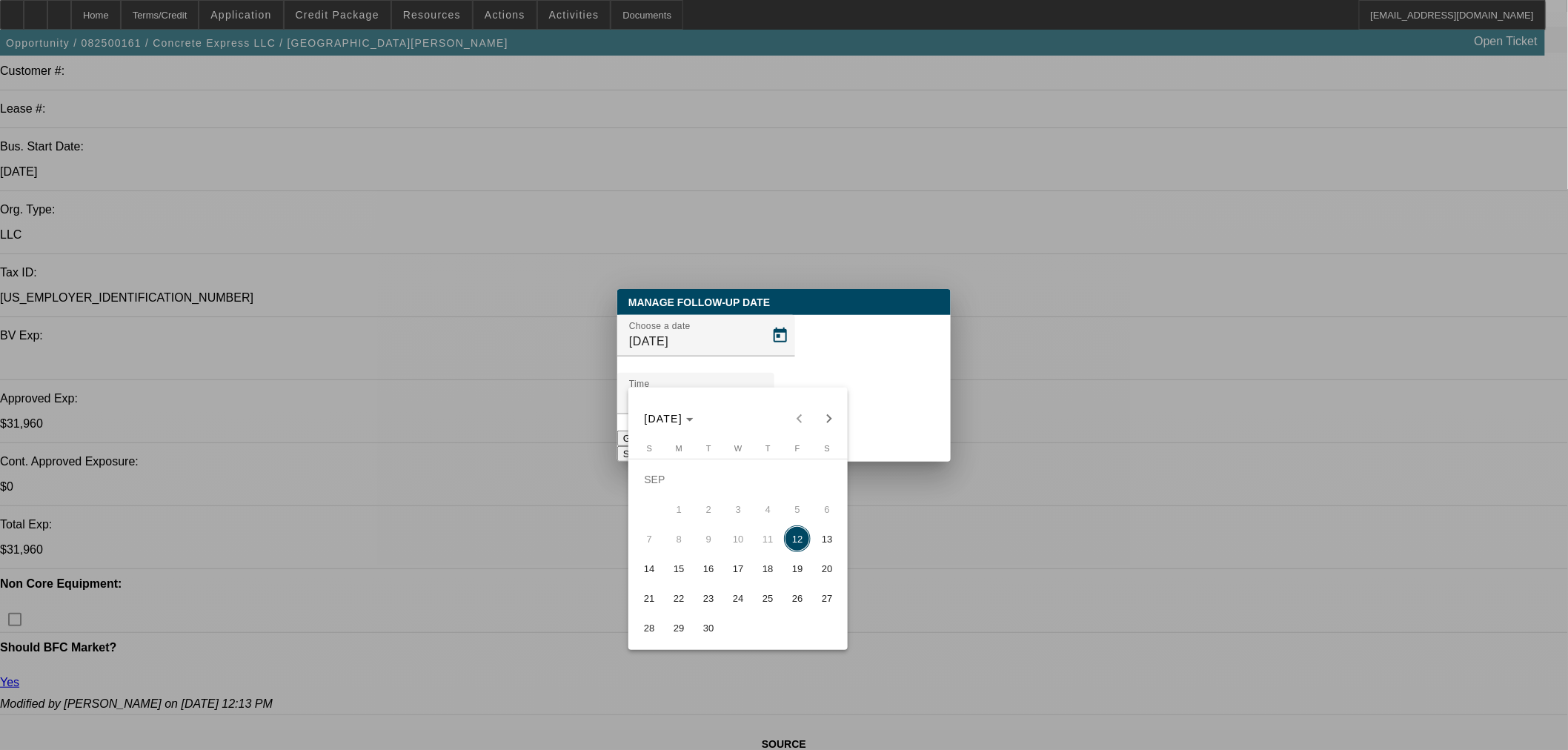
click at [734, 579] on span "17" at bounding box center [738, 569] width 27 height 27
type input "9/17/2025"
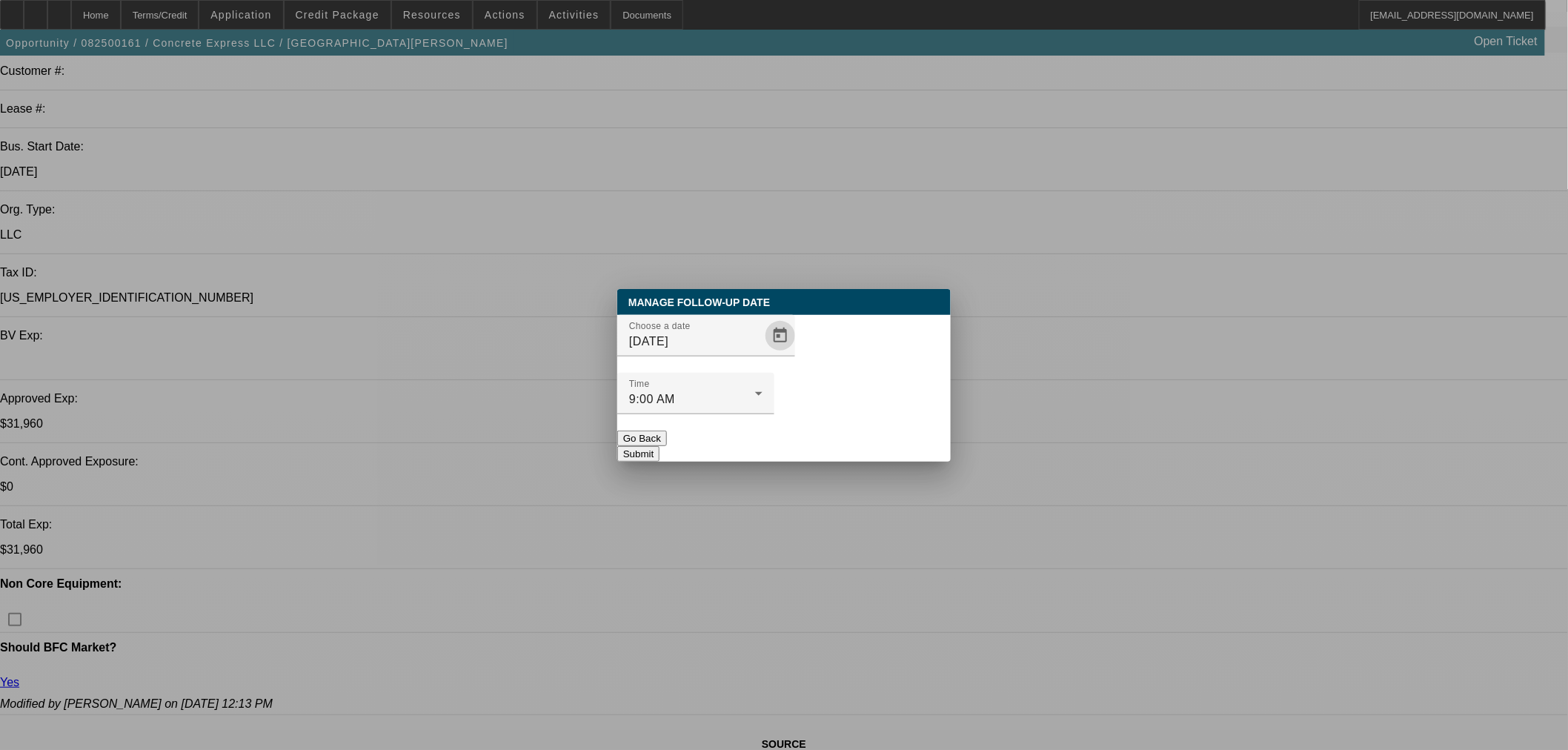
click at [659, 447] on button "Submit" at bounding box center [638, 454] width 42 height 15
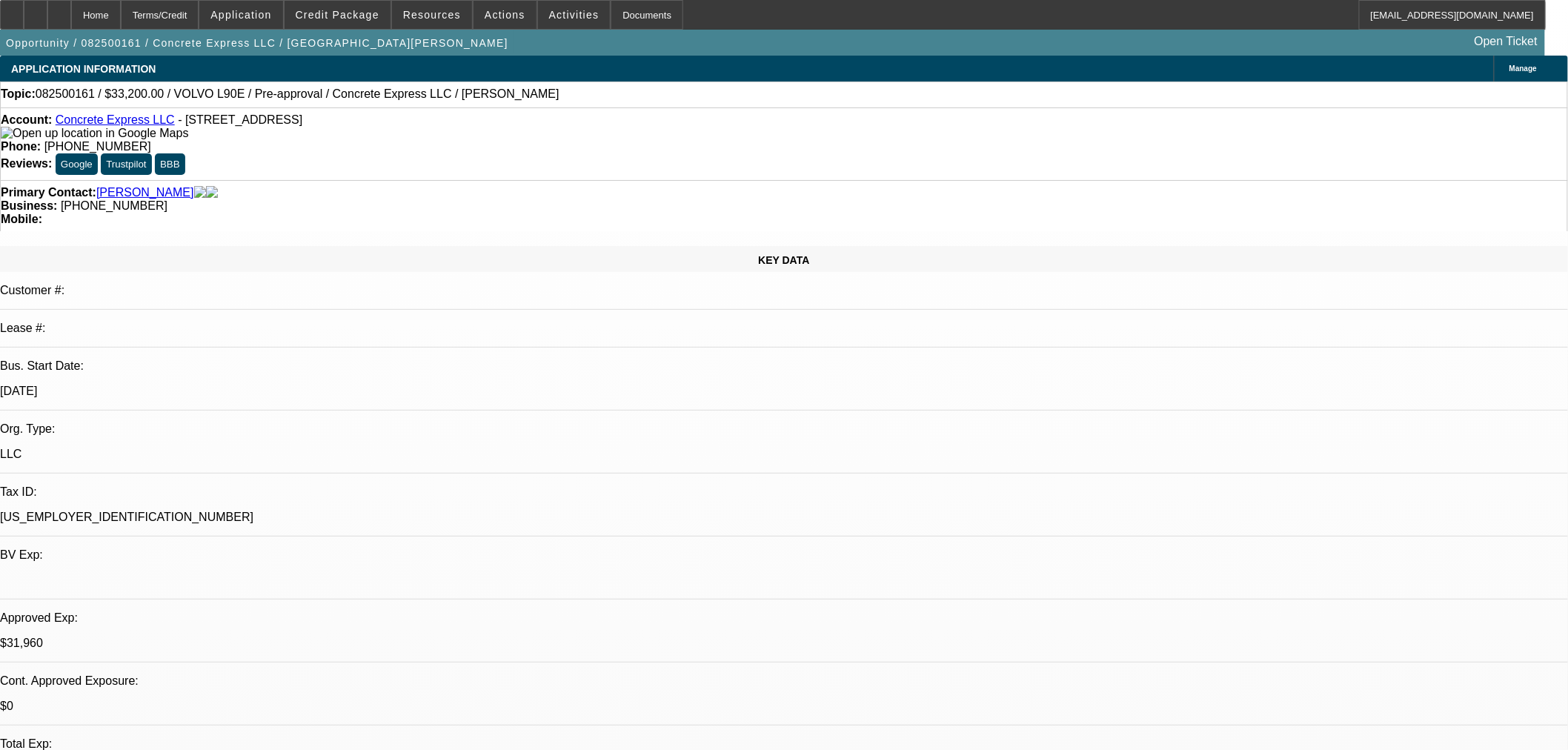
scroll to position [219, 0]
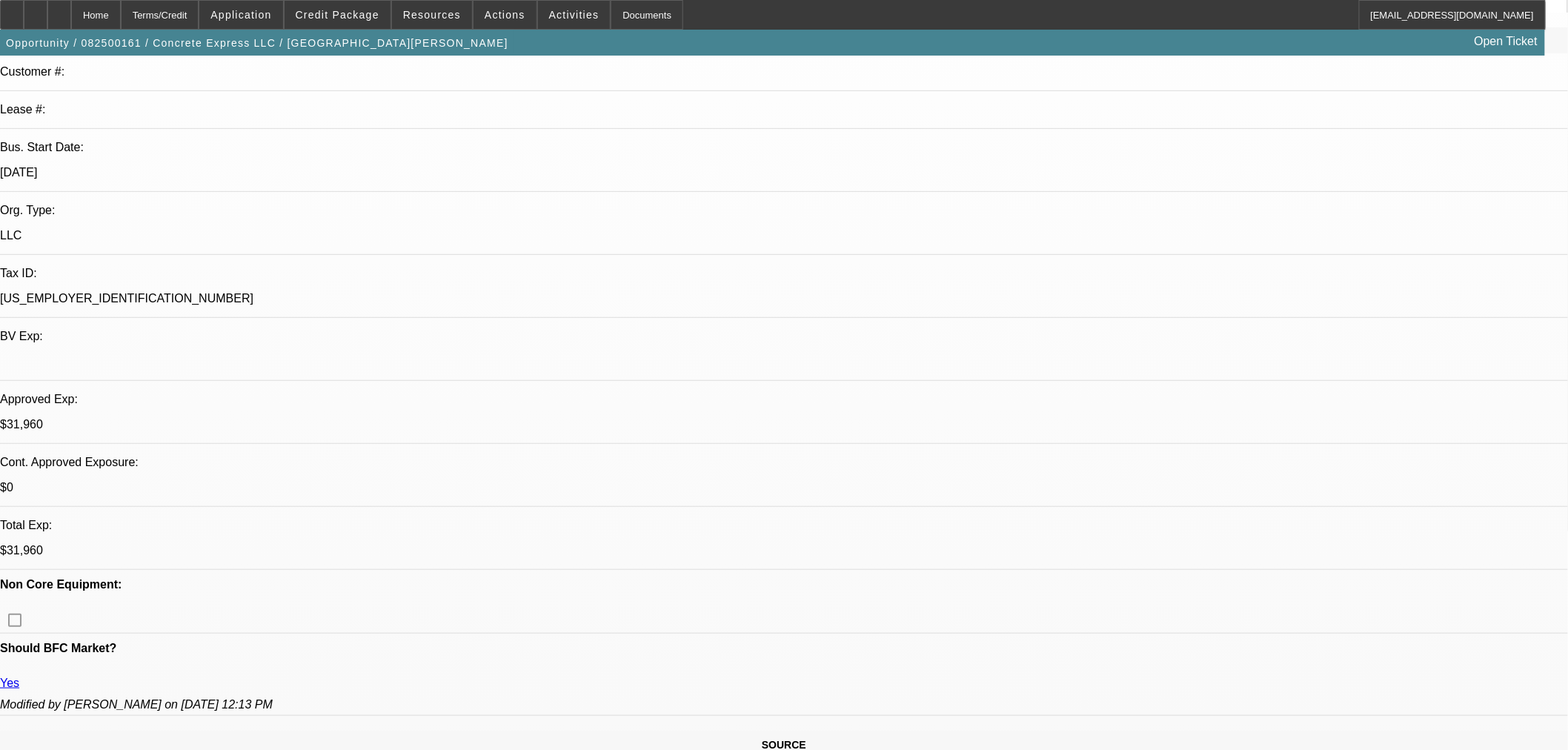
drag, startPoint x: 1126, startPoint y: 347, endPoint x: 1130, endPoint y: 409, distance: 62.1
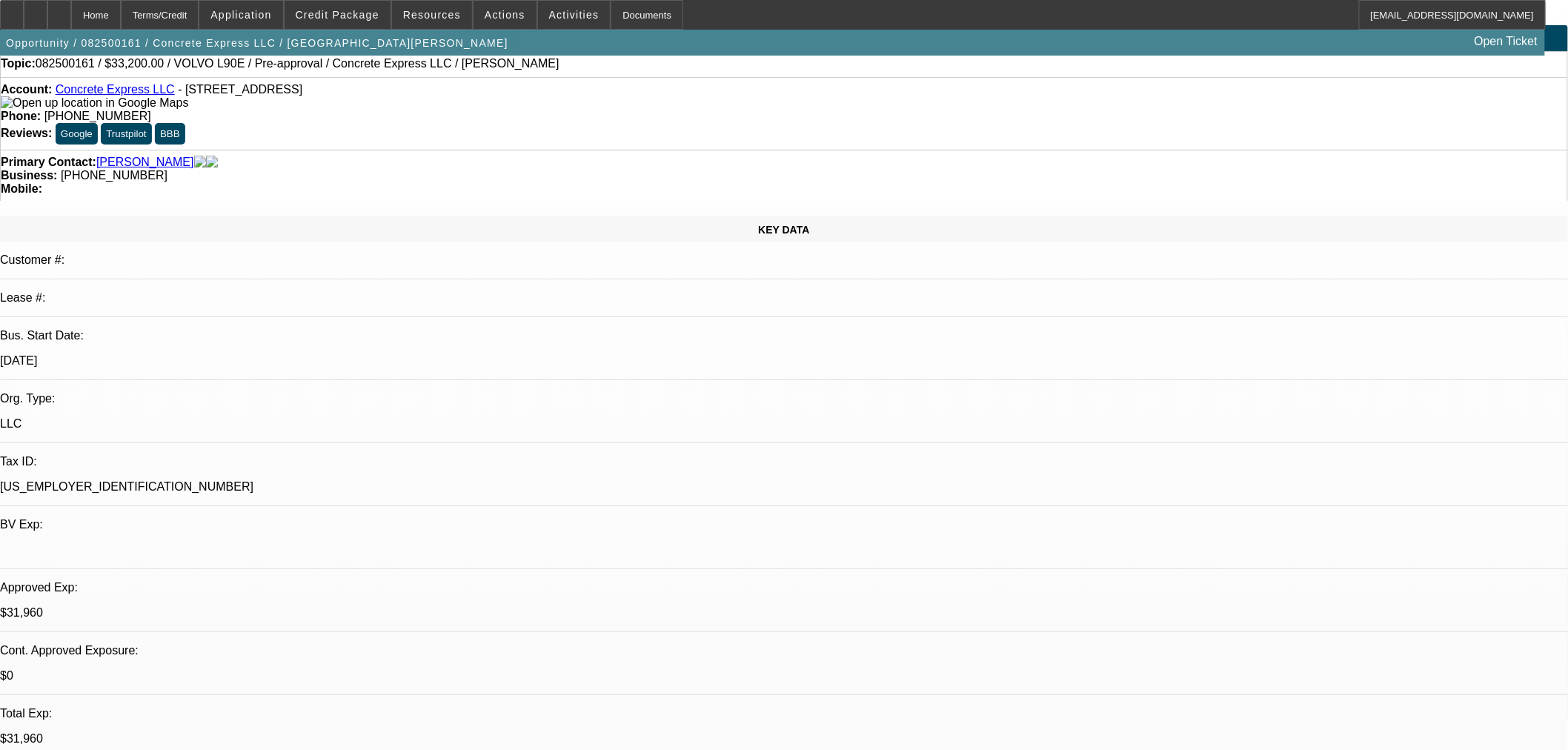
scroll to position [0, 0]
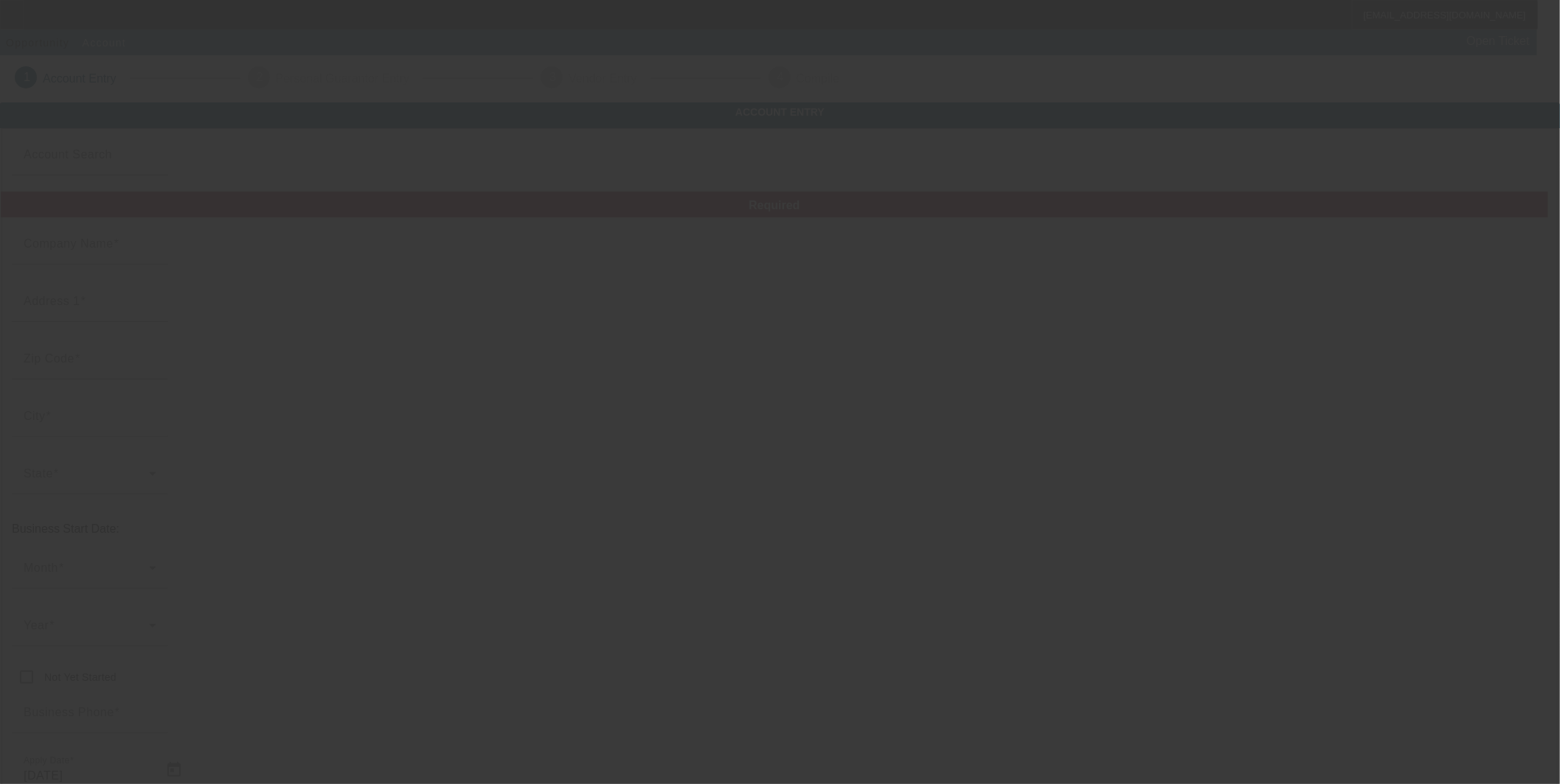
type input "ORGANIC MATTERS, INC."
type input "[STREET_ADDRESS]"
type input "33830"
type input "BARTOW"
type input "[PHONE_NUMBER]"
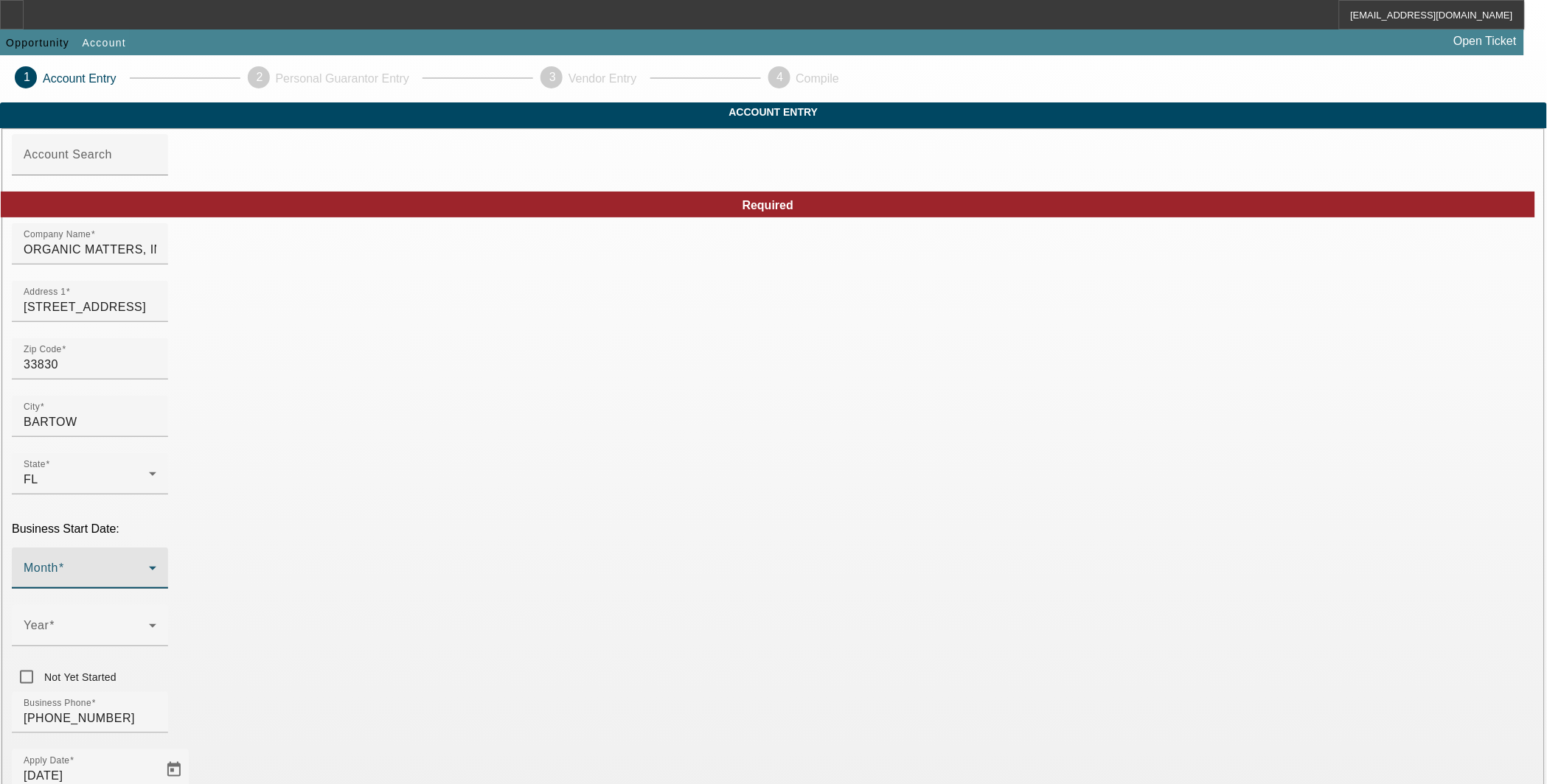
click at [149, 565] on span at bounding box center [87, 574] width 126 height 18
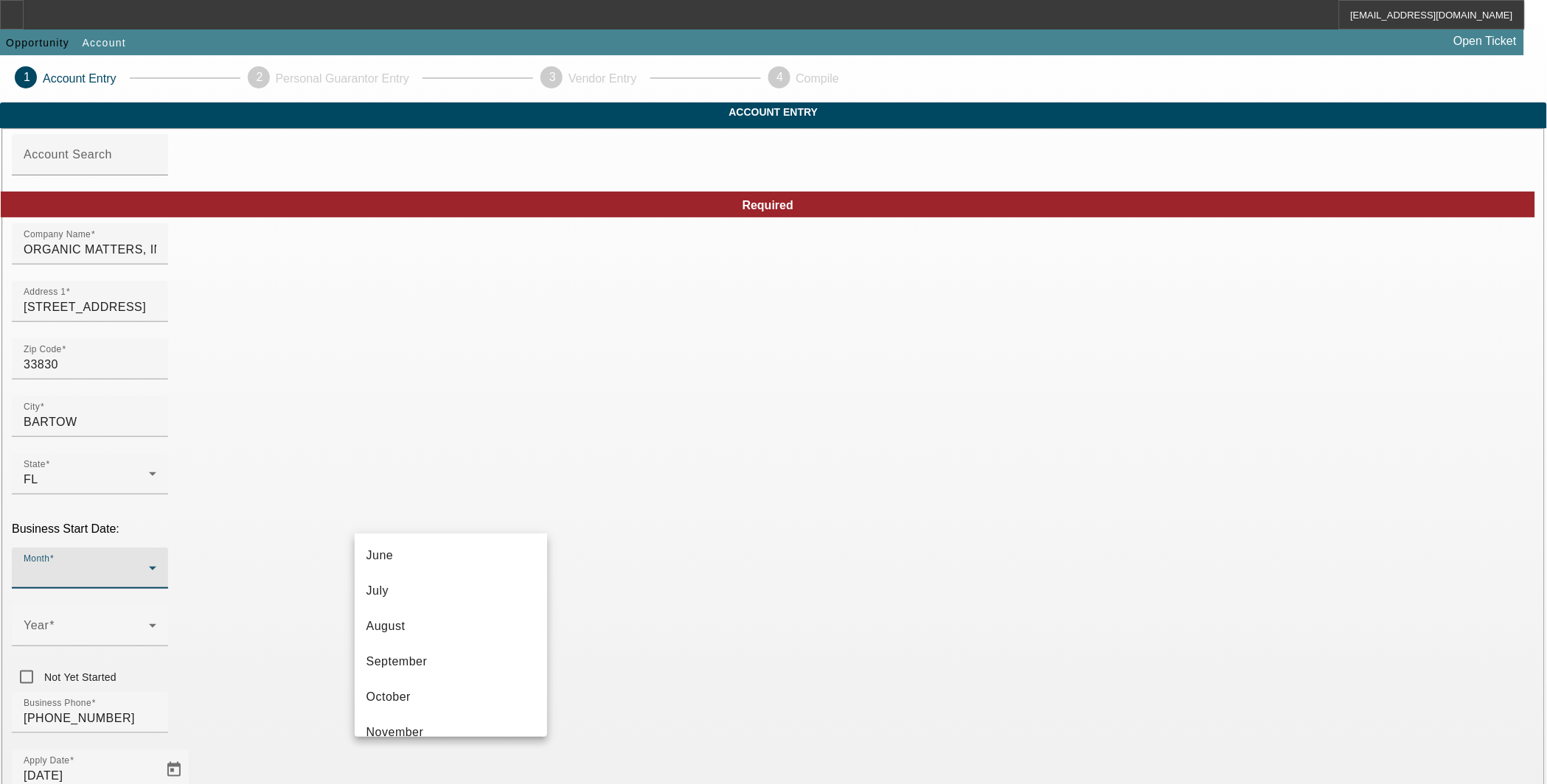
scroll to position [268, 0]
click at [406, 638] on span "October" at bounding box center [389, 643] width 44 height 18
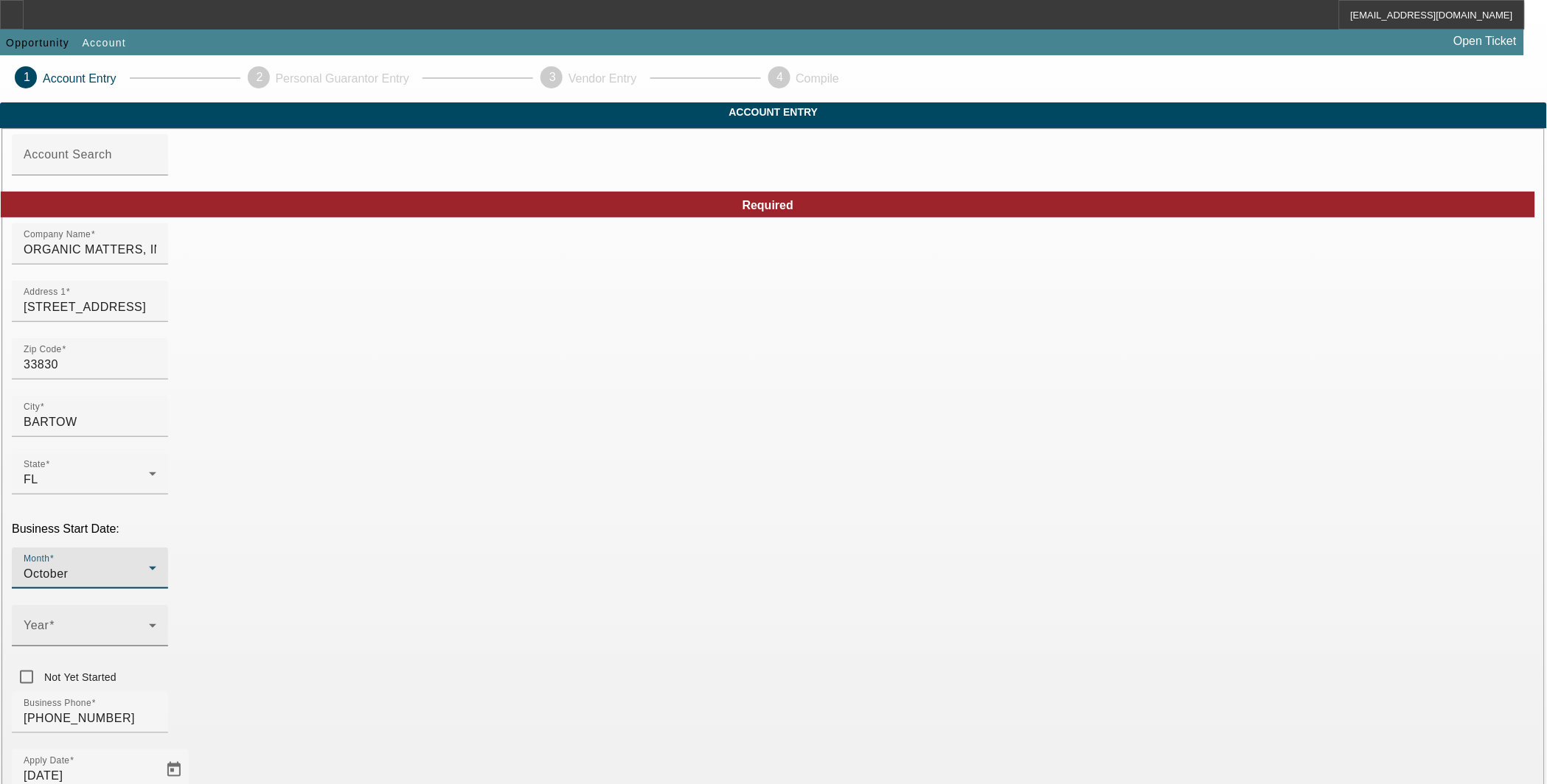
click at [161, 617] on icon at bounding box center [152, 626] width 18 height 18
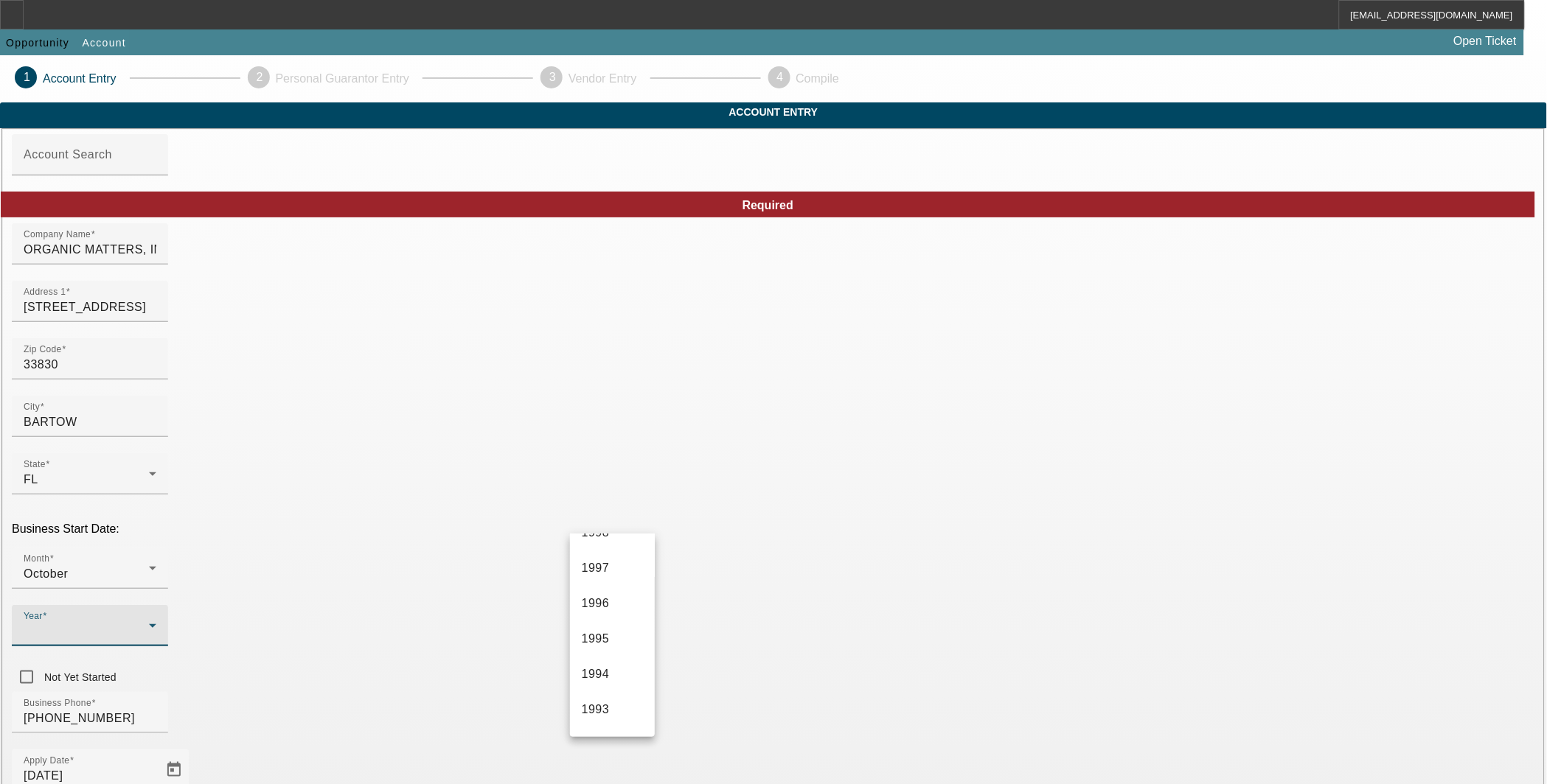
scroll to position [1092, 0]
click at [607, 537] on span "1998" at bounding box center [596, 528] width 28 height 18
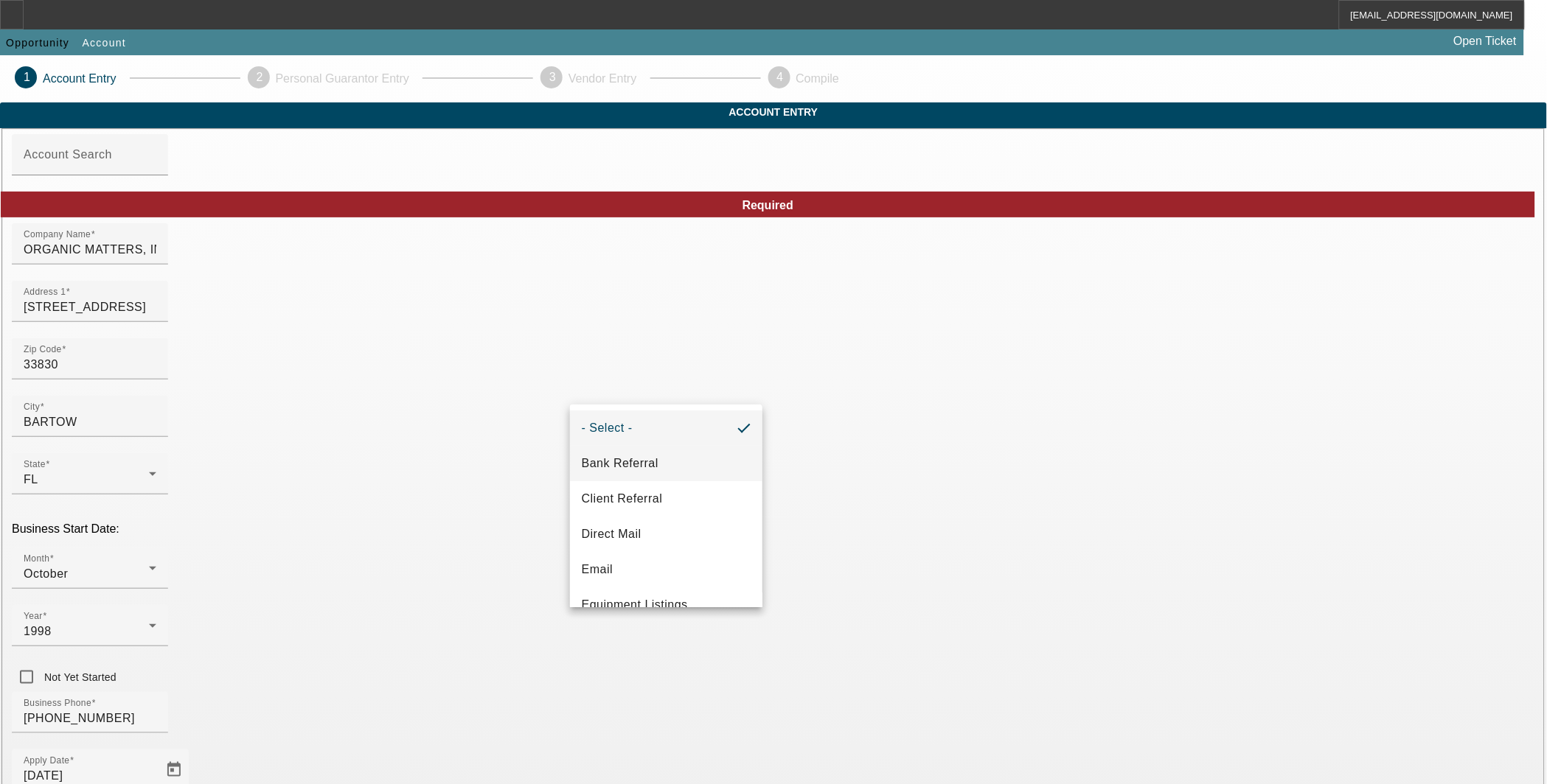
click at [642, 472] on span "Bank Referral" at bounding box center [620, 464] width 77 height 18
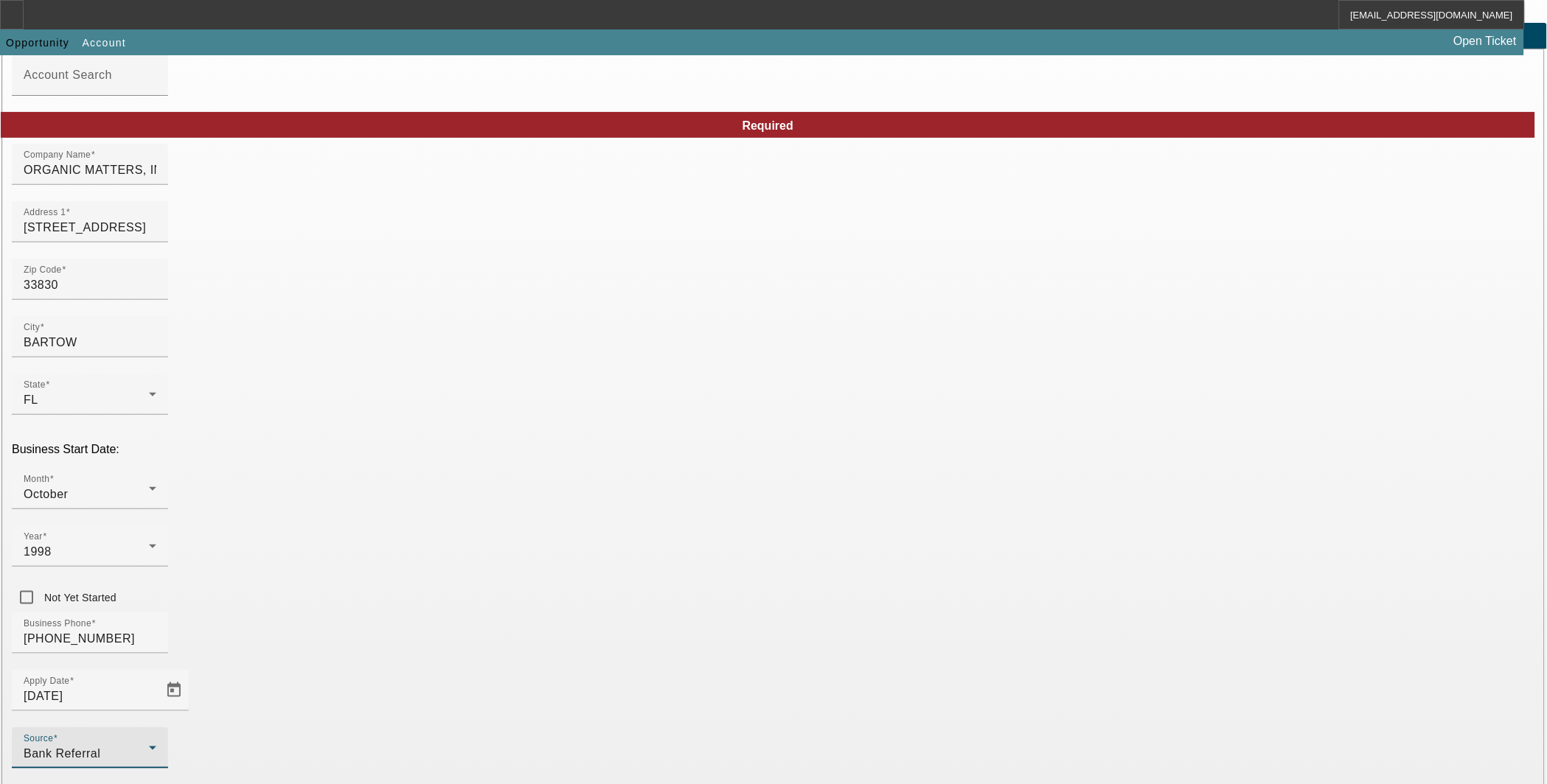
scroll to position [133, 0]
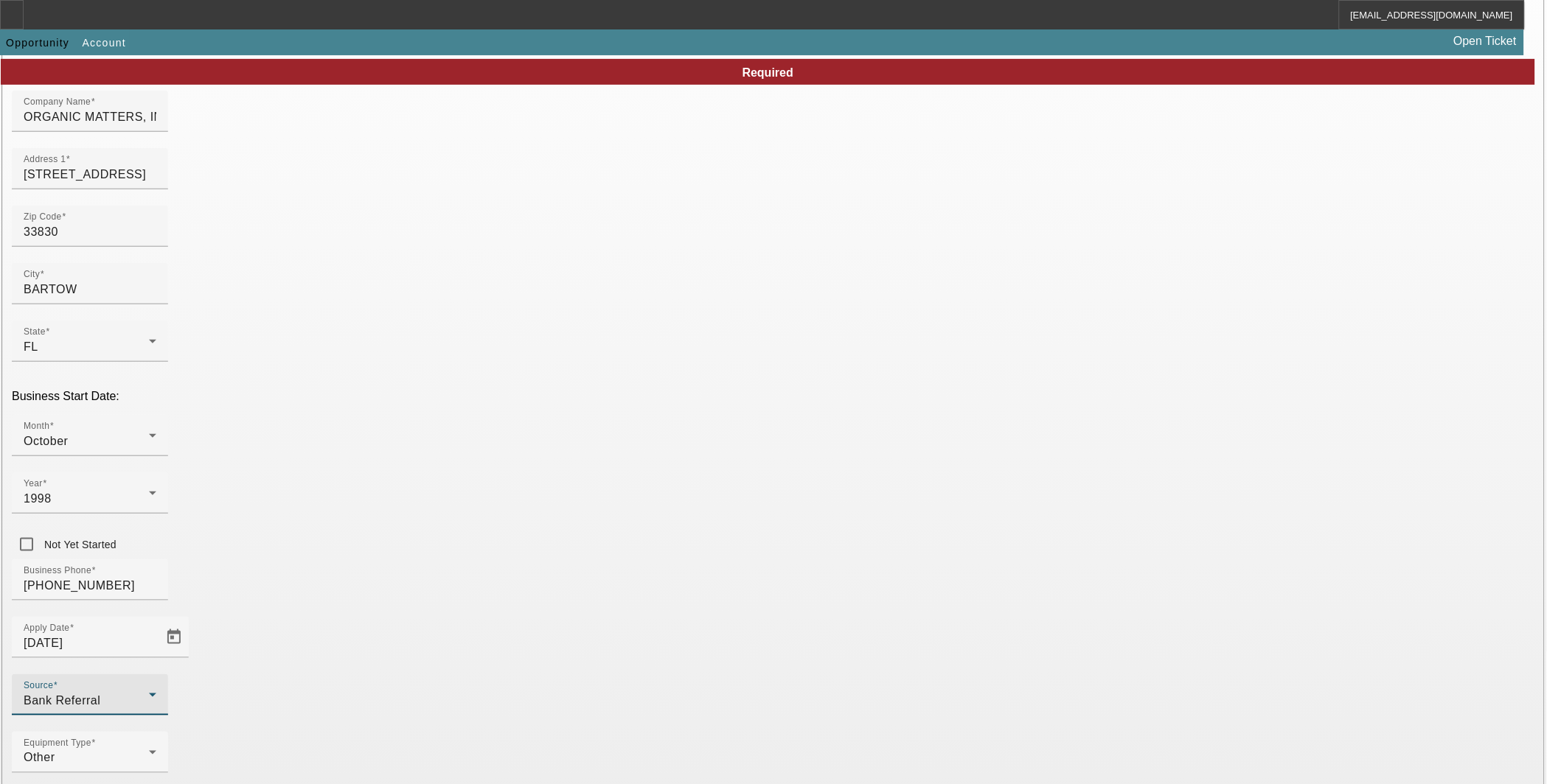
type input "Ascentium Capital LLC"
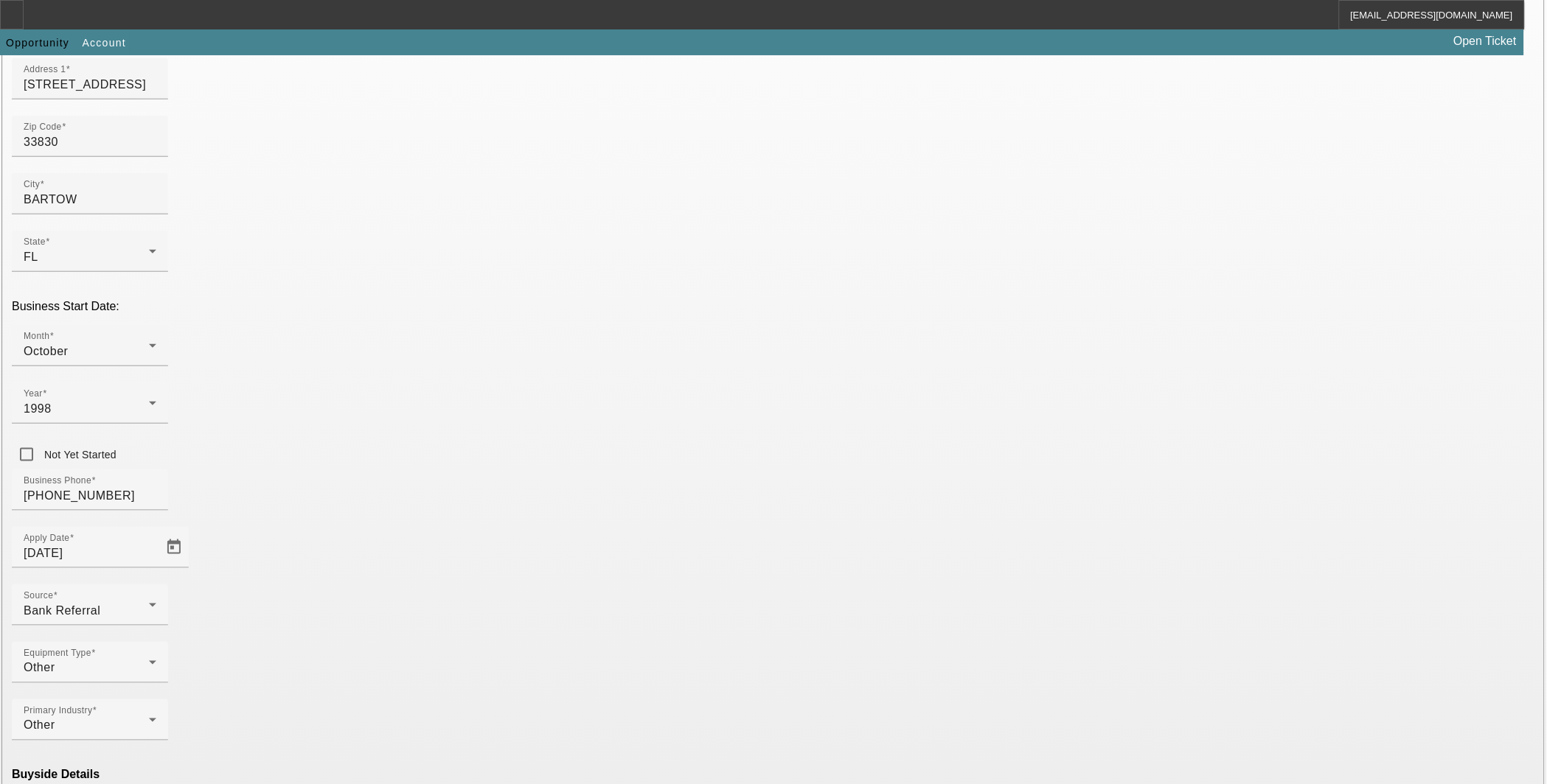
type input "Ascentium Capital LLC"
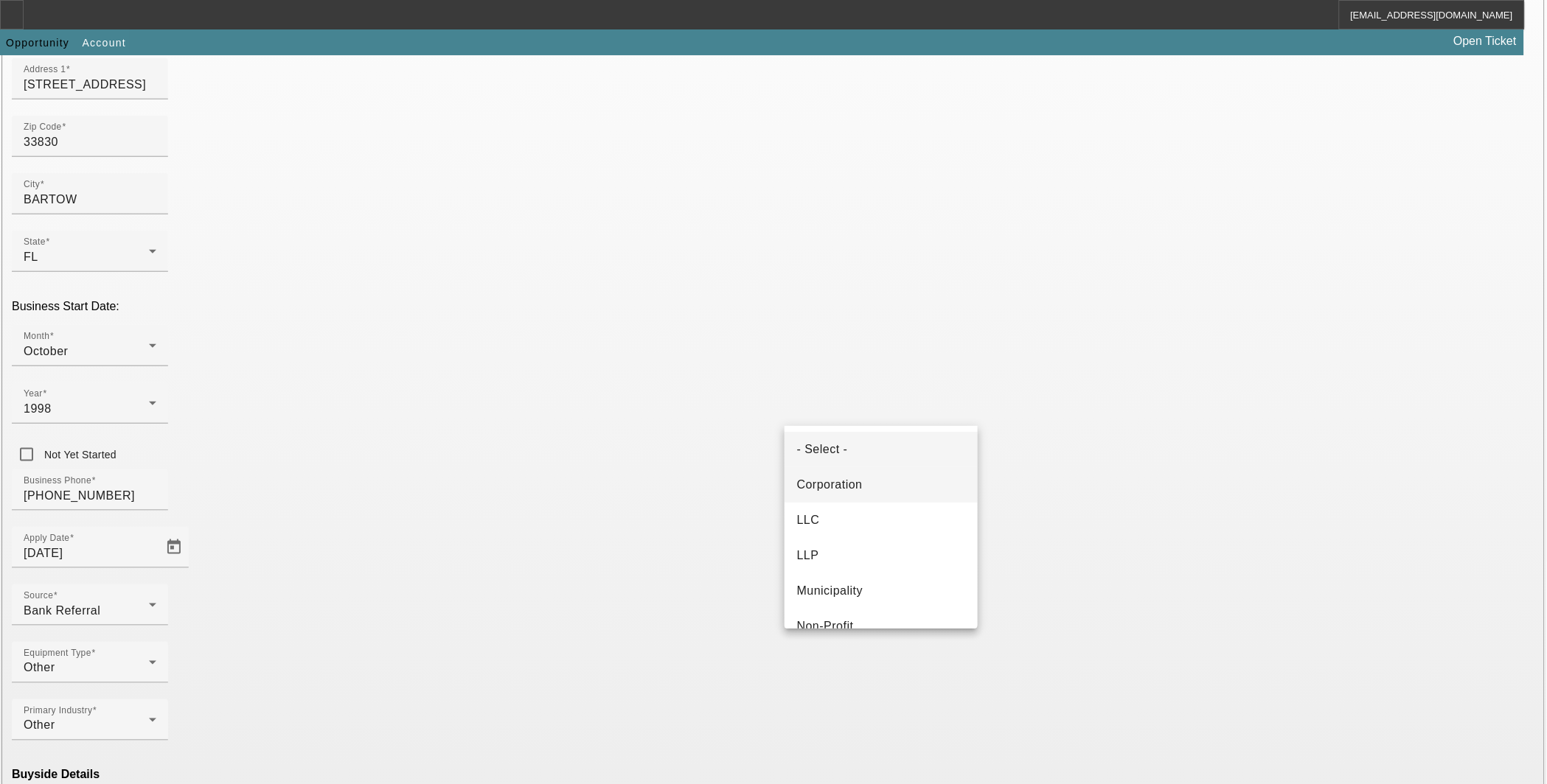
click at [870, 495] on mat-option "Corporation" at bounding box center [881, 485] width 193 height 35
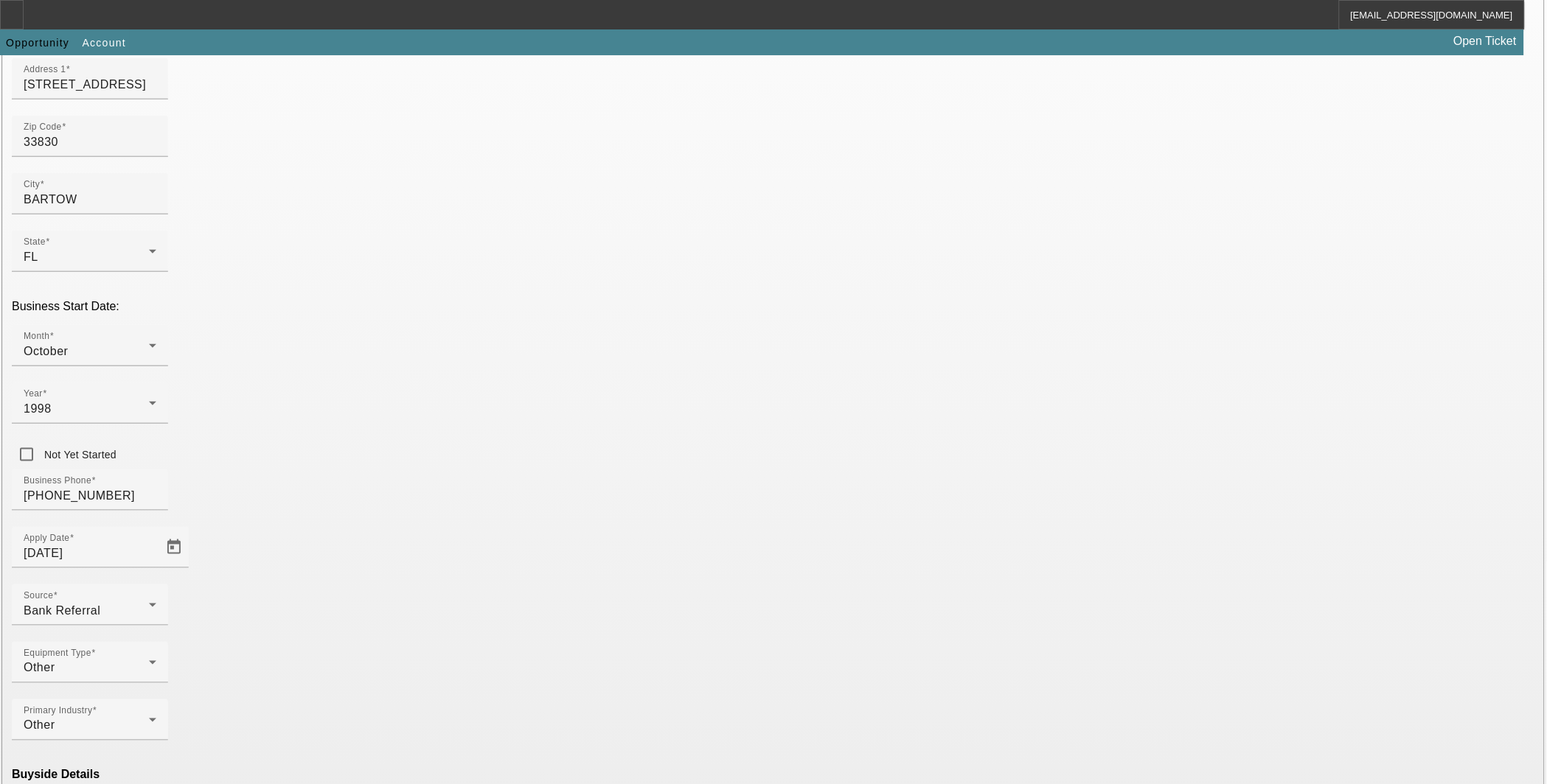
type input "582391267"
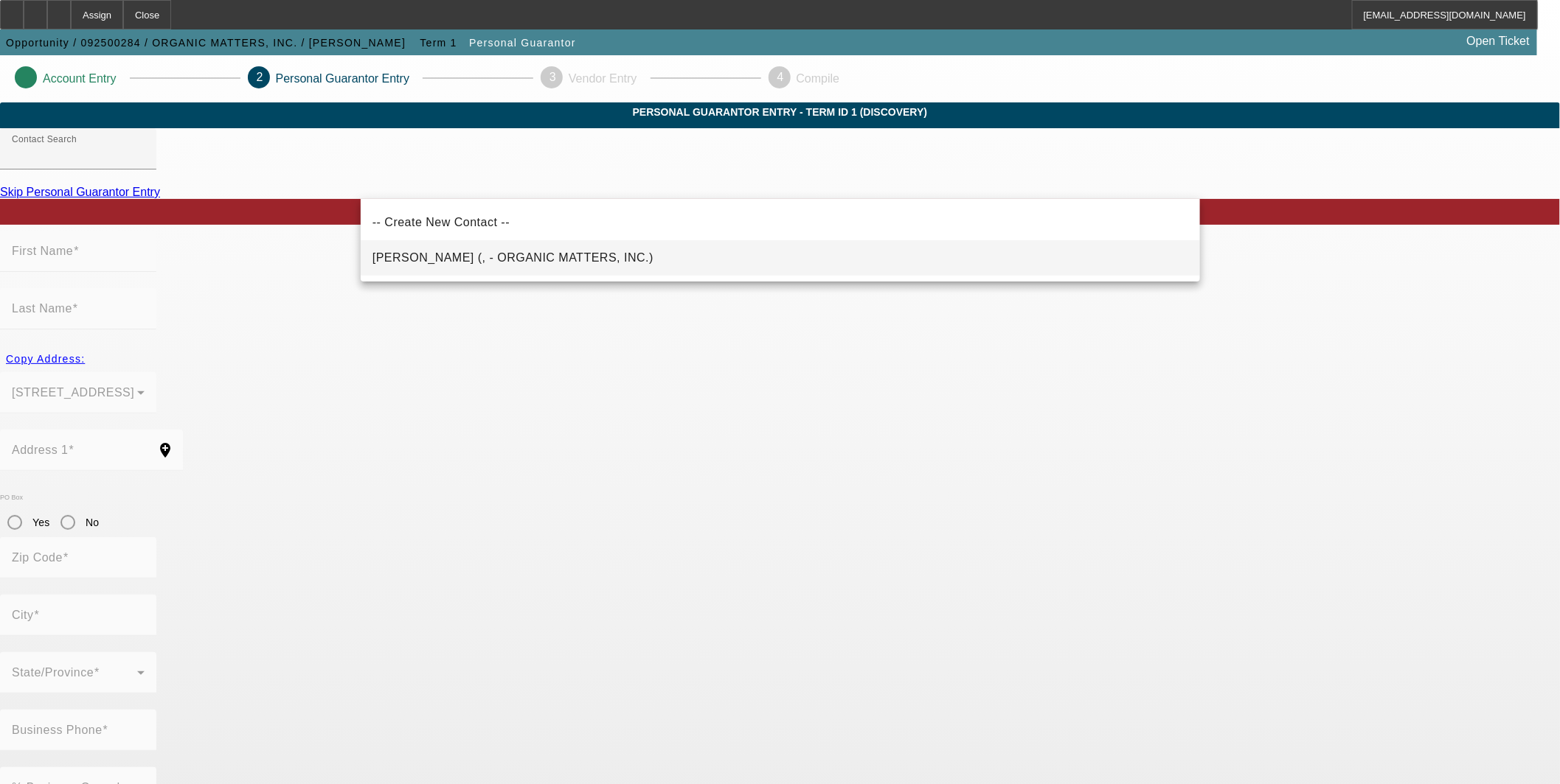
click at [524, 255] on span "STEVENS, MAX (, - ORGANIC MATTERS, INC.)" at bounding box center [513, 257] width 281 height 12
type input "STEVENS, MAX (, - ORGANIC MATTERS, INC.)"
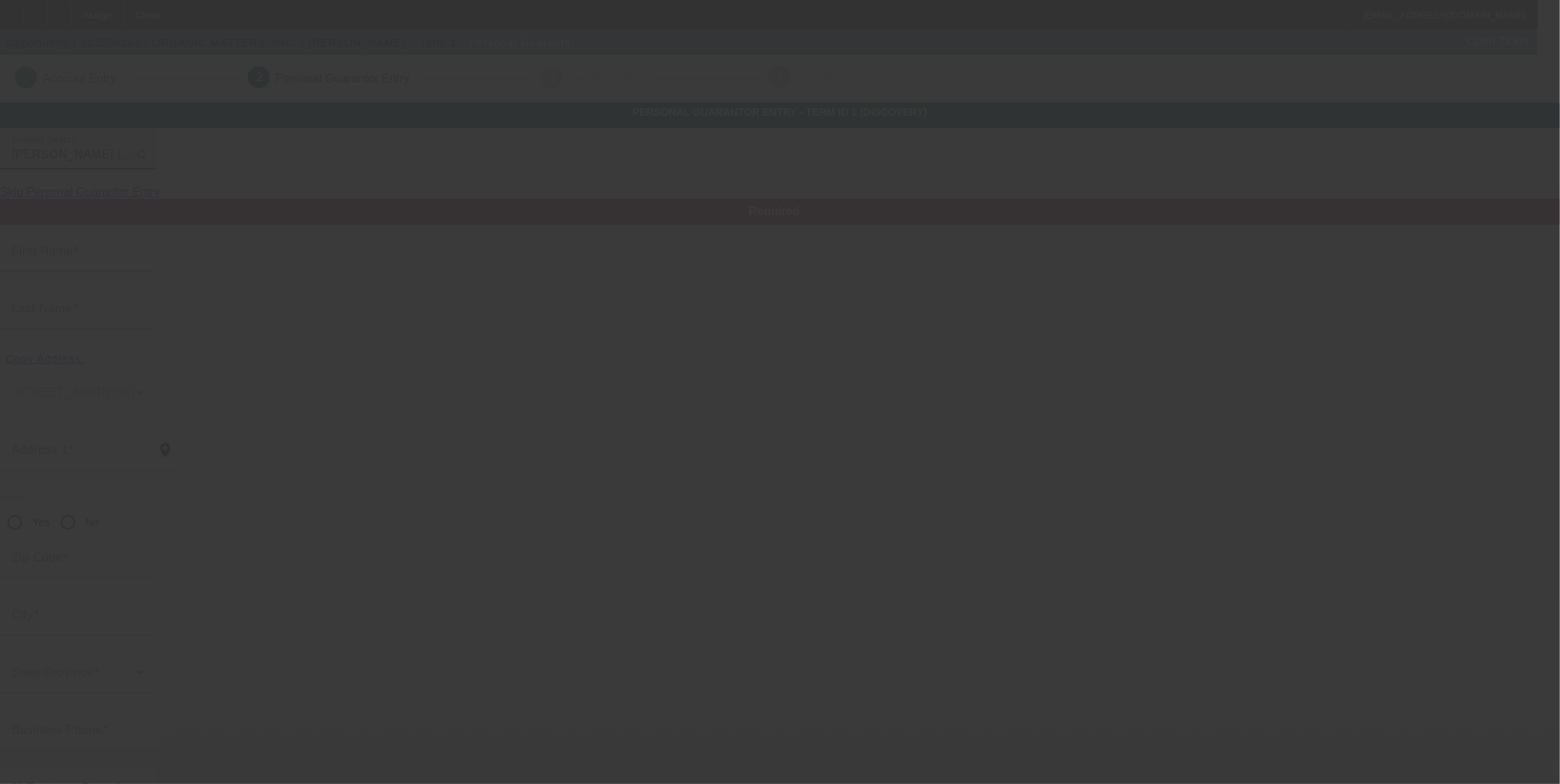
type input "MAX"
type input "STEVENS"
radio input "true"
type input "[PHONE_NUMBER]"
type input "max@organicmatters.com"
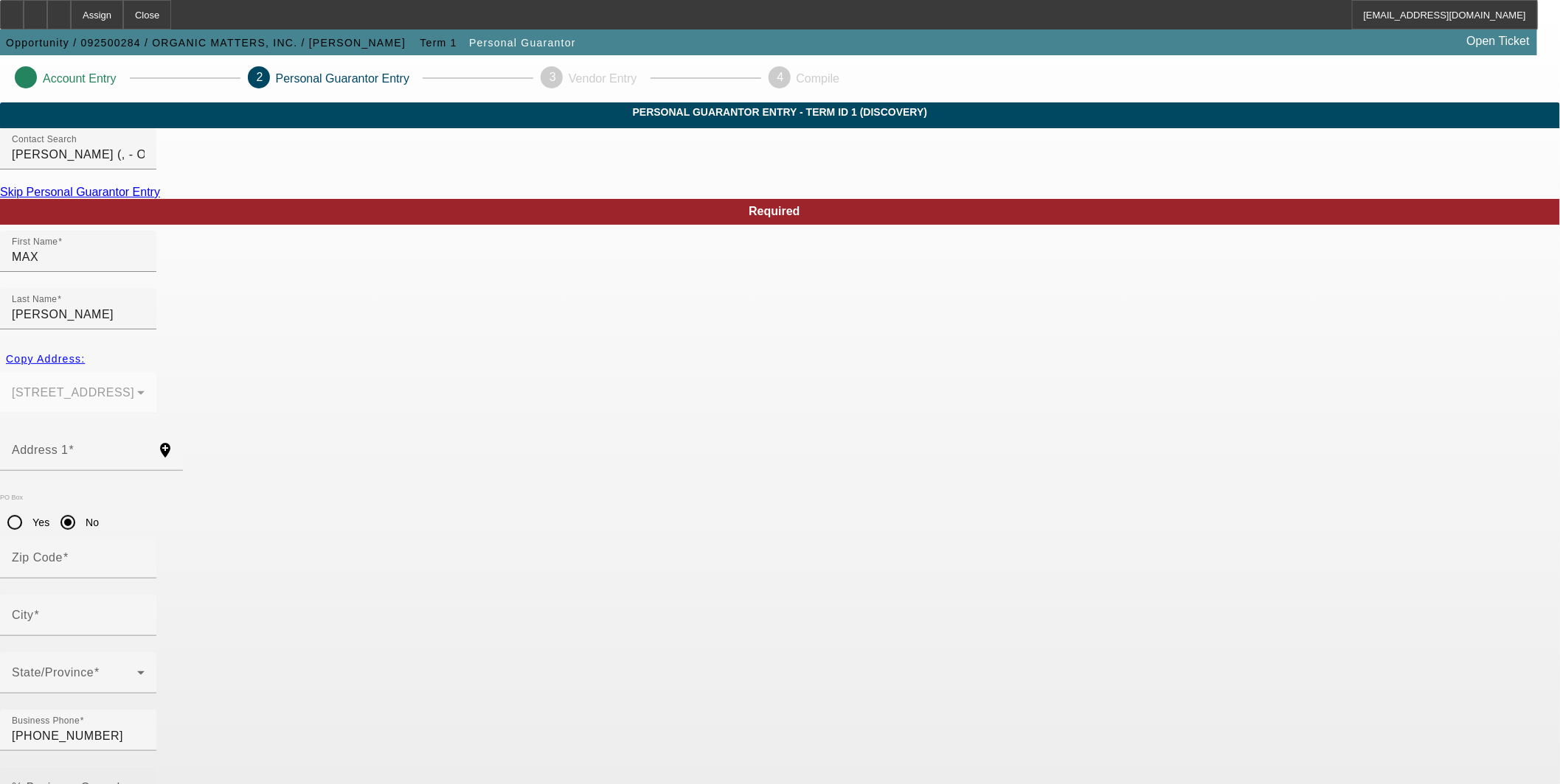
click at [120, 781] on mat-label "% Business Owned" at bounding box center [66, 788] width 108 height 12
click at [144, 784] on input "% Business Owned" at bounding box center [78, 794] width 133 height 18
type input "70"
click at [144, 430] on div "Address 1" at bounding box center [78, 450] width 133 height 42
click at [144, 448] on input "2020" at bounding box center [78, 457] width 133 height 18
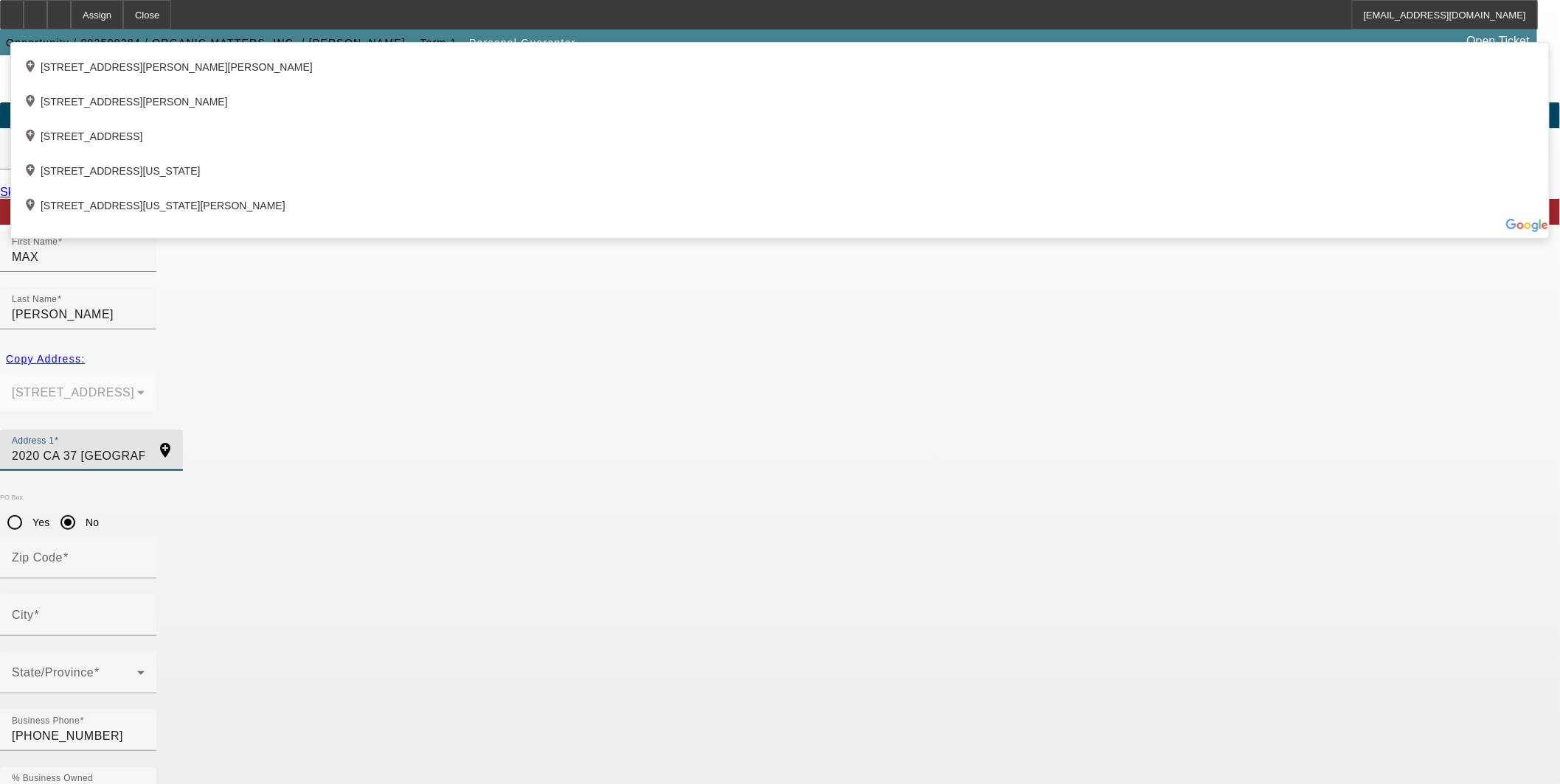
drag, startPoint x: 424, startPoint y: 413, endPoint x: 398, endPoint y: 409, distance: 26.3
click at [144, 448] on input "2020 CA 37 Mulberry, FL" at bounding box center [78, 457] width 133 height 18
type input "2020 Mulberry, FL"
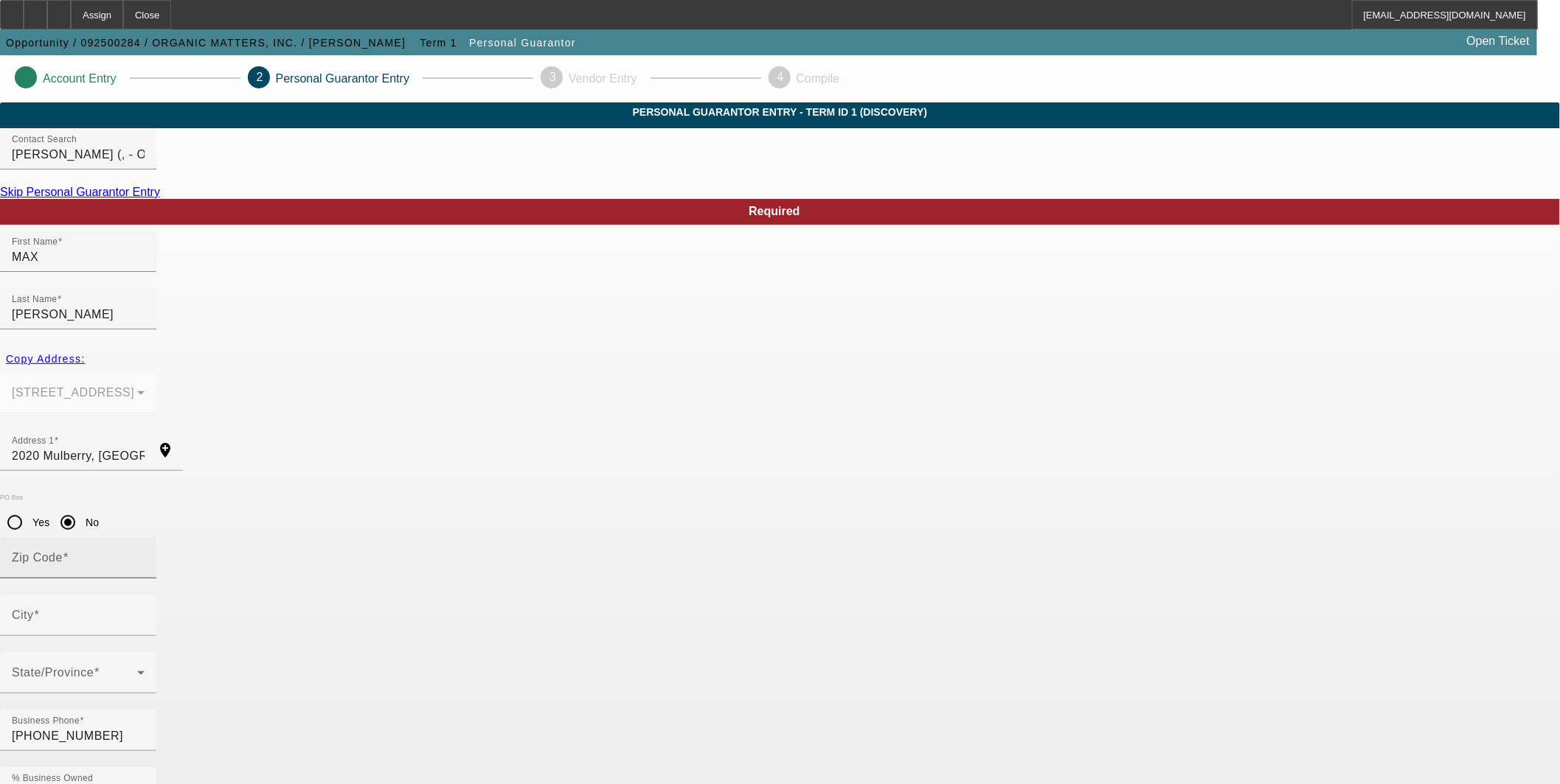
click at [144, 555] on input "Zip Code" at bounding box center [78, 564] width 133 height 18
type input "33860"
click at [433, 557] on mat-option "Mulberry" at bounding box center [457, 560] width 193 height 35
type input "Mulberry"
drag, startPoint x: 467, startPoint y: 408, endPoint x: 398, endPoint y: 411, distance: 69.1
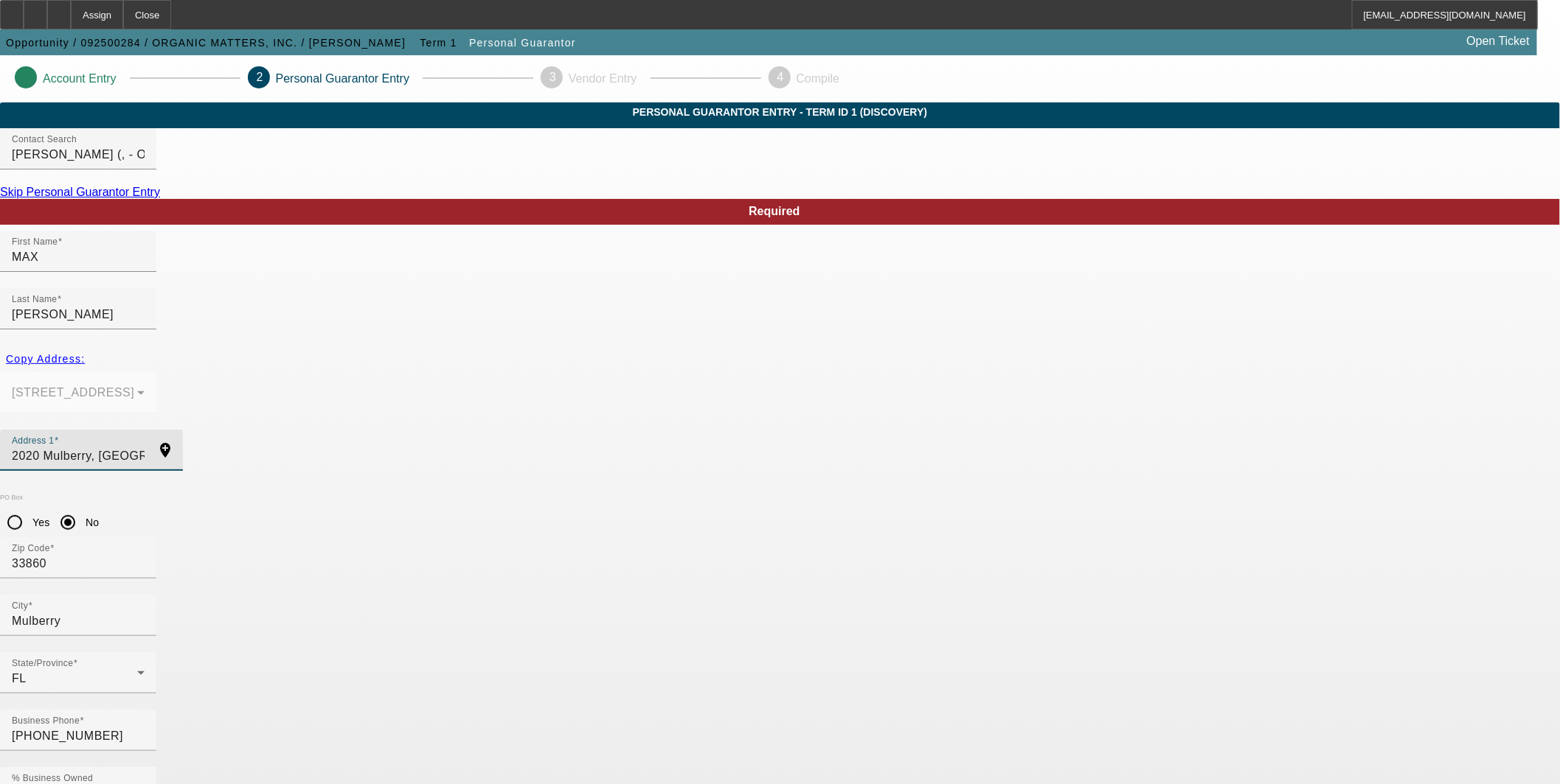
click at [144, 448] on input "2020 Mulberry, FL" at bounding box center [78, 457] width 133 height 18
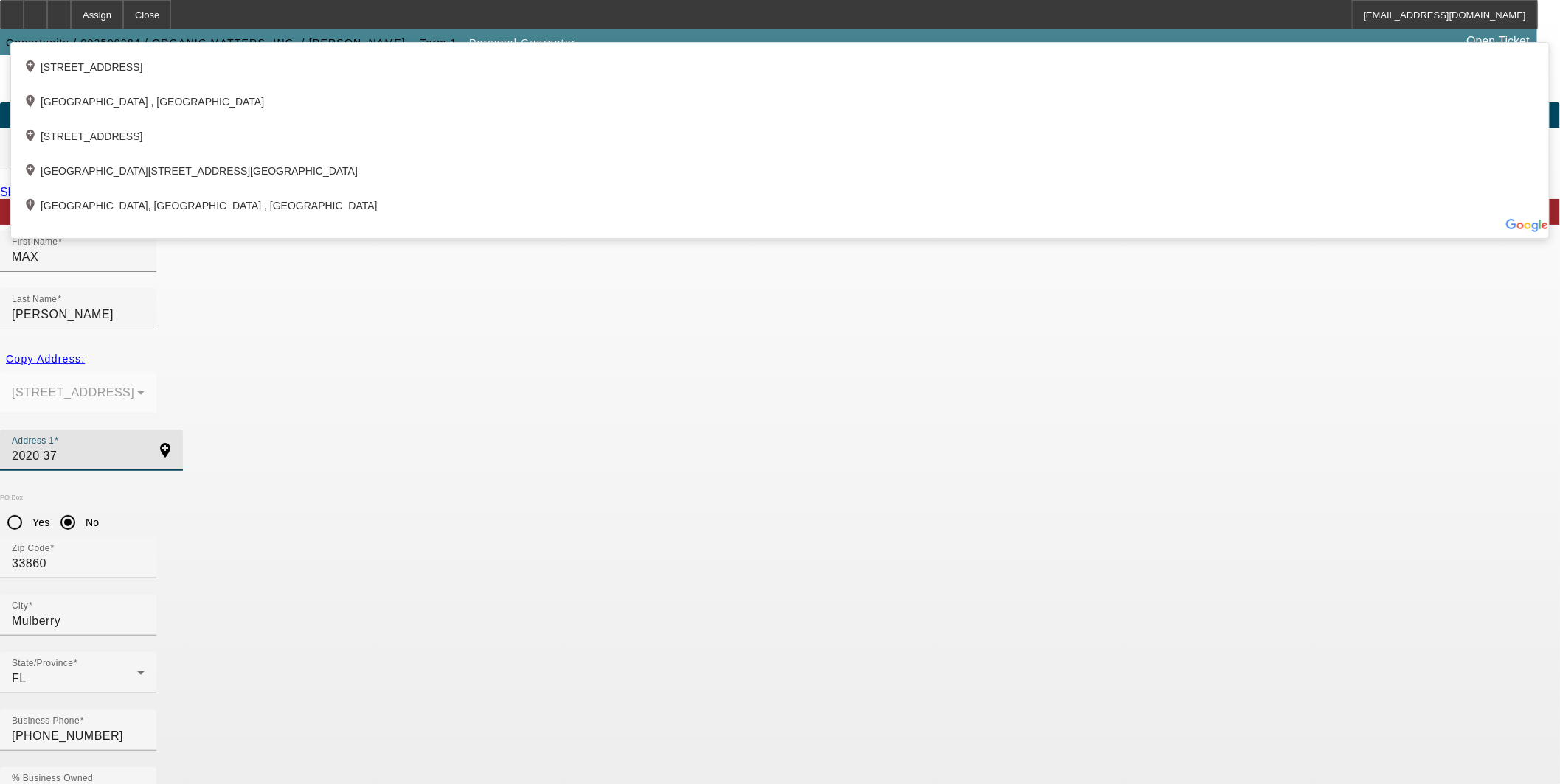
type input "2020 37"
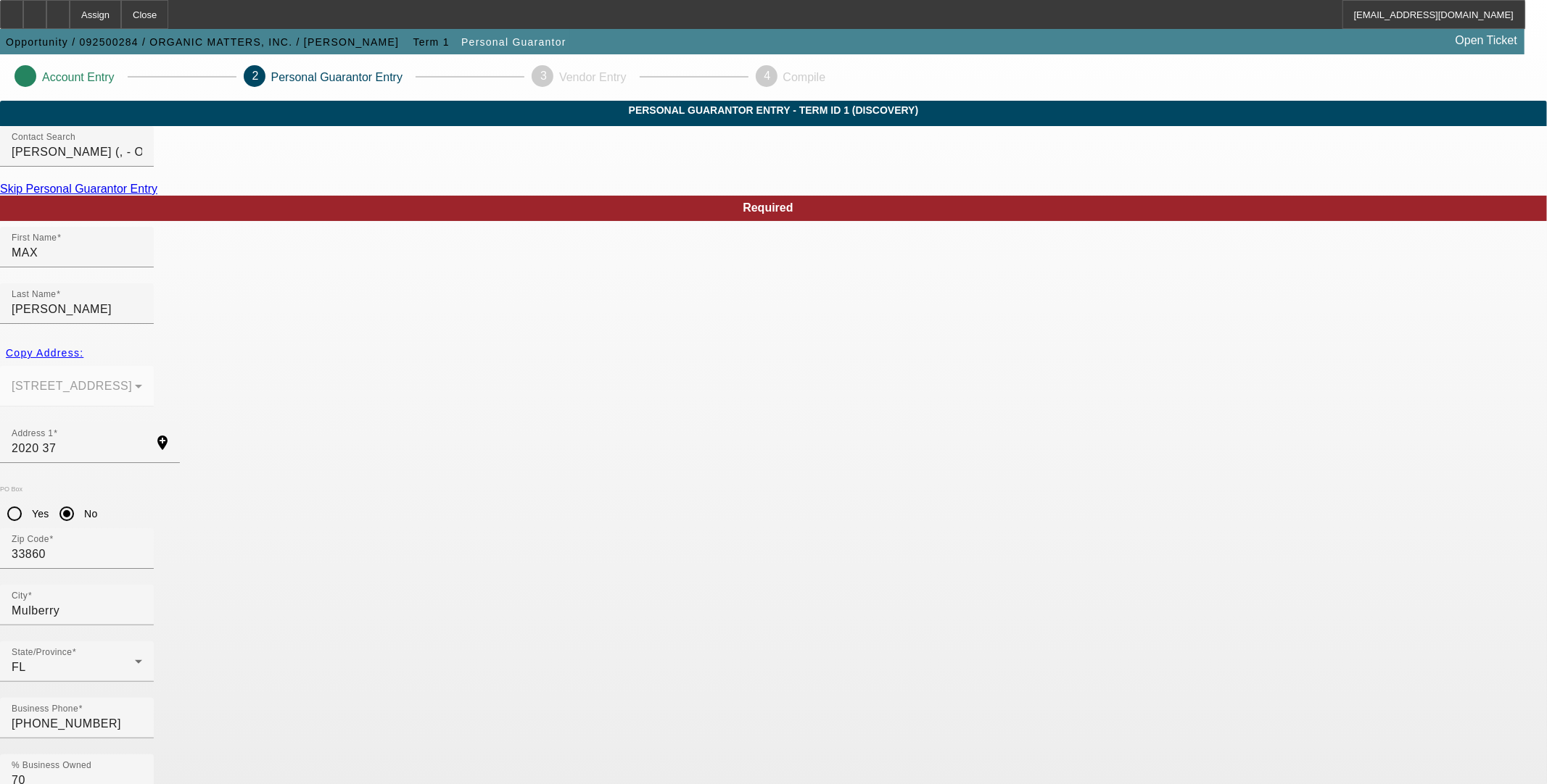
type input "259-57-6069"
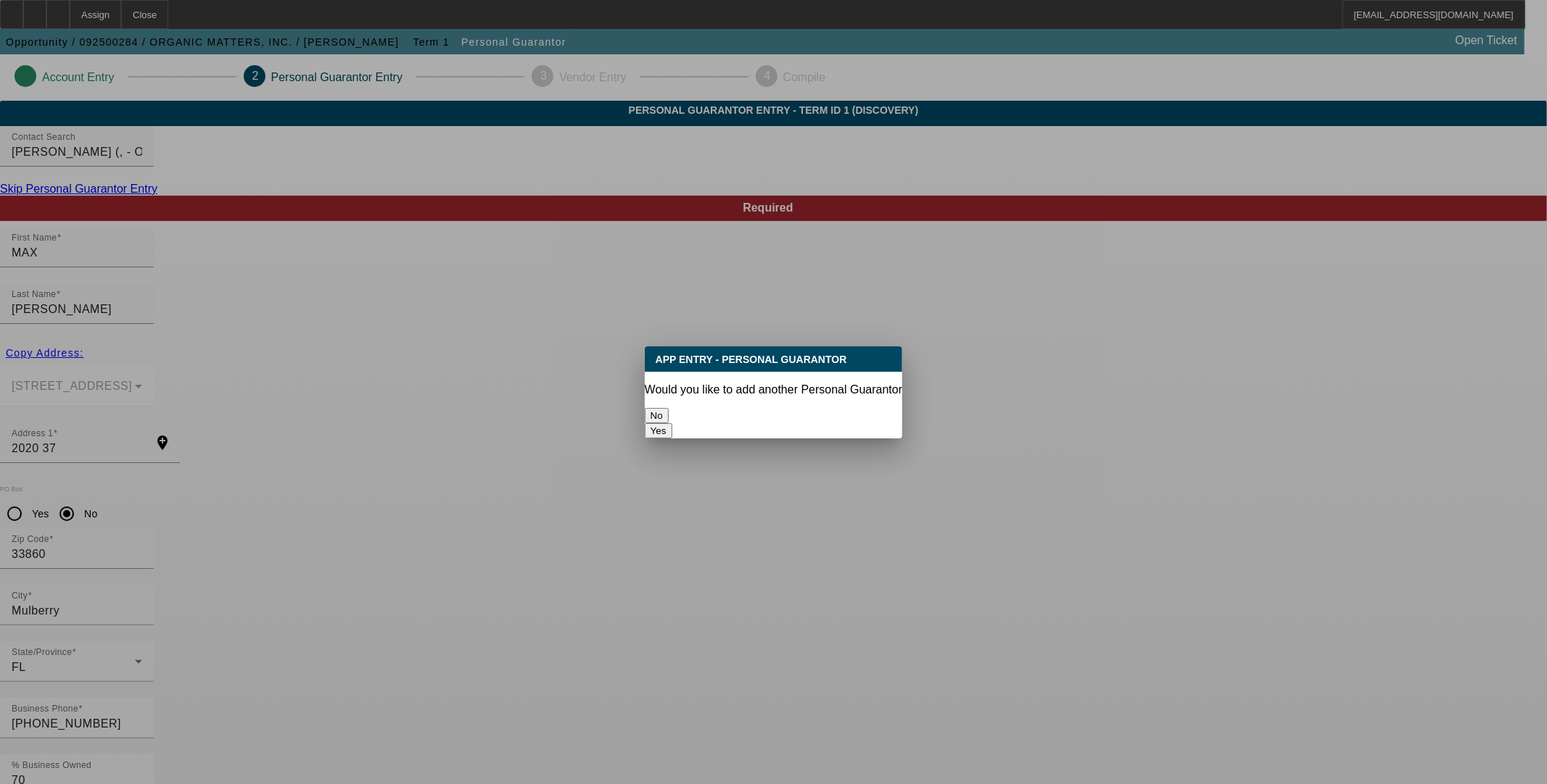
click at [672, 424] on button "Yes" at bounding box center [659, 431] width 28 height 15
radio input "false"
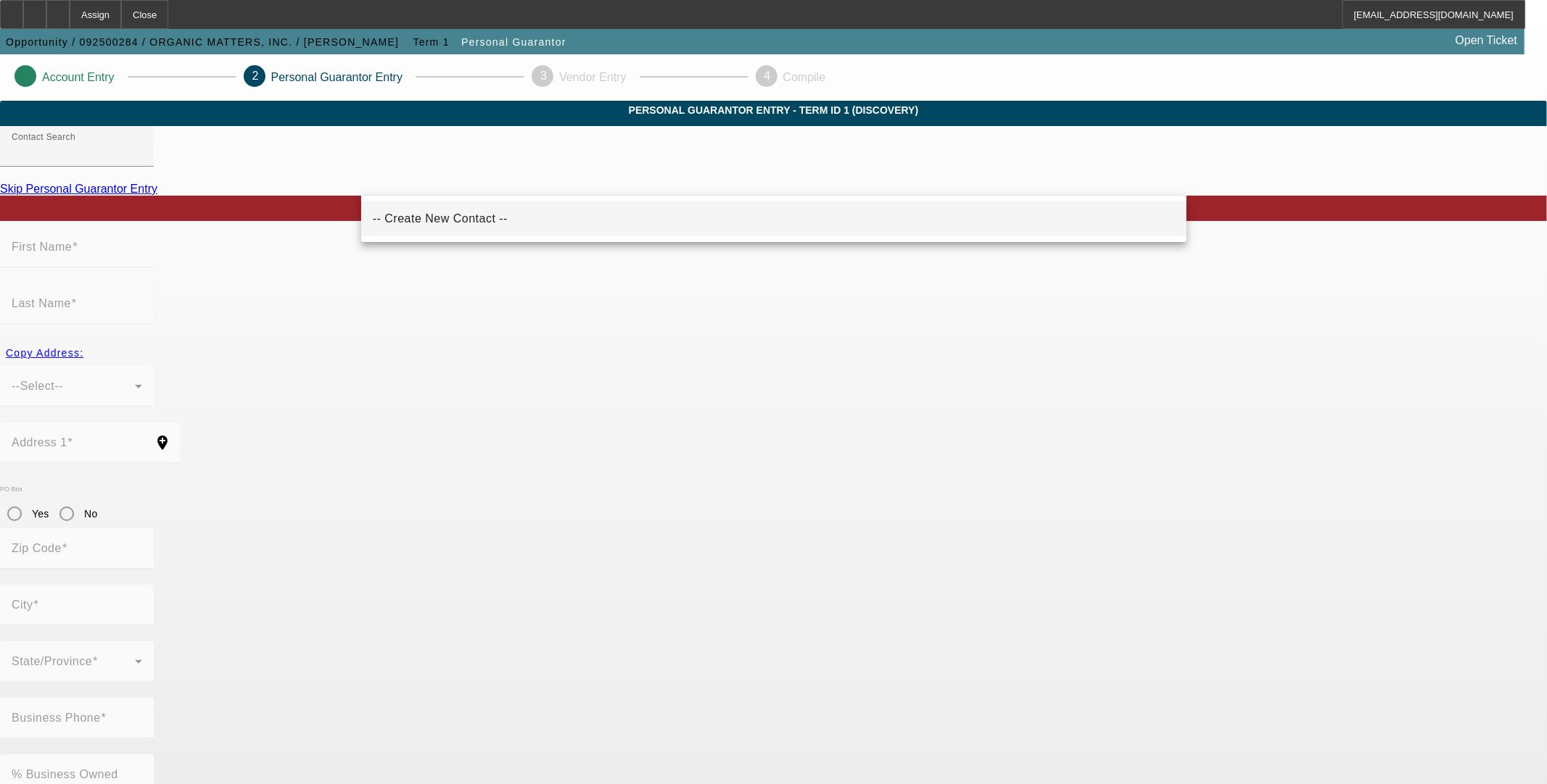
click at [442, 218] on span "-- Create New Contact --" at bounding box center [440, 218] width 135 height 12
type input "-- Create New Contact --"
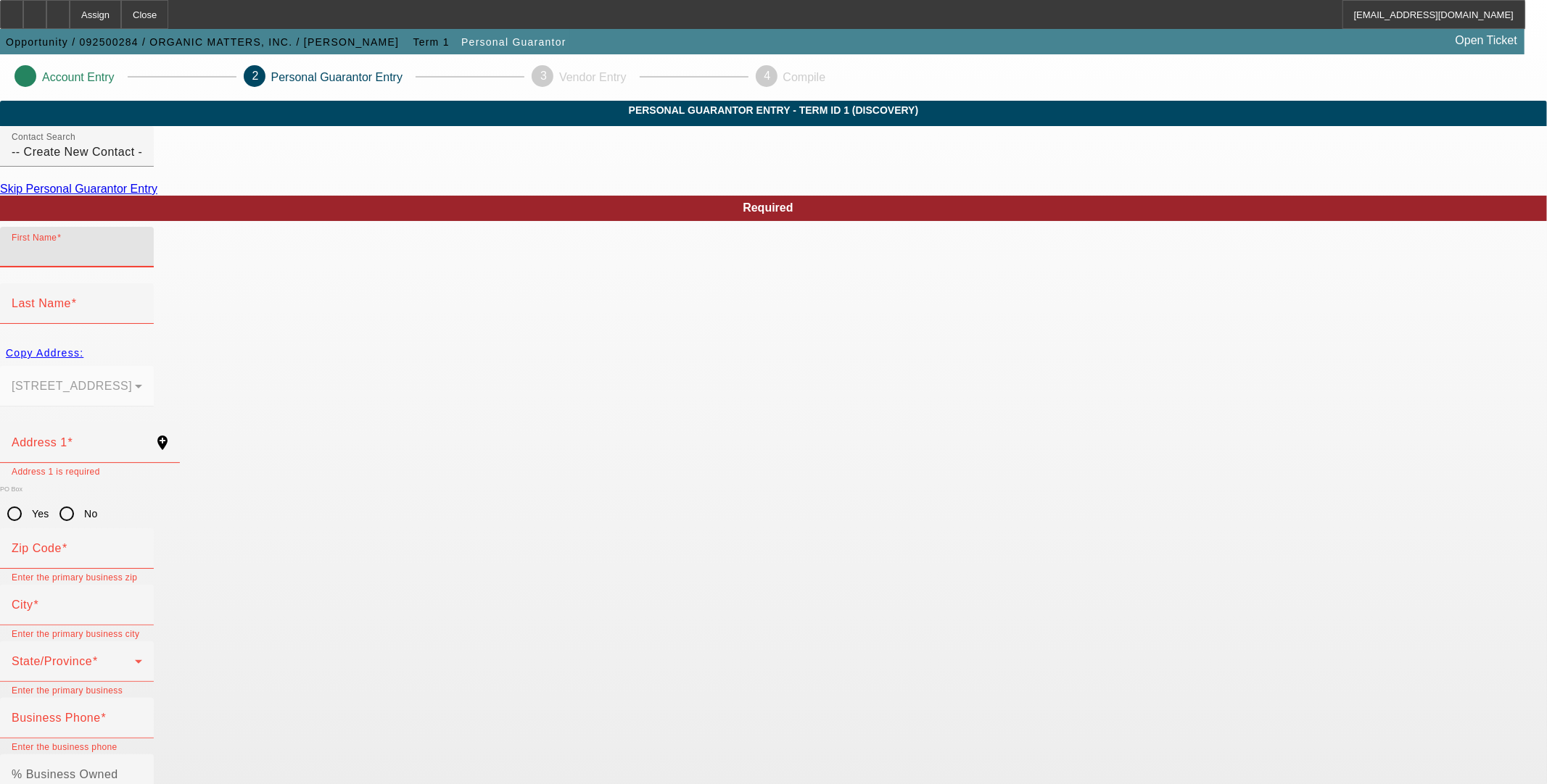
click at [142, 262] on input "First Name" at bounding box center [77, 253] width 131 height 17
type input "[PERSON_NAME]"
type input "Reko"
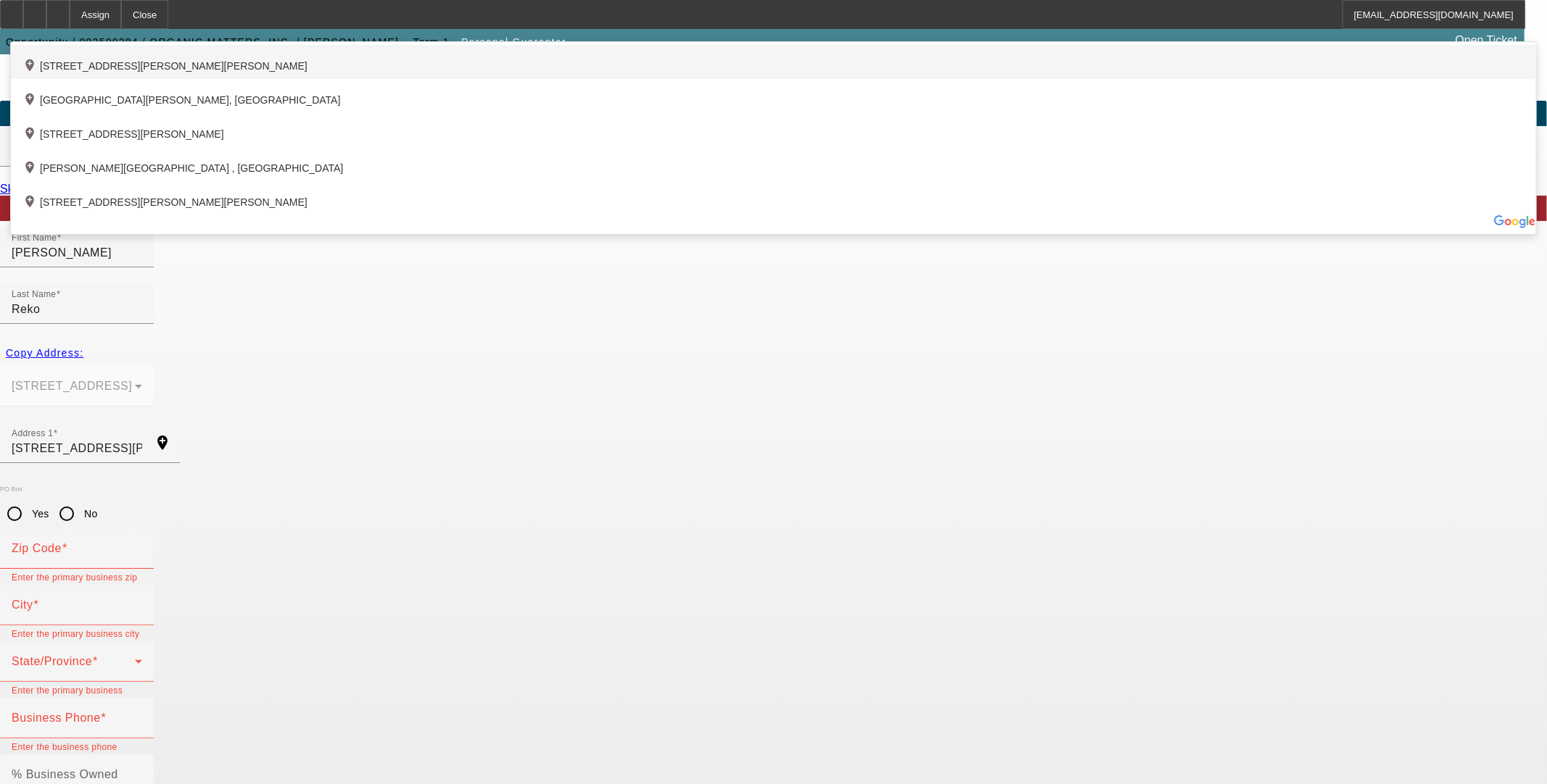
click at [530, 79] on div "add_location [STREET_ADDRESS][PERSON_NAME][PERSON_NAME]" at bounding box center [773, 62] width 1525 height 34
type input "[STREET_ADDRESS][PERSON_NAME]"
type input "49247"
type input "[PERSON_NAME]"
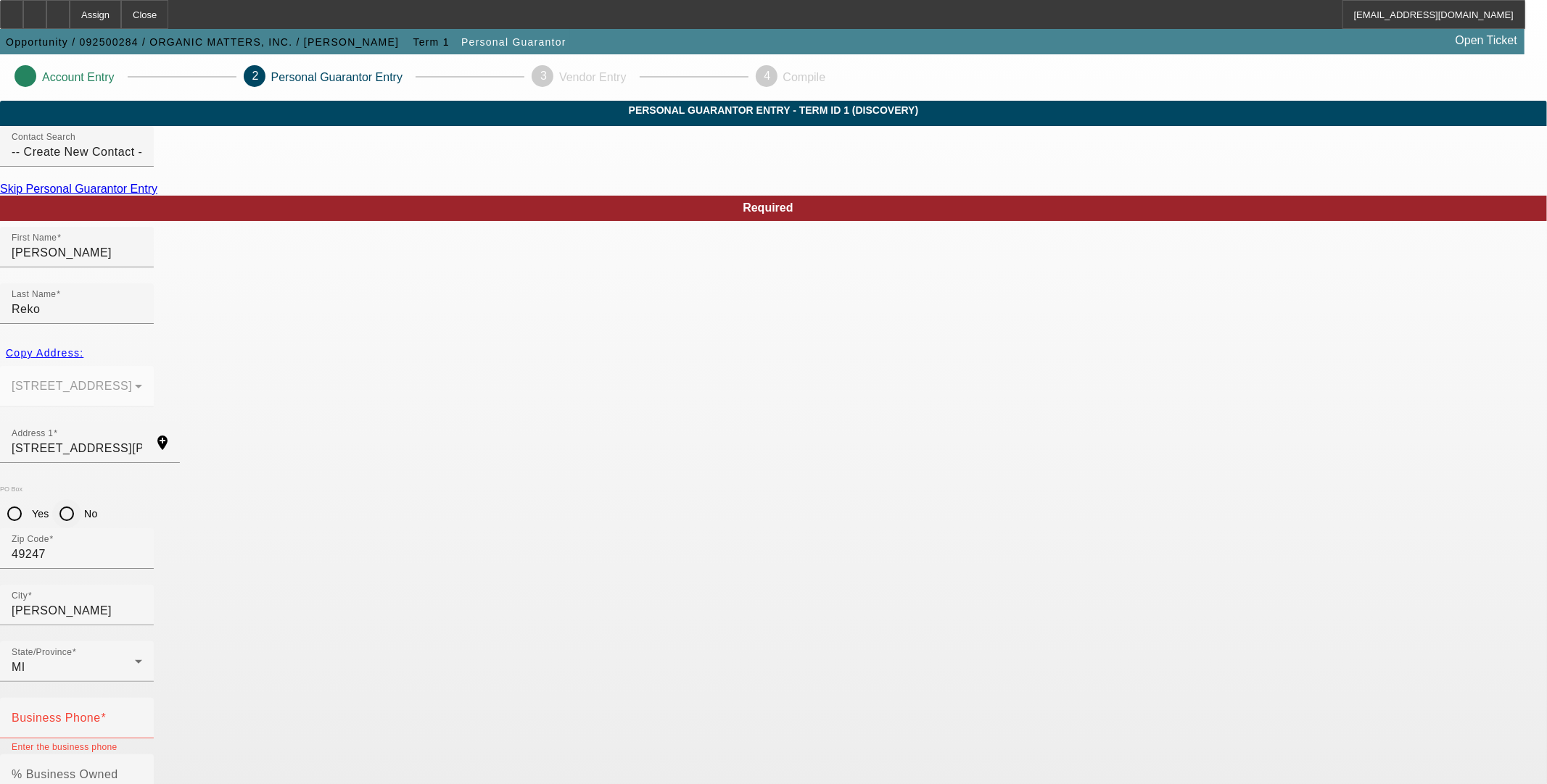
click at [81, 499] on input "No" at bounding box center [66, 513] width 29 height 29
radio input "true"
click at [142, 715] on input "Business Phone" at bounding box center [77, 724] width 131 height 17
type input "[PHONE_NUMBER]"
click at [118, 768] on mat-label "% Business Owned" at bounding box center [64, 774] width 106 height 12
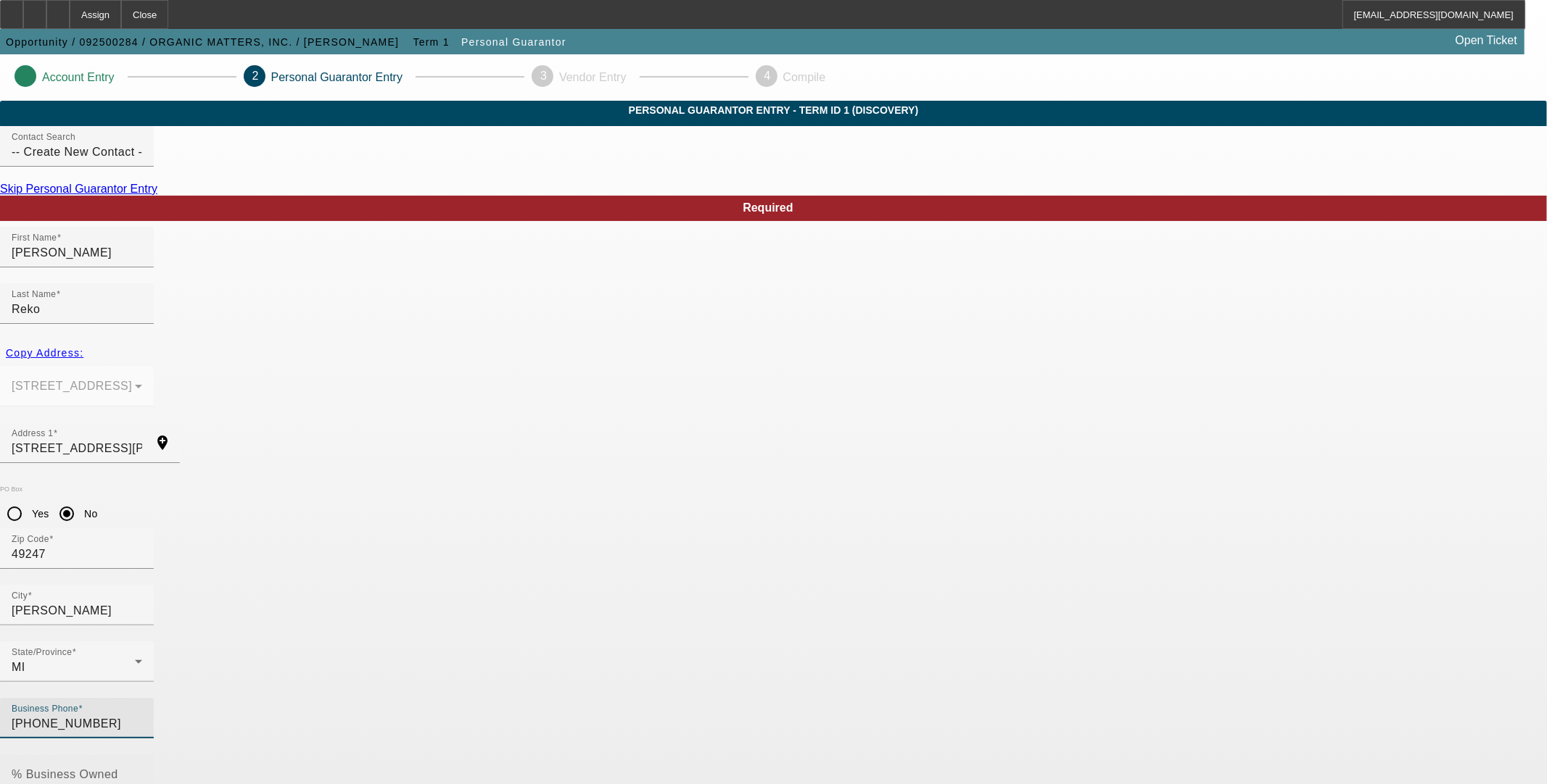
click at [142, 771] on input "% Business Owned" at bounding box center [77, 781] width 131 height 17
type input "30"
type input "484-04-0458"
type input "[PERSON_NAME][EMAIL_ADDRESS][DOMAIN_NAME]"
click at [1235, 571] on app-personal-guarantor-manage "Account Entry 2 Personal Guarantor Entry 3 Vendor Entry 4 Compile Personal Guar…" at bounding box center [773, 794] width 1547 height 1482
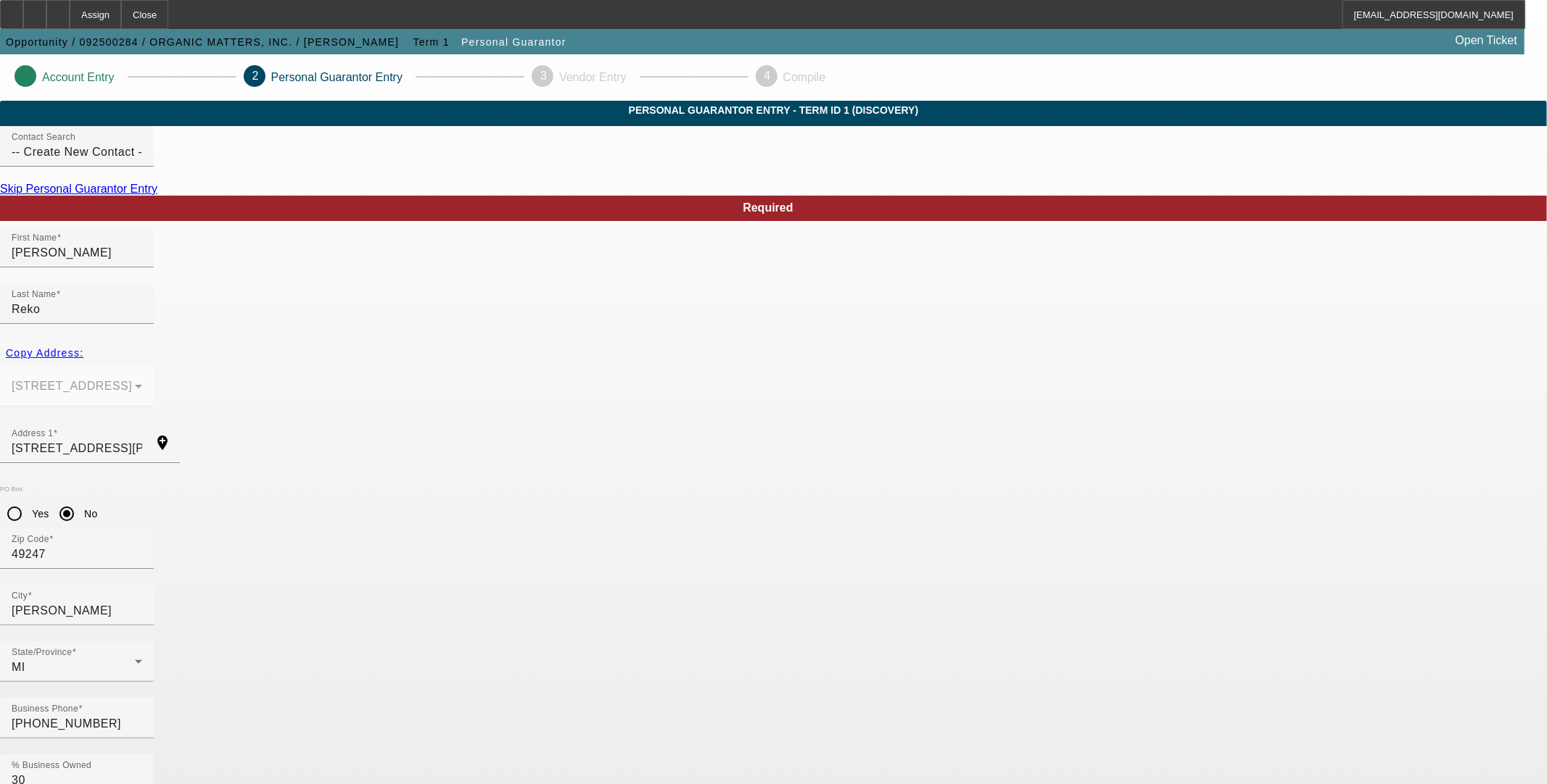
click at [1275, 560] on app-personal-guarantor-manage "Account Entry 2 Personal Guarantor Entry 3 Vendor Entry 4 Compile Personal Guar…" at bounding box center [773, 794] width 1547 height 1482
click at [1340, 472] on app-personal-guarantor-manage "Account Entry 2 Personal Guarantor Entry 3 Vendor Entry 4 Compile Personal Guar…" at bounding box center [773, 794] width 1547 height 1482
drag, startPoint x: 167, startPoint y: 249, endPoint x: 165, endPoint y: 236, distance: 13.2
click at [167, 248] on app-personal-guarantor-manage "Account Entry 2 Personal Guarantor Entry 3 Vendor Entry 4 Compile Personal Guar…" at bounding box center [773, 794] width 1547 height 1482
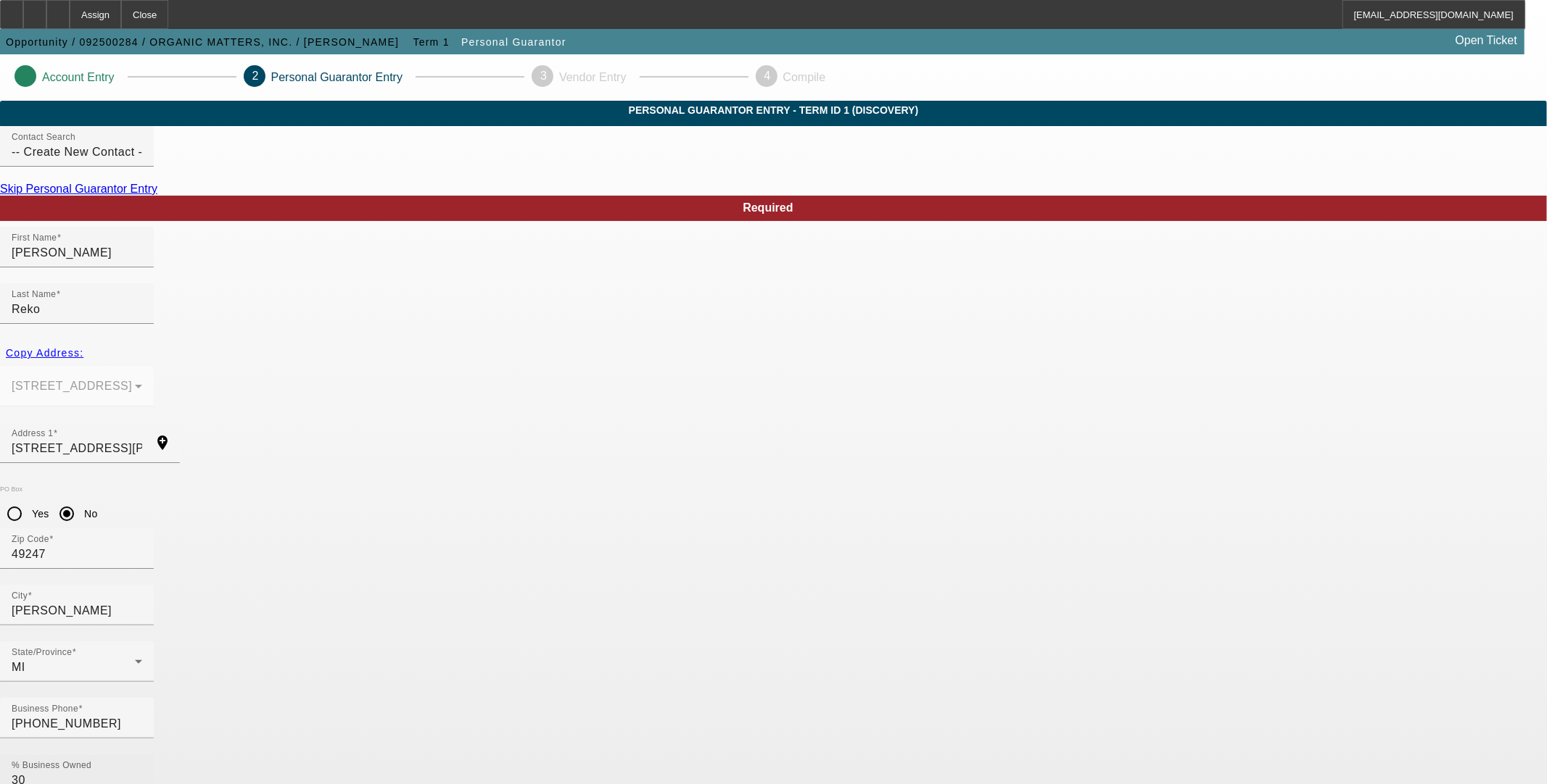
click at [142, 754] on div "% Business Owned 30" at bounding box center [77, 774] width 131 height 41
click at [142, 161] on input "-- Create New Contact --" at bounding box center [77, 152] width 131 height 17
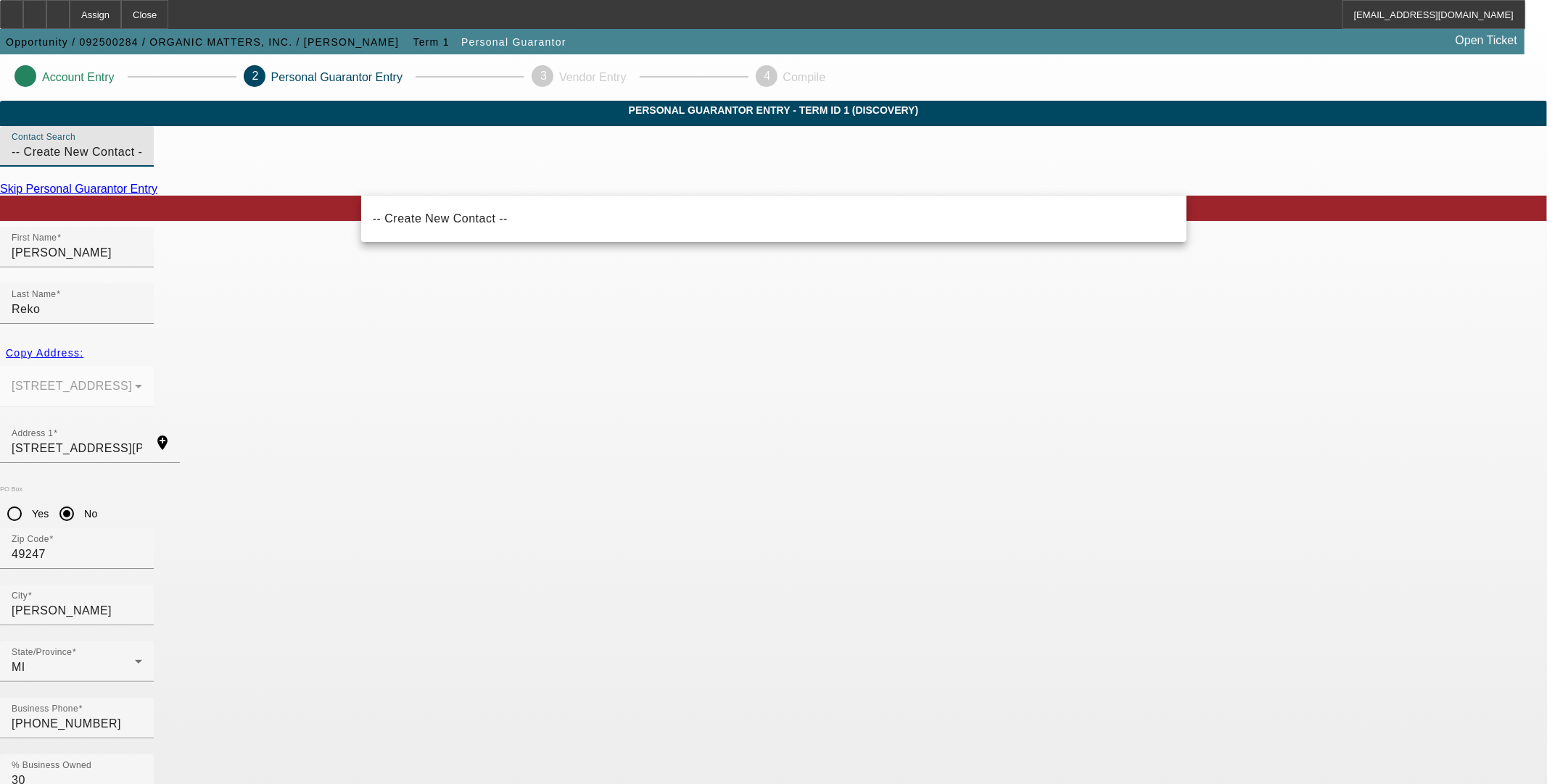
click at [1258, 174] on app-personal-guarantor-manage "Account Entry 2 Personal Guarantor Entry 3 Vendor Entry 4 Compile Personal Guar…" at bounding box center [773, 794] width 1547 height 1482
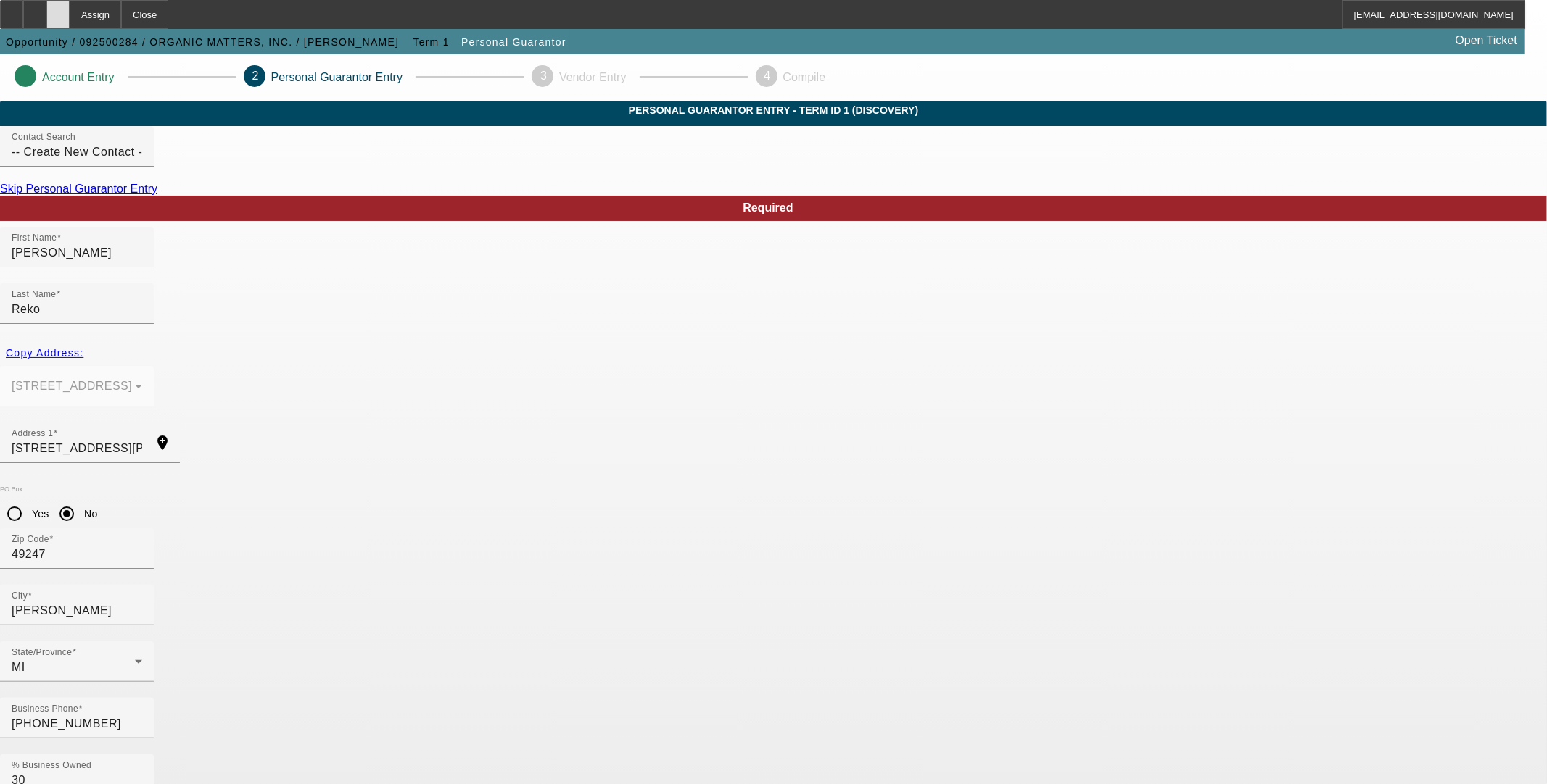
click at [70, 17] on div at bounding box center [57, 14] width 24 height 29
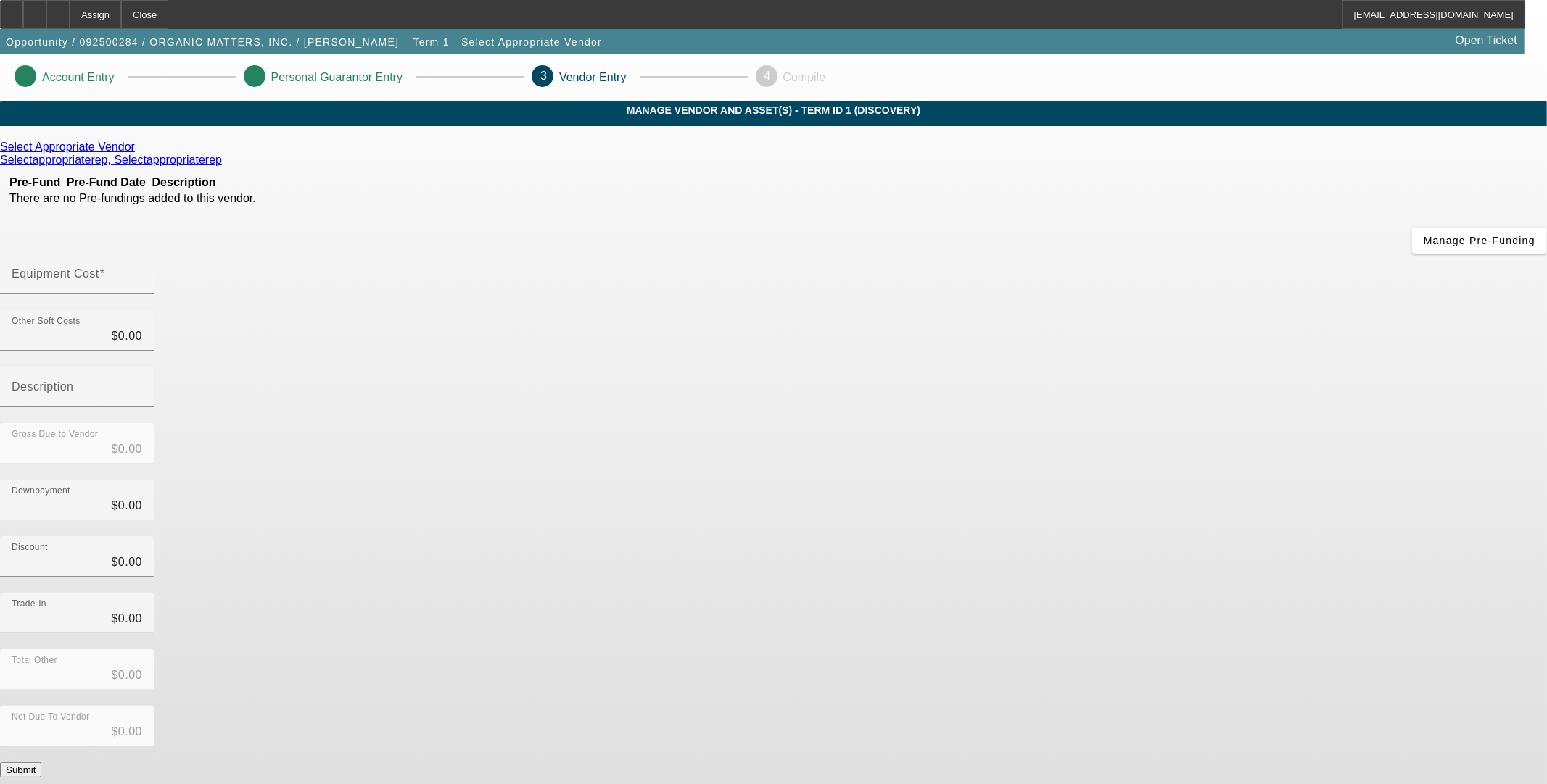
click at [41, 762] on button "Submit" at bounding box center [20, 769] width 41 height 15
click at [142, 254] on div "Equipment Cost" at bounding box center [77, 274] width 131 height 41
type input "2"
type input "$2.00"
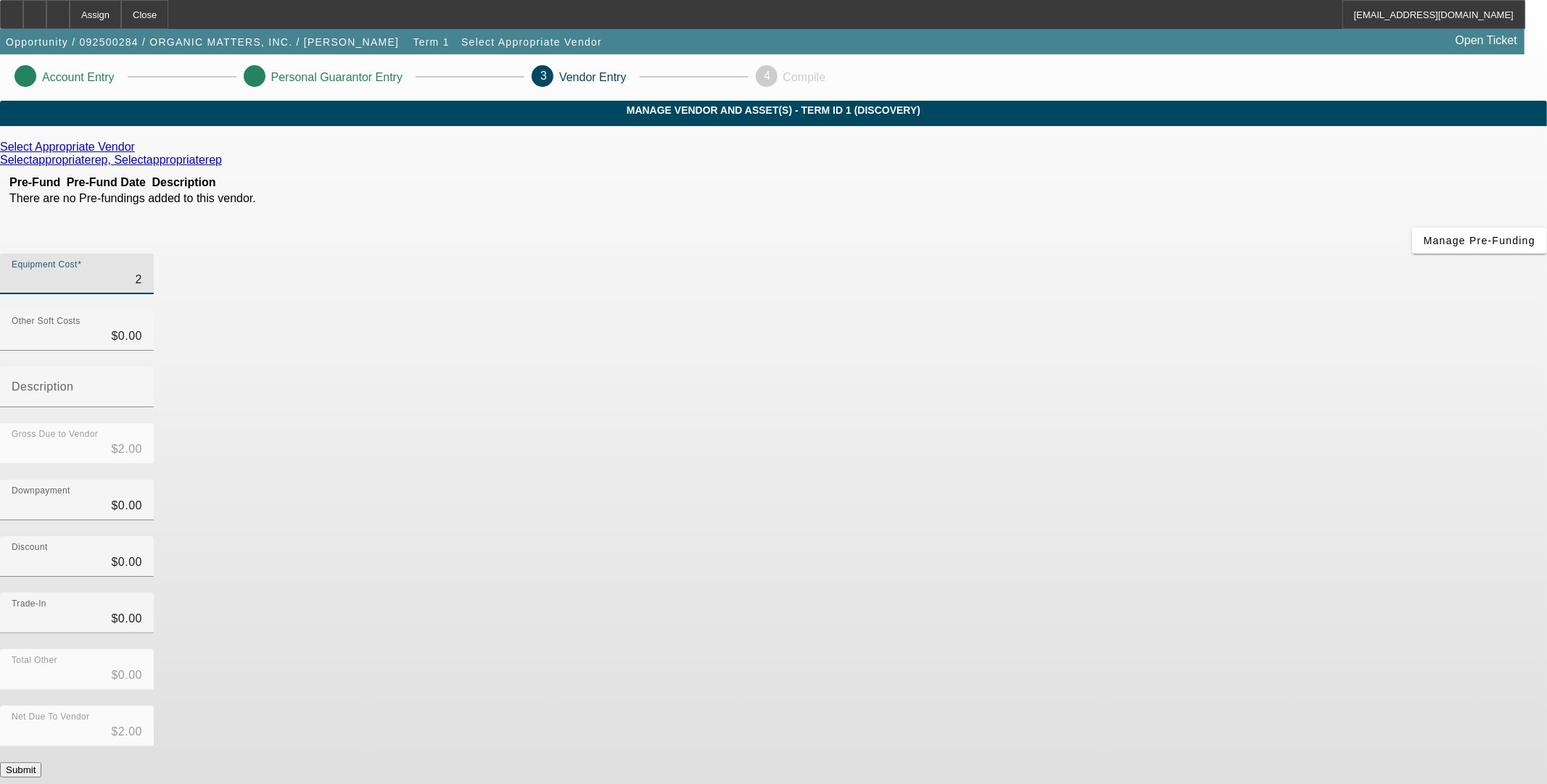
type input "25"
type input "$25.00"
type input "250"
type input "$250.00"
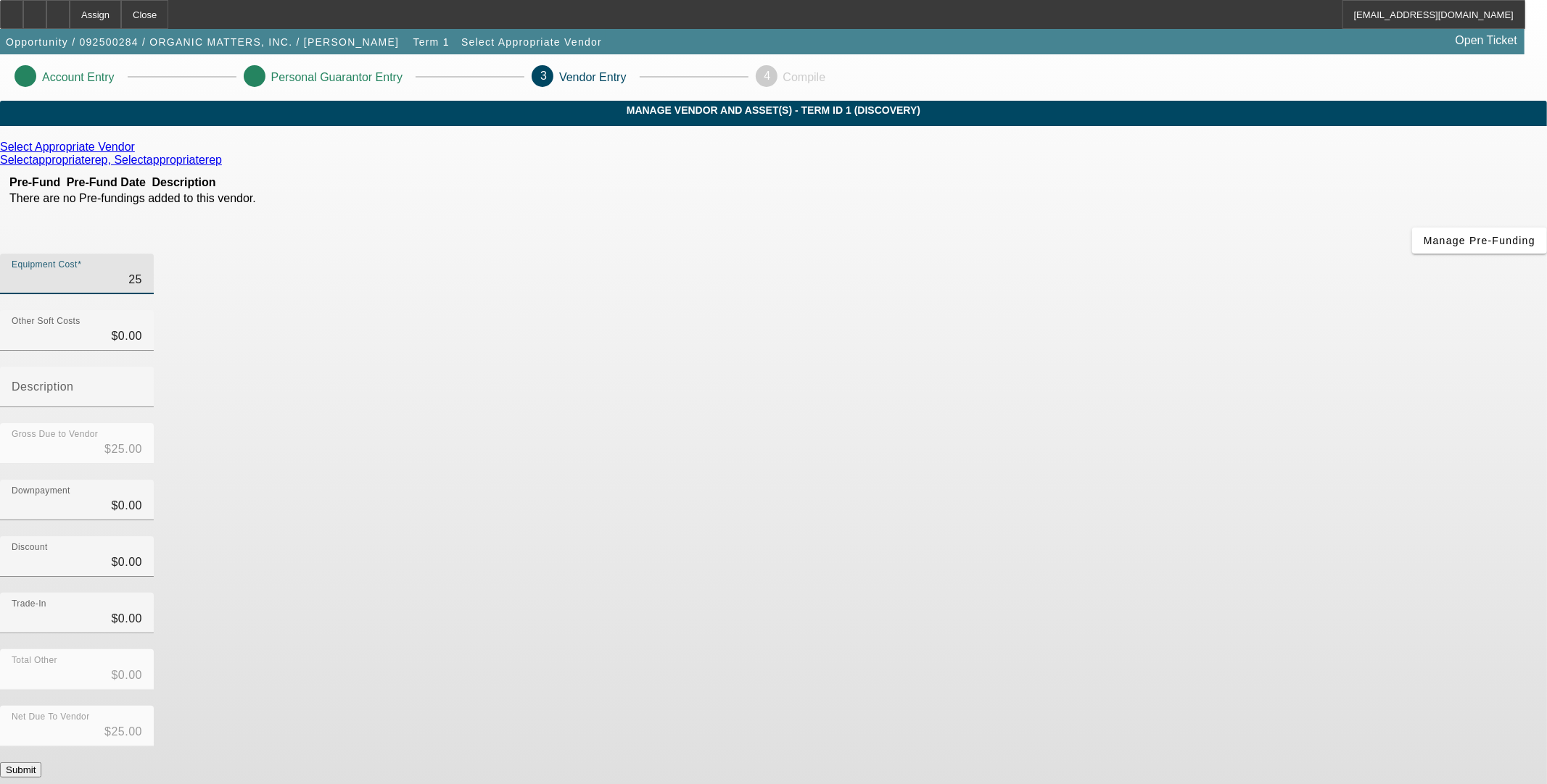
type input "$250.00"
type input "2500"
type input "$2,500.00"
type input "25000"
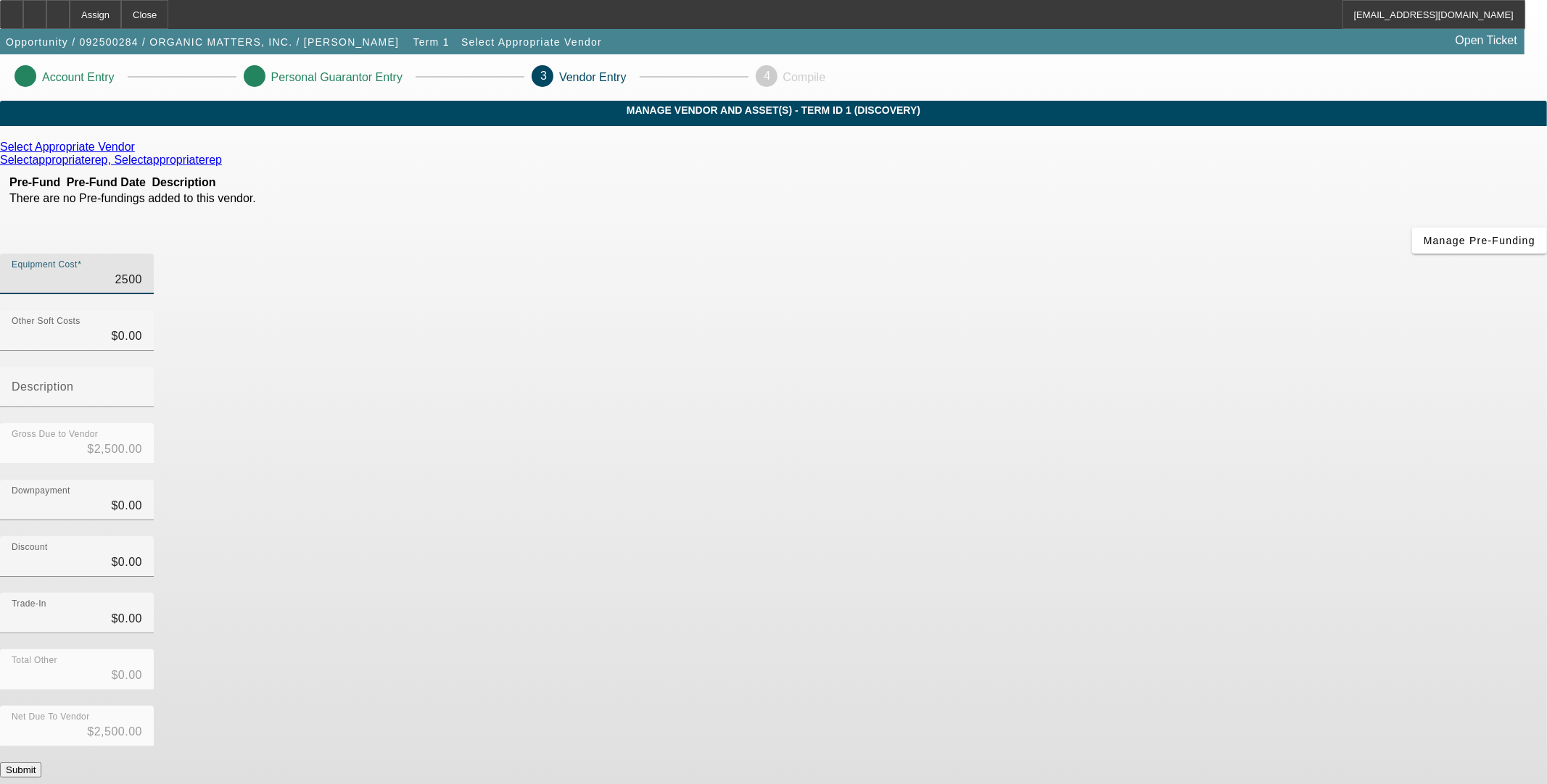
type input "$25,000.00"
type input "250000"
type input "$250,000.00"
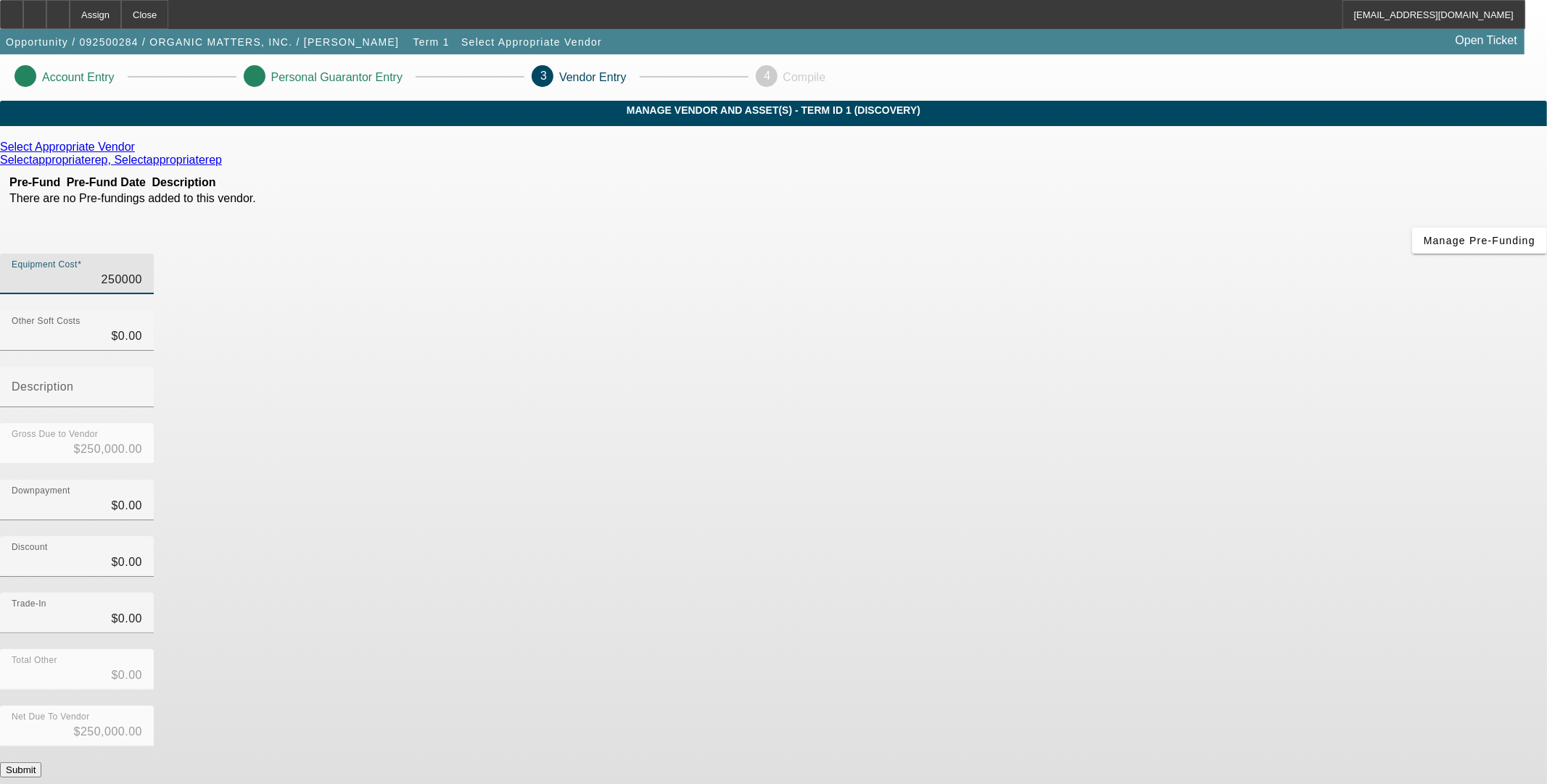
type input "$250,000.00"
click at [41, 762] on button "Submit" at bounding box center [20, 769] width 41 height 15
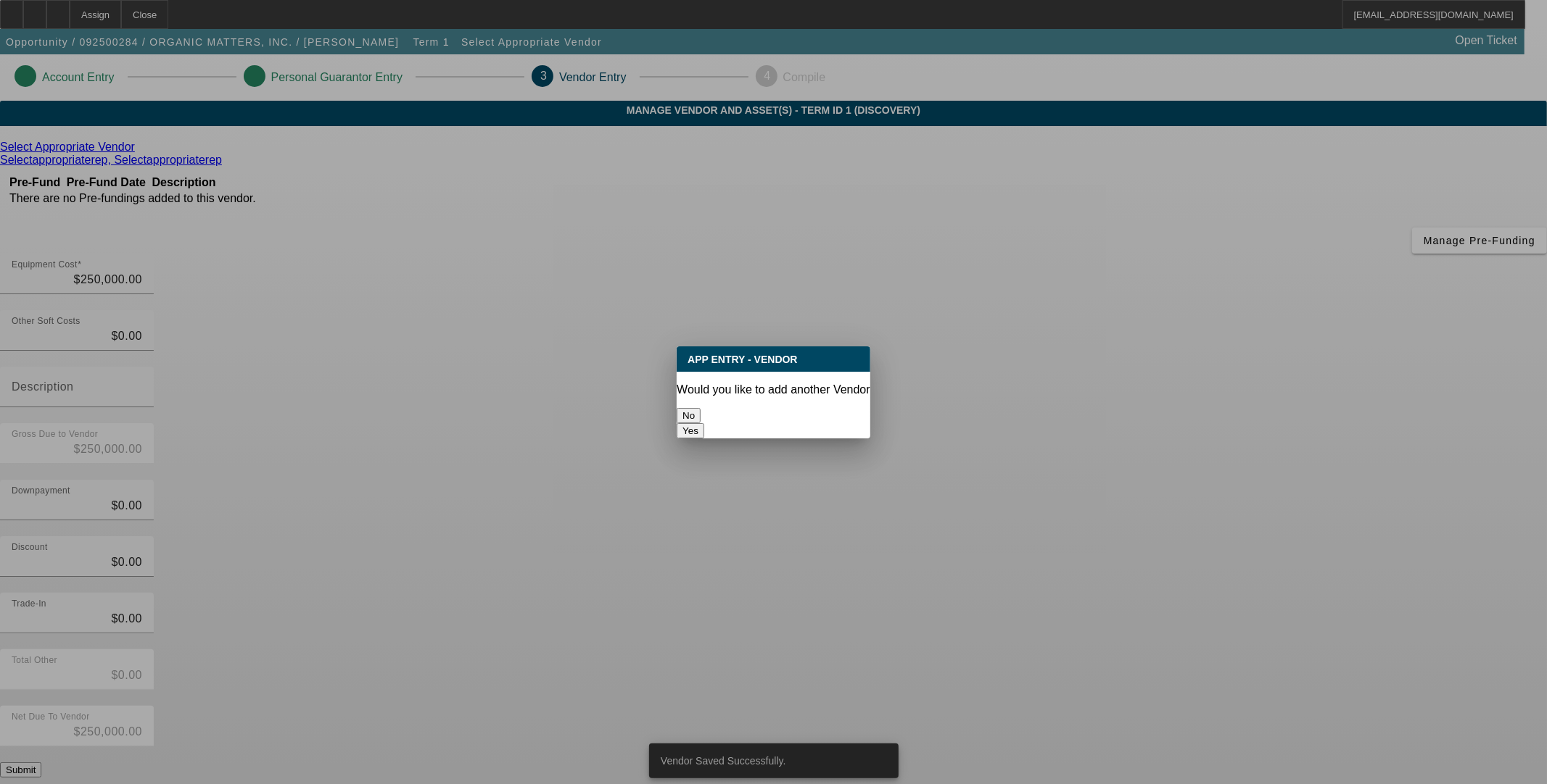
click at [701, 408] on button "No" at bounding box center [688, 415] width 24 height 15
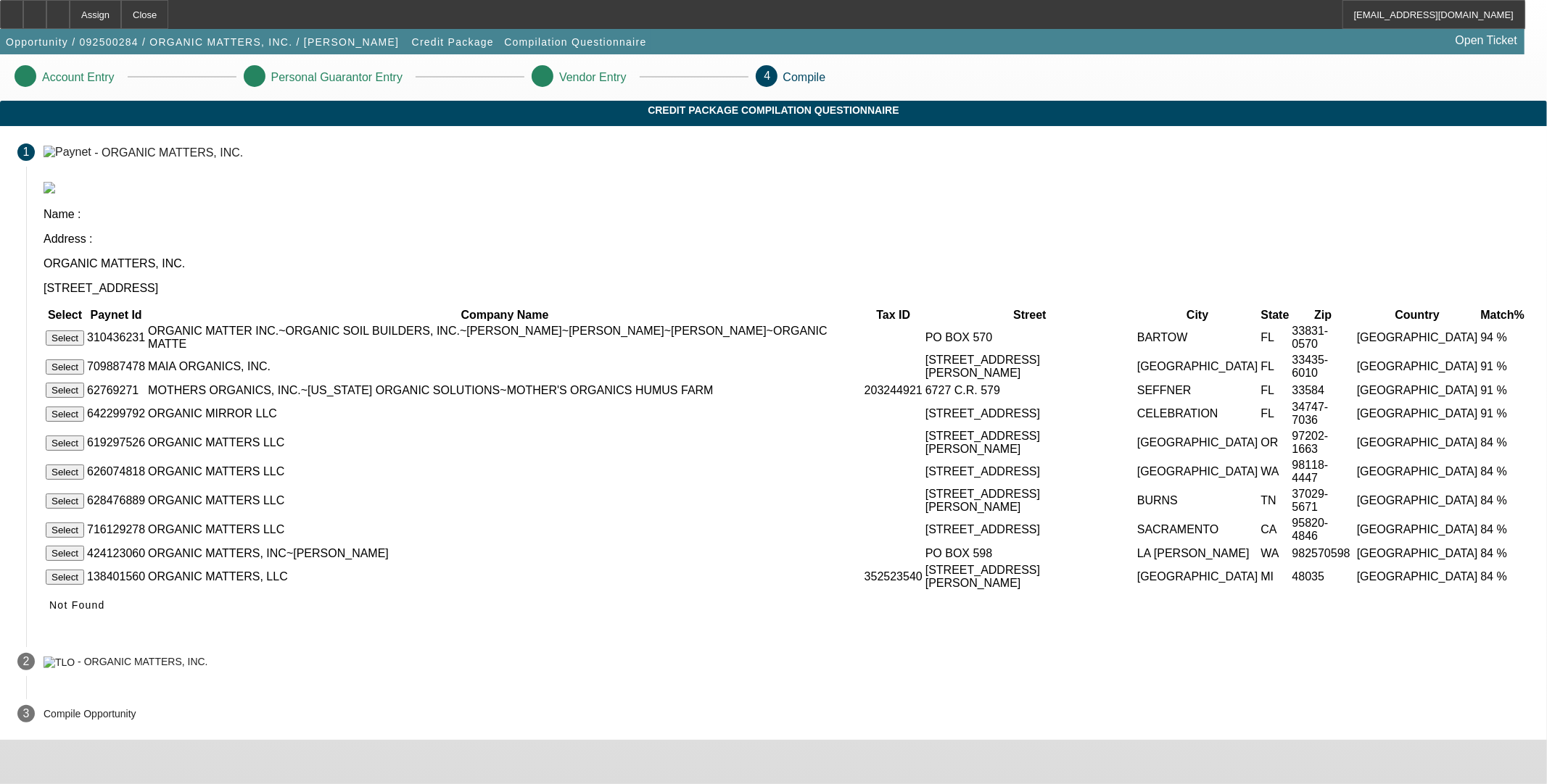
click at [84, 331] on button "Select" at bounding box center [64, 338] width 38 height 15
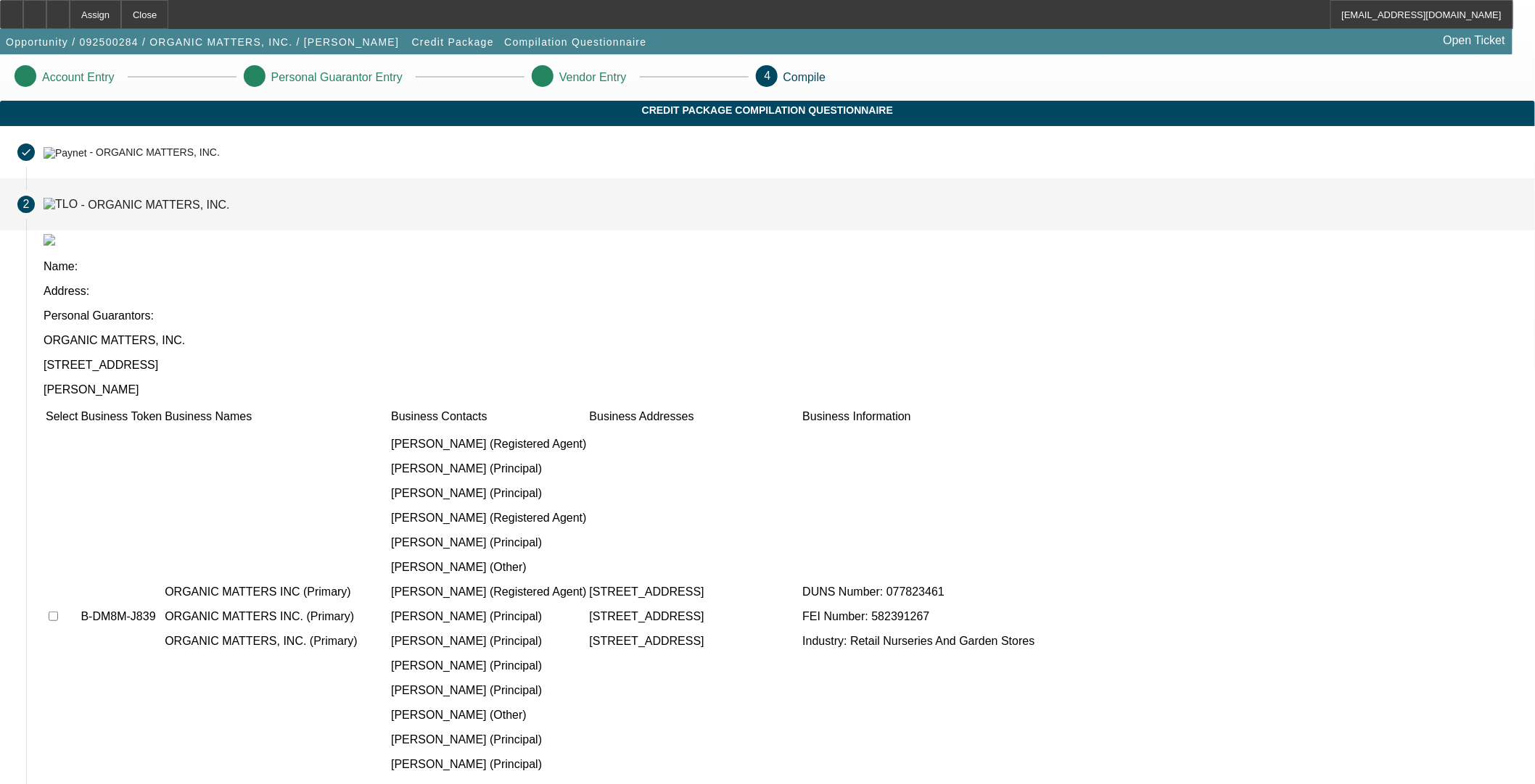
click at [58, 612] on input "checkbox" at bounding box center [53, 616] width 10 height 10
checkbox input "true"
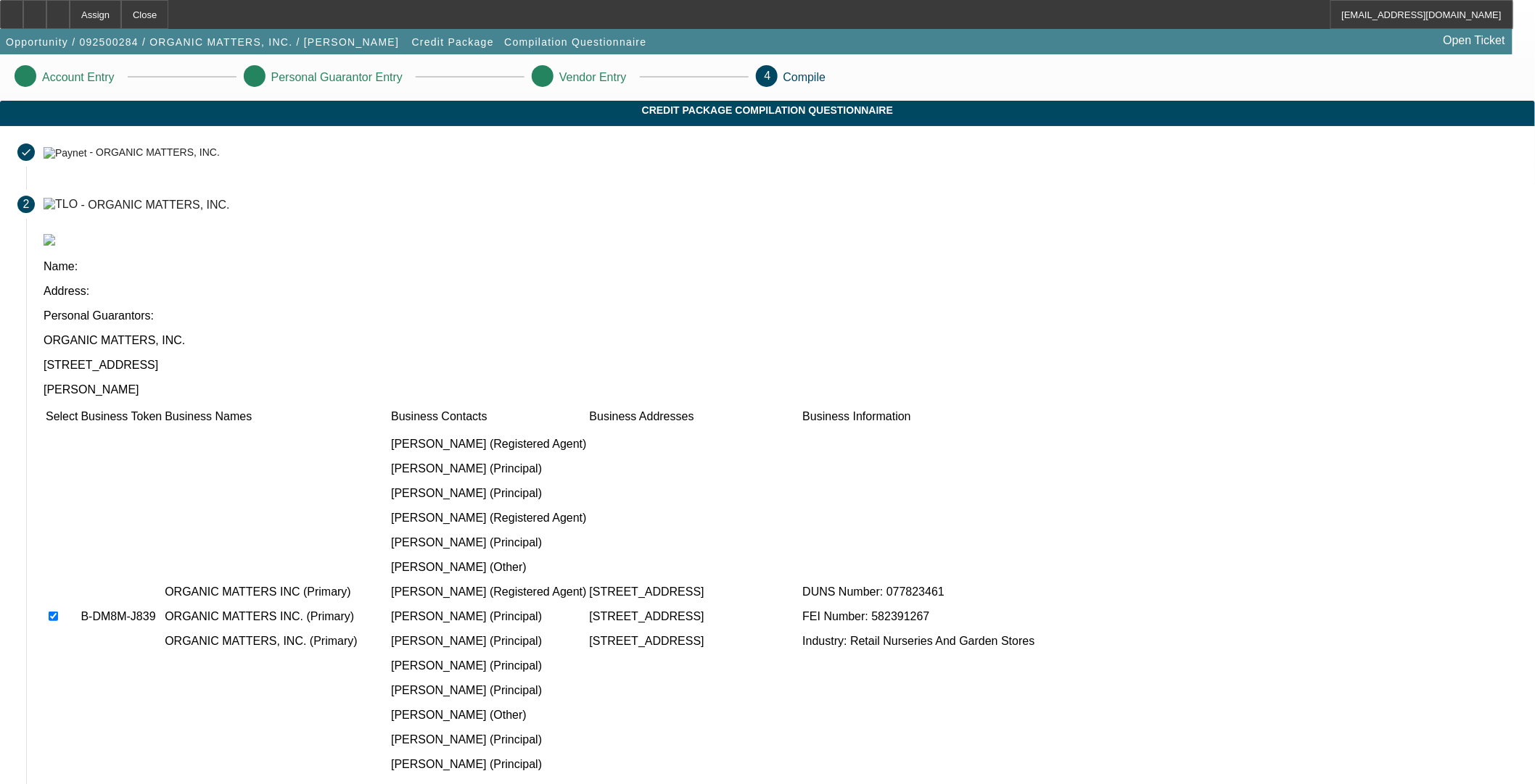
checkbox input "true"
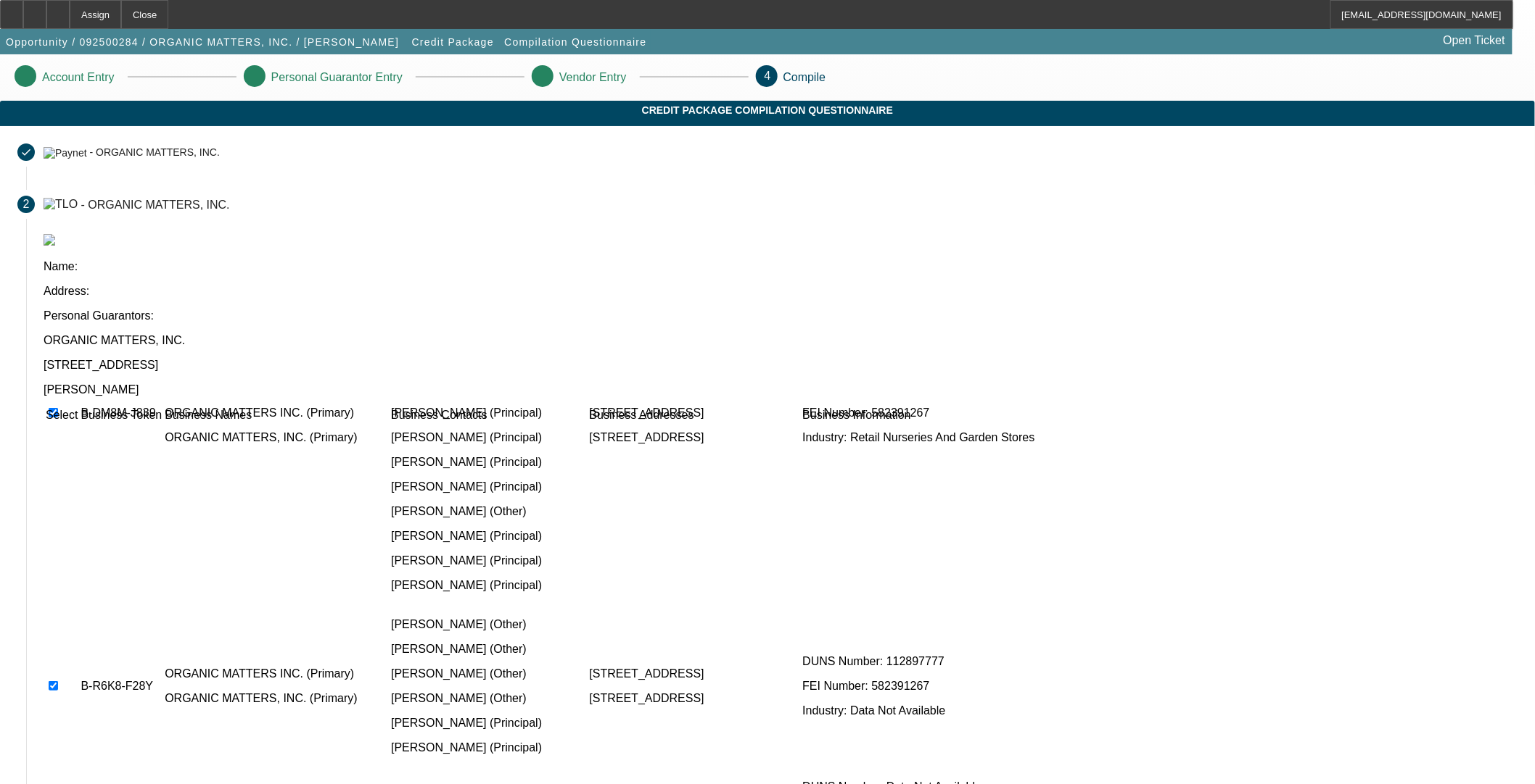
scroll to position [251, 0]
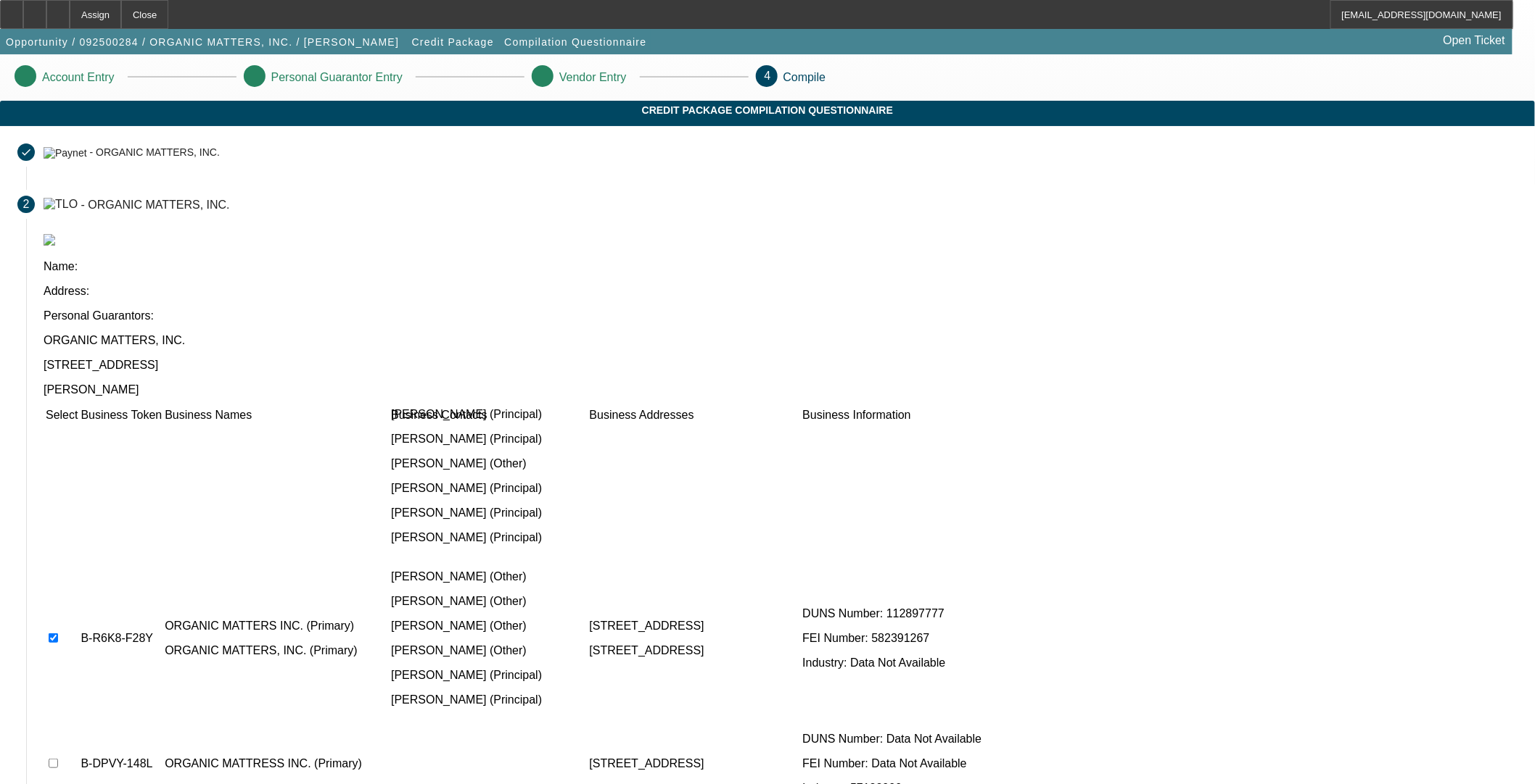
click at [58, 759] on input "checkbox" at bounding box center [53, 763] width 10 height 10
checkbox input "true"
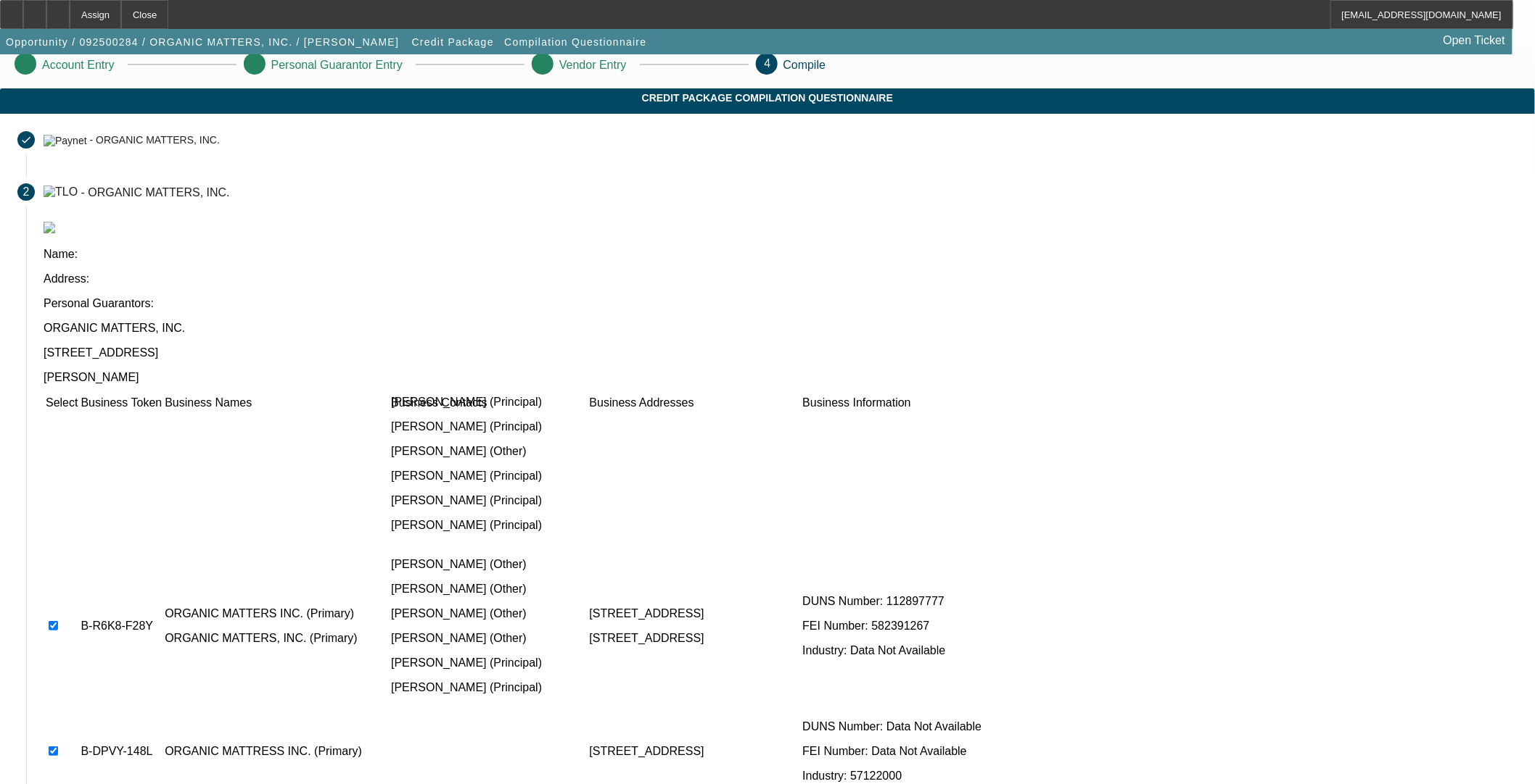
scroll to position [15, 0]
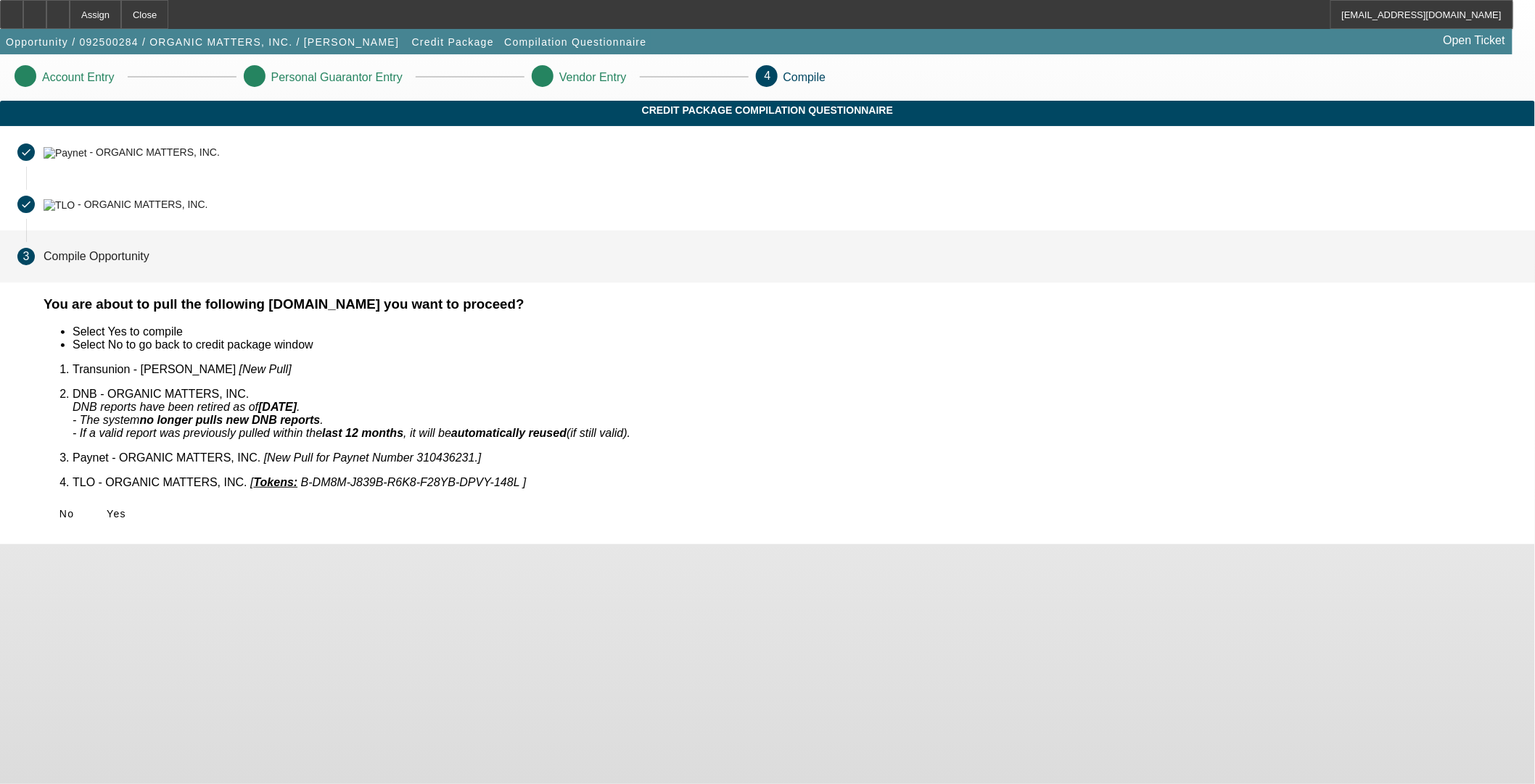
scroll to position [0, 0]
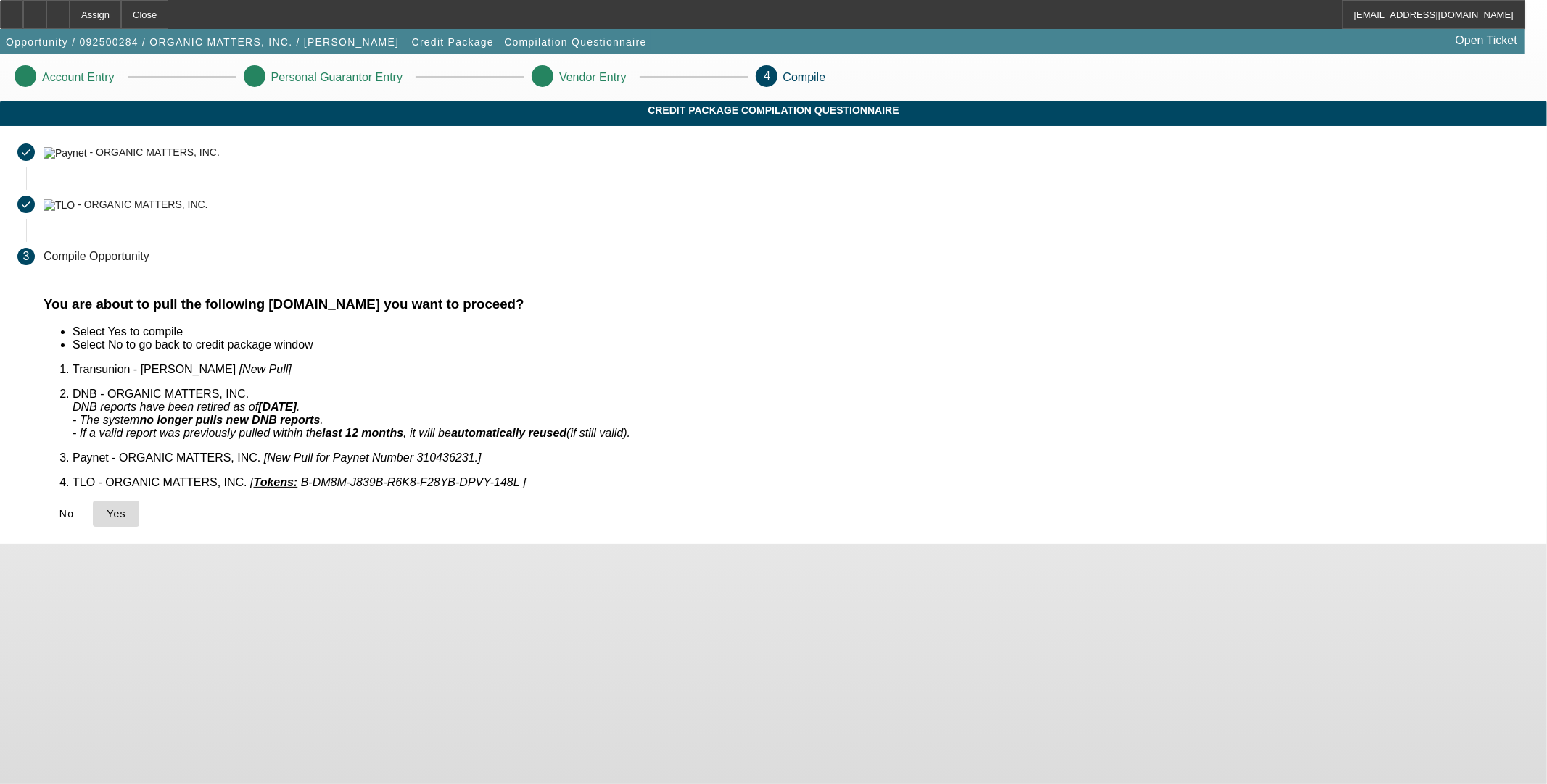
click at [126, 508] on span "Yes" at bounding box center [116, 513] width 19 height 11
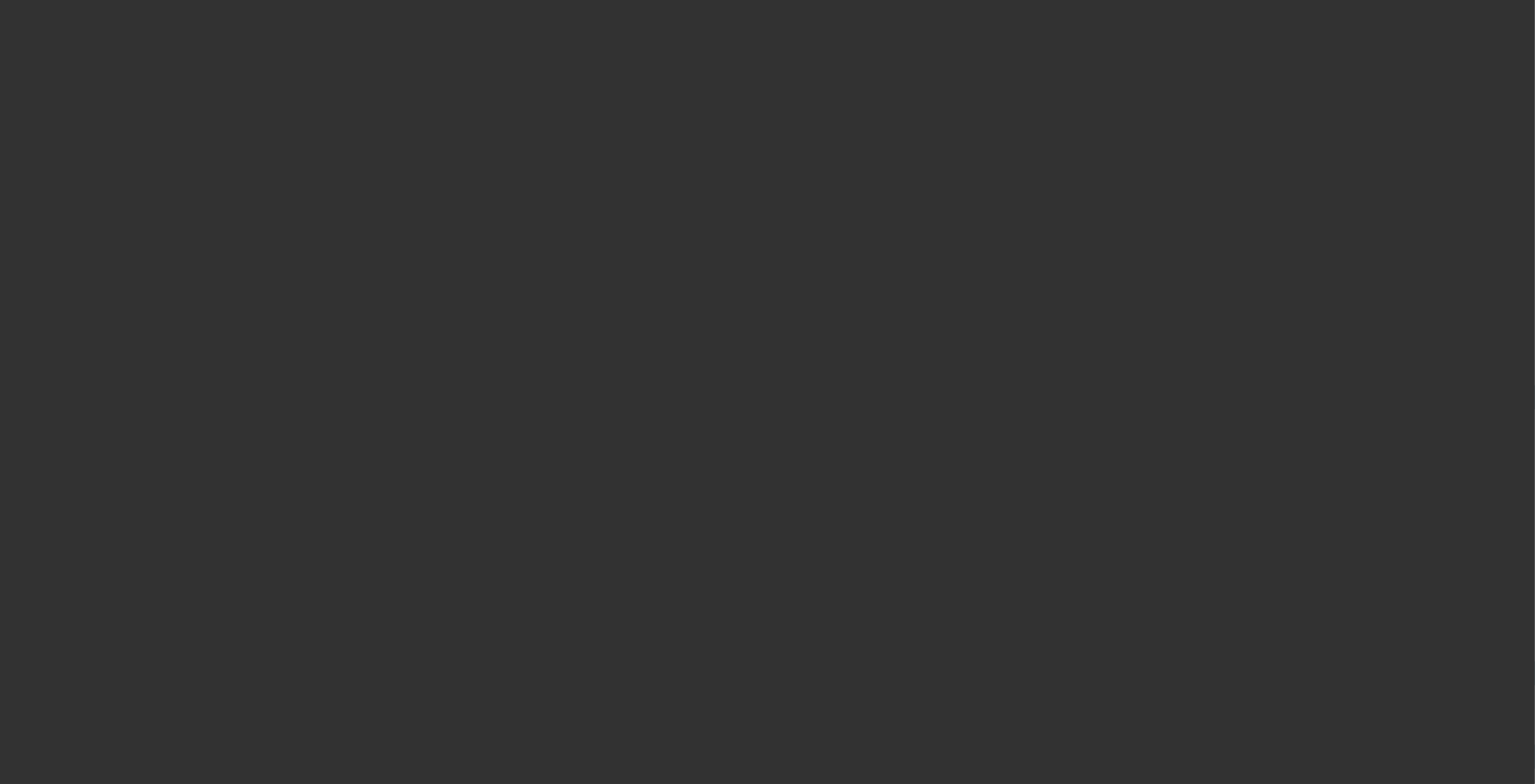
select select "0"
select select "2"
select select "0.1"
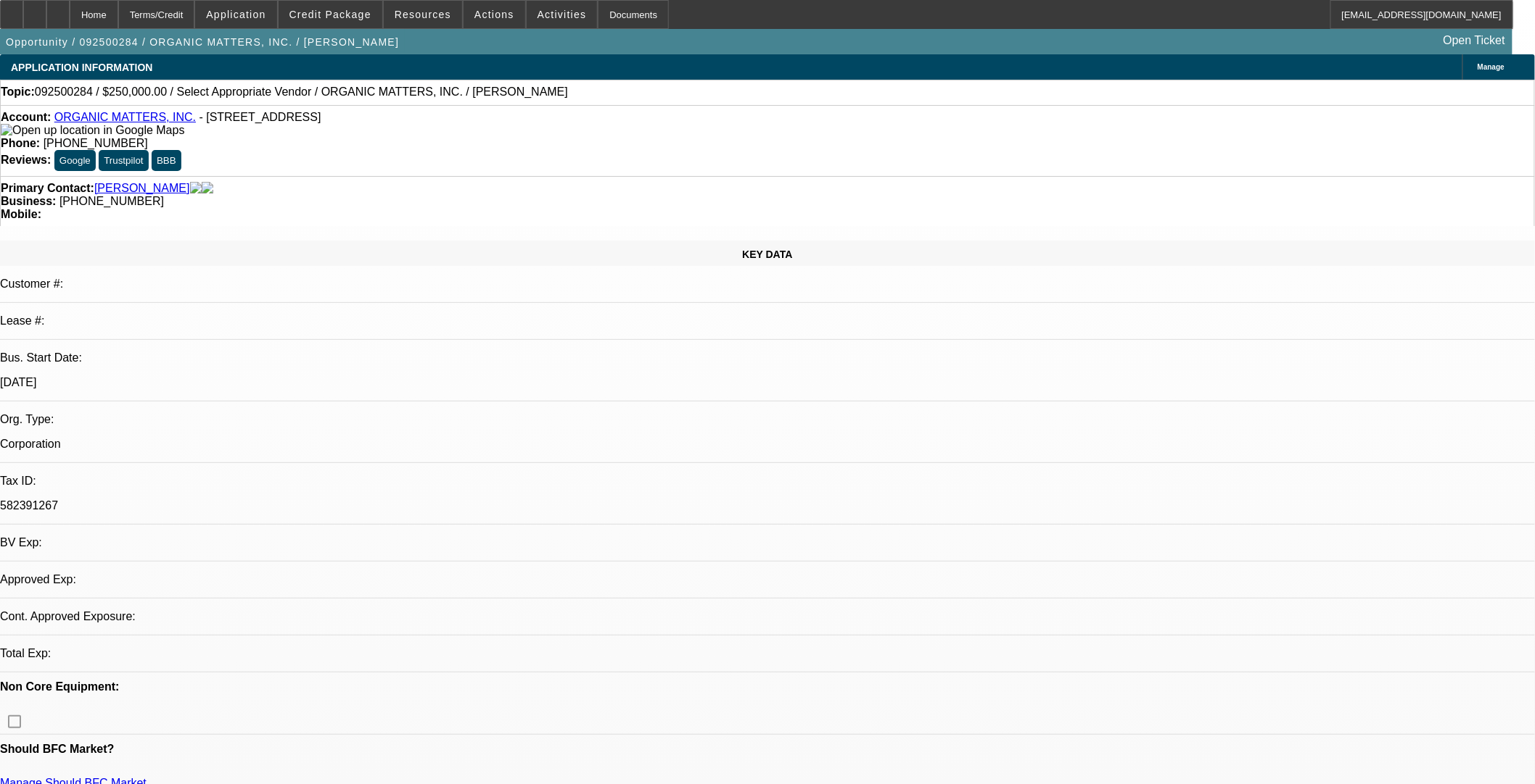
select select "1"
select select "2"
select select "4"
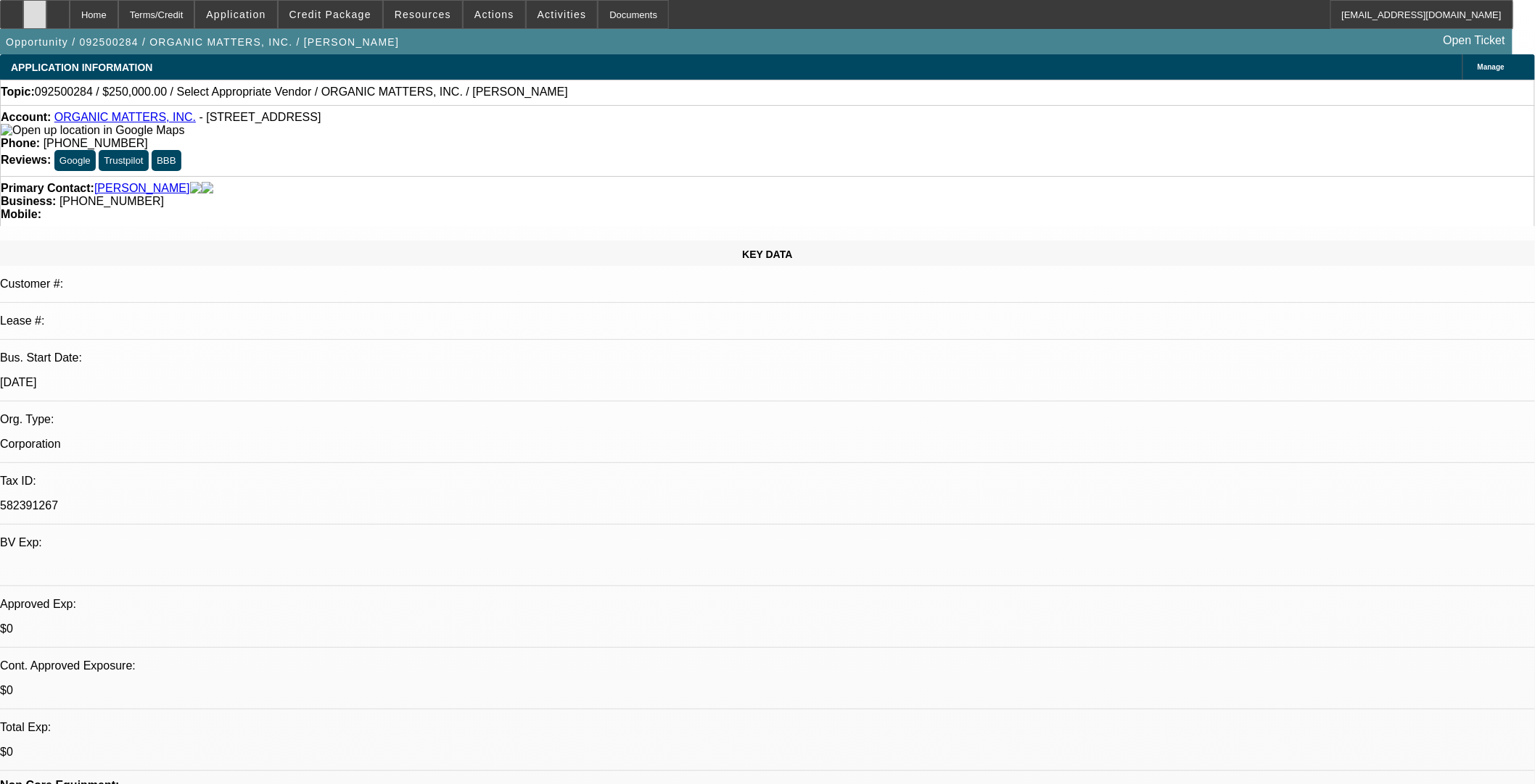
click at [35, 10] on icon at bounding box center [35, 10] width 0 height 0
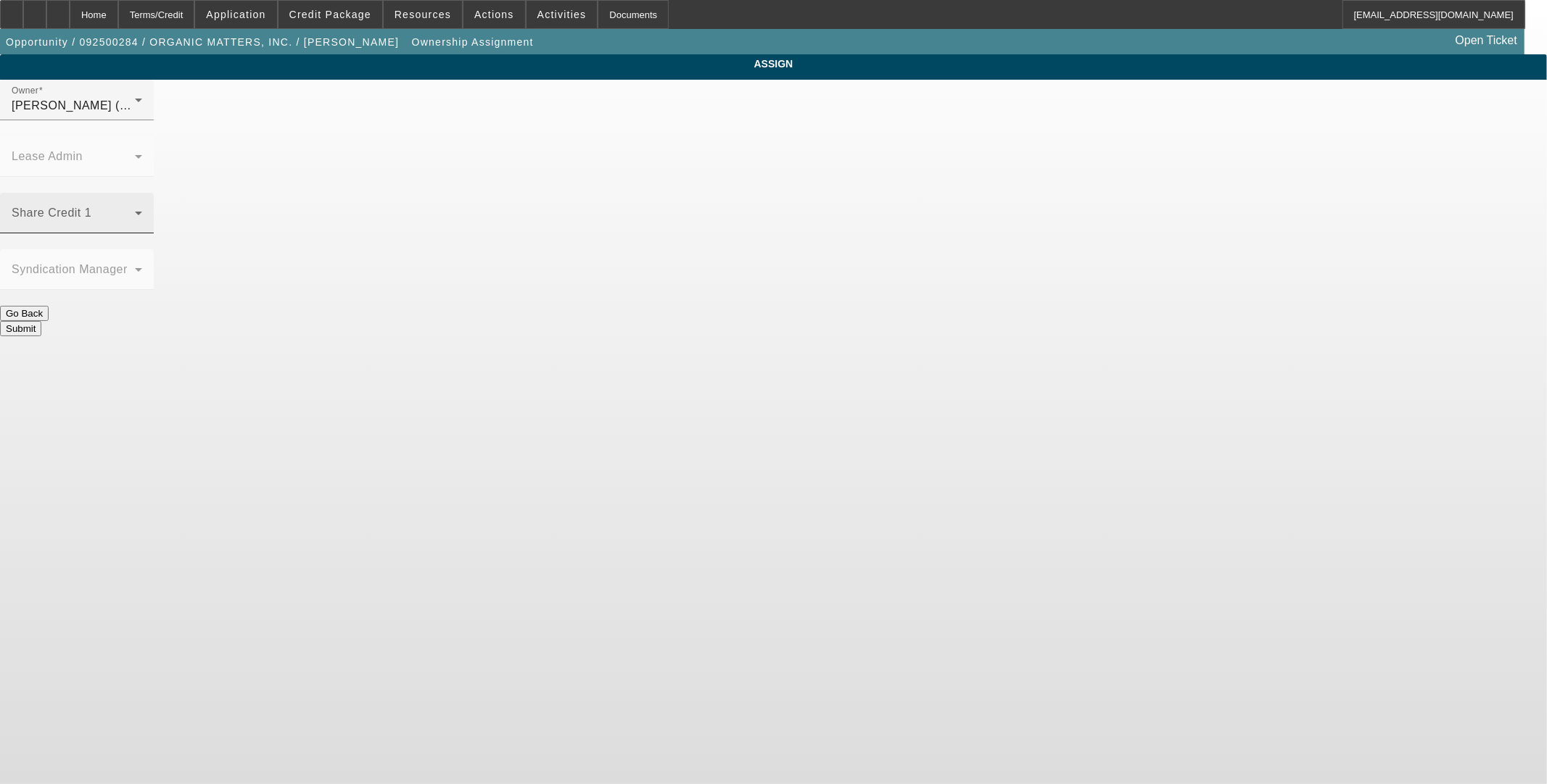
click at [142, 193] on div "Share Credit 1" at bounding box center [77, 213] width 131 height 41
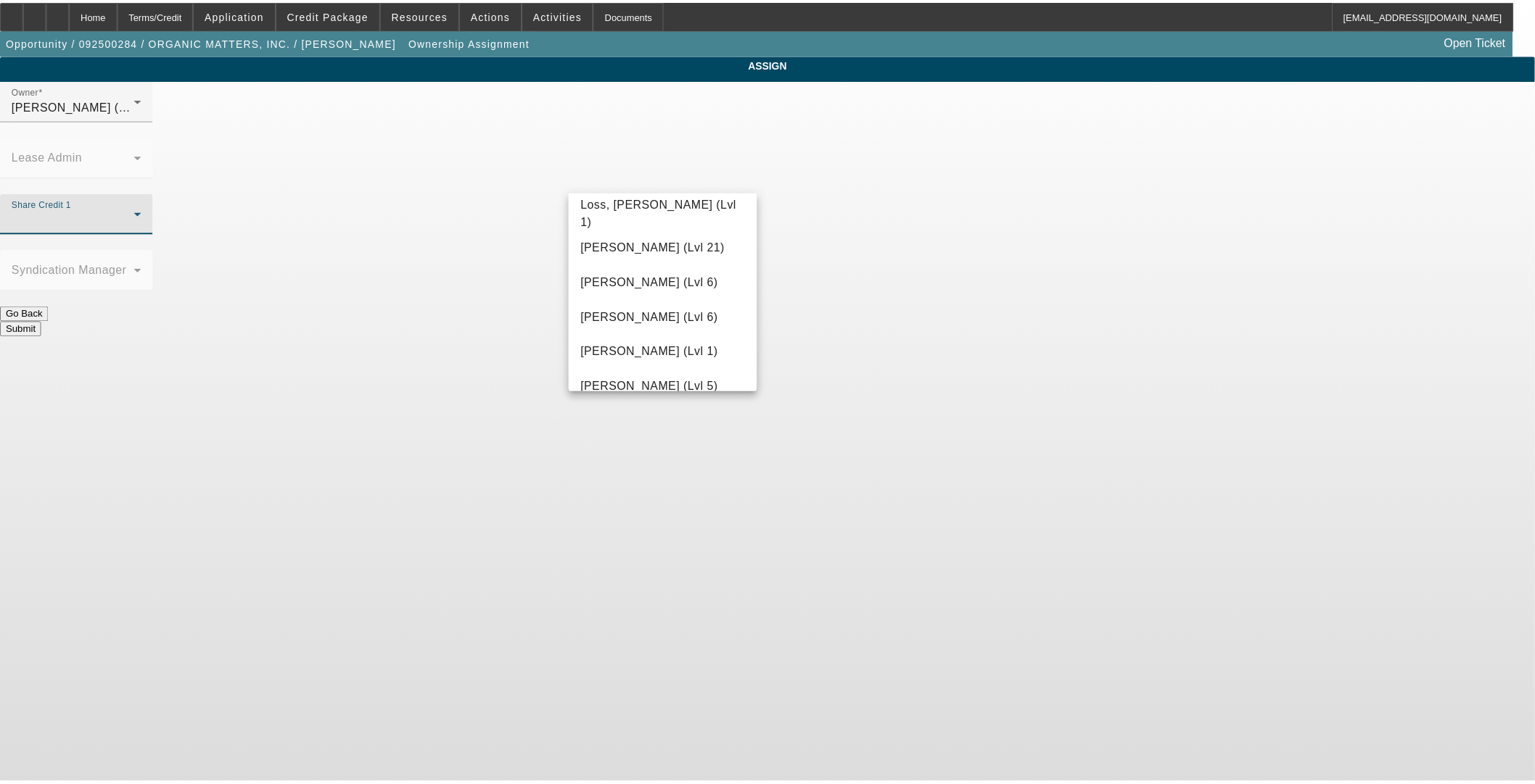
scroll to position [1208, 0]
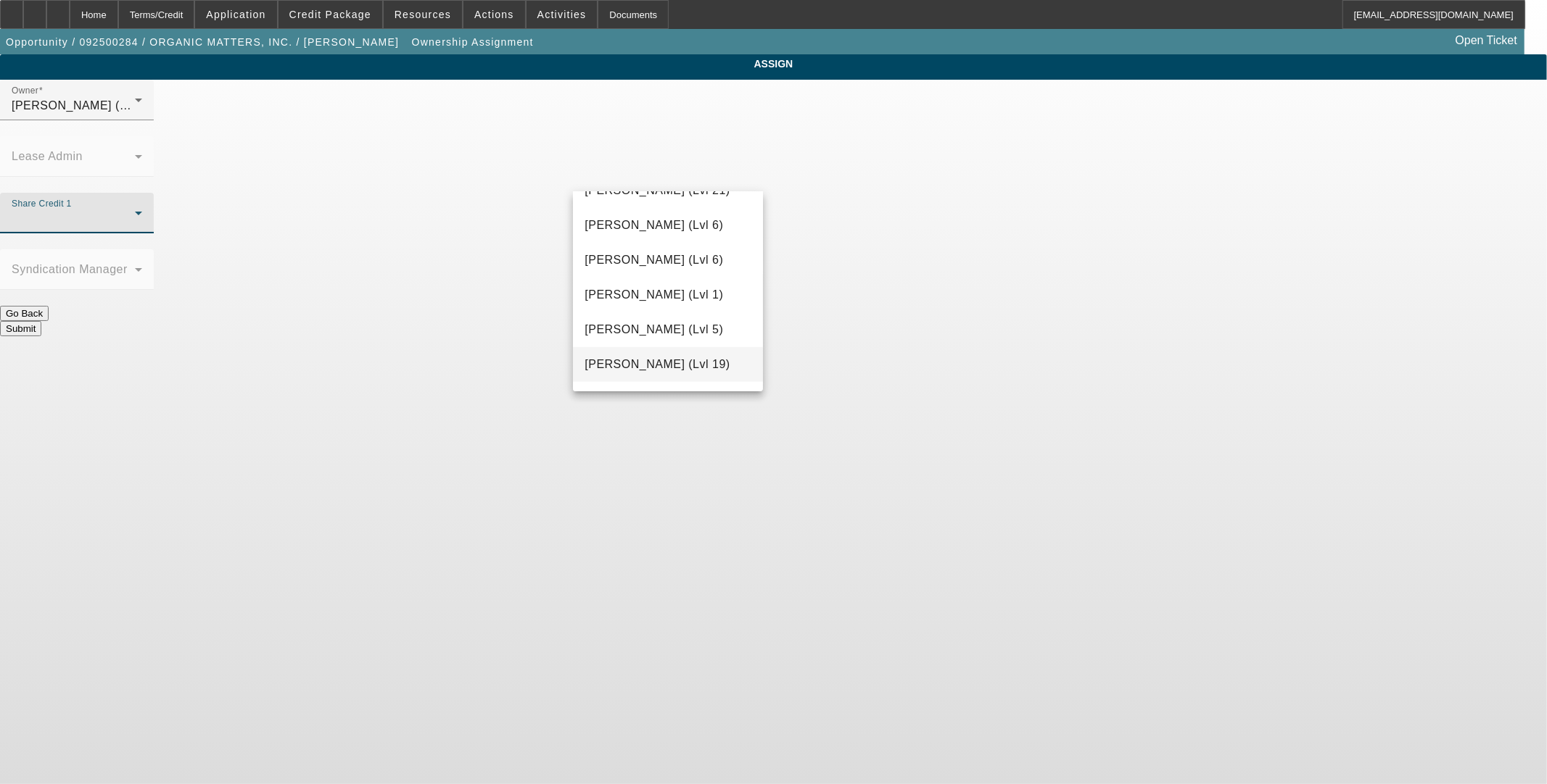
click at [670, 368] on span "O'Connor, Kevin (Lvl 19)" at bounding box center [656, 365] width 145 height 17
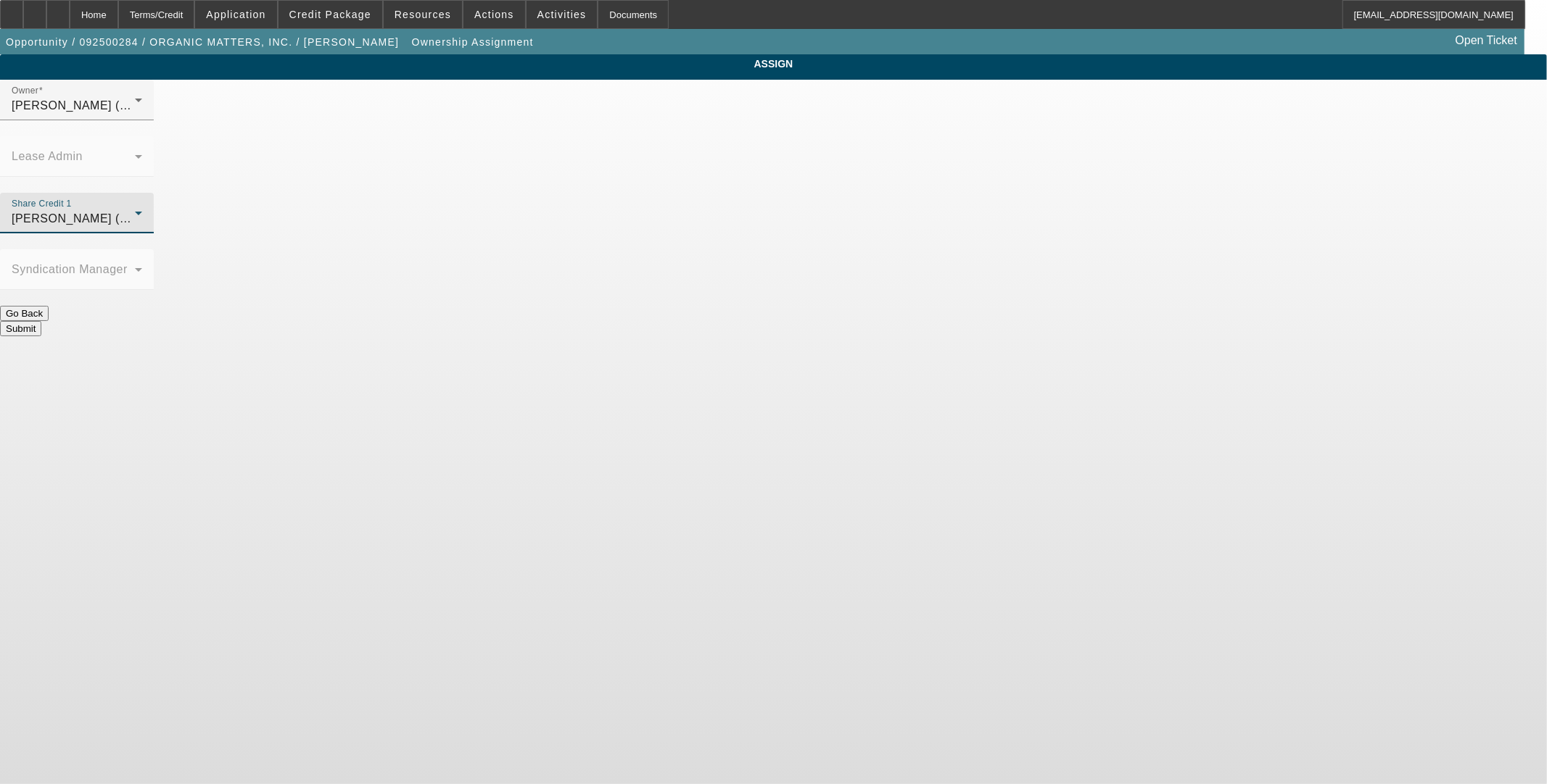
click at [41, 321] on button "Submit" at bounding box center [20, 328] width 41 height 15
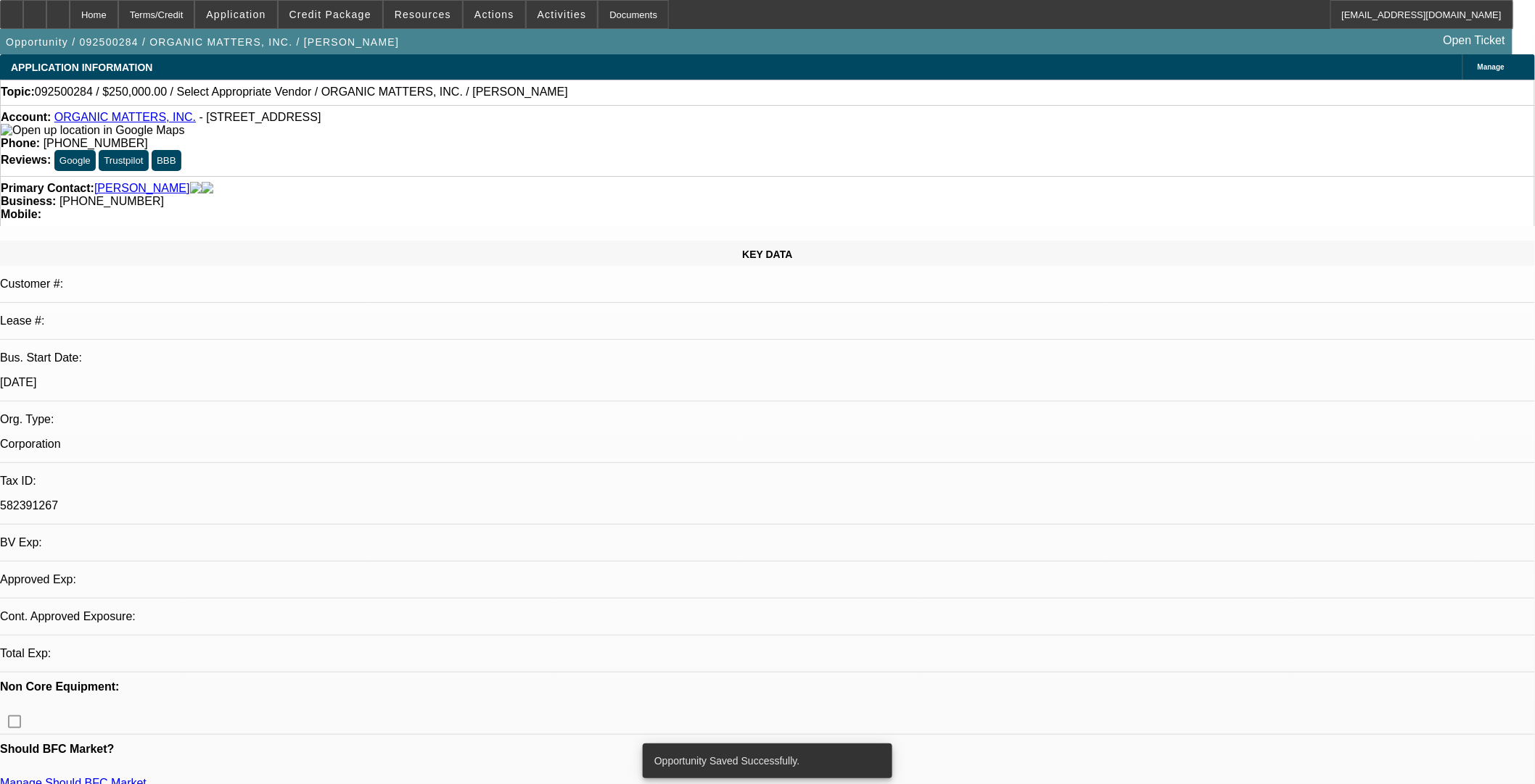
select select "0"
select select "2"
select select "0.1"
select select "4"
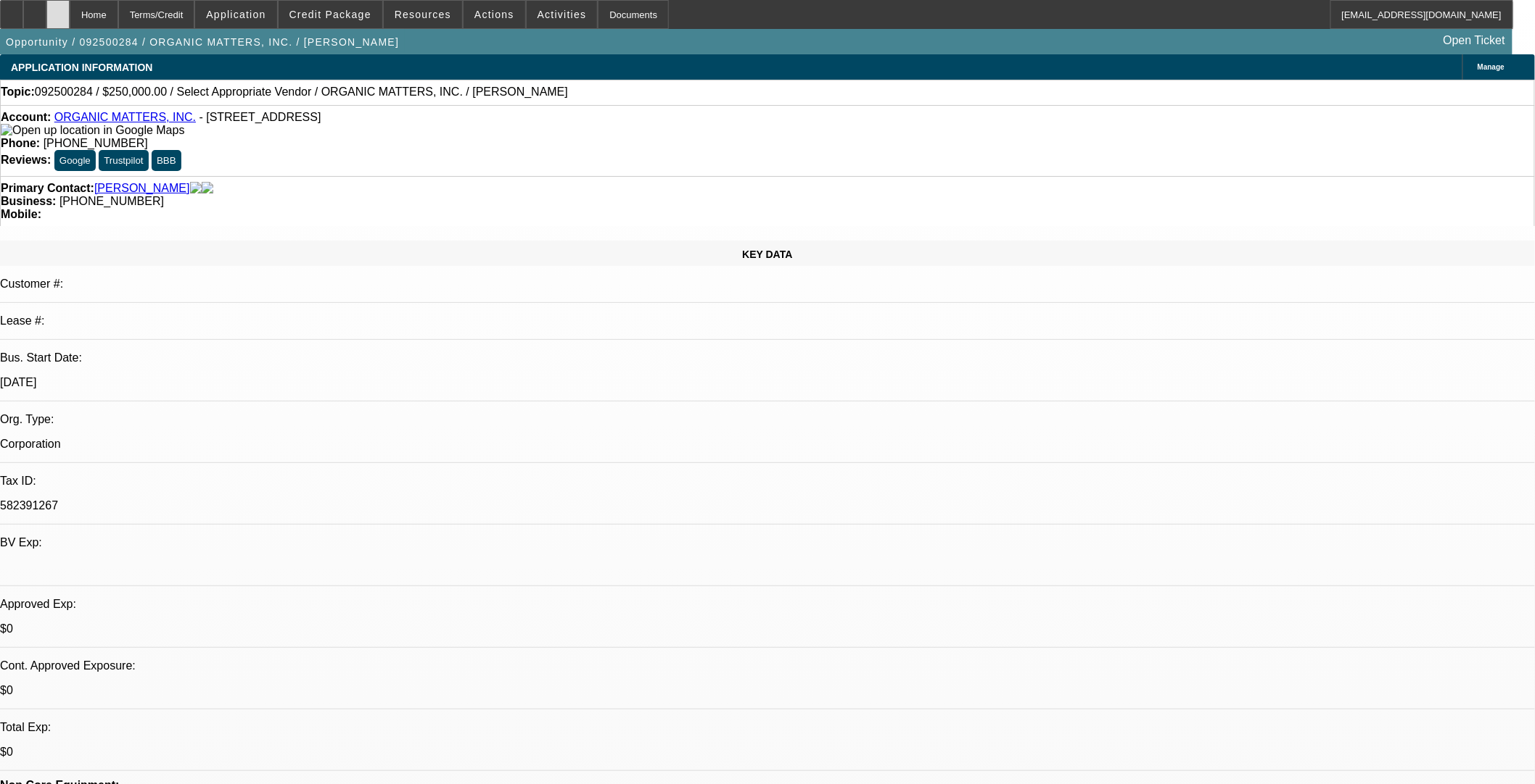
click at [58, 10] on icon at bounding box center [58, 10] width 0 height 0
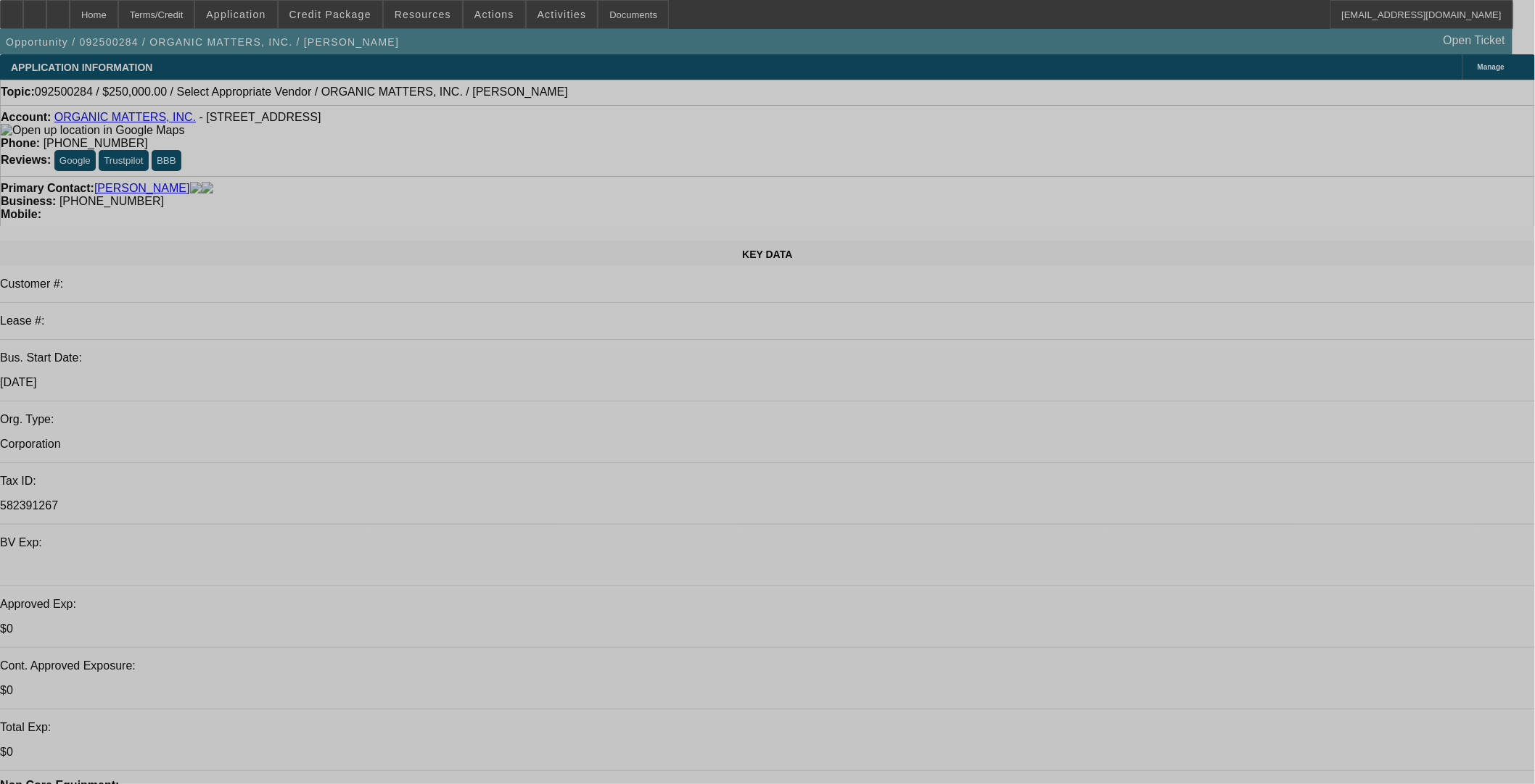
select select "0"
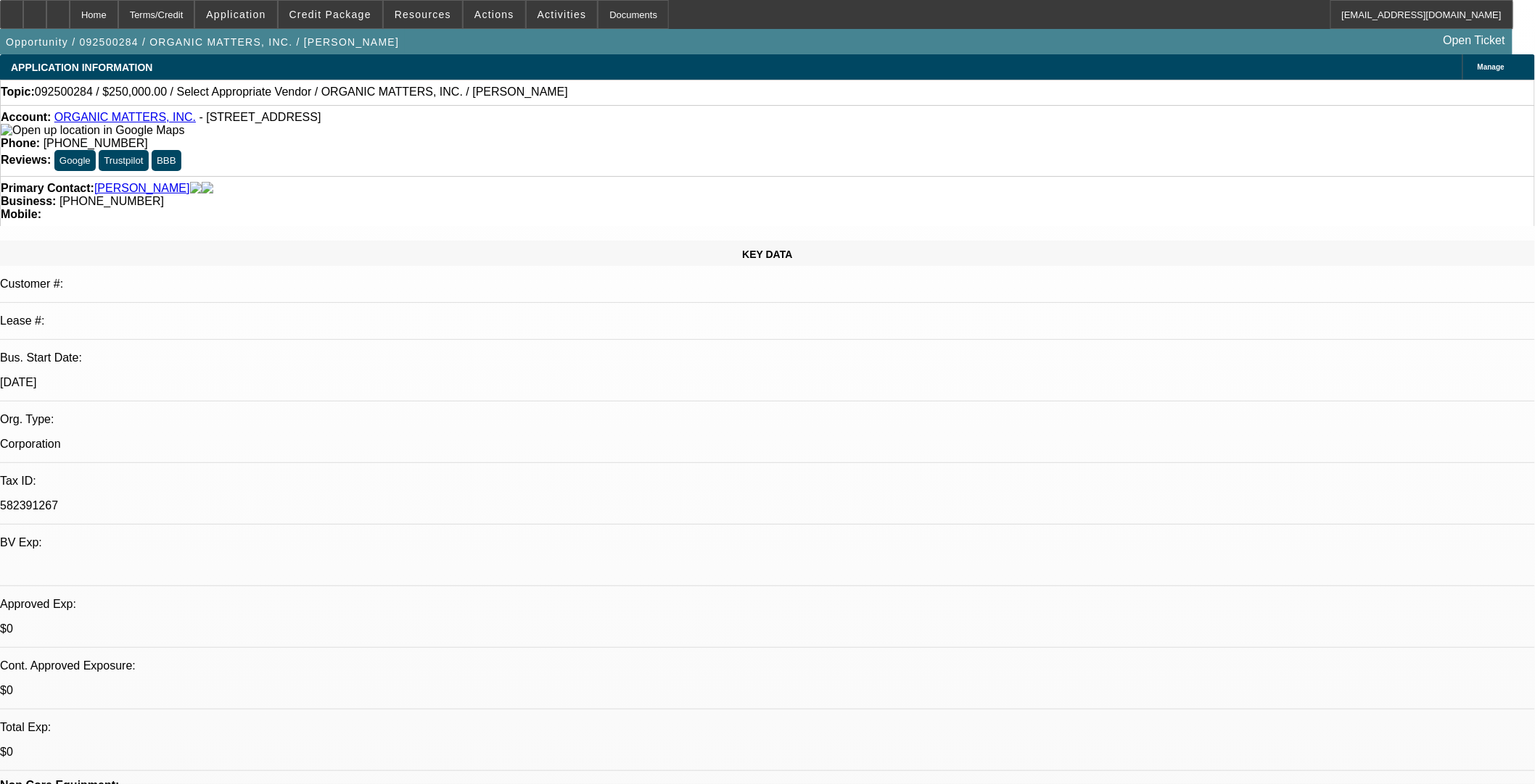
select select "2"
select select "0.1"
select select "4"
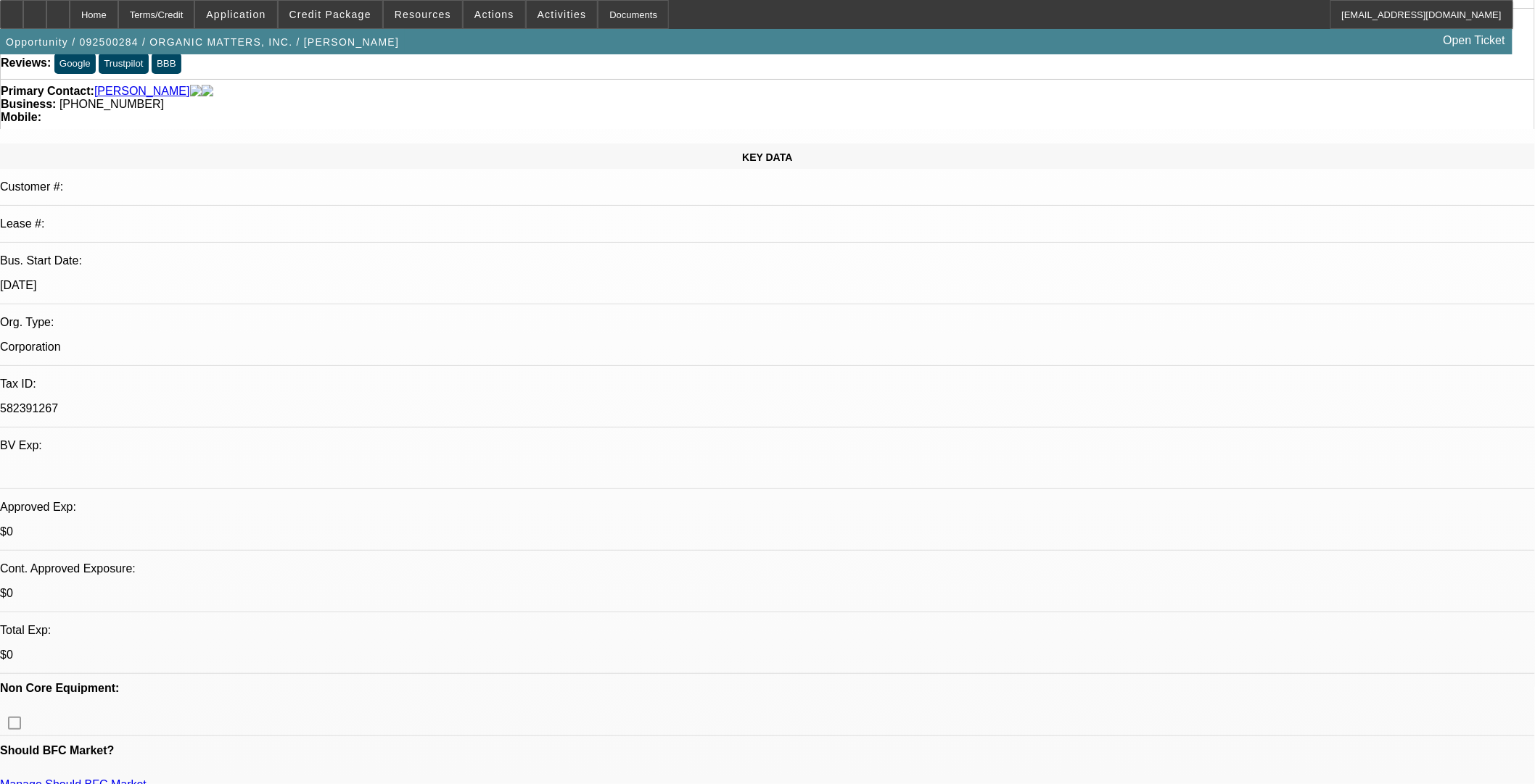
scroll to position [134, 0]
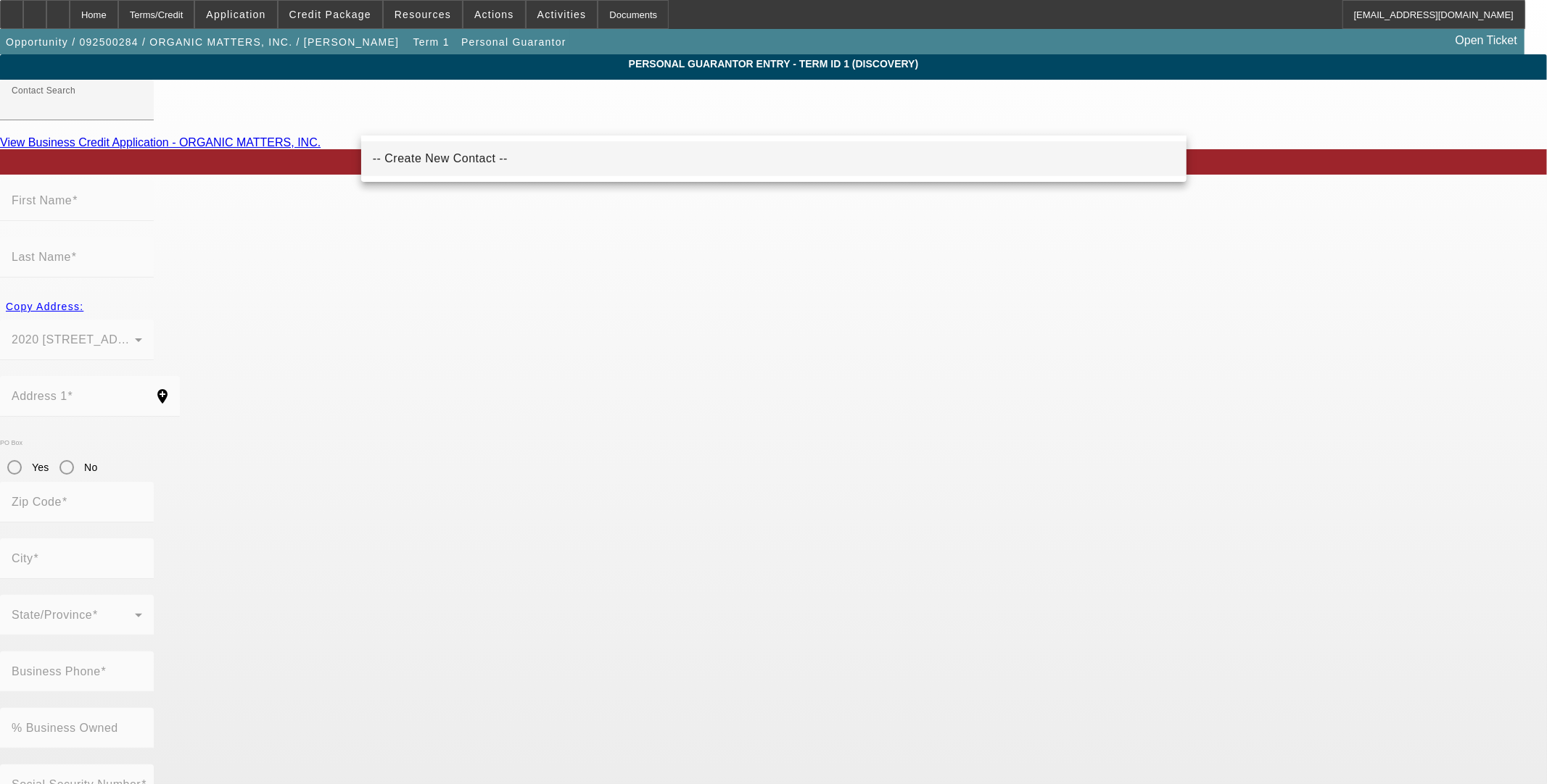
click at [476, 157] on mat-option "-- Create New Contact --" at bounding box center [774, 158] width 825 height 35
type input "-- Create New Contact --"
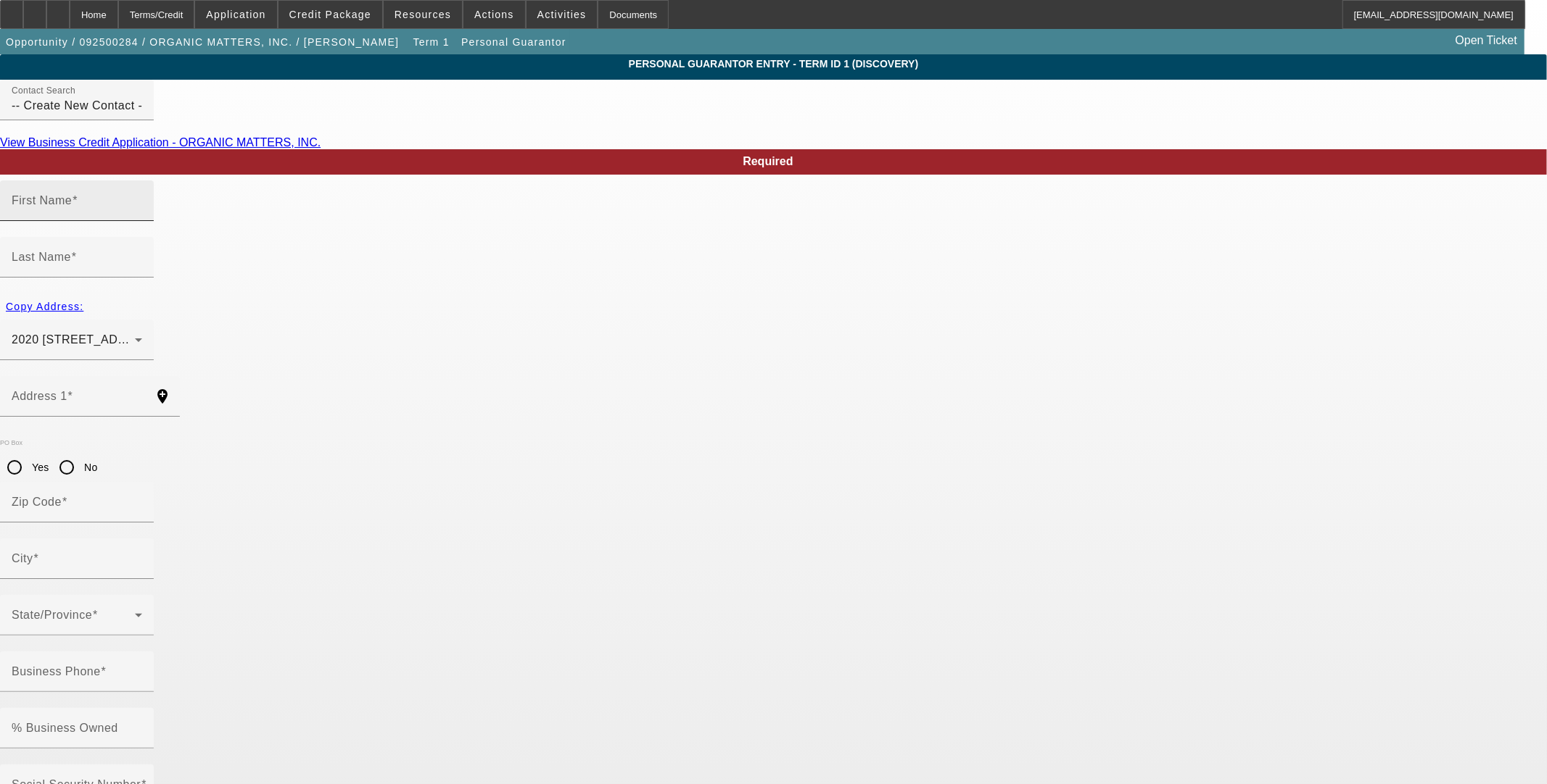
click at [142, 215] on input "First Name" at bounding box center [77, 206] width 131 height 17
type input "[PERSON_NAME]"
type input "Reko"
click at [142, 393] on input "Address 1" at bounding box center [77, 402] width 131 height 17
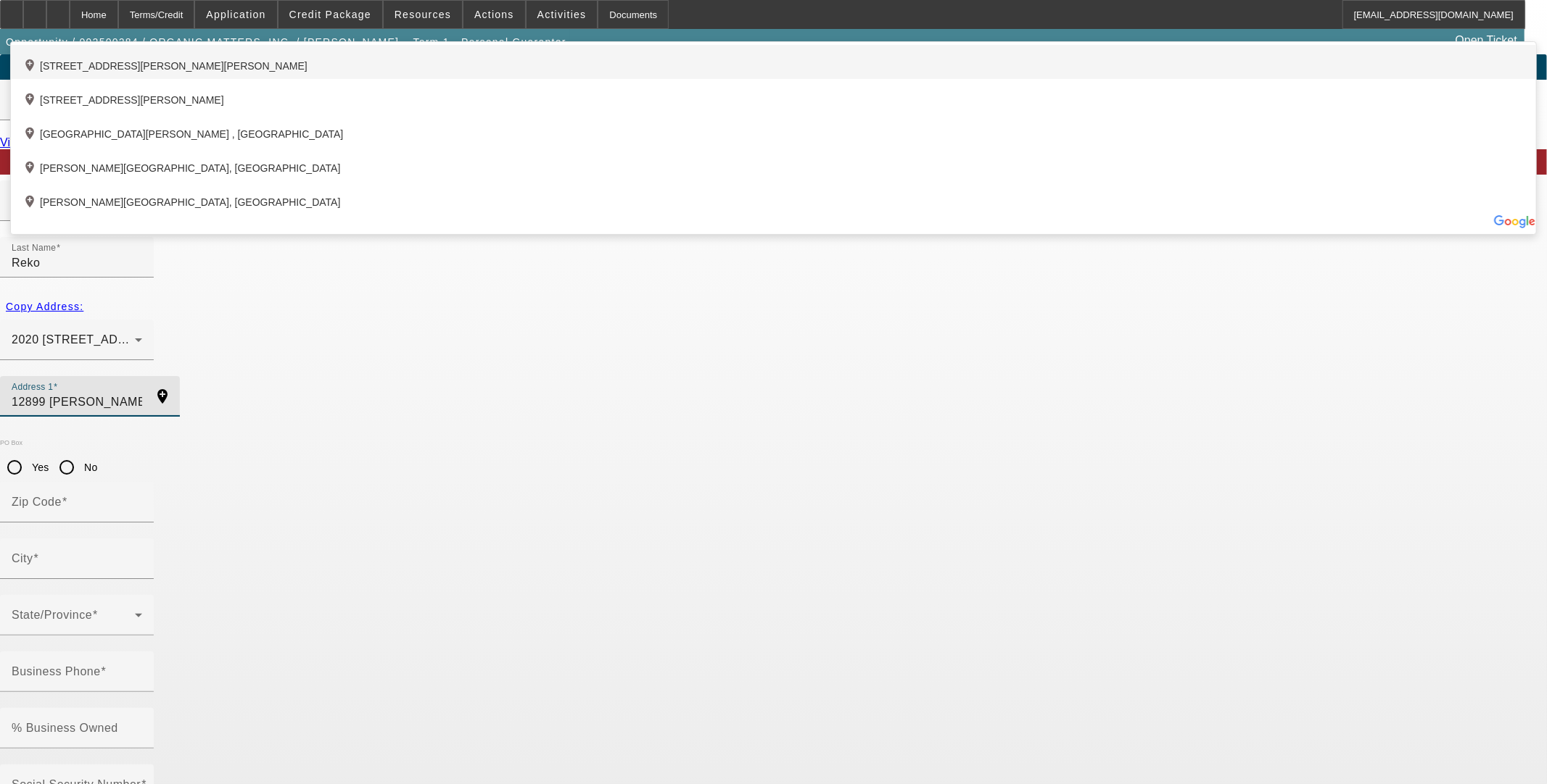
click at [629, 79] on div "add_location [STREET_ADDRESS][PERSON_NAME][PERSON_NAME]" at bounding box center [773, 62] width 1525 height 34
type input "[STREET_ADDRESS][PERSON_NAME]"
type input "49247"
type input "[PERSON_NAME]"
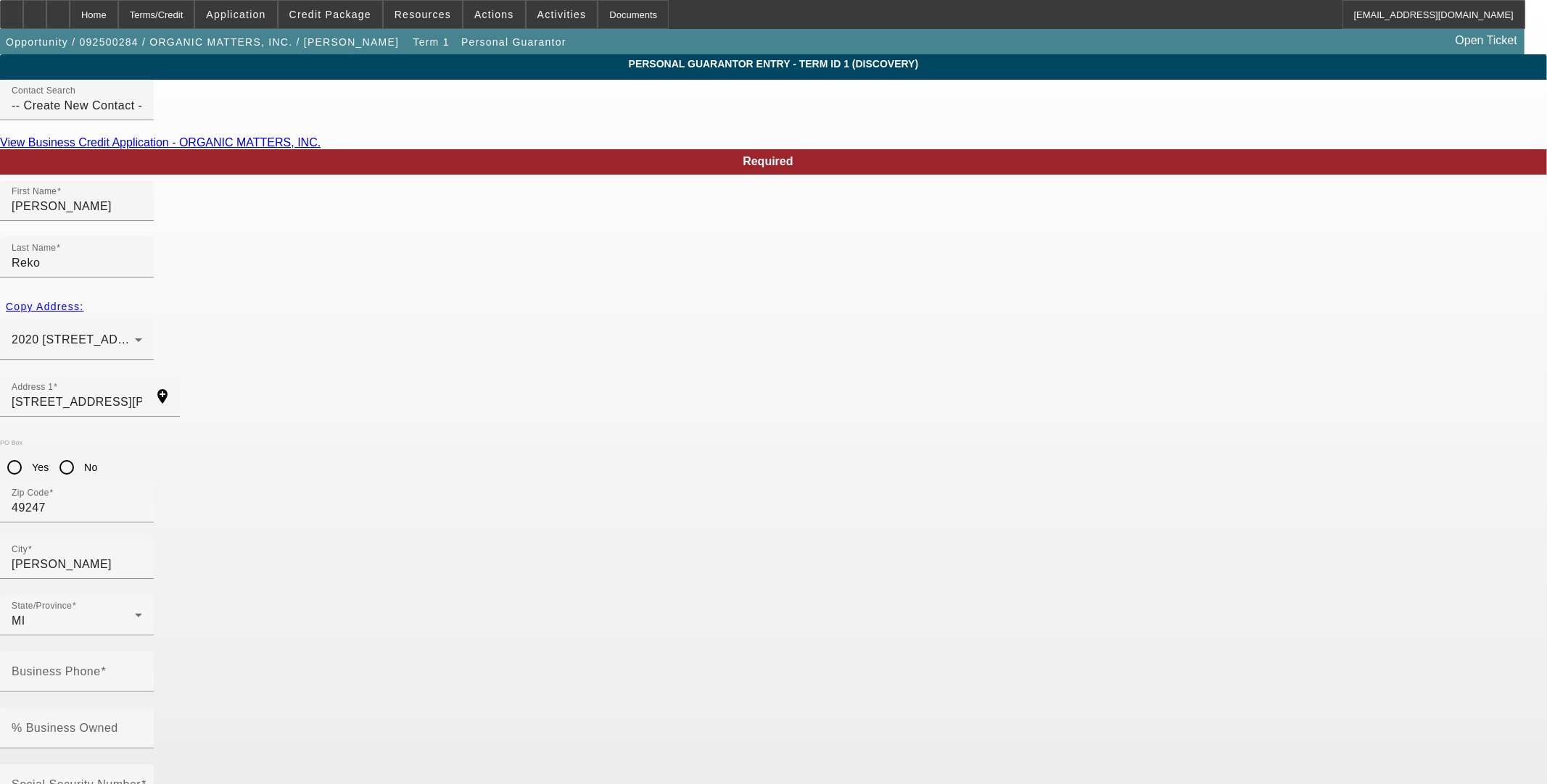
click at [81, 453] on input "No" at bounding box center [66, 467] width 29 height 29
radio input "true"
click at [118, 722] on mat-label "% Business Owned" at bounding box center [64, 728] width 106 height 12
click at [142, 726] on input "% Business Owned" at bounding box center [77, 734] width 131 height 17
type input "30"
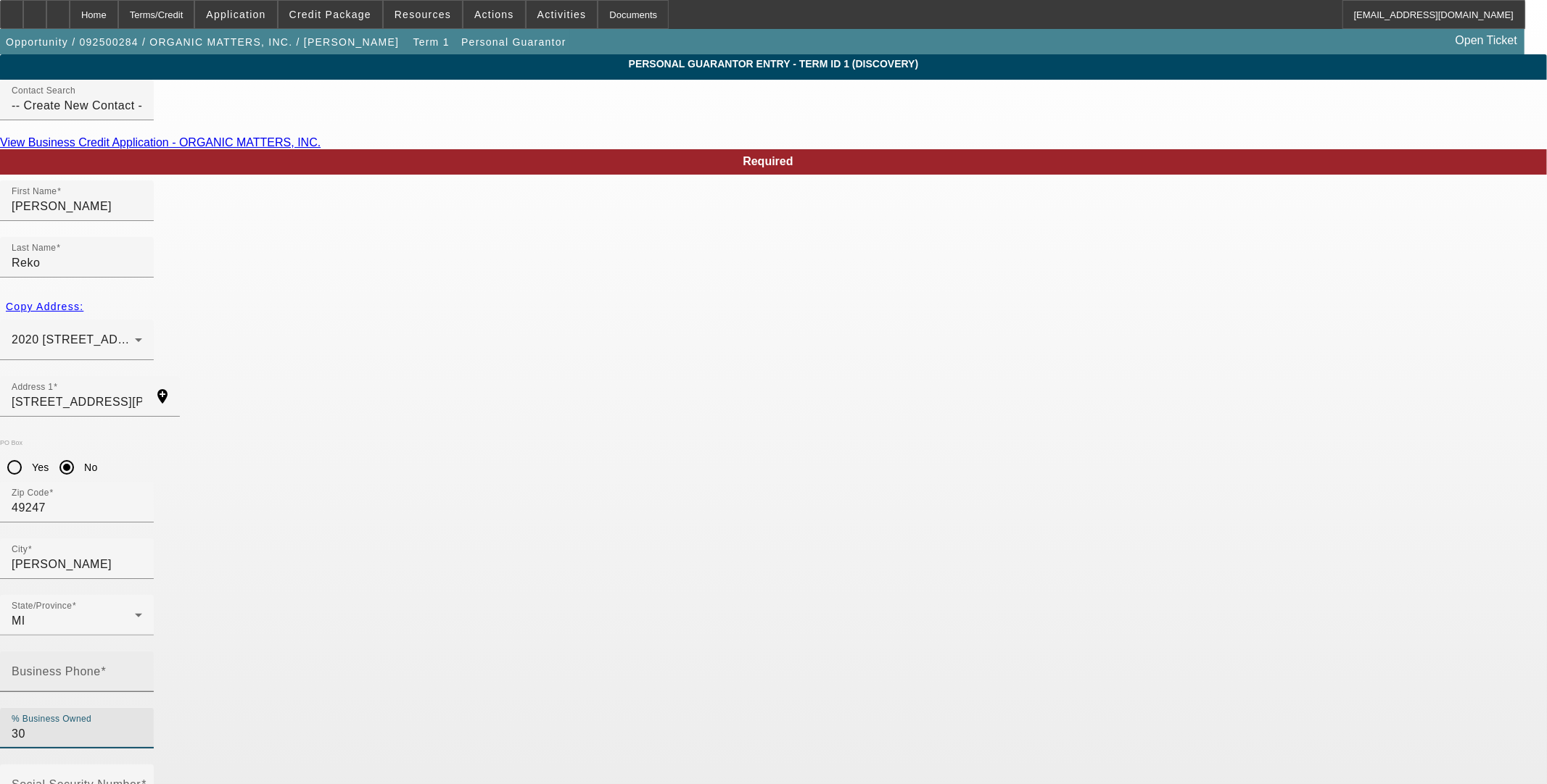
click at [142, 681] on div at bounding box center [142, 681] width 0 height 0
type input "[PHONE_NUMBER]"
type input "[PERSON_NAME][EMAIL_ADDRESS][DOMAIN_NAME]"
click at [141, 779] on mat-label "Social Security Number" at bounding box center [76, 785] width 129 height 12
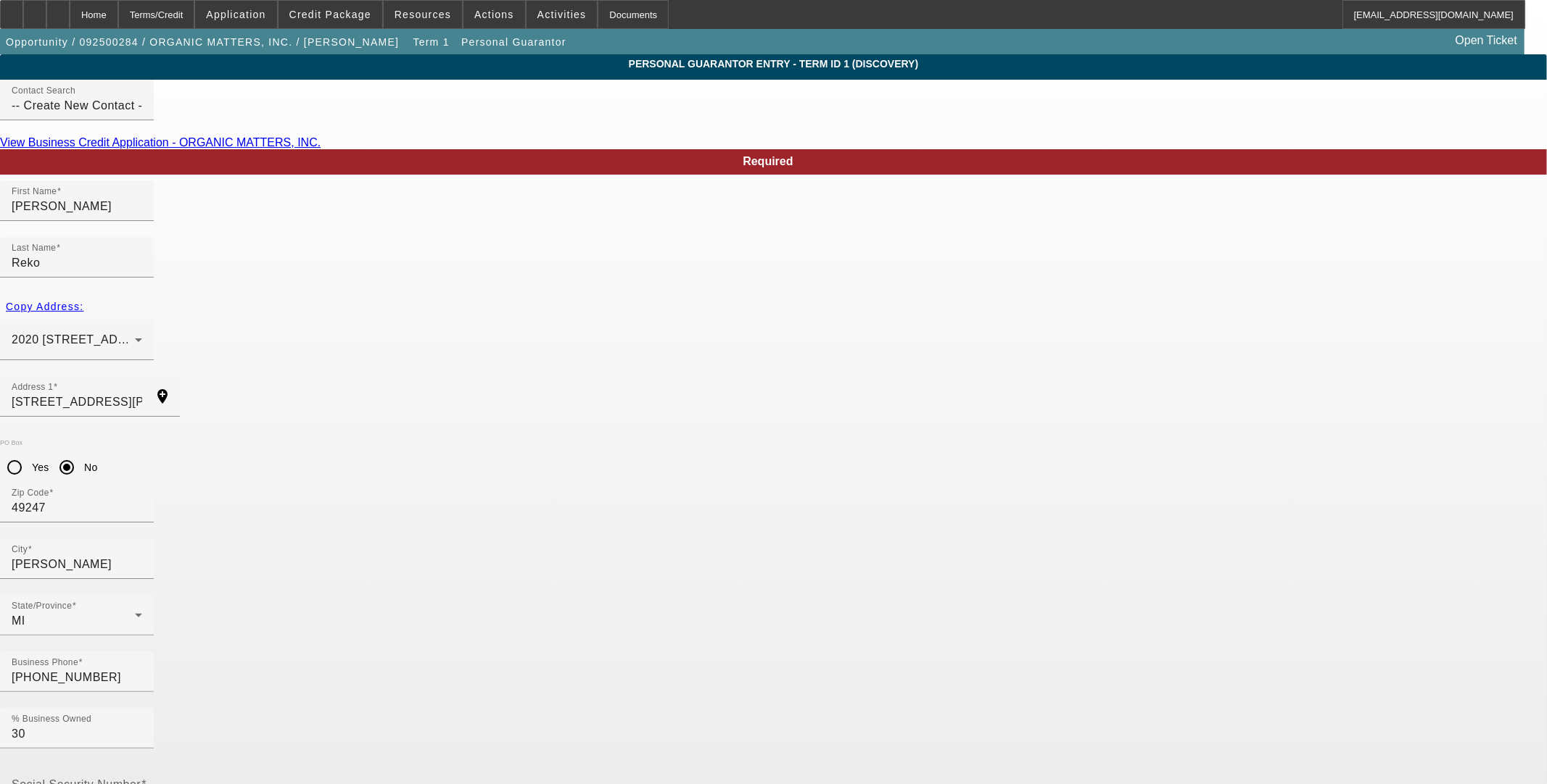
click at [142, 782] on input "Social Security Number" at bounding box center [77, 791] width 131 height 17
type input "484-04-0458"
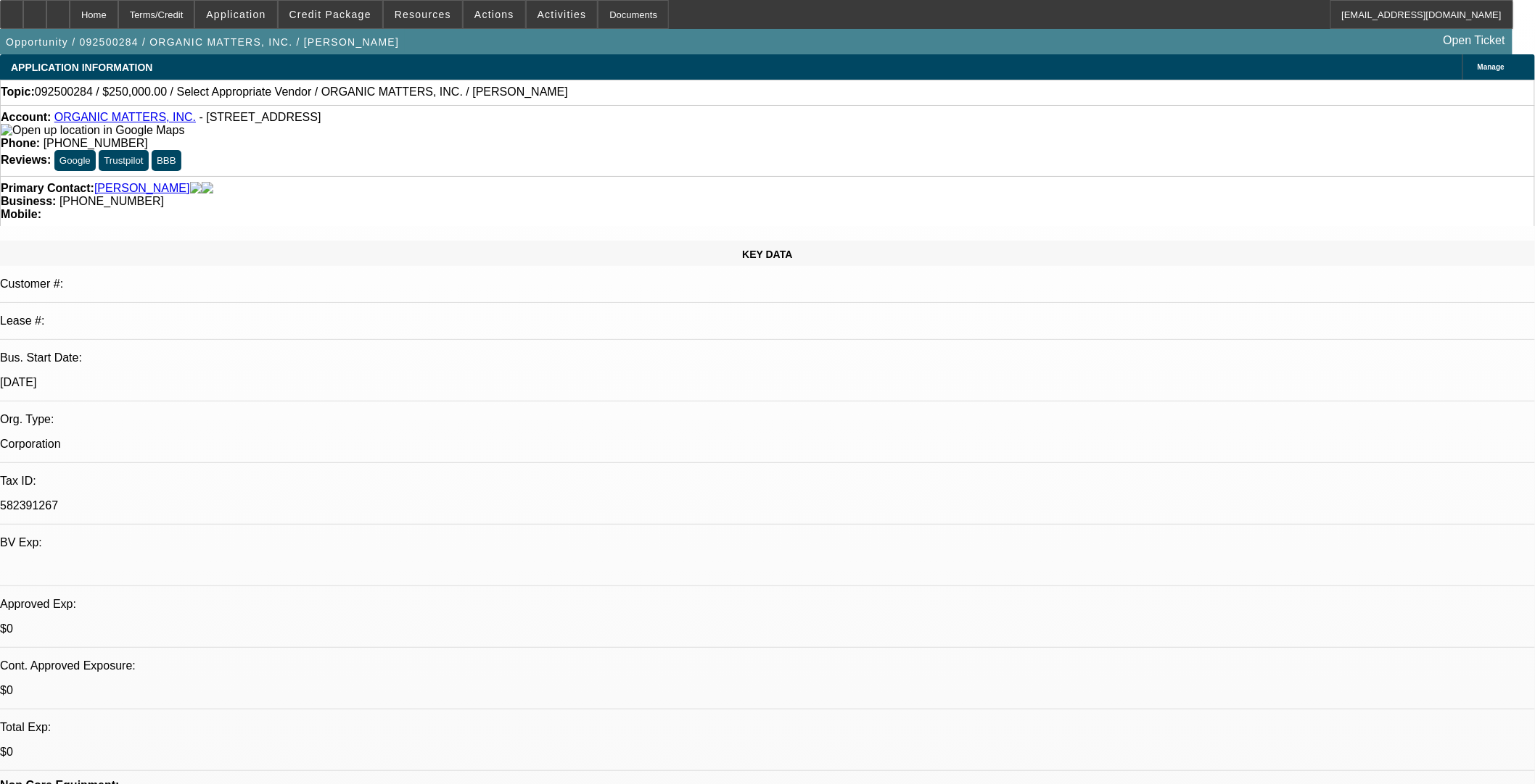
select select "0"
select select "2"
select select "0.1"
select select "4"
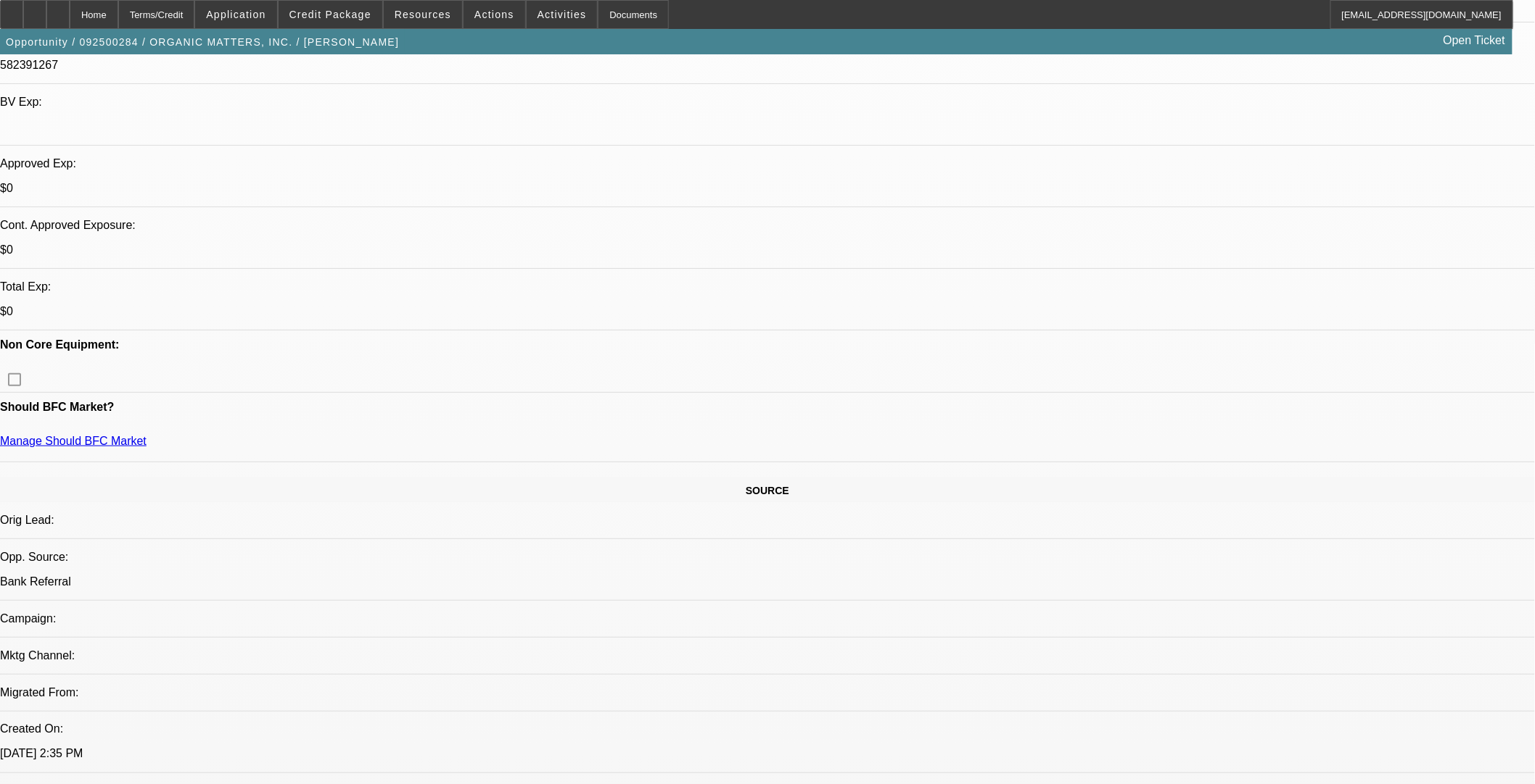
scroll to position [402, 0]
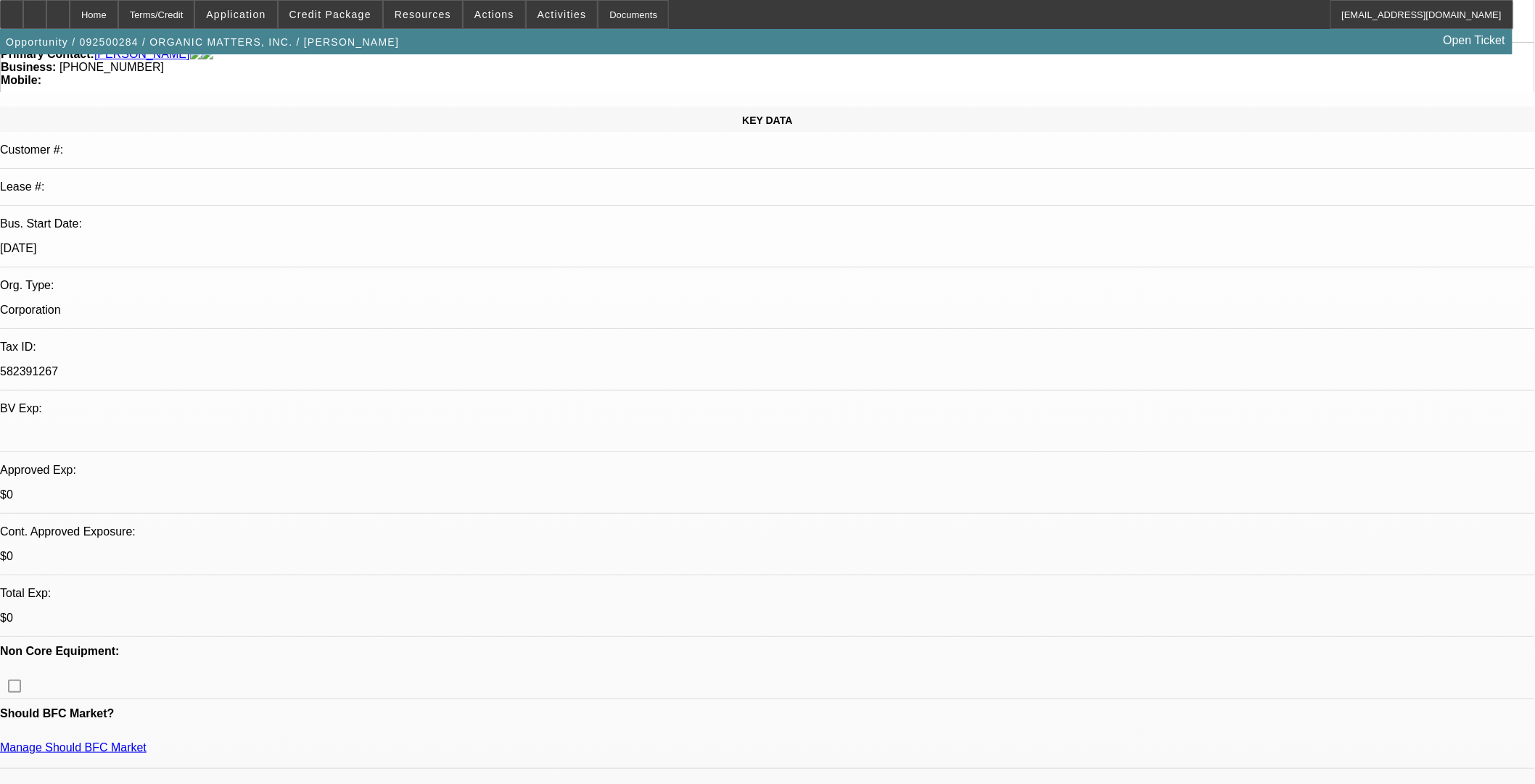
scroll to position [0, 0]
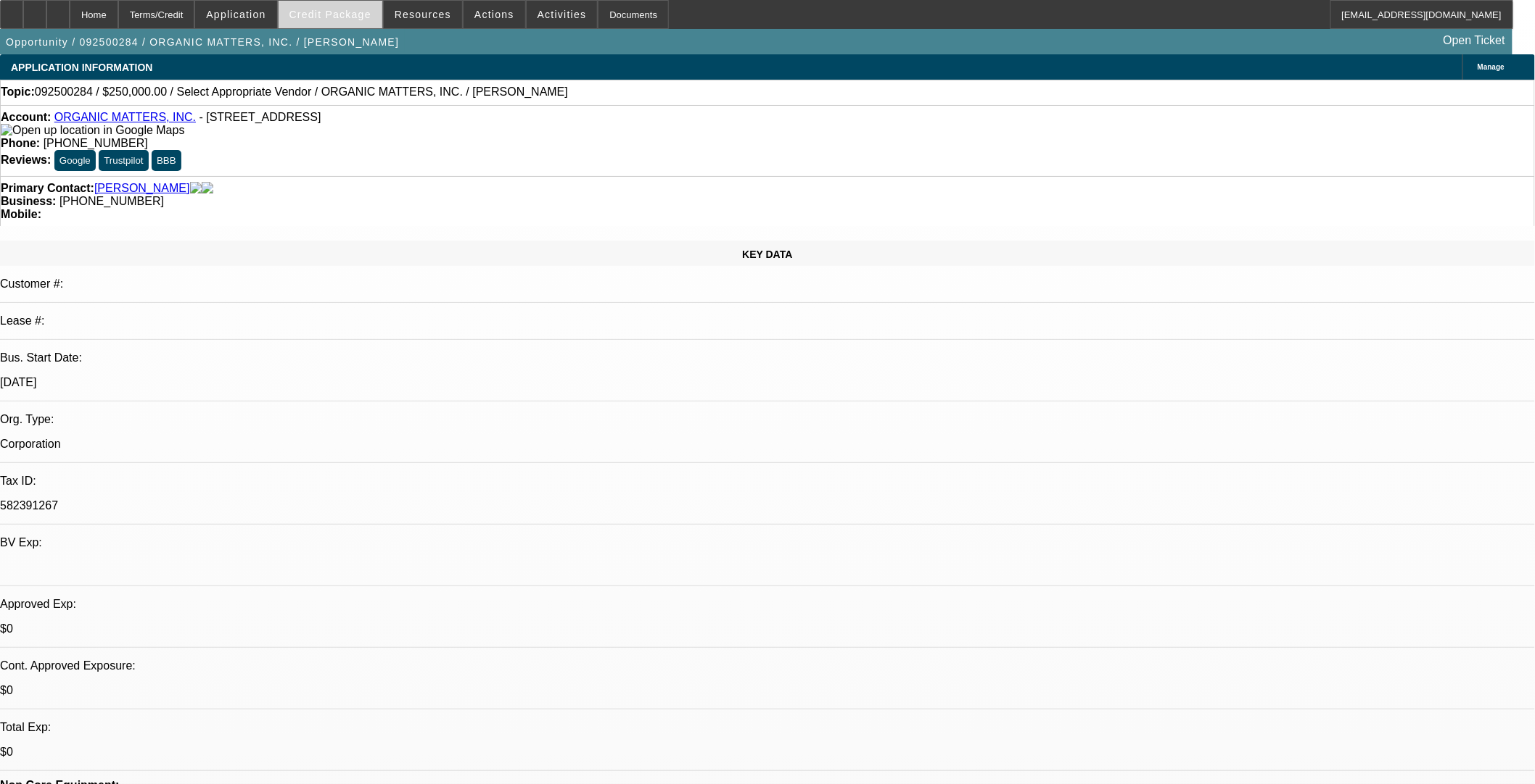
click at [344, 10] on span "Credit Package" at bounding box center [330, 14] width 82 height 11
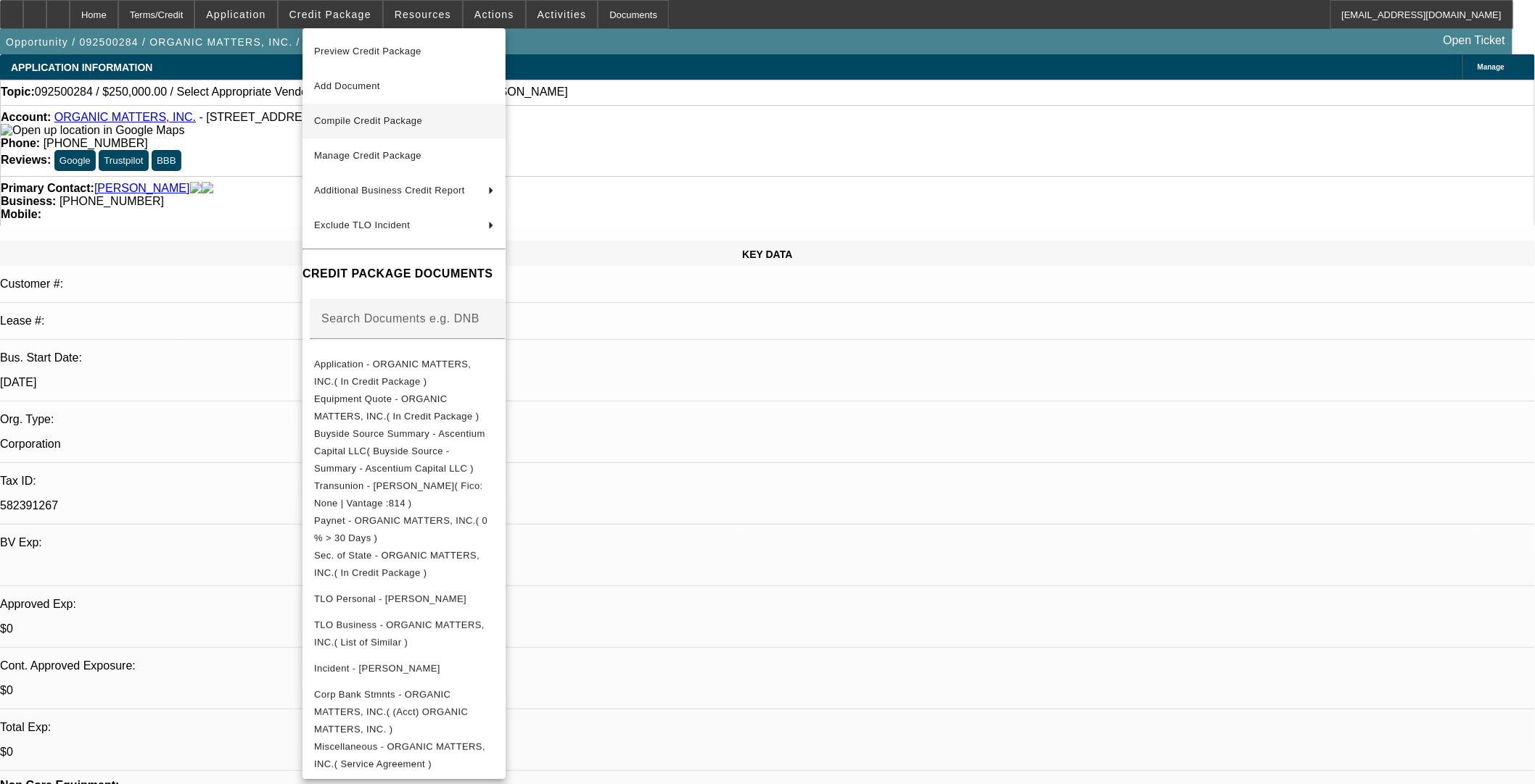
click at [375, 119] on span "Compile Credit Package" at bounding box center [368, 120] width 108 height 10
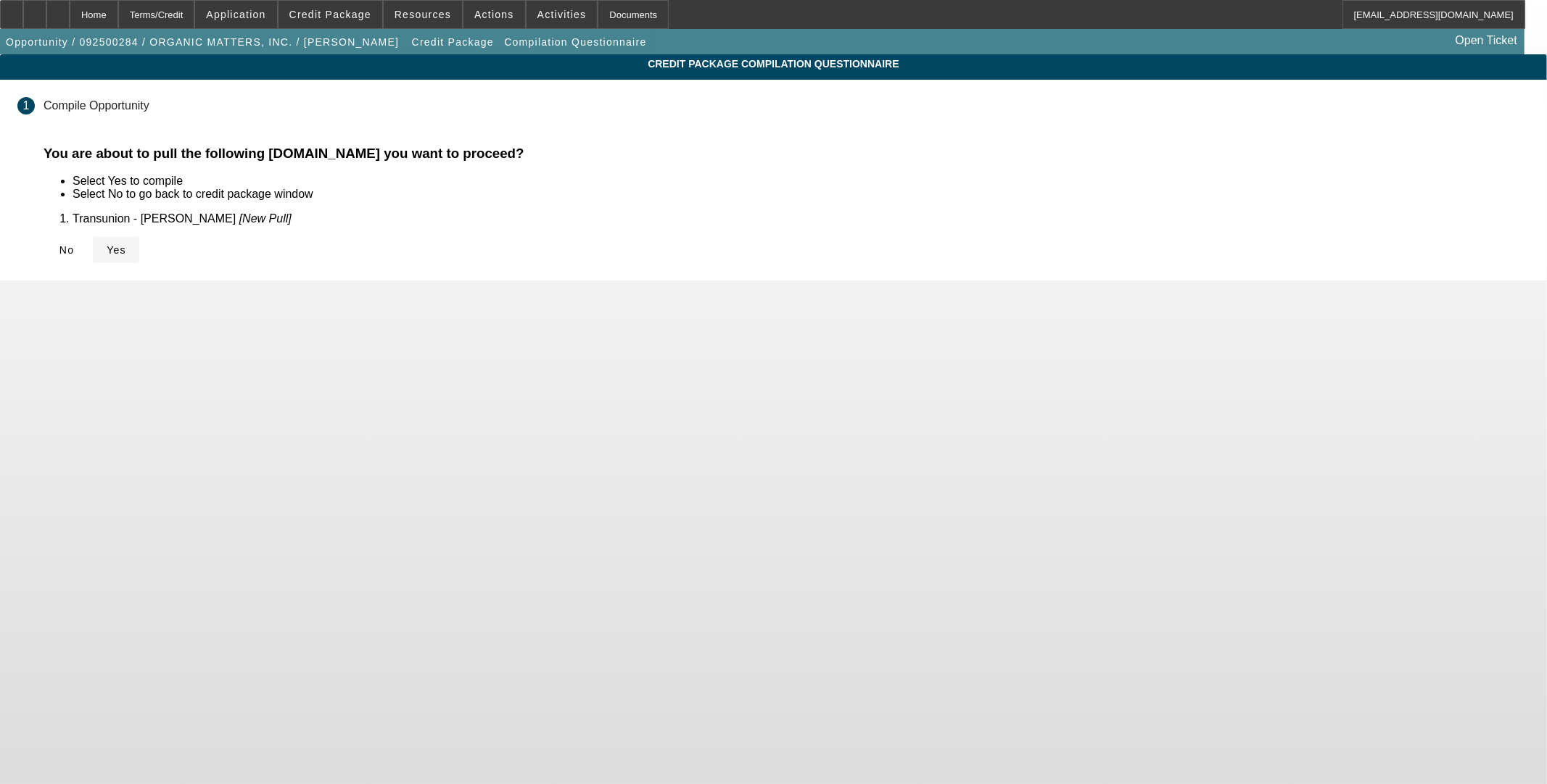
click at [126, 246] on span "Yes" at bounding box center [116, 250] width 19 height 11
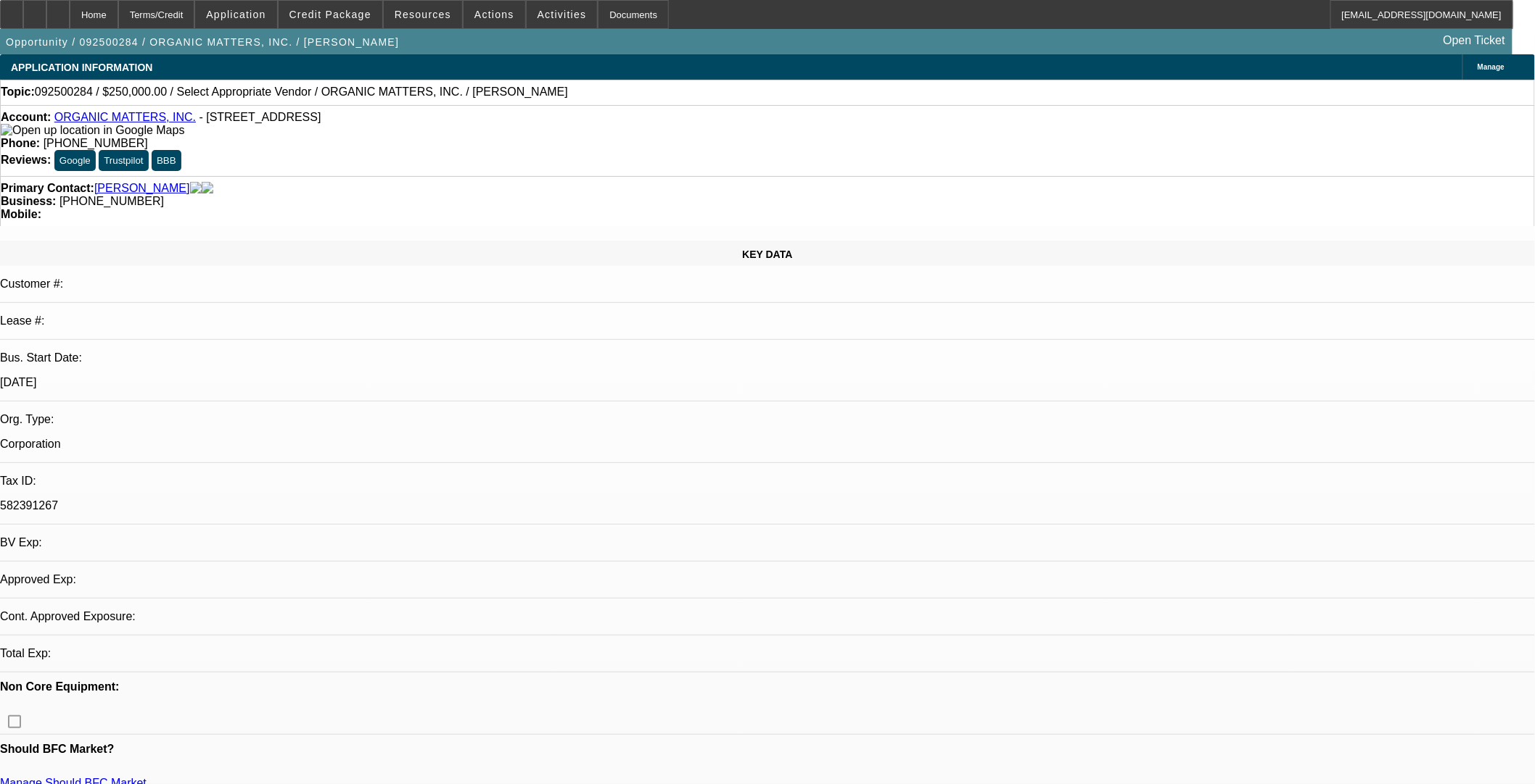
select select "0"
select select "2"
select select "0.1"
select select "4"
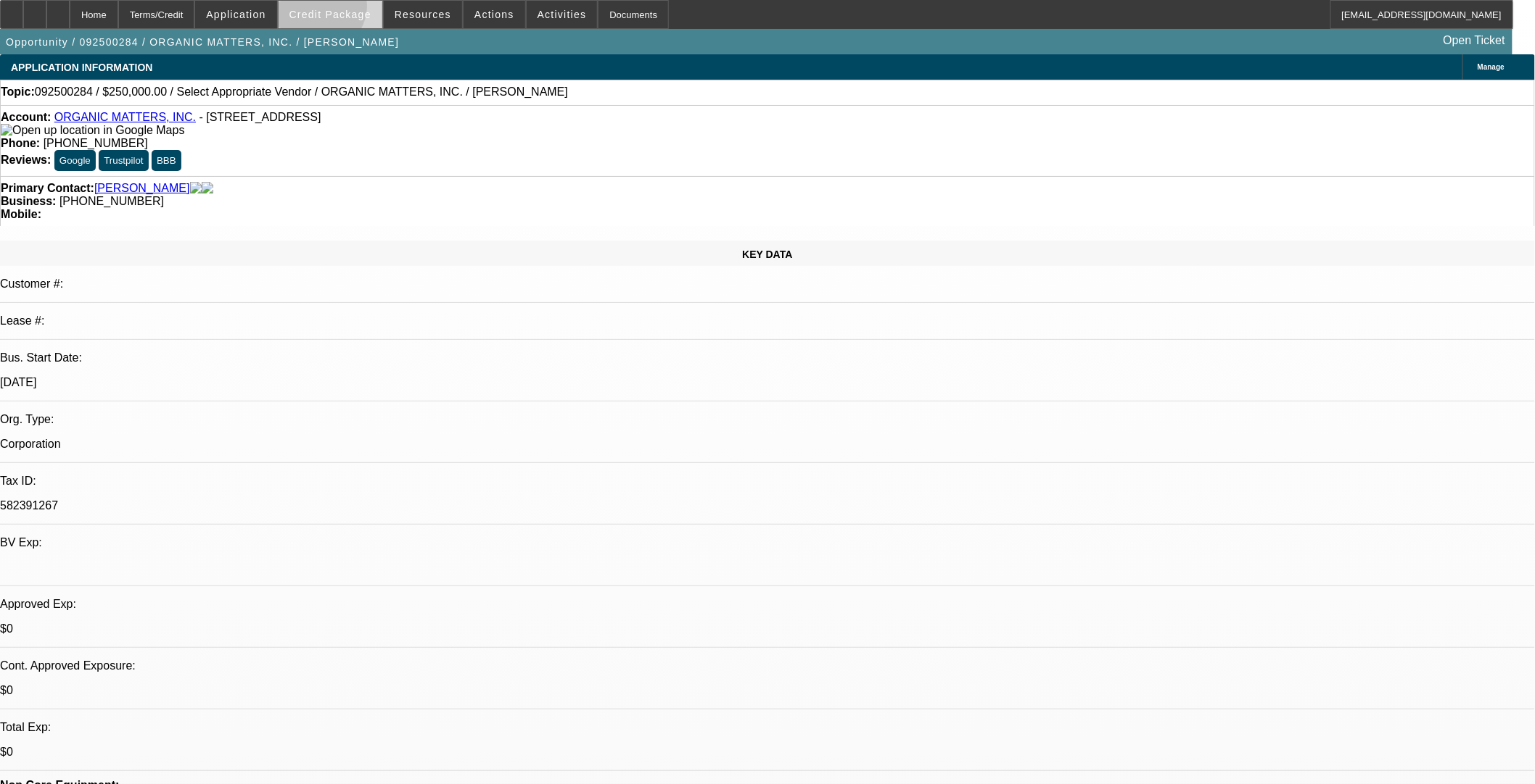
click at [343, 10] on span "Credit Package" at bounding box center [330, 14] width 82 height 11
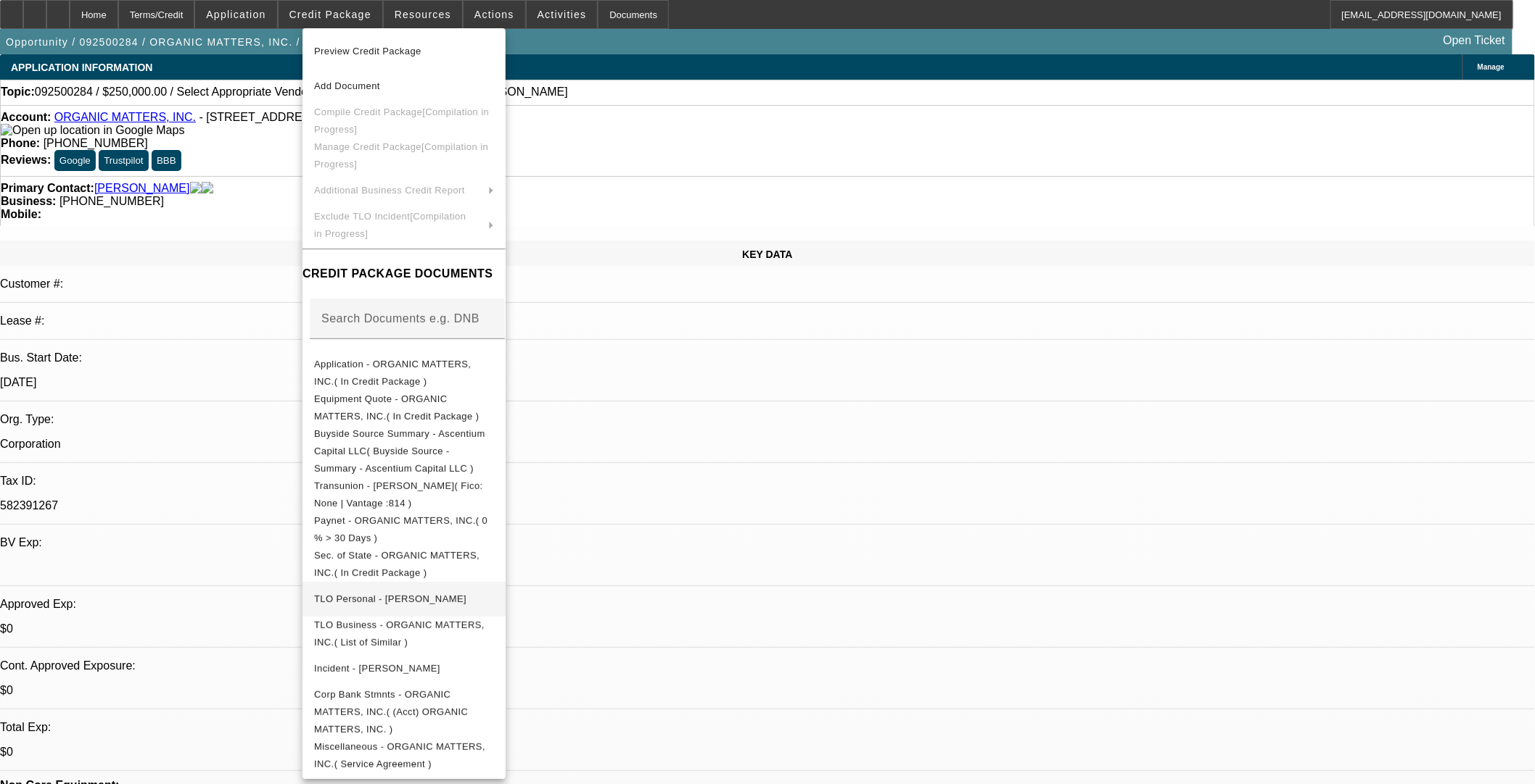
click at [412, 593] on span "TLO Personal - [PERSON_NAME]" at bounding box center [390, 598] width 152 height 10
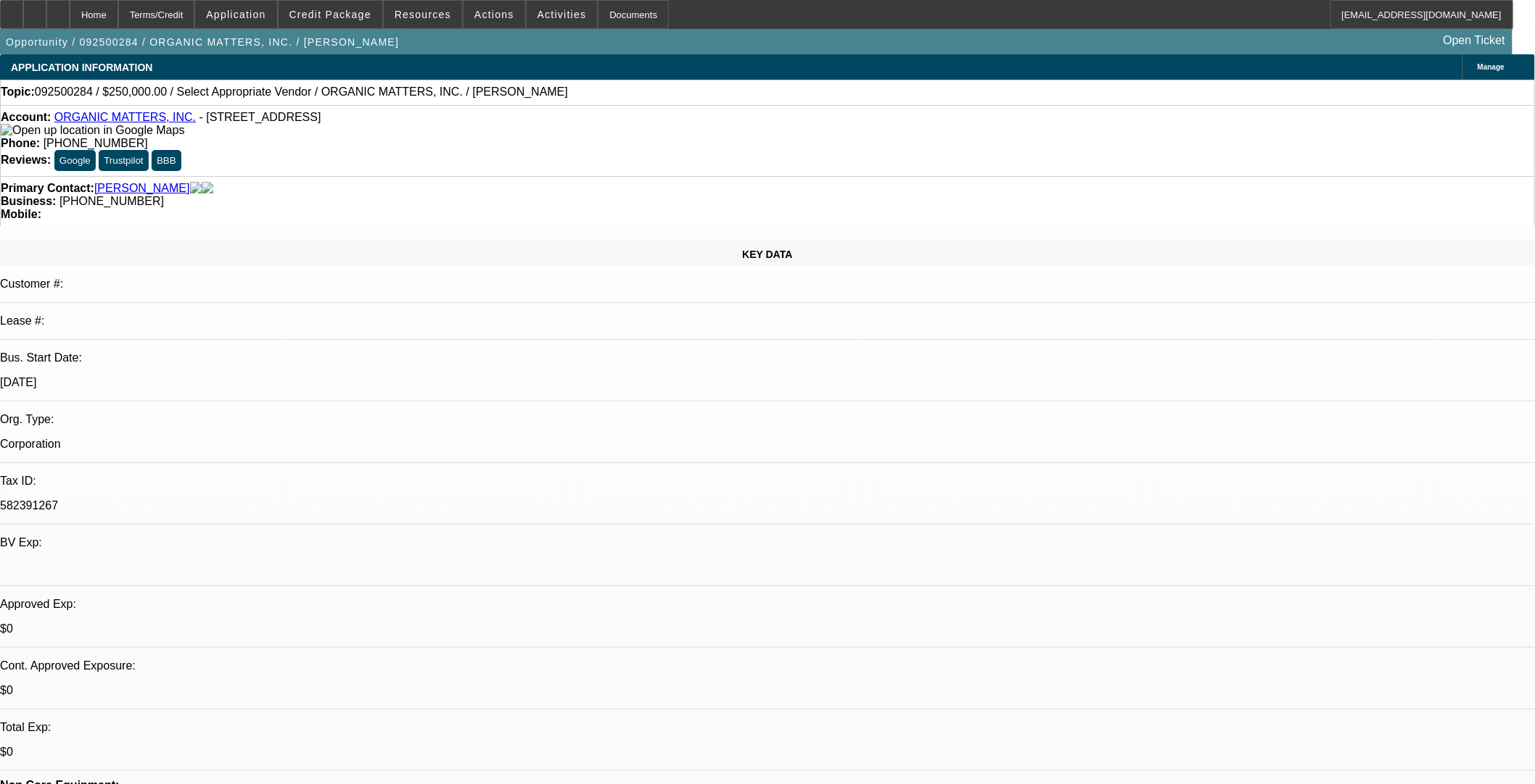
click at [346, 10] on span "Credit Package" at bounding box center [330, 14] width 82 height 11
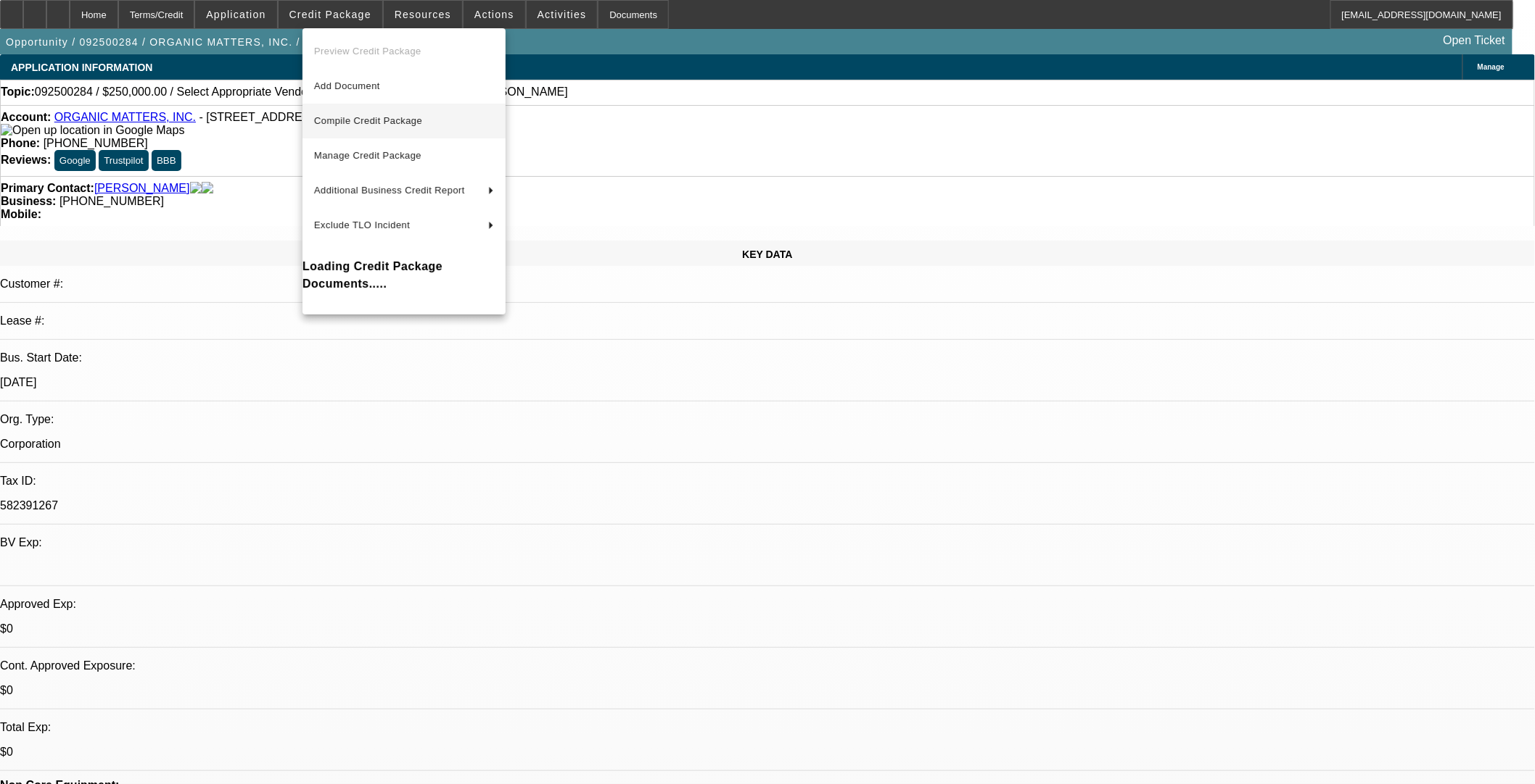
click at [380, 124] on span "Compile Credit Package" at bounding box center [368, 120] width 108 height 10
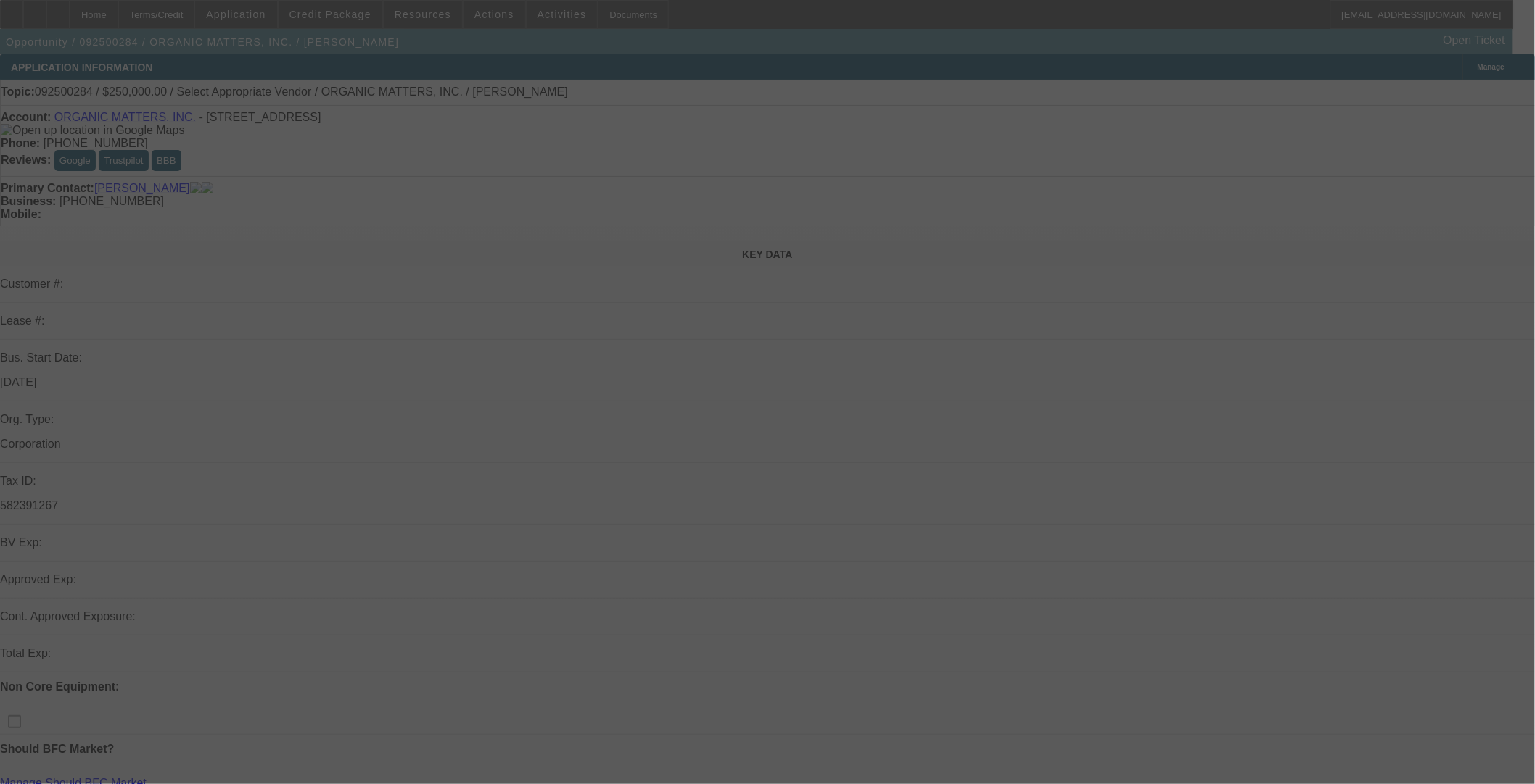
select select "0"
select select "2"
select select "0.1"
select select "4"
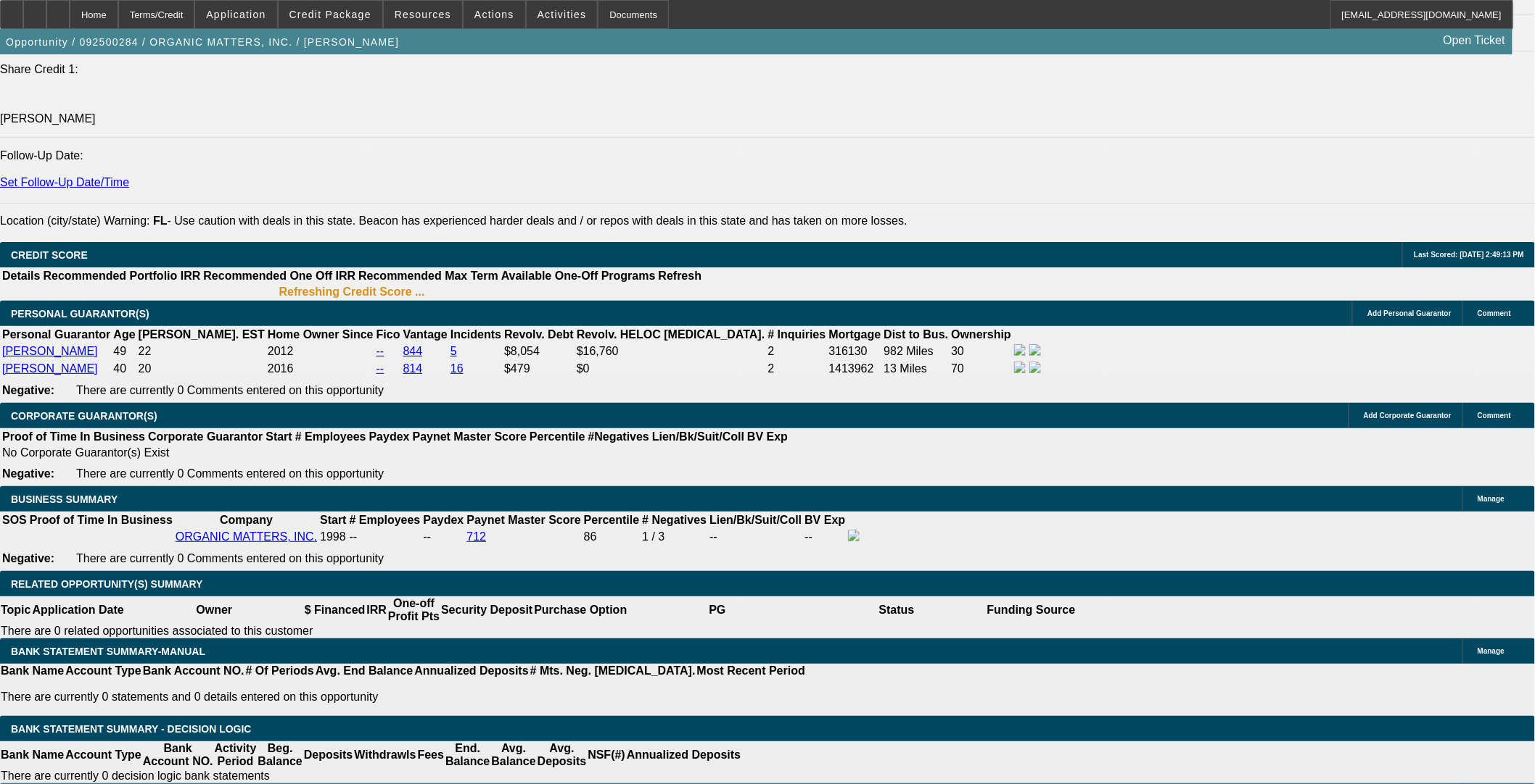
scroll to position [1872, 0]
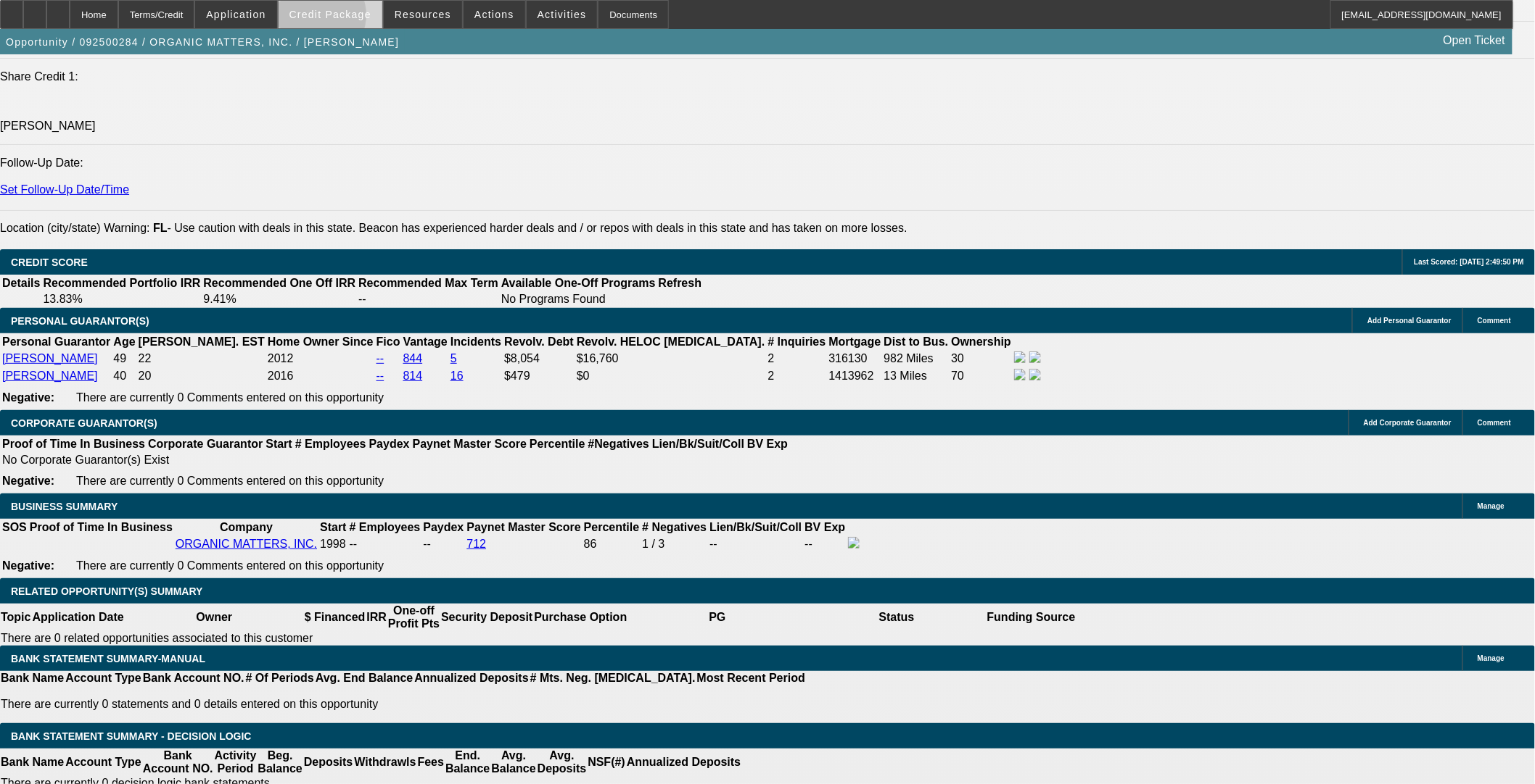
click at [340, 19] on span "Credit Package" at bounding box center [330, 14] width 82 height 11
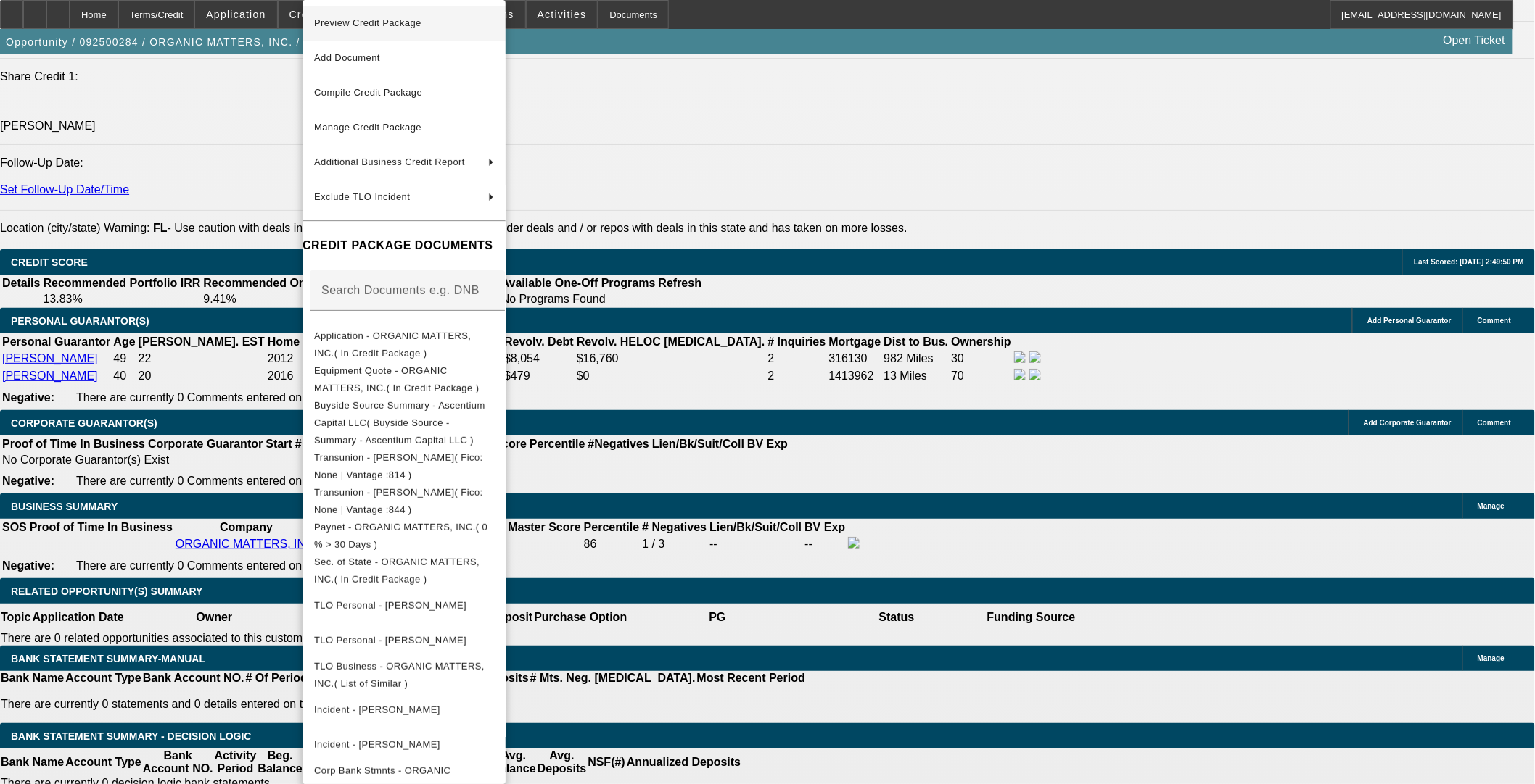
click at [428, 25] on span "Preview Credit Package" at bounding box center [404, 23] width 180 height 17
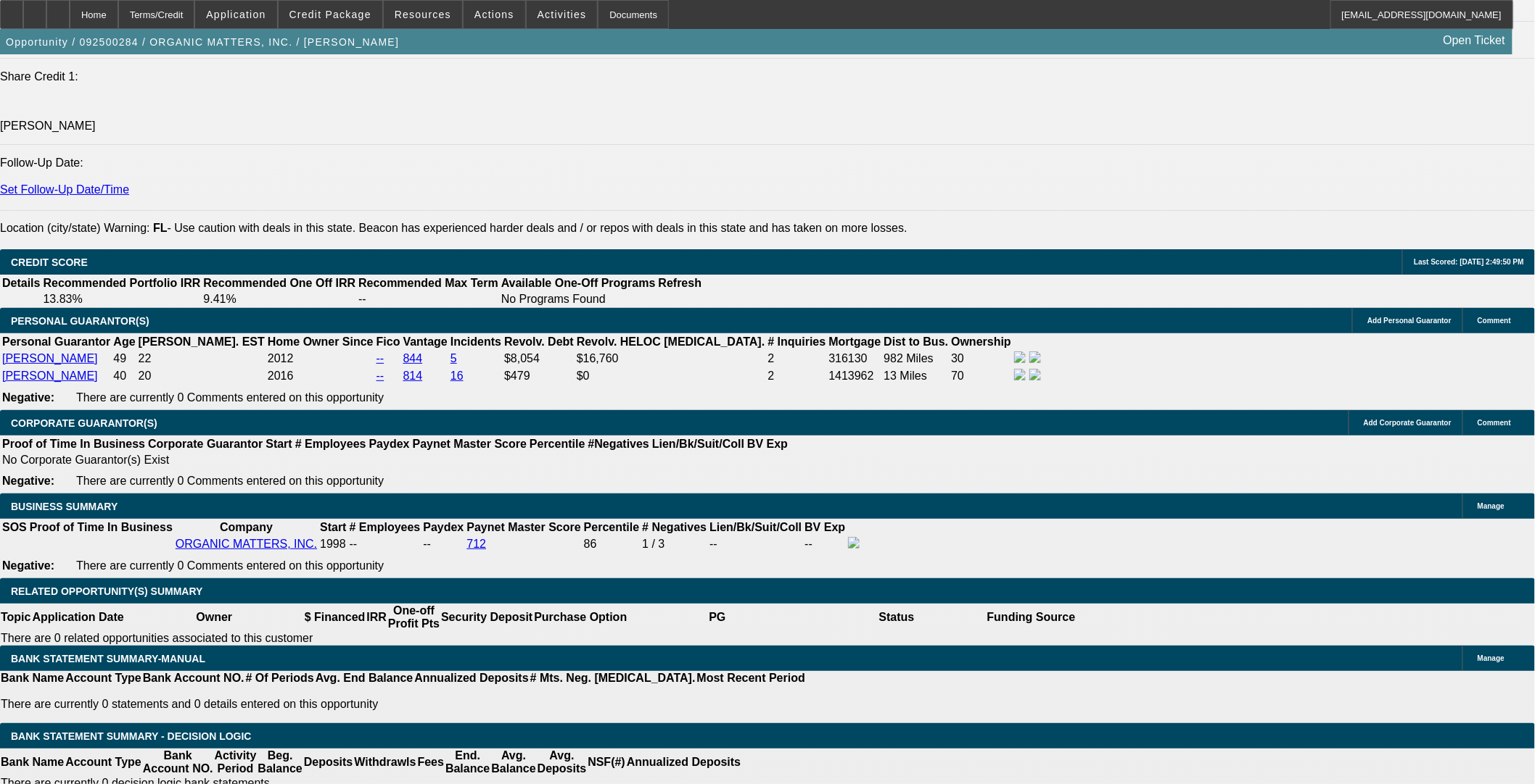
radio input "true"
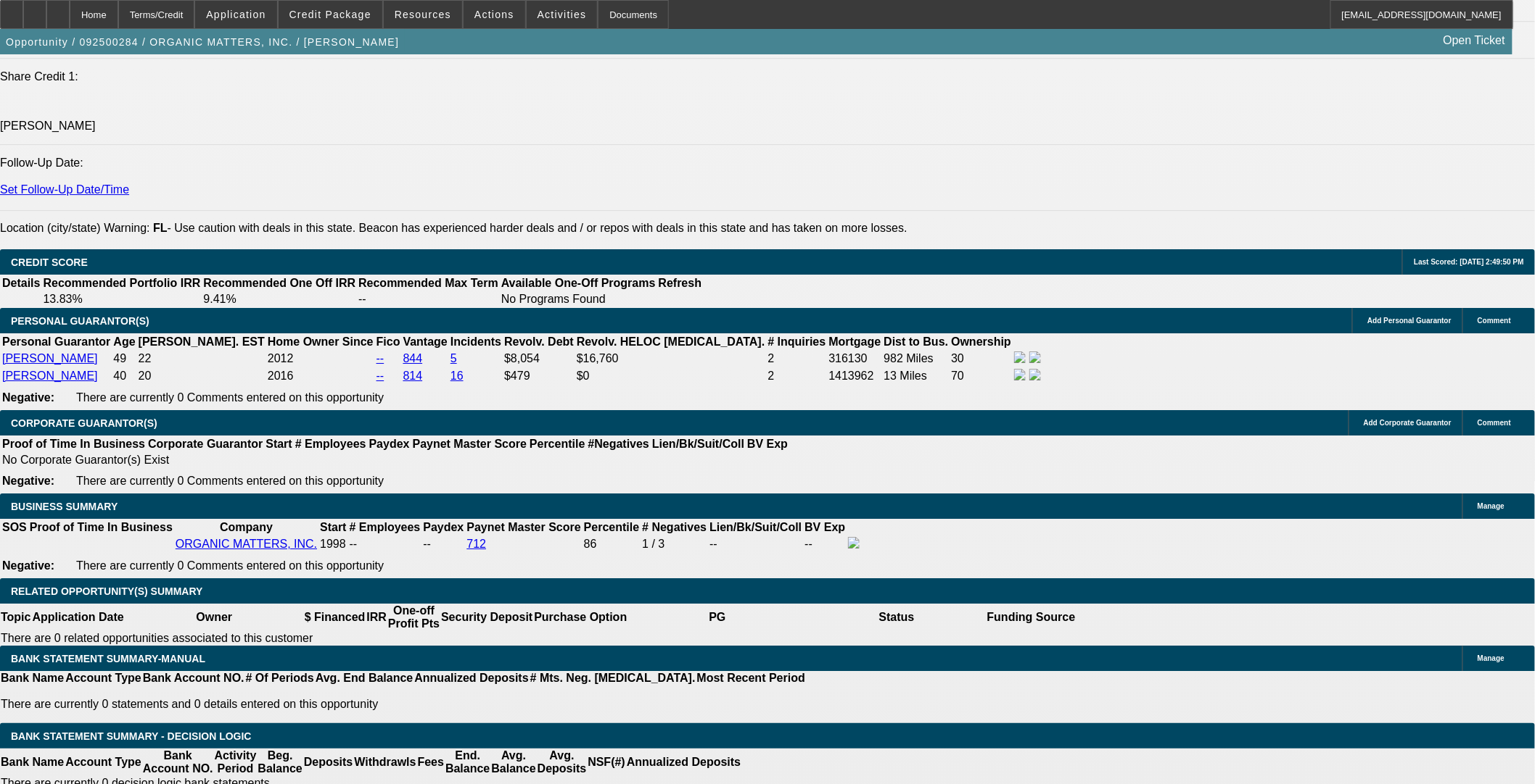
type textarea "Looks like a sales leaseback for compactor equipment. Looks like the company co…"
radio input "true"
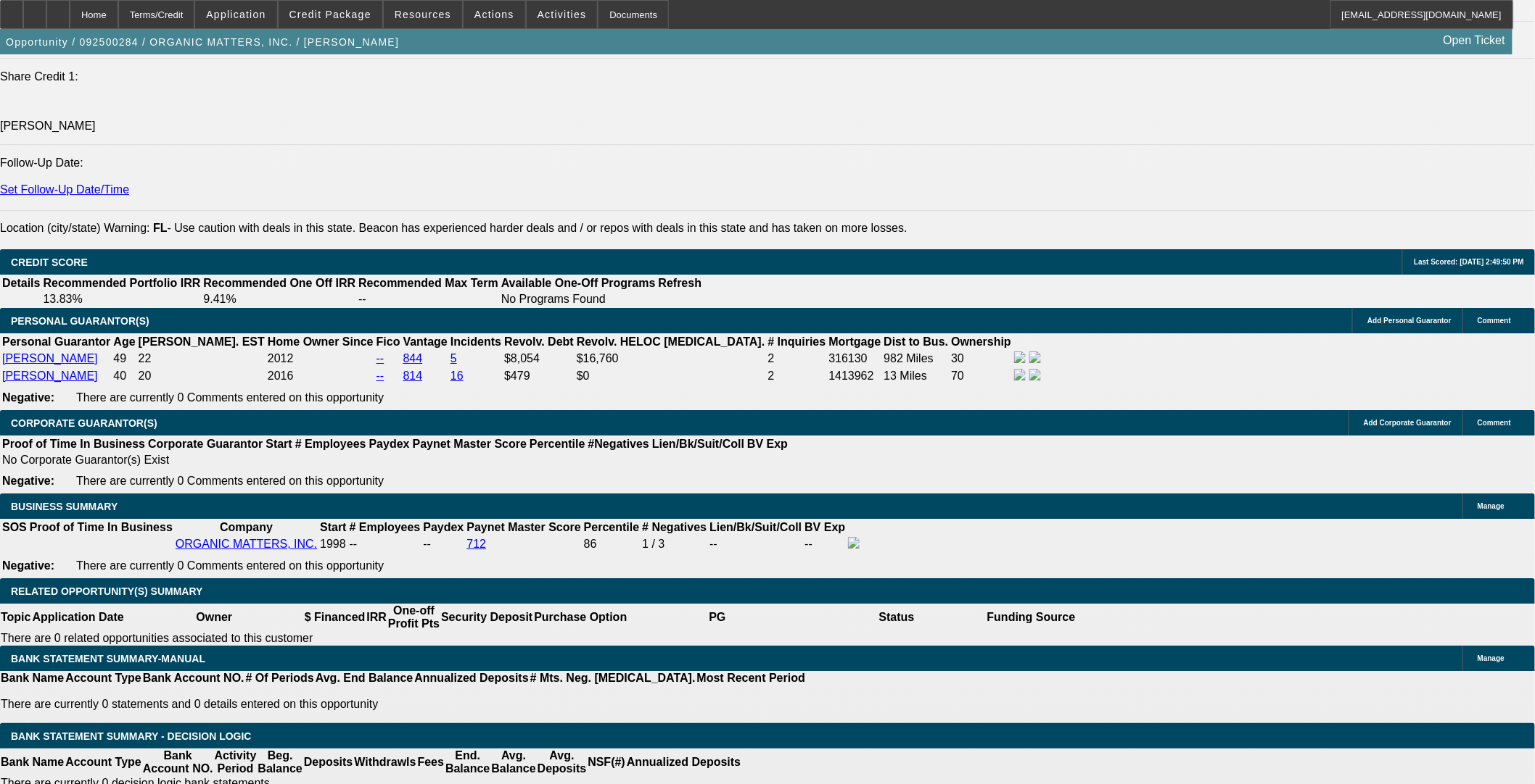
radio input "true"
type textarea "Looks like the equipment was all purchased within the last 12 months."
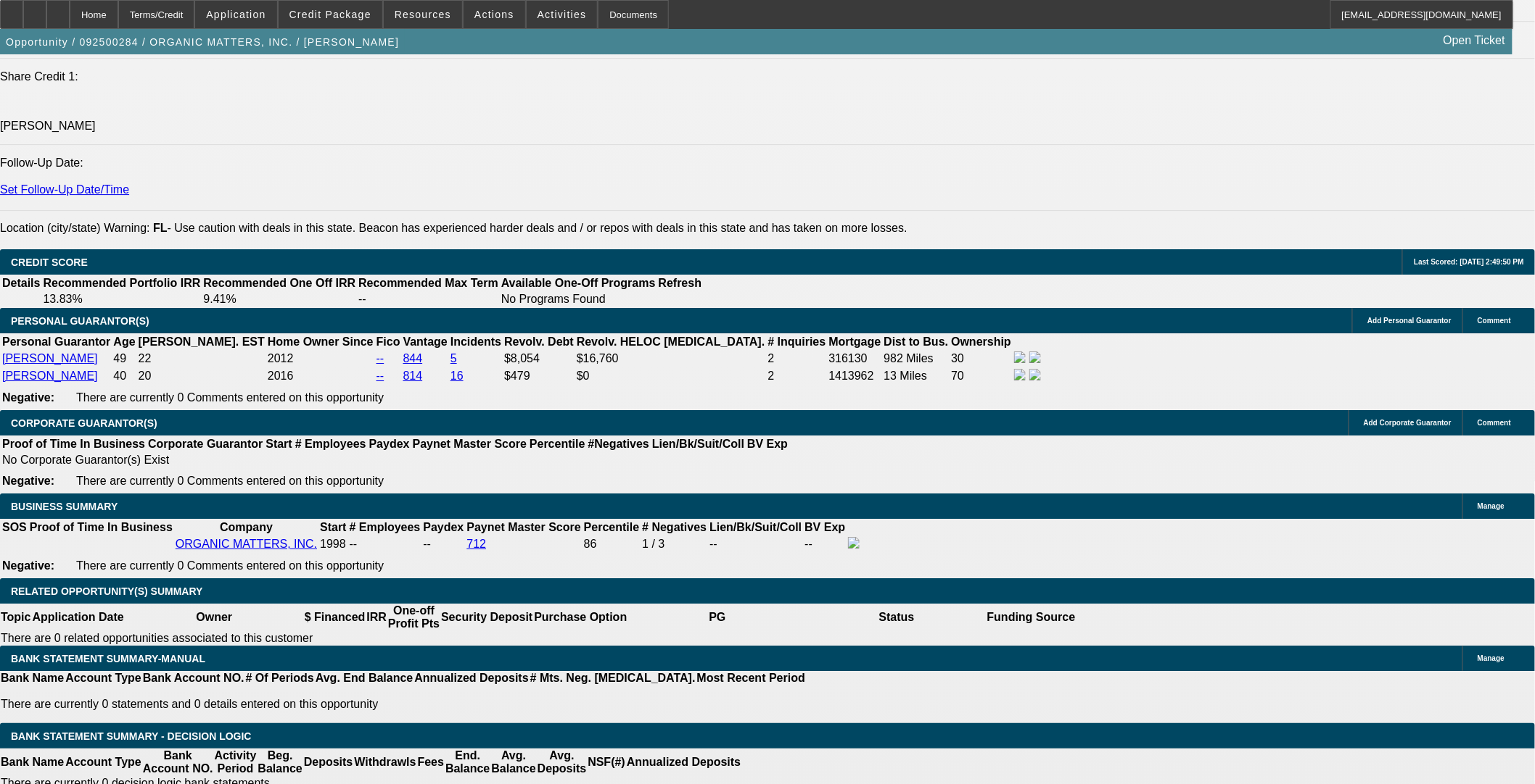
radio input "true"
drag, startPoint x: 327, startPoint y: 292, endPoint x: 468, endPoint y: 317, distance: 143.2
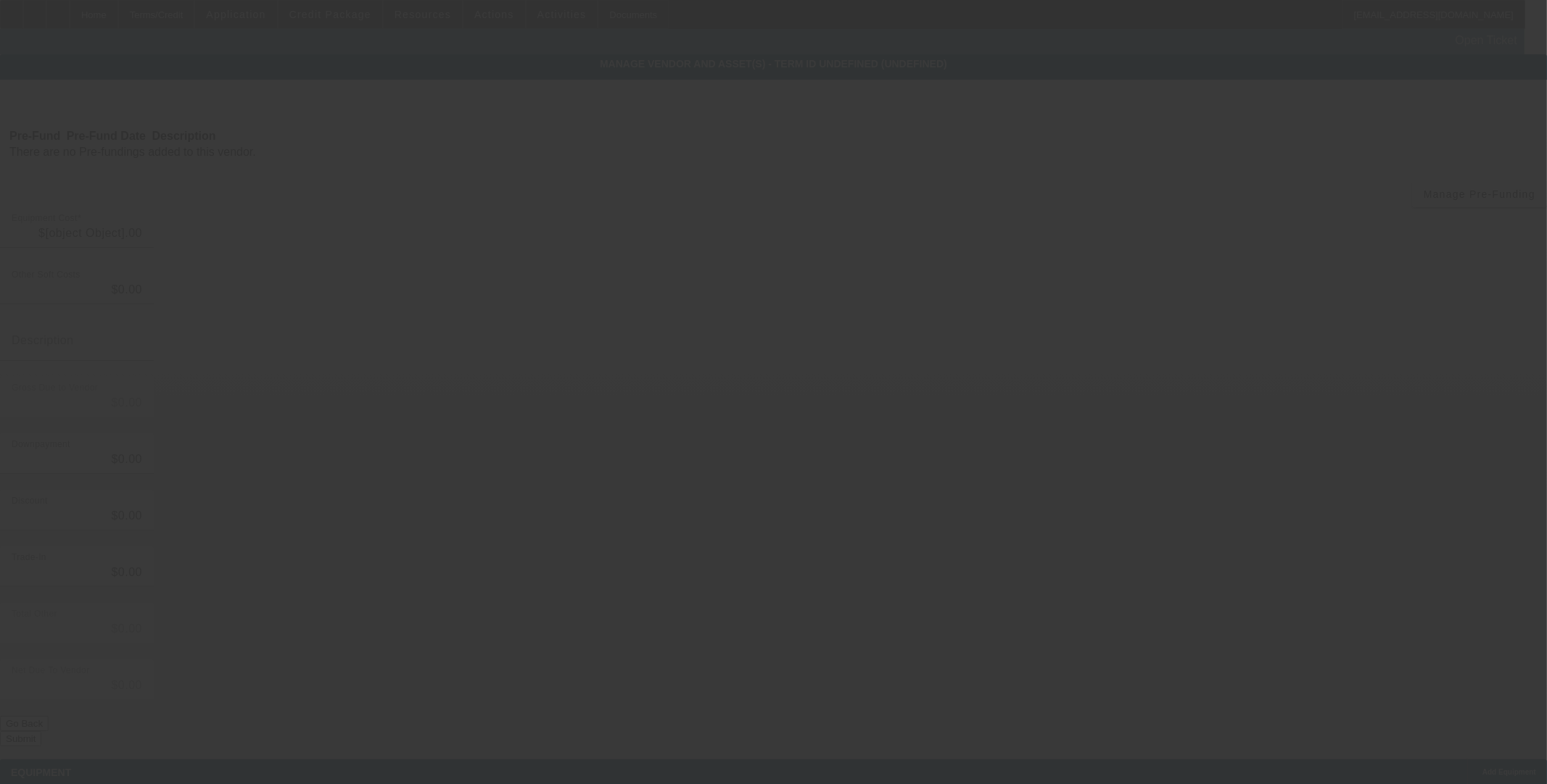
type input "$250,000.00"
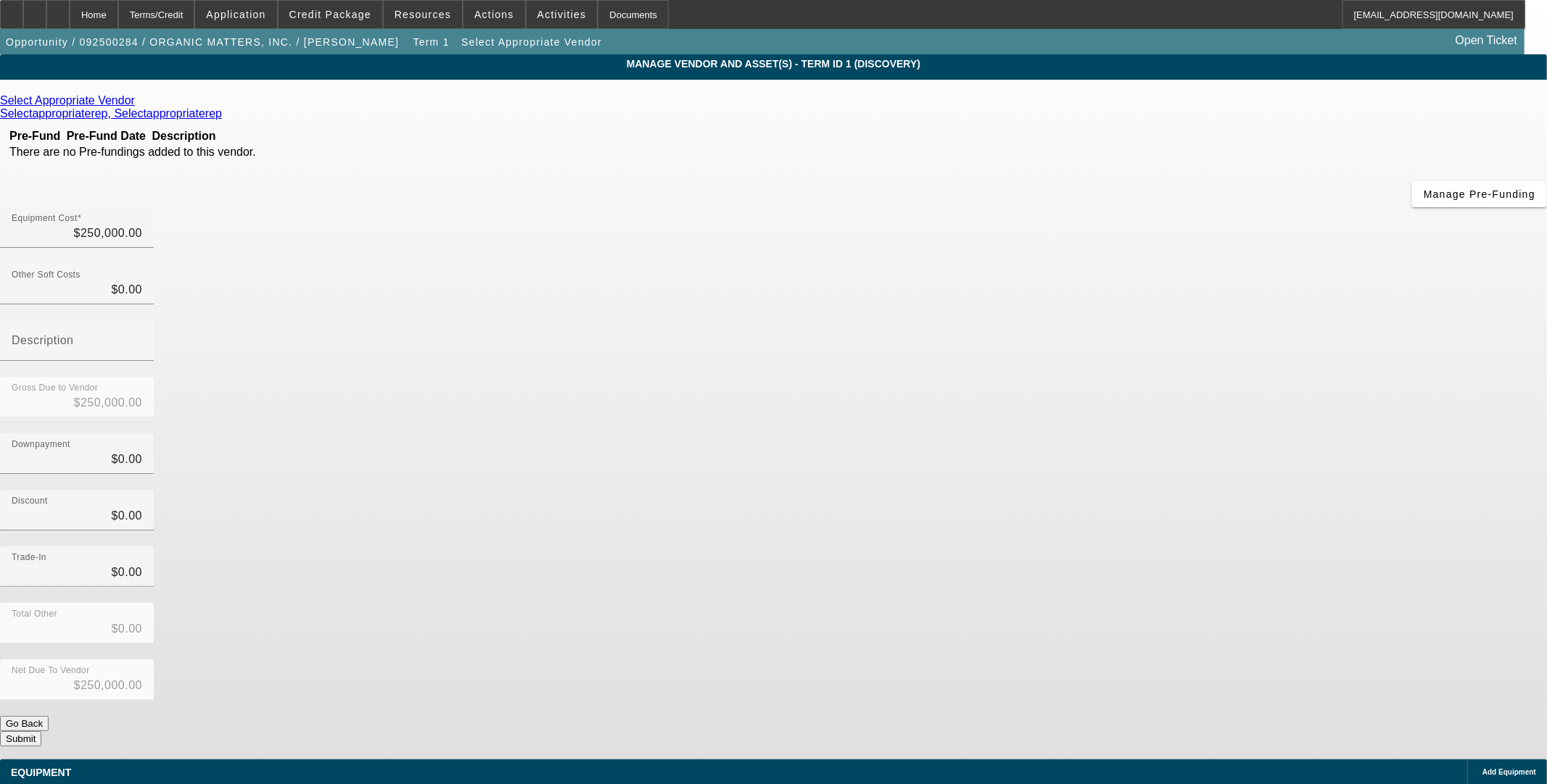
click at [138, 106] on icon at bounding box center [138, 100] width 0 height 12
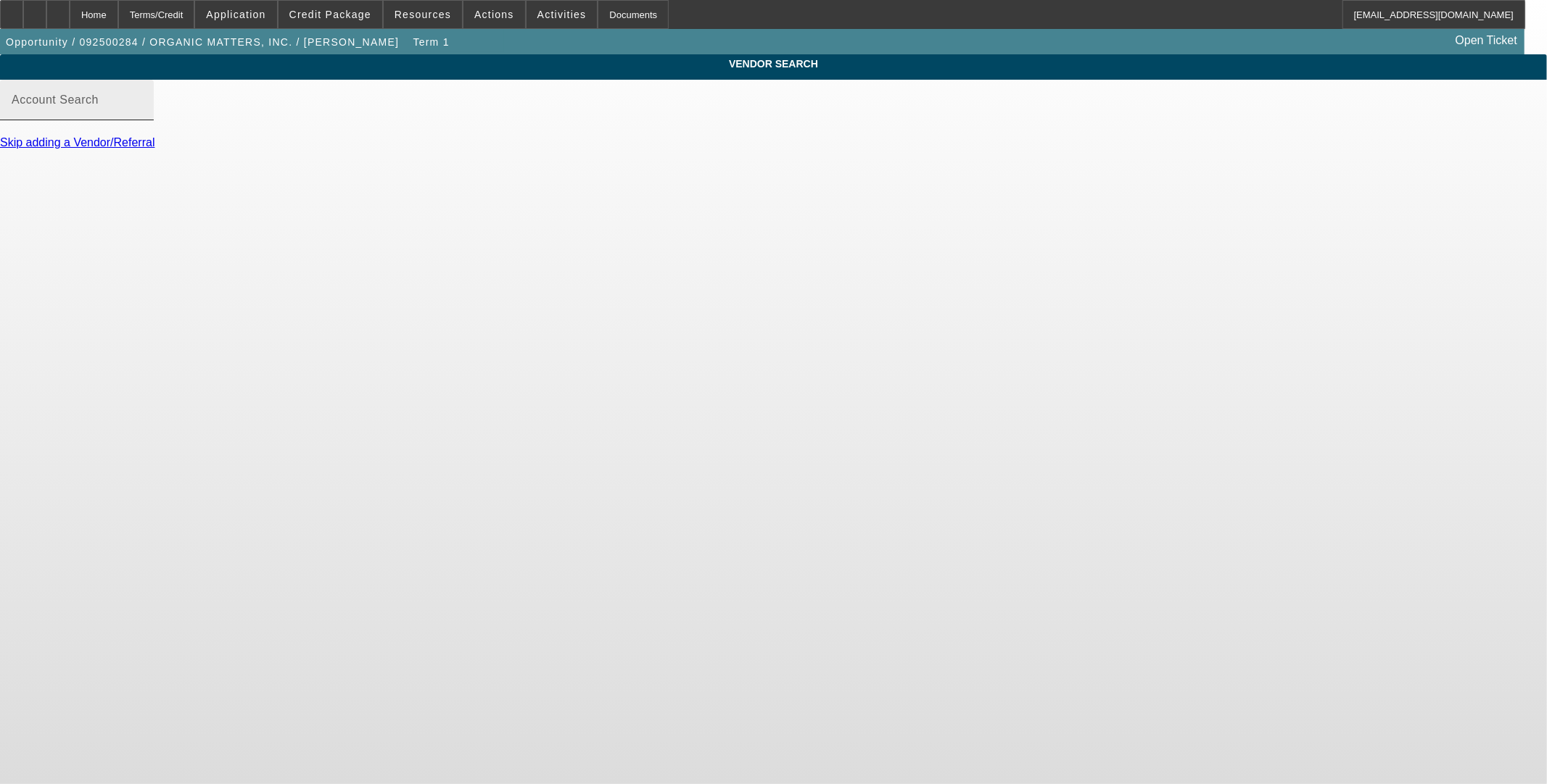
click at [142, 113] on input "Account Search" at bounding box center [77, 106] width 131 height 17
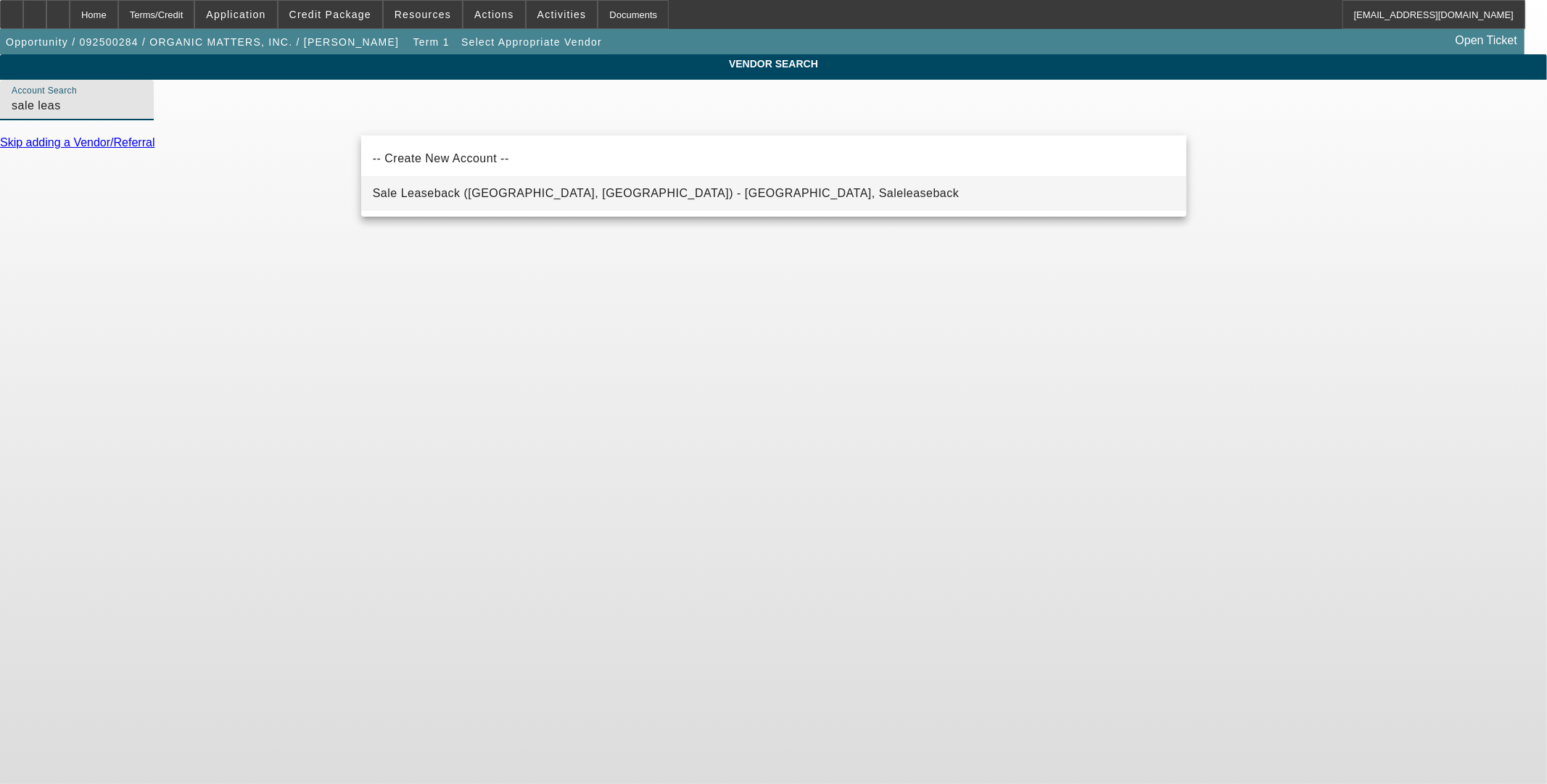
click at [487, 191] on span "Sale Leaseback ([GEOGRAPHIC_DATA], [GEOGRAPHIC_DATA]) - [GEOGRAPHIC_DATA], Sale…" at bounding box center [666, 193] width 587 height 12
type input "Sale Leaseback ([GEOGRAPHIC_DATA], [GEOGRAPHIC_DATA]) - [GEOGRAPHIC_DATA], Sale…"
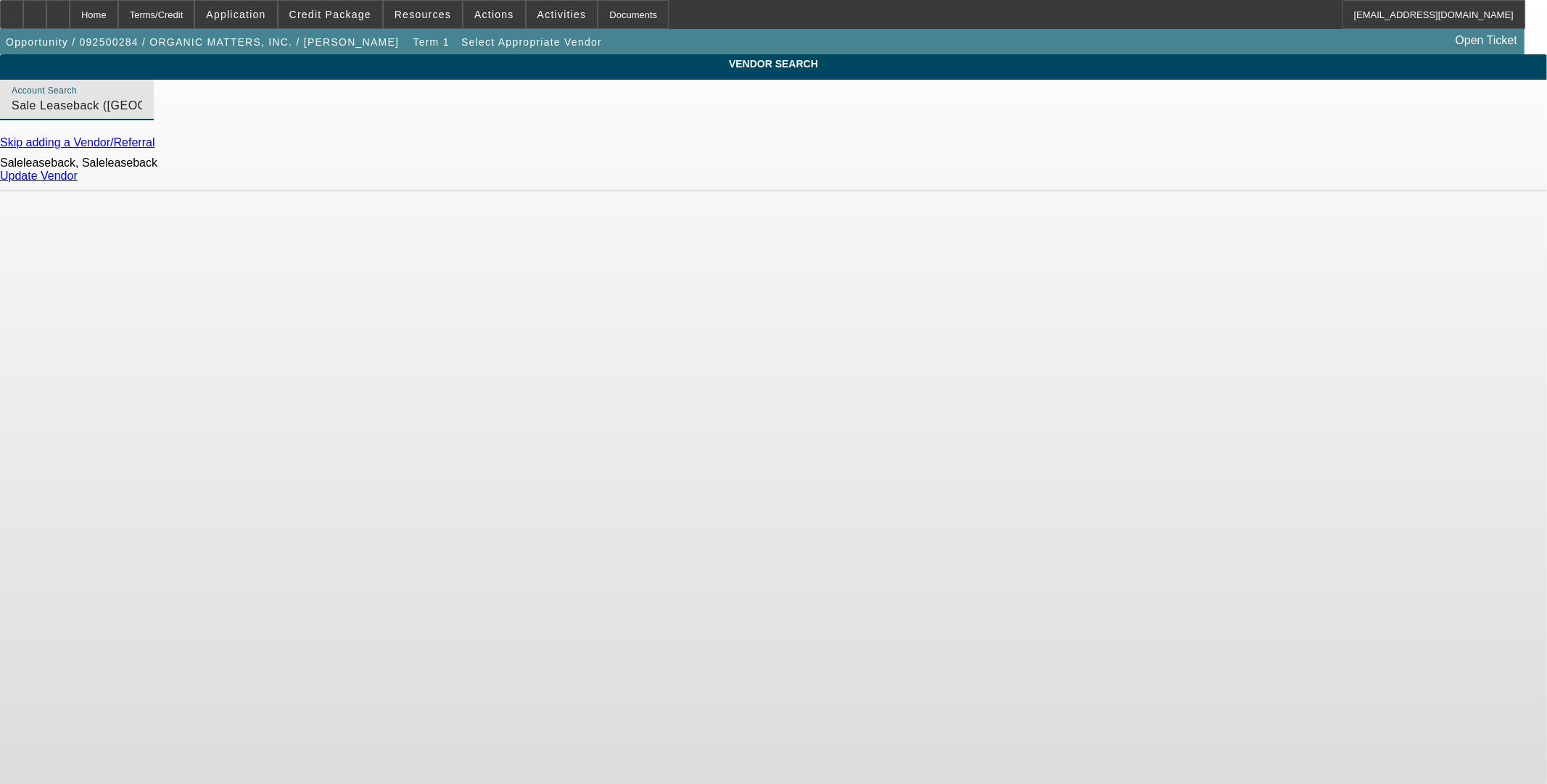
click at [77, 182] on link "Update Vendor" at bounding box center [38, 176] width 77 height 12
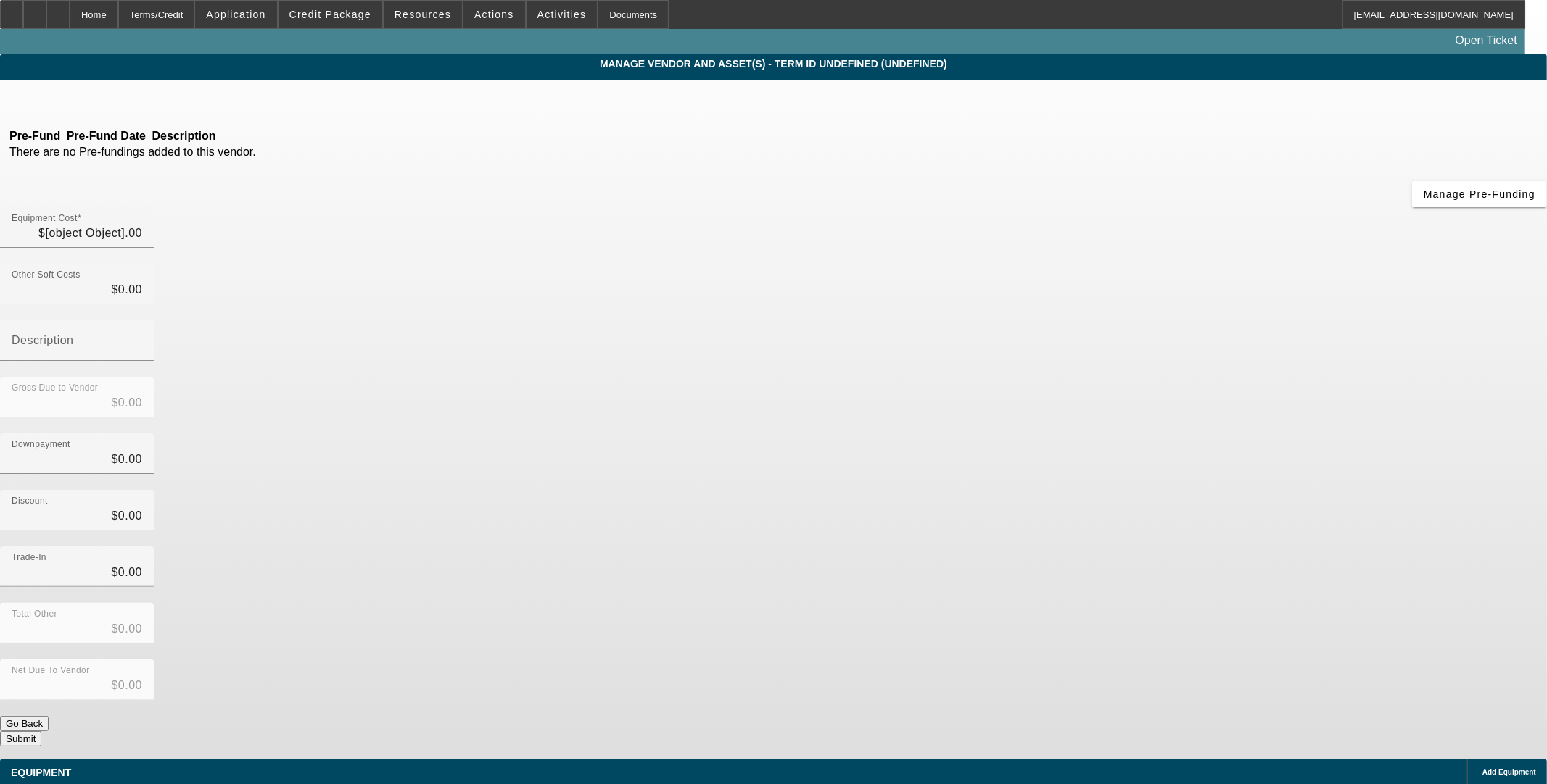
type input "$250,000.00"
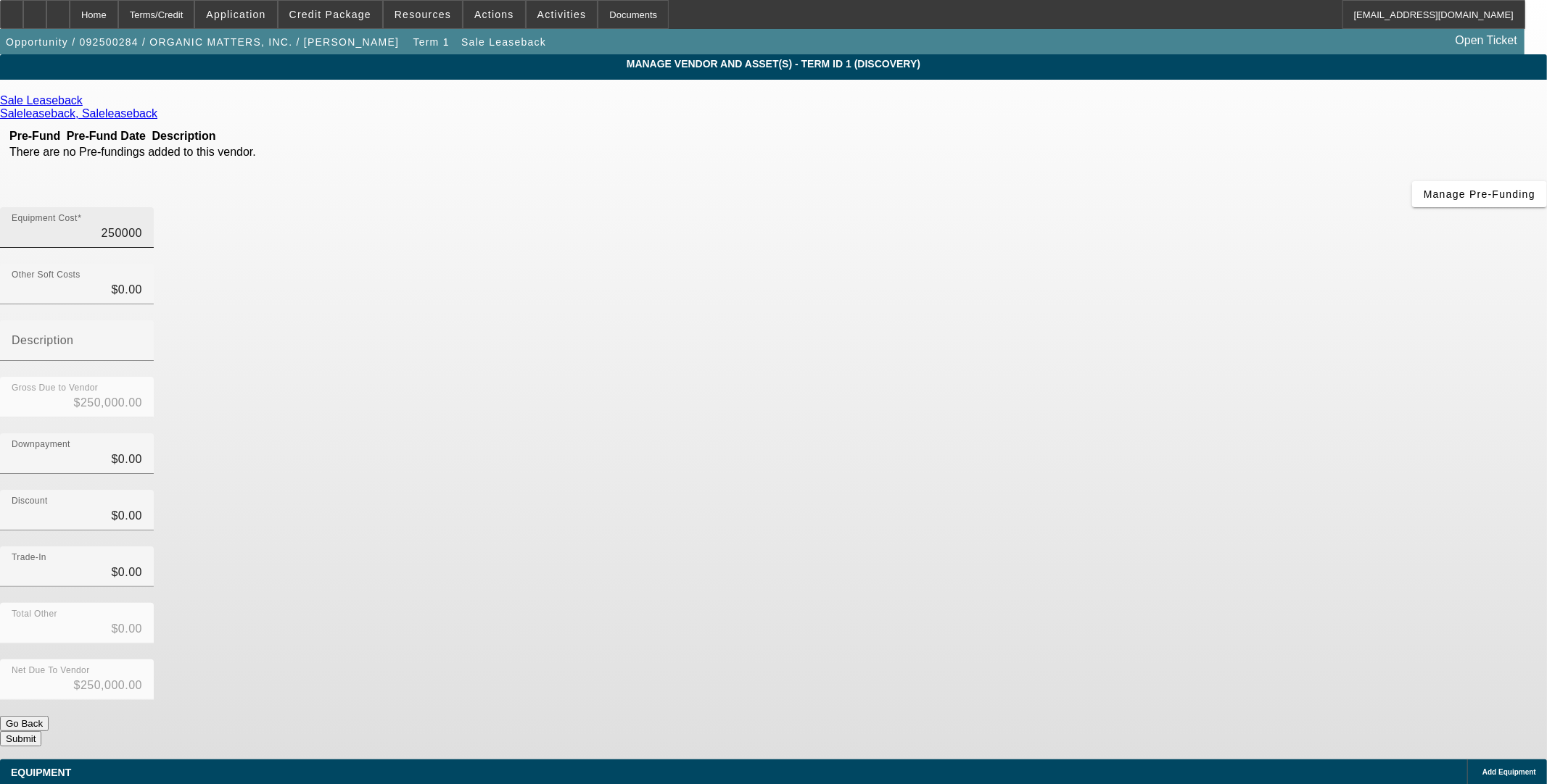
click at [142, 224] on input "250000" at bounding box center [77, 233] width 131 height 17
type input "3"
type input "$3.00"
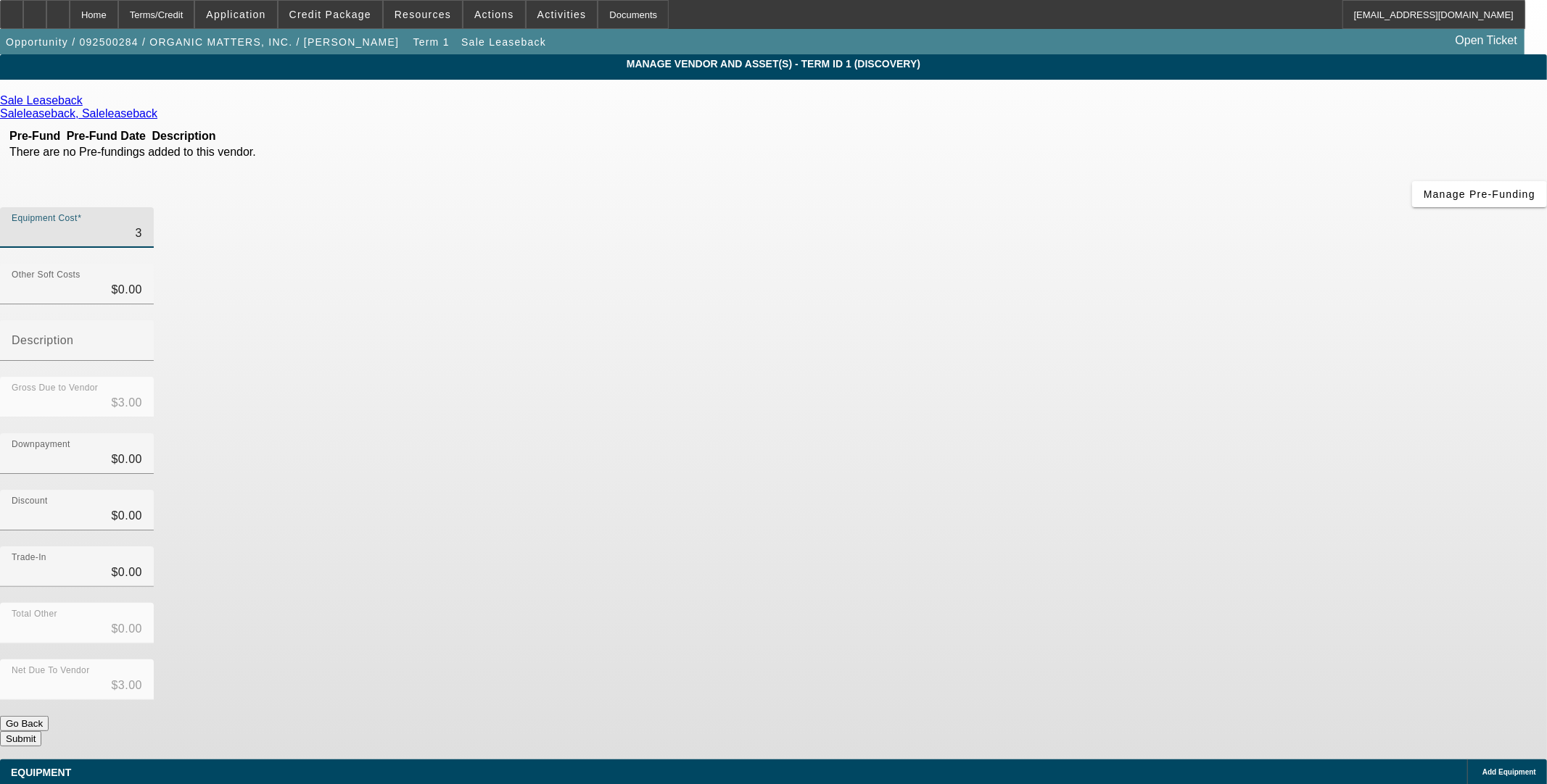
type input "31"
type input "$31.00"
type input "311"
type input "$311.00"
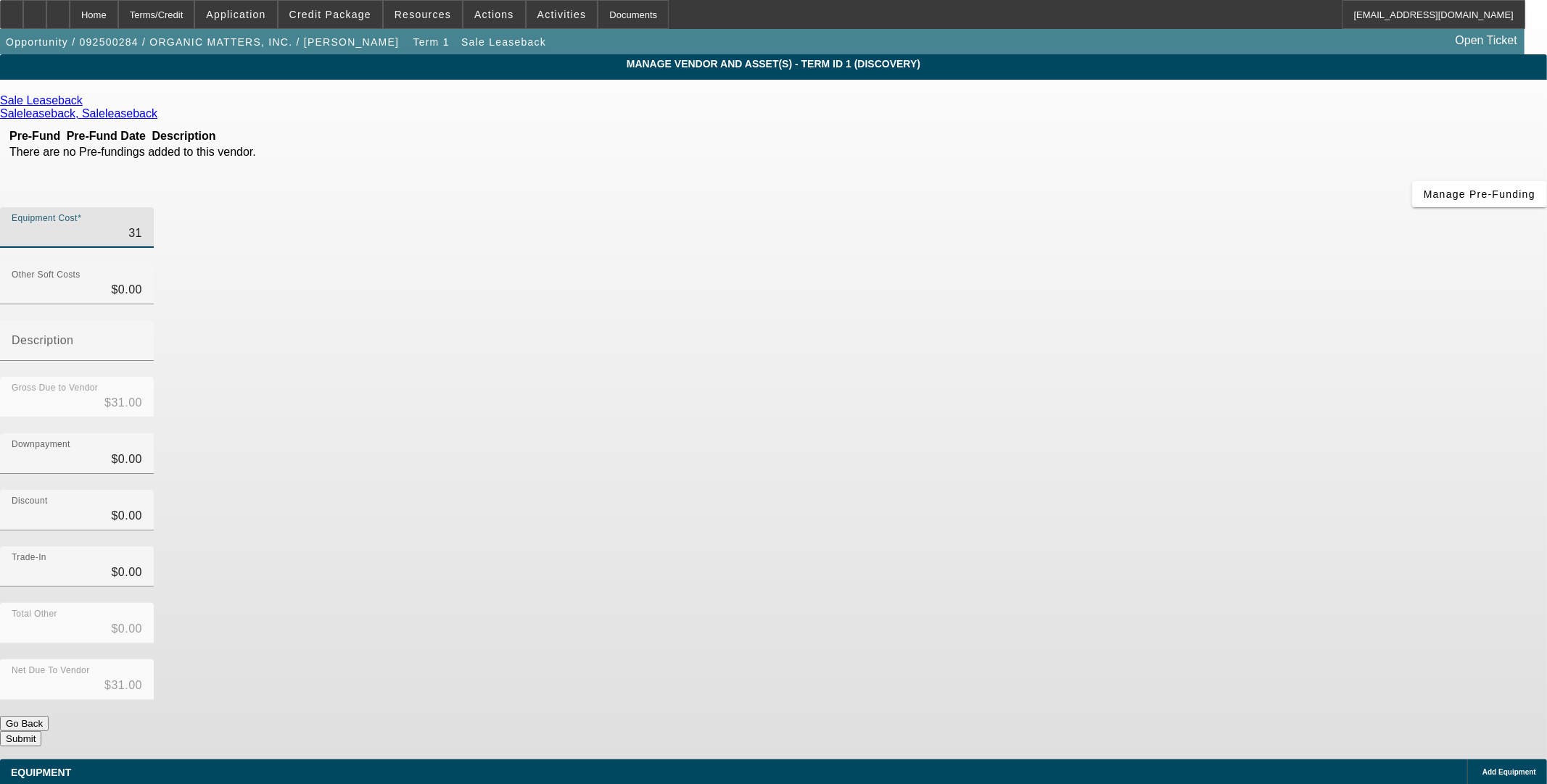
type input "$311.00"
type input "3111"
type input "$3,111.00"
type input "31118"
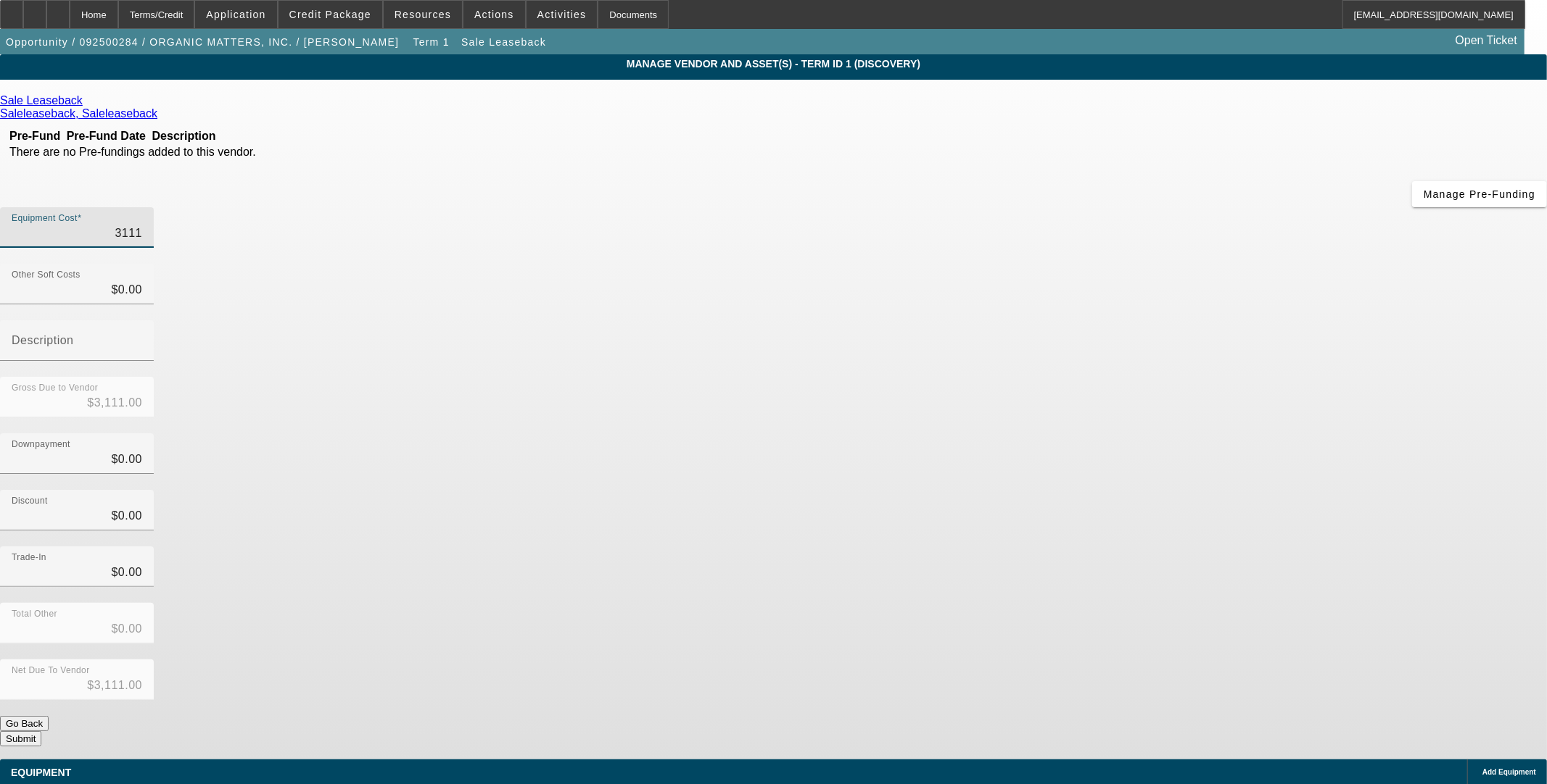
type input "$31,118.00"
type input "311182"
type input "$311,182.00"
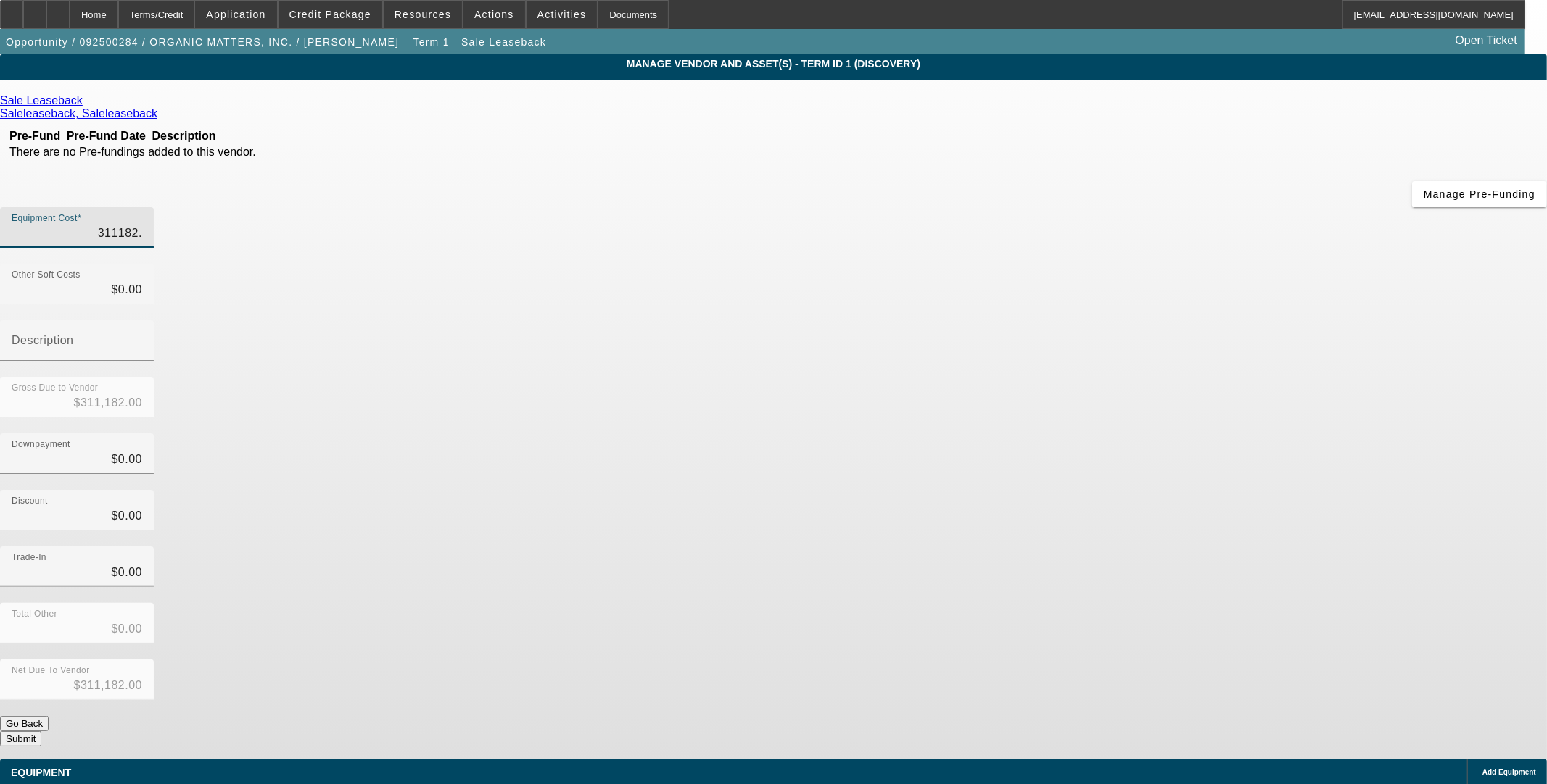
type input "311182.7"
type input "$311,182.70"
type input "311182.72"
type input "$311,182.72"
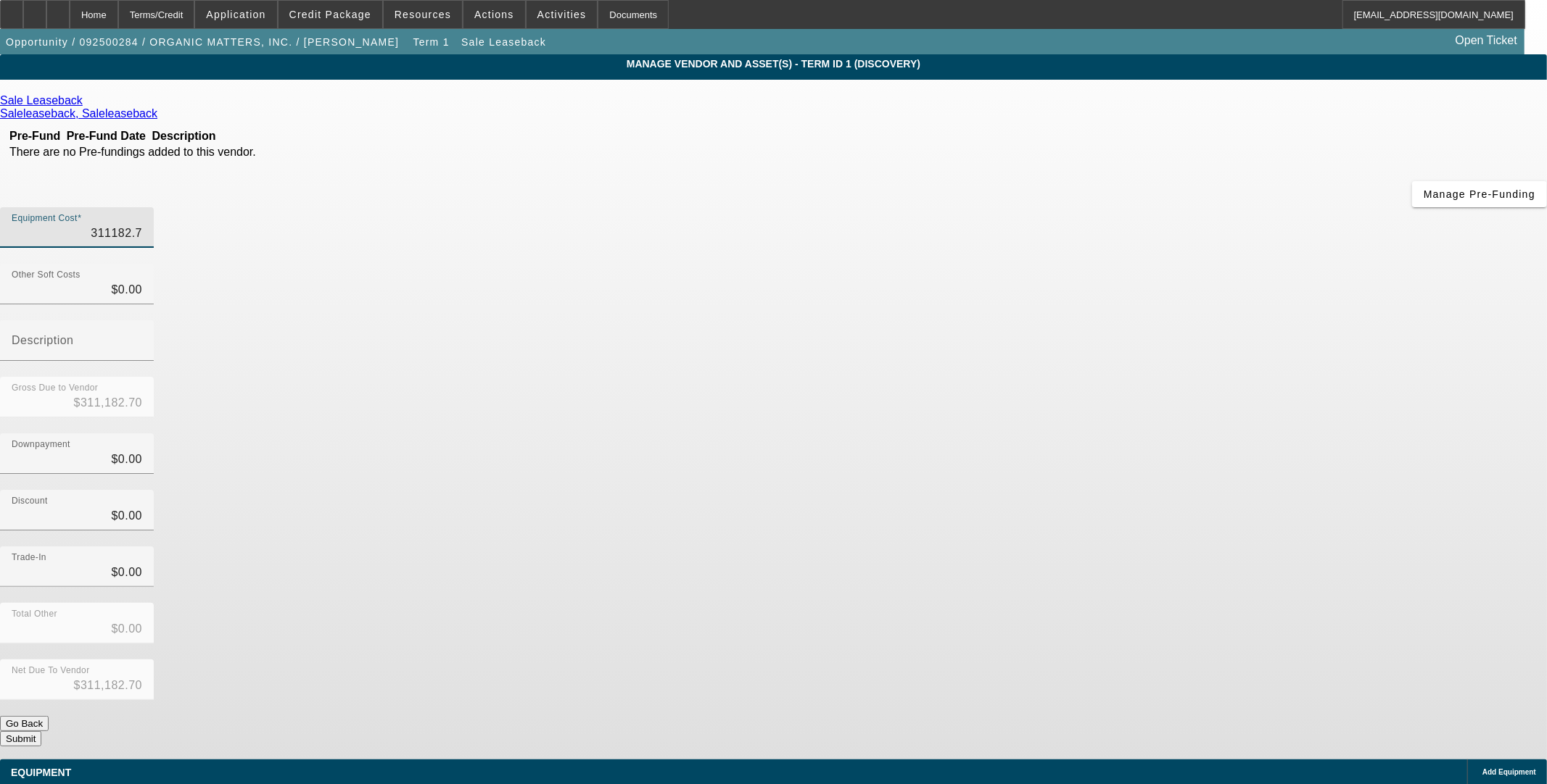
type input "$311,182.72"
click at [1049, 377] on div "Gross Due to Vendor $311,182.72" at bounding box center [773, 405] width 1547 height 57
drag, startPoint x: 1100, startPoint y: 558, endPoint x: 1120, endPoint y: 476, distance: 84.4
click at [1120, 476] on div "Equipment Cost $311,182.72 Other Soft Costs $0.00 Description Gross Due to Vend…" at bounding box center [773, 477] width 1547 height 539
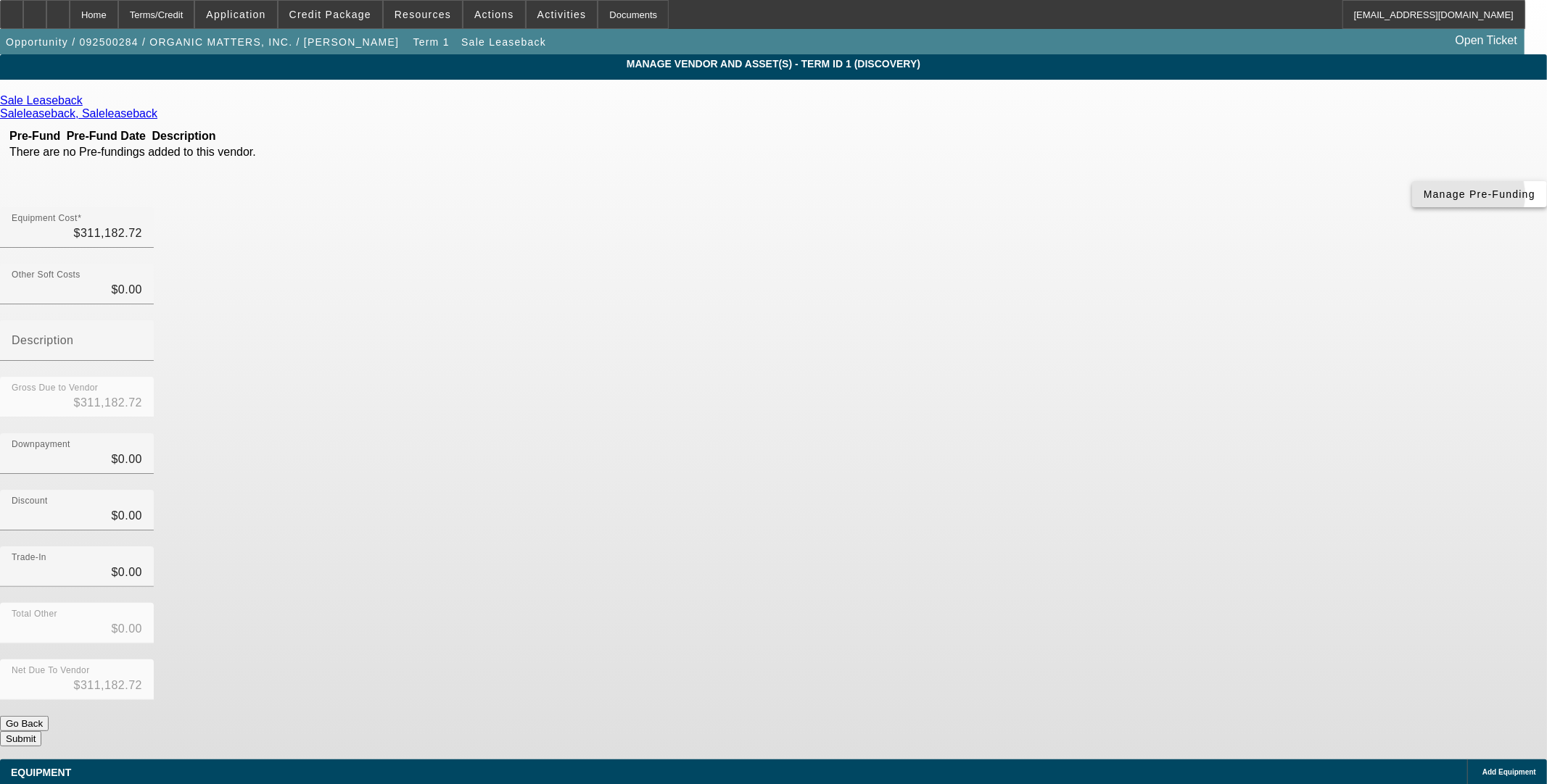
click at [1423, 200] on span "Manage Pre-Funding" at bounding box center [1479, 194] width 111 height 11
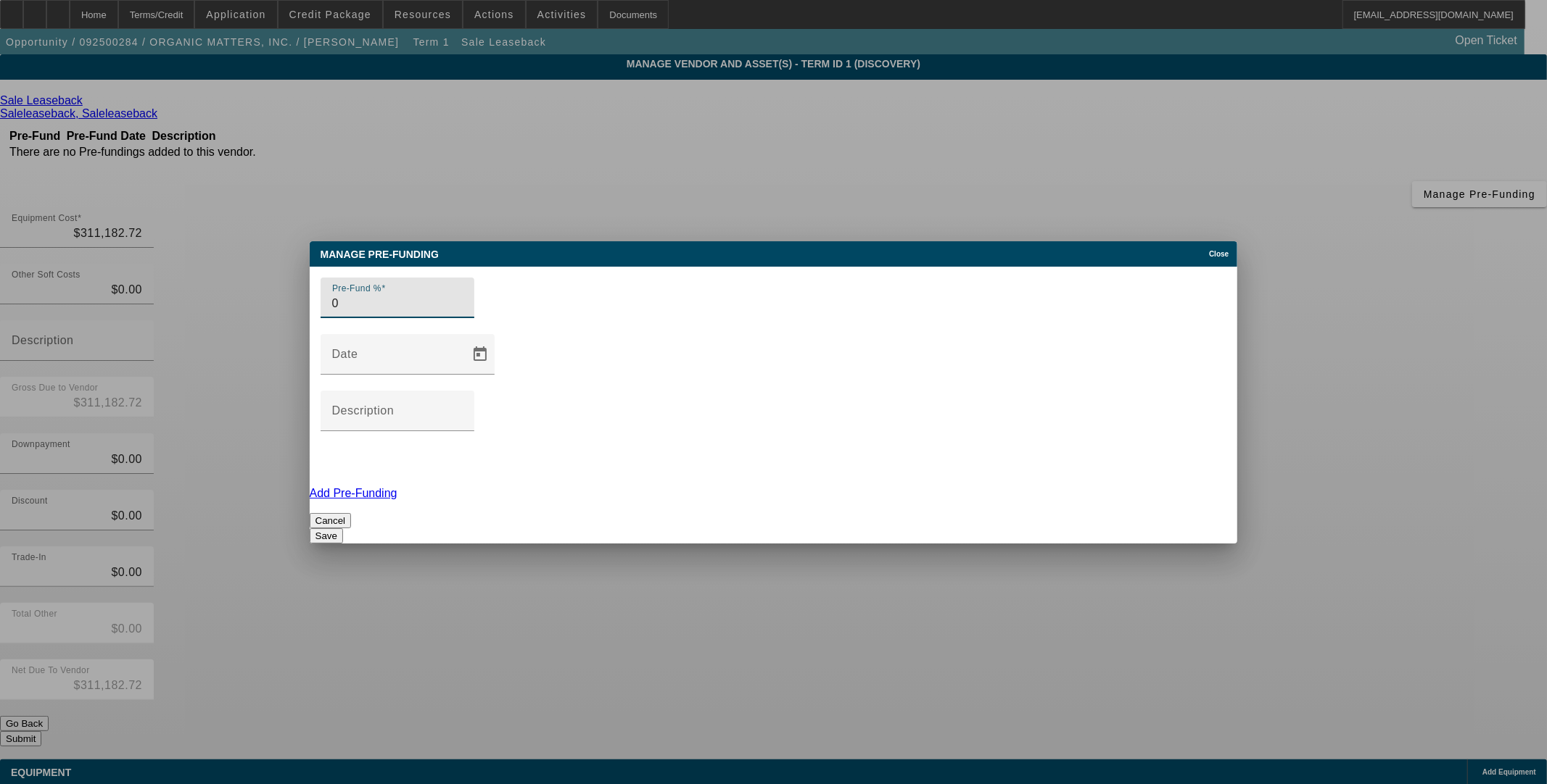
type input "0"
click at [343, 528] on button "Save" at bounding box center [326, 535] width 33 height 15
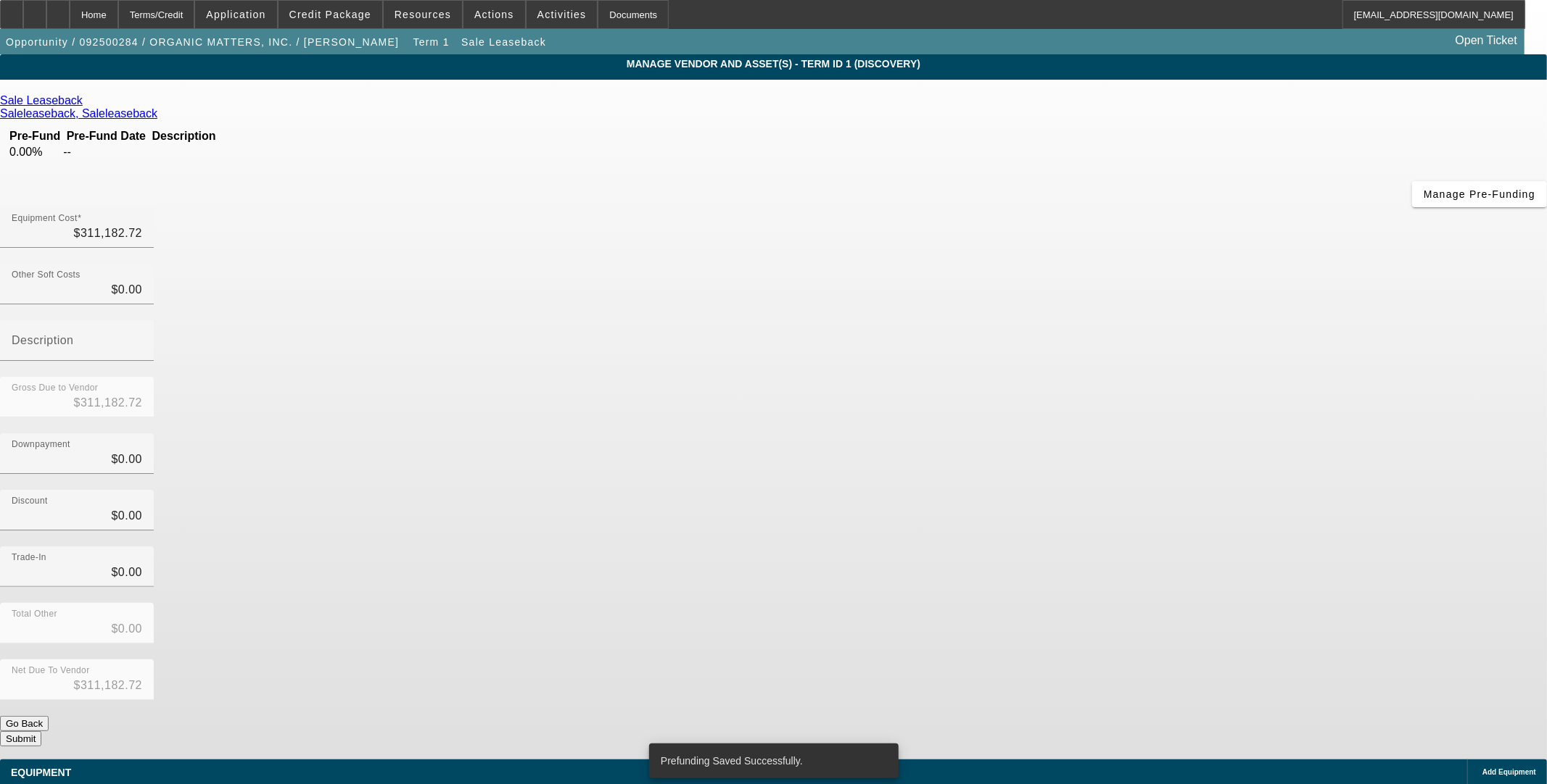
click at [1085, 571] on form "Sale Leaseback Saleleaseback, Saleleaseback Pre-Fund Pre-Fund Date Description …" at bounding box center [773, 456] width 1547 height 724
click at [41, 732] on button "Submit" at bounding box center [20, 739] width 41 height 15
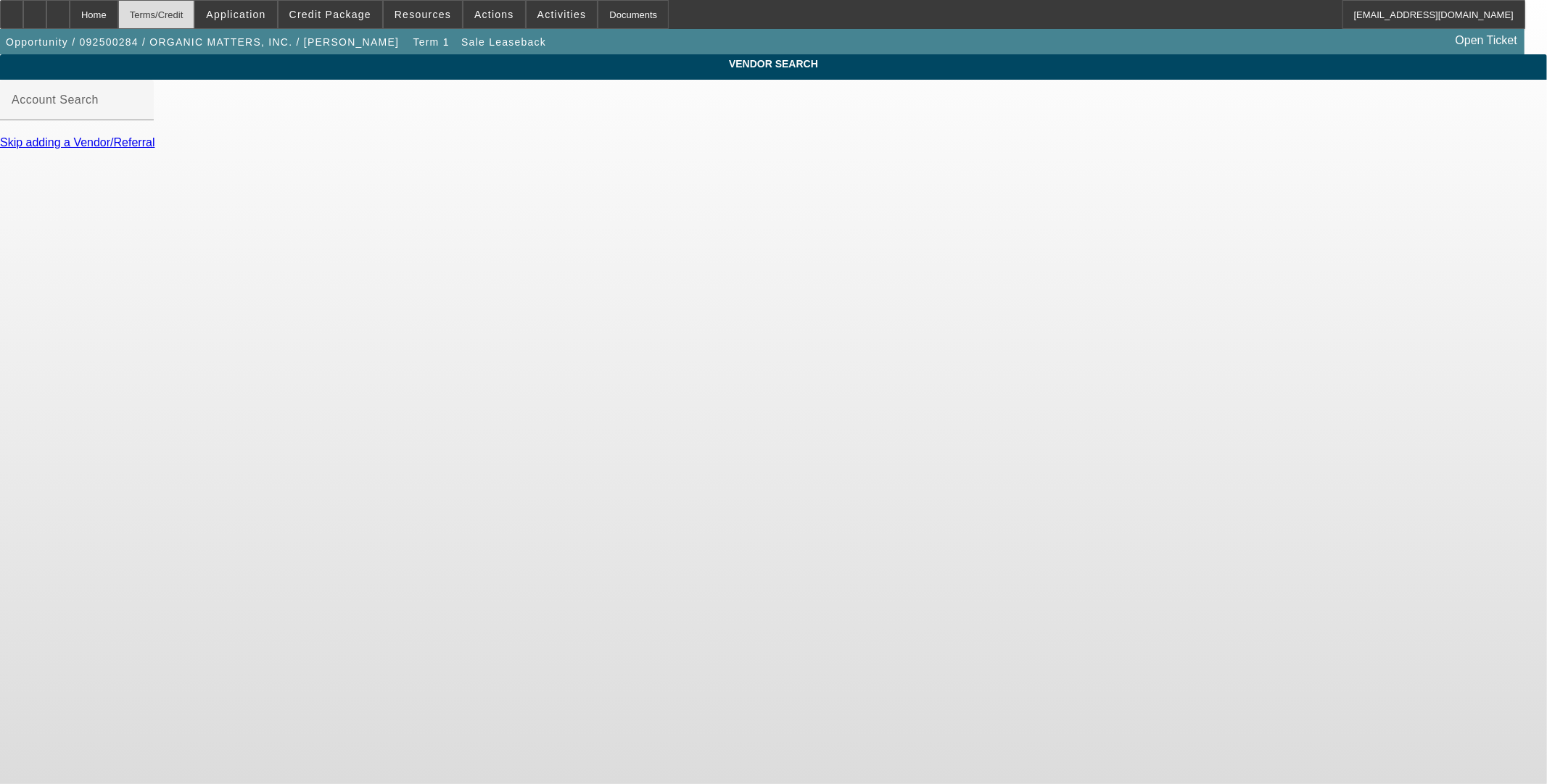
click at [195, 17] on div "Terms/Credit" at bounding box center [157, 14] width 77 height 29
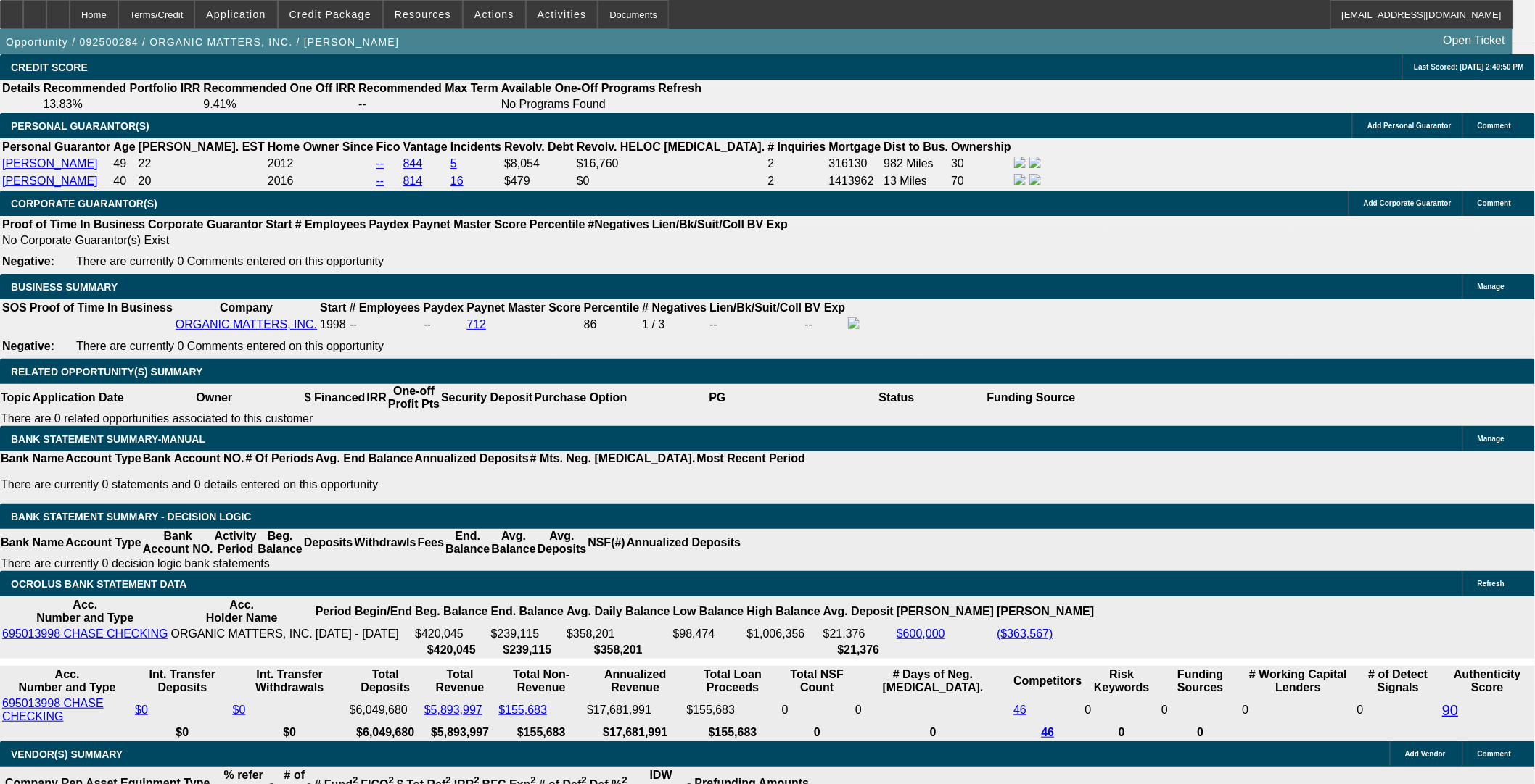
scroll to position [2076, 0]
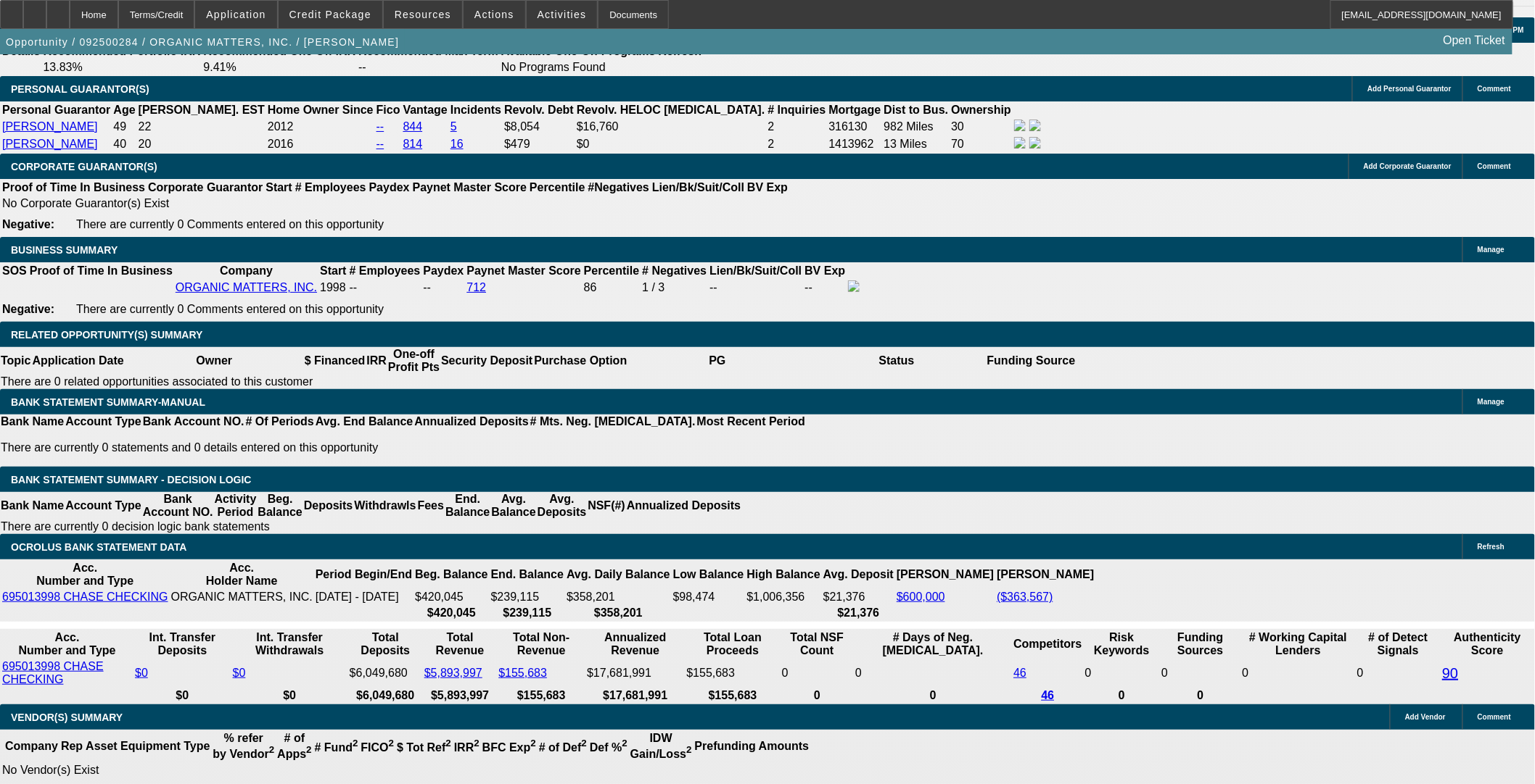
select select "0"
select select "2"
select select "0.1"
select select "4"
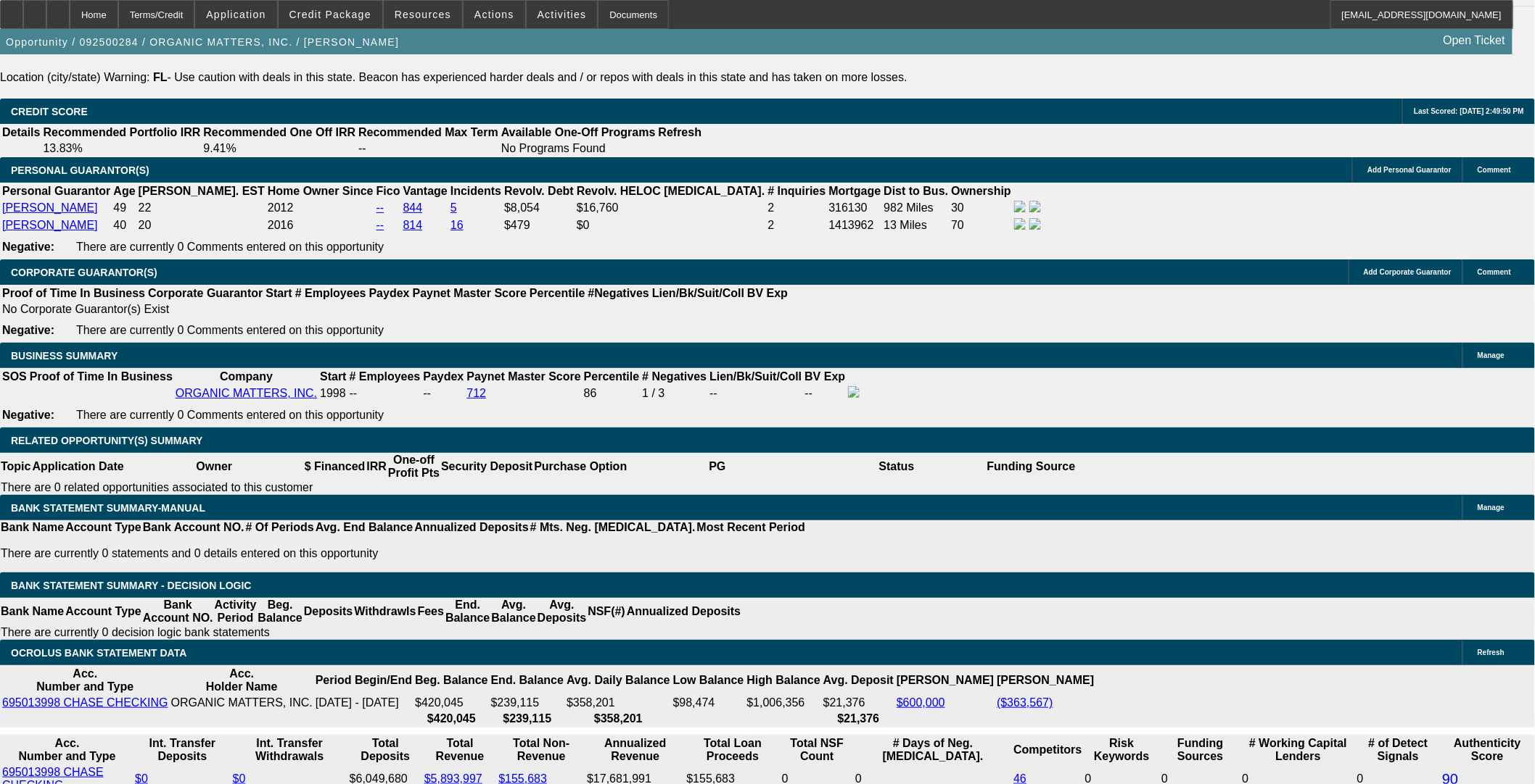
type input "$0.00"
drag, startPoint x: 320, startPoint y: 466, endPoint x: 312, endPoint y: 464, distance: 8.2
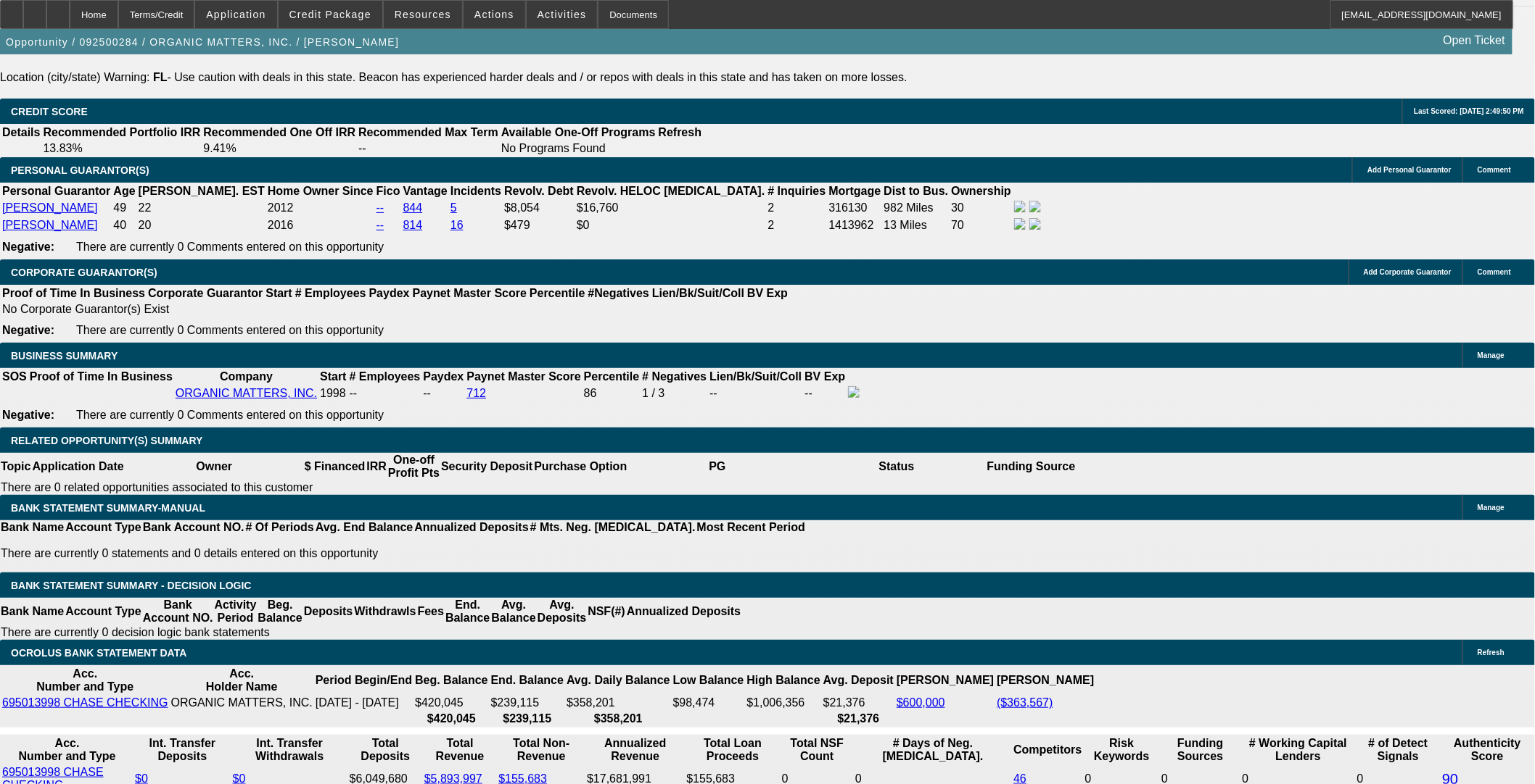
type input "60"
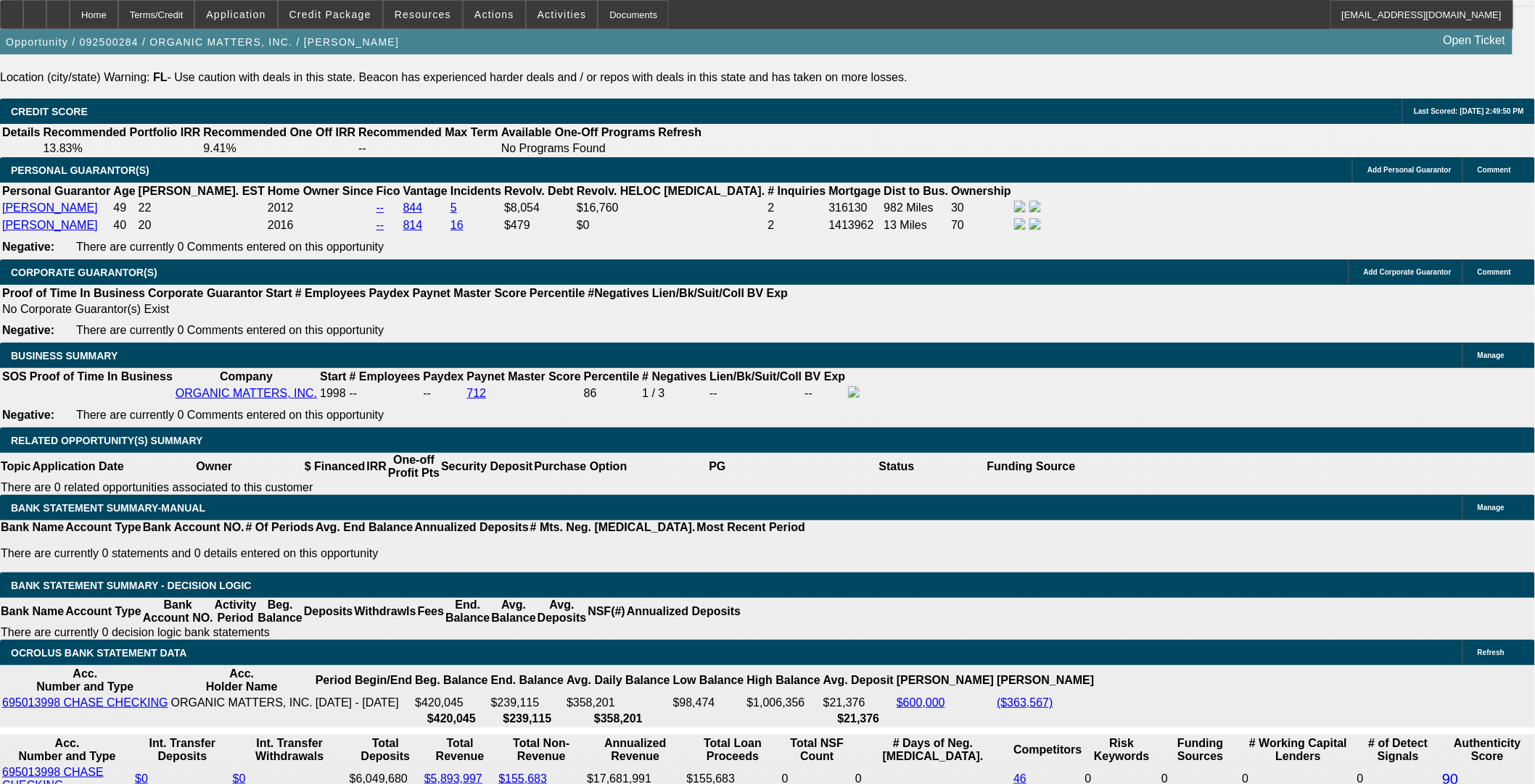
type input "11"
type input "$10,638.56"
type input "$5,319.28"
type input "$13,531.74"
type input "$6,765.87"
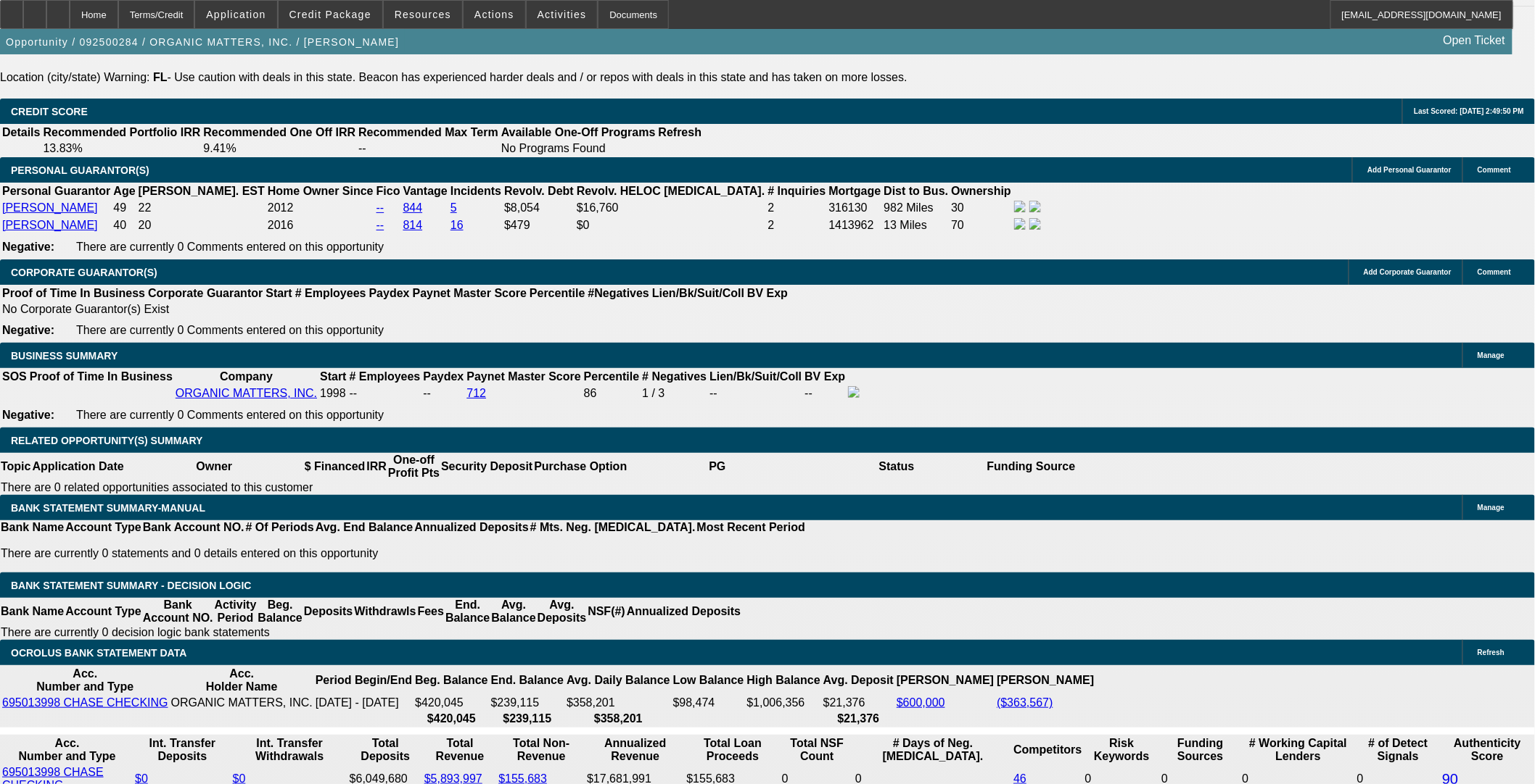
type input "11"
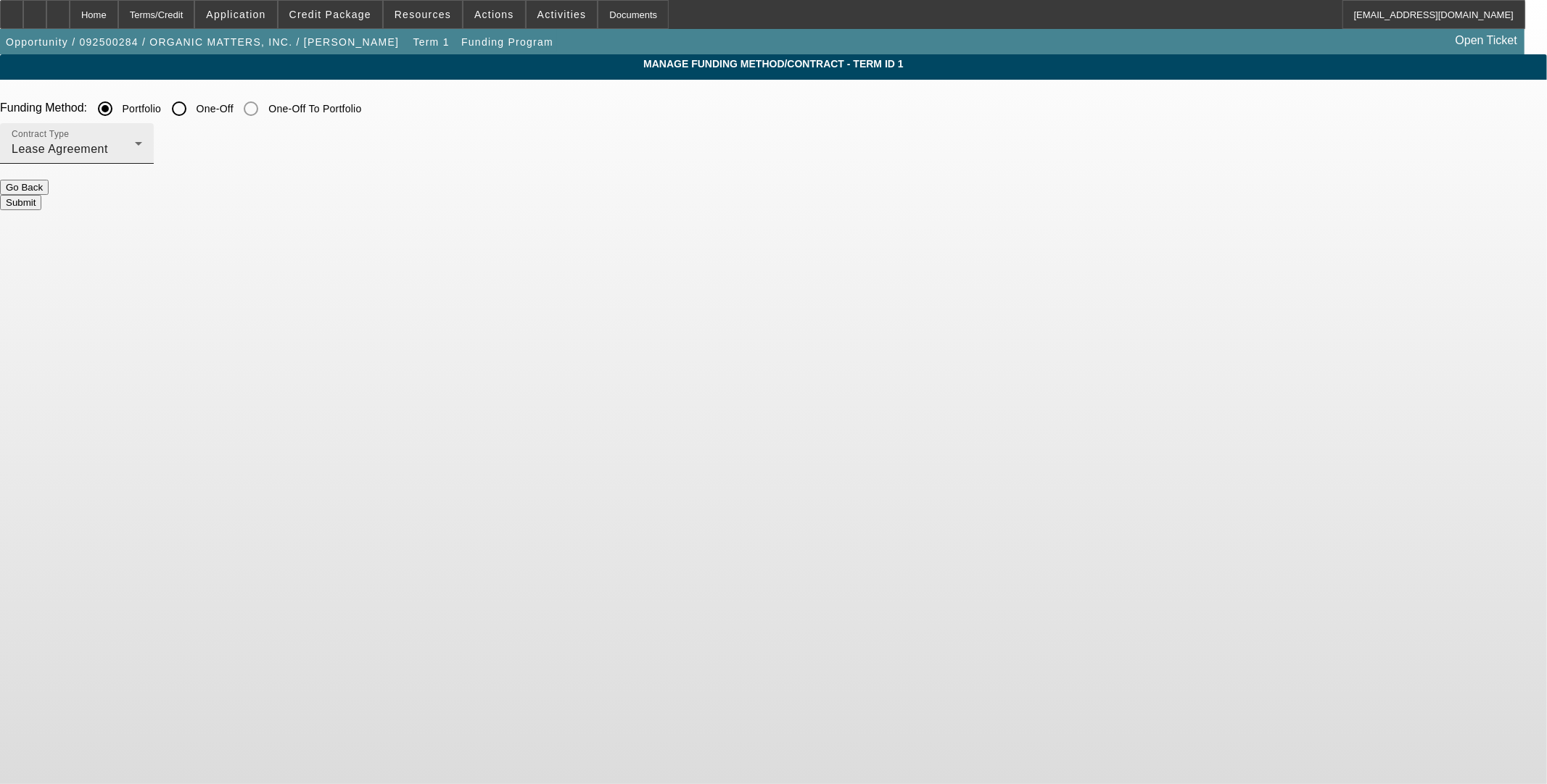
click at [135, 143] on div "Lease Agreement" at bounding box center [73, 150] width 124 height 17
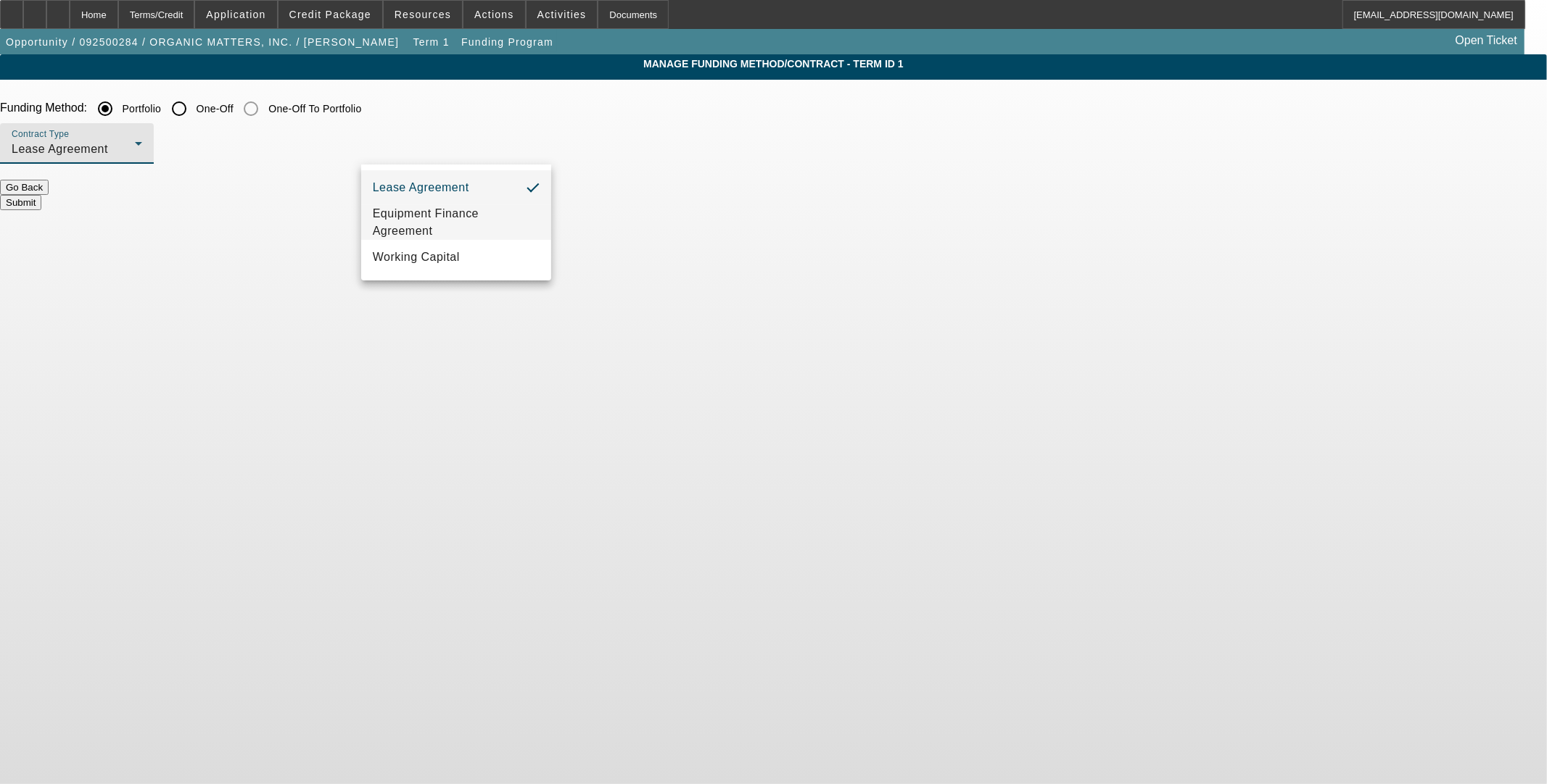
drag, startPoint x: 465, startPoint y: 222, endPoint x: 540, endPoint y: 224, distance: 75.0
click at [464, 224] on span "Equipment Finance Agreement" at bounding box center [456, 223] width 167 height 35
click at [41, 195] on button "Submit" at bounding box center [20, 202] width 41 height 15
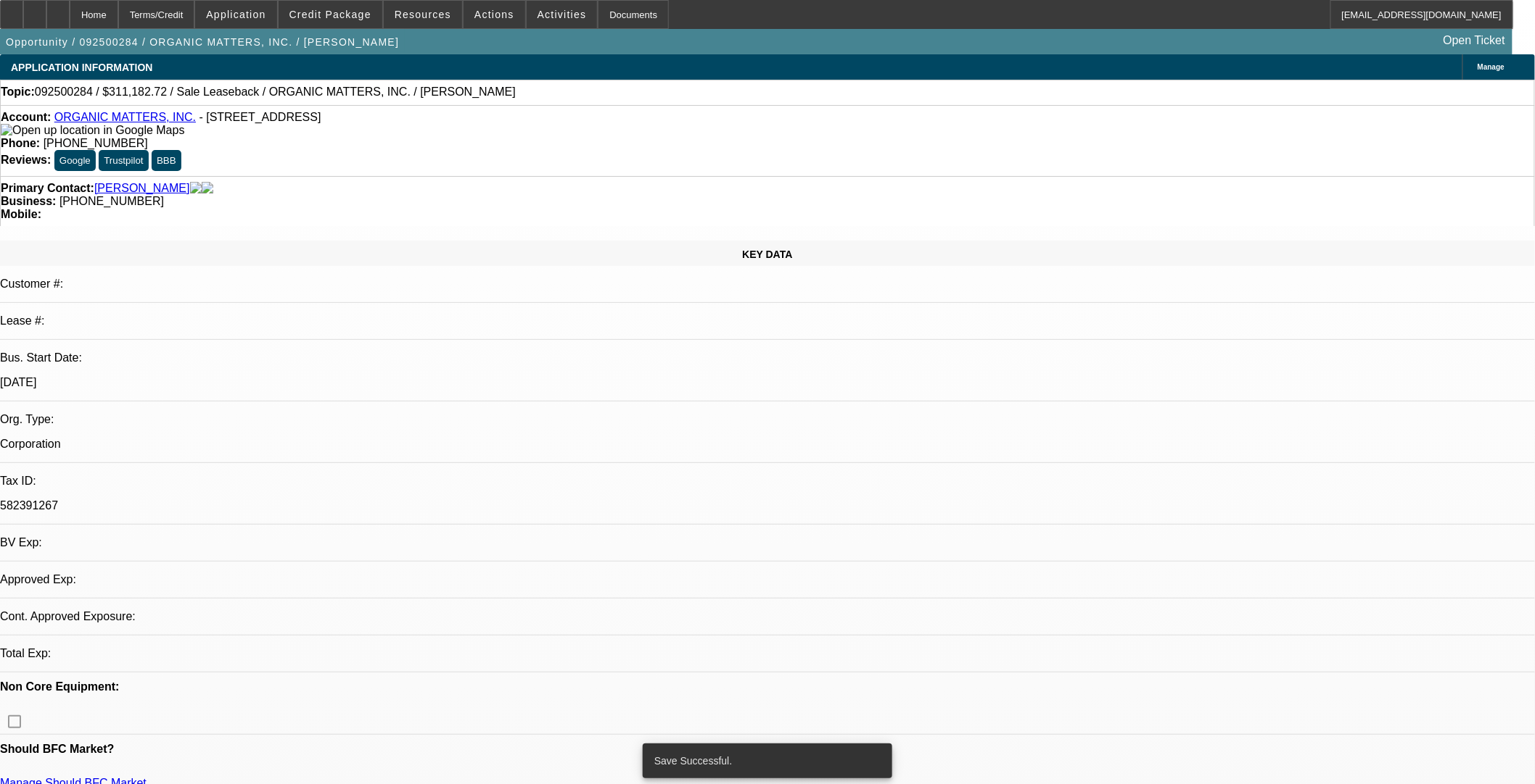
select select "0"
select select "2"
select select "0"
select select "6"
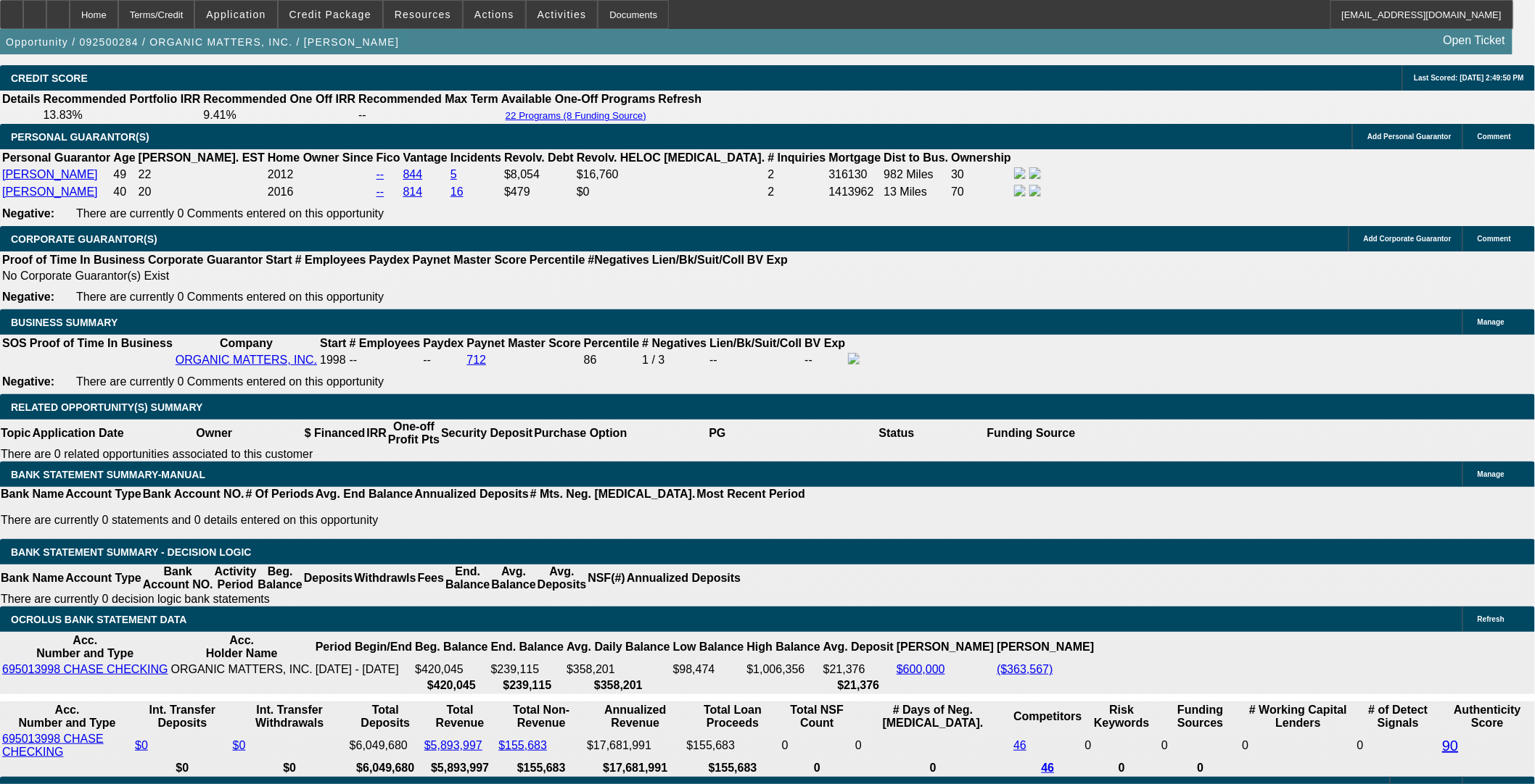
scroll to position [2148, 0]
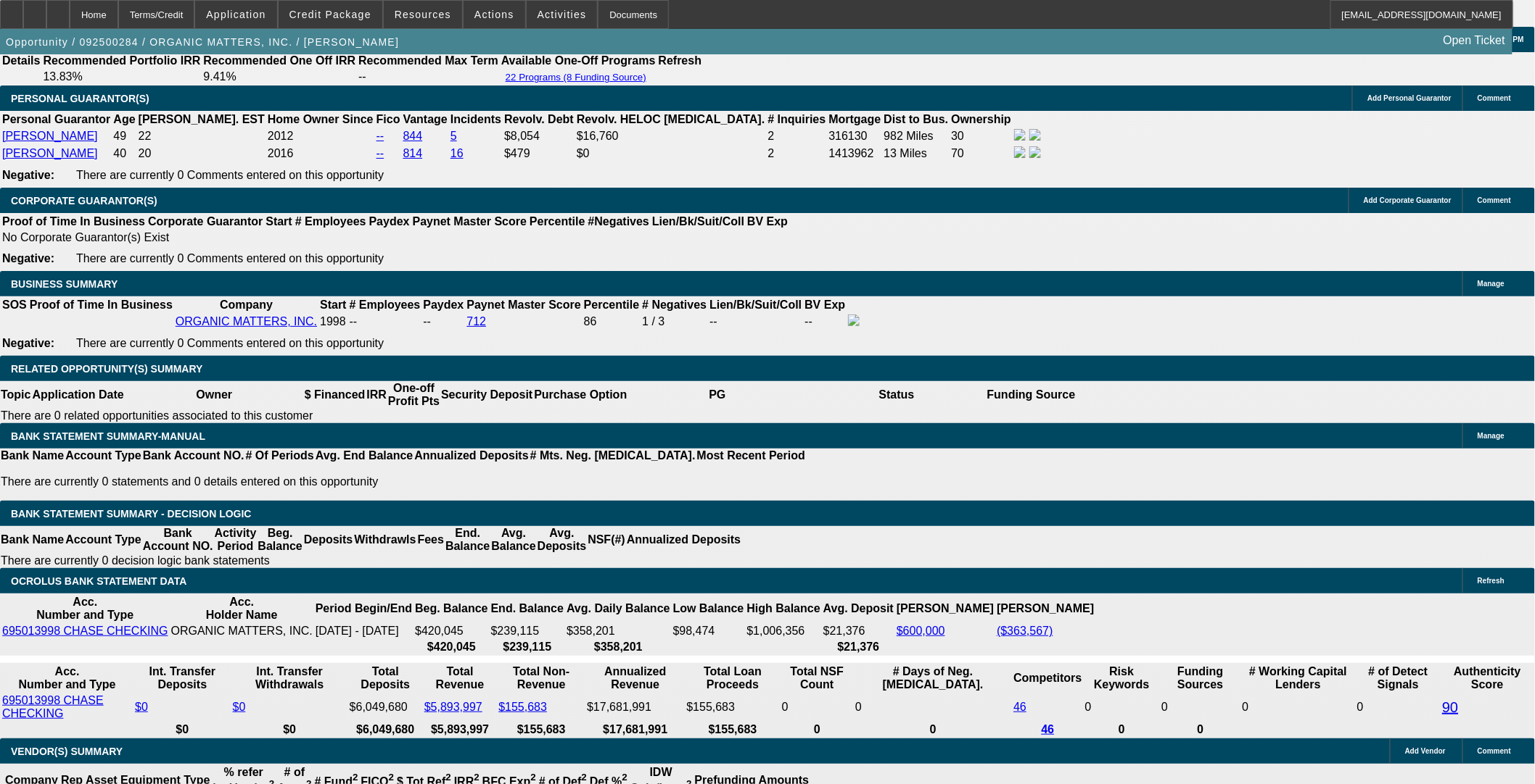
drag, startPoint x: 347, startPoint y: 392, endPoint x: 711, endPoint y: 392, distance: 364.0
type input "UNKNOWN"
type input "12"
type input "$13,844.18"
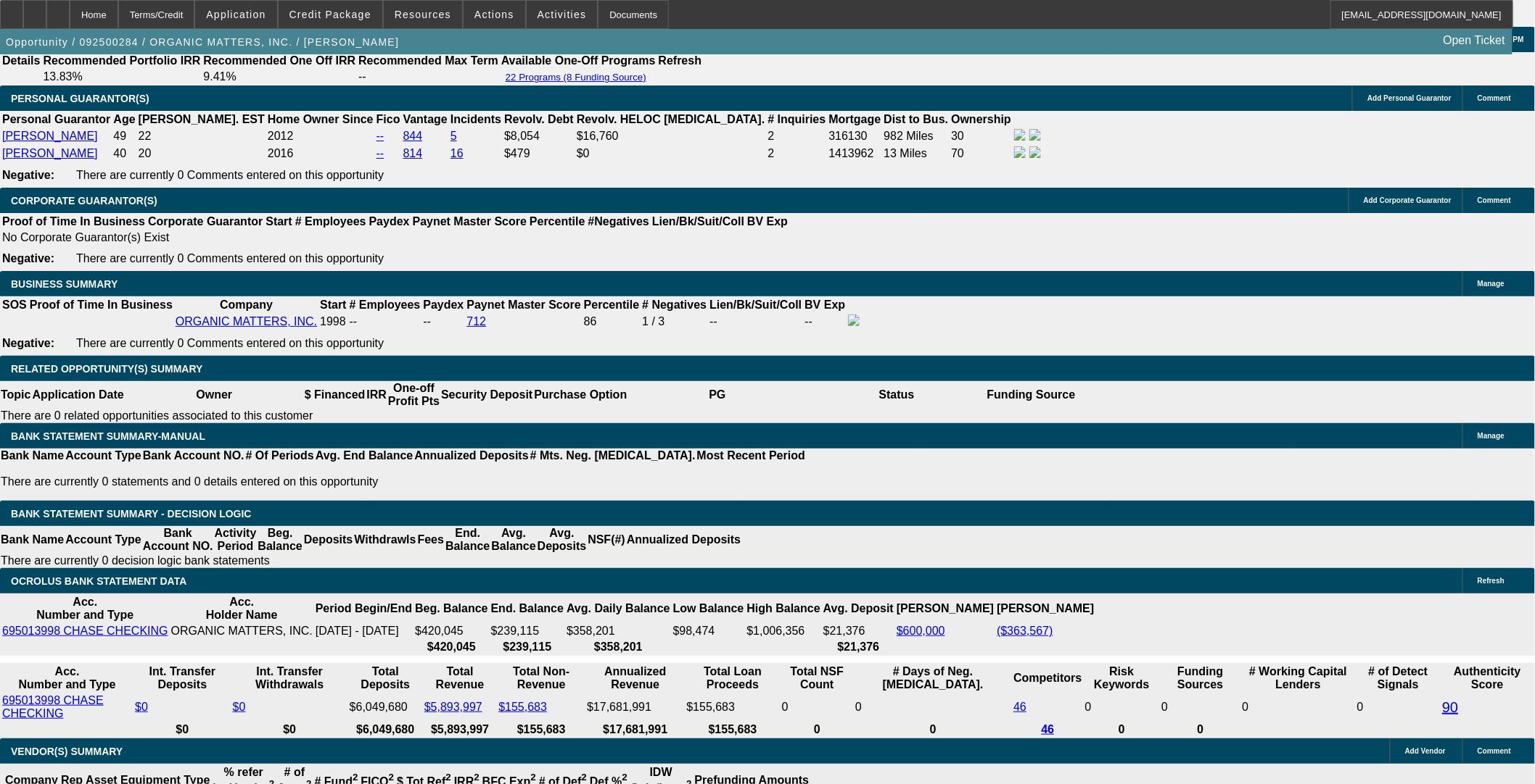
type input "$6,922.09"
type input "12.5"
type input "$14,001.94"
type input "$7,000.97"
type input "12.5"
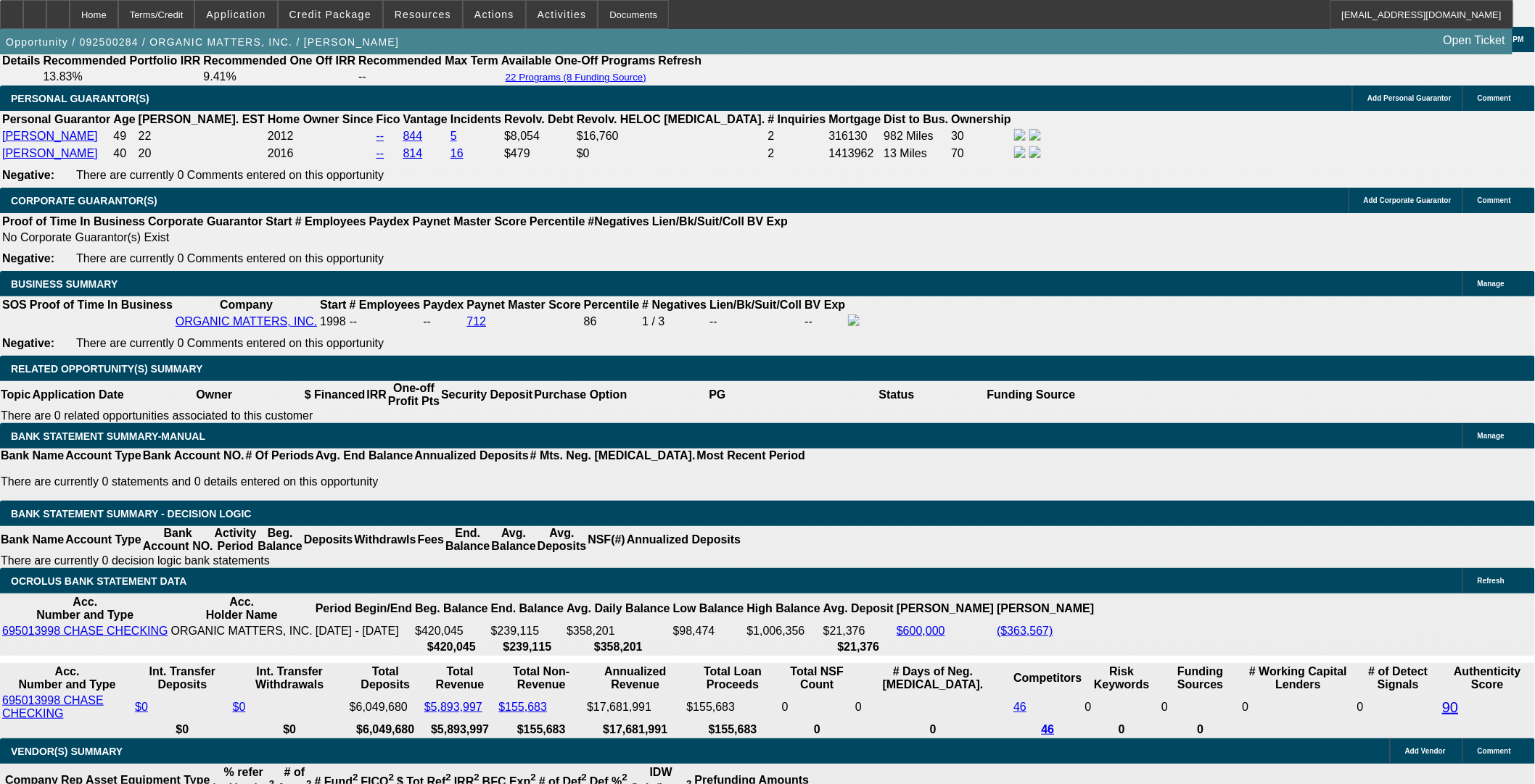
drag, startPoint x: 273, startPoint y: 393, endPoint x: 517, endPoint y: 377, distance: 244.5
type input "7000."
type input "$14,000.00"
type input "$7,000.00"
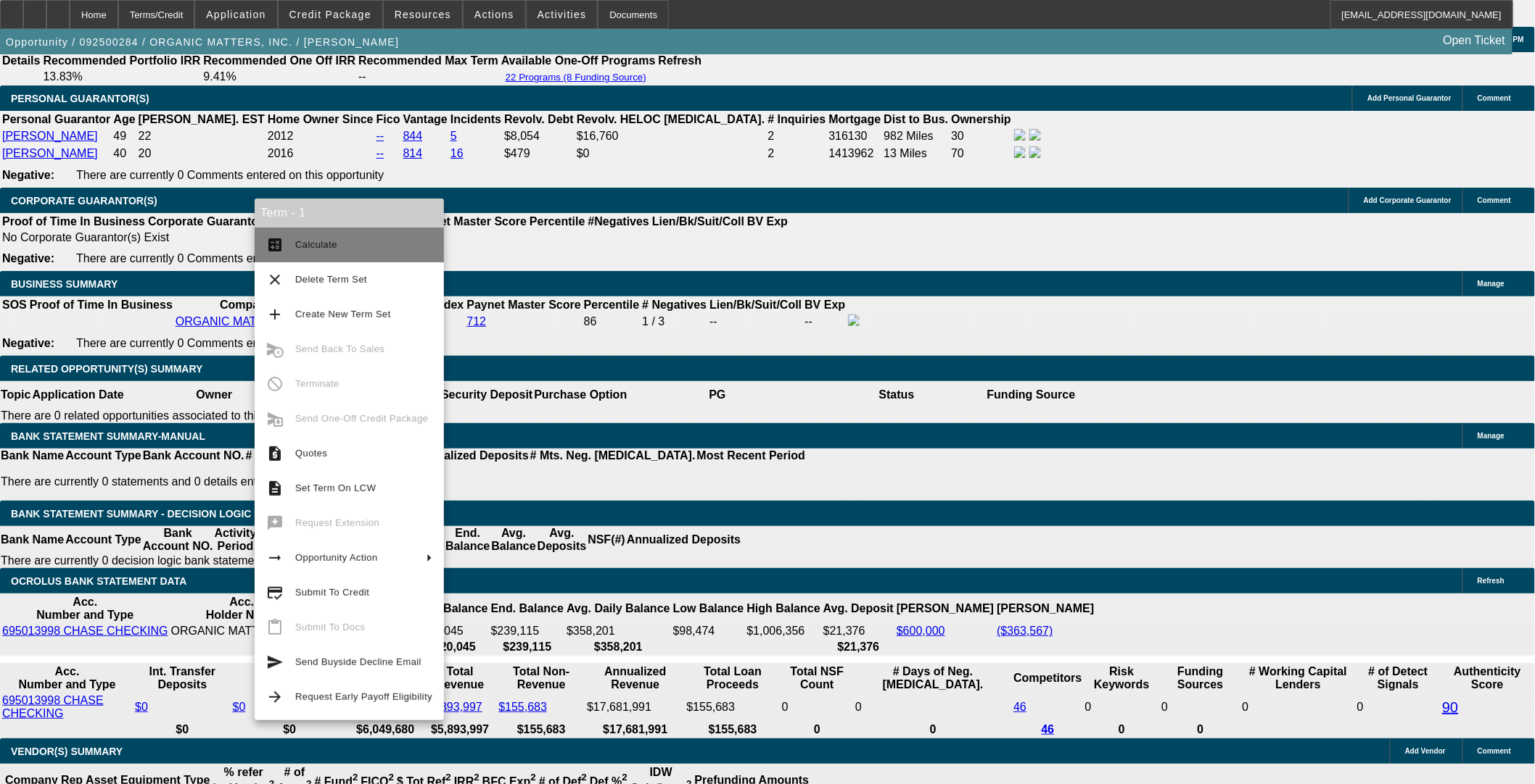
click at [320, 237] on span "Calculate" at bounding box center [363, 245] width 137 height 17
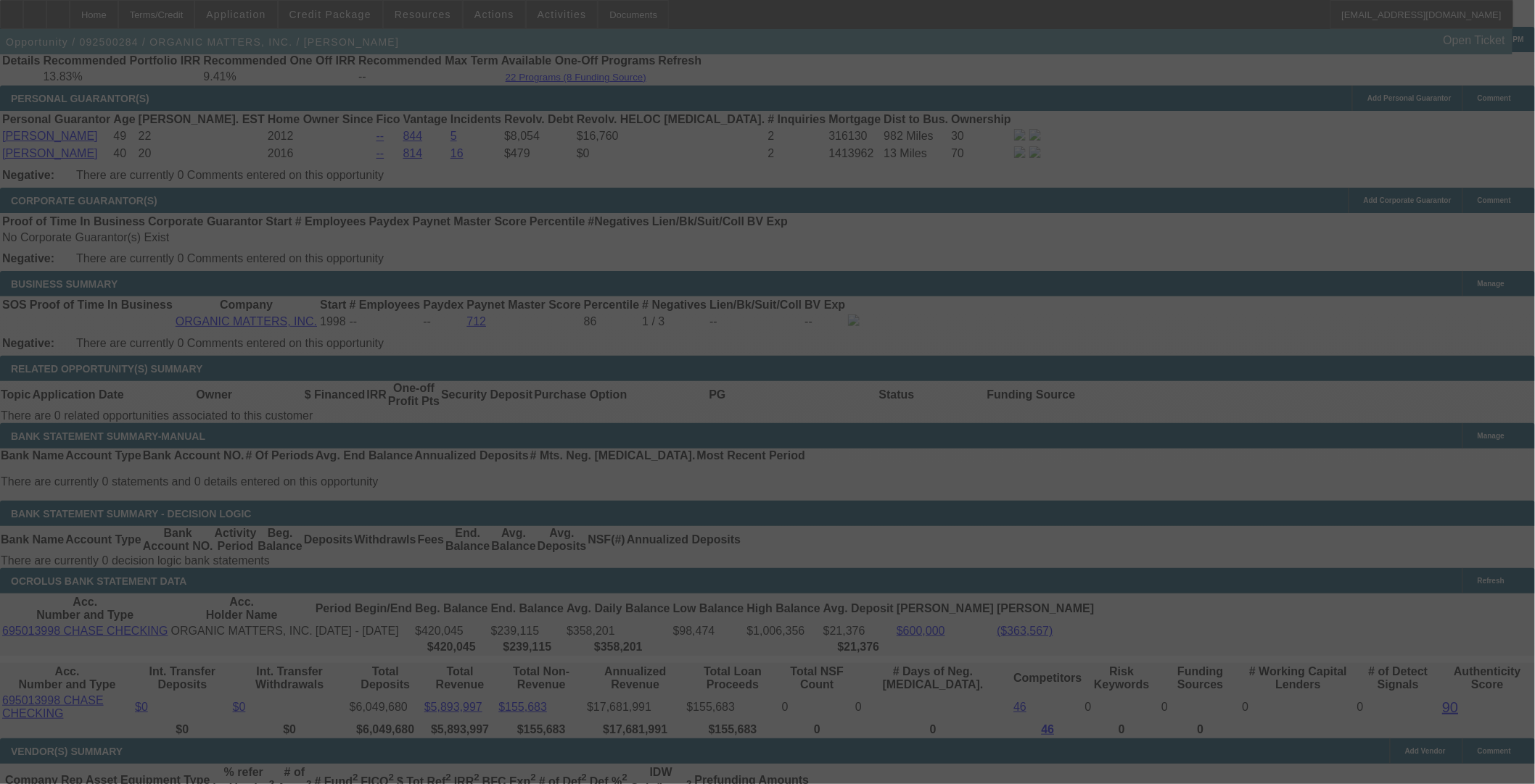
select select "0"
select select "2"
select select "0"
select select "6"
